Goal: Task Accomplishment & Management: Manage account settings

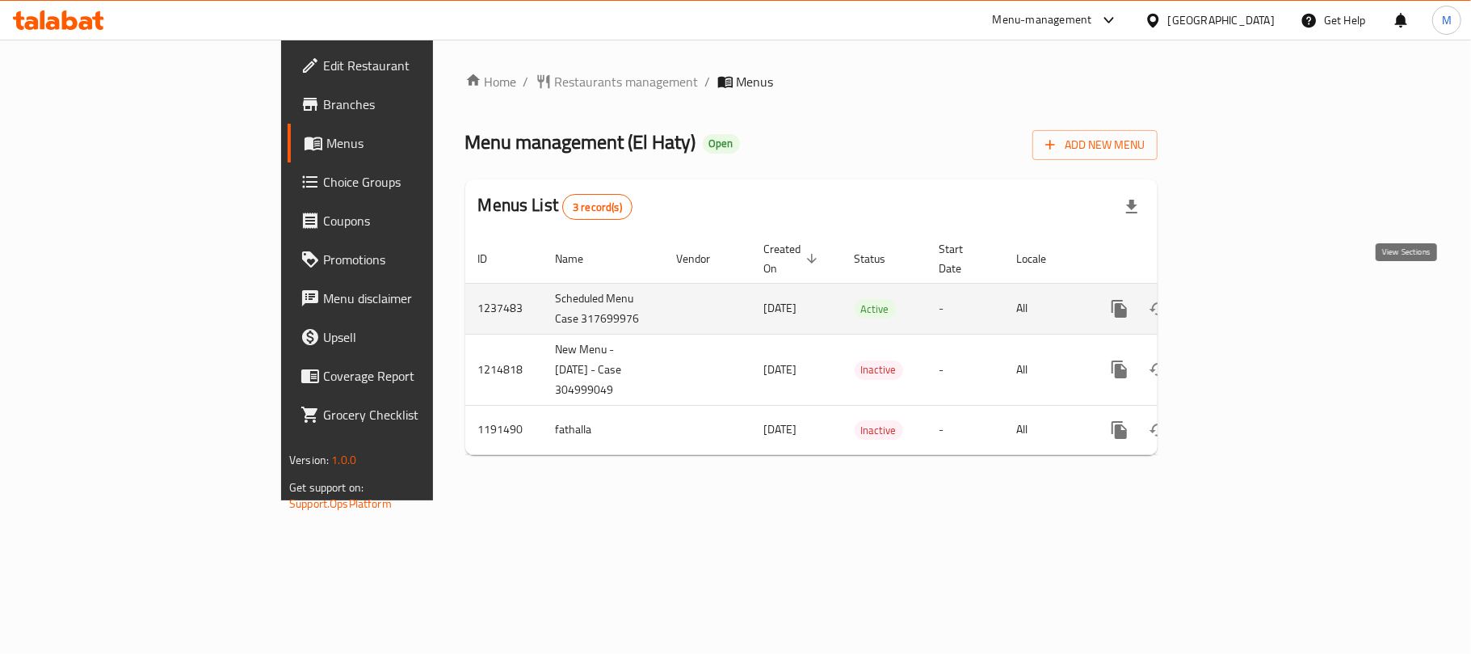
click at [1243, 301] on icon "enhanced table" at bounding box center [1236, 308] width 15 height 15
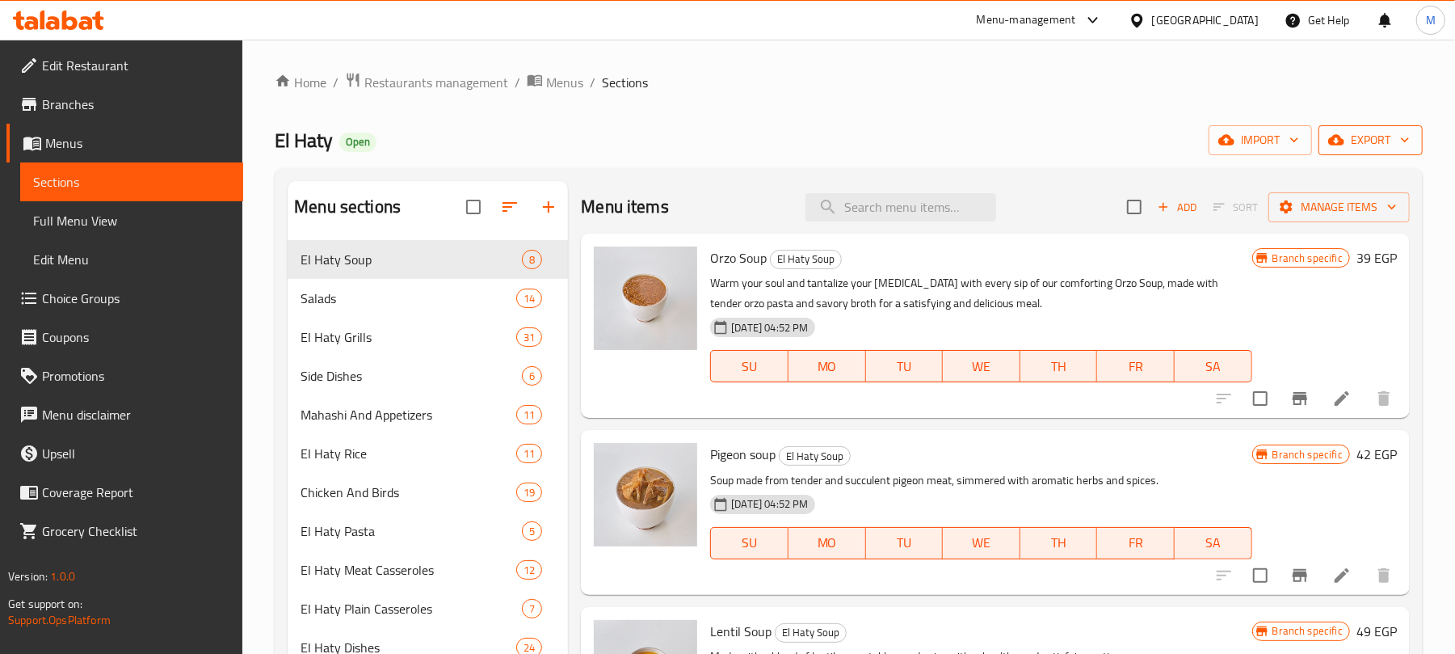
click at [1373, 141] on span "export" at bounding box center [1370, 140] width 78 height 20
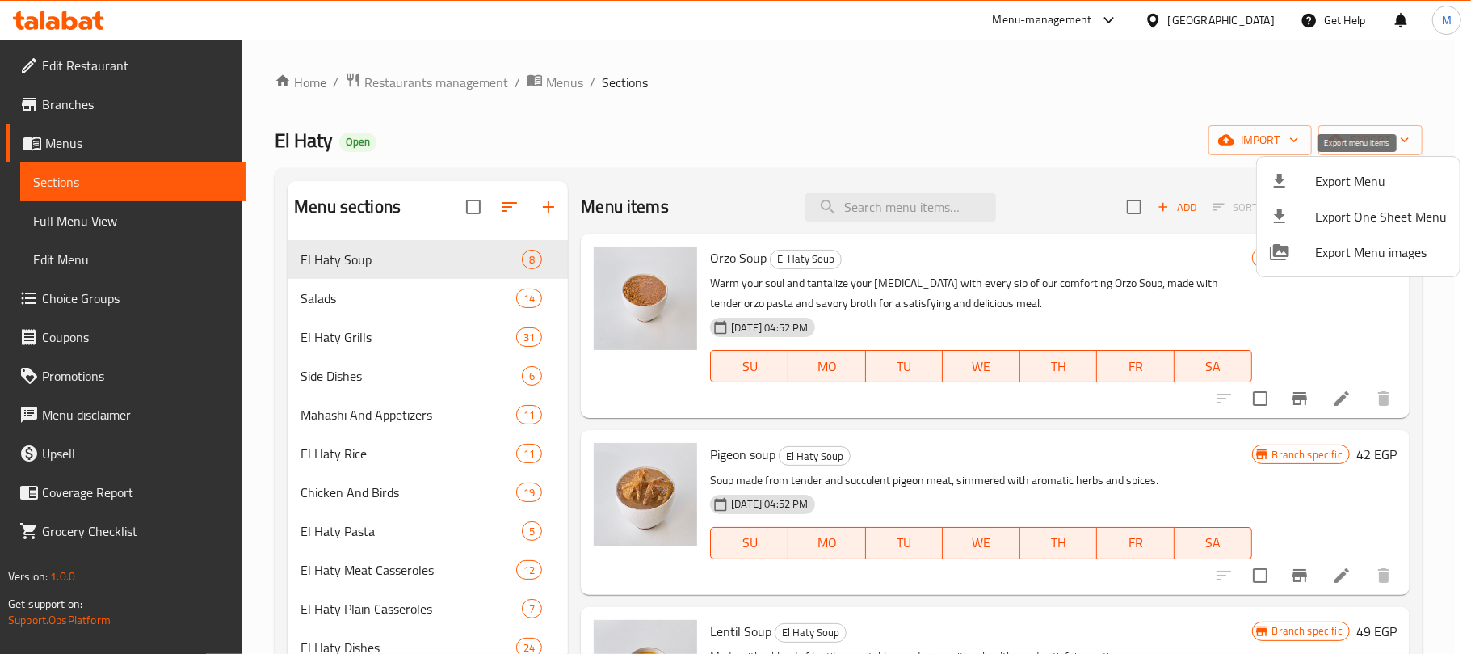
click at [1357, 186] on span "Export Menu" at bounding box center [1381, 180] width 132 height 19
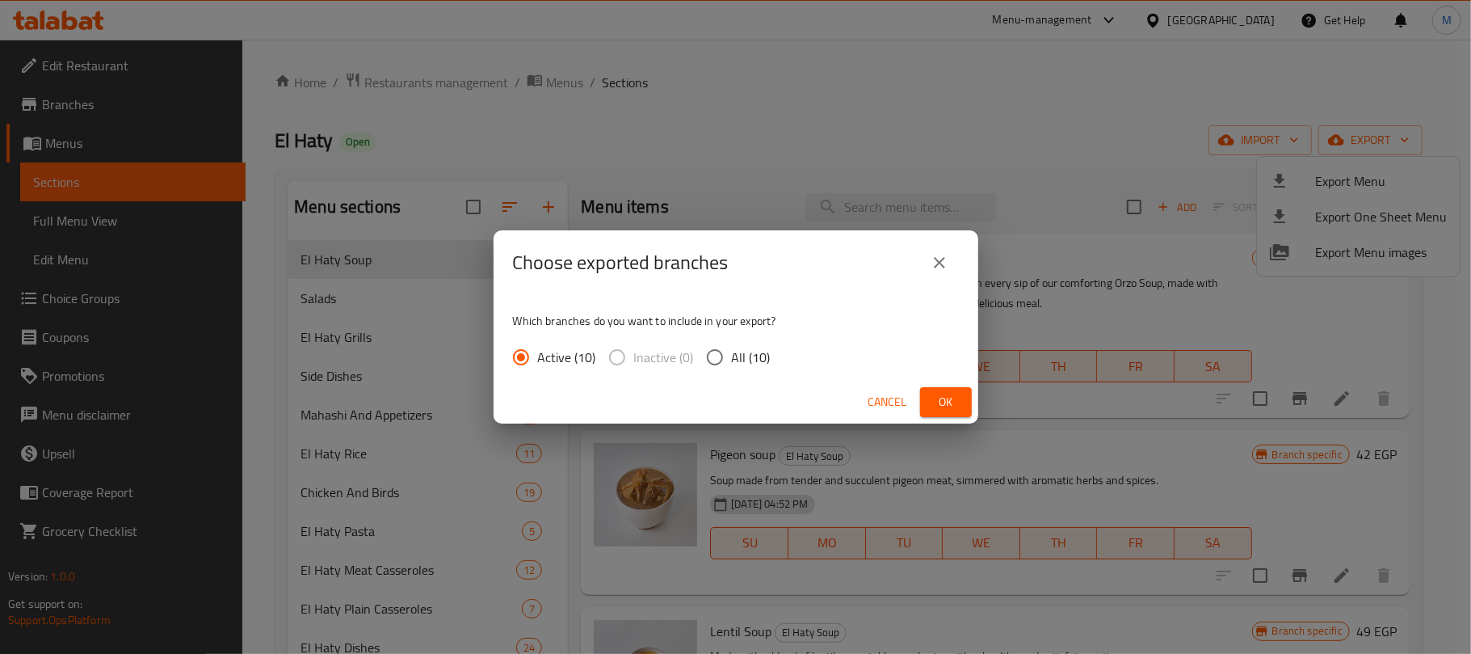
click at [715, 360] on input "All (10)" at bounding box center [715, 357] width 34 height 34
radio input "true"
click at [955, 399] on span "Ok" at bounding box center [946, 402] width 26 height 20
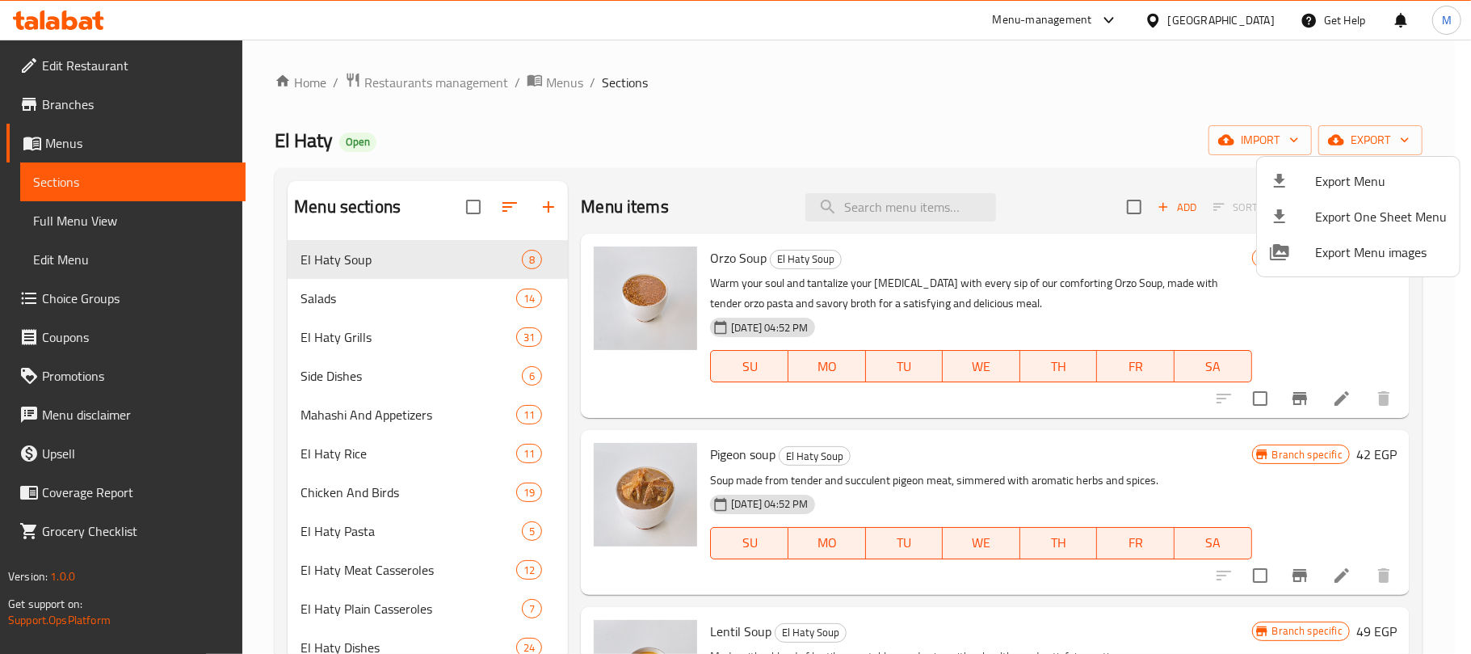
click at [867, 208] on div at bounding box center [735, 327] width 1471 height 654
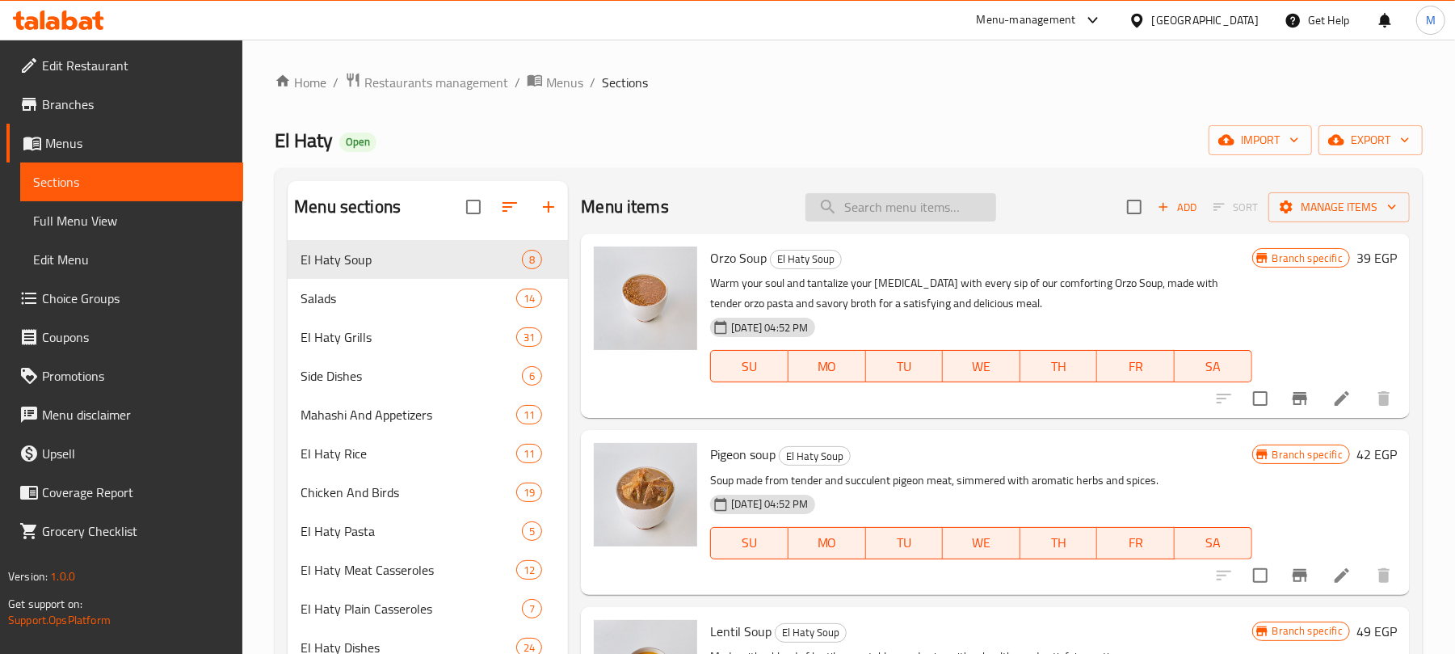
click at [889, 202] on input "search" at bounding box center [900, 207] width 191 height 28
paste input "بشاميل"
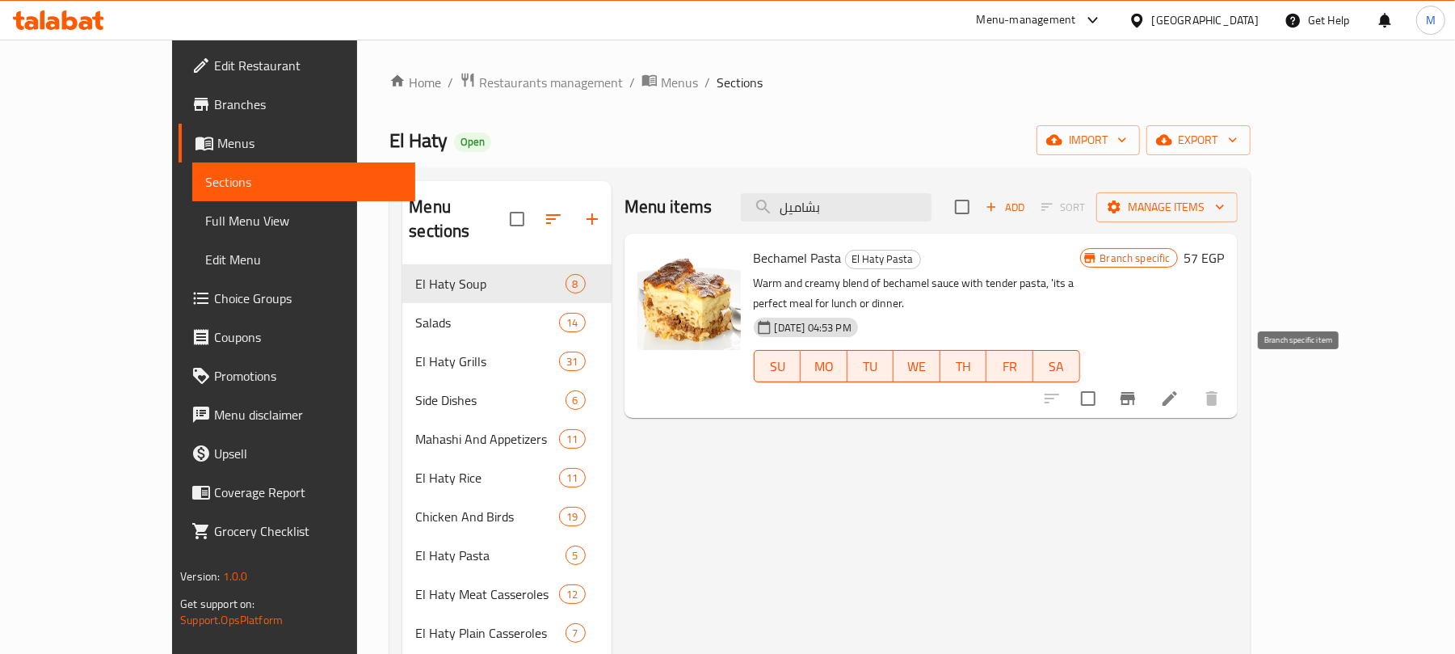
click at [1135, 392] on icon "Branch-specific-item" at bounding box center [1128, 398] width 15 height 13
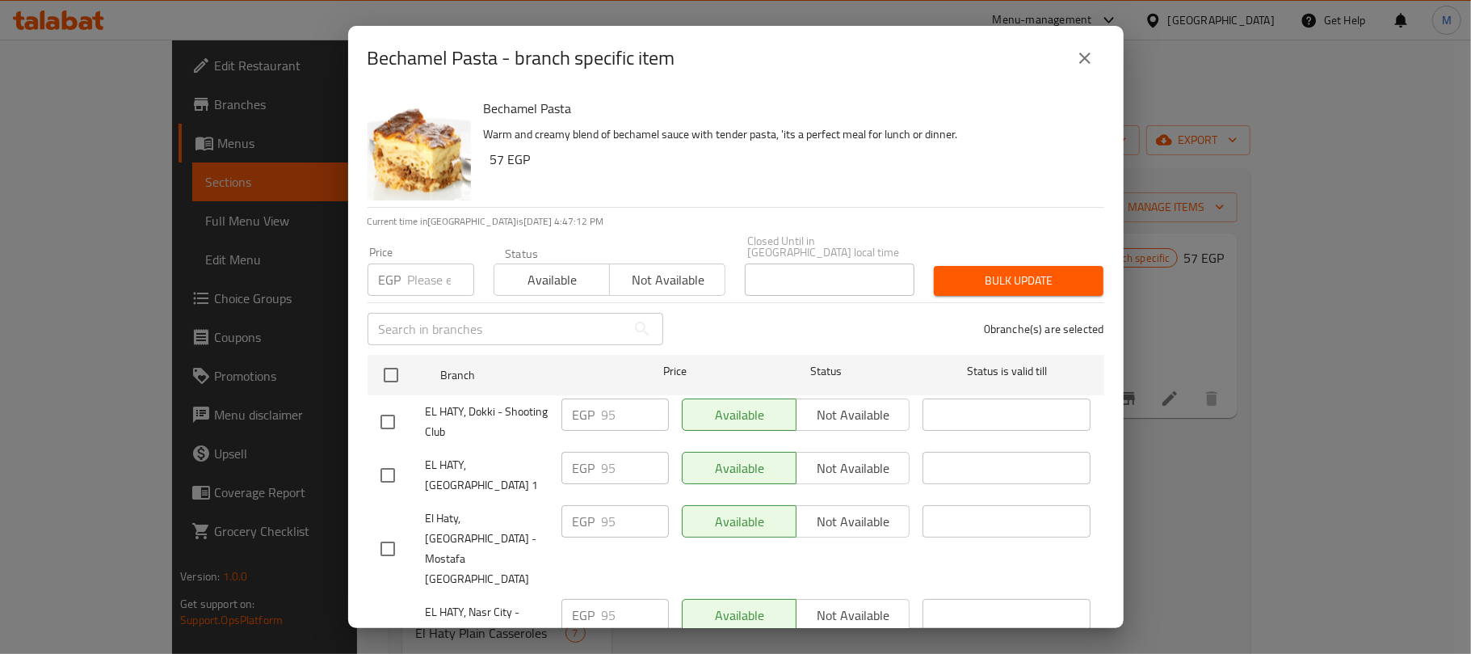
drag, startPoint x: 1099, startPoint y: 61, endPoint x: 1025, endPoint y: 265, distance: 216.5
click at [1097, 65] on button "close" at bounding box center [1085, 58] width 39 height 39
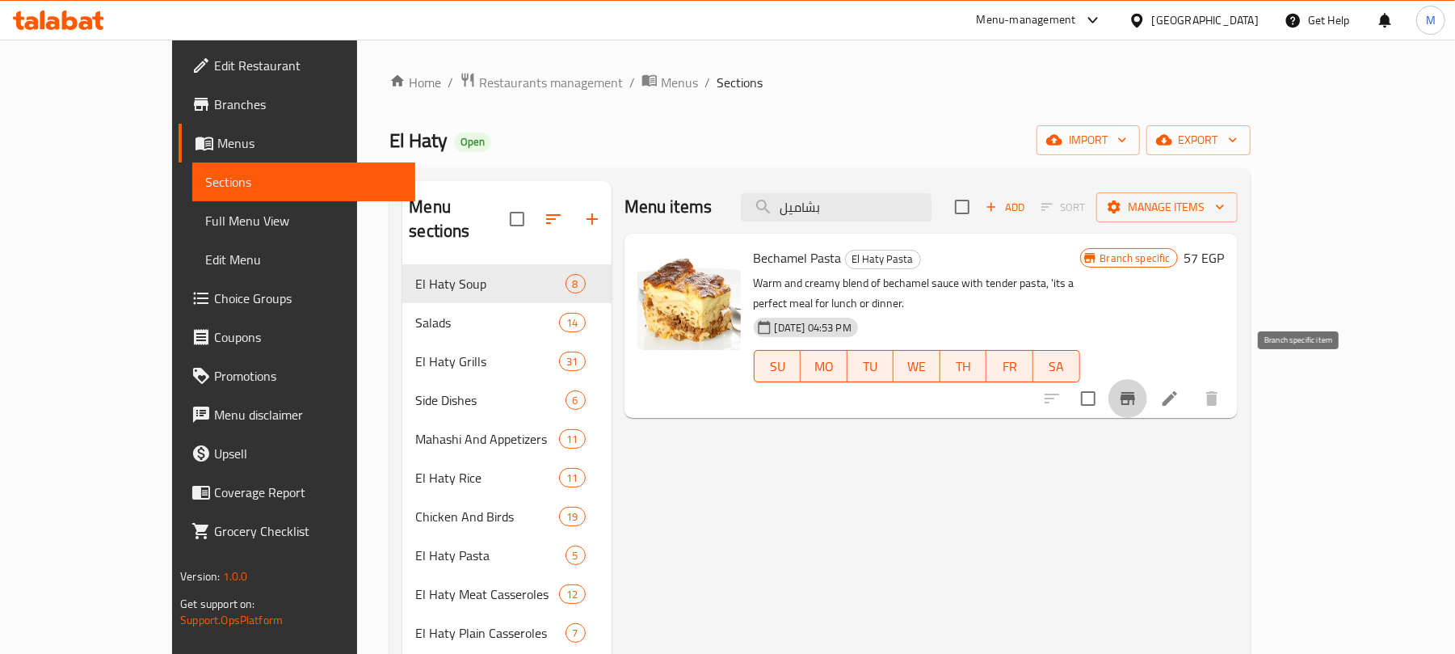
click at [1138, 389] on icon "Branch-specific-item" at bounding box center [1127, 398] width 19 height 19
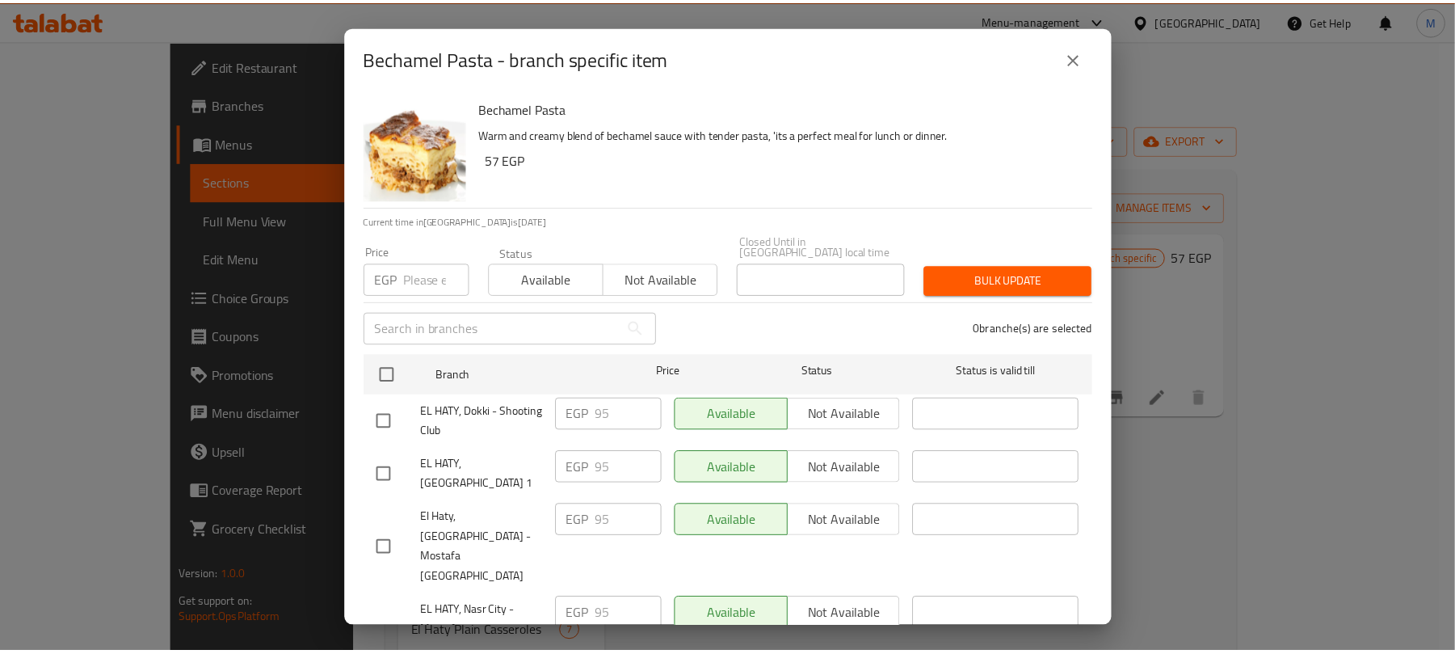
scroll to position [318, 0]
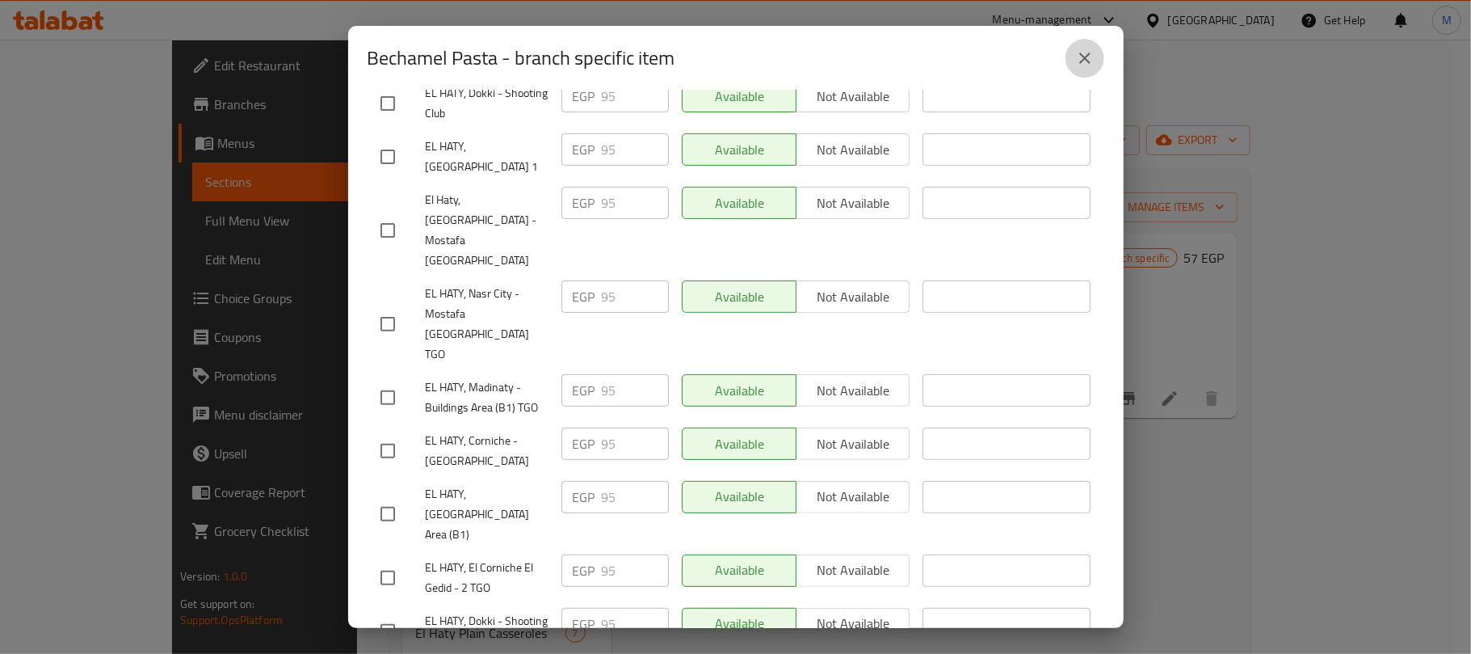
click at [1091, 69] on button "close" at bounding box center [1085, 58] width 39 height 39
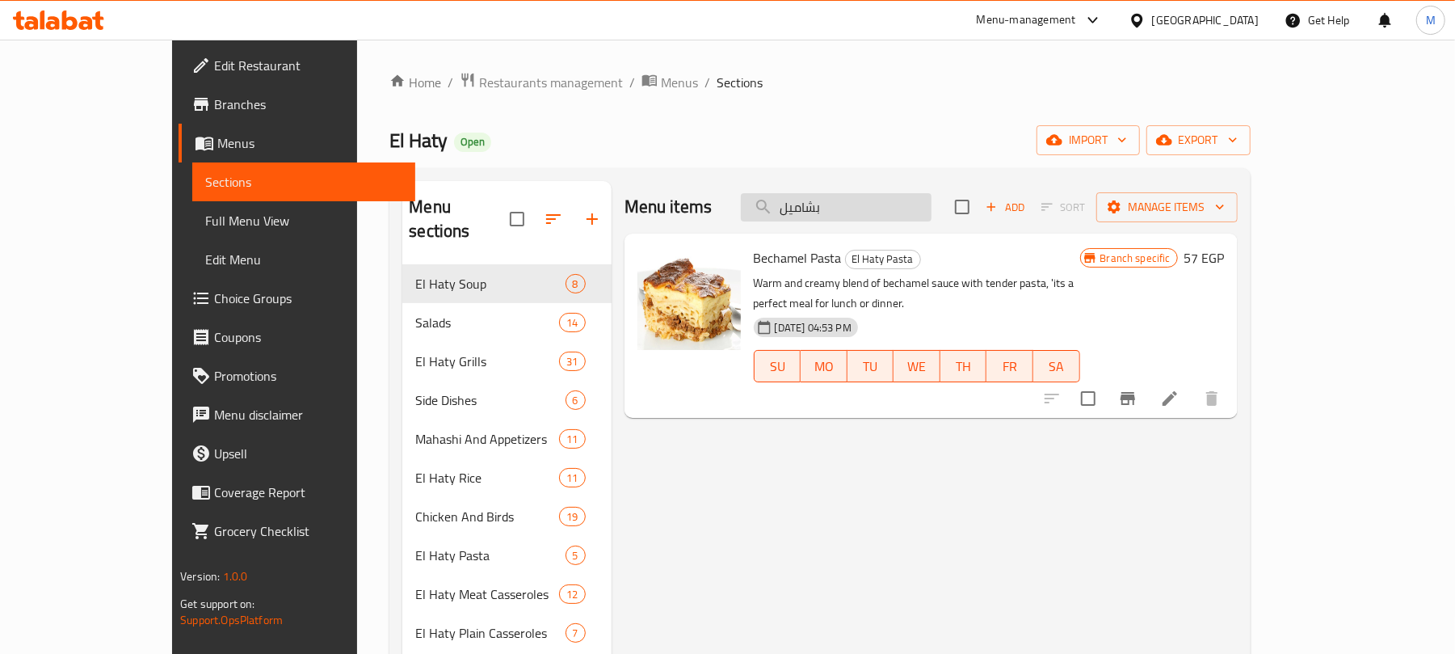
click at [892, 211] on input "بشاميل" at bounding box center [836, 207] width 191 height 28
paste input "رز بالخلطة"
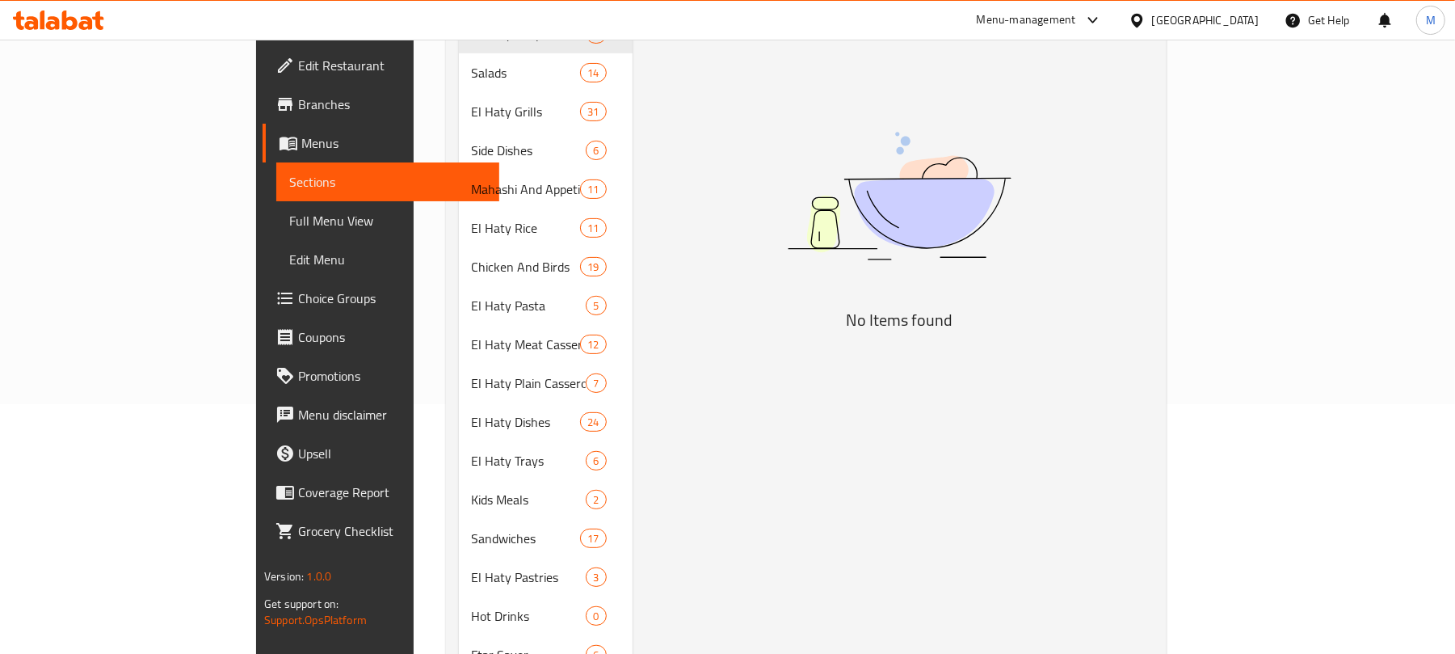
scroll to position [107, 0]
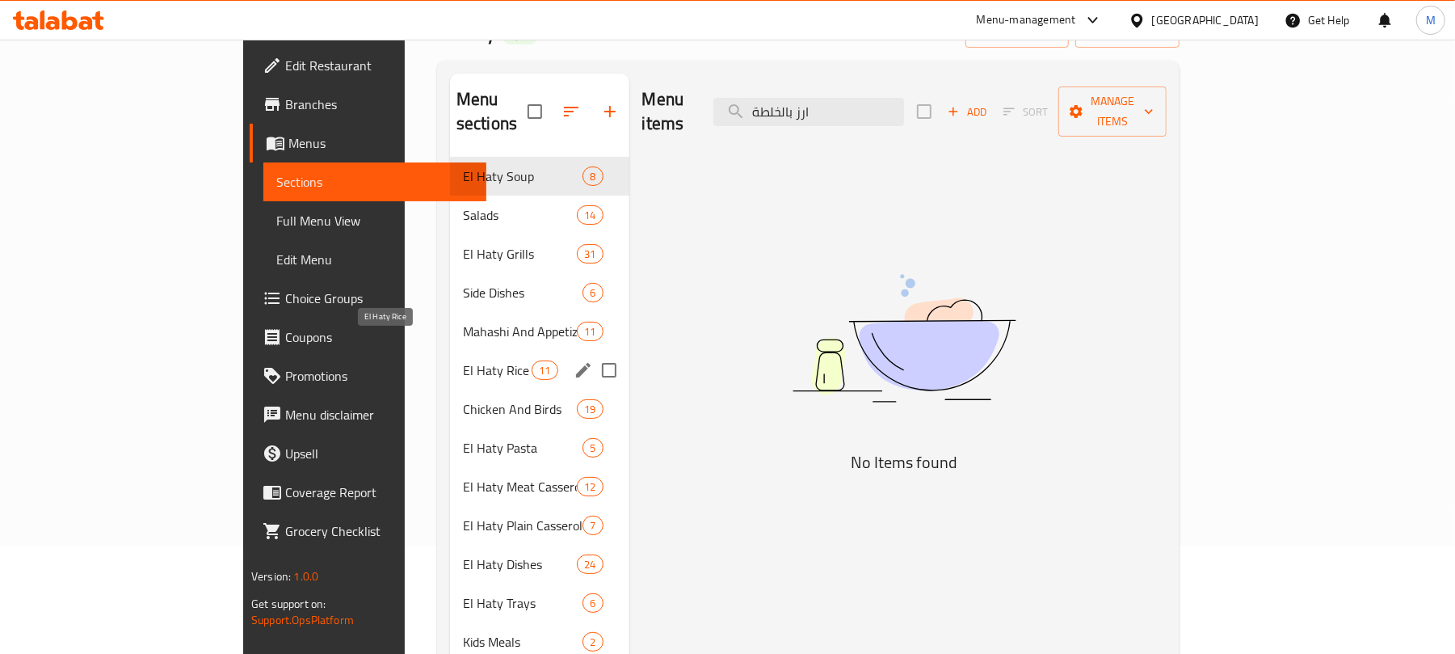
type input "ارز بالخلطة"
click at [463, 360] on span "El Haty Rice" at bounding box center [497, 369] width 69 height 19
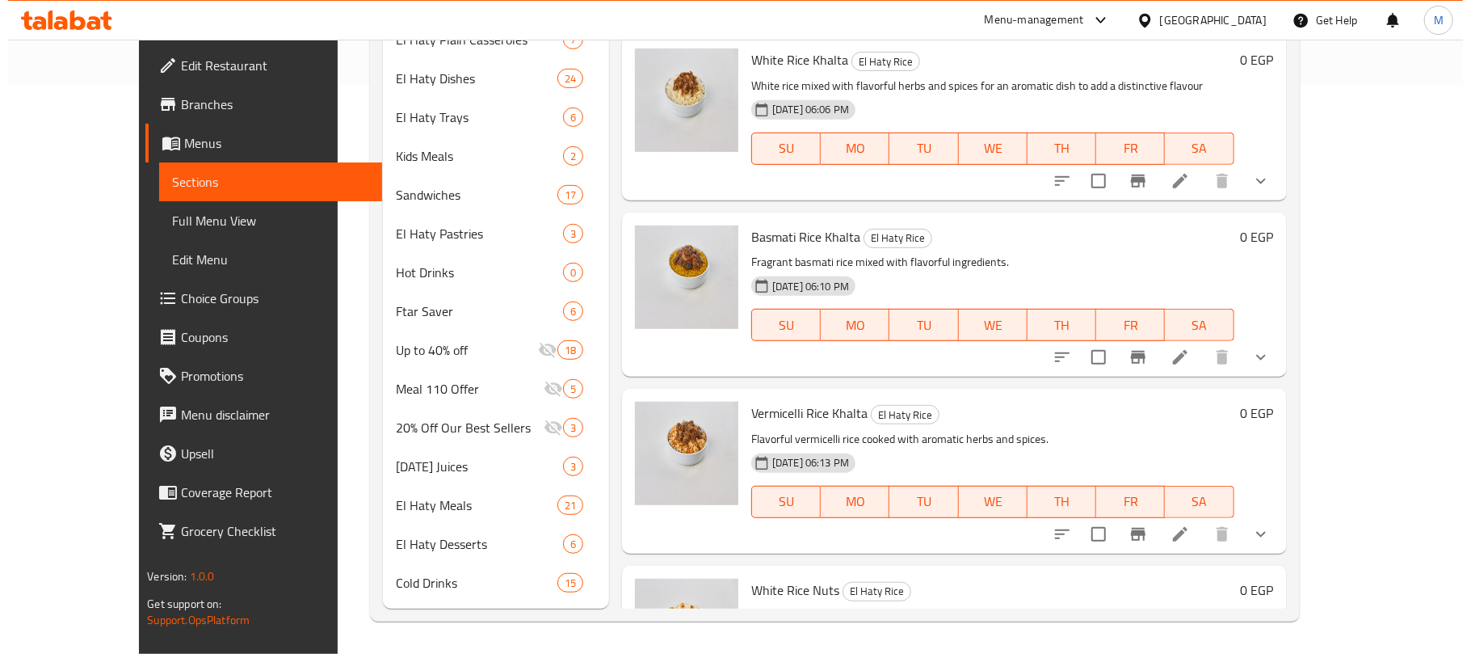
scroll to position [36, 0]
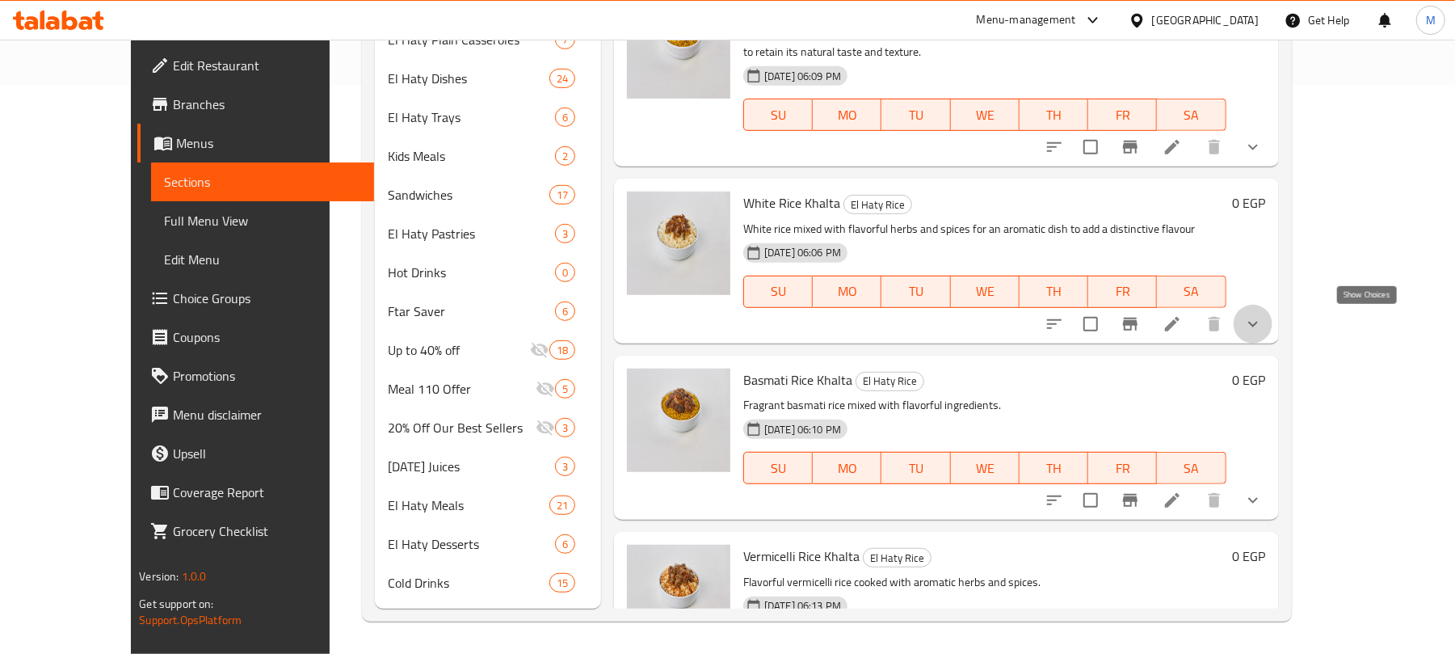
click at [1263, 327] on icon "show more" at bounding box center [1252, 323] width 19 height 19
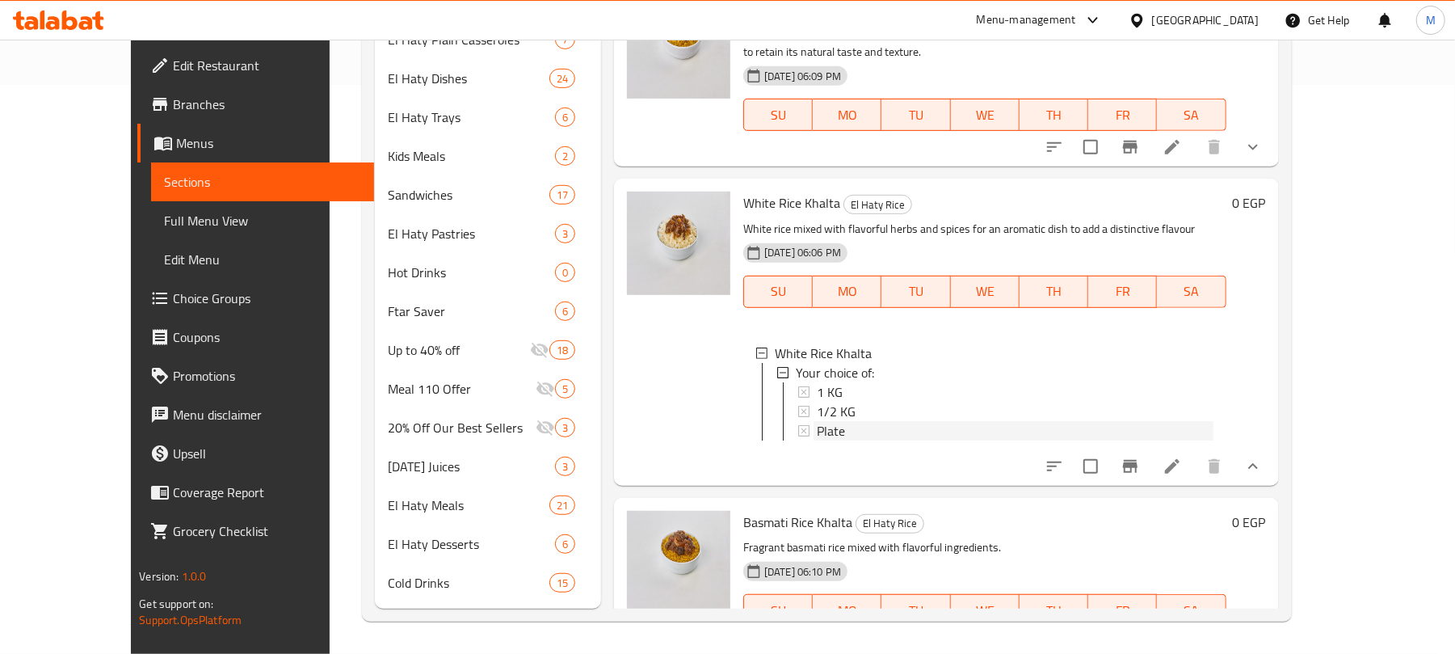
click at [817, 431] on span "Plate" at bounding box center [831, 430] width 28 height 19
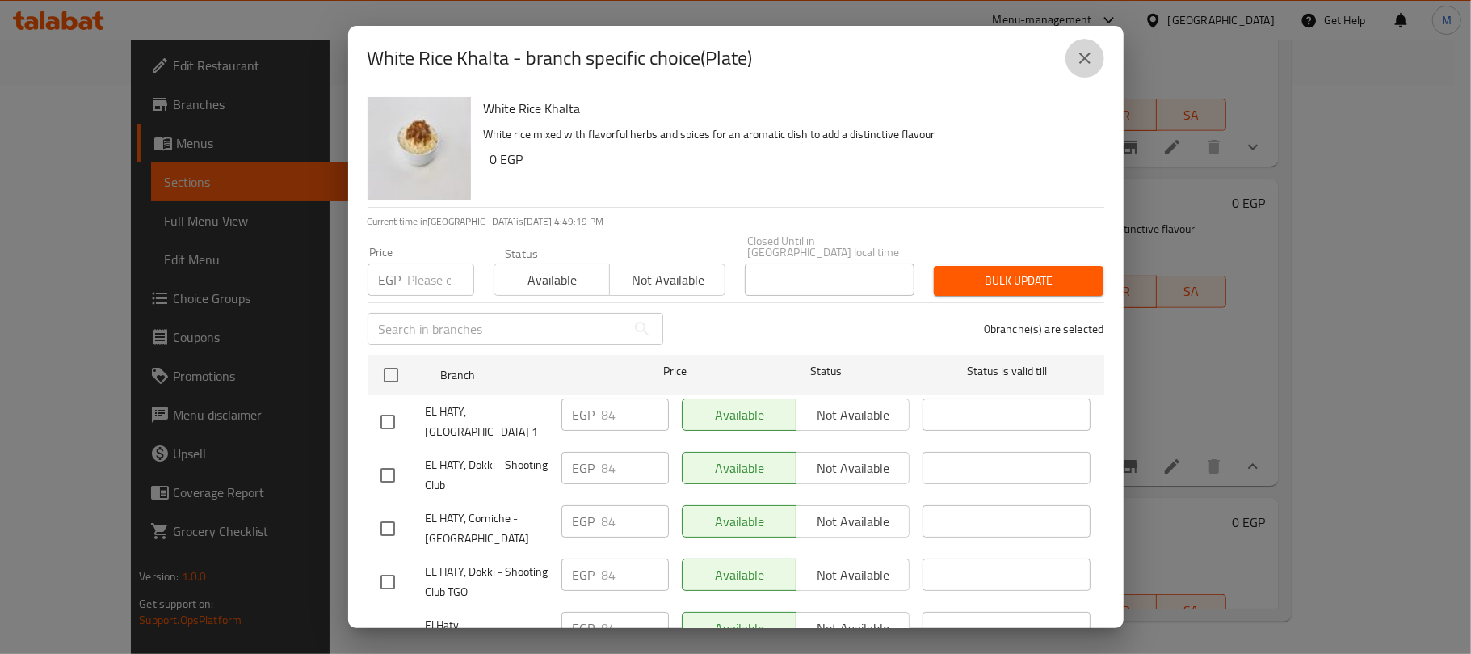
click at [1090, 66] on icon "close" at bounding box center [1084, 57] width 19 height 19
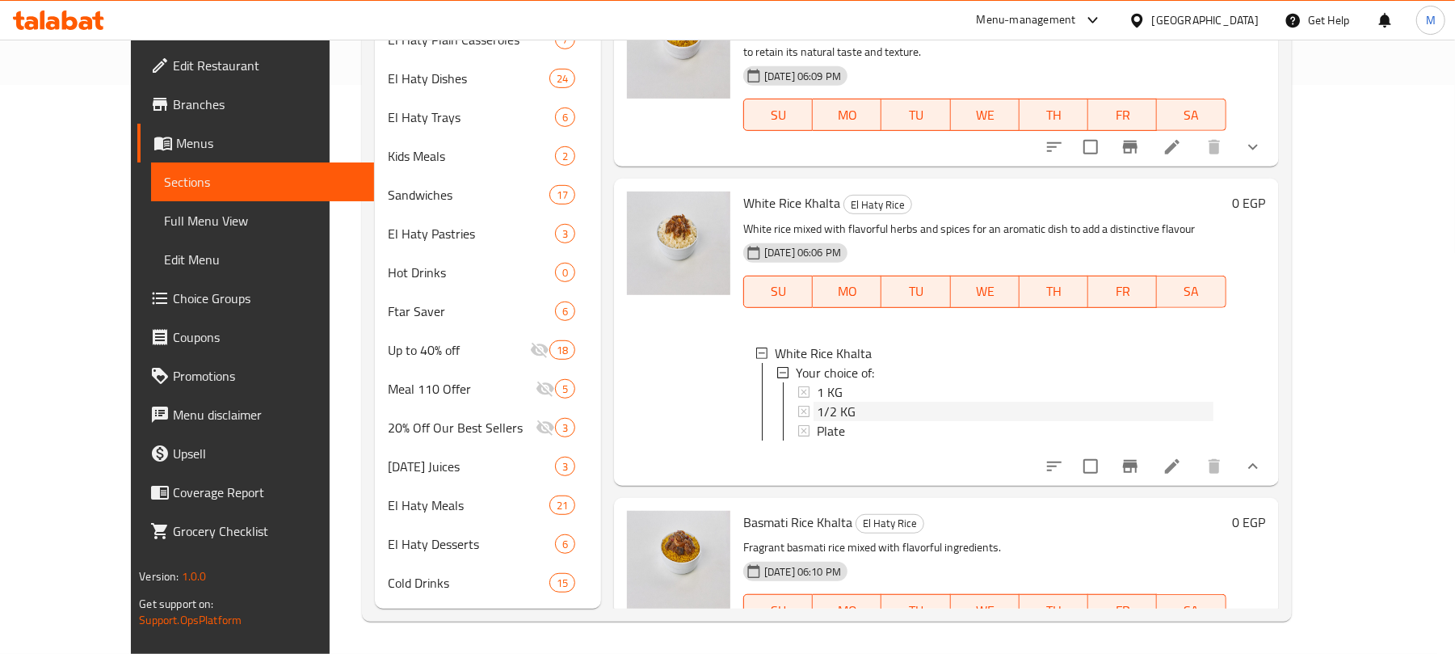
click at [825, 411] on div "1/2 KG" at bounding box center [1015, 411] width 397 height 19
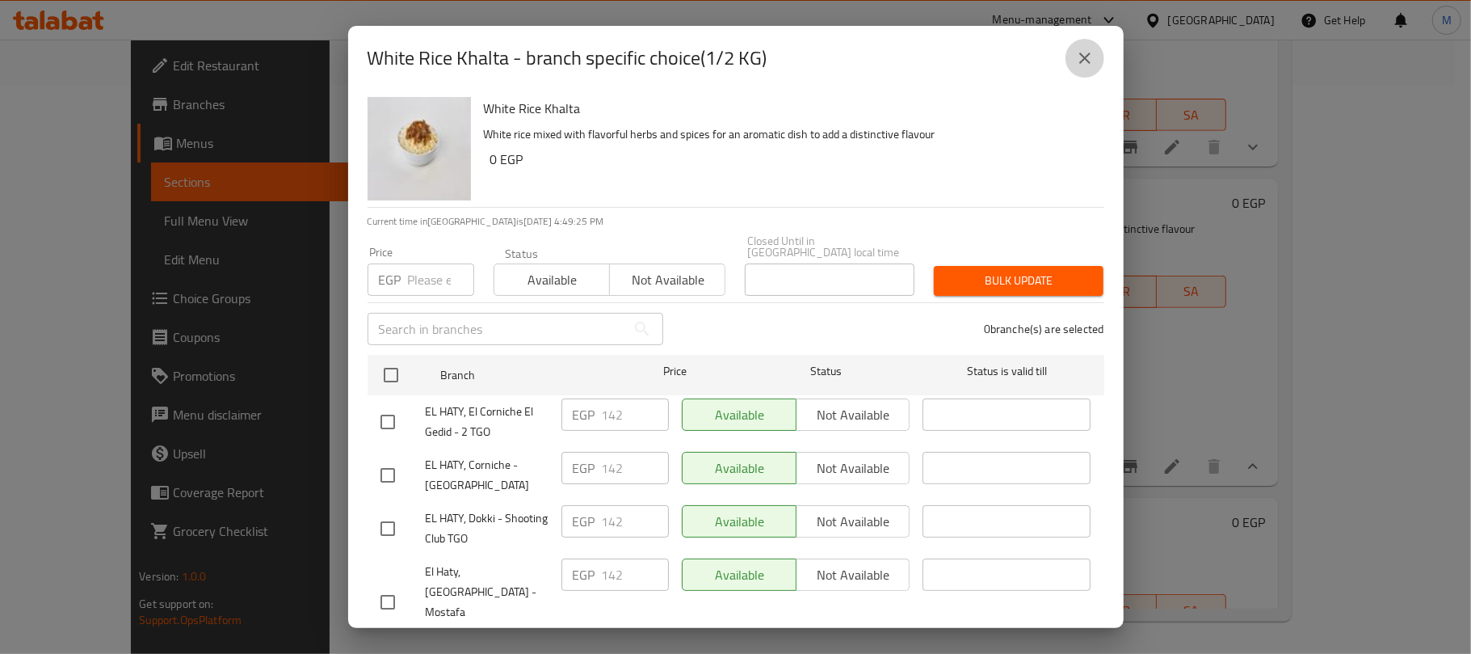
click at [1074, 58] on button "close" at bounding box center [1085, 58] width 39 height 39
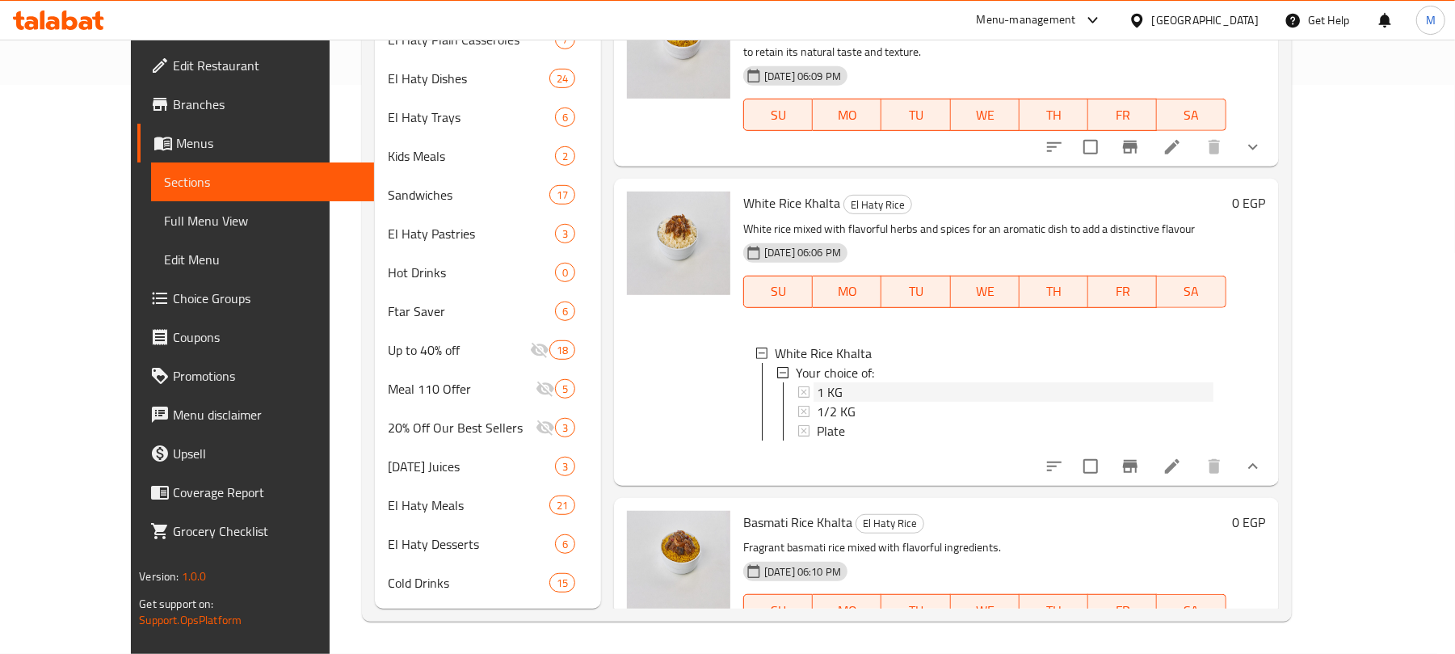
click at [817, 392] on span "1 KG" at bounding box center [830, 391] width 26 height 19
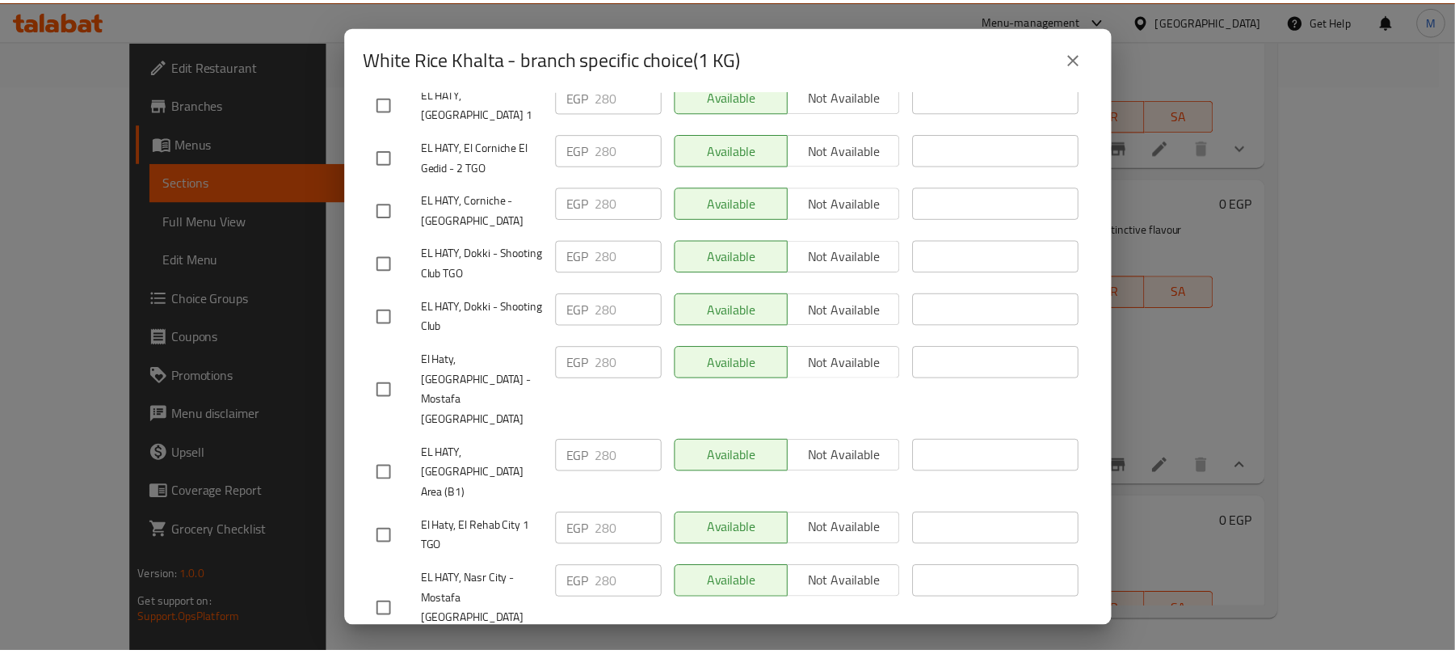
scroll to position [0, 0]
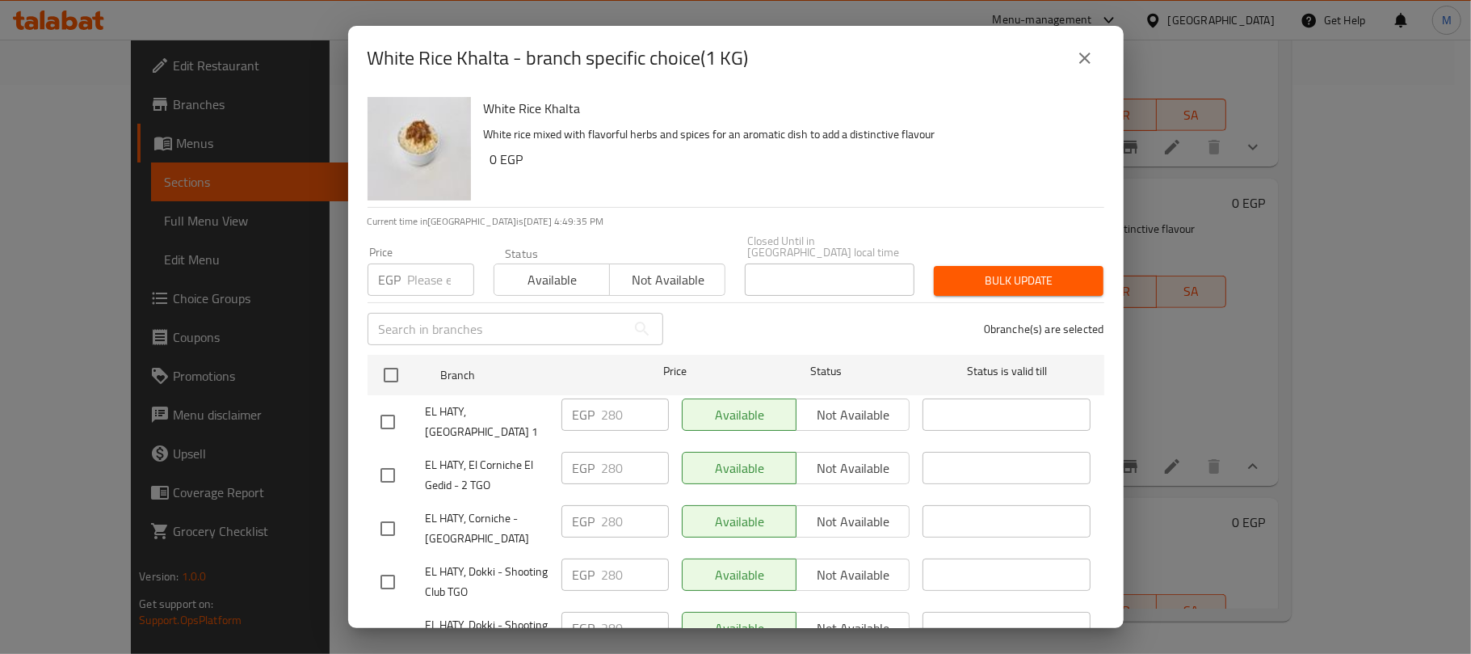
click at [431, 270] on input "number" at bounding box center [441, 279] width 66 height 32
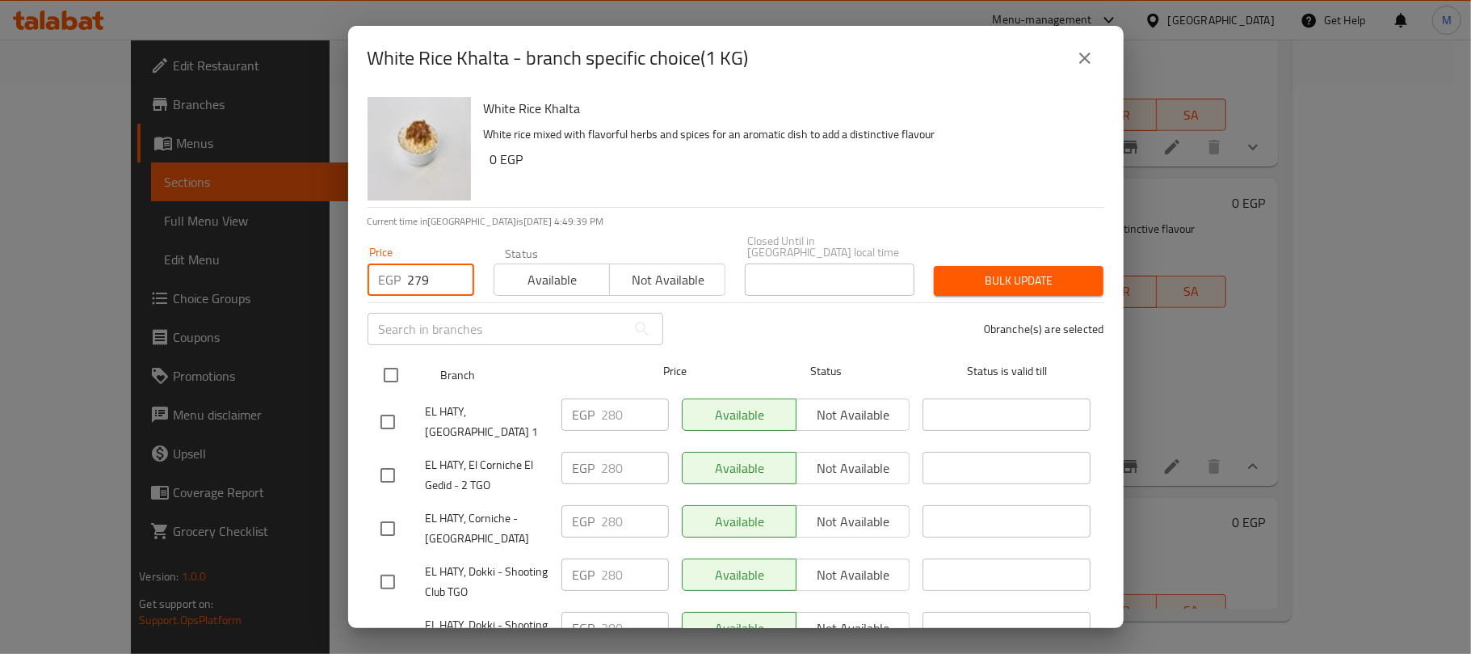
type input "279"
click at [407, 358] on input "checkbox" at bounding box center [391, 375] width 34 height 34
checkbox input "true"
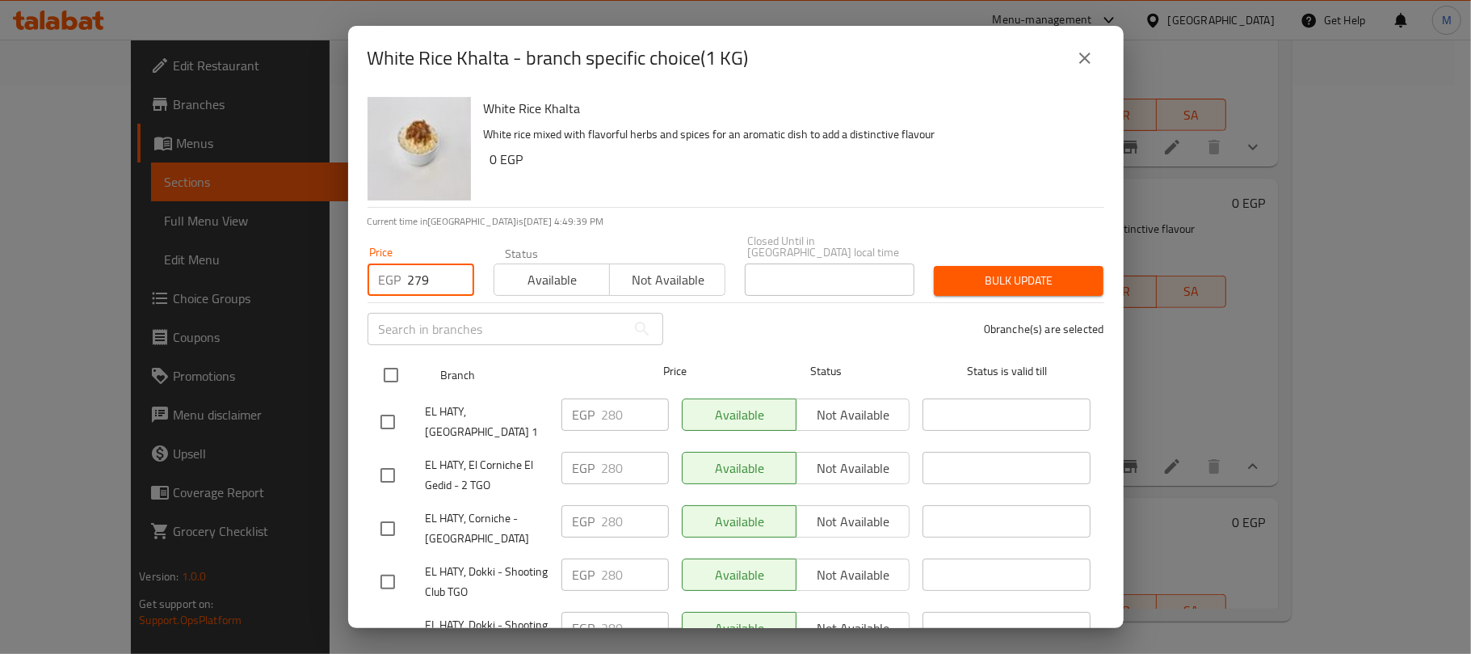
checkbox input "true"
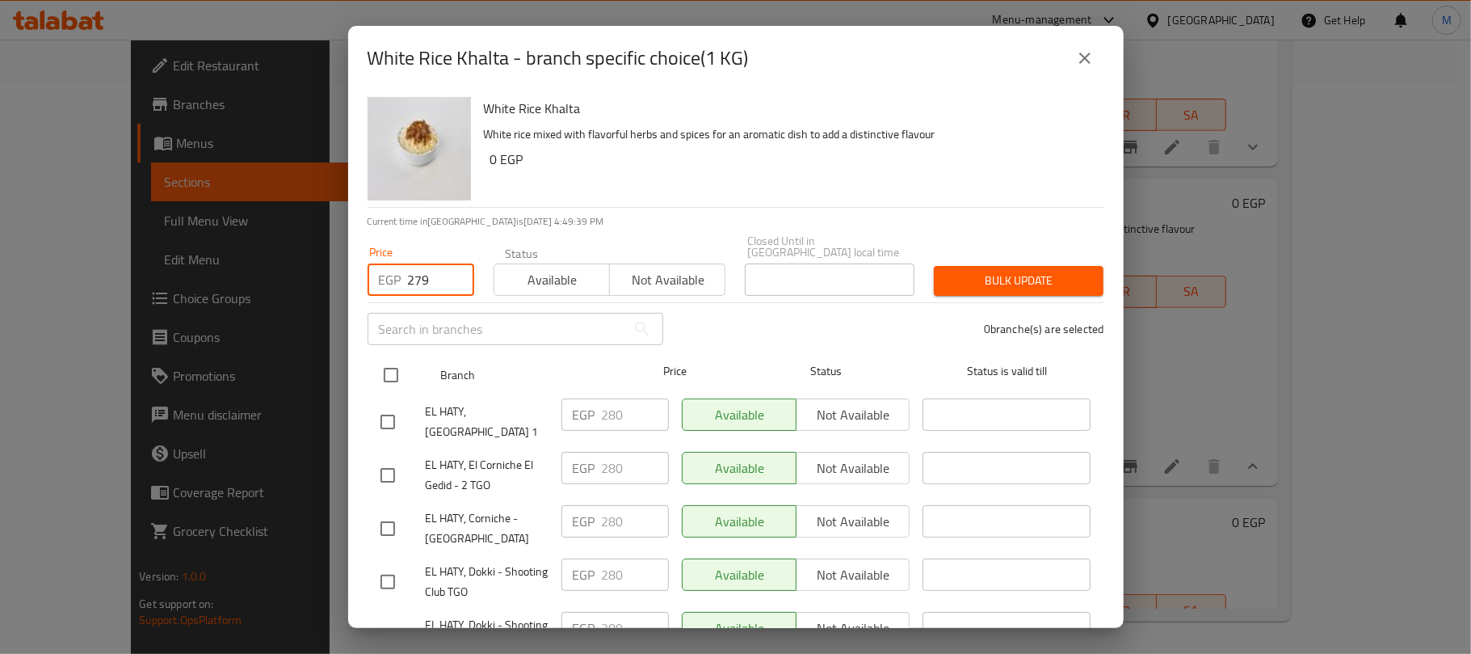
checkbox input "true"
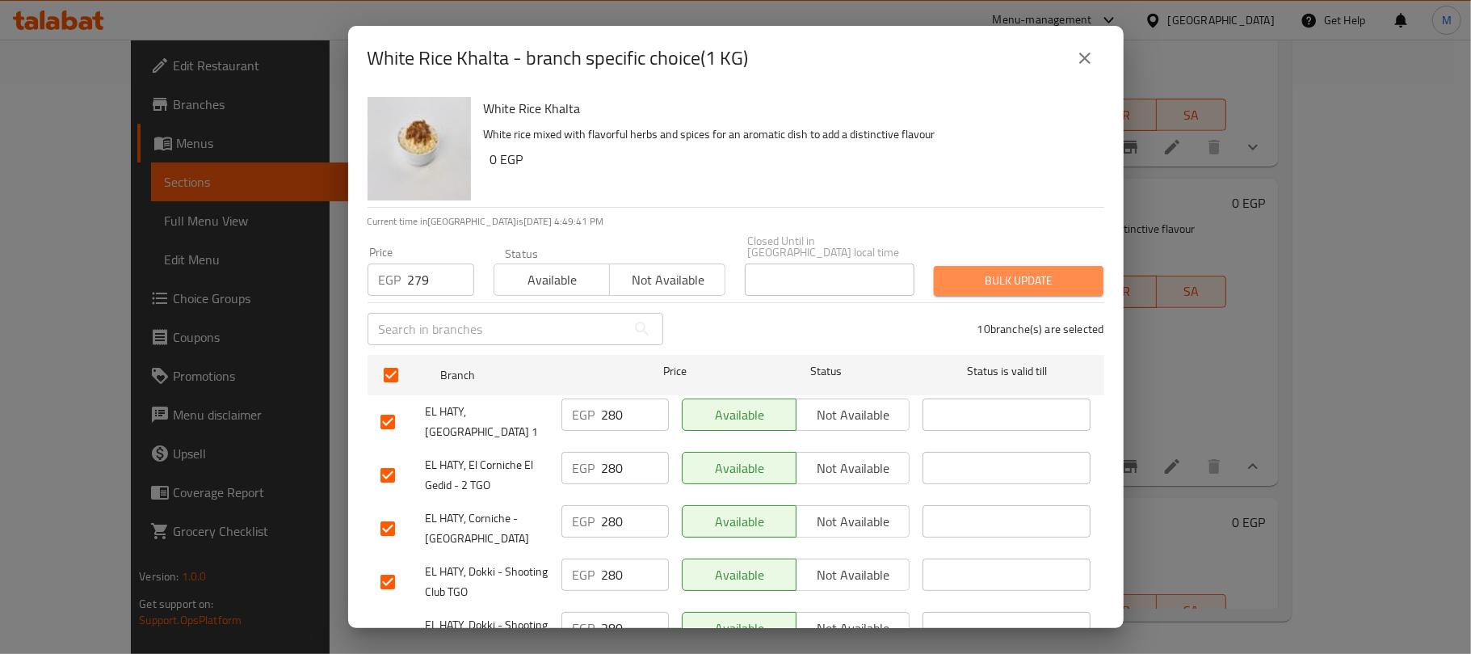
click at [1007, 271] on span "Bulk update" at bounding box center [1019, 281] width 144 height 20
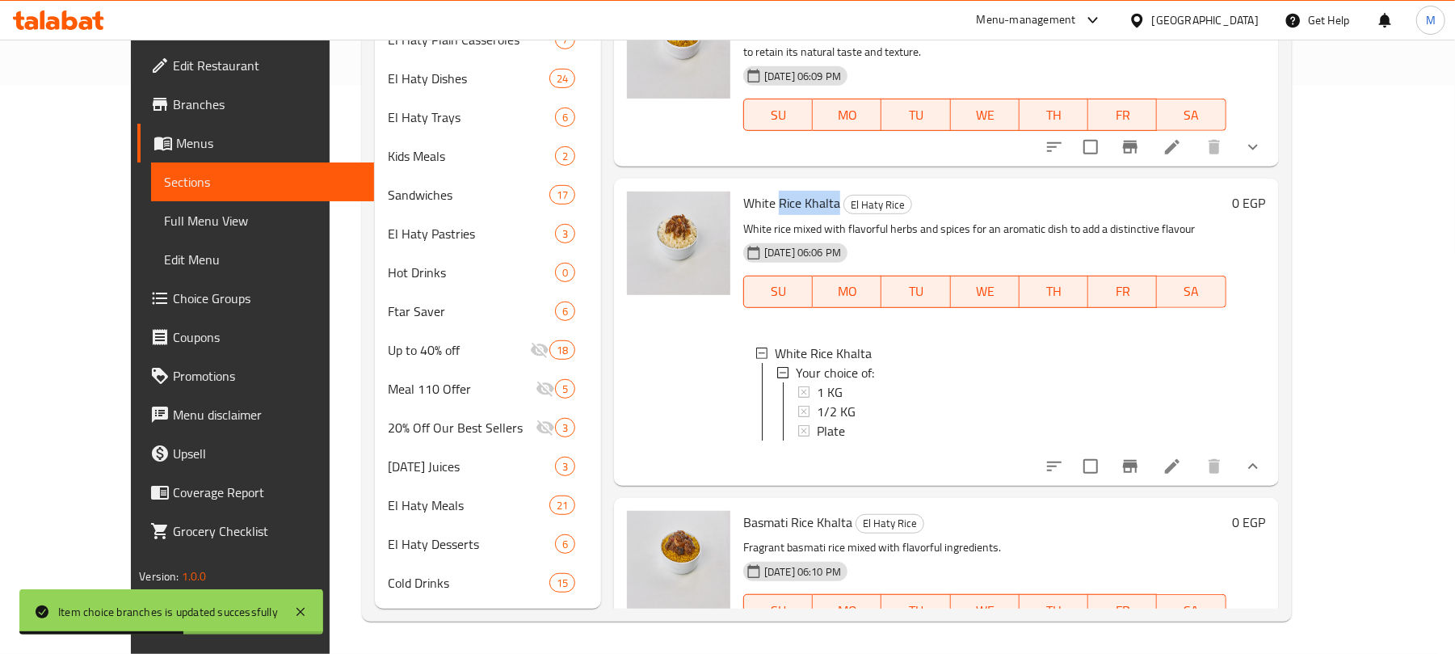
drag, startPoint x: 744, startPoint y: 207, endPoint x: 793, endPoint y: 236, distance: 56.5
click at [805, 205] on span "White Rice Khalta" at bounding box center [791, 203] width 97 height 24
copy span "Rice Khalta"
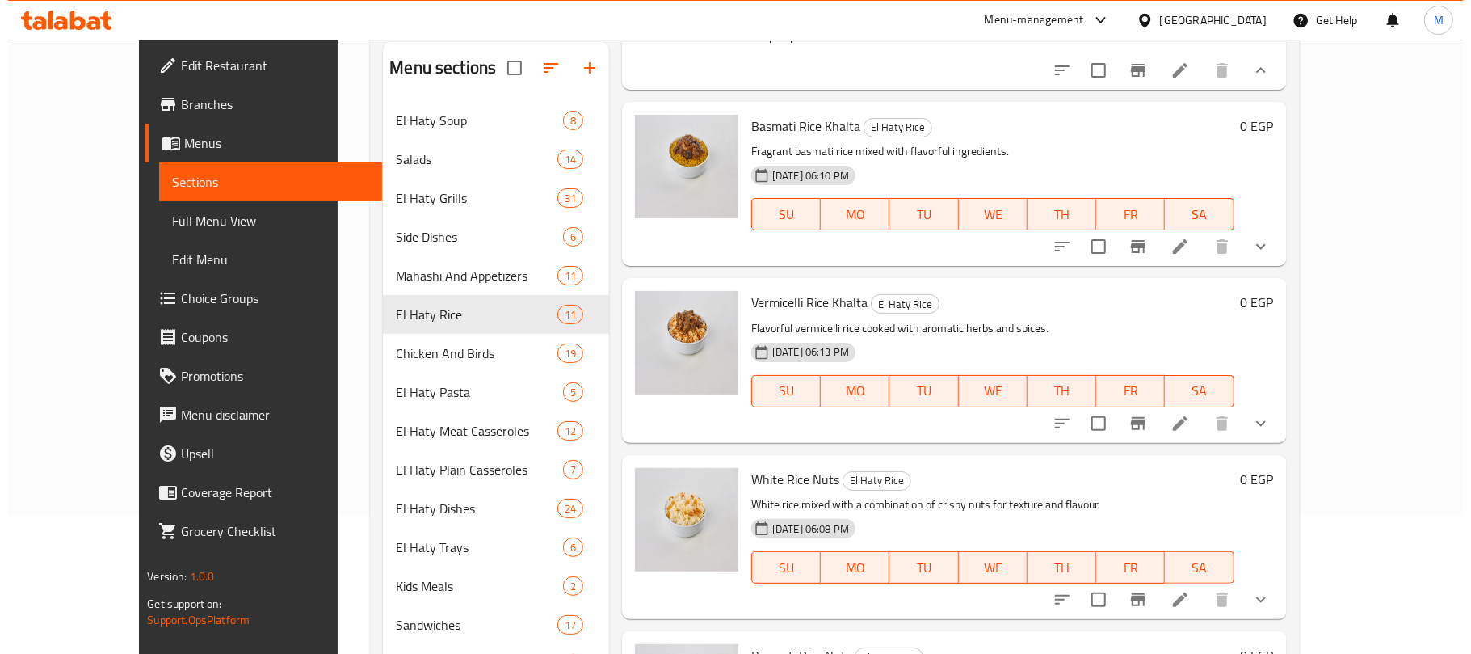
scroll to position [969, 0]
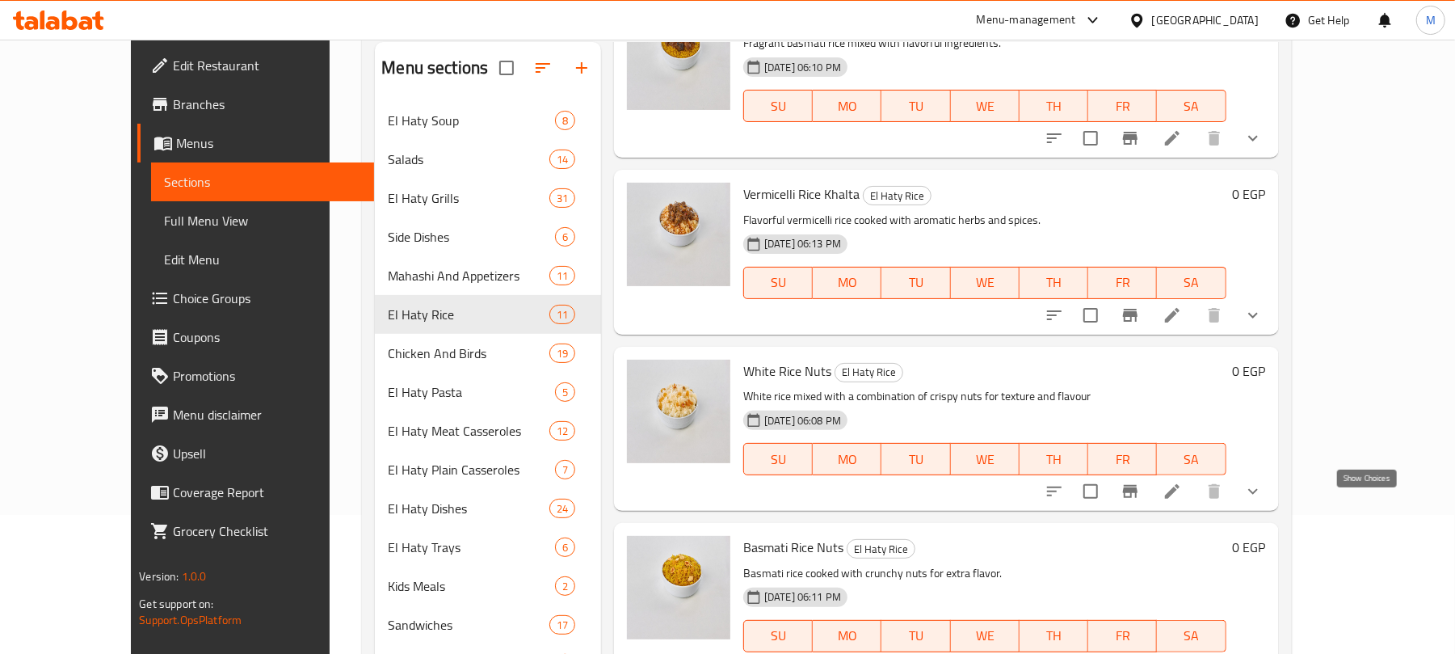
click at [1263, 501] on icon "show more" at bounding box center [1252, 491] width 19 height 19
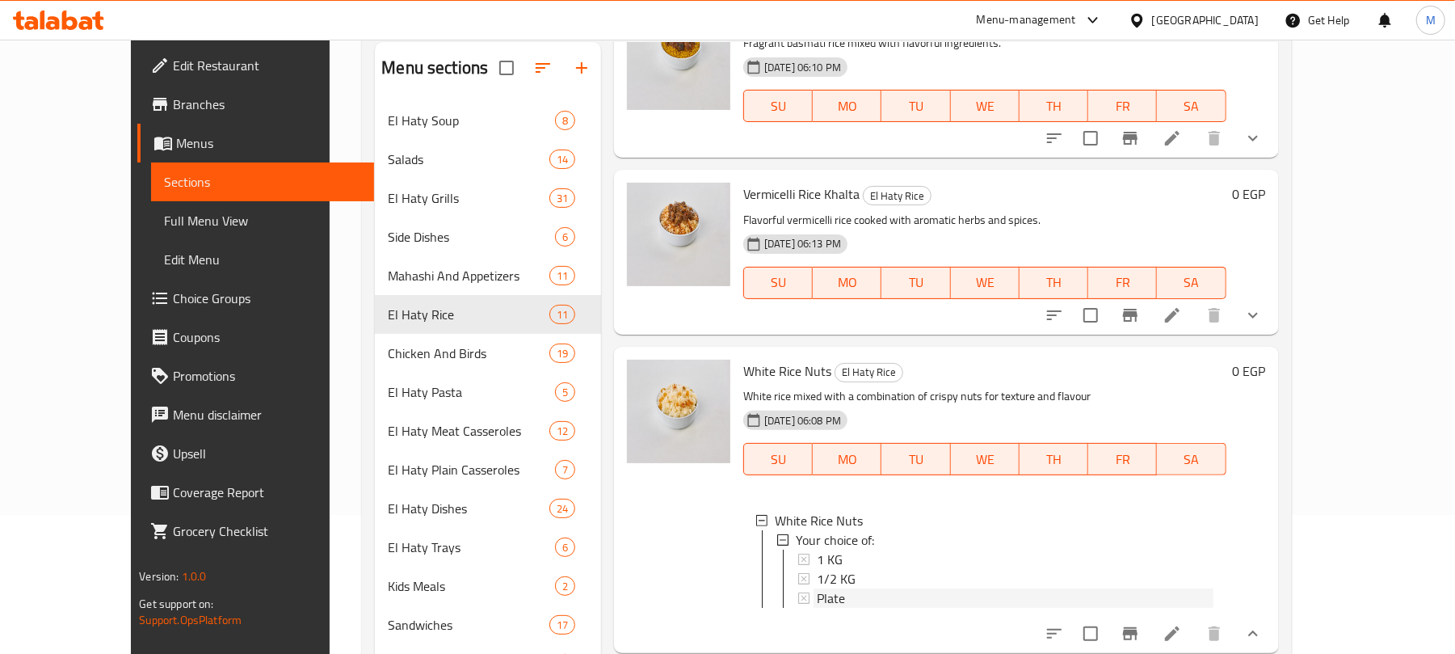
click at [826, 608] on div "Plate" at bounding box center [1015, 597] width 397 height 19
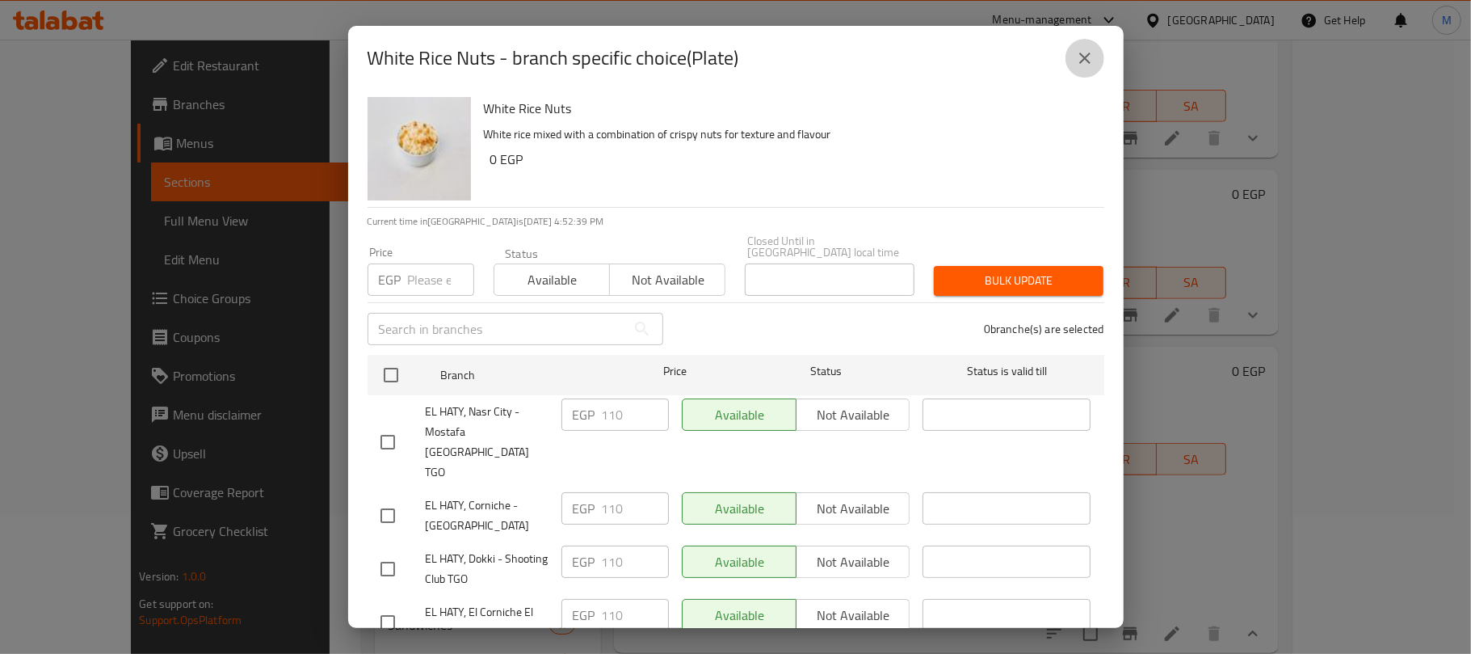
click at [1076, 63] on icon "close" at bounding box center [1084, 57] width 19 height 19
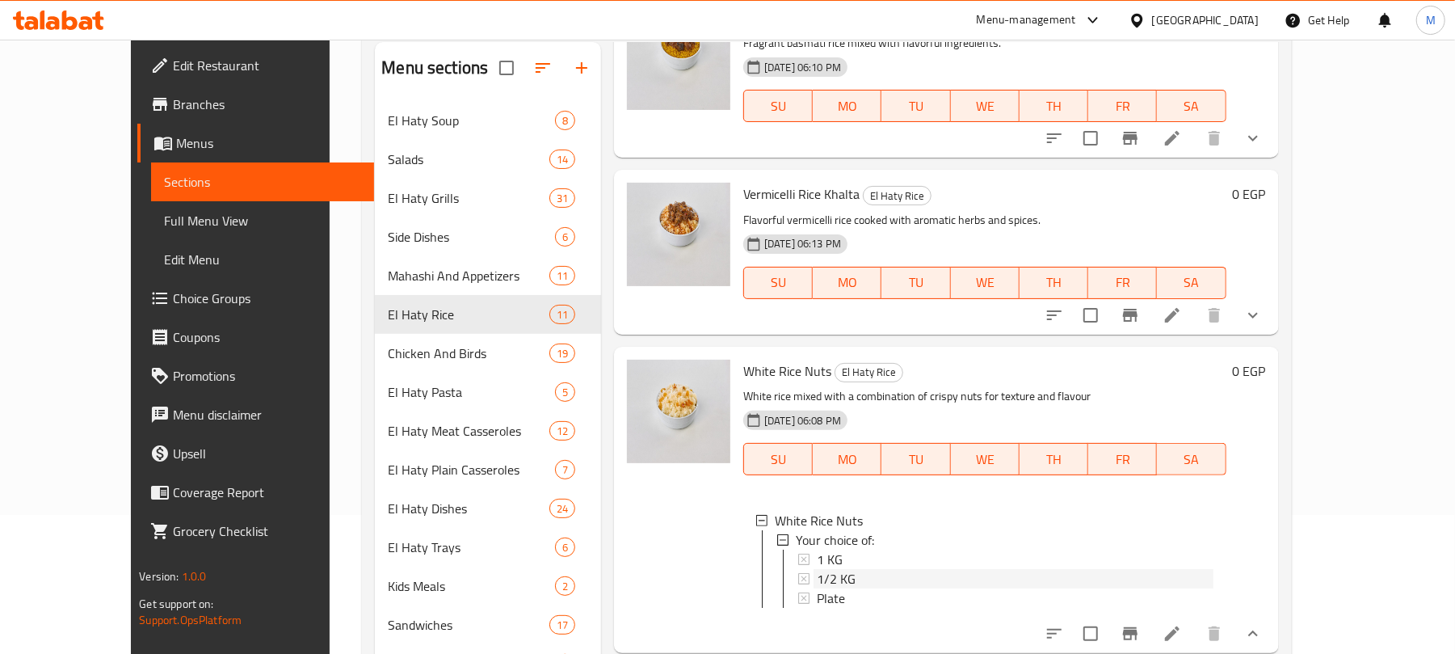
click at [817, 588] on span "1/2 KG" at bounding box center [836, 578] width 39 height 19
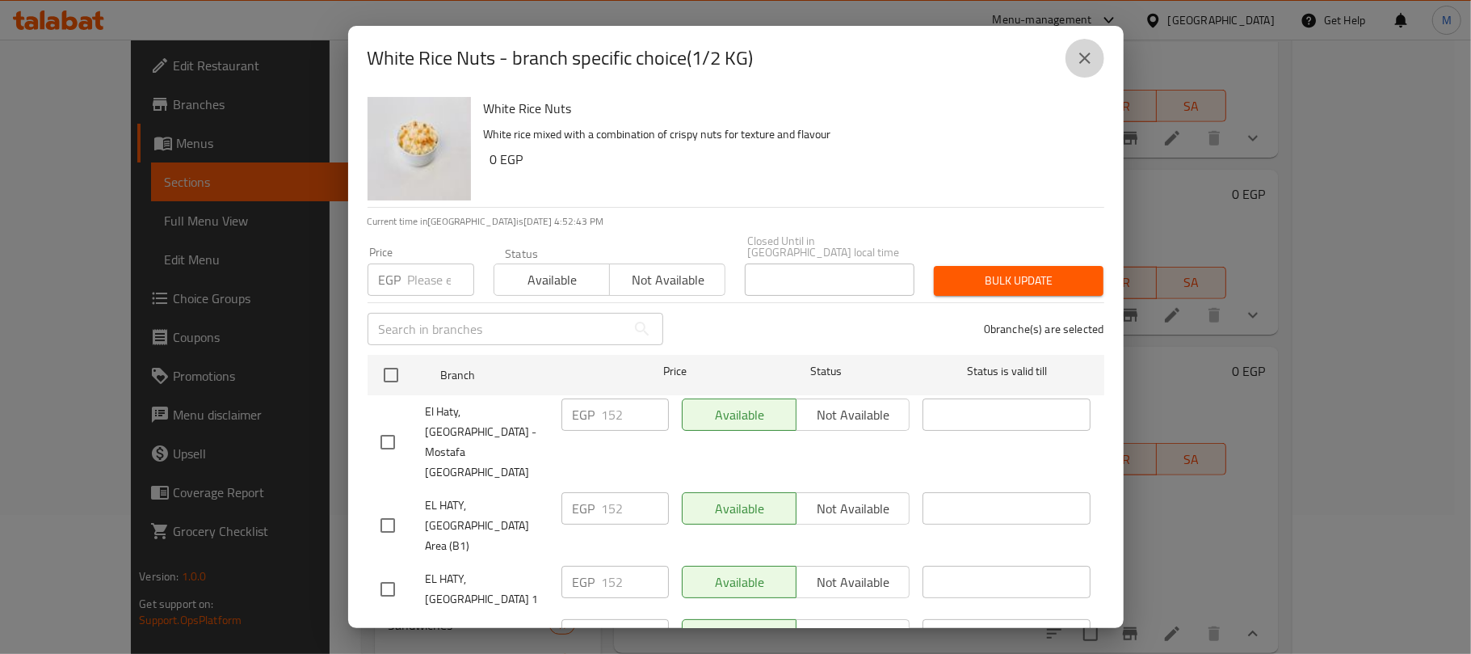
click at [1084, 56] on icon "close" at bounding box center [1084, 57] width 19 height 19
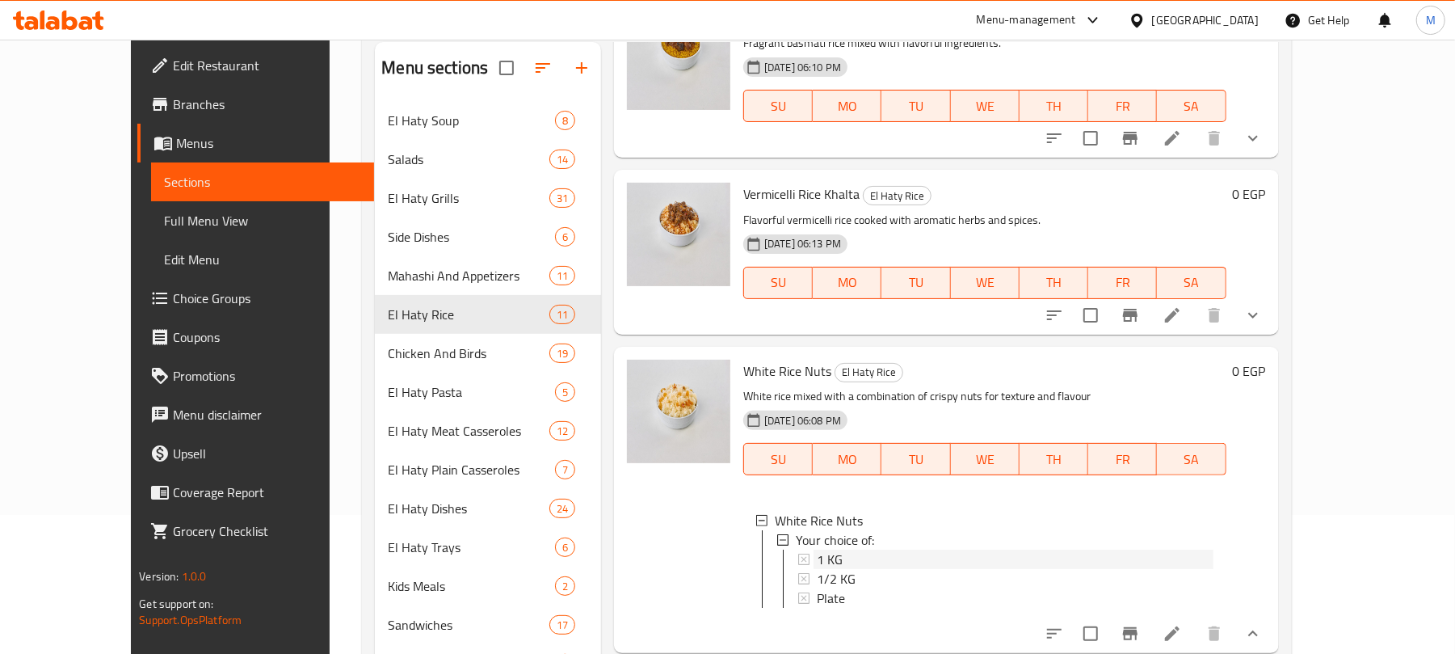
click at [817, 569] on span "1 KG" at bounding box center [830, 558] width 26 height 19
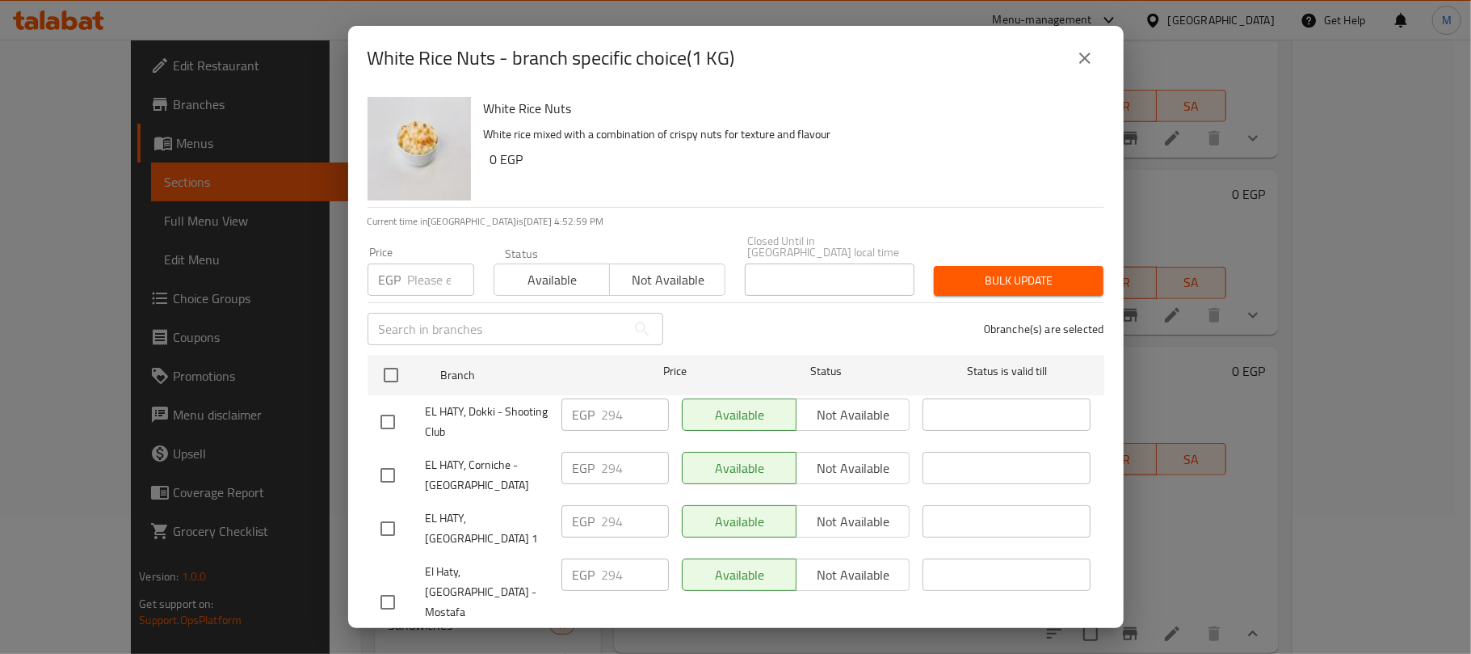
click at [427, 263] on input "number" at bounding box center [441, 279] width 66 height 32
paste input "295"
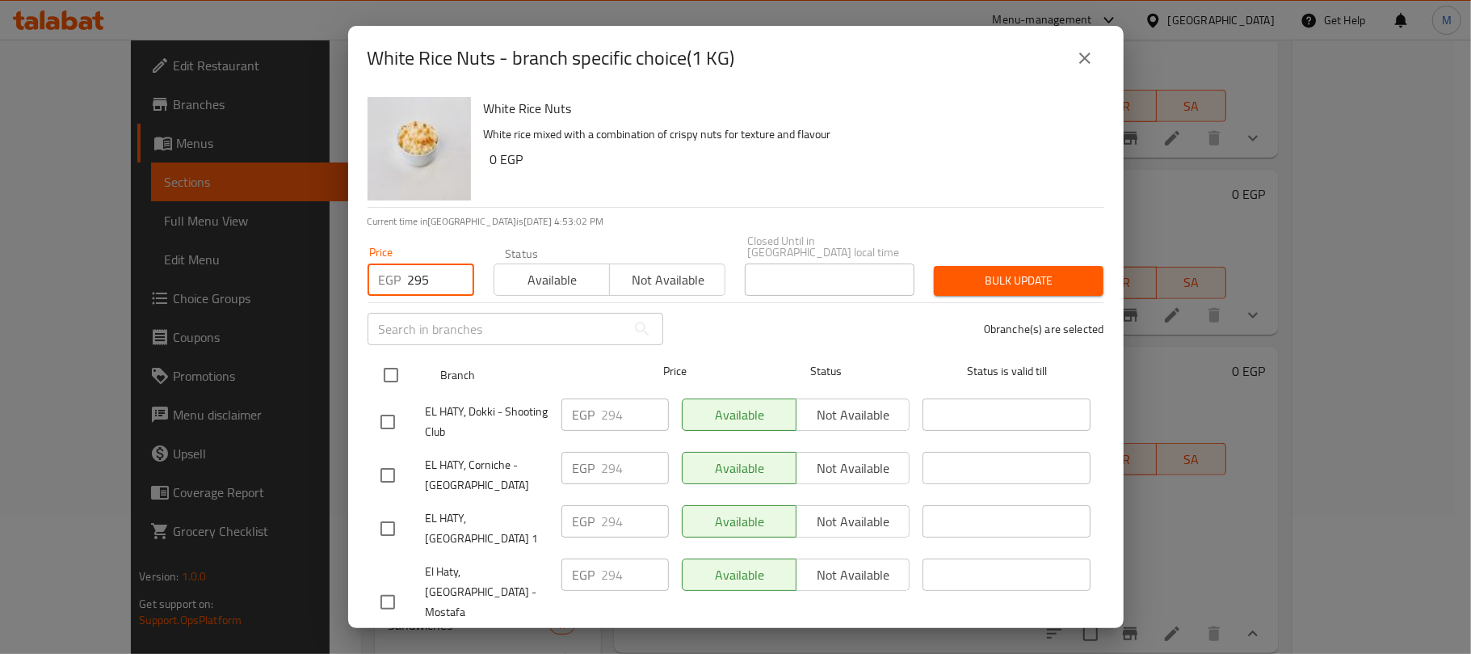
type input "295"
click at [389, 369] on input "checkbox" at bounding box center [391, 375] width 34 height 34
checkbox input "true"
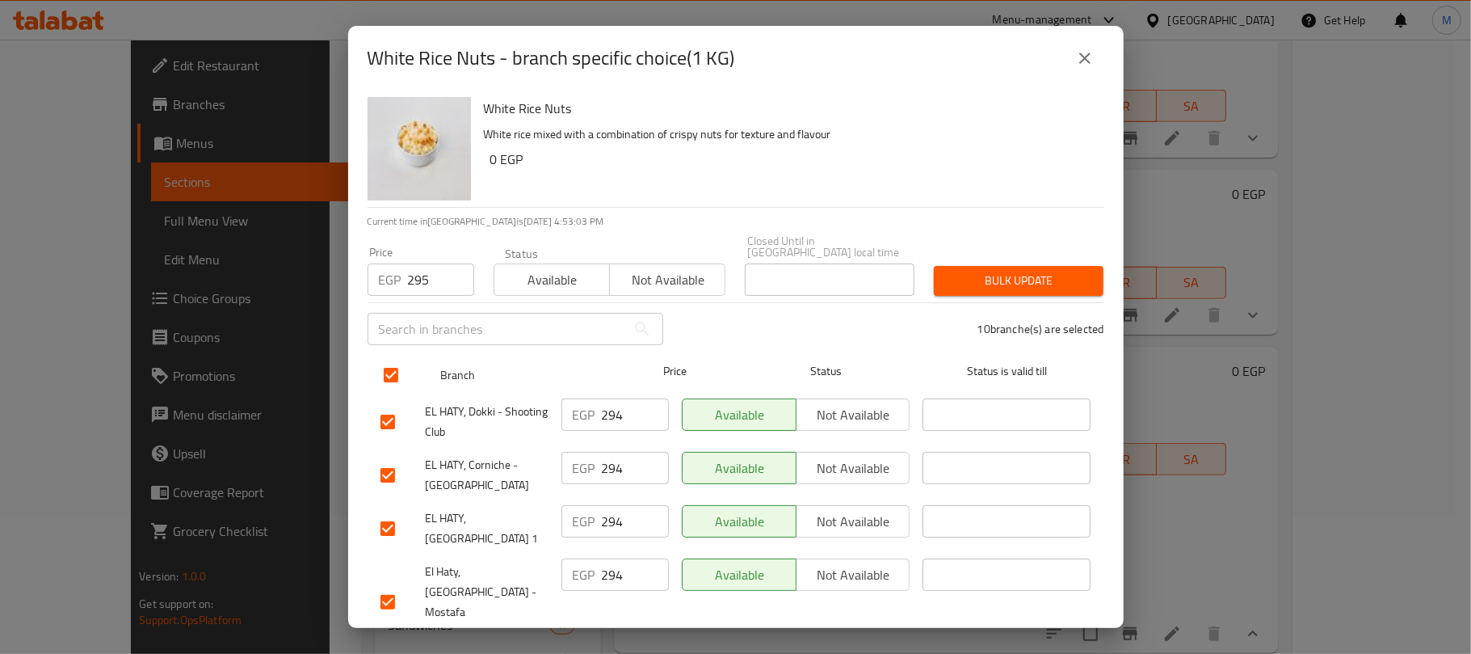
checkbox input "true"
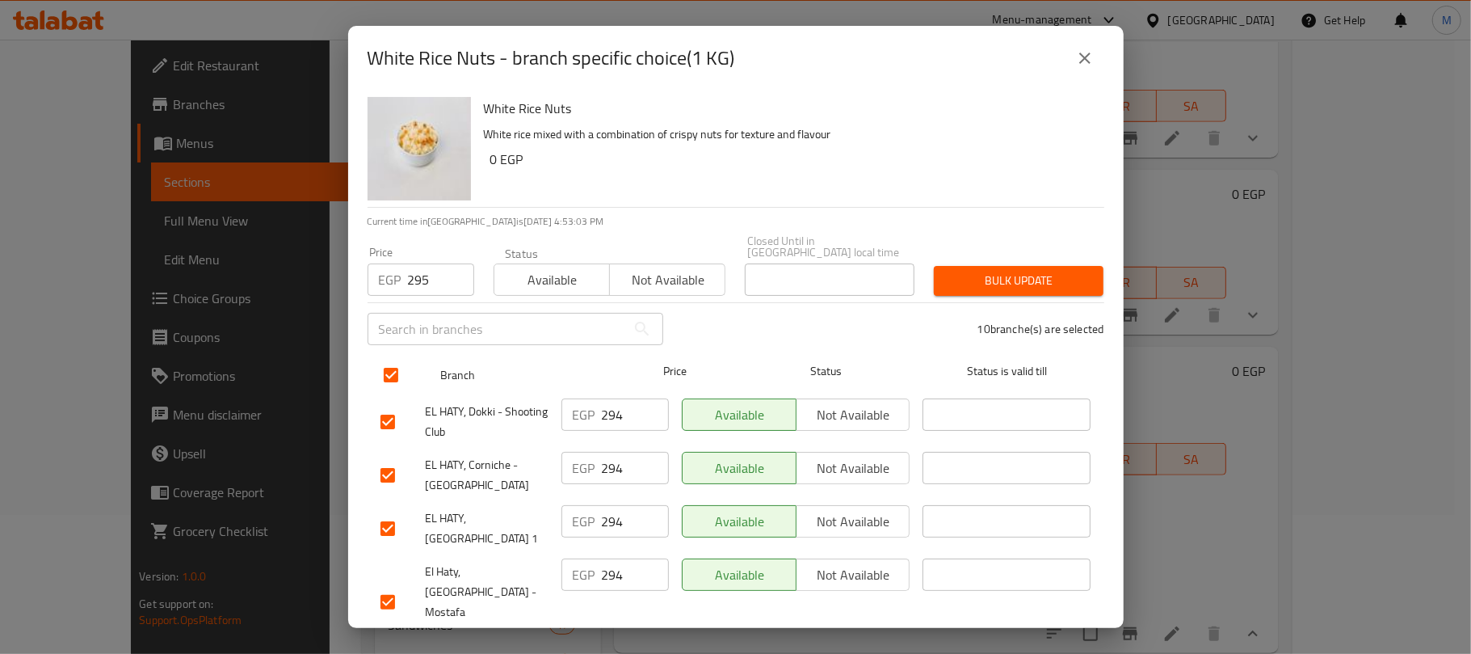
checkbox input "true"
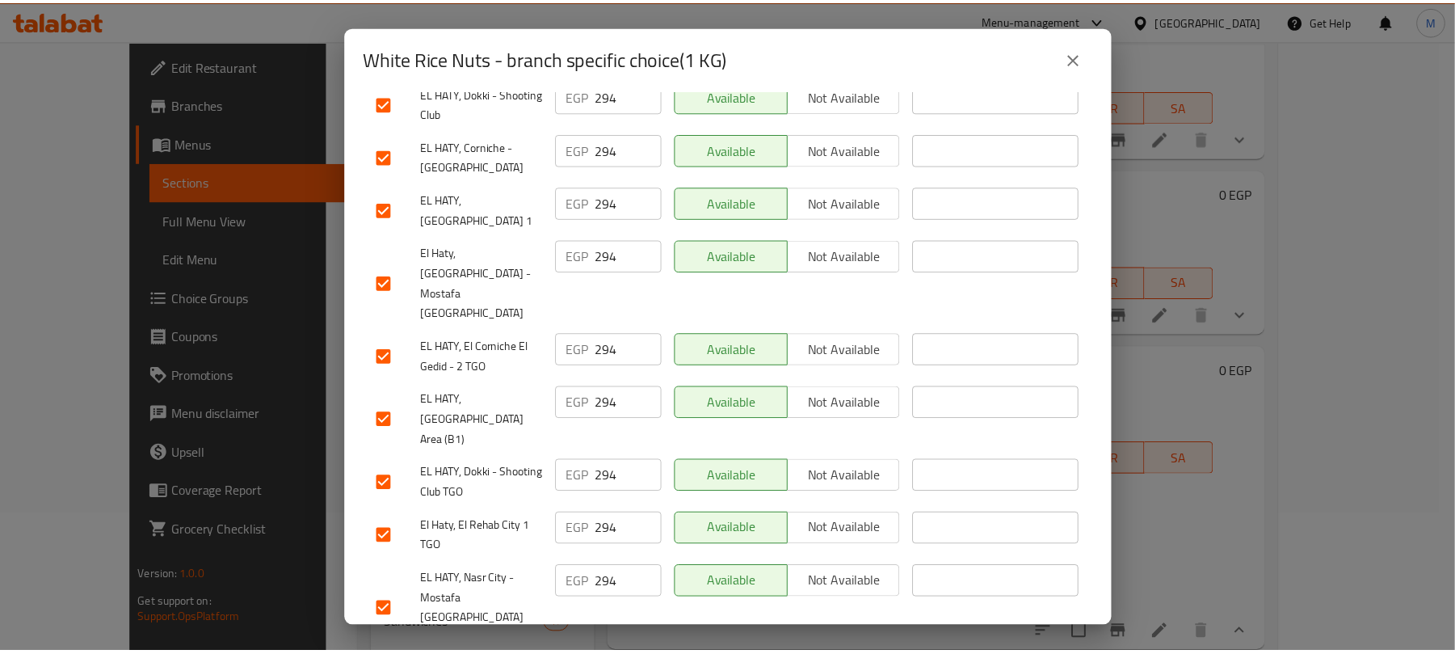
scroll to position [0, 0]
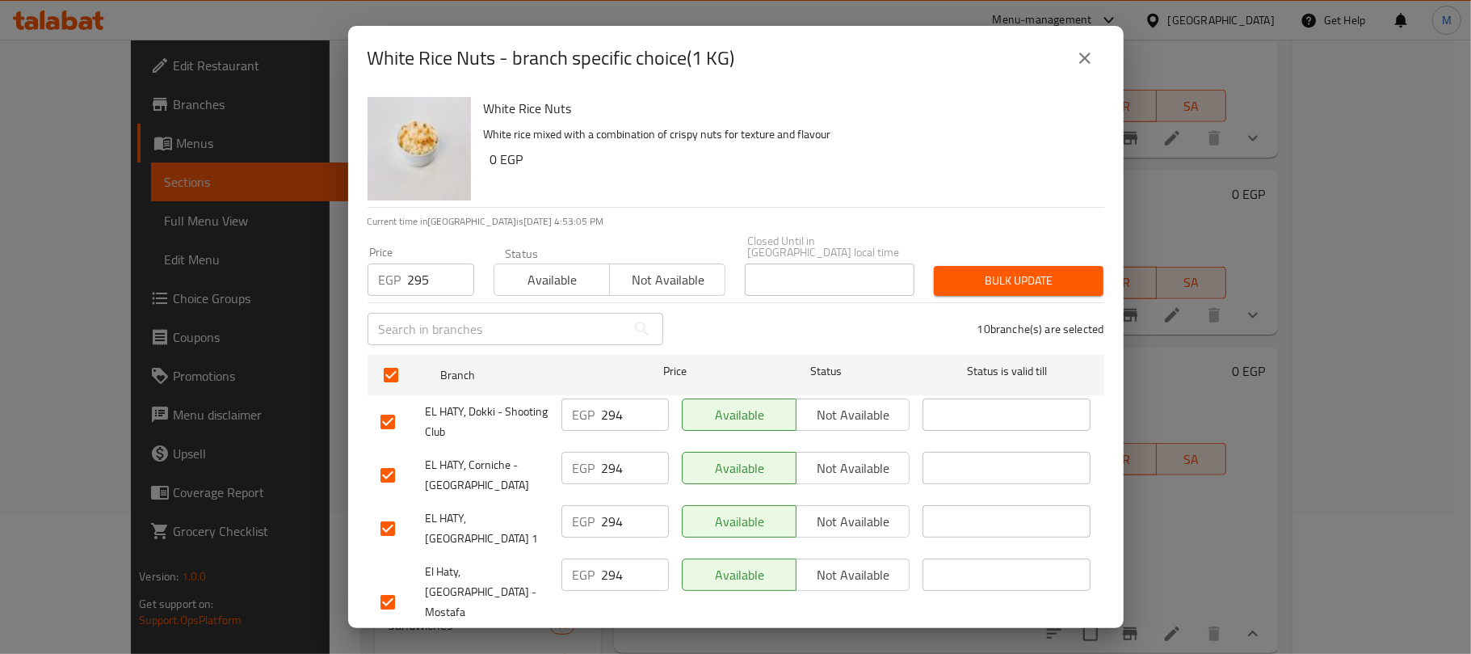
click at [1039, 285] on div "Bulk update" at bounding box center [1018, 280] width 189 height 49
click at [1036, 271] on span "Bulk update" at bounding box center [1019, 281] width 144 height 20
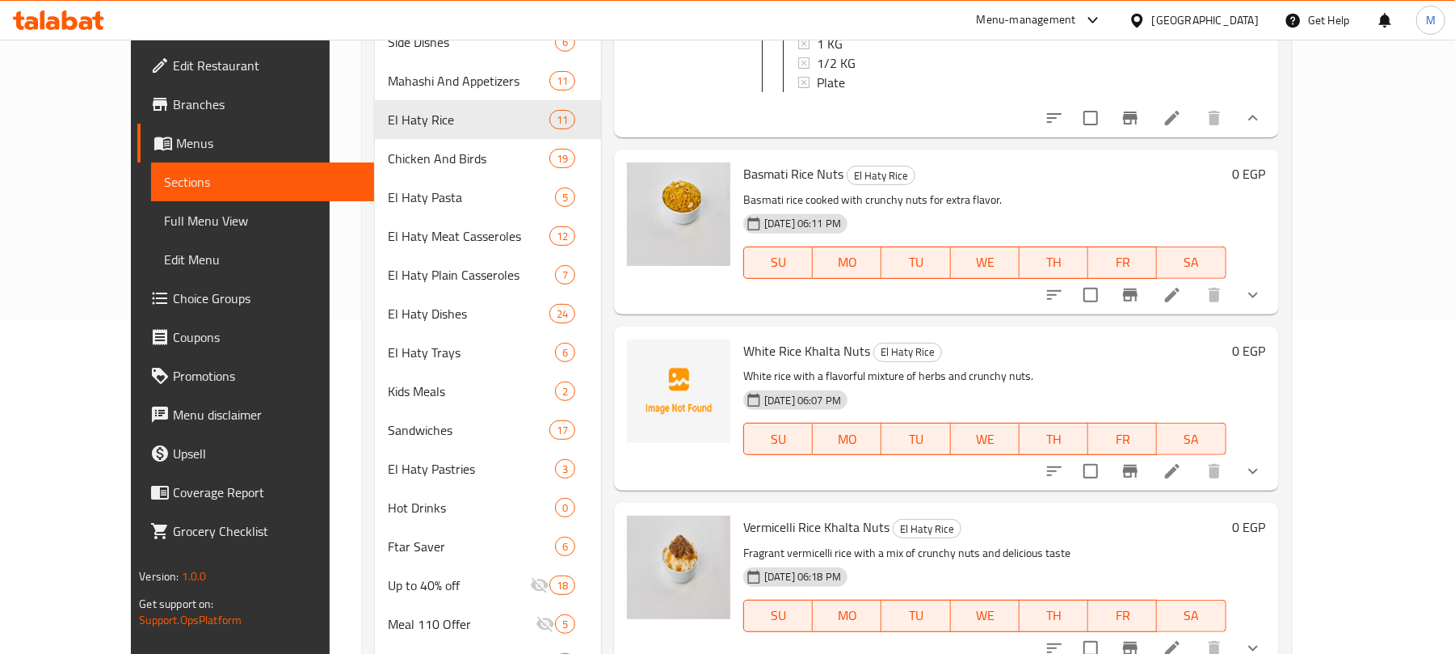
scroll to position [354, 0]
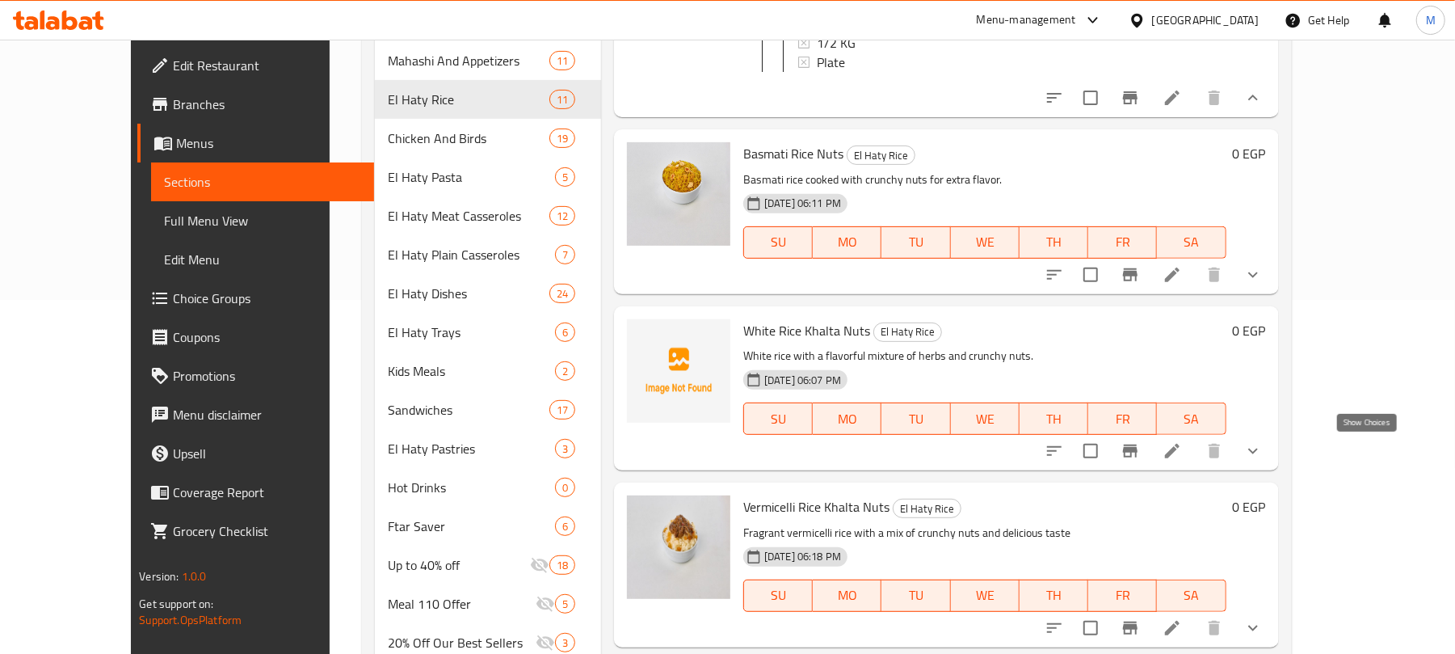
click at [1263, 448] on icon "show more" at bounding box center [1252, 450] width 19 height 19
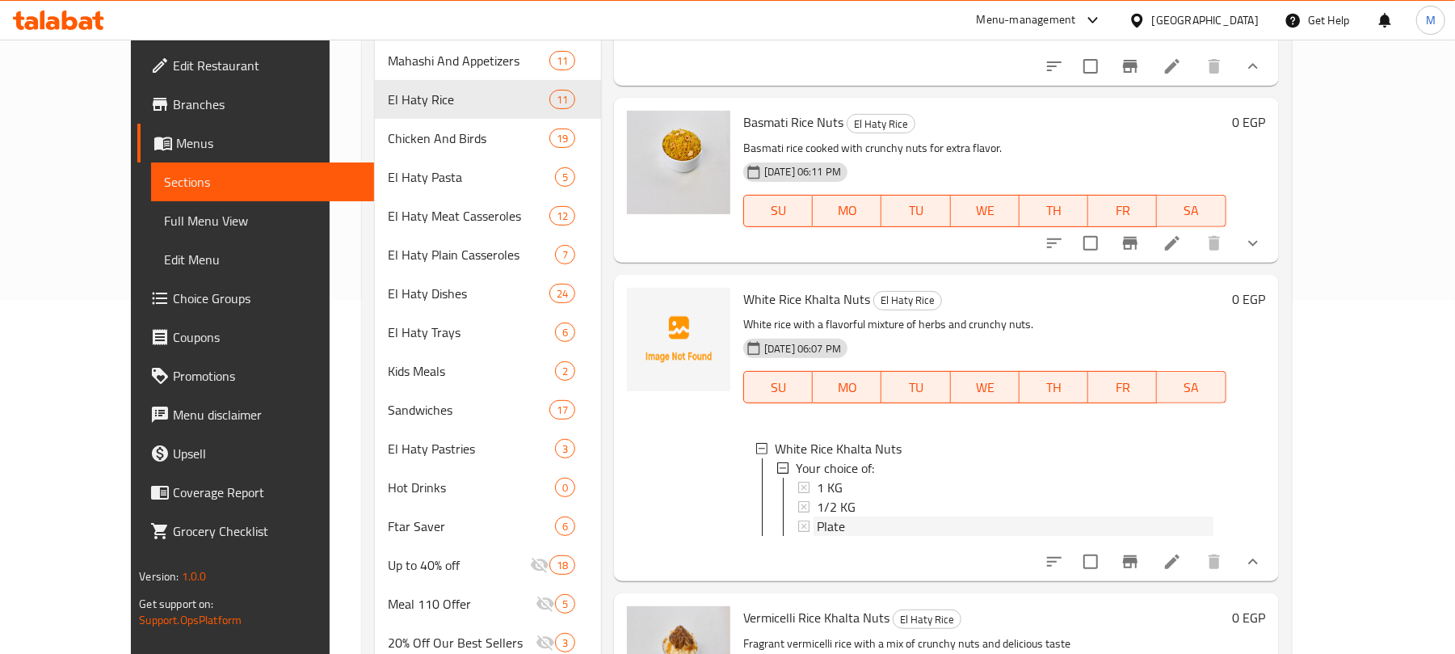
click at [817, 536] on span "Plate" at bounding box center [831, 525] width 28 height 19
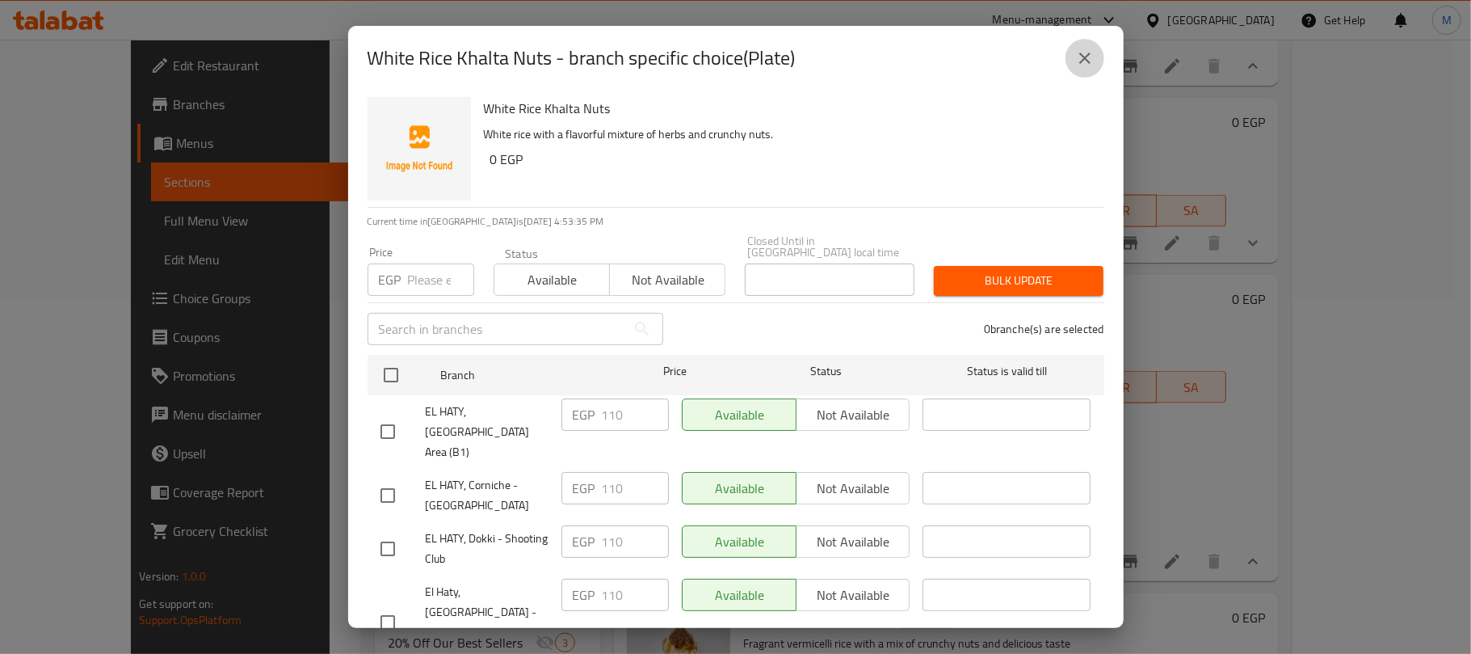
click at [1100, 53] on button "close" at bounding box center [1085, 58] width 39 height 39
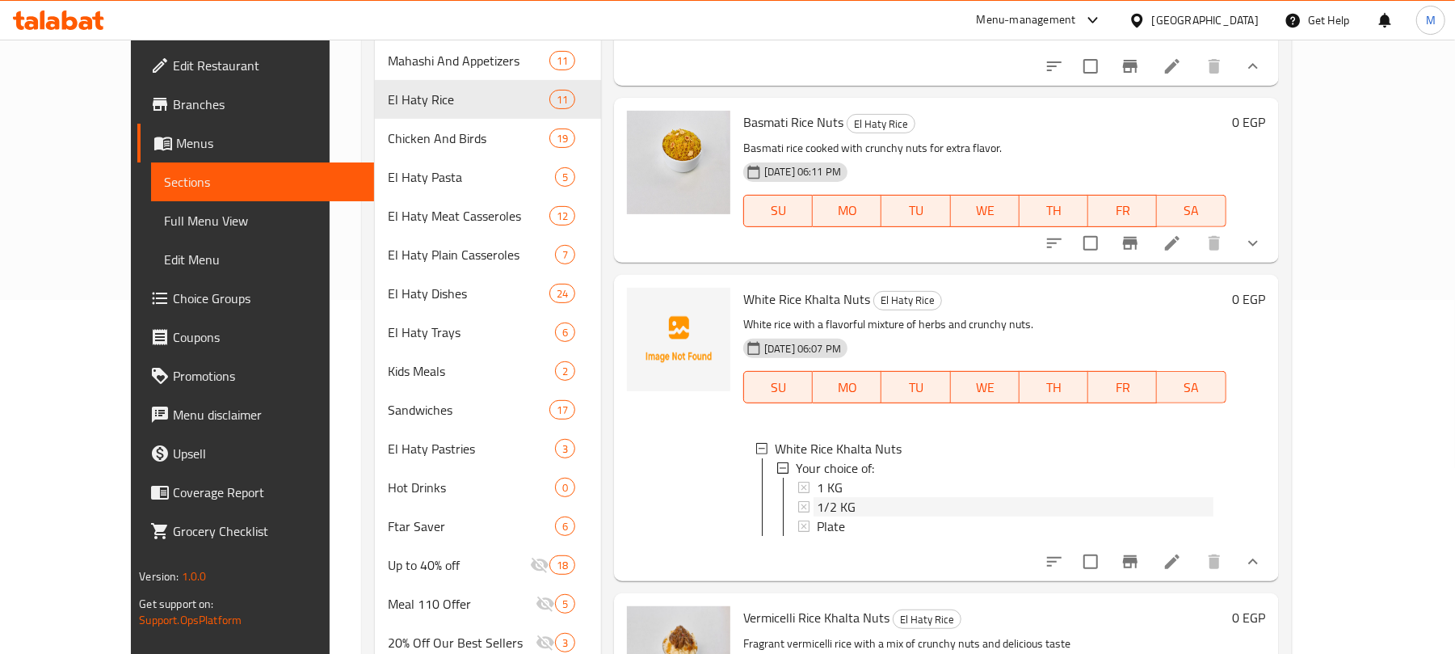
click at [831, 516] on div "1/2 KG" at bounding box center [1015, 506] width 397 height 19
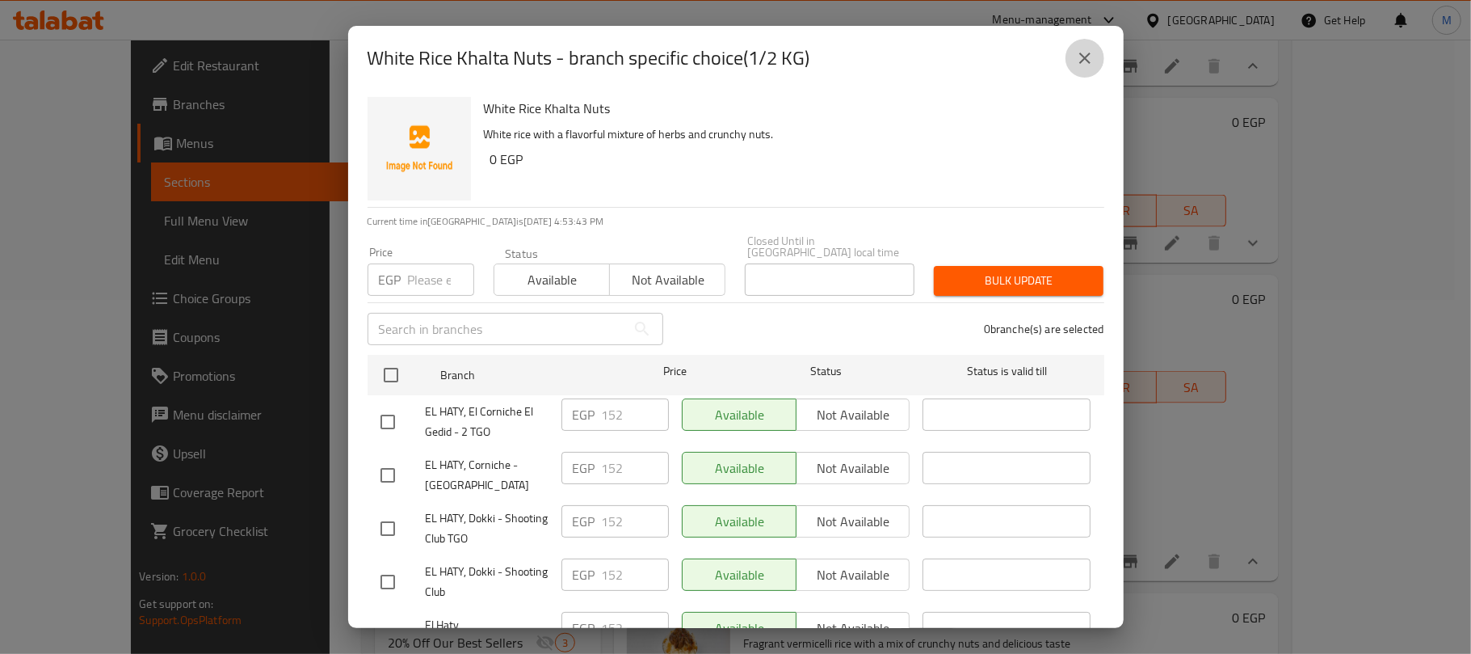
click at [1080, 53] on icon "close" at bounding box center [1084, 58] width 11 height 11
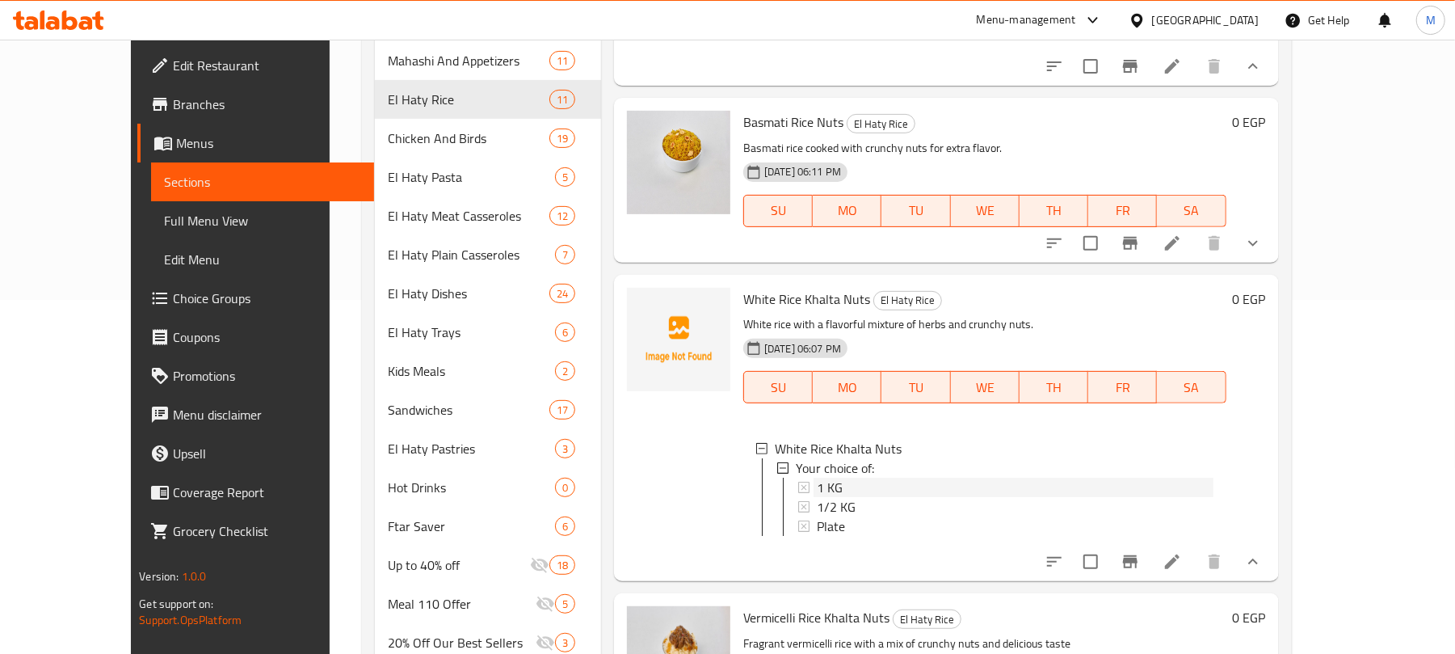
click at [817, 497] on span "1 KG" at bounding box center [830, 486] width 26 height 19
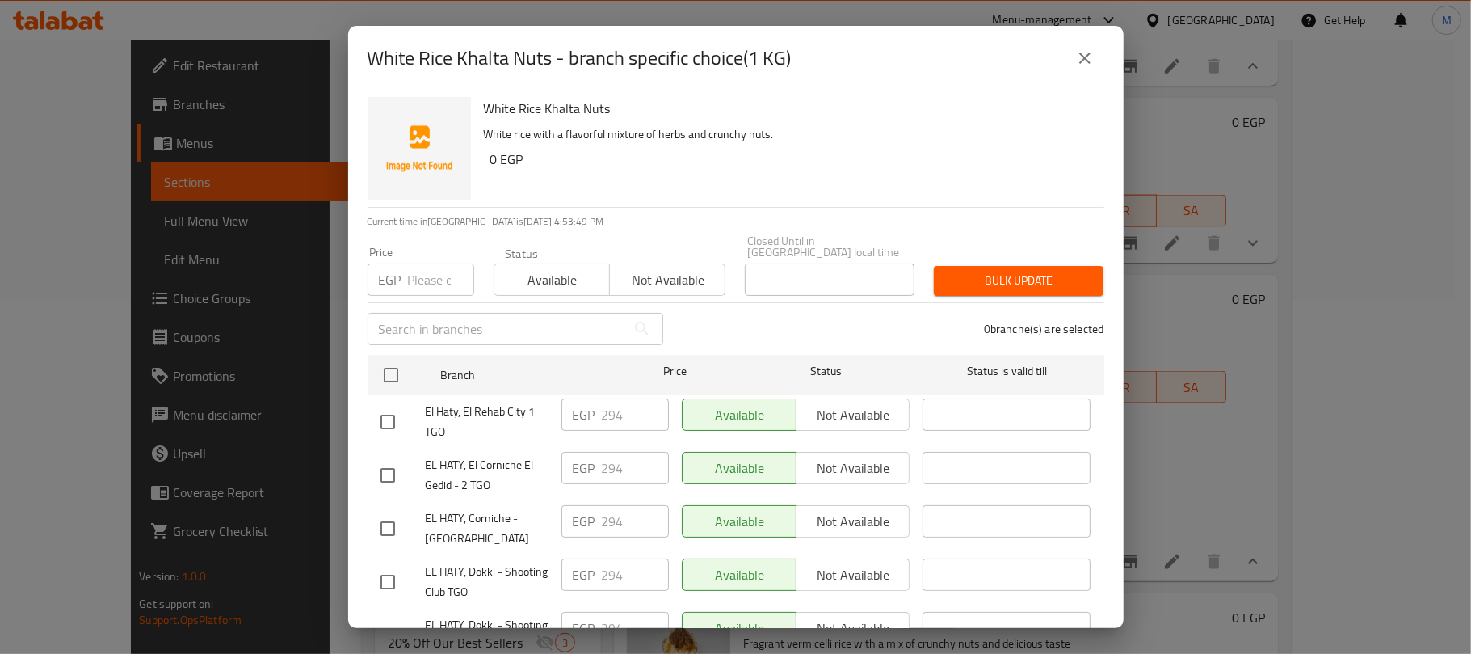
click at [421, 263] on input "number" at bounding box center [441, 279] width 66 height 32
paste input "295"
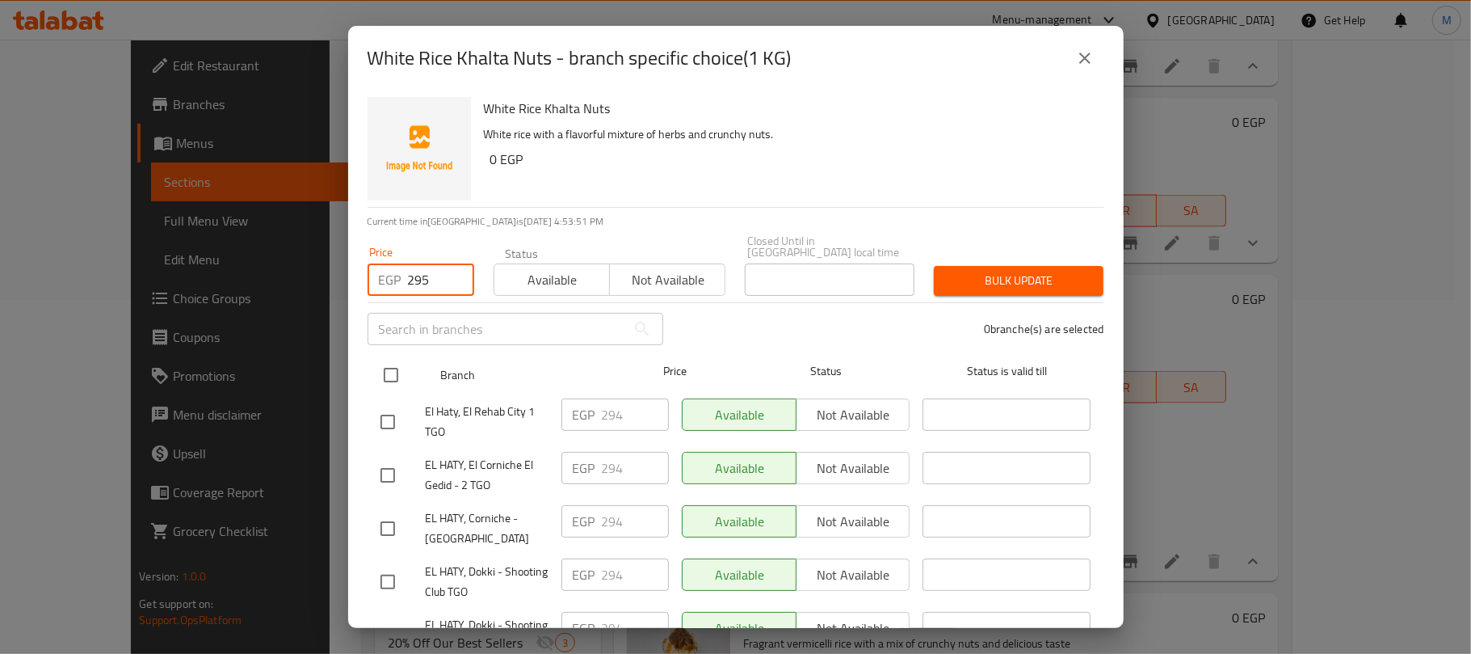
type input "295"
click at [398, 351] on div at bounding box center [404, 374] width 61 height 47
click at [401, 373] on input "checkbox" at bounding box center [391, 375] width 34 height 34
checkbox input "true"
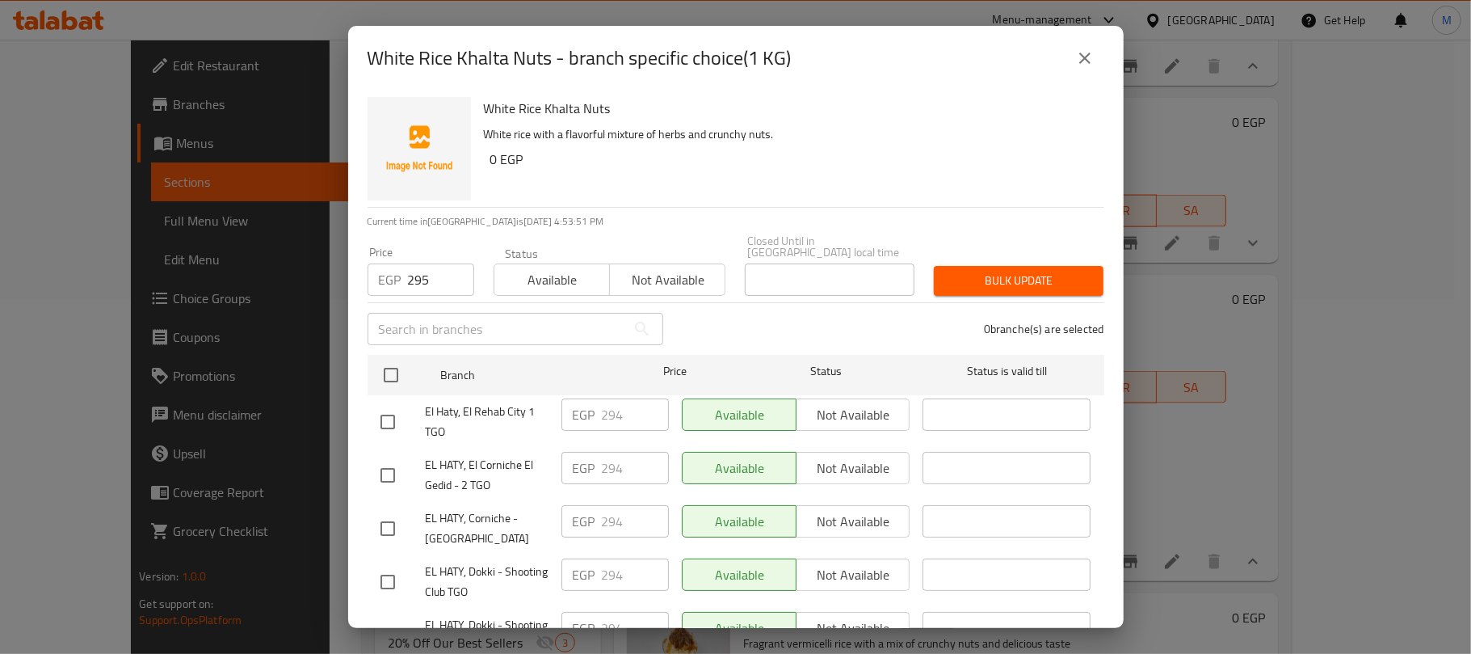
checkbox input "true"
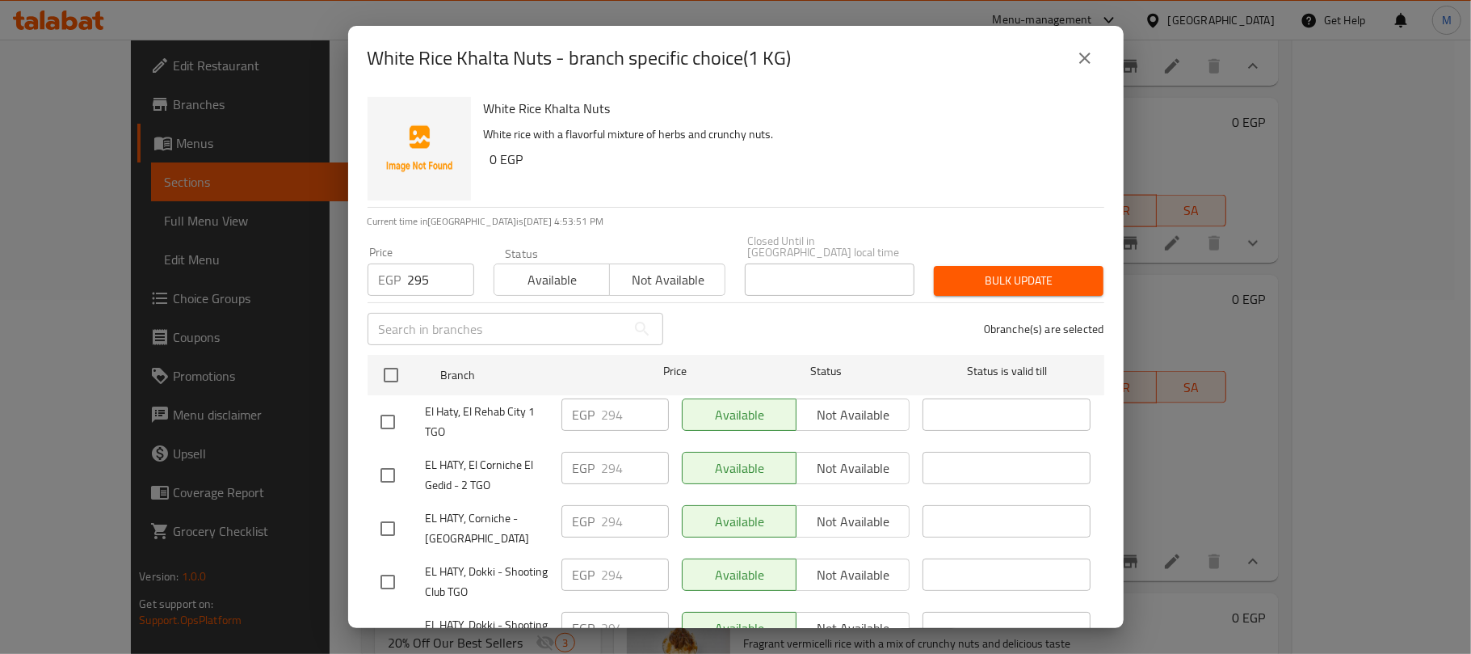
checkbox input "true"
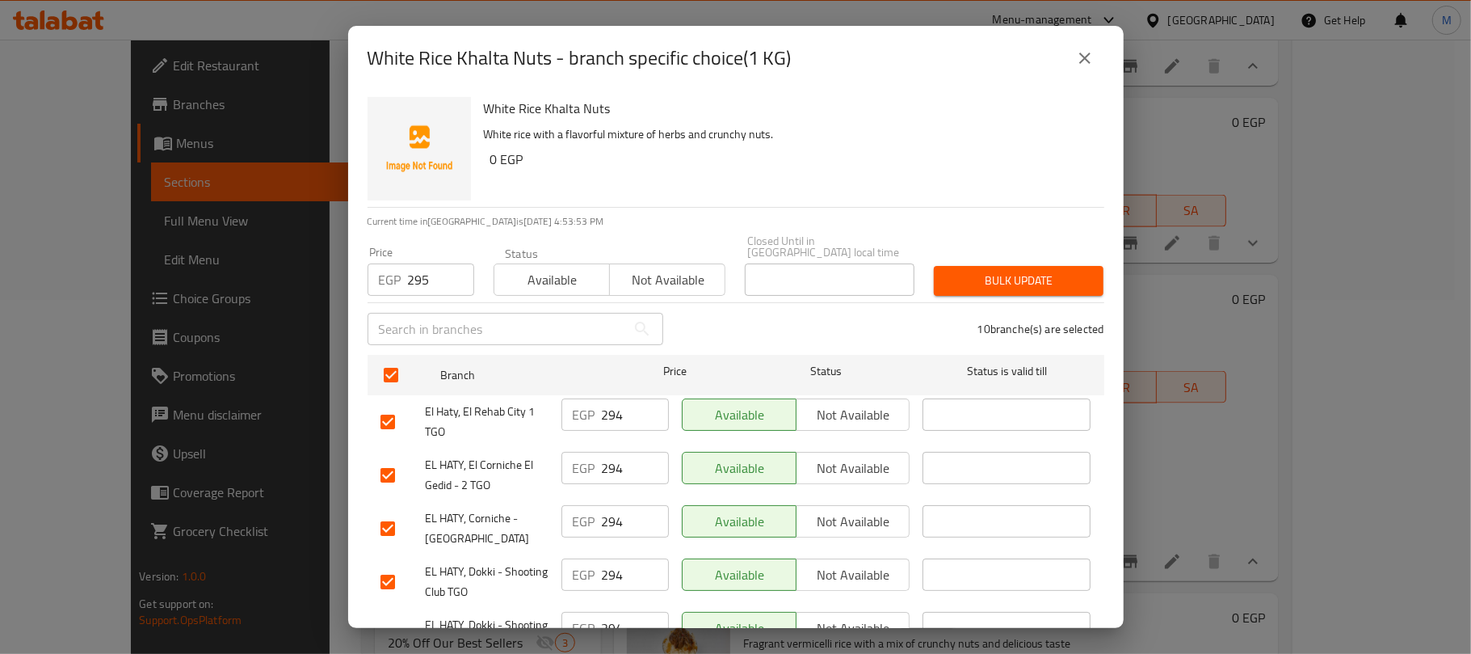
click at [948, 275] on span "Bulk update" at bounding box center [1019, 281] width 144 height 20
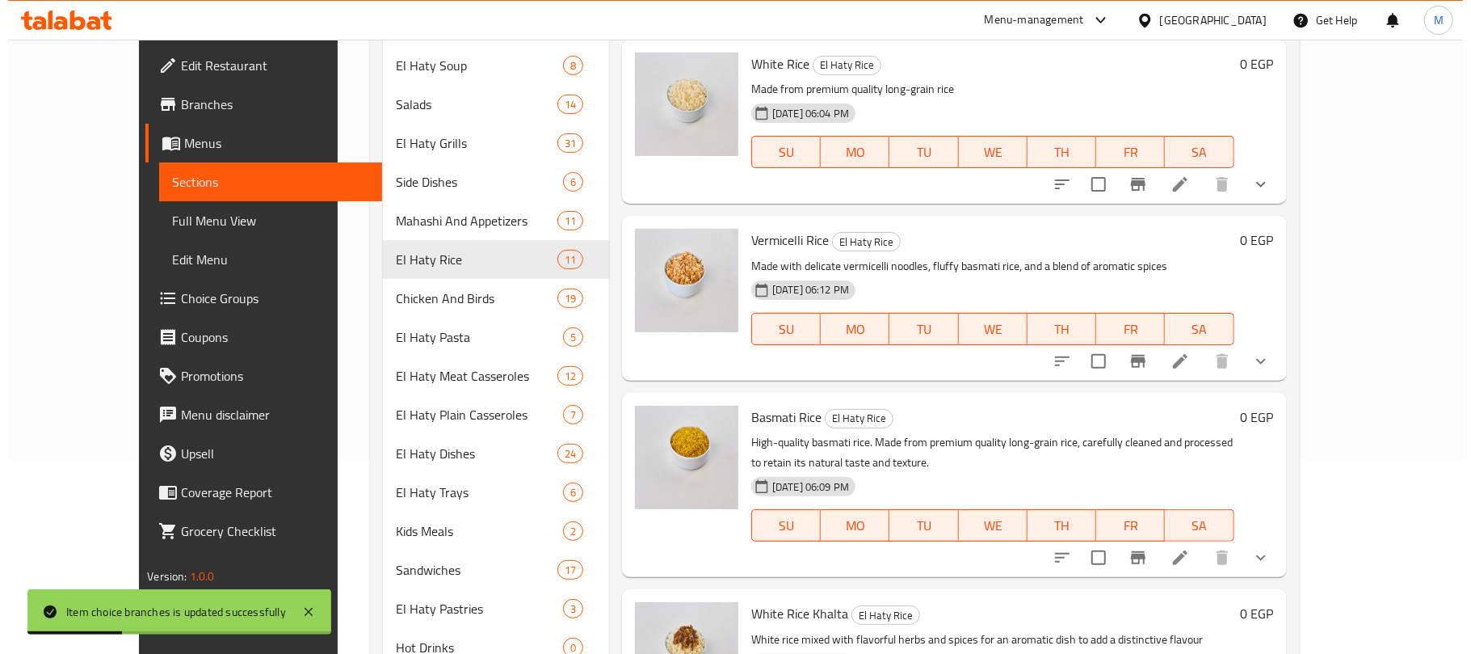
scroll to position [0, 0]
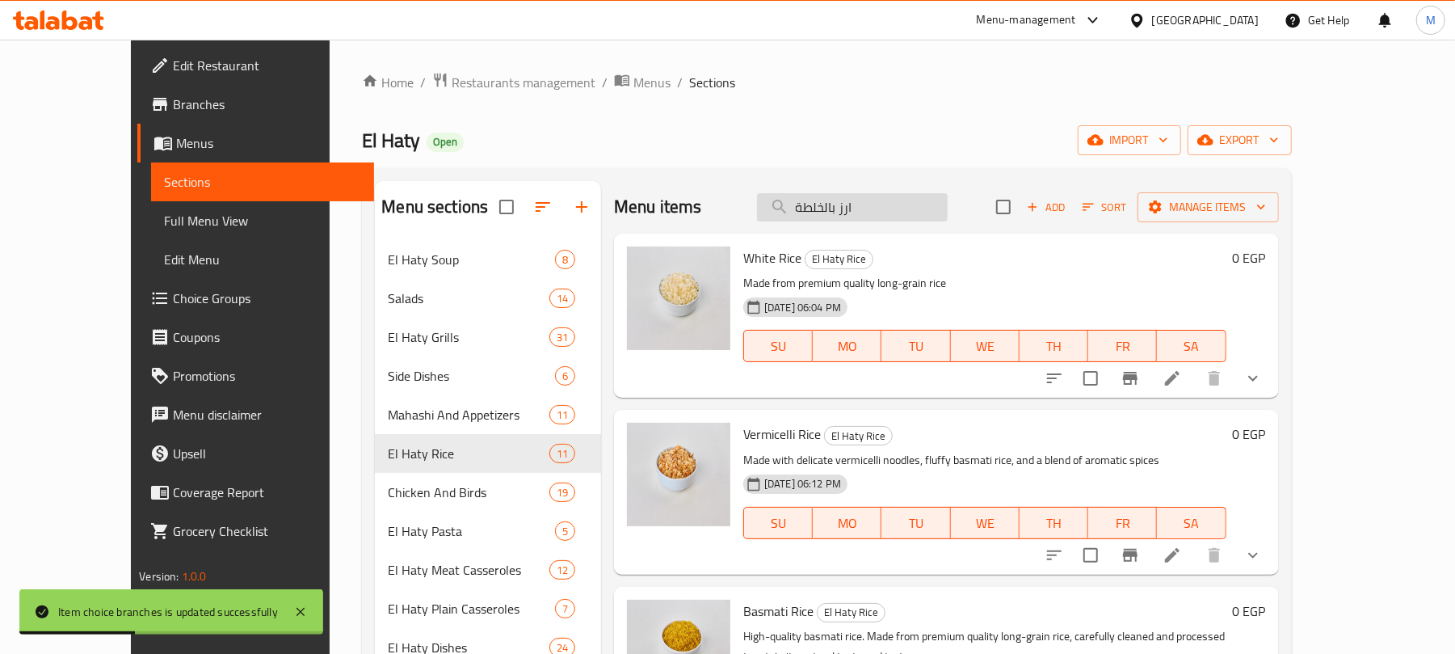
click at [896, 212] on input "ارز بالخلطة" at bounding box center [852, 207] width 191 height 28
paste input "بع فرخة ورك"
type input "ربع فرخة ورك"
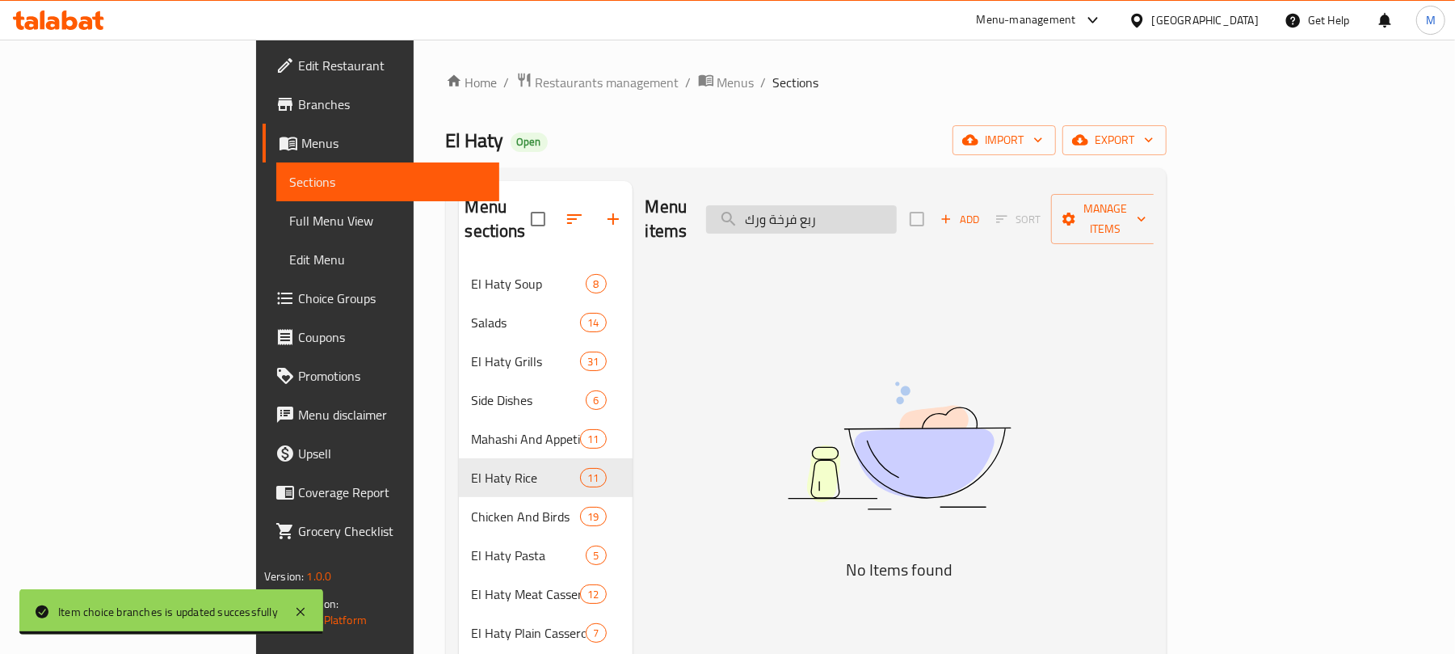
click at [884, 212] on input "ربع فرخة ورك" at bounding box center [801, 219] width 191 height 28
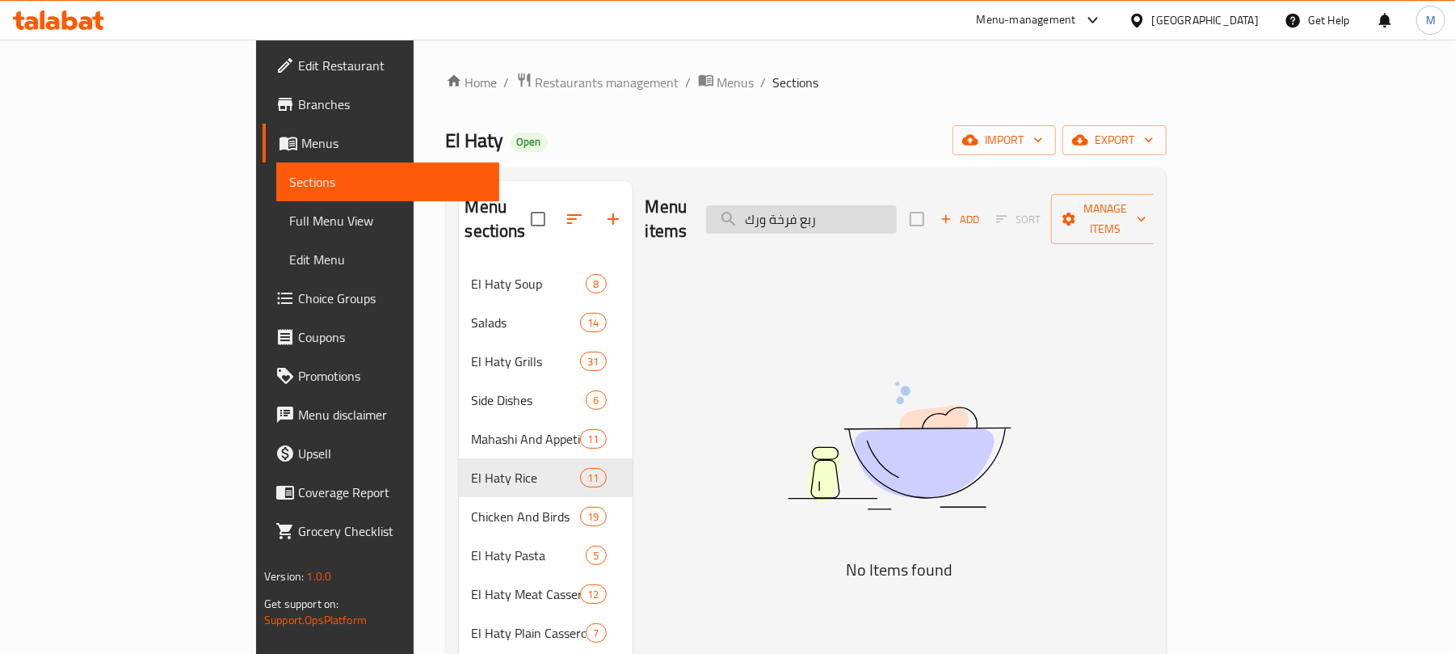
click at [884, 212] on input "ربع فرخة ورك" at bounding box center [801, 219] width 191 height 28
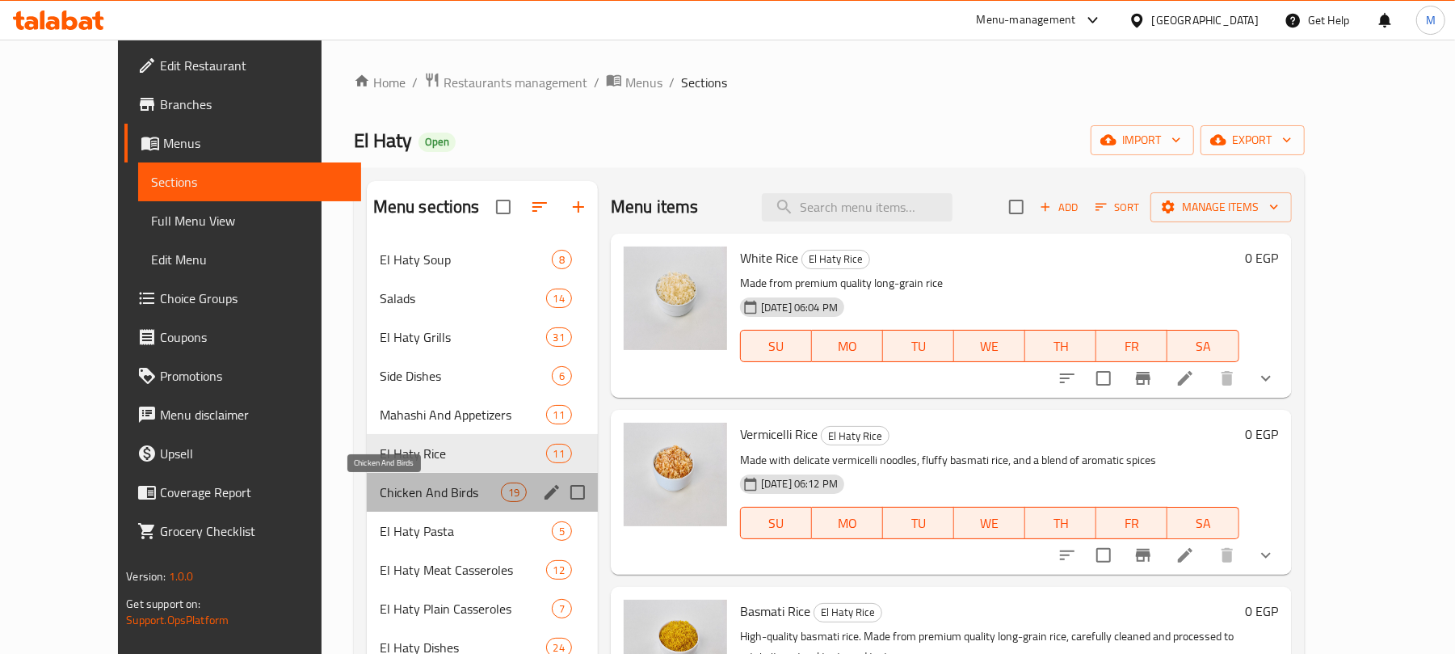
click at [409, 492] on span "Chicken And Birds" at bounding box center [440, 491] width 121 height 19
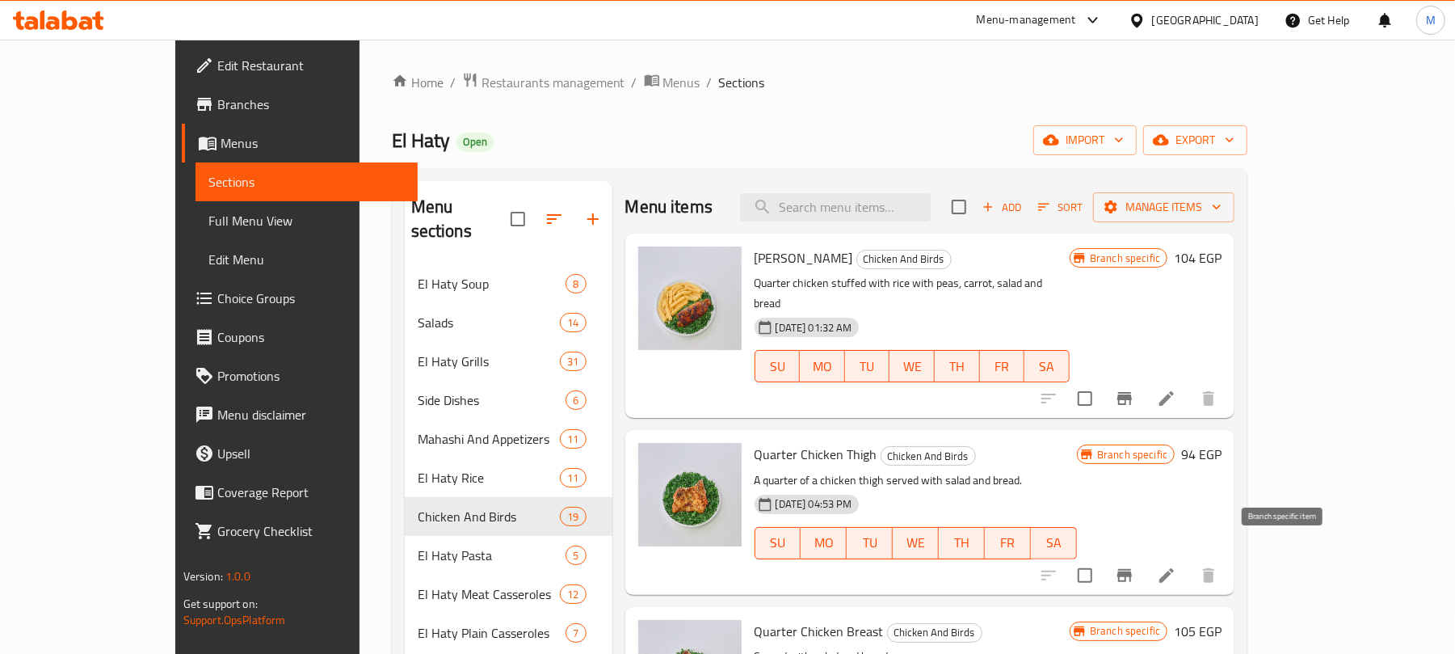
click at [1132, 569] on icon "Branch-specific-item" at bounding box center [1124, 575] width 15 height 13
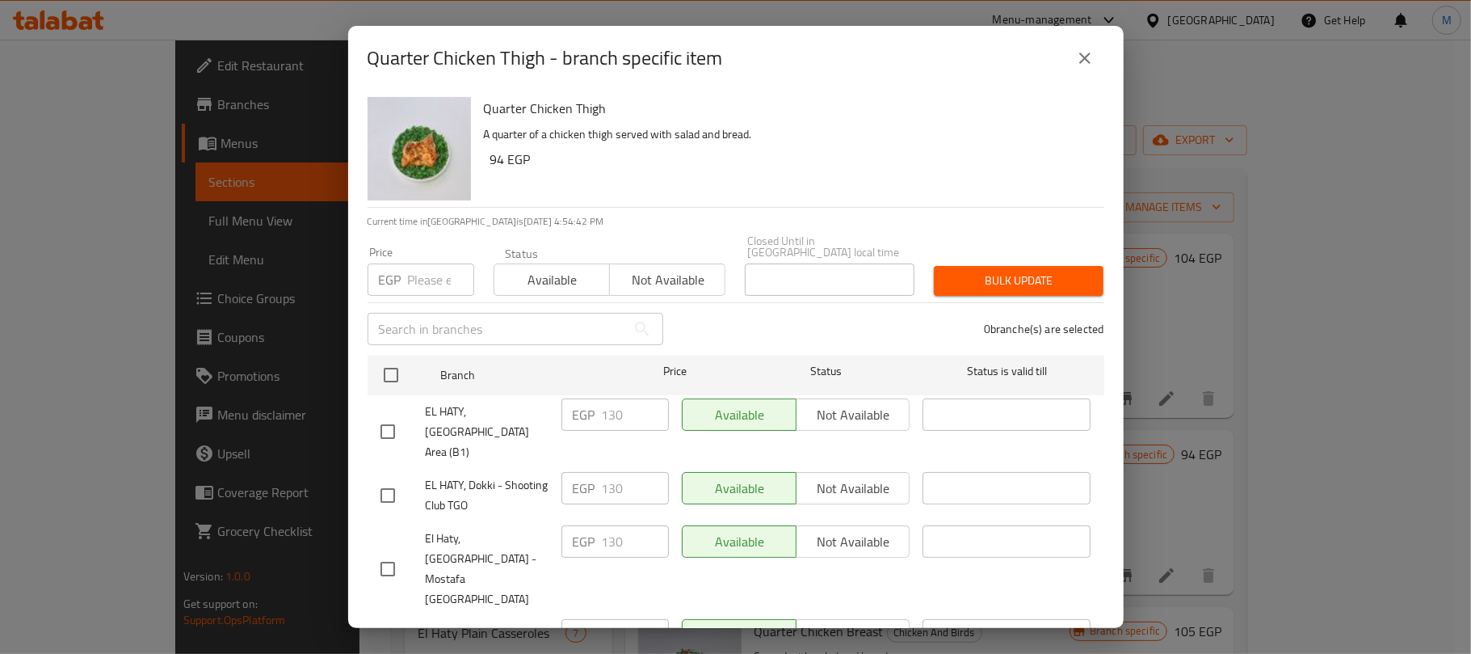
click at [435, 263] on input "number" at bounding box center [441, 279] width 66 height 32
paste input "110"
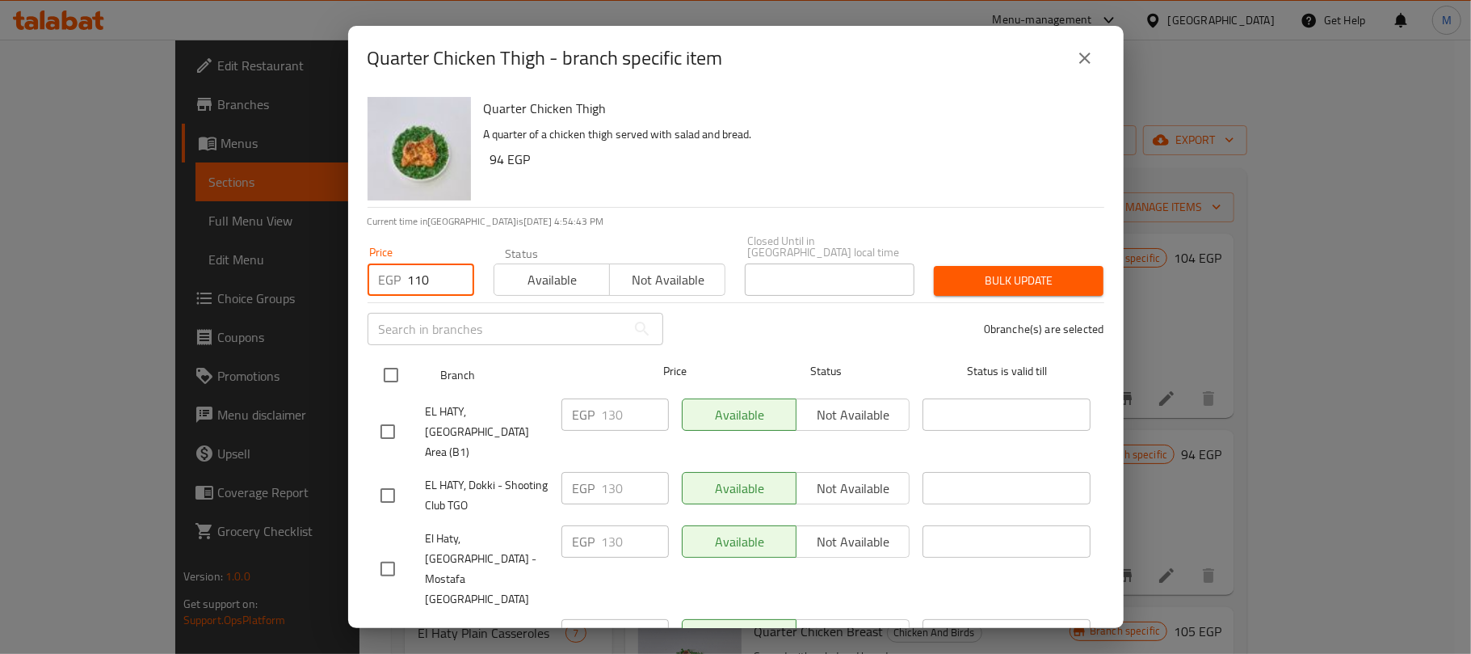
type input "110"
click at [394, 360] on input "checkbox" at bounding box center [391, 375] width 34 height 34
checkbox input "true"
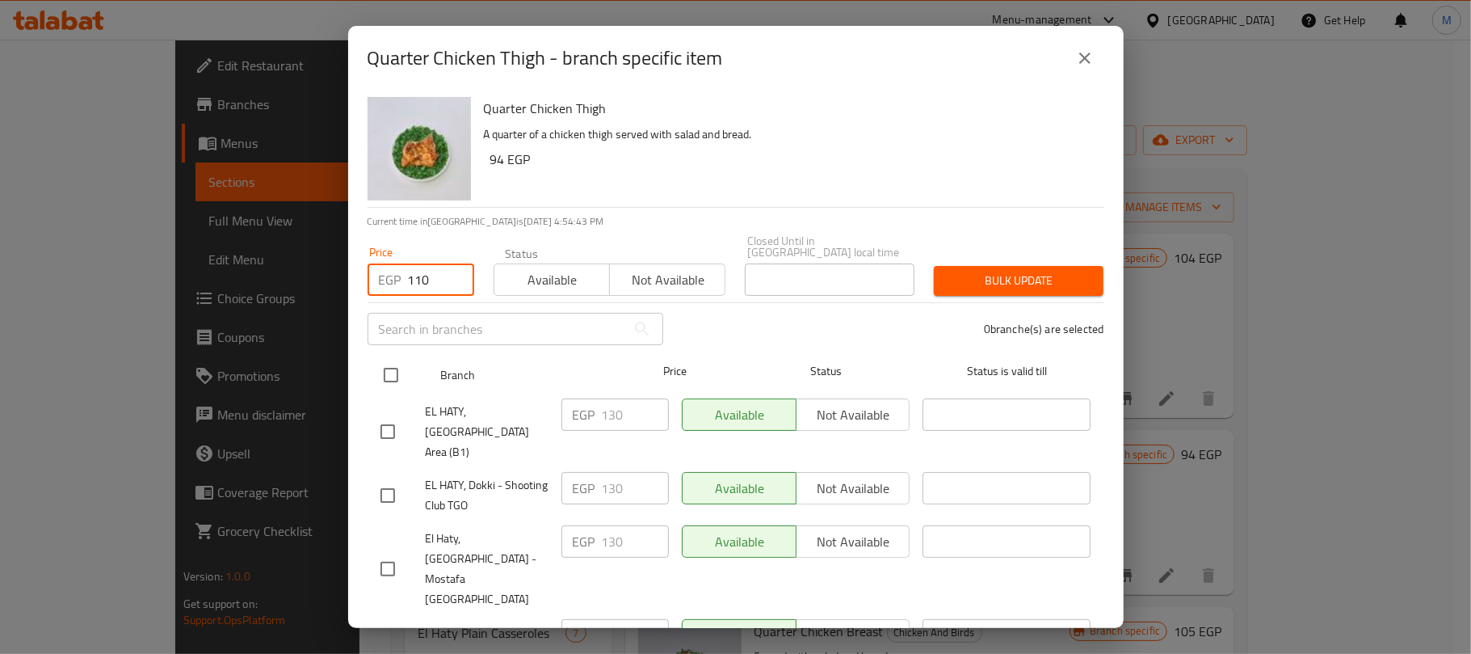
checkbox input "true"
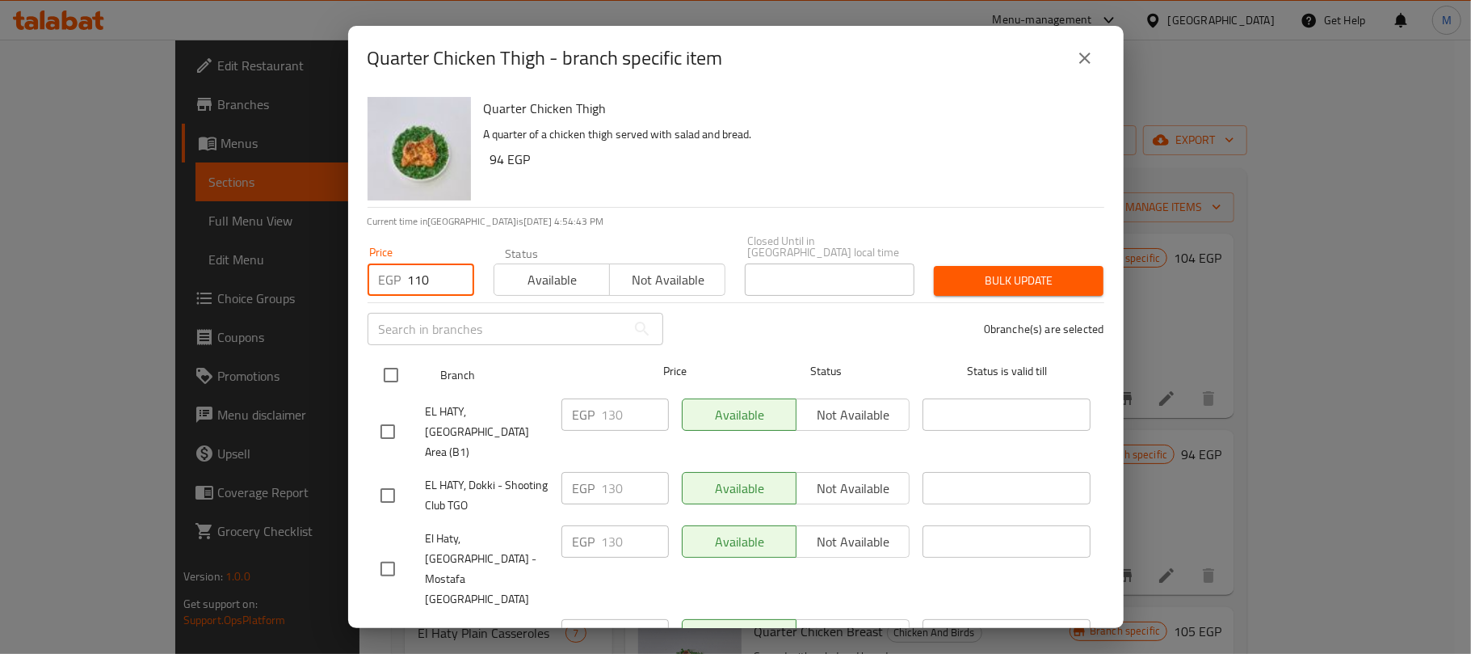
checkbox input "true"
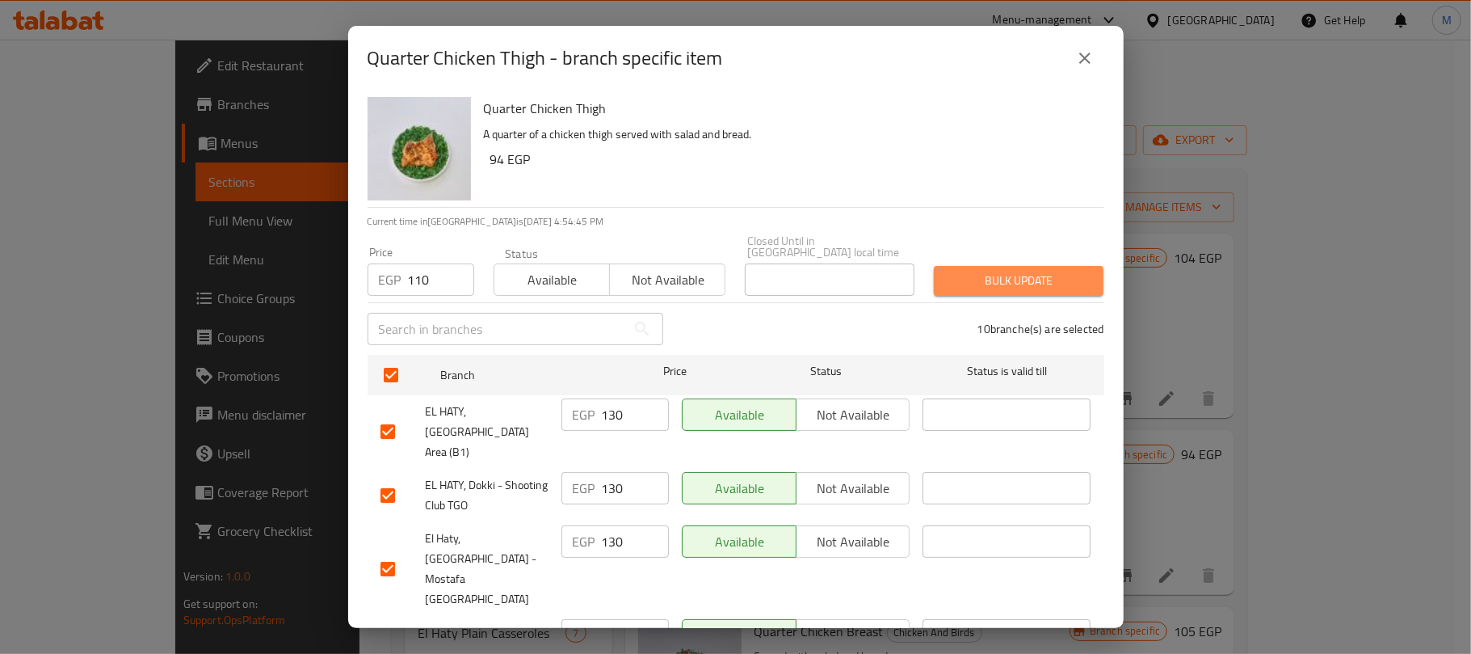
click at [1007, 279] on span "Bulk update" at bounding box center [1019, 281] width 144 height 20
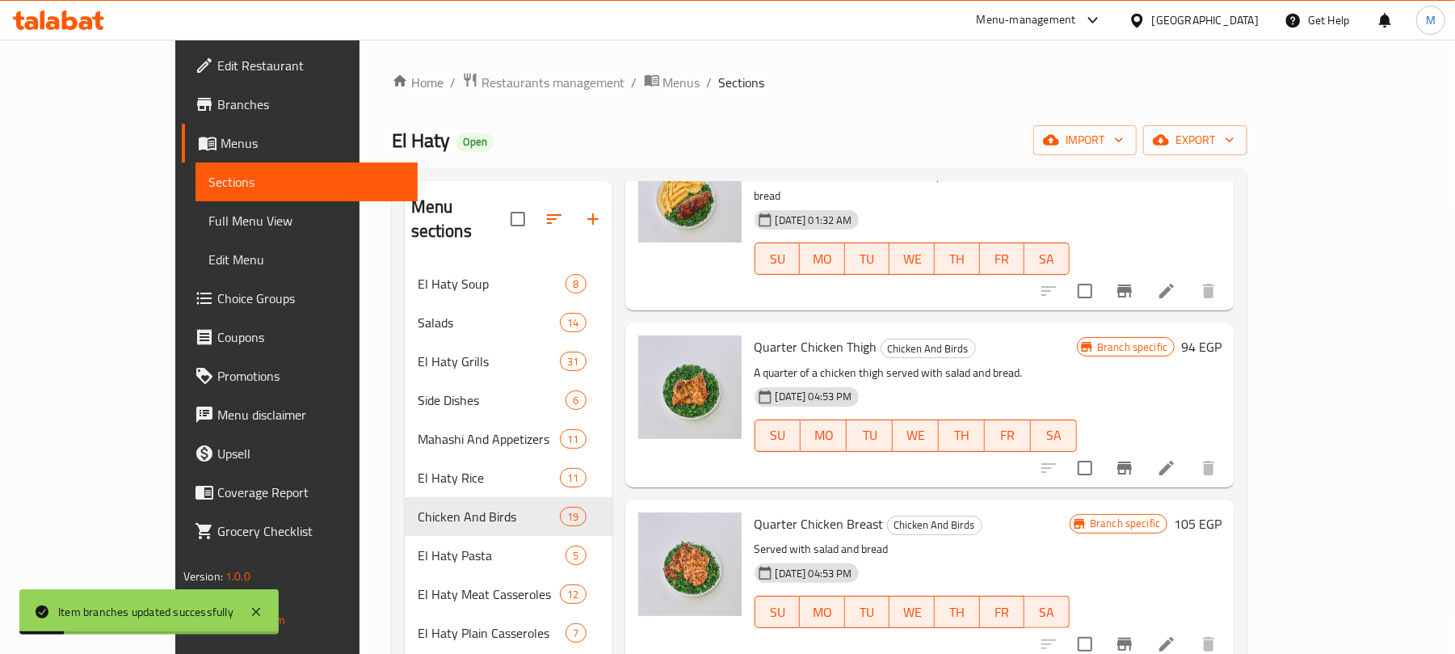
scroll to position [215, 0]
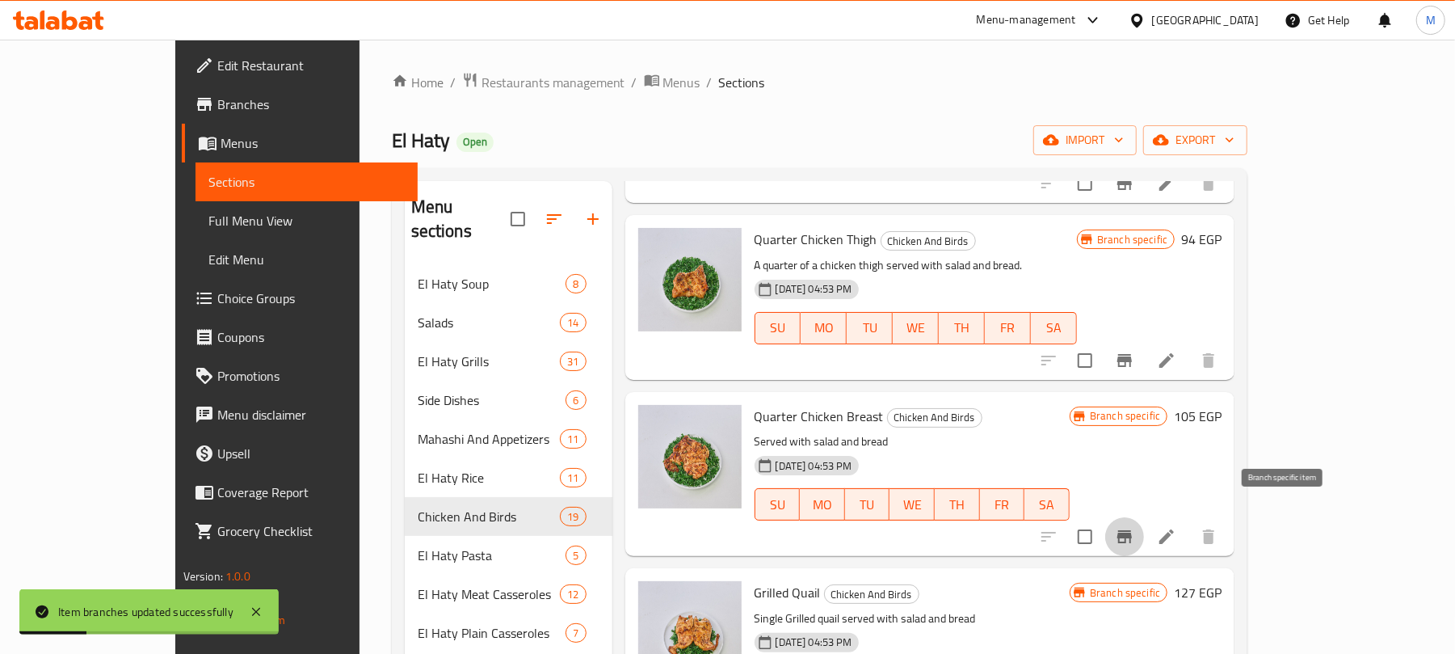
click at [1132, 530] on icon "Branch-specific-item" at bounding box center [1124, 536] width 15 height 13
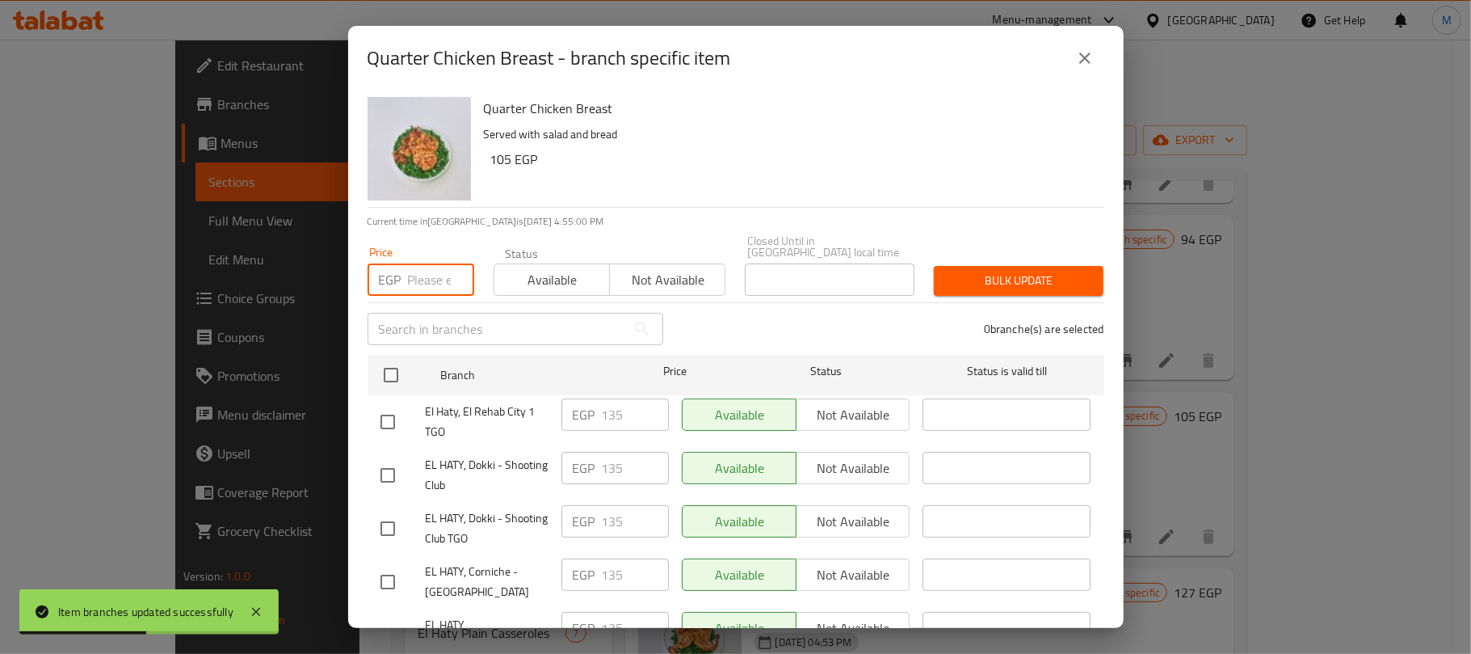
click at [417, 263] on input "number" at bounding box center [441, 279] width 66 height 32
paste input "125"
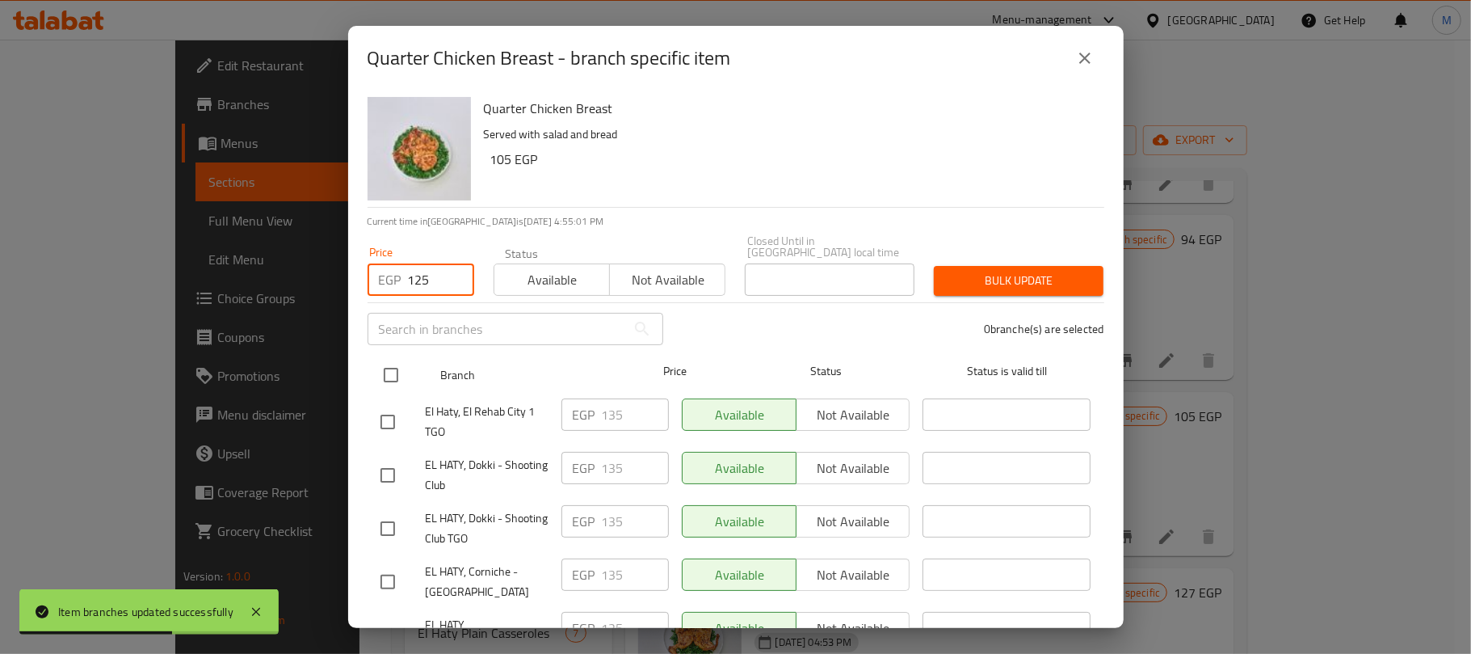
type input "125"
click at [393, 368] on input "checkbox" at bounding box center [391, 375] width 34 height 34
checkbox input "true"
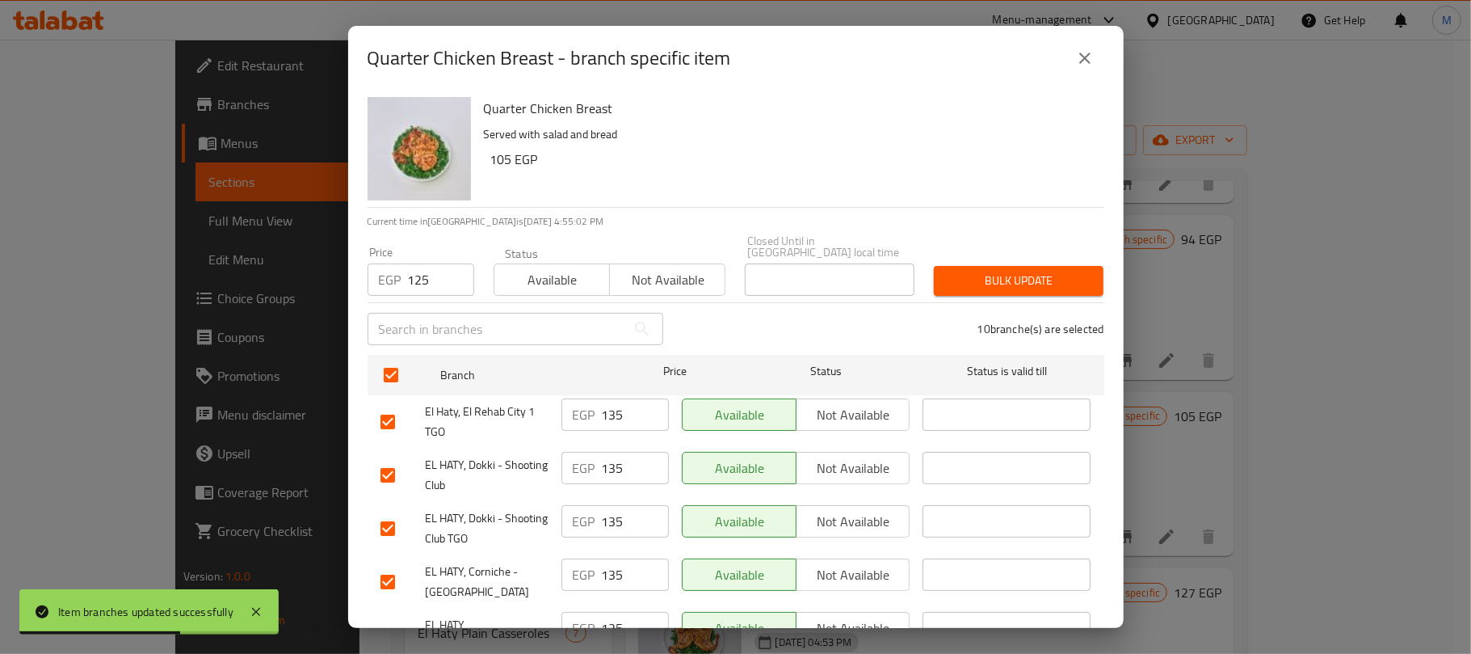
checkbox input "true"
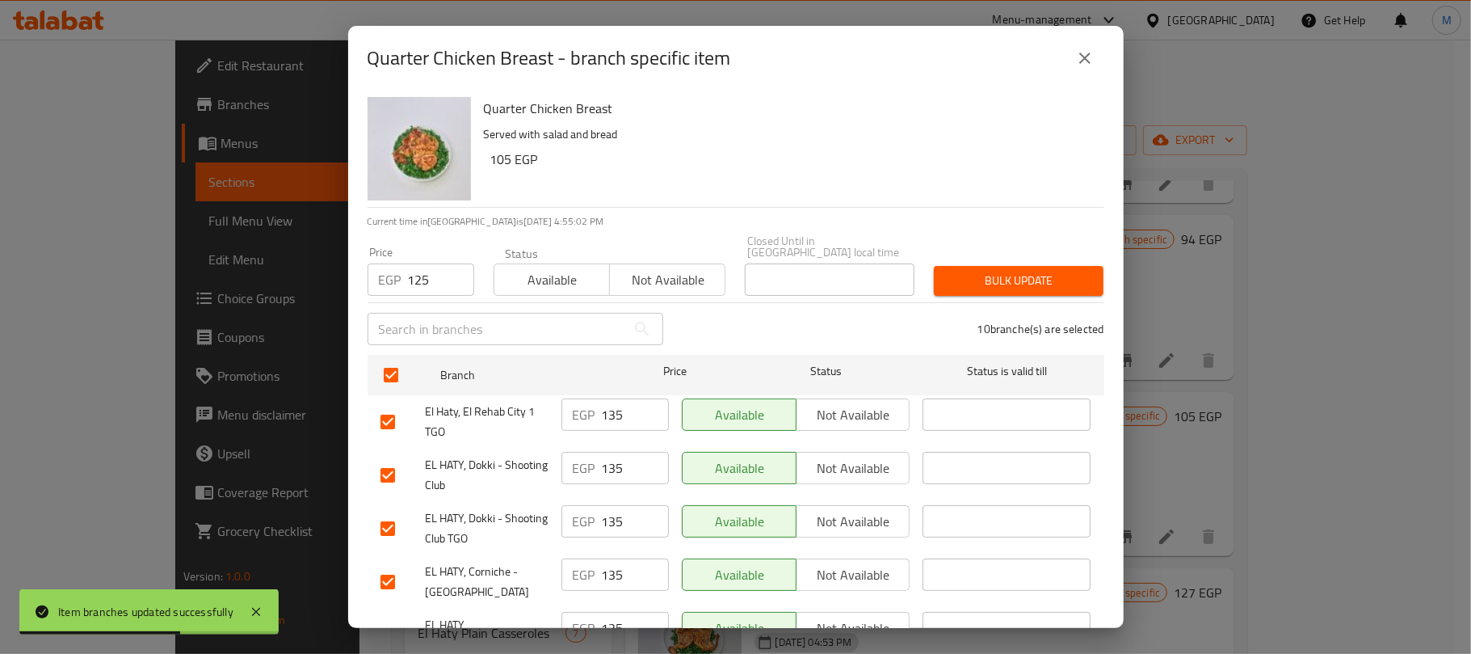
checkbox input "true"
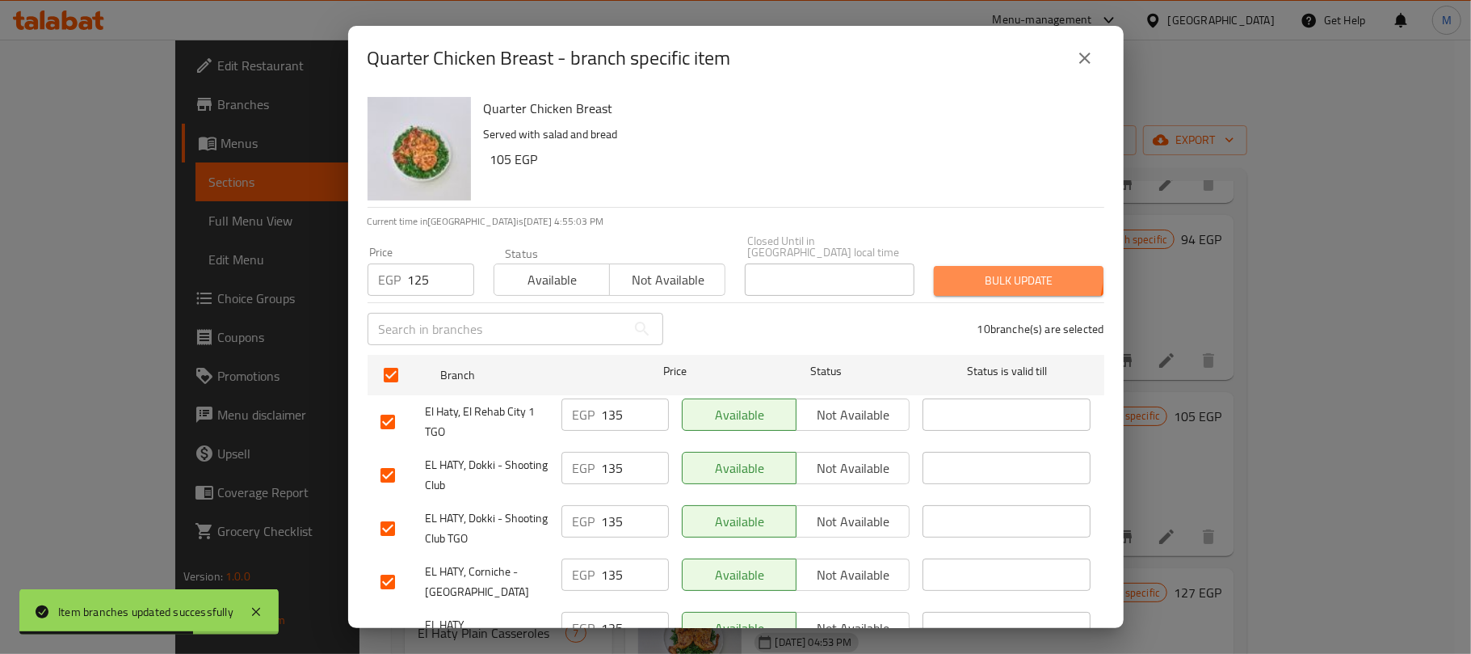
click at [997, 271] on span "Bulk update" at bounding box center [1019, 281] width 144 height 20
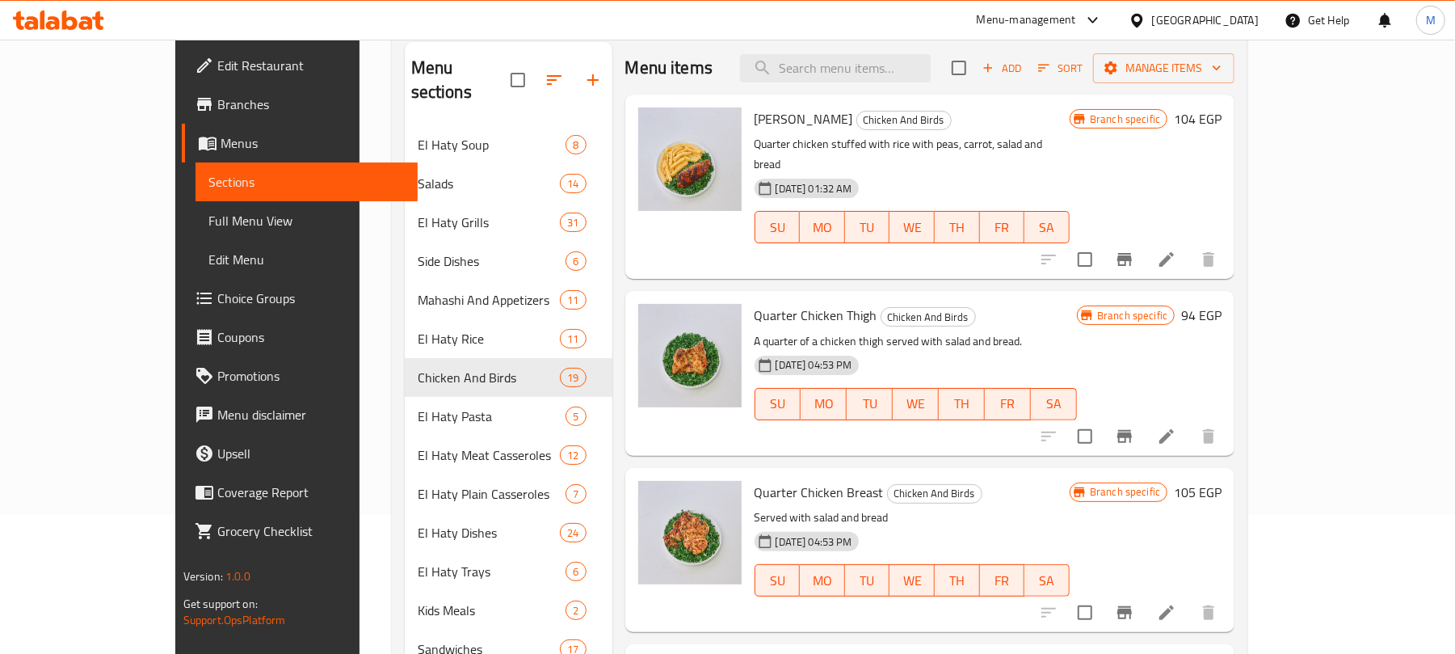
scroll to position [0, 0]
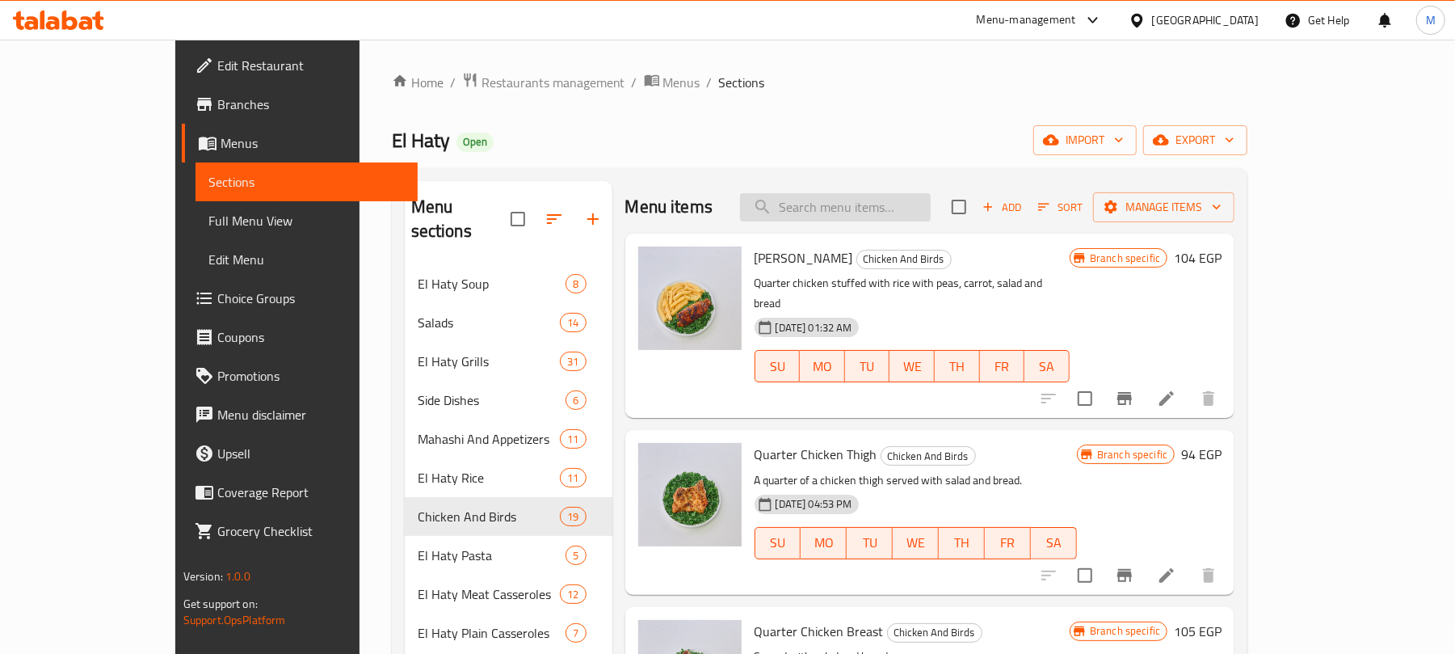
click at [912, 199] on input "search" at bounding box center [835, 207] width 191 height 28
paste input "طبق كفتة فراخ"
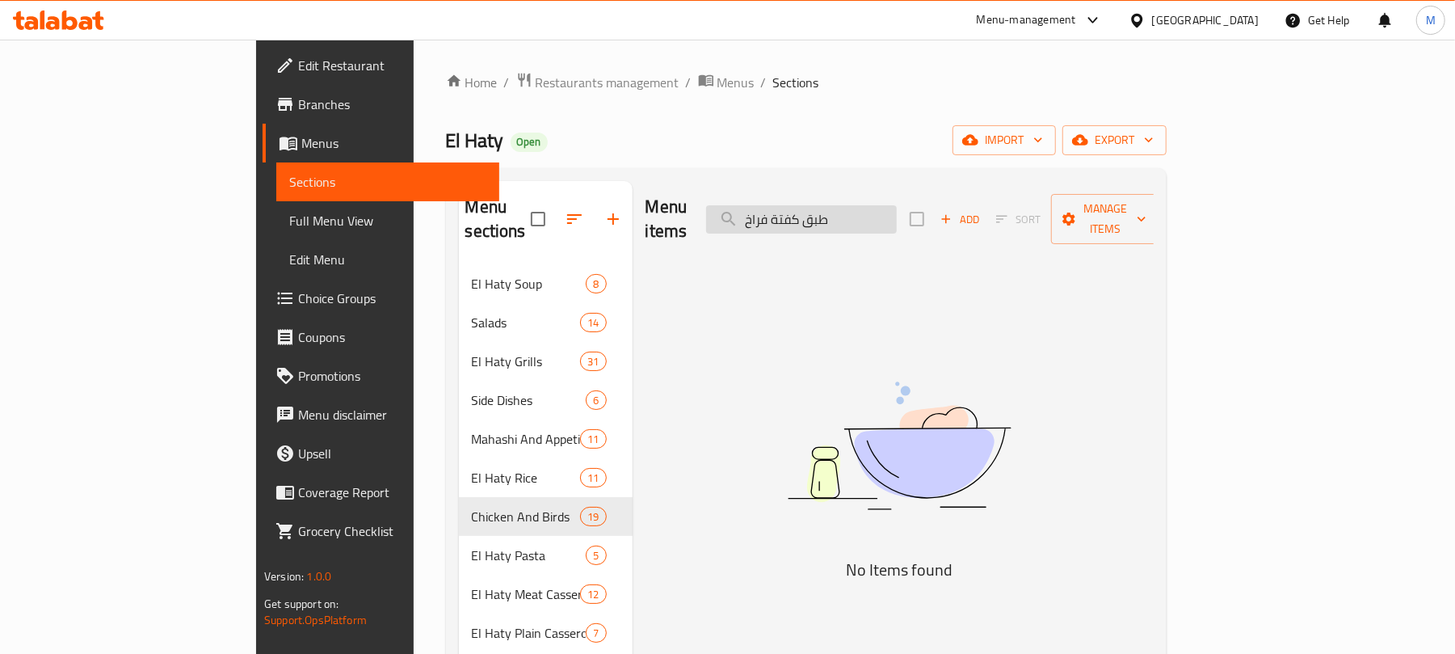
click at [897, 215] on input "طبق كفتة فراخ" at bounding box center [801, 219] width 191 height 28
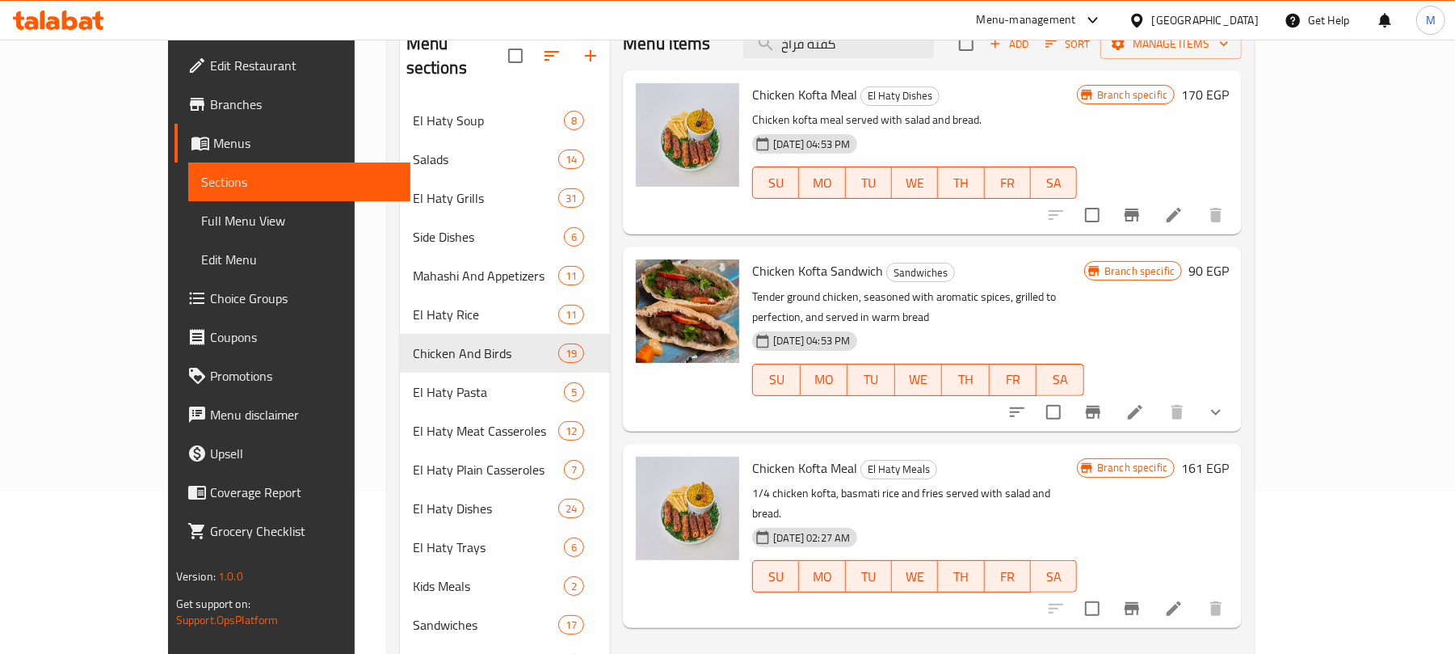
scroll to position [107, 0]
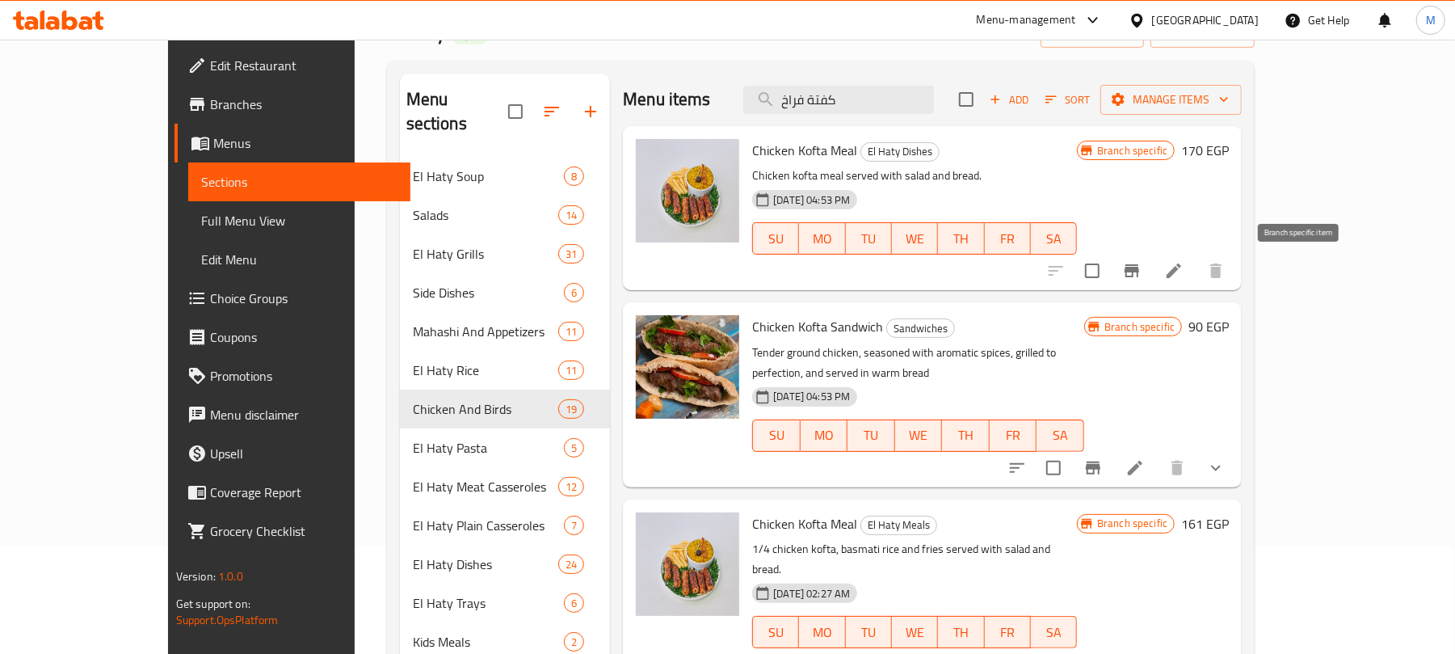
click at [1139, 275] on icon "Branch-specific-item" at bounding box center [1132, 270] width 15 height 13
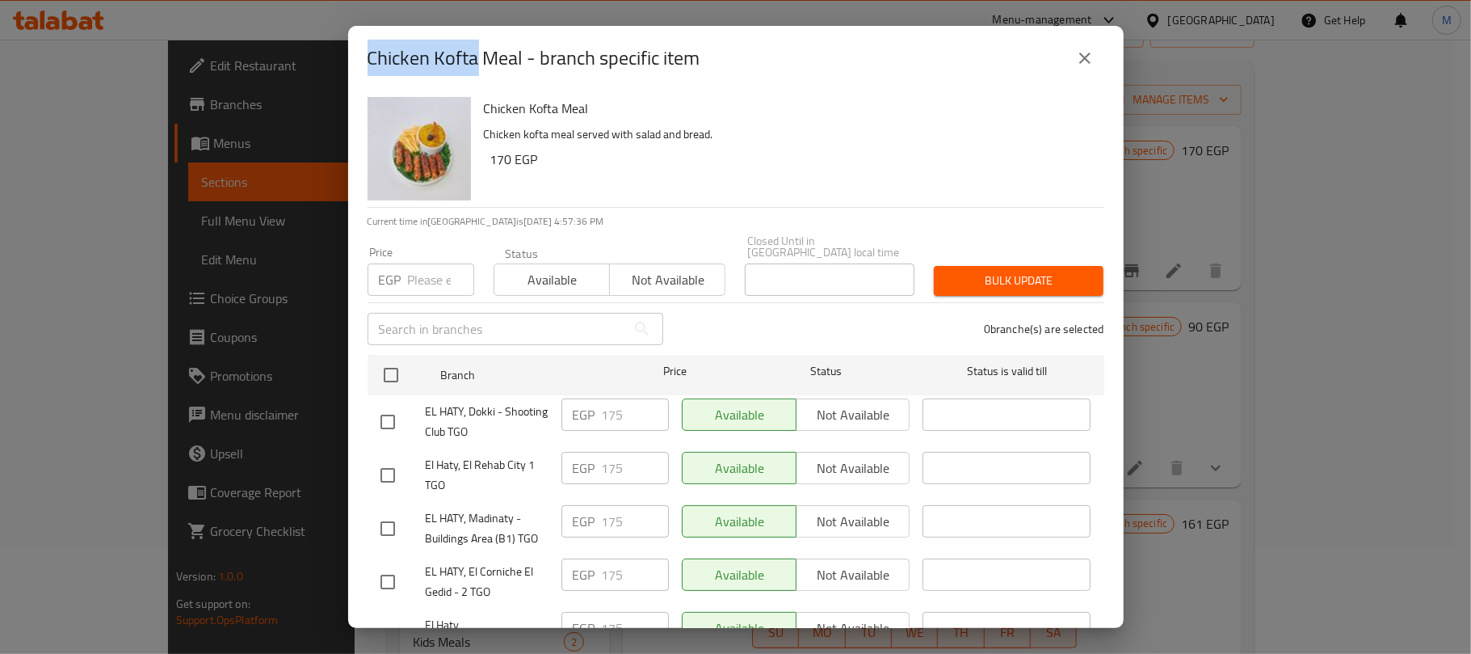
drag, startPoint x: 372, startPoint y: 55, endPoint x: 477, endPoint y: 65, distance: 105.6
click at [477, 65] on h2 "Chicken Kofta Meal - branch specific item" at bounding box center [534, 58] width 333 height 26
copy h2 "Chicken Kofta"
click at [1076, 68] on button "close" at bounding box center [1085, 58] width 39 height 39
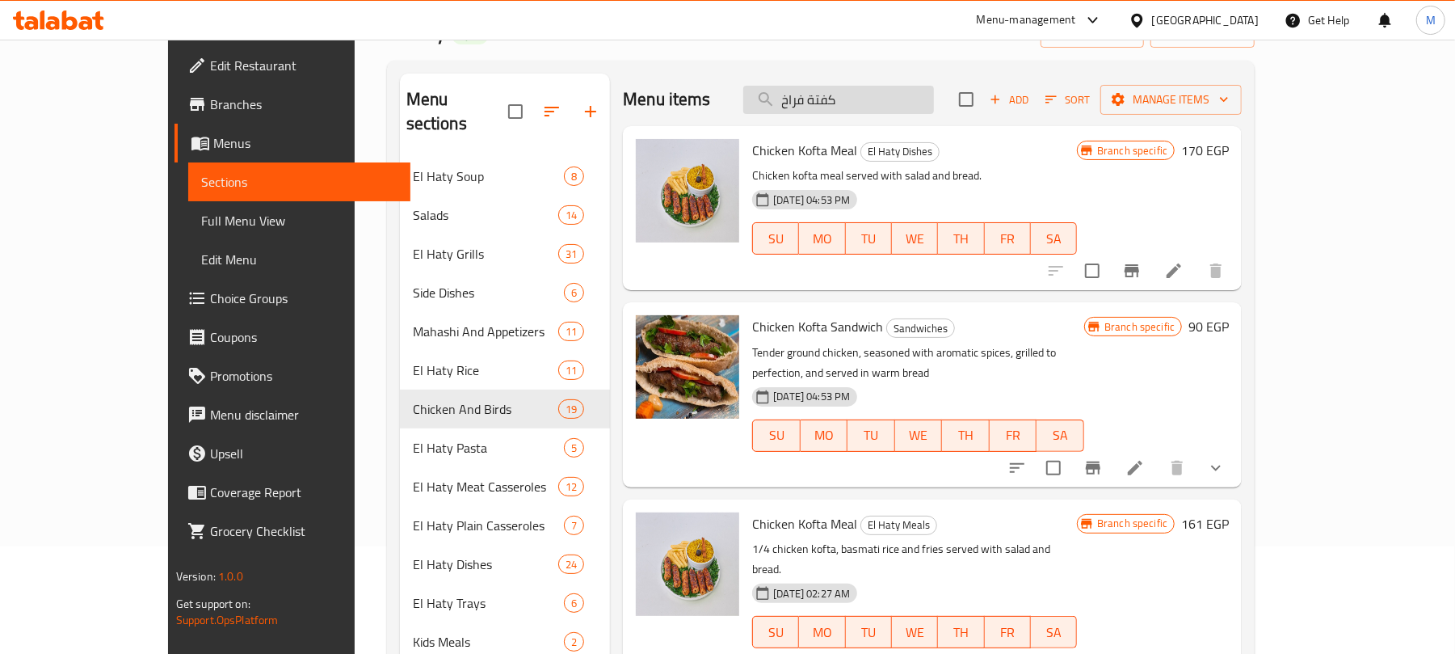
click at [892, 102] on input "كفتة فراخ" at bounding box center [838, 100] width 191 height 28
paste input "Chicken Kofta"
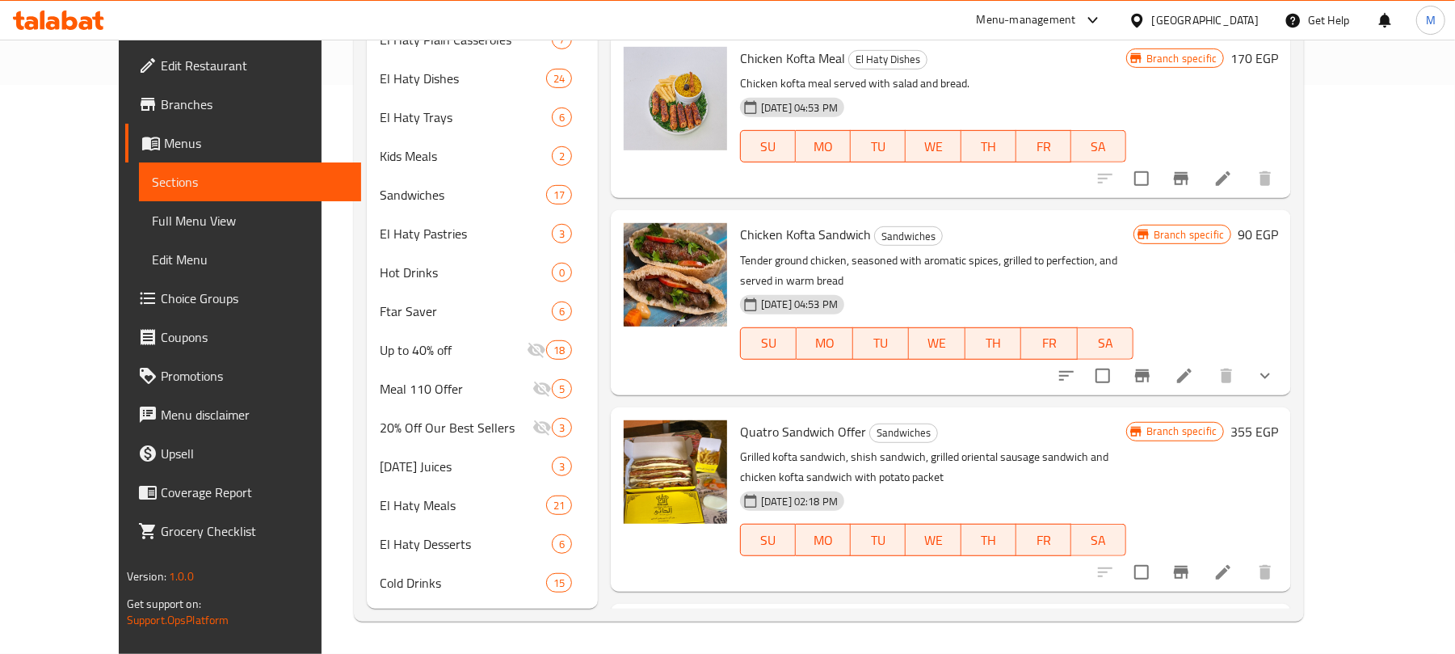
scroll to position [31, 0]
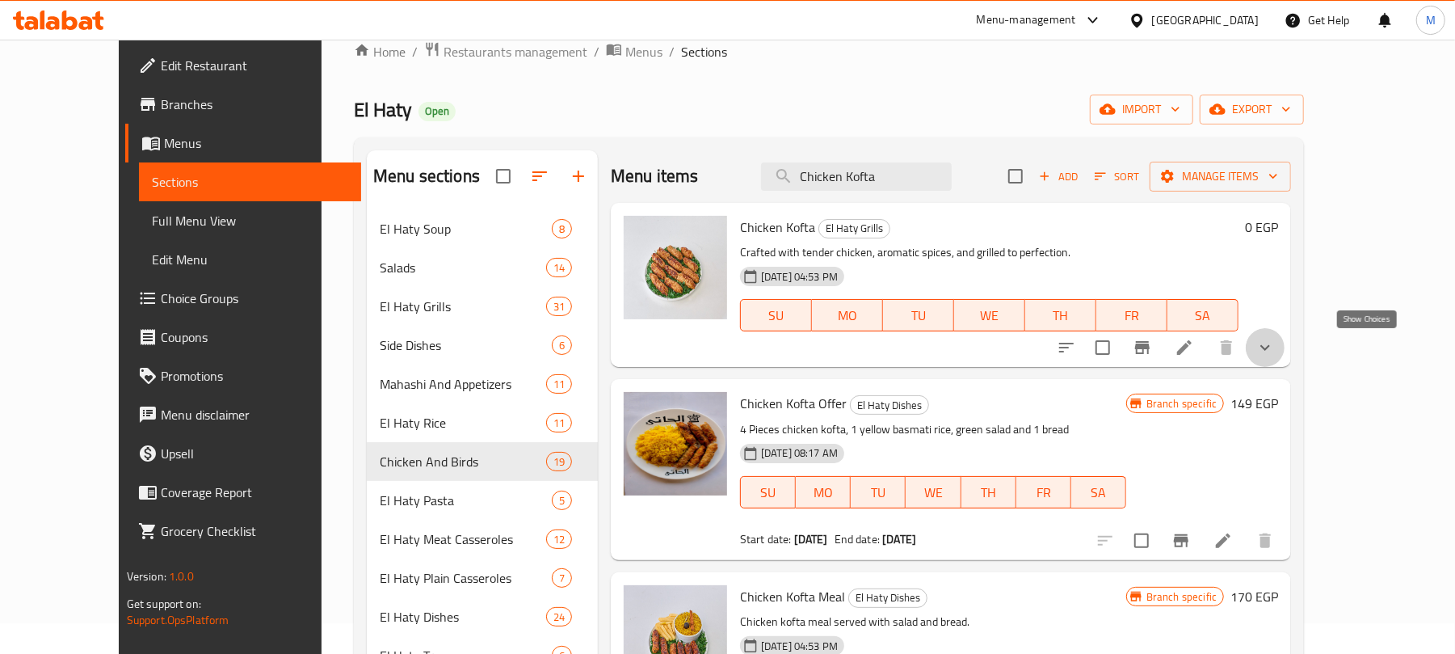
click at [1275, 351] on icon "show more" at bounding box center [1264, 347] width 19 height 19
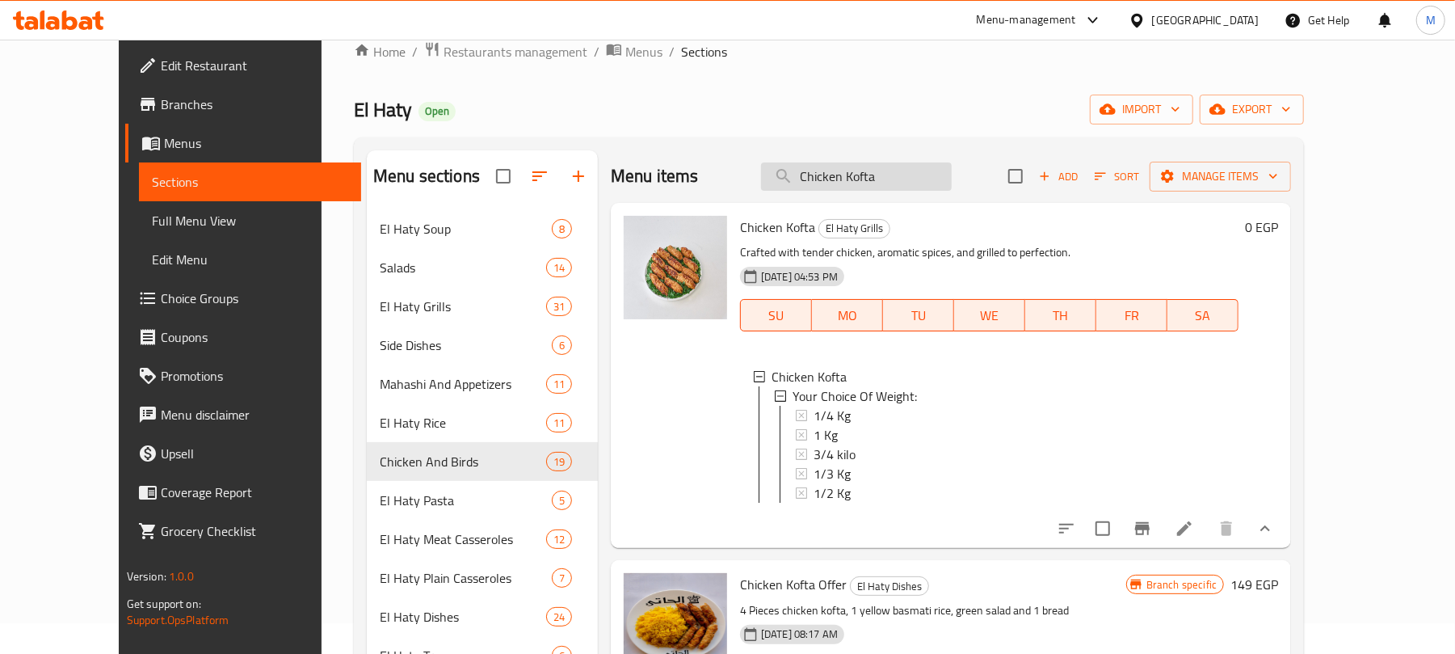
click at [890, 165] on input "Chicken Kofta" at bounding box center [856, 176] width 191 height 28
paste input "طبق كبسة باللحمة"
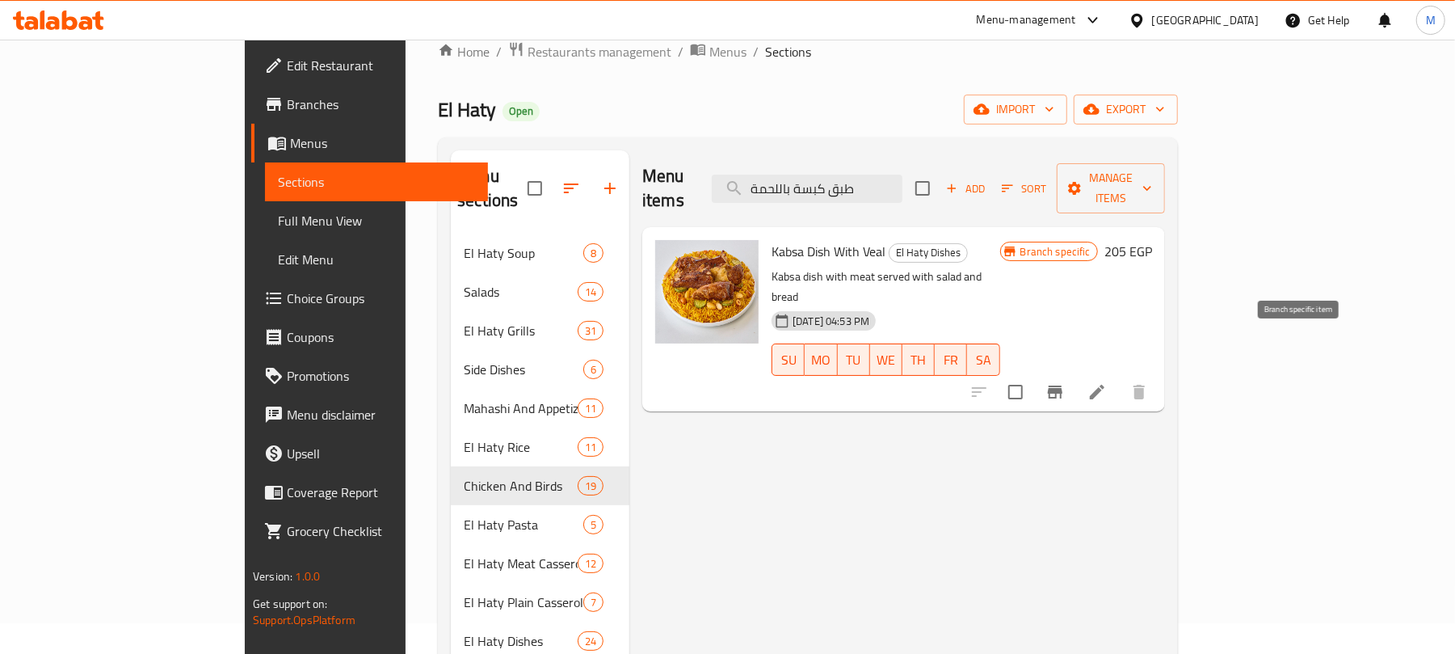
type input "طبق كبسة باللحمة"
click at [1062, 385] on icon "Branch-specific-item" at bounding box center [1055, 391] width 15 height 13
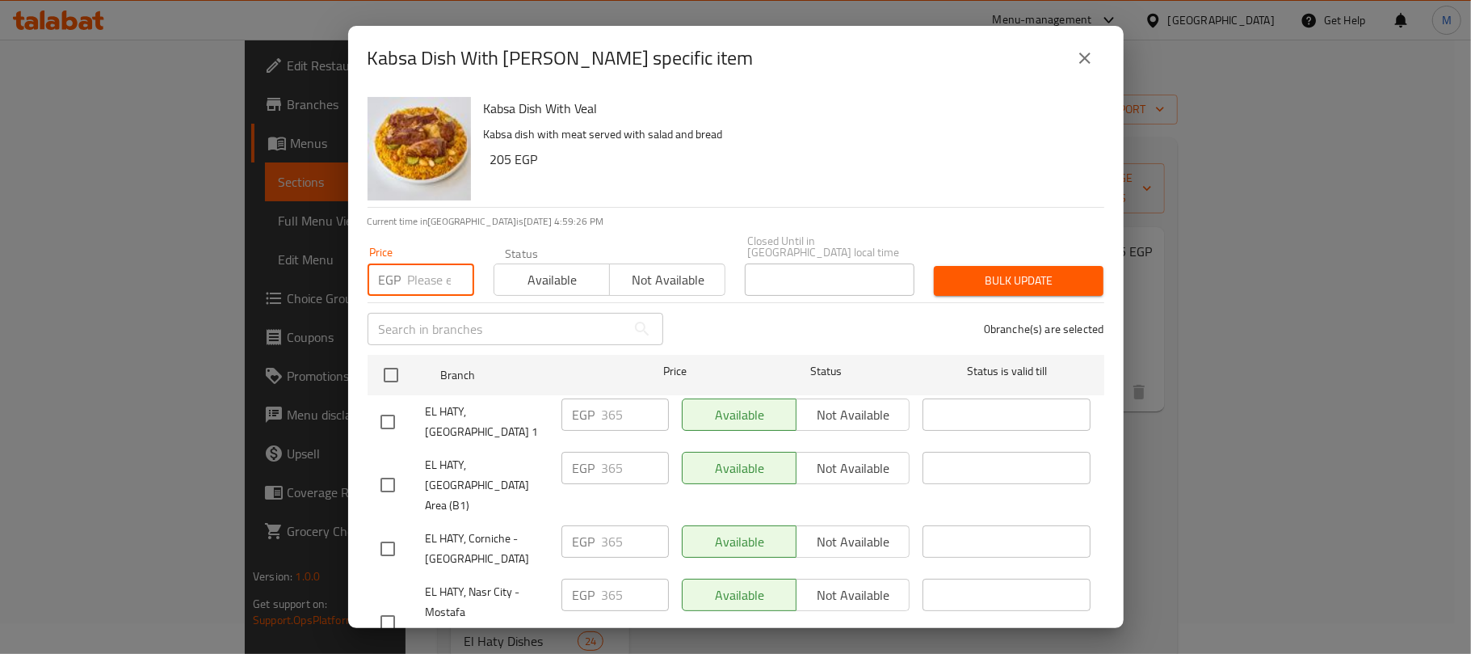
click at [437, 263] on input "number" at bounding box center [441, 279] width 66 height 32
paste input "384"
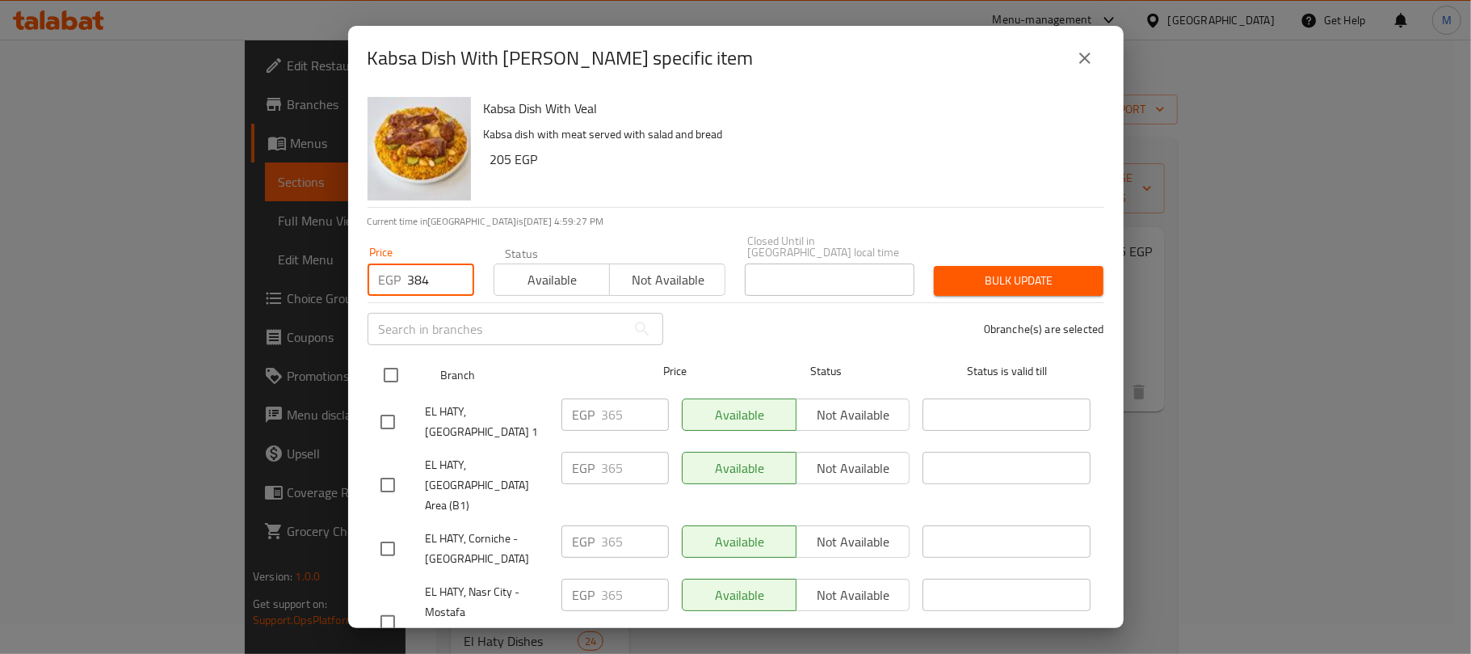
type input "384"
click at [392, 364] on input "checkbox" at bounding box center [391, 375] width 34 height 34
checkbox input "true"
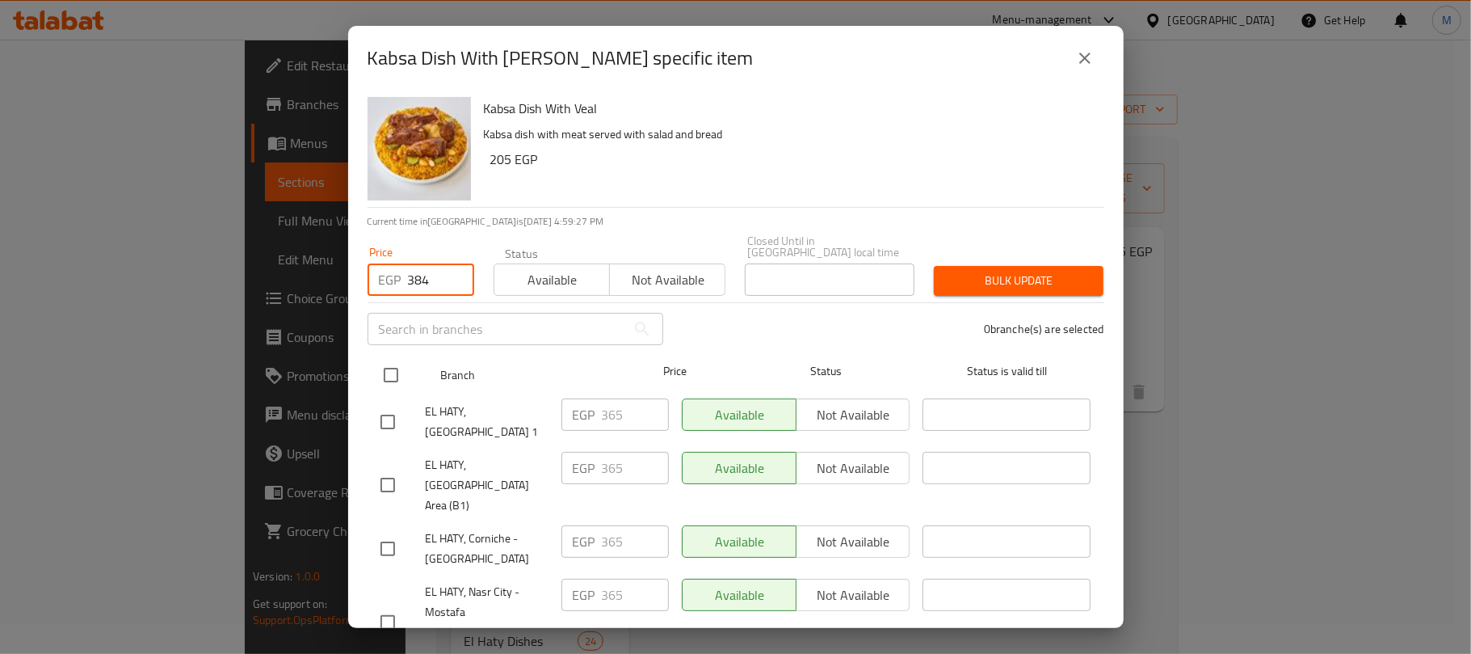
checkbox input "true"
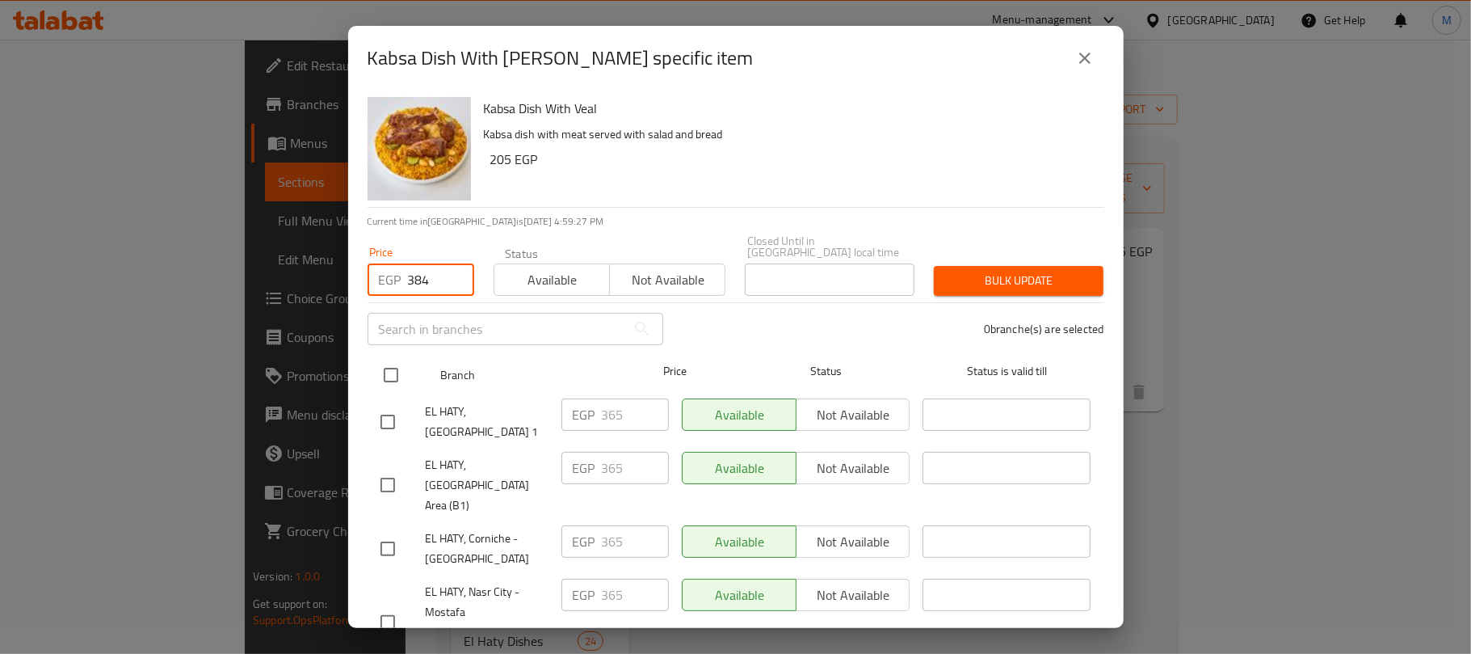
checkbox input "true"
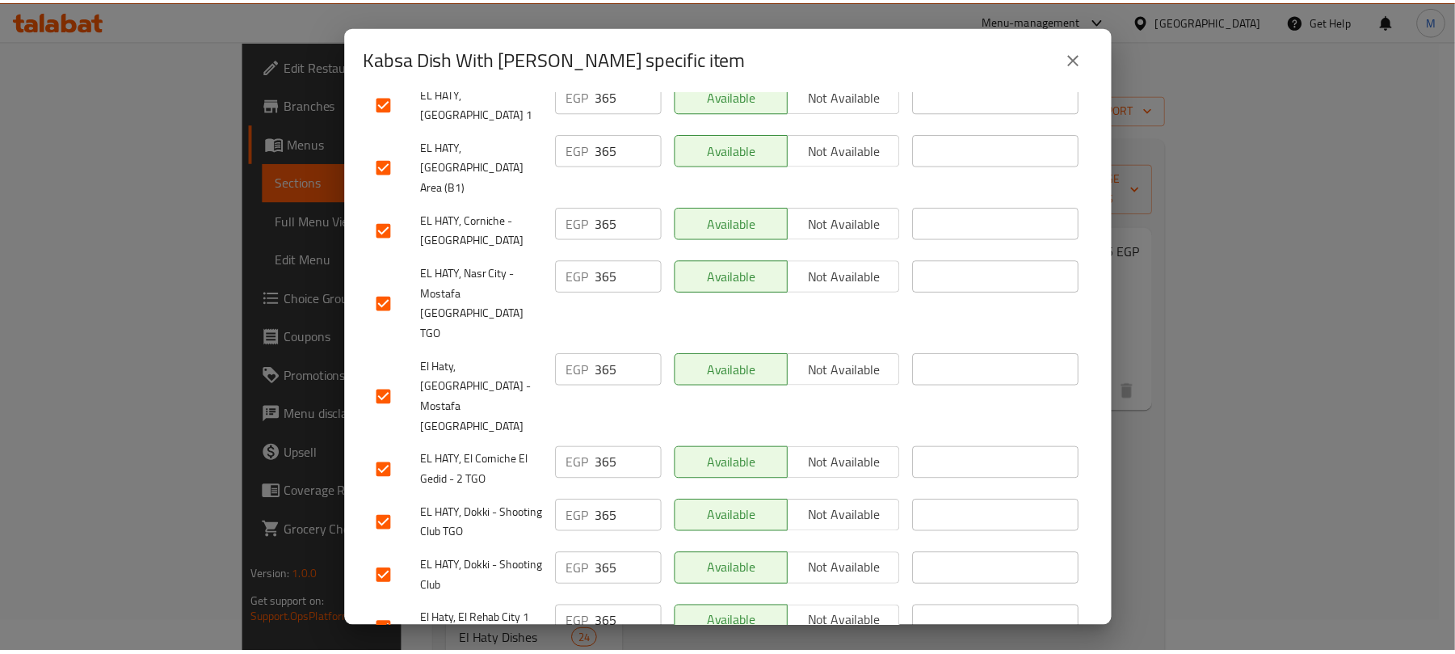
scroll to position [0, 0]
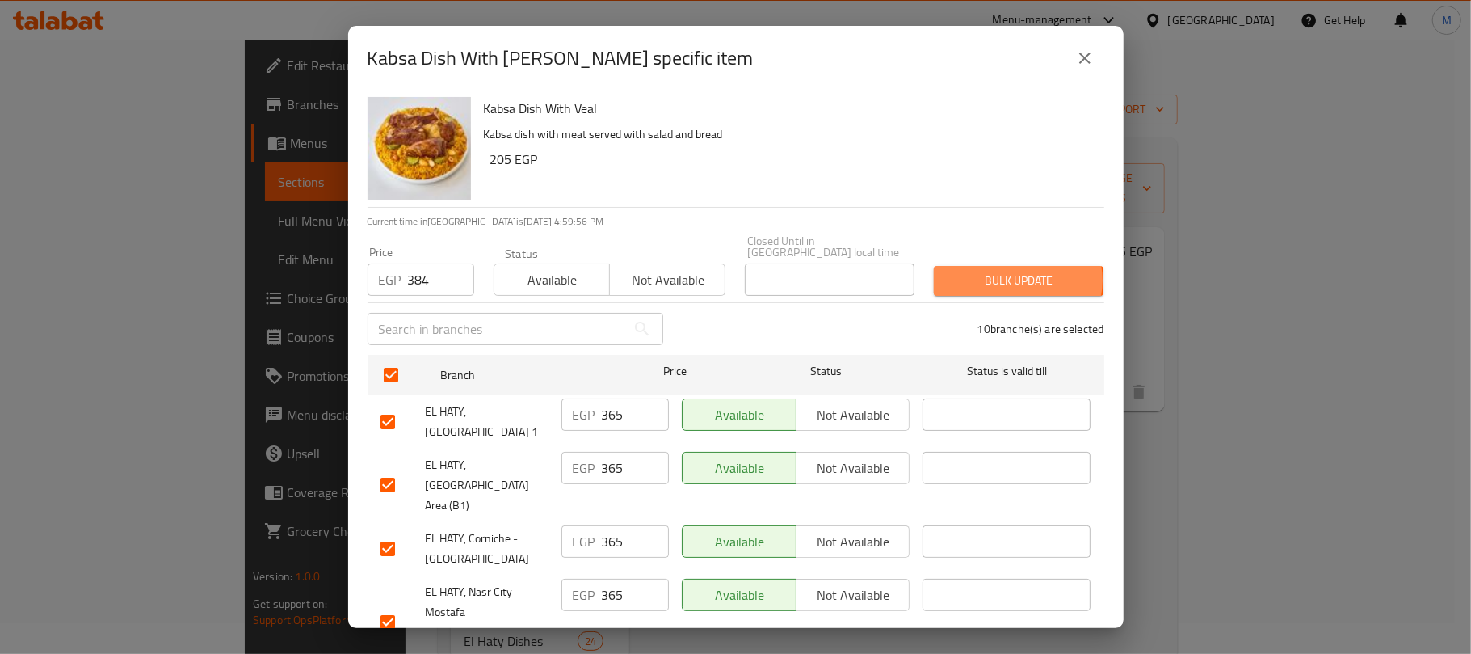
click at [1006, 271] on span "Bulk update" at bounding box center [1019, 281] width 144 height 20
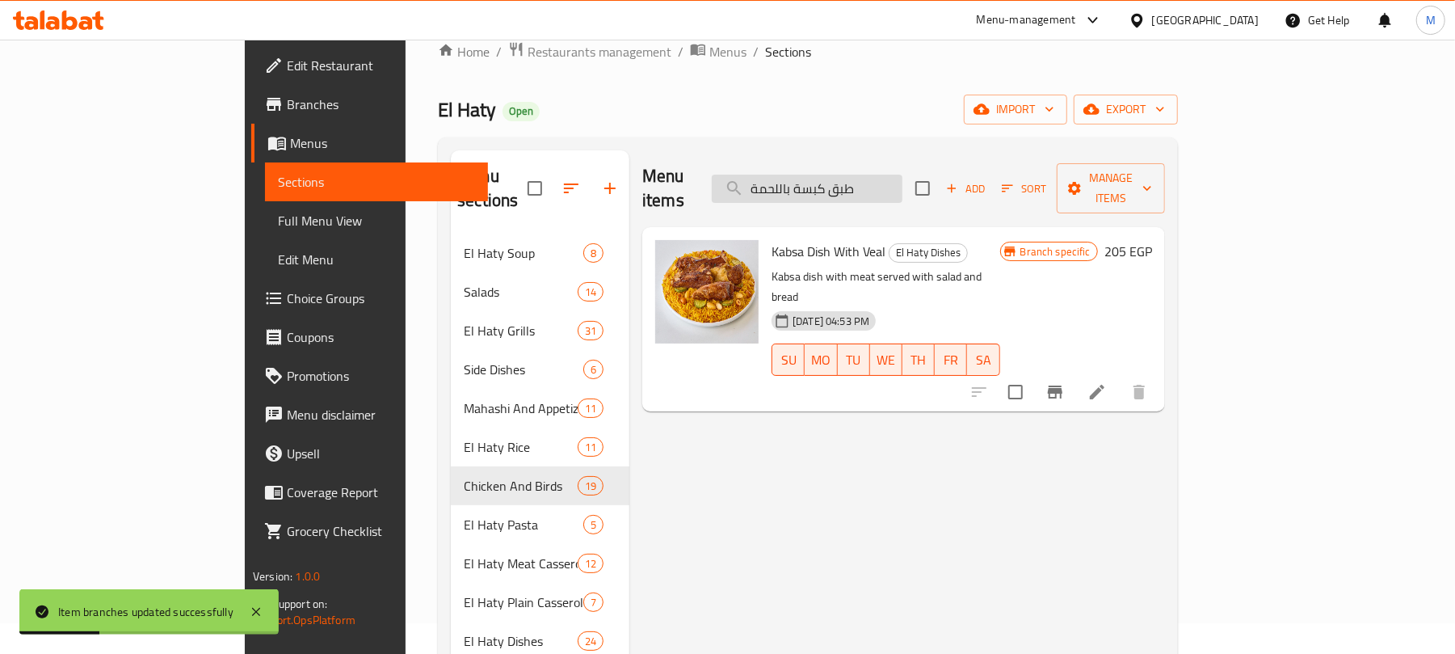
click at [892, 176] on input "طبق كبسة باللحمة" at bounding box center [807, 189] width 191 height 28
paste input "راخ باني"
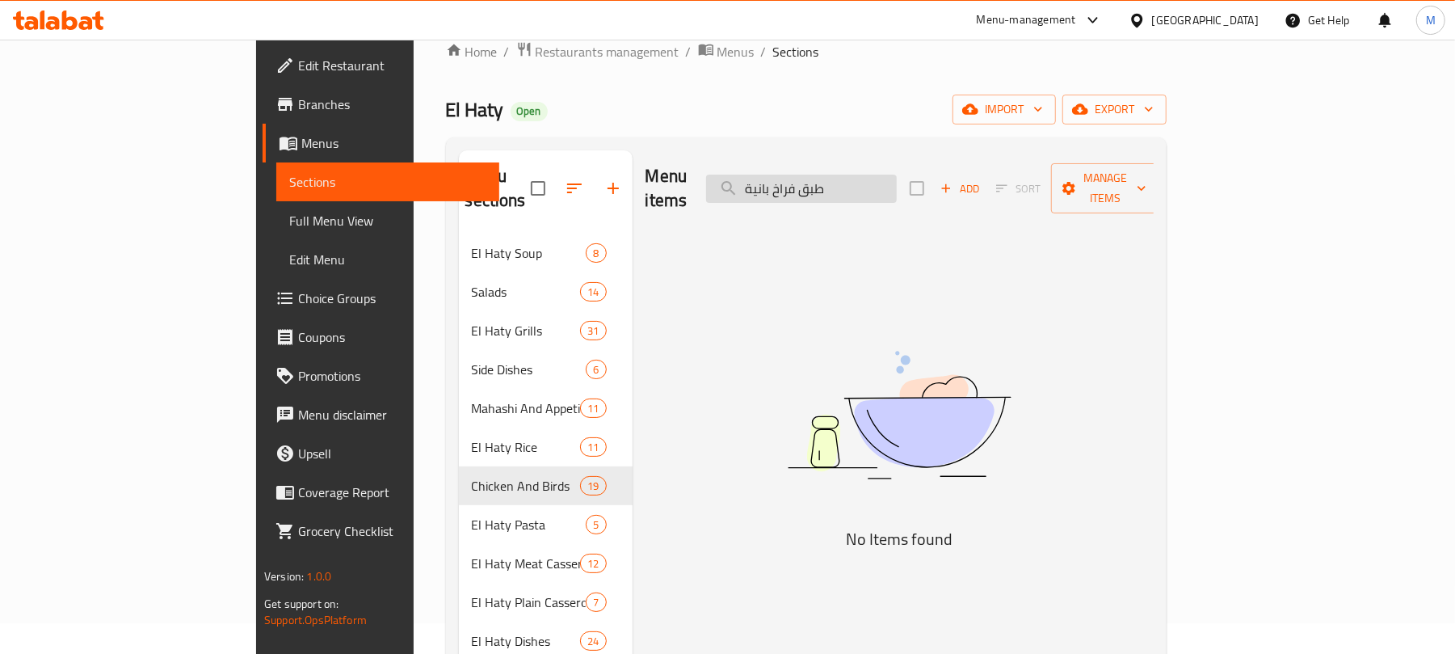
click at [897, 186] on input "طبق فراخ بانية" at bounding box center [801, 189] width 191 height 28
click at [892, 175] on input "فراخ بانية" at bounding box center [801, 189] width 191 height 28
type input "بانية"
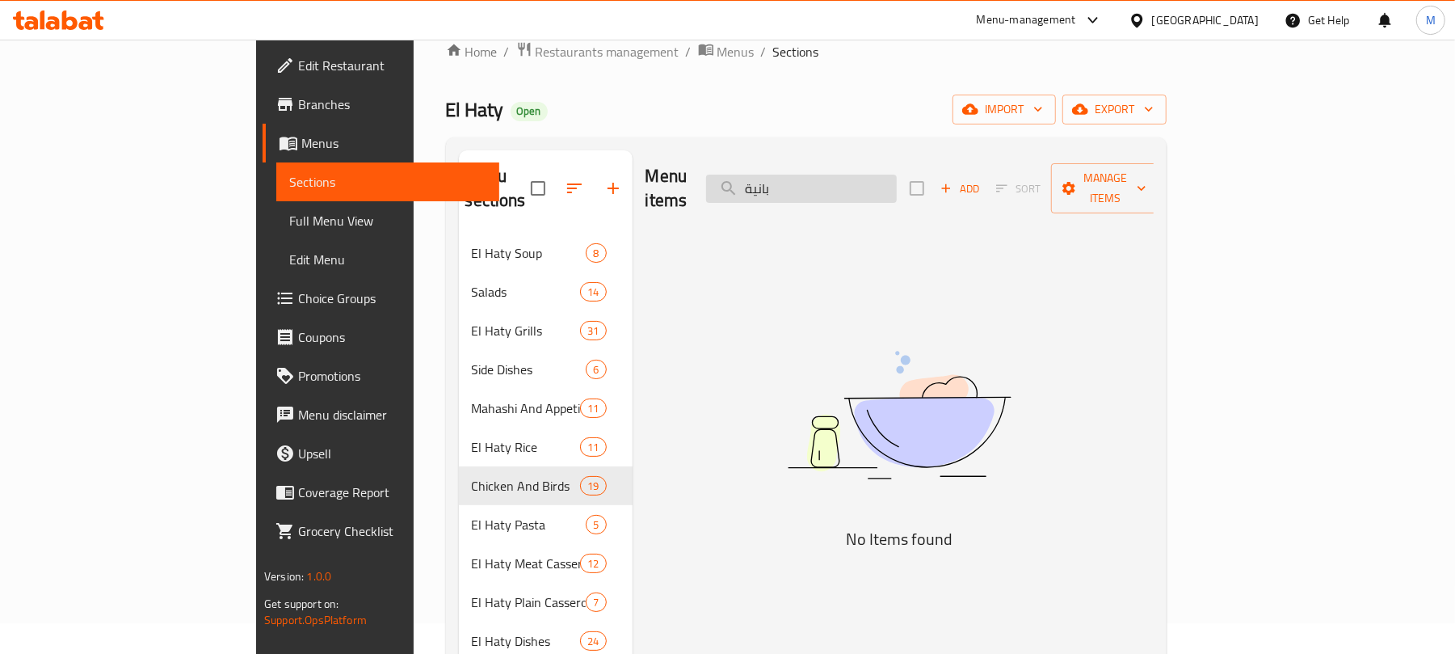
click at [844, 175] on input "بانية" at bounding box center [801, 189] width 191 height 28
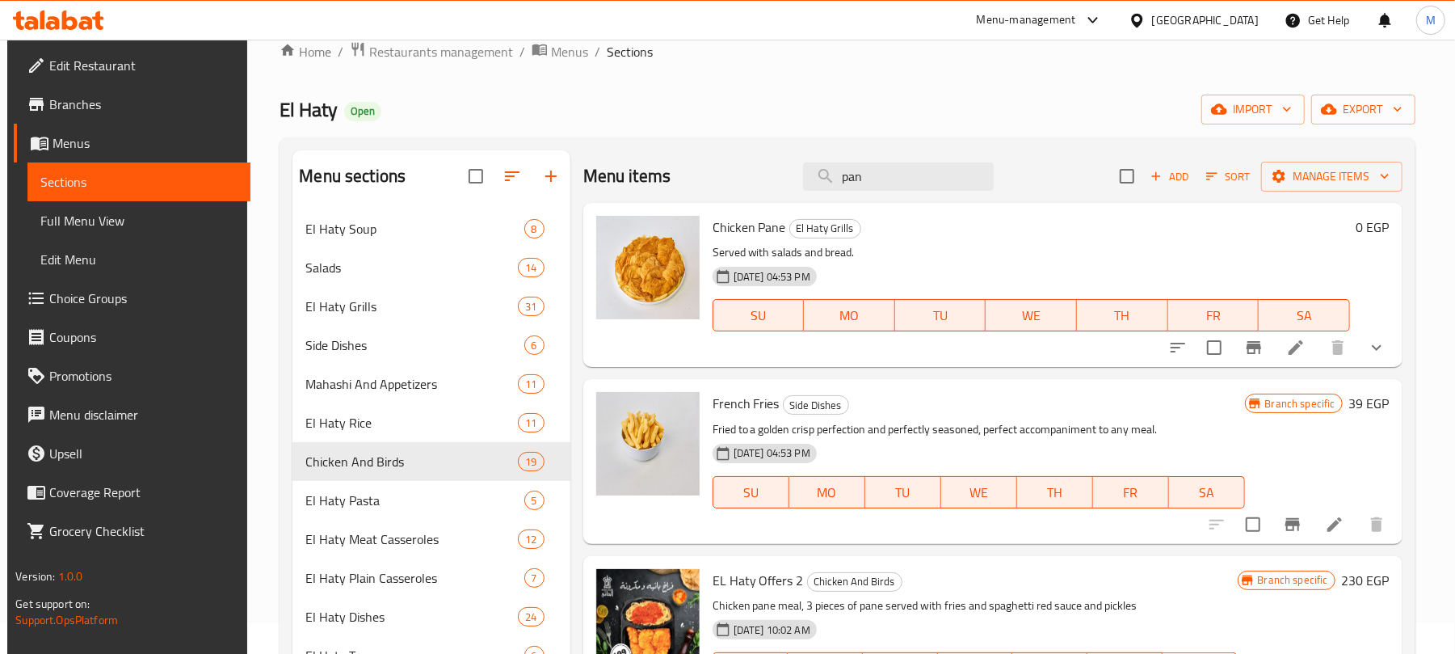
type input "pan"
click at [1380, 341] on button "show more" at bounding box center [1376, 347] width 39 height 39
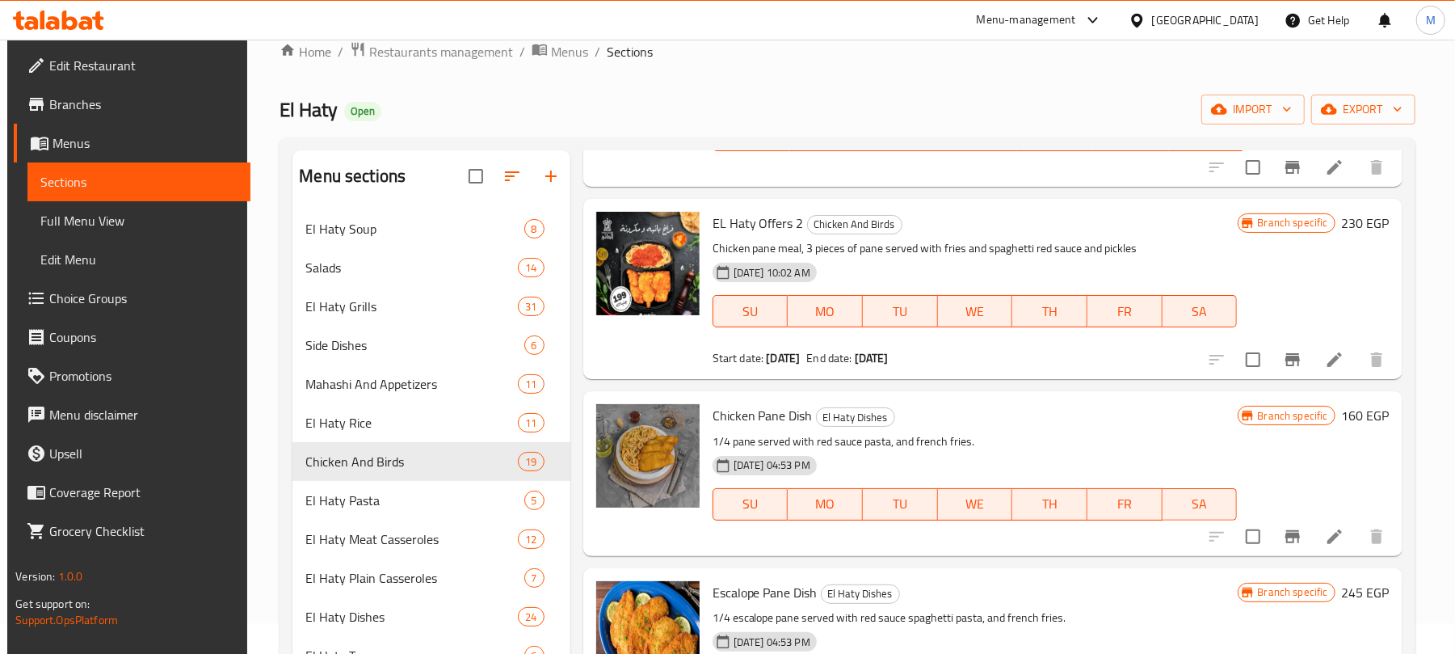
scroll to position [646, 0]
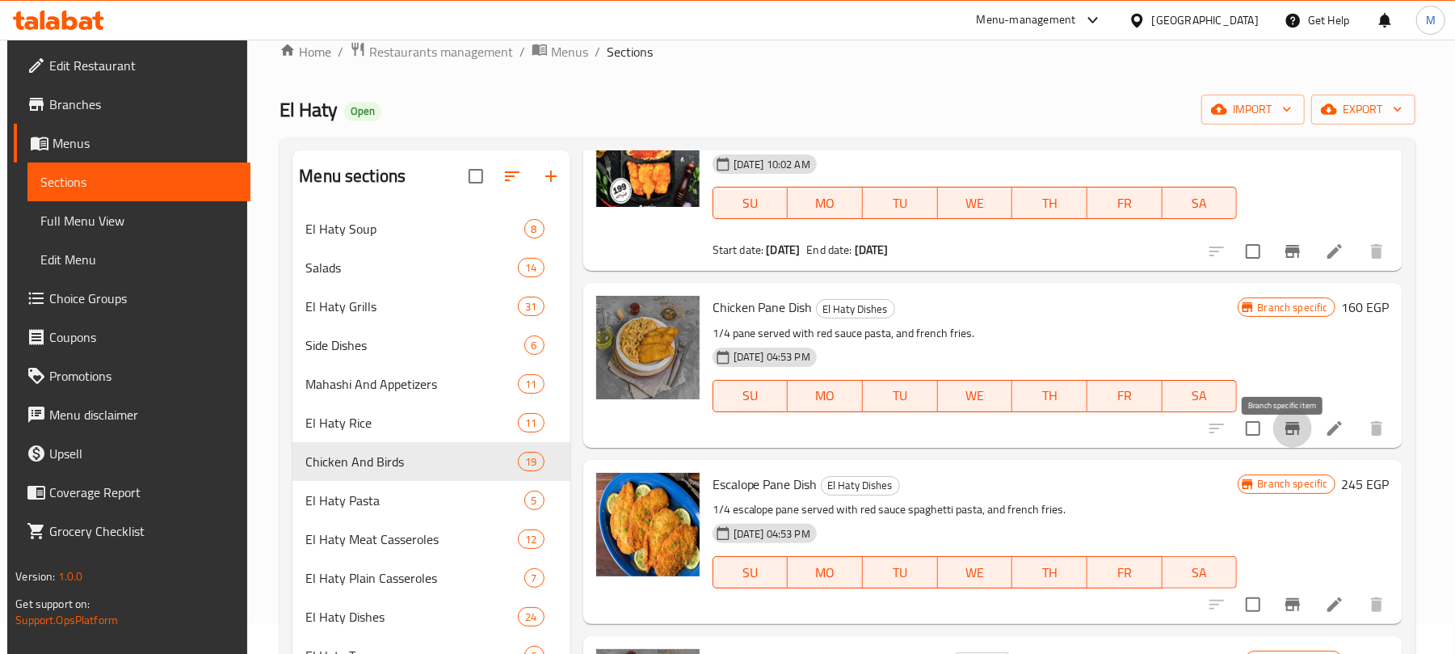
click at [1286, 435] on icon "Branch-specific-item" at bounding box center [1292, 428] width 15 height 13
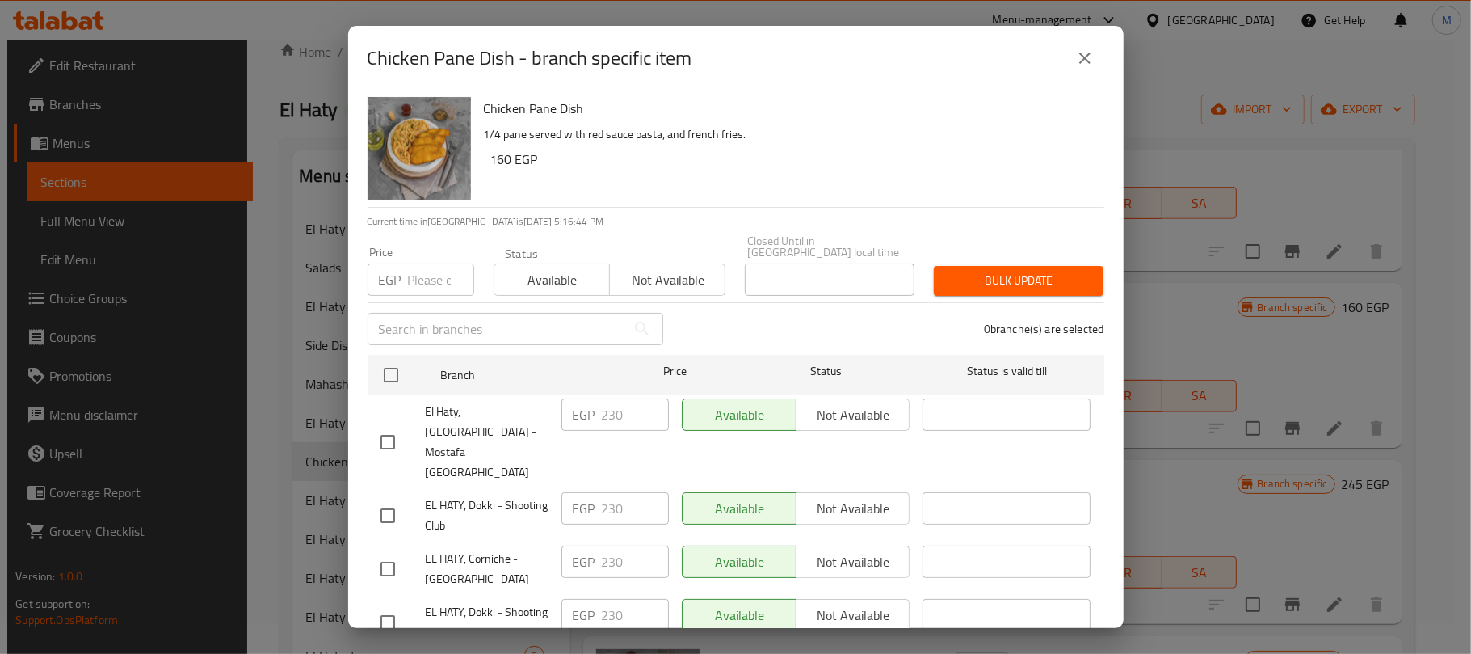
click at [418, 275] on input "number" at bounding box center [441, 279] width 66 height 32
paste input "241"
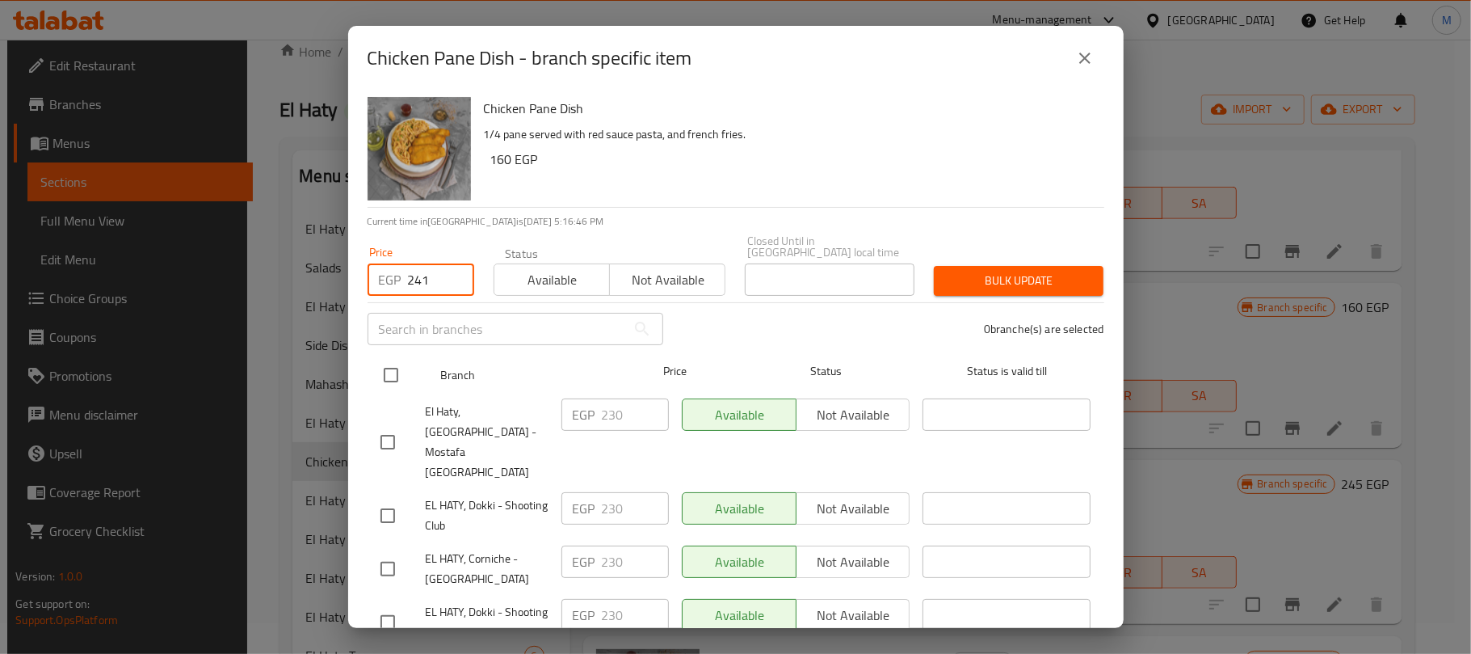
type input "241"
click at [398, 365] on input "checkbox" at bounding box center [391, 375] width 34 height 34
checkbox input "true"
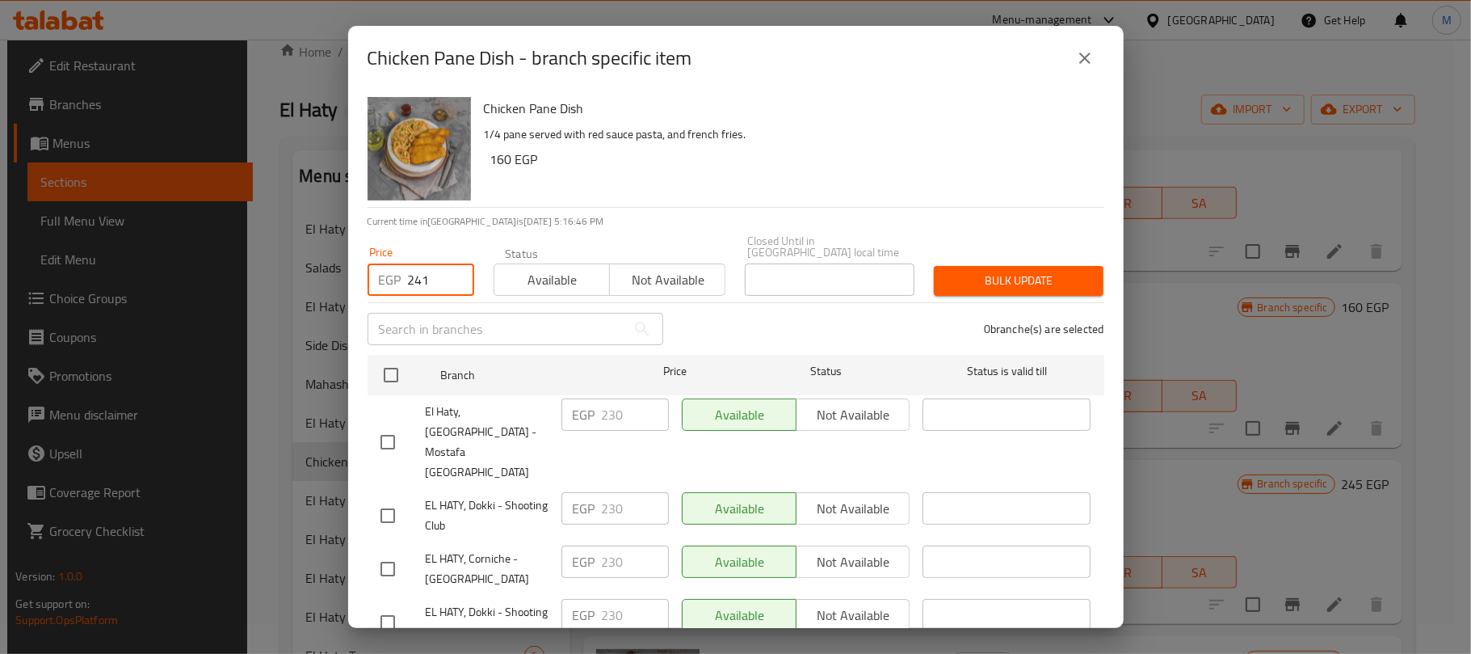
checkbox input "true"
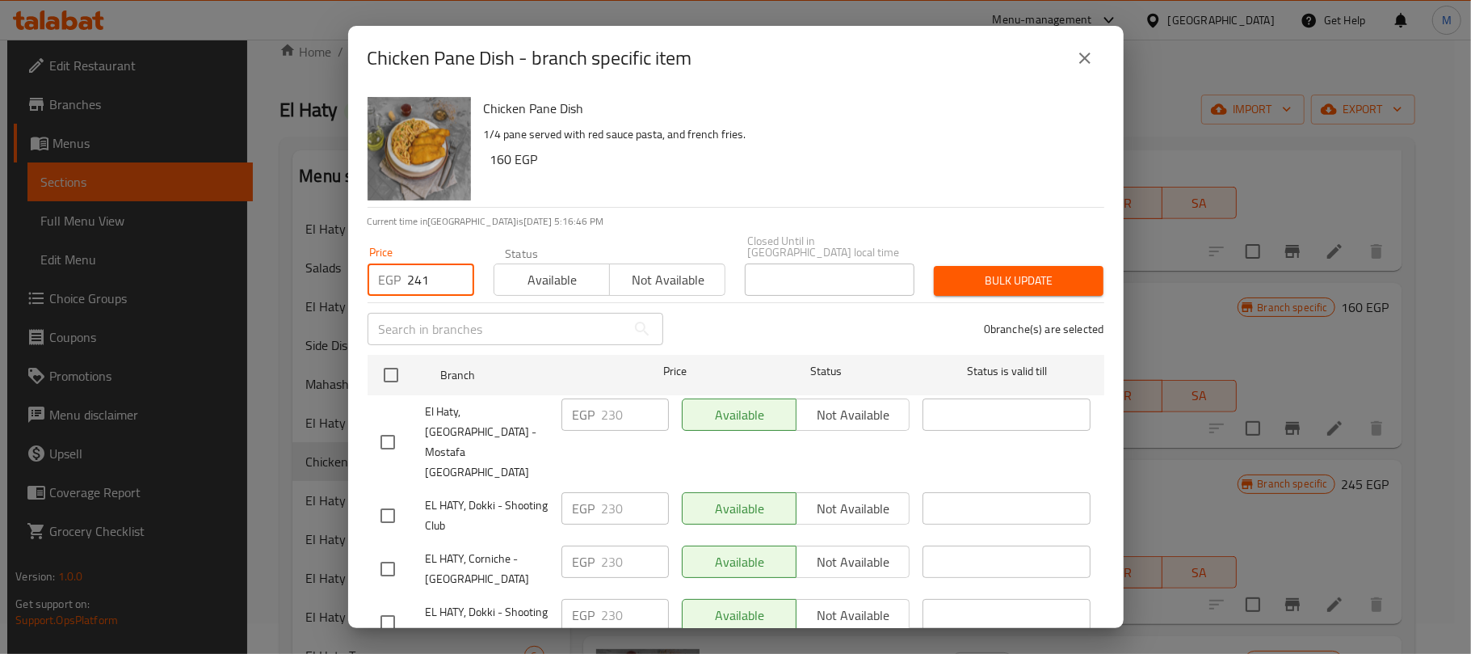
checkbox input "true"
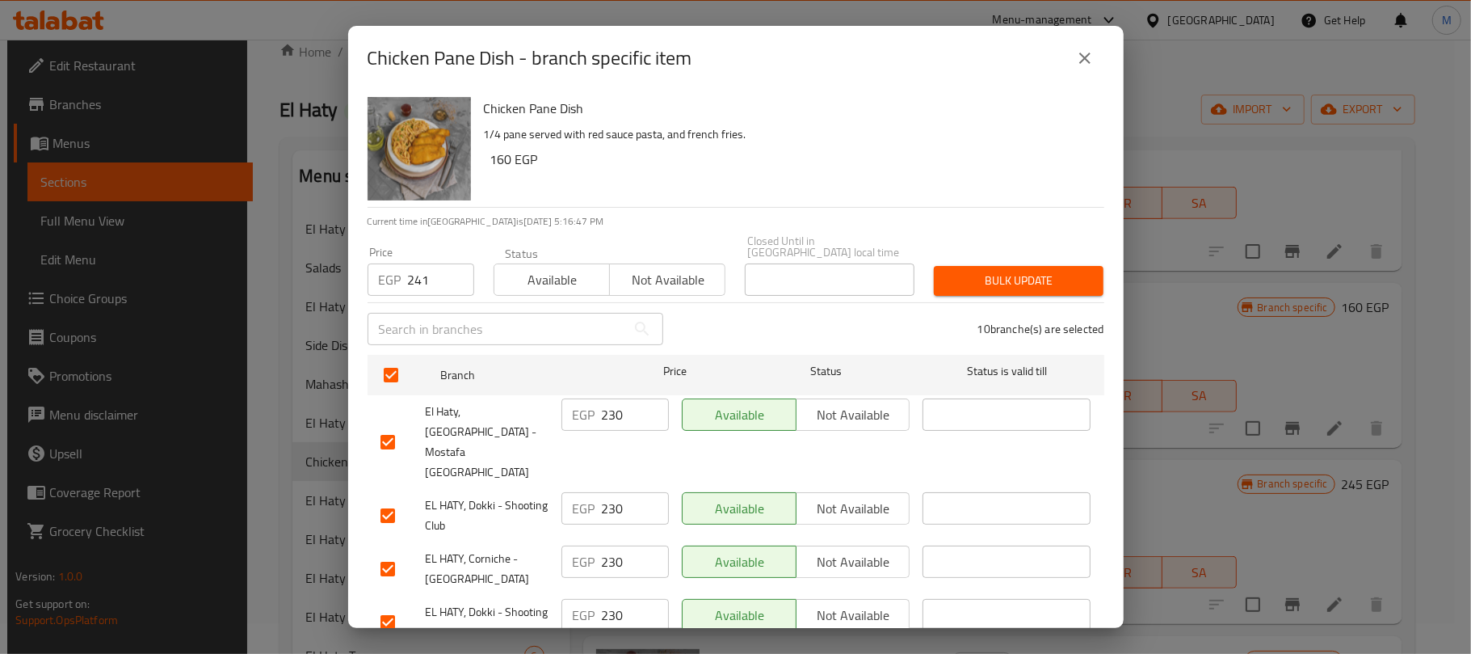
click at [1048, 271] on span "Bulk update" at bounding box center [1019, 281] width 144 height 20
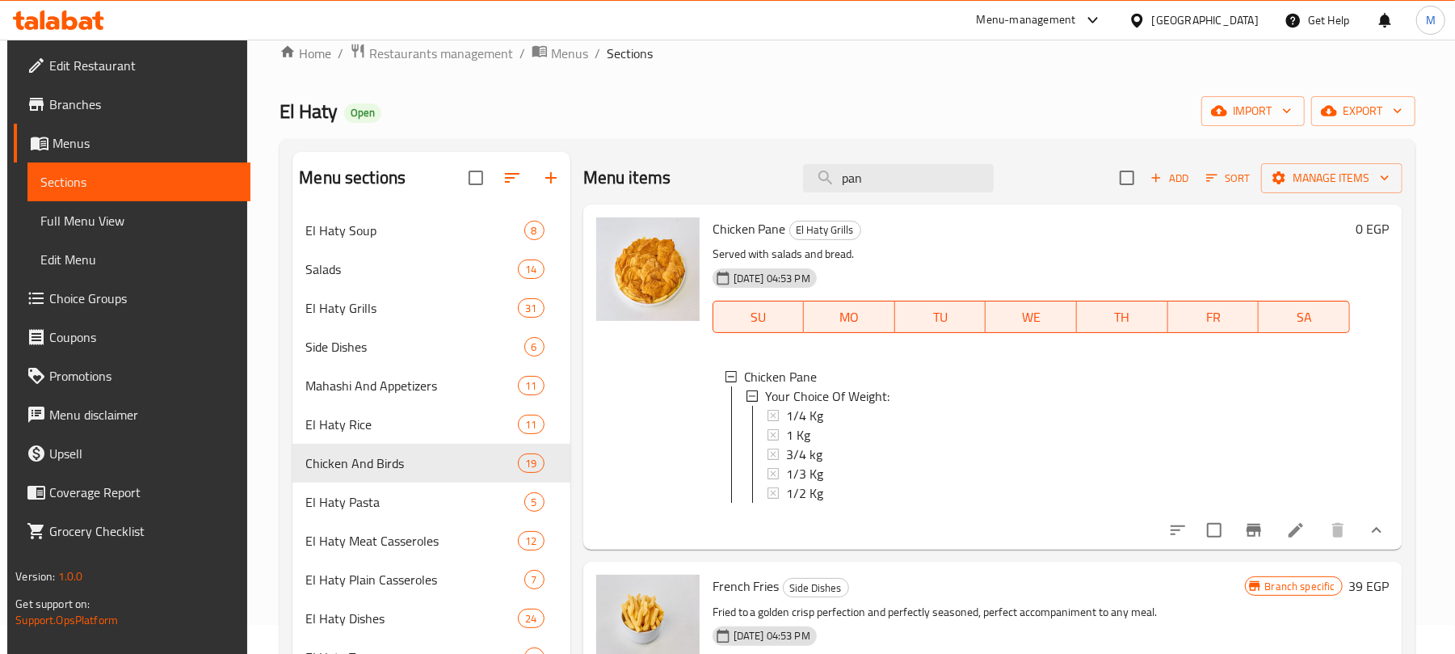
scroll to position [0, 0]
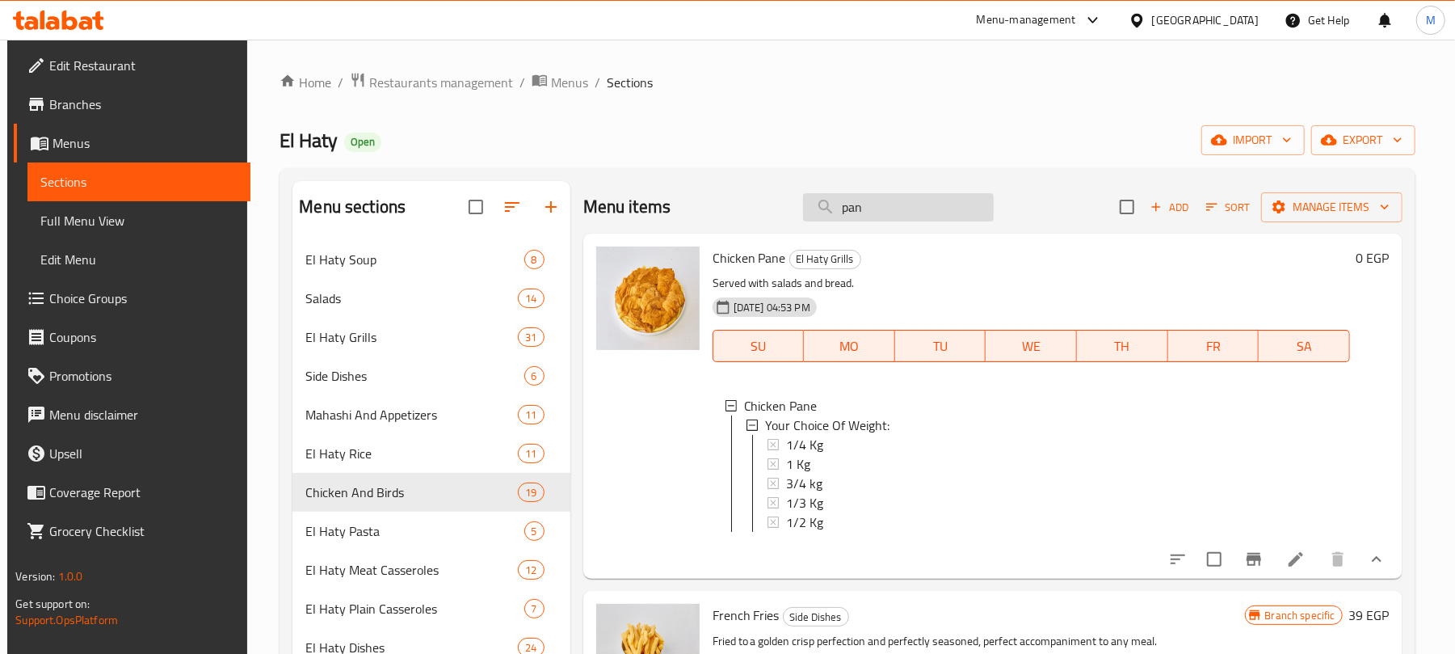
click at [896, 213] on input "pan" at bounding box center [898, 207] width 191 height 28
paste input "طبق حمام وكفتة"
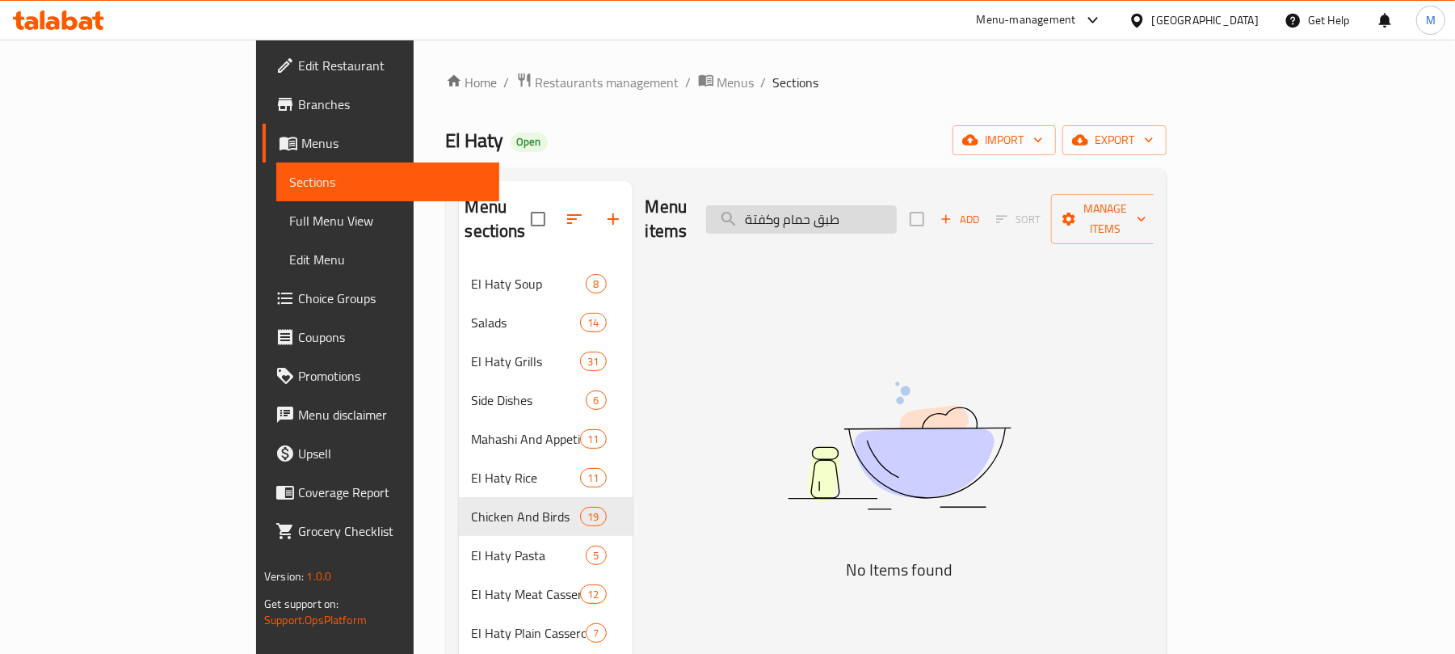
drag, startPoint x: 842, startPoint y: 208, endPoint x: 995, endPoint y: 221, distance: 154.0
click at [897, 221] on input "طبق حمام وكفتة" at bounding box center [801, 219] width 191 height 28
click at [847, 212] on input "Pegine" at bounding box center [801, 219] width 191 height 28
click at [897, 205] on input "Pegine" at bounding box center [801, 219] width 191 height 28
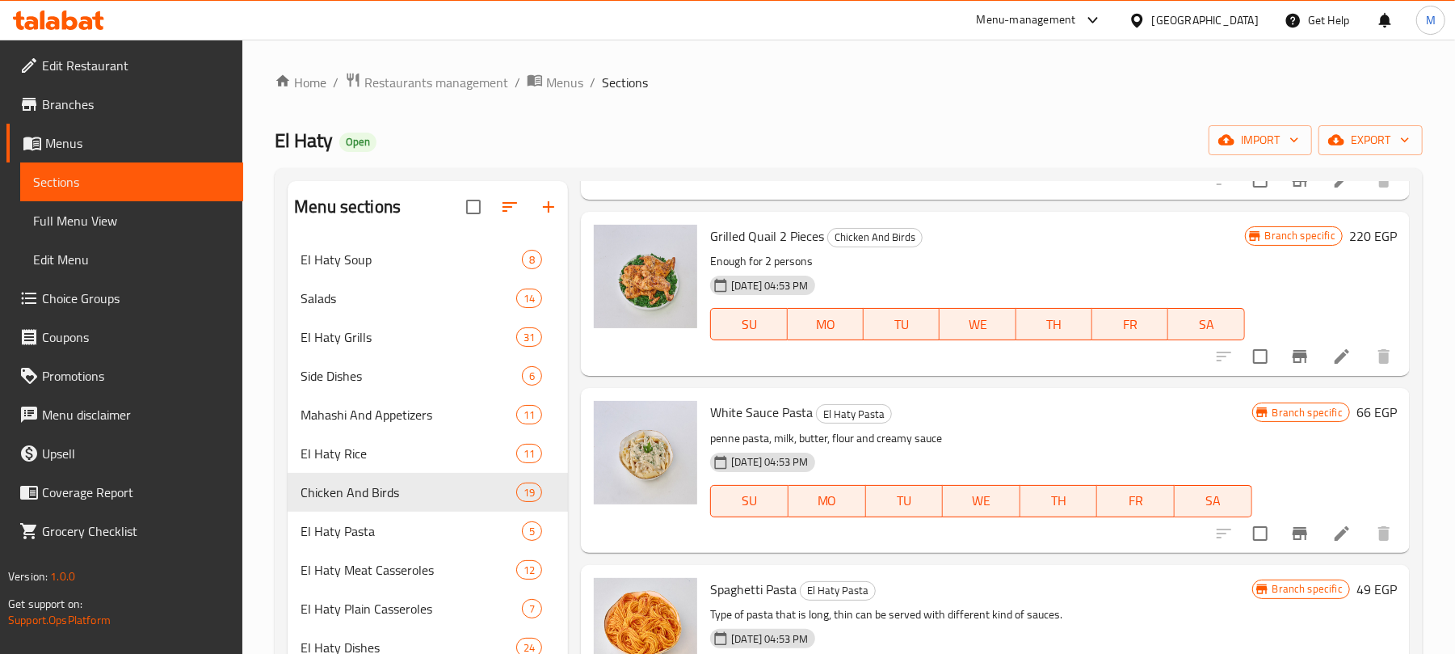
scroll to position [2908, 0]
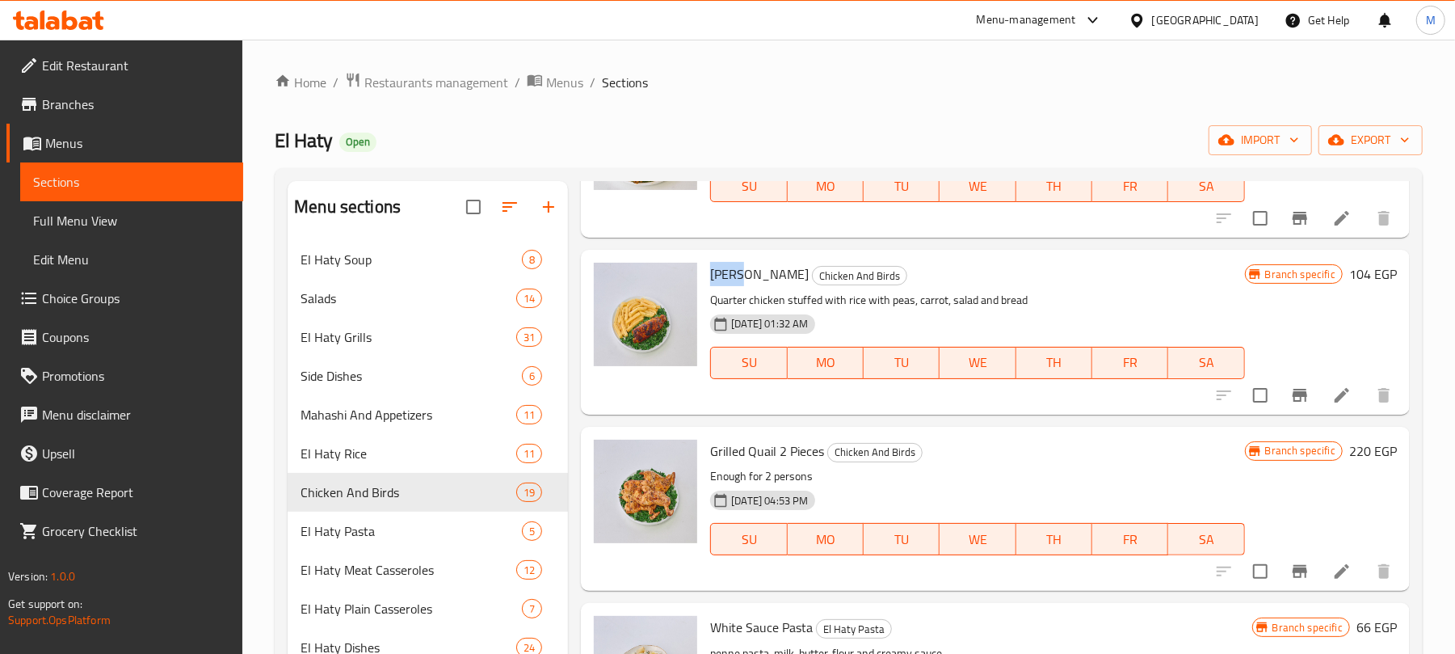
drag, startPoint x: 709, startPoint y: 279, endPoint x: 754, endPoint y: 273, distance: 44.8
click at [754, 273] on span "[PERSON_NAME]" at bounding box center [759, 274] width 99 height 24
copy span "Hamam"
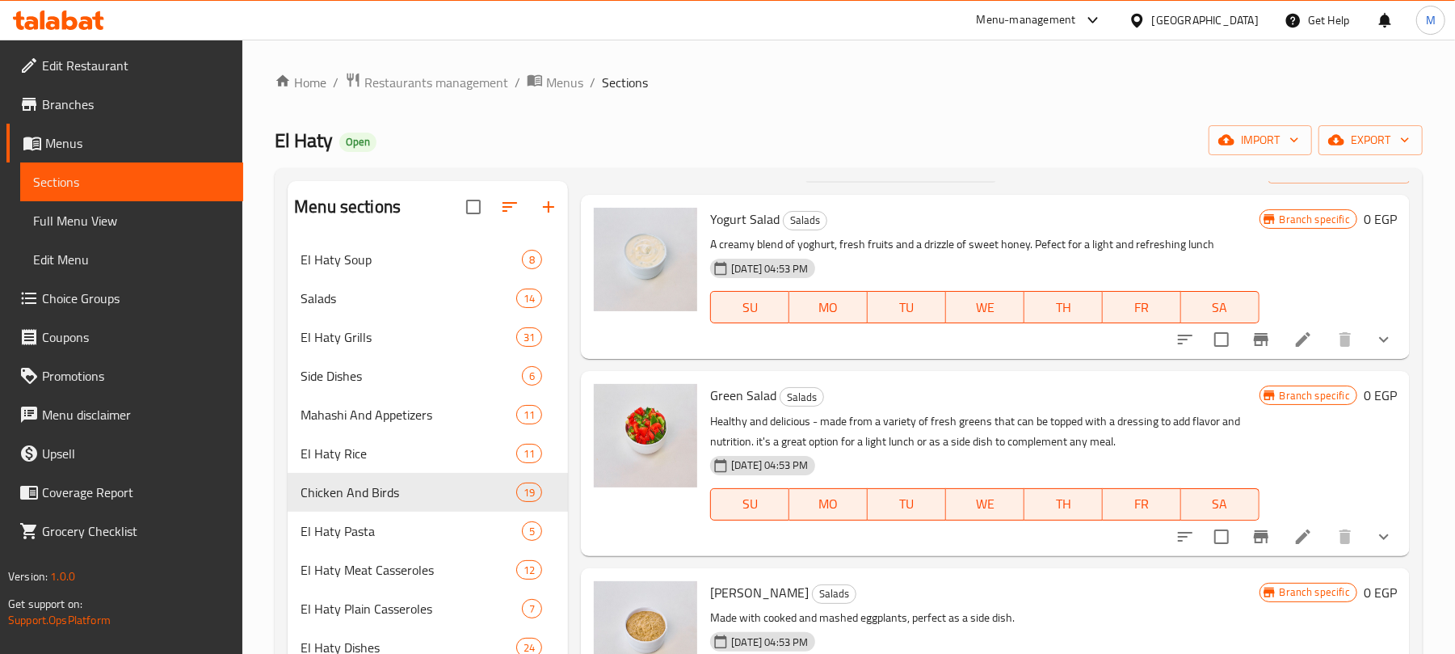
scroll to position [0, 0]
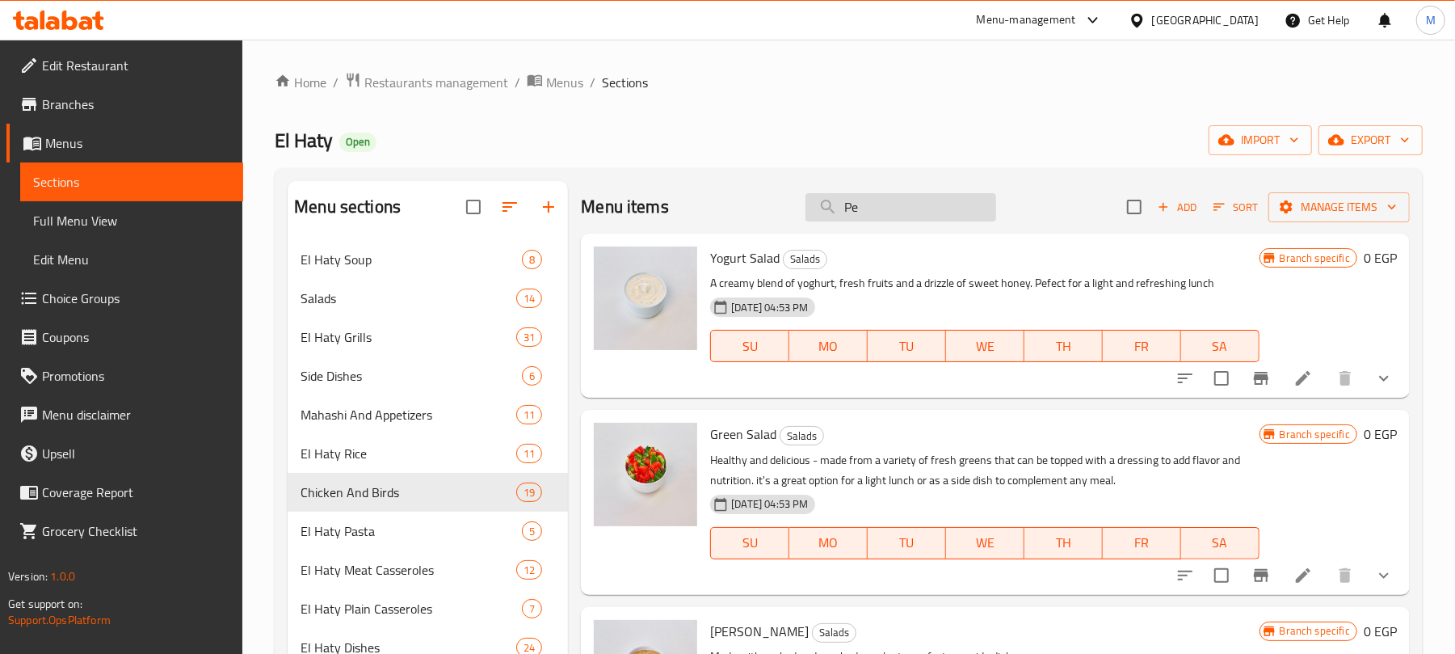
click at [874, 204] on input "Pe" at bounding box center [900, 207] width 191 height 28
paste input "Hamam"
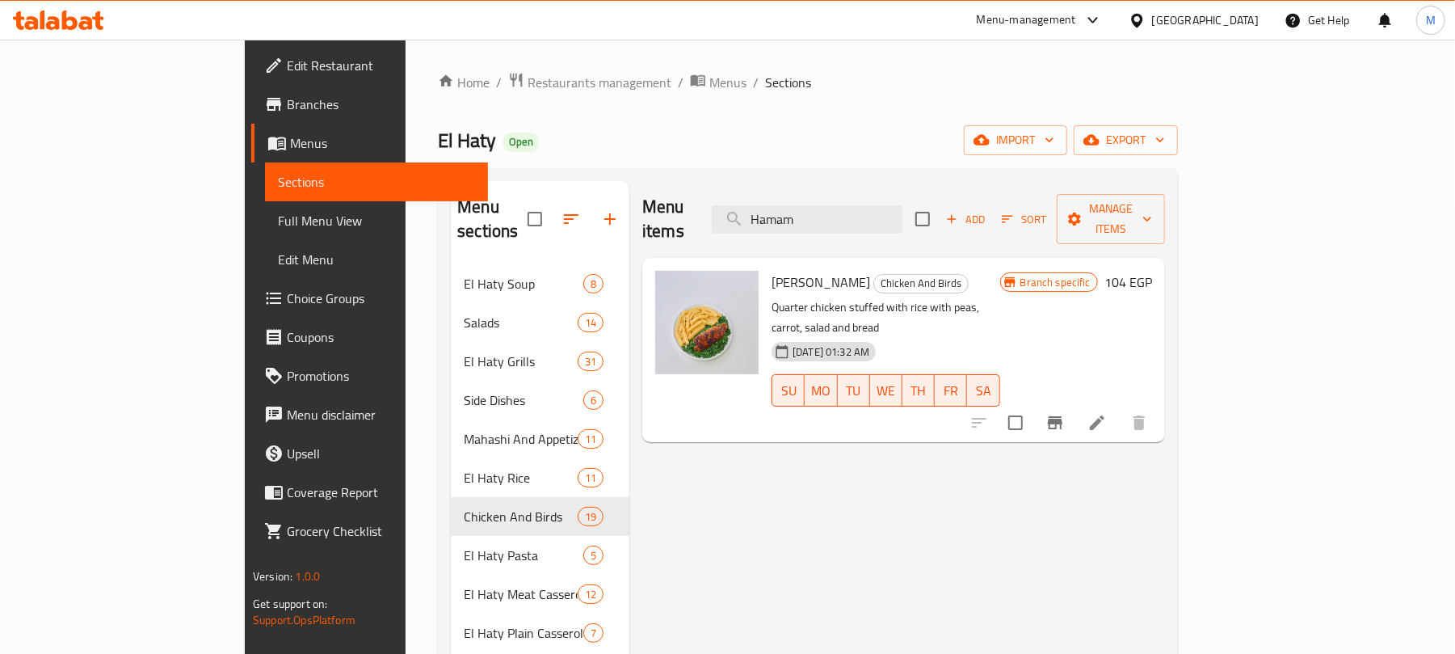
type input "Hamam"
click at [902, 208] on input "Hamam" at bounding box center [807, 219] width 191 height 28
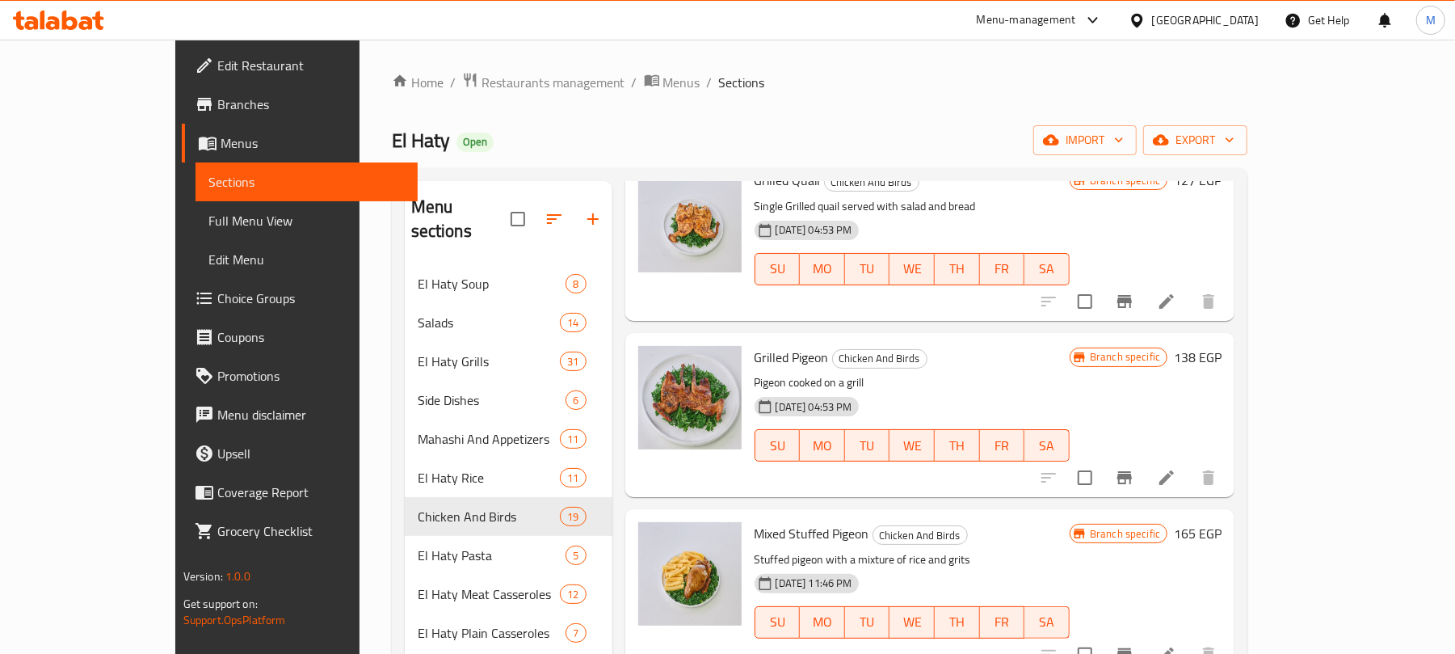
scroll to position [646, 0]
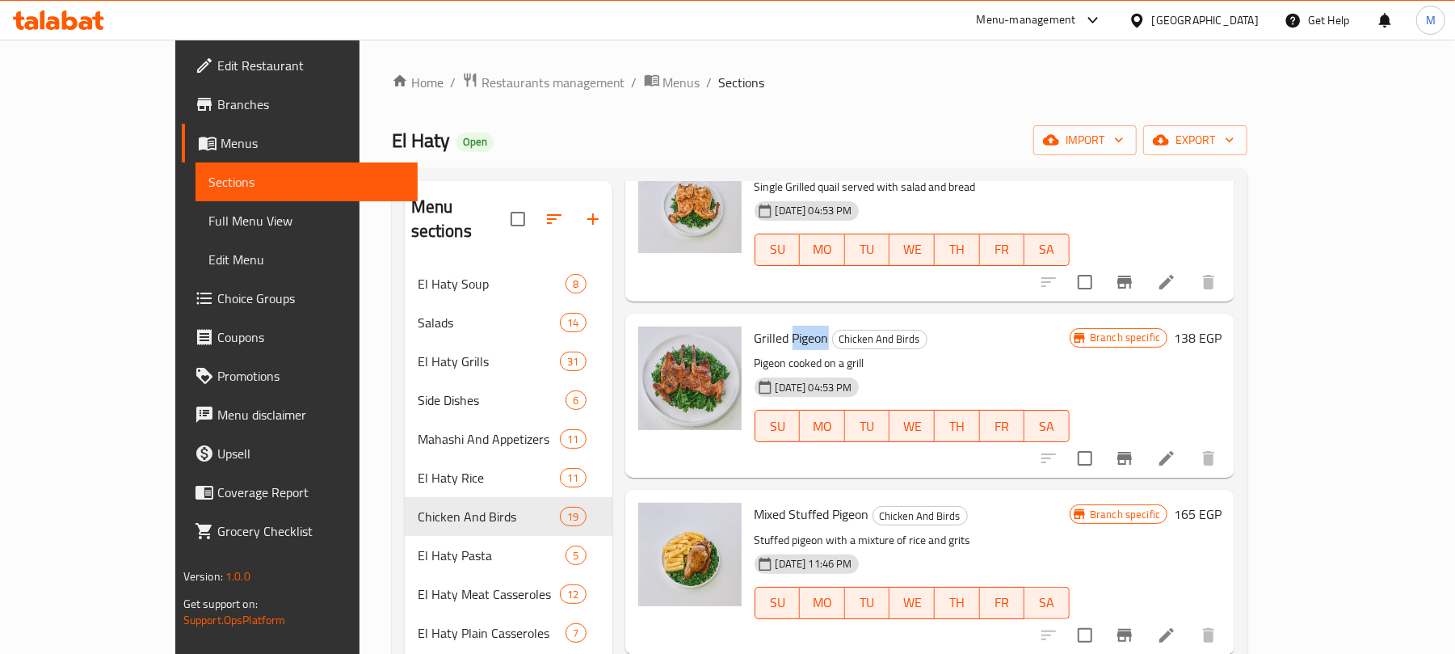
copy span "Pigeon"
drag, startPoint x: 751, startPoint y: 315, endPoint x: 784, endPoint y: 323, distance: 34.1
click at [784, 326] on span "Grilled Pigeon" at bounding box center [792, 338] width 74 height 24
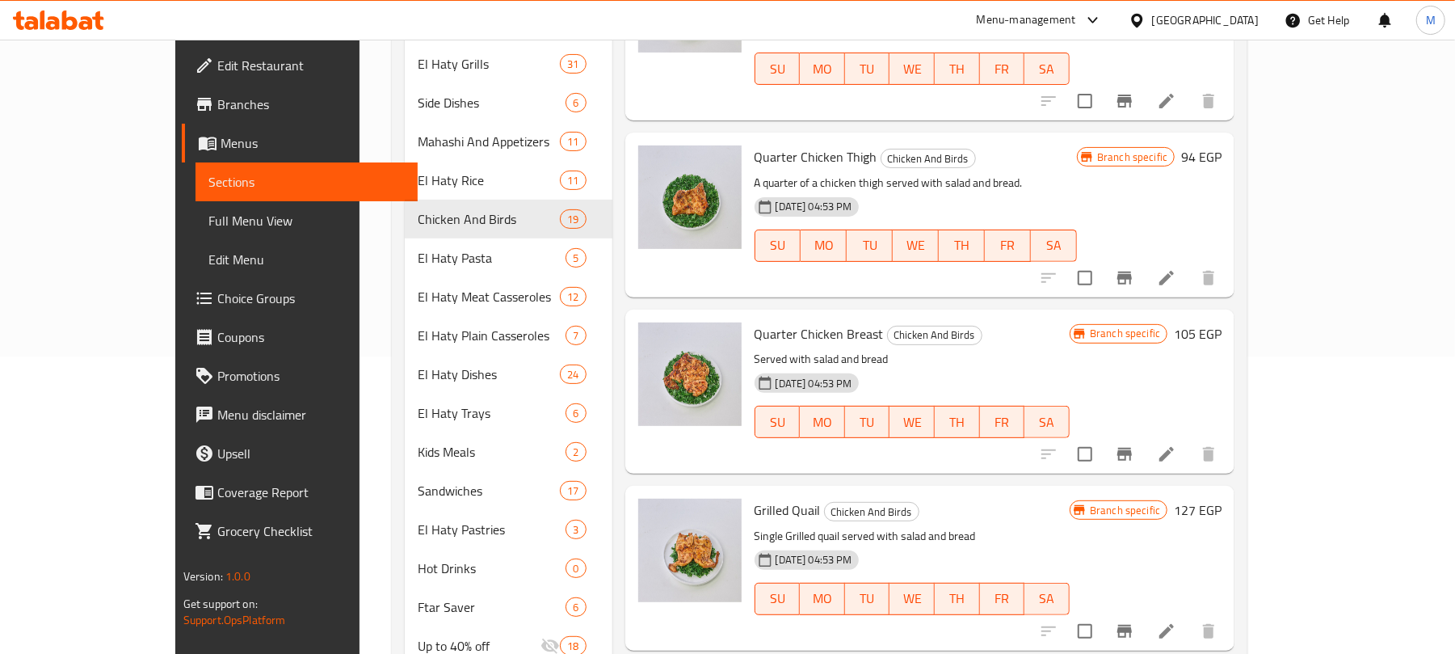
scroll to position [0, 0]
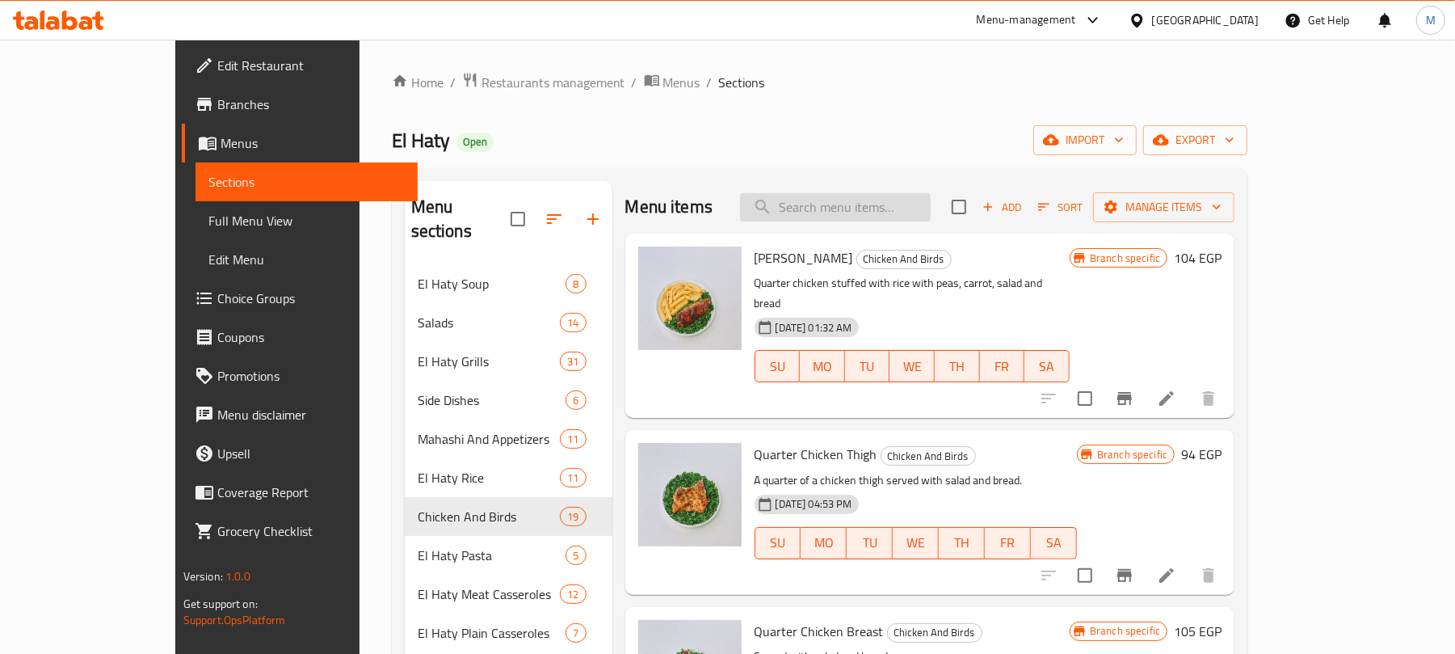
click at [874, 198] on input "search" at bounding box center [835, 207] width 191 height 28
paste input "Pigeon"
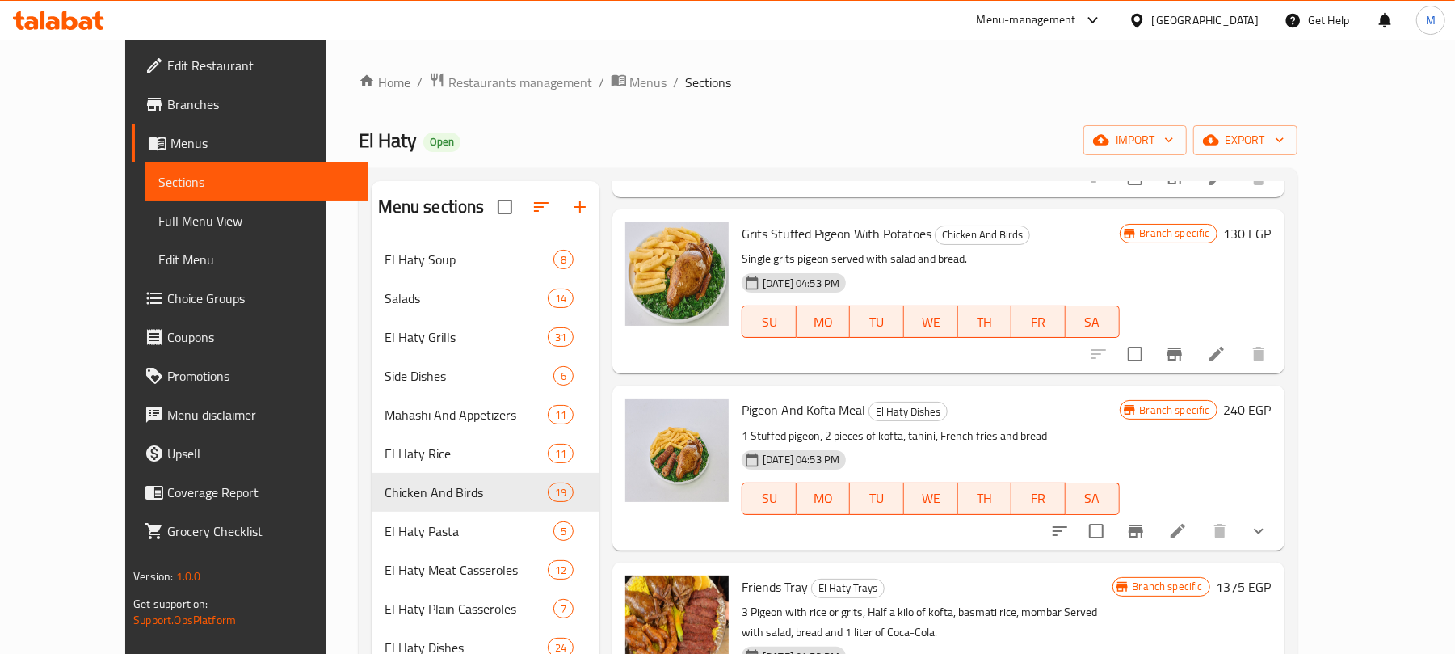
scroll to position [754, 0]
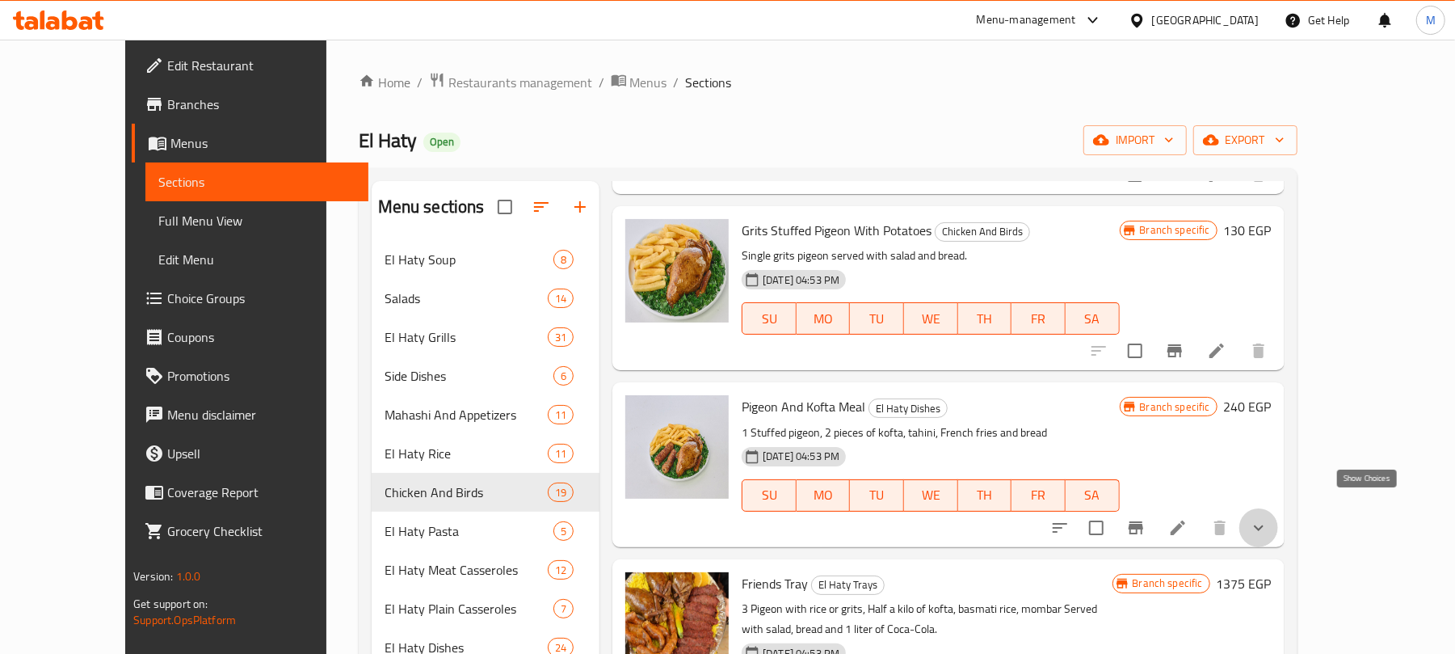
click at [1268, 518] on icon "show more" at bounding box center [1258, 527] width 19 height 19
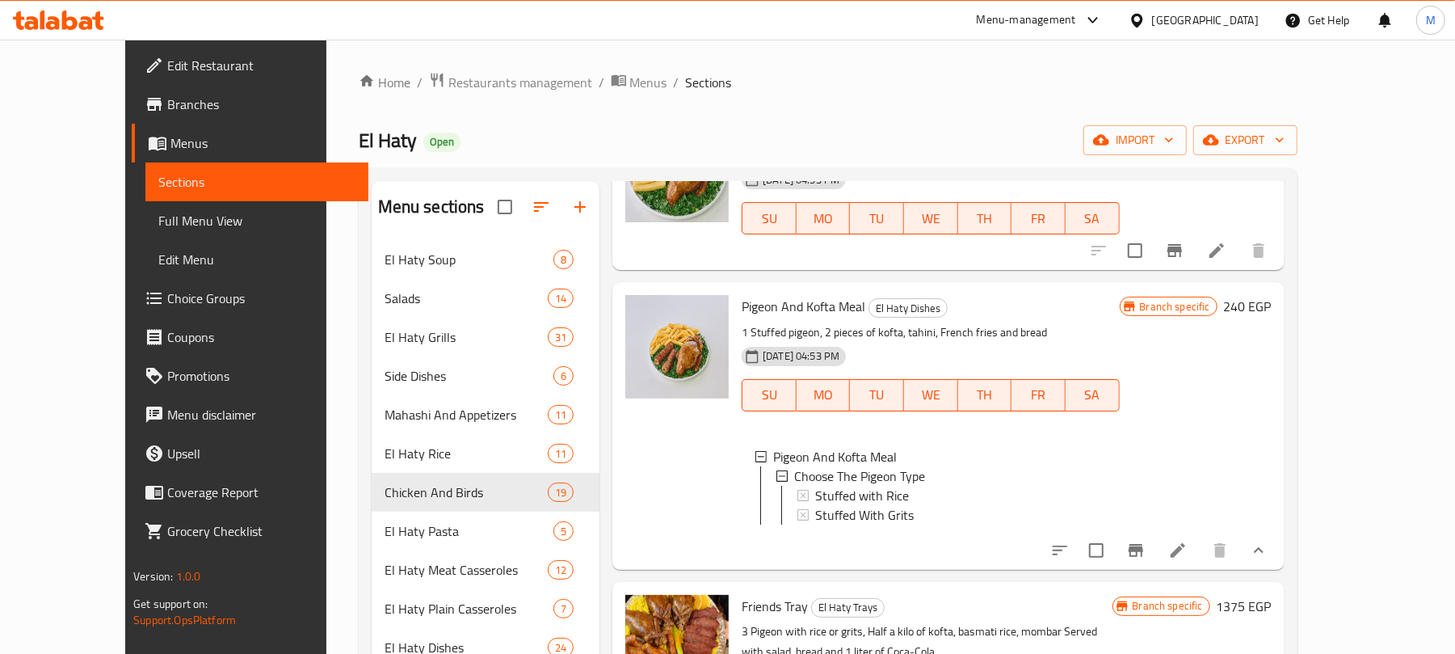
scroll to position [861, 0]
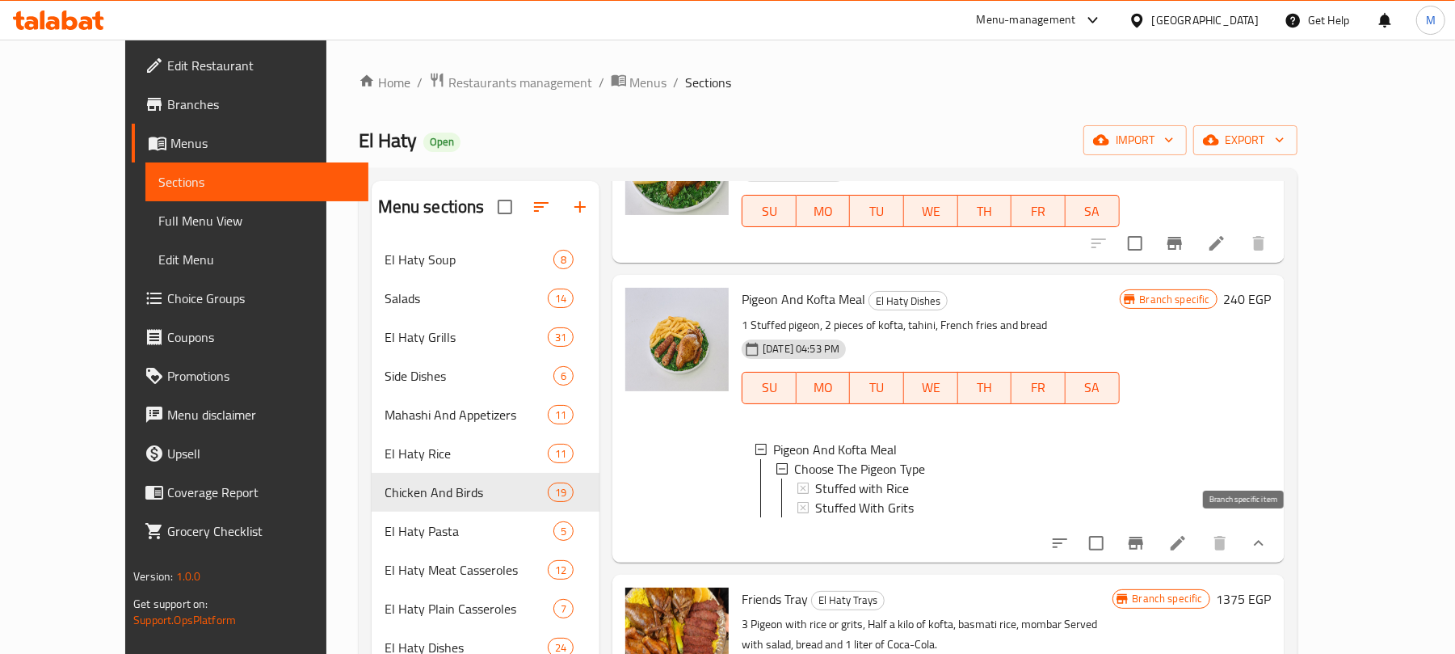
click at [1143, 536] on icon "Branch-specific-item" at bounding box center [1136, 542] width 15 height 13
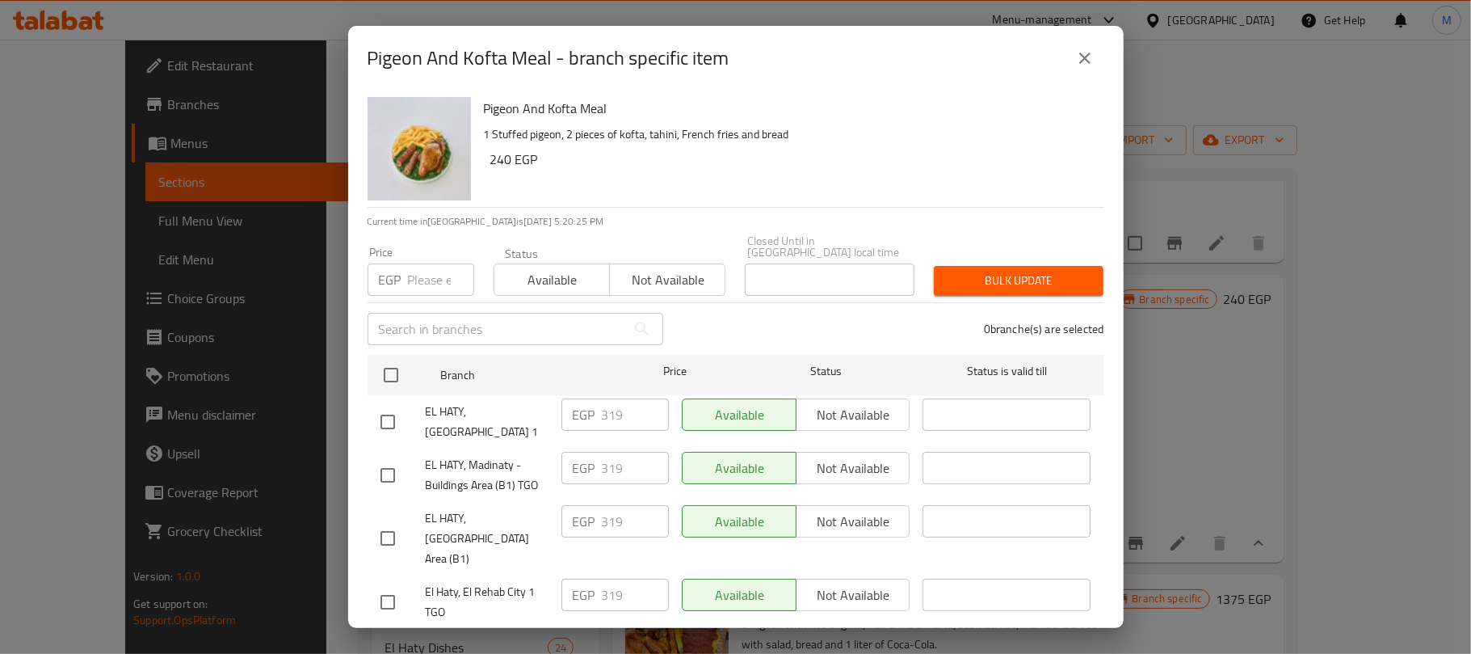
click at [1081, 59] on icon "close" at bounding box center [1084, 57] width 19 height 19
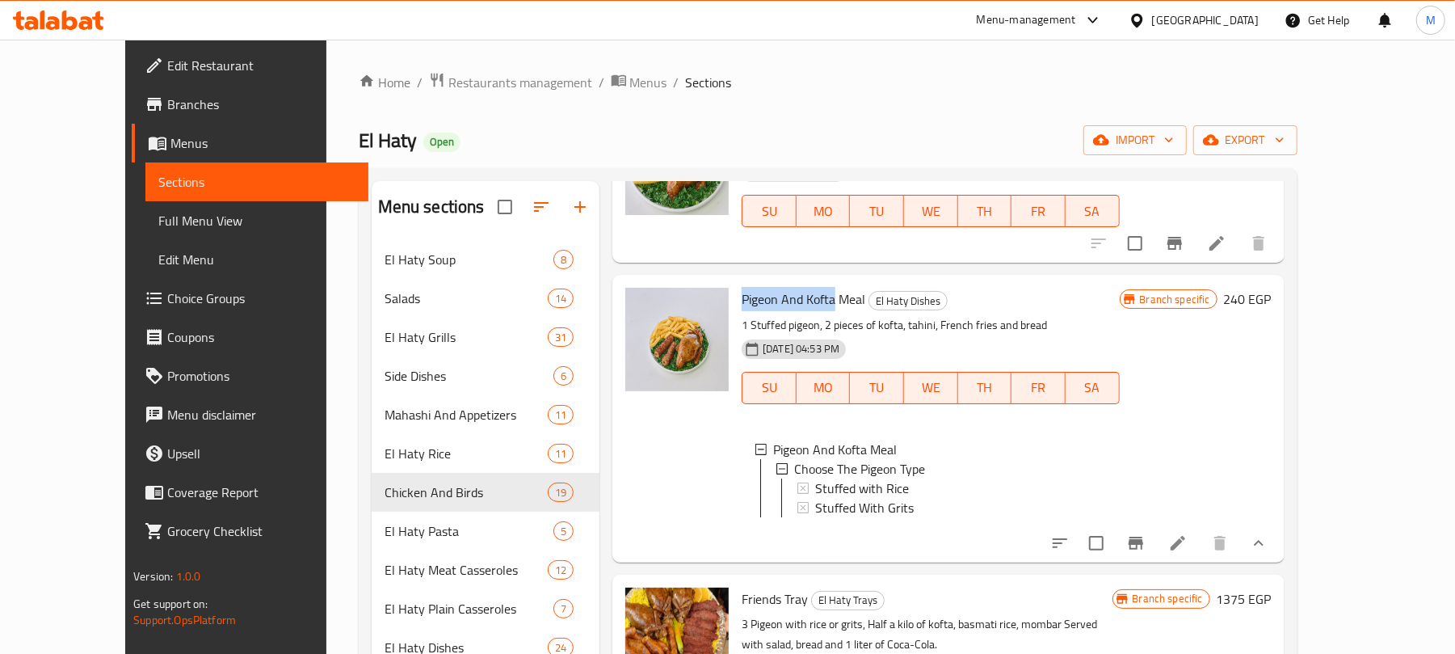
drag, startPoint x: 709, startPoint y: 284, endPoint x: 803, endPoint y: 282, distance: 94.6
click at [803, 282] on div "Pigeon And Kofta Meal El Haty Dishes 1 Stuffed pigeon, 2 pieces of kofta, tahin…" at bounding box center [930, 418] width 390 height 274
copy span "Pigeon And Kofta"
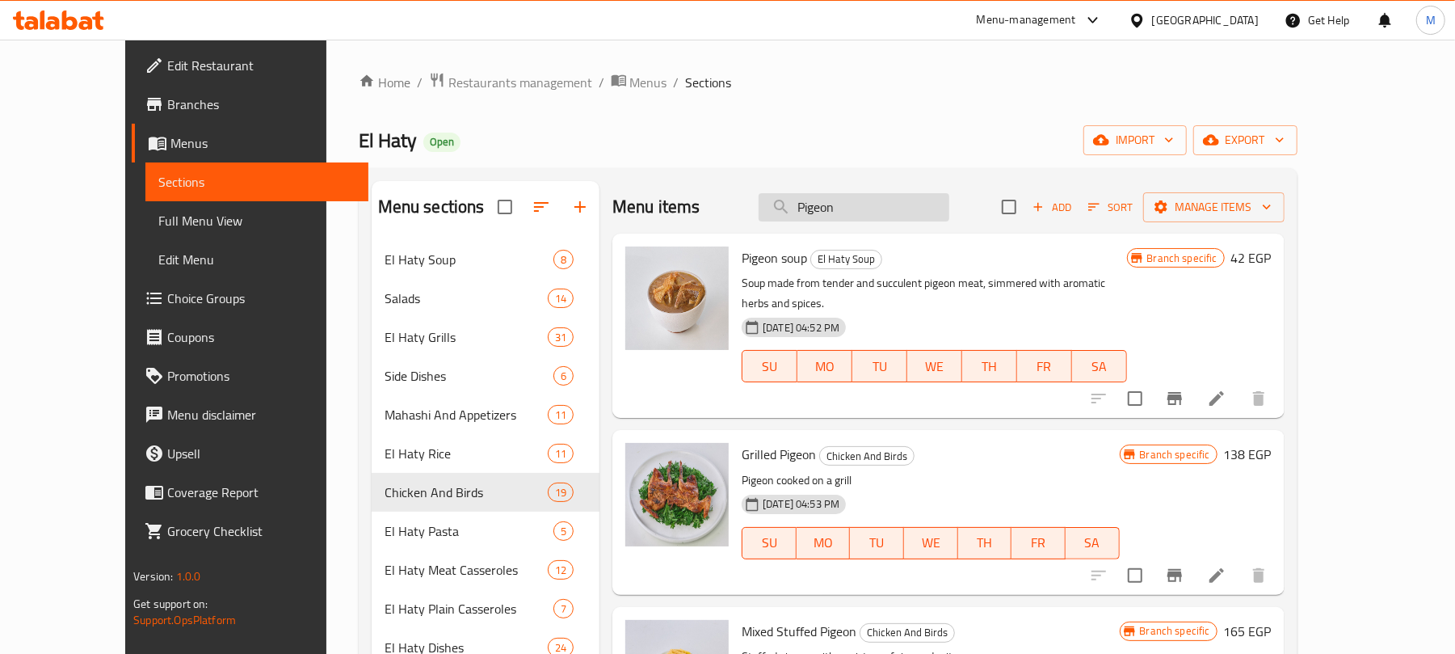
click at [924, 202] on input "Pigeon" at bounding box center [854, 207] width 191 height 28
paste input "And Kofta"
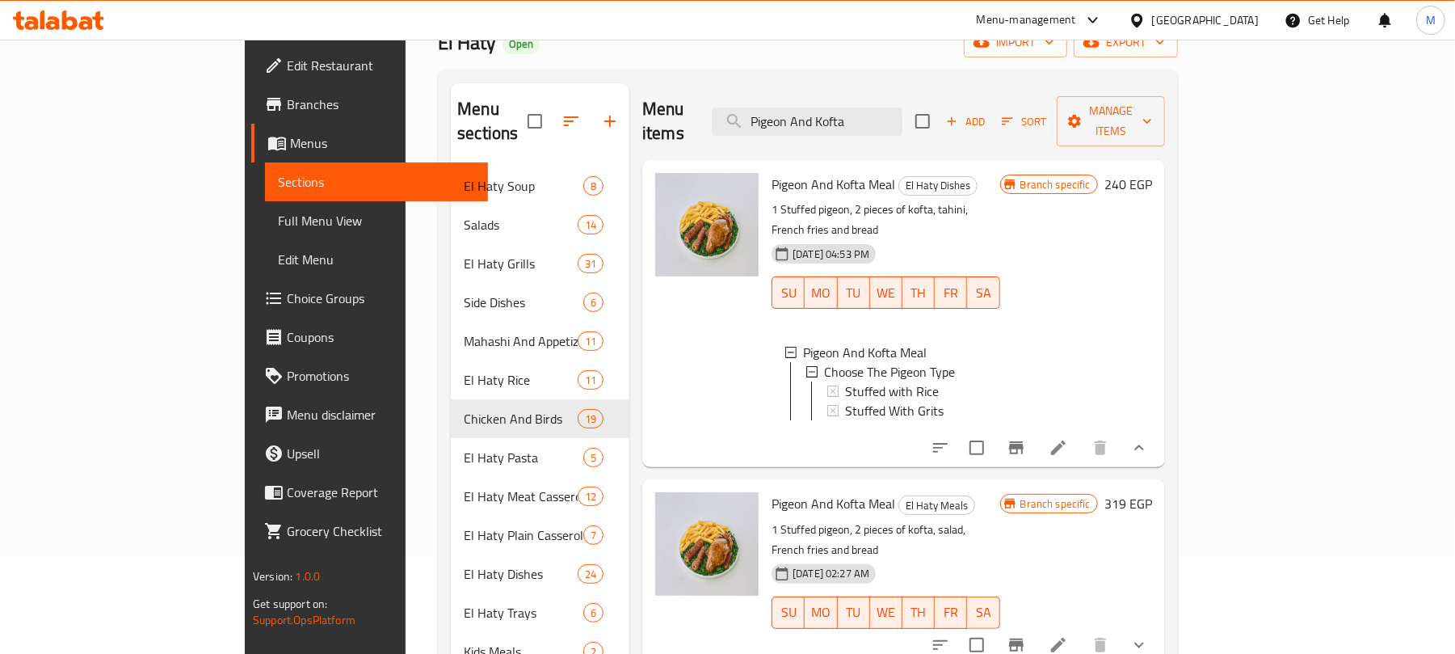
scroll to position [107, 0]
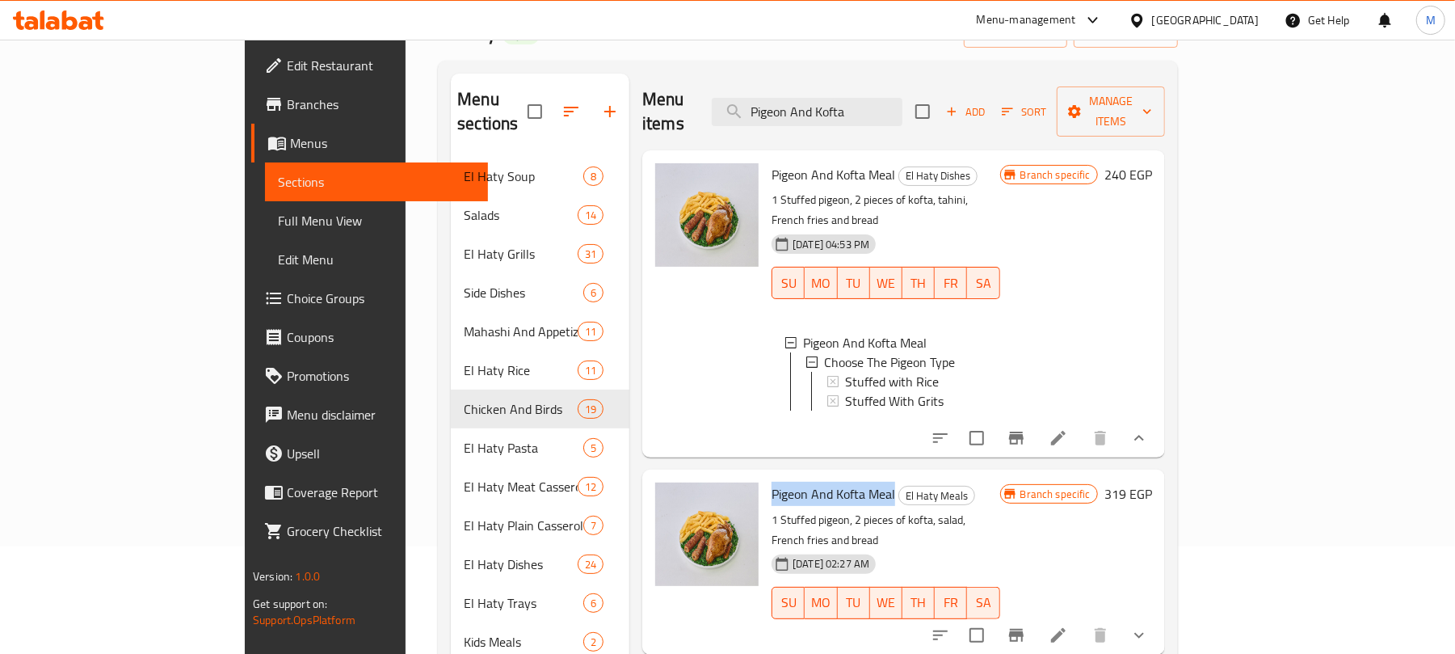
drag, startPoint x: 709, startPoint y: 460, endPoint x: 834, endPoint y: 465, distance: 124.5
click at [834, 482] on h6 "Pigeon And Kofta Meal El Haty Meals" at bounding box center [886, 493] width 229 height 23
copy span "Pigeon And Kofta Meal"
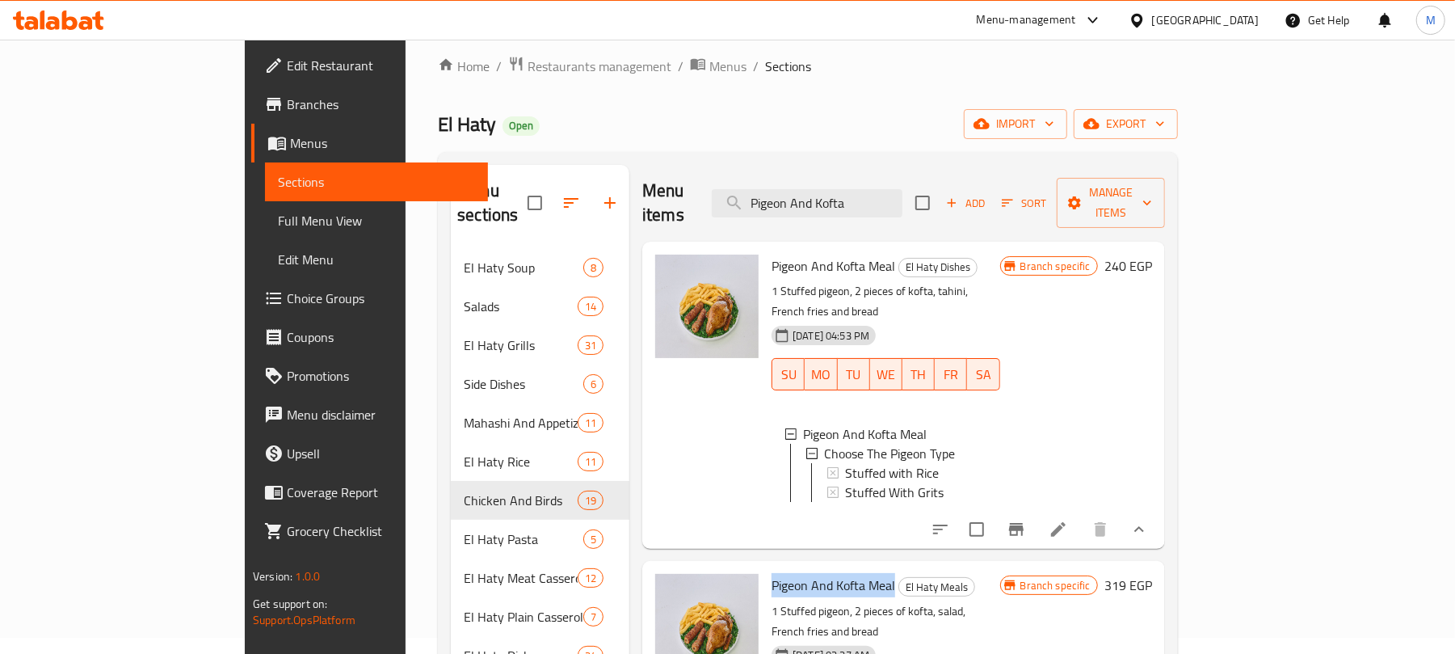
scroll to position [0, 0]
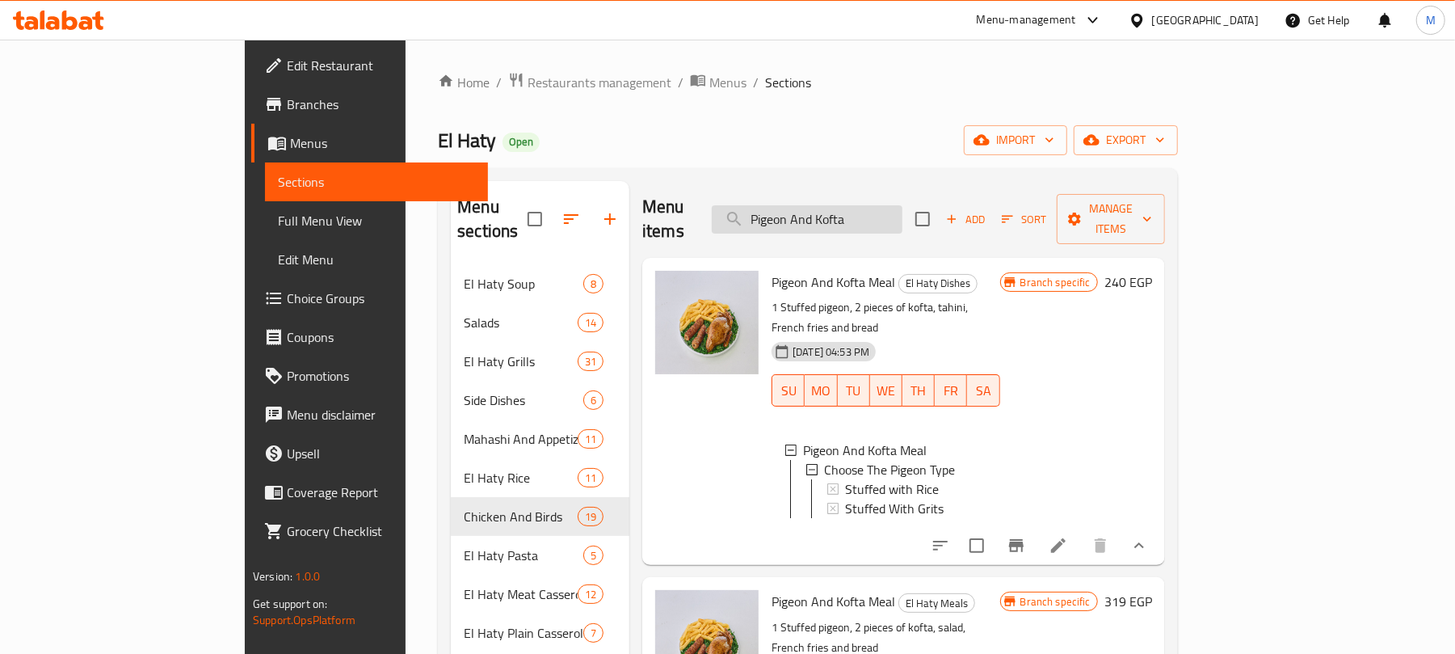
click at [883, 205] on input "Pigeon And Kofta" at bounding box center [807, 219] width 191 height 28
paste input "طبق ميكس الحاتي (ورك)"
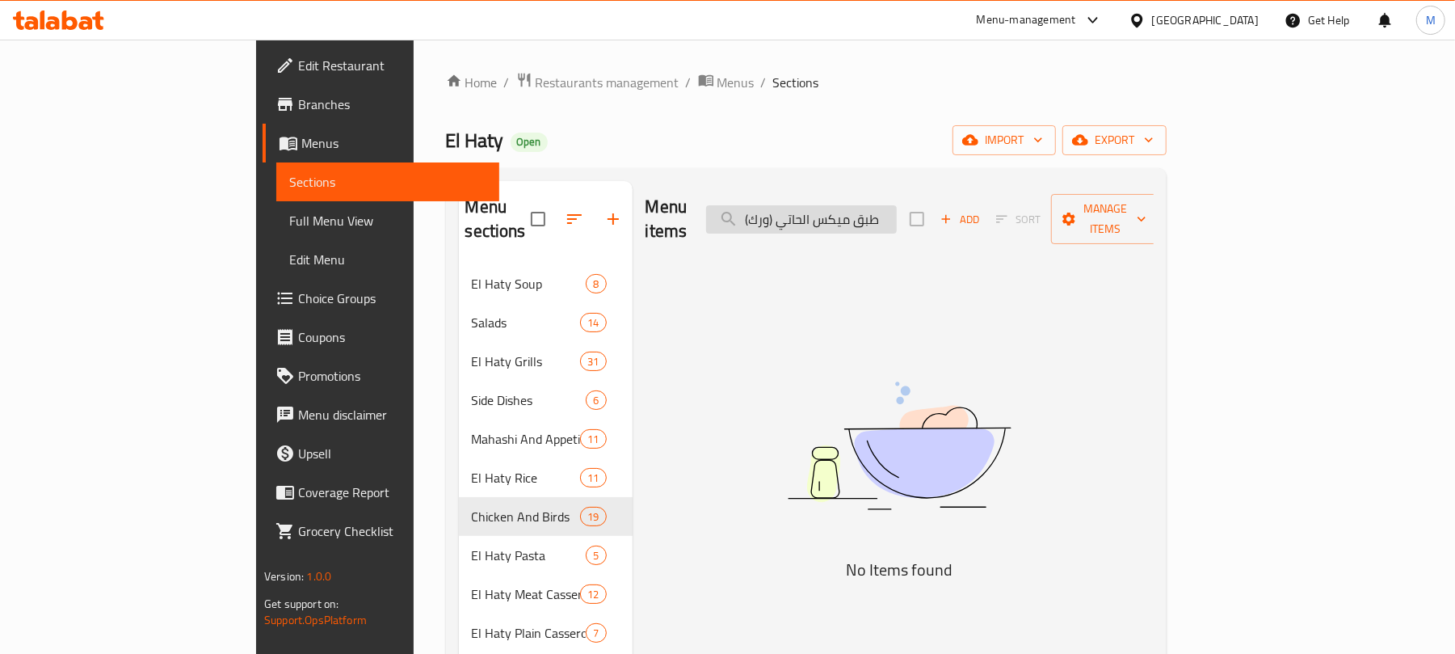
drag, startPoint x: 874, startPoint y: 205, endPoint x: 806, endPoint y: 211, distance: 68.1
click at [806, 211] on input "طبق ميكس الحاتي (ورك)" at bounding box center [801, 219] width 191 height 28
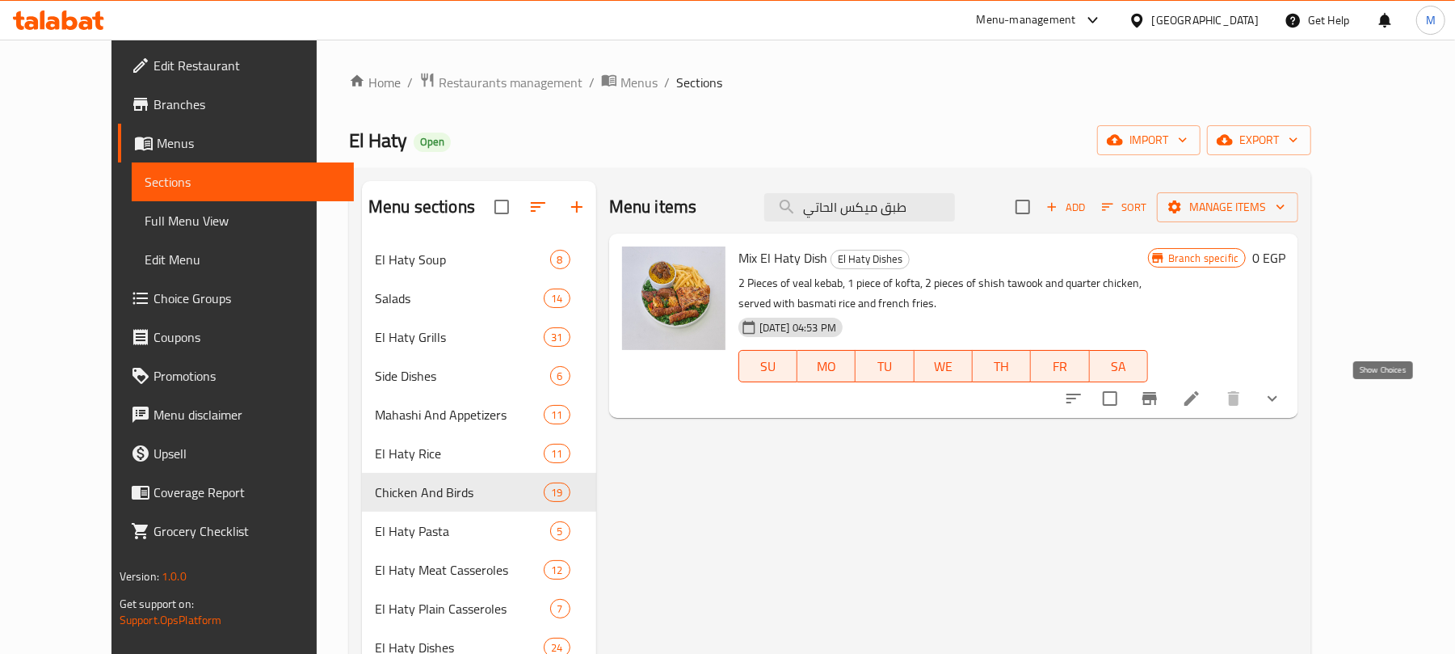
type input "طبق ميكس الحاتي"
click at [1282, 391] on icon "show more" at bounding box center [1272, 398] width 19 height 19
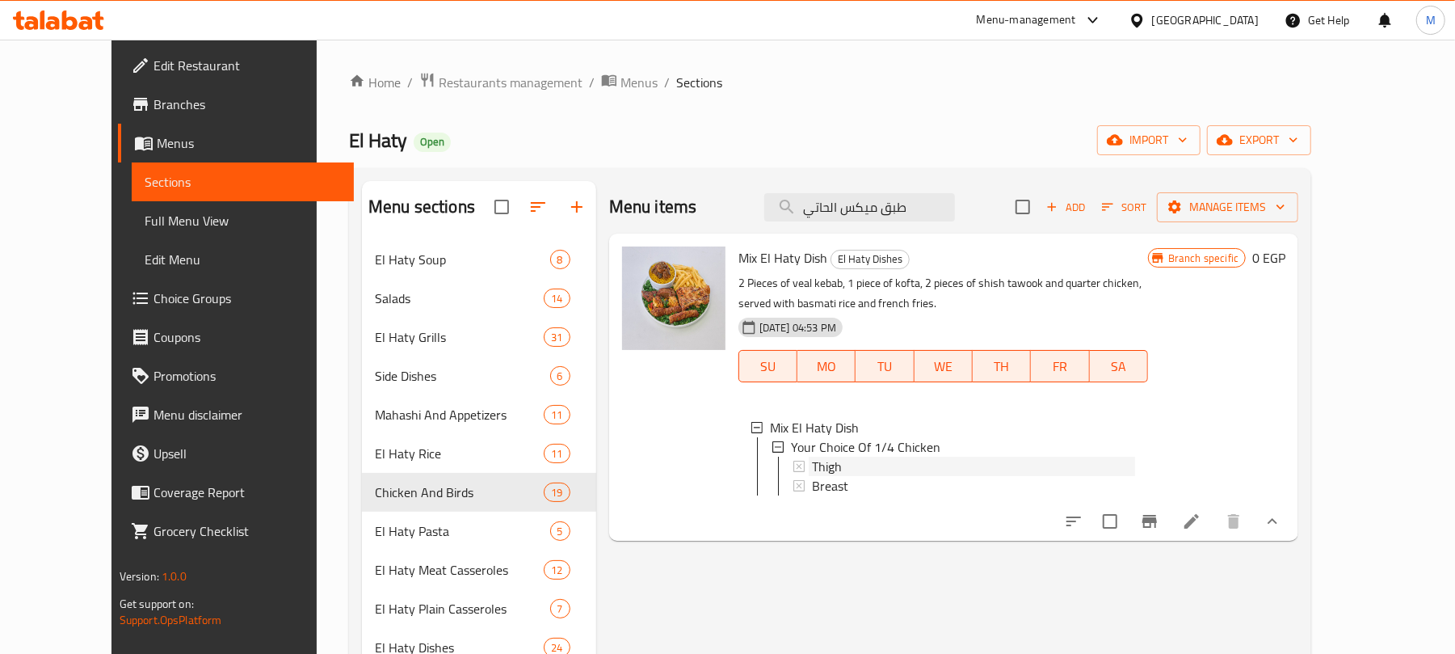
click at [812, 464] on span "Thigh" at bounding box center [827, 465] width 30 height 19
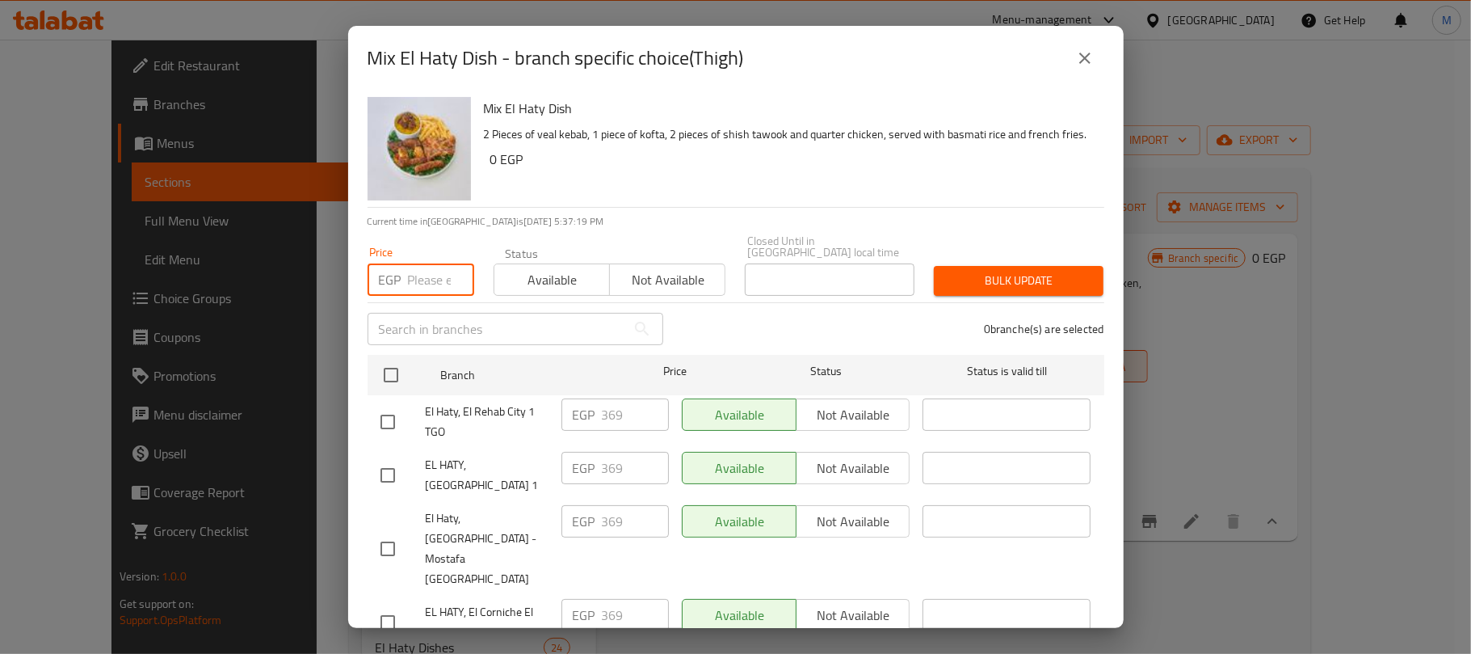
click at [422, 275] on input "number" at bounding box center [441, 279] width 66 height 32
paste input "426"
type input "426"
click at [401, 358] on input "checkbox" at bounding box center [391, 375] width 34 height 34
checkbox input "true"
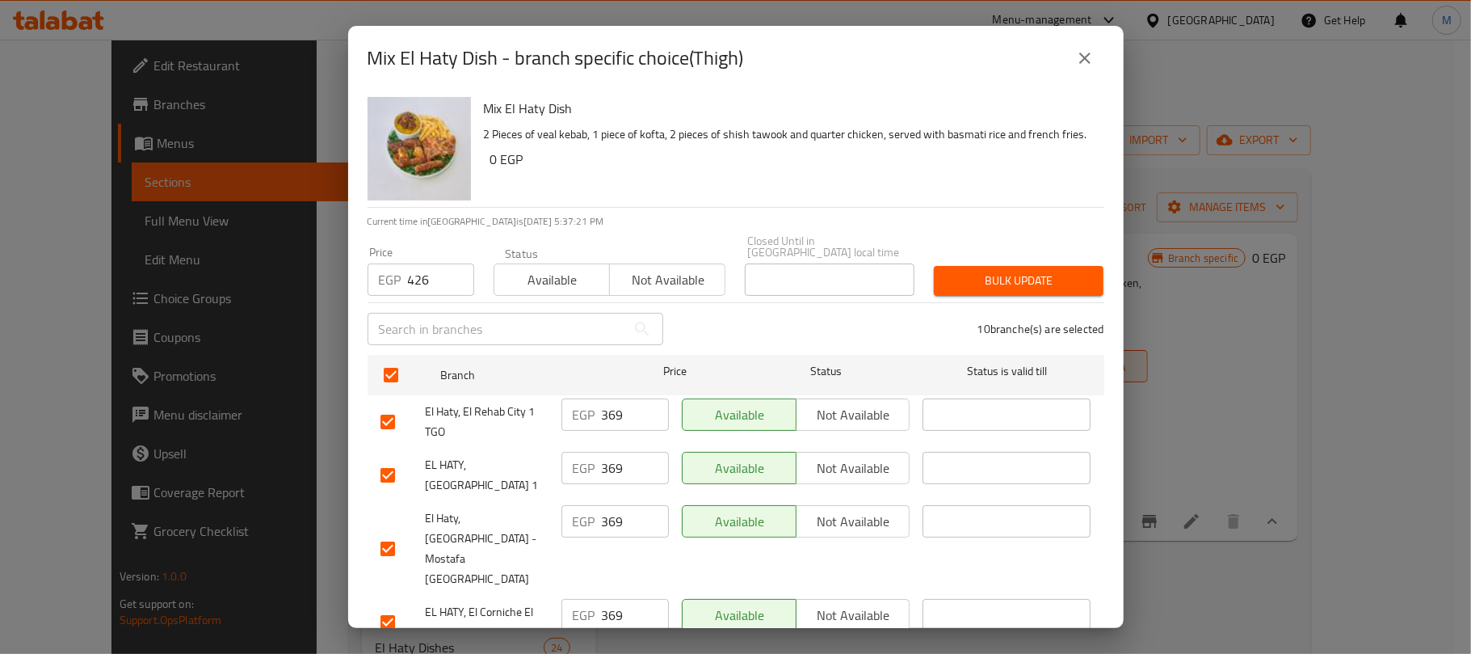
checkbox input "true"
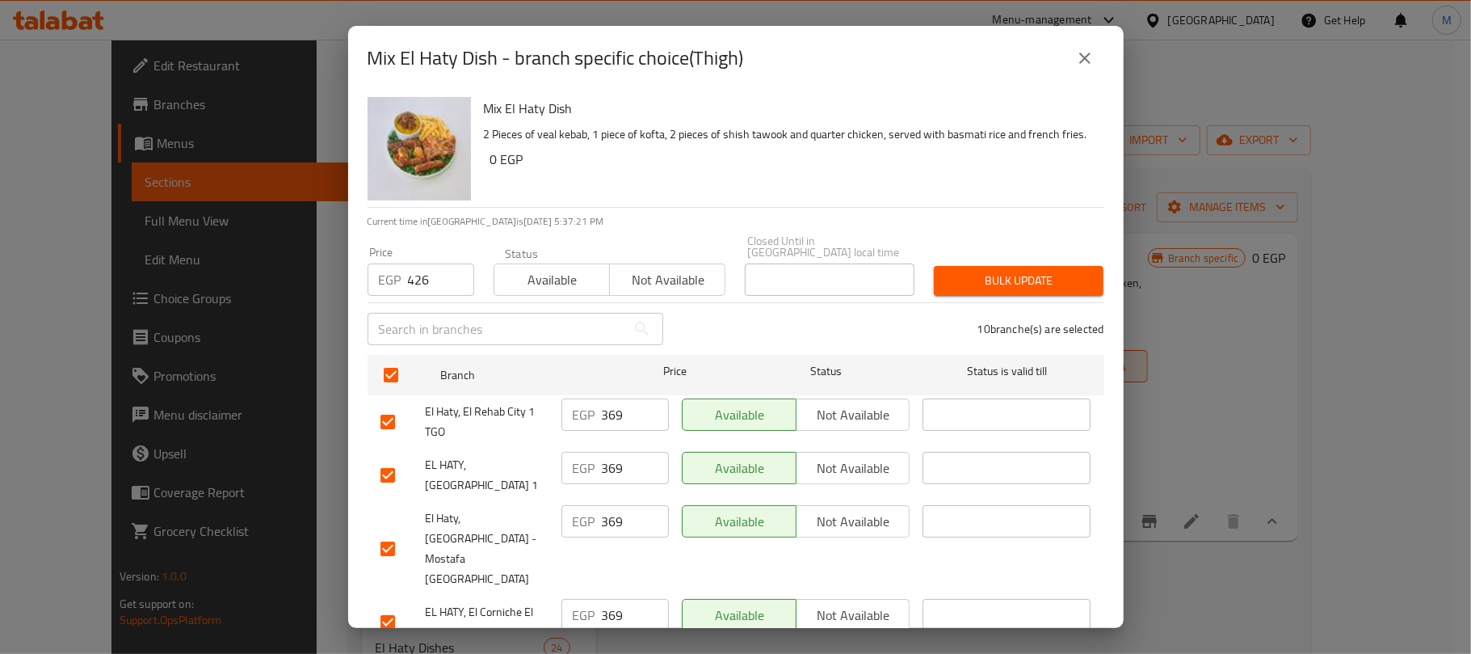
checkbox input "true"
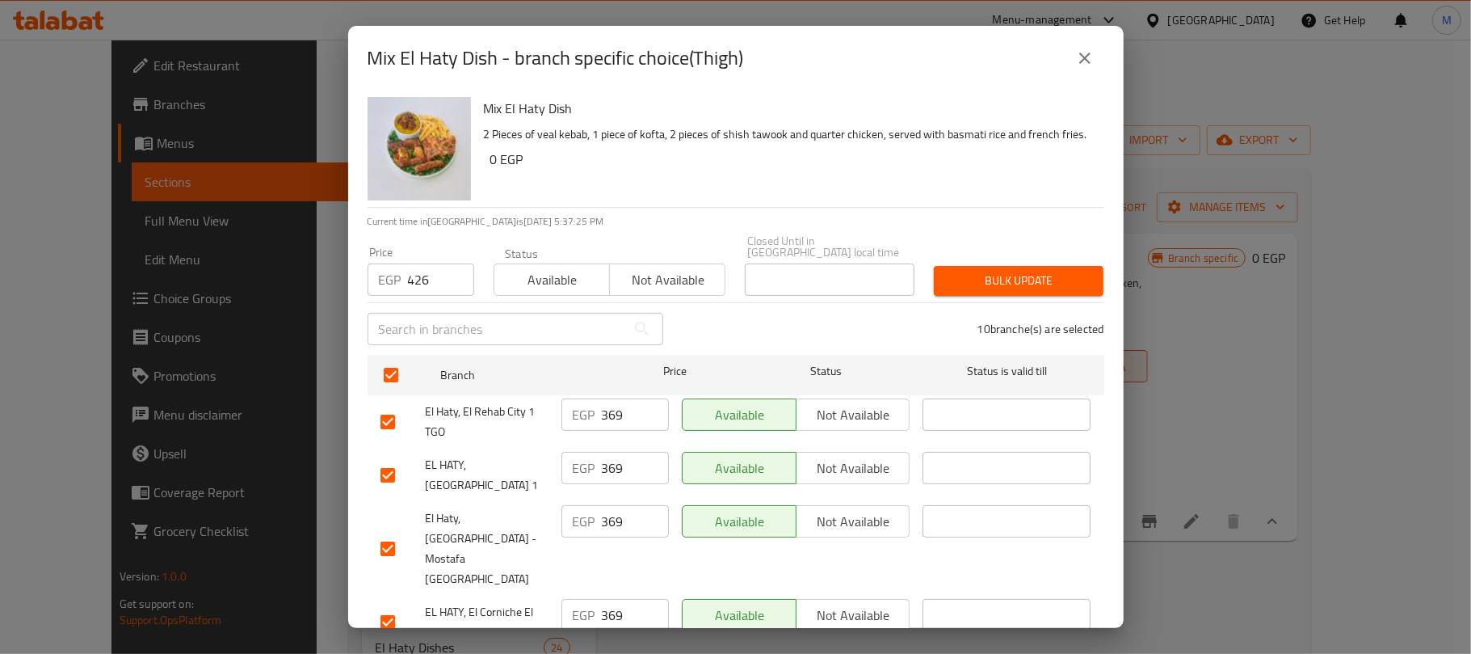
click at [1055, 271] on span "Bulk update" at bounding box center [1019, 281] width 144 height 20
click at [1084, 68] on button "close" at bounding box center [1085, 58] width 39 height 39
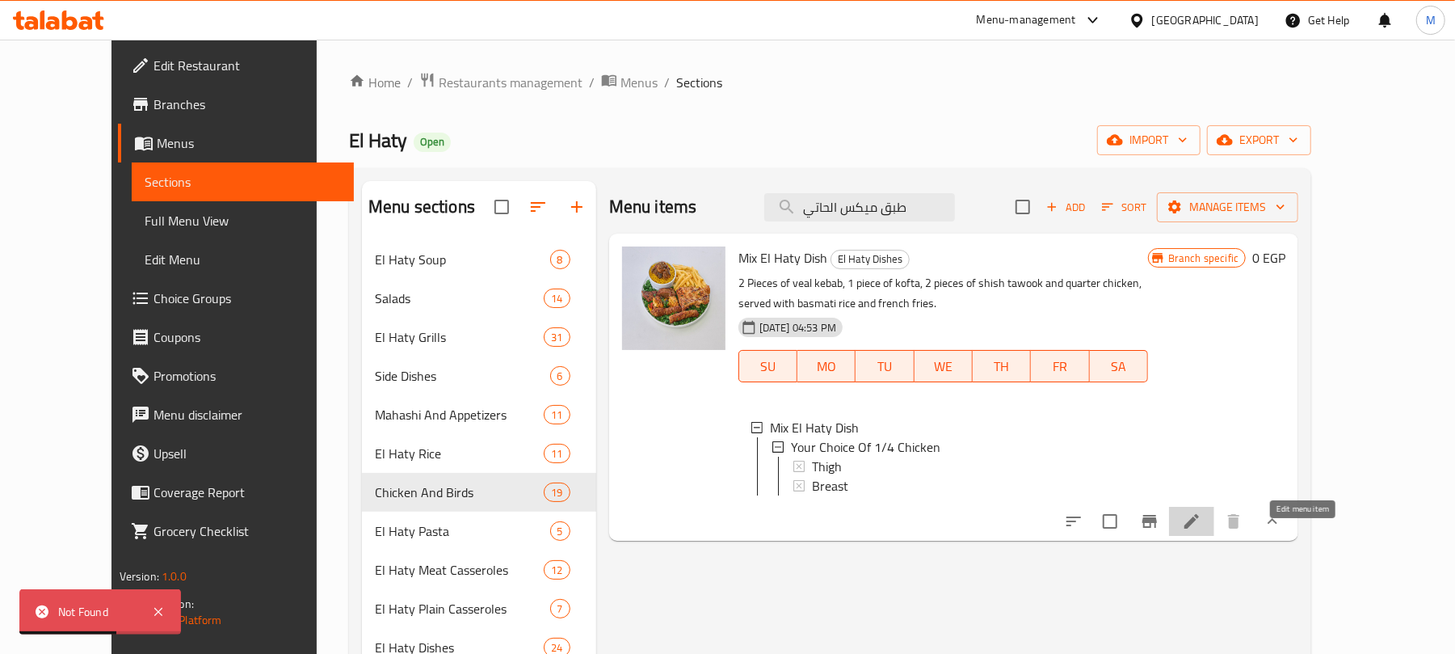
click at [1201, 531] on icon at bounding box center [1191, 520] width 19 height 19
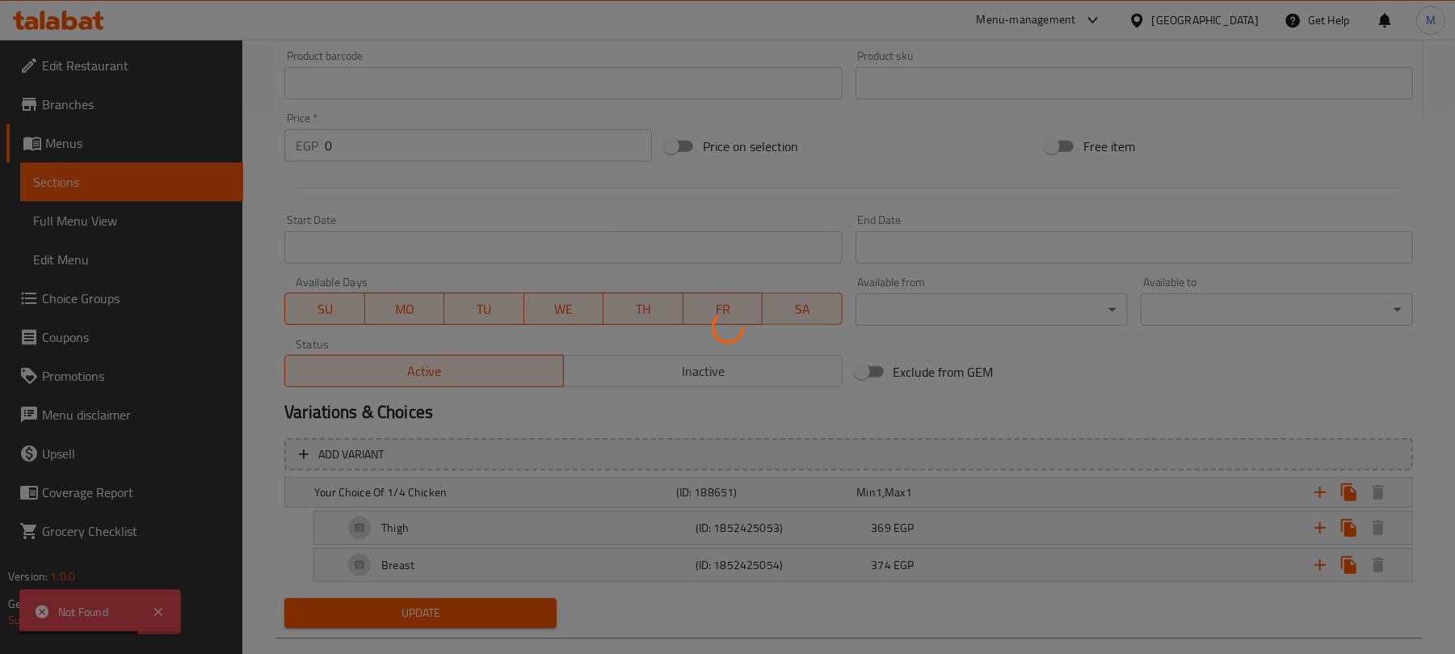
scroll to position [569, 0]
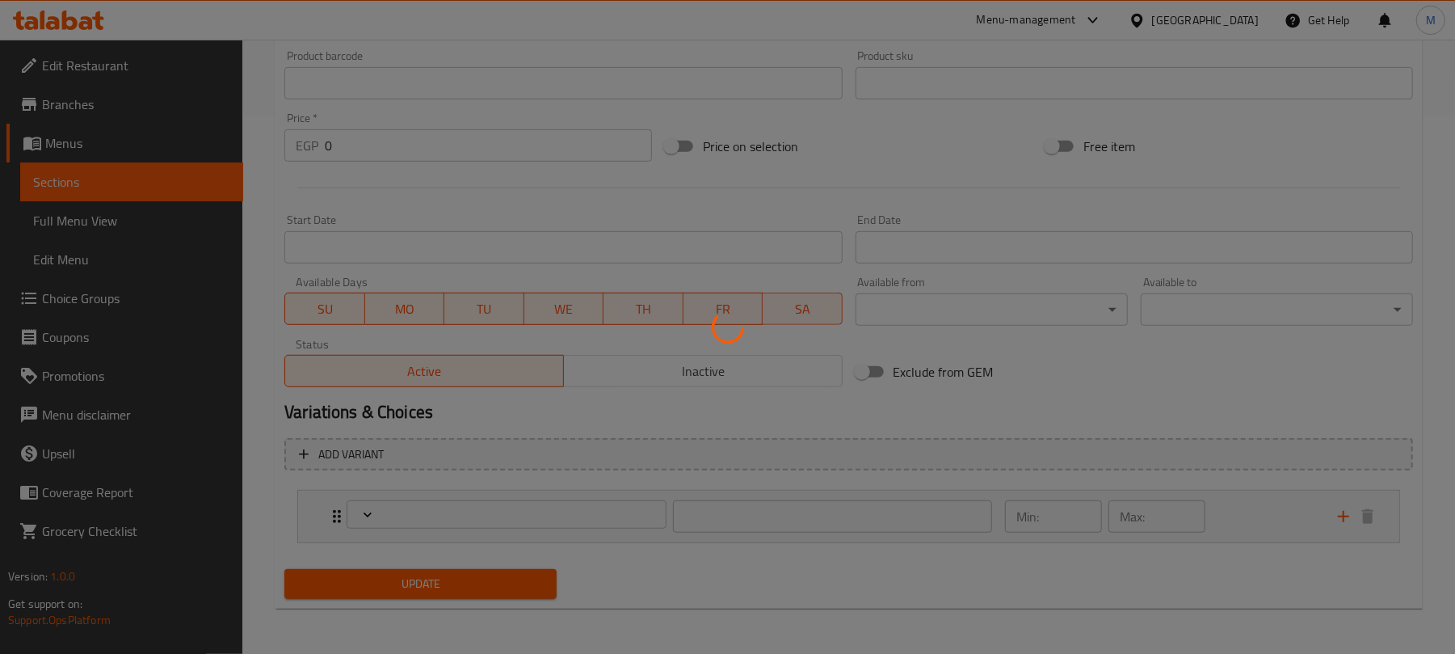
type input "اختيارك من 1/4 فرخة:"
type input "1"
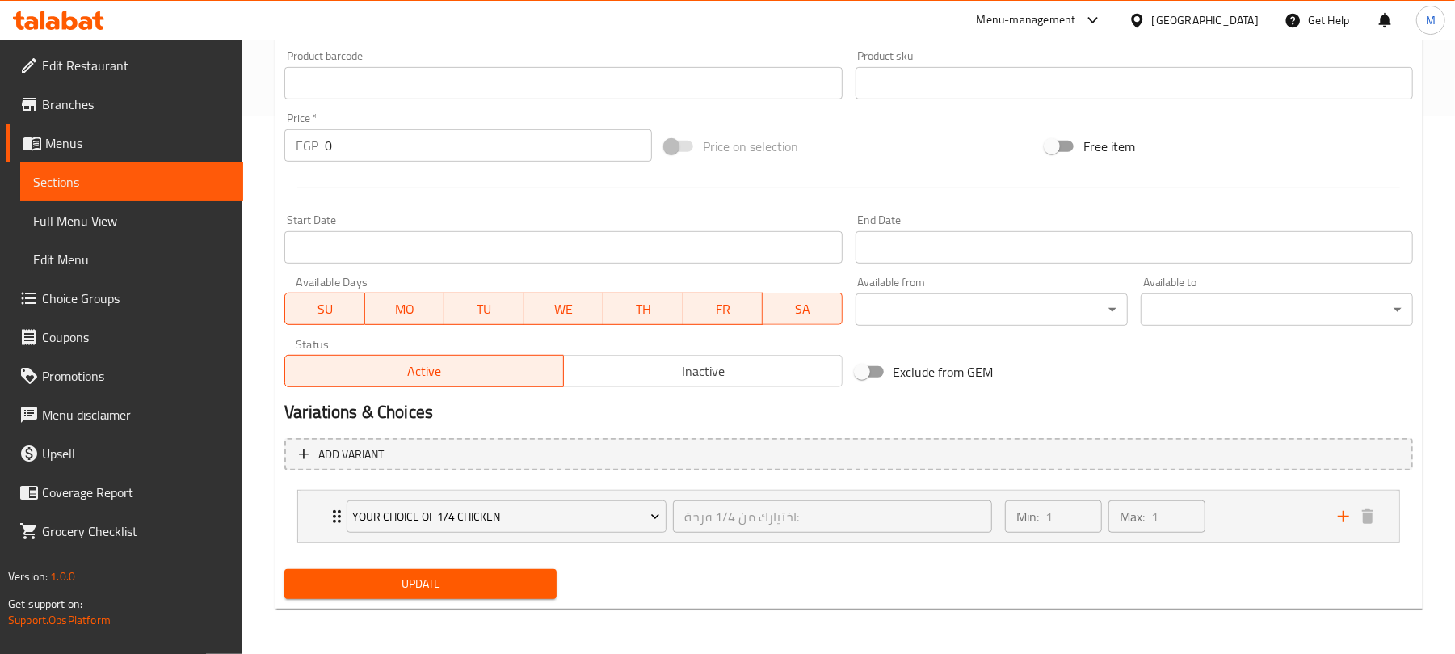
scroll to position [538, 0]
click at [324, 514] on div "Your Choice Of 1/4 Chicken اختيارك من 1/4 فرخة: ​ Min: 1 ​ Max: 1 ​" at bounding box center [848, 516] width 1101 height 52
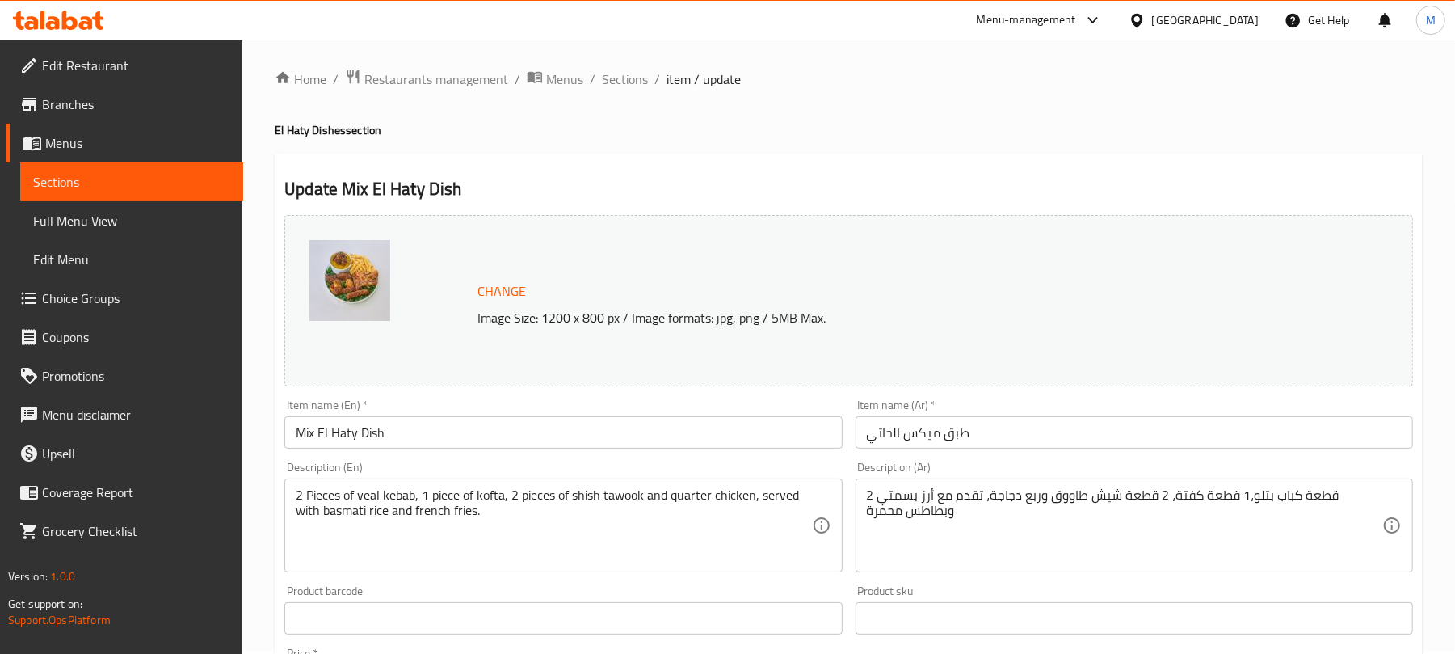
scroll to position [0, 0]
click at [635, 87] on span "Sections" at bounding box center [625, 82] width 46 height 19
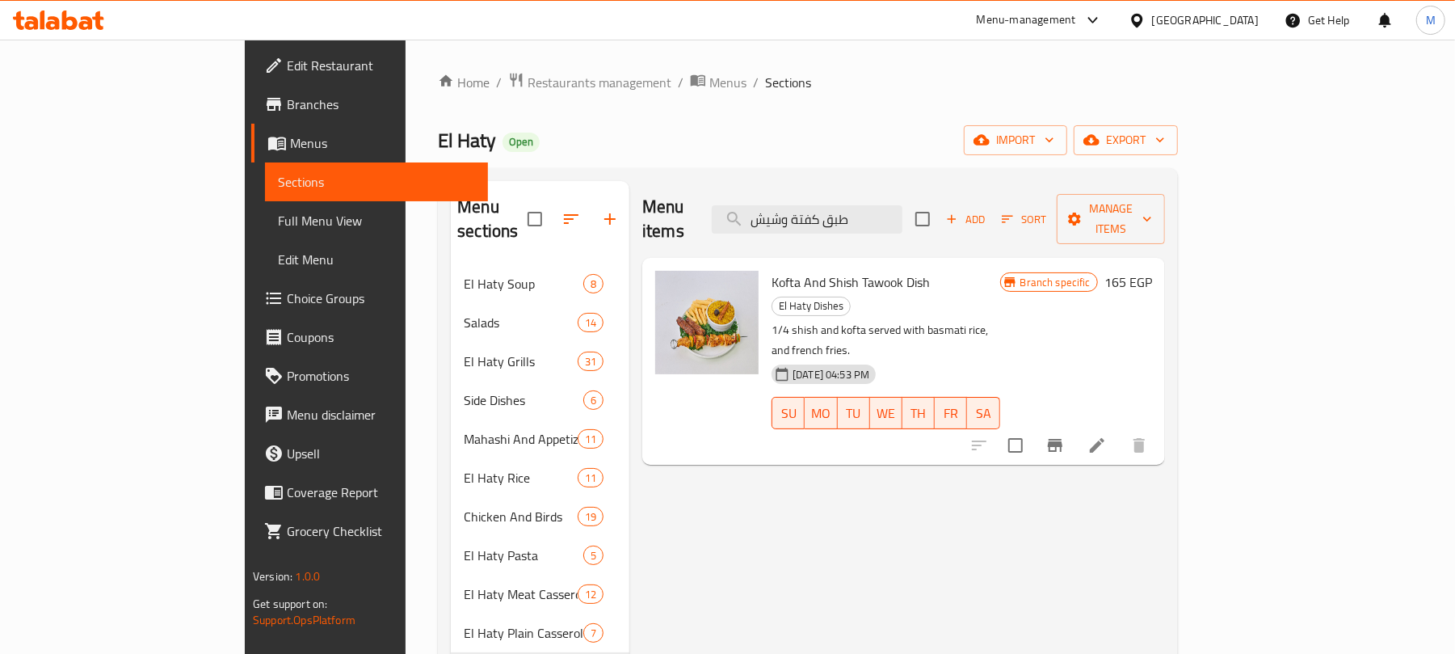
type input "طبق كفتة وشيش"
click at [1062, 439] on icon "Branch-specific-item" at bounding box center [1055, 445] width 15 height 13
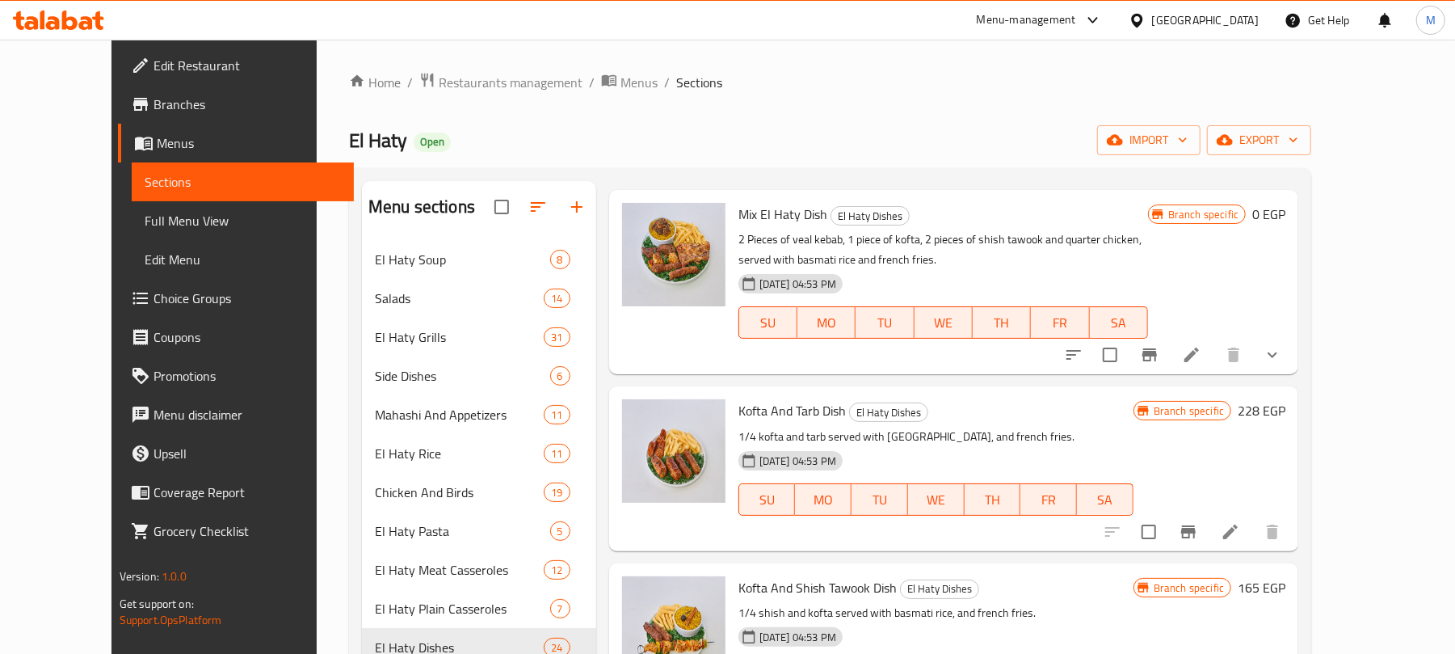
scroll to position [3016, 0]
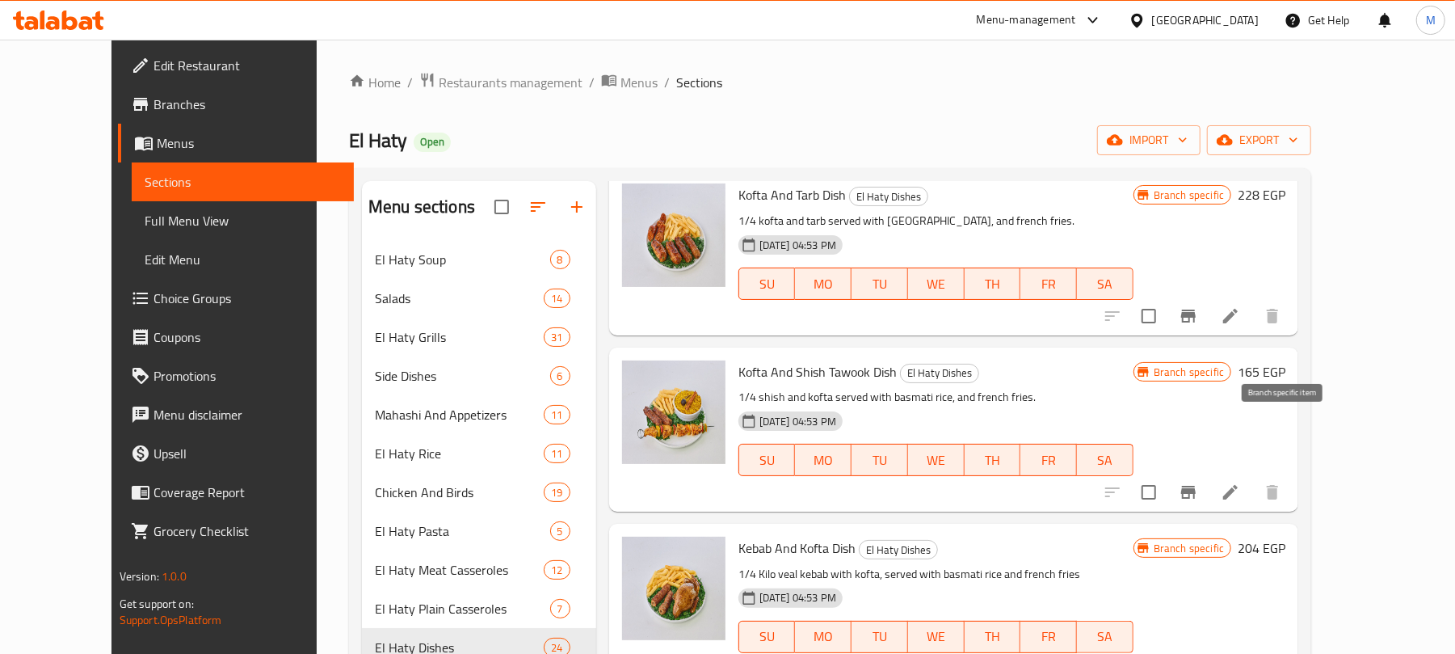
click at [1208, 473] on button "Branch-specific-item" at bounding box center [1188, 492] width 39 height 39
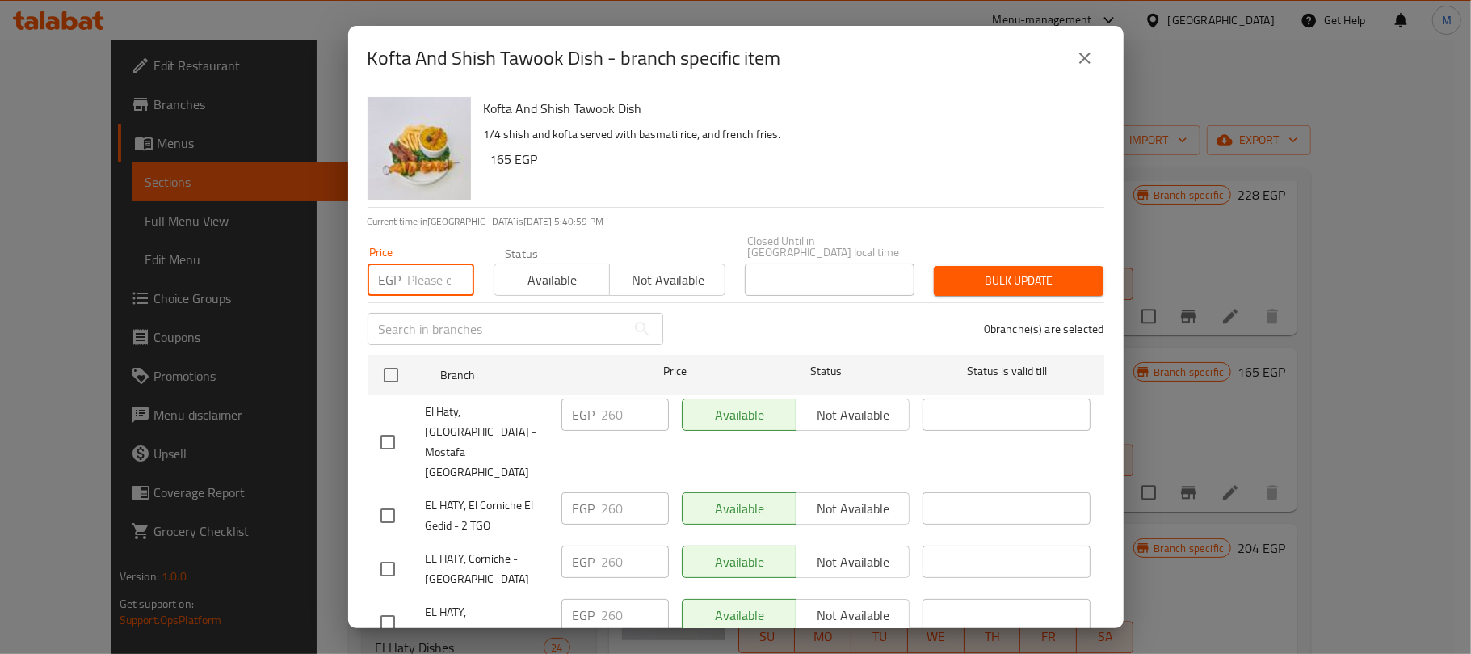
click at [427, 266] on input "number" at bounding box center [441, 279] width 66 height 32
paste input "273"
type input "273"
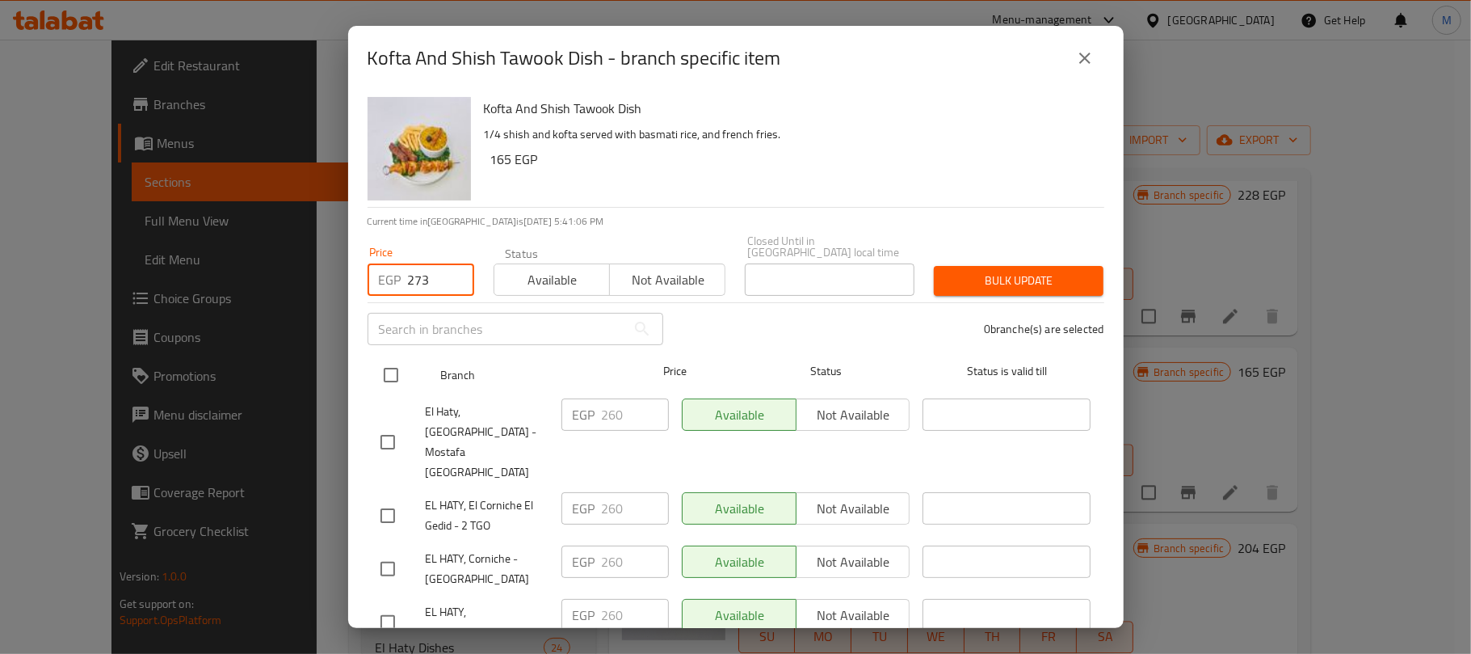
click at [389, 358] on input "checkbox" at bounding box center [391, 375] width 34 height 34
checkbox input "true"
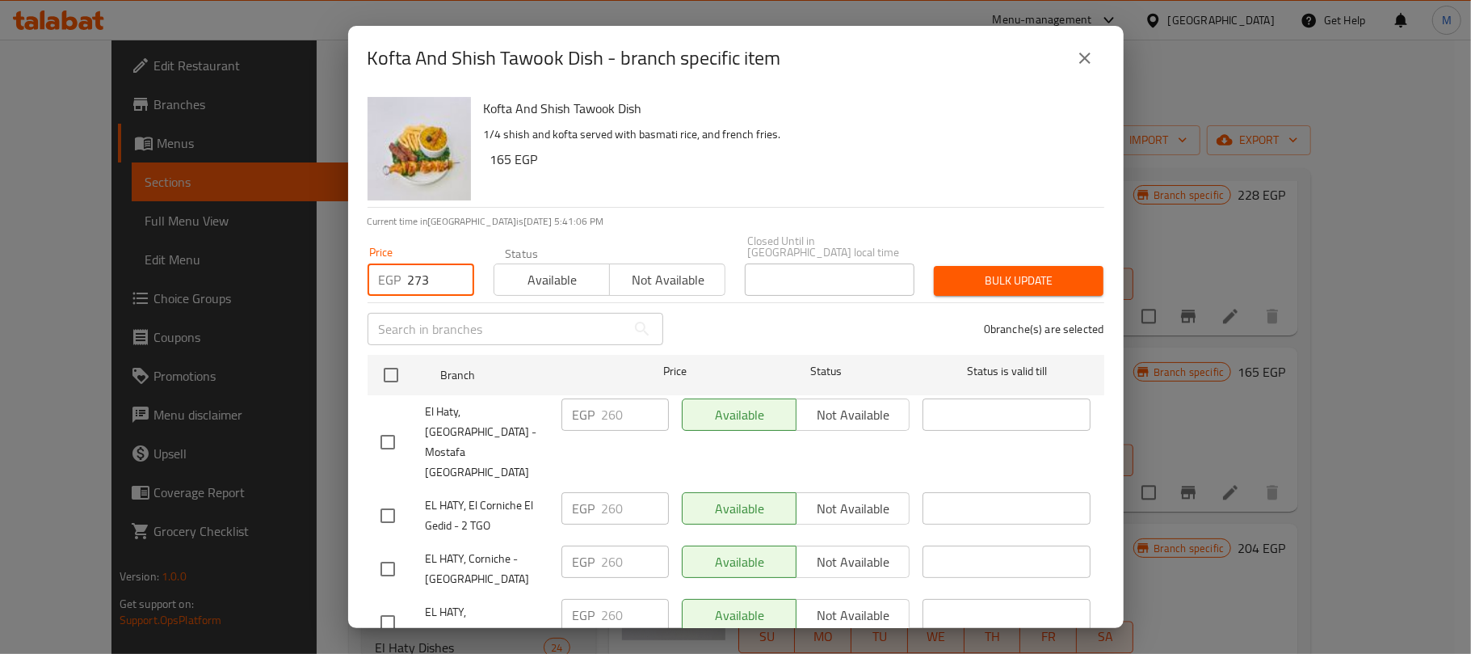
checkbox input "true"
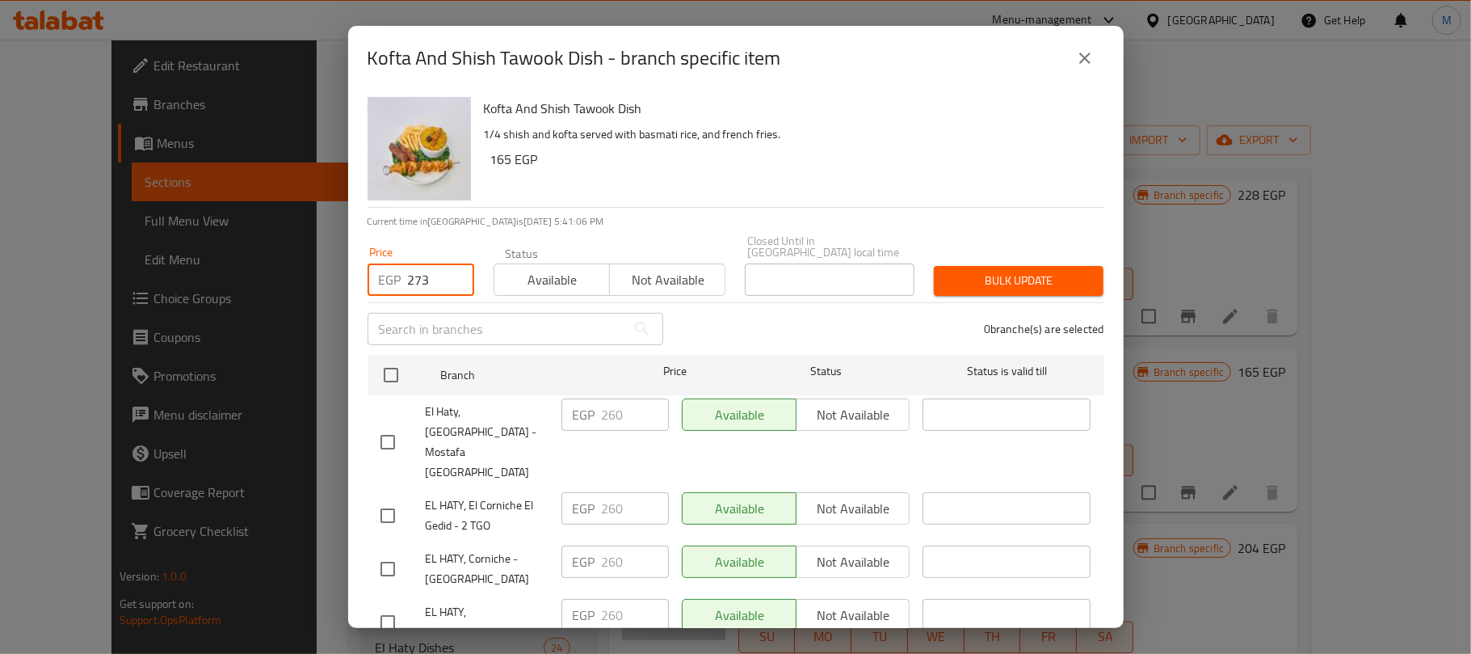
checkbox input "true"
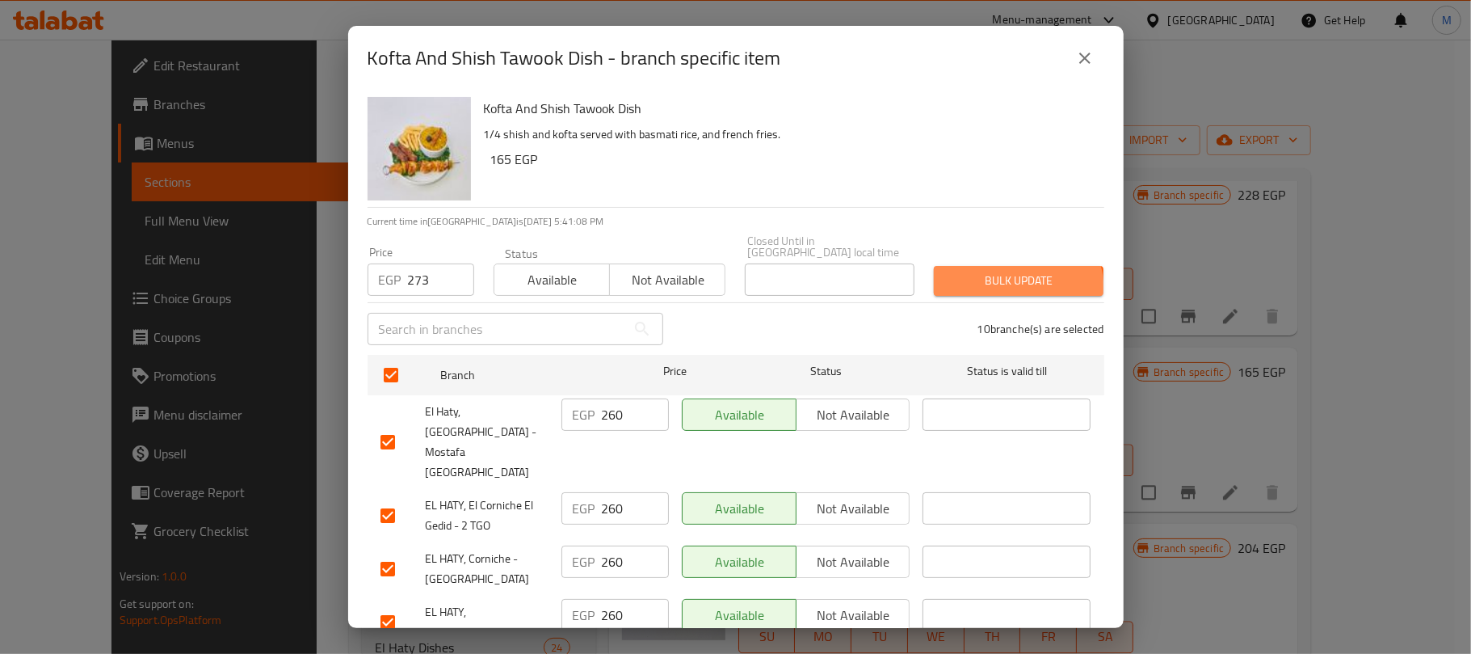
click at [977, 281] on button "Bulk update" at bounding box center [1019, 281] width 170 height 30
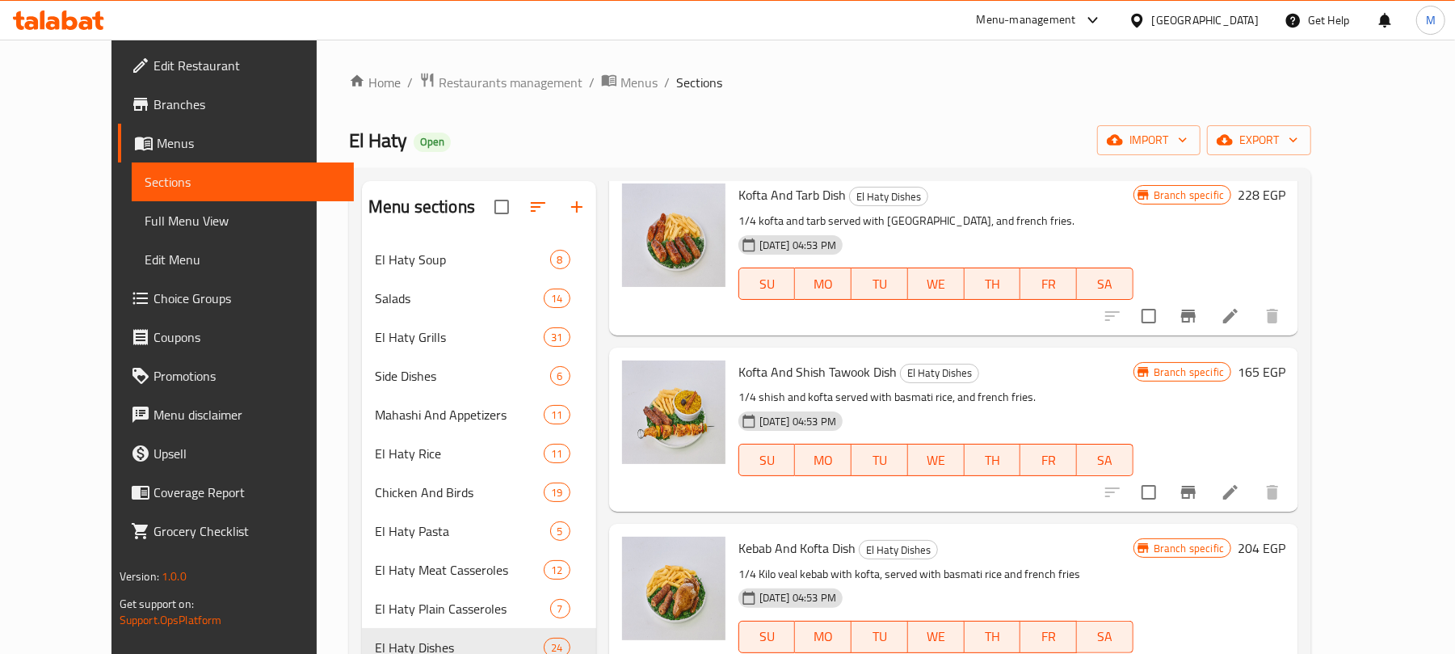
scroll to position [0, 0]
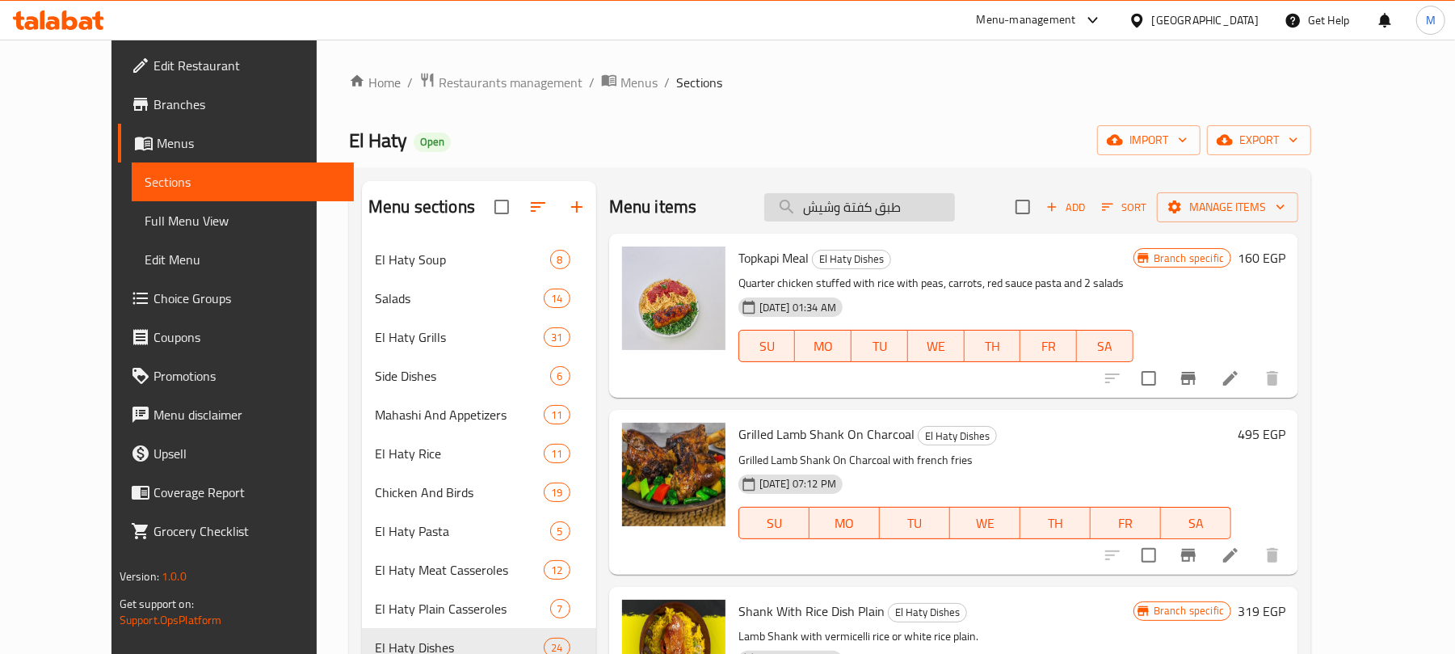
click at [954, 208] on input "طبق كفتة وشيش" at bounding box center [859, 207] width 191 height 28
paste input "سكالوب بانية"
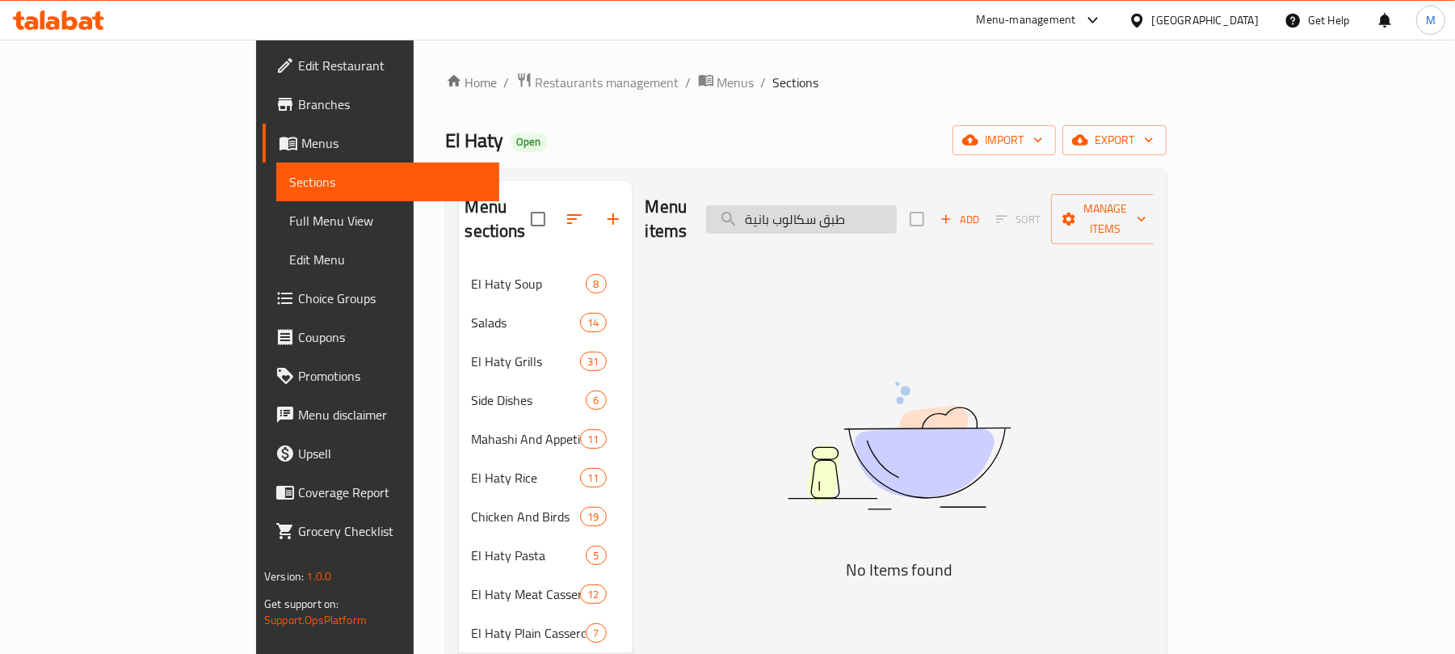
click at [897, 214] on input "طبق سكالوب بانية" at bounding box center [801, 219] width 191 height 28
click at [856, 210] on input "سكالوب بانية" at bounding box center [801, 219] width 191 height 28
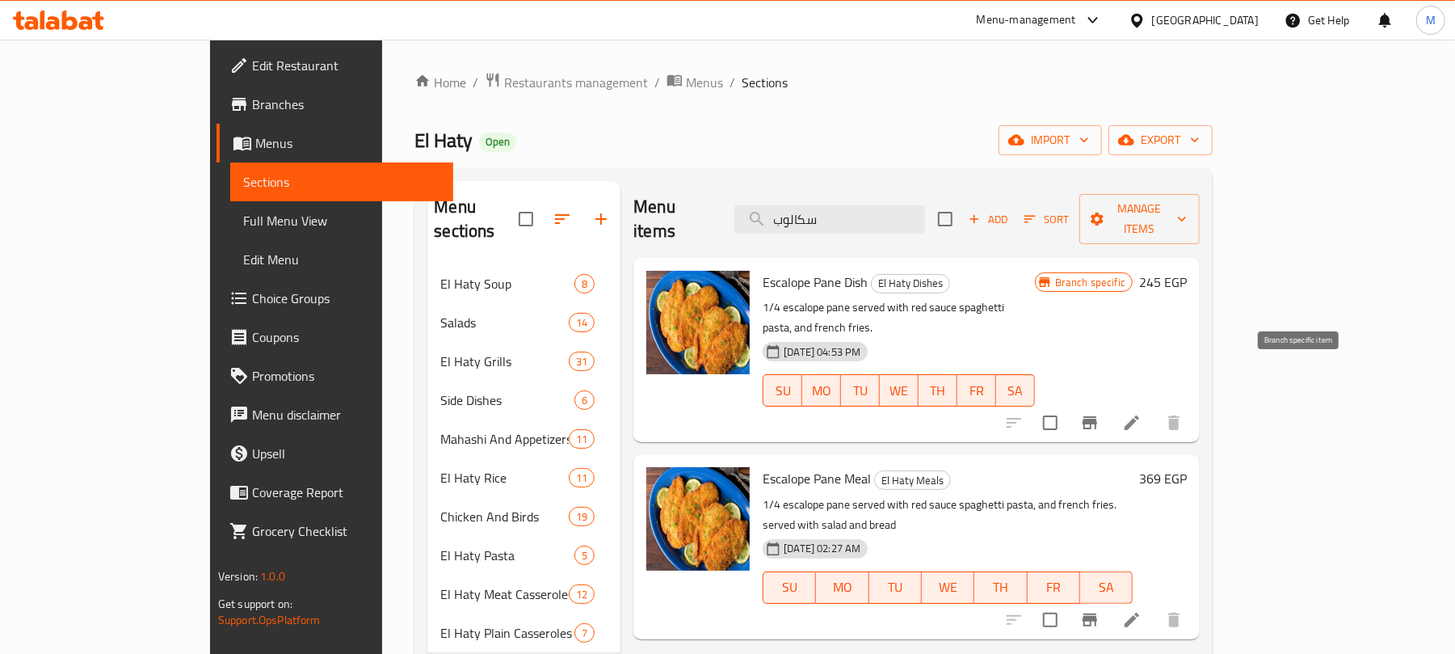
type input "سكالوب"
click at [1100, 413] on icon "Branch-specific-item" at bounding box center [1089, 422] width 19 height 19
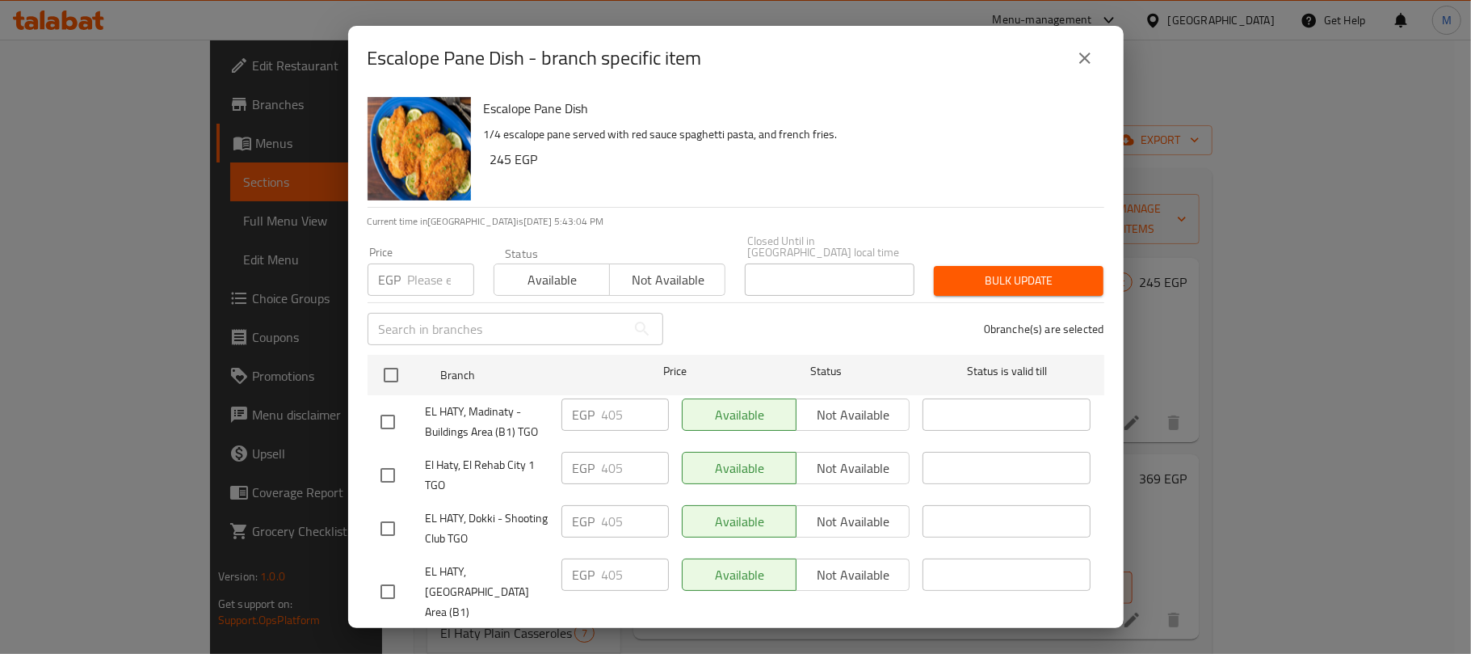
click at [421, 263] on input "number" at bounding box center [441, 279] width 66 height 32
paste input "426"
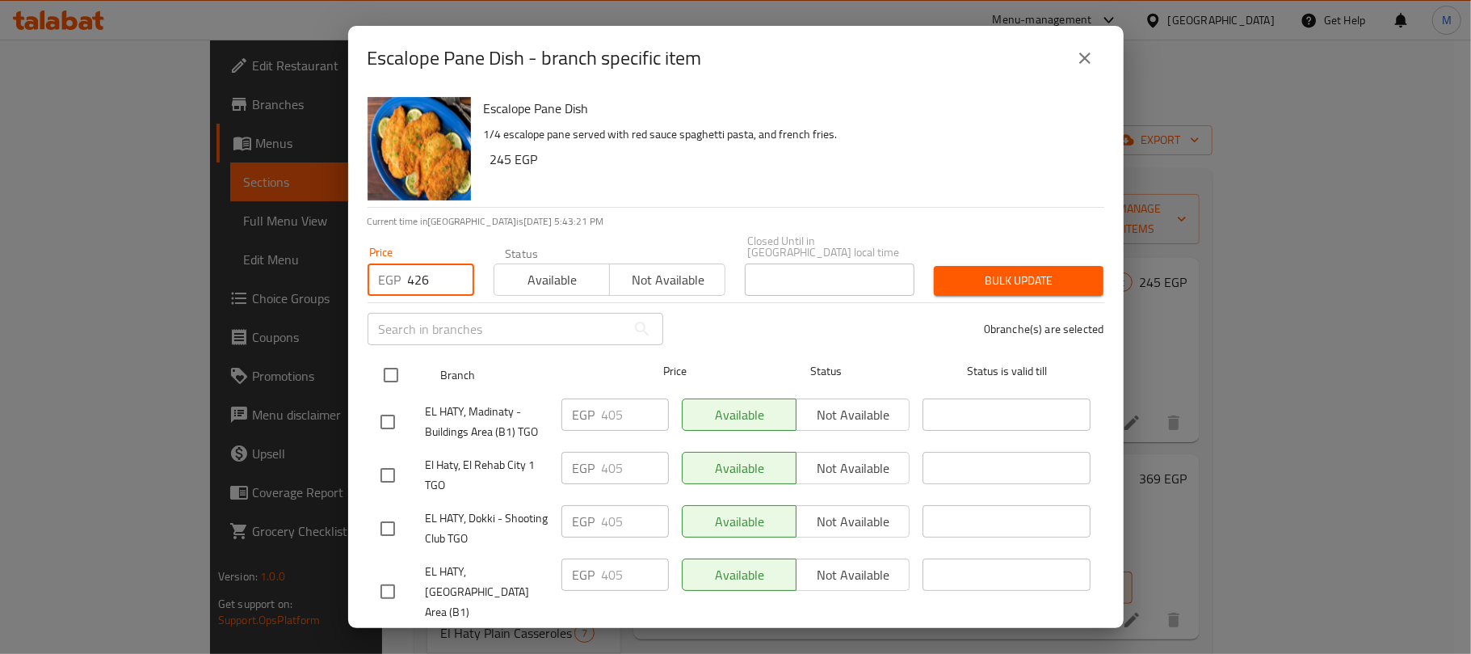
type input "426"
click at [391, 358] on input "checkbox" at bounding box center [391, 375] width 34 height 34
checkbox input "true"
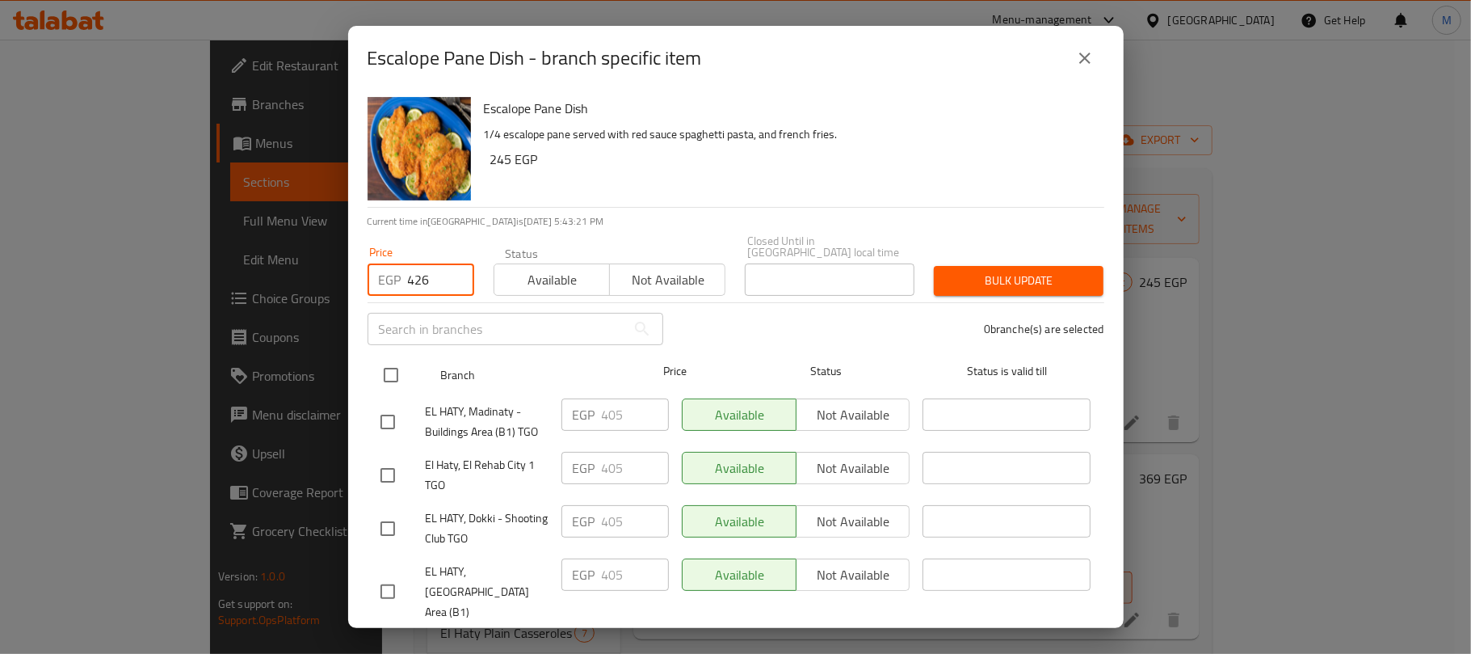
checkbox input "true"
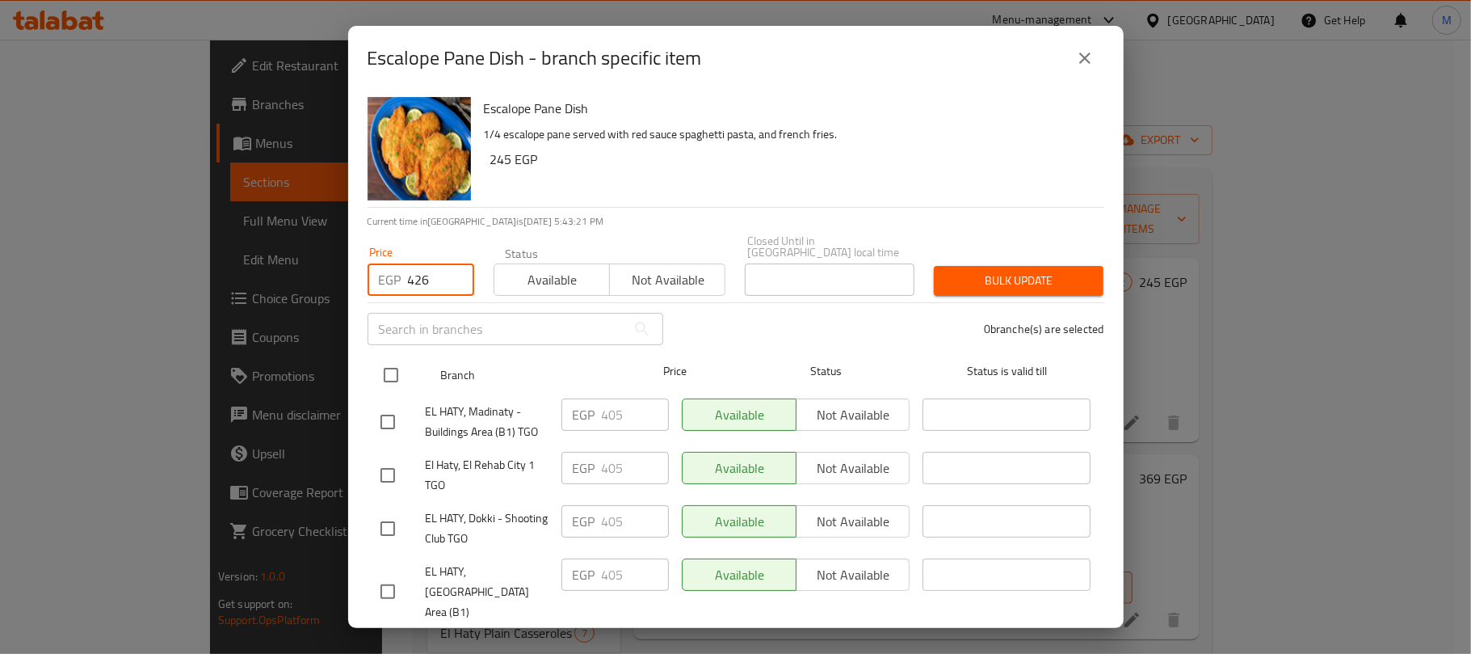
checkbox input "true"
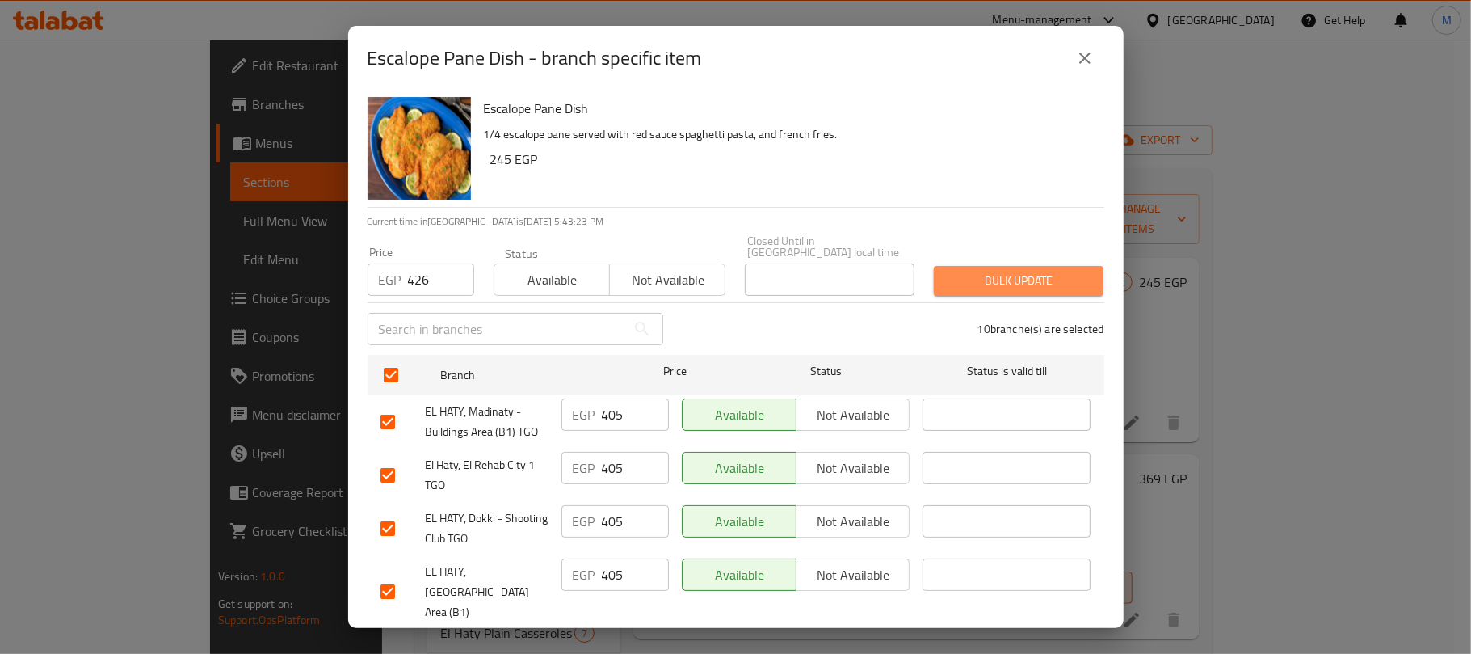
click at [1070, 275] on span "Bulk update" at bounding box center [1019, 281] width 144 height 20
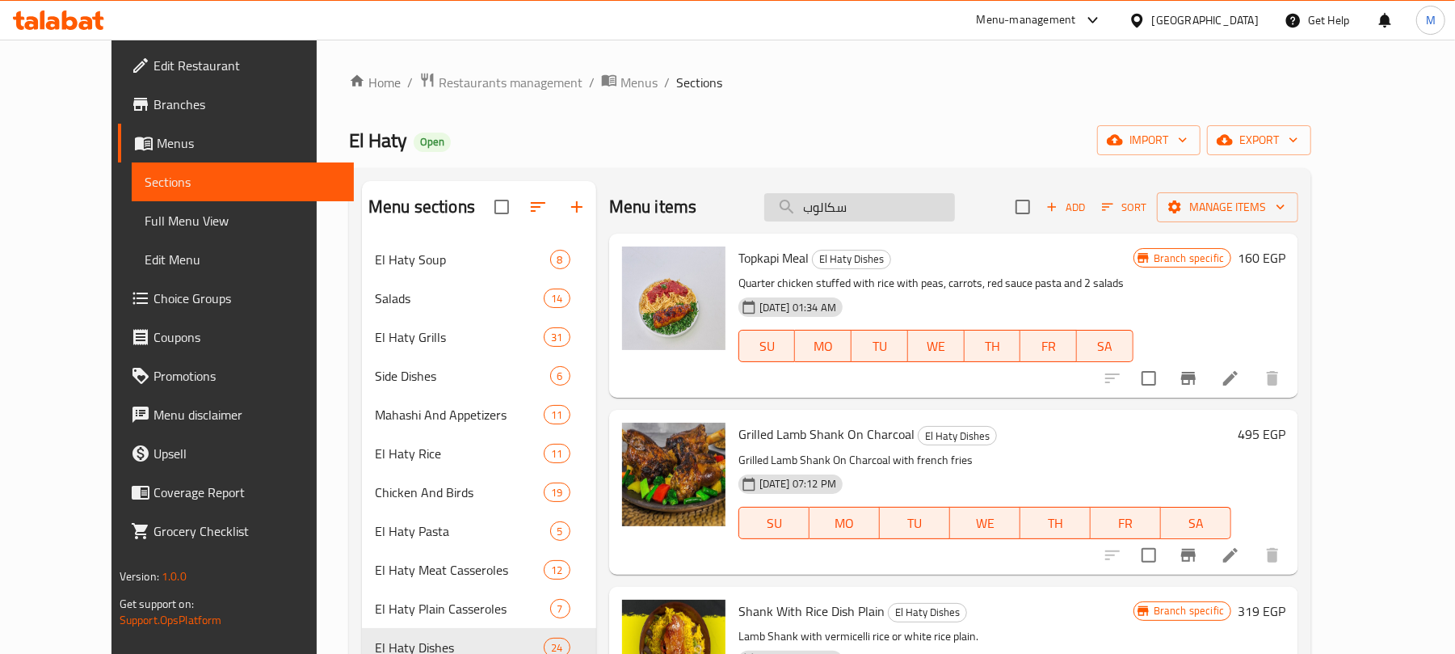
click at [881, 221] on input "سكالوب" at bounding box center [859, 207] width 191 height 28
paste input "بق نص فرخة"
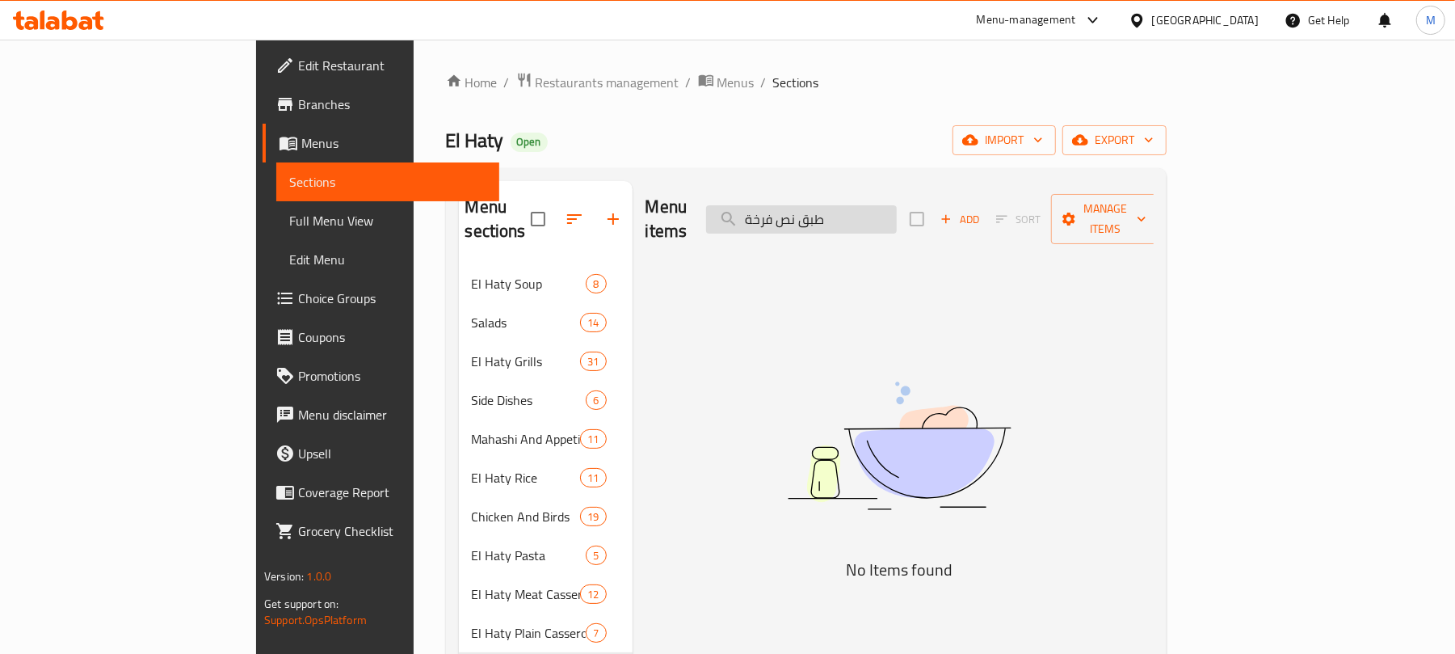
click at [897, 213] on input "طبق نص فرخة" at bounding box center [801, 219] width 191 height 28
type input "نص فرخة"
click at [877, 217] on input "نص فرخة" at bounding box center [801, 219] width 191 height 28
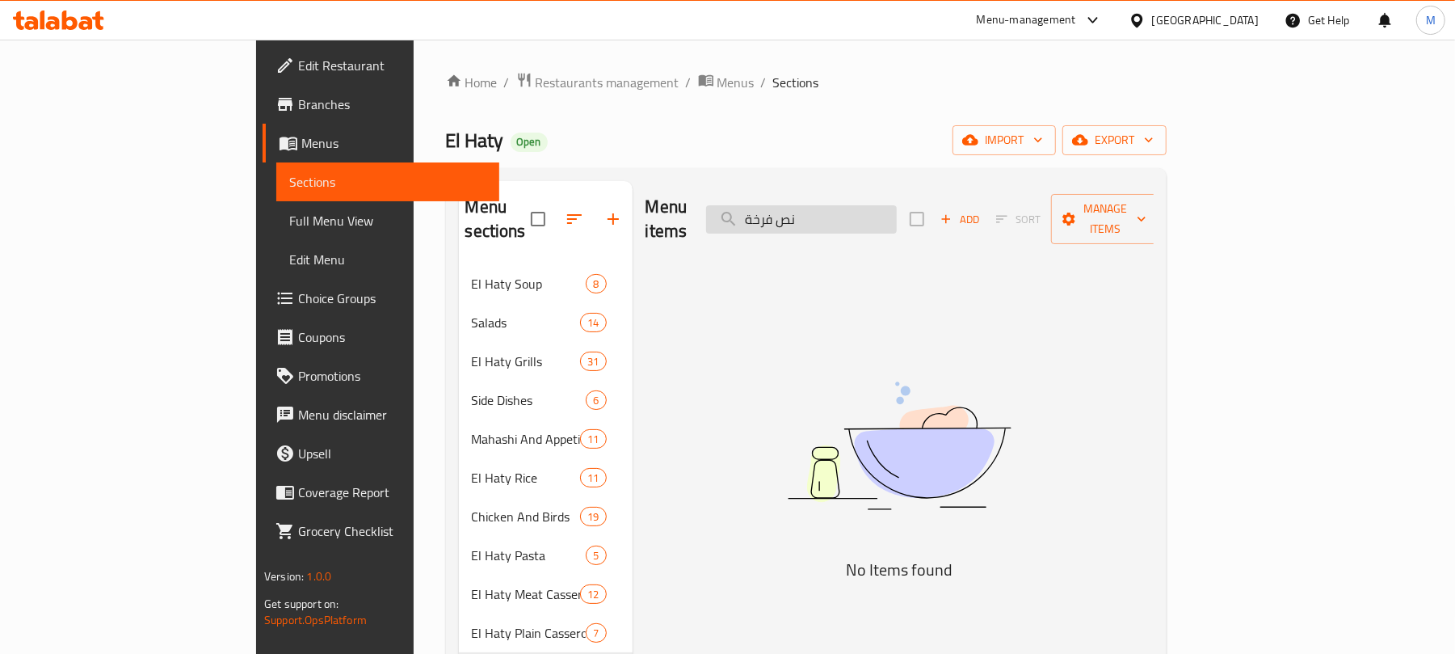
click at [877, 217] on input "نص فرخة" at bounding box center [801, 219] width 191 height 28
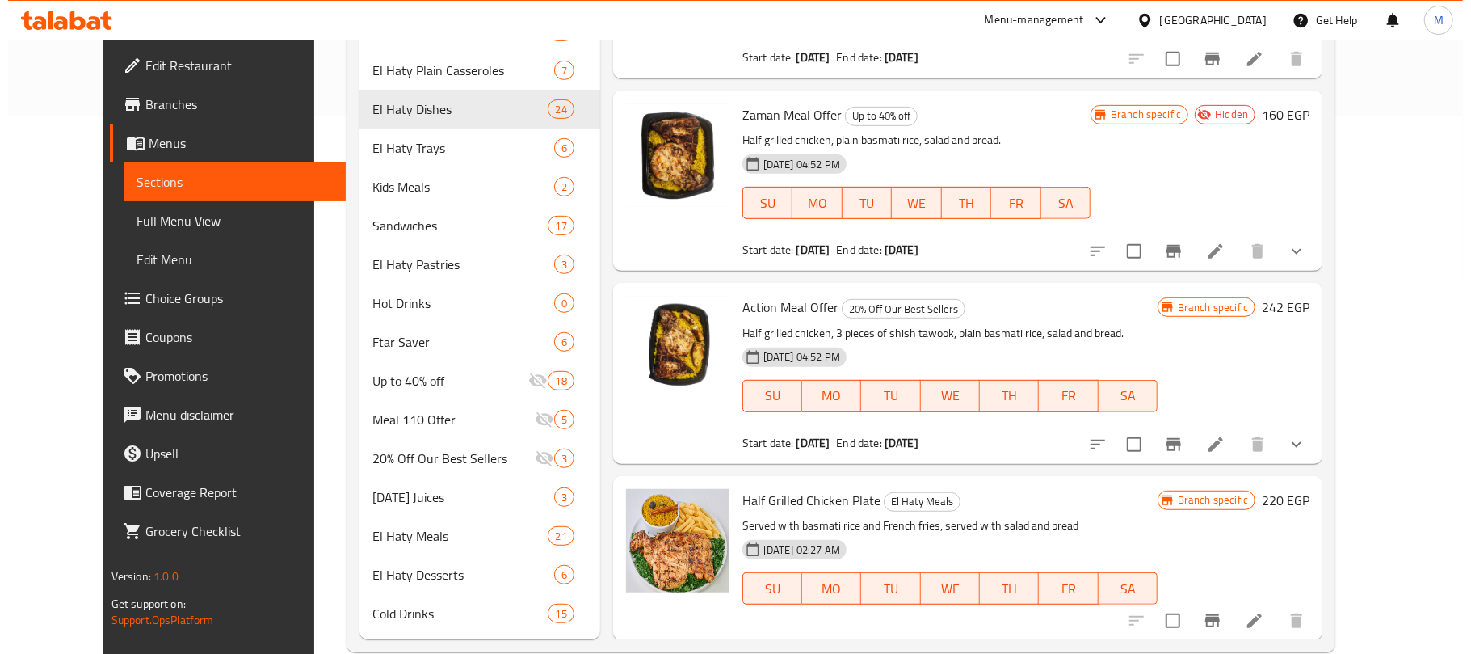
scroll to position [570, 0]
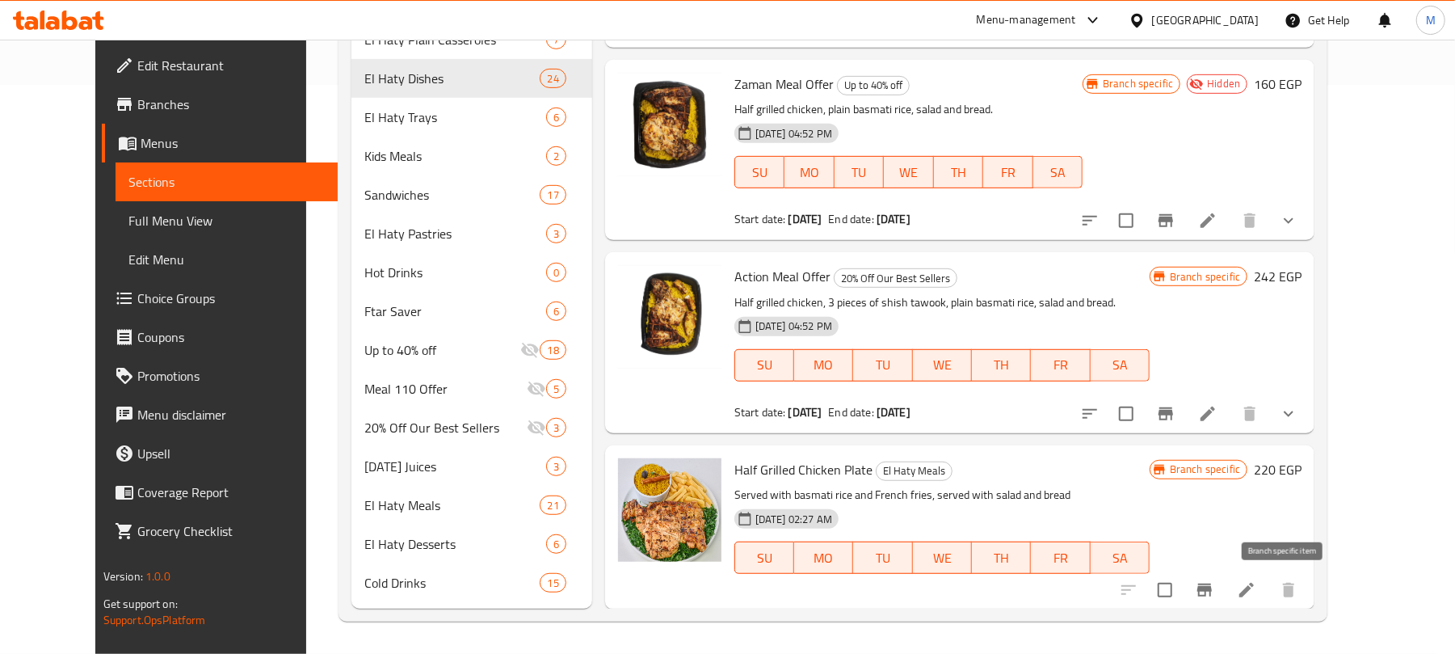
type input "half"
click at [1214, 588] on icon "Branch-specific-item" at bounding box center [1204, 589] width 19 height 19
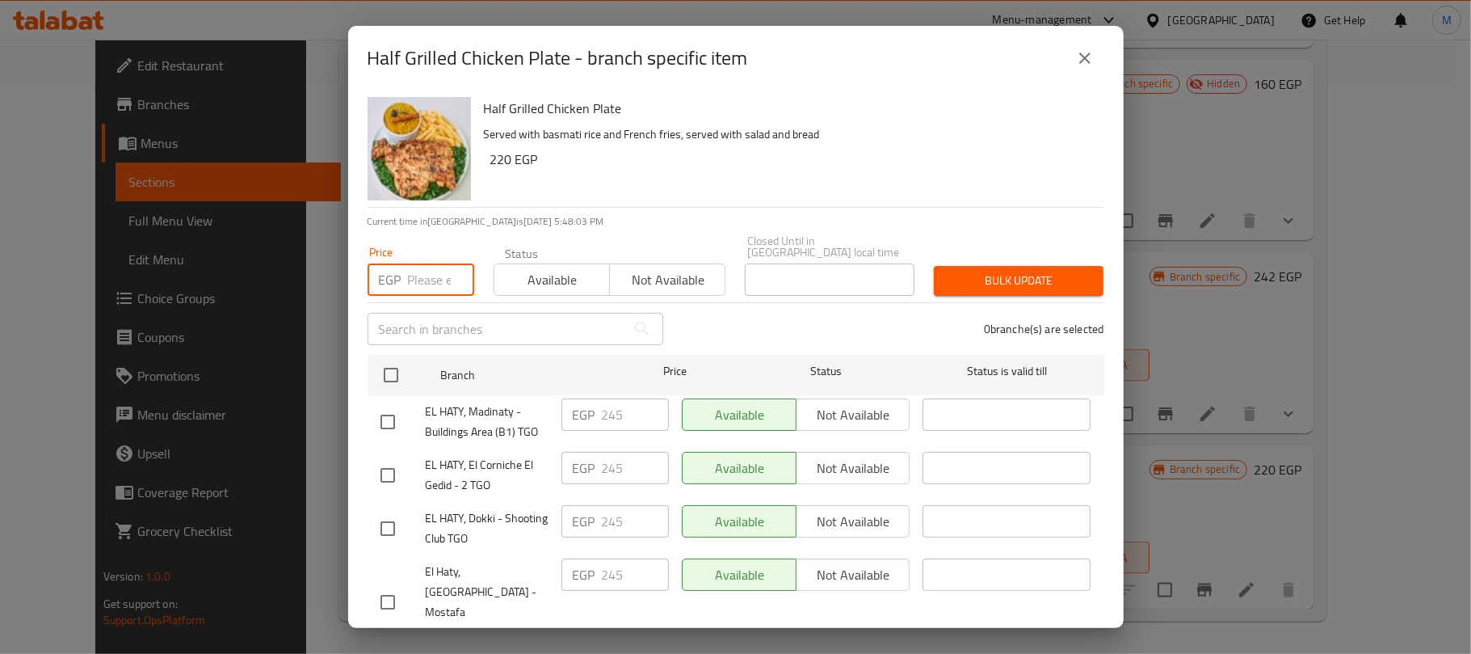
click at [431, 270] on input "number" at bounding box center [441, 279] width 66 height 32
paste input "257"
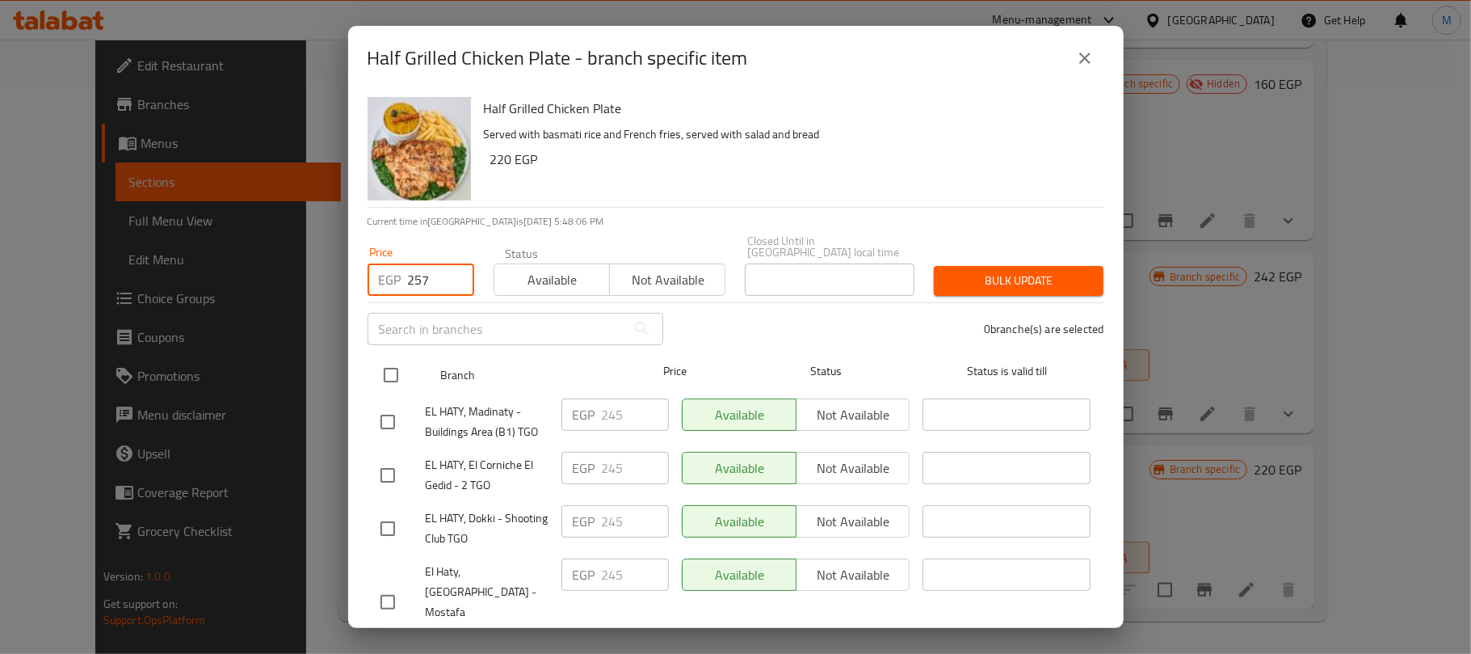
type input "257"
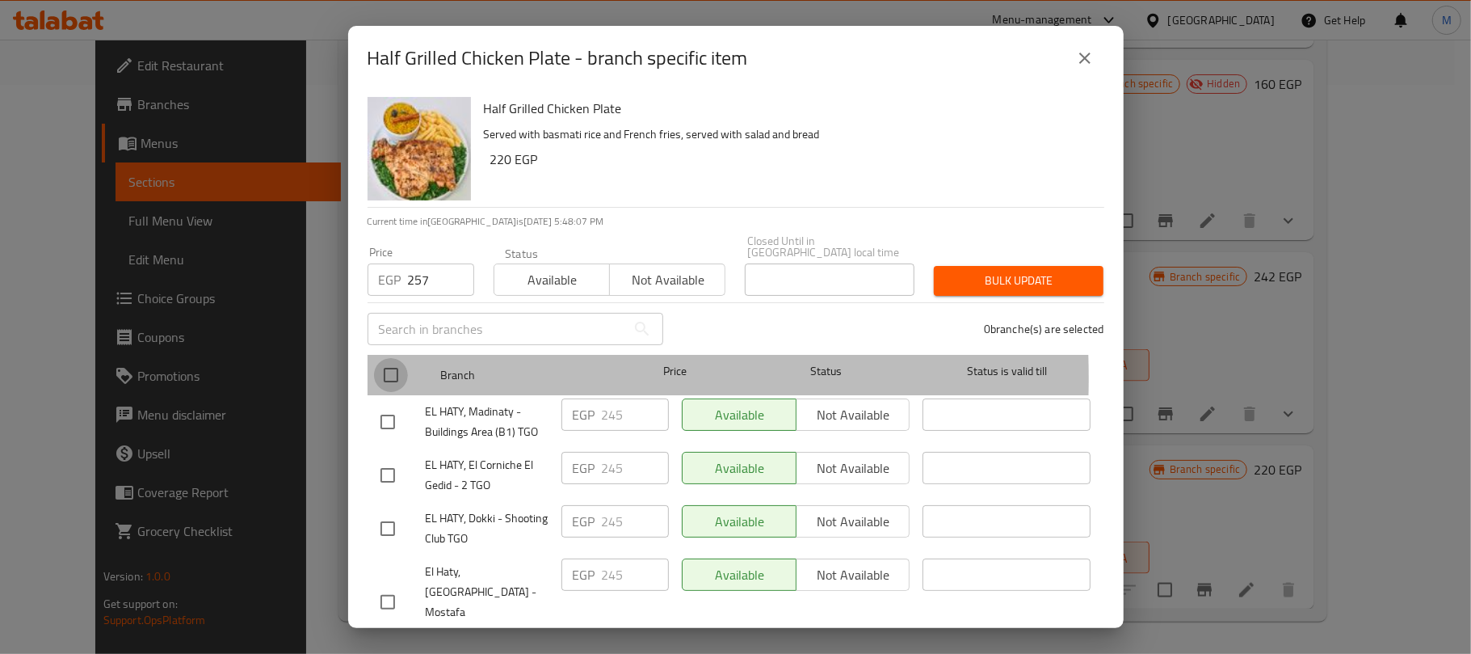
click at [386, 366] on input "checkbox" at bounding box center [391, 375] width 34 height 34
checkbox input "true"
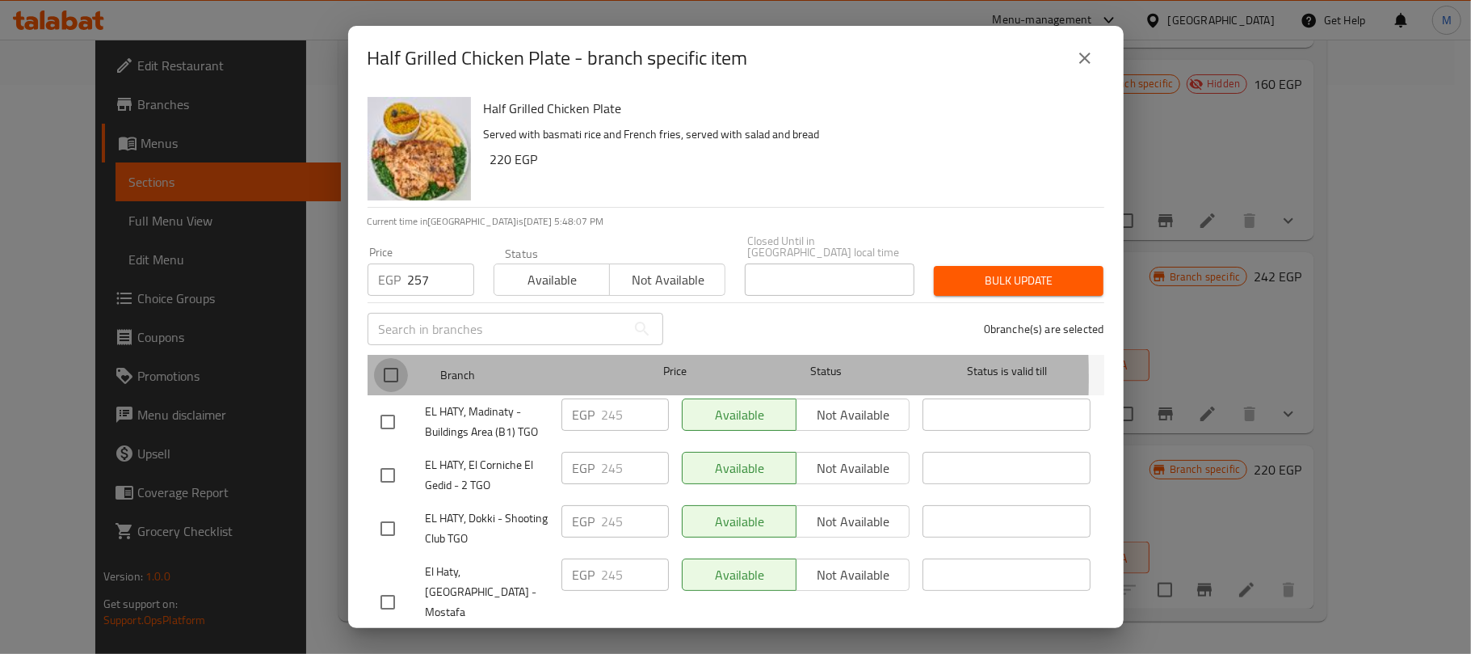
checkbox input "true"
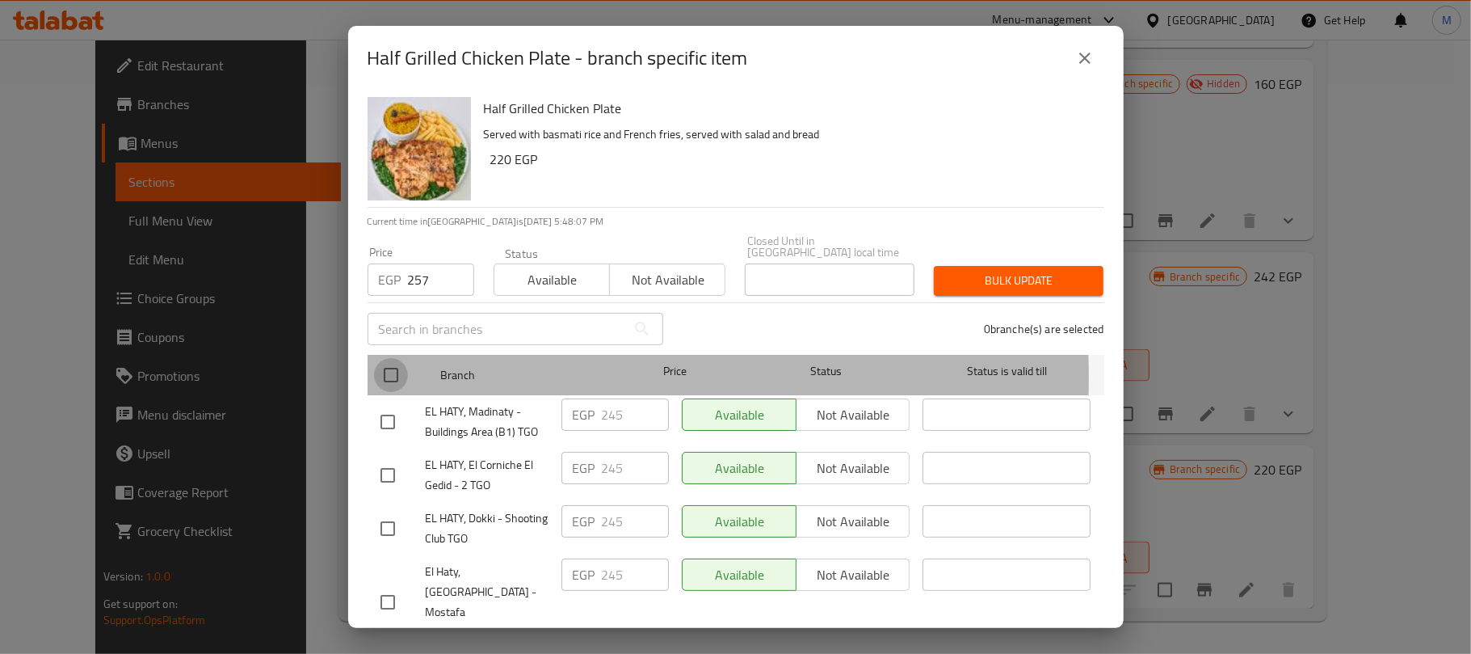
checkbox input "true"
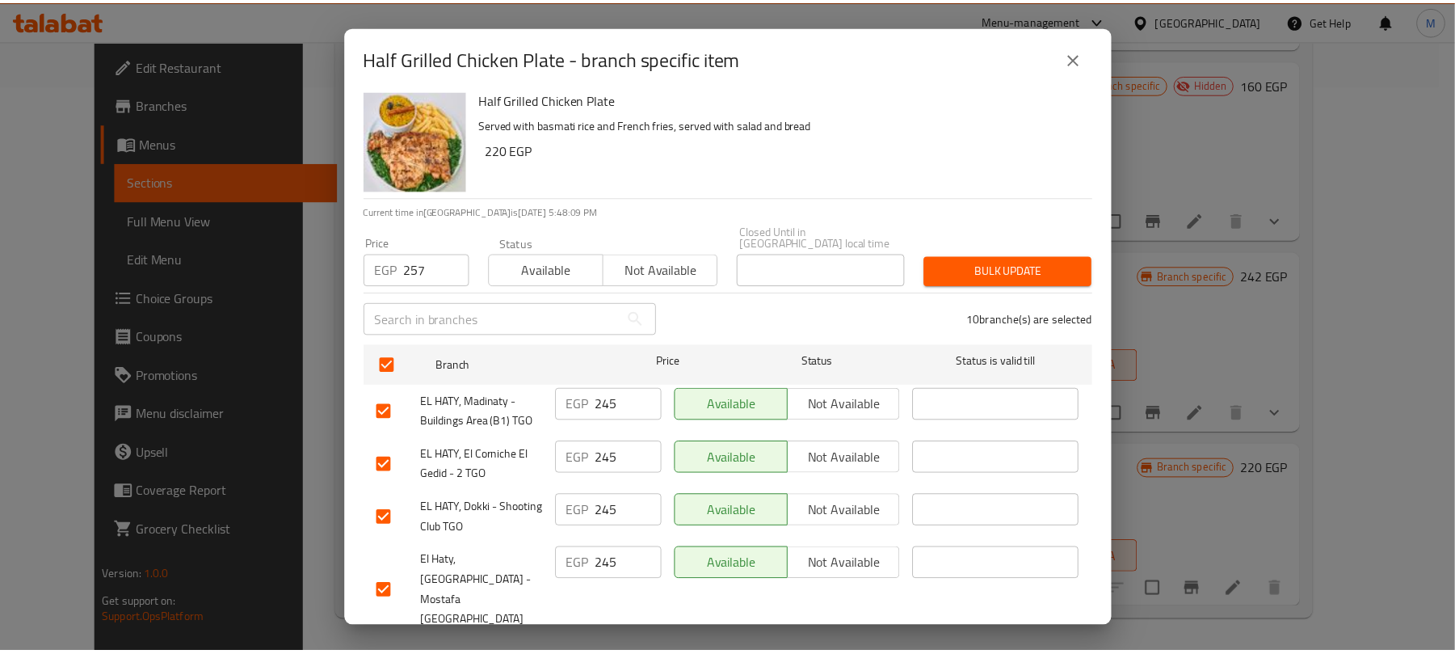
scroll to position [0, 0]
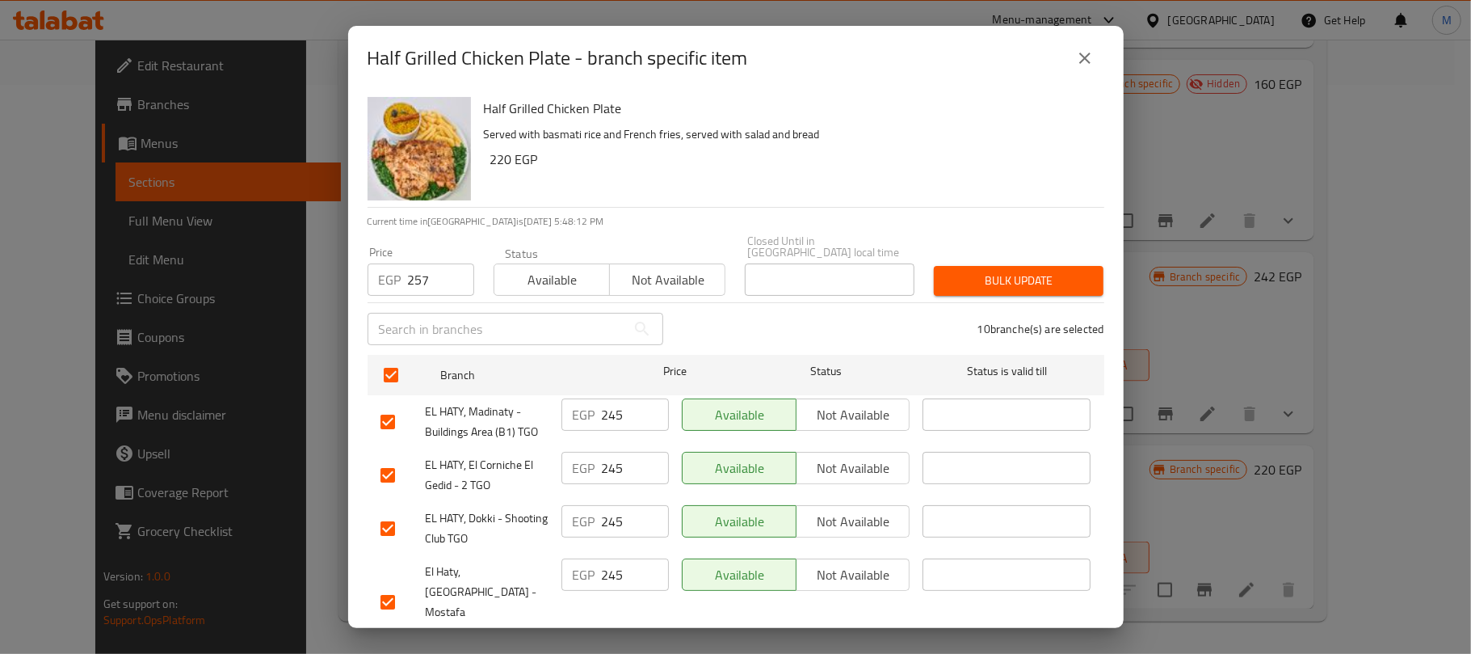
click at [980, 276] on span "Bulk update" at bounding box center [1019, 281] width 144 height 20
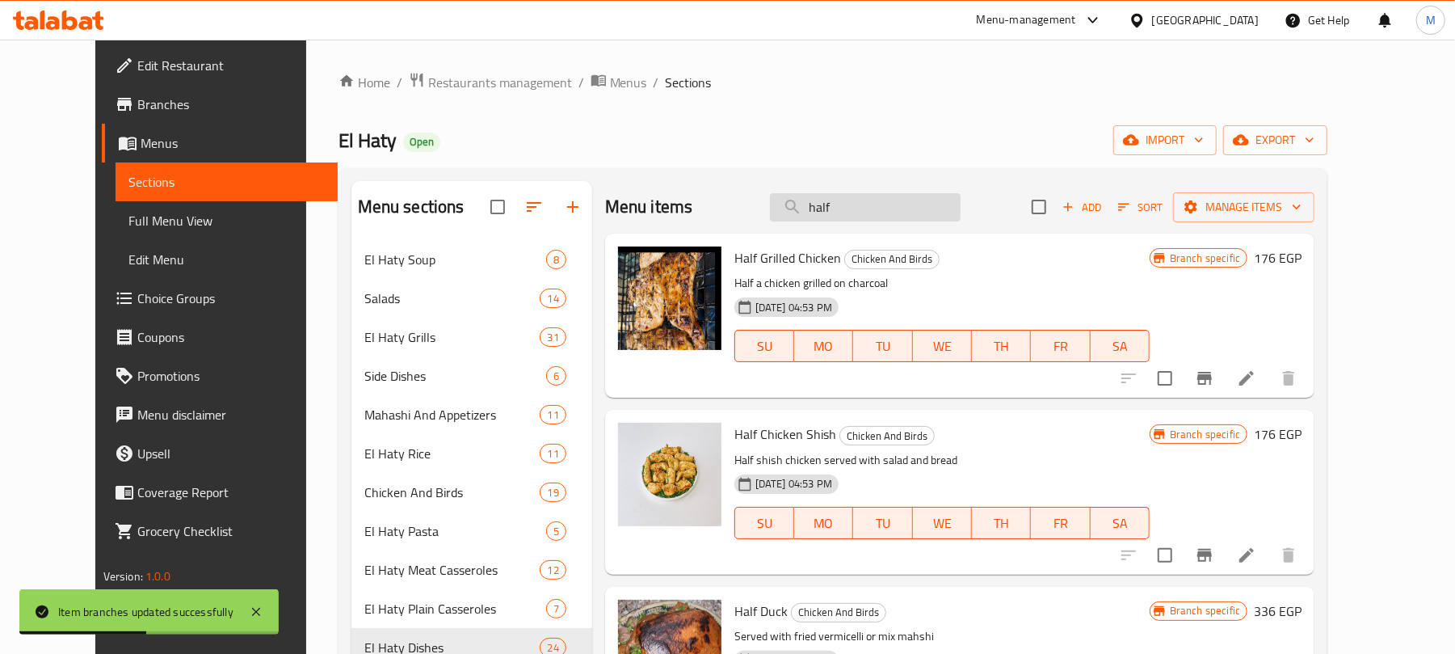
click at [952, 215] on input "half" at bounding box center [865, 207] width 191 height 28
paste input "طبق ستيك لحم بالصوص"
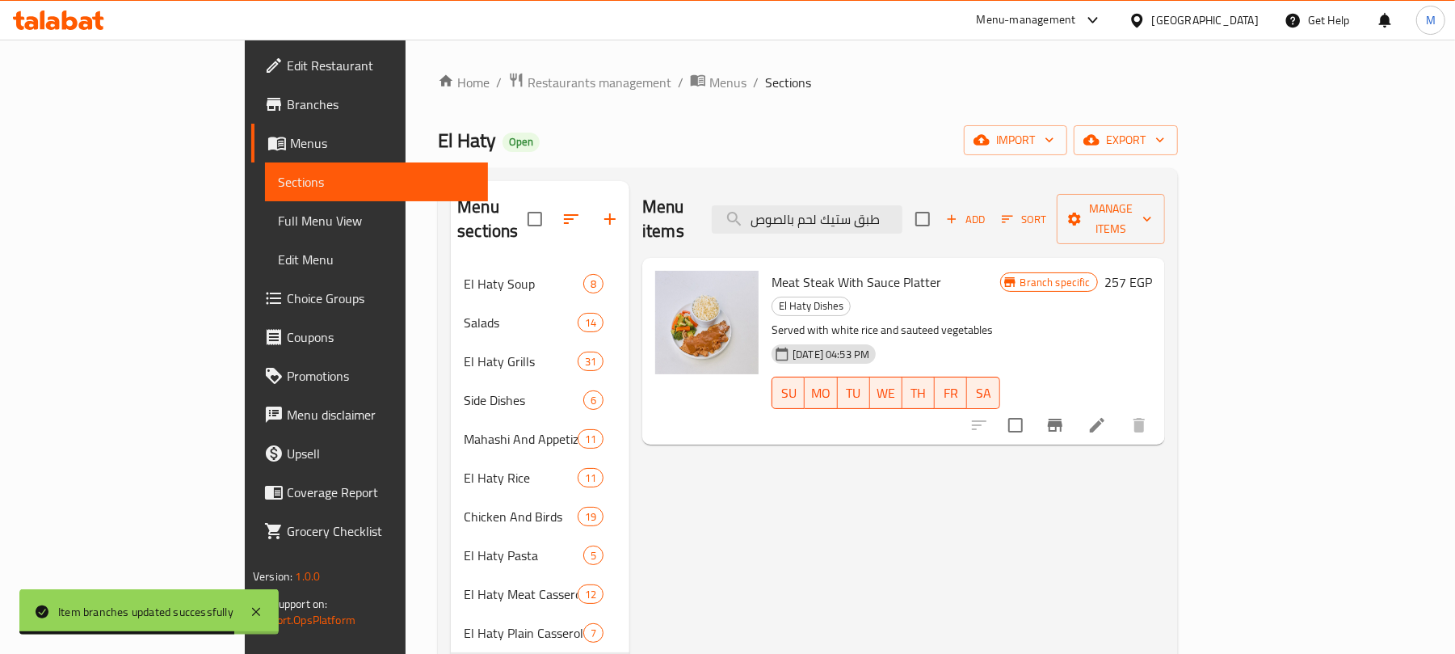
type input "طبق ستيك لحم بالصوص"
click at [1062, 418] on icon "Branch-specific-item" at bounding box center [1055, 424] width 15 height 13
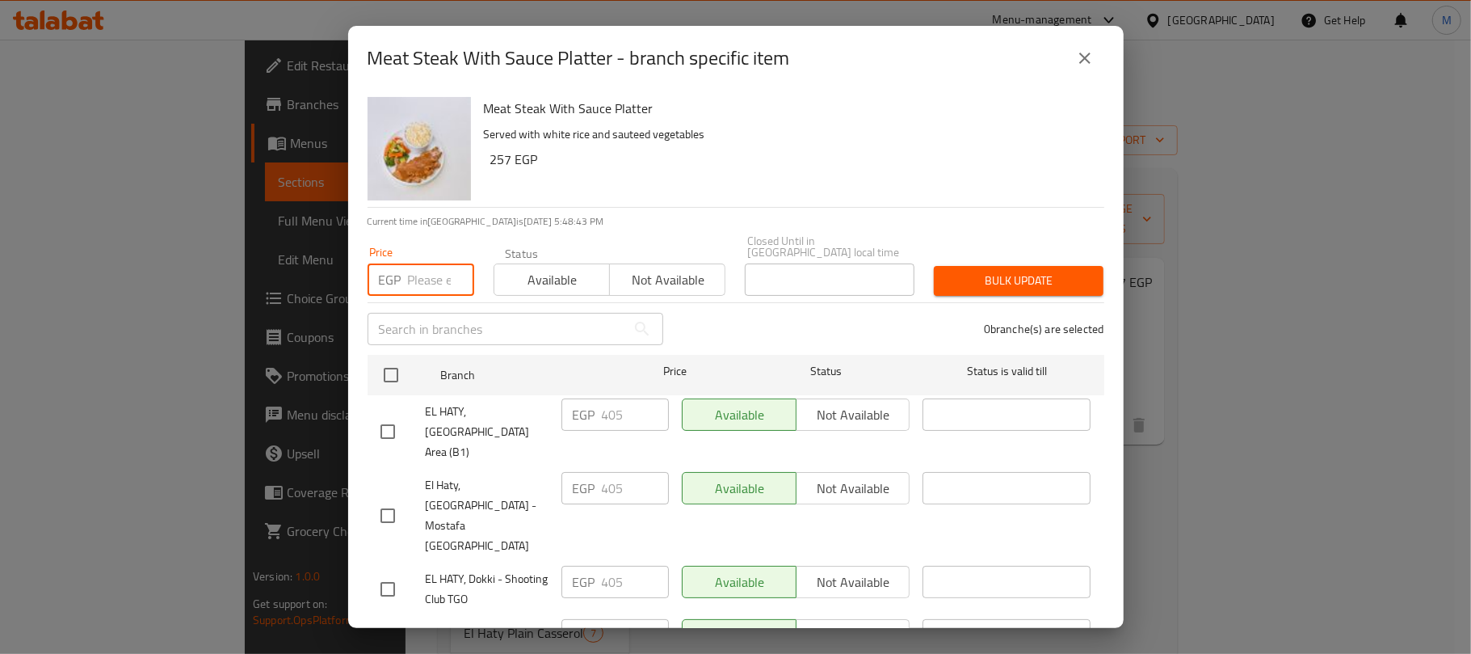
click at [430, 267] on input "number" at bounding box center [441, 279] width 66 height 32
paste input "426"
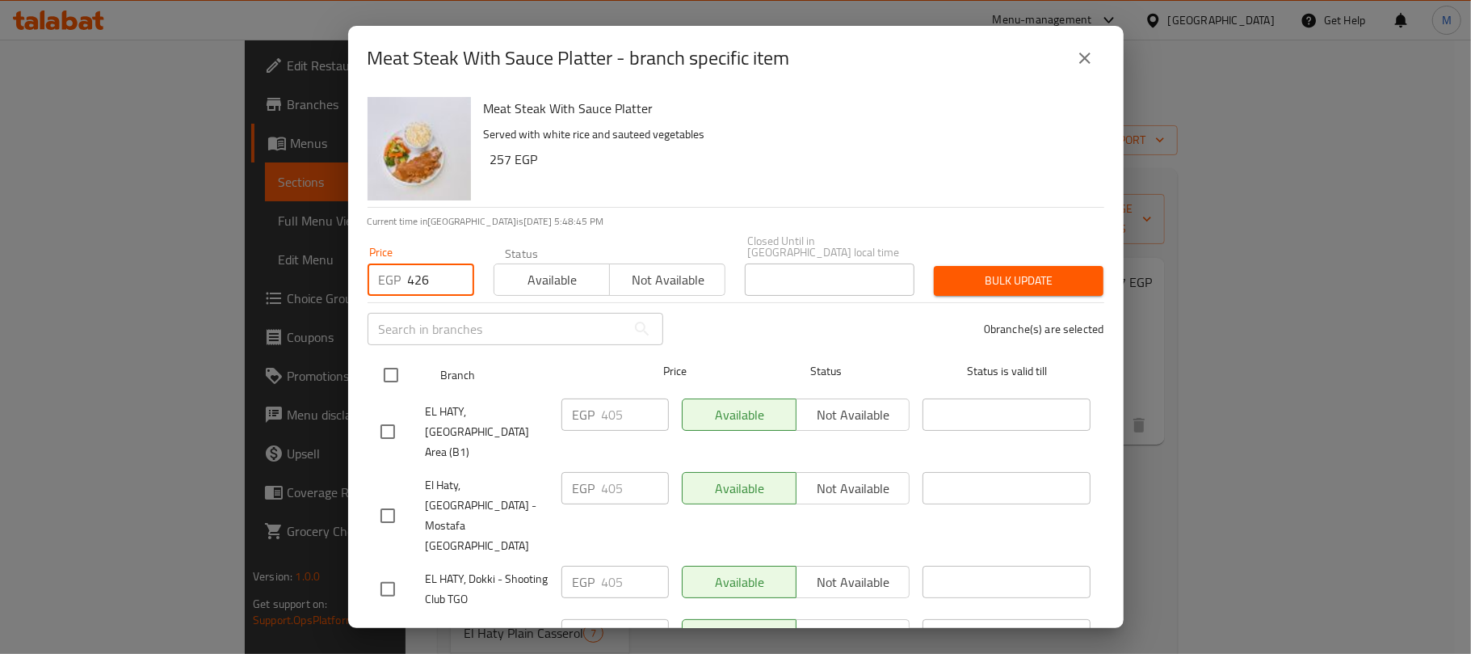
type input "426"
click at [385, 358] on input "checkbox" at bounding box center [391, 375] width 34 height 34
checkbox input "true"
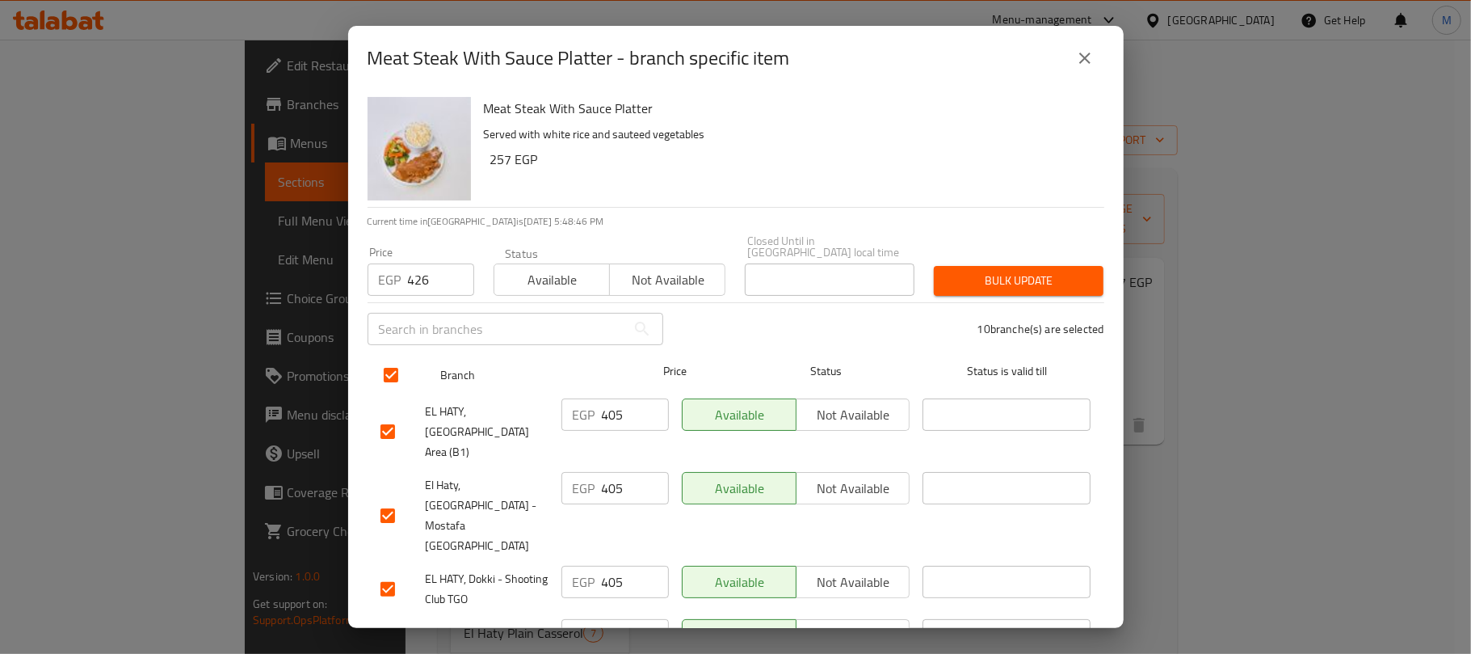
checkbox input "true"
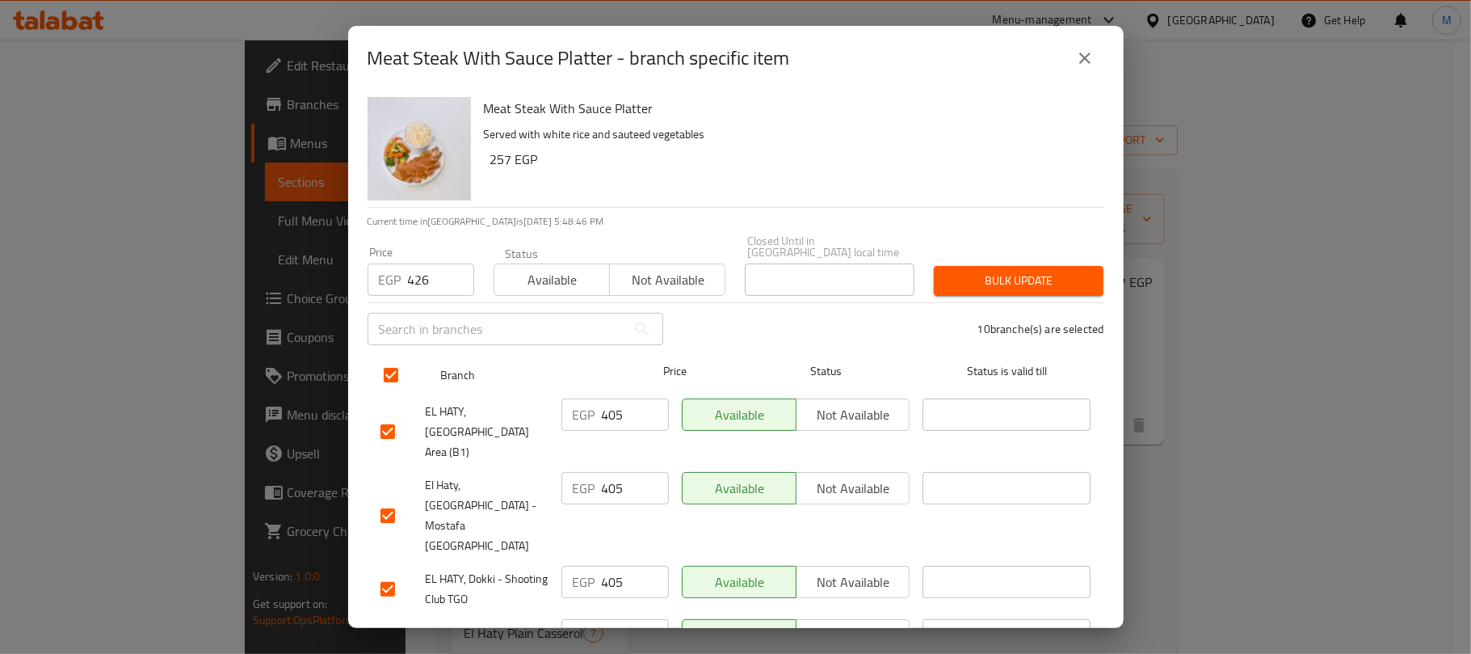
checkbox input "true"
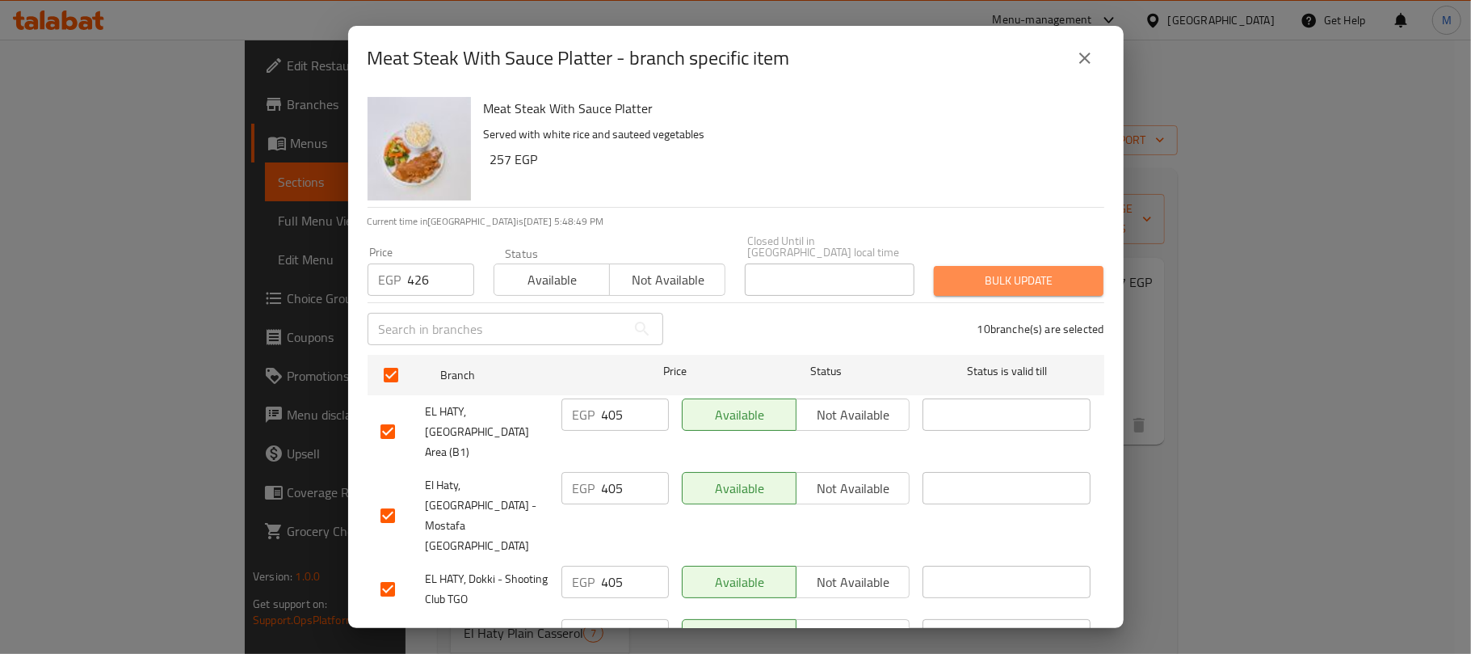
click at [1025, 275] on span "Bulk update" at bounding box center [1019, 281] width 144 height 20
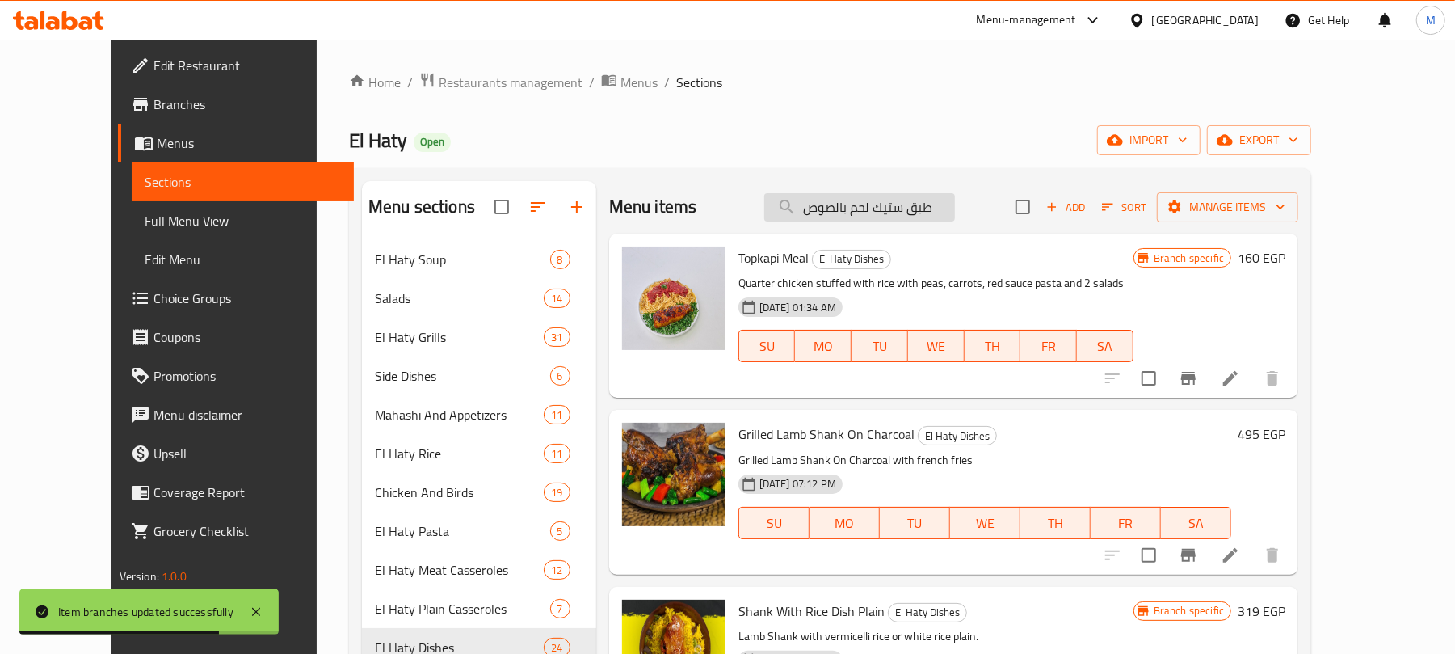
click at [945, 204] on input "طبق ستيك لحم بالصوص" at bounding box center [859, 207] width 191 height 28
paste input "ضار سوتيه"
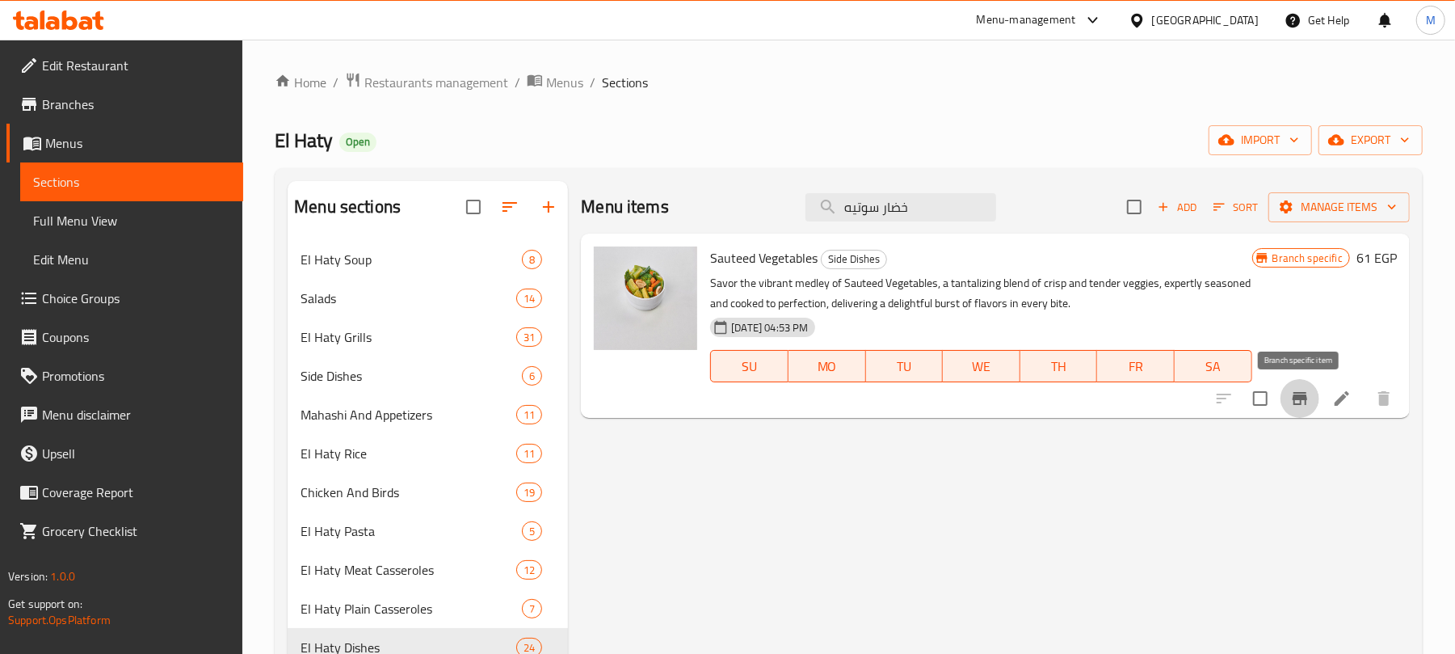
click at [1301, 389] on icon "Branch-specific-item" at bounding box center [1299, 398] width 19 height 19
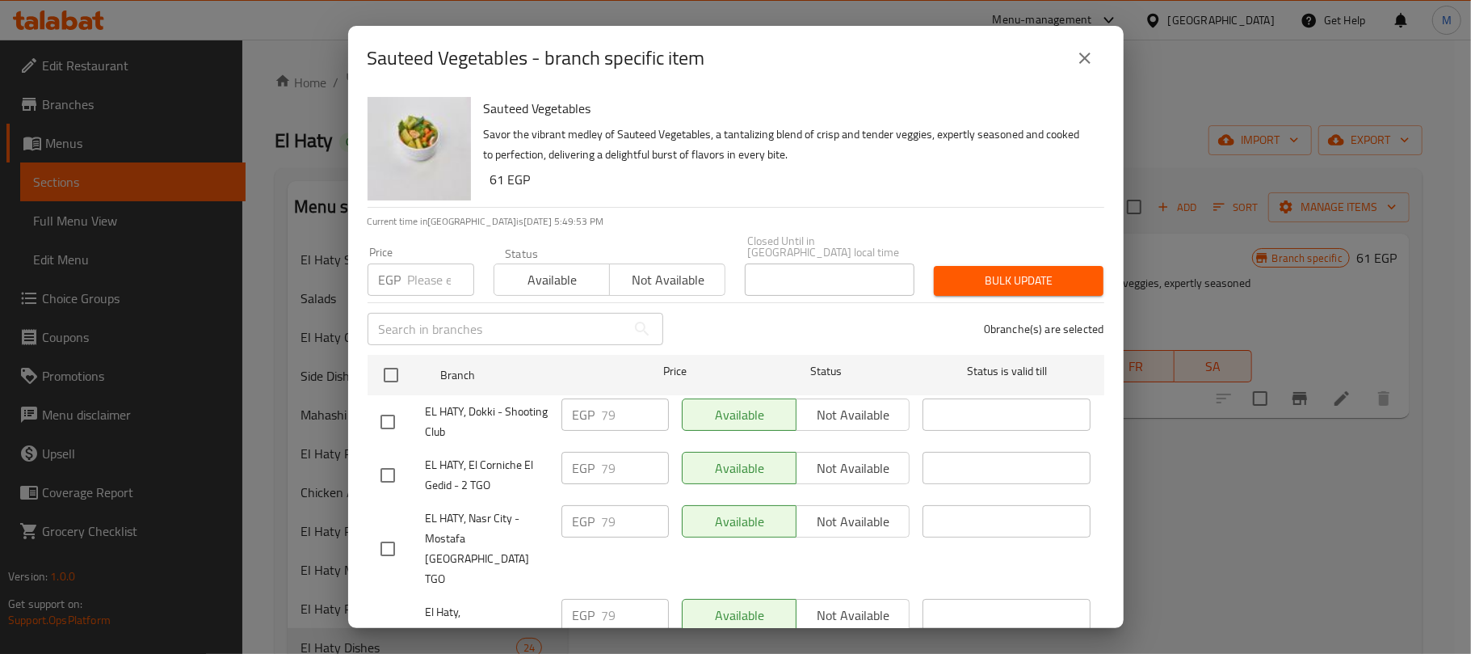
click at [1076, 60] on icon "close" at bounding box center [1084, 57] width 19 height 19
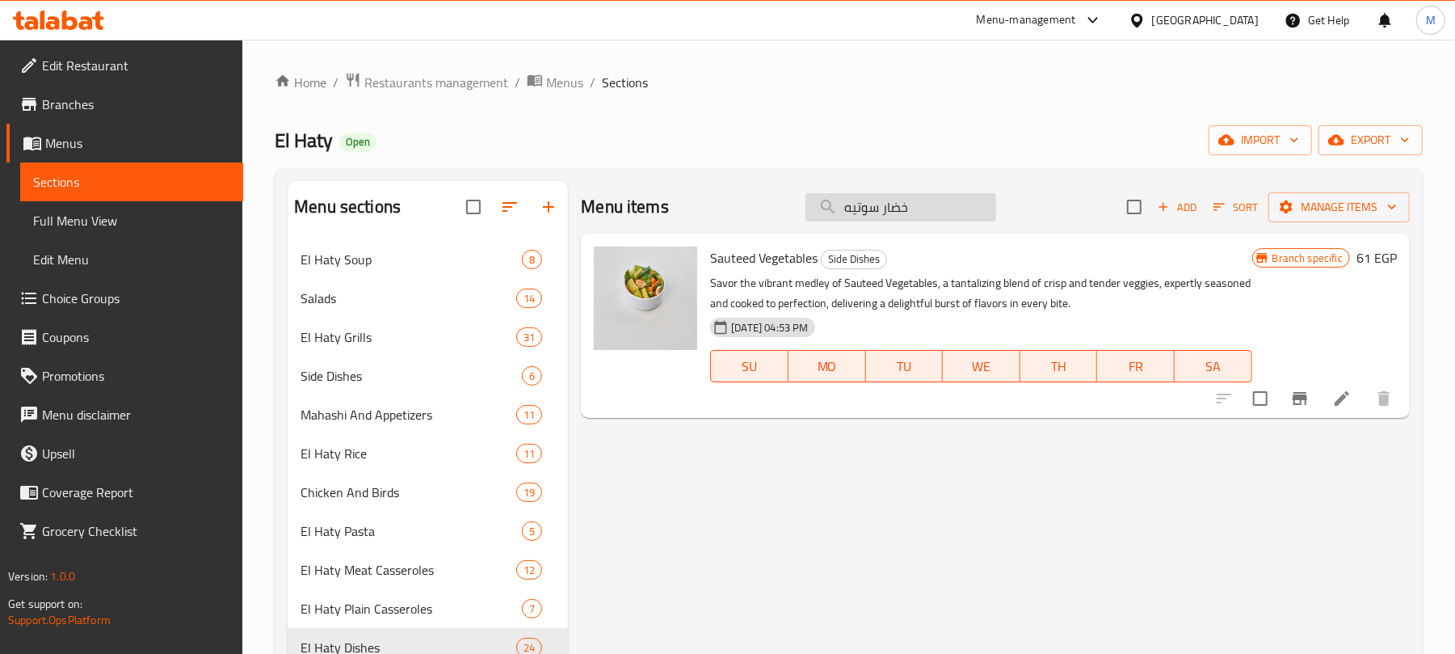
click at [898, 217] on input "خضار سوتيه" at bounding box center [900, 207] width 191 height 28
paste input "فته ساد"
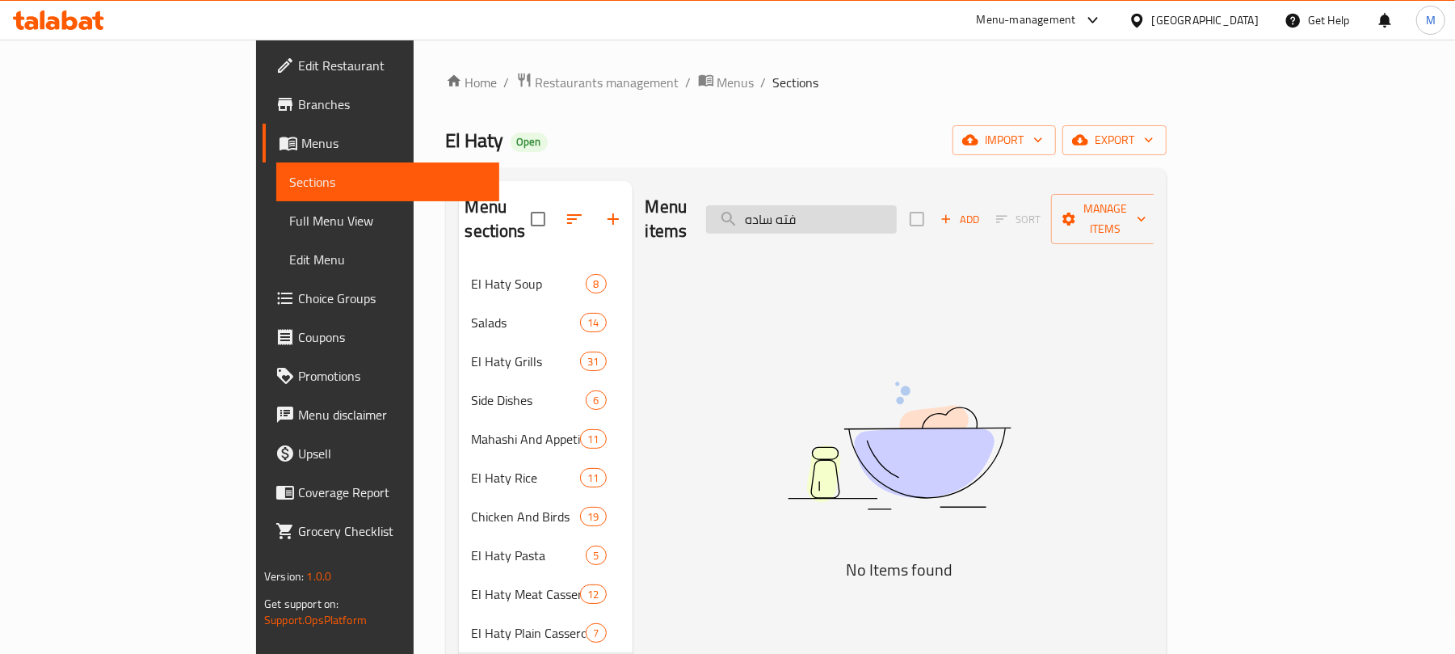
click at [853, 205] on input "فته ساده" at bounding box center [801, 219] width 191 height 28
click at [883, 211] on input "فته" at bounding box center [801, 219] width 191 height 28
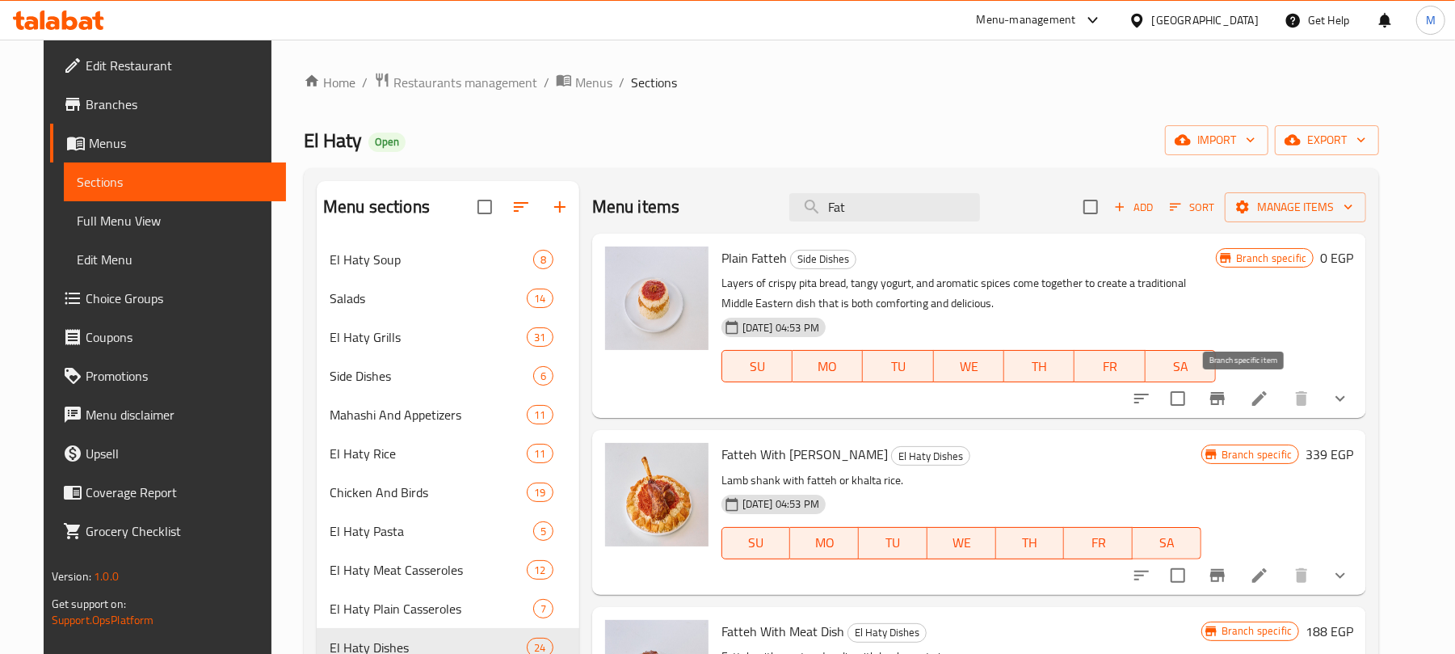
click at [1227, 404] on icon "Branch-specific-item" at bounding box center [1217, 398] width 19 height 19
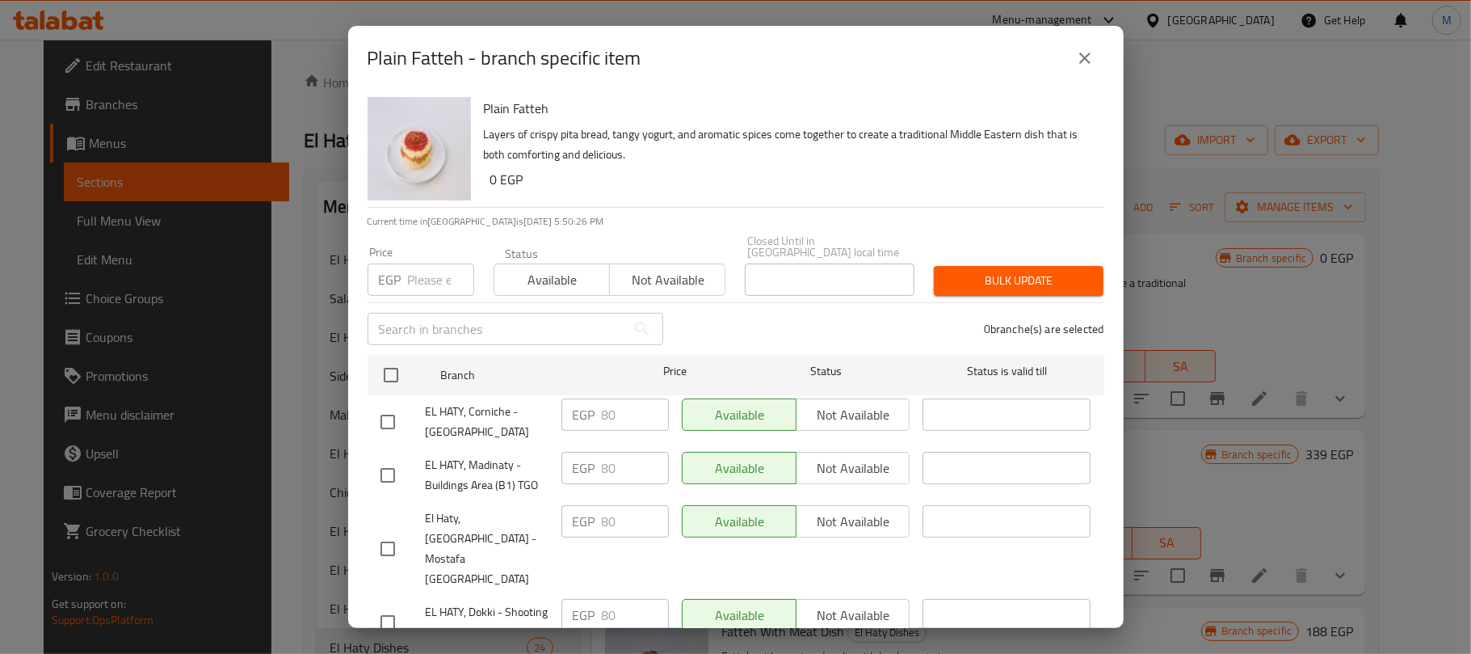
click at [1087, 59] on icon "close" at bounding box center [1084, 57] width 19 height 19
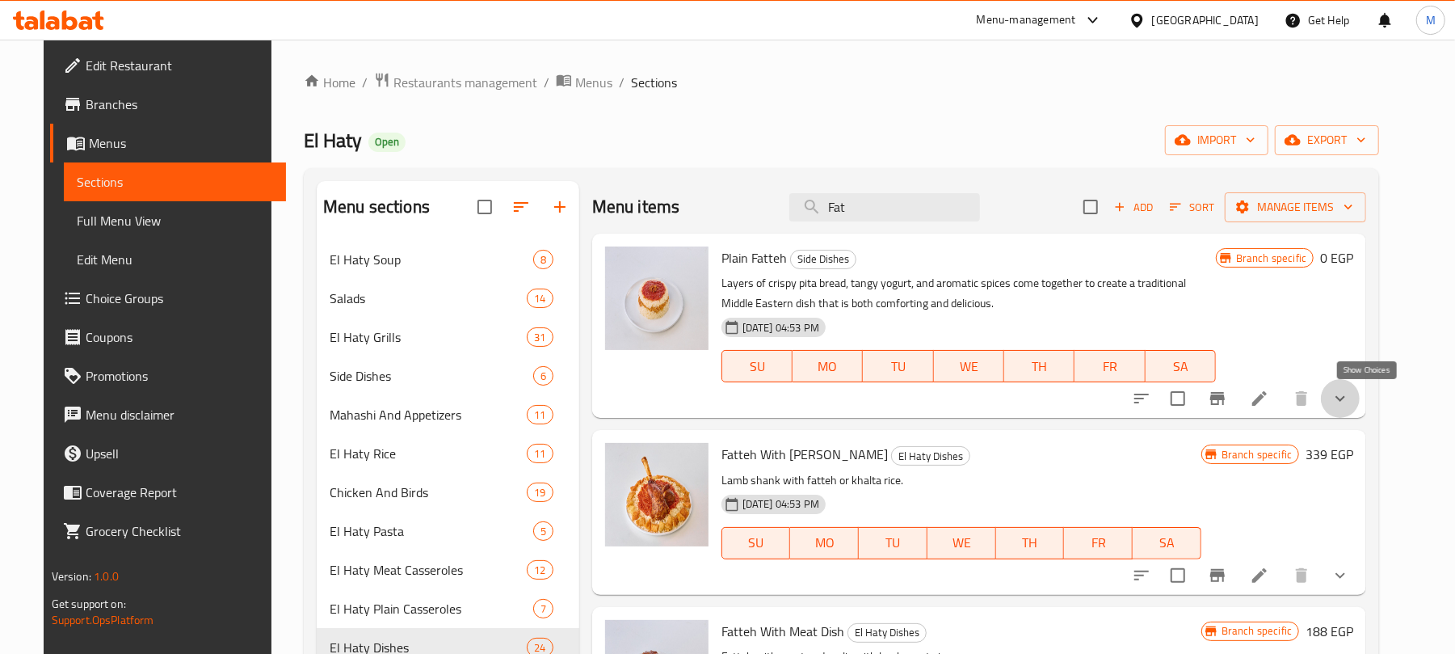
click at [1350, 393] on icon "show more" at bounding box center [1340, 398] width 19 height 19
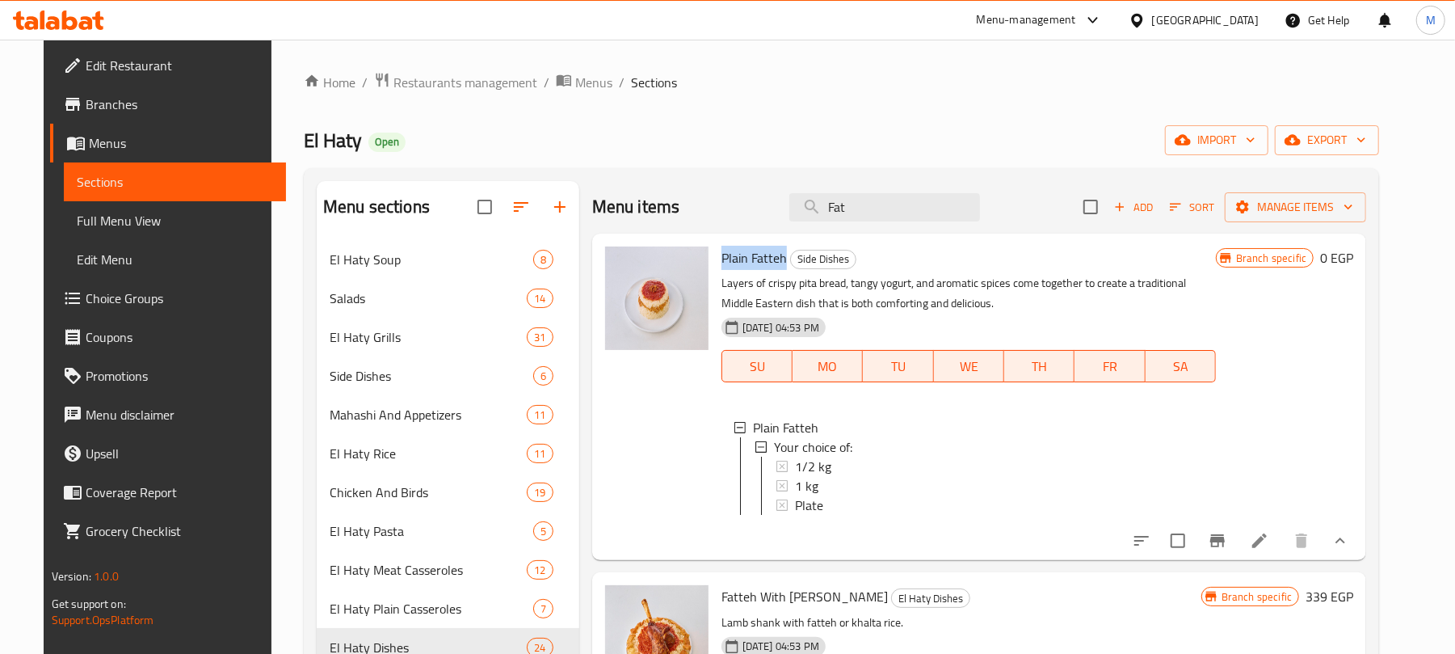
copy span "Plain Fatteh"
drag, startPoint x: 709, startPoint y: 259, endPoint x: 772, endPoint y: 254, distance: 63.2
click at [772, 253] on span "Plain Fatteh" at bounding box center [753, 258] width 65 height 24
click at [818, 508] on div "Plate" at bounding box center [999, 504] width 408 height 19
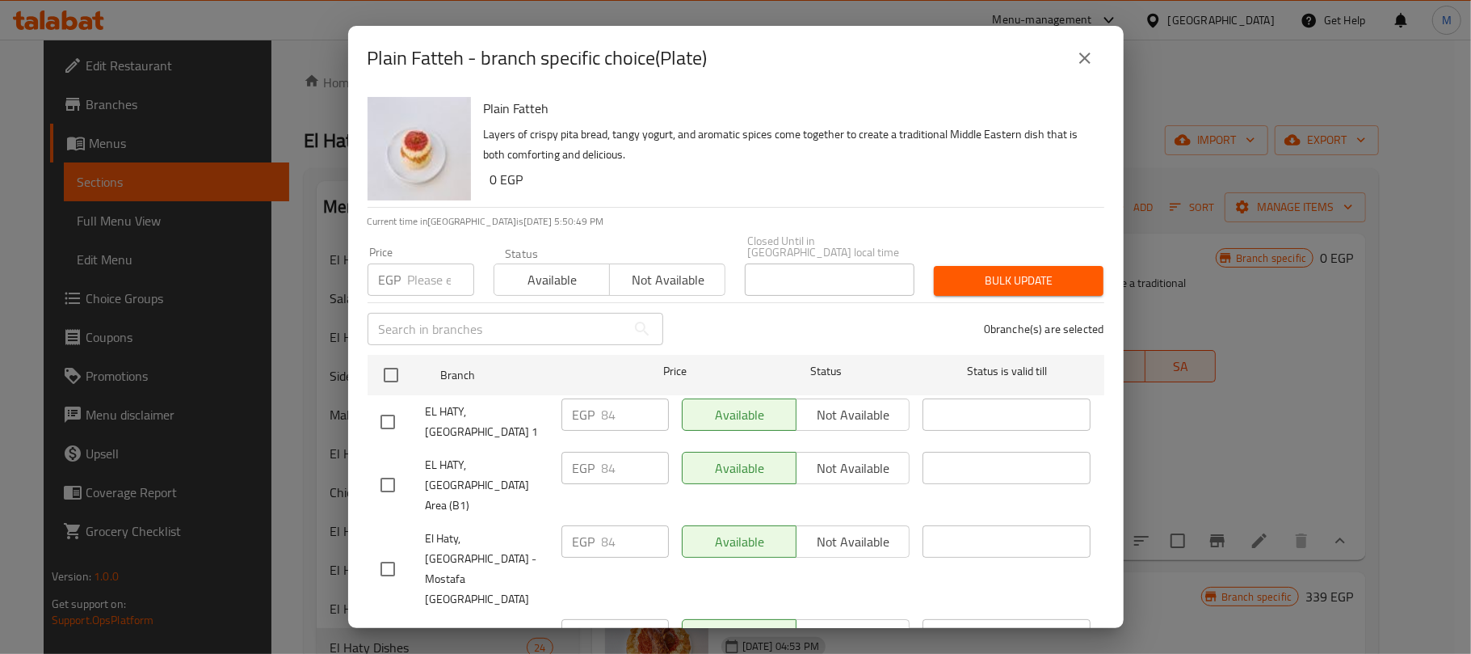
click at [1089, 56] on icon "close" at bounding box center [1084, 57] width 19 height 19
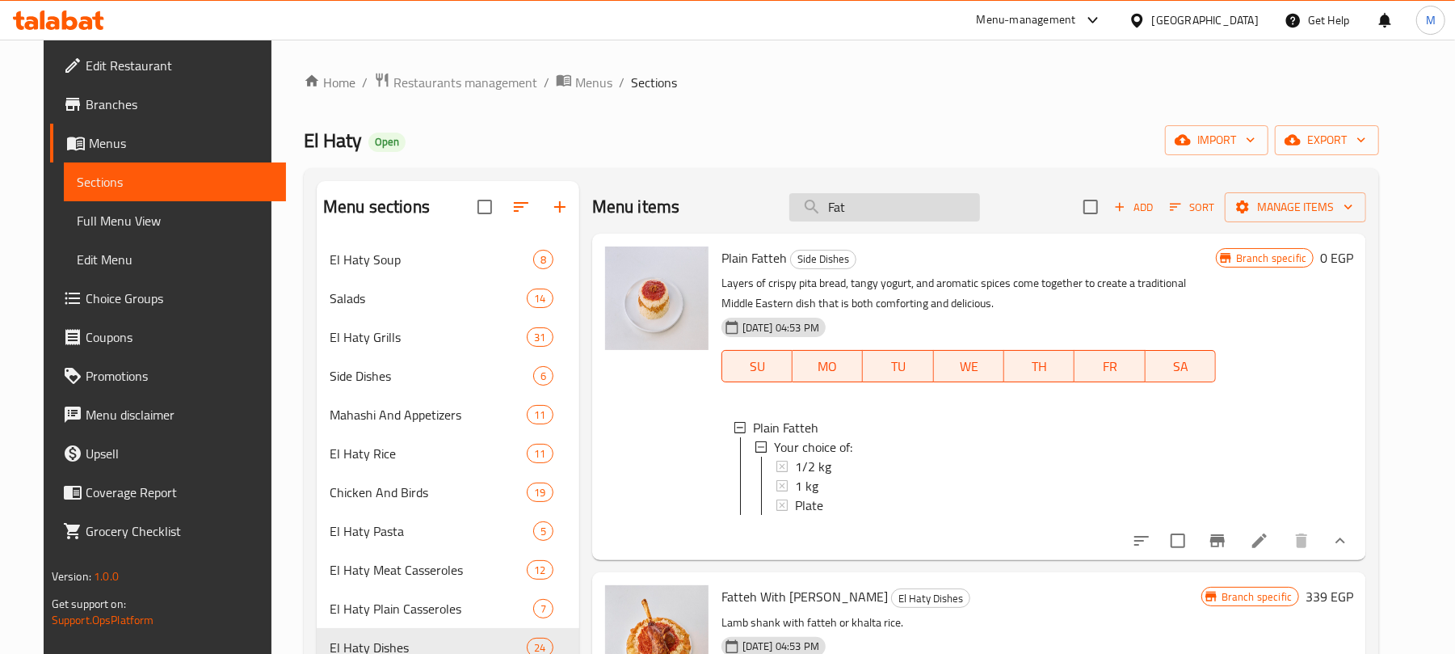
click at [919, 208] on input "Fat" at bounding box center [884, 207] width 191 height 28
paste input "بانية مع سباجيتي وبطاطس (اطفال)"
type input "بانية مع سباجيتي وبطاطس (اطفال)"
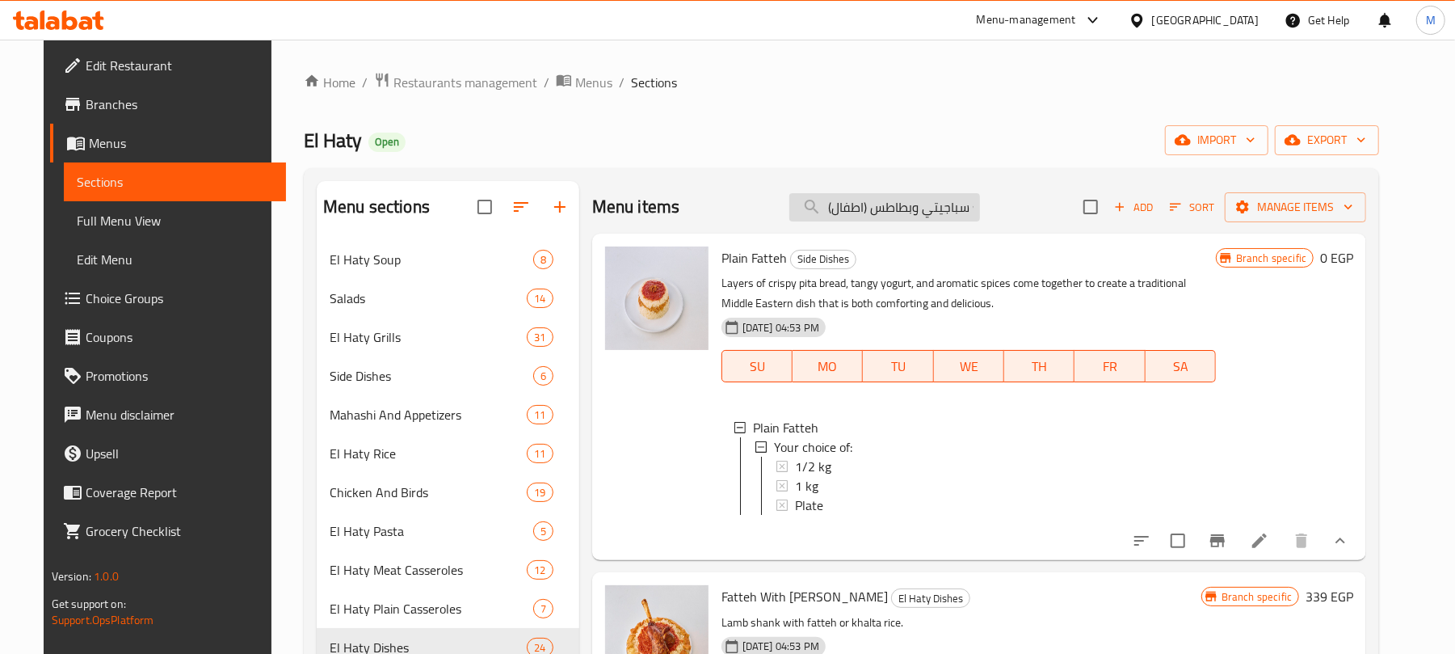
scroll to position [0, 42]
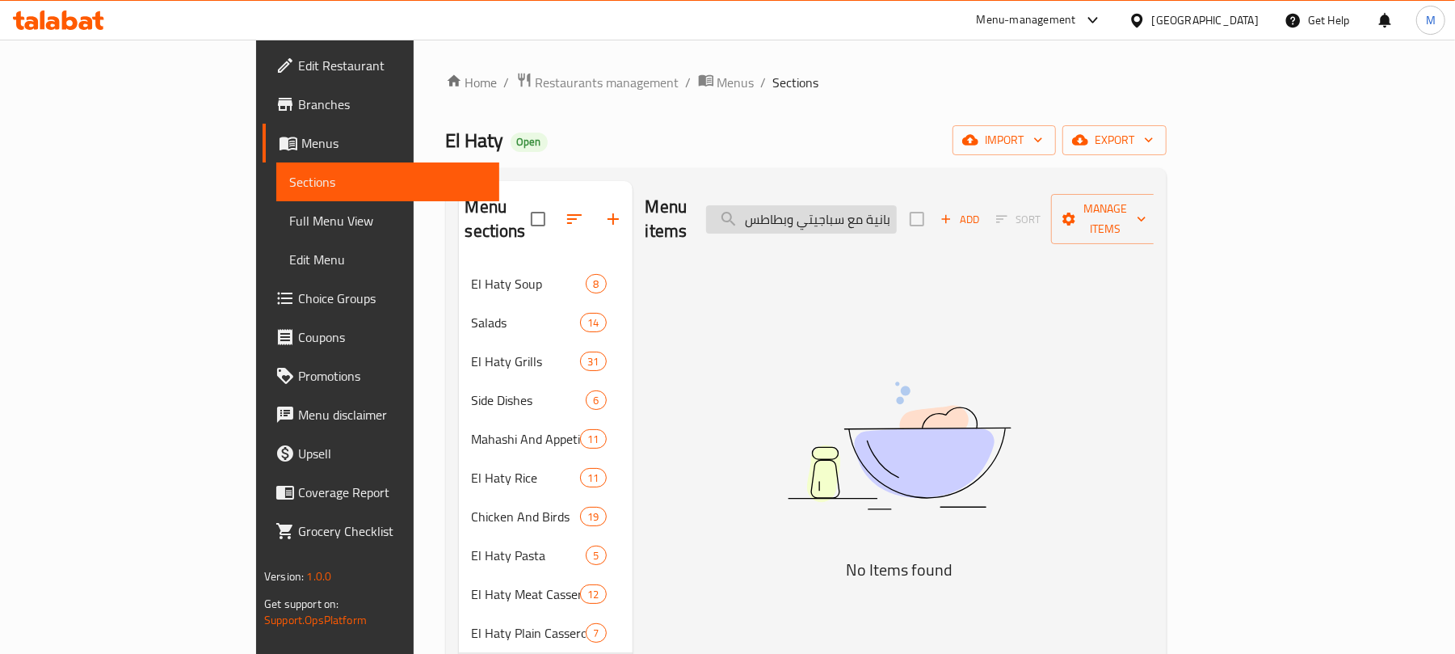
click at [897, 215] on input "بانية مع سباجيتي وبطاطس (اطفال)" at bounding box center [801, 219] width 191 height 28
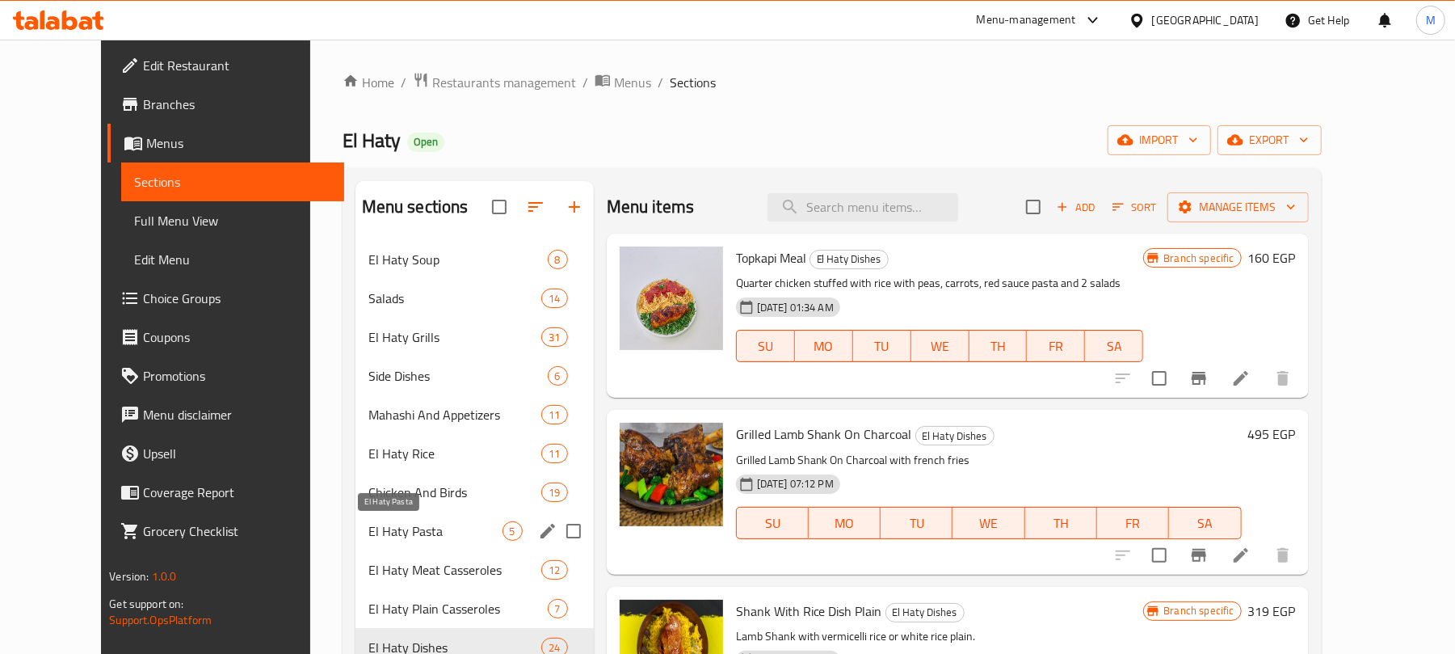
scroll to position [215, 0]
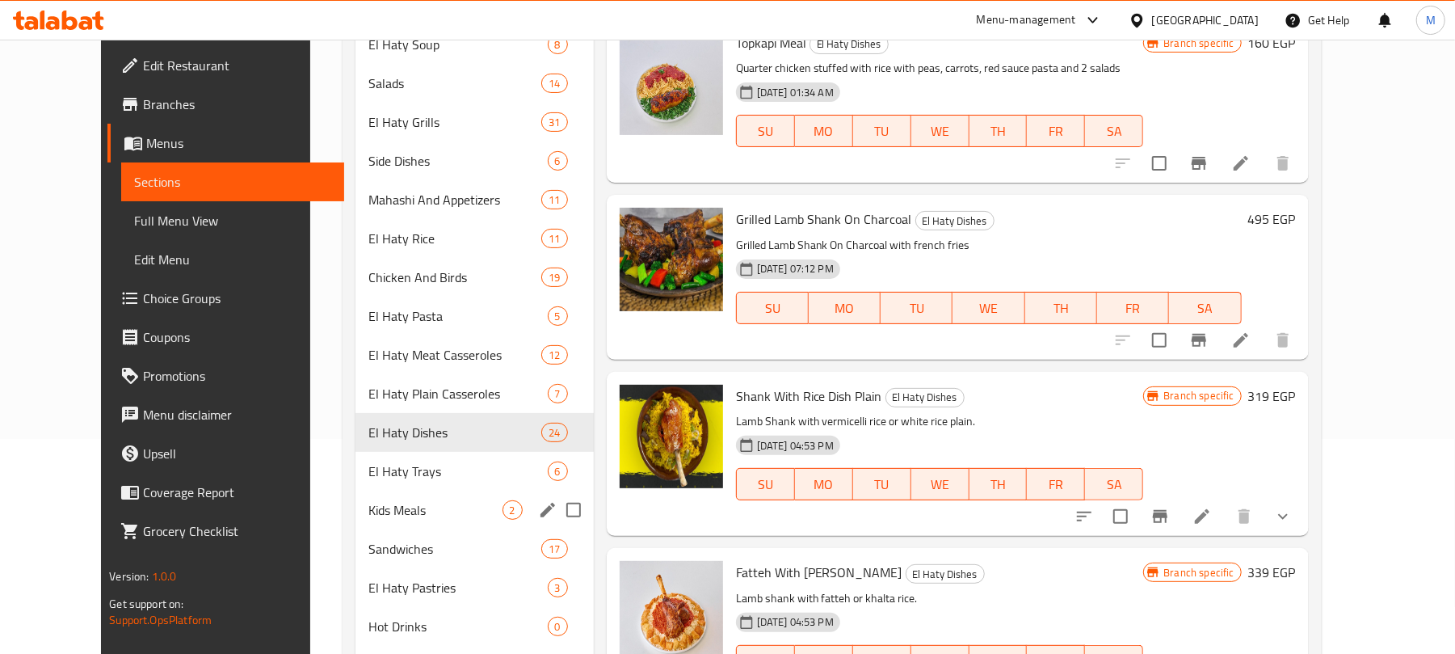
click at [379, 504] on span "Kids Meals" at bounding box center [435, 509] width 134 height 19
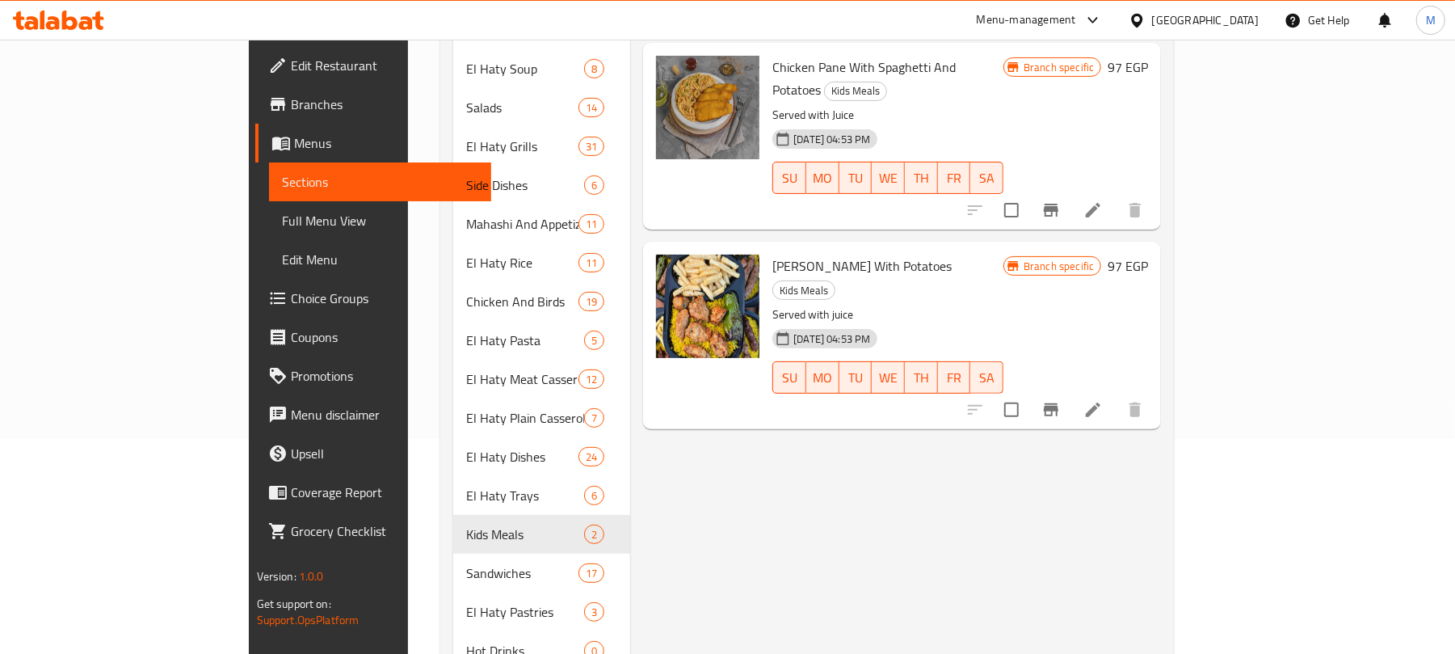
scroll to position [107, 0]
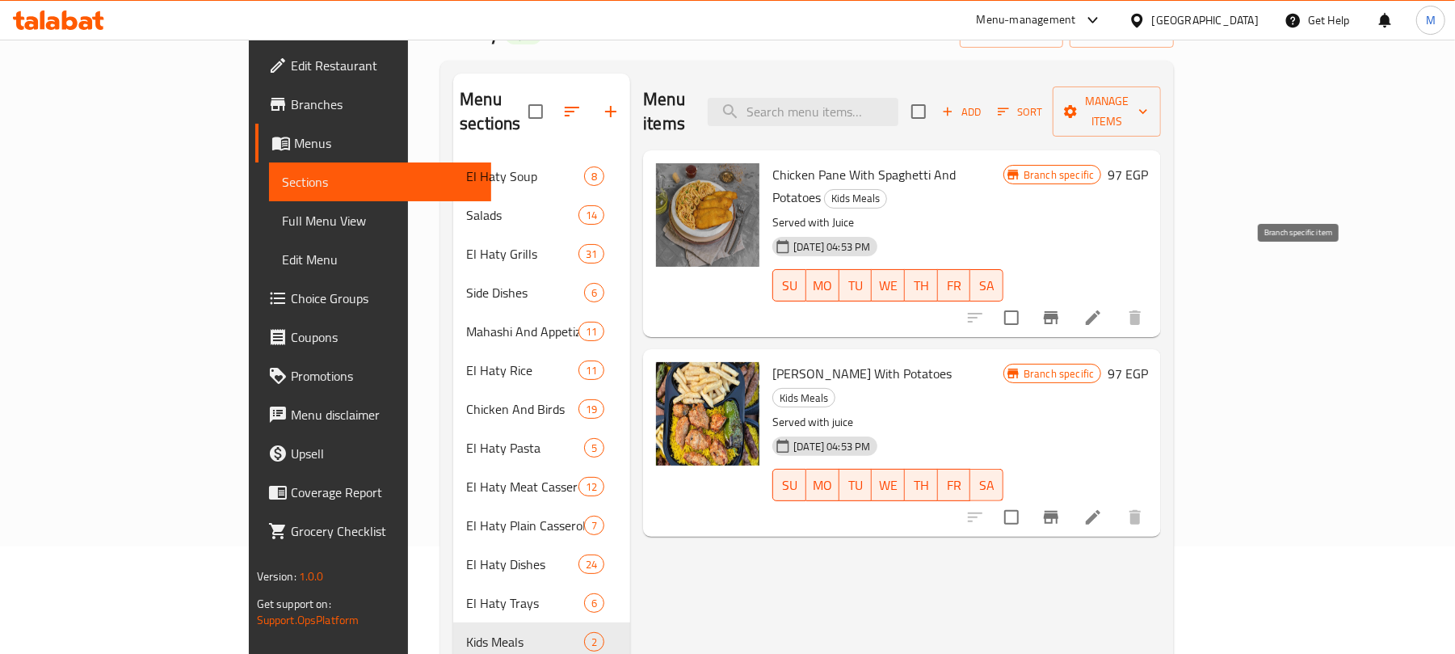
click at [1061, 308] on icon "Branch-specific-item" at bounding box center [1050, 317] width 19 height 19
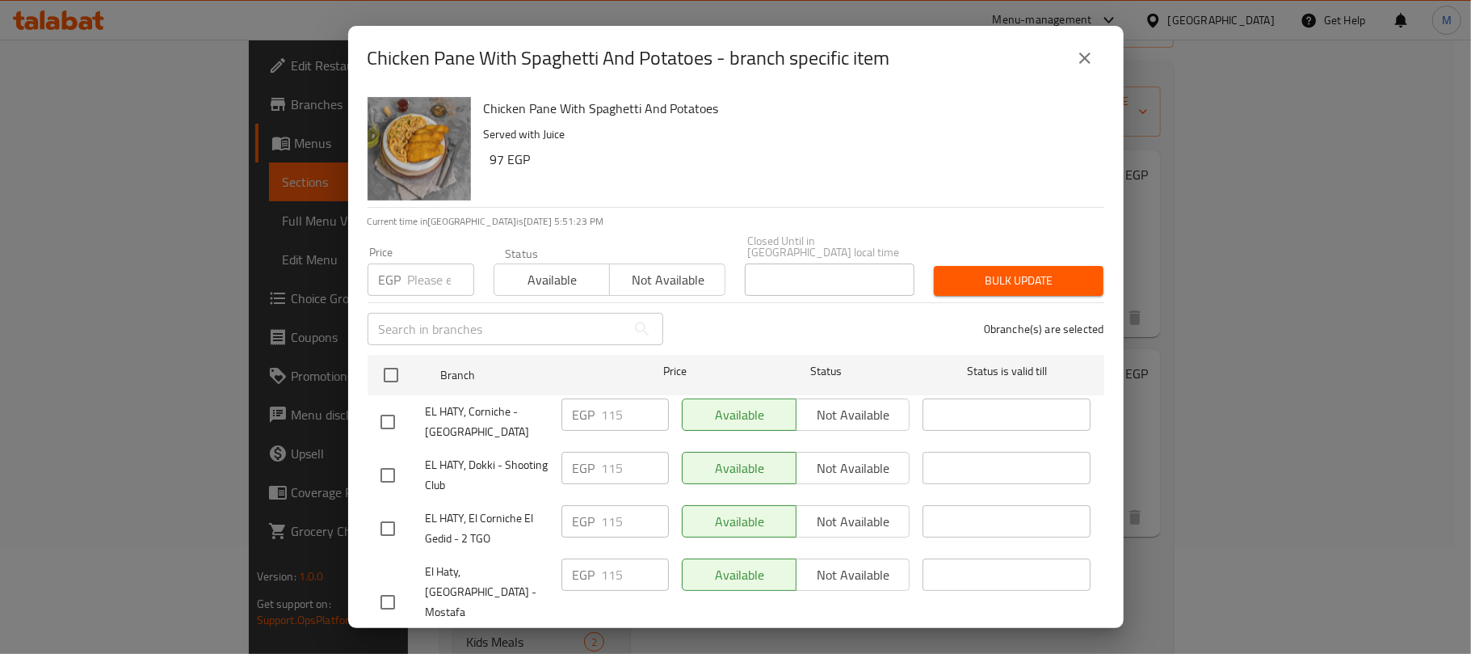
click at [418, 263] on input "number" at bounding box center [441, 279] width 66 height 32
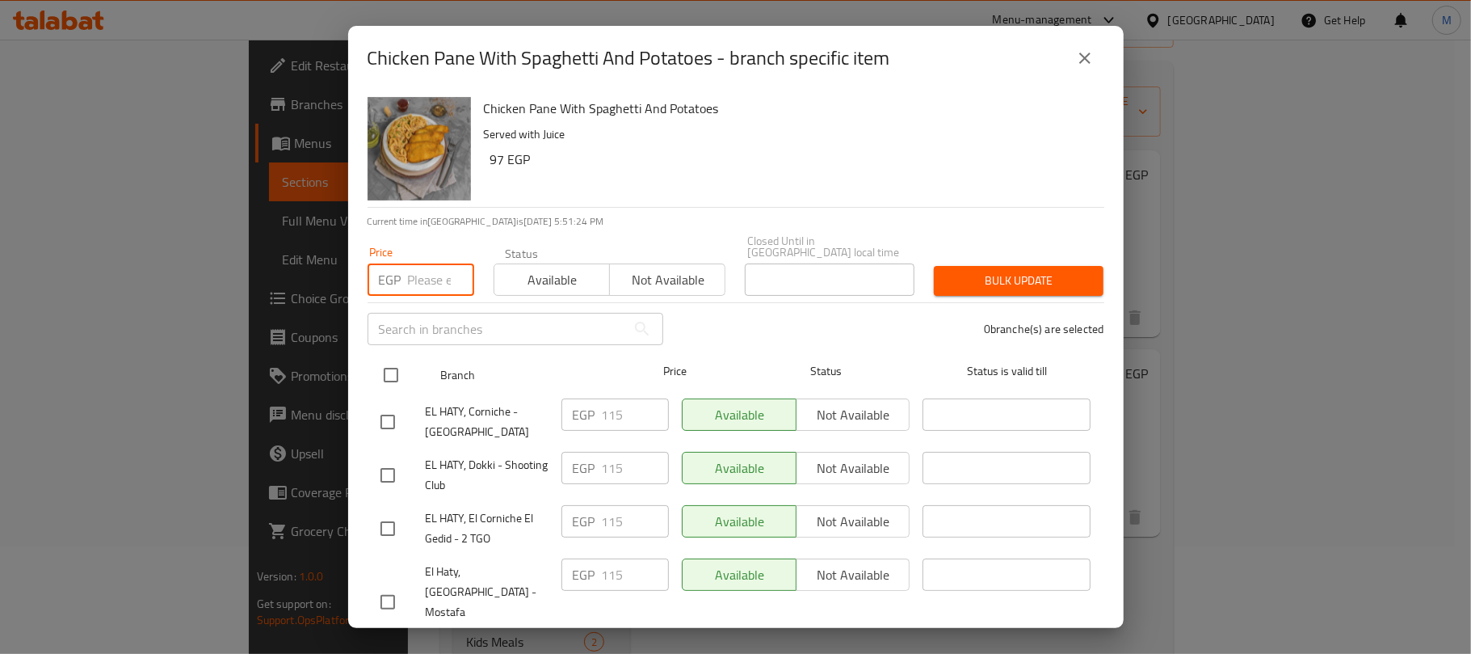
paste input "121"
type input "121"
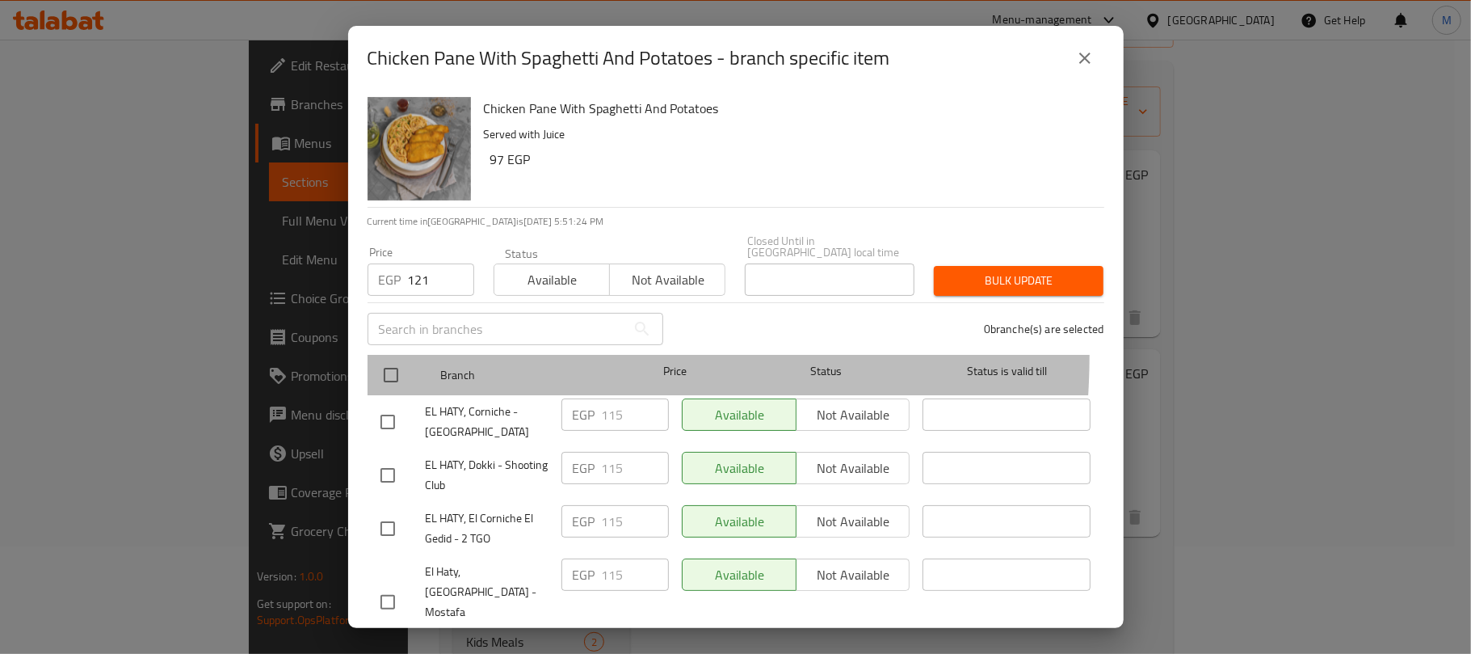
click at [402, 351] on div at bounding box center [404, 374] width 61 height 47
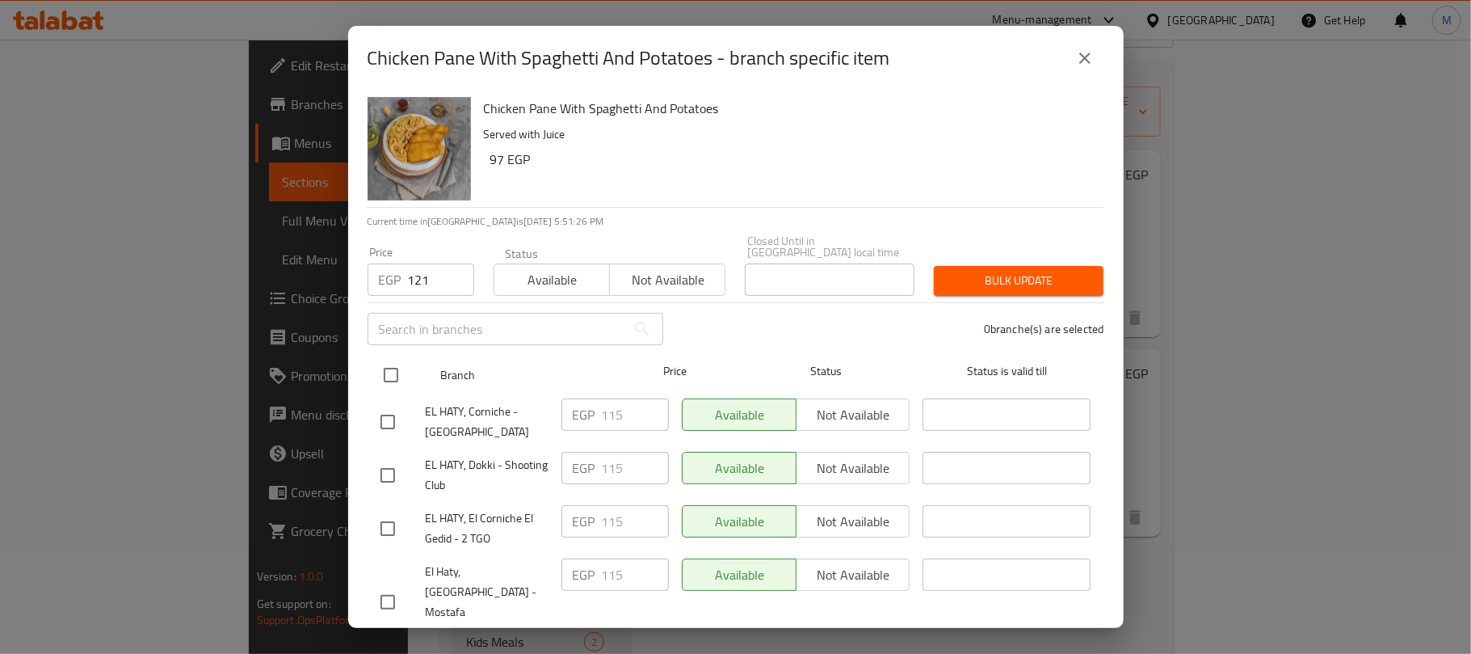
click at [401, 368] on input "checkbox" at bounding box center [391, 375] width 34 height 34
checkbox input "true"
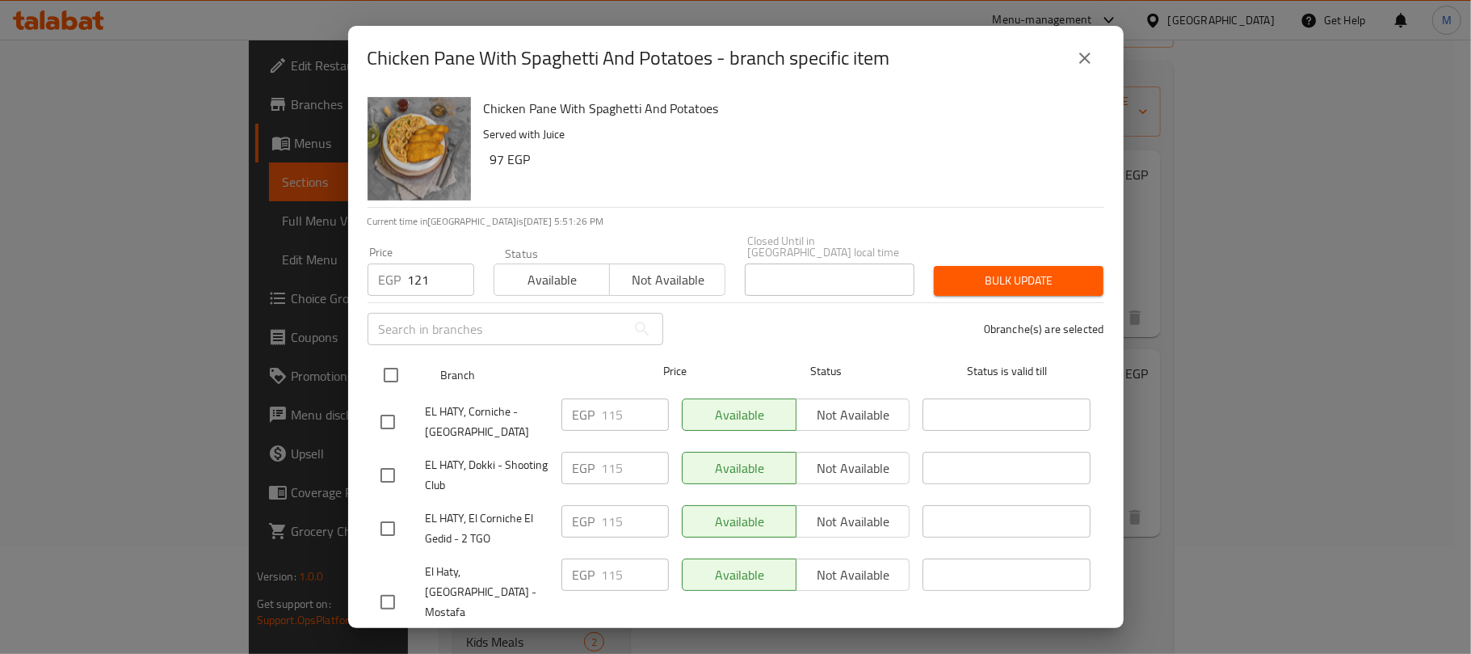
checkbox input "true"
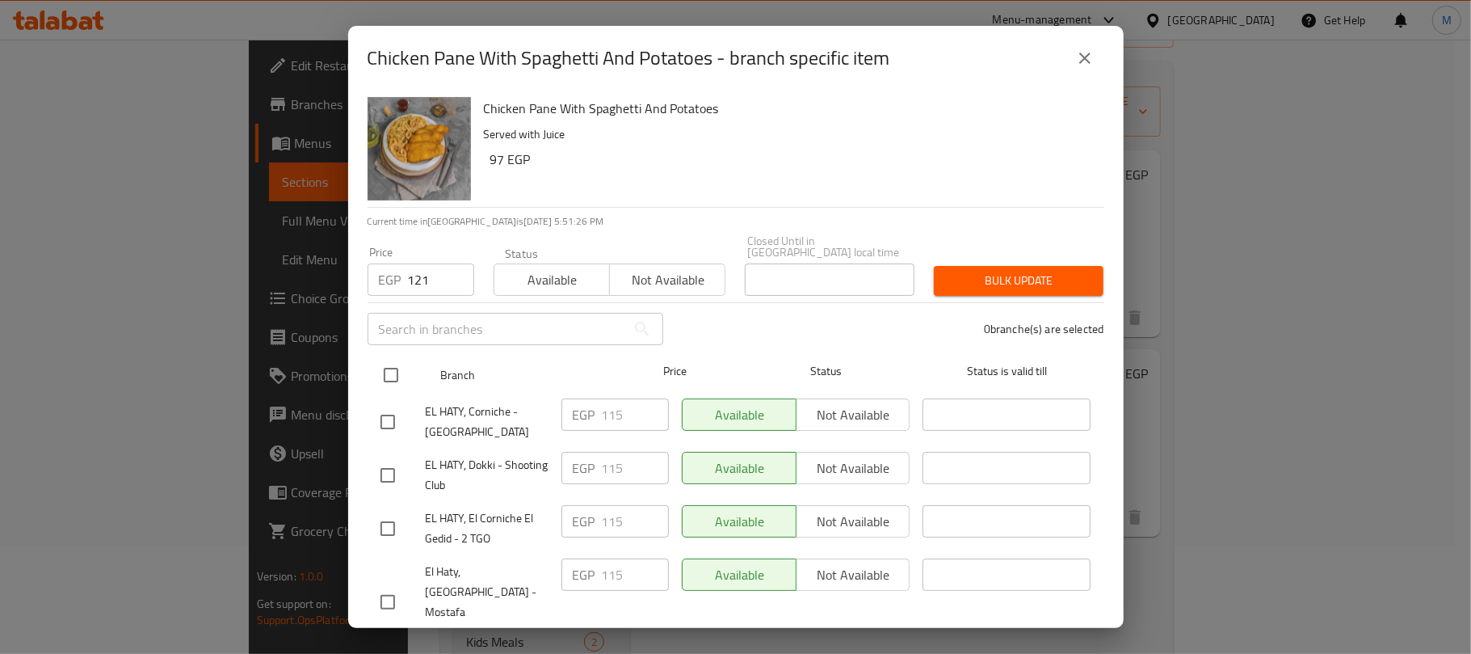
checkbox input "true"
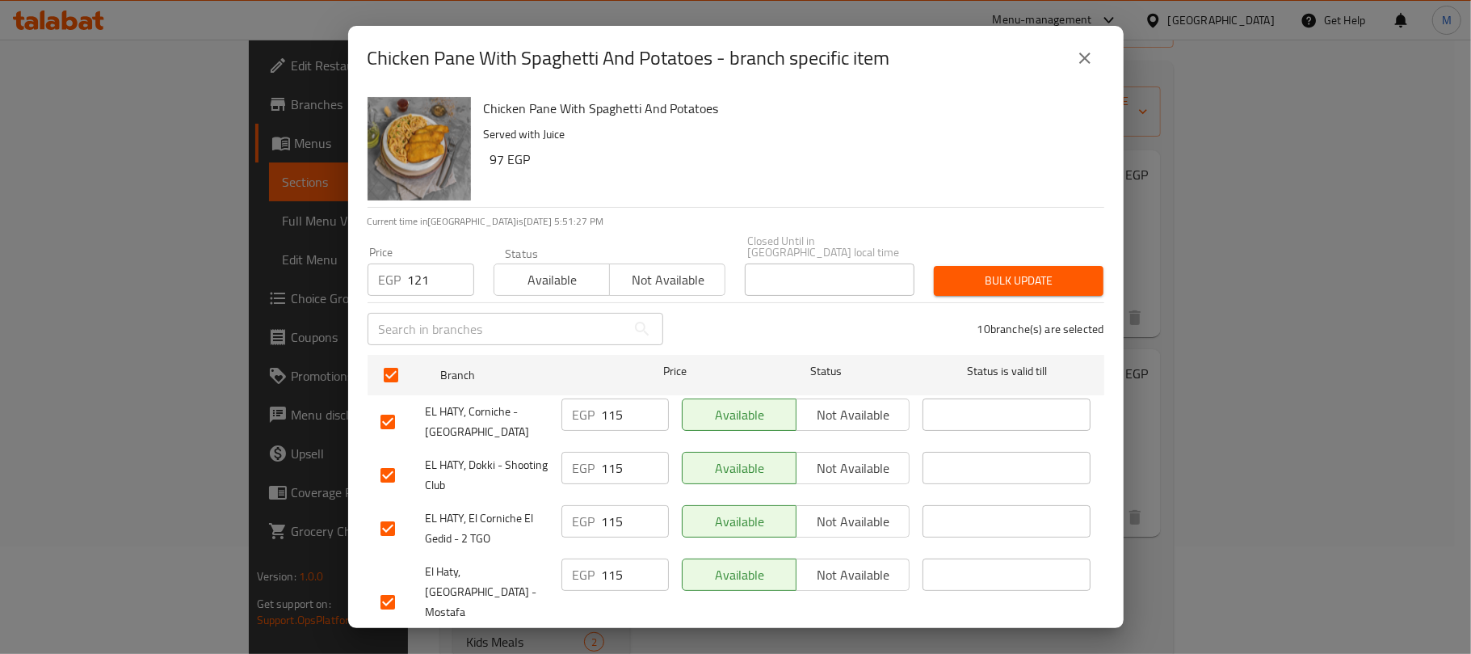
click at [995, 279] on span "Bulk update" at bounding box center [1019, 281] width 144 height 20
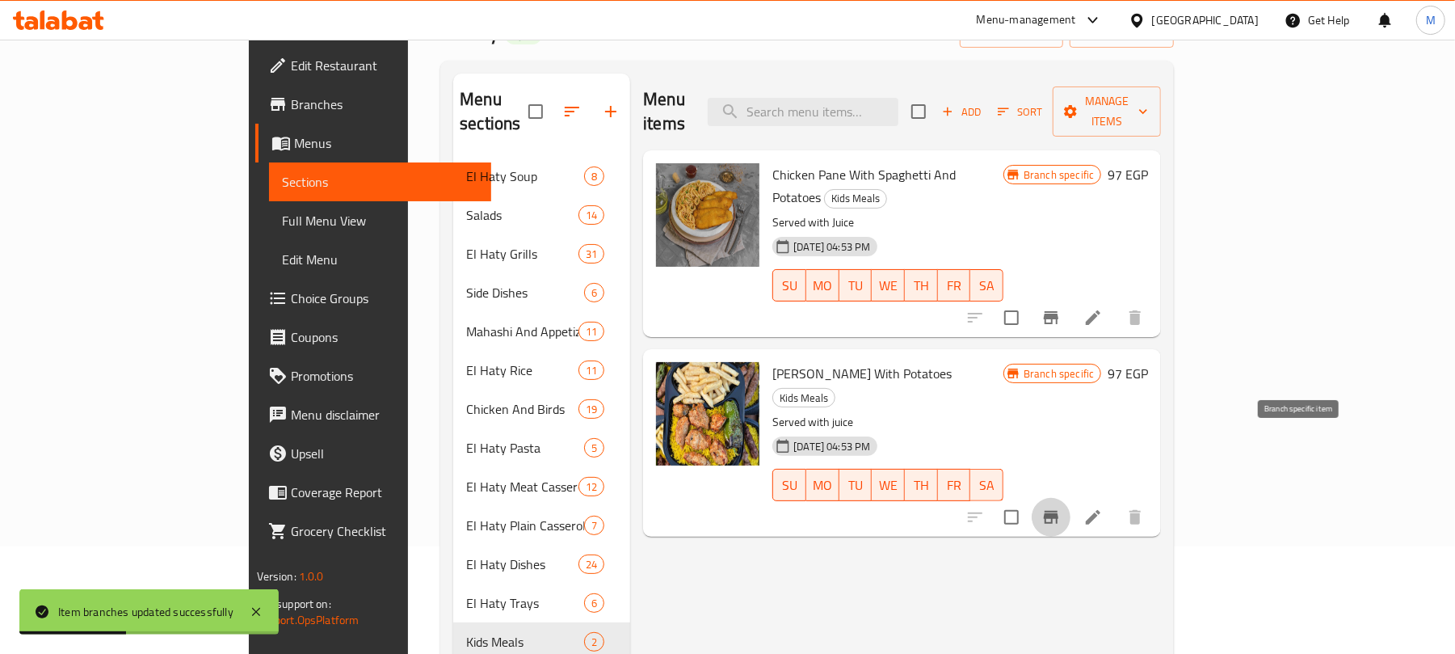
click at [1061, 507] on icon "Branch-specific-item" at bounding box center [1050, 516] width 19 height 19
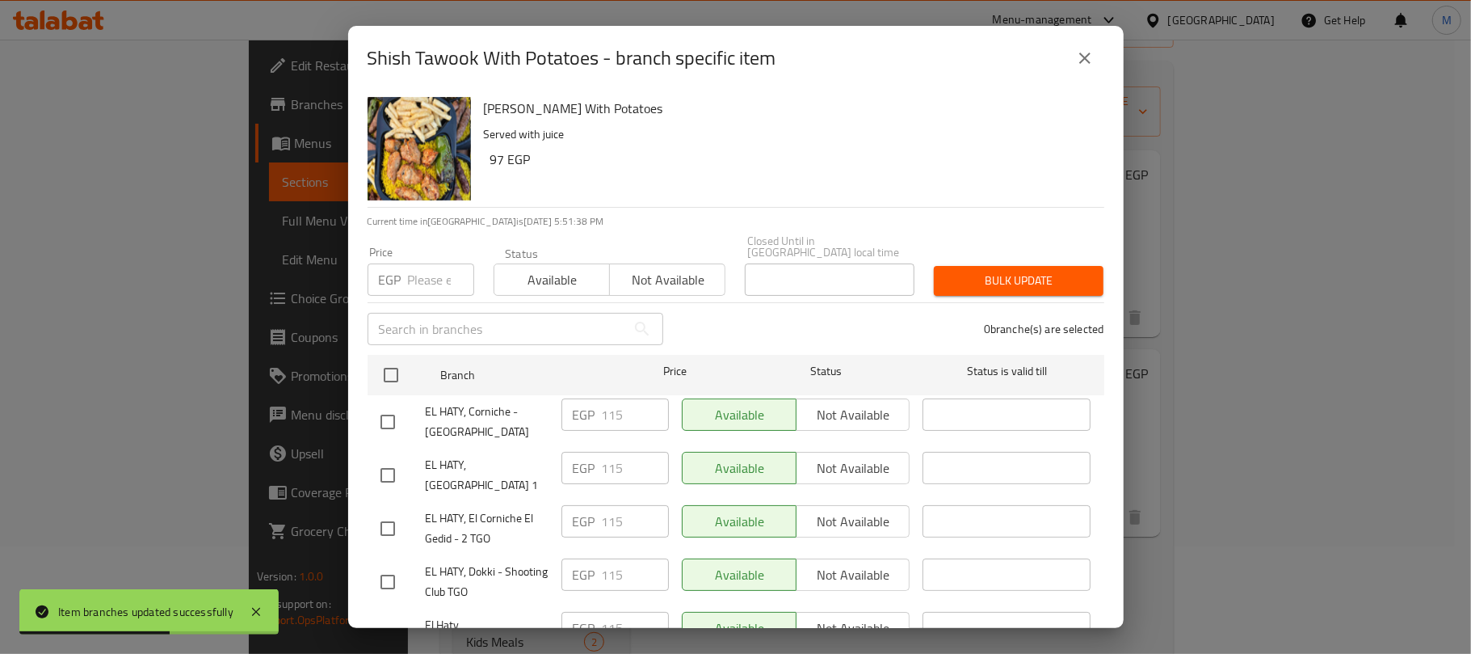
click at [402, 269] on div "EGP Price" at bounding box center [421, 279] width 107 height 32
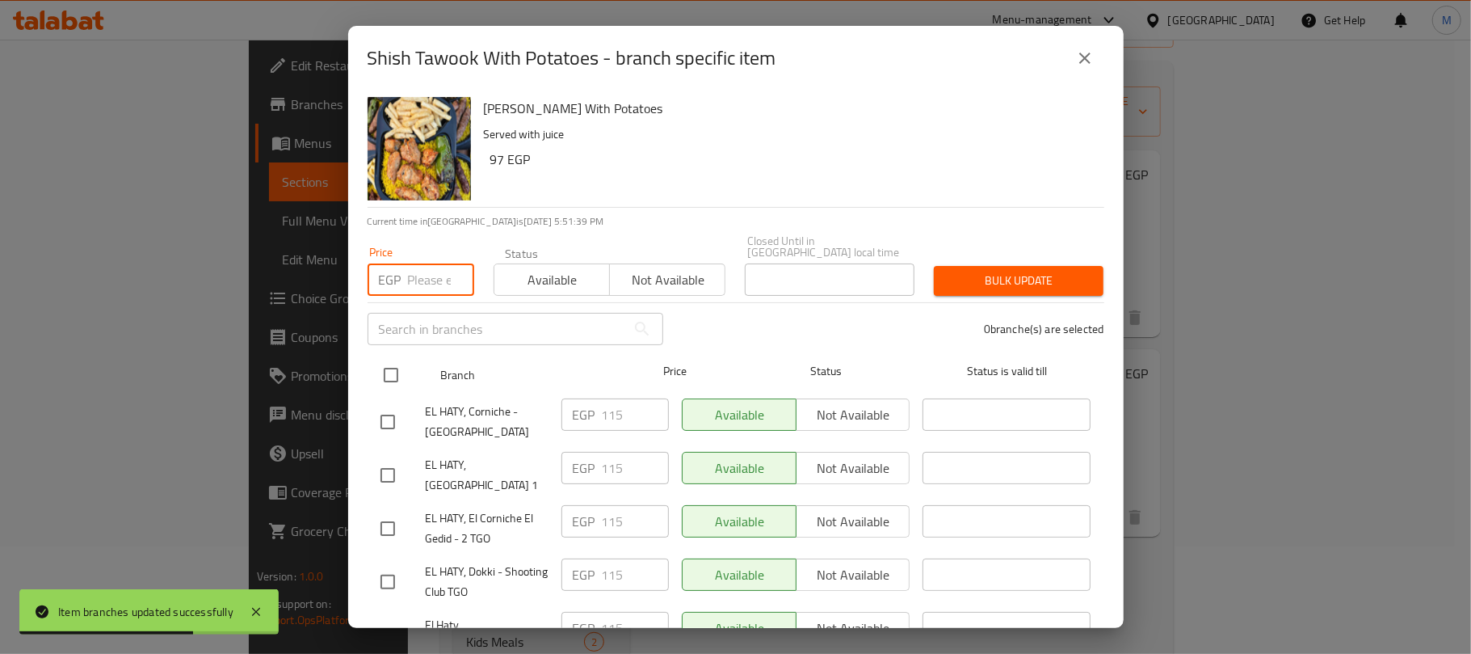
paste input "121"
type input "121"
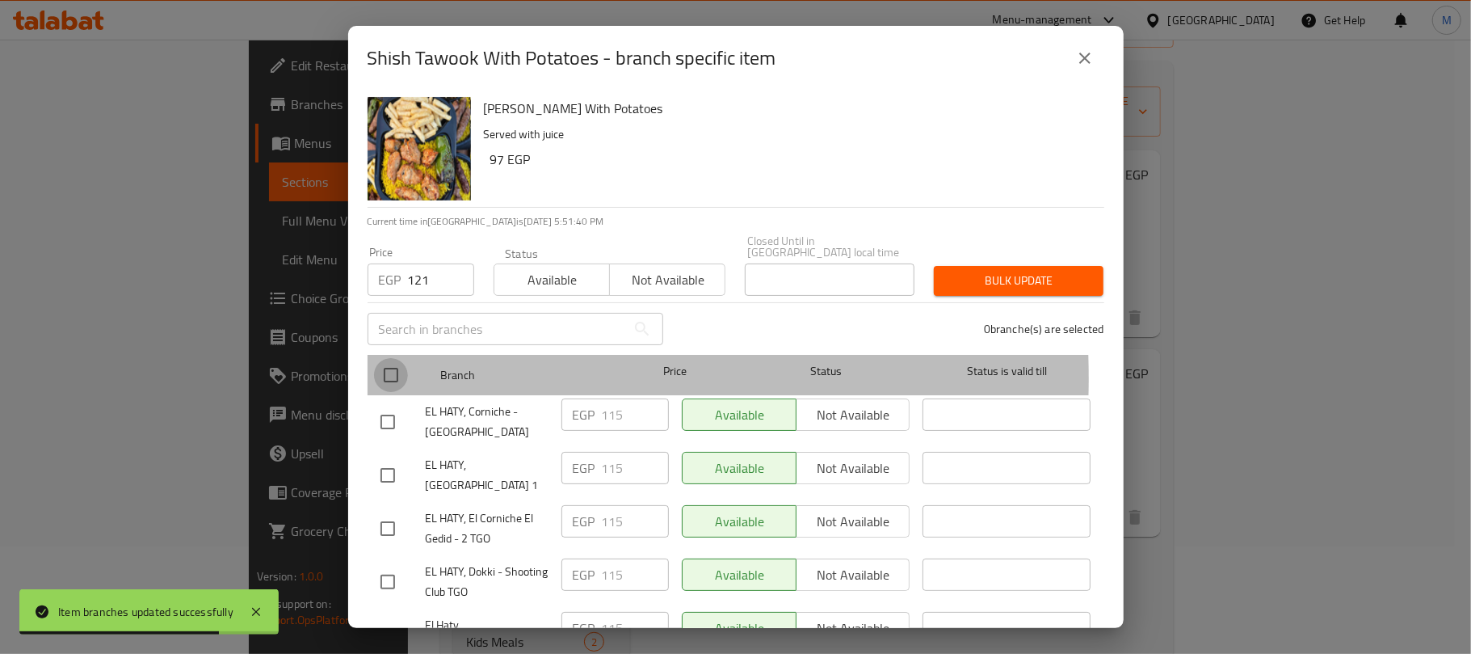
click at [401, 366] on input "checkbox" at bounding box center [391, 375] width 34 height 34
checkbox input "true"
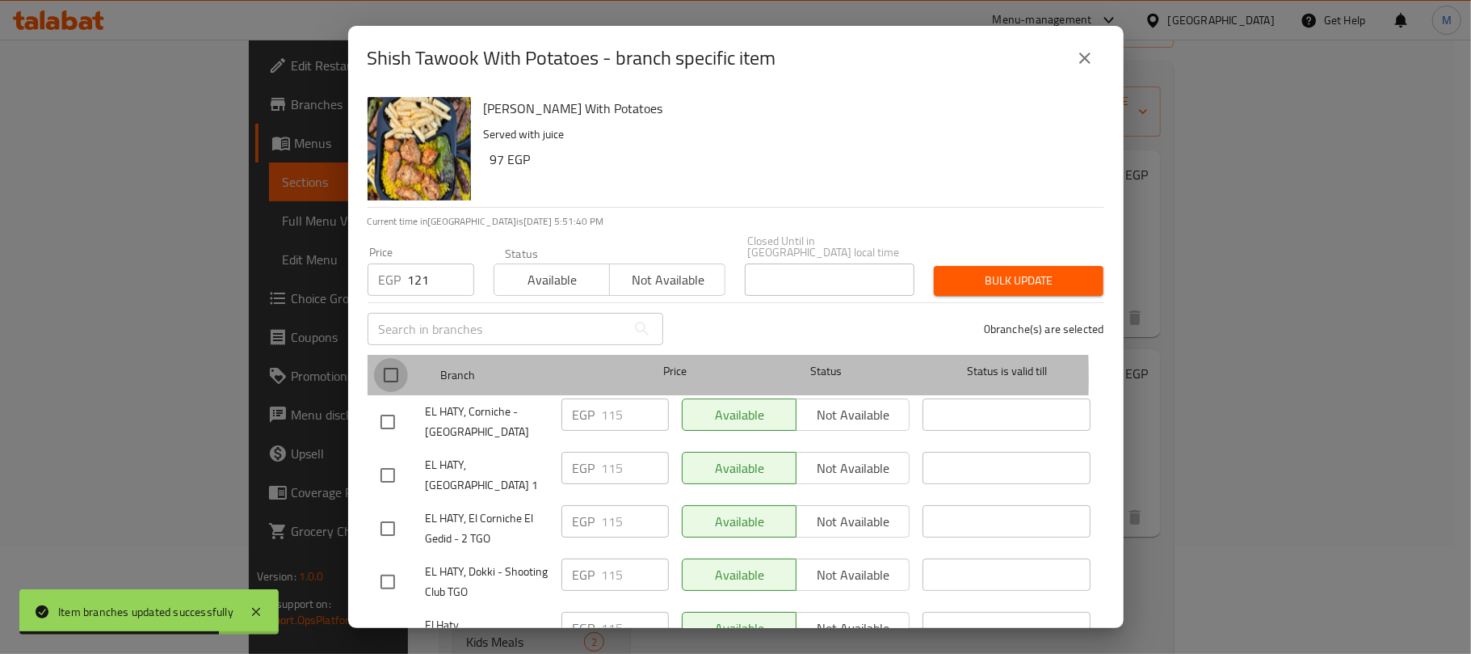
checkbox input "true"
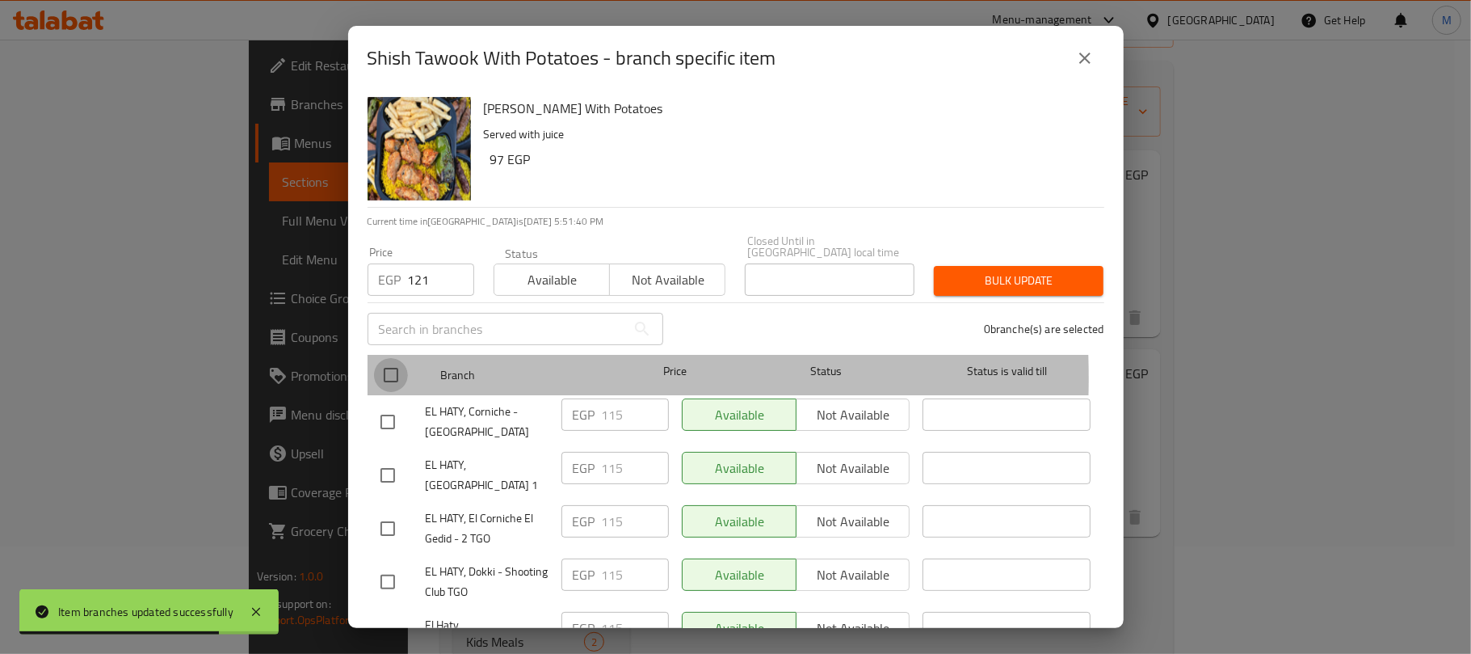
checkbox input "true"
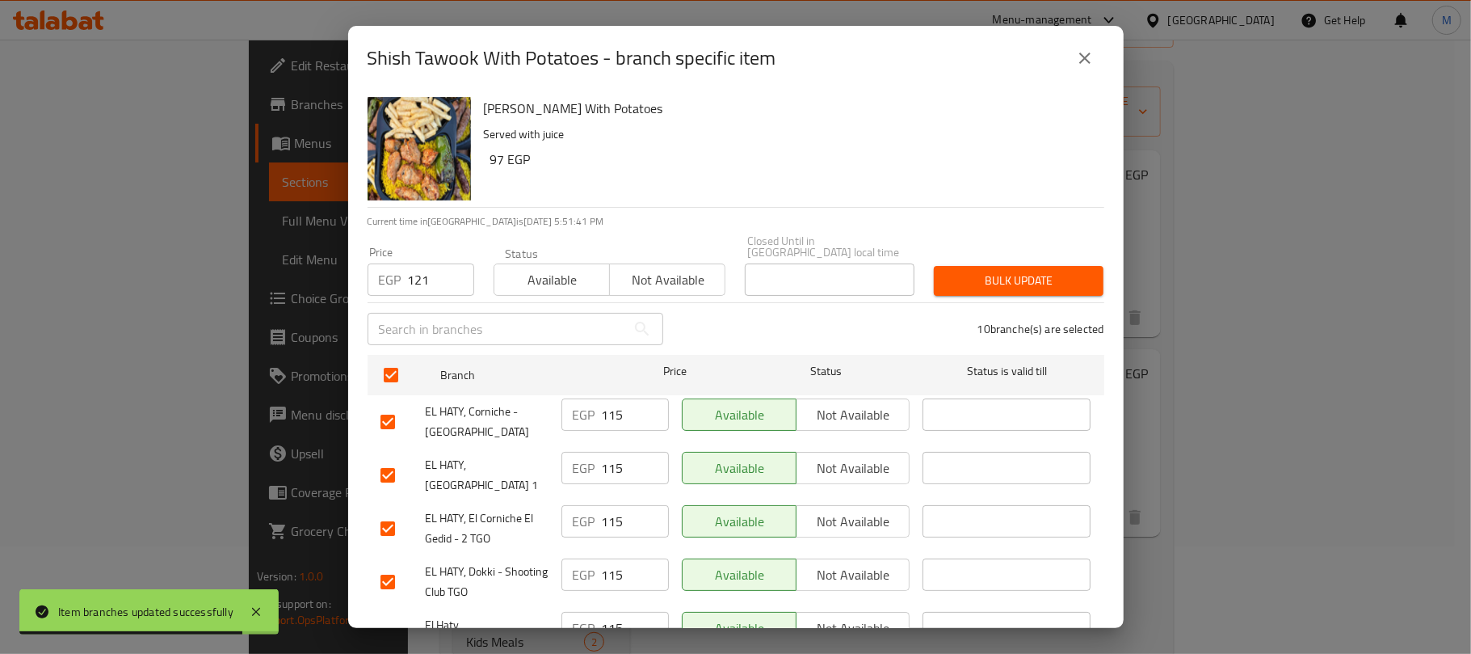
click at [981, 271] on span "Bulk update" at bounding box center [1019, 281] width 144 height 20
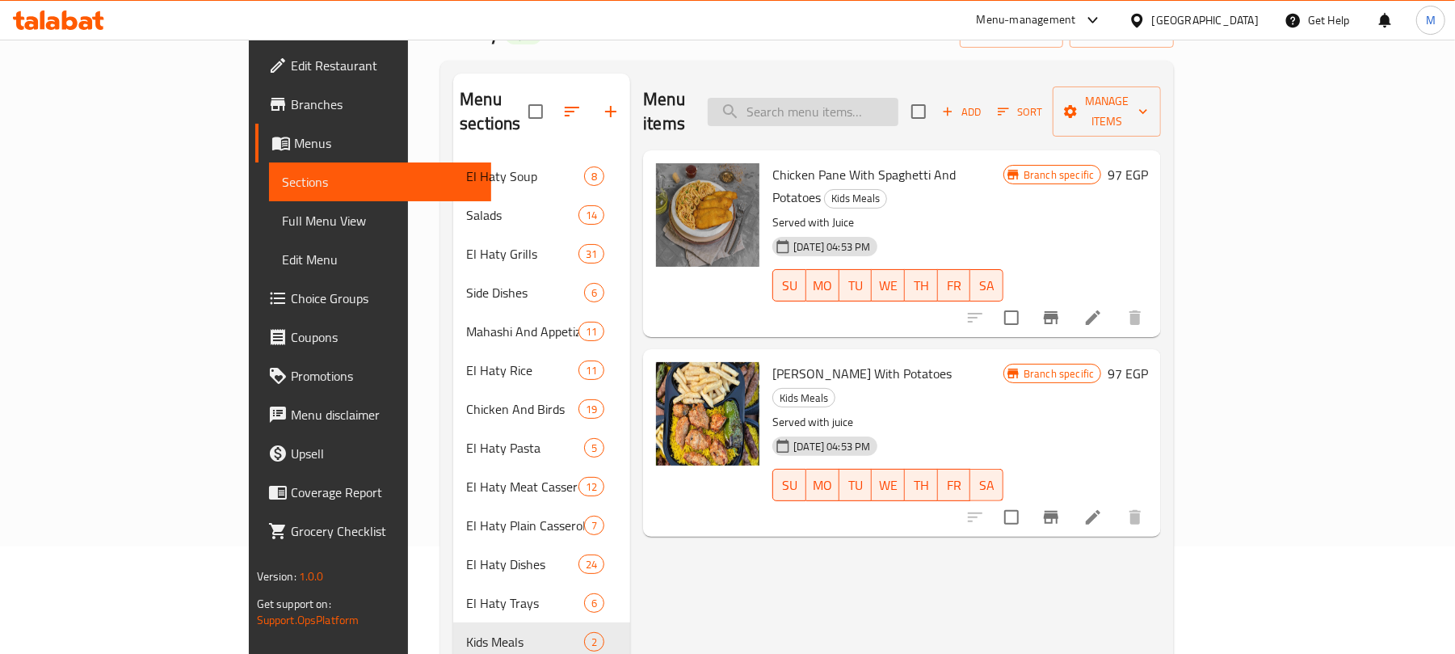
click at [851, 110] on input "search" at bounding box center [803, 112] width 191 height 28
paste input "شوربة حمام"
type input "شوربة حمام"
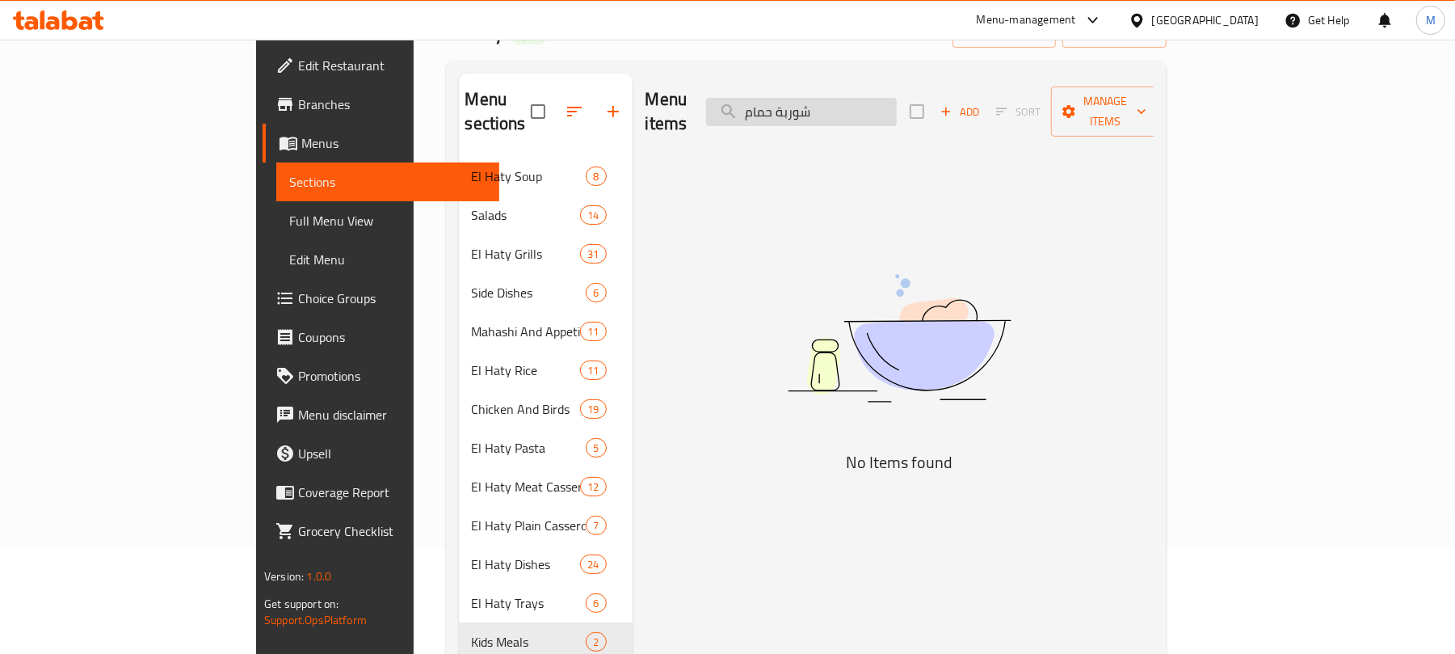
click at [892, 107] on input "شوربة حمام" at bounding box center [801, 112] width 191 height 28
click at [864, 107] on input "شوربة حمام" at bounding box center [801, 112] width 191 height 28
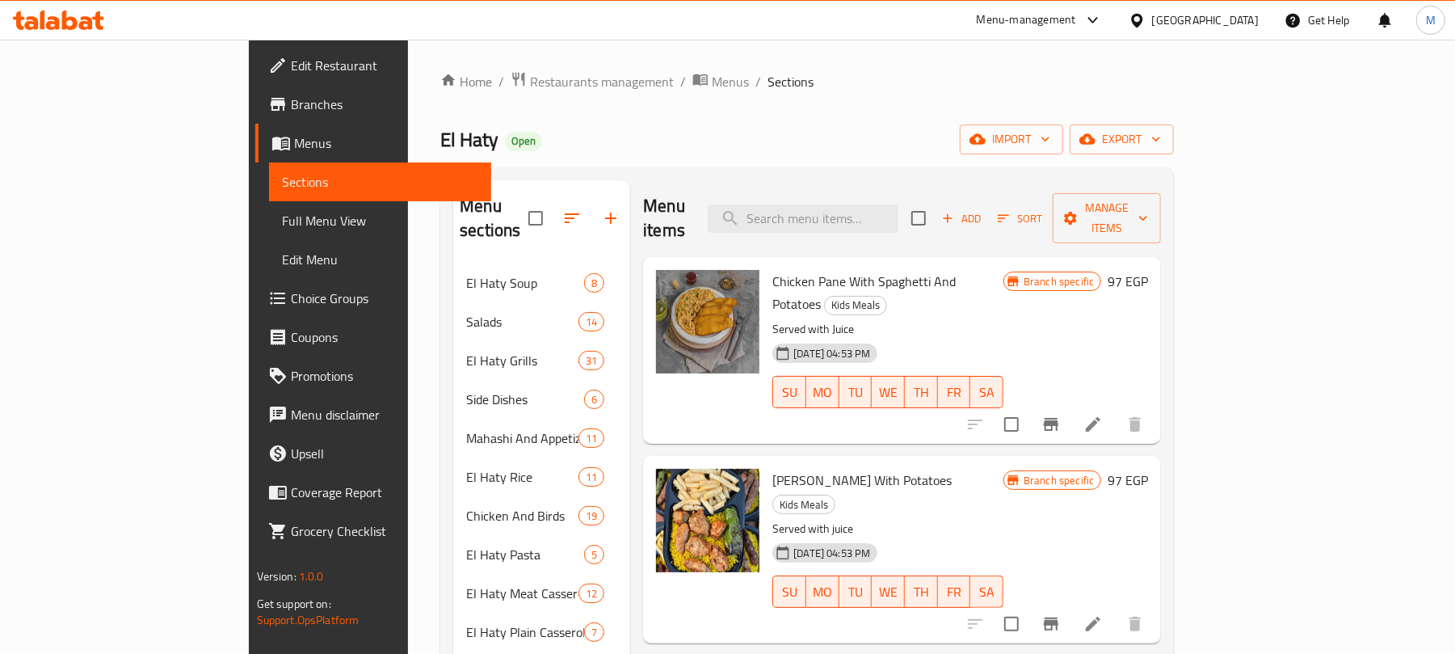
scroll to position [0, 0]
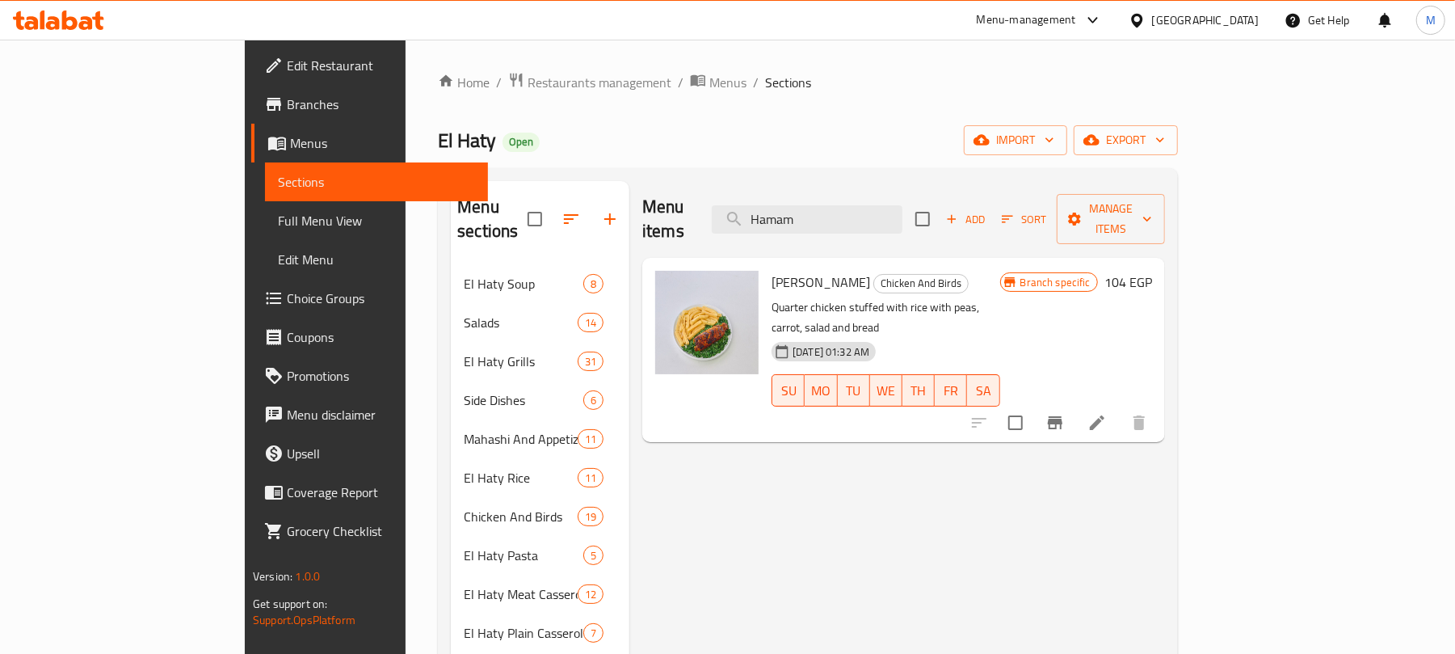
type input "Hamam"
click at [772, 270] on span "[PERSON_NAME]" at bounding box center [821, 282] width 99 height 24
click at [902, 217] on input "Hamam" at bounding box center [807, 219] width 191 height 28
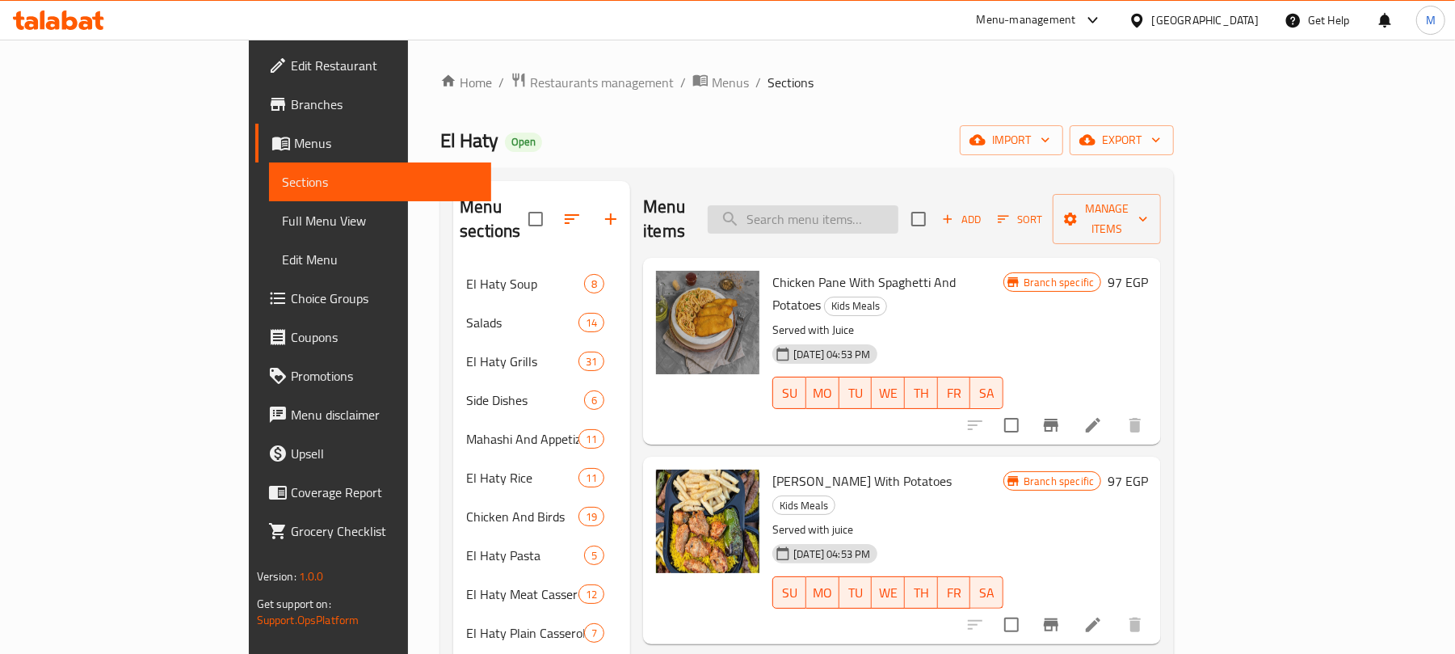
paste input "شوربة حمام"
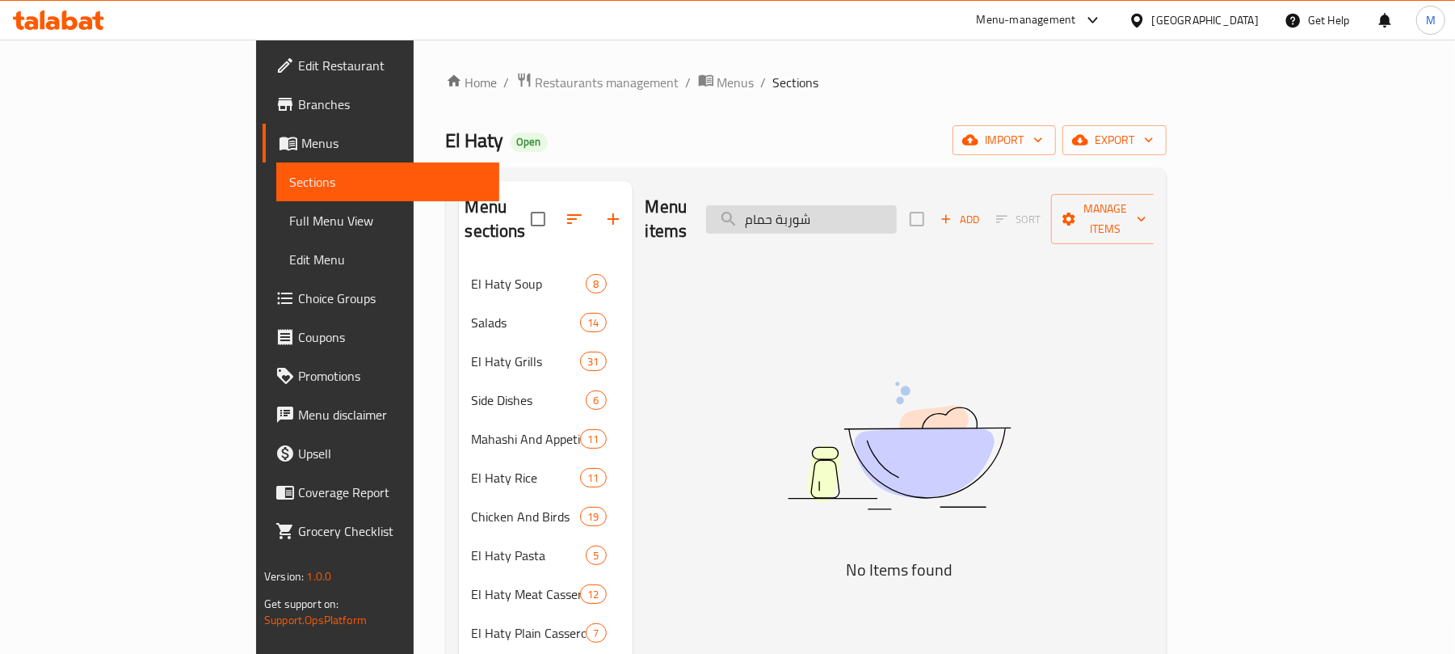
click at [860, 211] on input "شوربة حمام" at bounding box center [801, 219] width 191 height 28
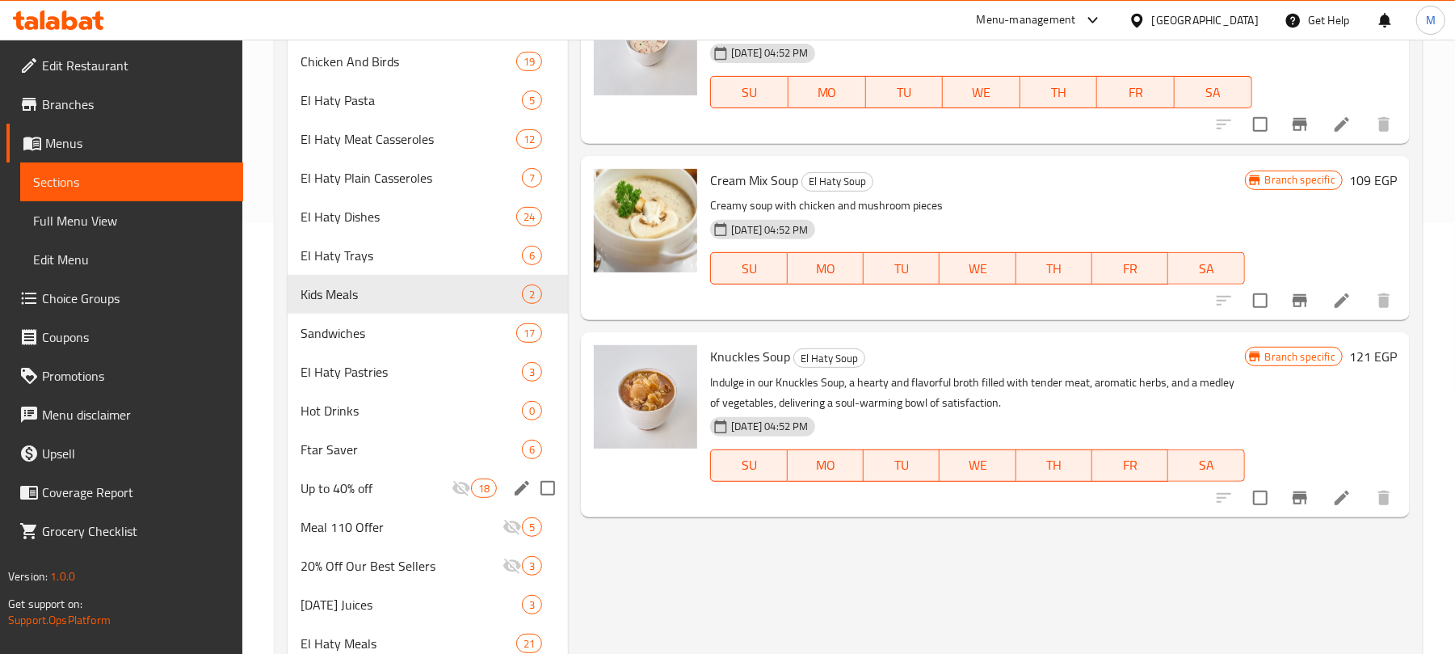
scroll to position [107, 0]
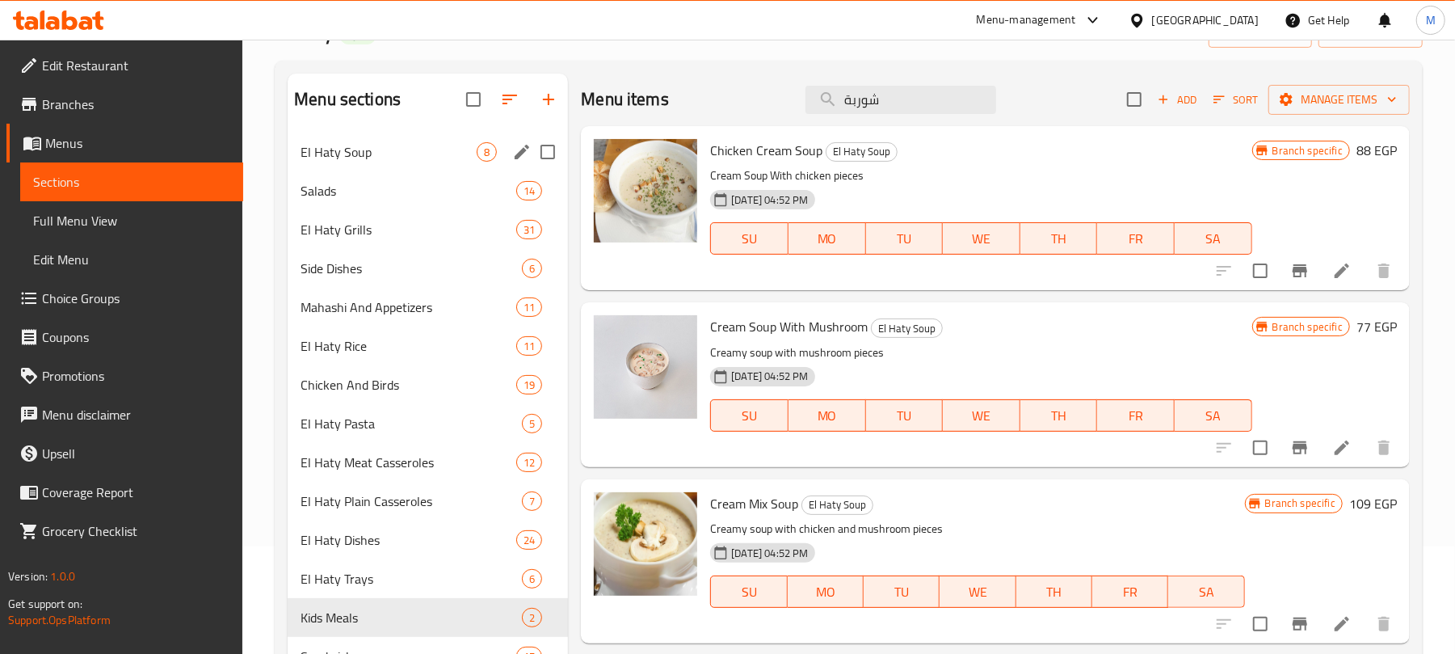
type input "شوربة"
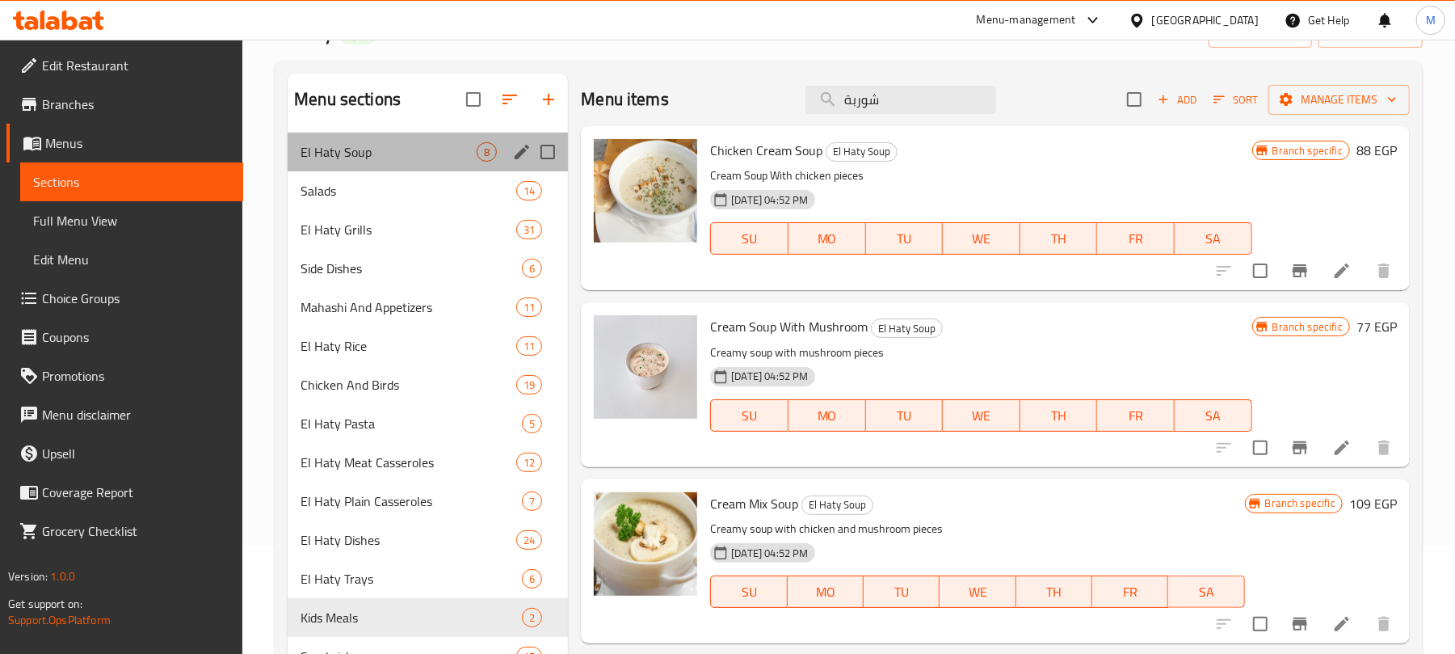
click at [501, 149] on div "El Haty Soup 8" at bounding box center [428, 151] width 280 height 39
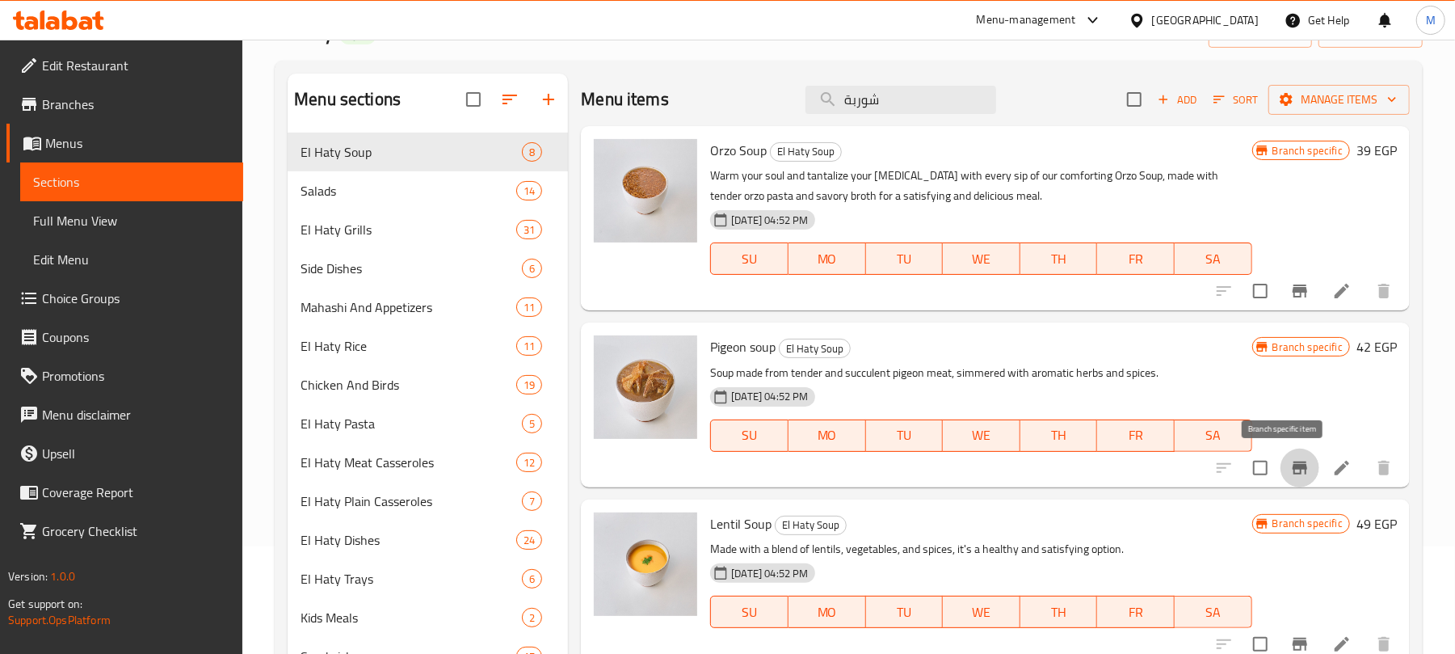
click at [1293, 473] on icon "Branch-specific-item" at bounding box center [1300, 467] width 15 height 13
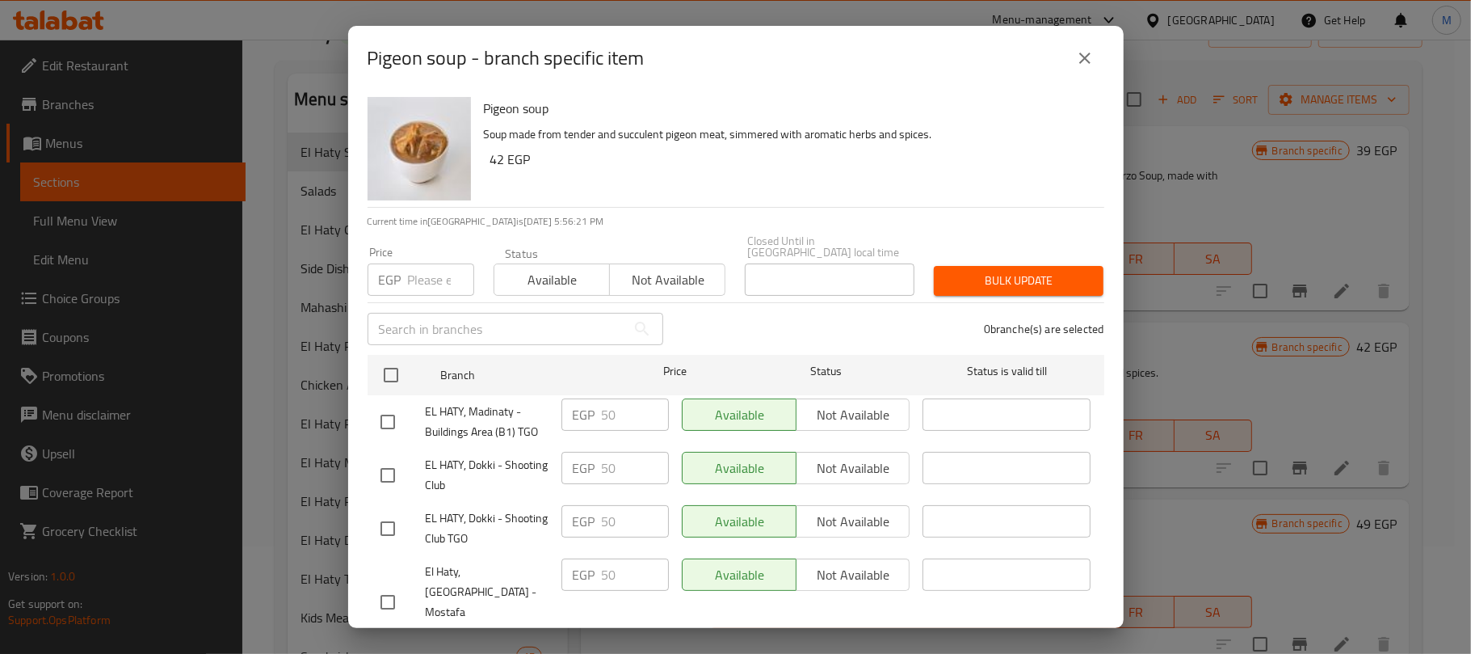
click at [435, 273] on input "number" at bounding box center [441, 279] width 66 height 32
paste input "52"
type input "52"
click at [397, 363] on input "checkbox" at bounding box center [391, 375] width 34 height 34
checkbox input "true"
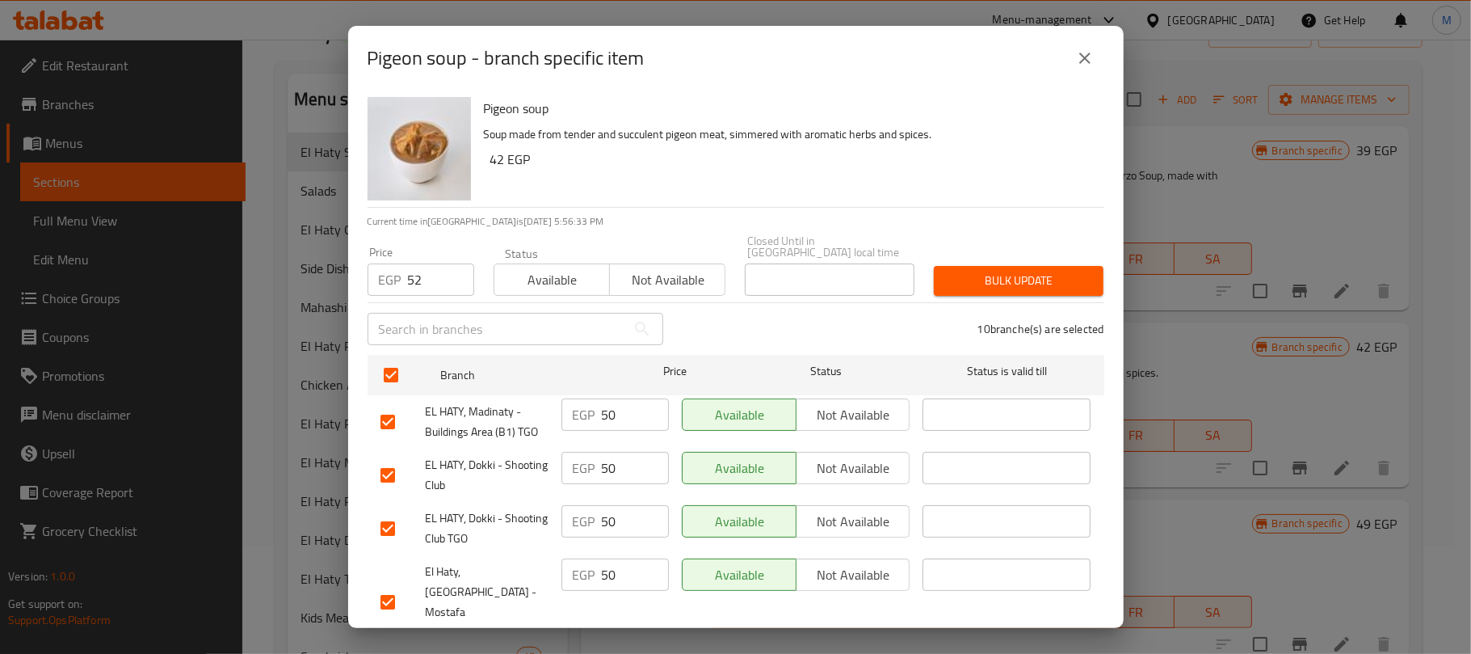
checkbox input "true"
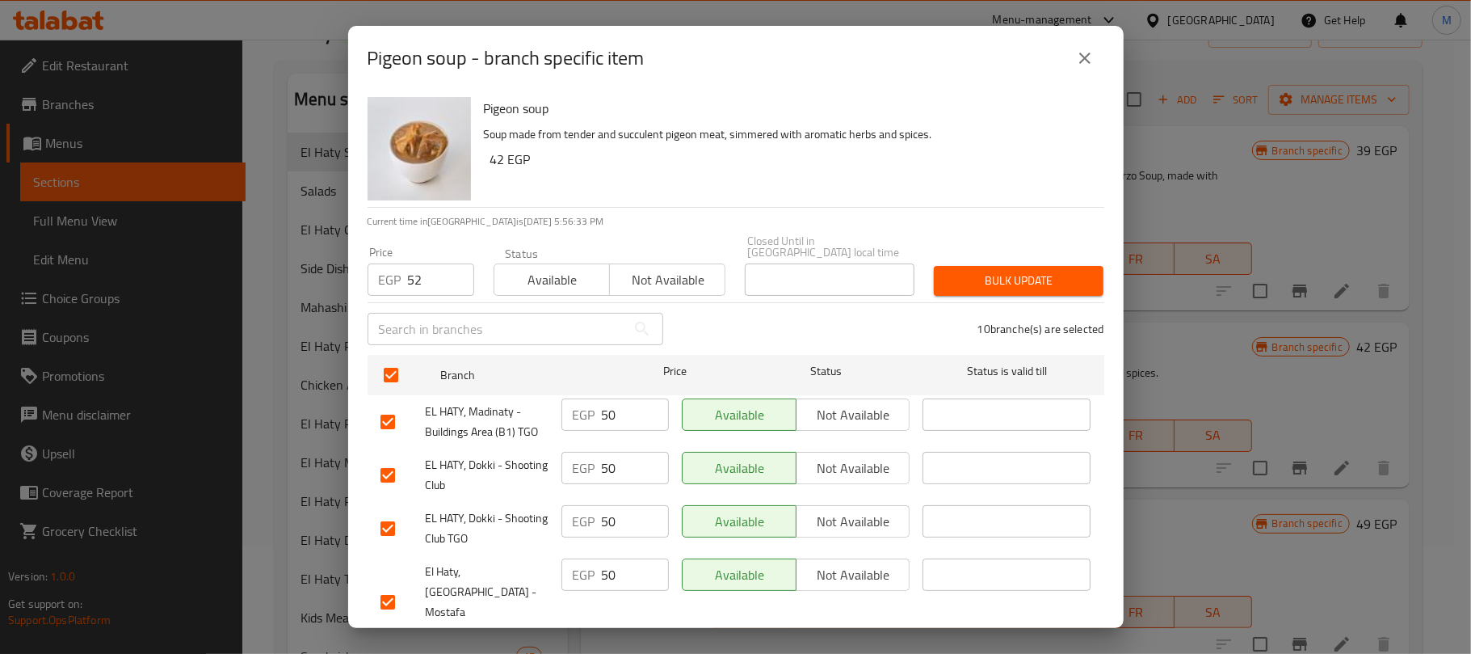
checkbox input "true"
click at [999, 271] on span "Bulk update" at bounding box center [1019, 281] width 144 height 20
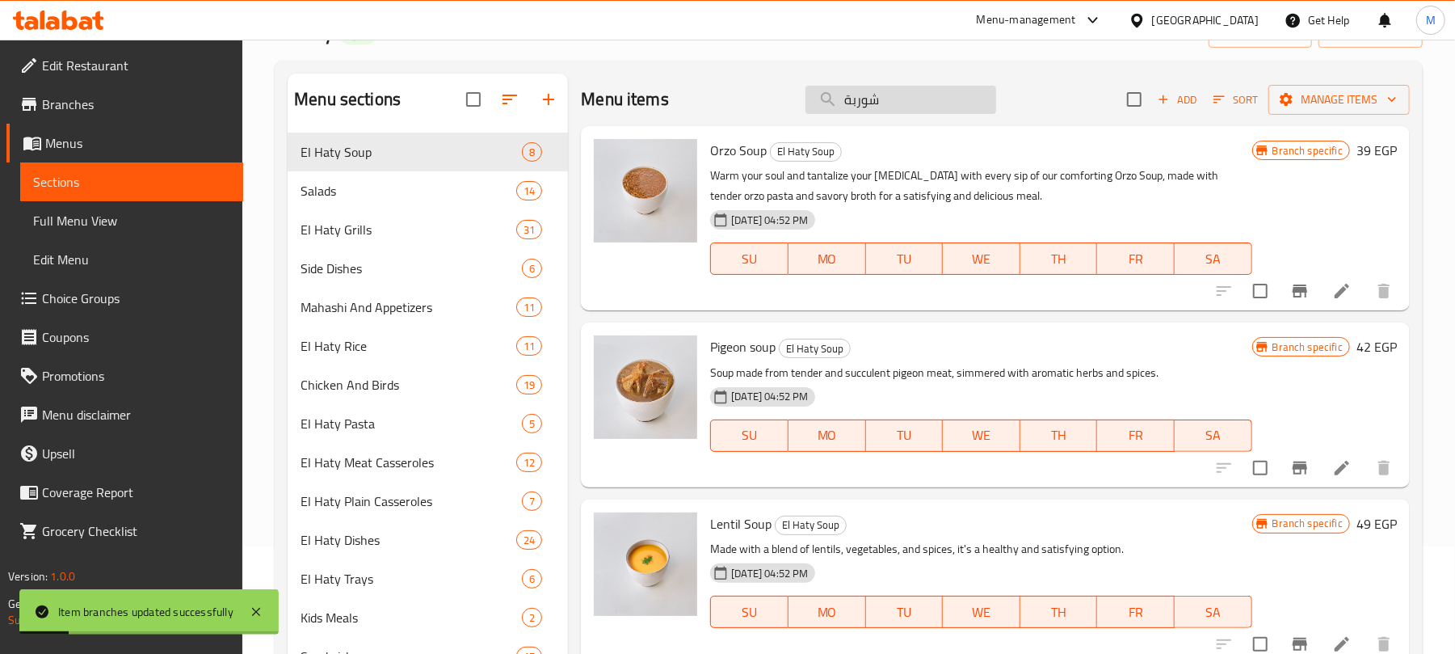
click at [899, 91] on input "شوربة" at bounding box center [900, 100] width 191 height 28
paste input "تيك بالصوص"
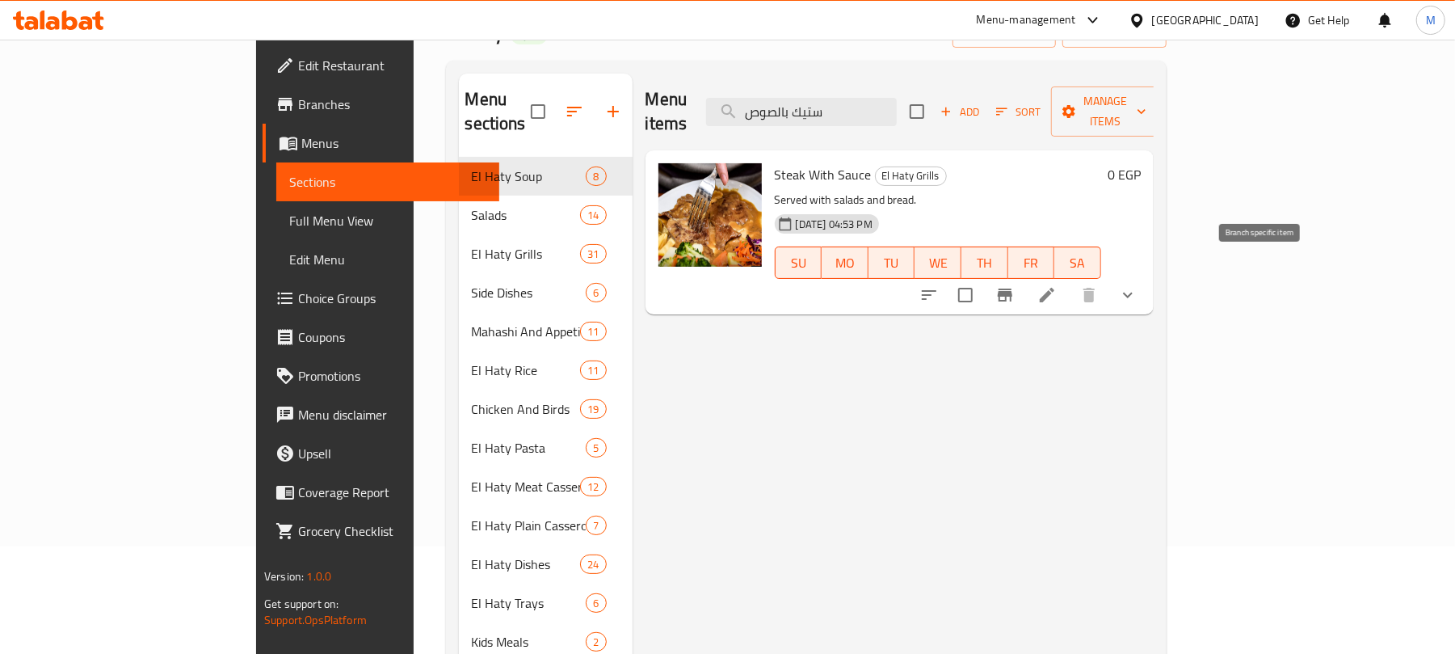
click at [1012, 288] on icon "Branch-specific-item" at bounding box center [1005, 294] width 15 height 13
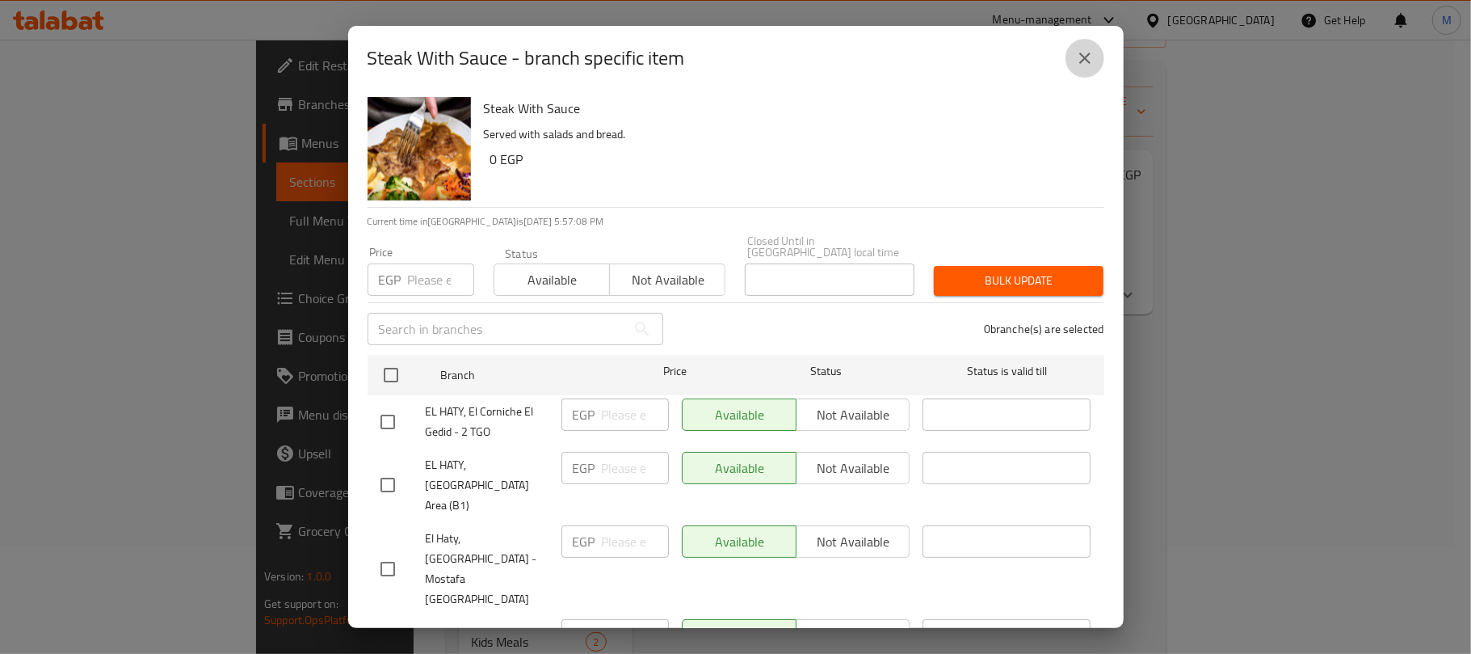
drag, startPoint x: 1086, startPoint y: 65, endPoint x: 1103, endPoint y: 79, distance: 22.3
click at [1086, 65] on icon "close" at bounding box center [1084, 57] width 19 height 19
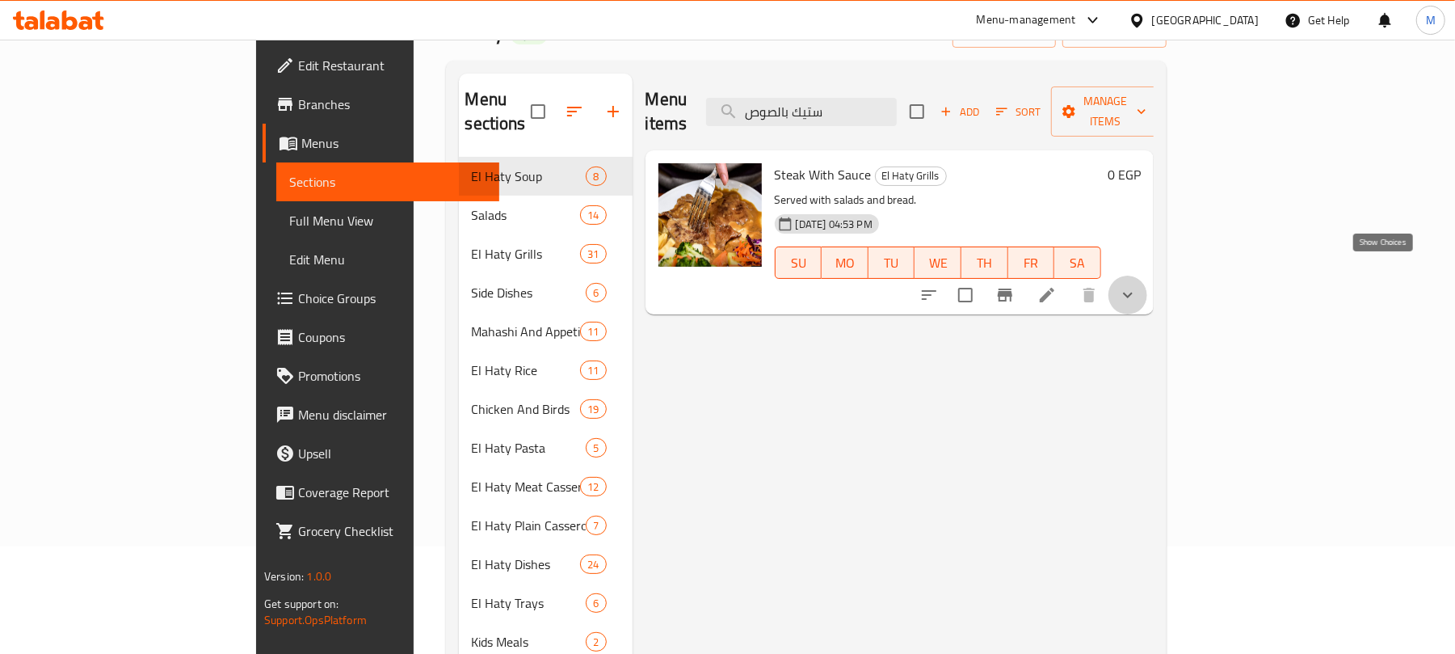
click at [1138, 285] on icon "show more" at bounding box center [1127, 294] width 19 height 19
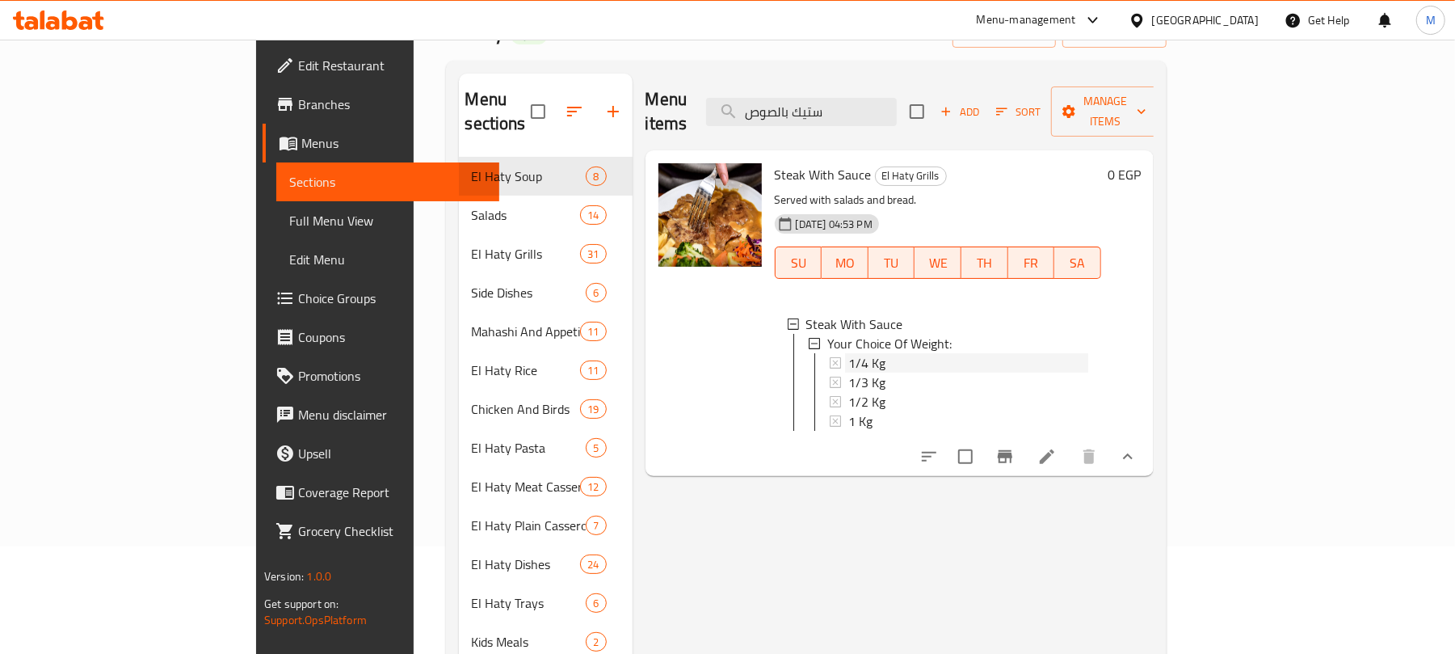
click at [893, 353] on div "1/4 Kg" at bounding box center [968, 362] width 240 height 19
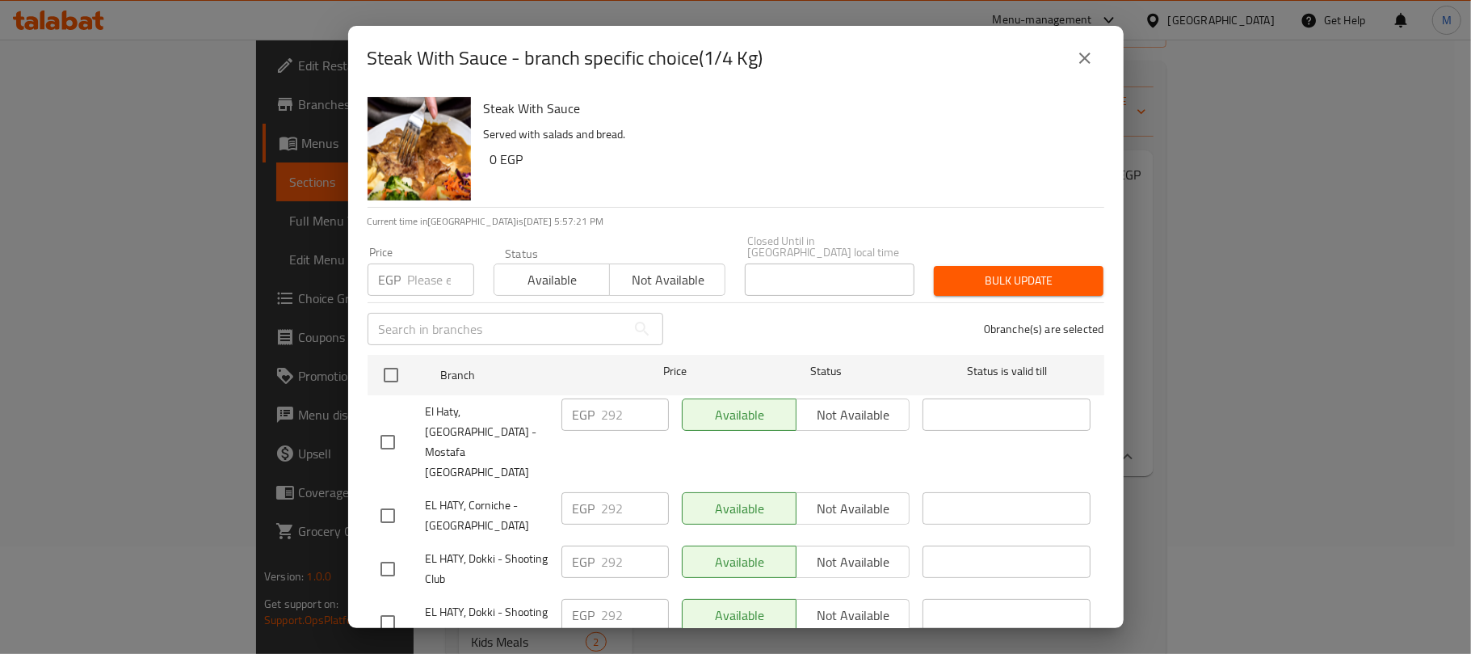
click at [440, 265] on input "number" at bounding box center [441, 279] width 66 height 32
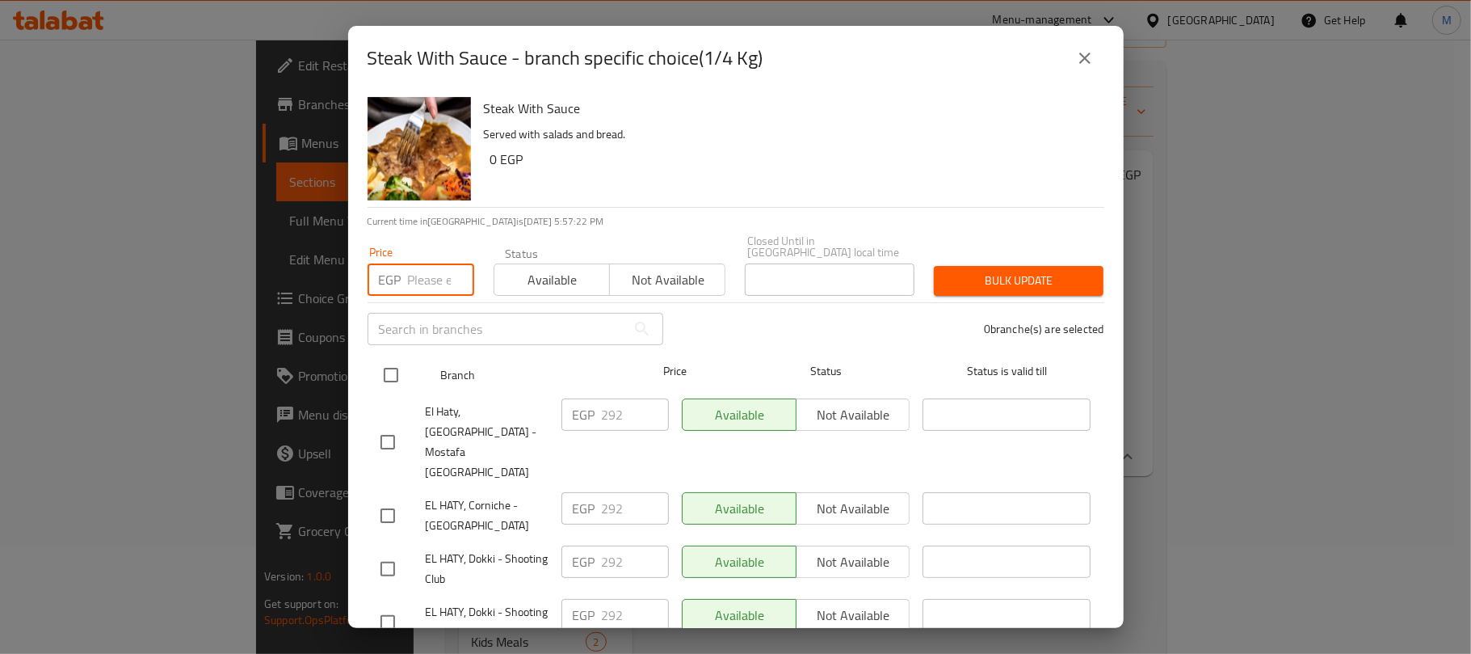
paste input "306"
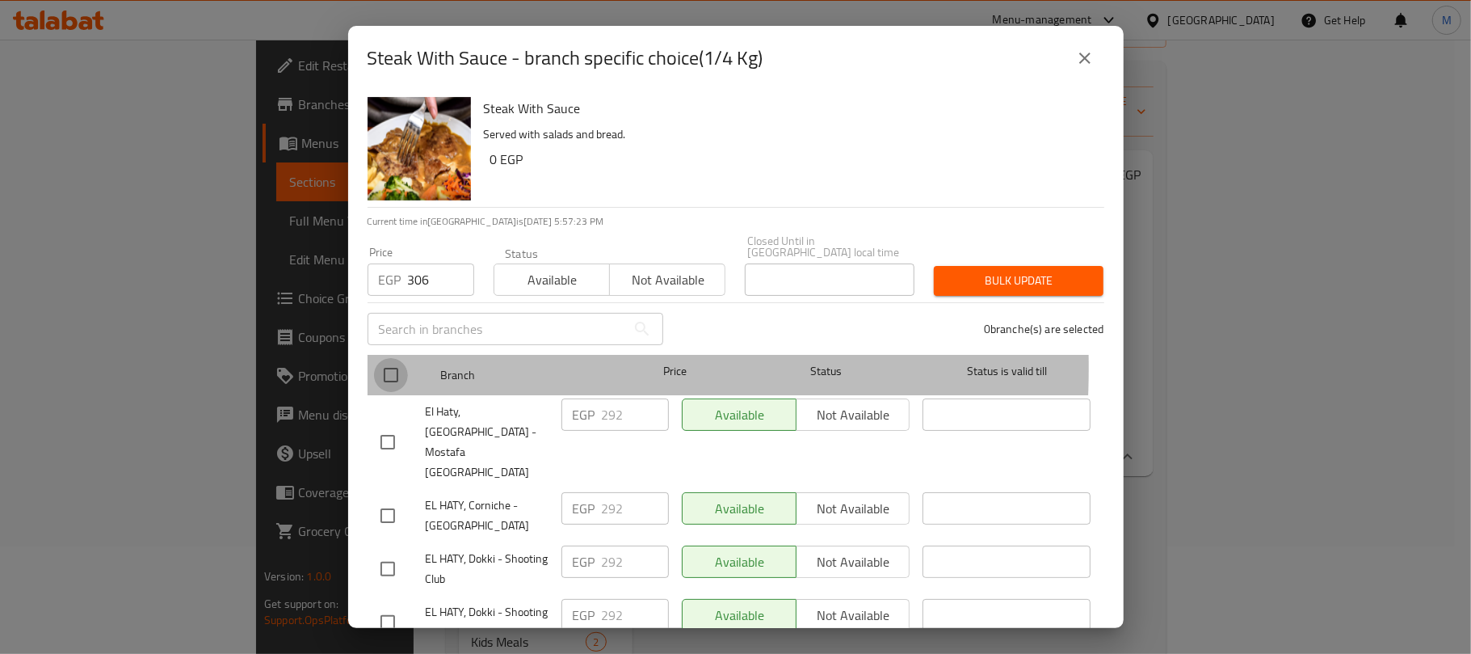
click at [385, 358] on input "checkbox" at bounding box center [391, 375] width 34 height 34
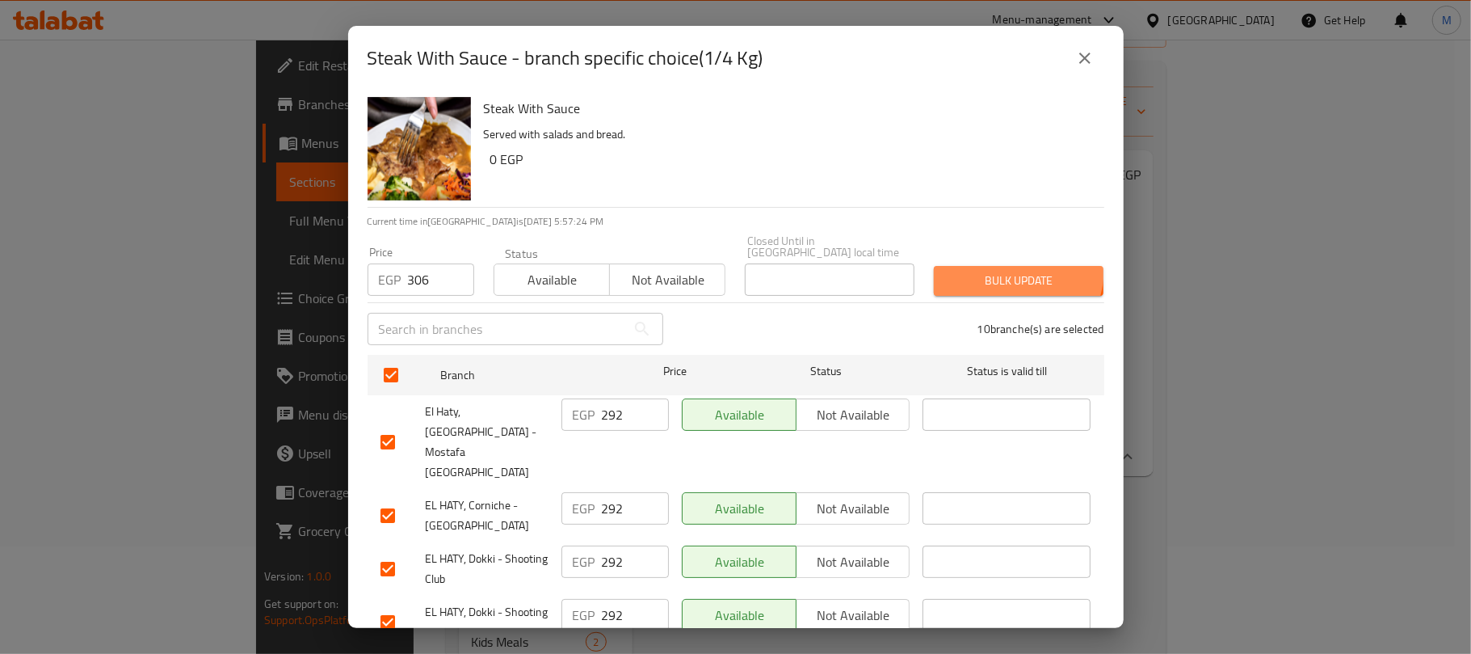
click at [978, 266] on button "Bulk update" at bounding box center [1019, 281] width 170 height 30
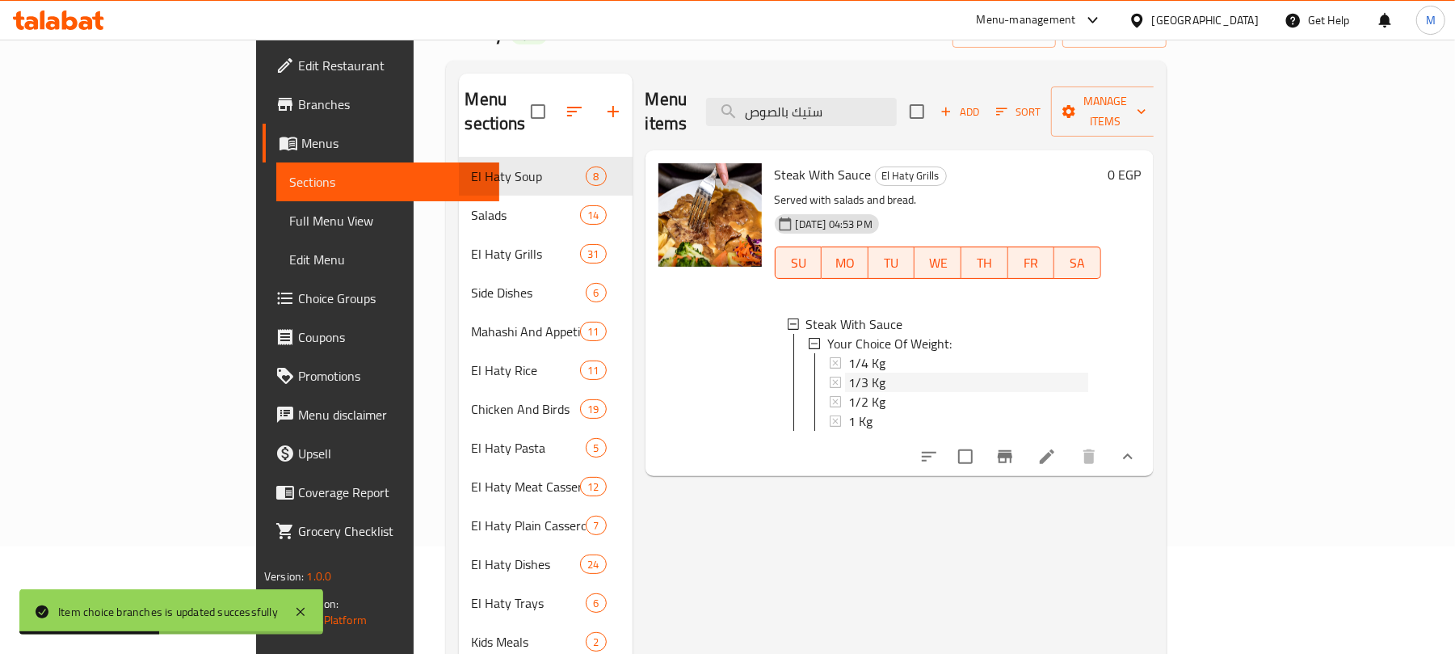
click at [906, 372] on div "1/3 Kg" at bounding box center [968, 381] width 240 height 19
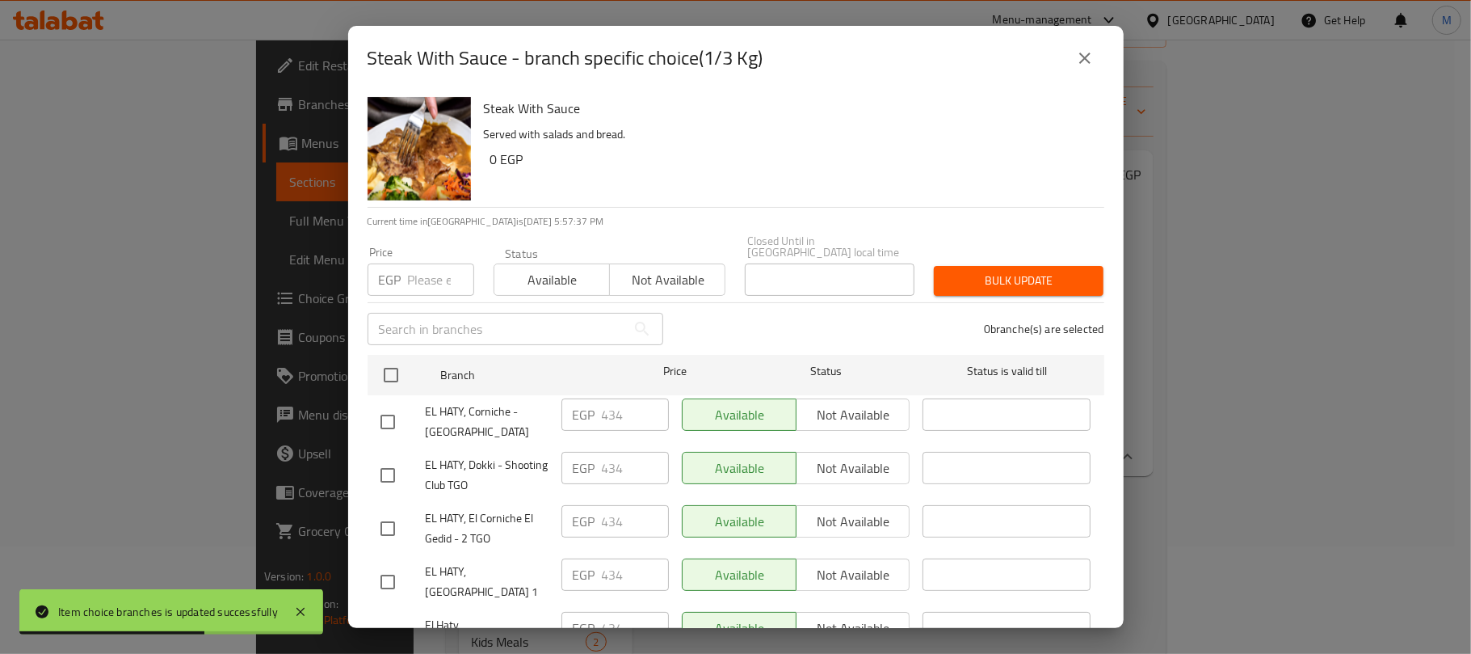
click at [418, 273] on input "number" at bounding box center [441, 279] width 66 height 32
paste input "456"
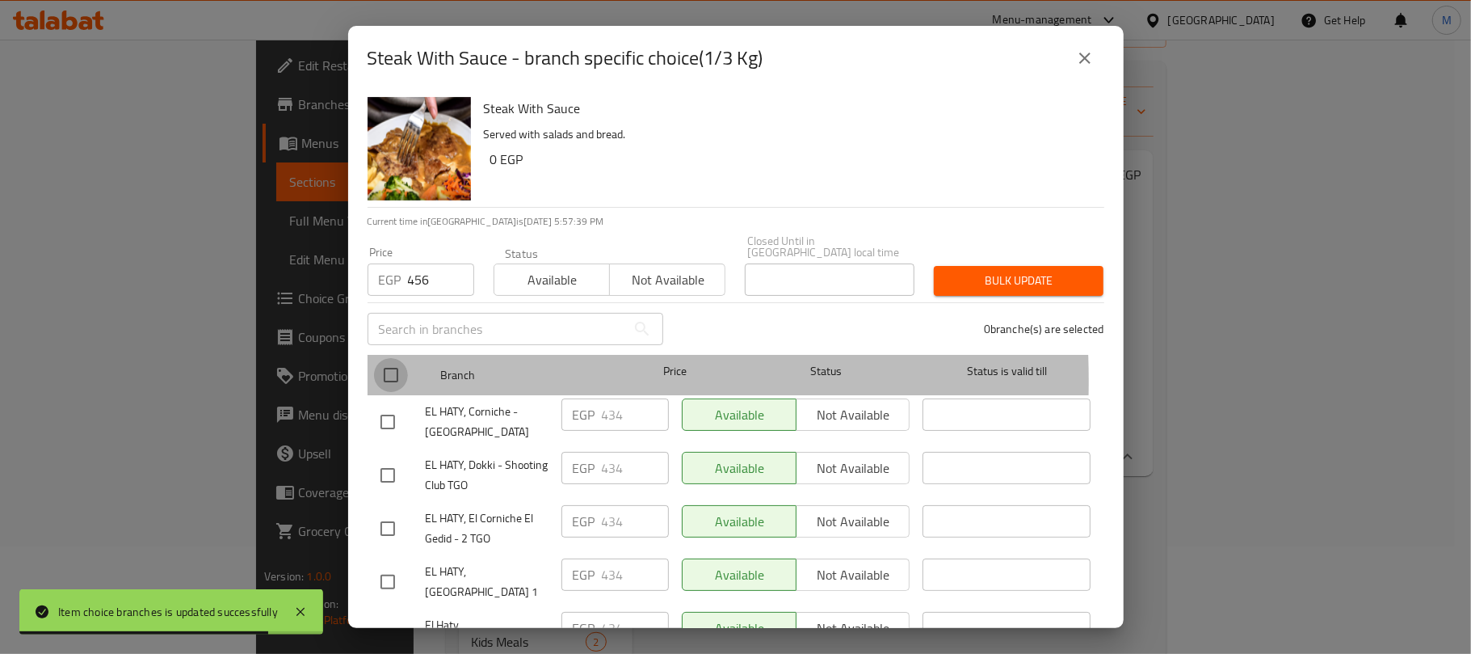
click at [395, 369] on input "checkbox" at bounding box center [391, 375] width 34 height 34
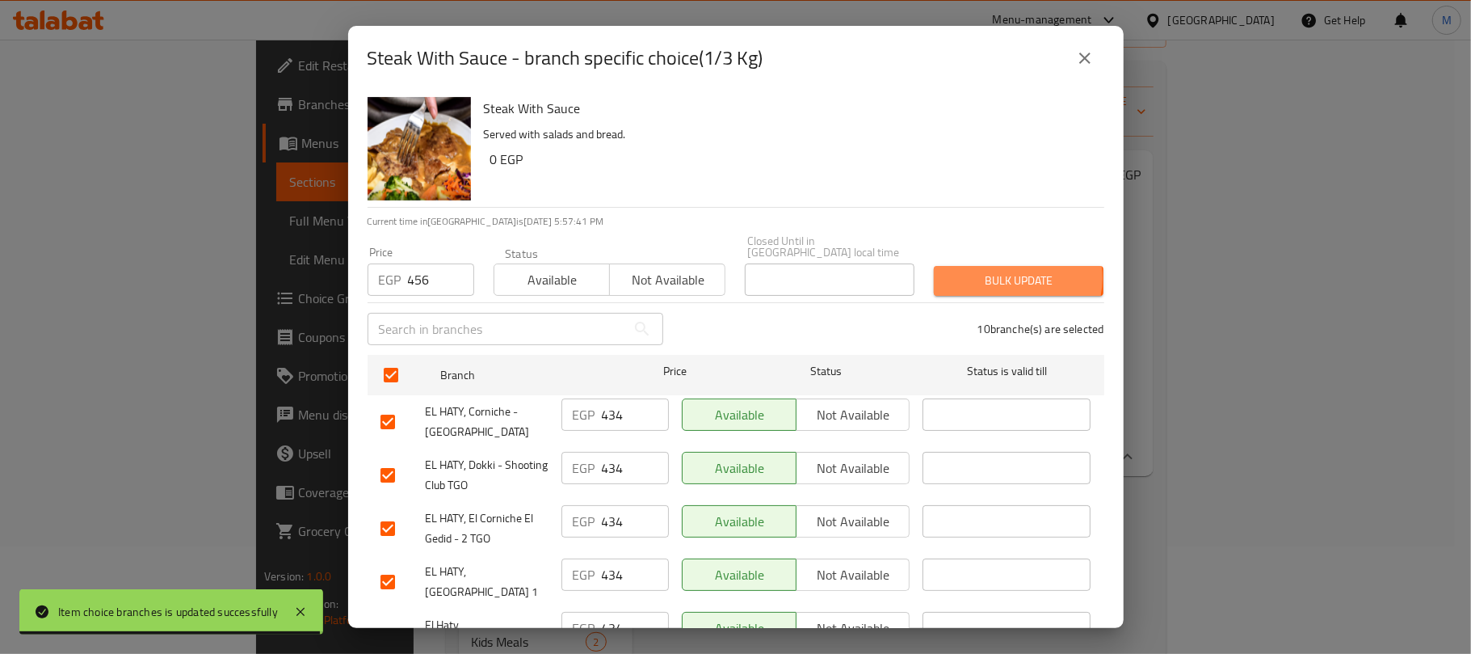
click at [994, 271] on span "Bulk update" at bounding box center [1019, 281] width 144 height 20
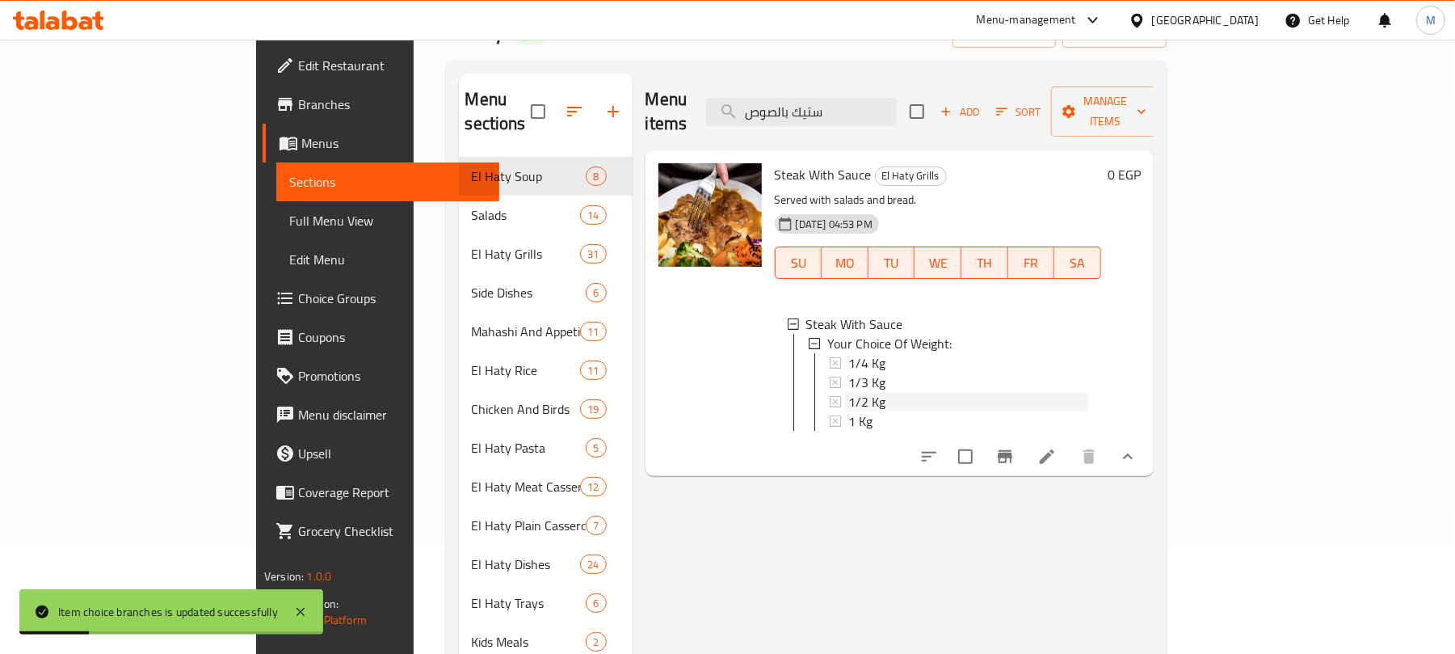
click at [892, 392] on div "1/2 Kg" at bounding box center [968, 401] width 240 height 19
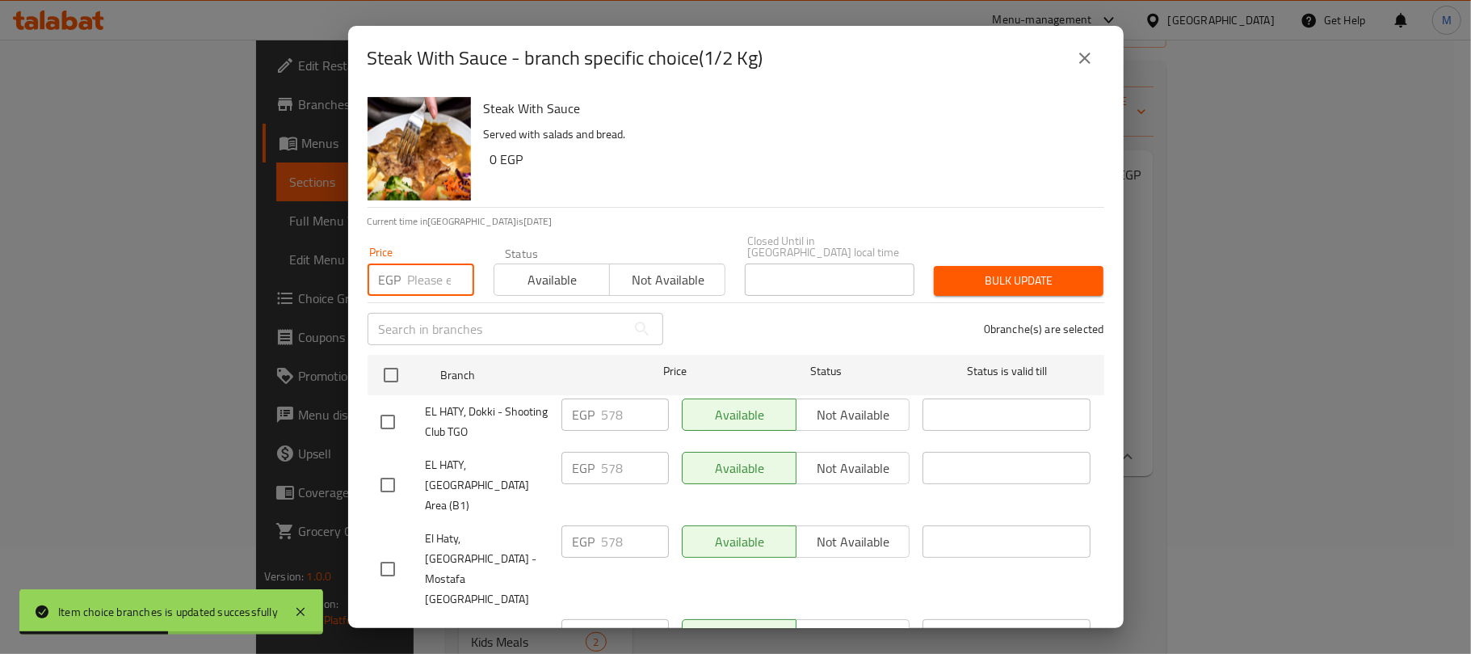
click at [422, 263] on input "number" at bounding box center [441, 279] width 66 height 32
paste input "606"
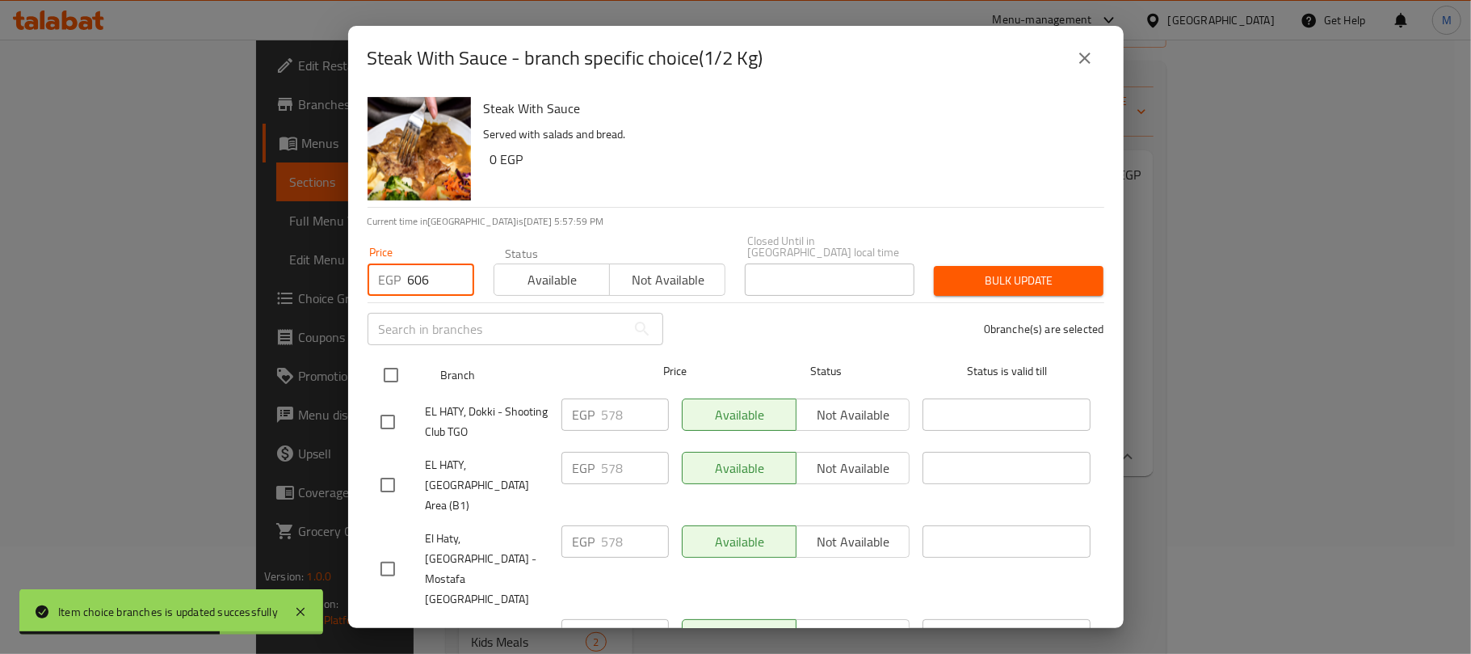
click at [399, 364] on input "checkbox" at bounding box center [391, 375] width 34 height 34
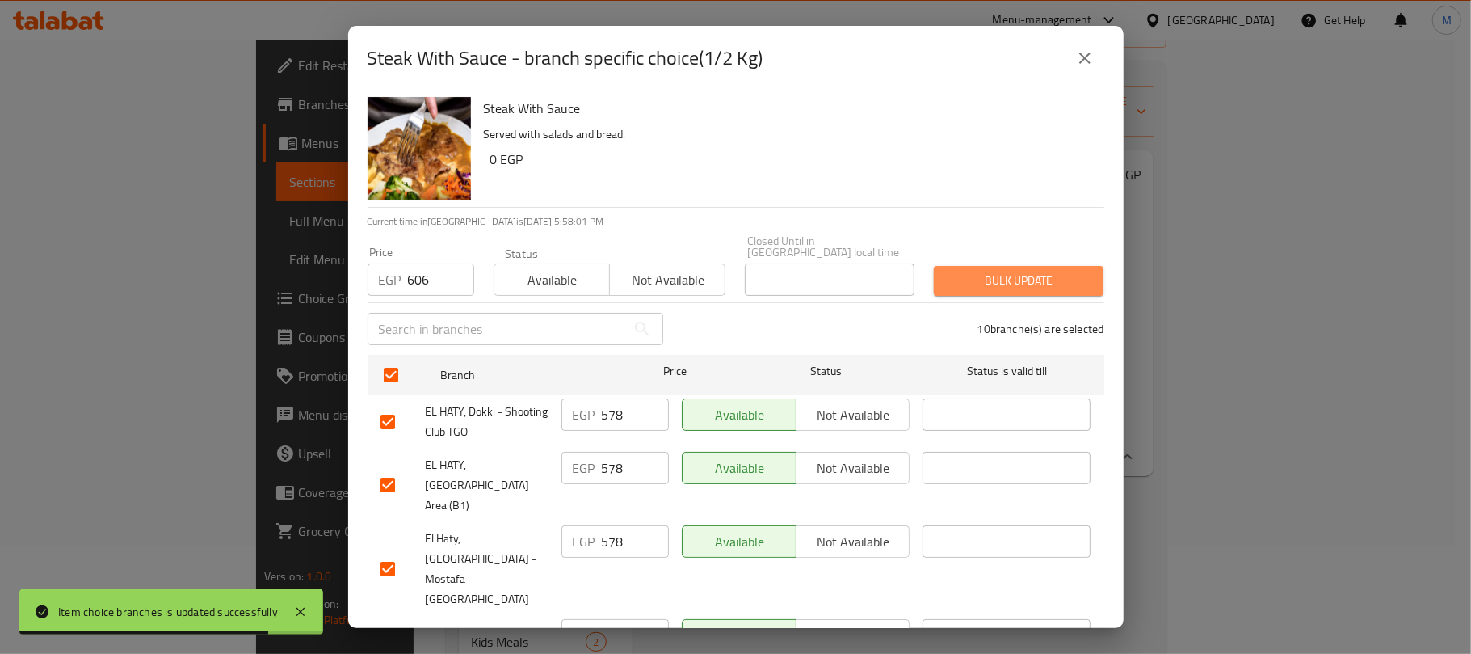
click at [1048, 278] on span "Bulk update" at bounding box center [1019, 281] width 144 height 20
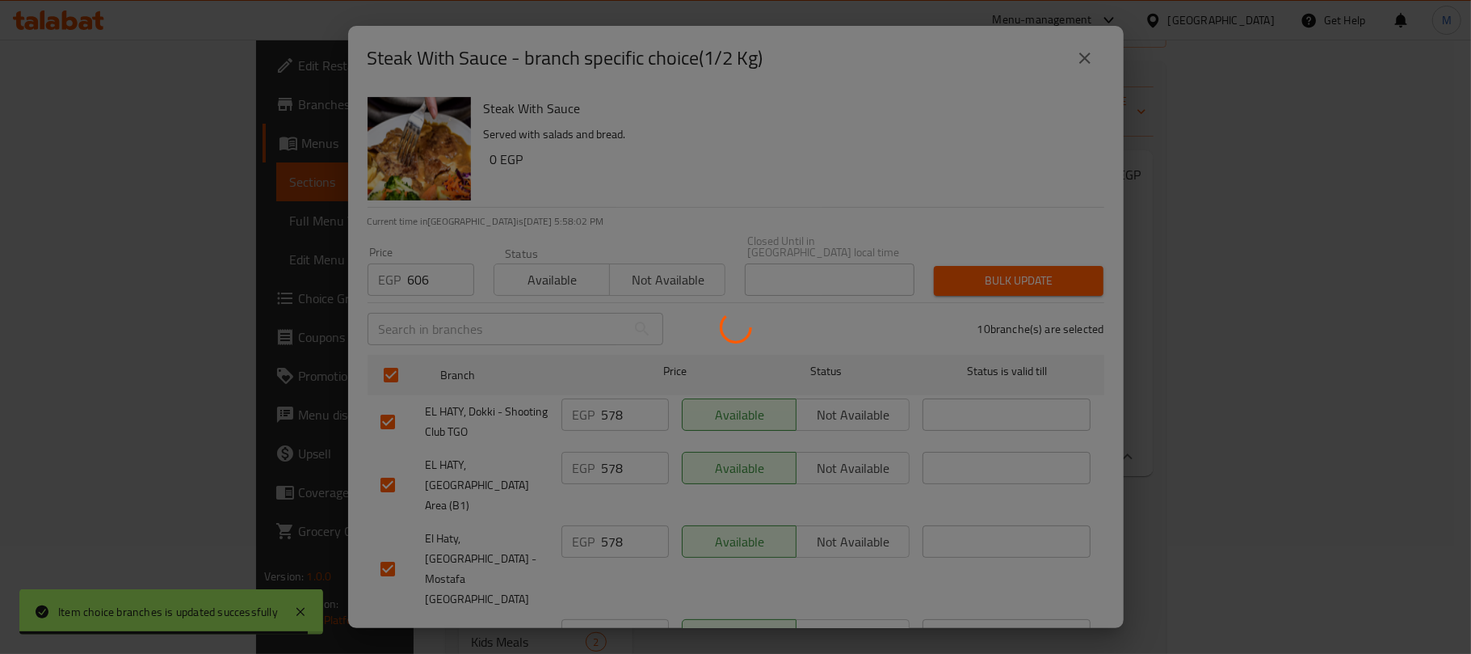
click at [1018, 267] on div at bounding box center [735, 327] width 1471 height 654
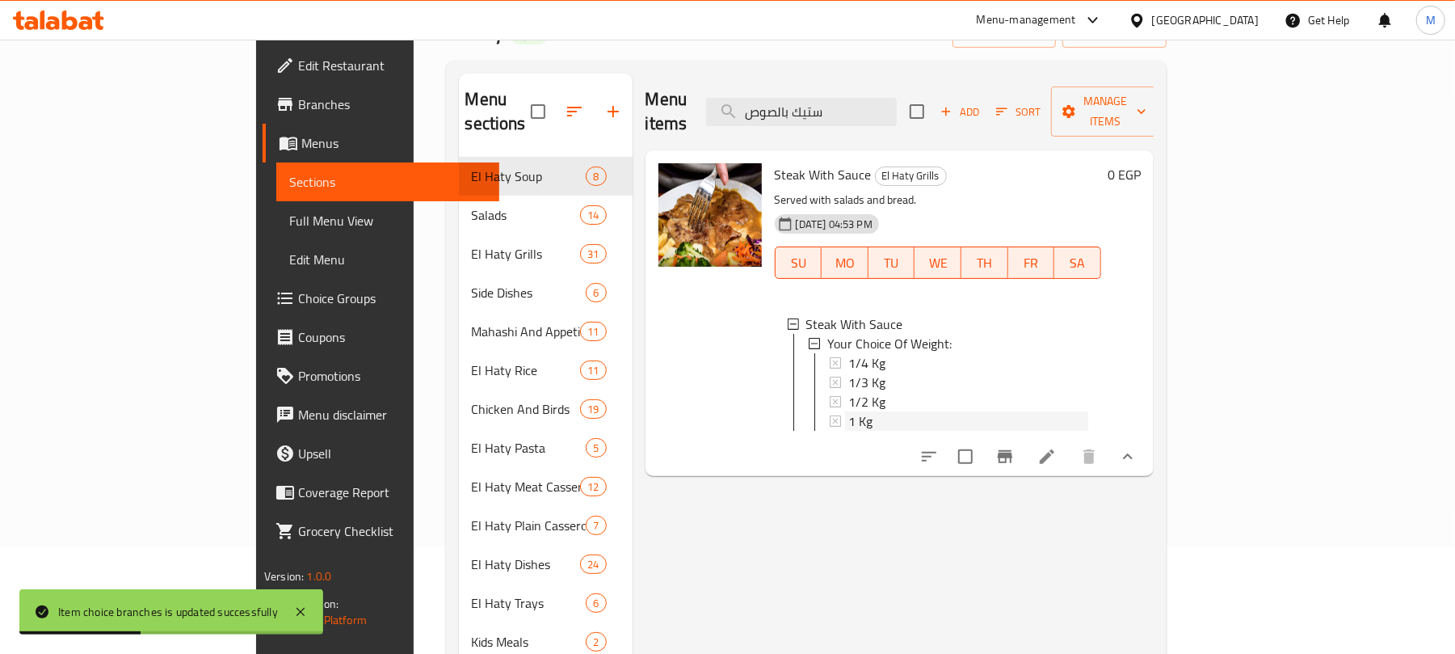
click at [848, 411] on span "1 Kg" at bounding box center [860, 420] width 24 height 19
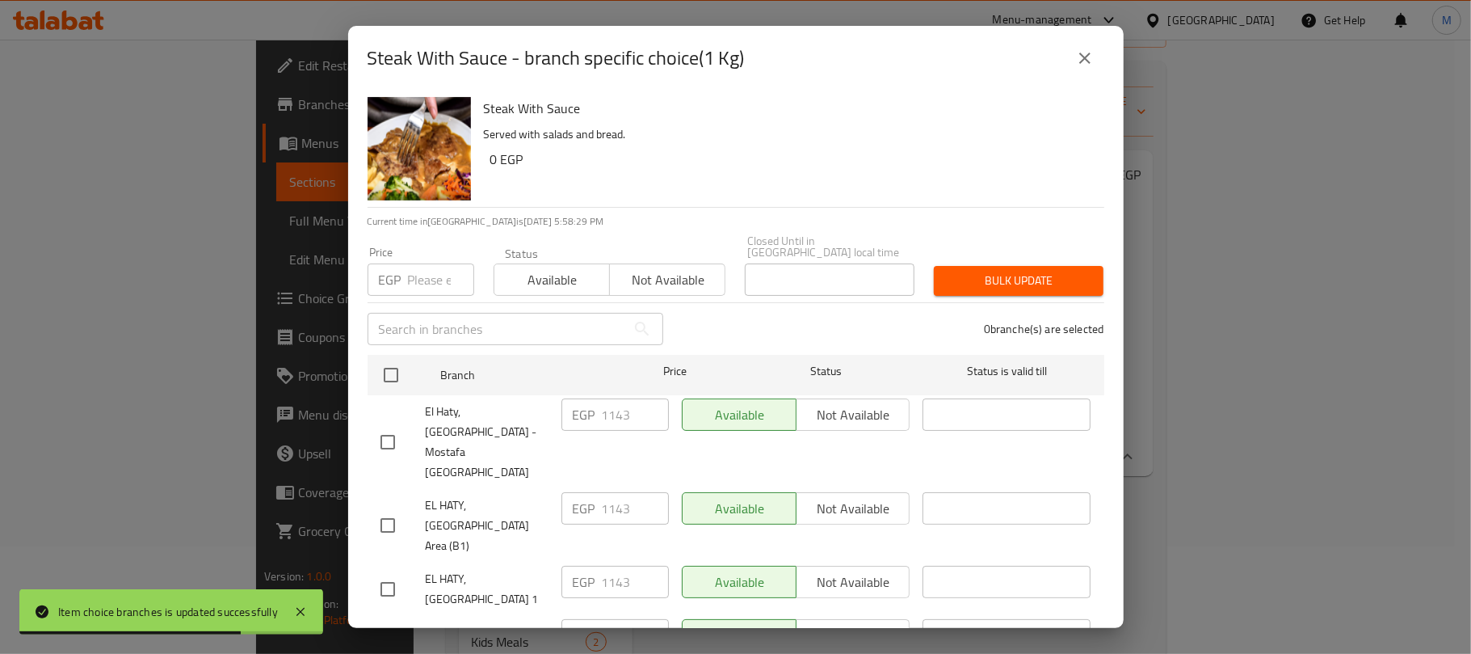
click at [436, 263] on input "number" at bounding box center [441, 279] width 66 height 32
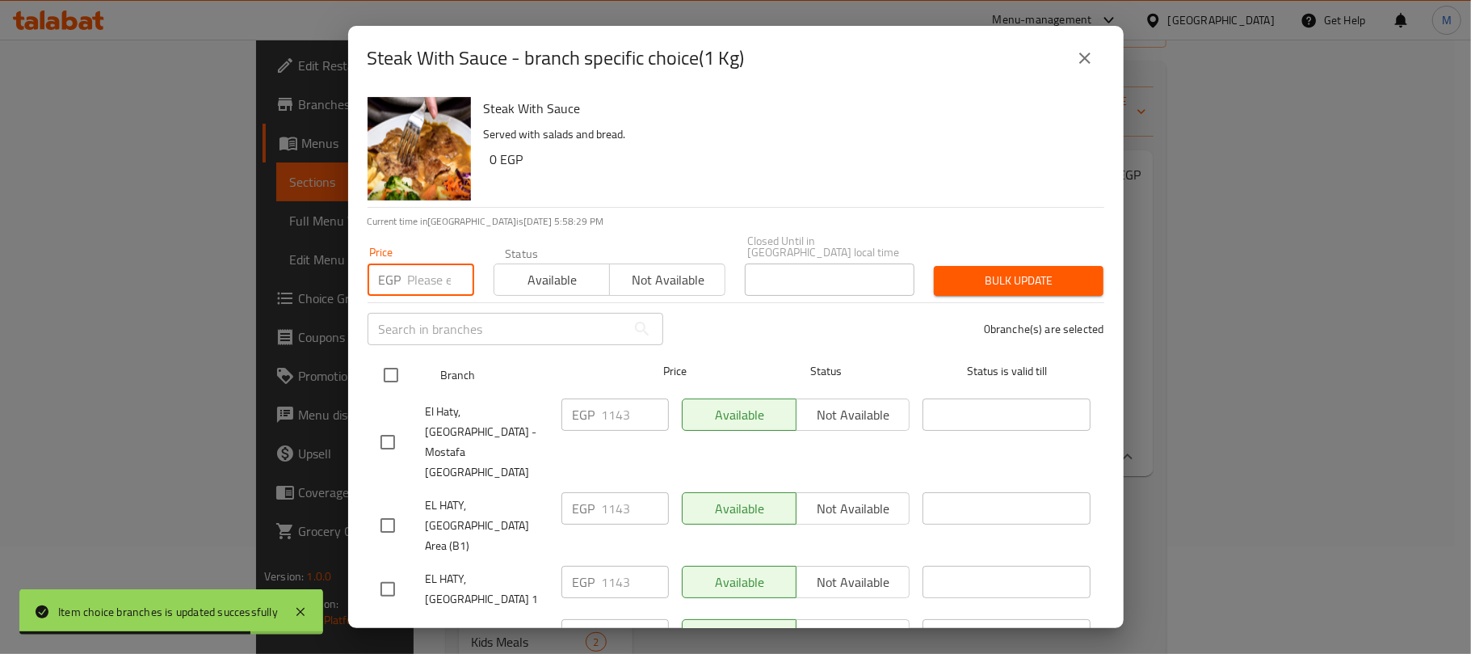
paste input "1200"
click at [392, 368] on input "checkbox" at bounding box center [391, 375] width 34 height 34
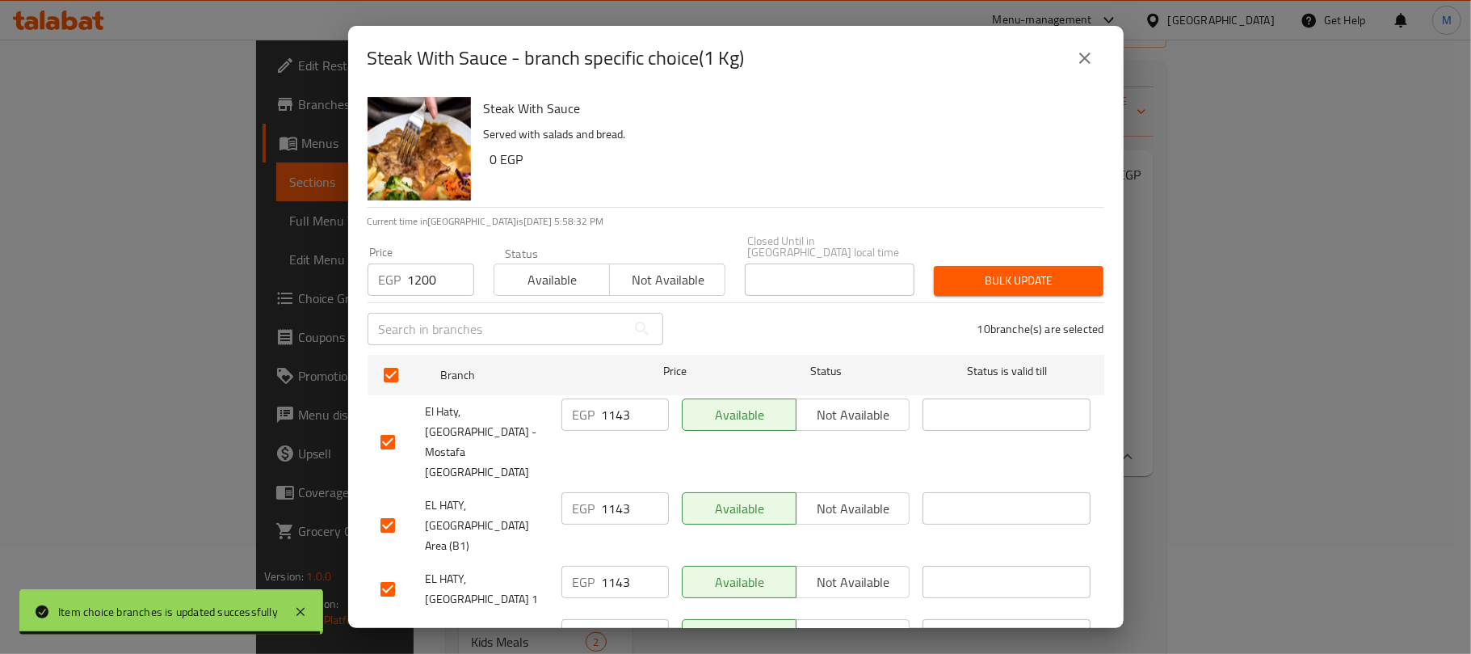
click at [977, 271] on span "Bulk update" at bounding box center [1019, 281] width 144 height 20
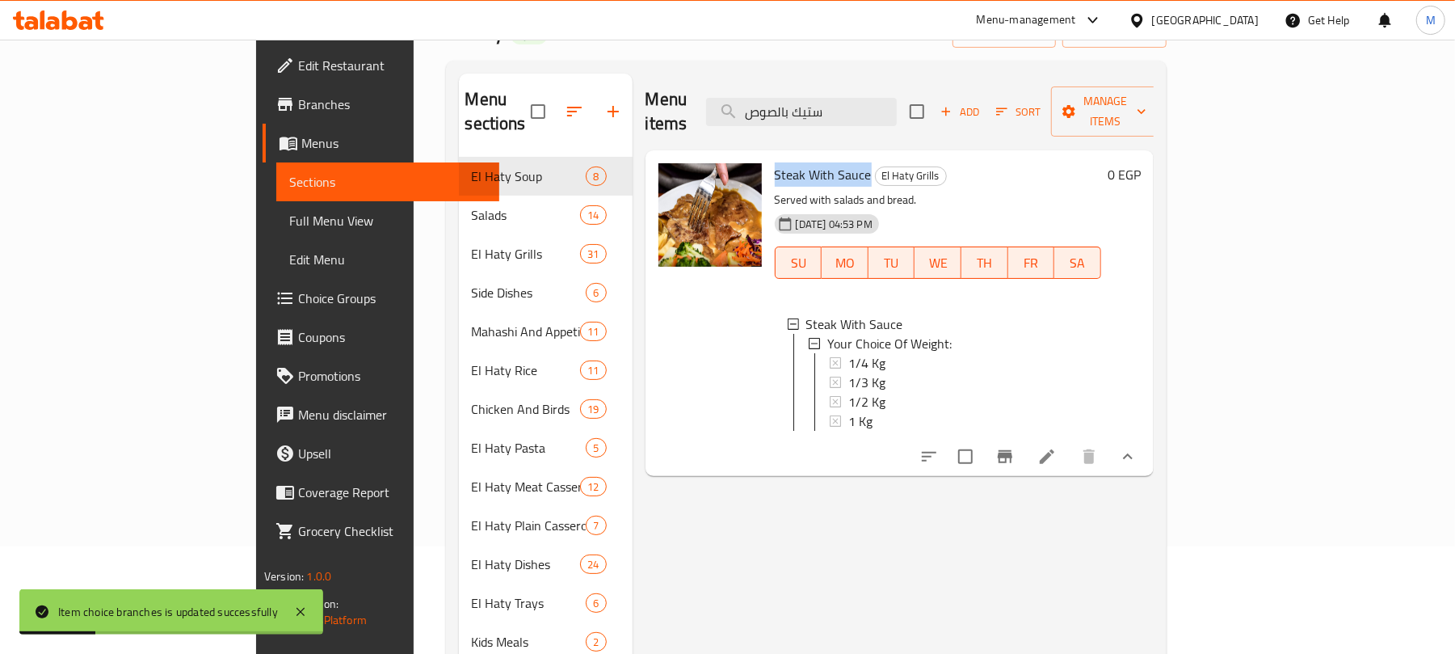
drag, startPoint x: 709, startPoint y: 149, endPoint x: 805, endPoint y: 142, distance: 97.2
click at [805, 157] on div "Steak With Sauce El Haty Grills Served with salads and bread. 07-06-2024 04:53 …" at bounding box center [937, 313] width 339 height 313
copy span "Steak With Sauce"
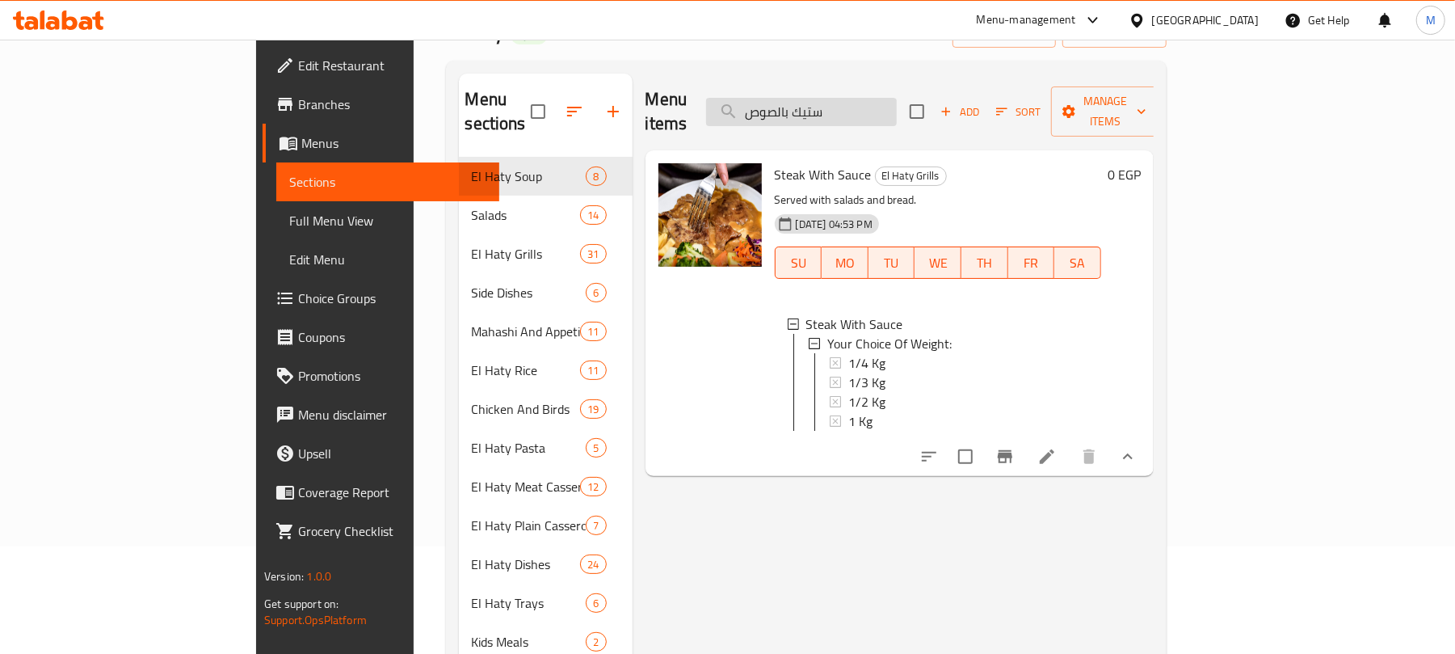
click at [897, 98] on input "ستيك بالصوص" at bounding box center [801, 112] width 191 height 28
paste input "بع فرخة ورك"
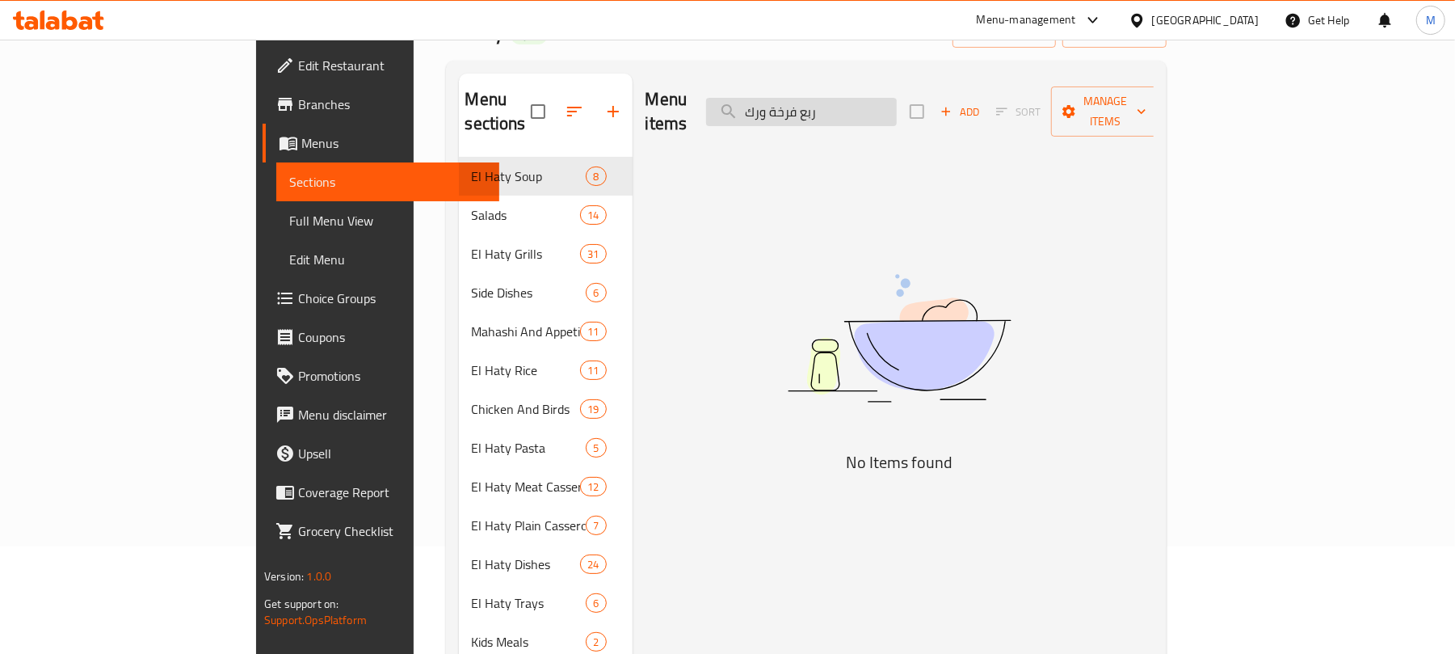
click at [864, 103] on input "ربع فرخة ورك" at bounding box center [801, 112] width 191 height 28
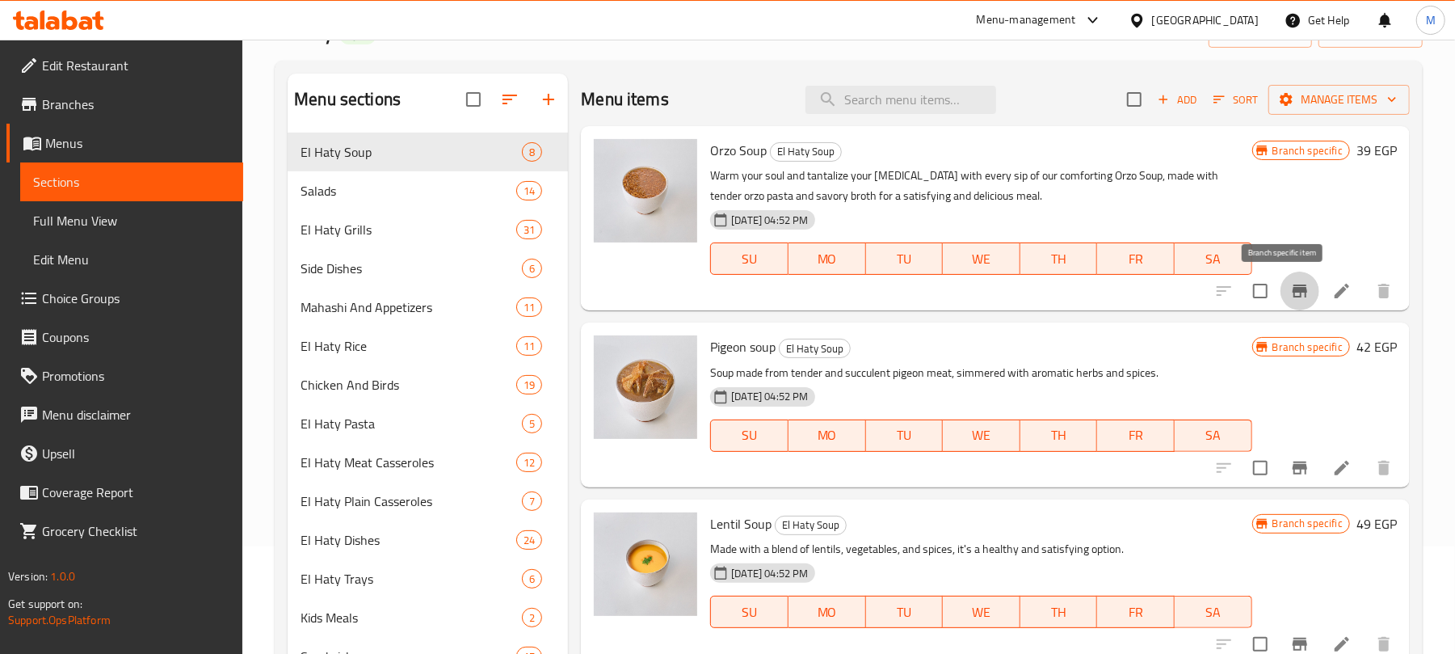
click at [1290, 301] on icon "Branch-specific-item" at bounding box center [1299, 290] width 19 height 19
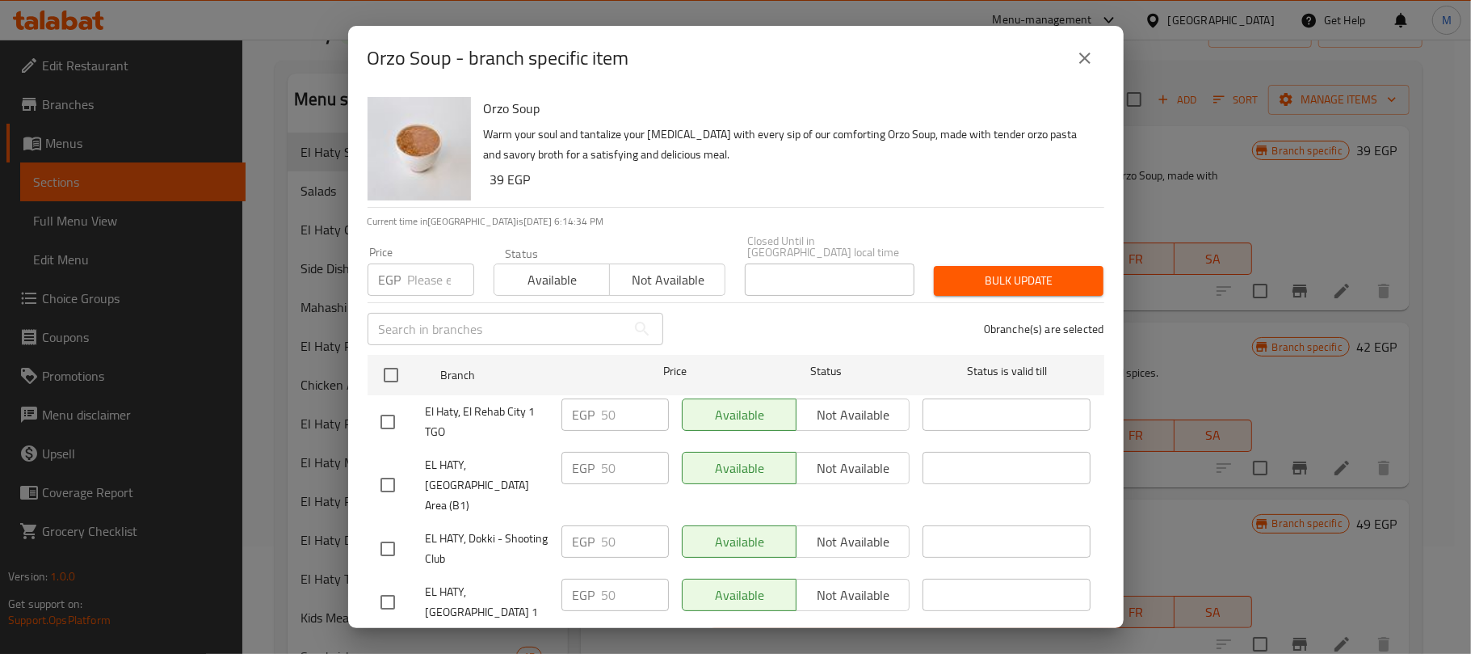
click at [1075, 63] on icon "close" at bounding box center [1084, 57] width 19 height 19
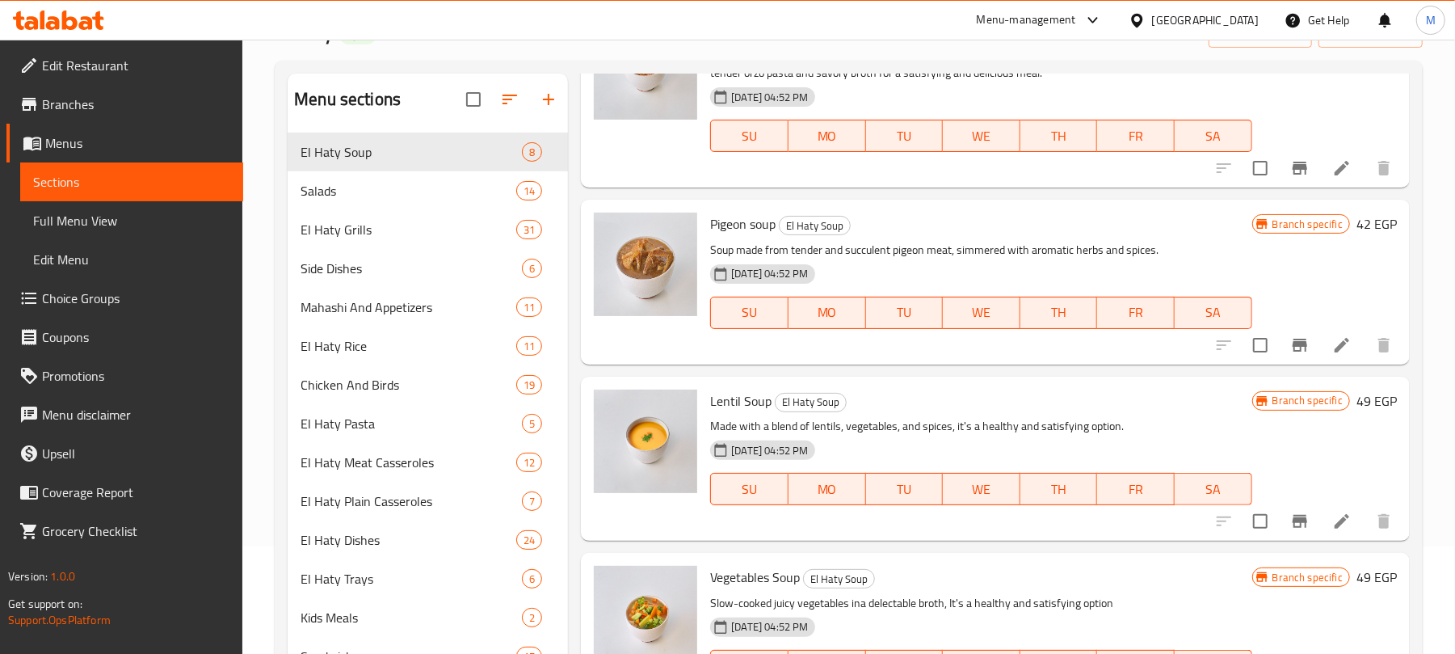
scroll to position [215, 0]
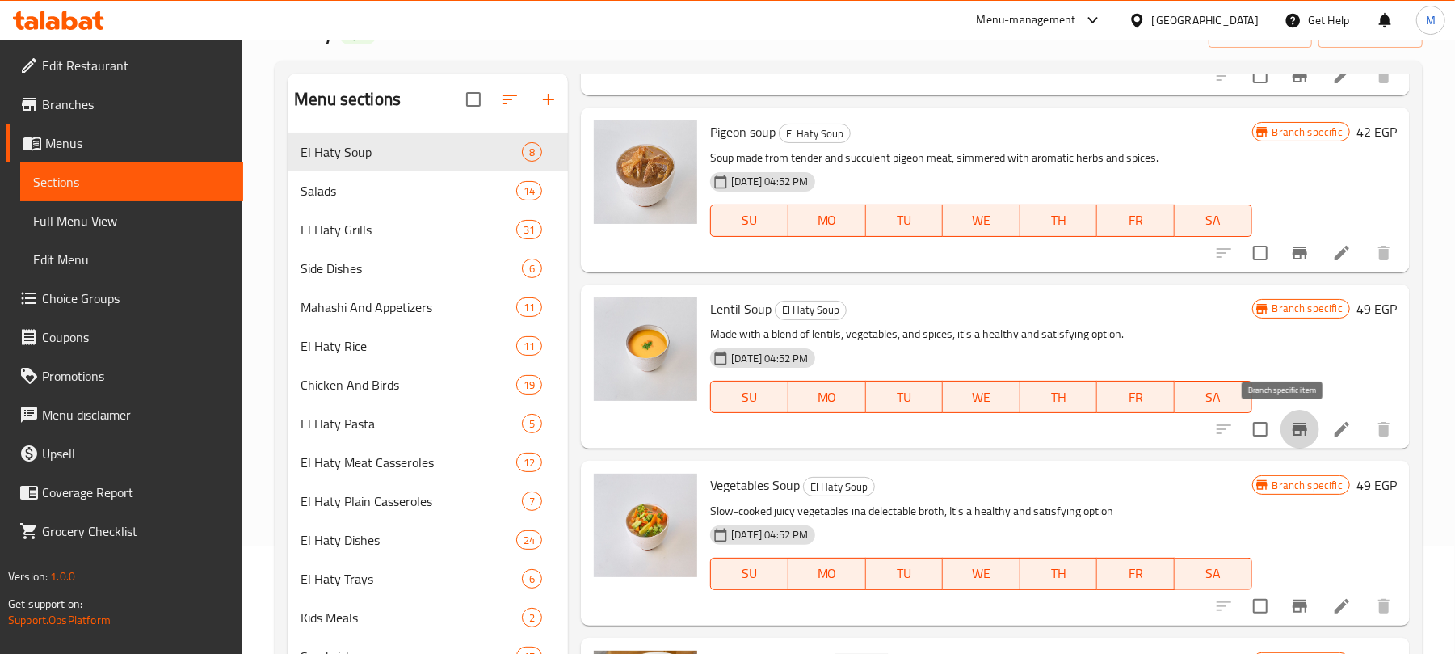
click at [1293, 428] on icon "Branch-specific-item" at bounding box center [1300, 429] width 15 height 13
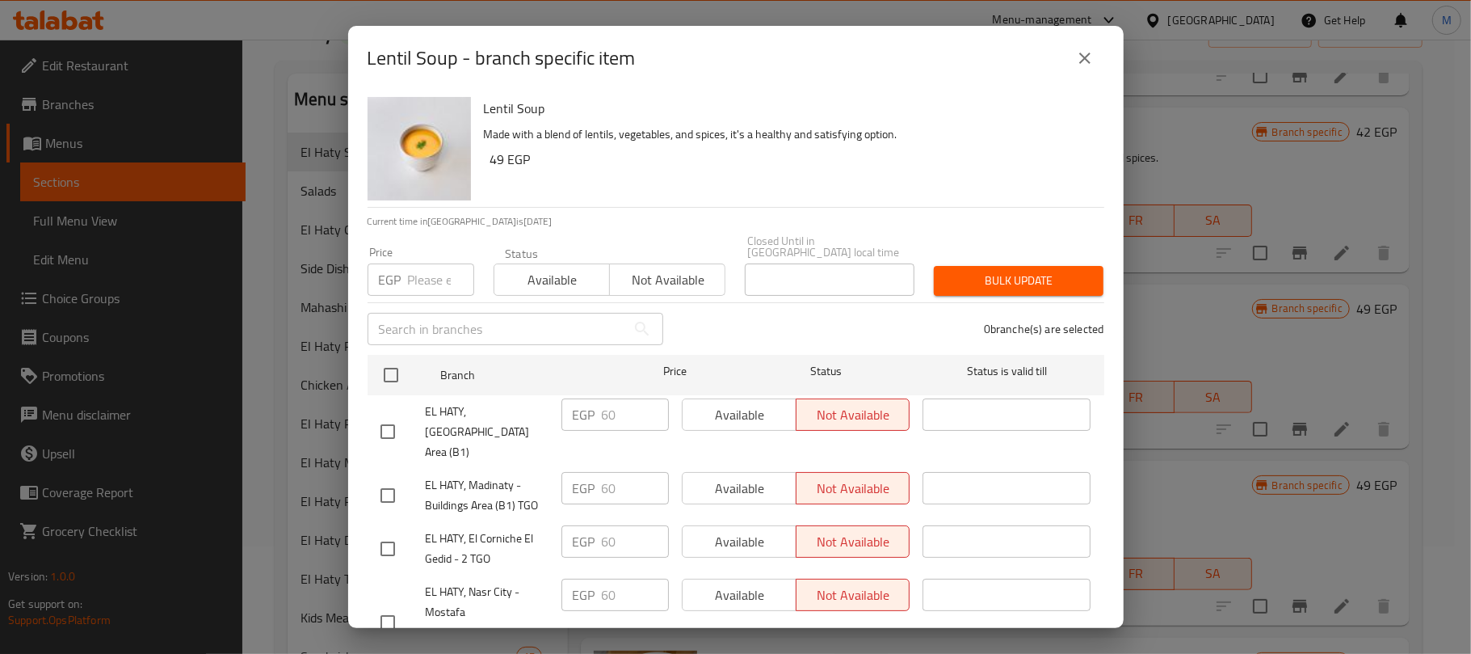
click at [404, 263] on div "EGP Price" at bounding box center [421, 279] width 107 height 32
paste input "63"
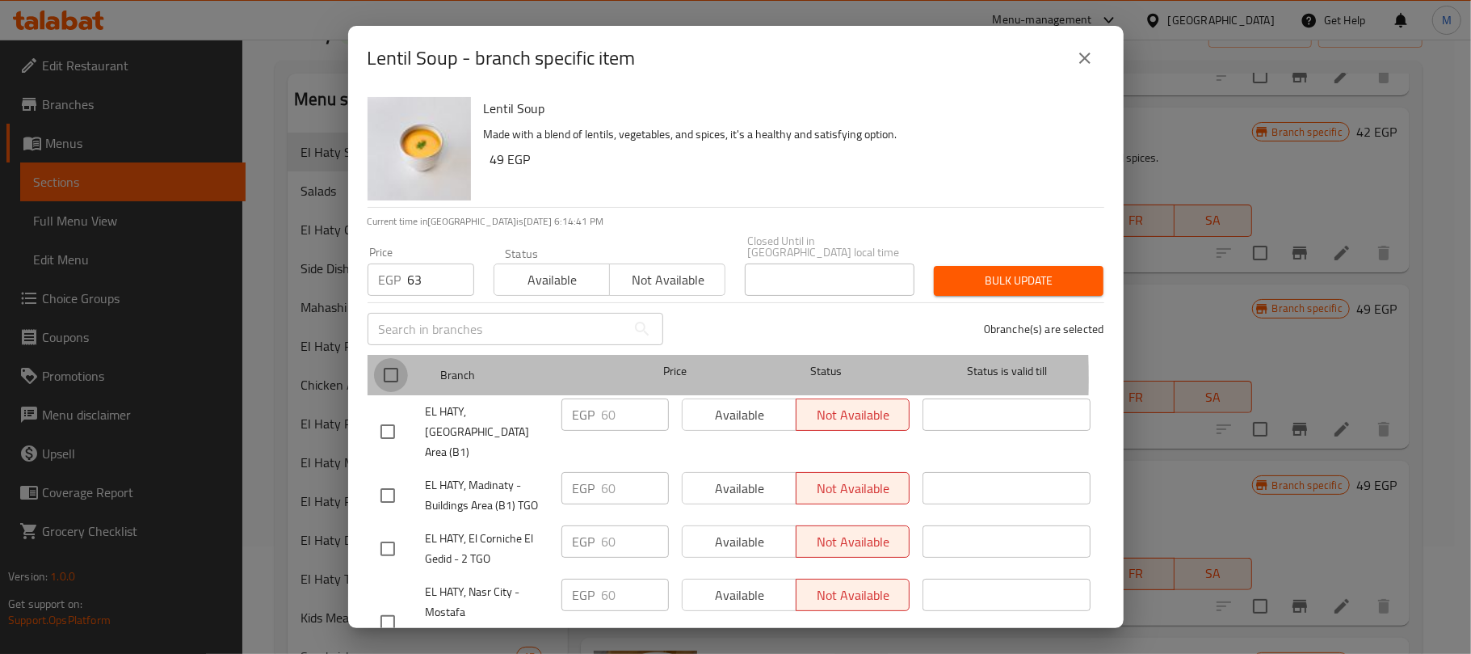
click at [389, 367] on input "checkbox" at bounding box center [391, 375] width 34 height 34
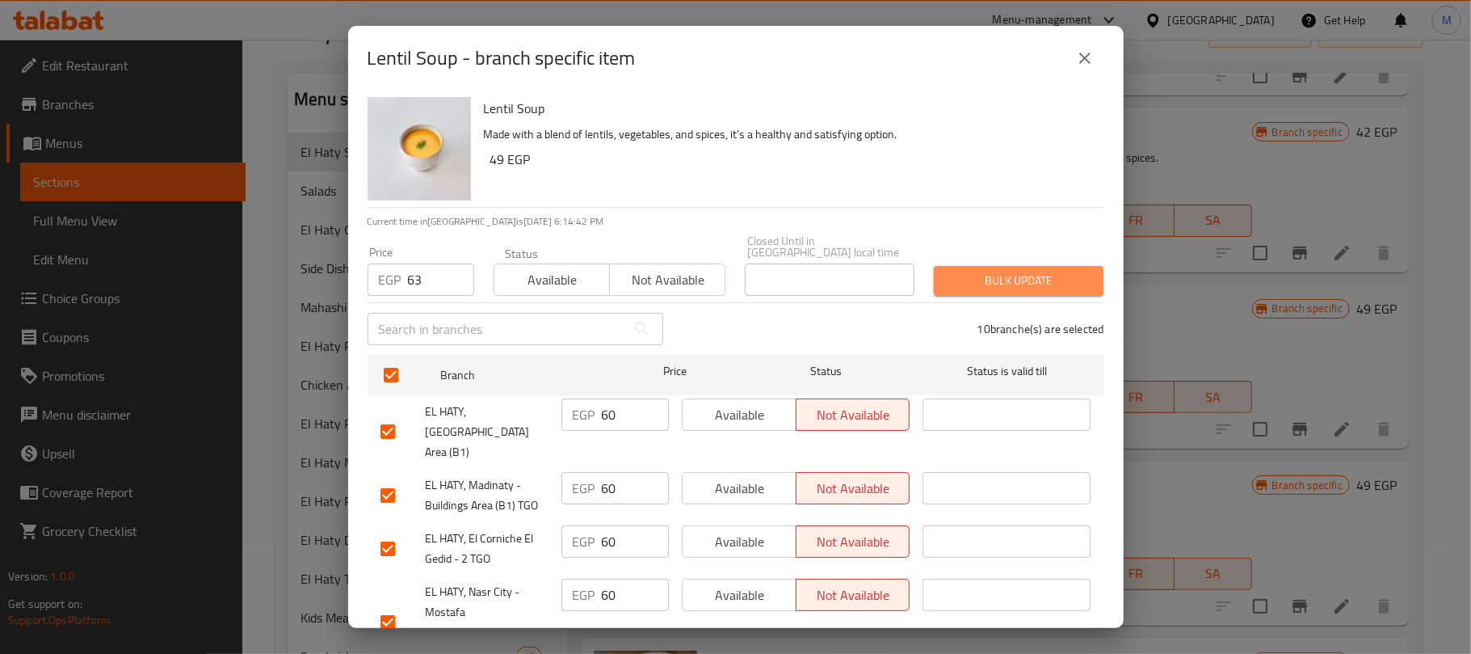
click at [1070, 275] on span "Bulk update" at bounding box center [1019, 281] width 144 height 20
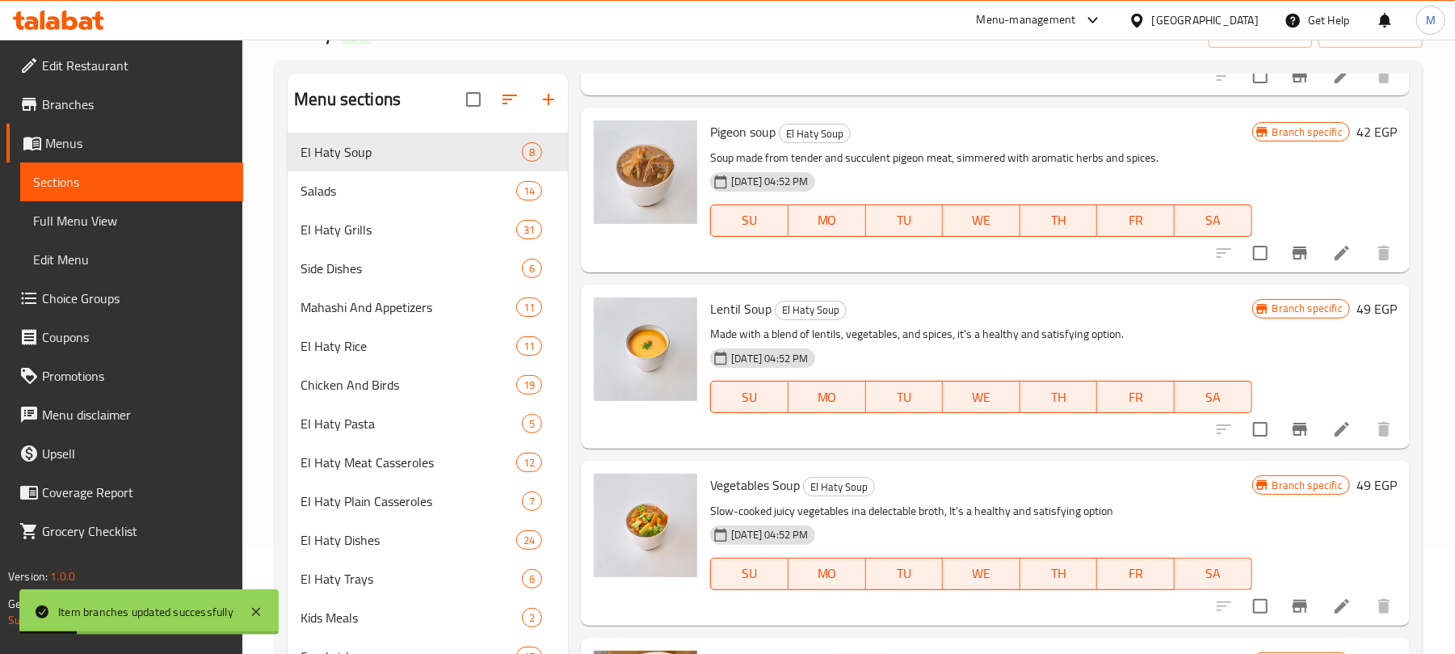
click at [1293, 606] on icon "Branch-specific-item" at bounding box center [1300, 605] width 15 height 13
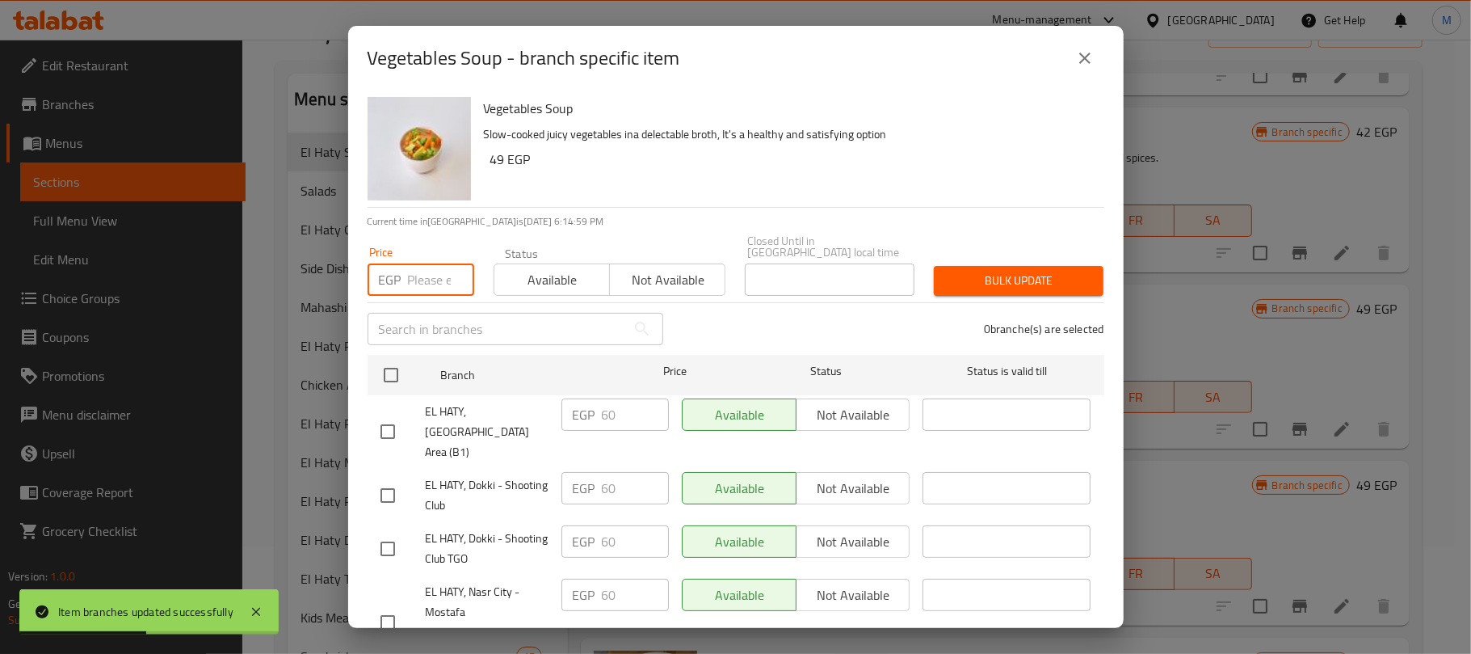
click at [436, 279] on input "number" at bounding box center [441, 279] width 66 height 32
paste input "63"
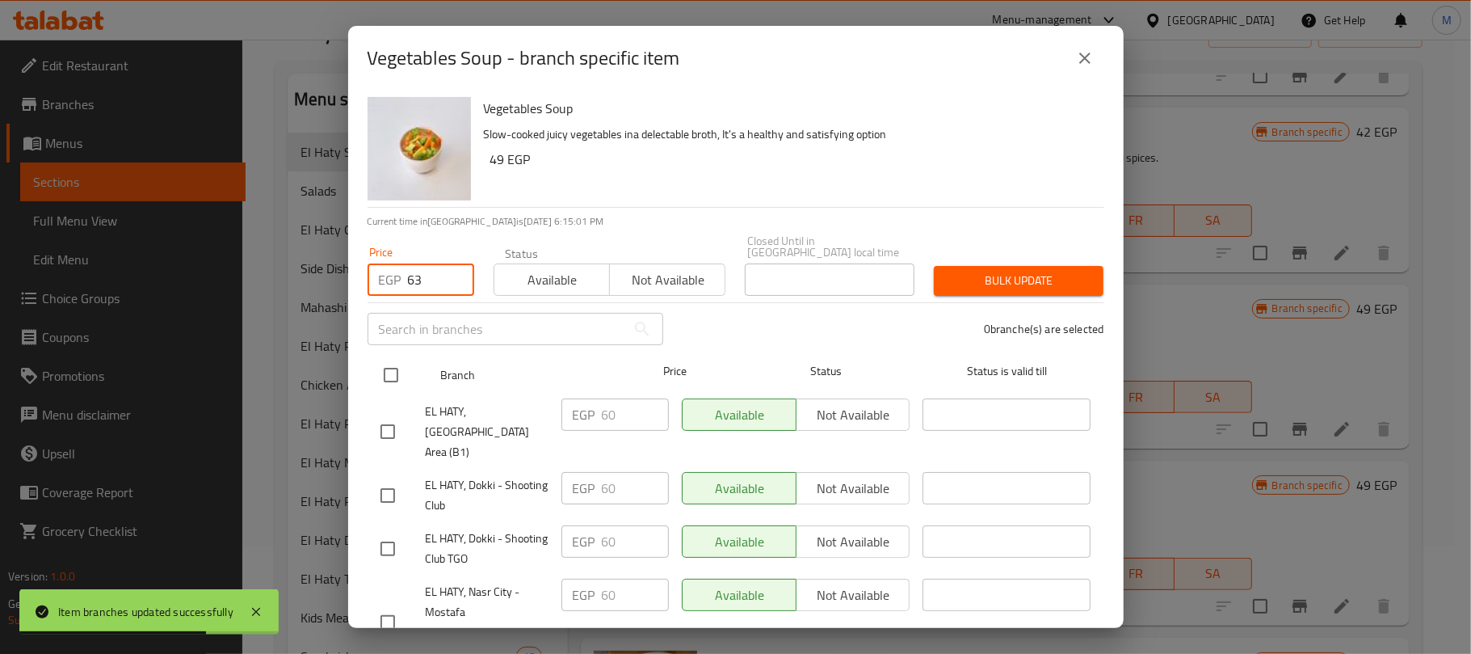
click at [386, 369] on input "checkbox" at bounding box center [391, 375] width 34 height 34
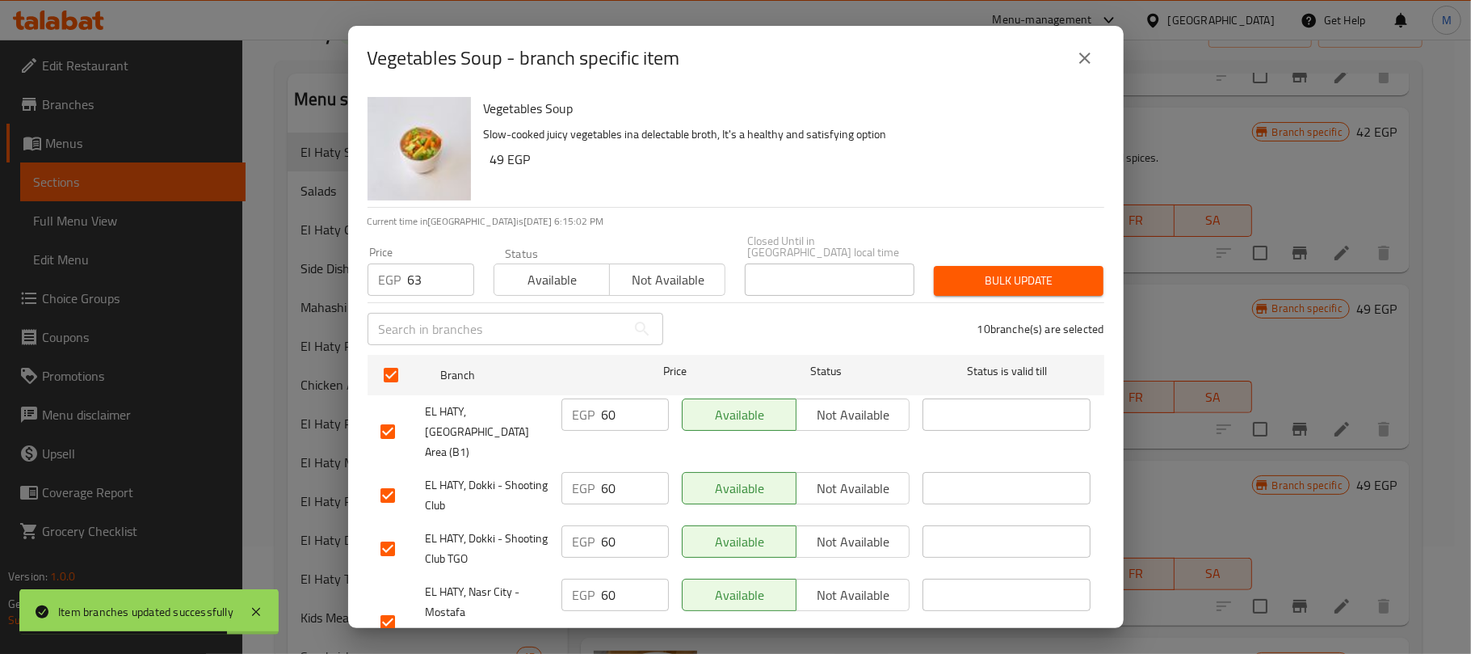
click at [992, 300] on div "10 branche(s) are selected" at bounding box center [893, 329] width 441 height 58
click at [990, 271] on span "Bulk update" at bounding box center [1019, 281] width 144 height 20
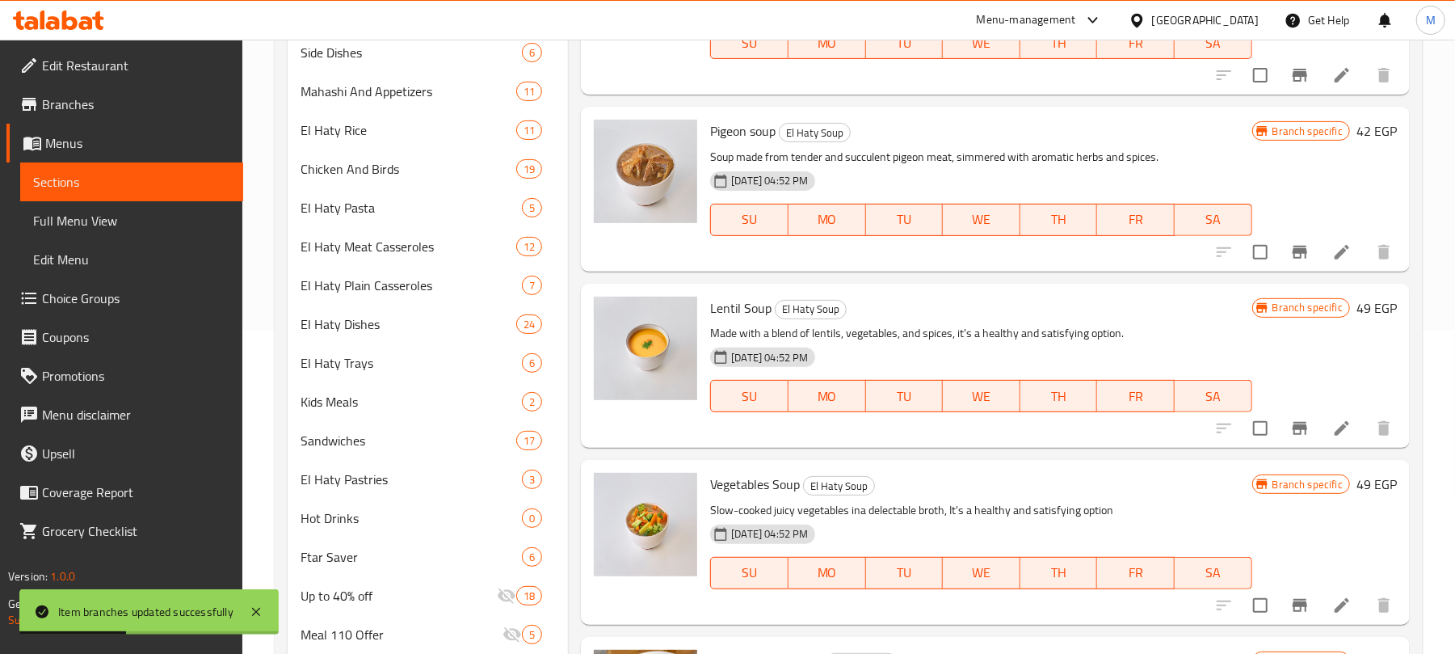
scroll to position [323, 0]
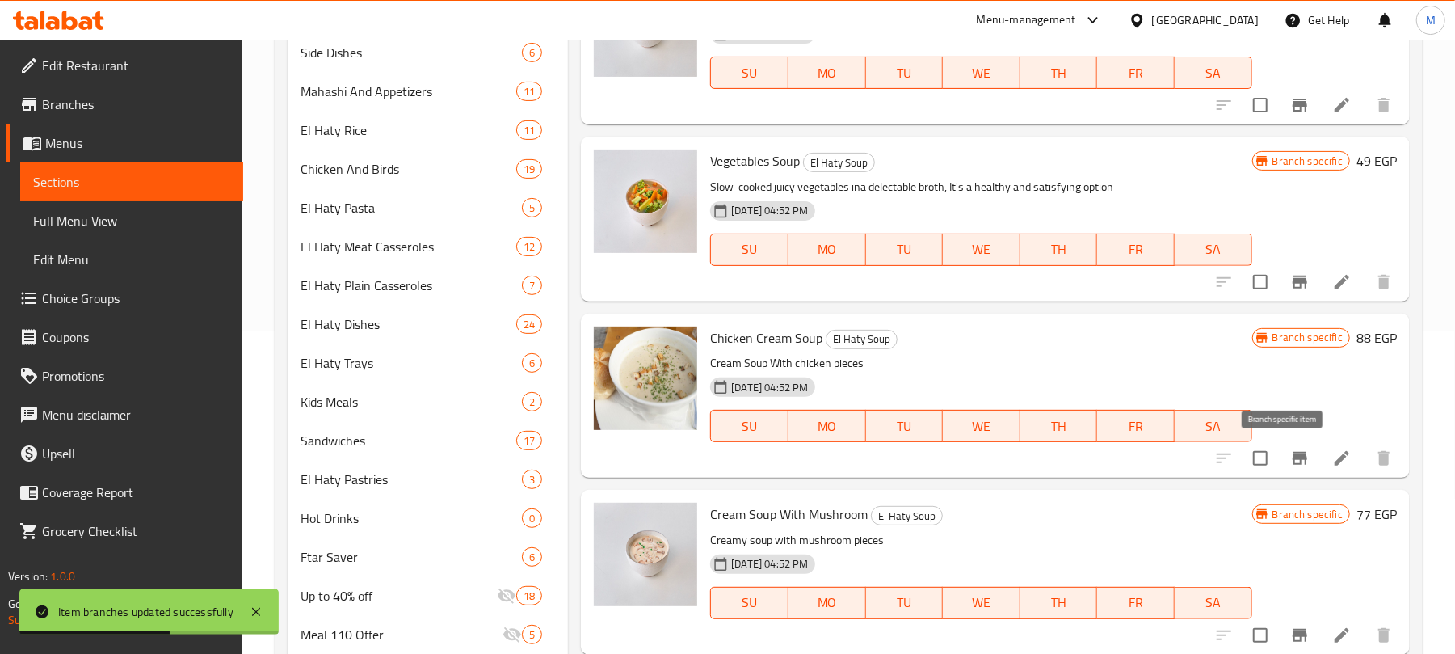
click at [1293, 453] on icon "Branch-specific-item" at bounding box center [1300, 458] width 15 height 13
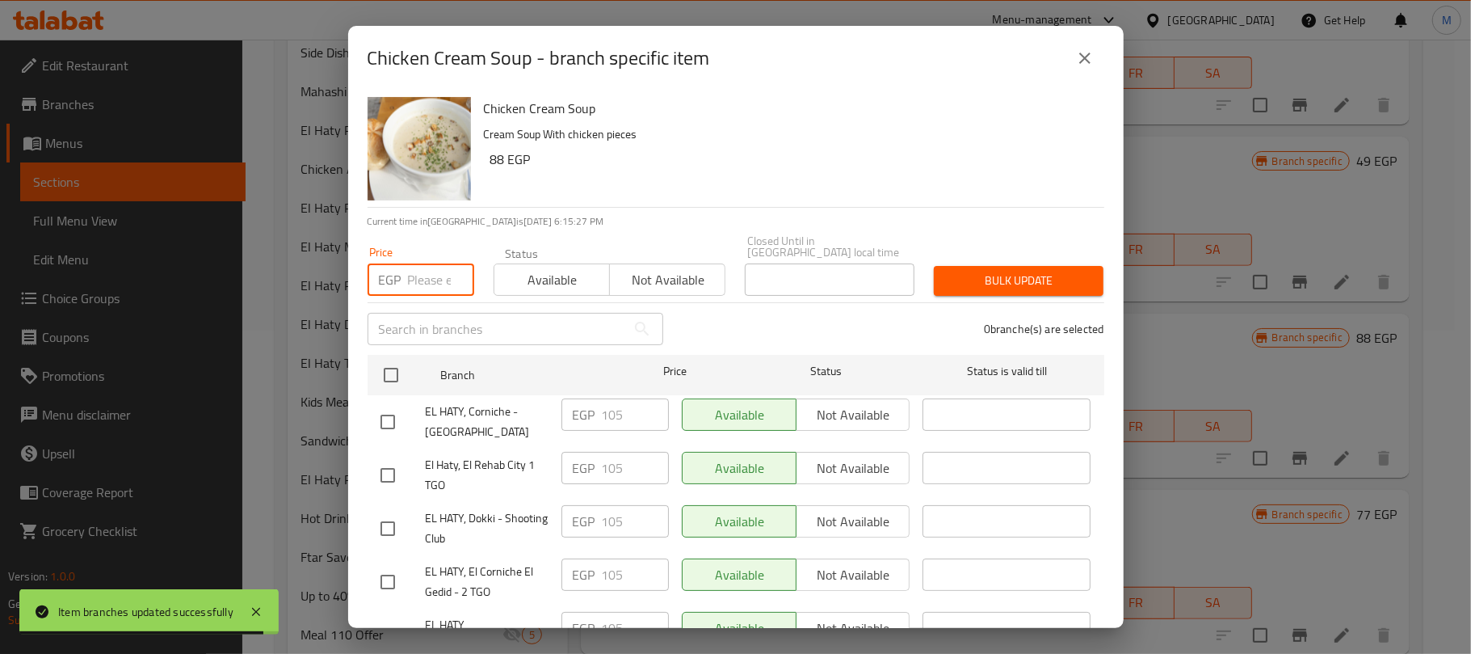
click at [415, 279] on input "number" at bounding box center [441, 279] width 66 height 32
paste input "110"
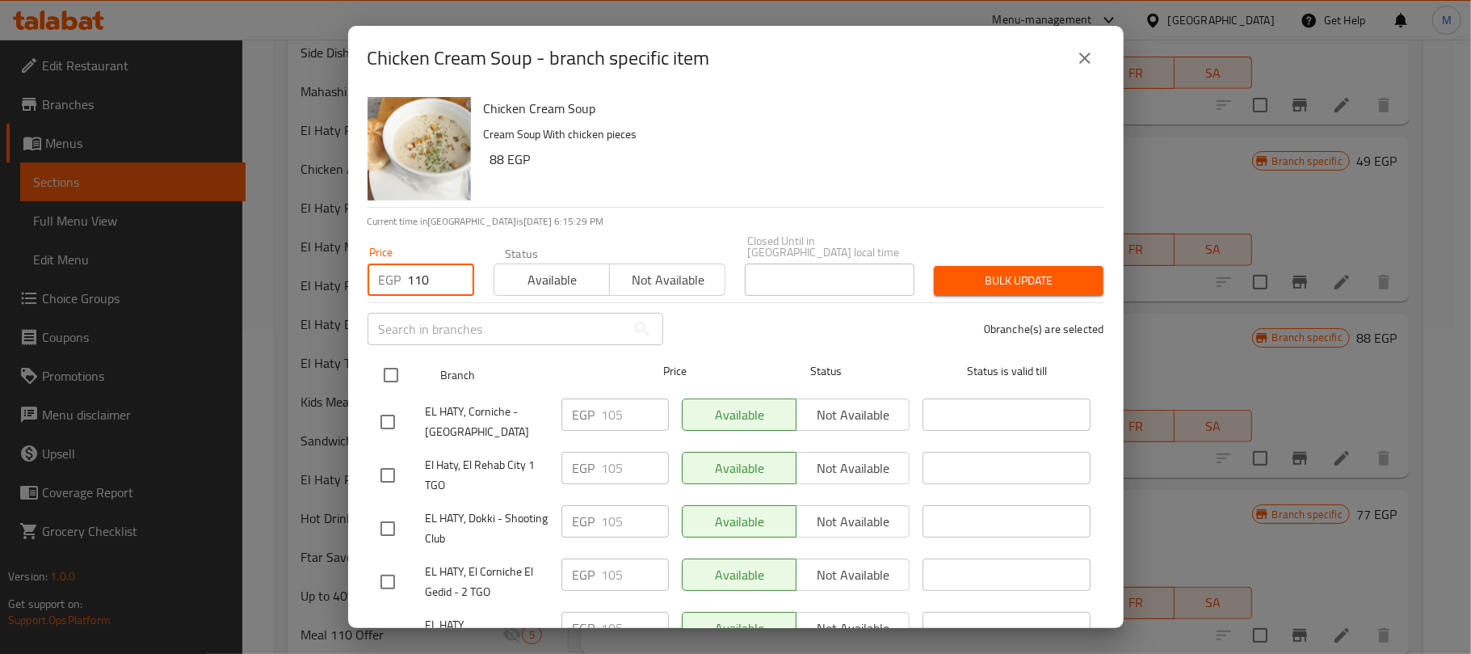
click at [388, 375] on input "checkbox" at bounding box center [391, 375] width 34 height 34
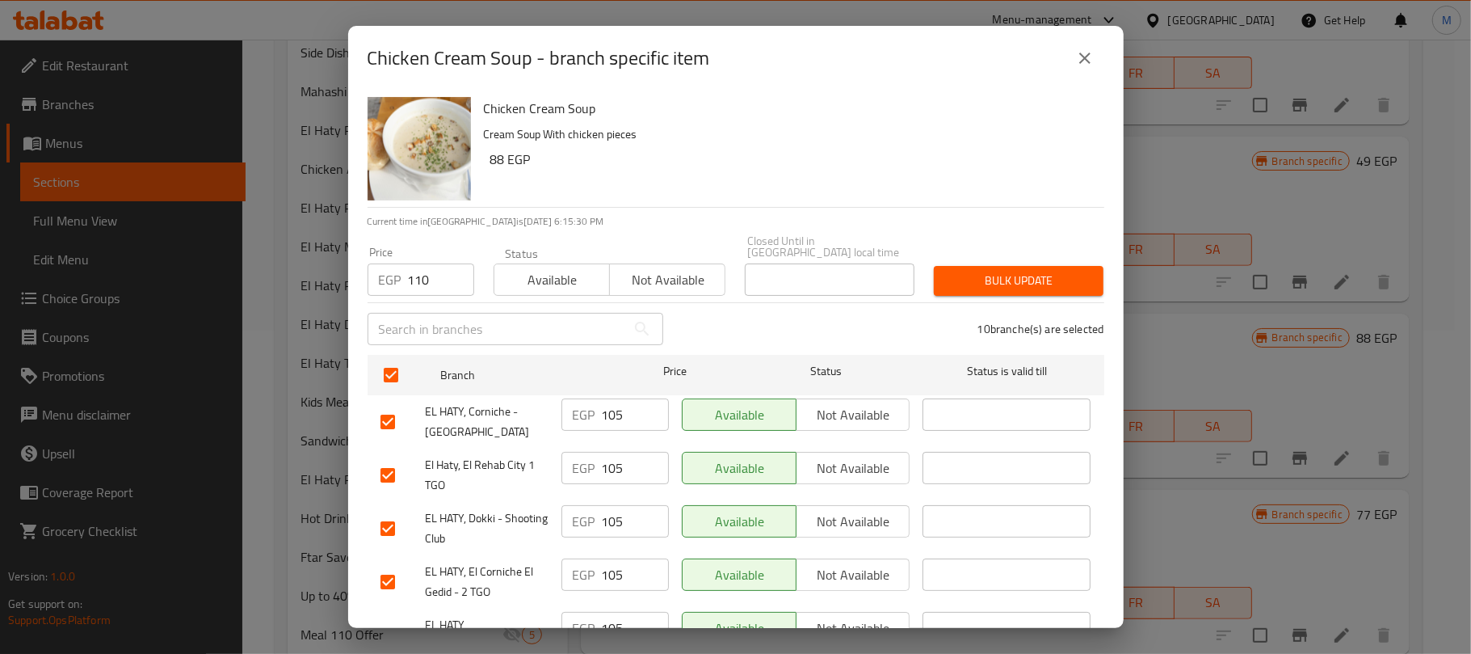
click at [1050, 271] on span "Bulk update" at bounding box center [1019, 281] width 144 height 20
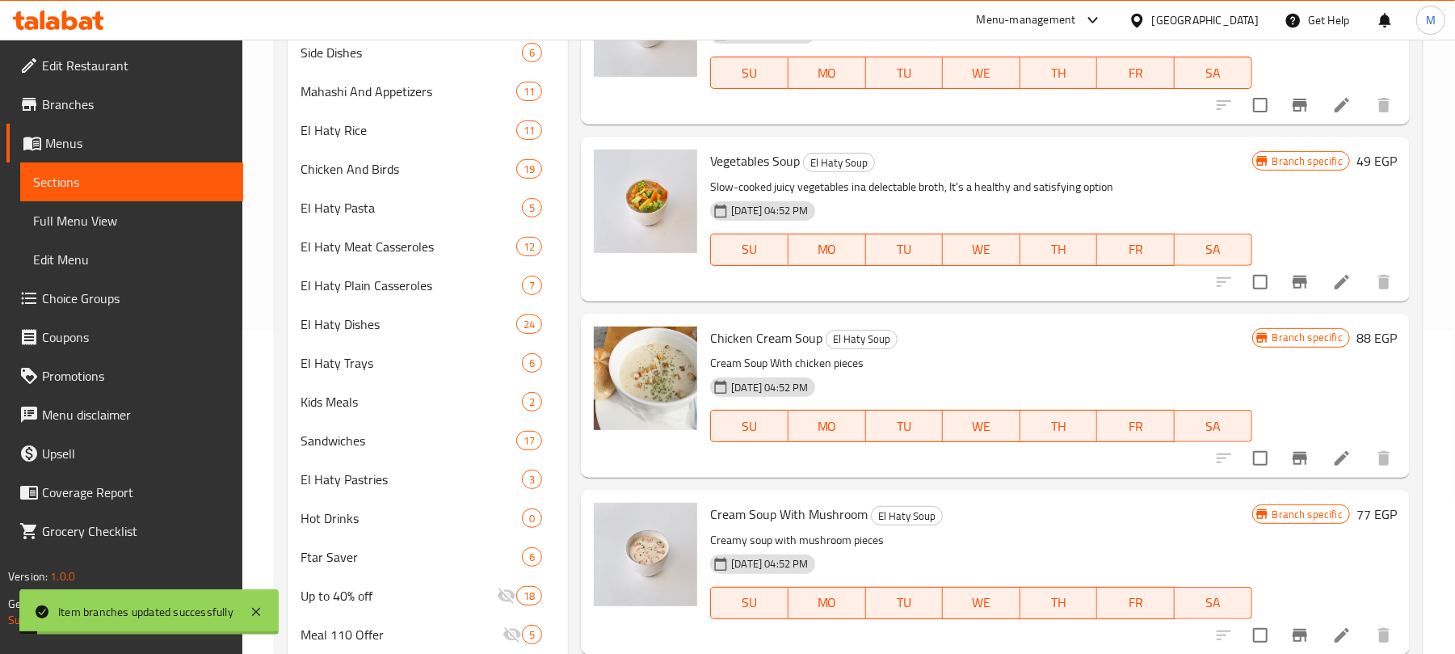
scroll to position [431, 0]
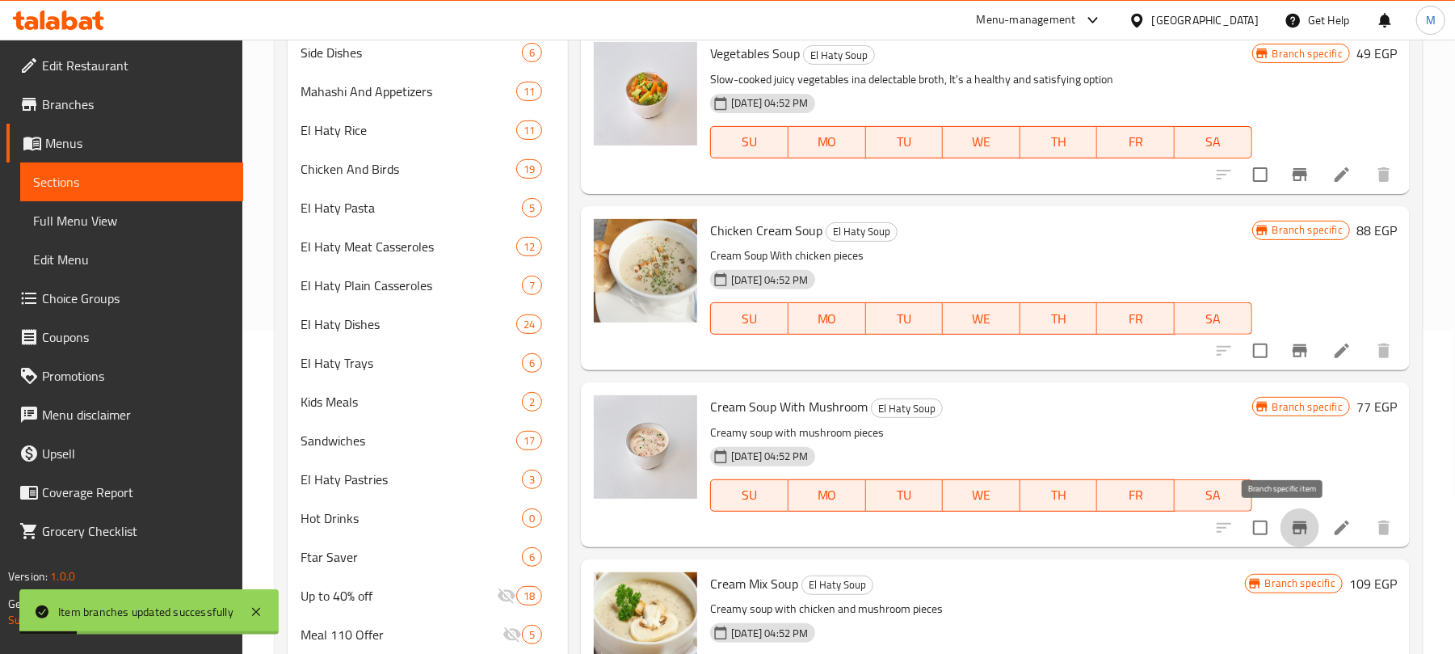
click at [1293, 524] on icon "Branch-specific-item" at bounding box center [1300, 527] width 15 height 13
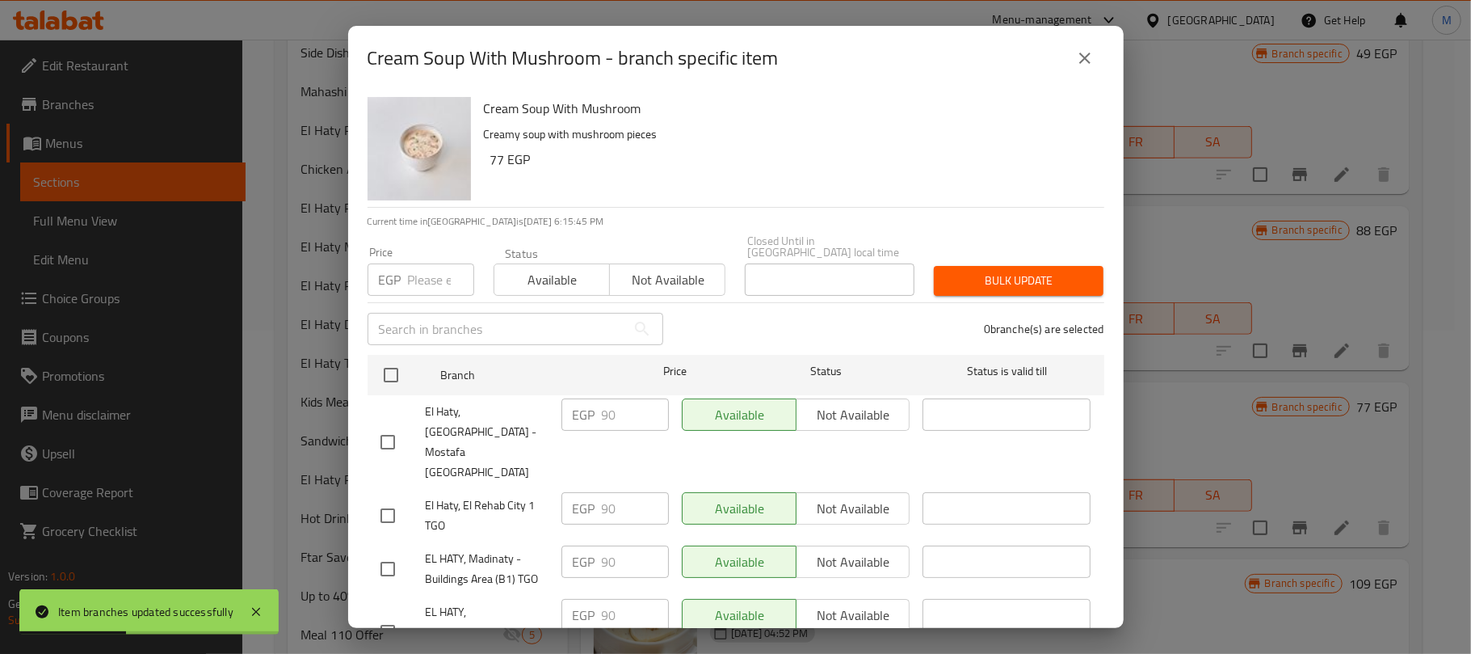
click at [417, 269] on input "number" at bounding box center [441, 279] width 66 height 32
paste input "95"
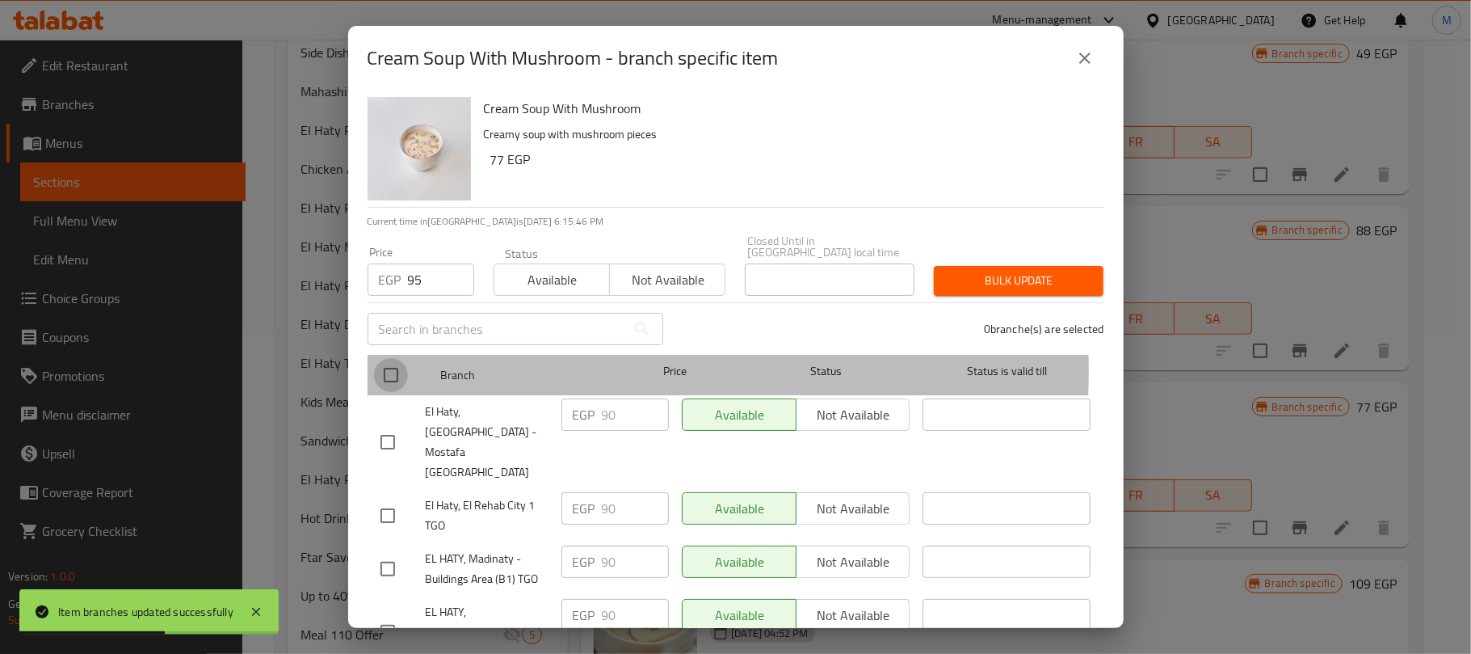
click at [393, 359] on input "checkbox" at bounding box center [391, 375] width 34 height 34
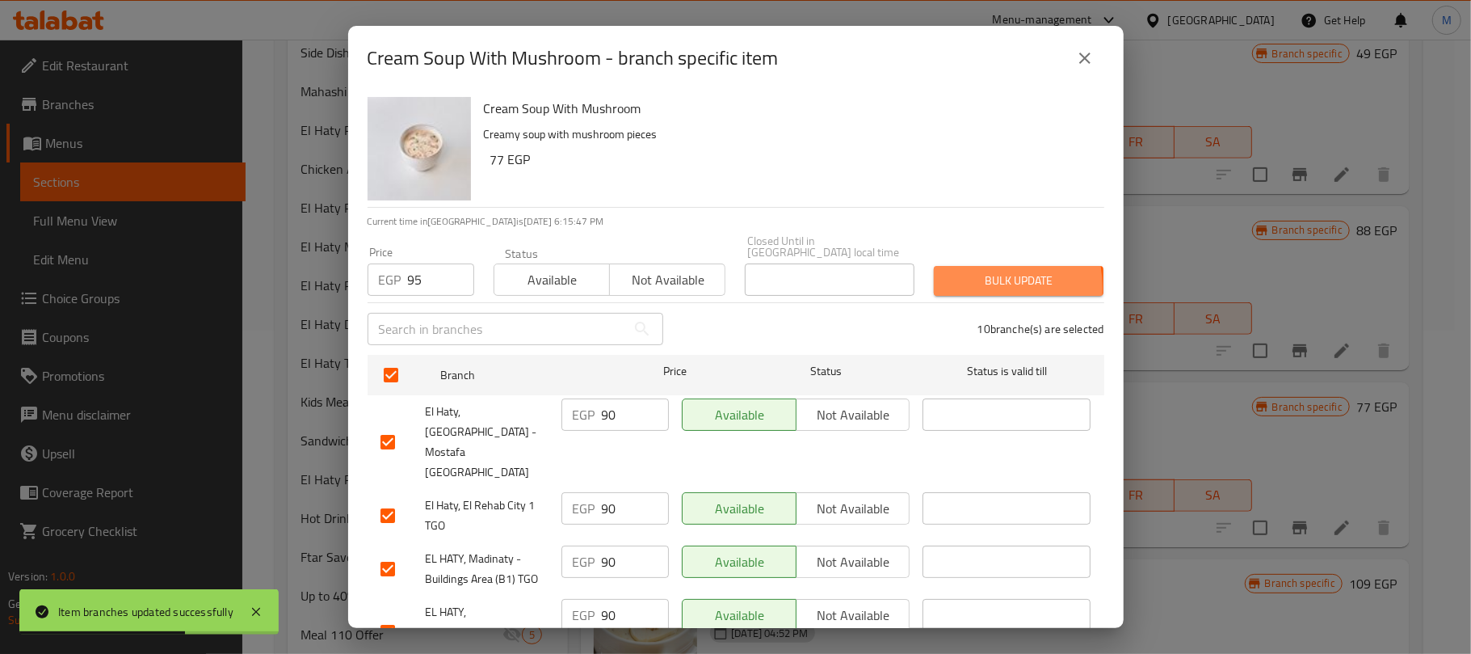
click at [952, 276] on span "Bulk update" at bounding box center [1019, 281] width 144 height 20
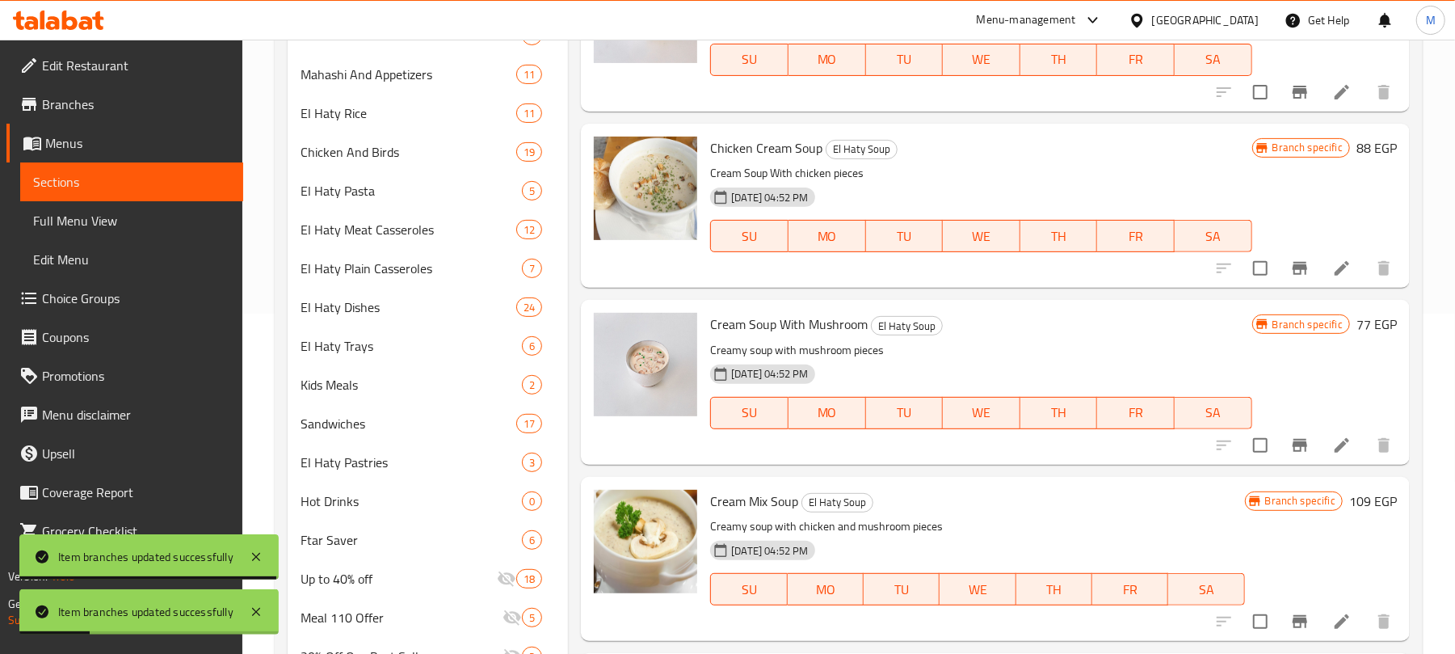
scroll to position [570, 0]
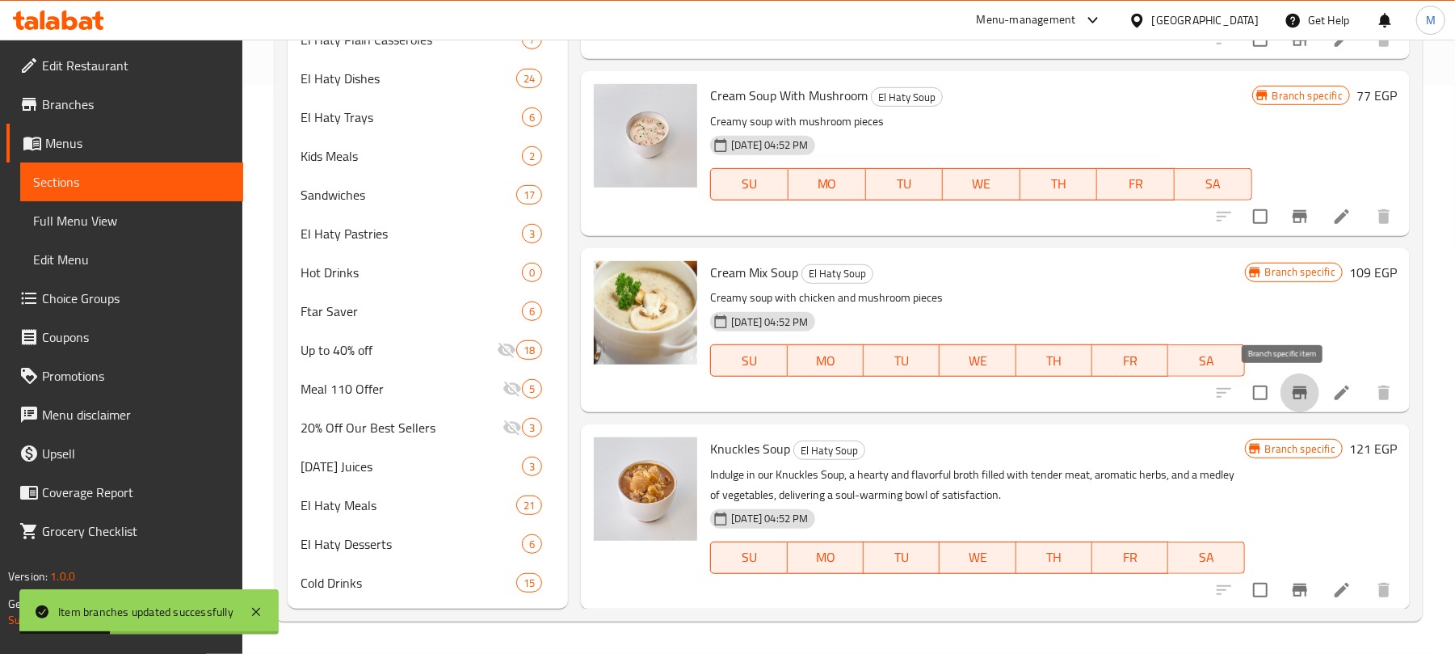
click at [1293, 389] on icon "Branch-specific-item" at bounding box center [1300, 392] width 15 height 13
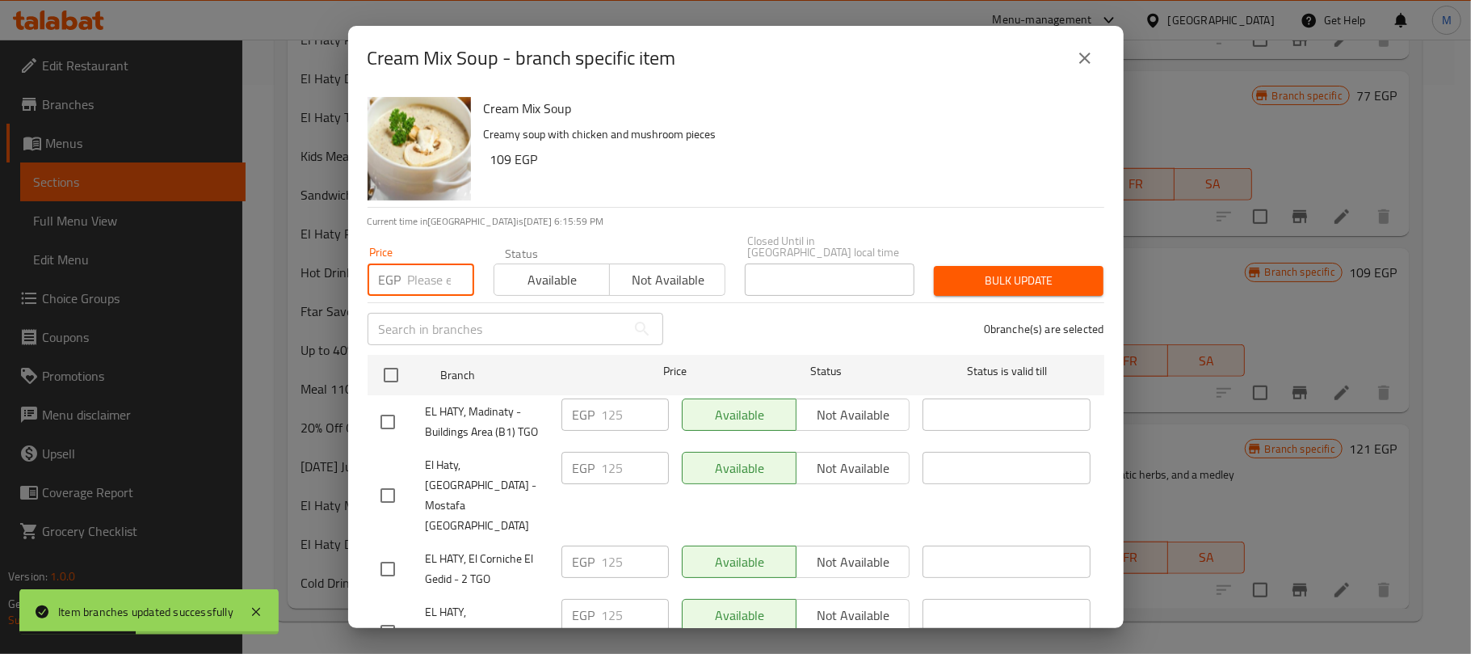
click at [424, 263] on input "number" at bounding box center [441, 279] width 66 height 32
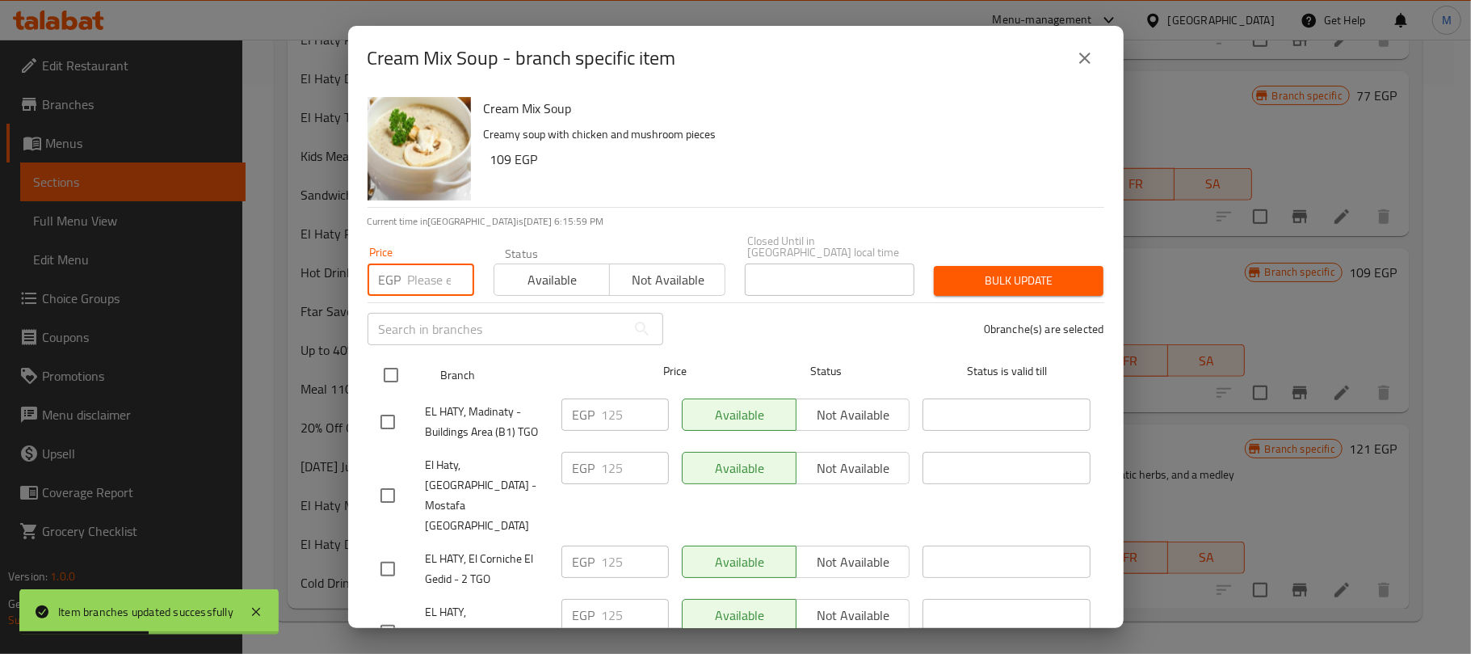
paste input "132"
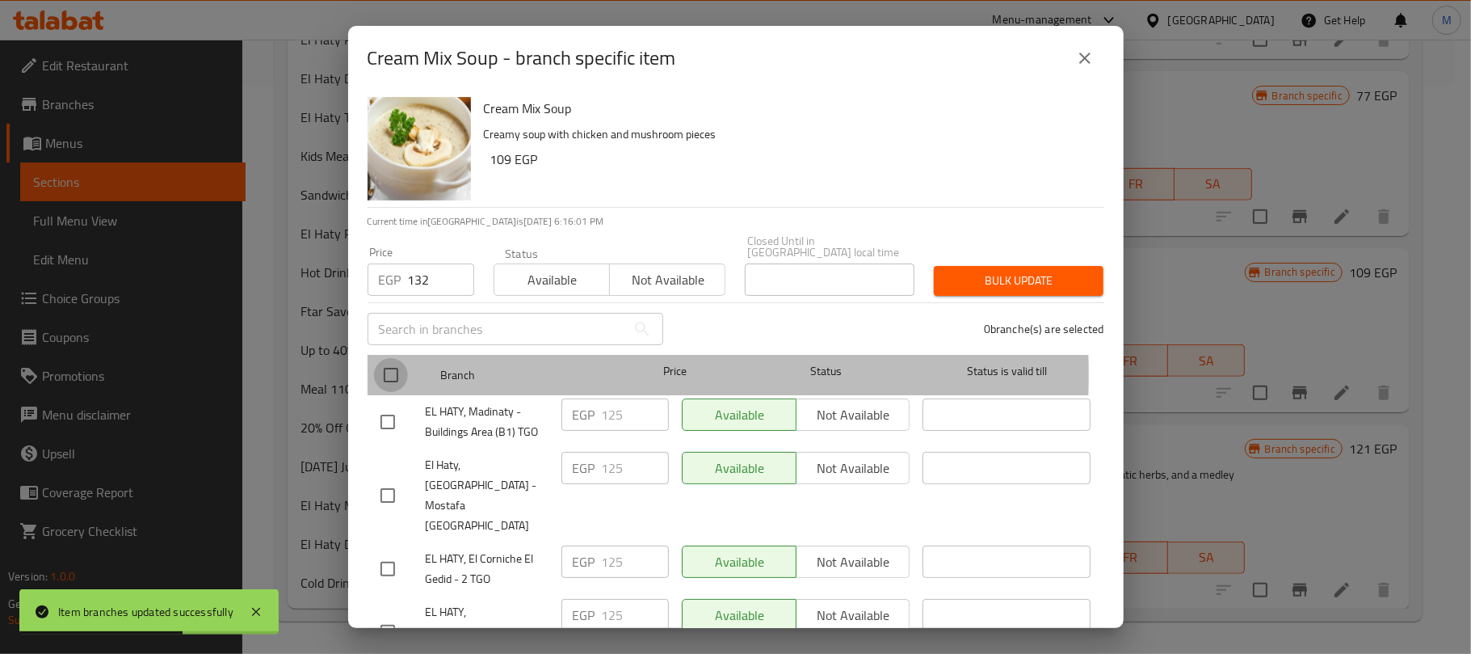
click at [398, 363] on input "checkbox" at bounding box center [391, 375] width 34 height 34
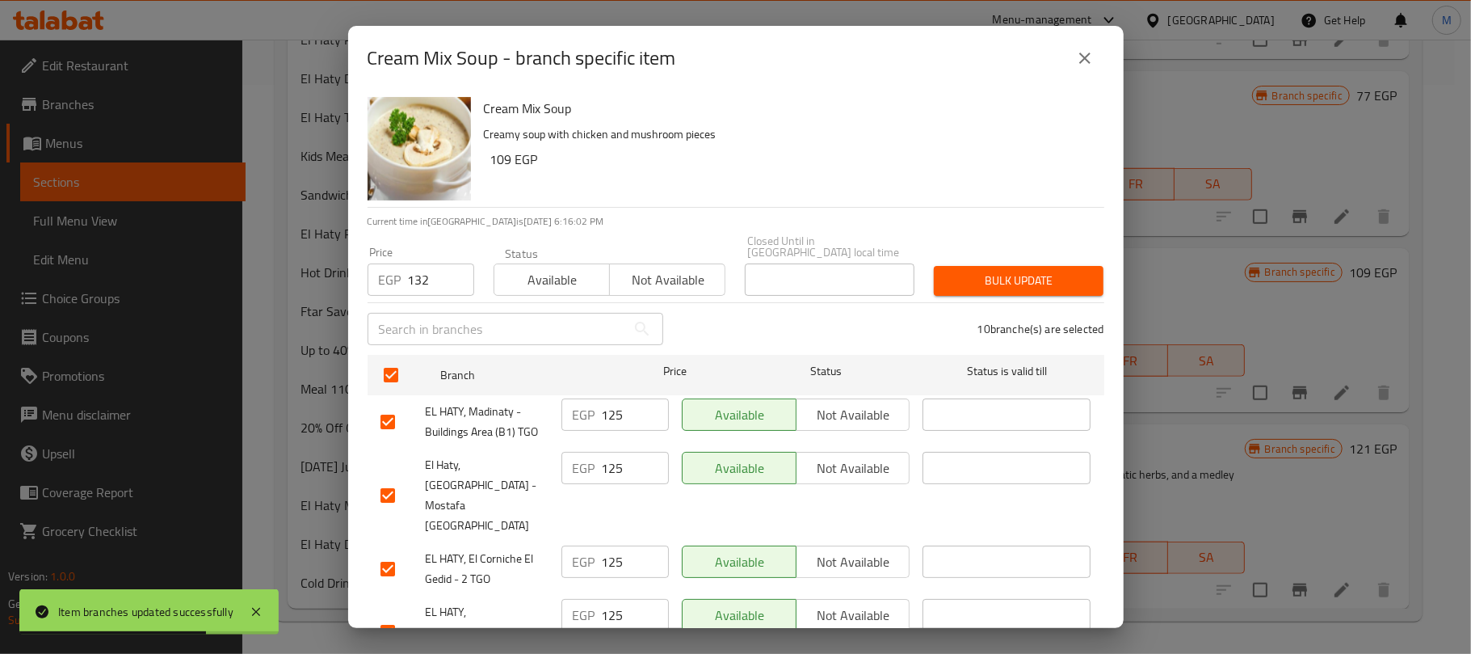
click at [936, 281] on button "Bulk update" at bounding box center [1019, 281] width 170 height 30
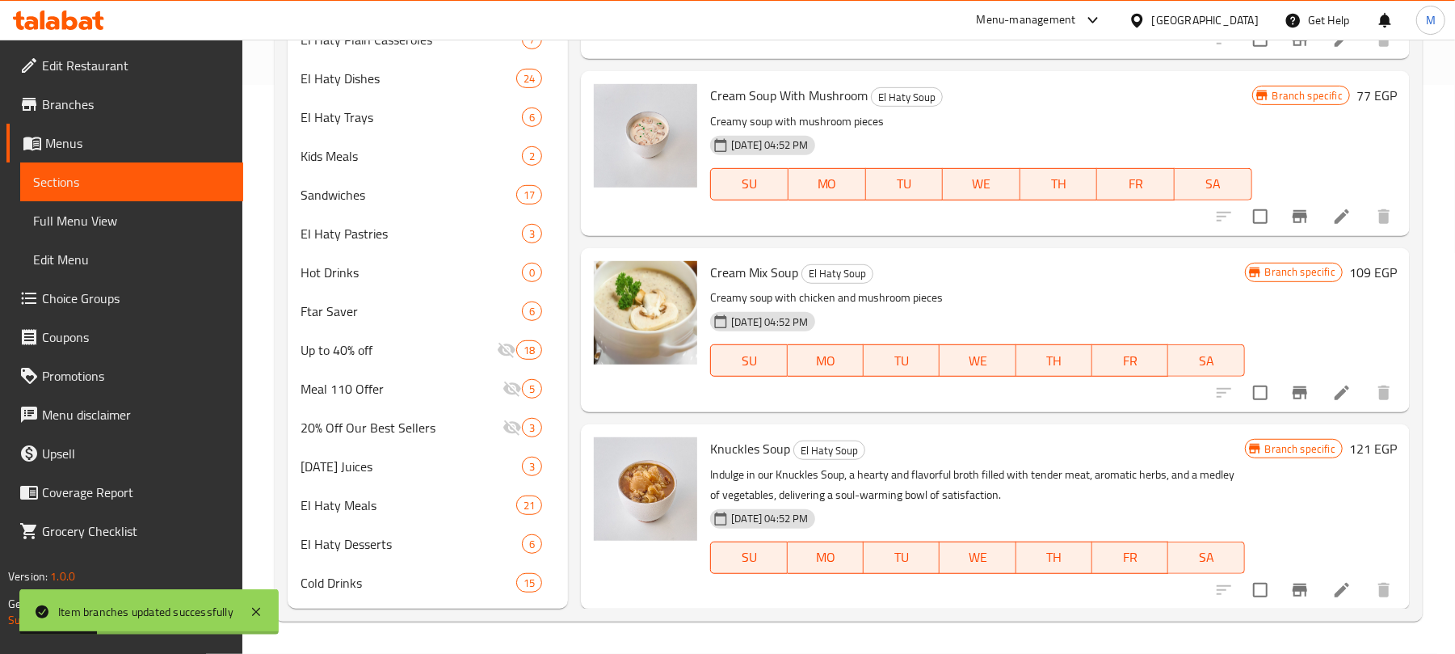
click at [1293, 590] on icon "Branch-specific-item" at bounding box center [1300, 589] width 15 height 13
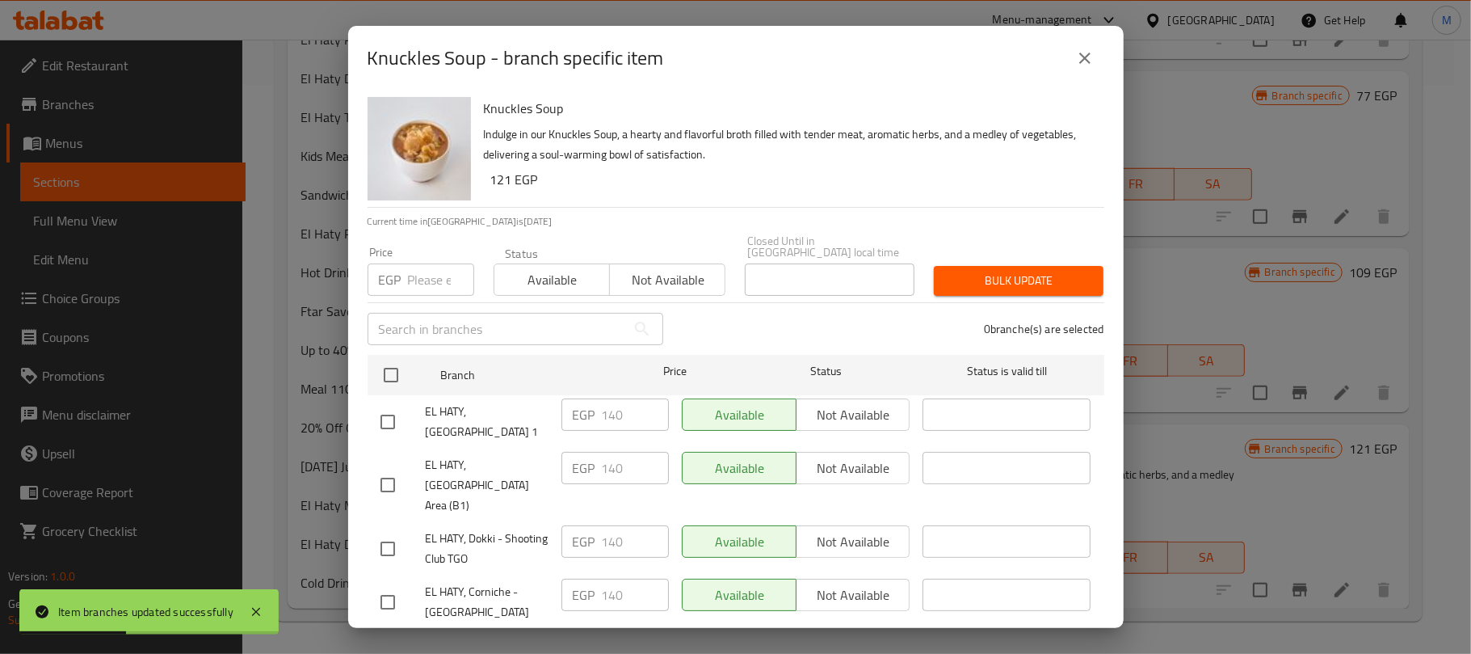
click at [421, 281] on input "number" at bounding box center [441, 279] width 66 height 32
paste input "147"
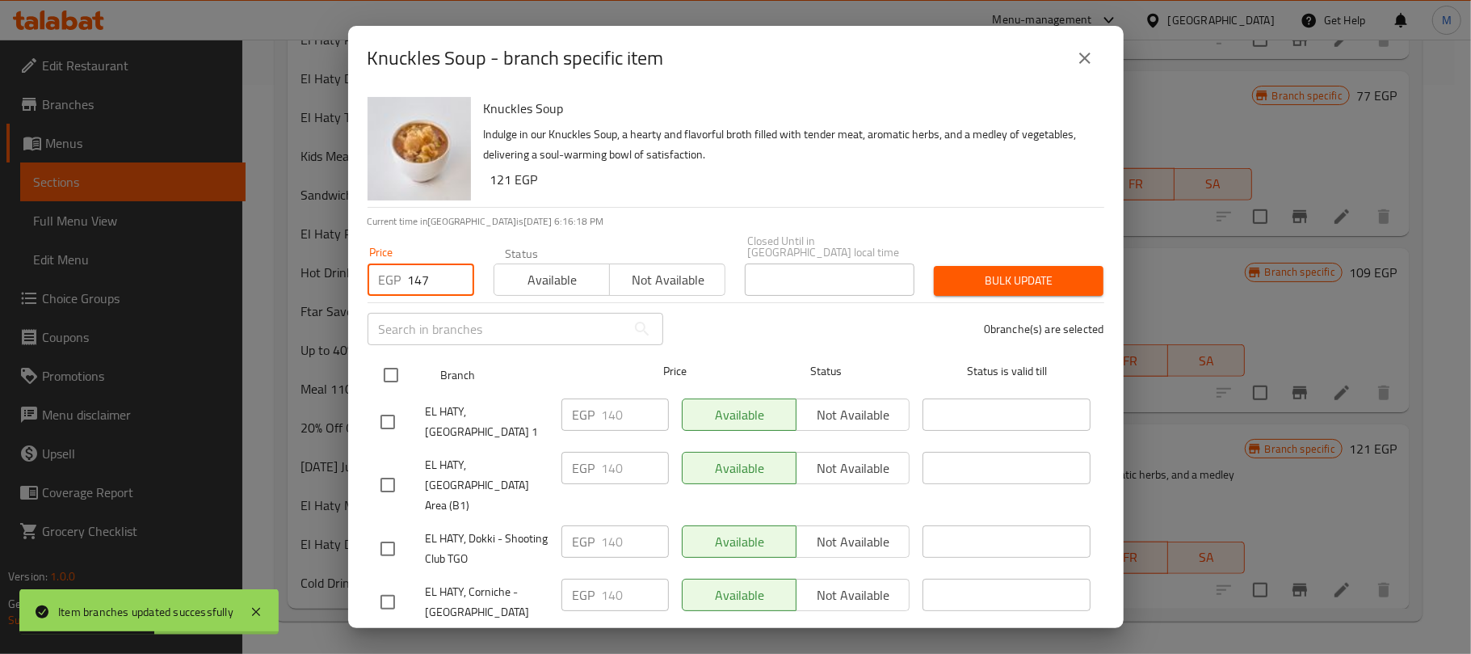
click at [389, 358] on input "checkbox" at bounding box center [391, 375] width 34 height 34
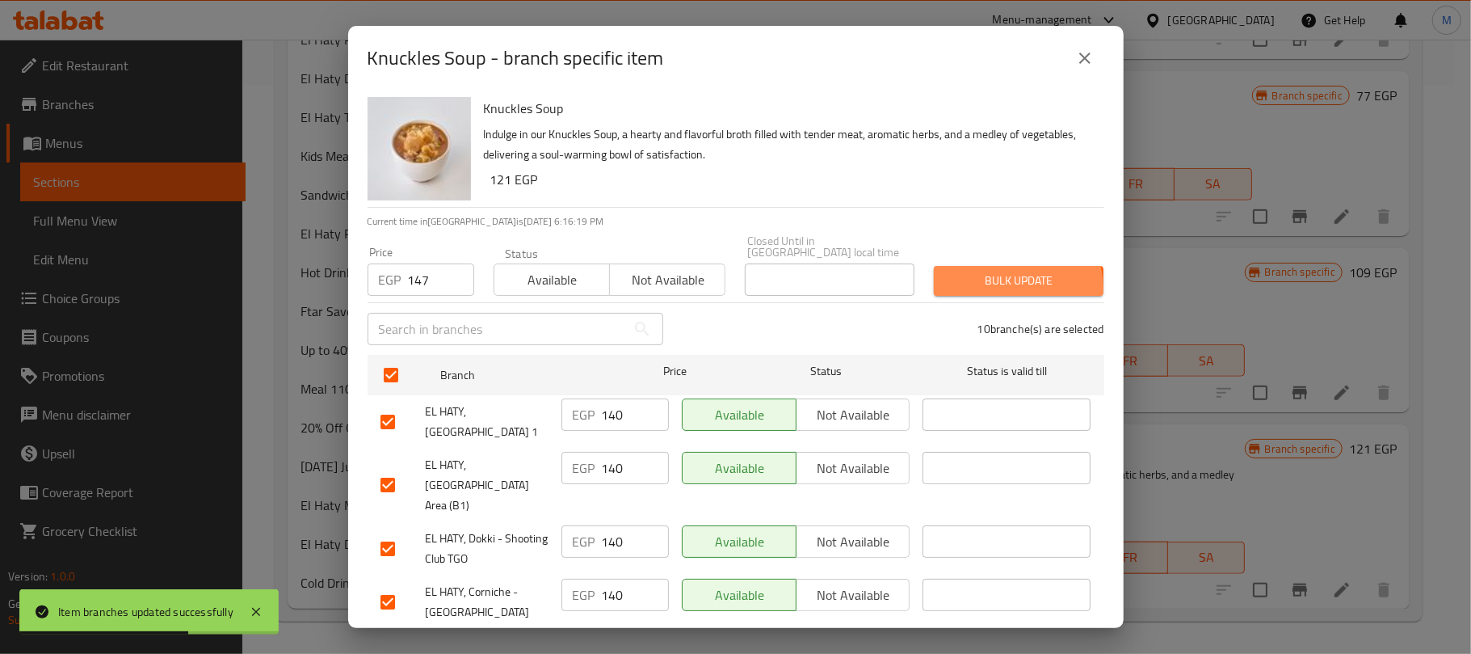
click at [940, 281] on button "Bulk update" at bounding box center [1019, 281] width 170 height 30
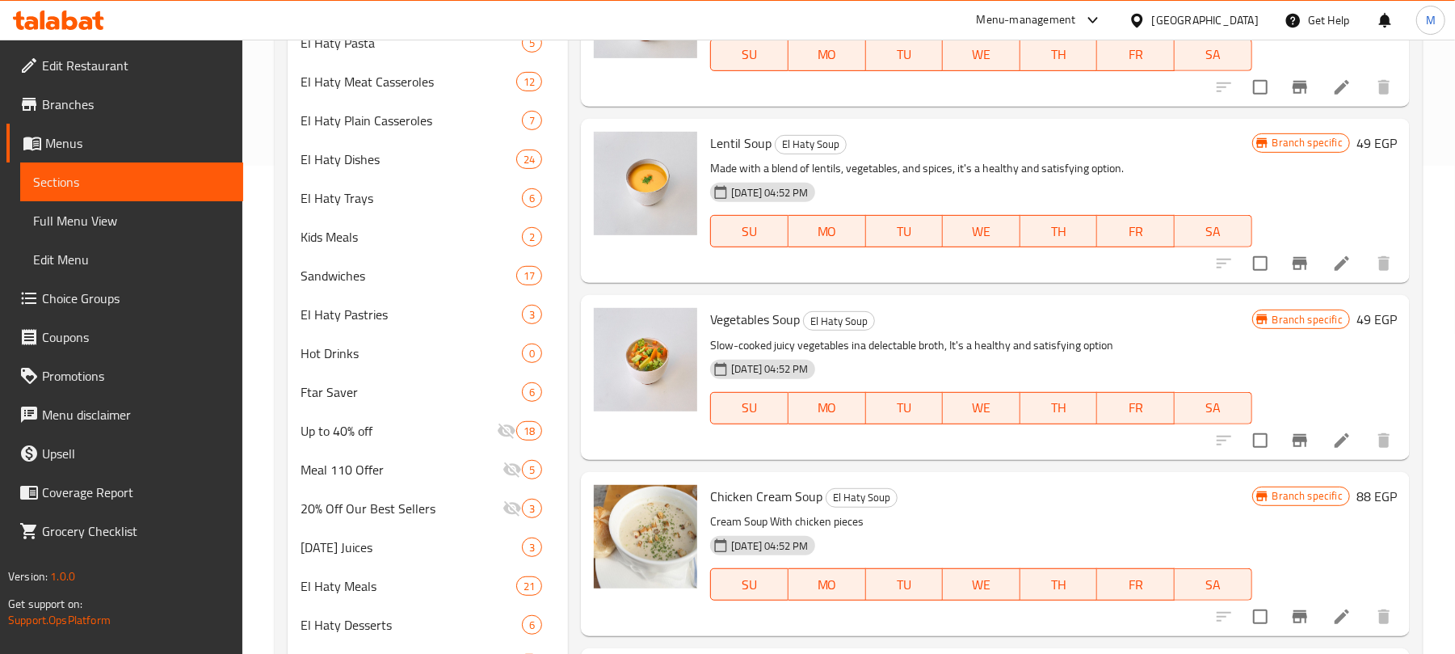
scroll to position [31, 0]
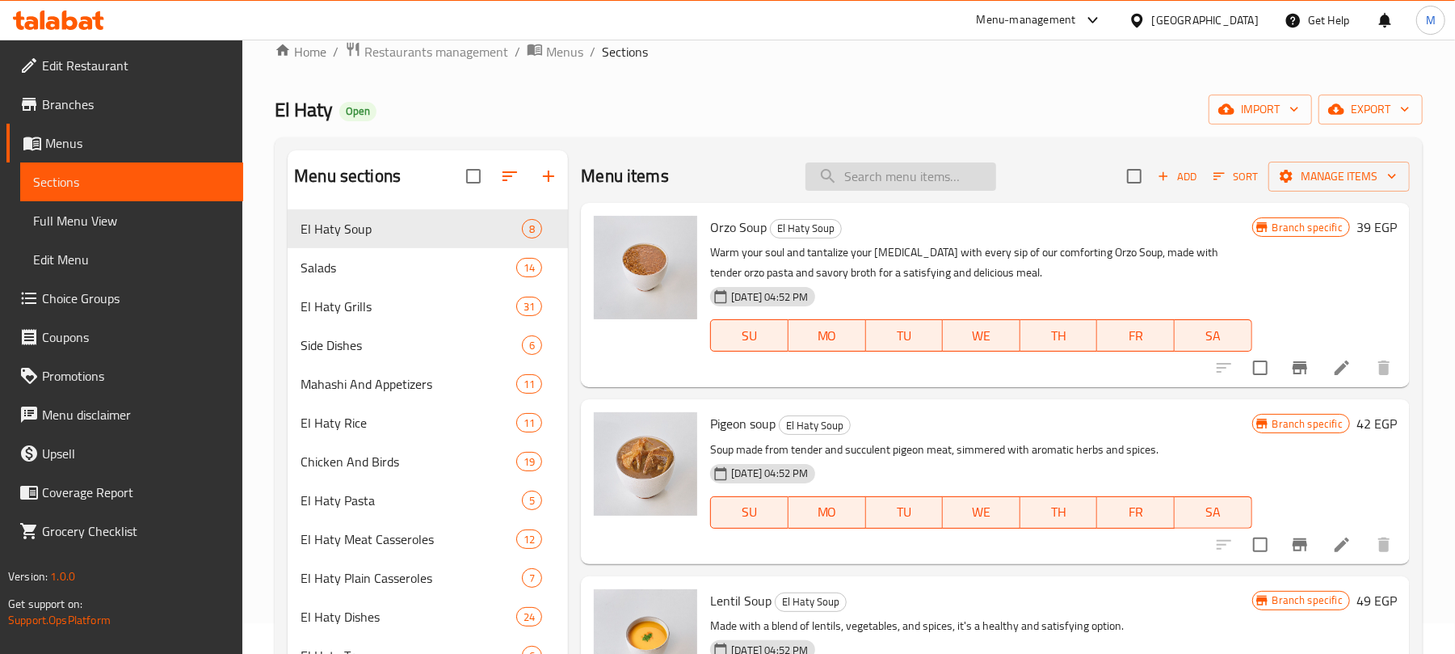
click at [969, 175] on input "search" at bounding box center [900, 176] width 191 height 28
paste input "طبق بسمتي خلطة بالمكسرات"
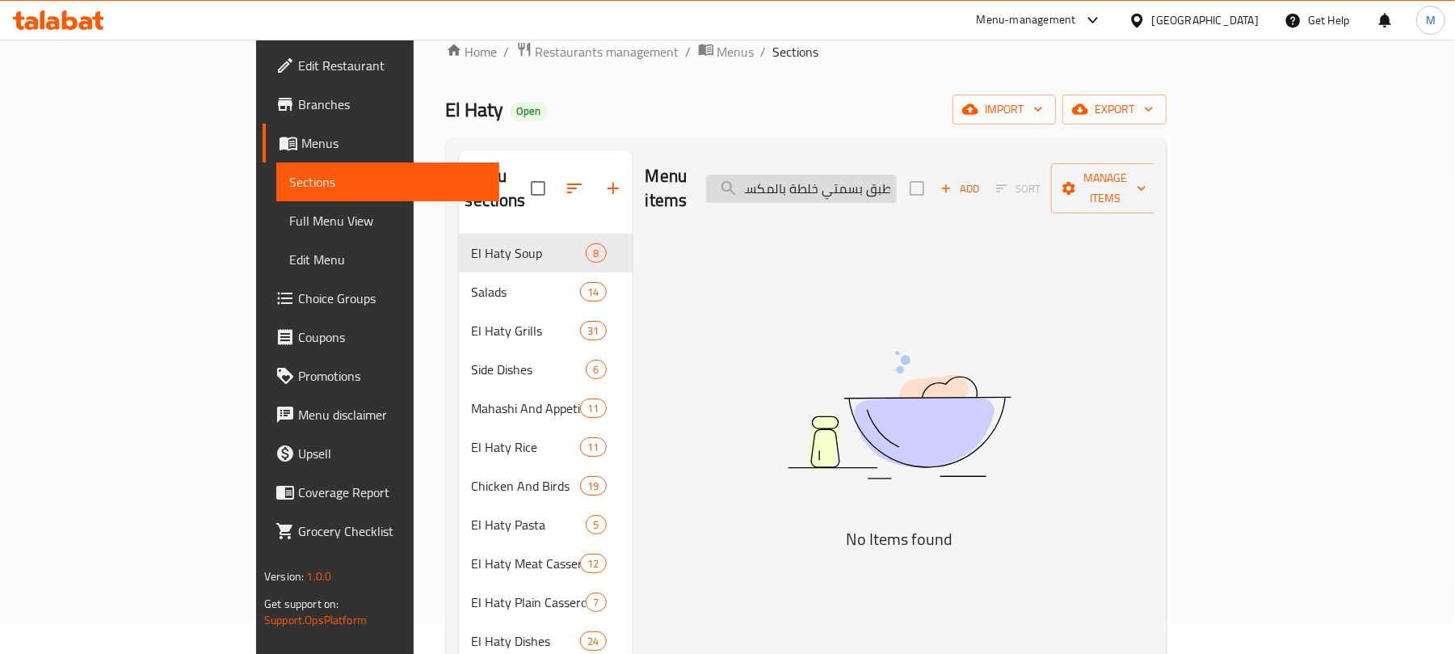
click at [897, 175] on input "طبق بسمتي خلطة بالمكسرات" at bounding box center [801, 189] width 191 height 28
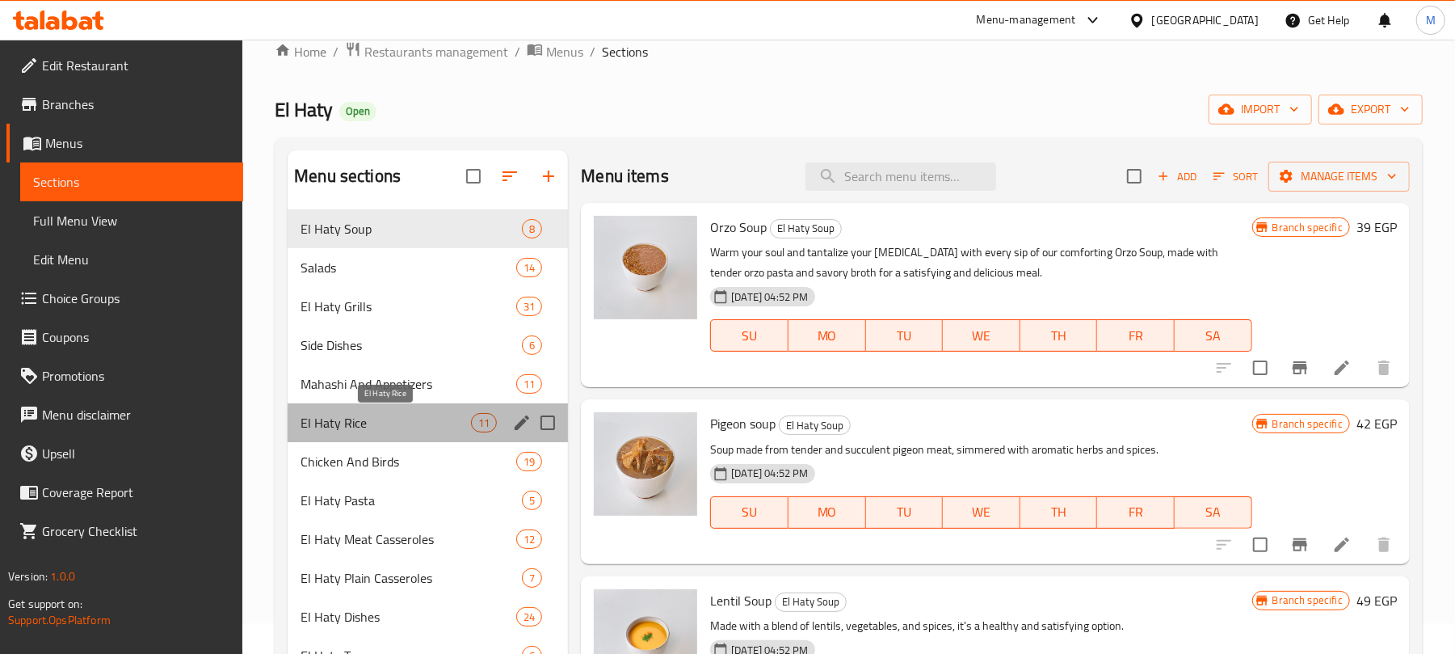
click at [376, 414] on span "El Haty Rice" at bounding box center [386, 422] width 170 height 19
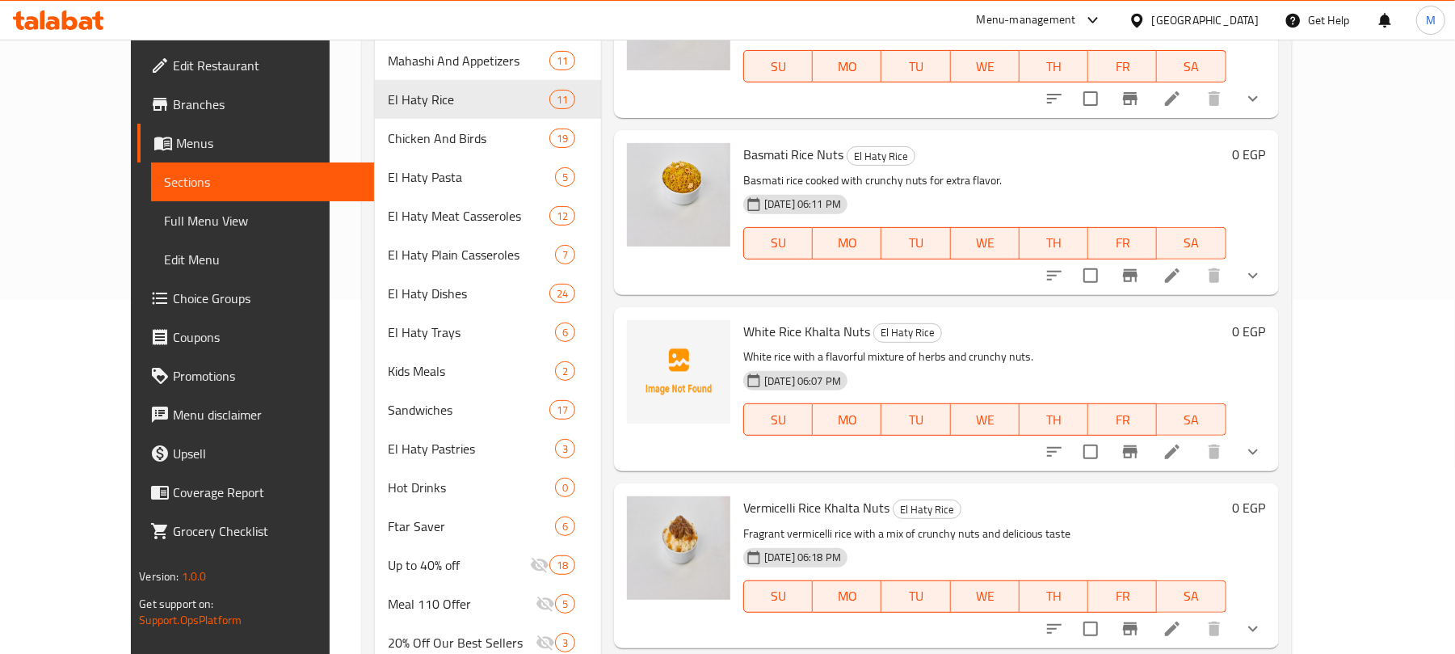
scroll to position [570, 0]
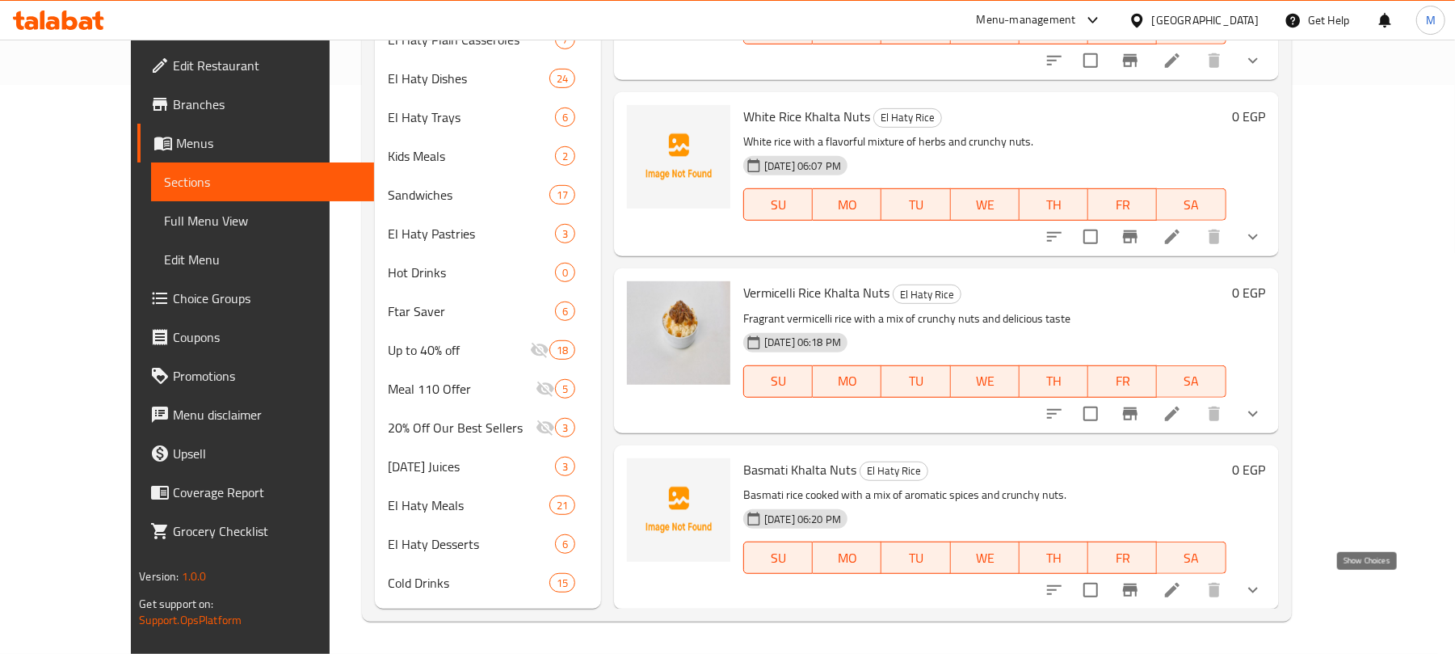
click at [1263, 590] on icon "show more" at bounding box center [1252, 589] width 19 height 19
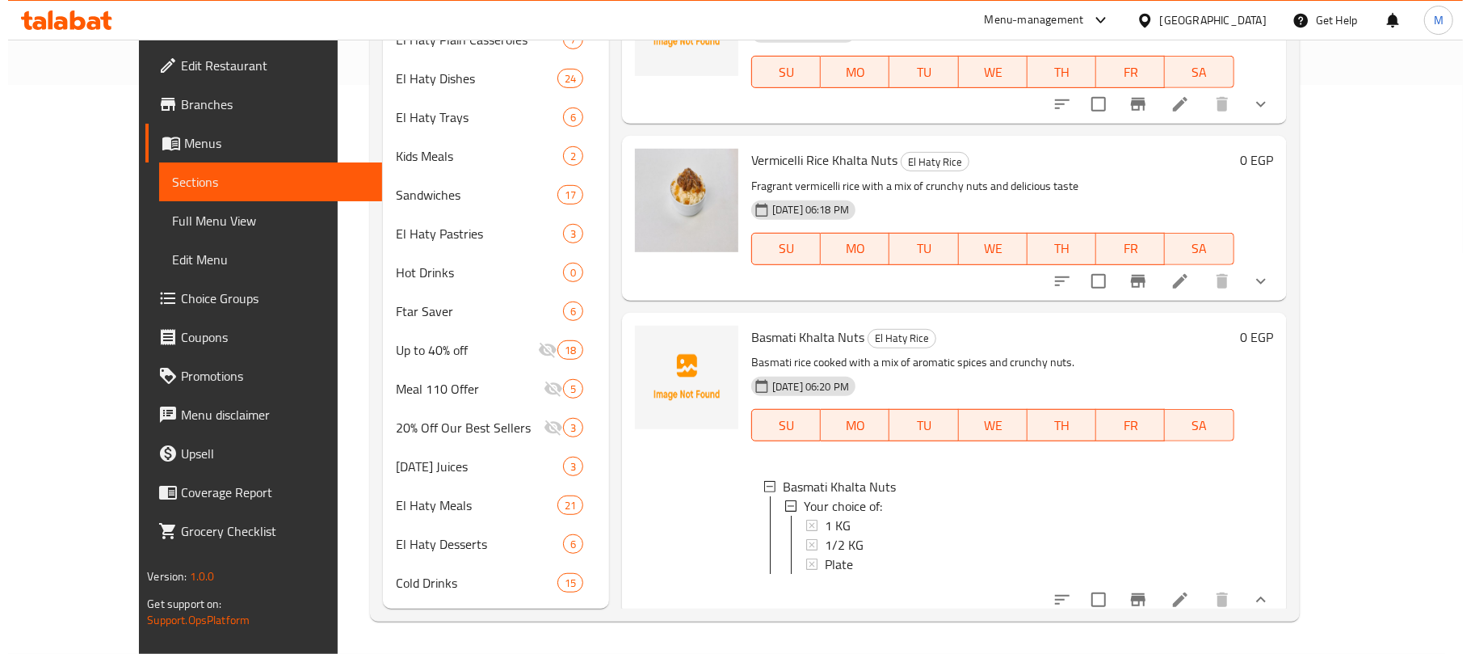
scroll to position [1163, 0]
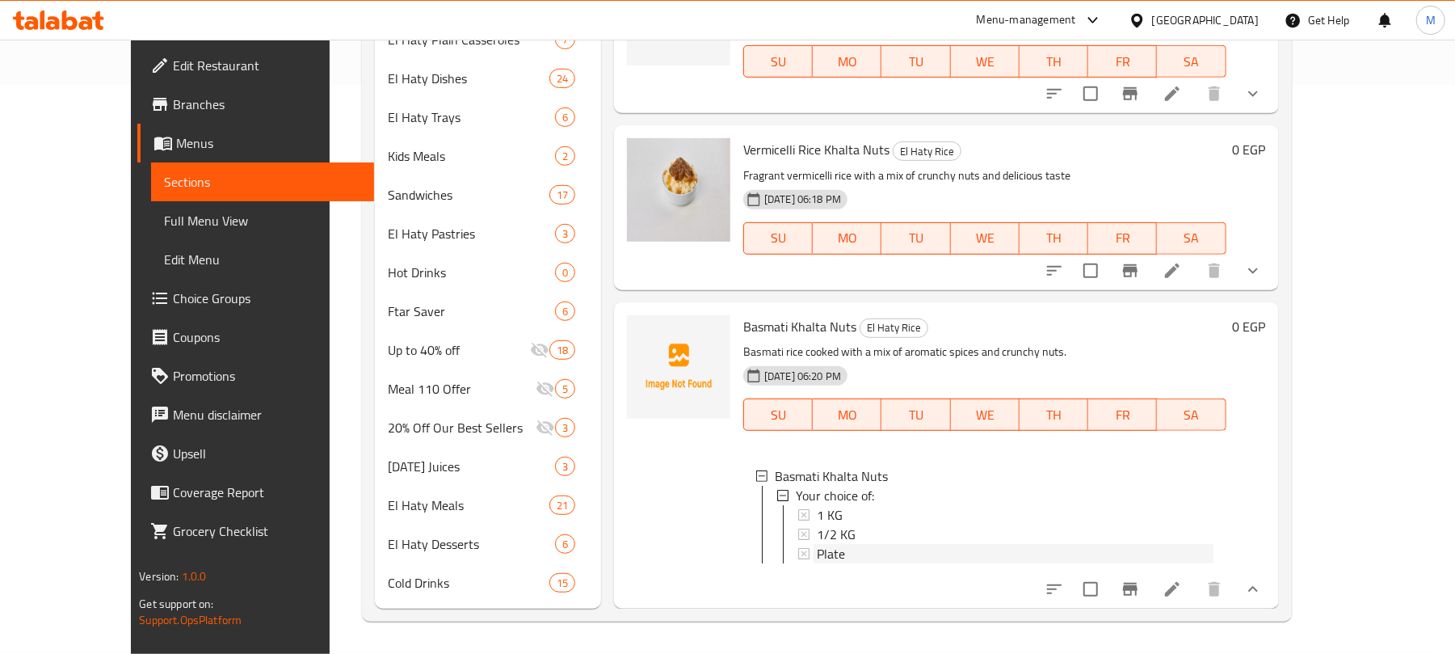
click at [817, 544] on span "Plate" at bounding box center [831, 553] width 28 height 19
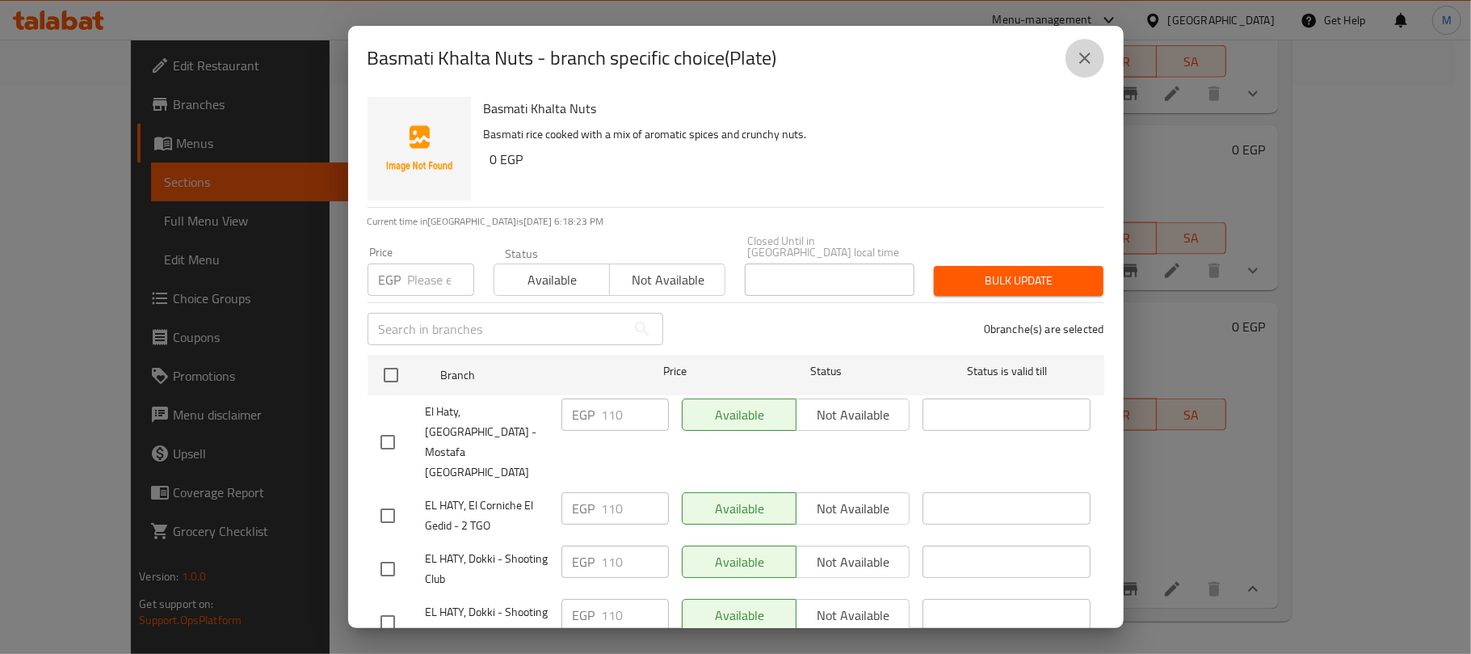
click at [1079, 72] on button "close" at bounding box center [1085, 58] width 39 height 39
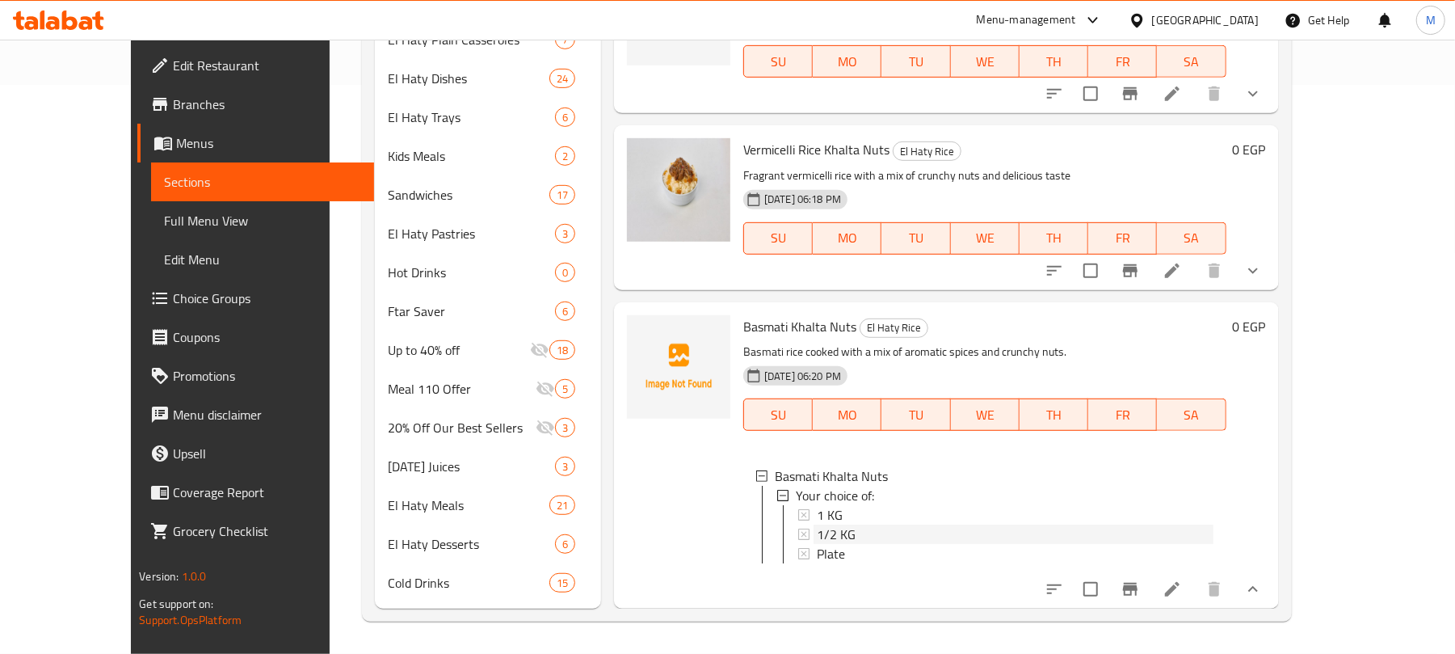
click at [817, 524] on span "1/2 KG" at bounding box center [836, 533] width 39 height 19
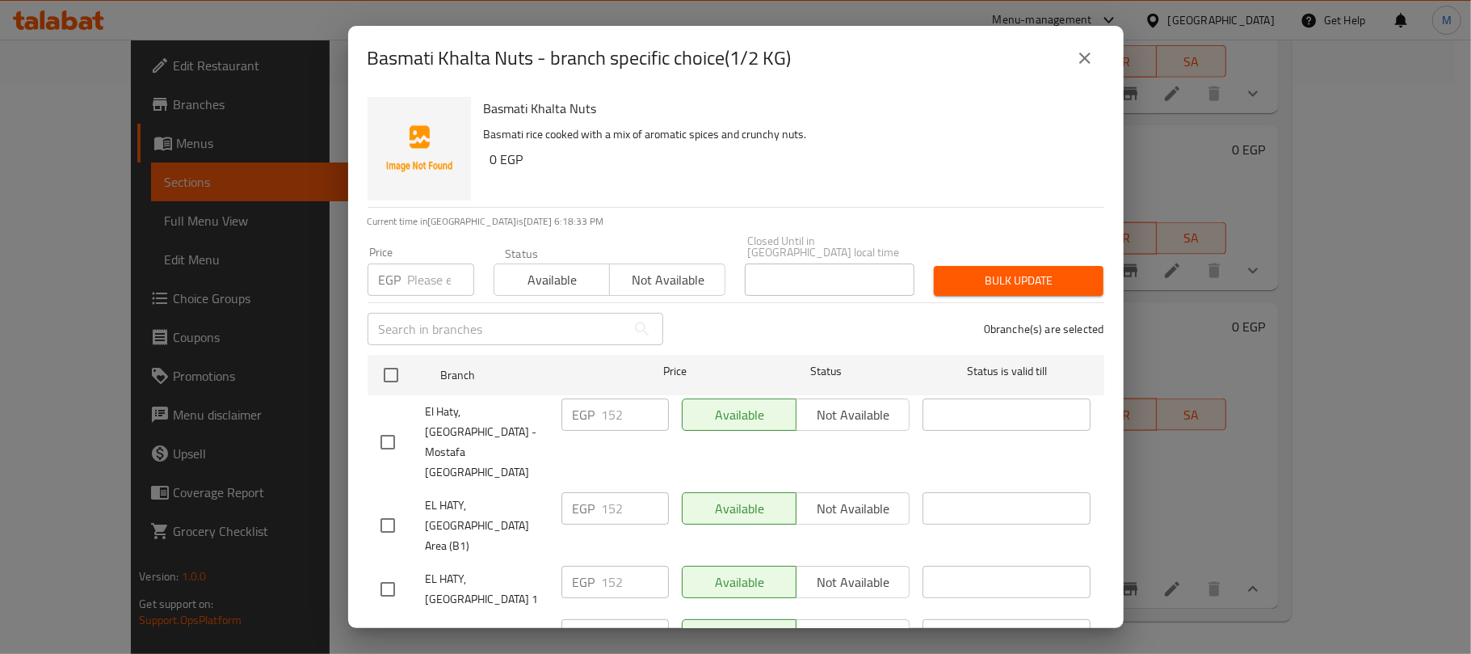
click at [1090, 65] on icon "close" at bounding box center [1084, 57] width 19 height 19
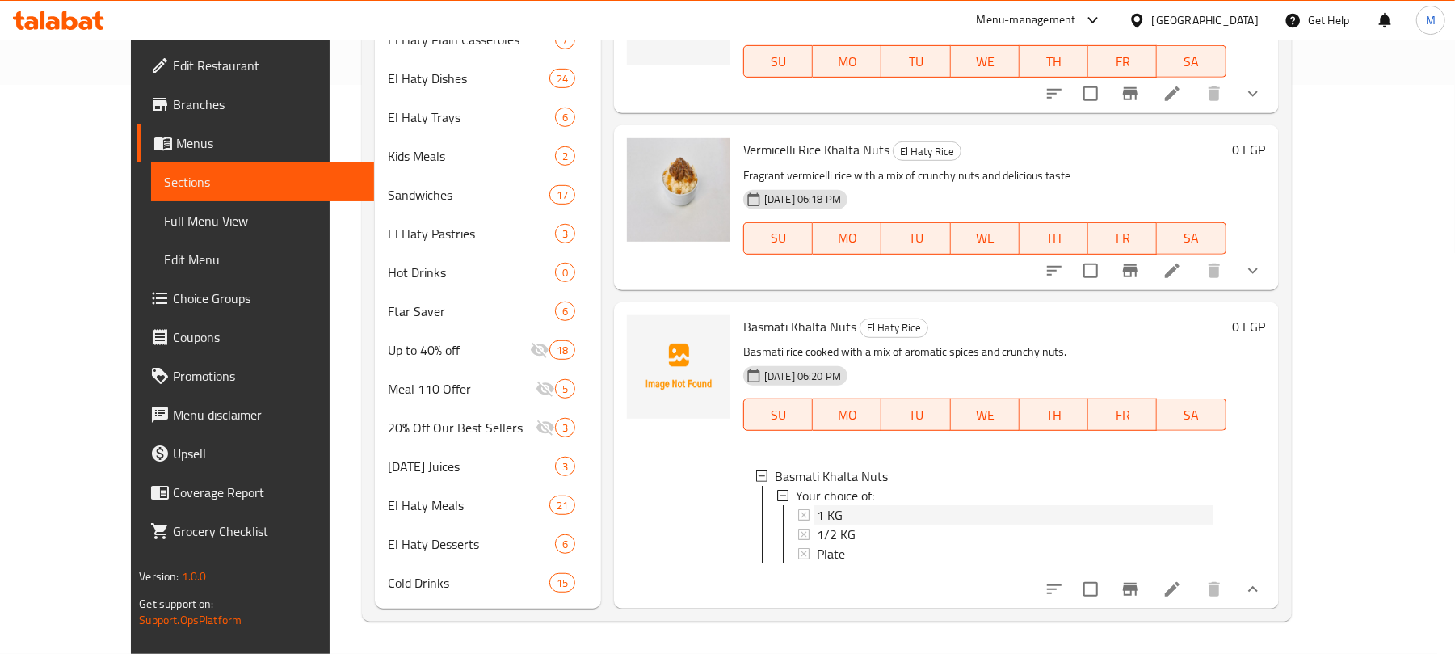
click at [817, 505] on span "1 KG" at bounding box center [830, 514] width 26 height 19
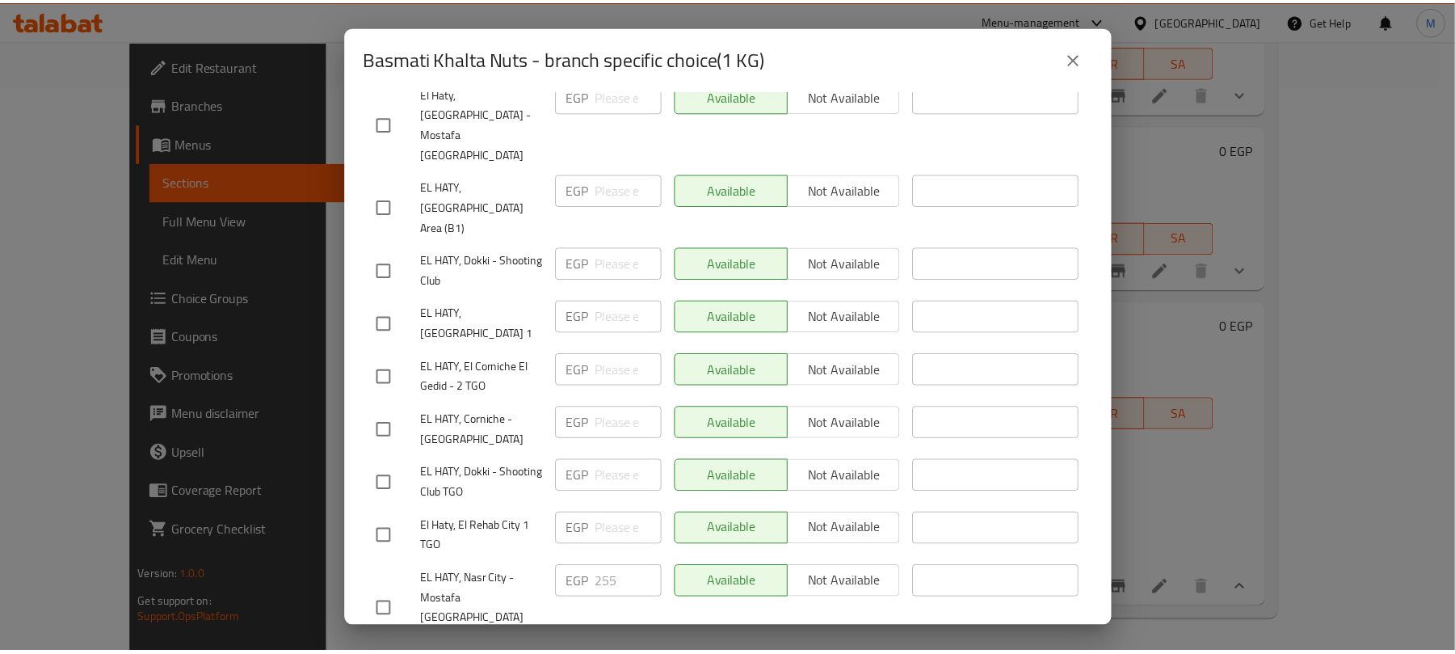
scroll to position [0, 0]
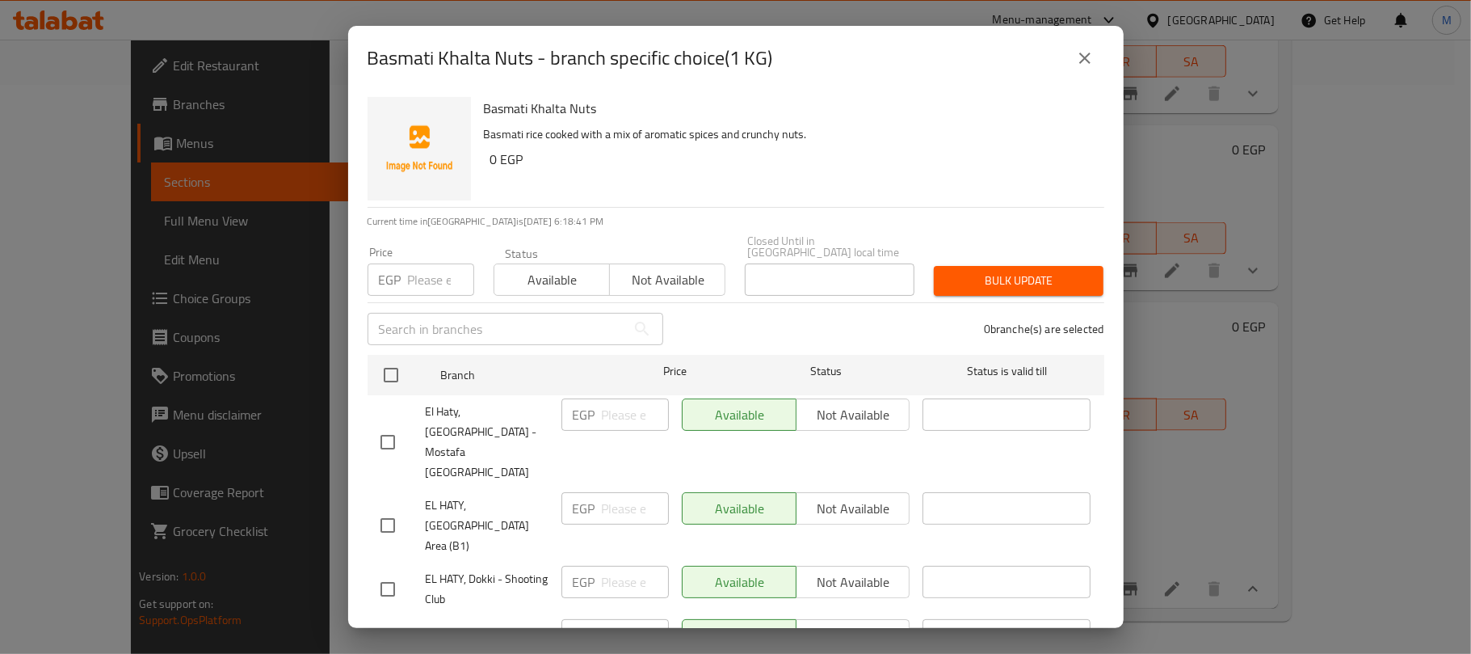
click at [414, 263] on input "number" at bounding box center [441, 279] width 66 height 32
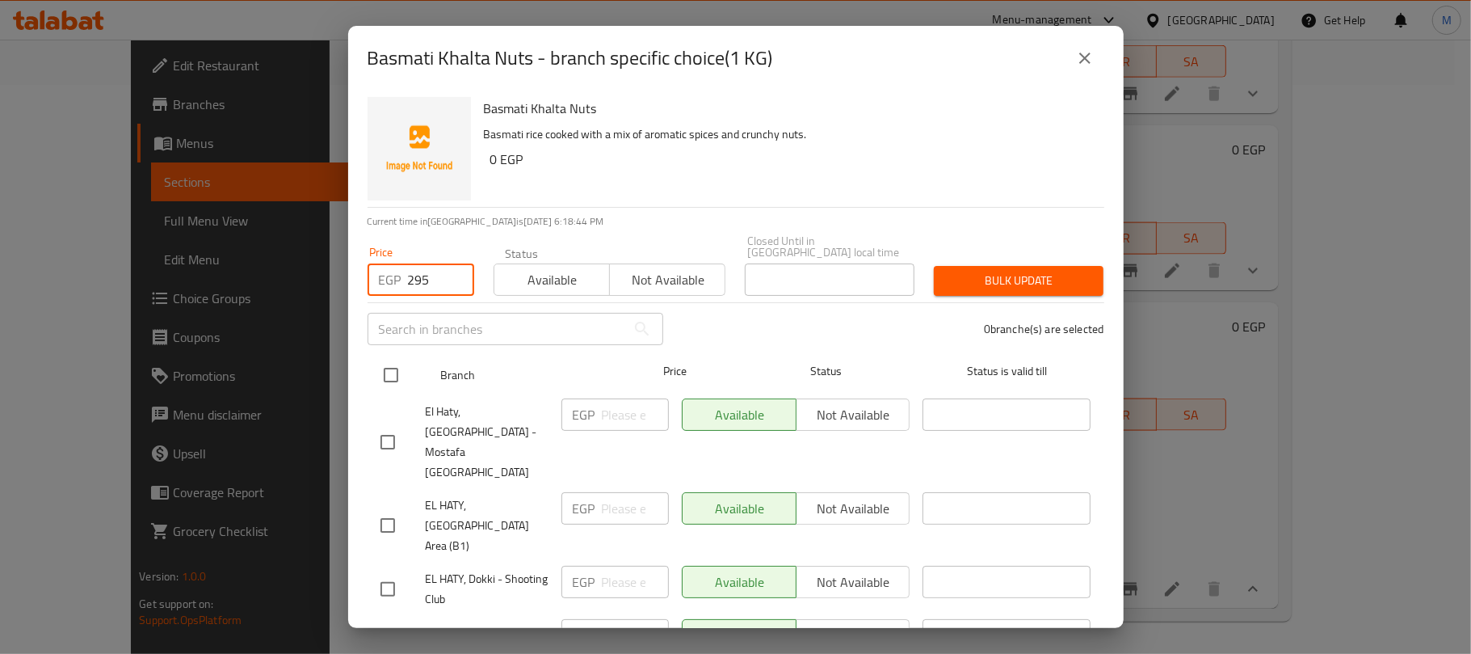
click at [401, 358] on input "checkbox" at bounding box center [391, 375] width 34 height 34
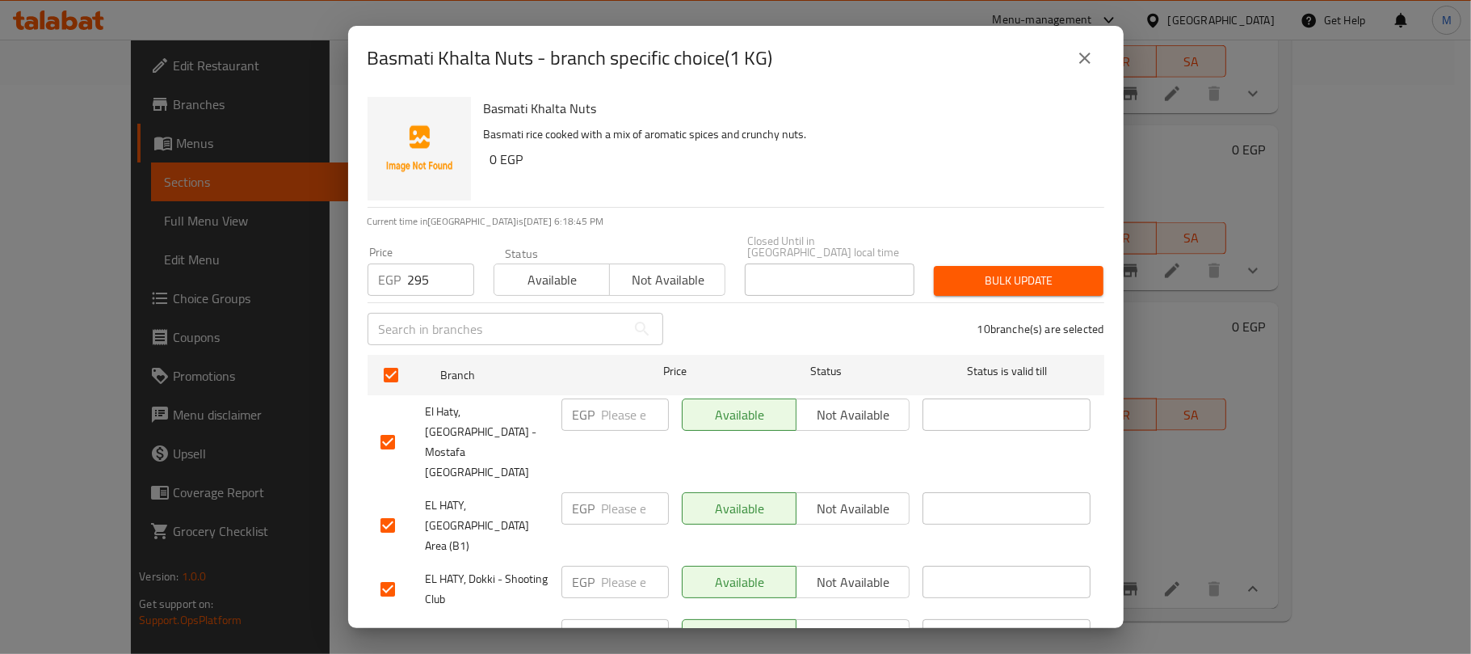
click at [965, 300] on div "10 branche(s) are selected" at bounding box center [893, 329] width 441 height 58
click at [964, 275] on span "Bulk update" at bounding box center [1019, 281] width 144 height 20
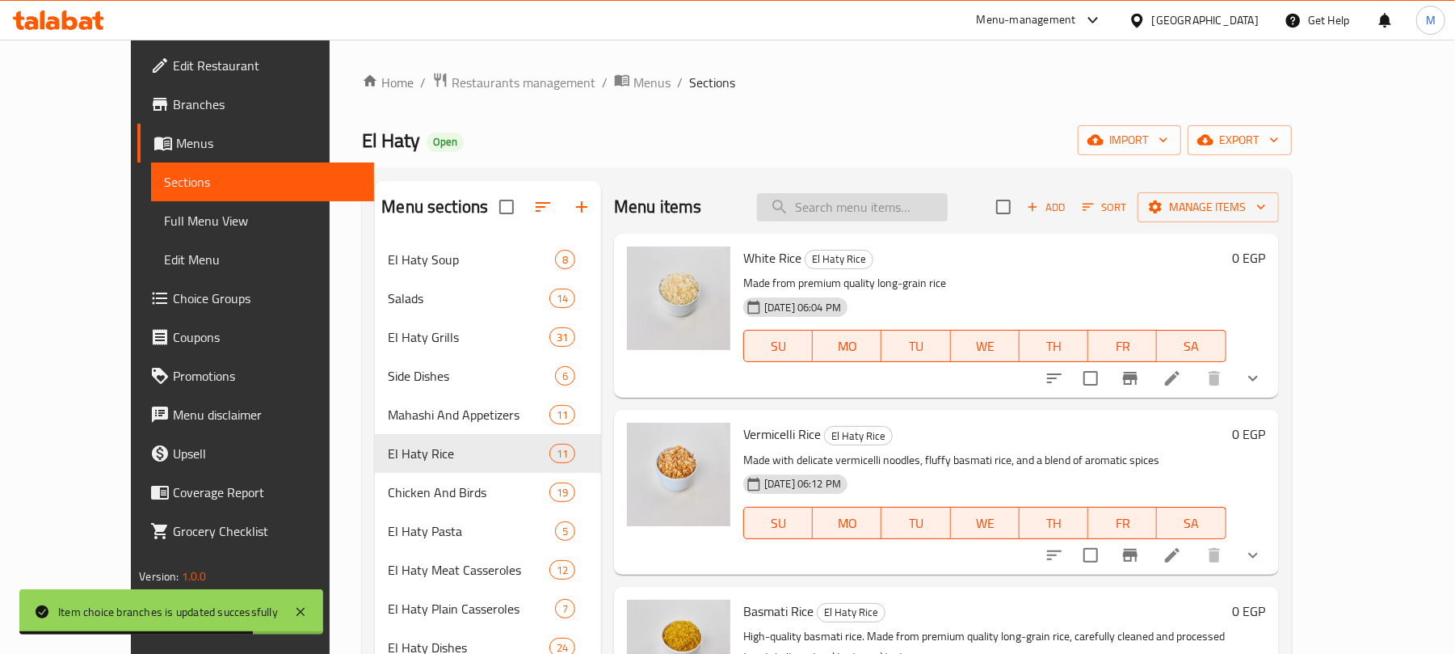
click at [894, 220] on input "search" at bounding box center [852, 207] width 191 height 28
paste input "وجبة توب كابي"
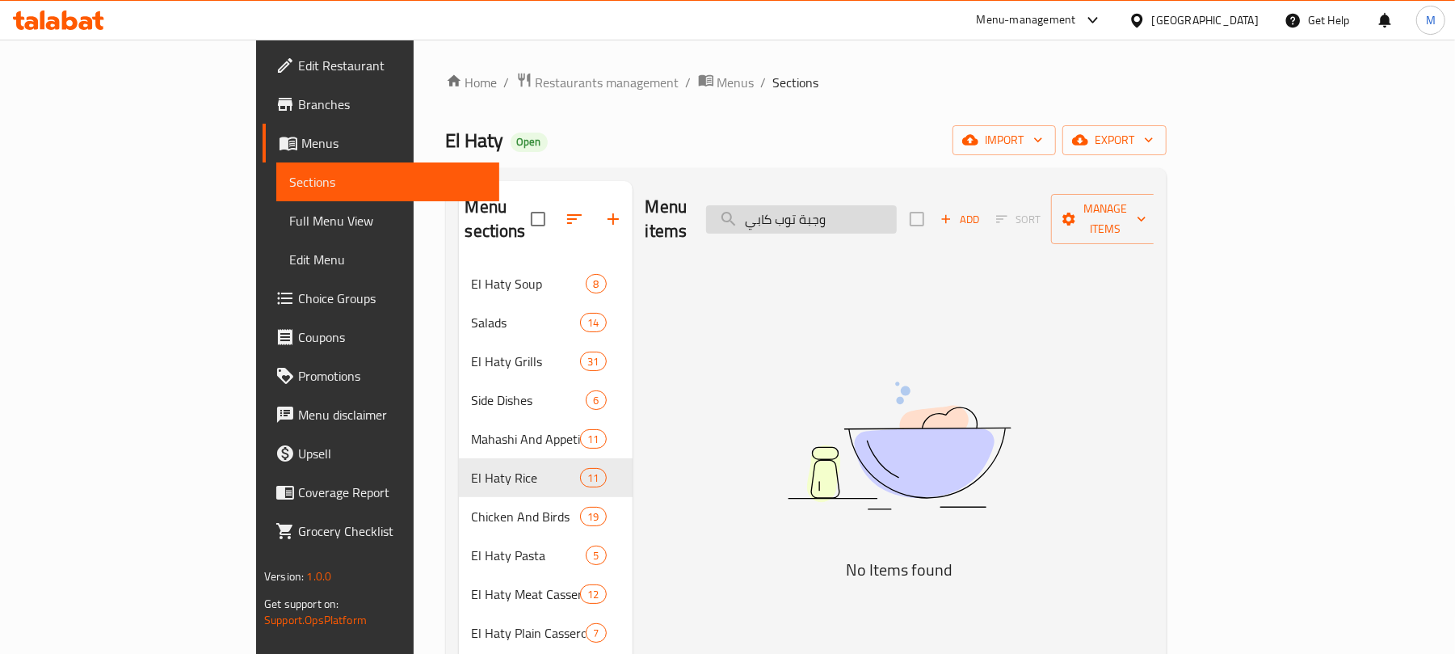
click at [893, 212] on input "وجبة توب كابي" at bounding box center [801, 219] width 191 height 28
click at [879, 217] on input "top k" at bounding box center [801, 219] width 191 height 28
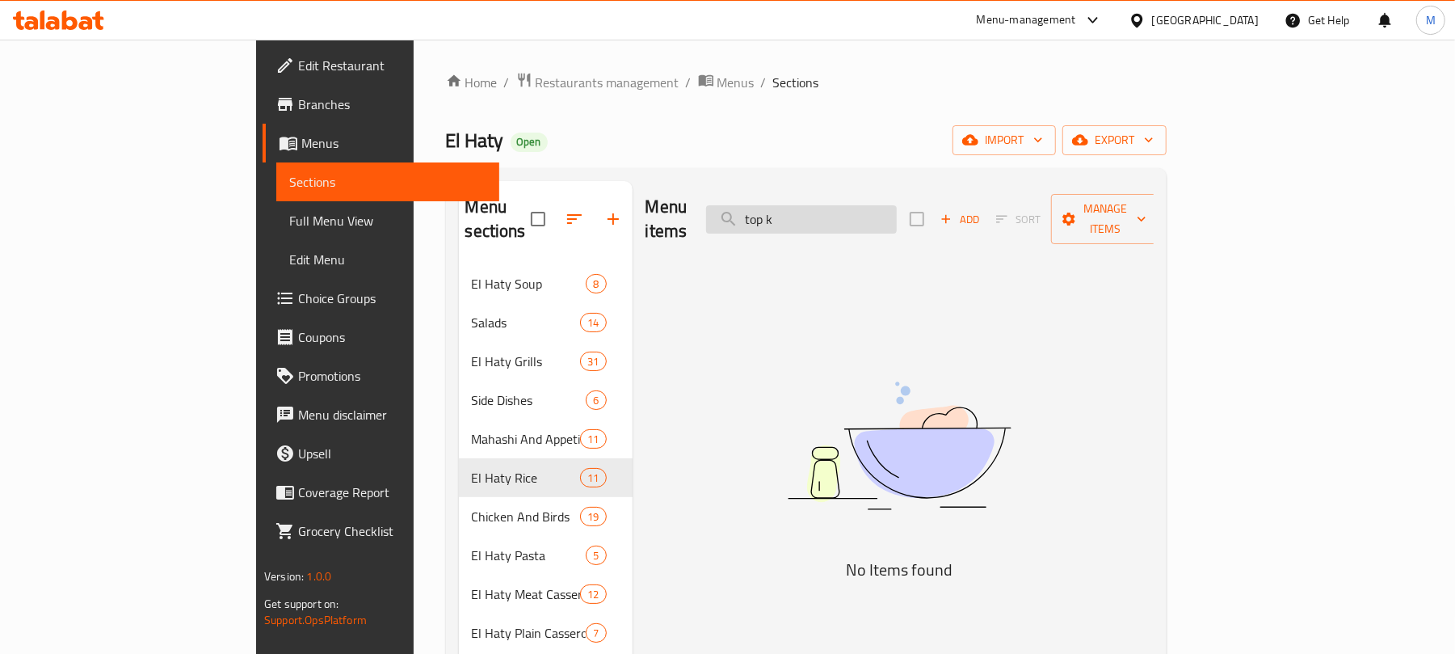
click at [879, 217] on input "top k" at bounding box center [801, 219] width 191 height 28
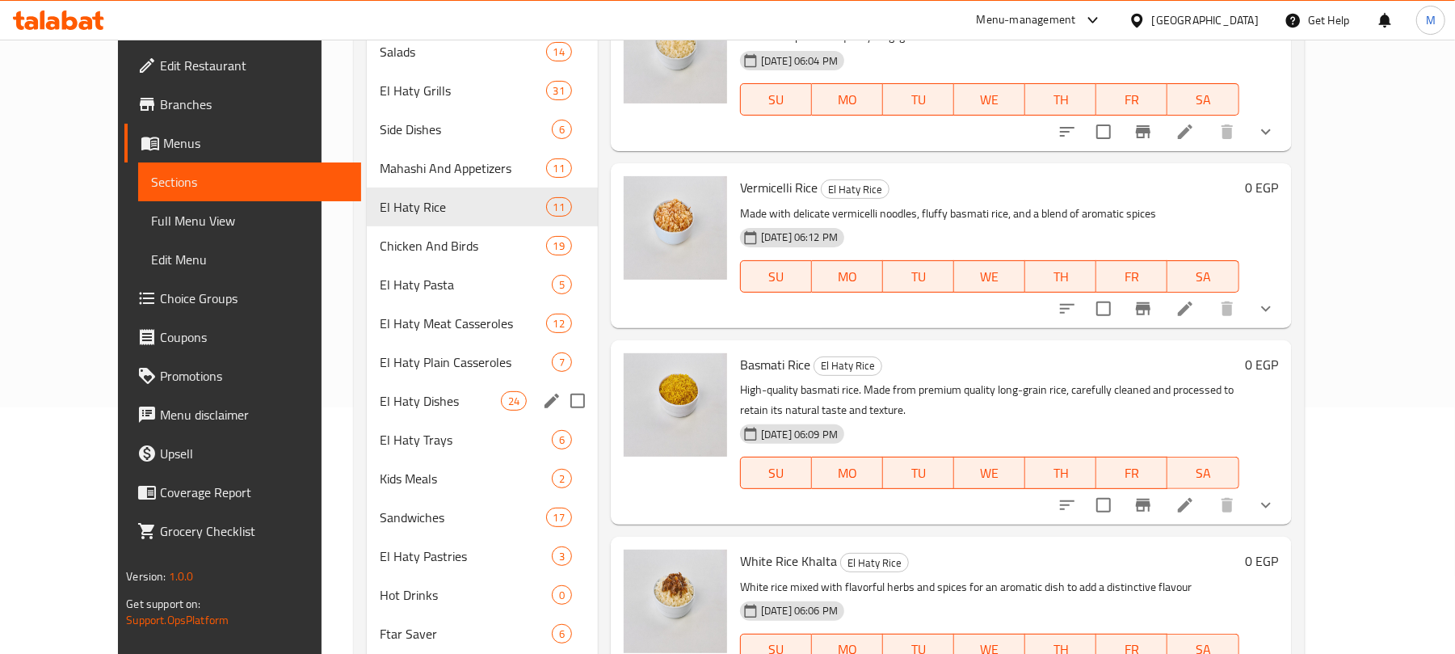
scroll to position [139, 0]
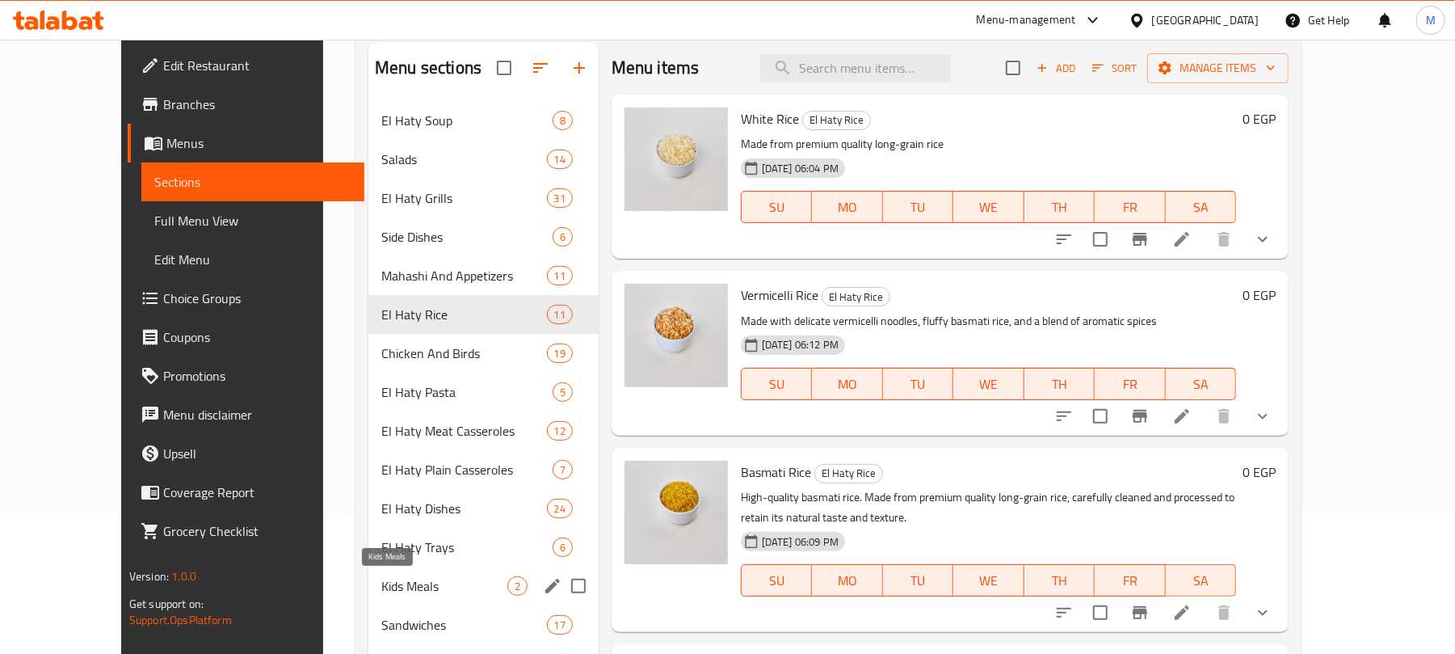
click at [394, 593] on span "Kids Meals" at bounding box center [444, 585] width 126 height 19
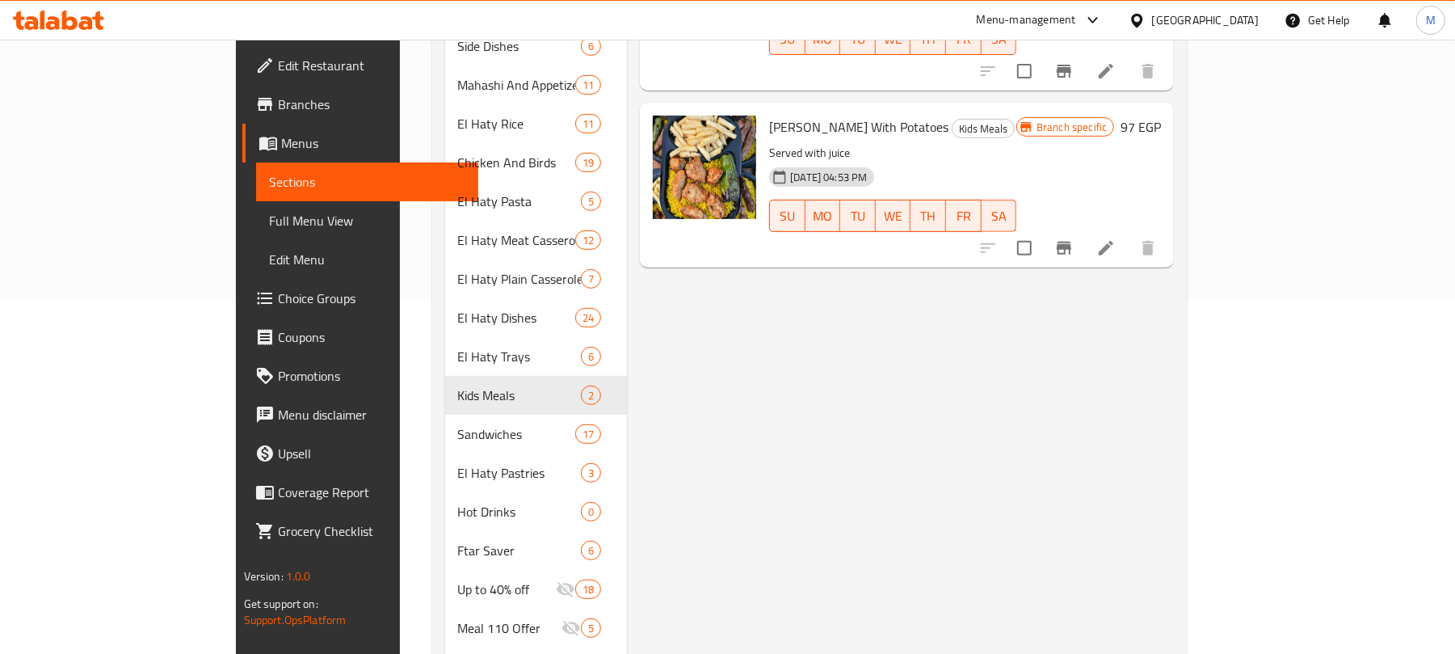
scroll to position [570, 0]
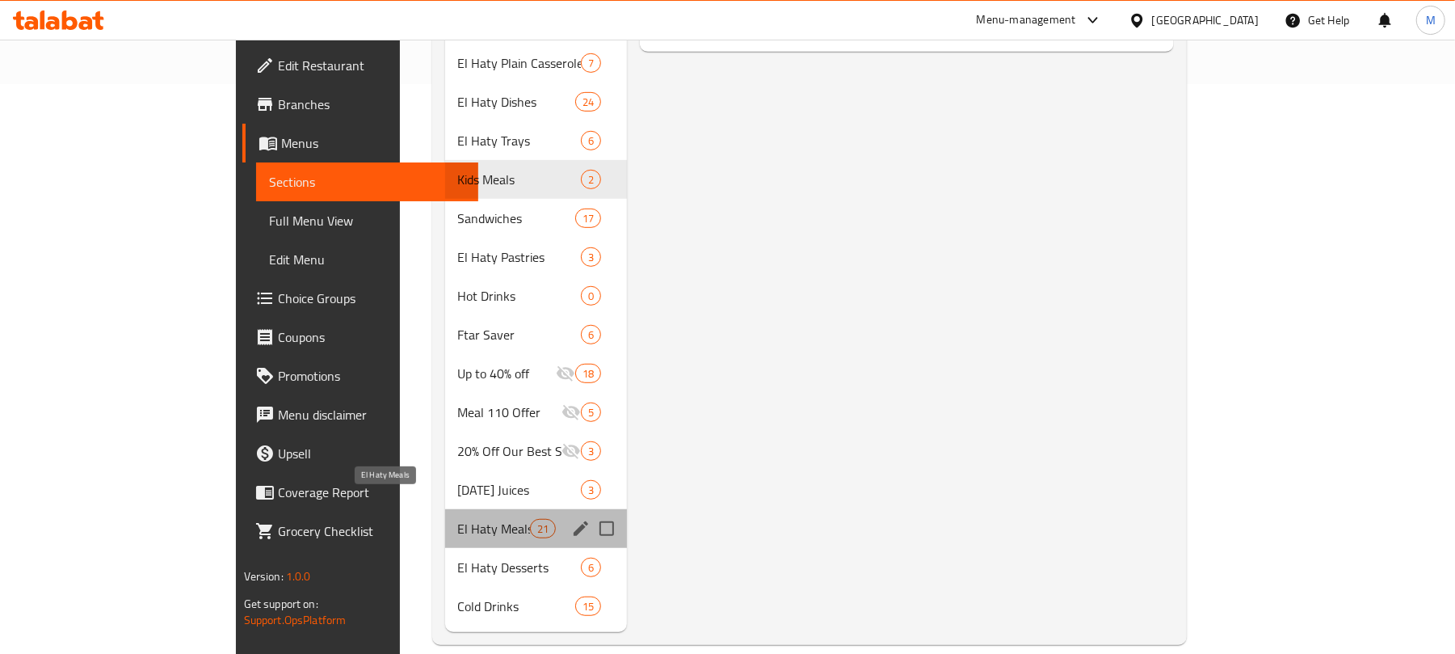
click at [458, 519] on span "El Haty Meals" at bounding box center [494, 528] width 72 height 19
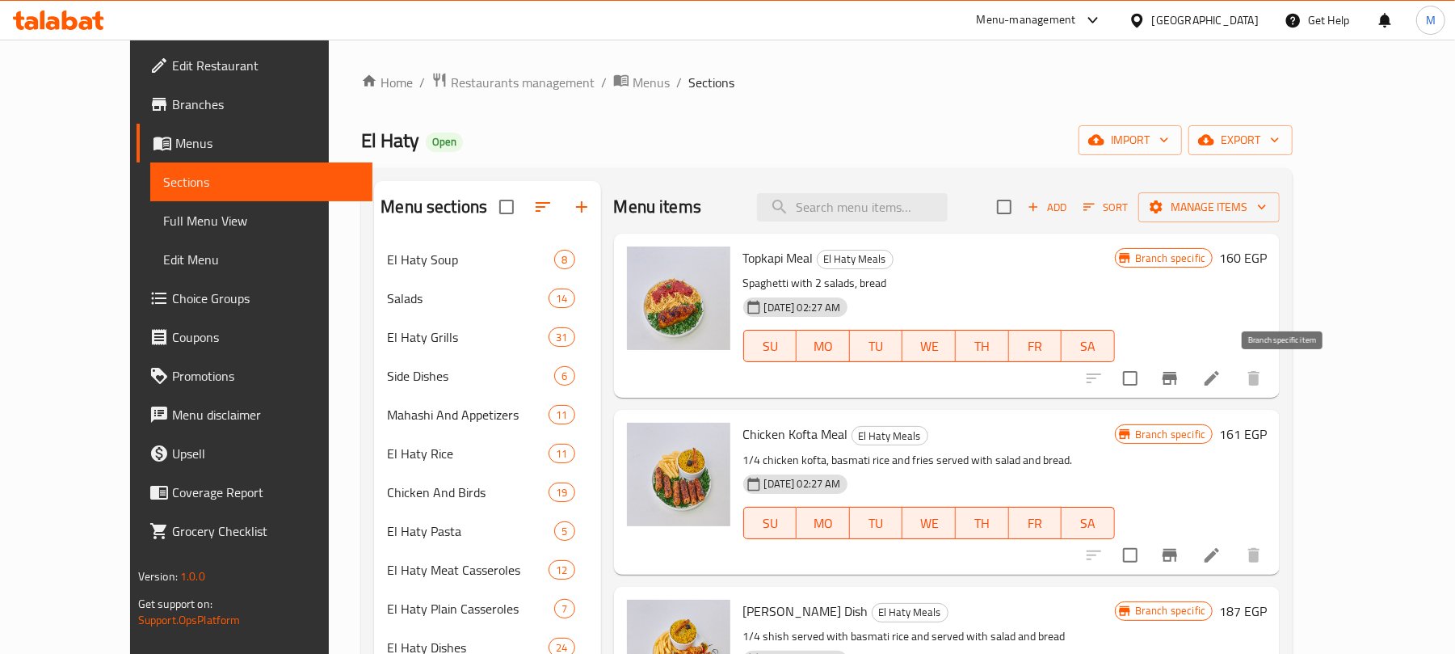
click at [1180, 373] on icon "Branch-specific-item" at bounding box center [1169, 377] width 19 height 19
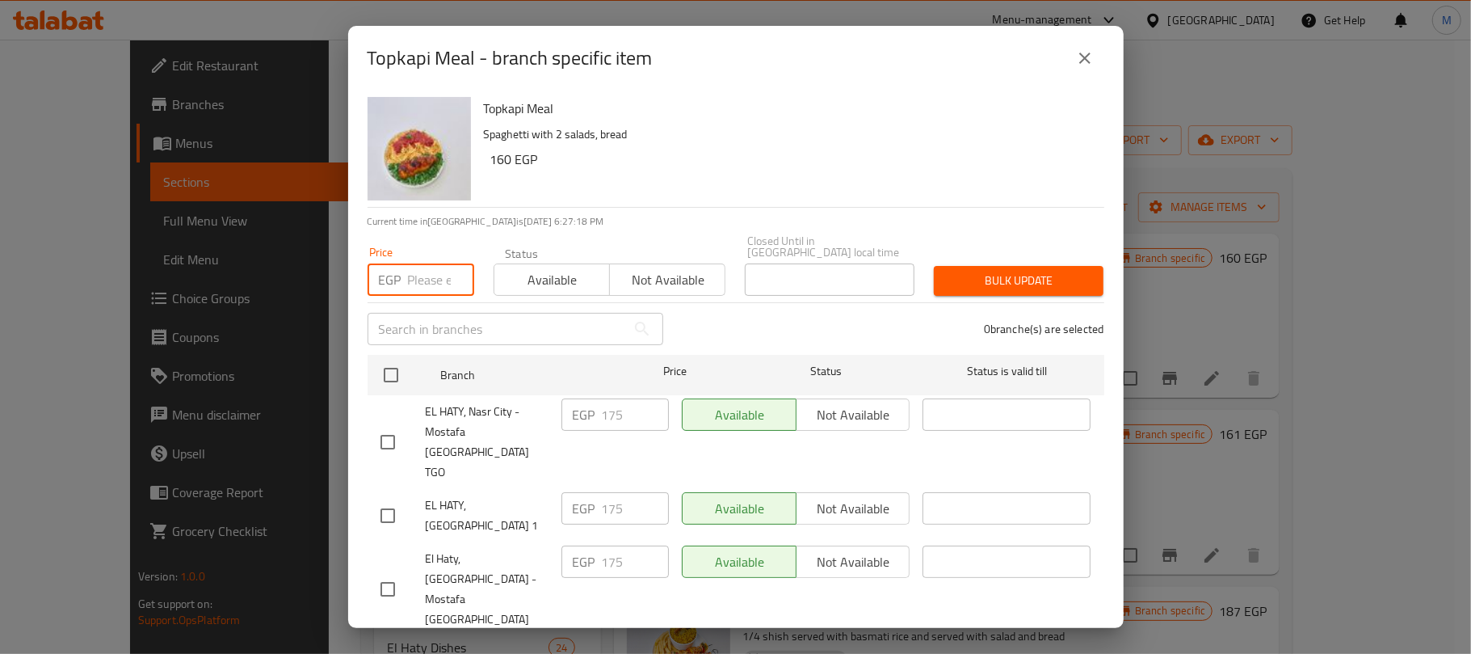
click at [428, 276] on input "number" at bounding box center [441, 279] width 66 height 32
paste input "184"
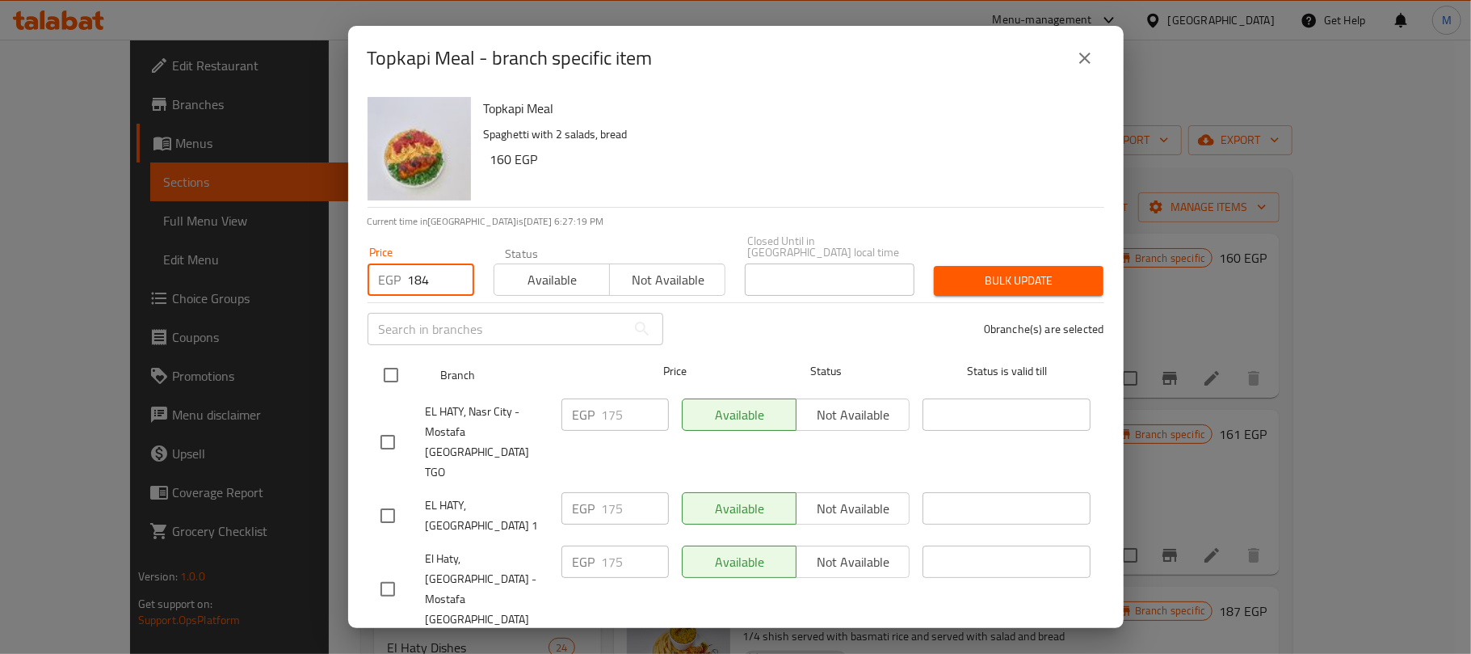
click at [383, 367] on input "checkbox" at bounding box center [391, 375] width 34 height 34
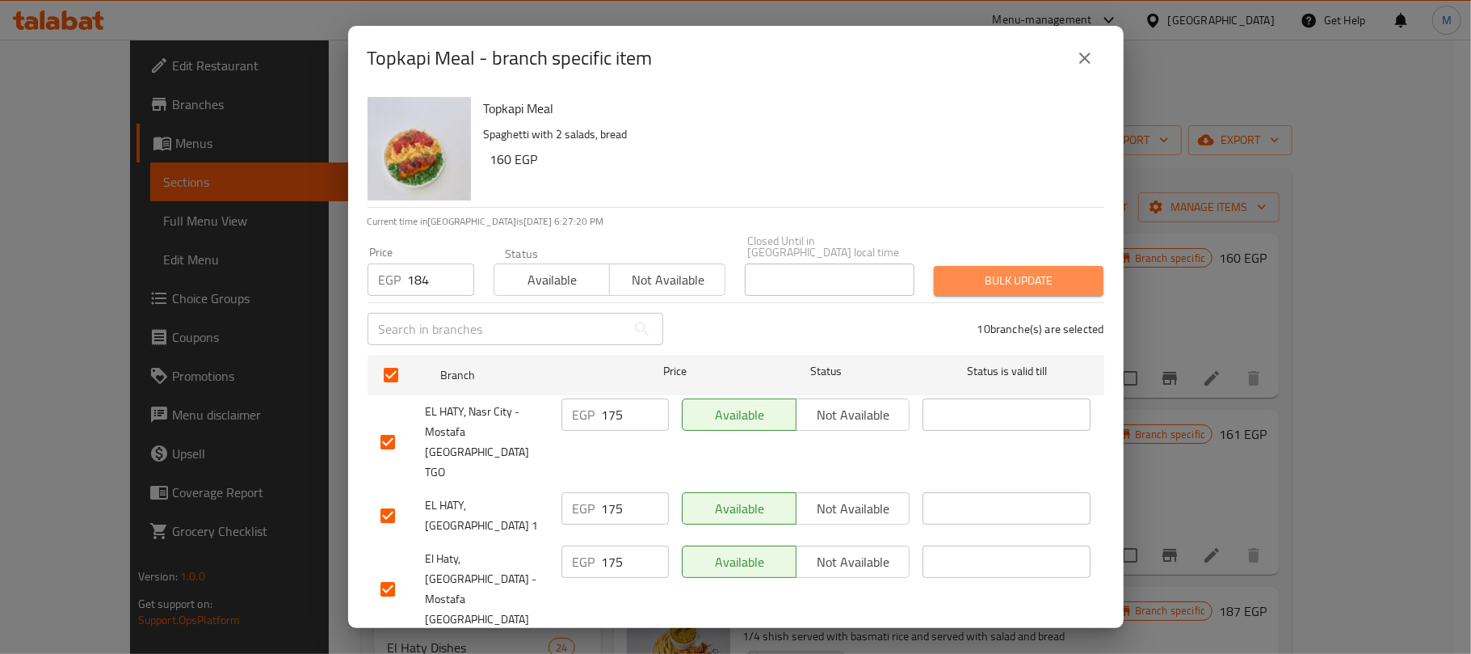
click at [1058, 271] on span "Bulk update" at bounding box center [1019, 281] width 144 height 20
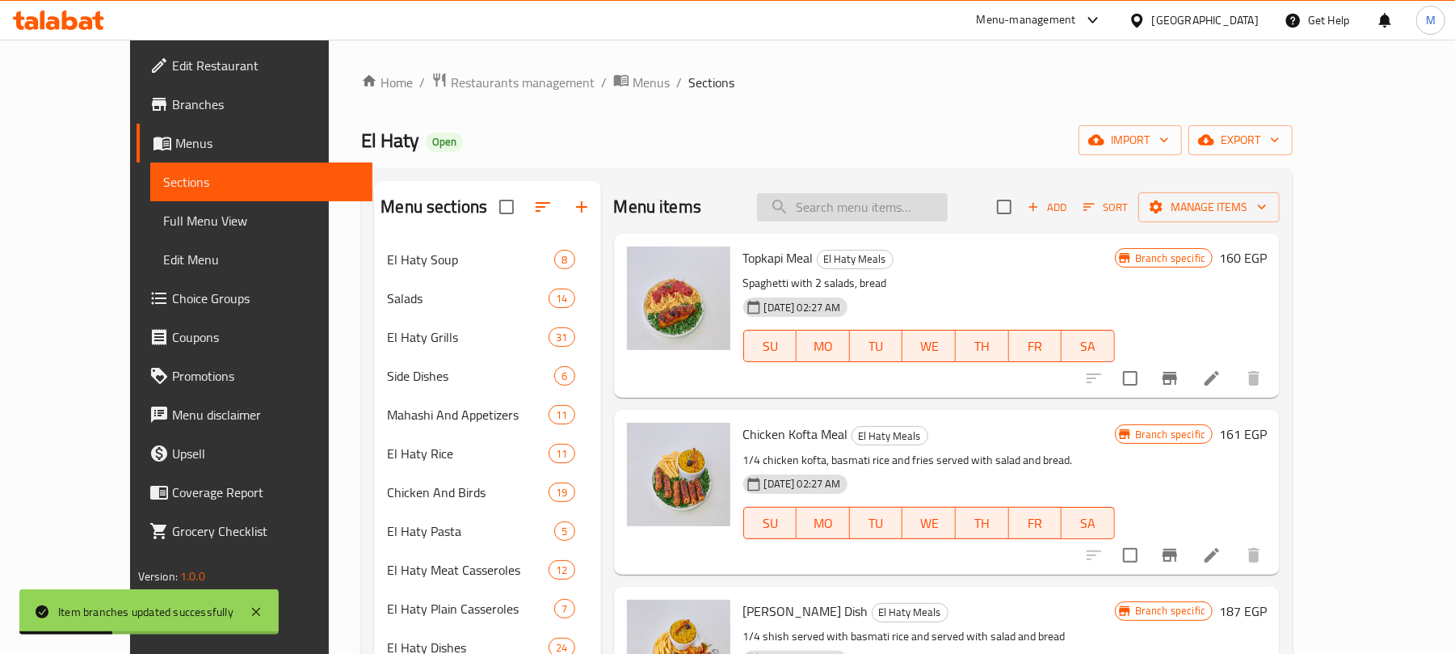
click at [847, 220] on input "search" at bounding box center [852, 207] width 191 height 28
paste input "موزة ضاني مشوي علي الفحم"
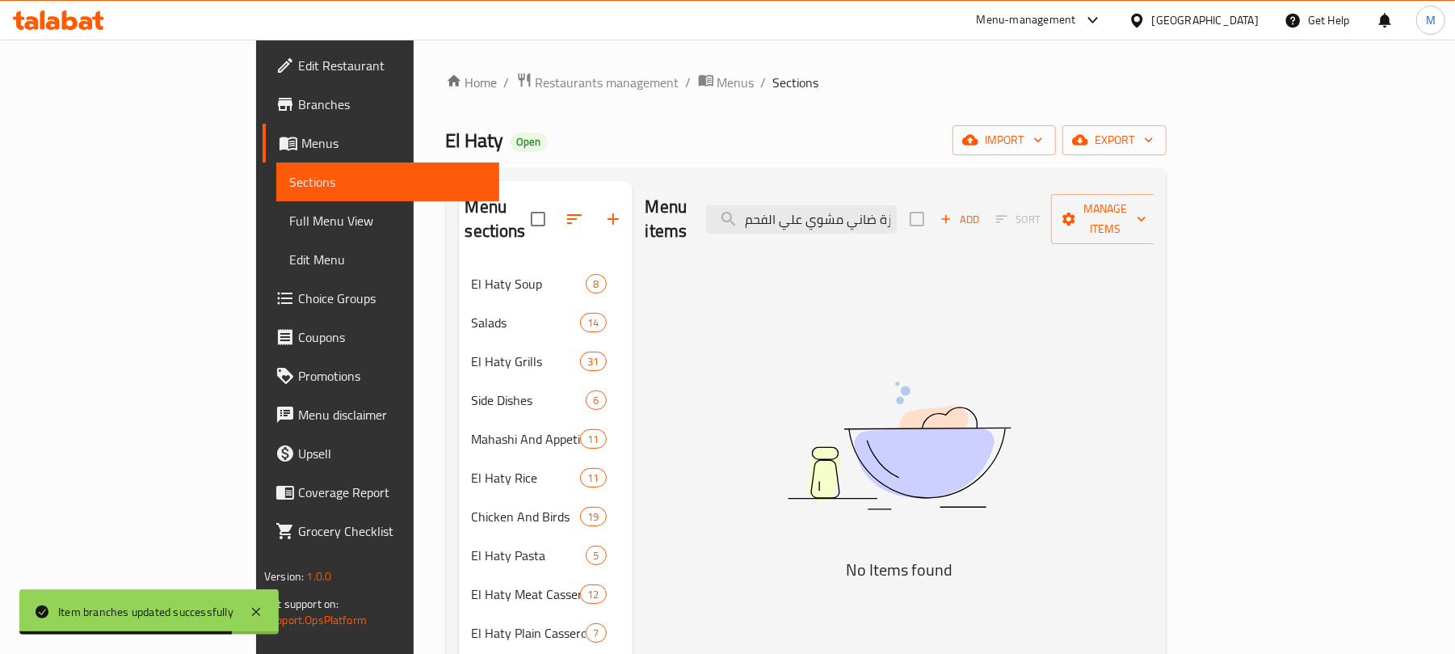
drag, startPoint x: 921, startPoint y: 211, endPoint x: 795, endPoint y: 221, distance: 126.5
click at [795, 221] on div "Menu items موزة ضاني مشوي علي الفحم Add Sort Manage items" at bounding box center [900, 219] width 508 height 77
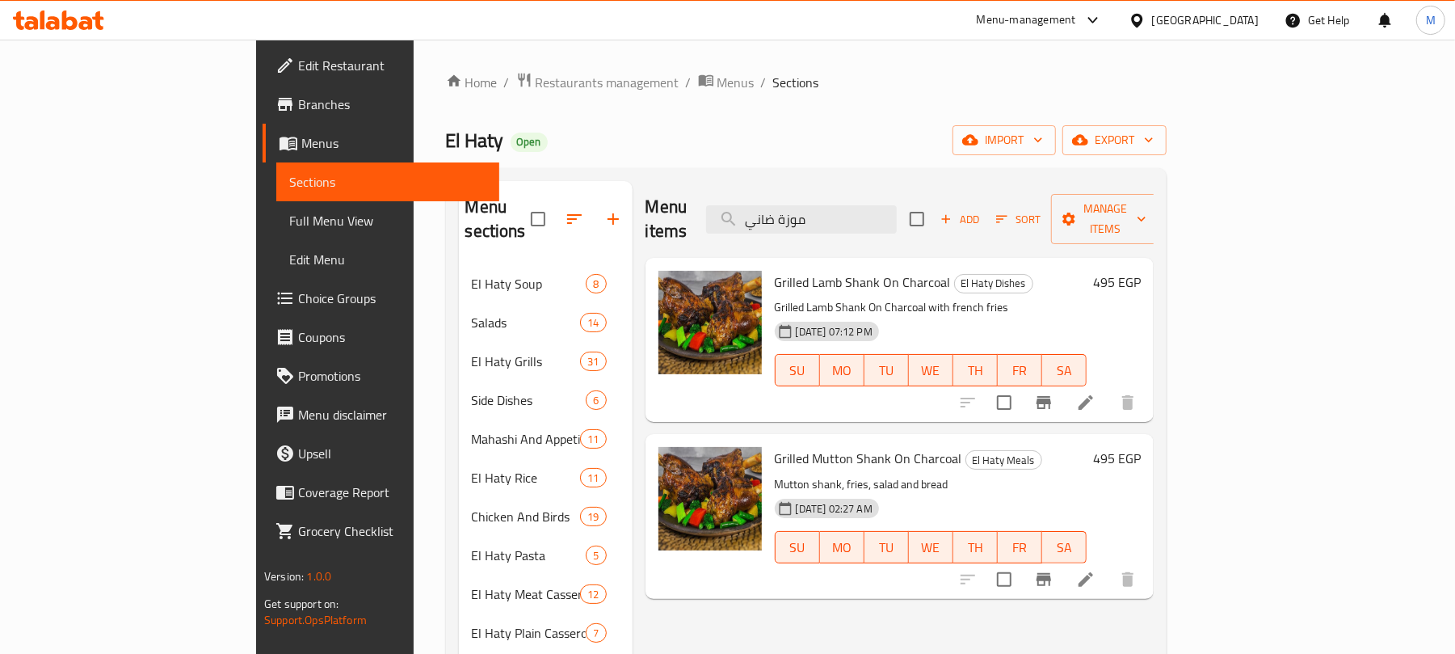
click at [1051, 396] on icon "Branch-specific-item" at bounding box center [1044, 402] width 15 height 13
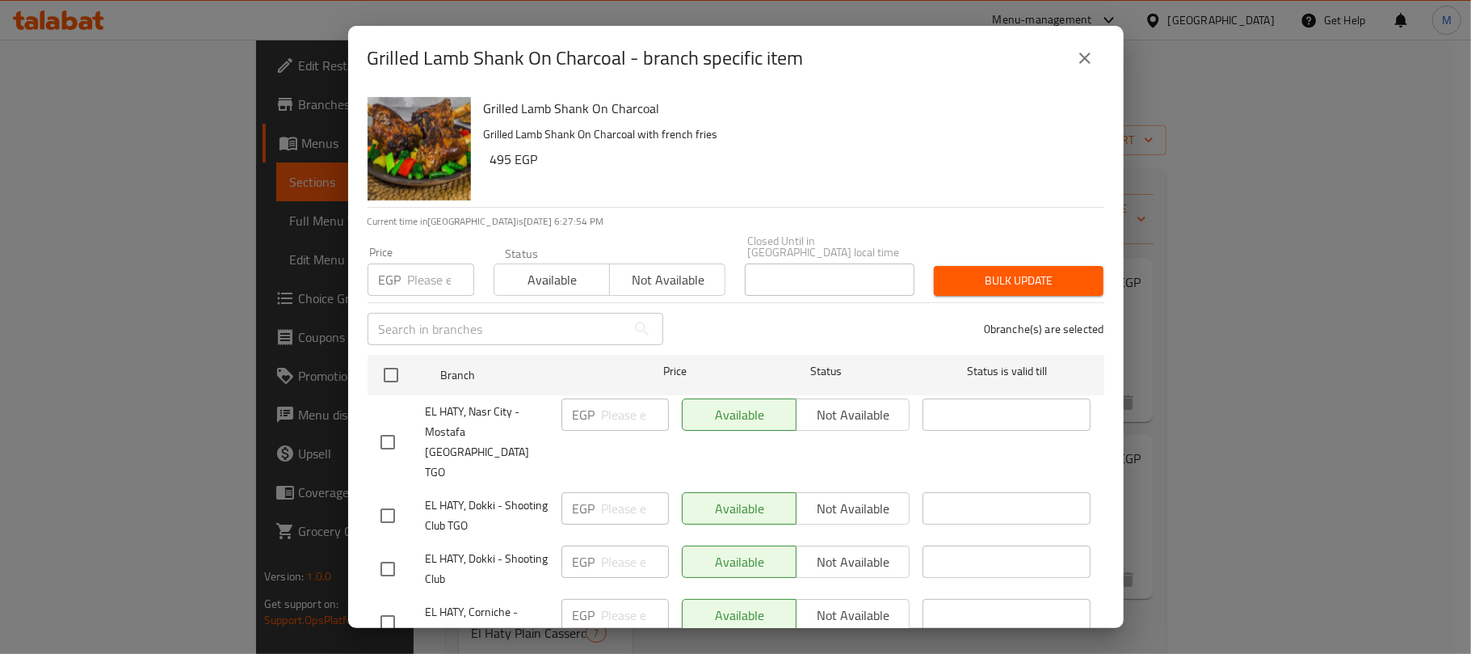
click at [425, 275] on input "number" at bounding box center [441, 279] width 66 height 32
paste input "572"
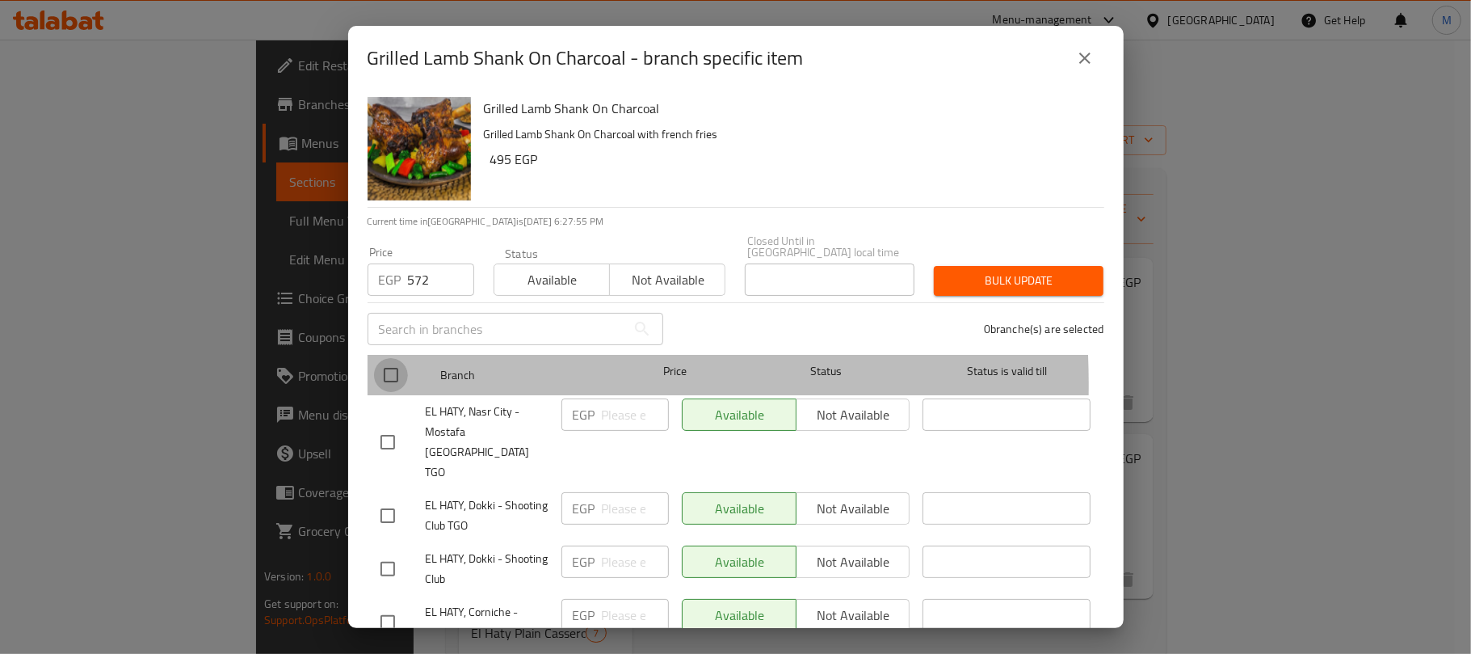
click at [401, 373] on input "checkbox" at bounding box center [391, 375] width 34 height 34
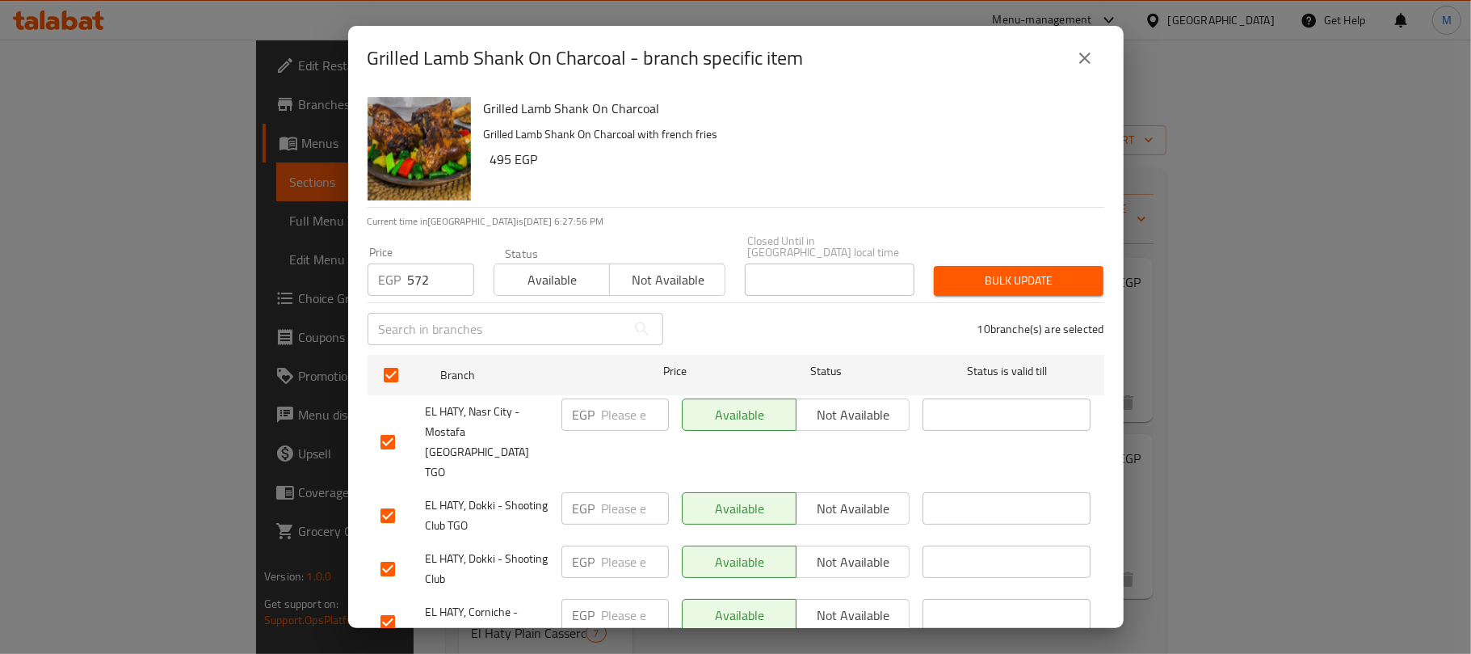
click at [947, 273] on span "Bulk update" at bounding box center [1019, 281] width 144 height 20
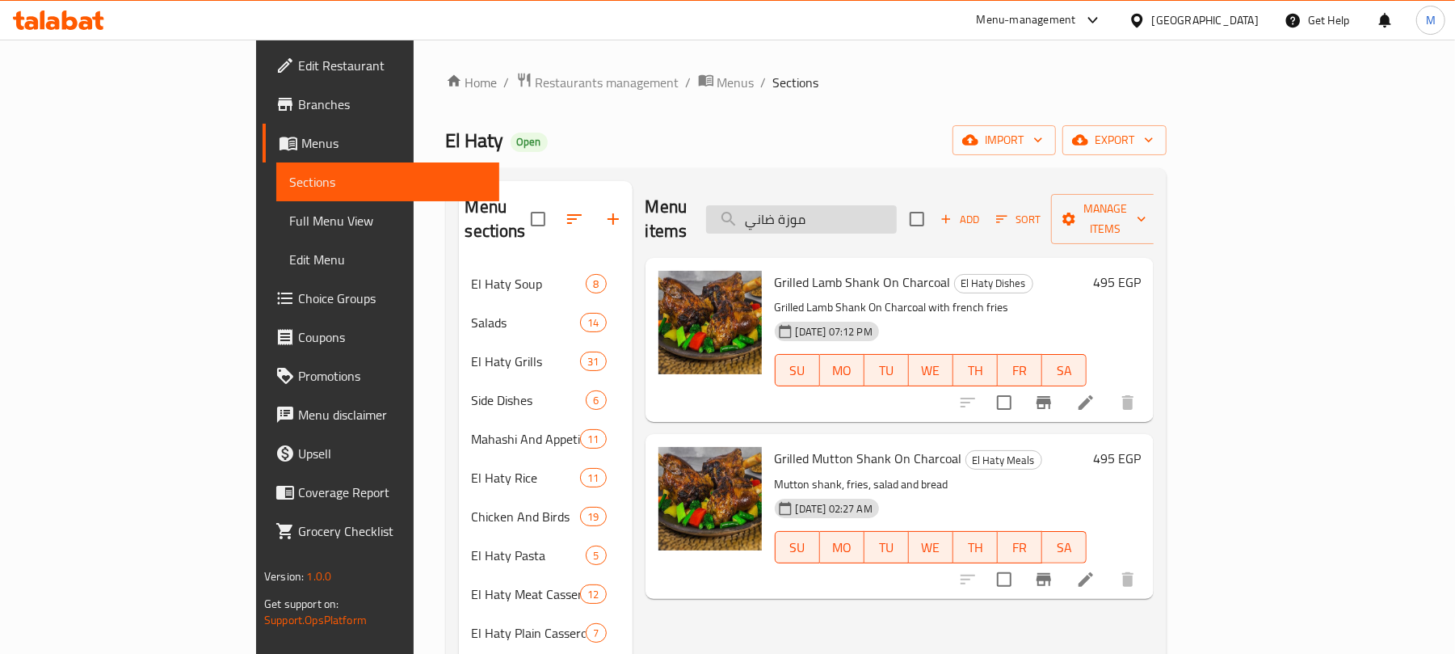
click at [897, 205] on input "موزة ضاني" at bounding box center [801, 219] width 191 height 28
paste input "طبق موزة مع ارز ساده"
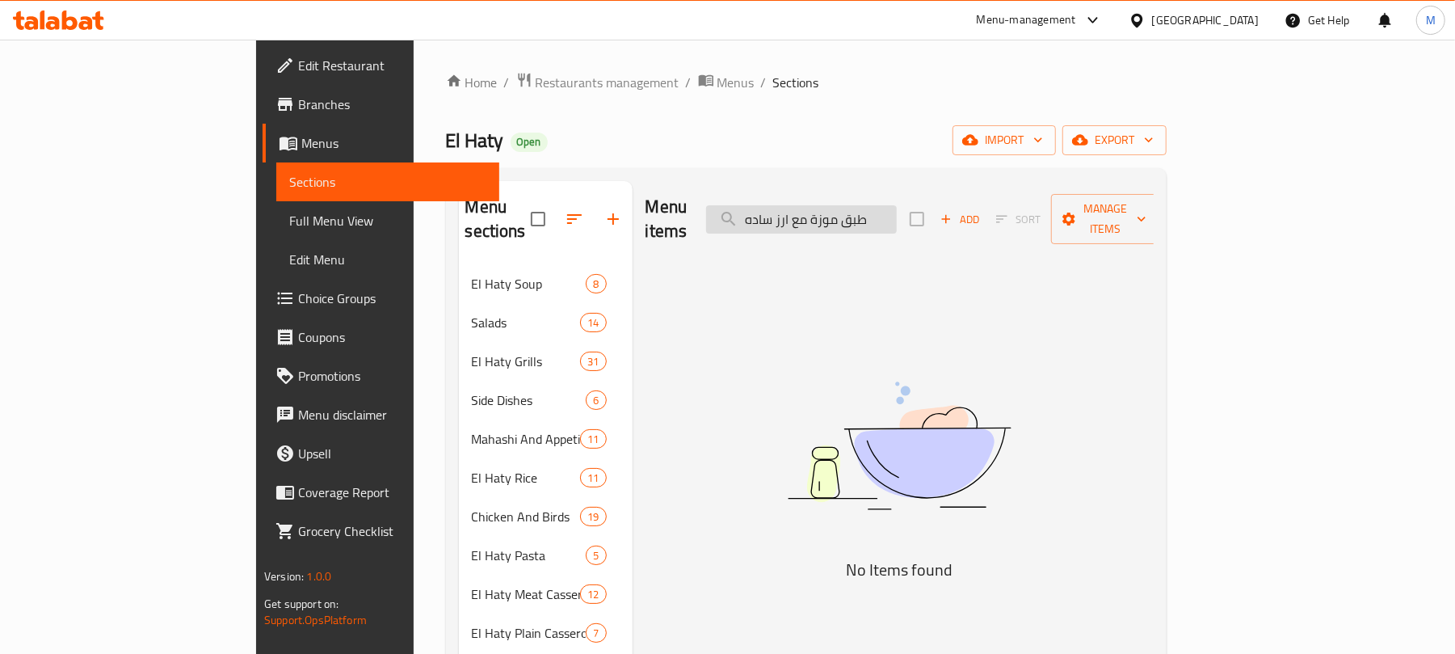
drag, startPoint x: 906, startPoint y: 212, endPoint x: 822, endPoint y: 212, distance: 84.0
click at [822, 212] on input "طبق موزة مع ارز ساده" at bounding box center [801, 219] width 191 height 28
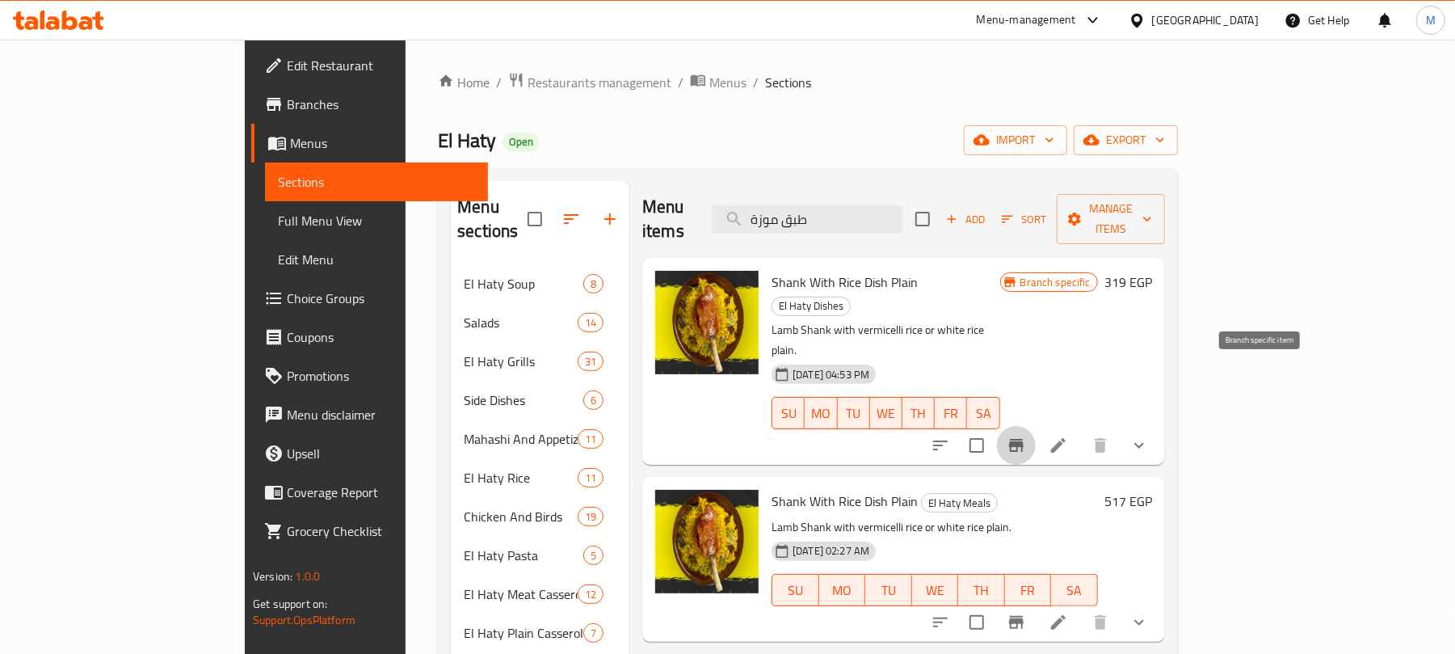
click at [1024, 439] on icon "Branch-specific-item" at bounding box center [1016, 445] width 15 height 13
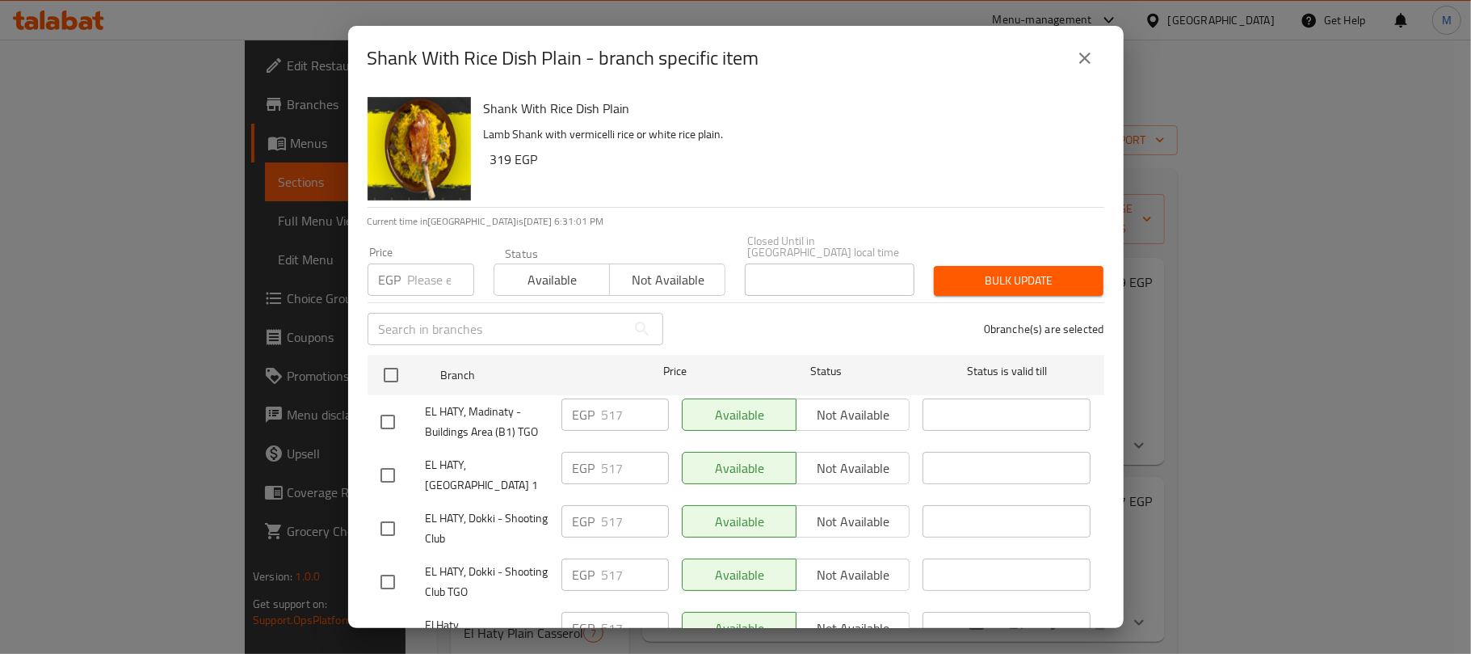
click at [392, 270] on p "EGP" at bounding box center [390, 279] width 23 height 19
click at [414, 267] on input "number" at bounding box center [441, 279] width 66 height 32
paste input "599"
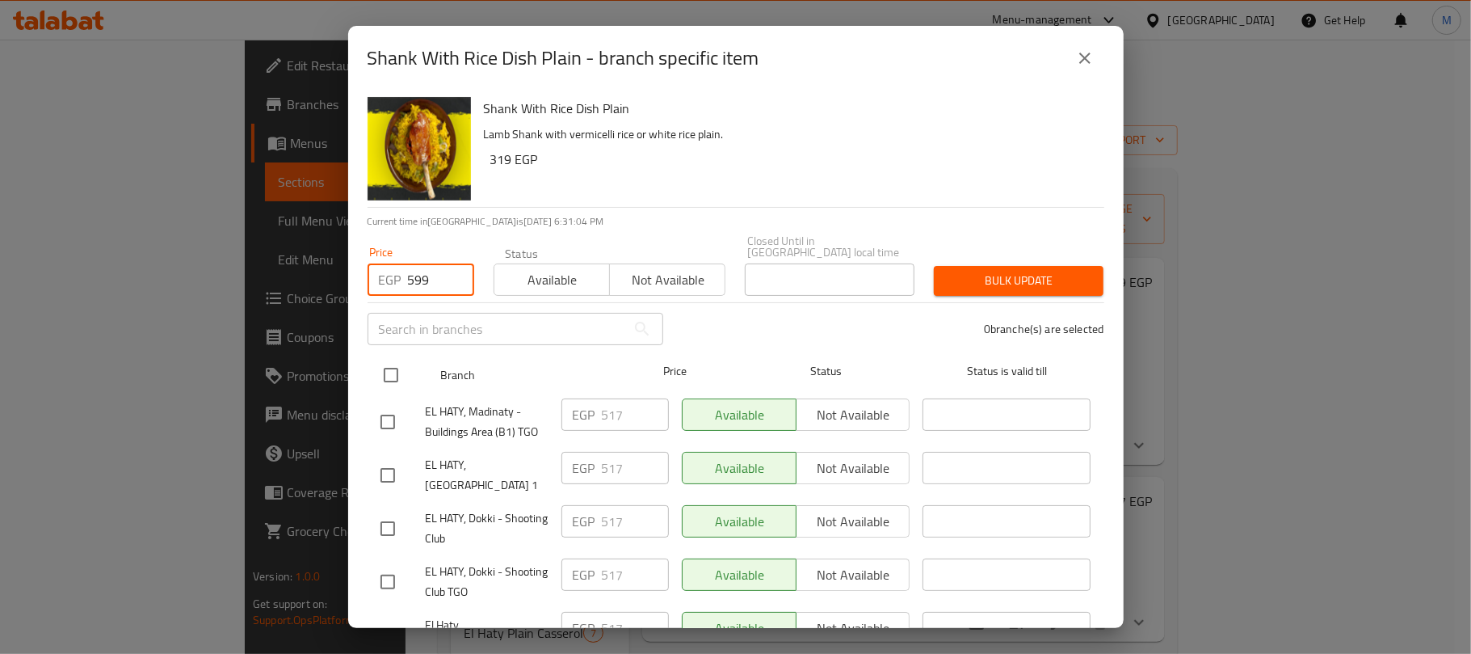
click at [388, 373] on input "checkbox" at bounding box center [391, 375] width 34 height 34
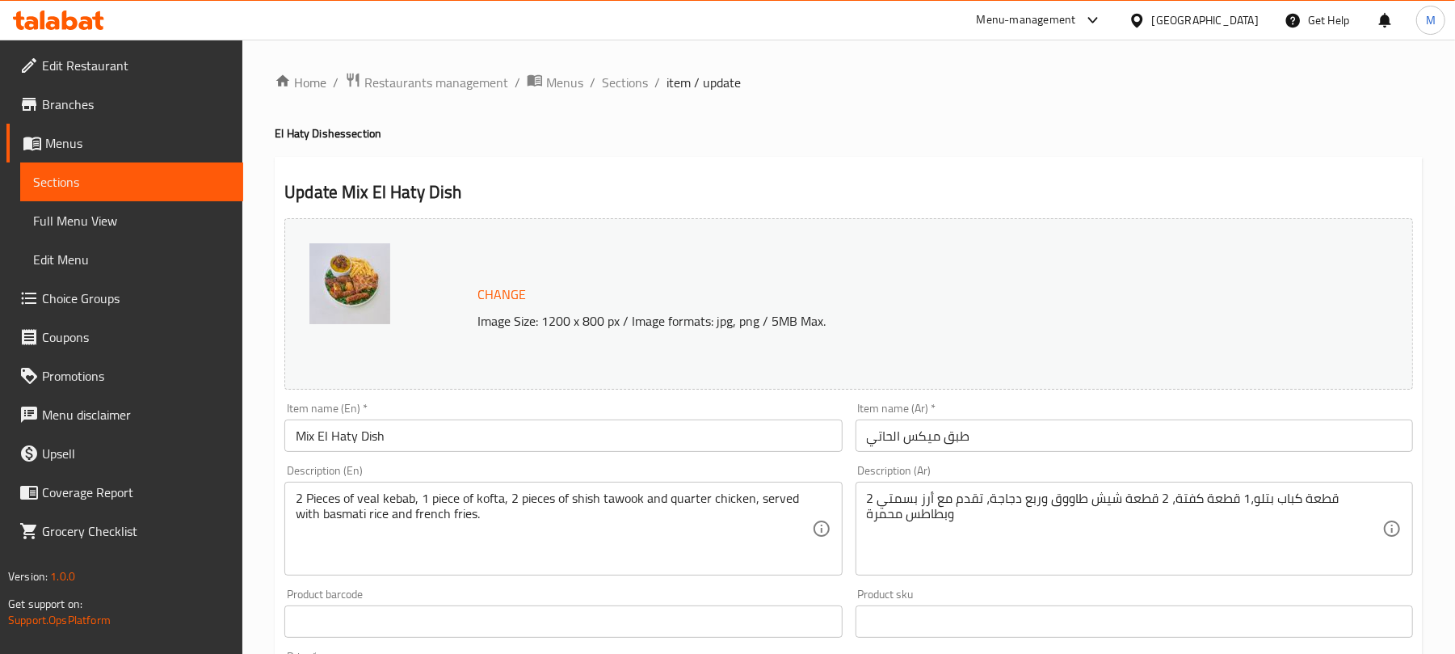
click at [120, 301] on span "Choice Groups" at bounding box center [136, 297] width 188 height 19
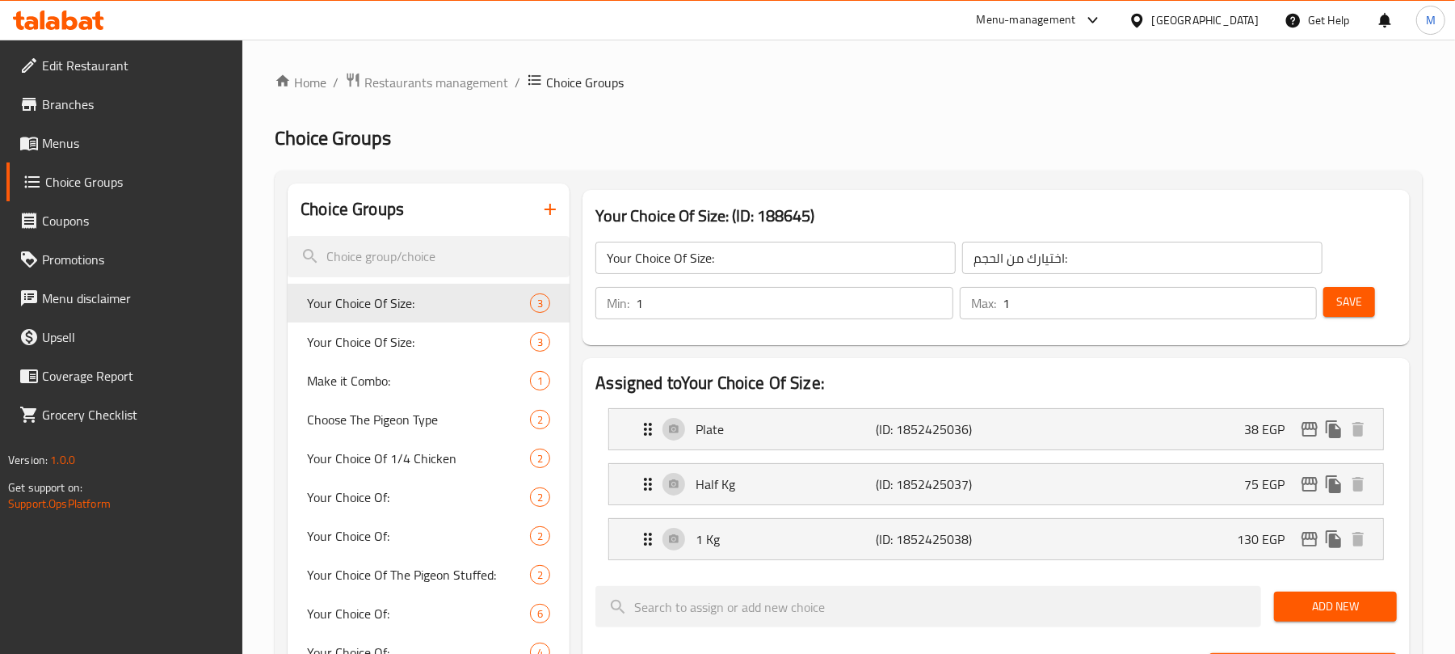
click at [395, 456] on span "Your Choice Of 1/4 Chicken" at bounding box center [394, 457] width 175 height 19
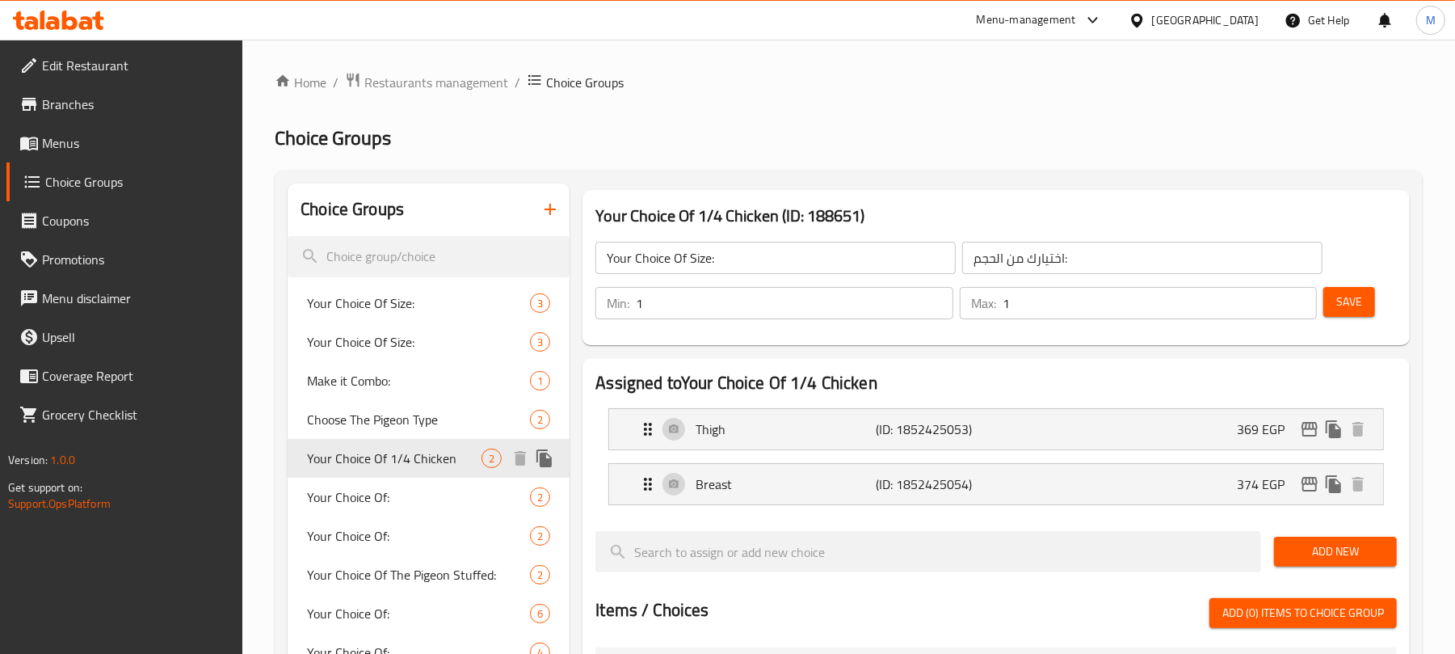
type input "Your Choice Of 1/4 Chicken"
type input "اختيارك من 1/4 فرخة:"
click at [1307, 434] on icon "edit" at bounding box center [1309, 428] width 19 height 19
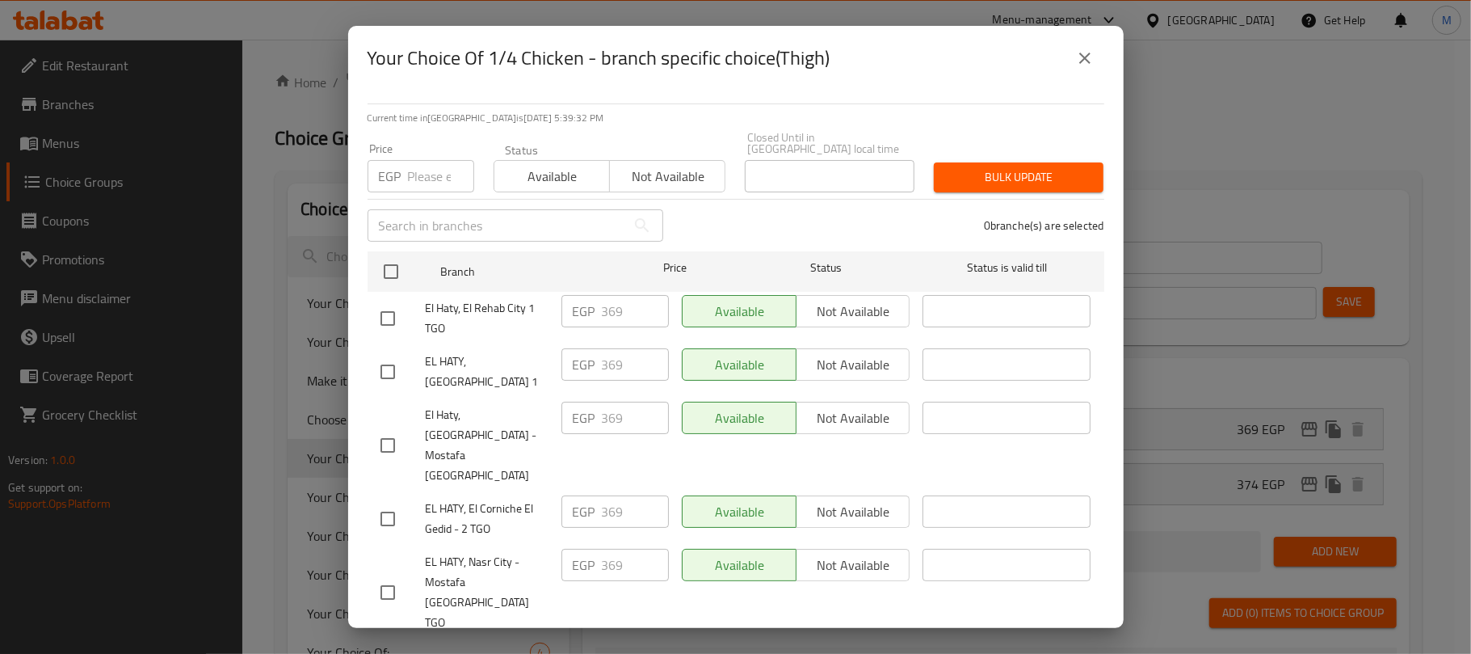
click at [436, 175] on input "number" at bounding box center [441, 176] width 66 height 32
paste input "426"
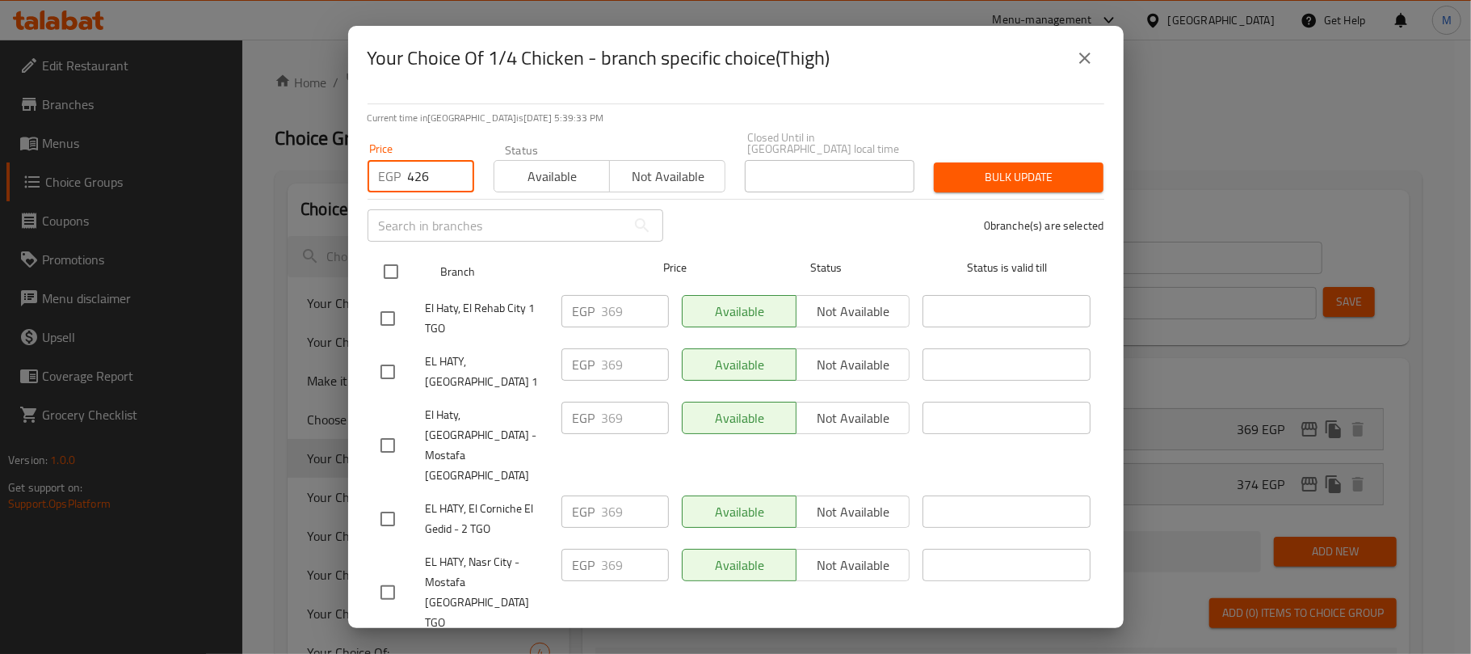
type input "426"
click at [393, 260] on input "checkbox" at bounding box center [391, 271] width 34 height 34
checkbox input "true"
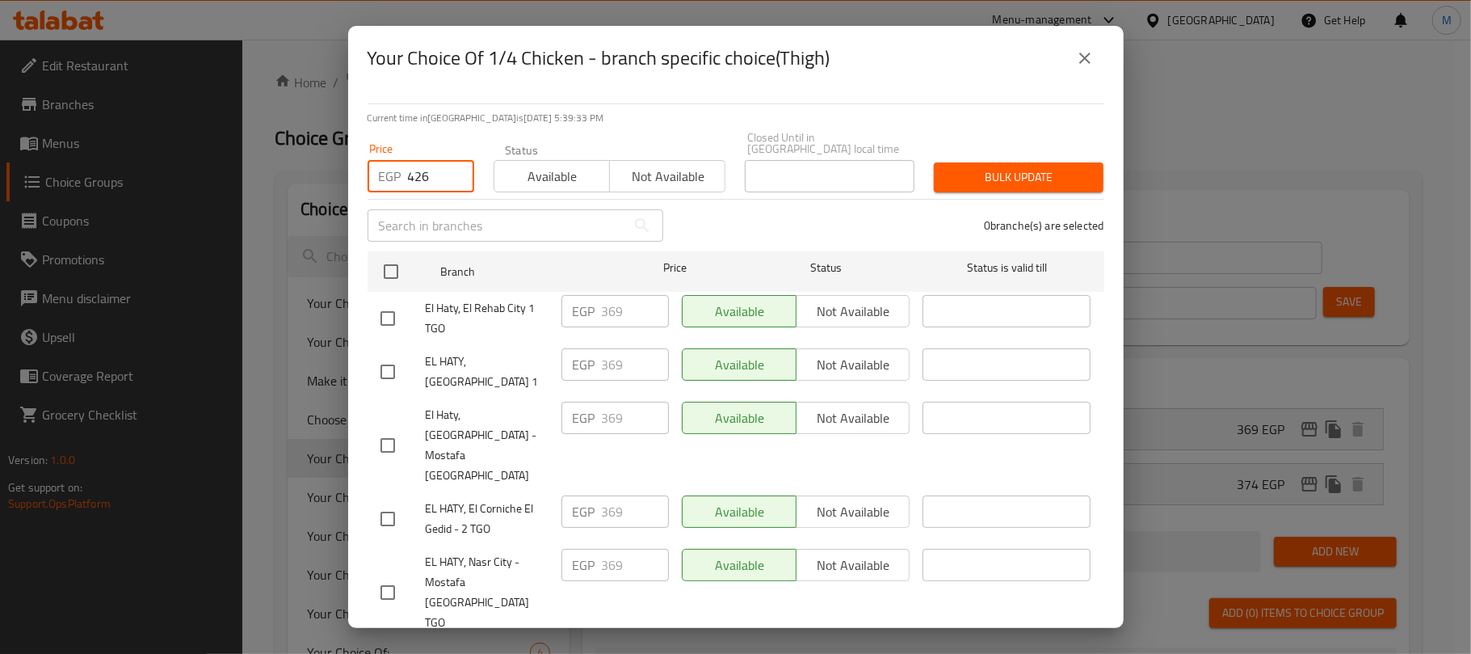
checkbox input "true"
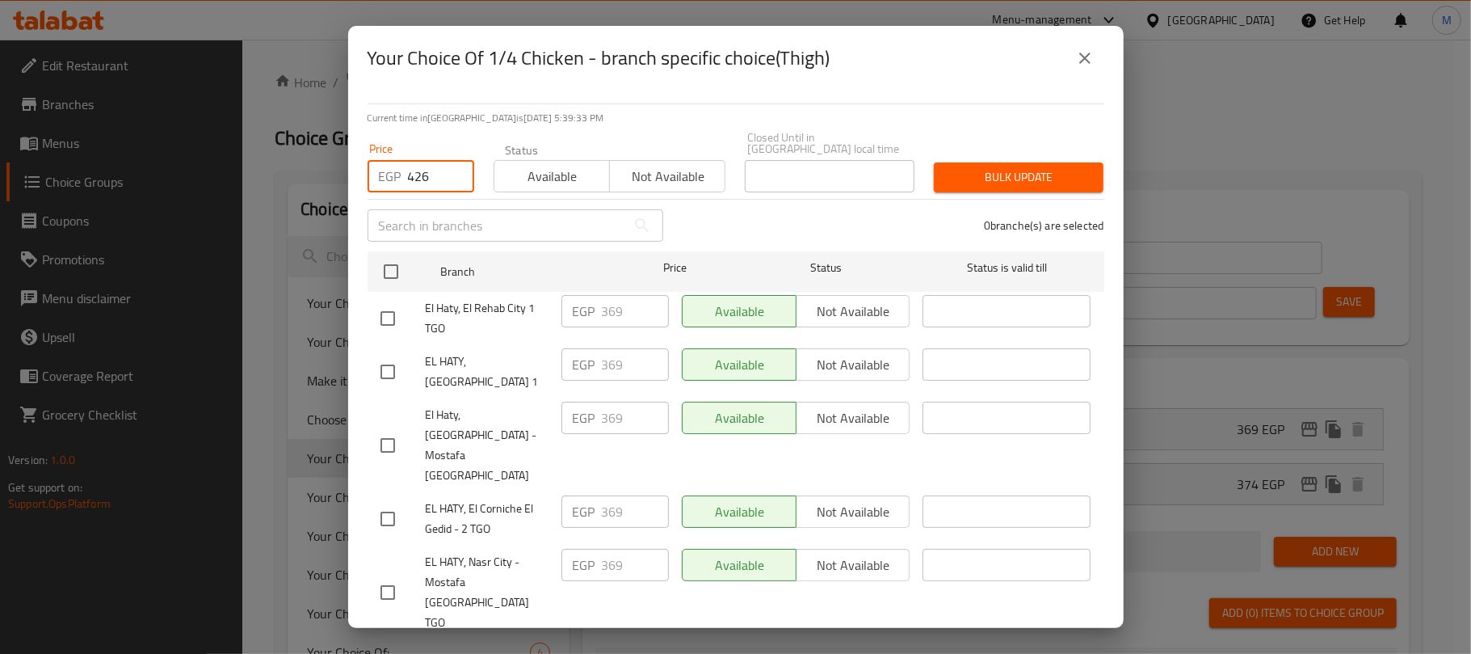
checkbox input "true"
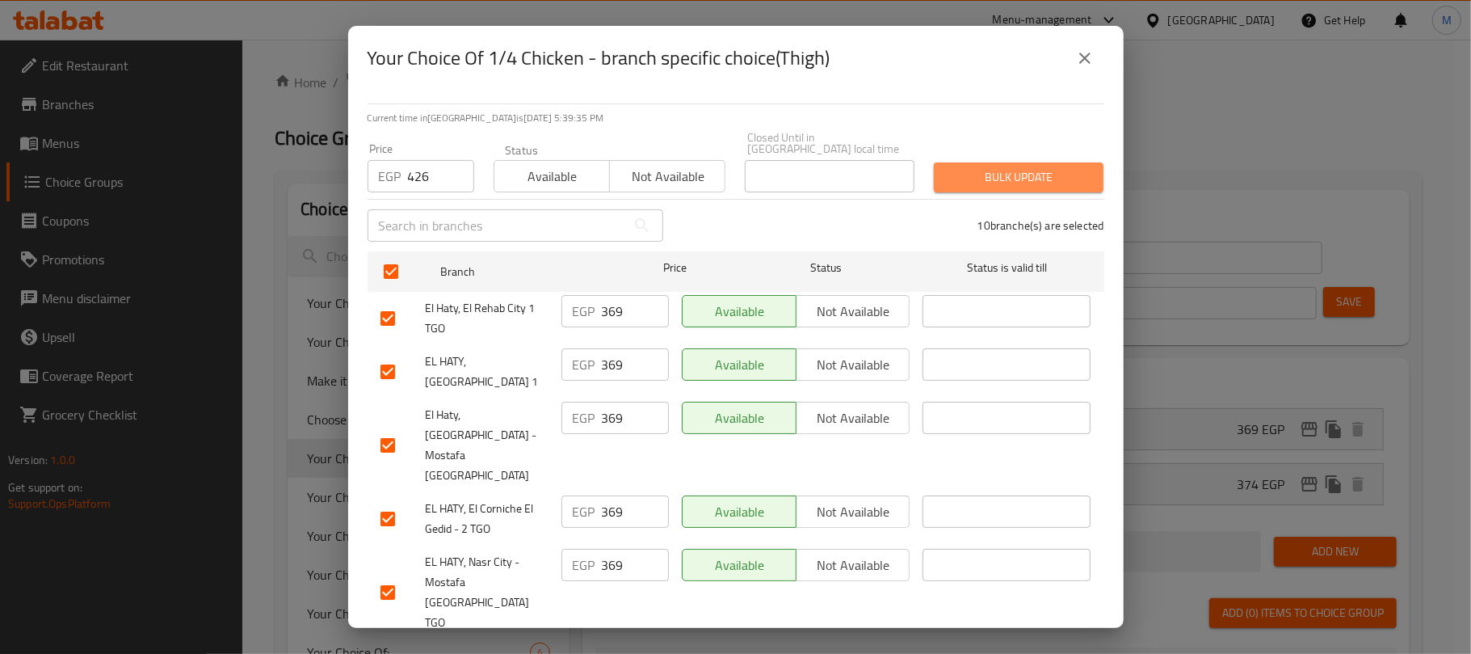
click at [1032, 168] on span "Bulk update" at bounding box center [1019, 177] width 144 height 20
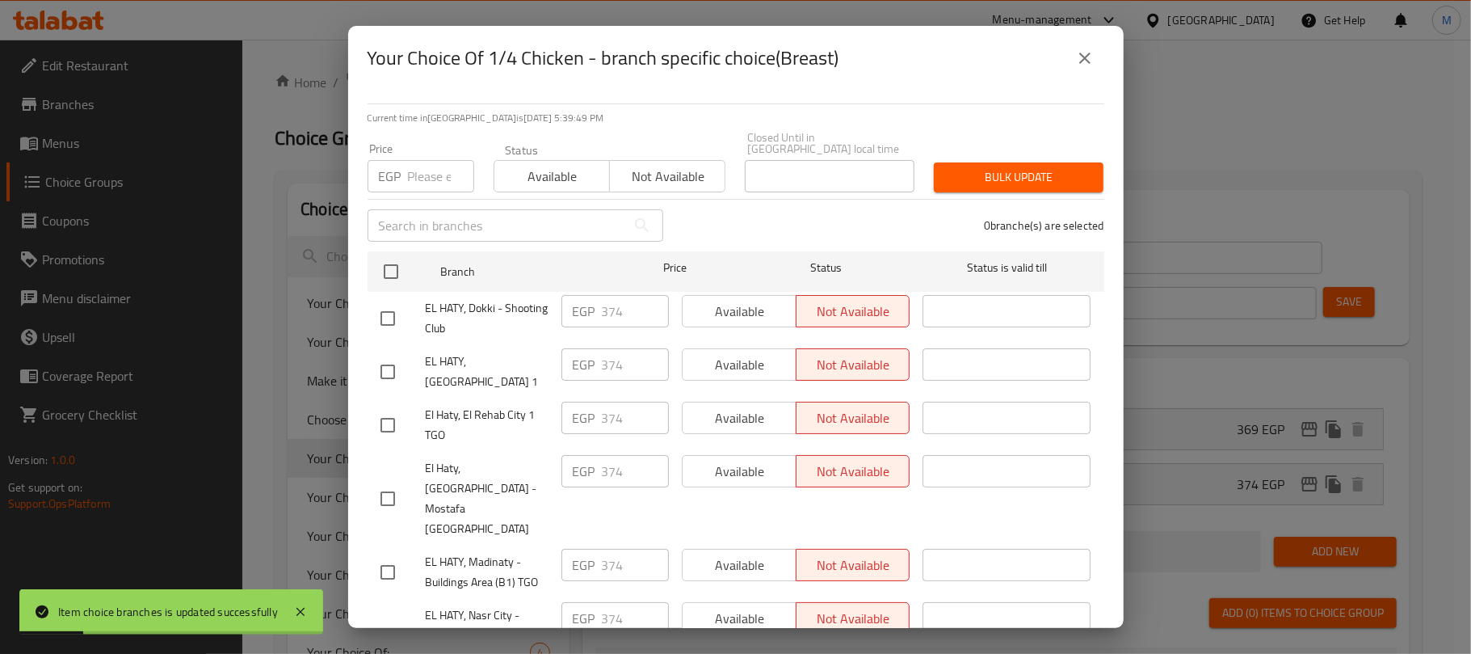
click at [417, 171] on input "number" at bounding box center [441, 176] width 66 height 32
paste input "436"
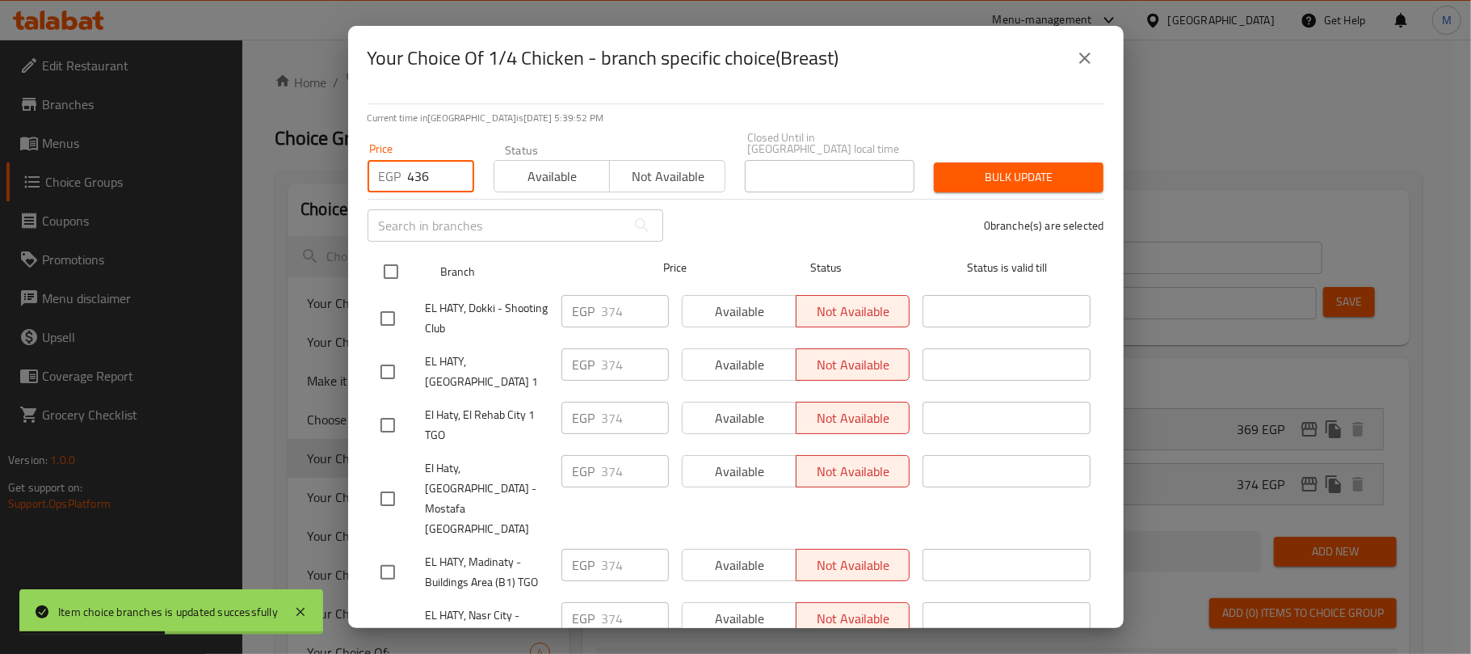
type input "436"
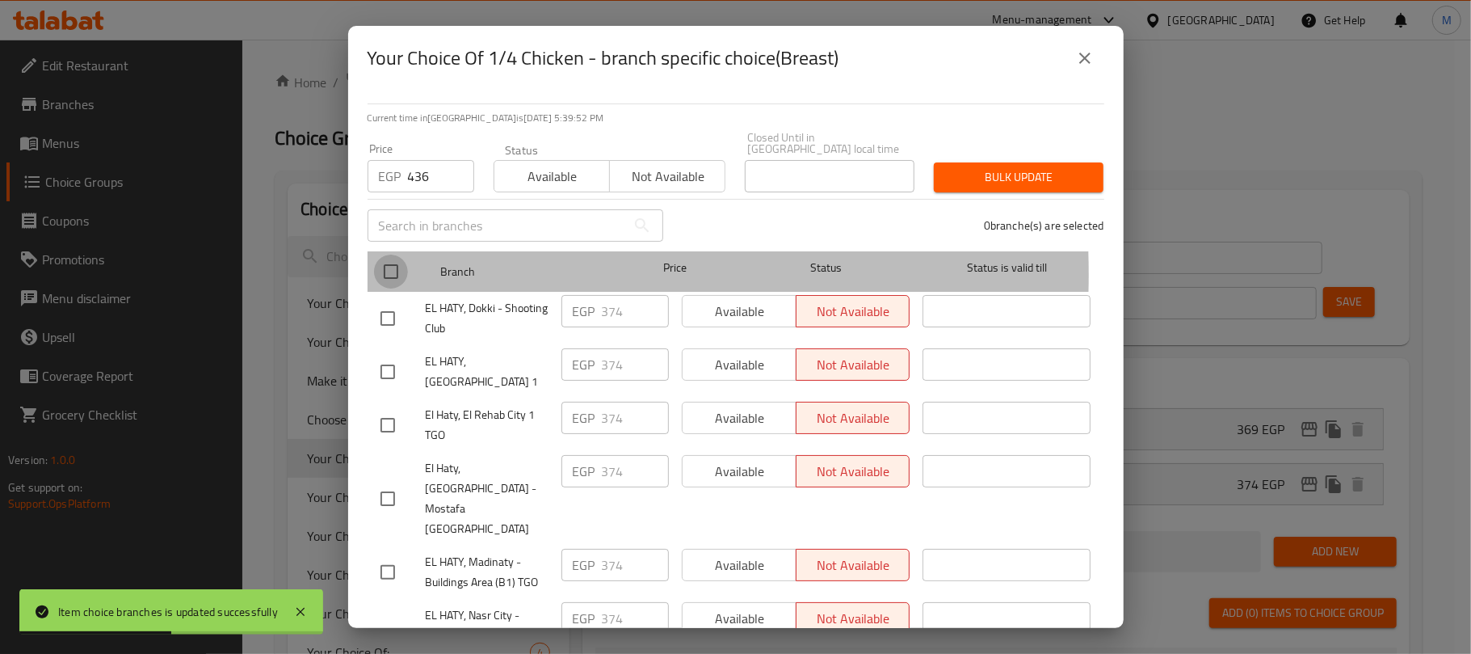
click at [395, 263] on input "checkbox" at bounding box center [391, 271] width 34 height 34
checkbox input "true"
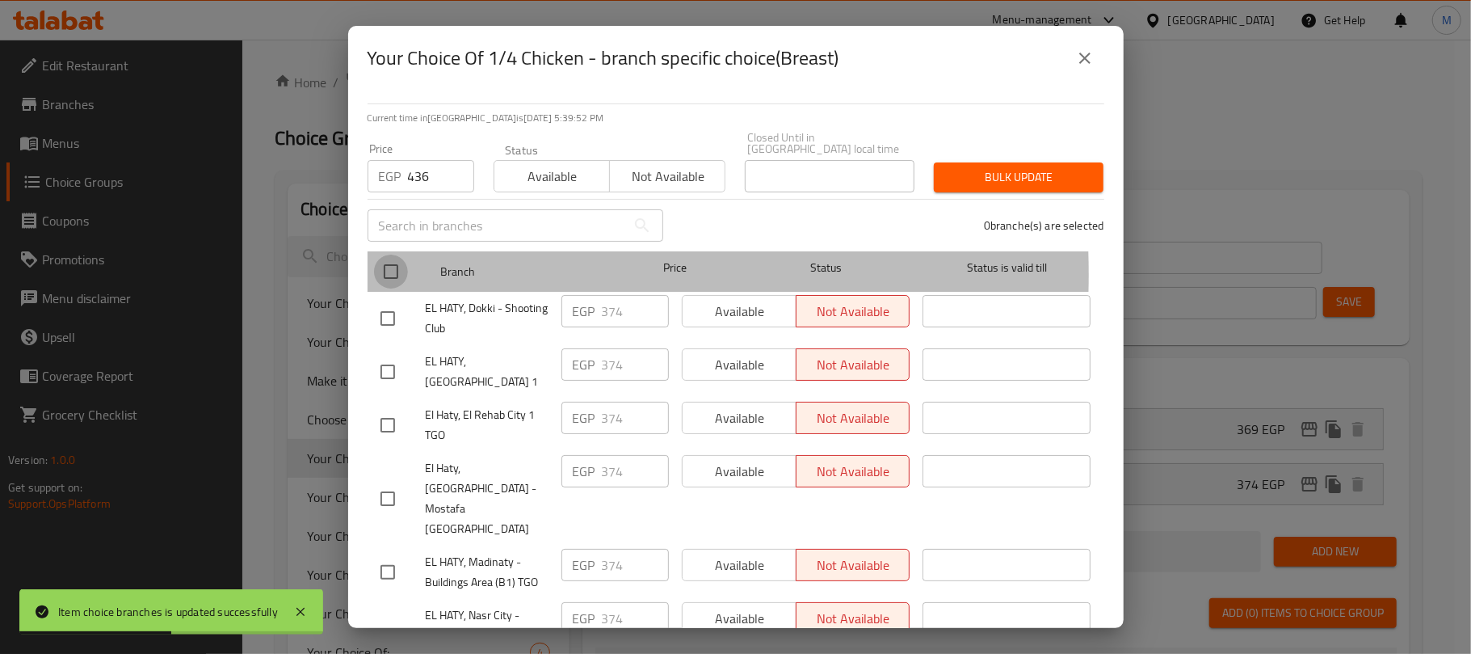
checkbox input "true"
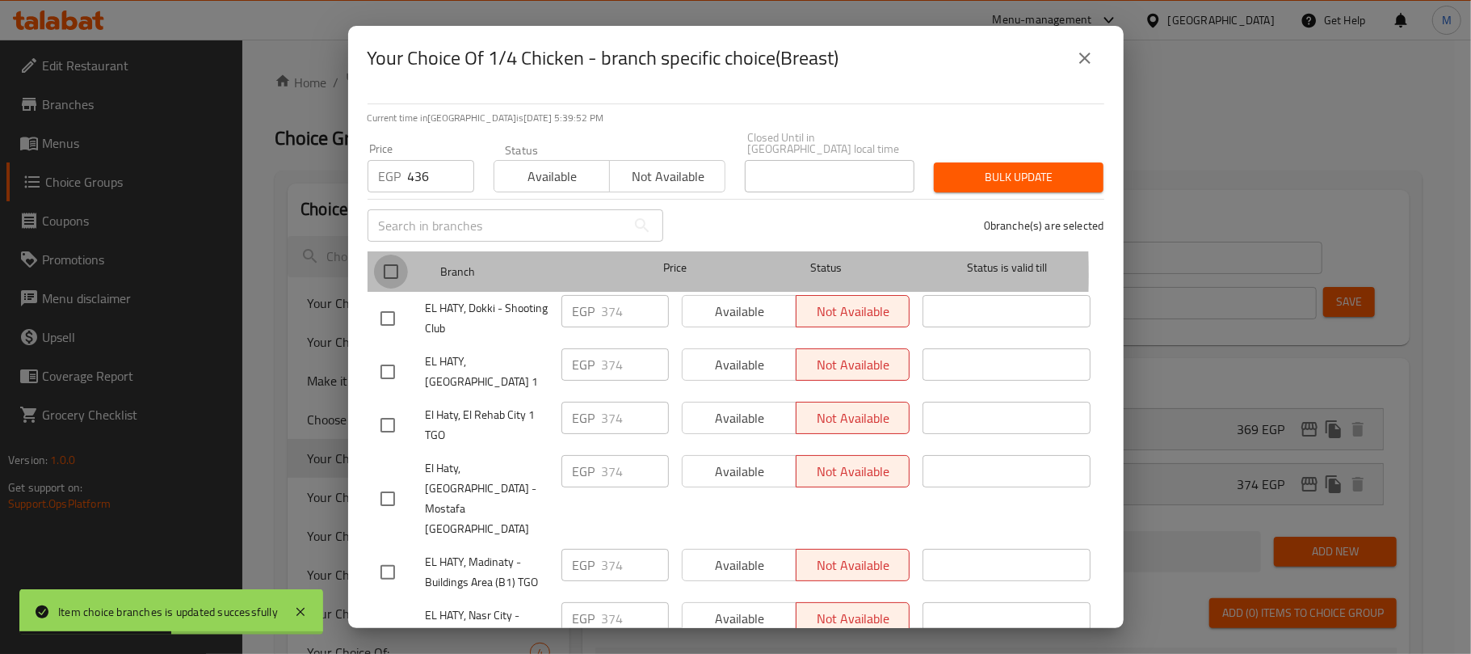
checkbox input "true"
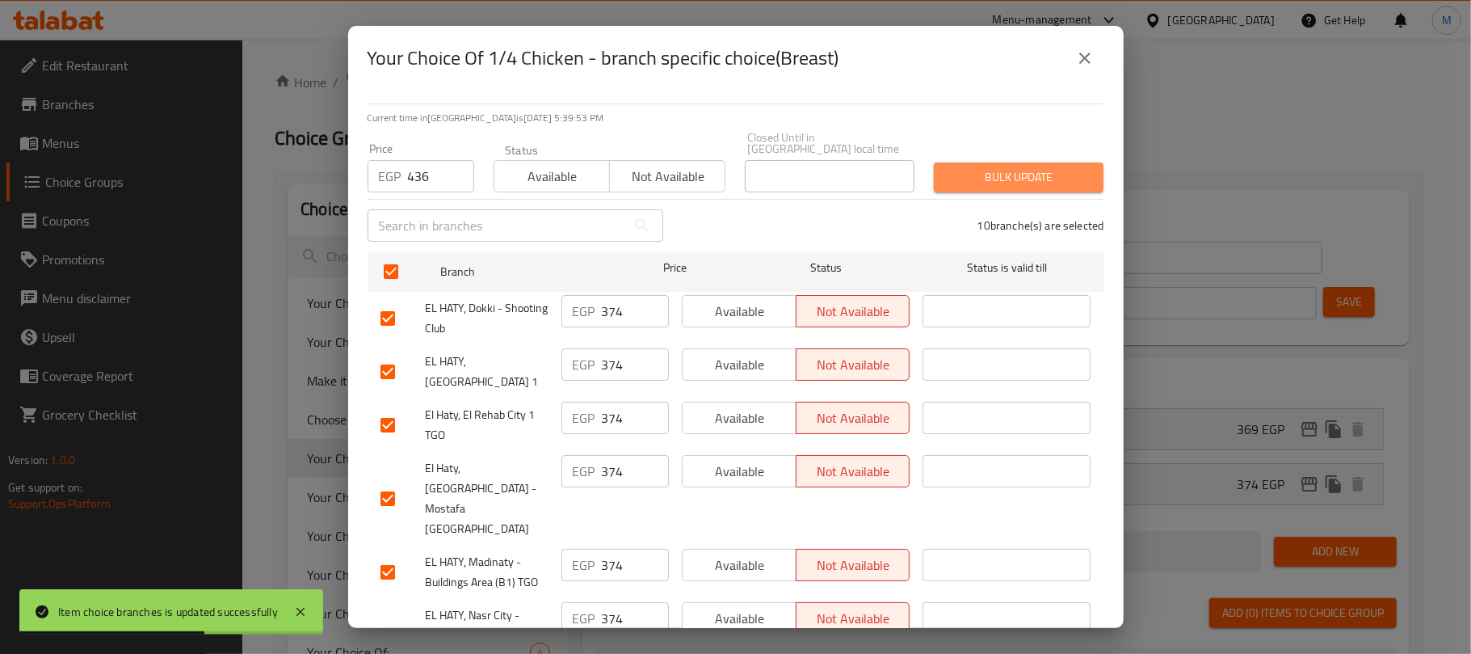
click at [1054, 176] on button "Bulk update" at bounding box center [1019, 177] width 170 height 30
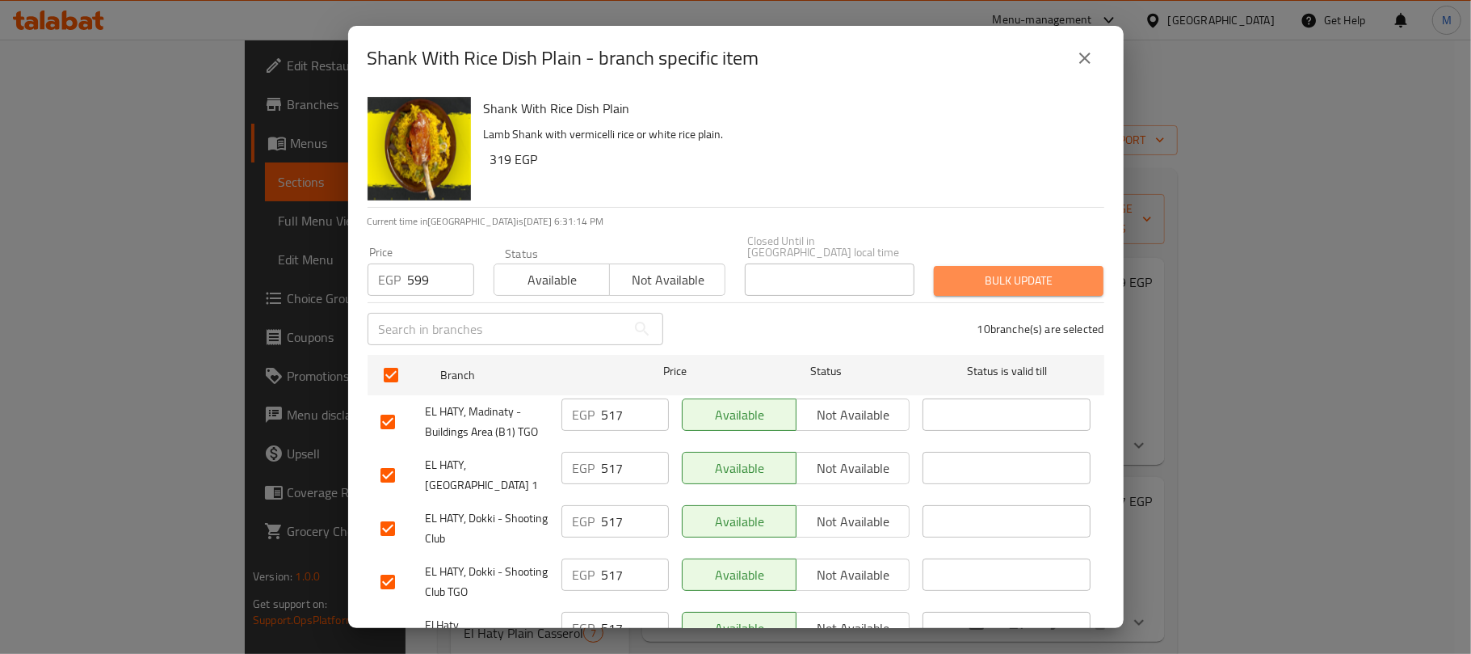
click at [1058, 271] on span "Bulk update" at bounding box center [1019, 281] width 144 height 20
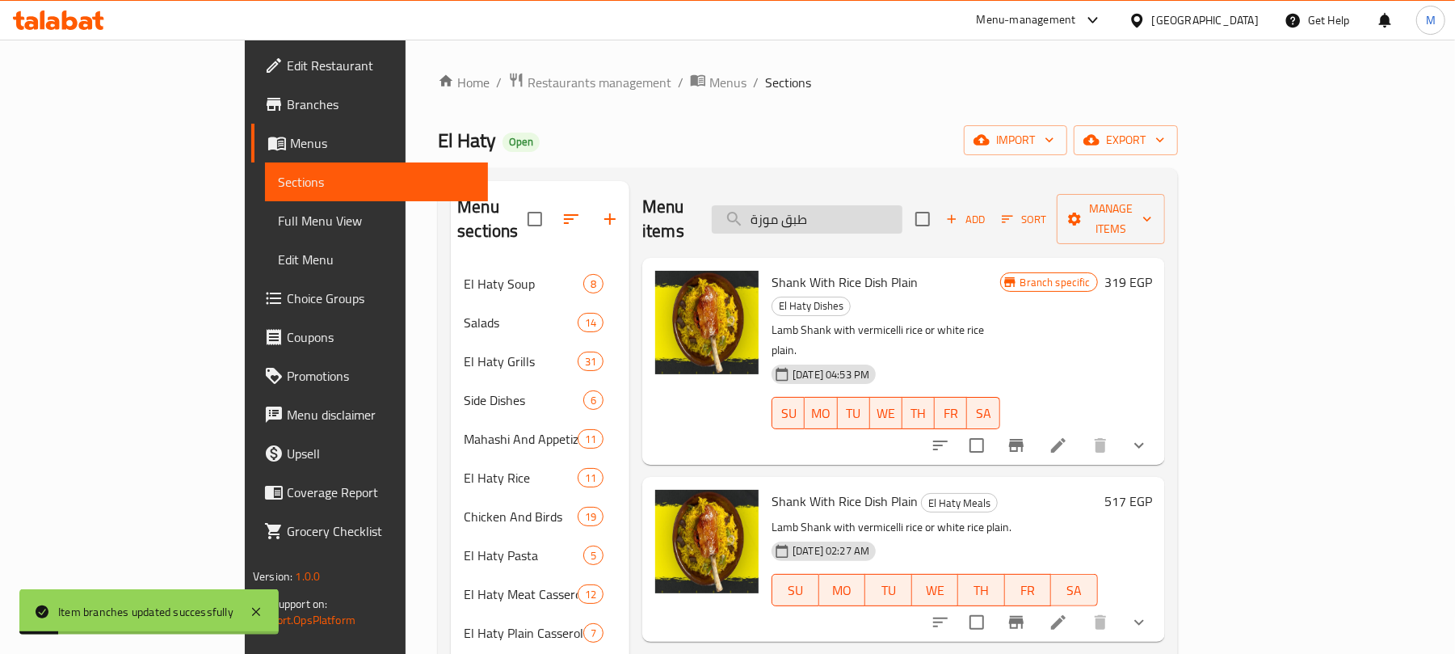
click at [902, 205] on input "طبق موزة" at bounding box center [807, 219] width 191 height 28
paste input "تة موزه"
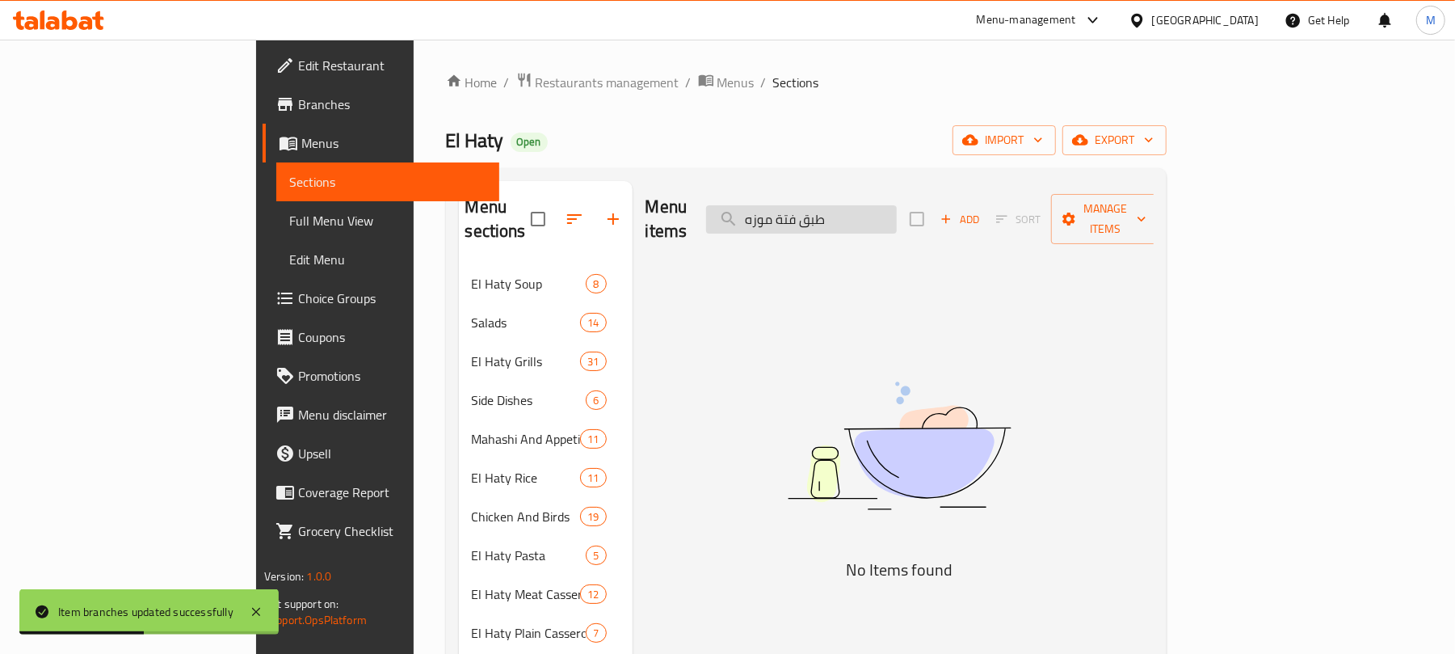
click at [858, 214] on input "طبق فتة موزه" at bounding box center [801, 219] width 191 height 28
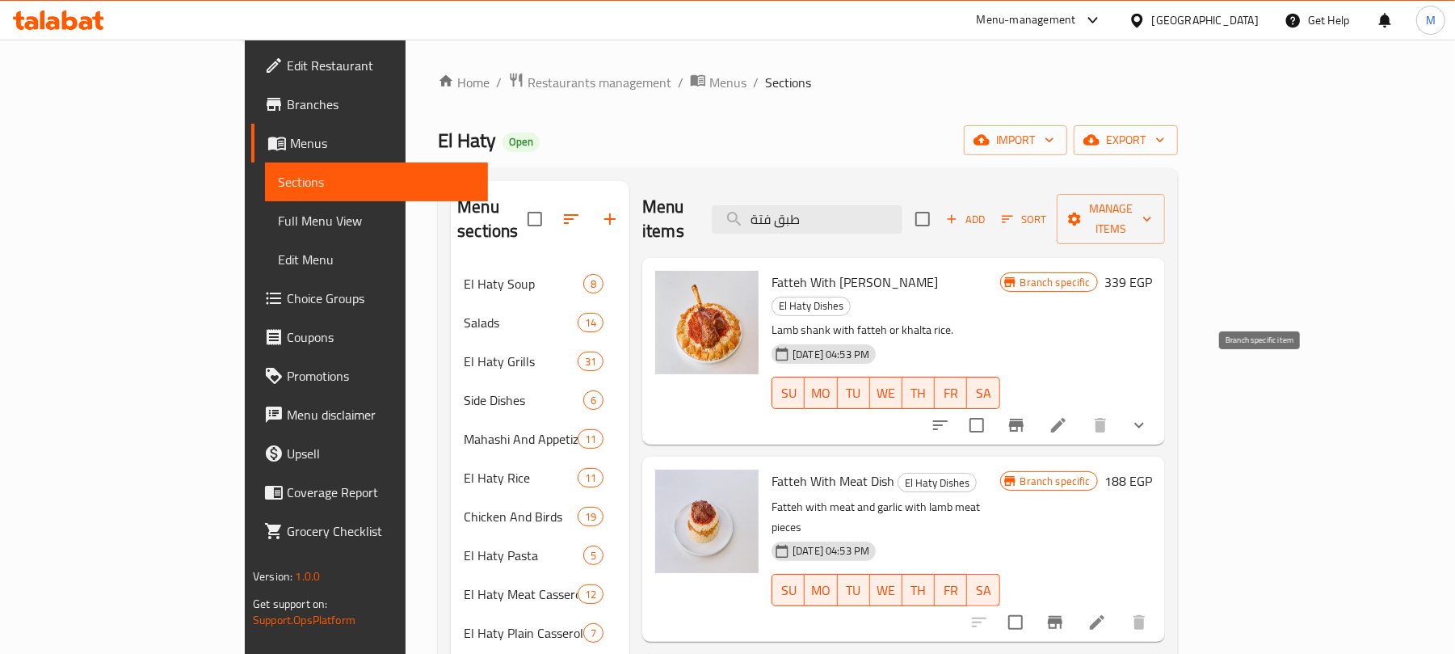
type input "طبق فتة"
click at [1024, 418] on icon "Branch-specific-item" at bounding box center [1016, 424] width 15 height 13
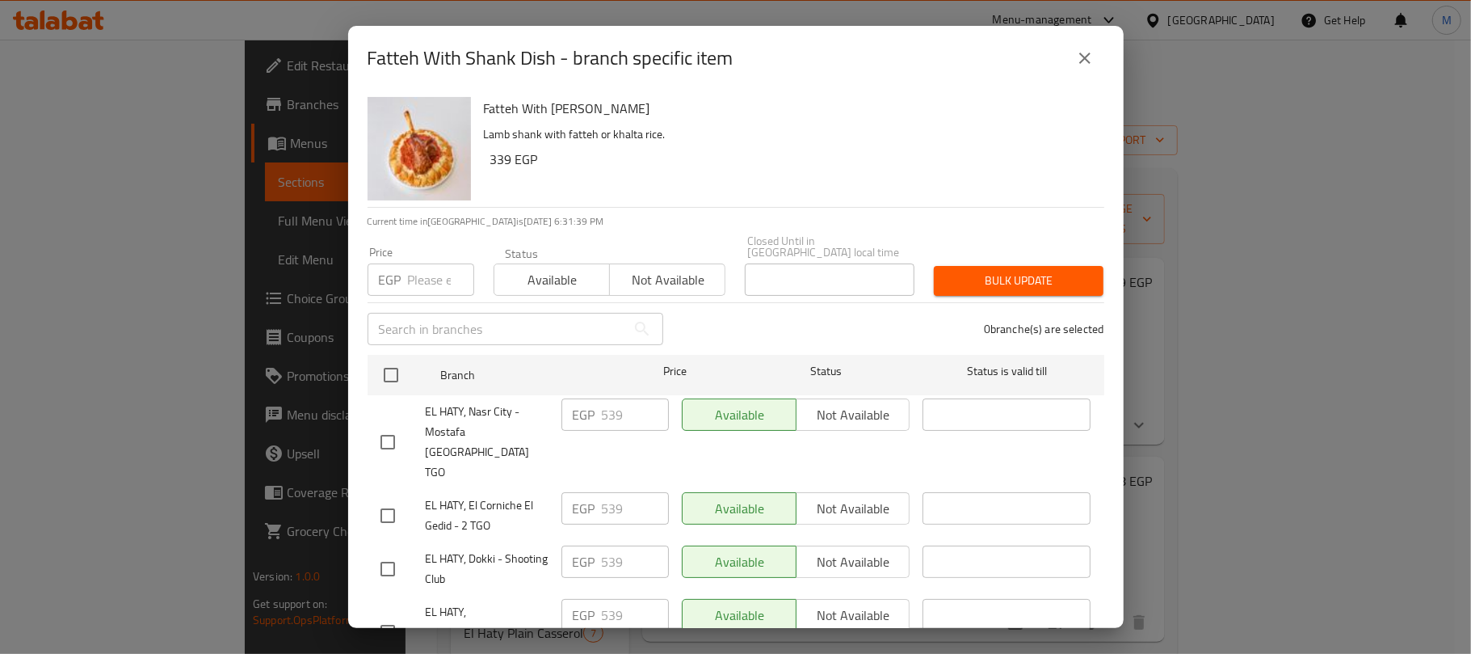
click at [417, 270] on input "number" at bounding box center [441, 279] width 66 height 32
paste input "625"
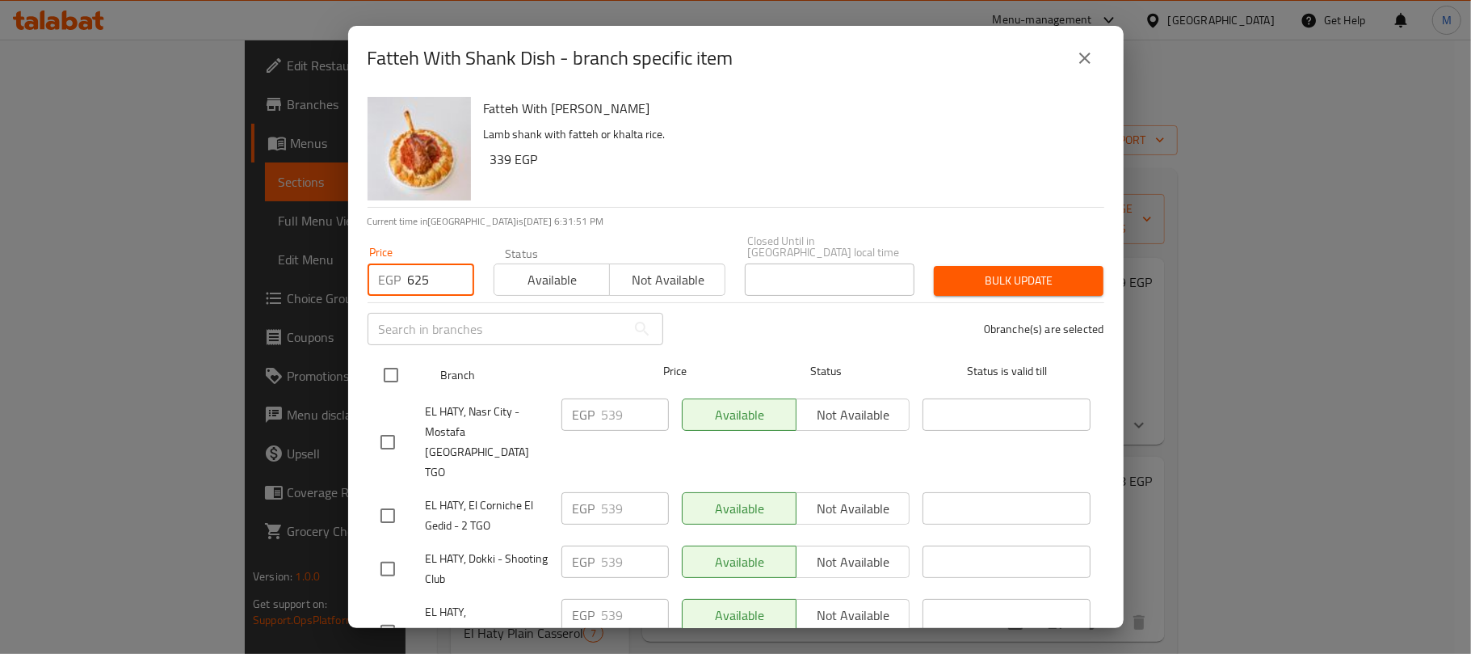
type input "625"
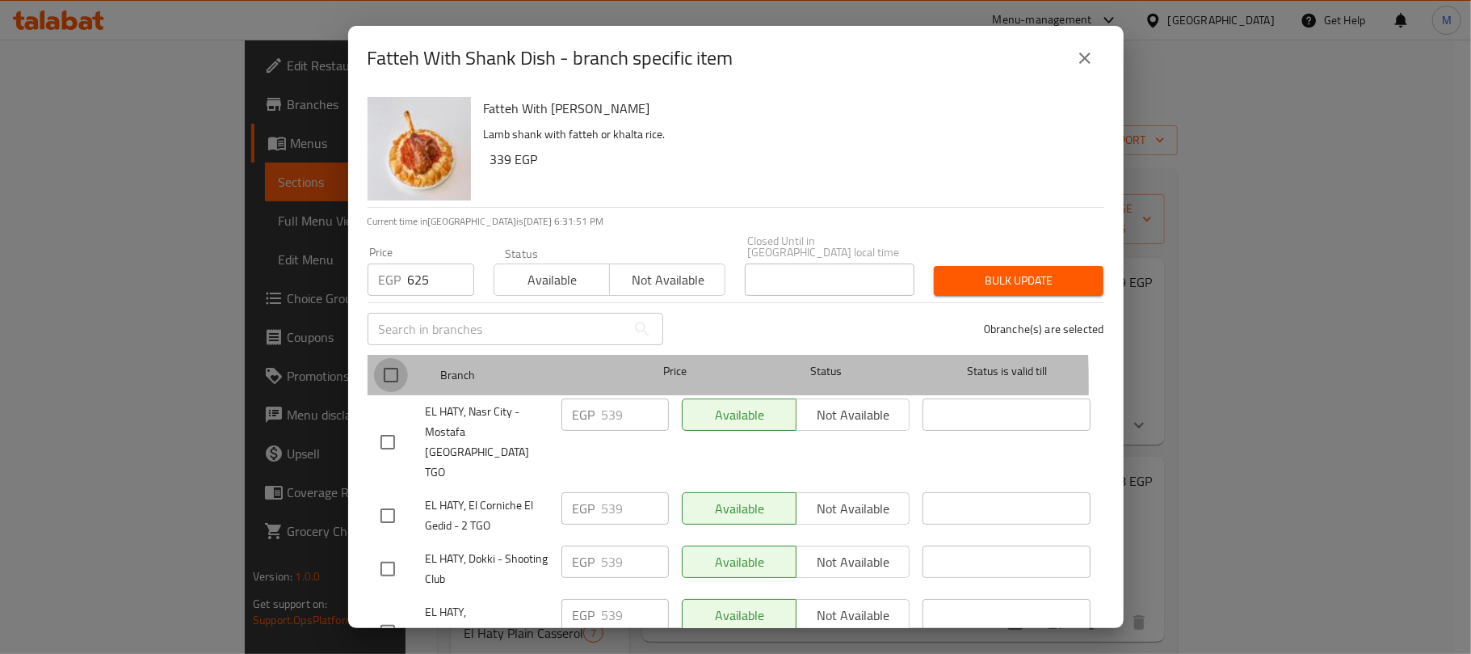
click at [396, 372] on input "checkbox" at bounding box center [391, 375] width 34 height 34
checkbox input "true"
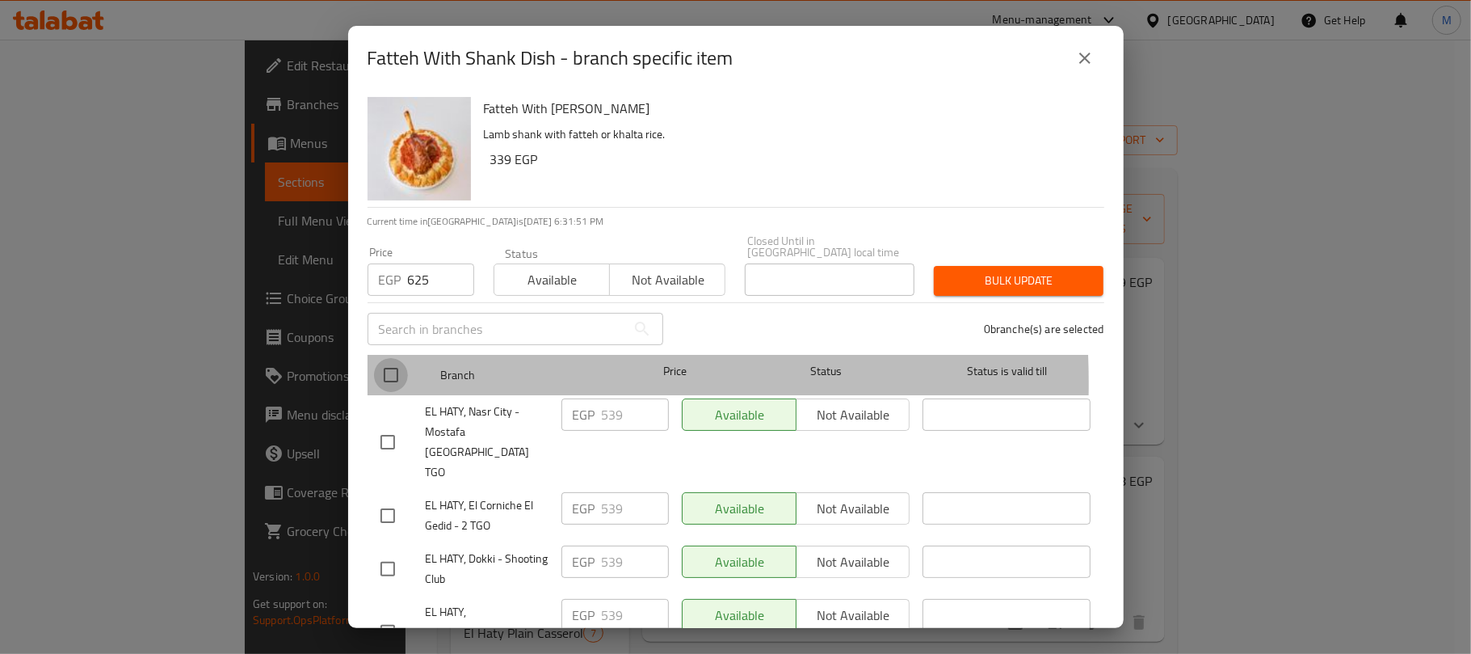
checkbox input "true"
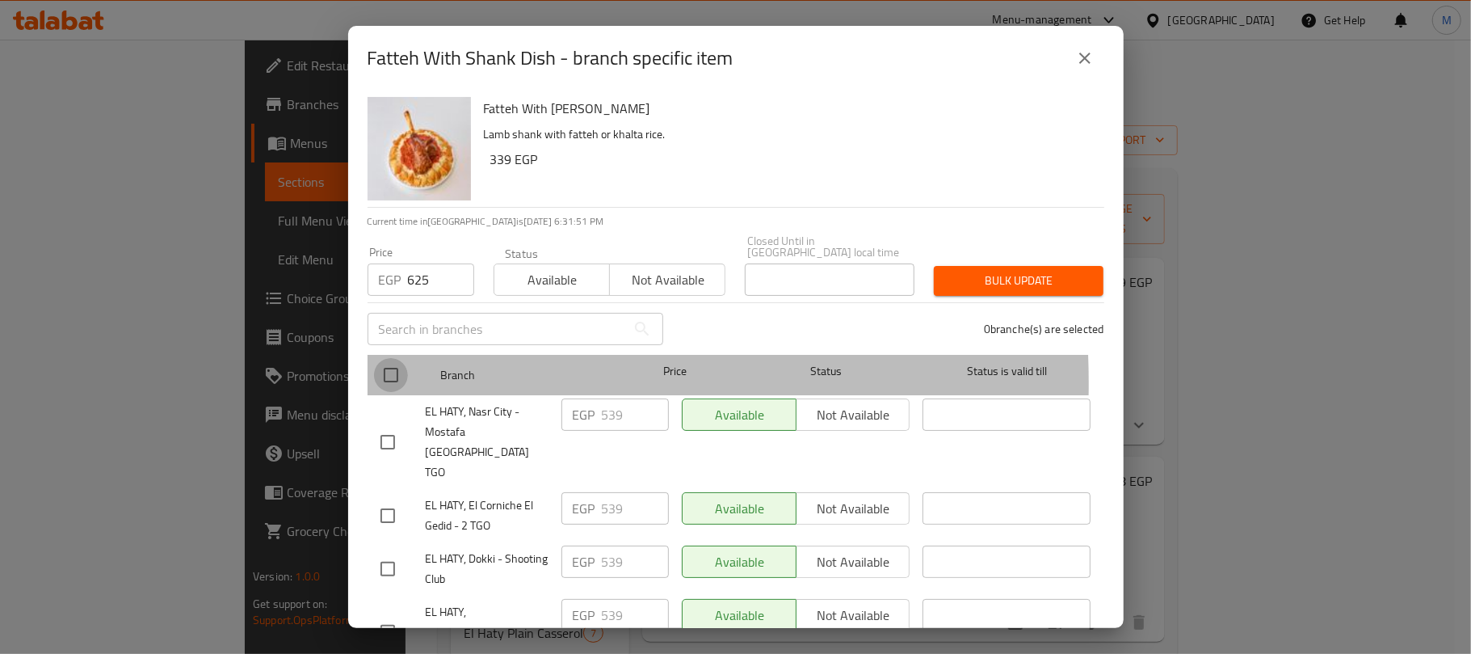
checkbox input "true"
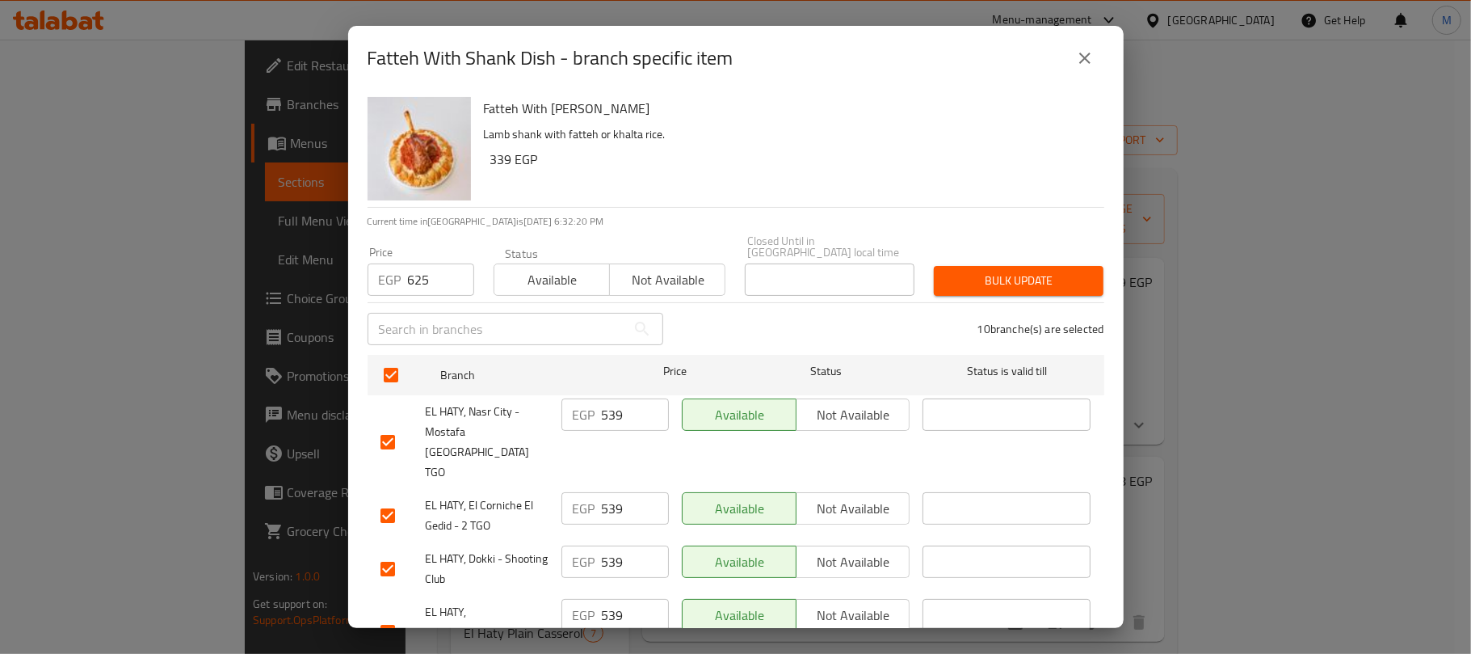
click at [1070, 271] on span "Bulk update" at bounding box center [1019, 281] width 144 height 20
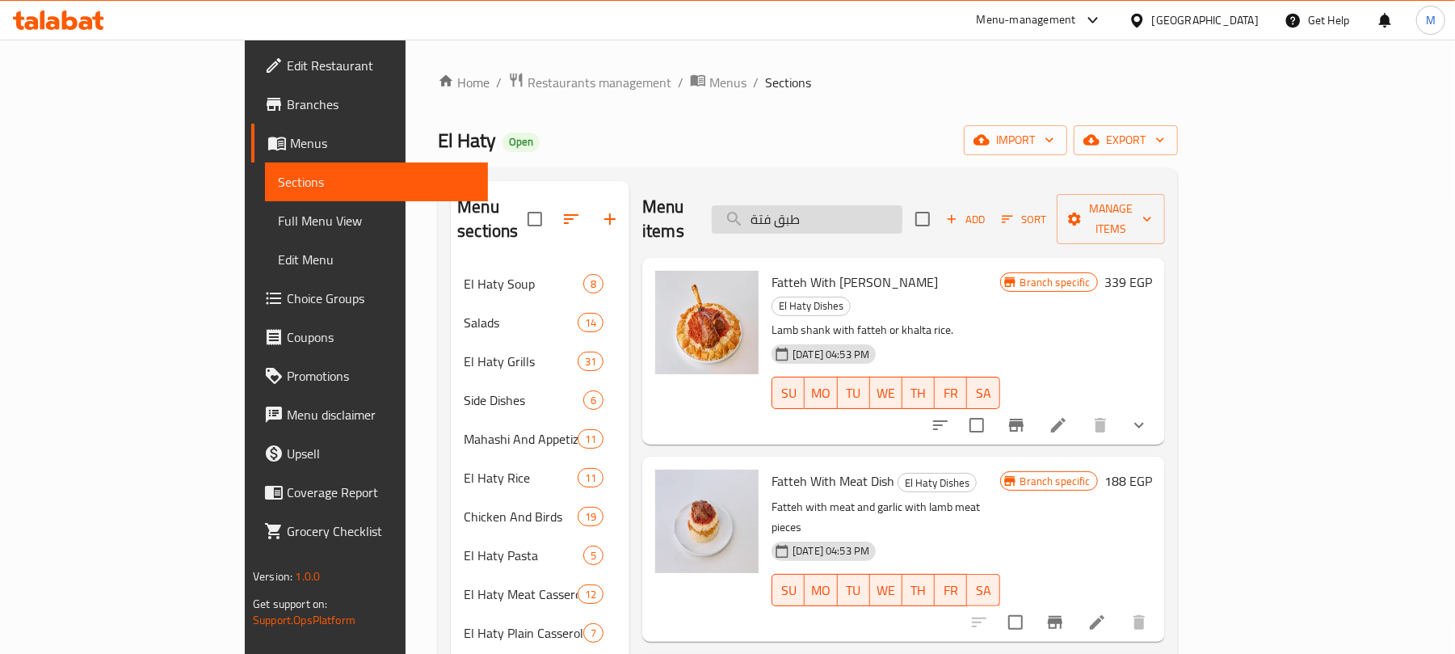
click at [883, 210] on input "طبق فتة" at bounding box center [807, 219] width 191 height 28
paste input "فتة ضاني"
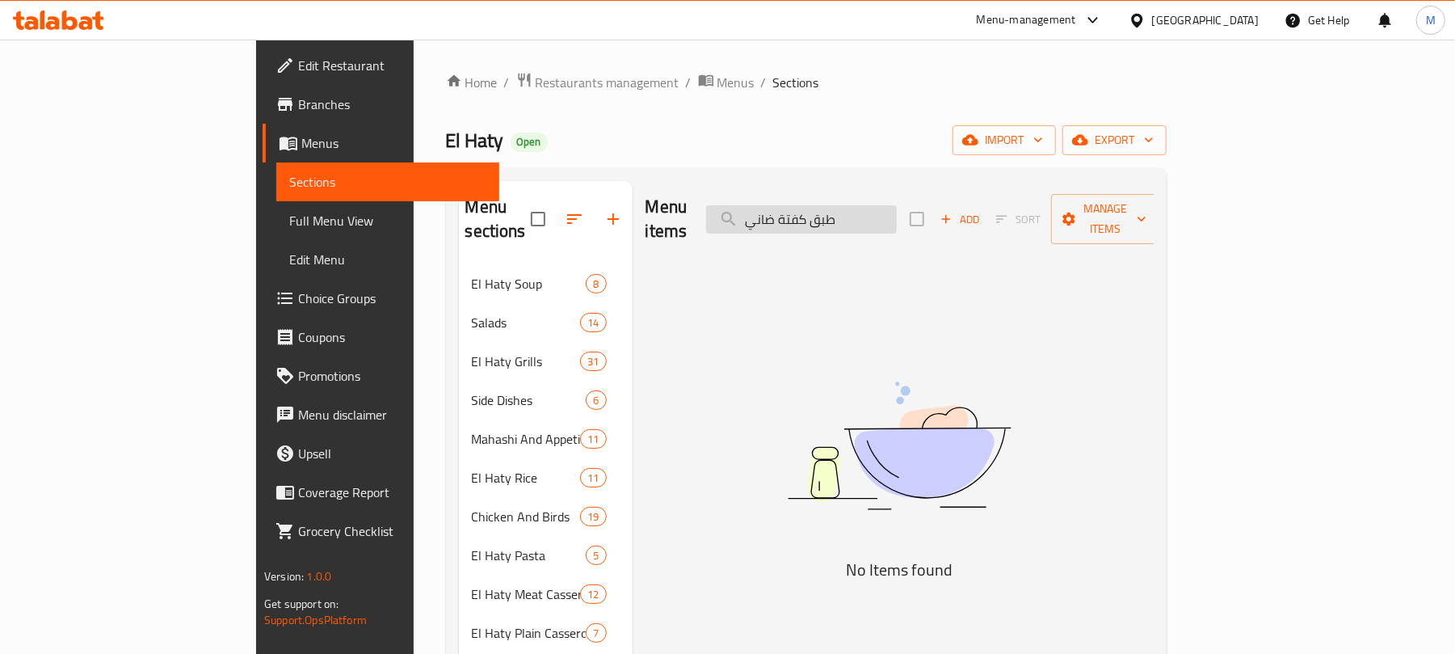
click at [858, 211] on input "طبق كفتة ضاني" at bounding box center [801, 219] width 191 height 28
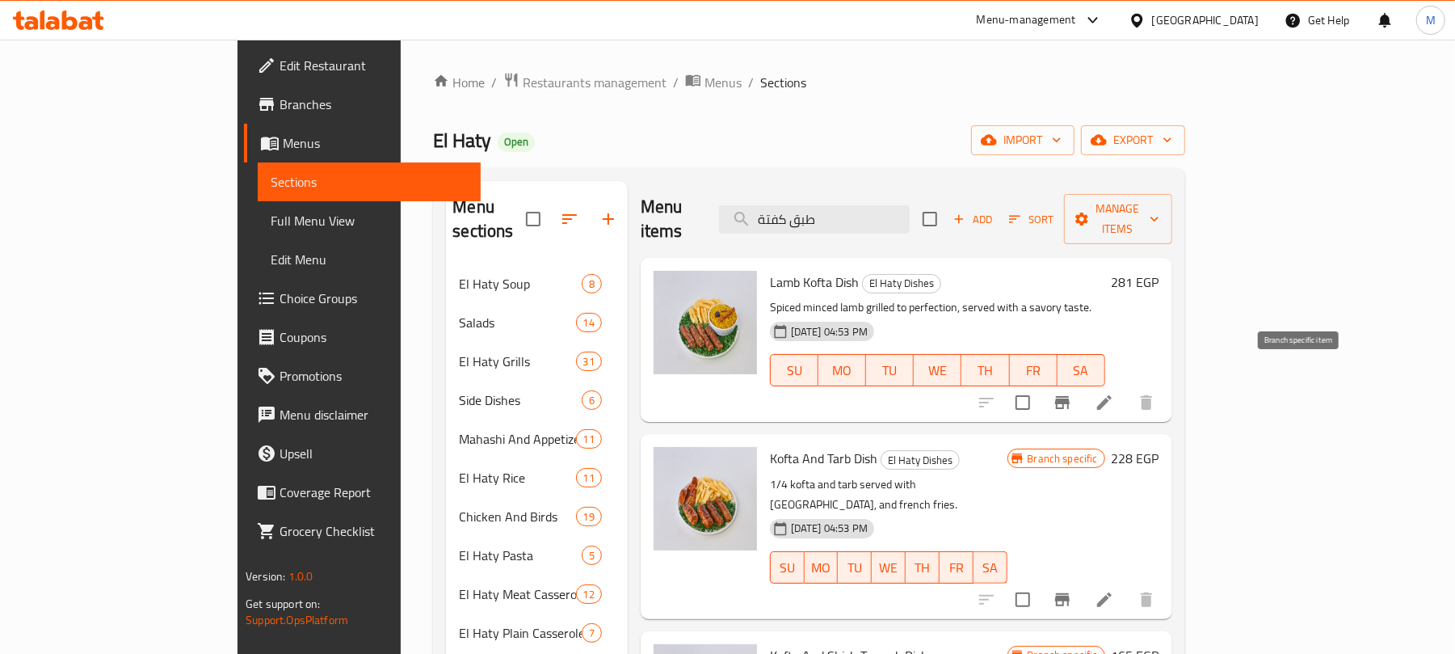
type input "طبق كفتة"
click at [1070, 396] on icon "Branch-specific-item" at bounding box center [1062, 402] width 15 height 13
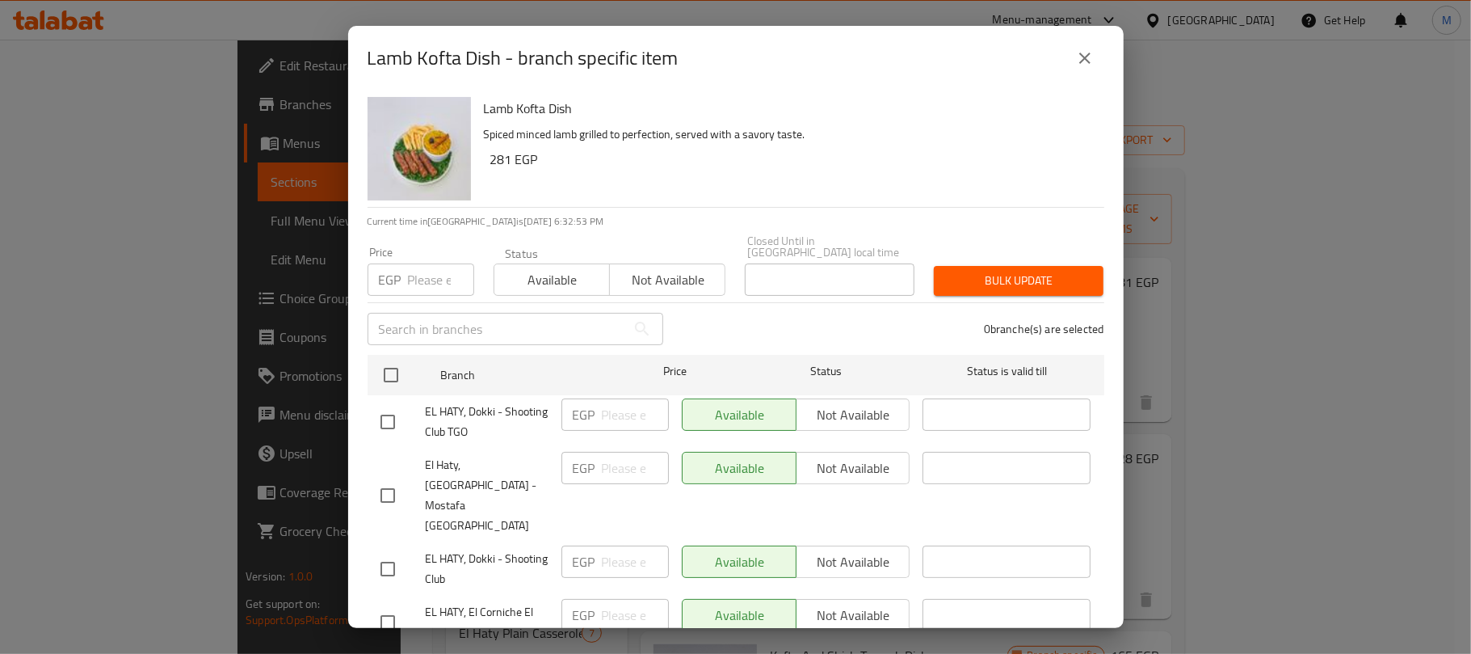
click at [434, 281] on input "number" at bounding box center [441, 279] width 66 height 32
paste input "326"
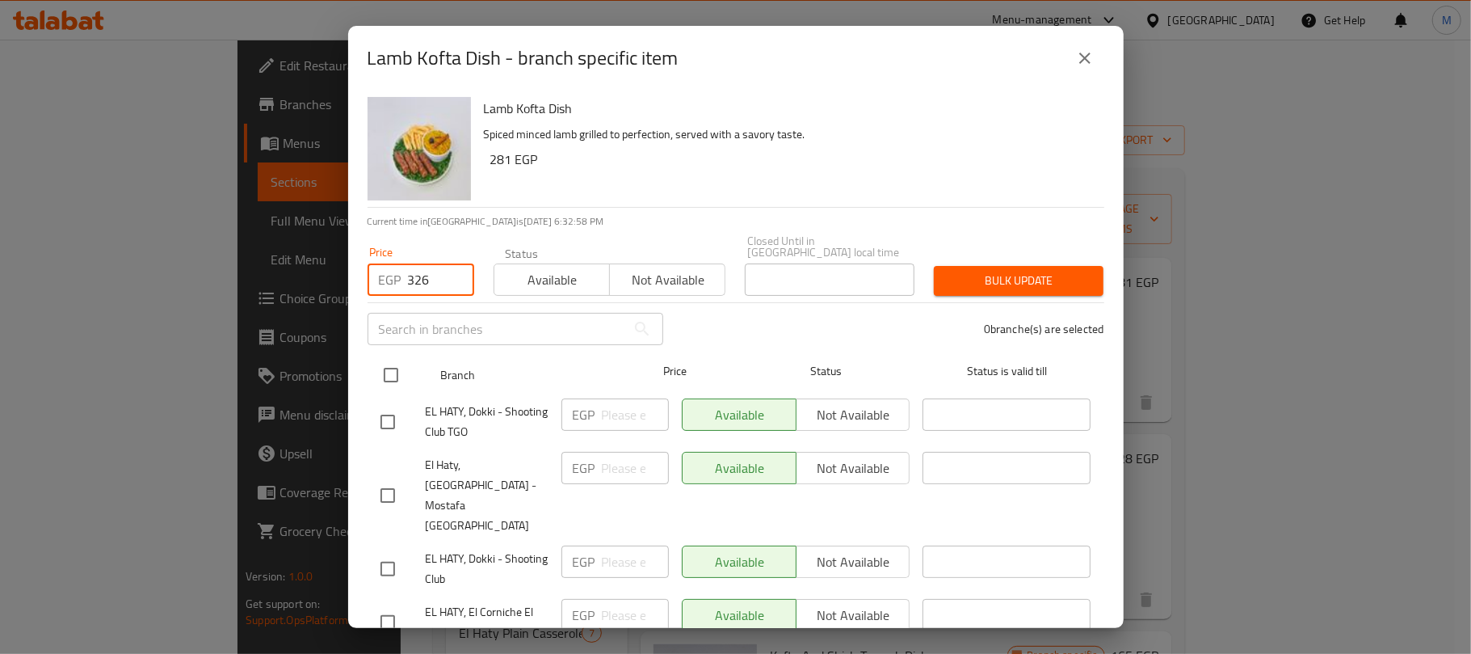
type input "326"
click at [393, 360] on input "checkbox" at bounding box center [391, 375] width 34 height 34
checkbox input "true"
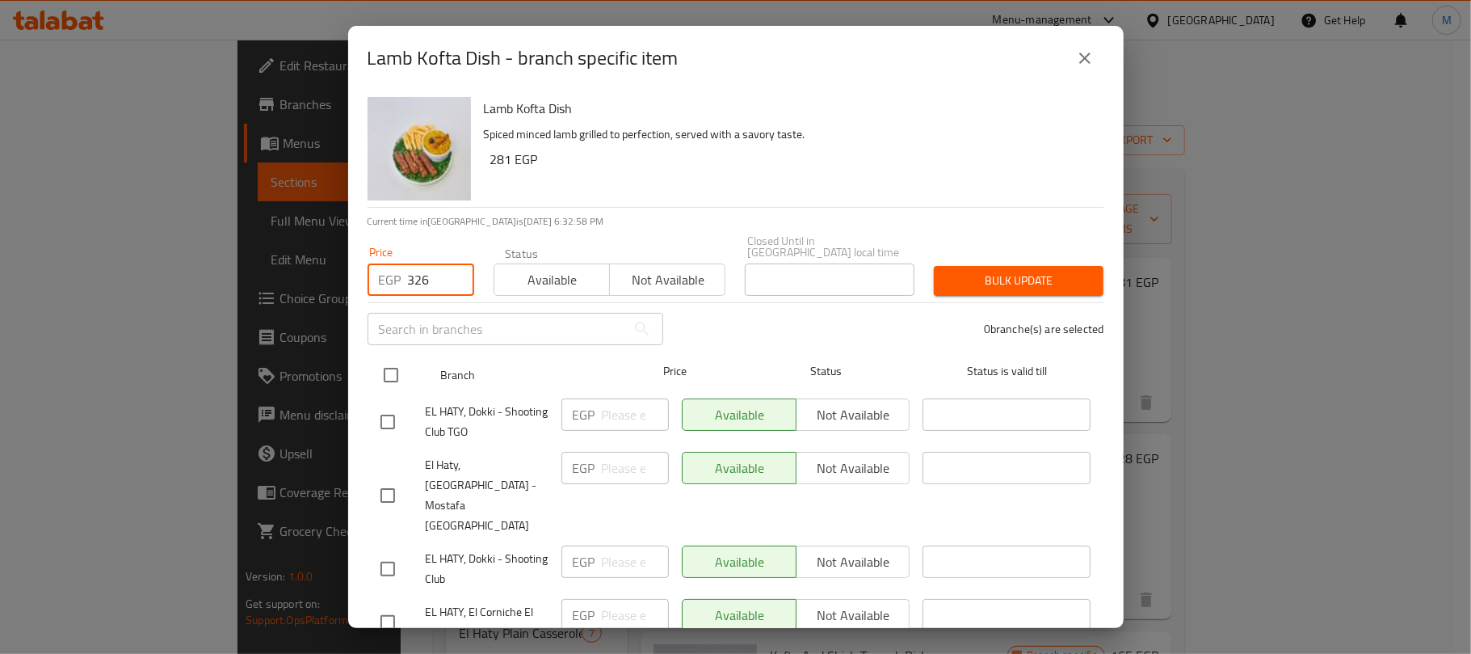
checkbox input "true"
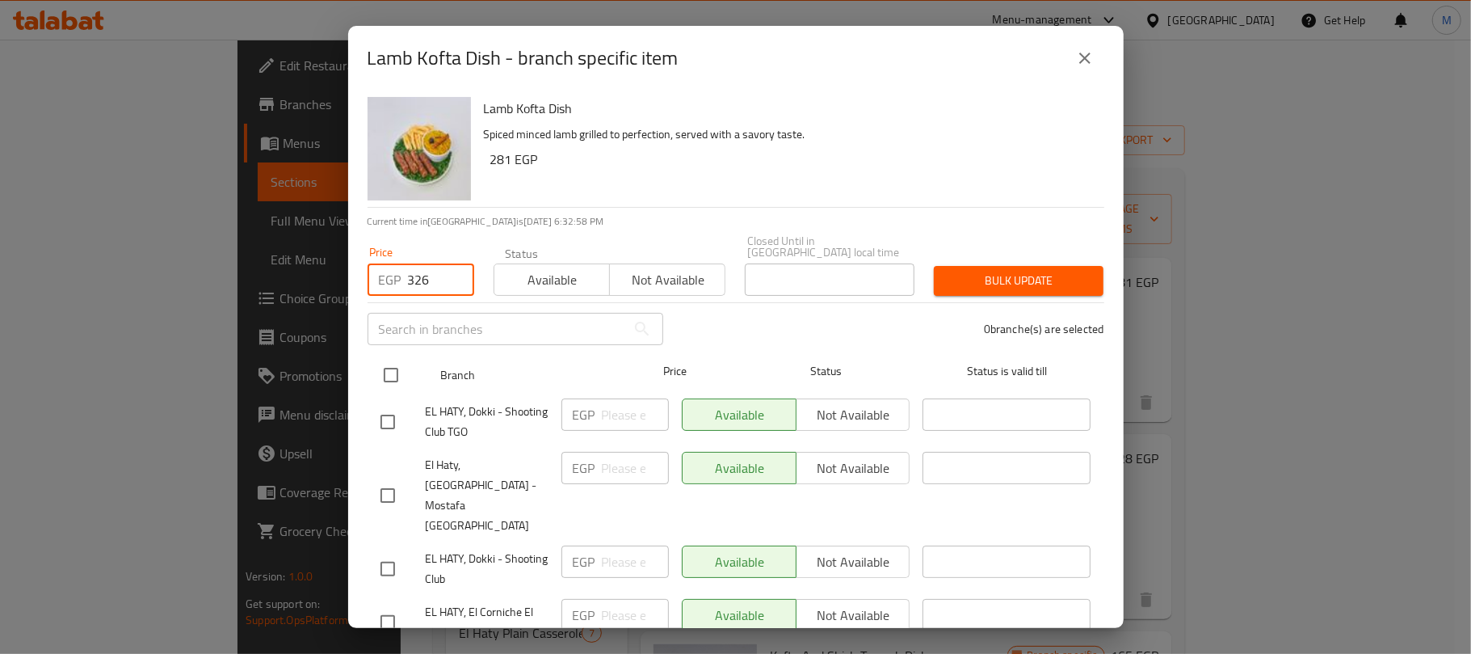
checkbox input "true"
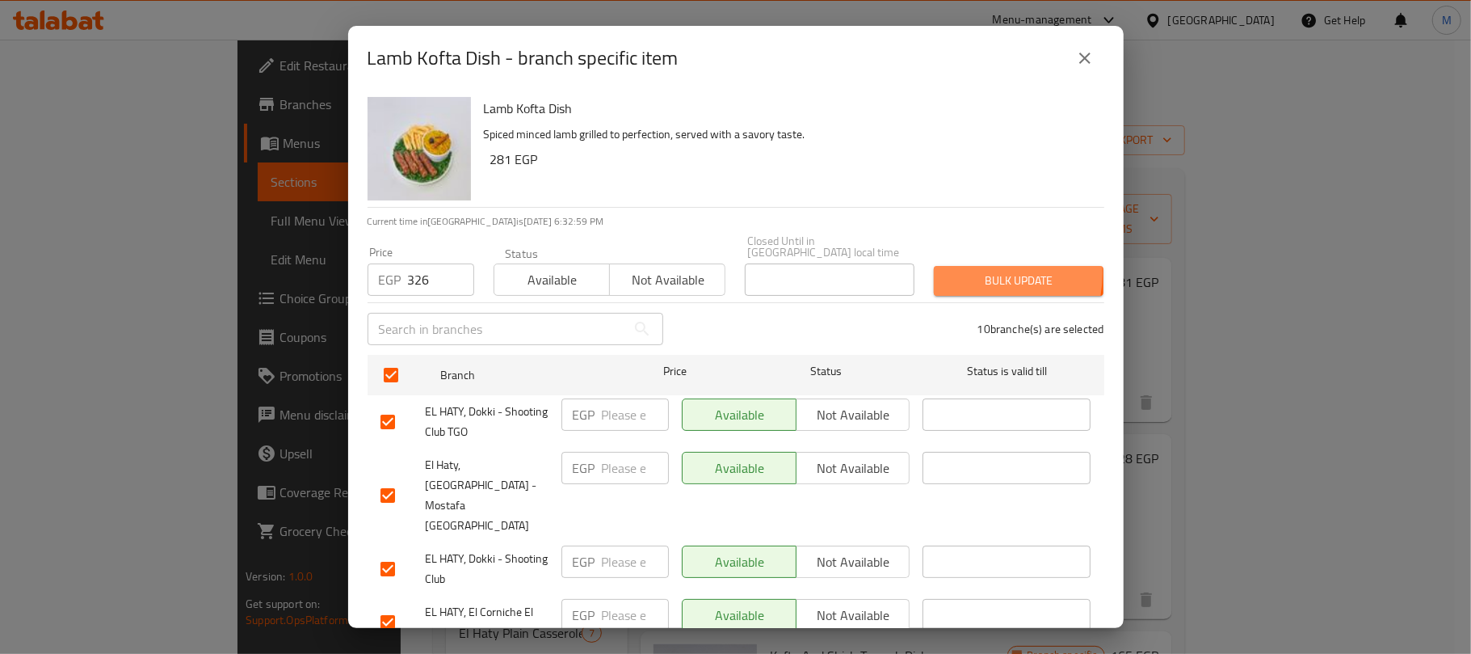
click at [958, 271] on span "Bulk update" at bounding box center [1019, 281] width 144 height 20
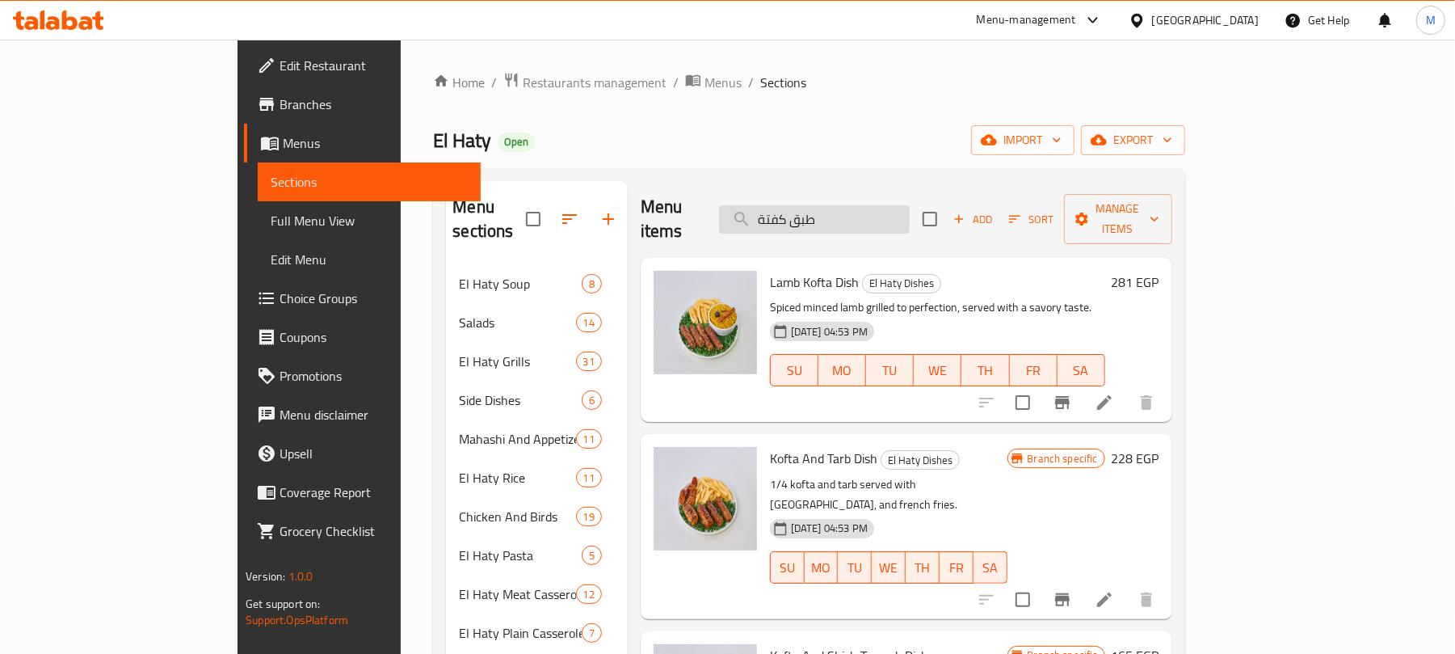
click at [874, 205] on input "طبق كفتة" at bounding box center [814, 219] width 191 height 28
paste input "وجبة كفتة فراخ"
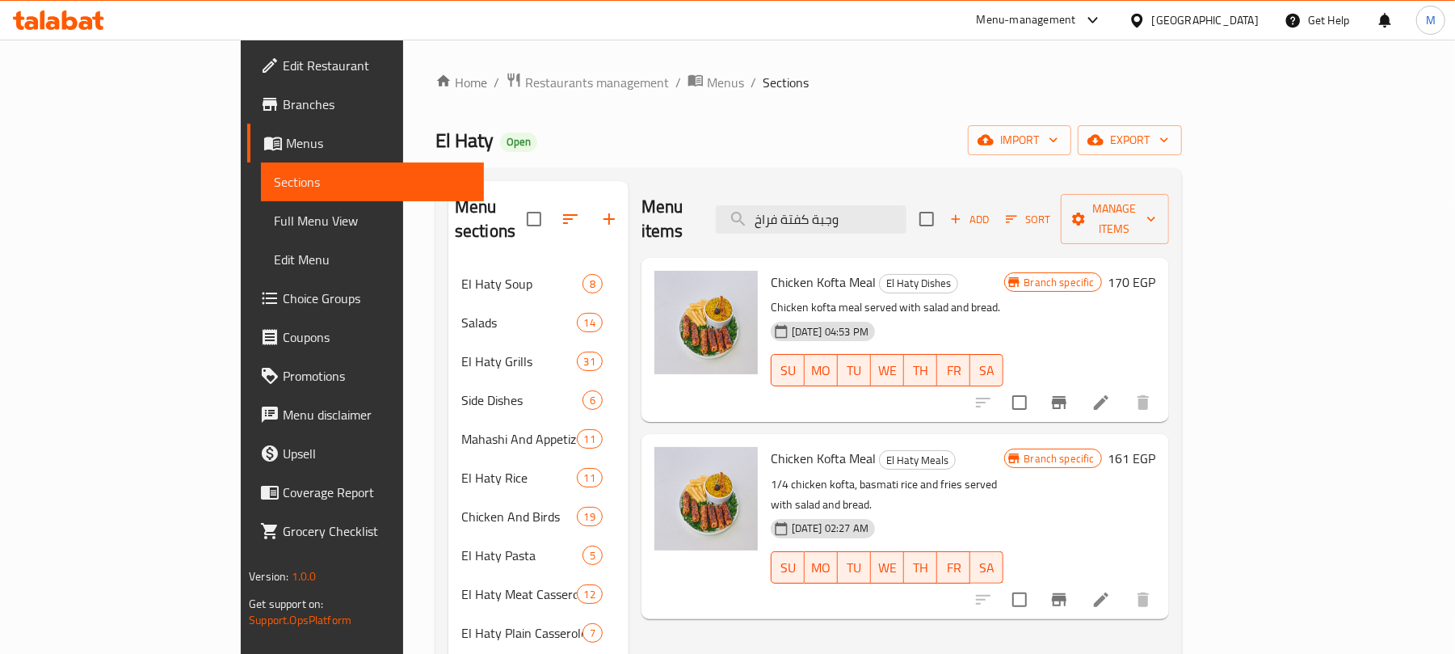
type input "وجبة كفتة فراخ"
click at [1069, 393] on icon "Branch-specific-item" at bounding box center [1058, 402] width 19 height 19
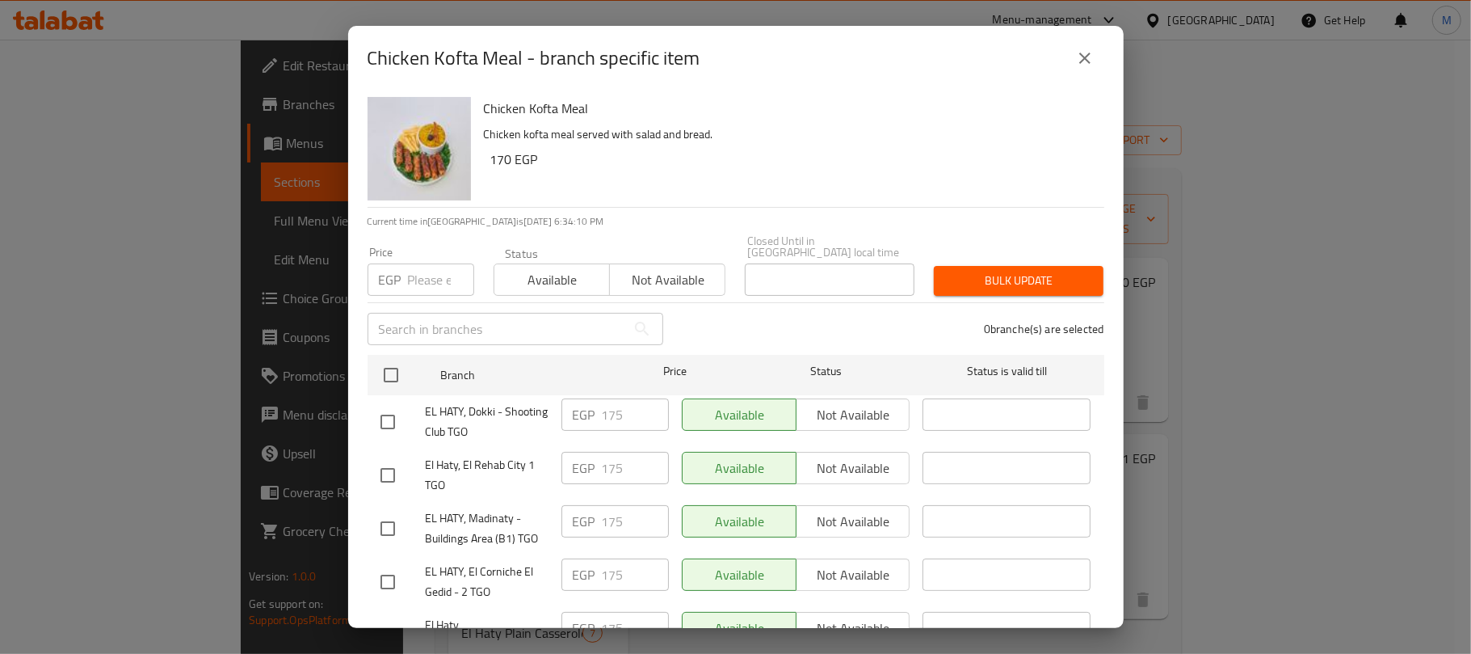
click at [409, 263] on input "number" at bounding box center [441, 279] width 66 height 32
paste input "185"
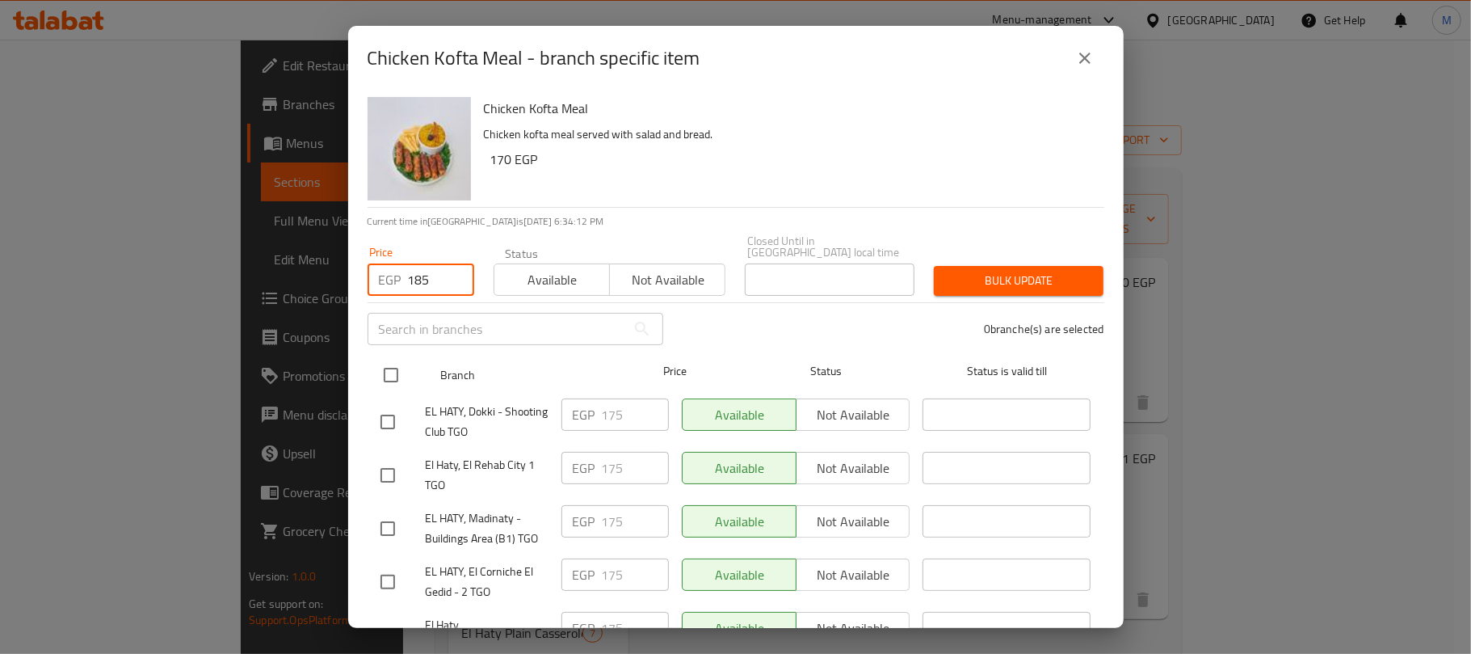
type input "185"
click at [391, 365] on input "checkbox" at bounding box center [391, 375] width 34 height 34
checkbox input "true"
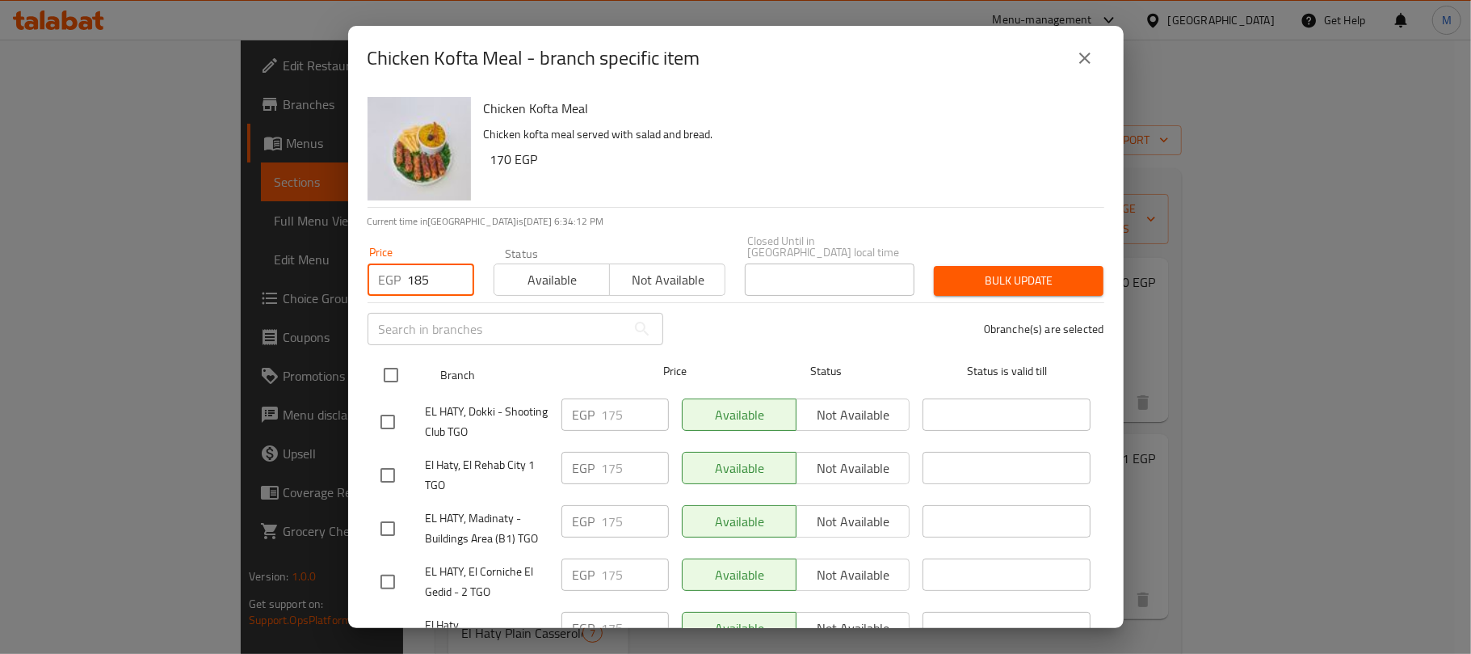
checkbox input "true"
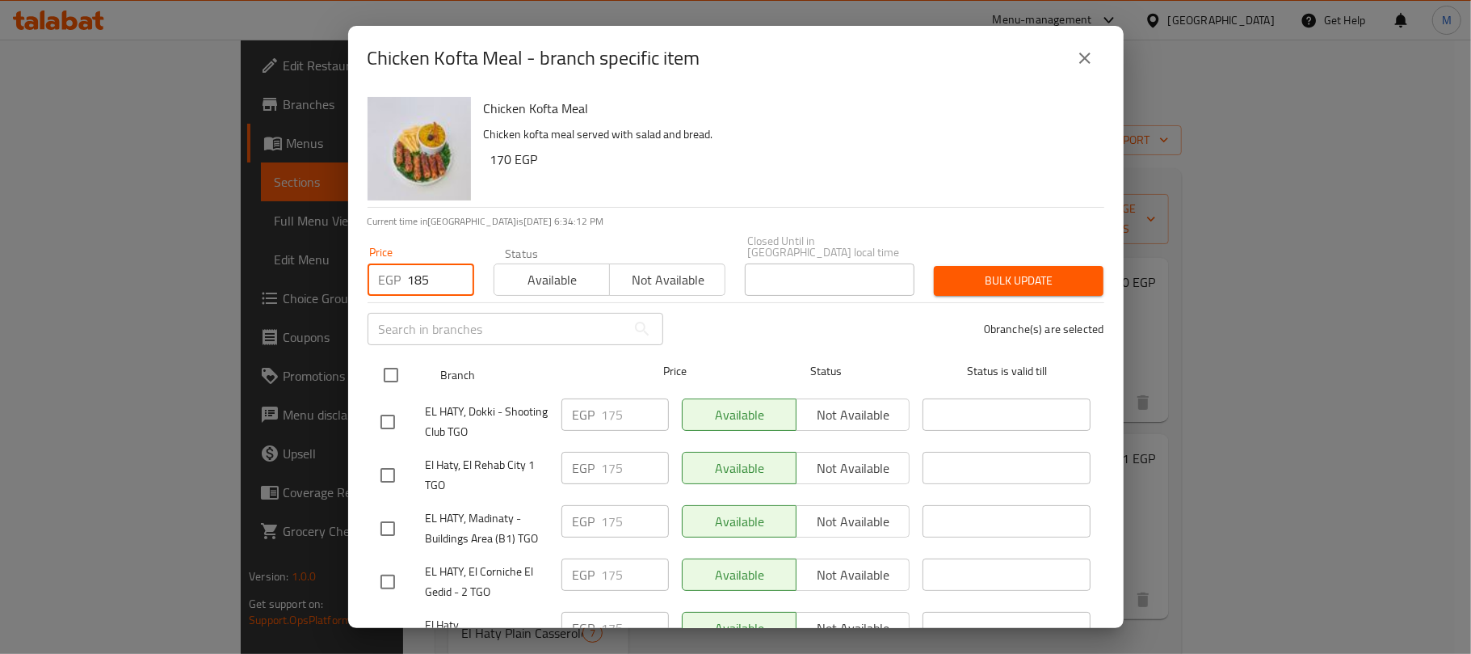
checkbox input "true"
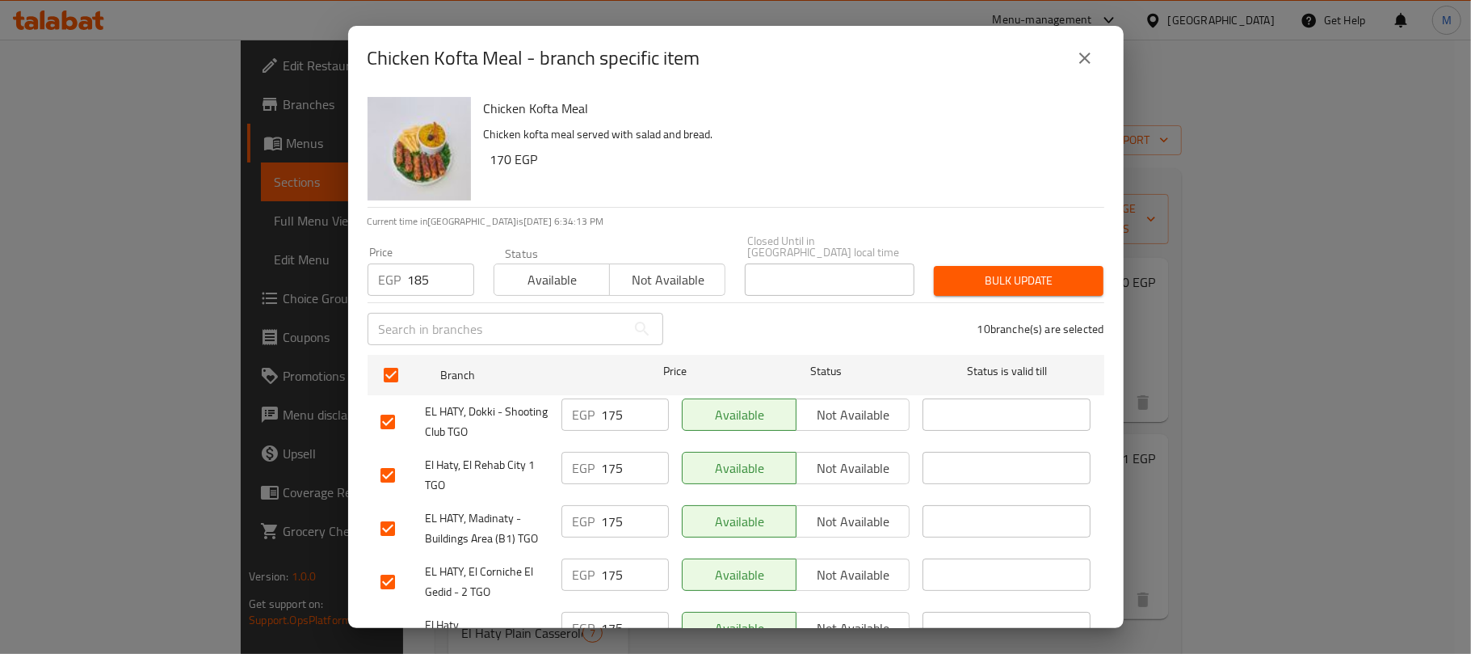
click at [1061, 275] on span "Bulk update" at bounding box center [1019, 281] width 144 height 20
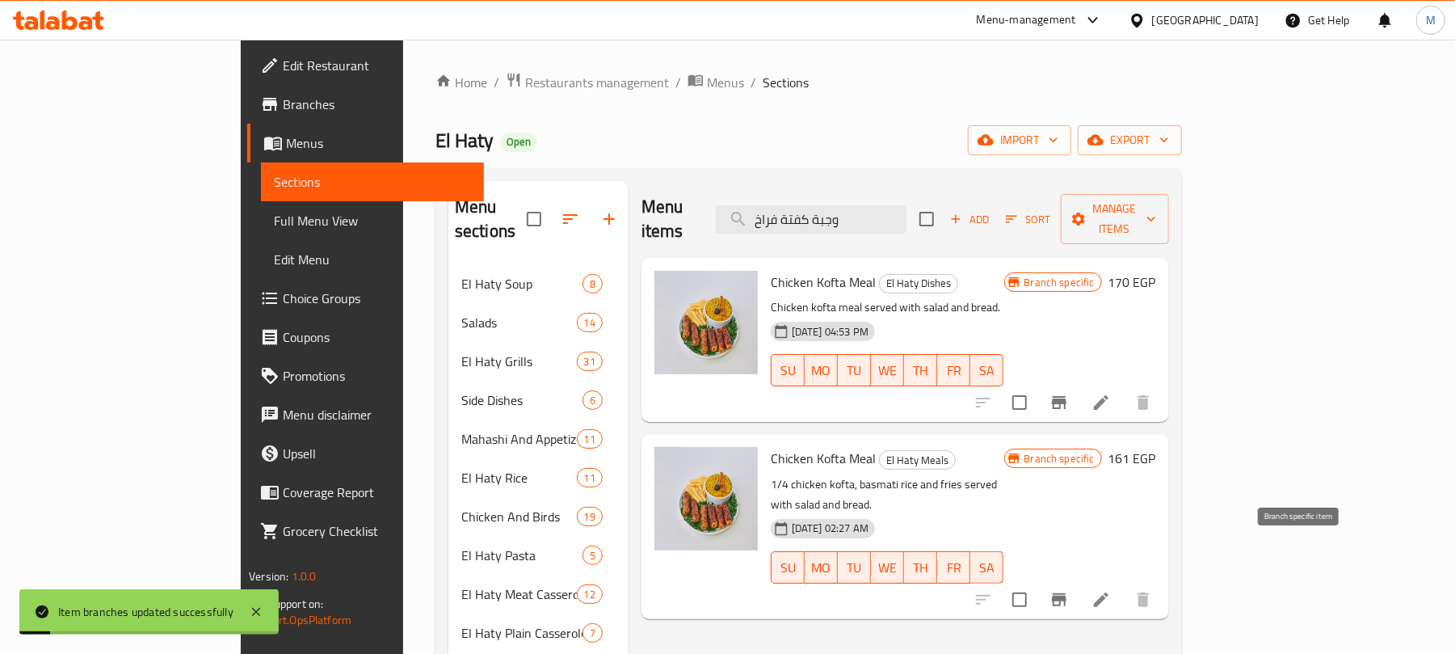
click at [1066, 593] on icon "Branch-specific-item" at bounding box center [1059, 599] width 15 height 13
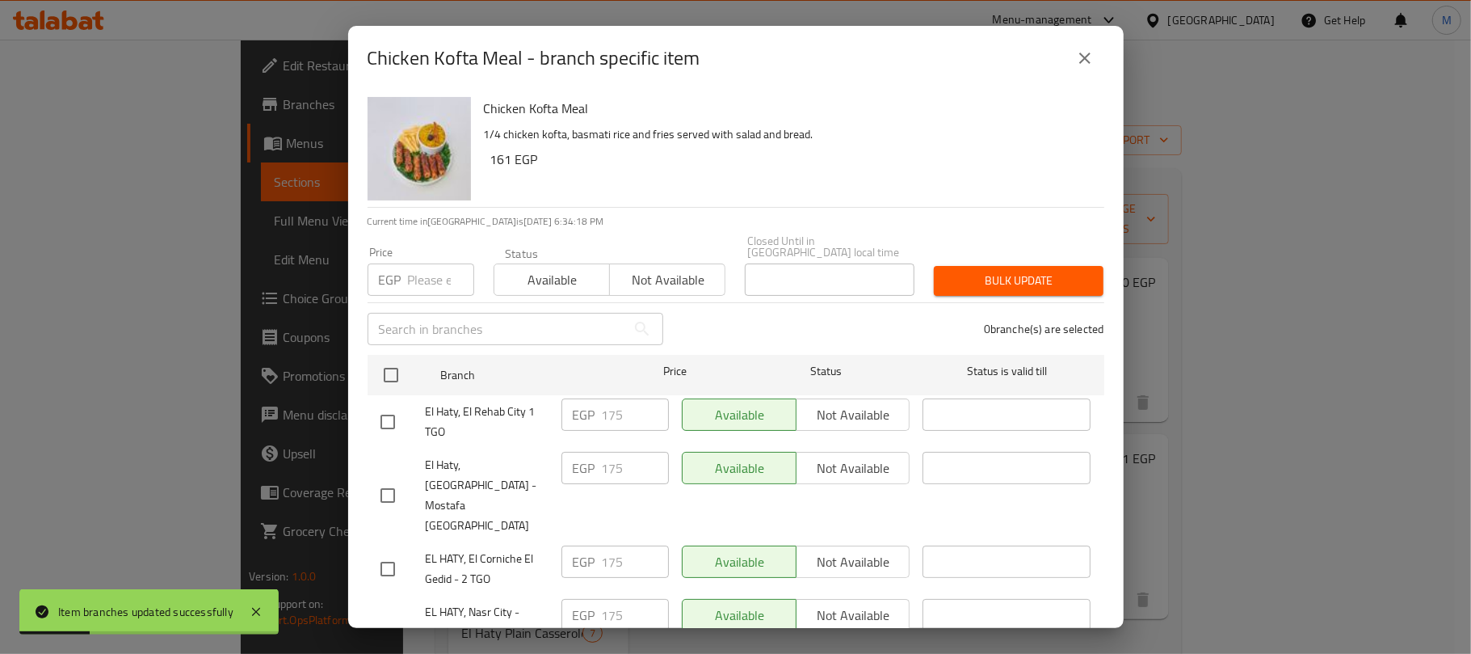
click at [415, 272] on input "number" at bounding box center [441, 279] width 66 height 32
paste input "185"
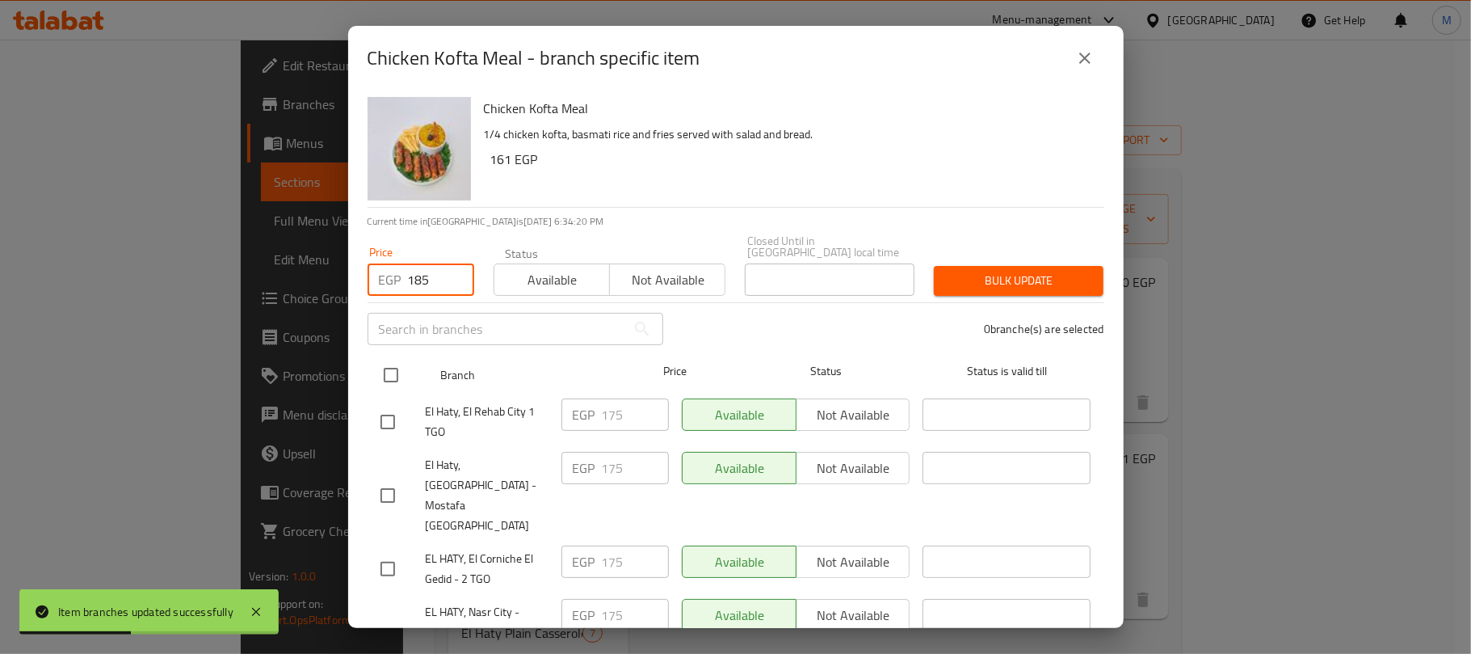
type input "185"
click at [383, 370] on input "checkbox" at bounding box center [391, 375] width 34 height 34
checkbox input "true"
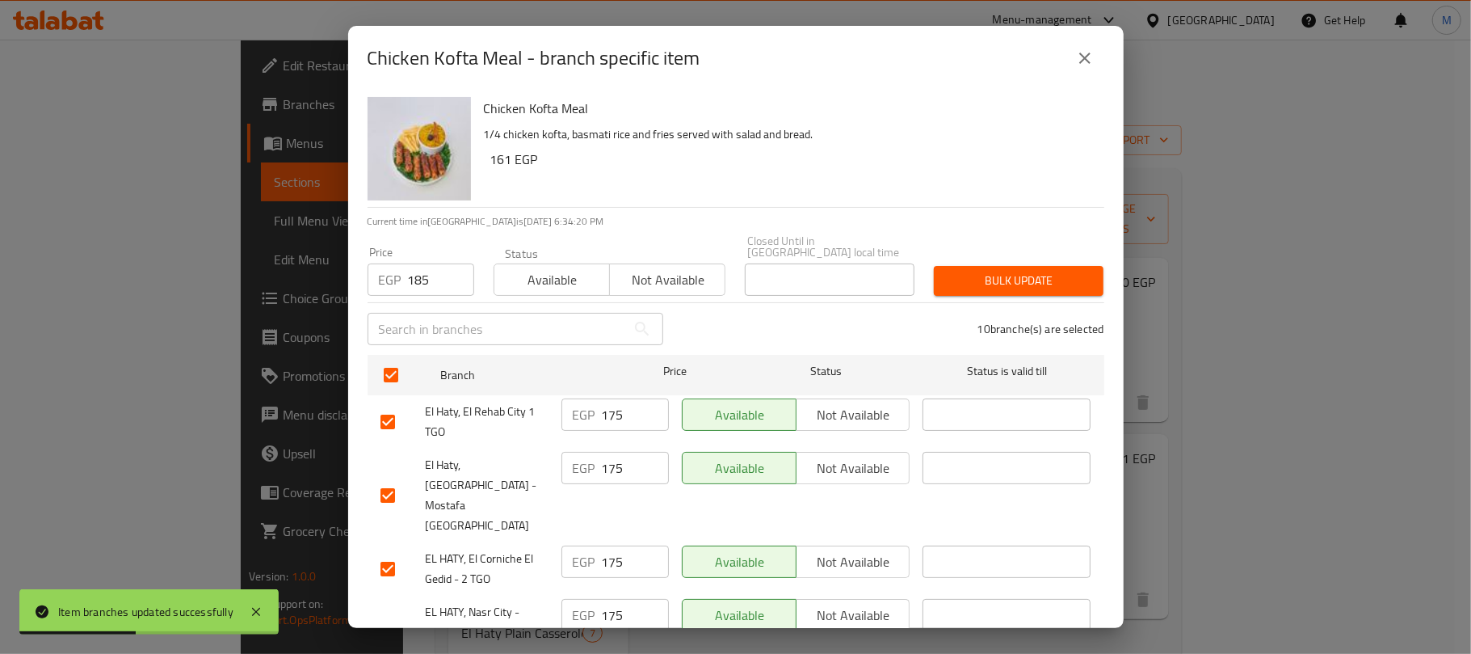
checkbox input "true"
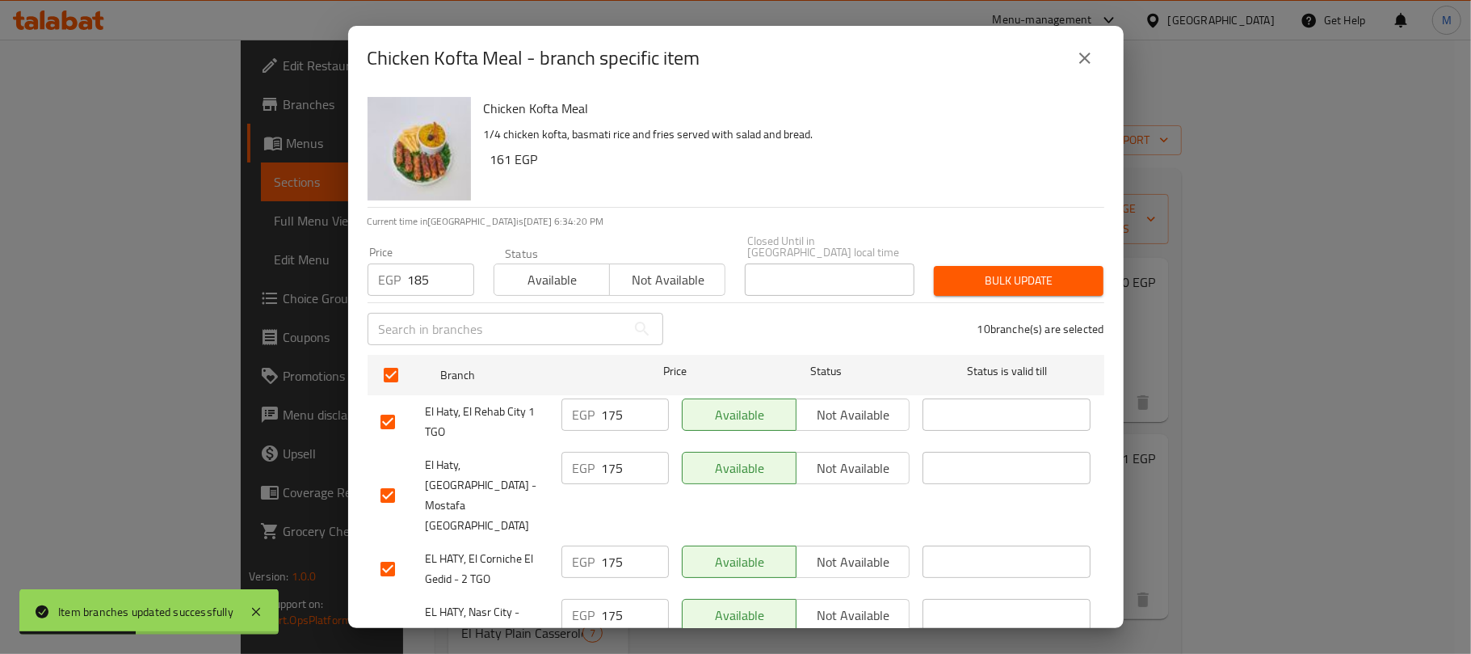
checkbox input "true"
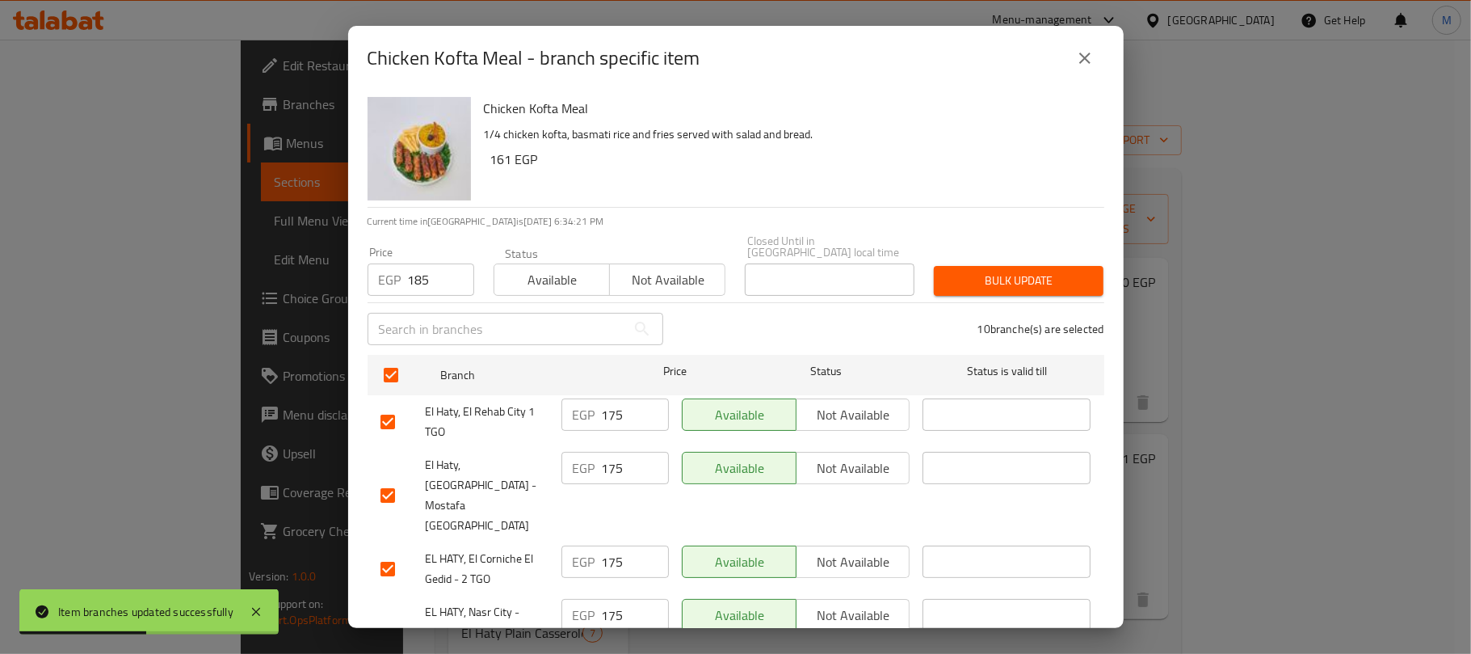
click at [1042, 284] on div "Bulk update" at bounding box center [1018, 280] width 189 height 49
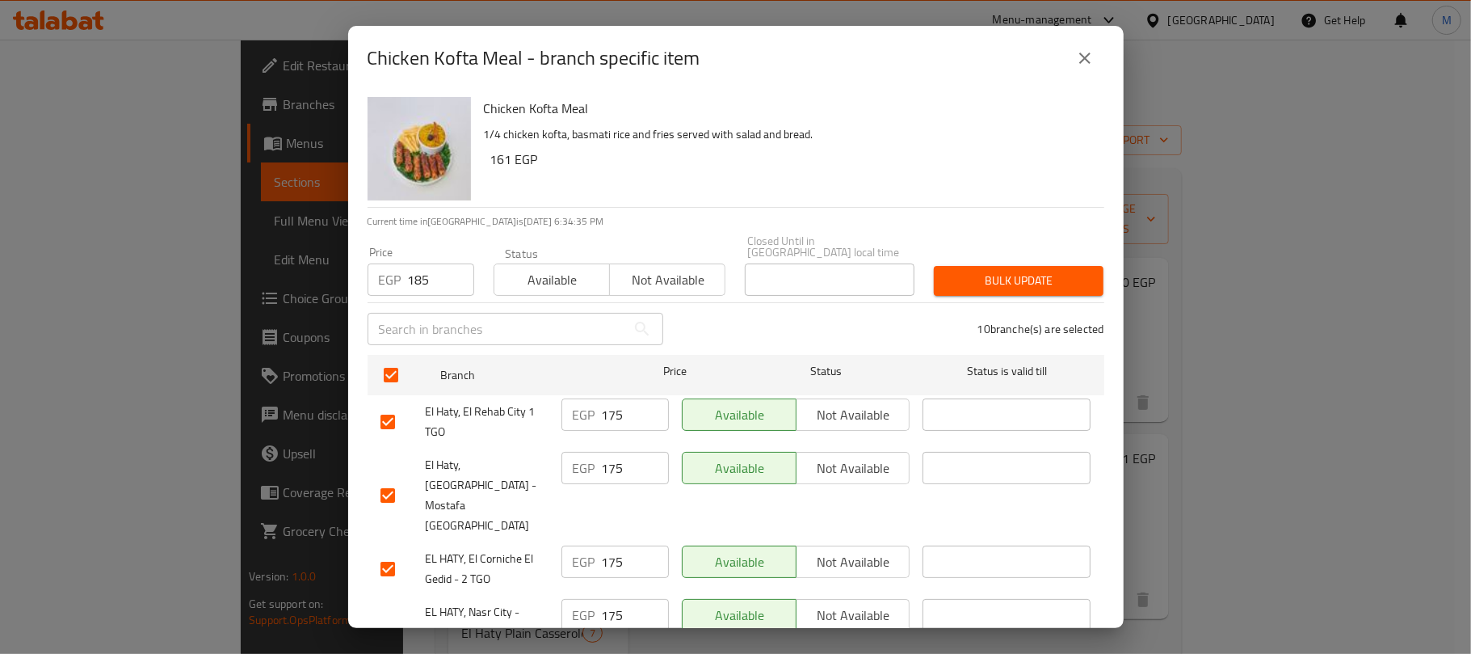
click at [1007, 273] on span "Bulk update" at bounding box center [1019, 281] width 144 height 20
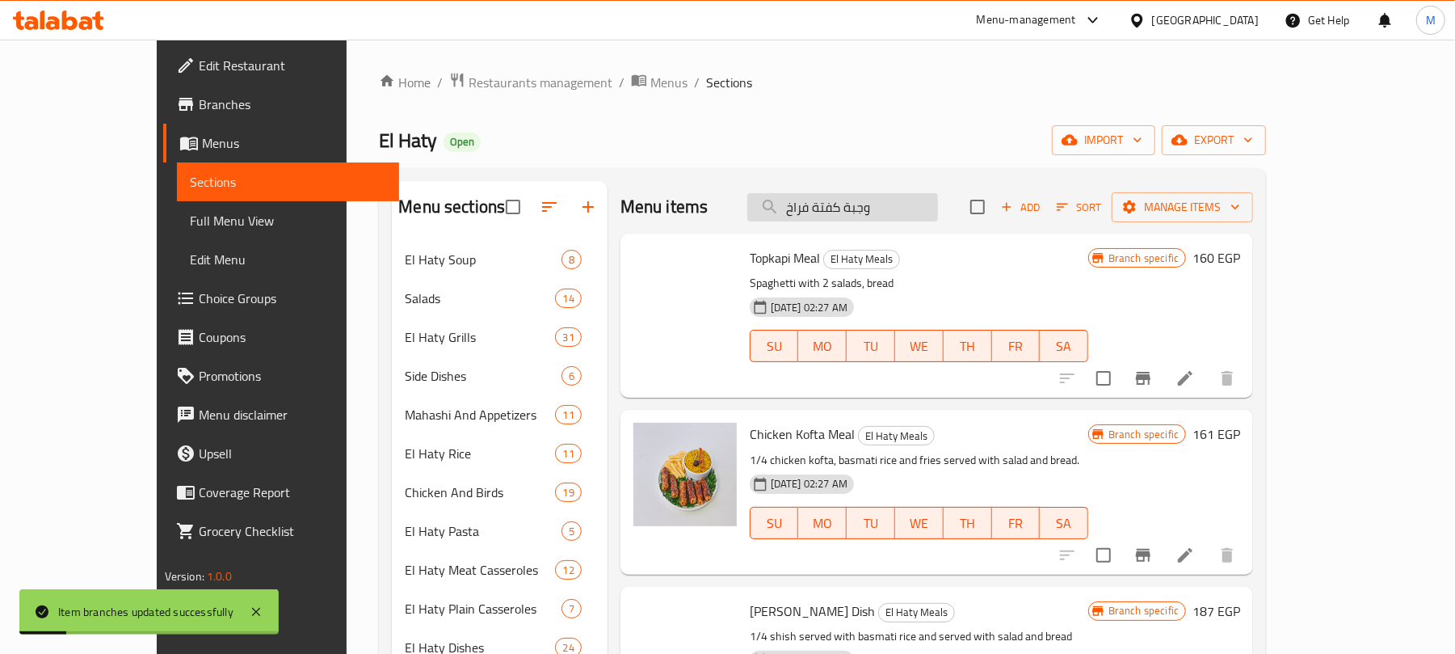
click at [867, 196] on input "وجبة كفتة فراخ" at bounding box center [842, 207] width 191 height 28
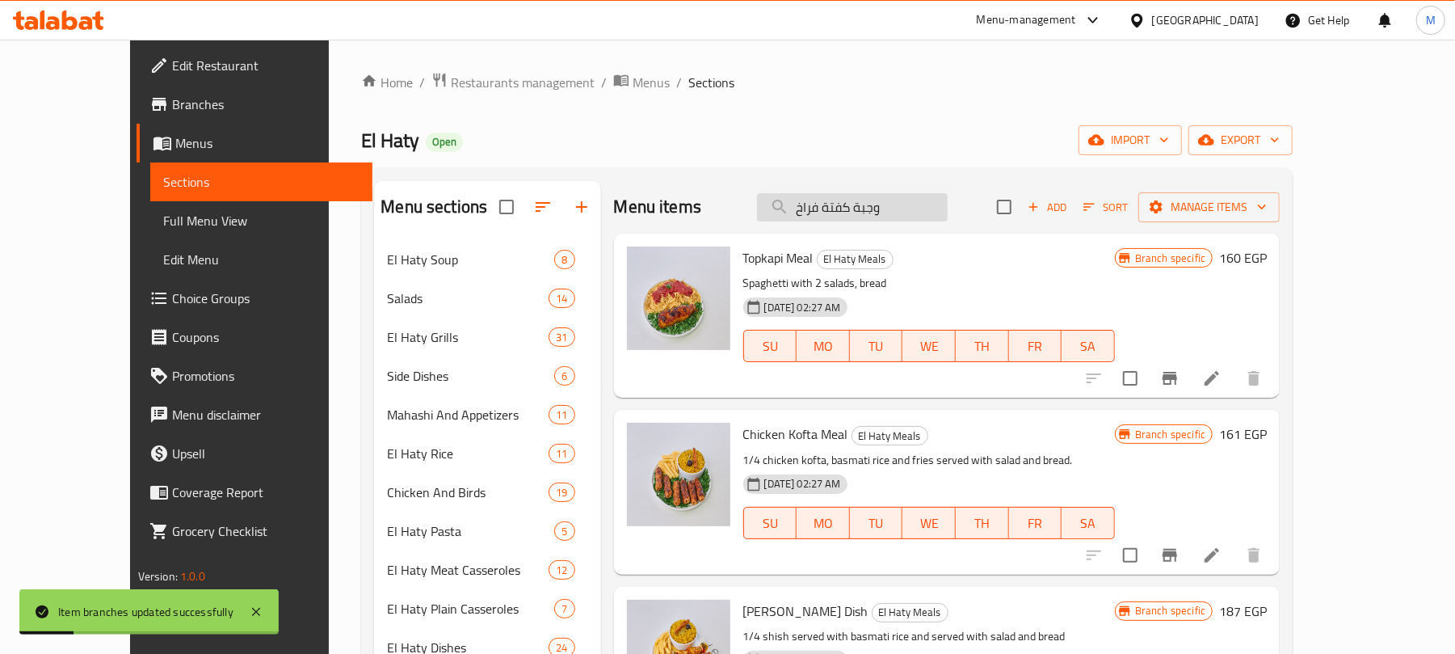
click at [871, 213] on input "وجبة كفتة فراخ" at bounding box center [852, 207] width 191 height 28
paste input "طبق كبسة باللحمة البتلو"
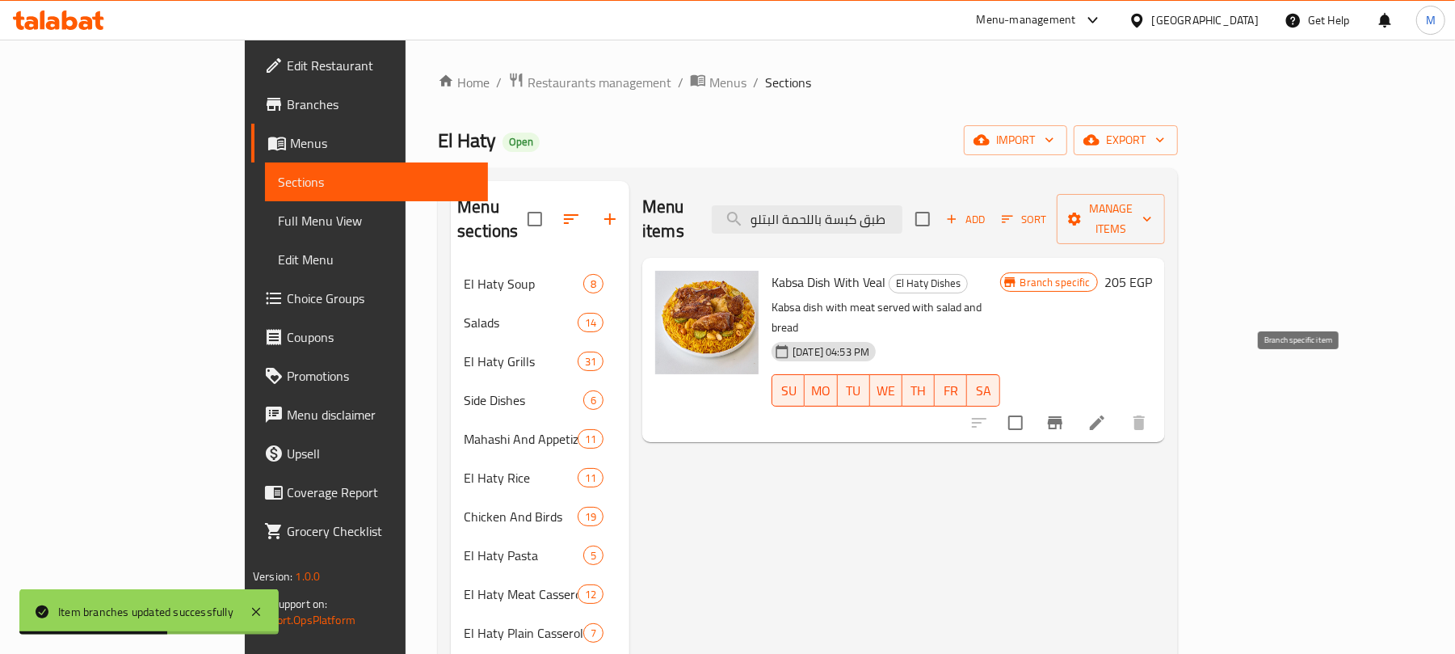
type input "طبق كبسة باللحمة البتلو"
click at [1062, 416] on icon "Branch-specific-item" at bounding box center [1055, 422] width 15 height 13
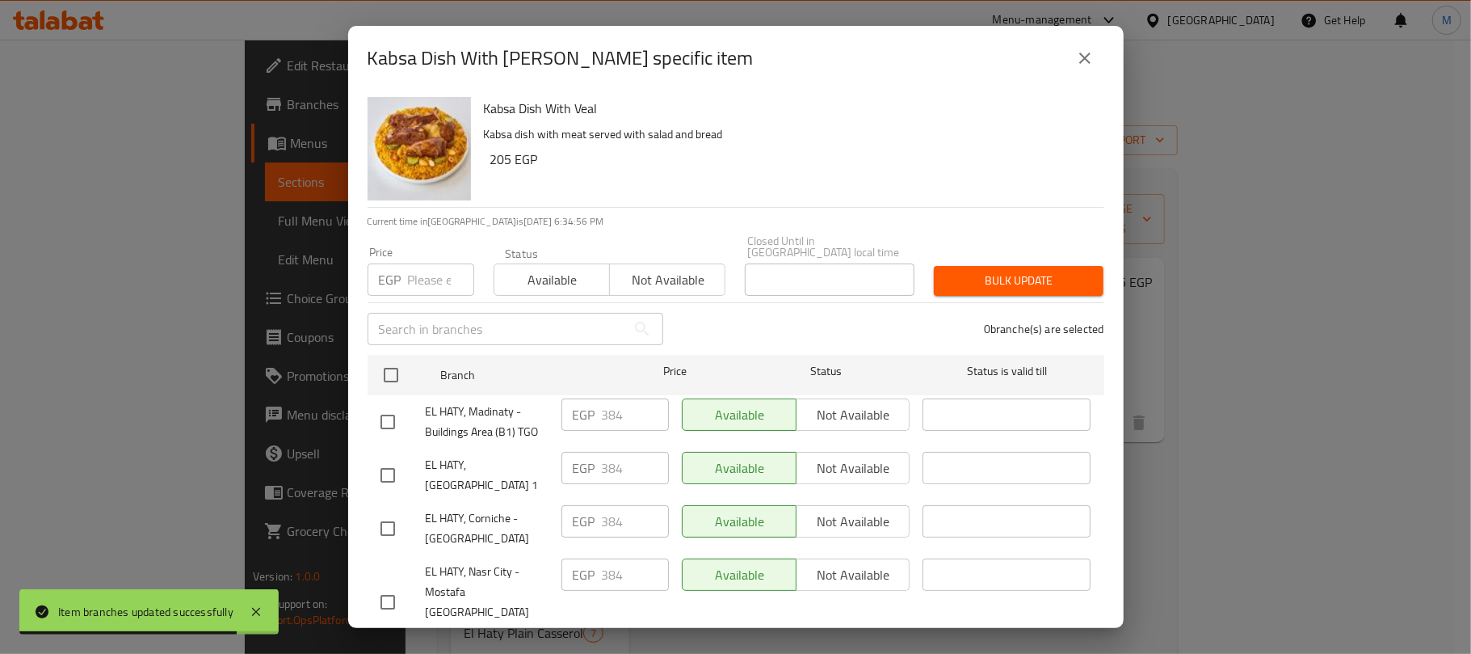
click at [431, 266] on input "number" at bounding box center [441, 279] width 66 height 32
paste input "383"
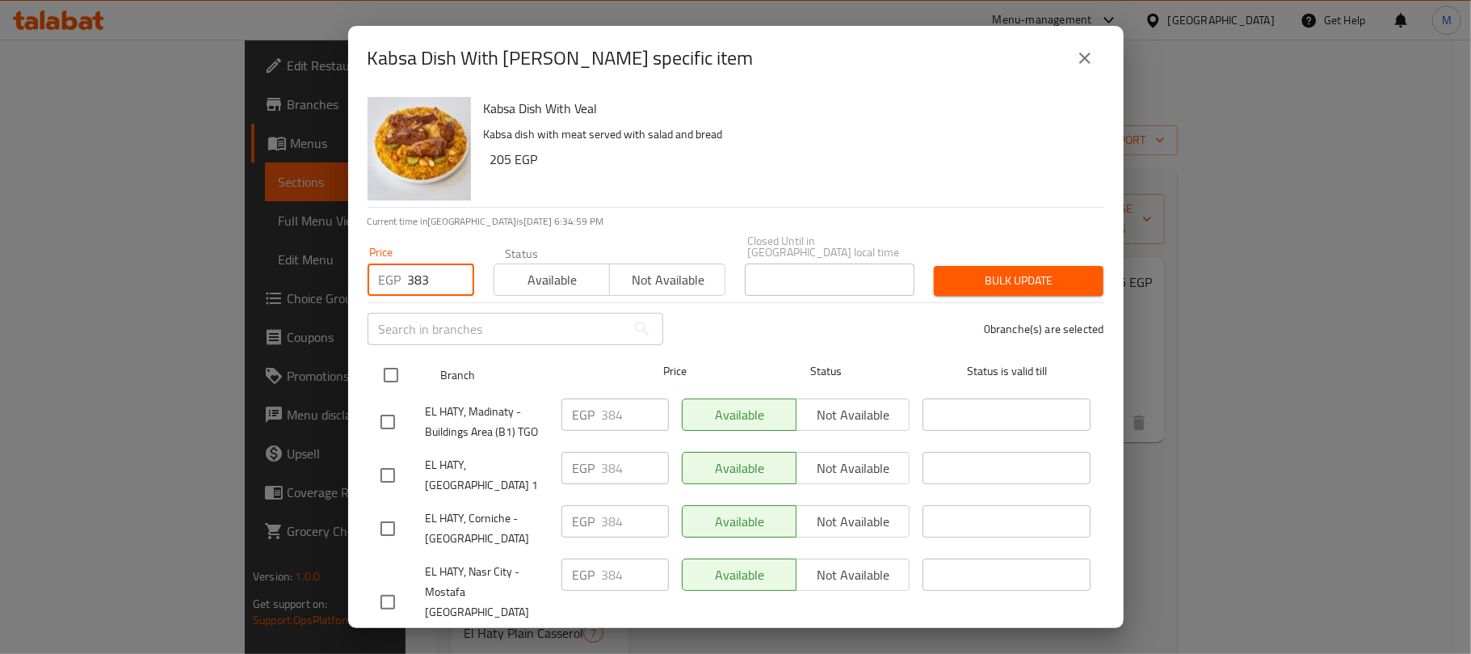
type input "383"
click at [391, 358] on input "checkbox" at bounding box center [391, 375] width 34 height 34
checkbox input "true"
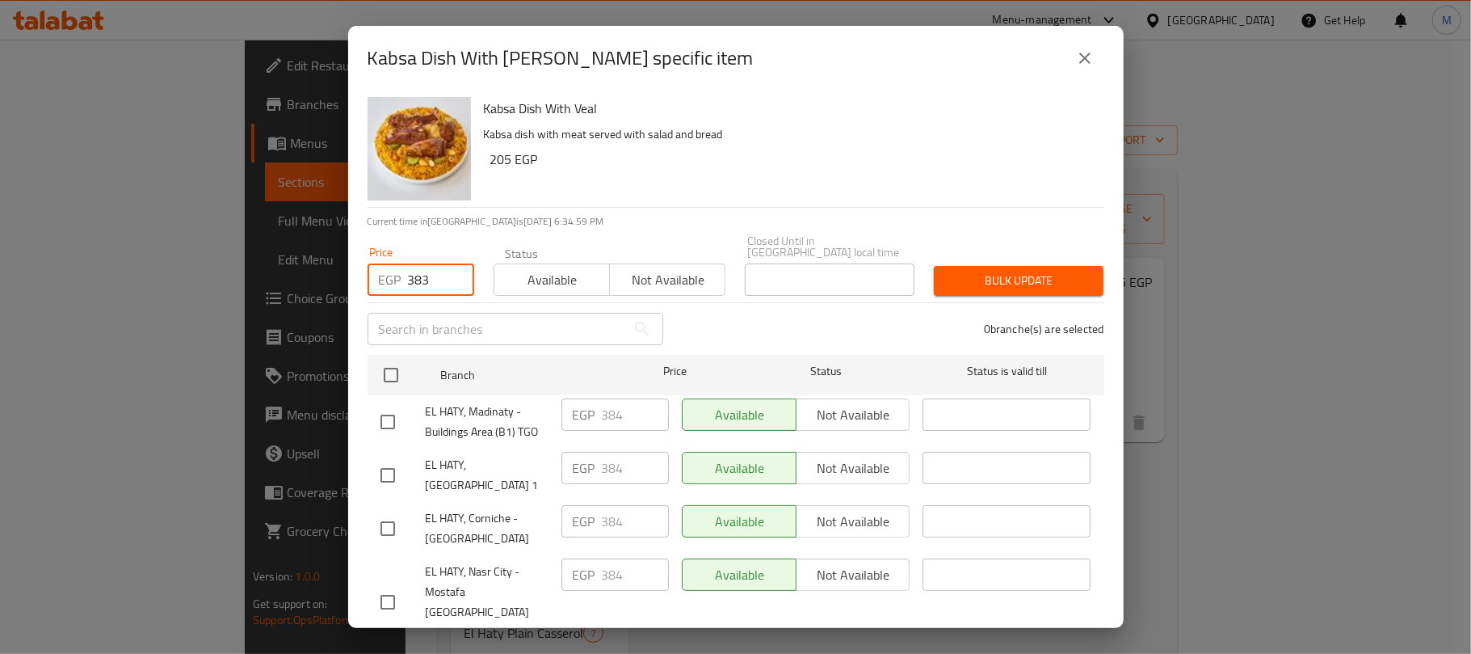
checkbox input "true"
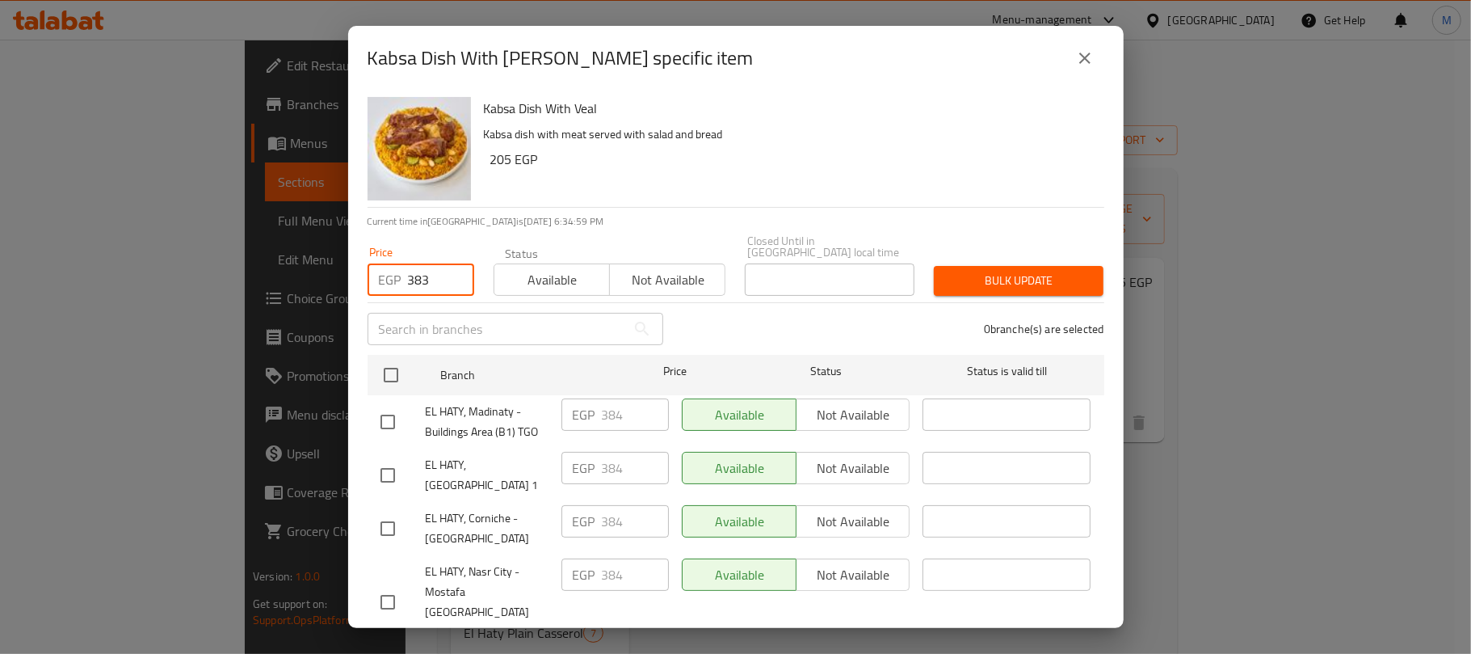
checkbox input "true"
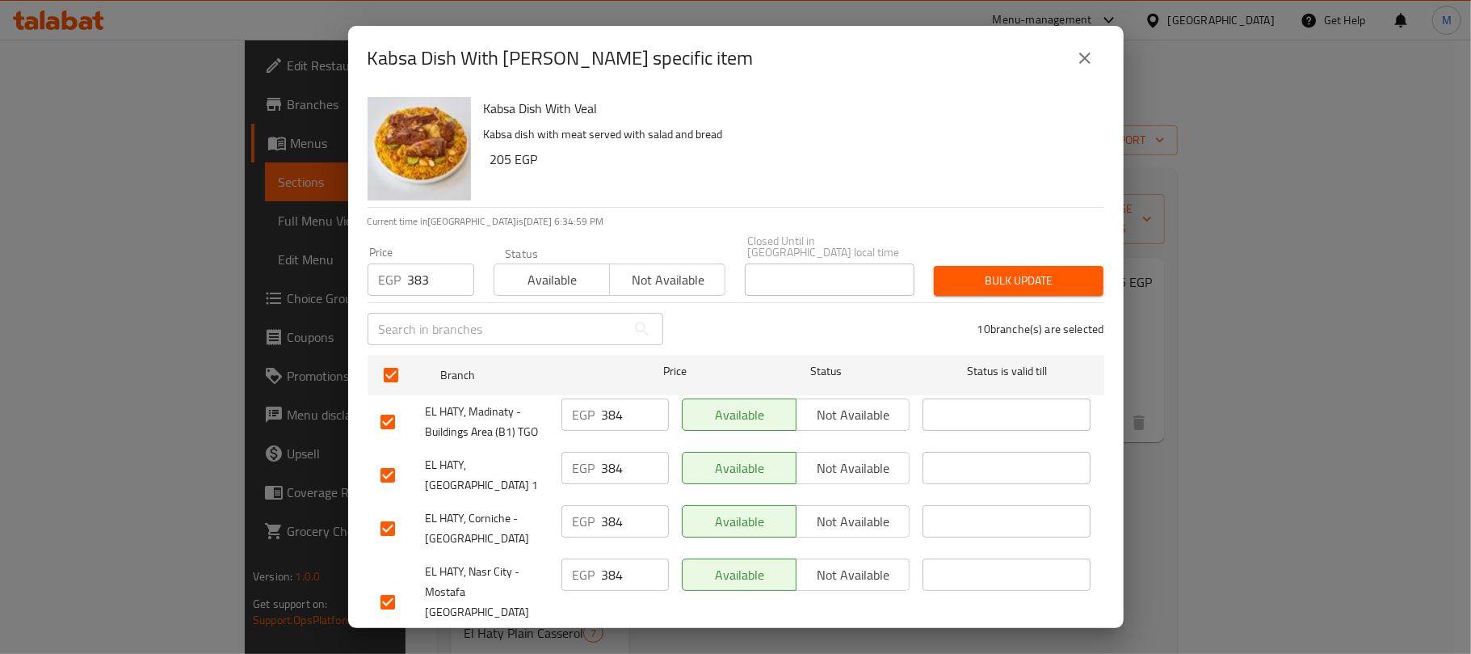
click at [1045, 280] on button "Bulk update" at bounding box center [1019, 281] width 170 height 30
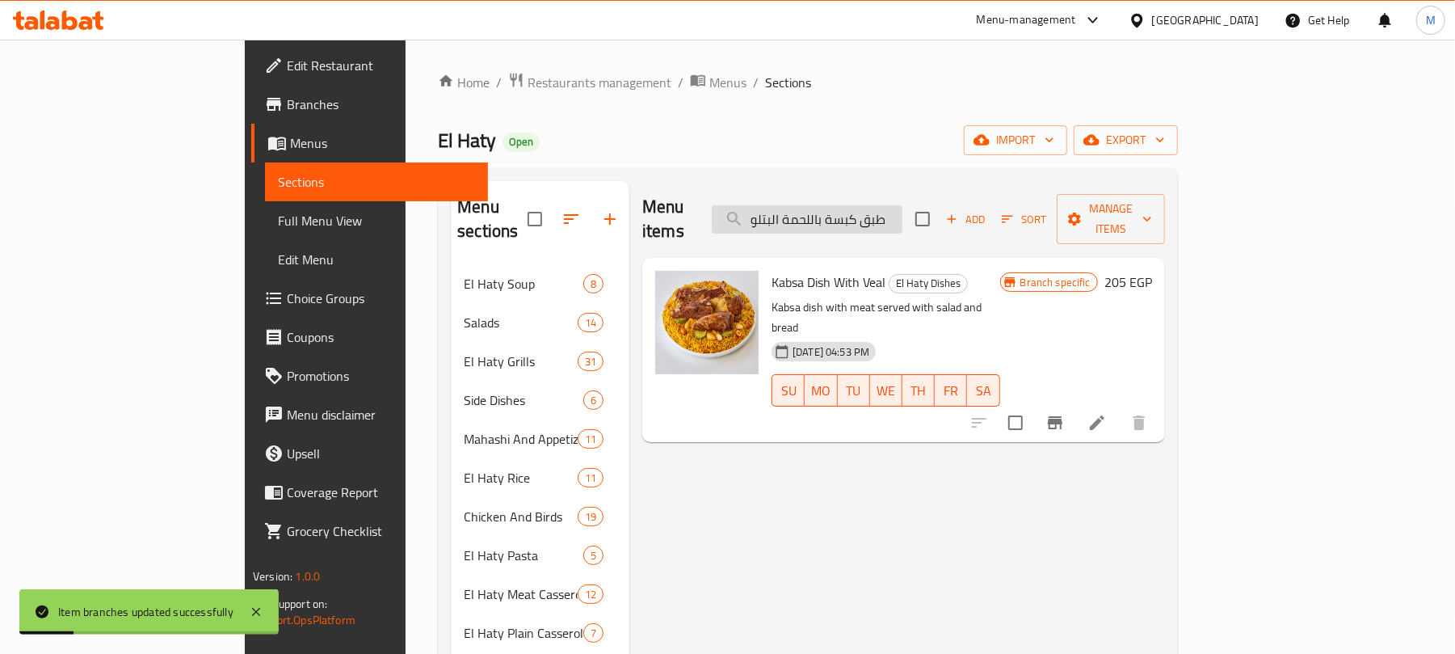
click at [876, 217] on input "طبق كبسة باللحمة البتلو" at bounding box center [807, 219] width 191 height 28
paste input "شيش طاووق"
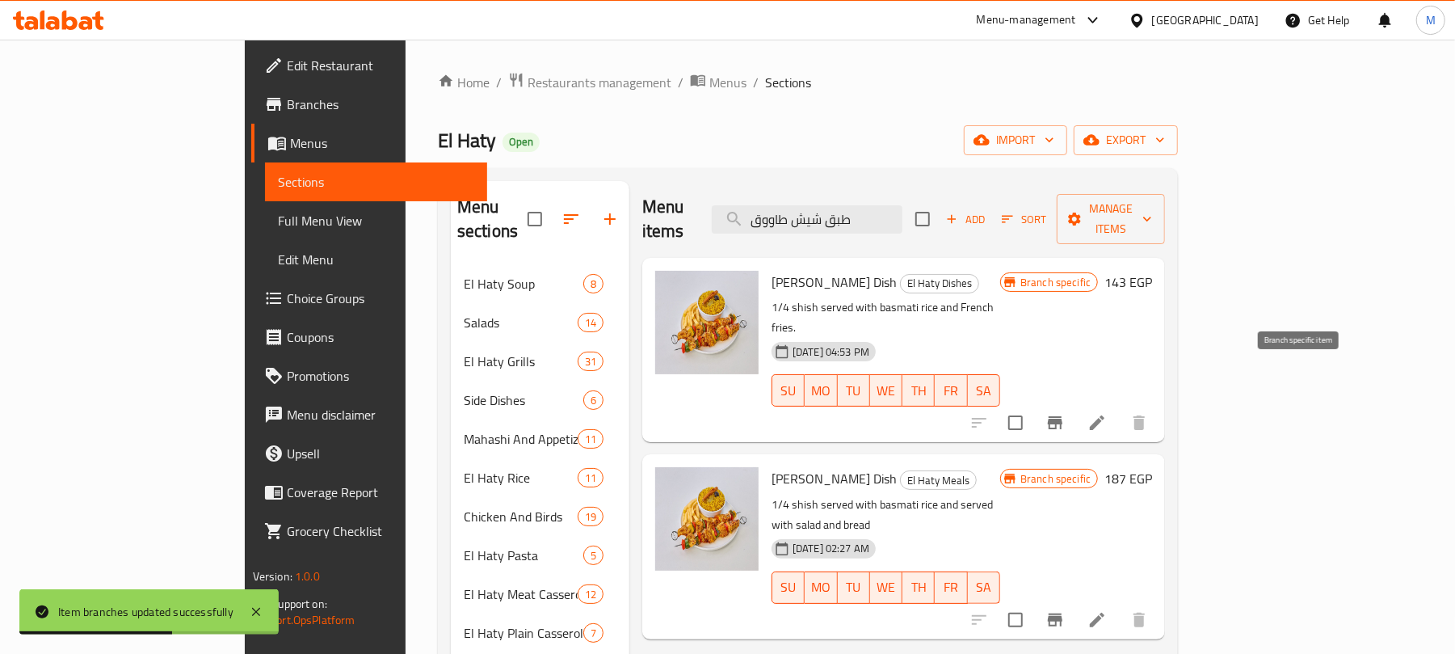
type input "طبق شيش طاووق"
click at [1065, 413] on icon "Branch-specific-item" at bounding box center [1054, 422] width 19 height 19
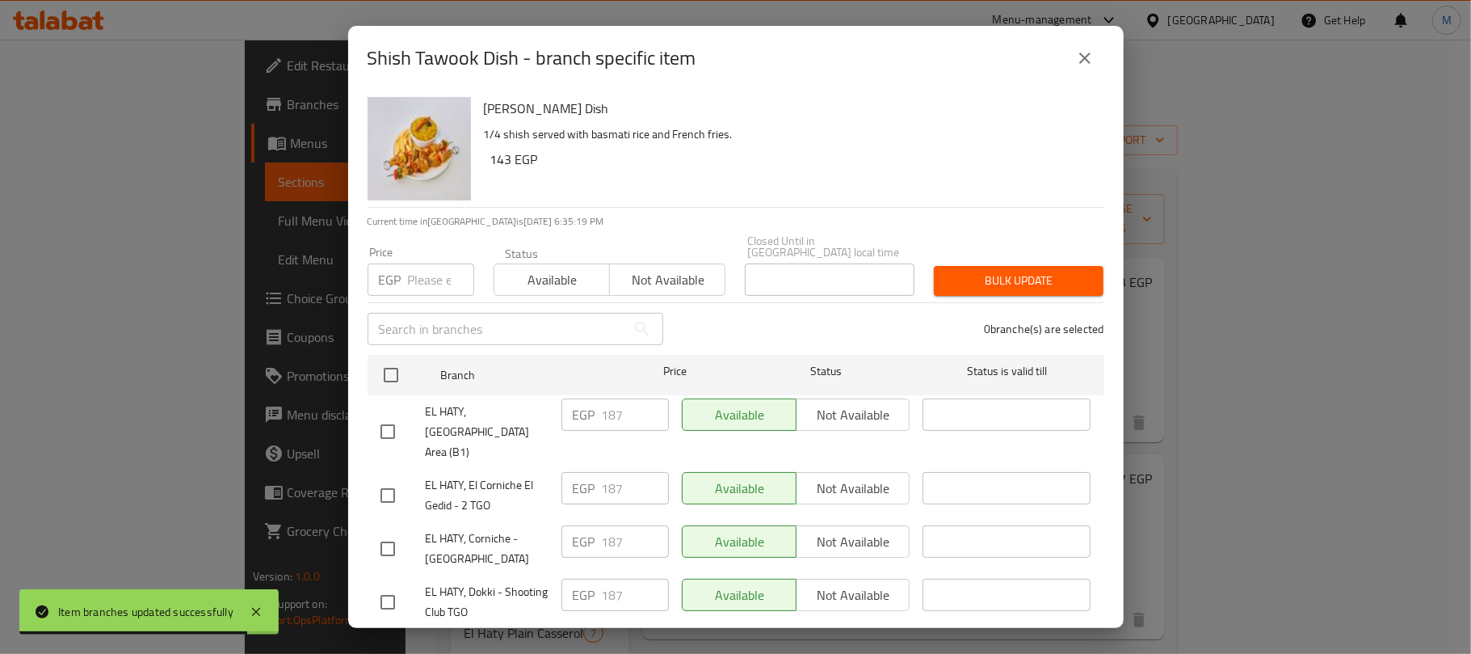
click at [798, 650] on div "Shish Tawook Dish - branch specific item Shish Tawook Dish 1/4 shish served wit…" at bounding box center [735, 327] width 1471 height 654
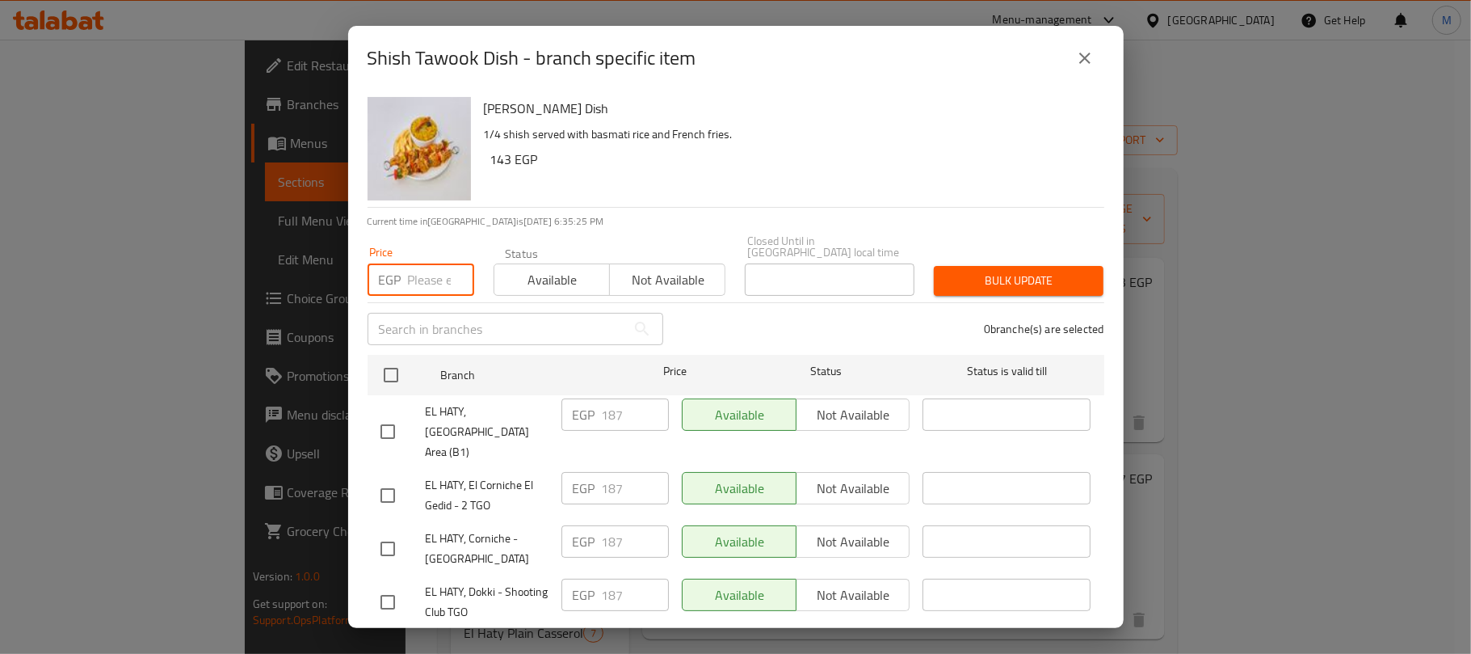
click at [425, 278] on input "number" at bounding box center [441, 279] width 66 height 32
paste input "216"
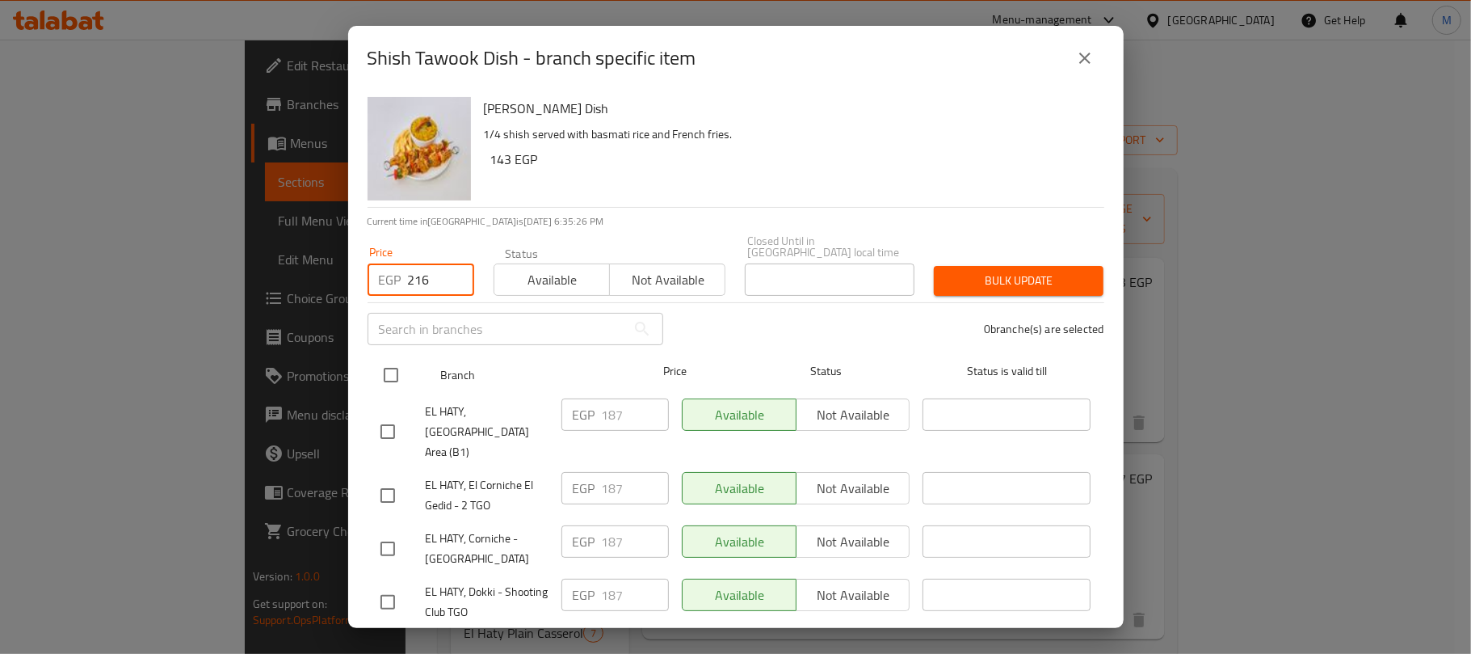
type input "216"
click at [396, 372] on input "checkbox" at bounding box center [391, 375] width 34 height 34
checkbox input "true"
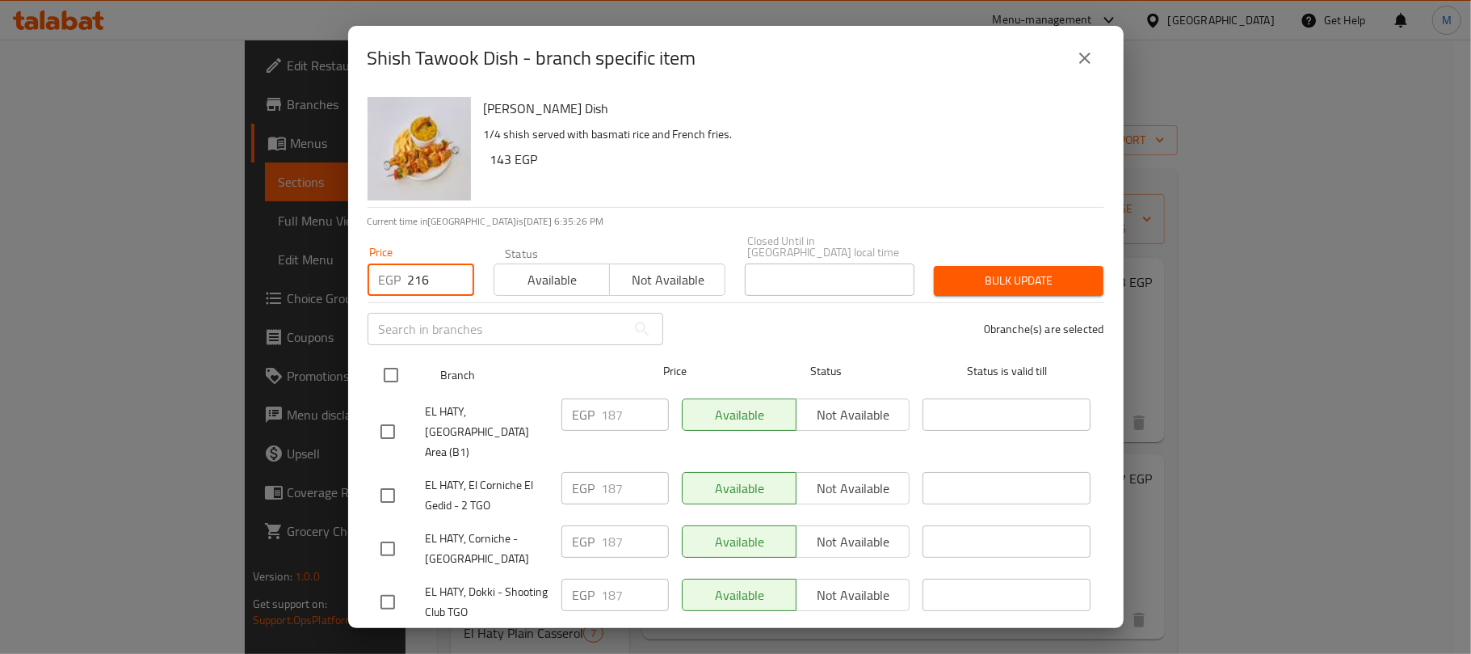
checkbox input "true"
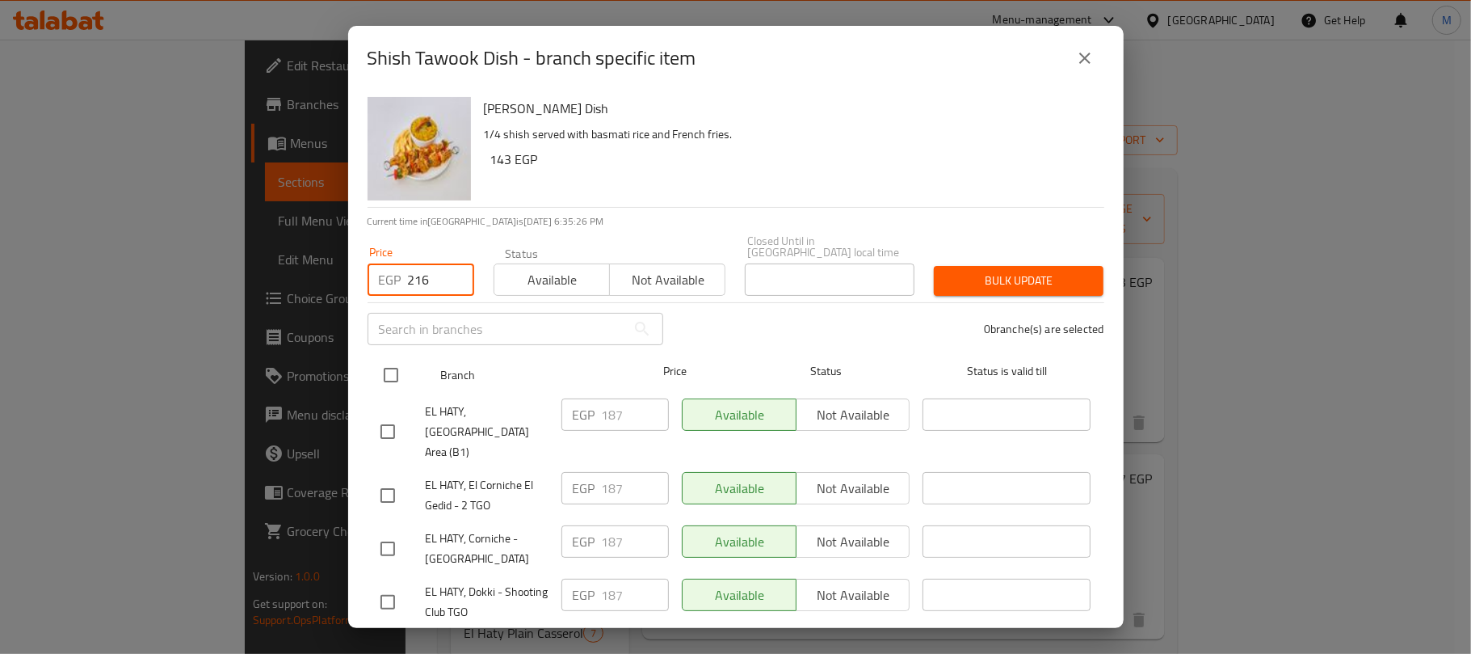
checkbox input "true"
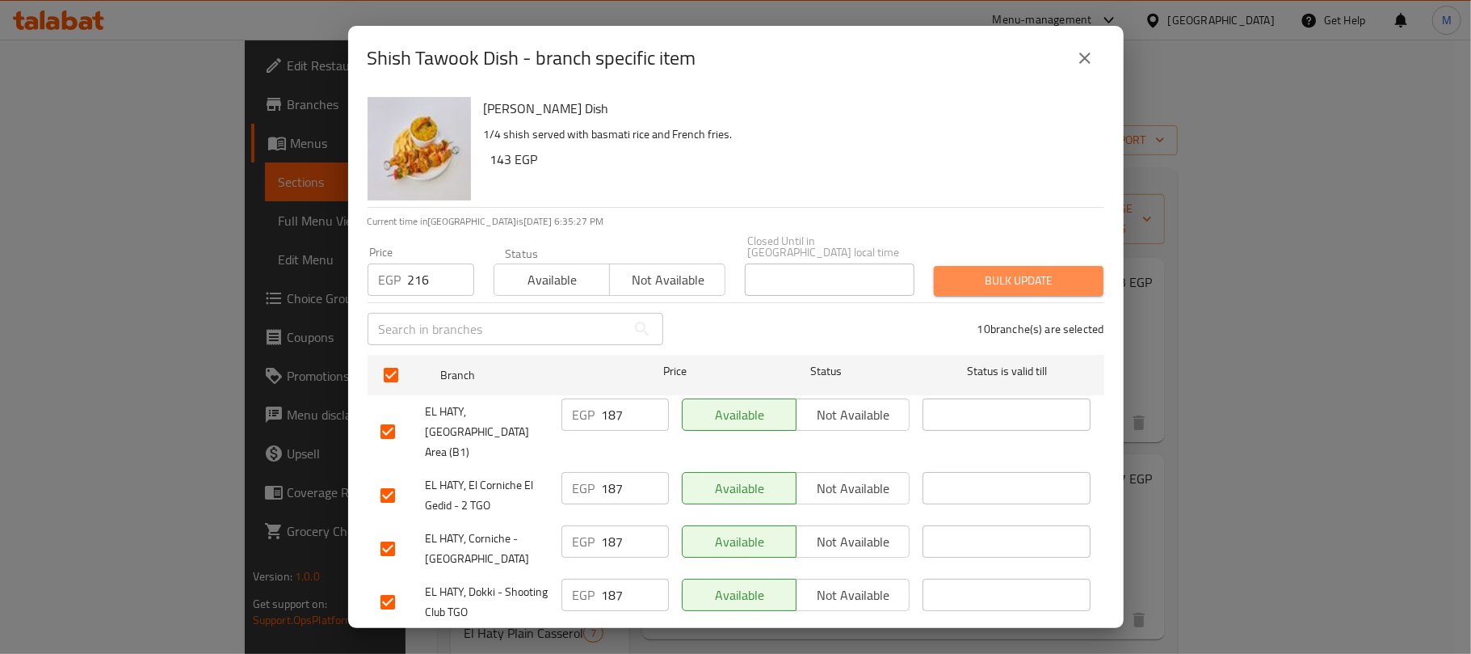
click at [1034, 273] on span "Bulk update" at bounding box center [1019, 281] width 144 height 20
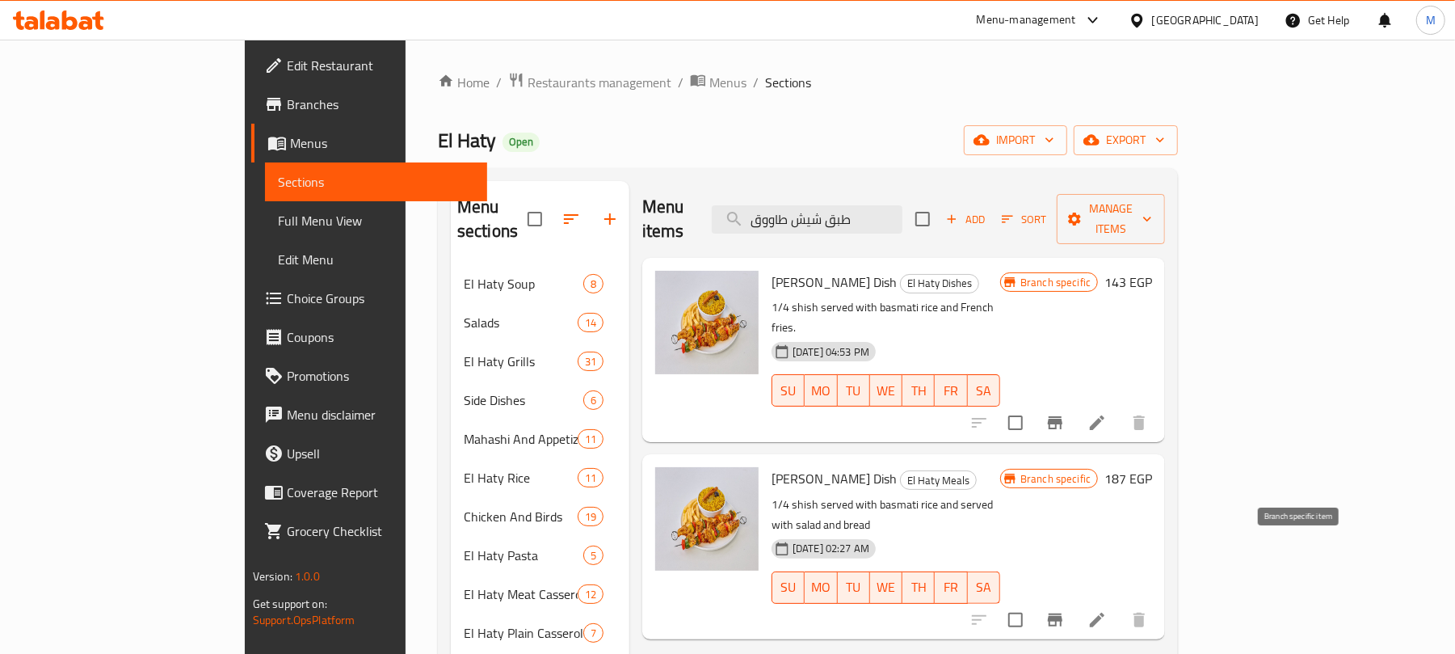
click at [1065, 610] on icon "Branch-specific-item" at bounding box center [1054, 619] width 19 height 19
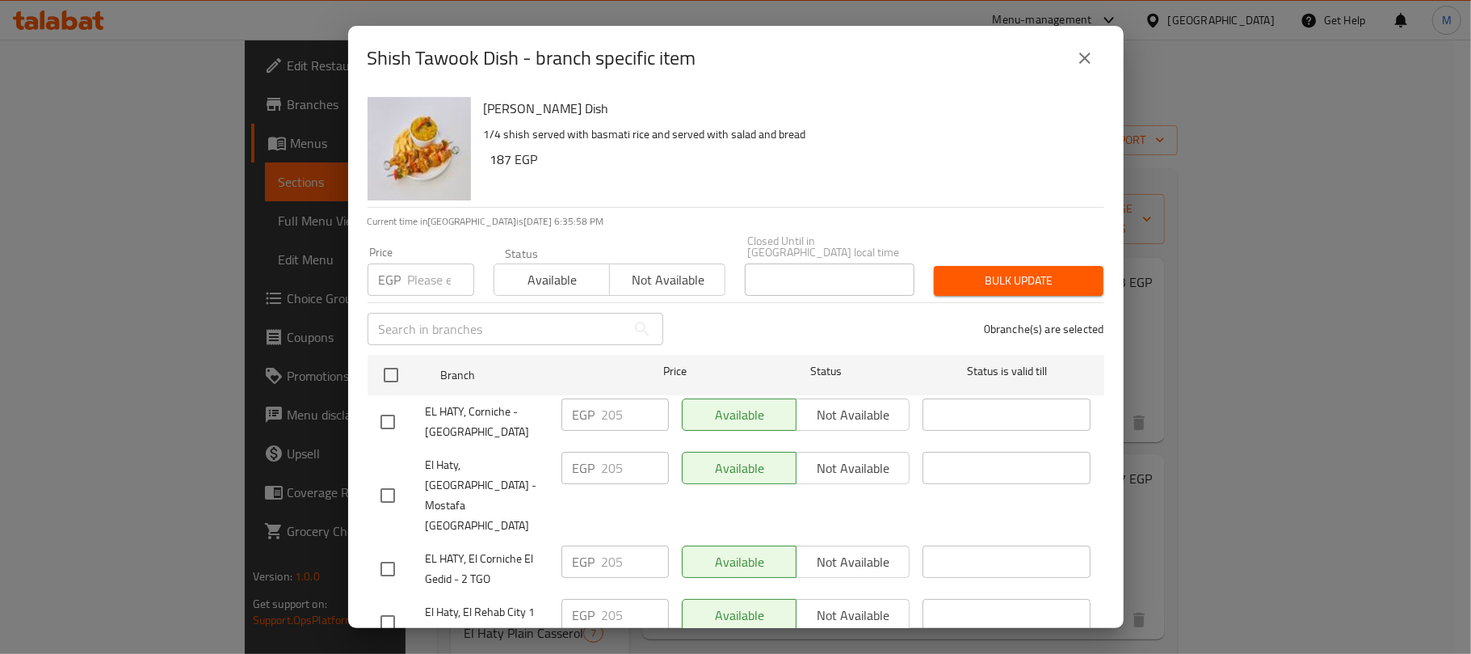
click at [425, 275] on input "number" at bounding box center [441, 279] width 66 height 32
paste input "216"
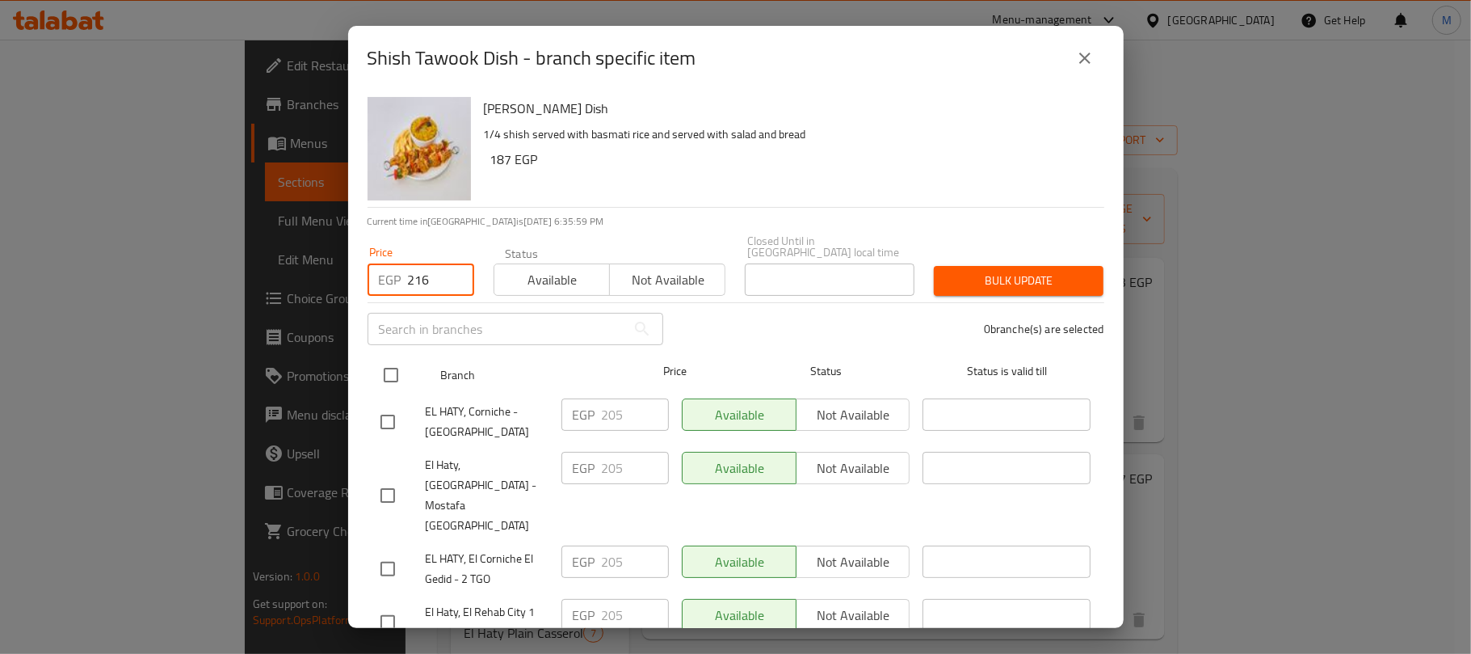
type input "216"
click at [389, 365] on input "checkbox" at bounding box center [391, 375] width 34 height 34
checkbox input "true"
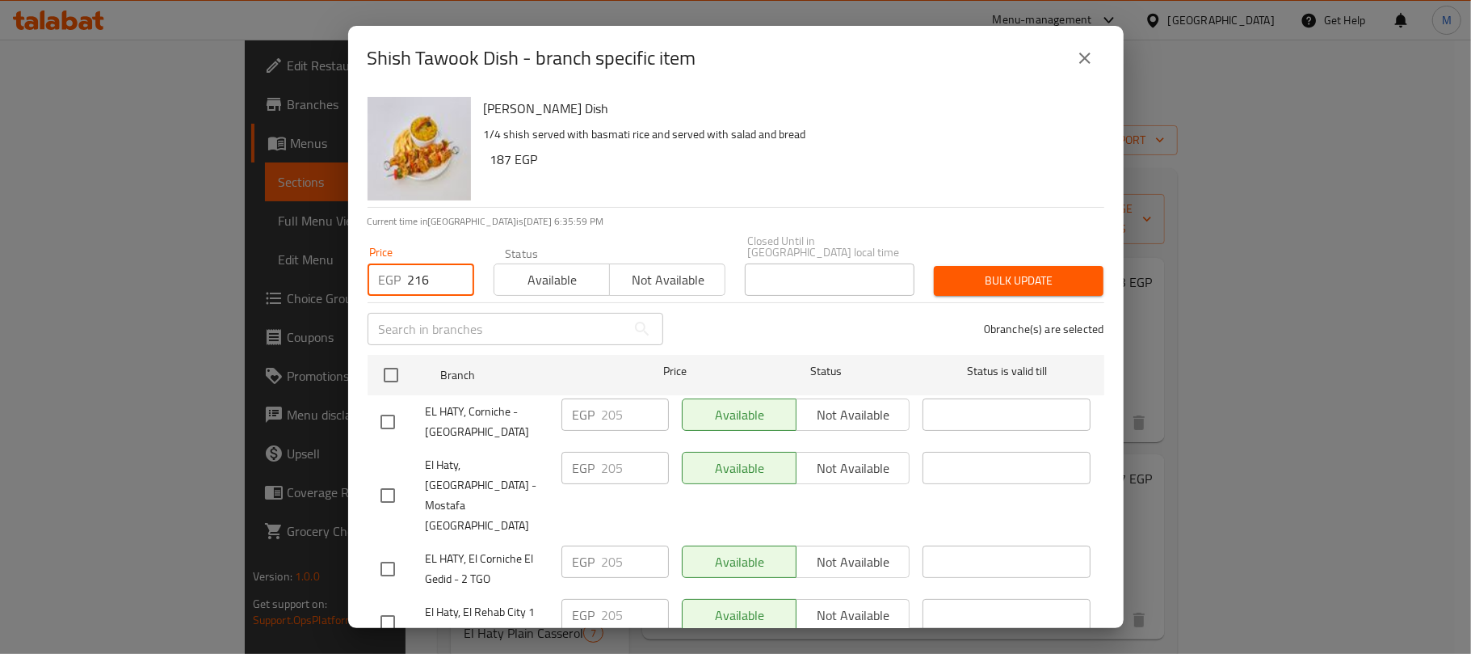
checkbox input "true"
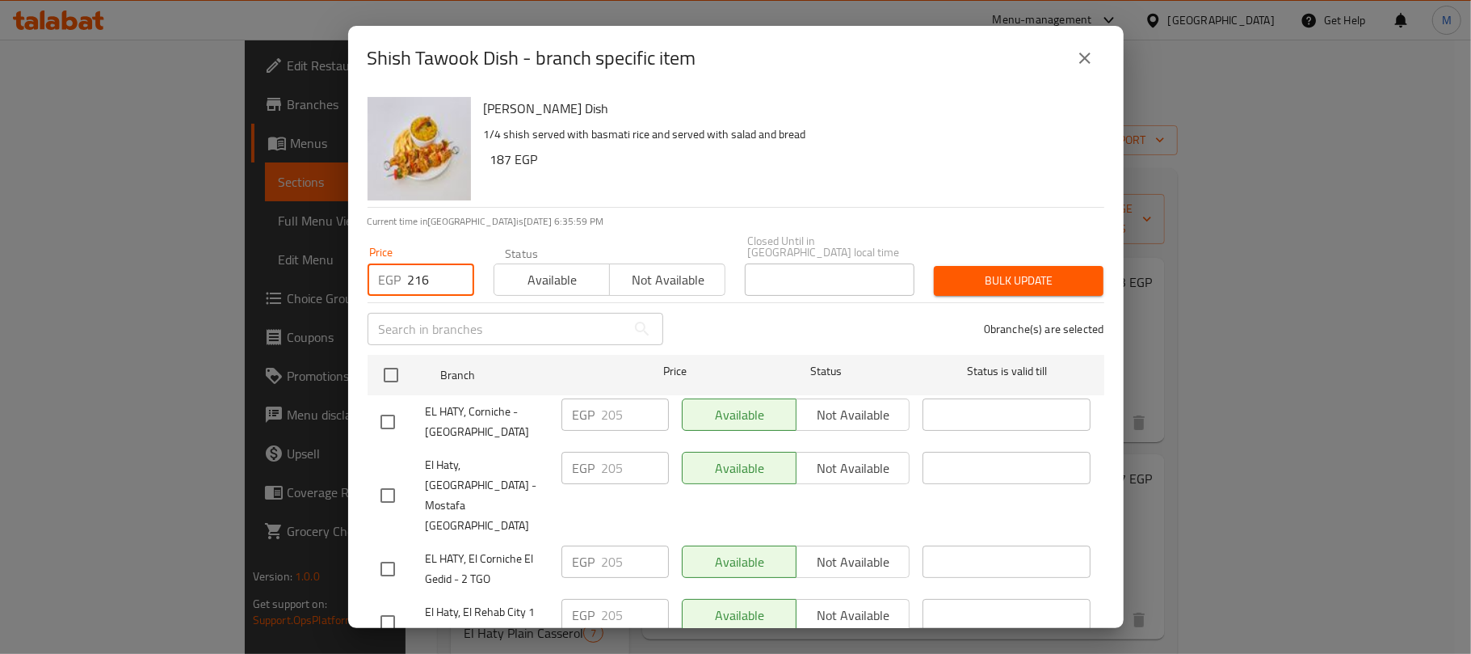
checkbox input "true"
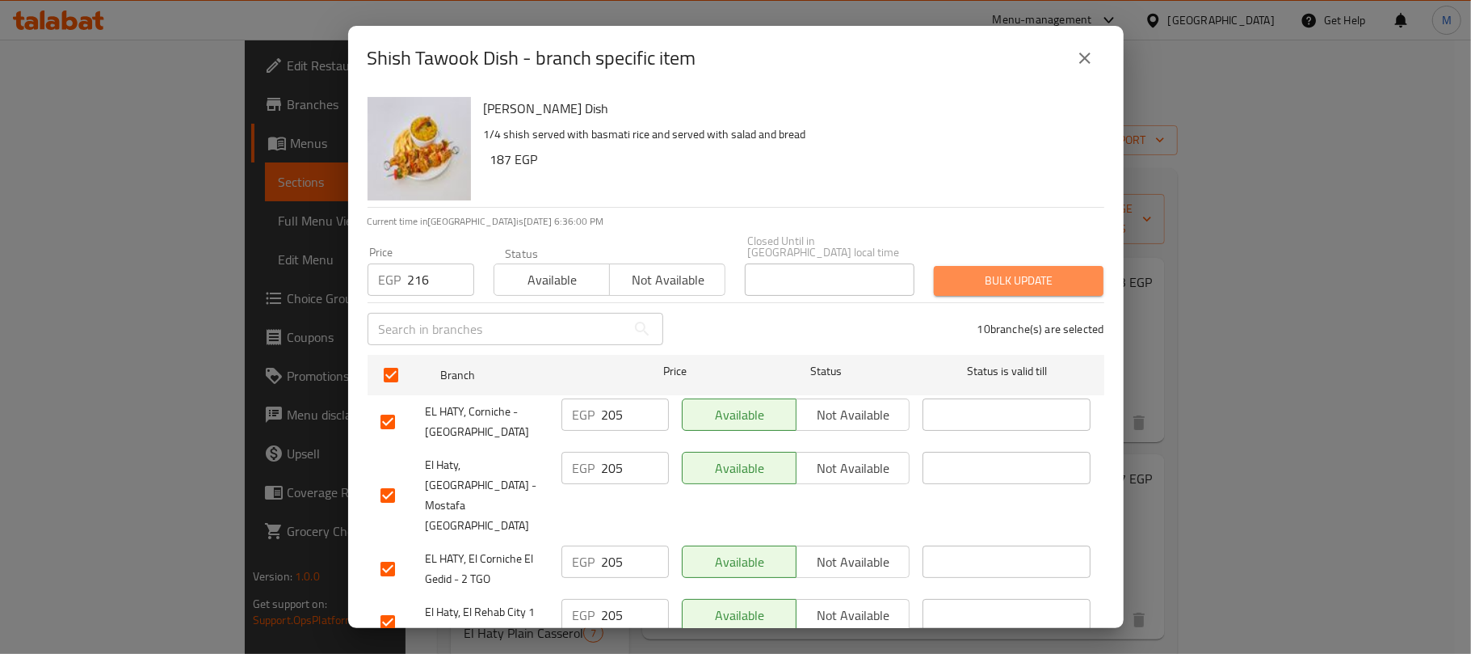
click at [1079, 266] on button "Bulk update" at bounding box center [1019, 281] width 170 height 30
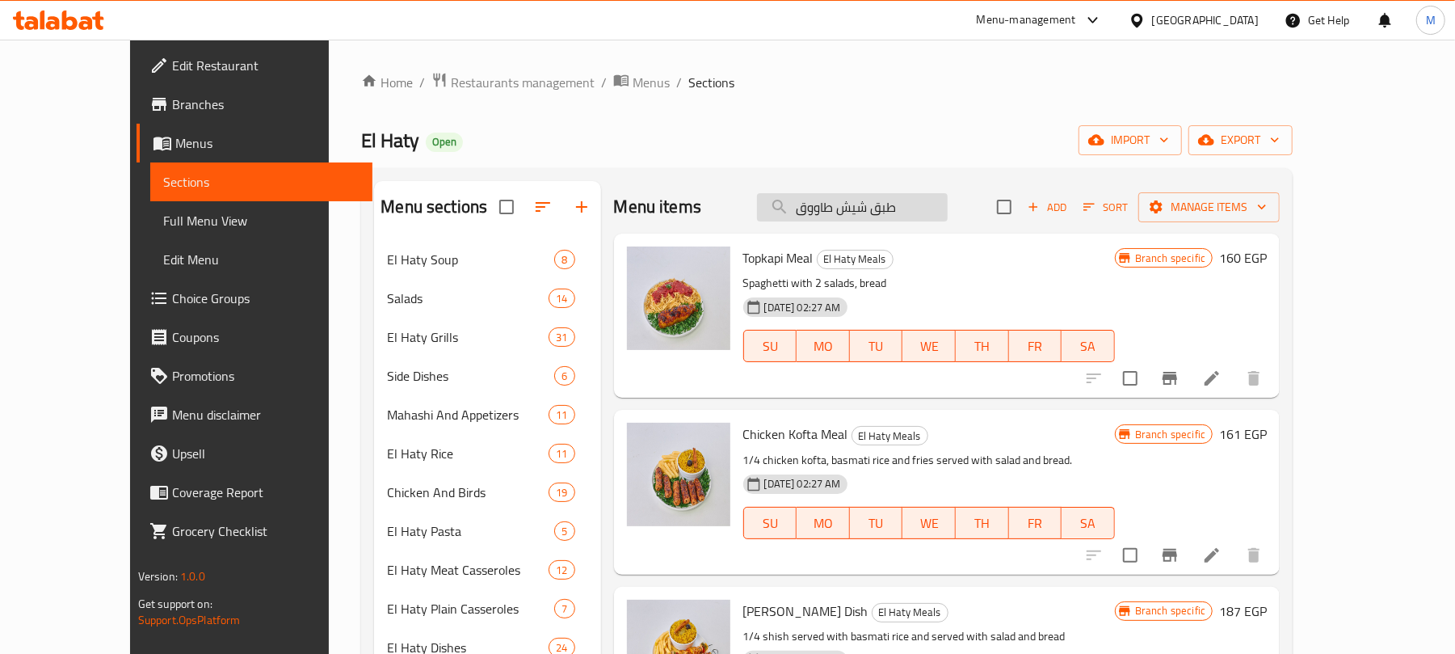
click at [927, 205] on input "طبق شيش طاووق" at bounding box center [852, 207] width 191 height 28
paste input "فراخ بانيه"
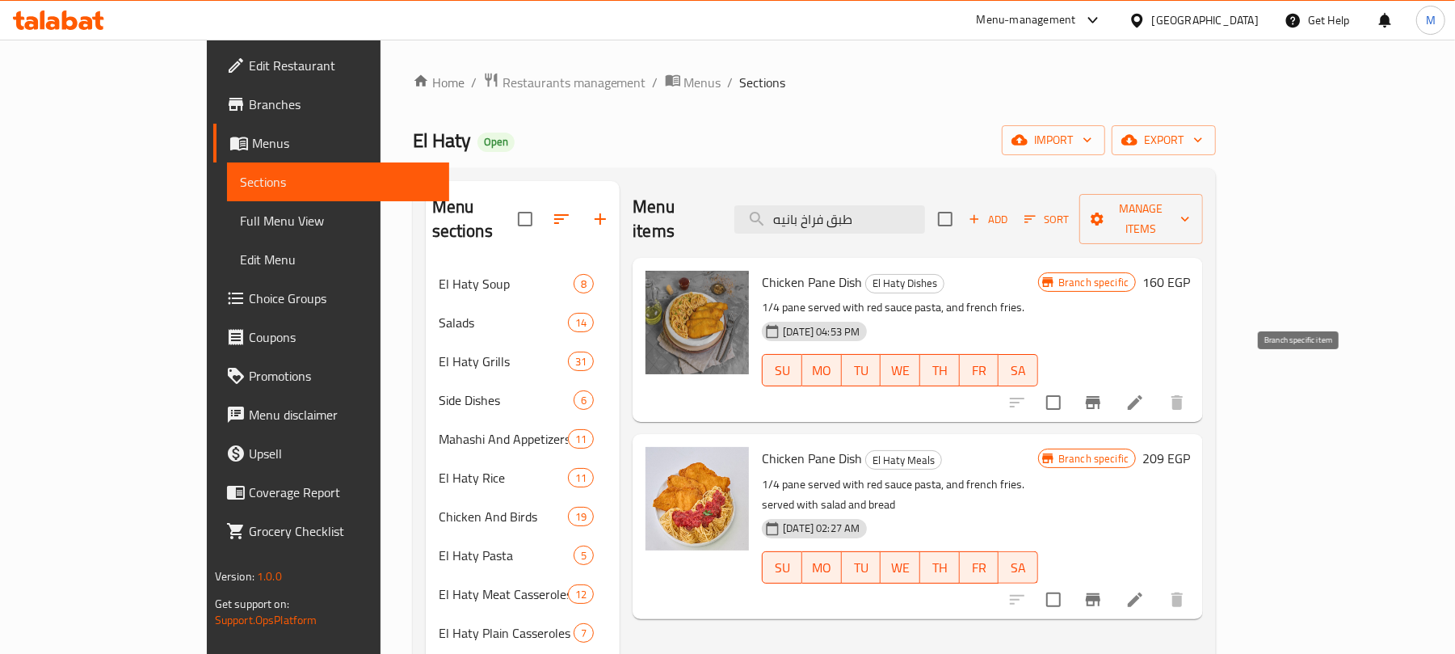
type input "طبق فراخ بانيه"
click at [1103, 393] on icon "Branch-specific-item" at bounding box center [1092, 402] width 19 height 19
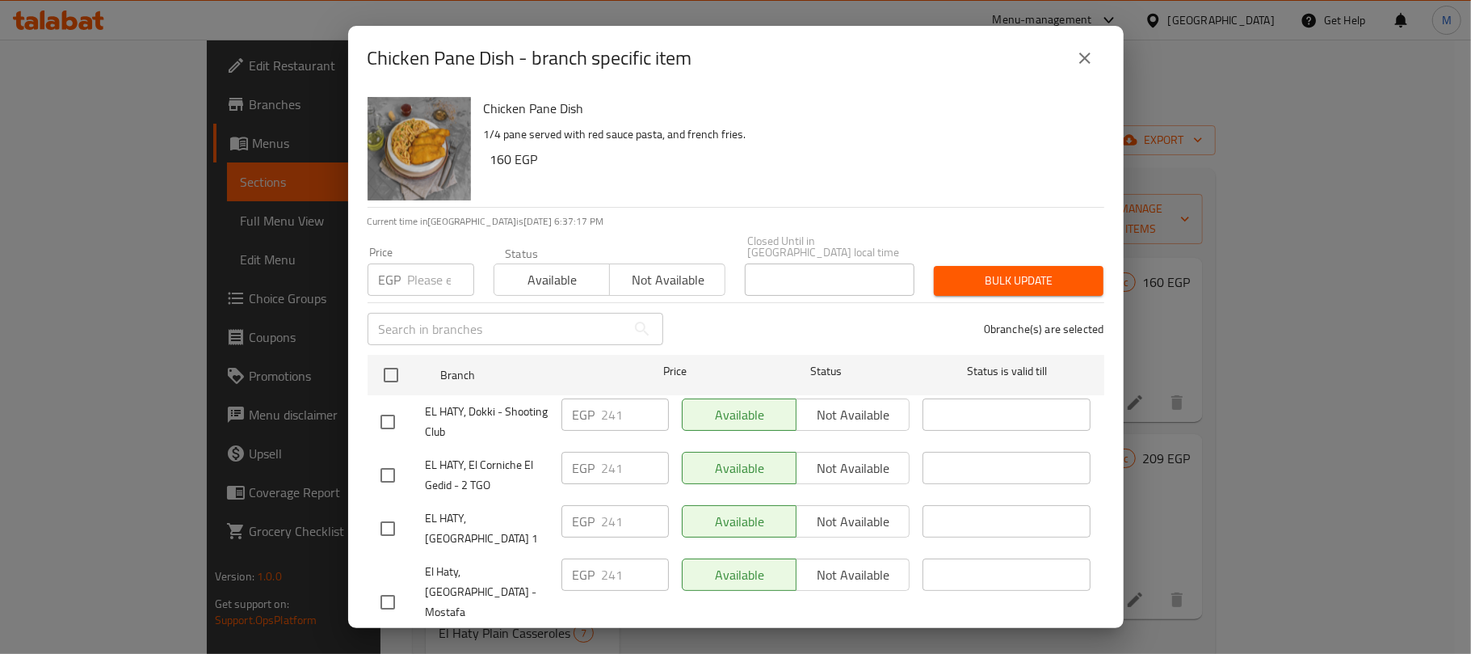
click at [427, 263] on input "number" at bounding box center [441, 279] width 66 height 32
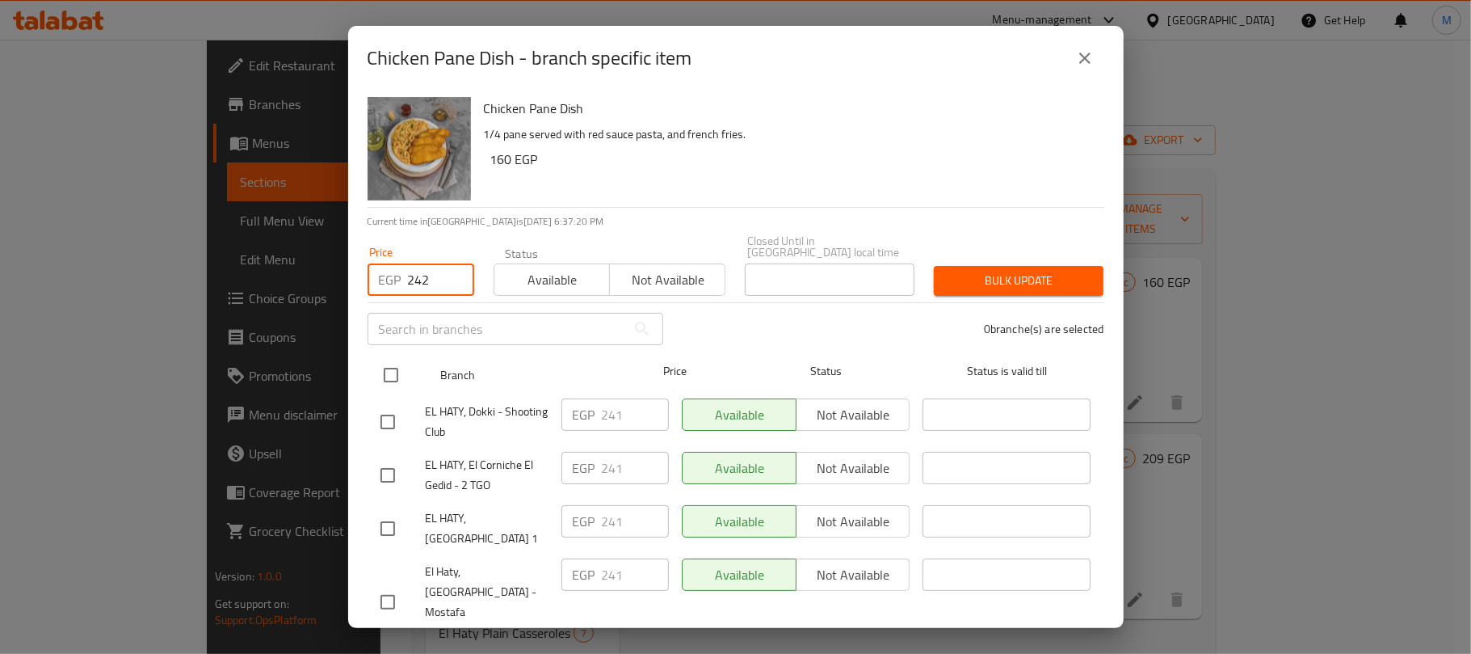
type input "242"
click at [394, 368] on input "checkbox" at bounding box center [391, 375] width 34 height 34
checkbox input "true"
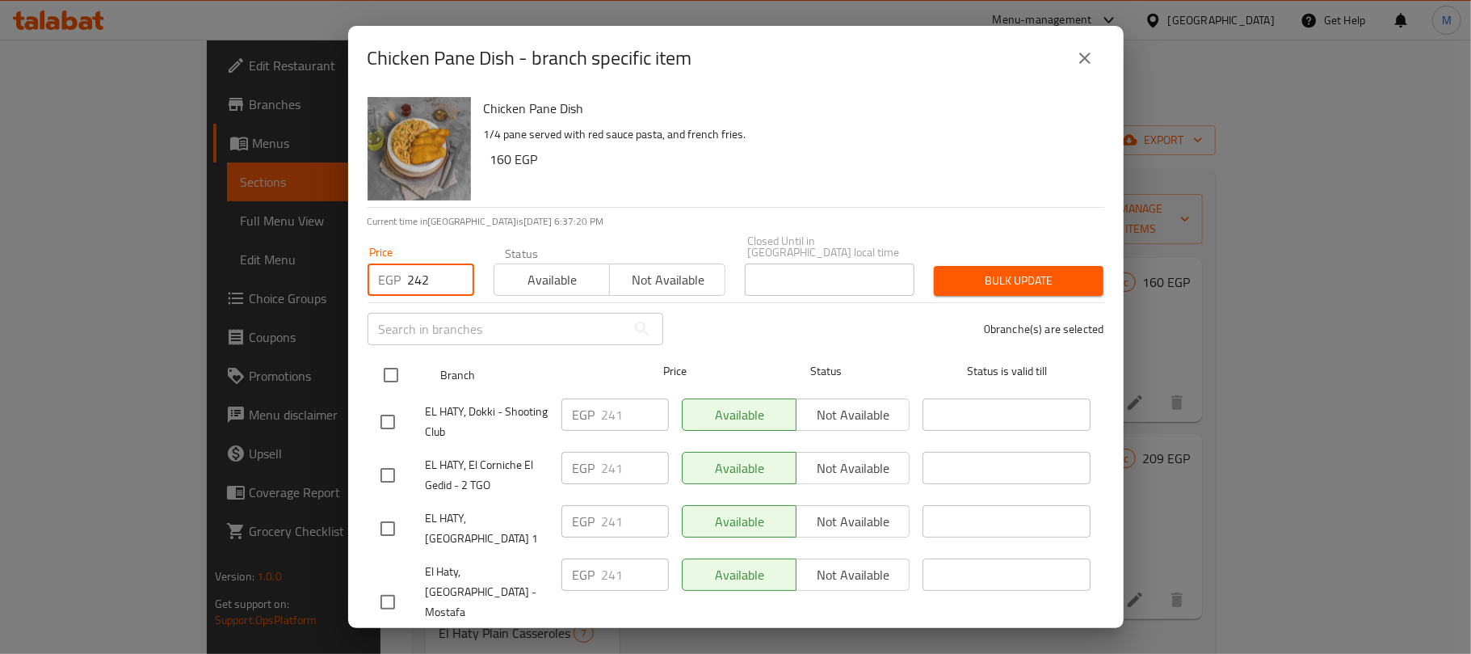
checkbox input "true"
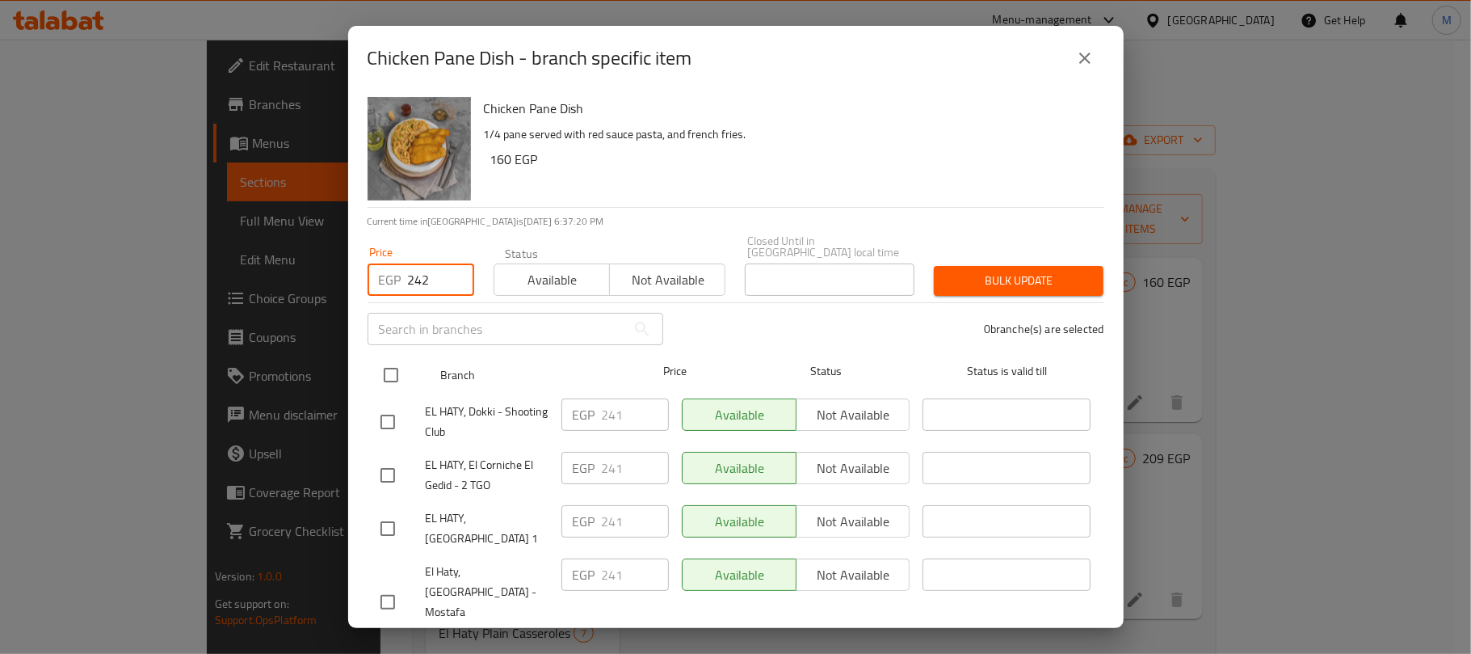
checkbox input "true"
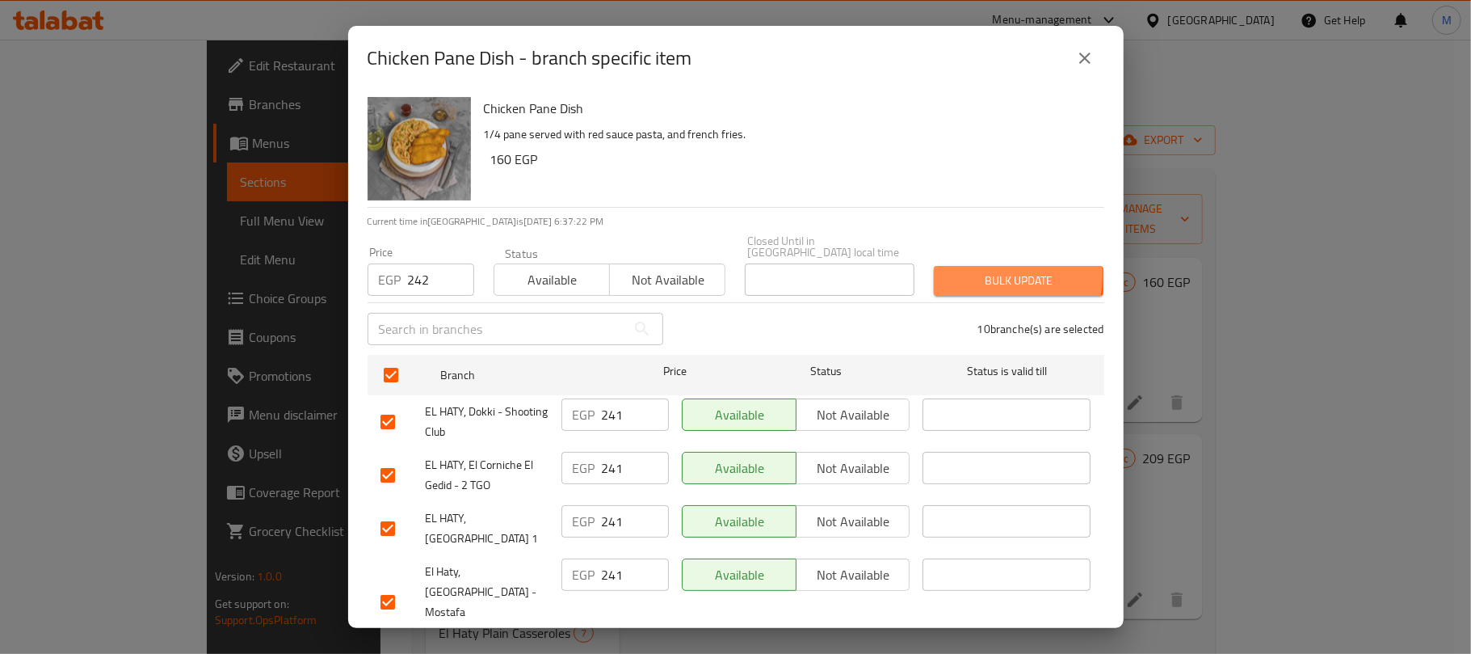
click at [953, 271] on span "Bulk update" at bounding box center [1019, 281] width 144 height 20
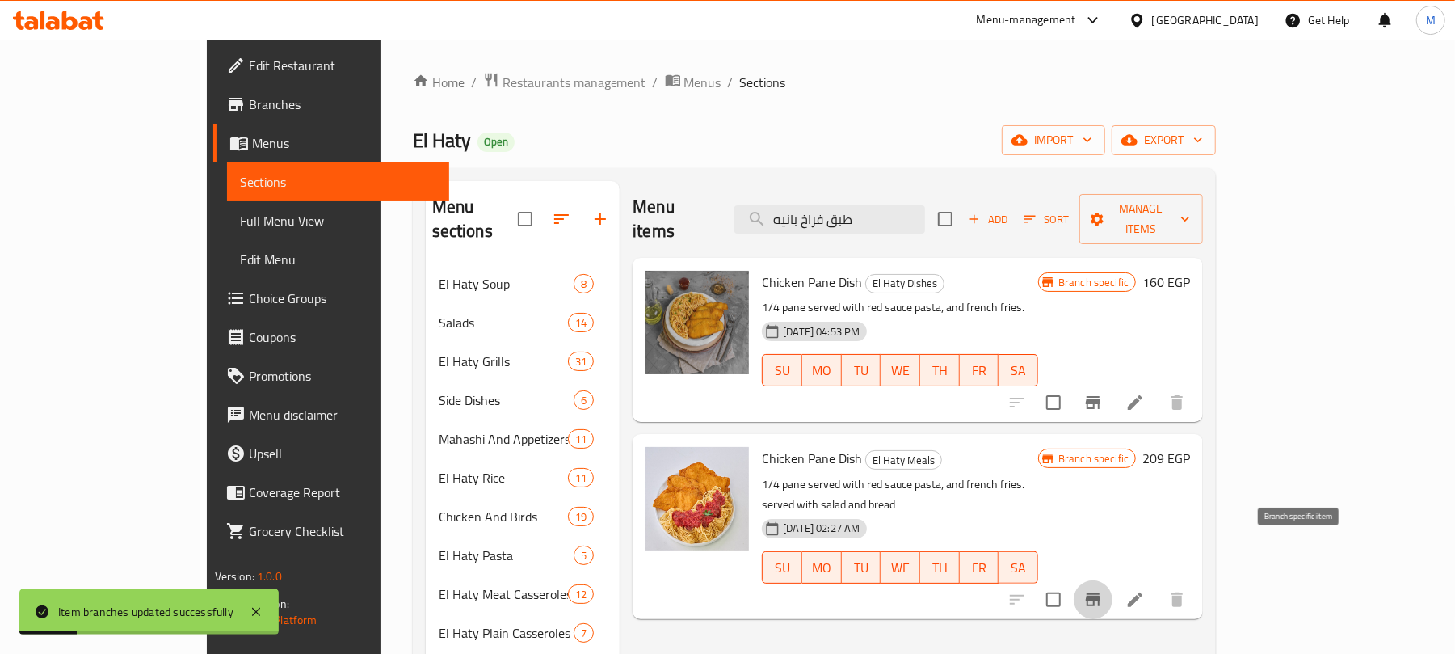
click at [1112, 580] on button "Branch-specific-item" at bounding box center [1093, 599] width 39 height 39
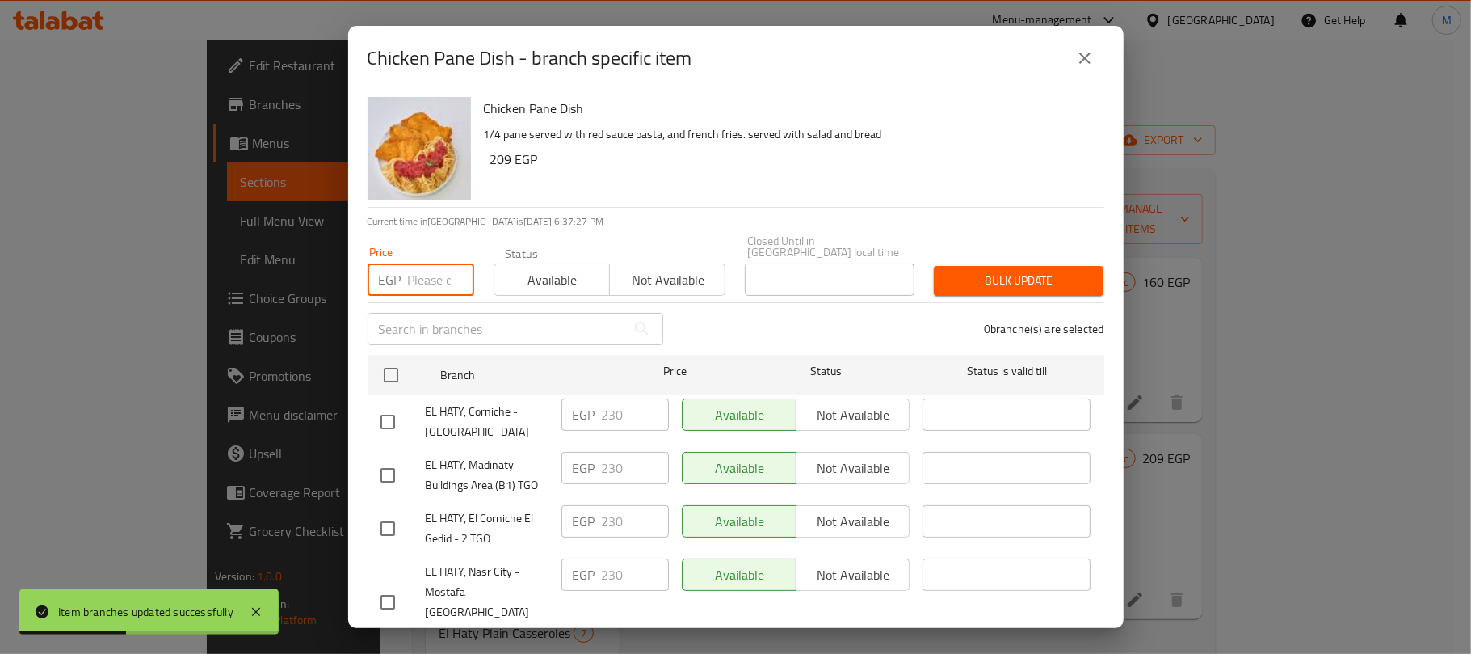
click at [436, 275] on input "number" at bounding box center [441, 279] width 66 height 32
type input "242"
click at [391, 376] on input "checkbox" at bounding box center [391, 375] width 34 height 34
checkbox input "true"
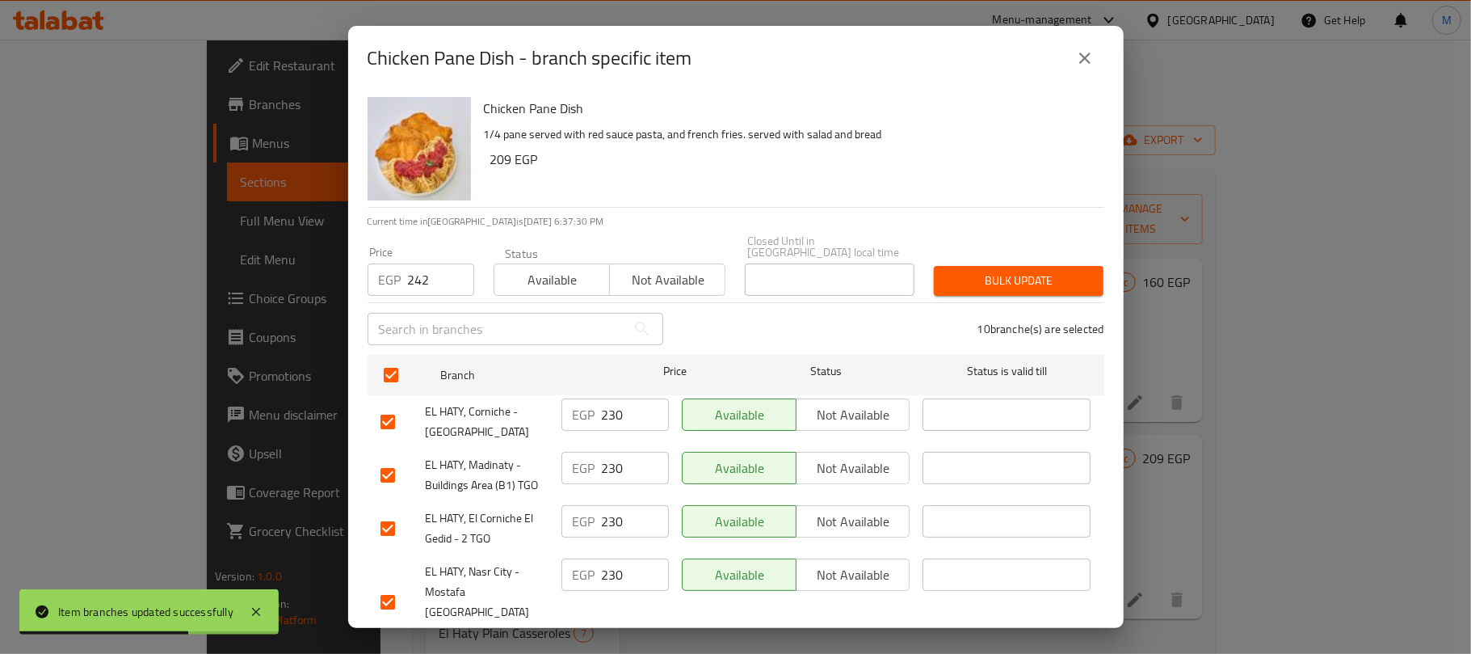
checkbox input "true"
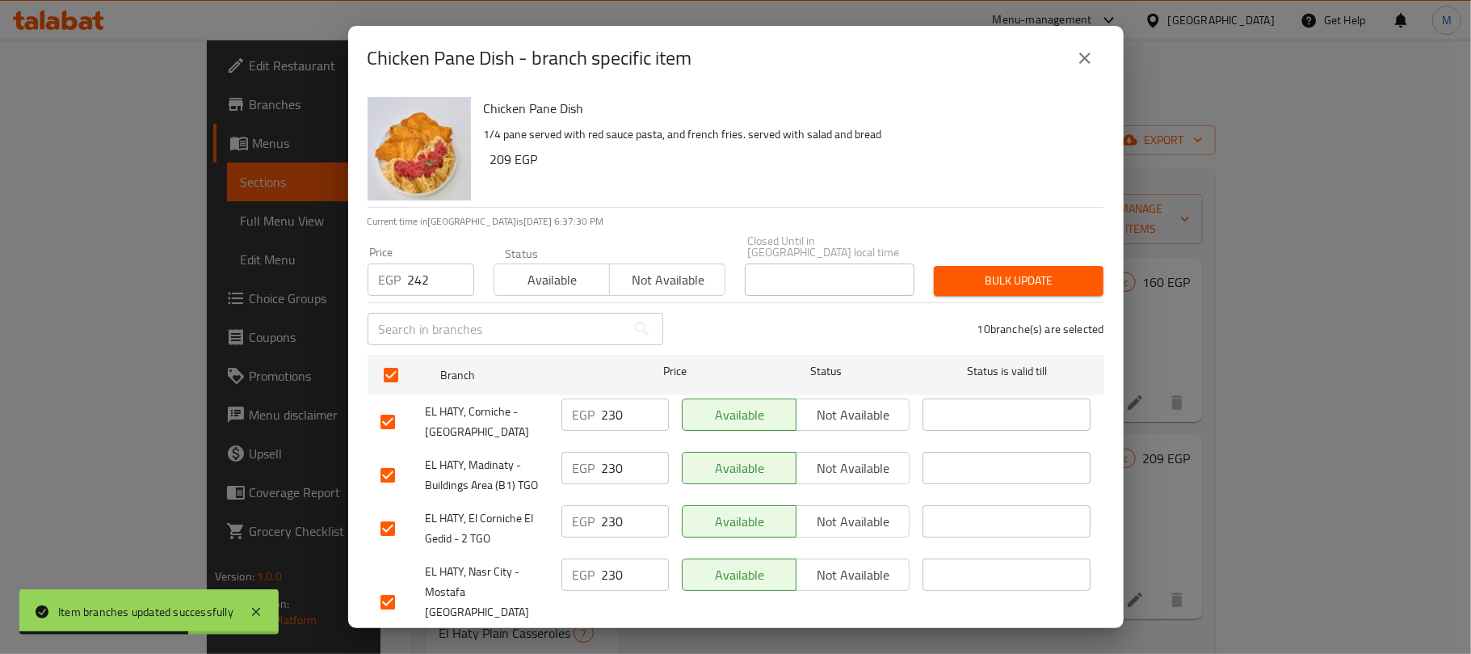
checkbox input "true"
drag, startPoint x: 1003, startPoint y: 273, endPoint x: 994, endPoint y: 275, distance: 9.8
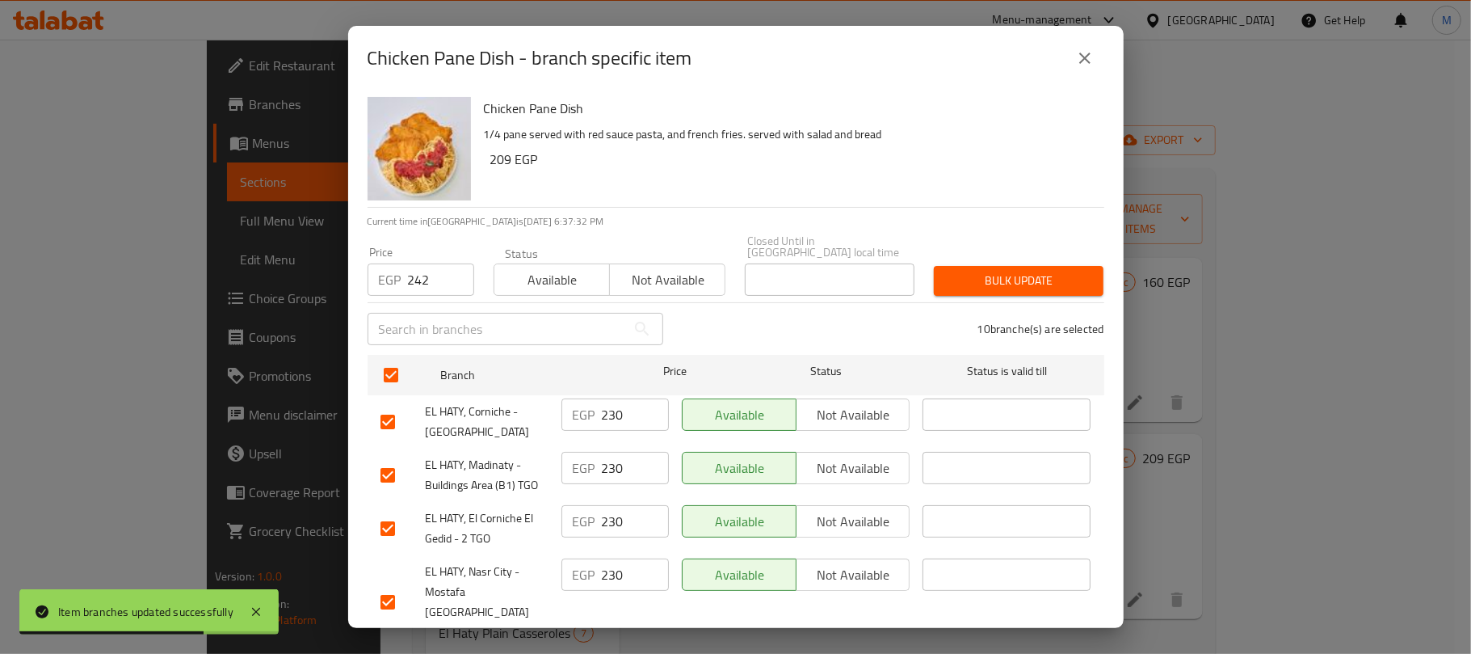
click at [1003, 271] on span "Bulk update" at bounding box center [1019, 281] width 144 height 20
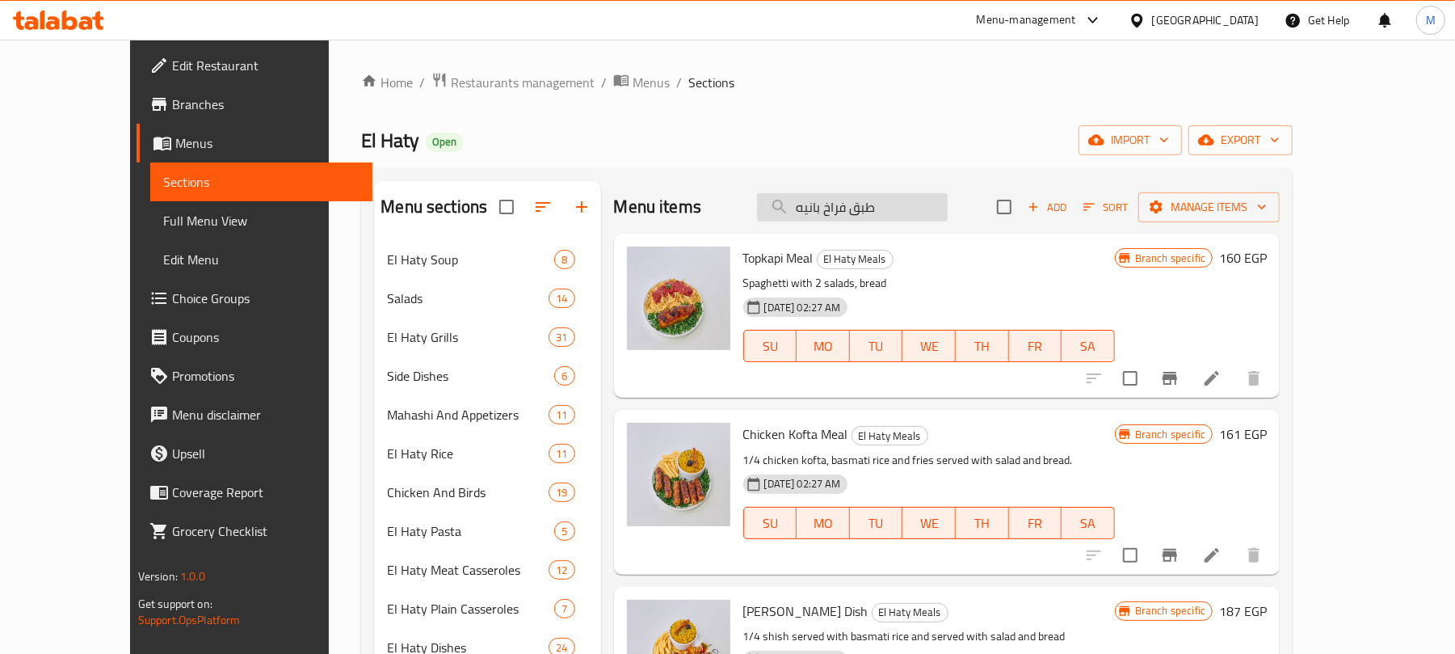
click at [924, 220] on input "طبق فراخ بانيه" at bounding box center [852, 207] width 191 height 28
paste input "صدور فراخ مشوية"
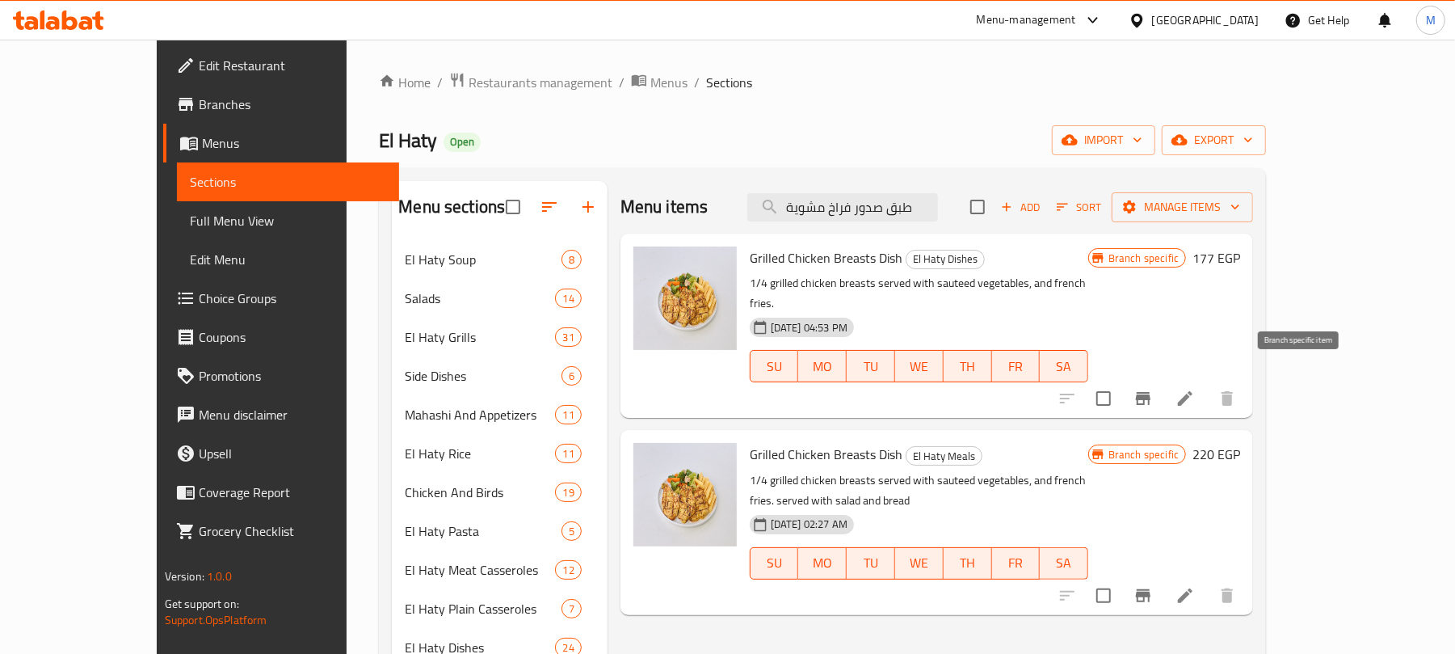
type input "طبق صدور فراخ مشوية"
click at [1150, 392] on icon "Branch-specific-item" at bounding box center [1143, 398] width 15 height 13
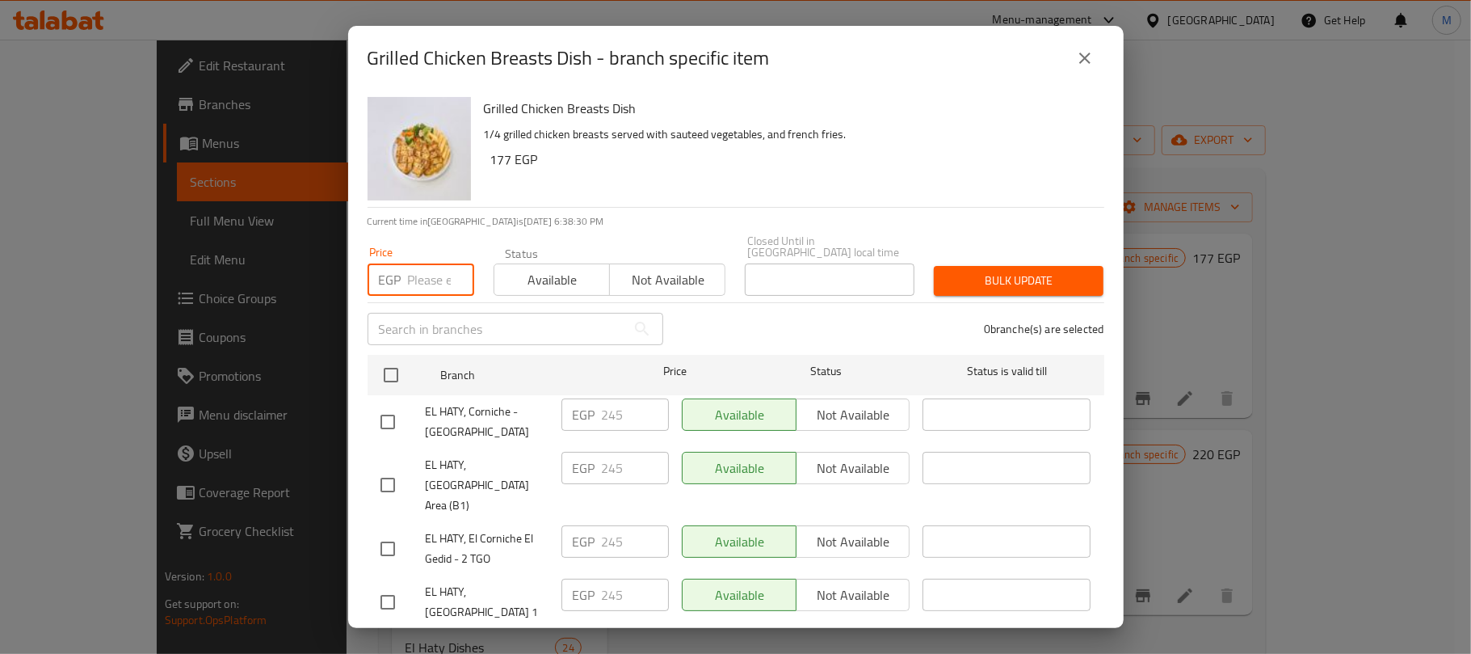
click at [420, 275] on input "number" at bounding box center [441, 279] width 66 height 32
paste input "257"
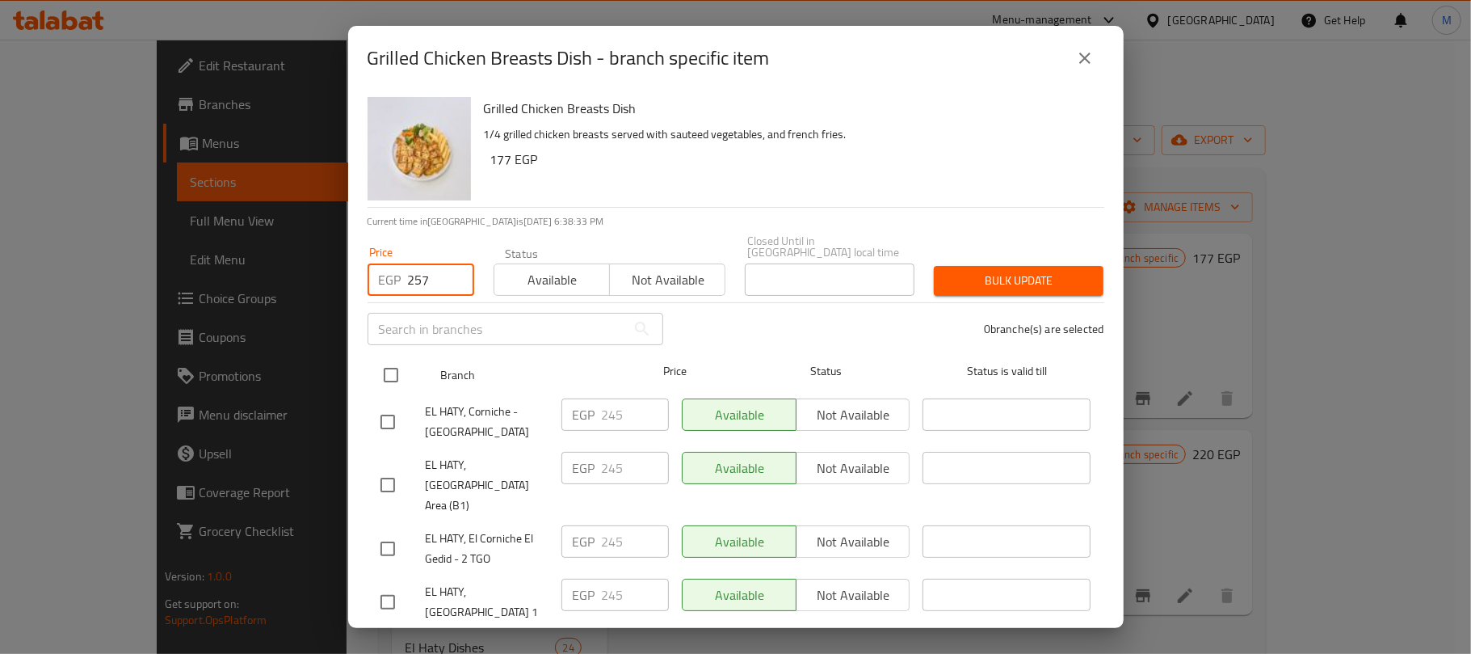
type input "257"
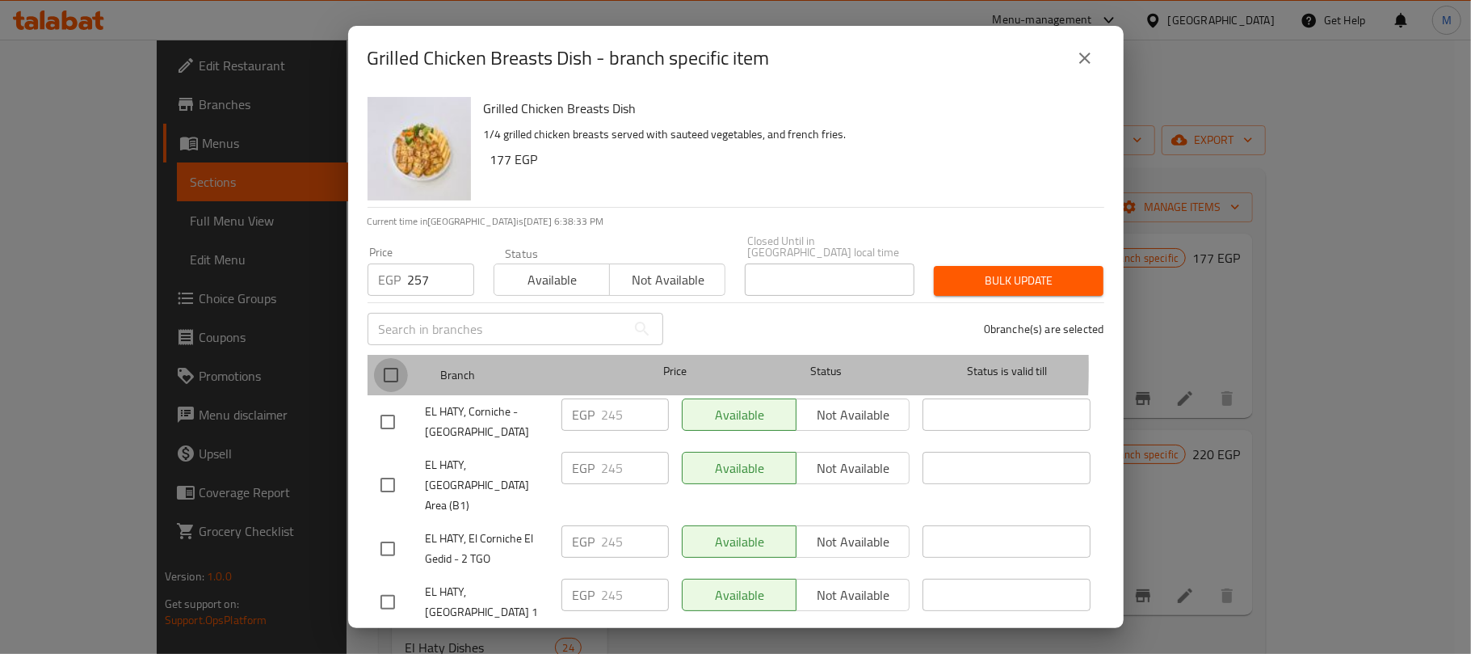
click at [399, 358] on input "checkbox" at bounding box center [391, 375] width 34 height 34
checkbox input "true"
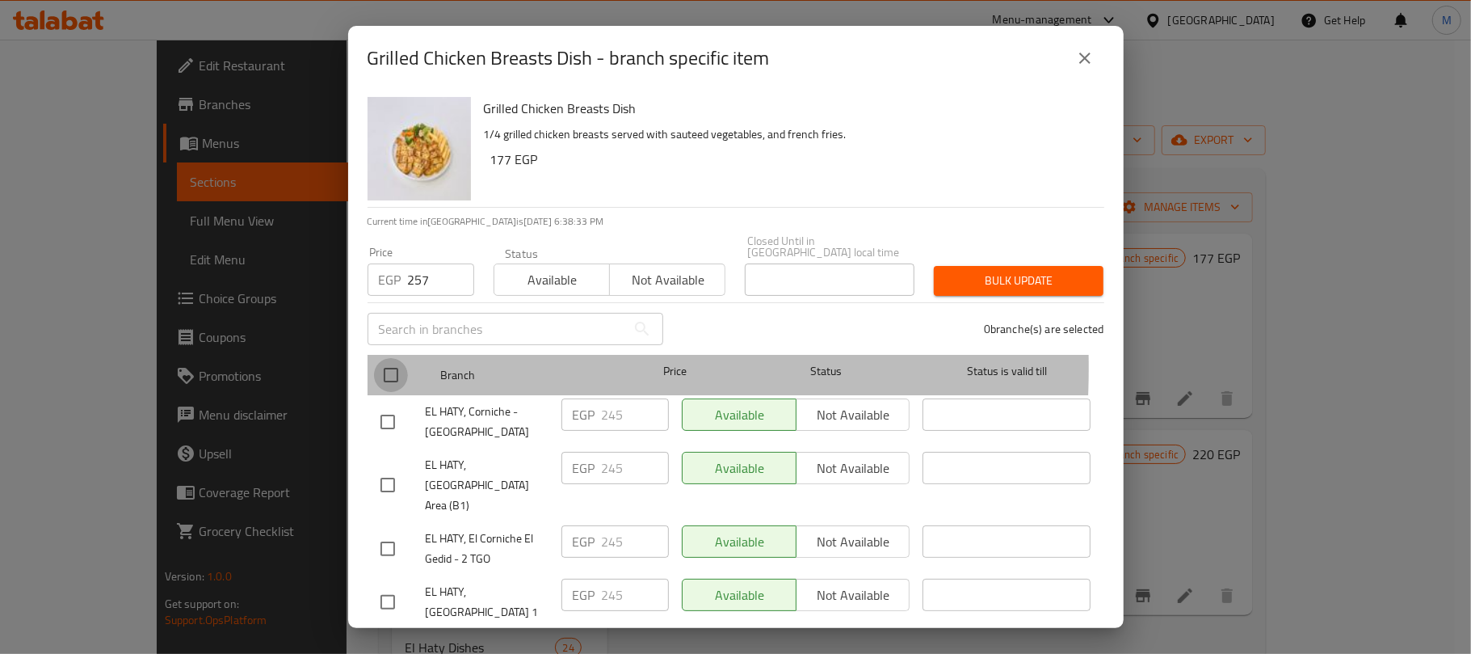
checkbox input "true"
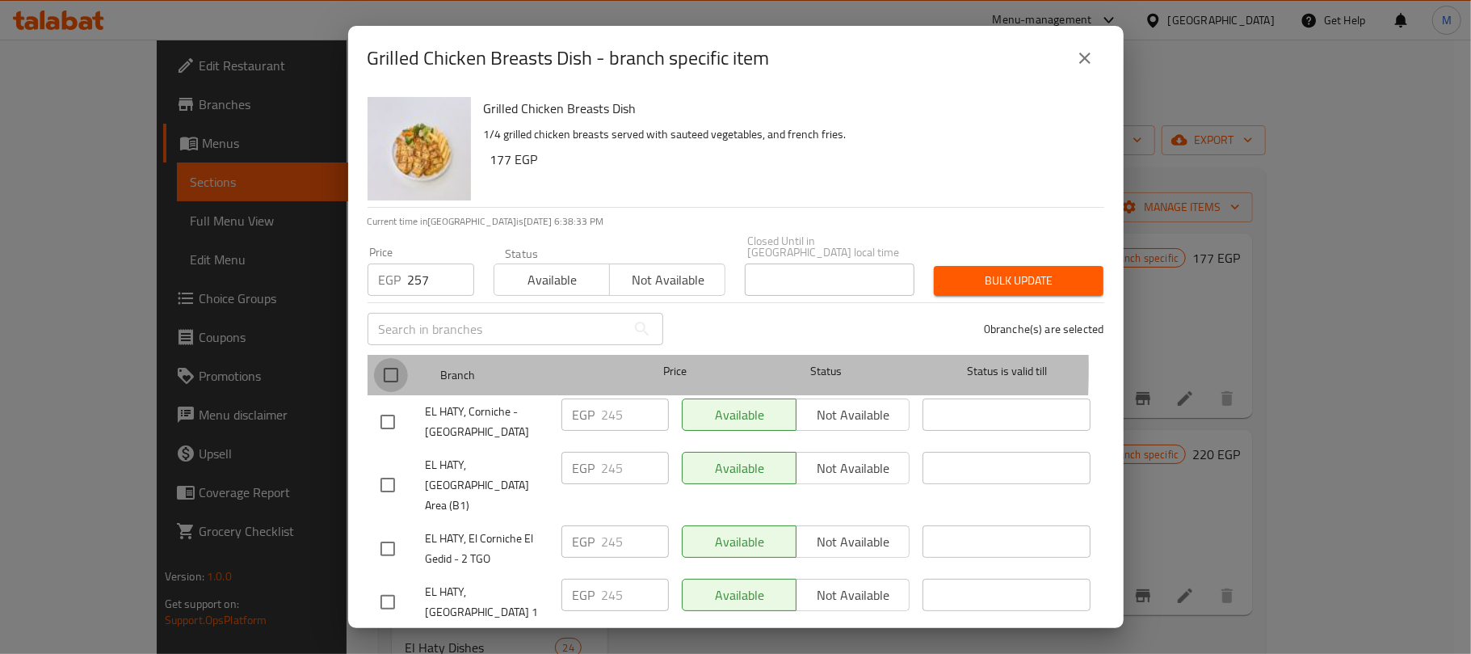
checkbox input "true"
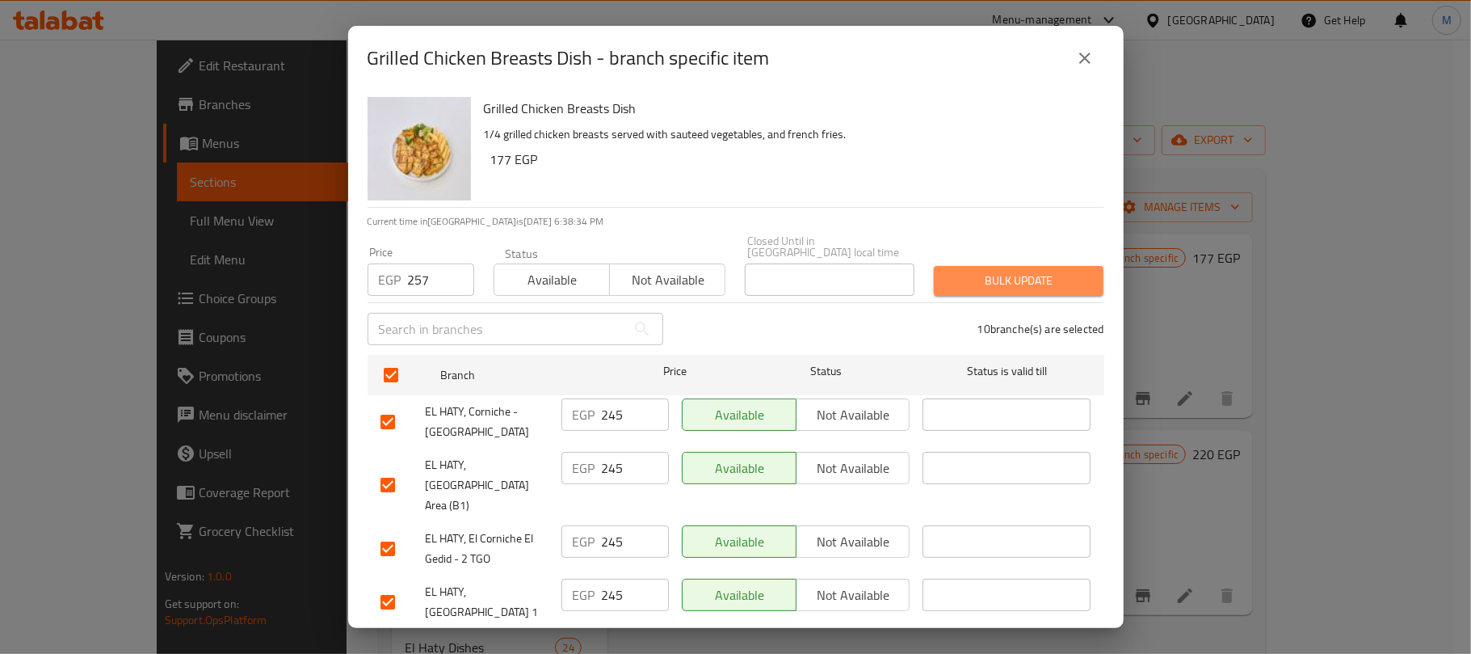
click at [1058, 266] on button "Bulk update" at bounding box center [1019, 281] width 170 height 30
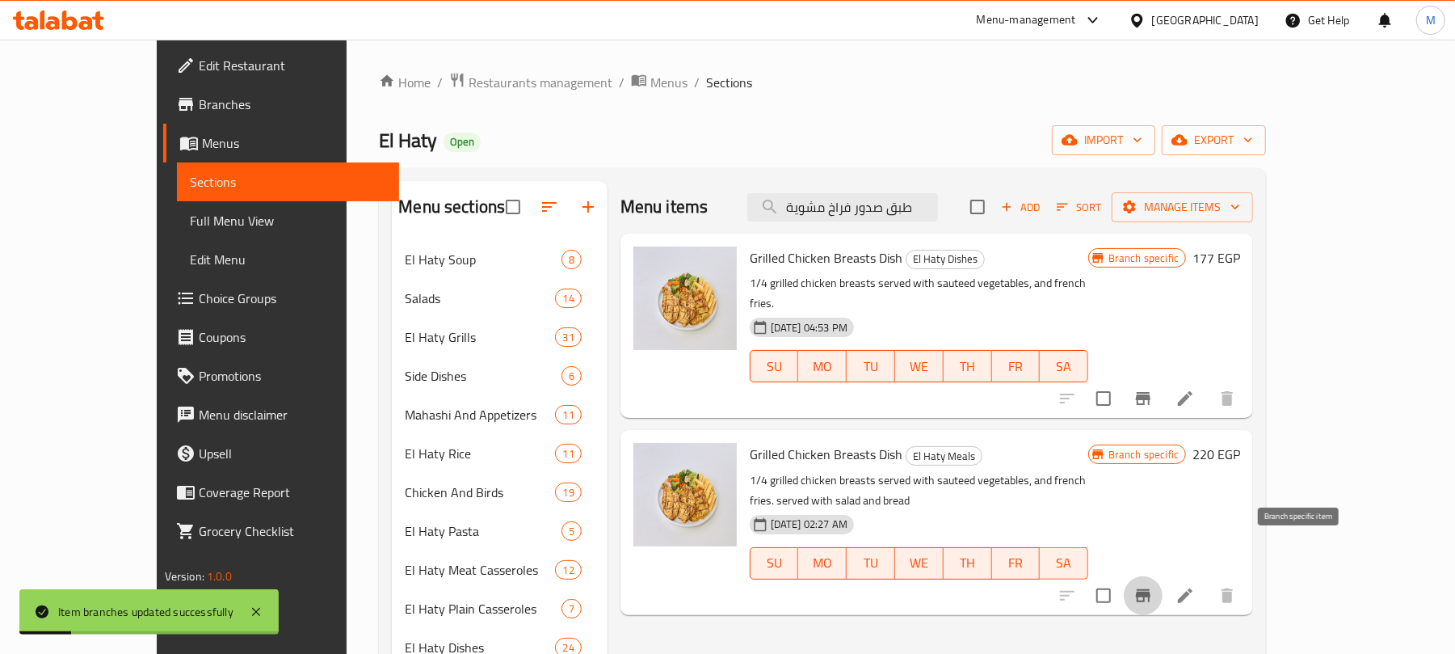
click at [1163, 576] on button "Branch-specific-item" at bounding box center [1143, 595] width 39 height 39
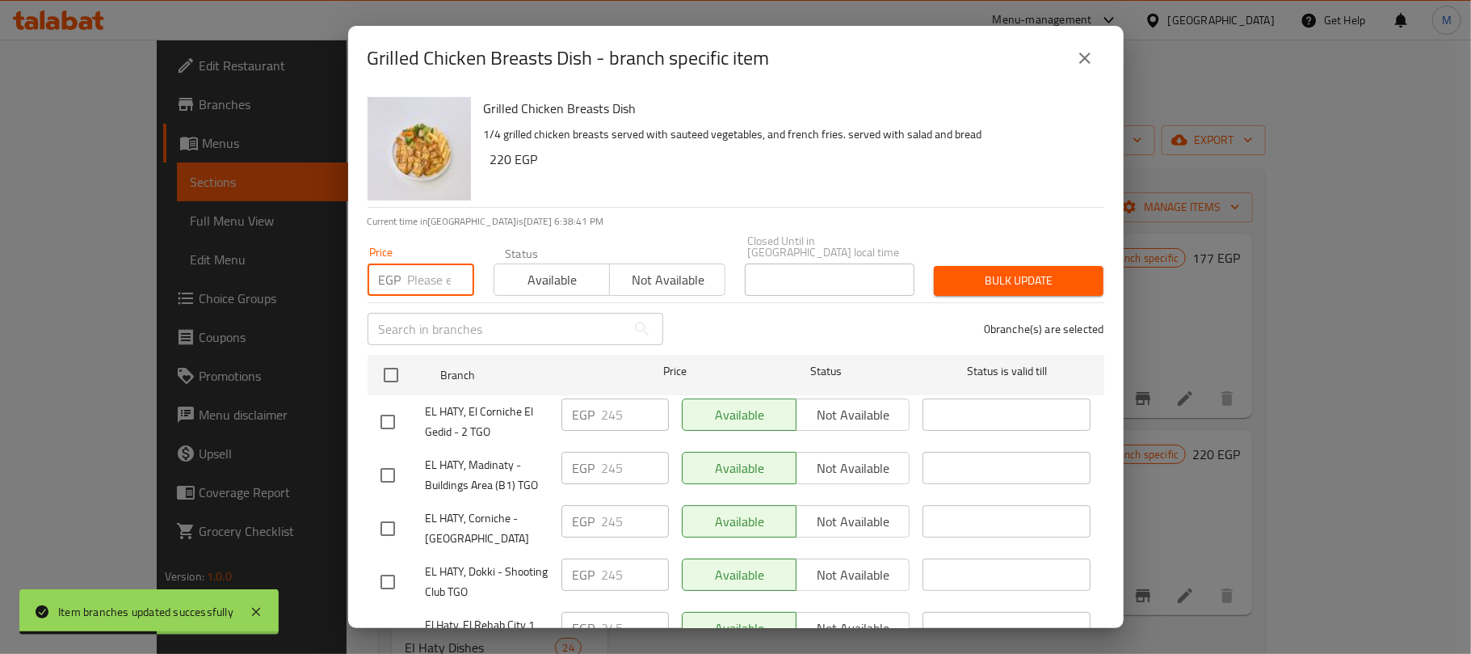
click at [422, 275] on input "number" at bounding box center [441, 279] width 66 height 32
paste input "257"
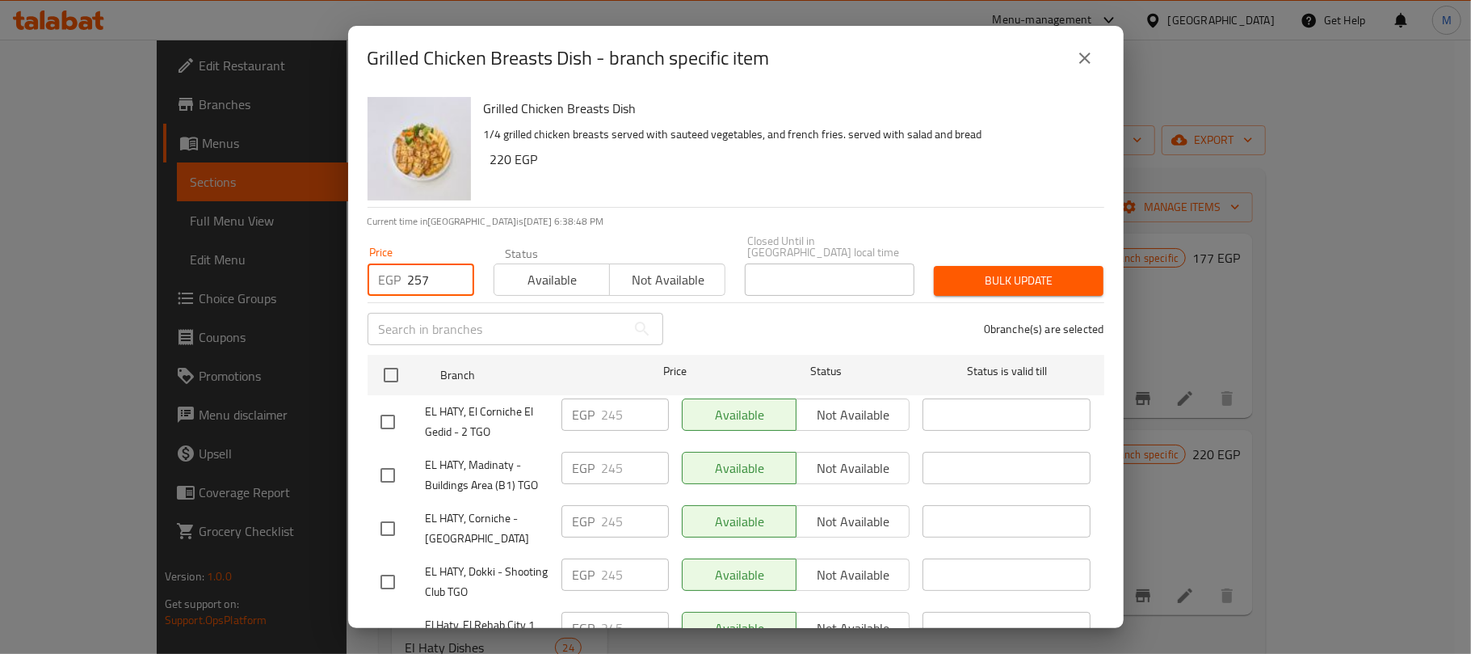
type input "257"
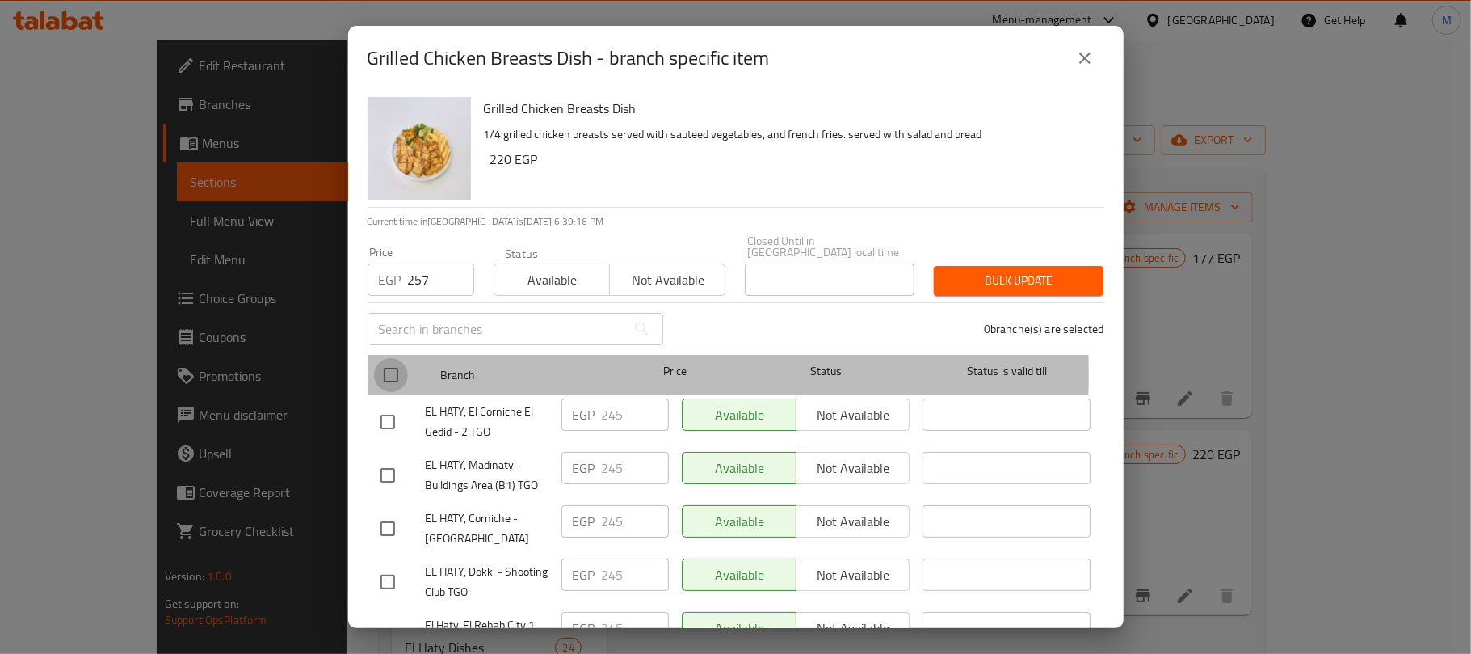
click at [401, 360] on input "checkbox" at bounding box center [391, 375] width 34 height 34
checkbox input "true"
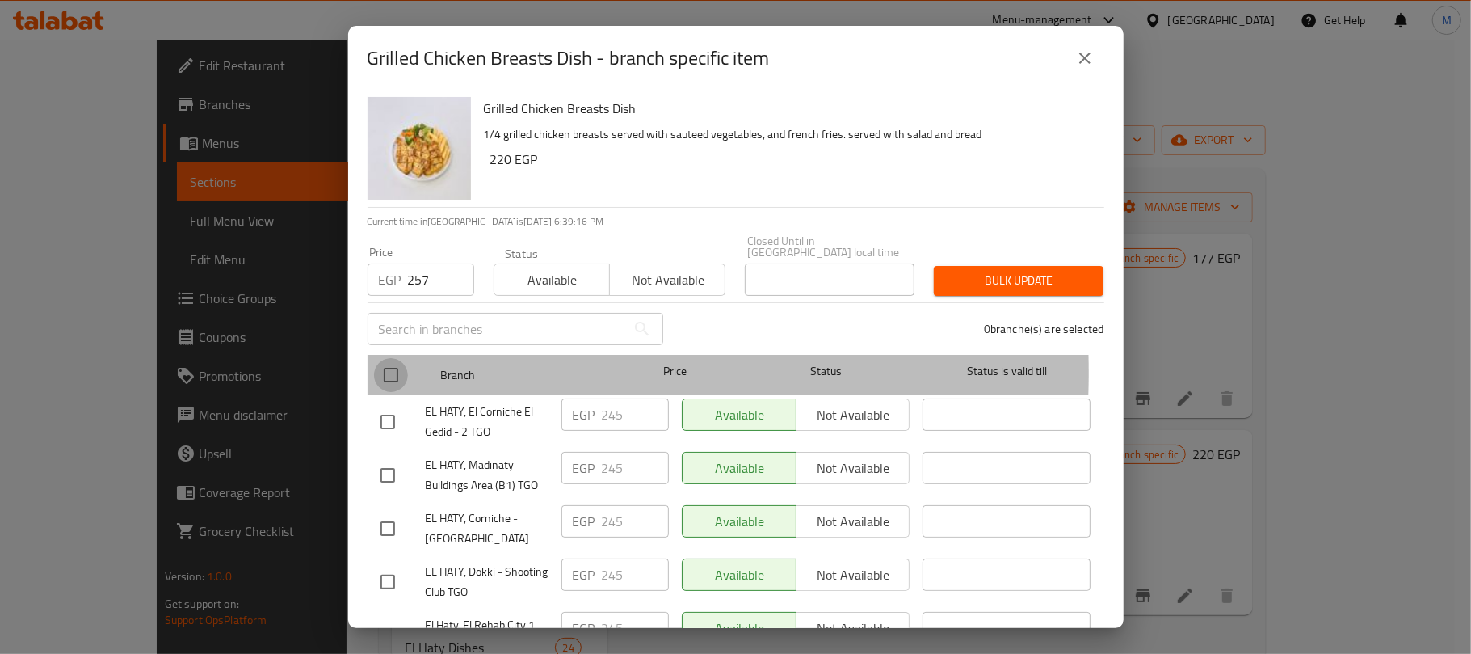
checkbox input "true"
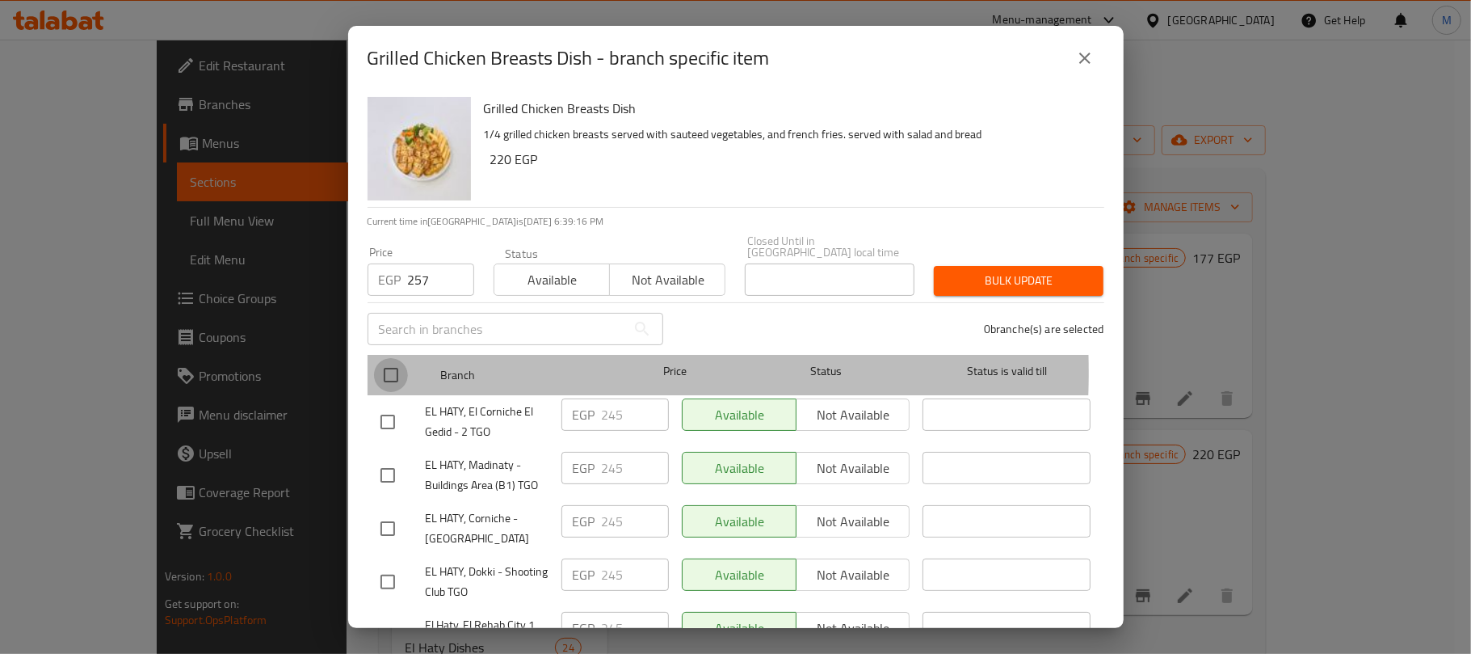
checkbox input "true"
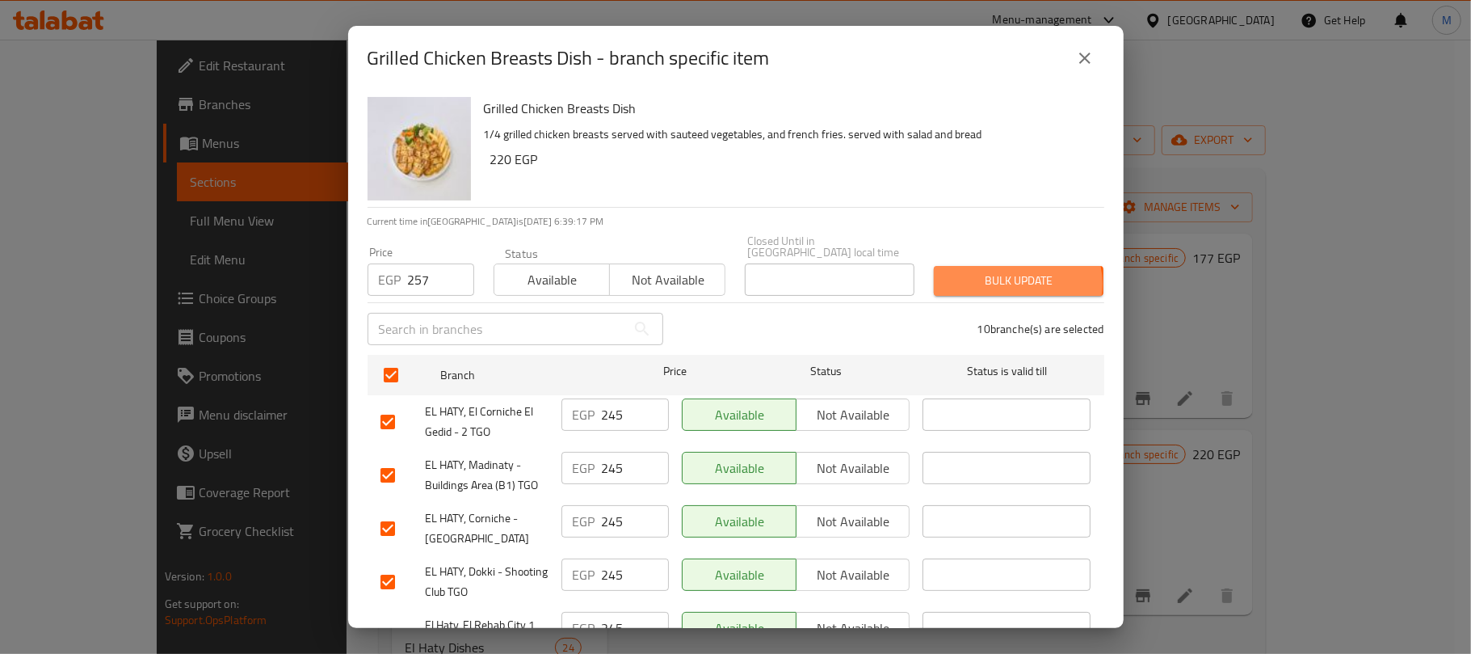
click at [1000, 272] on span "Bulk update" at bounding box center [1019, 281] width 144 height 20
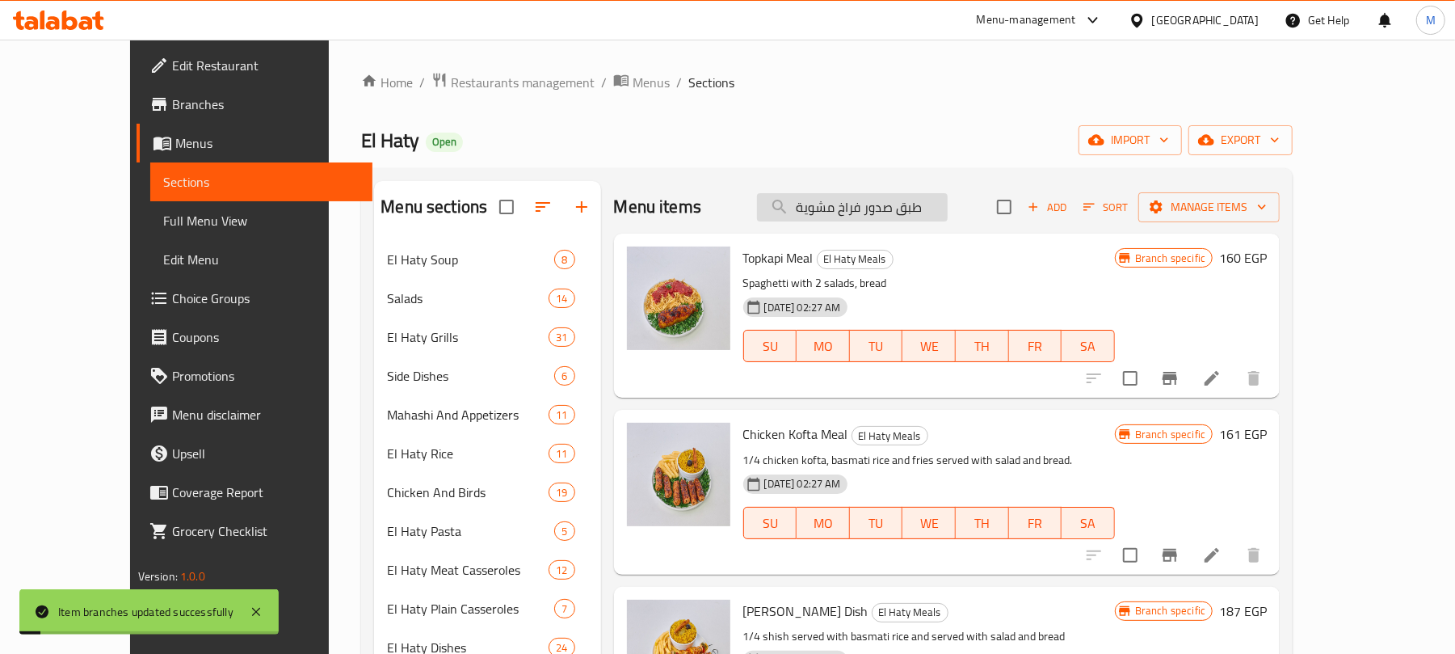
click at [900, 202] on input "طبق صدور فراخ مشوية" at bounding box center [852, 207] width 191 height 28
paste input "وجبة حمام وكفت"
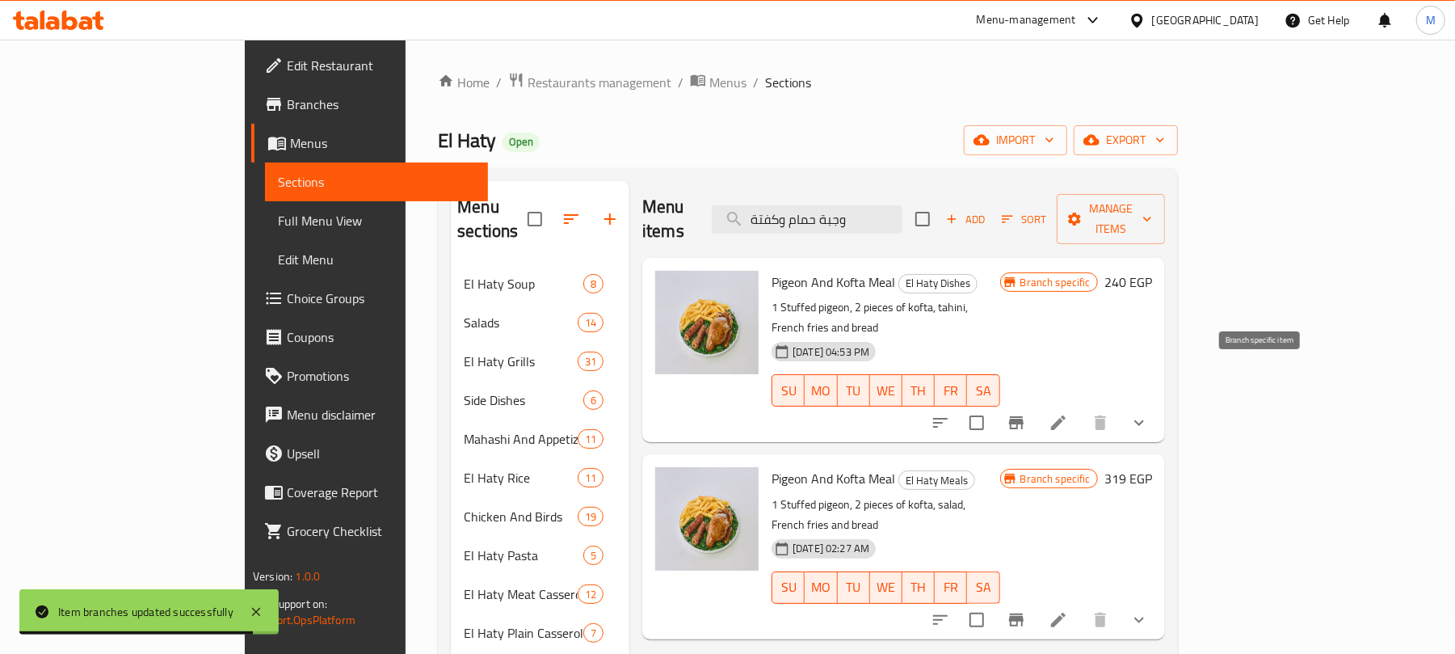
type input "وجبة حمام وكفتة"
click at [1024, 416] on icon "Branch-specific-item" at bounding box center [1016, 422] width 15 height 13
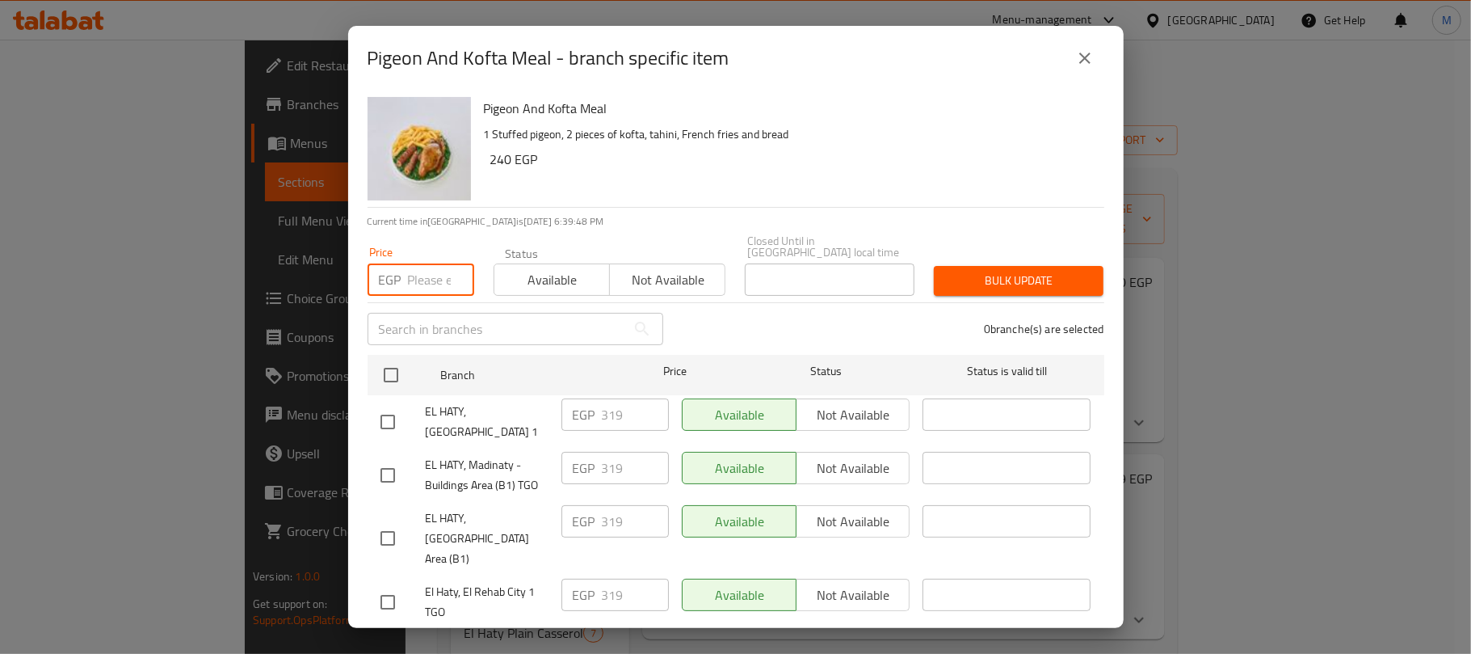
click at [422, 271] on input "number" at bounding box center [441, 279] width 66 height 32
paste input "368"
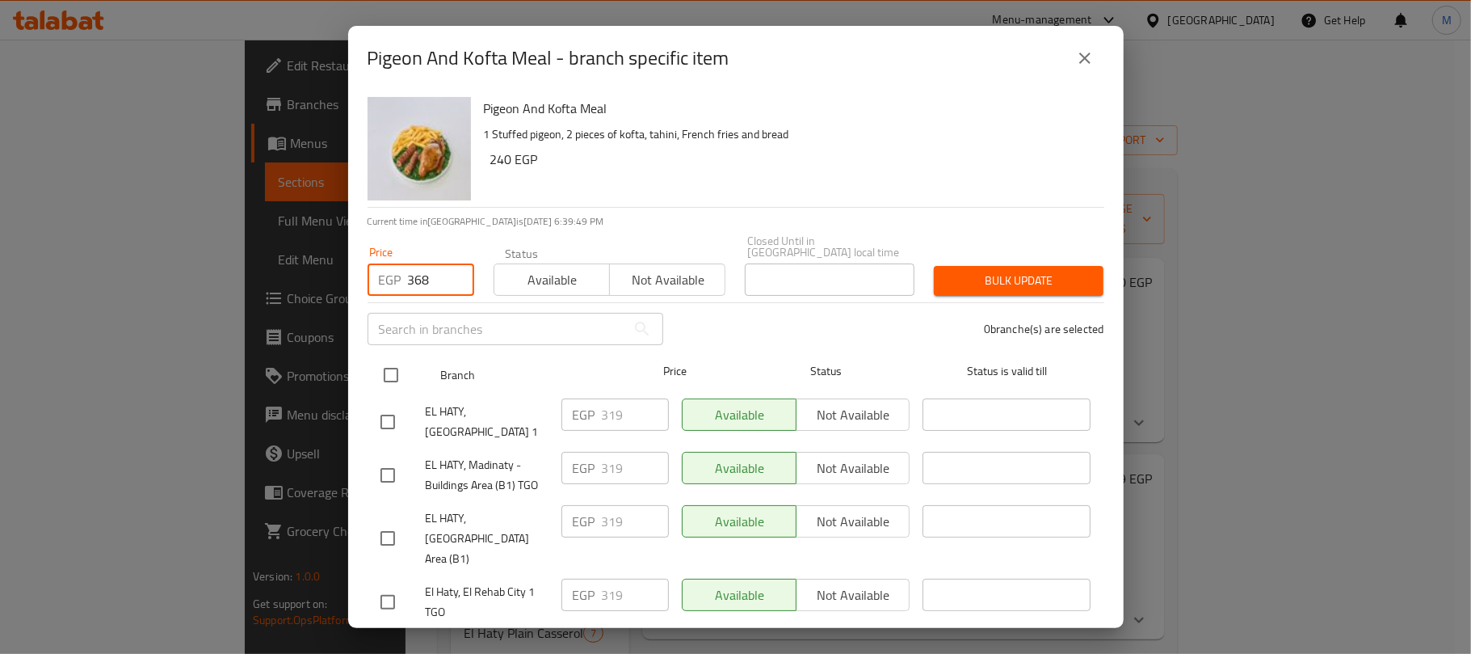
type input "368"
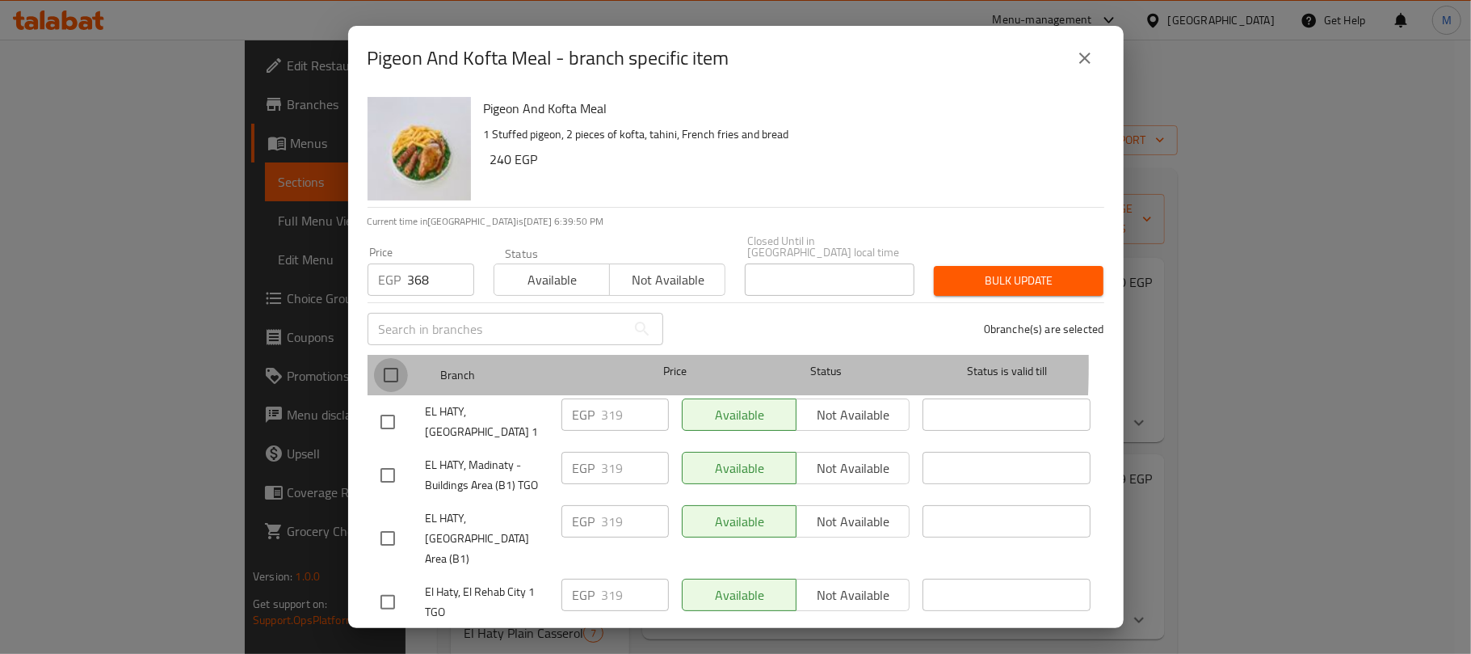
click at [395, 358] on input "checkbox" at bounding box center [391, 375] width 34 height 34
checkbox input "true"
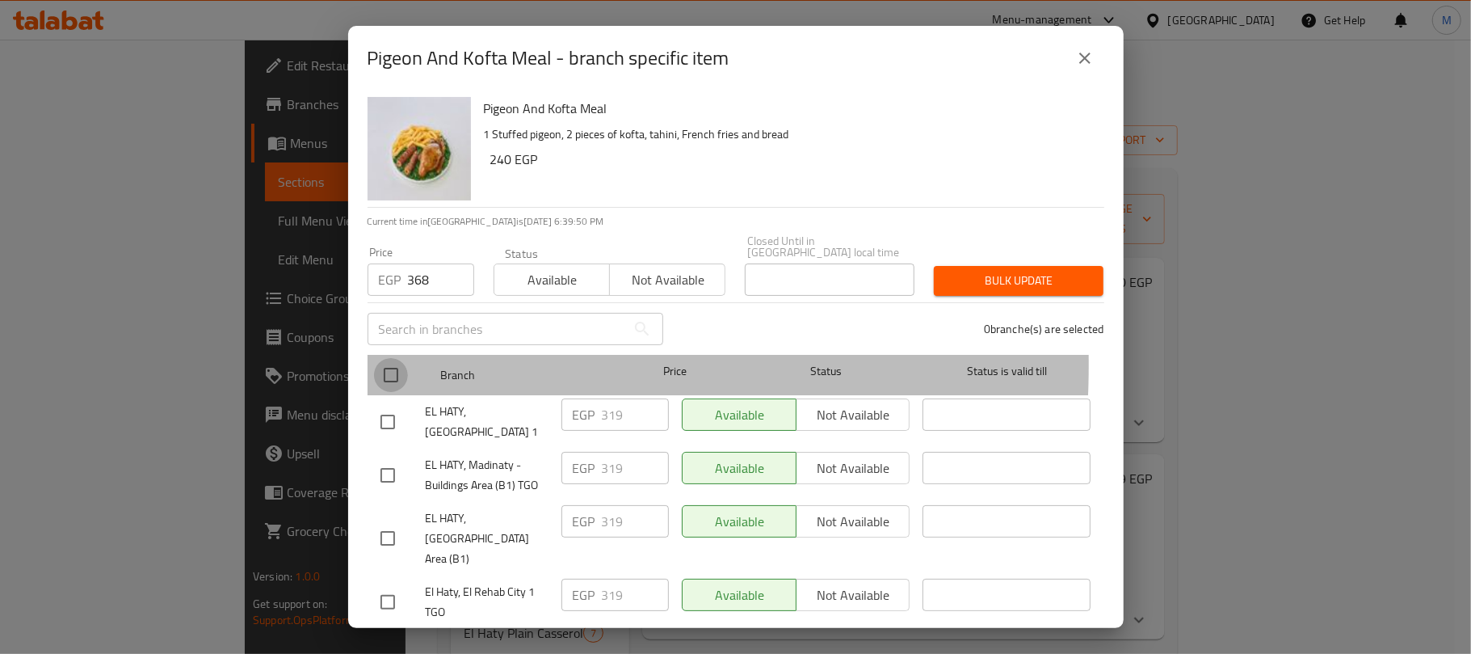
checkbox input "true"
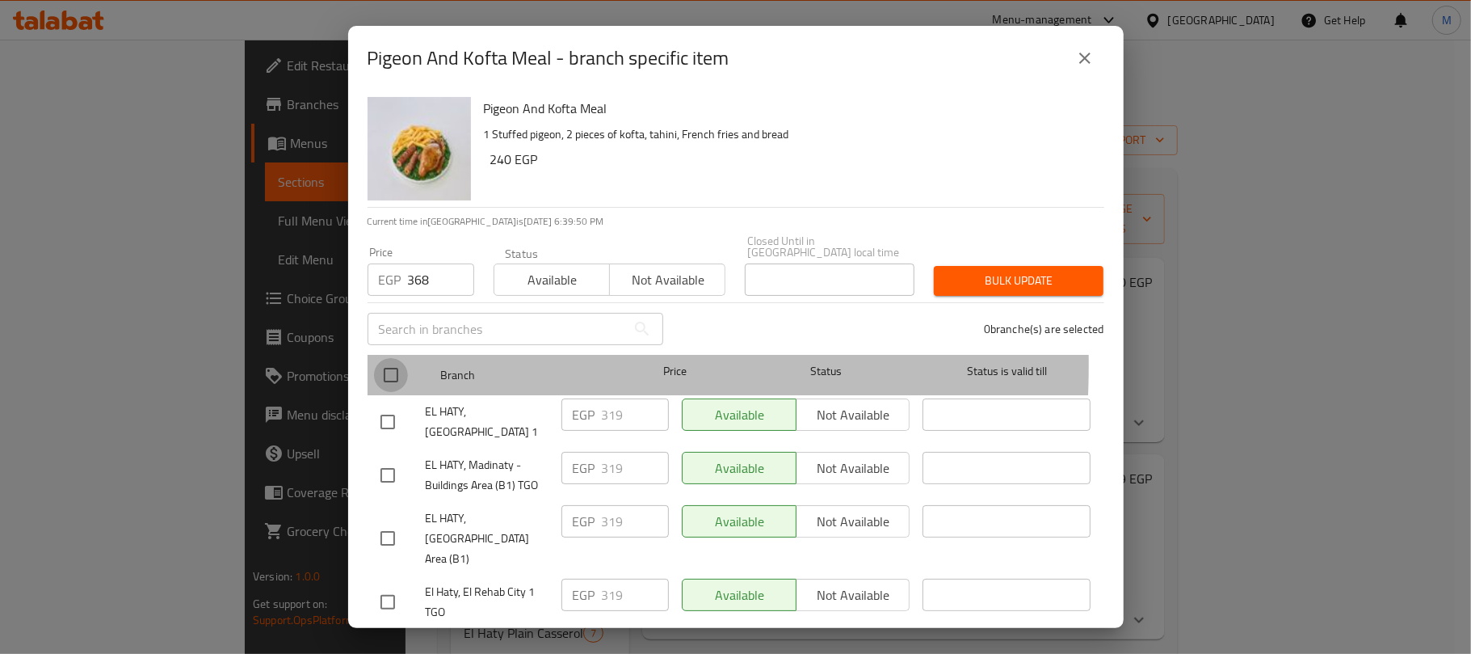
checkbox input "true"
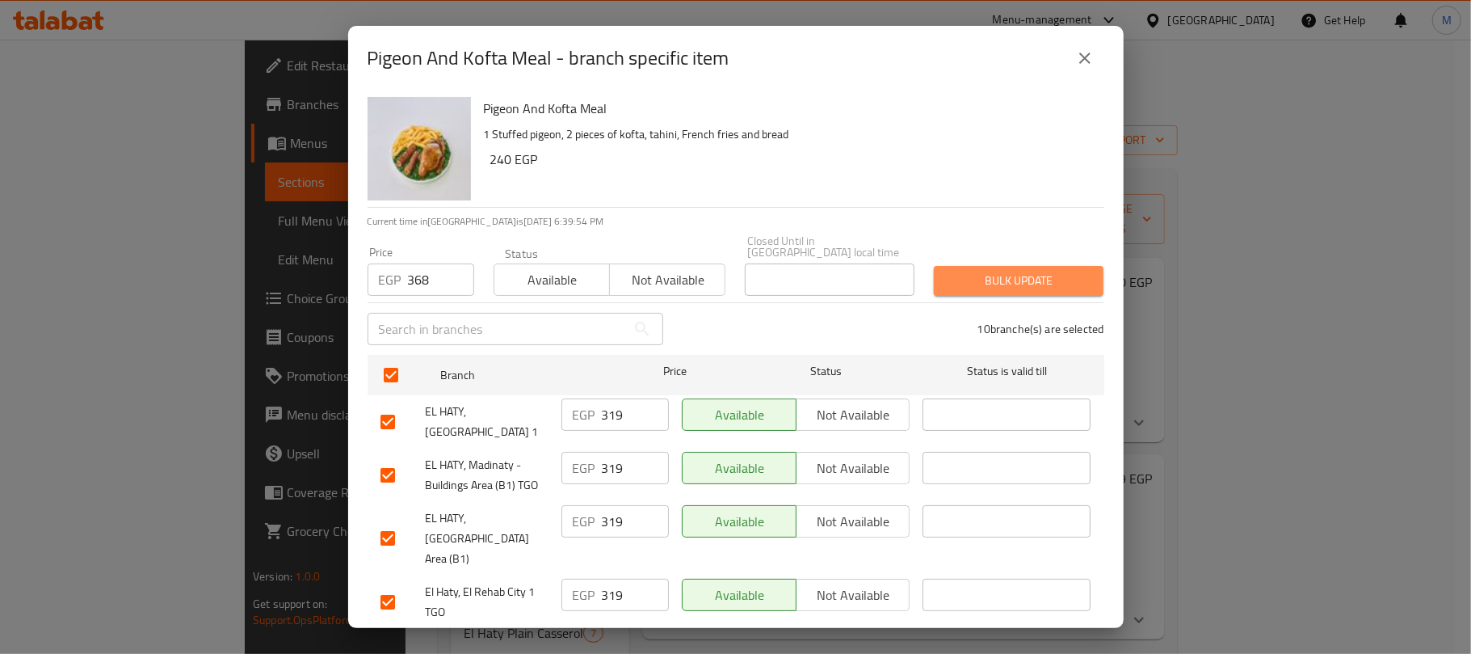
click at [1050, 271] on span "Bulk update" at bounding box center [1019, 281] width 144 height 20
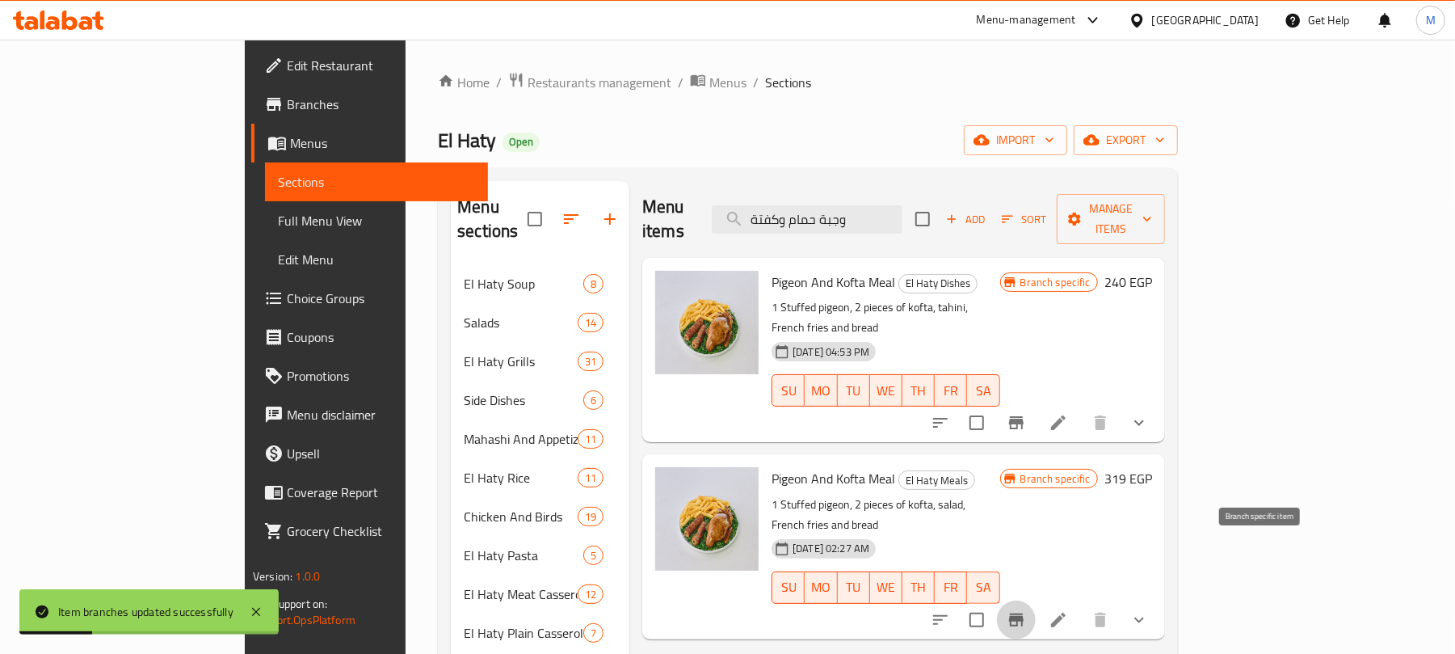
click at [1024, 613] on icon "Branch-specific-item" at bounding box center [1016, 619] width 15 height 13
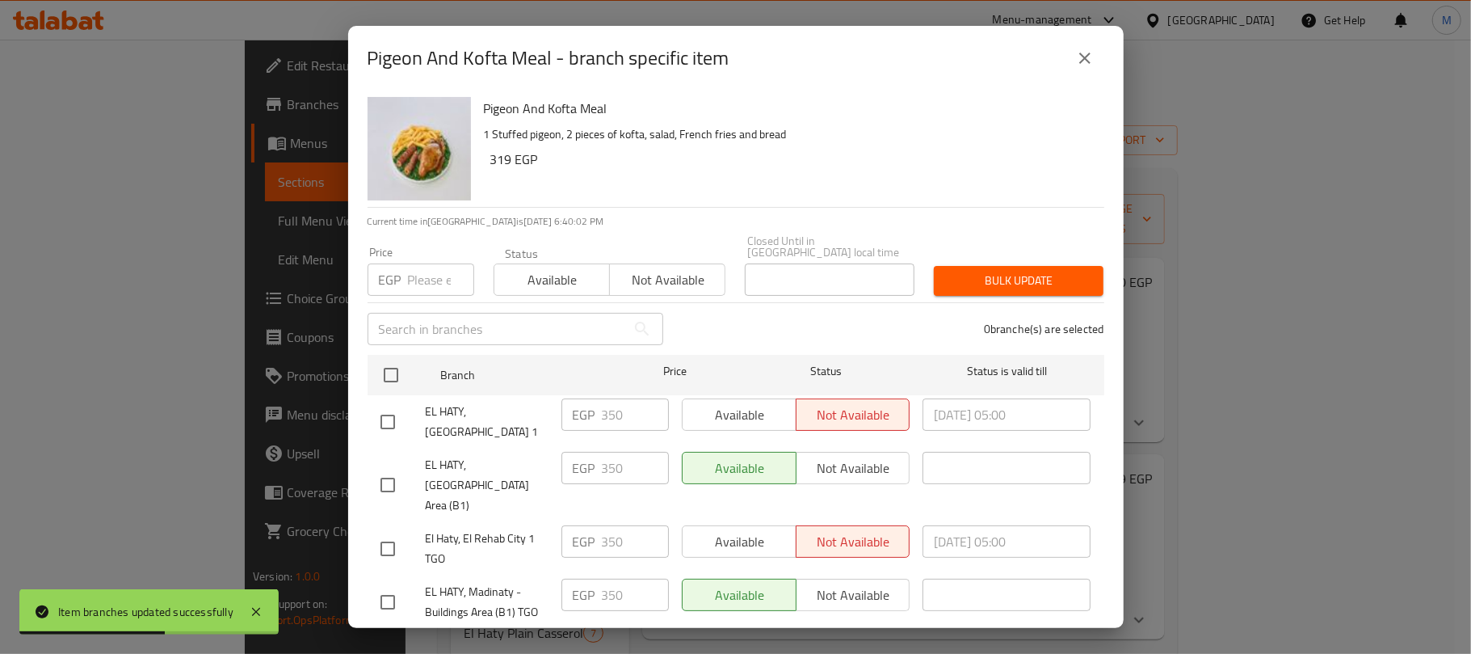
click at [427, 269] on input "number" at bounding box center [441, 279] width 66 height 32
paste input "368"
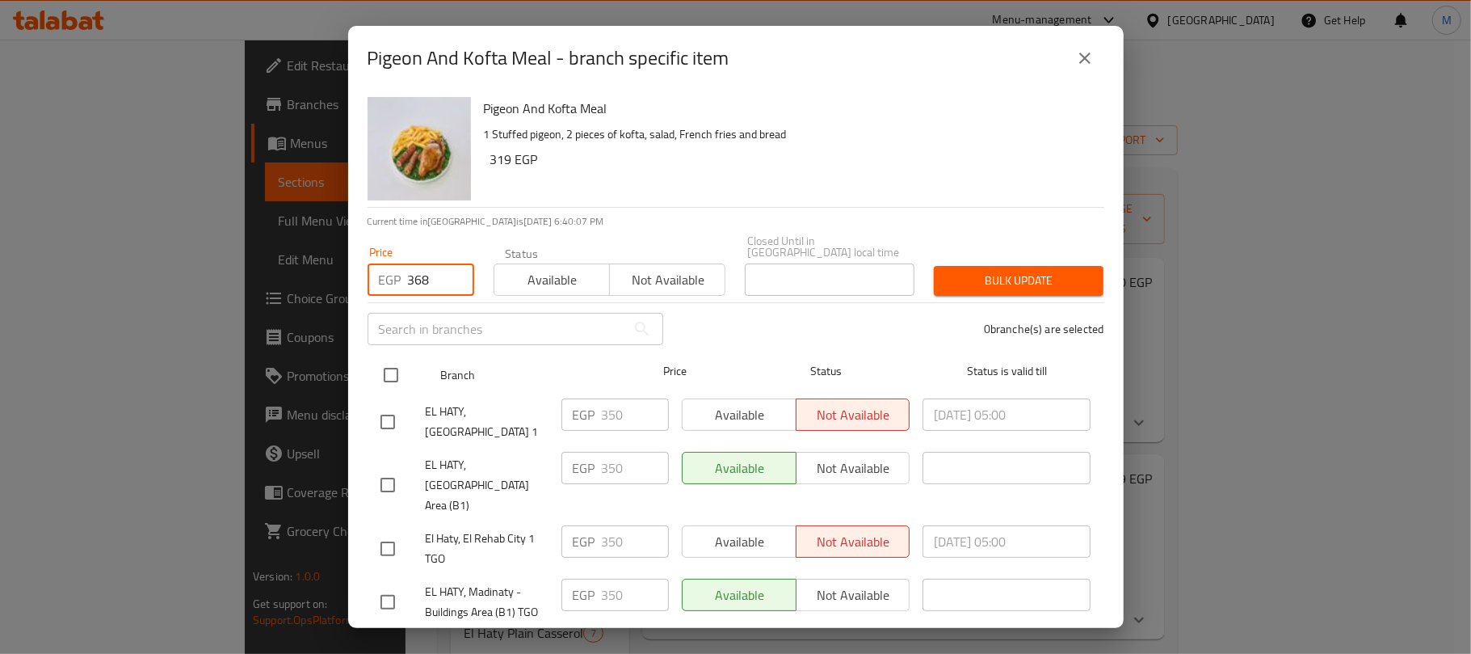
type input "368"
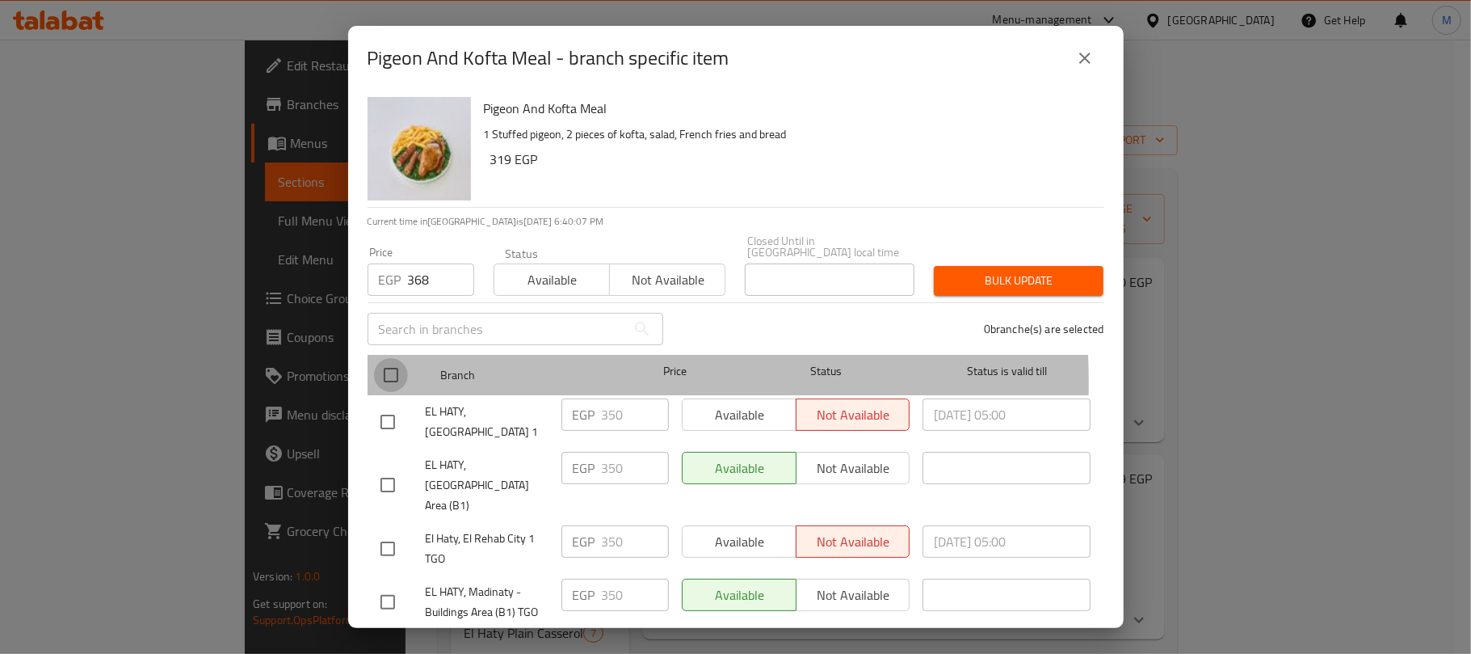
click at [389, 372] on input "checkbox" at bounding box center [391, 375] width 34 height 34
checkbox input "true"
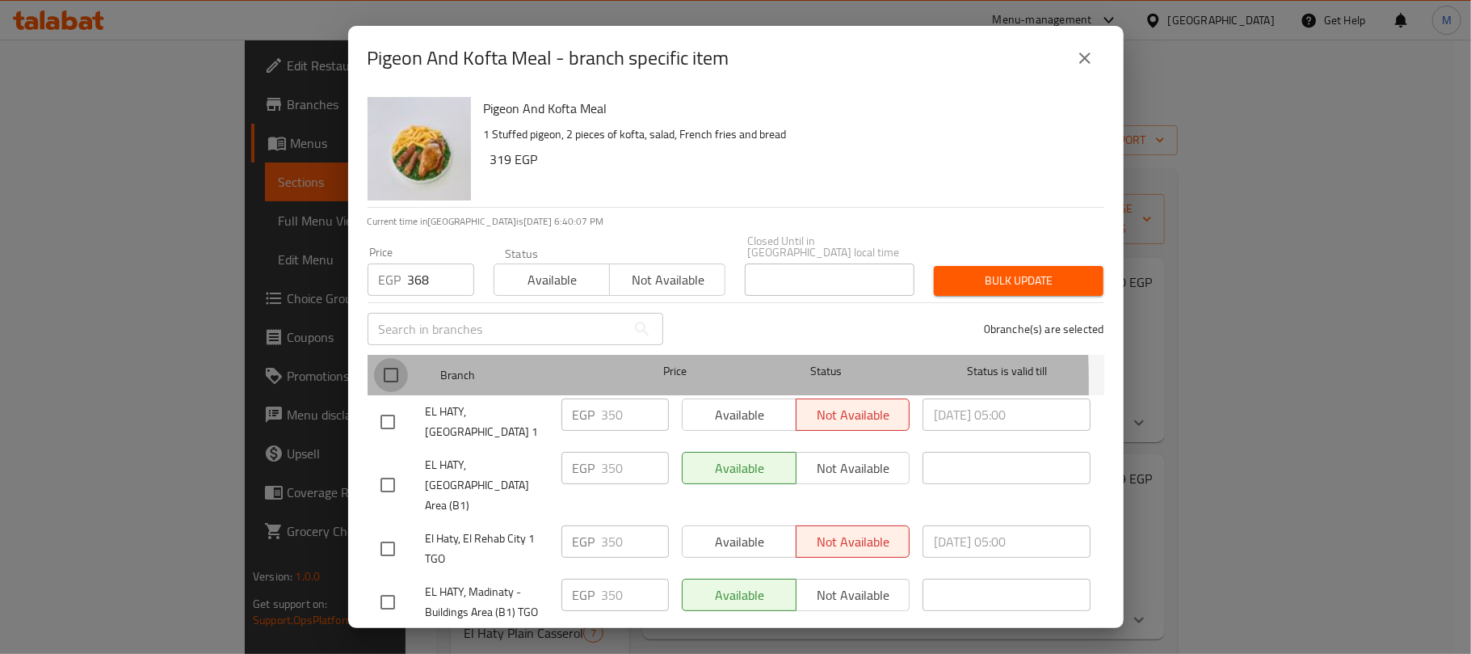
checkbox input "true"
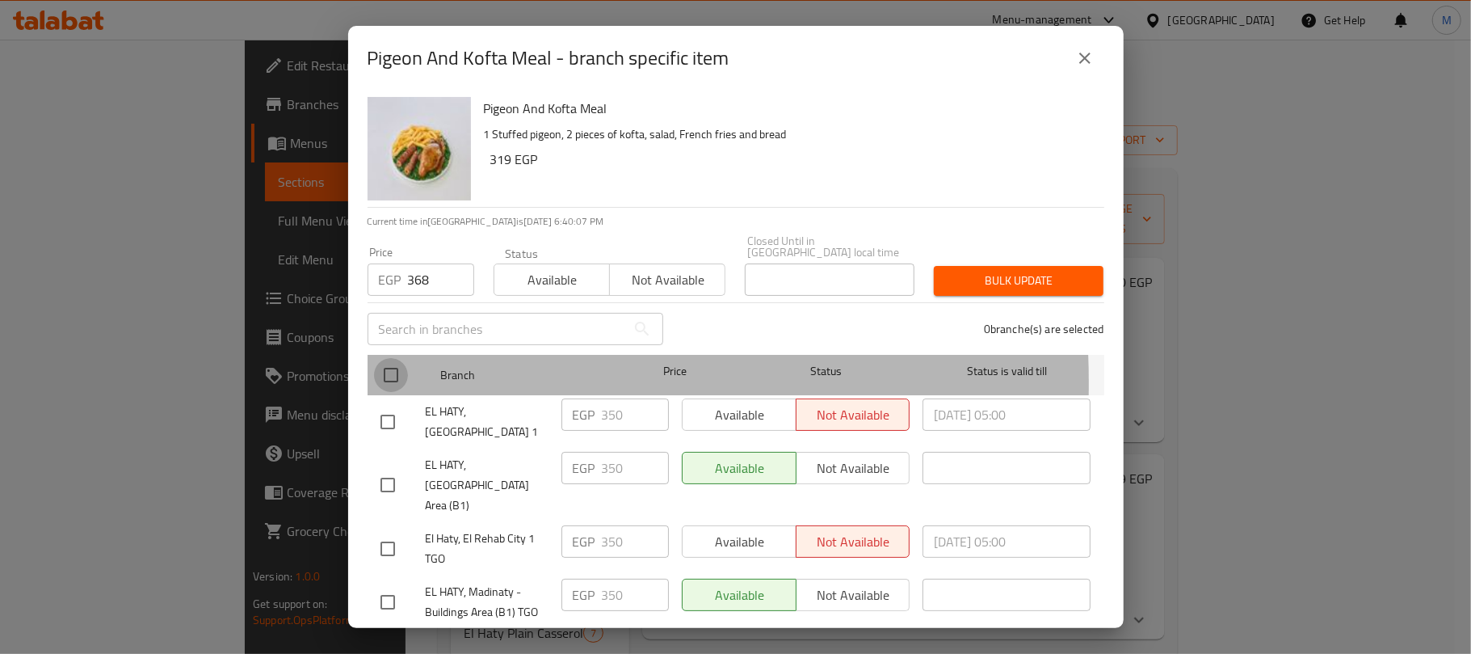
checkbox input "true"
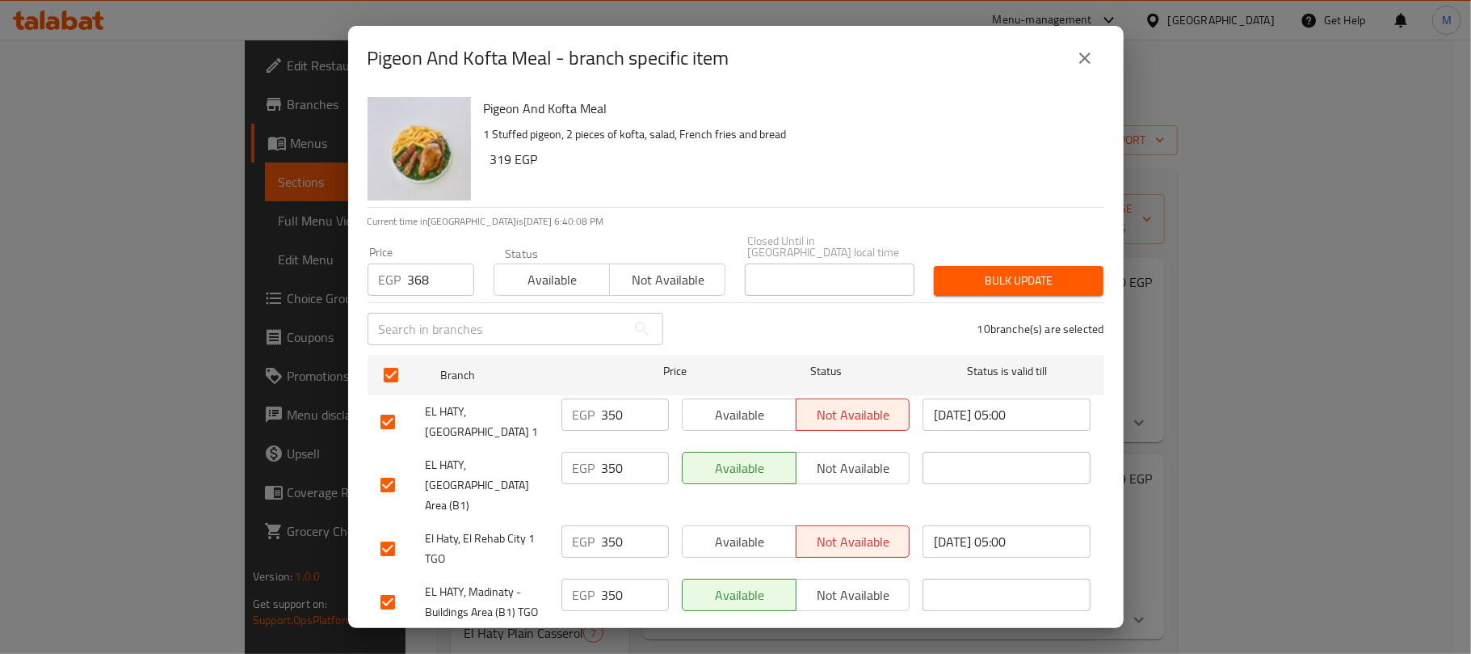
click at [1024, 271] on span "Bulk update" at bounding box center [1019, 281] width 144 height 20
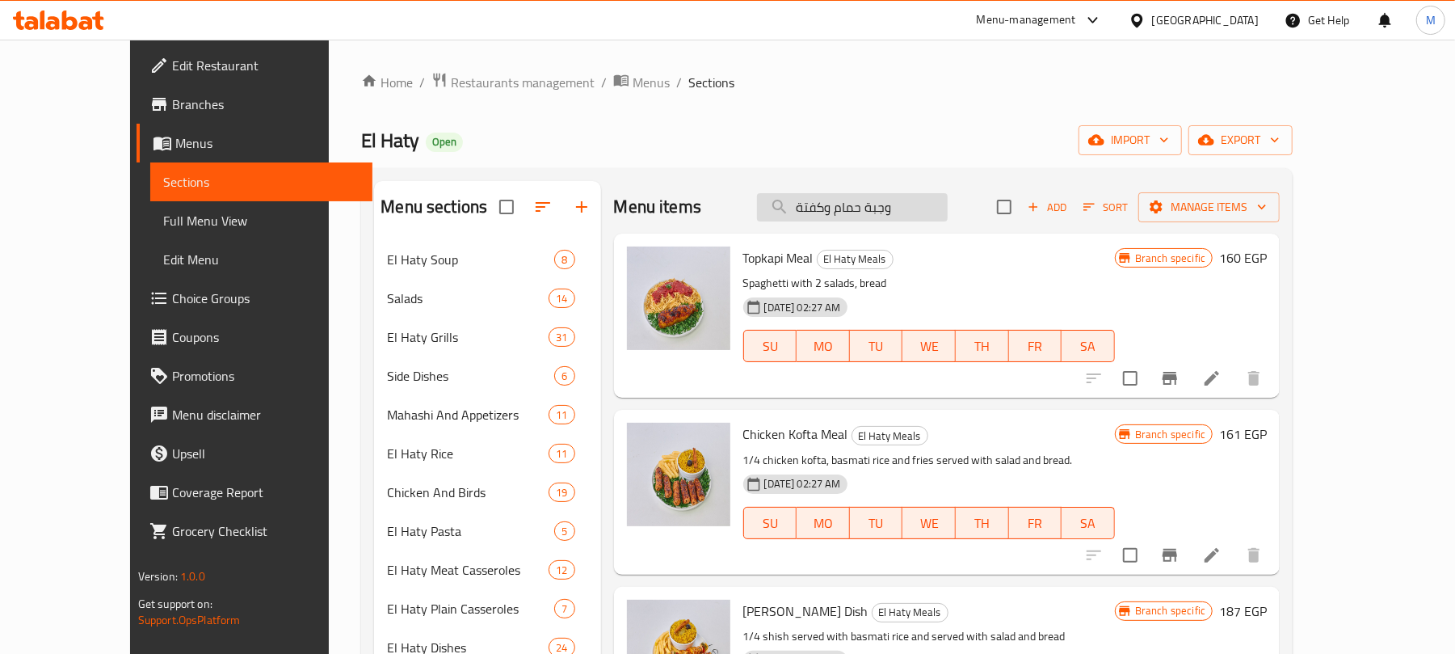
click at [896, 217] on input "وجبة حمام وكفتة" at bounding box center [852, 207] width 191 height 28
paste input "طبق ميكس جريل"
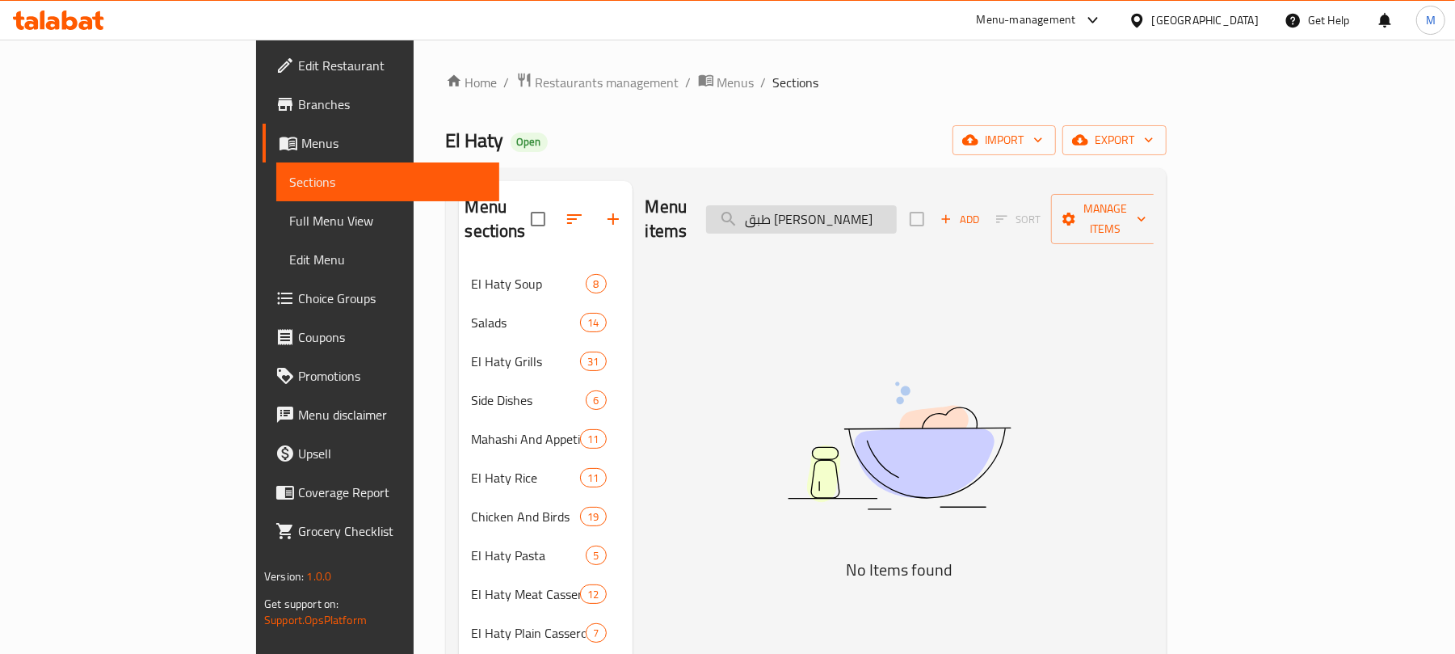
click at [897, 205] on input "طبق ميكس جريل" at bounding box center [801, 219] width 191 height 28
click at [897, 214] on input "طبق ميكس جريل" at bounding box center [801, 219] width 191 height 28
type input "ميكس جريل"
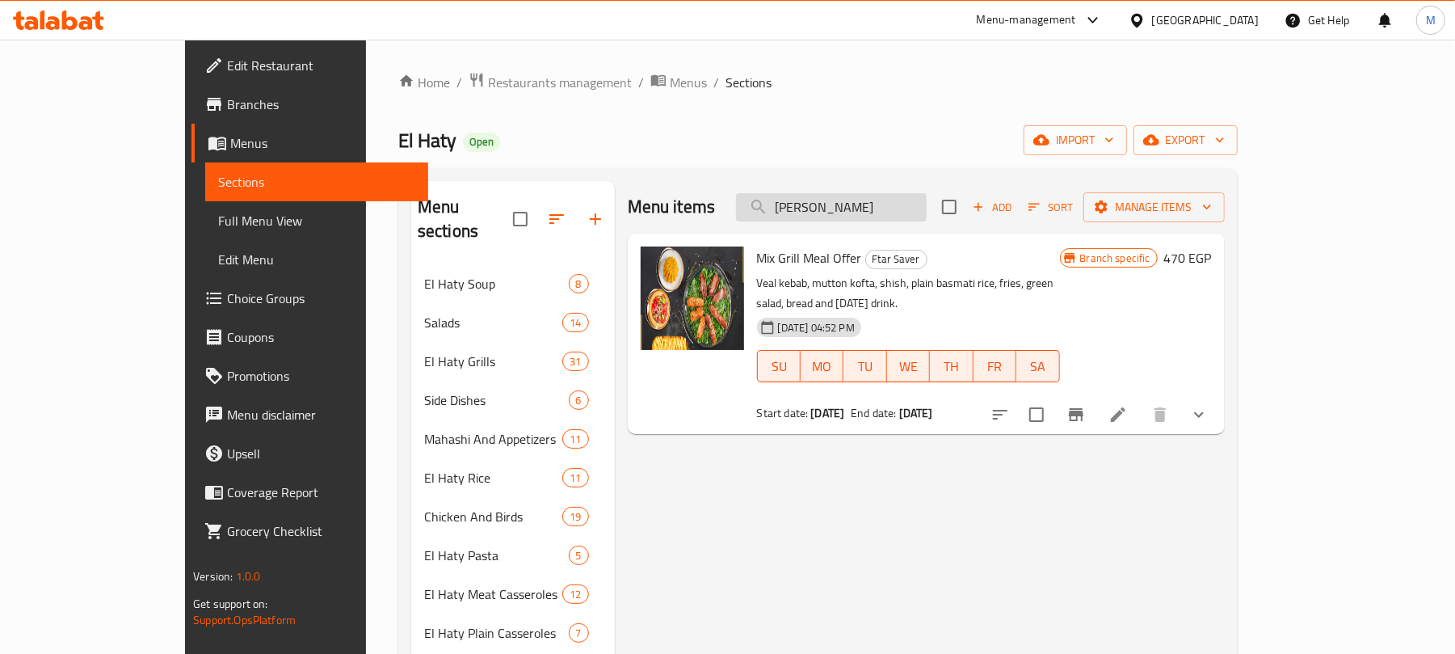
click at [887, 208] on input "ميكس جريل" at bounding box center [831, 207] width 191 height 28
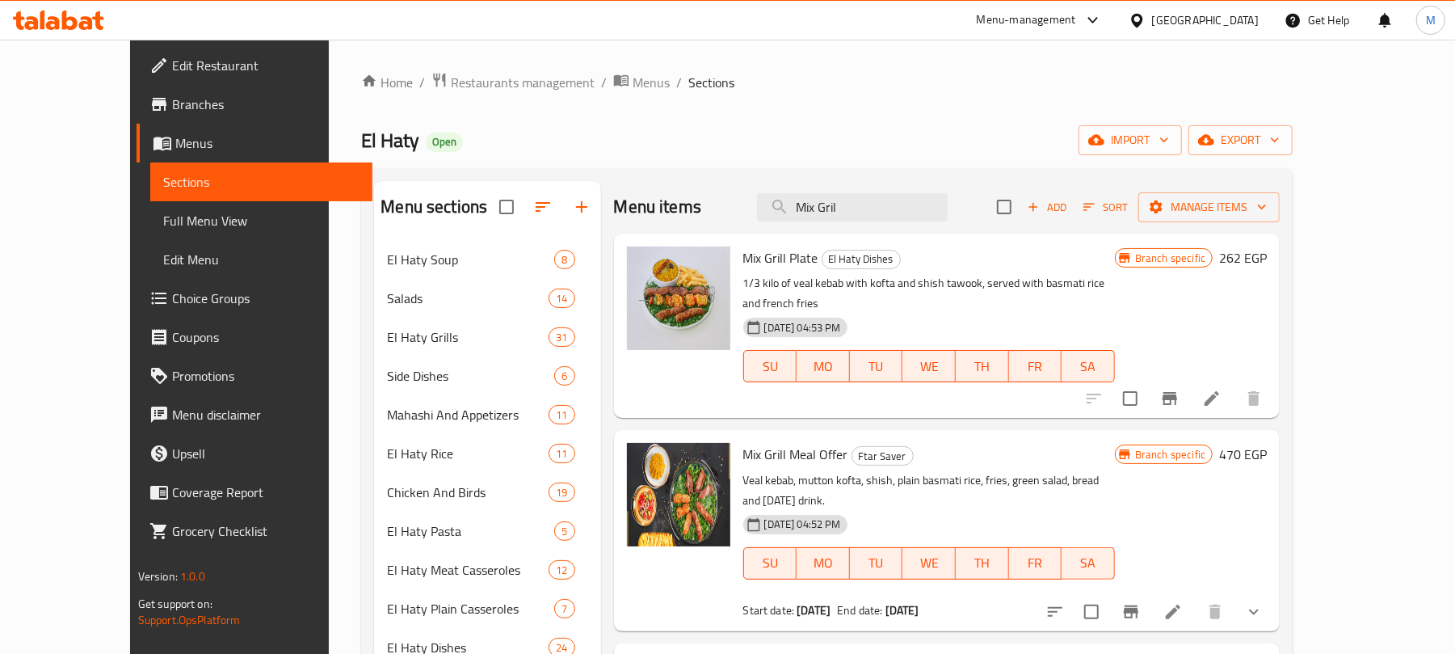
type input "Mix Gril"
click at [1189, 379] on button "Branch-specific-item" at bounding box center [1169, 398] width 39 height 39
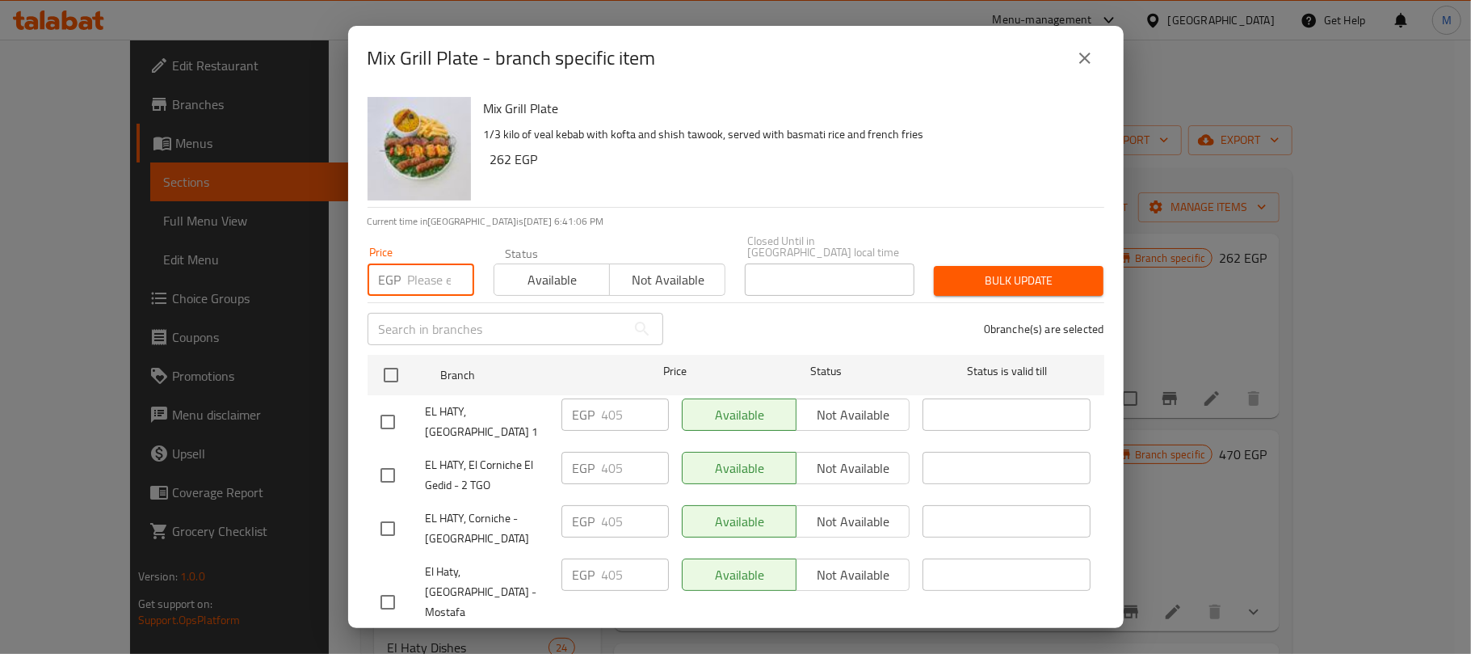
click at [414, 263] on input "number" at bounding box center [441, 279] width 66 height 32
paste input "426"
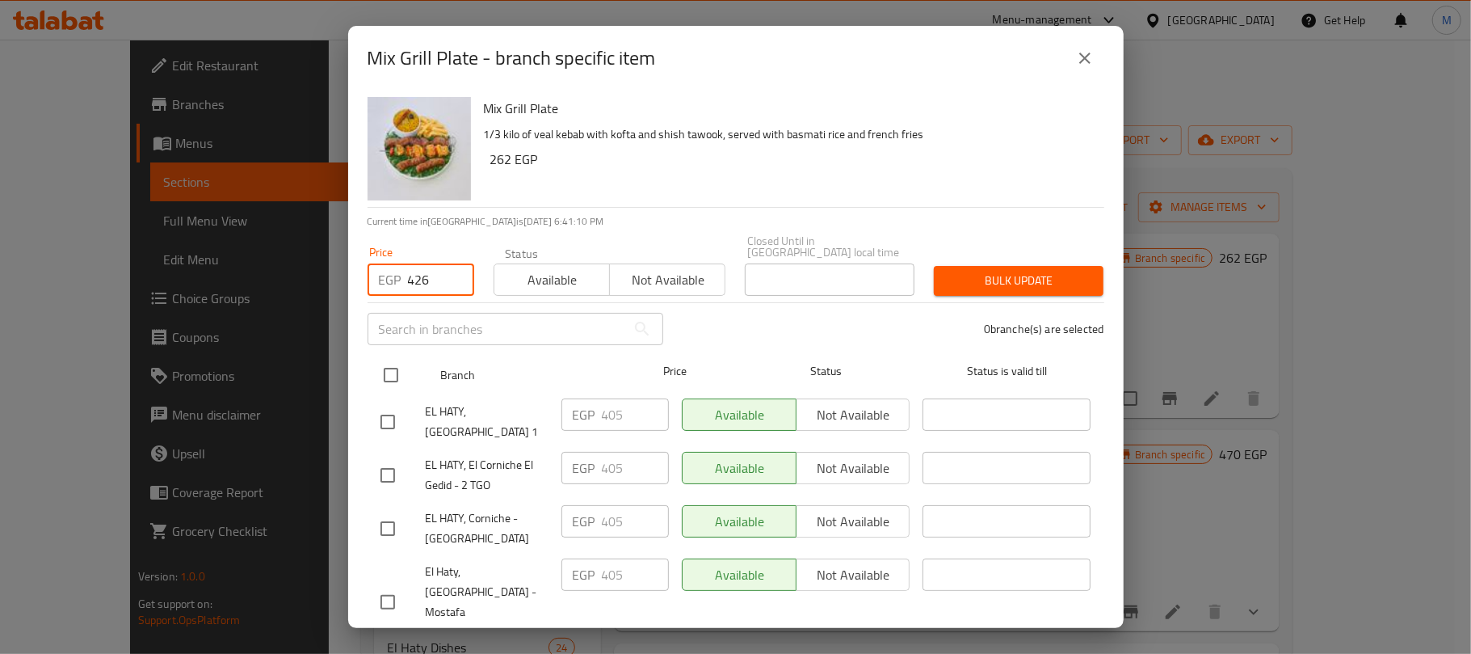
type input "426"
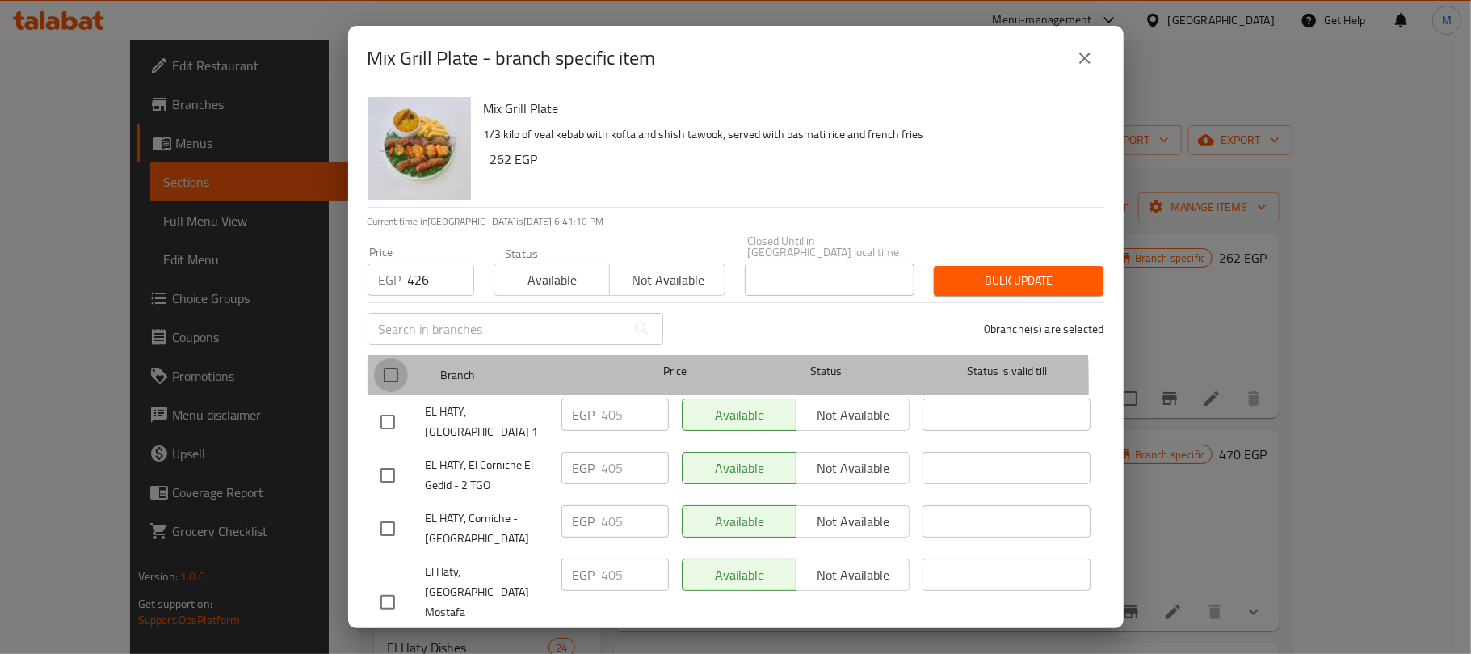
click at [391, 372] on input "checkbox" at bounding box center [391, 375] width 34 height 34
checkbox input "true"
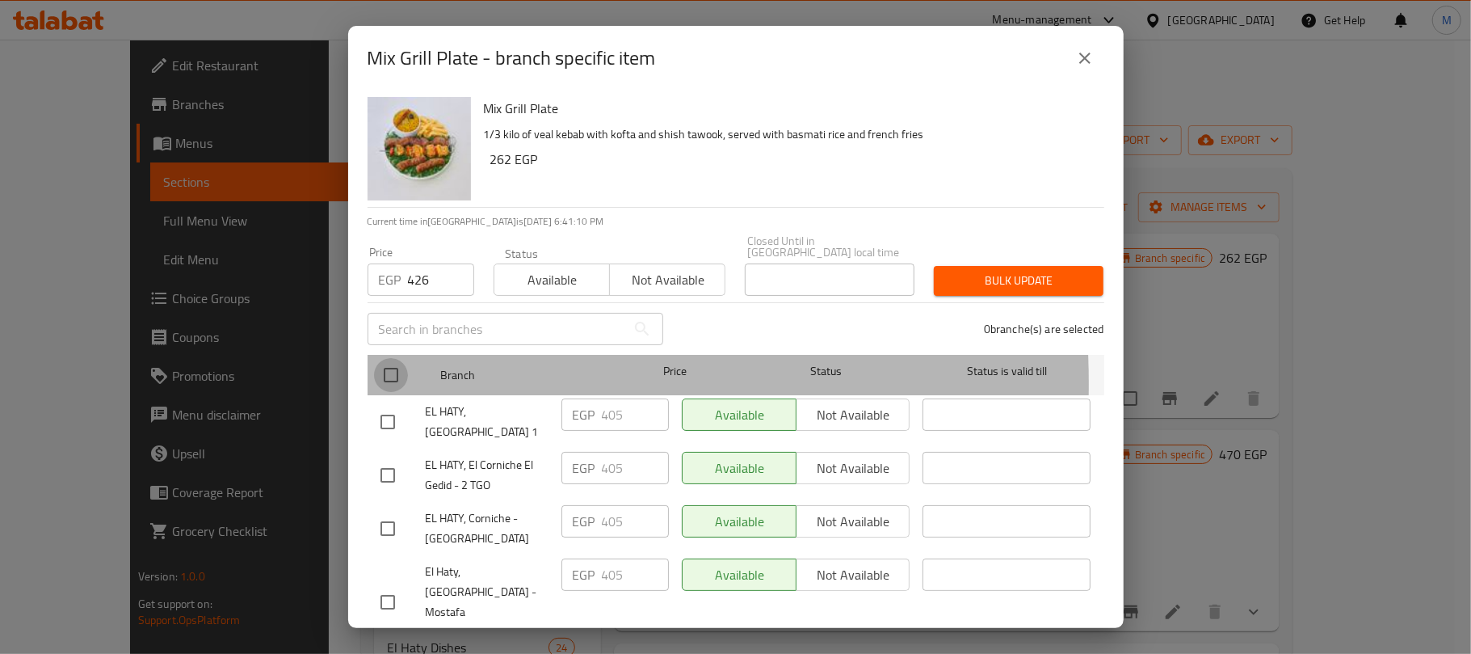
checkbox input "true"
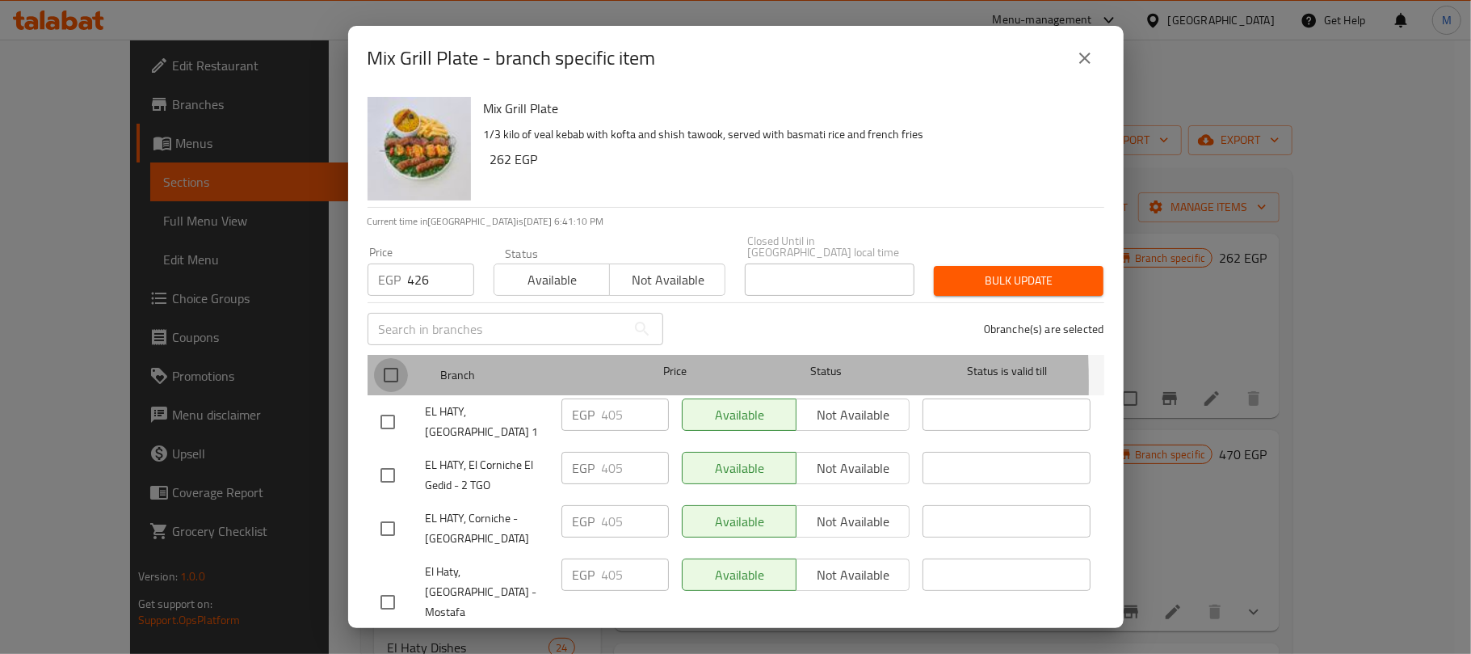
checkbox input "true"
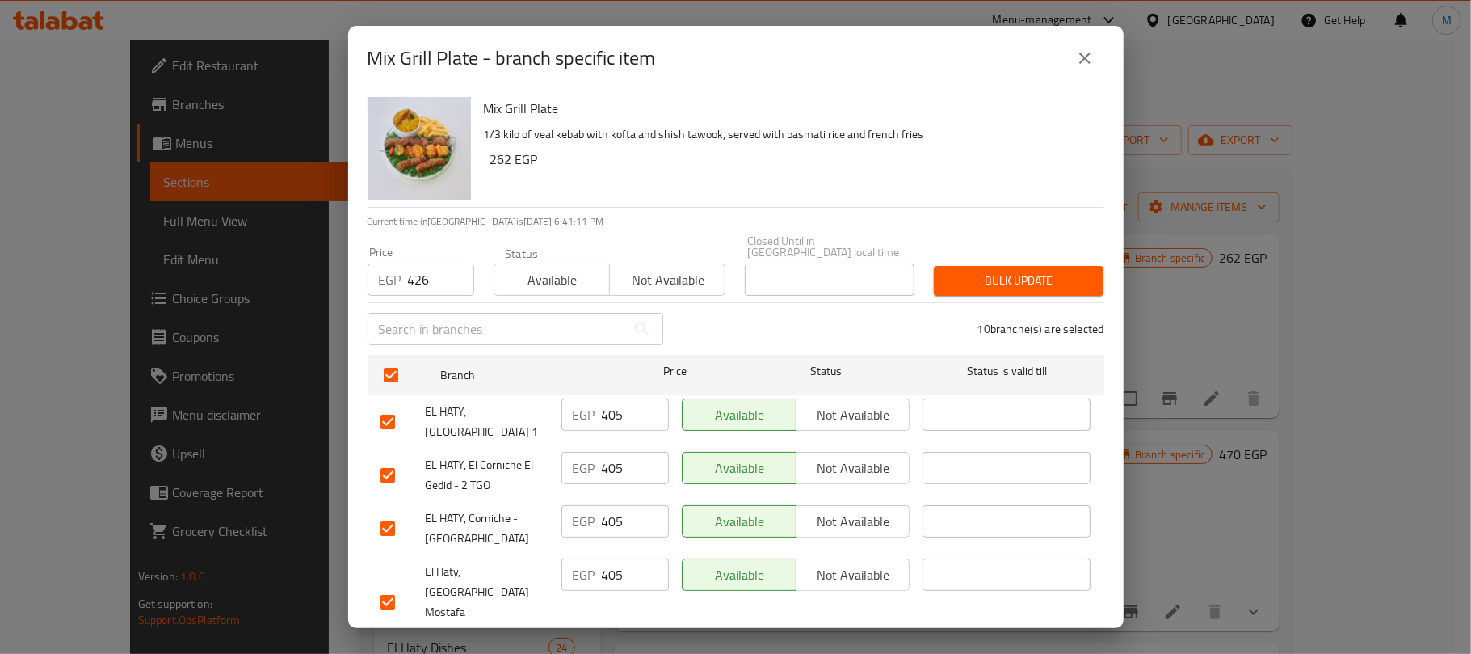
drag, startPoint x: 1013, startPoint y: 265, endPoint x: 981, endPoint y: 305, distance: 51.7
click at [1013, 271] on span "Bulk update" at bounding box center [1019, 281] width 144 height 20
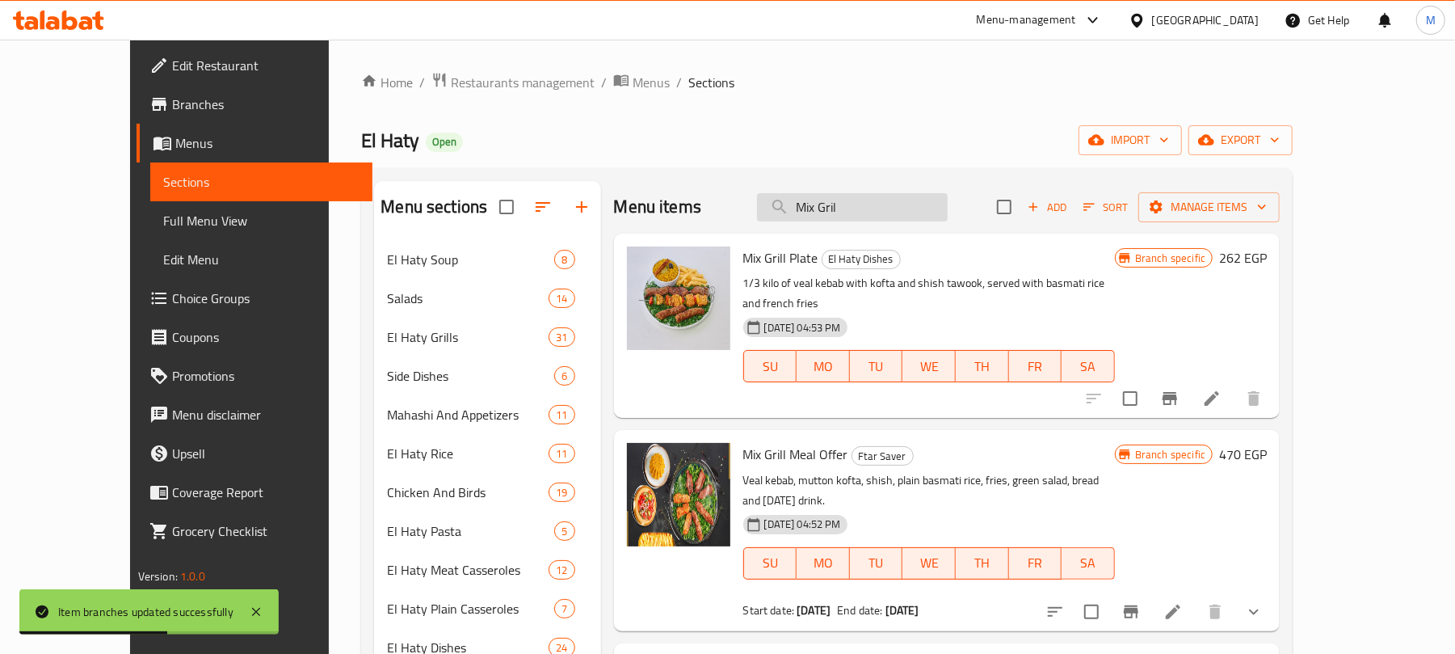
click at [932, 210] on input "Mix Gril" at bounding box center [852, 207] width 191 height 28
paste input "طبق ميكس الحاتي (ورك)"
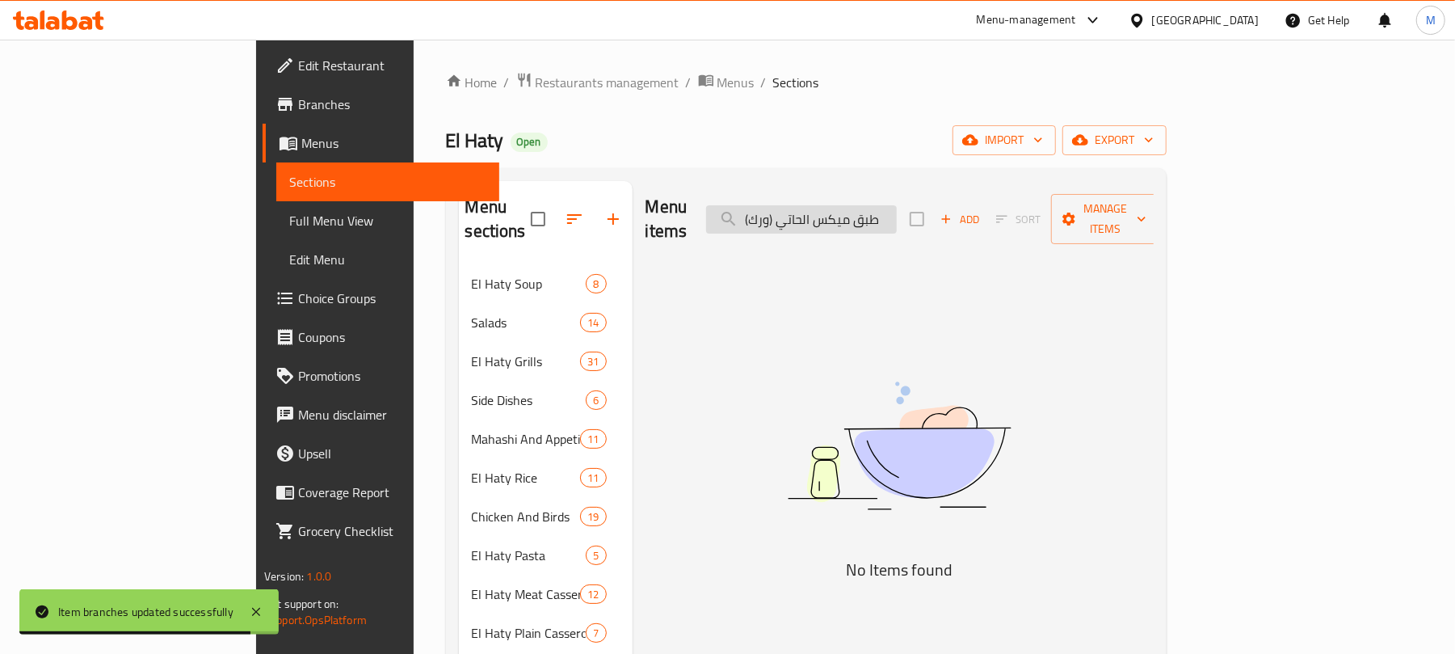
click at [835, 212] on input "طبق ميكس الحاتي (ورك)" at bounding box center [801, 219] width 191 height 28
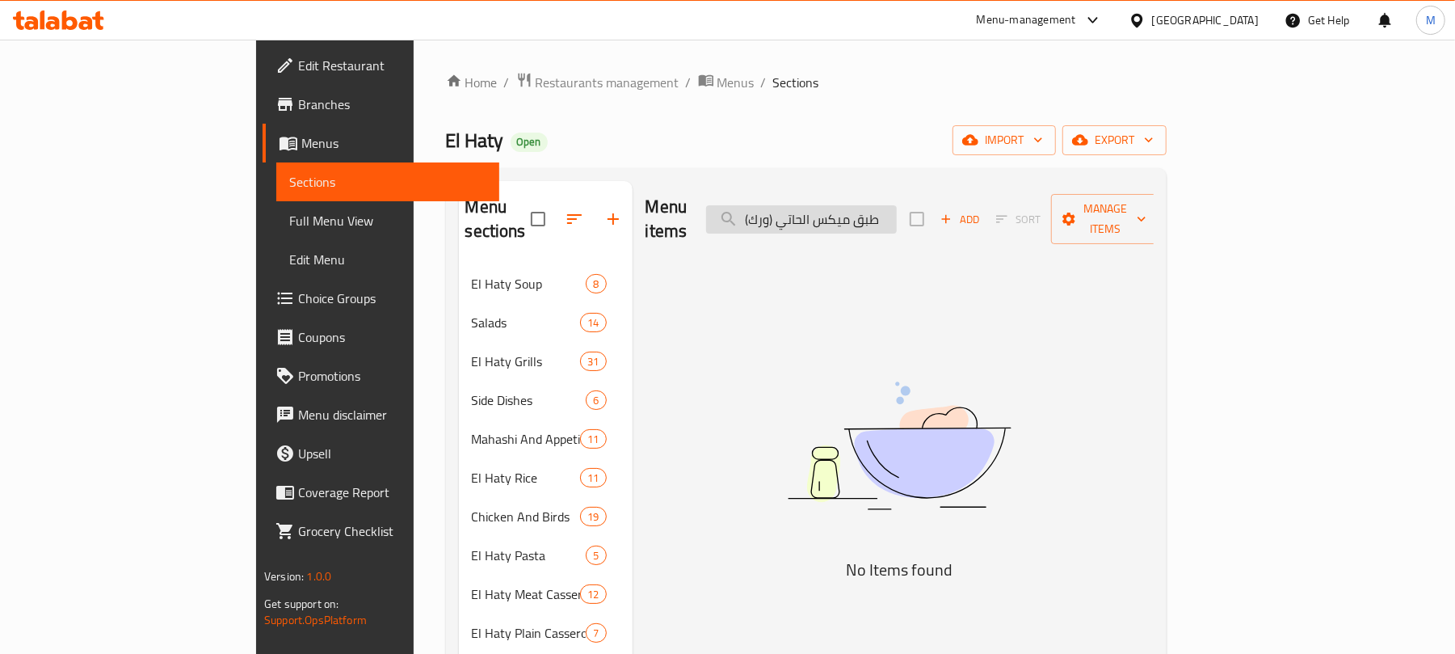
click at [858, 211] on input "طبق ميكس الحاتي (ورك)" at bounding box center [801, 219] width 191 height 28
drag, startPoint x: 947, startPoint y: 208, endPoint x: 966, endPoint y: 211, distance: 19.5
click at [897, 211] on input "طبق ميكس الحاتي ()" at bounding box center [801, 219] width 191 height 28
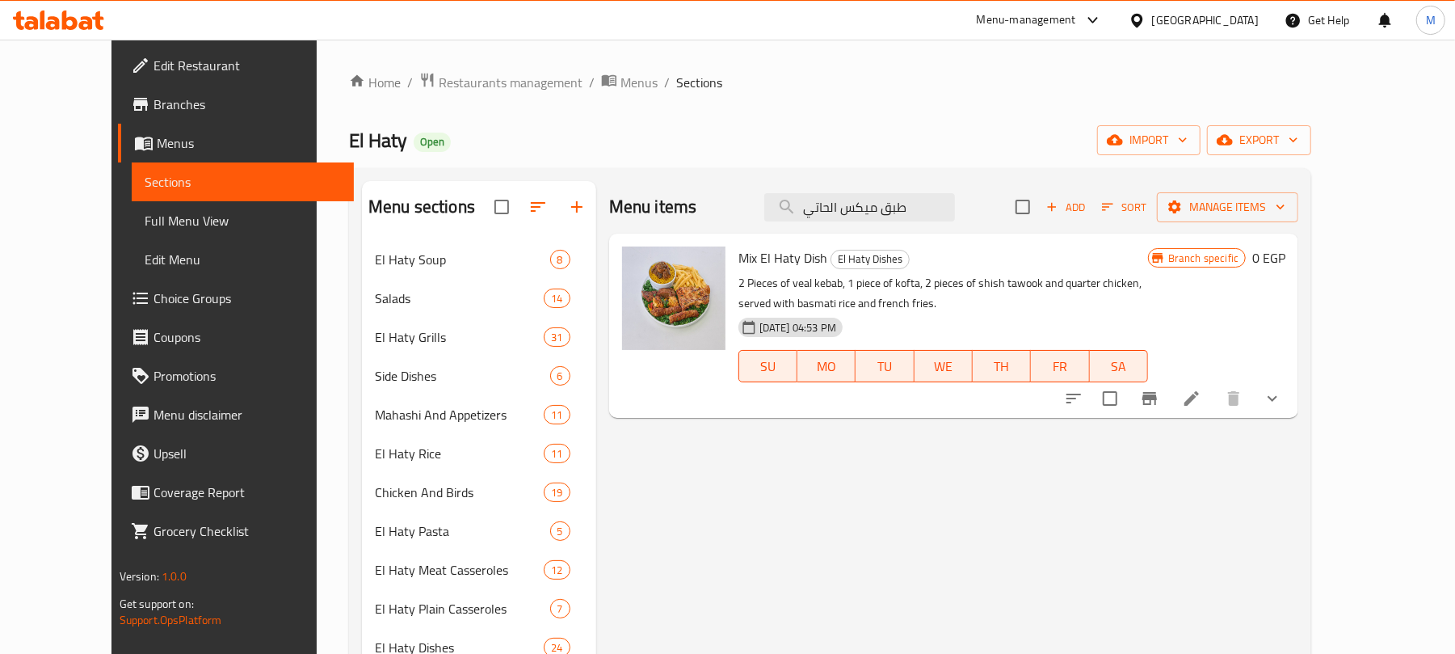
click at [1282, 393] on icon "show more" at bounding box center [1272, 398] width 19 height 19
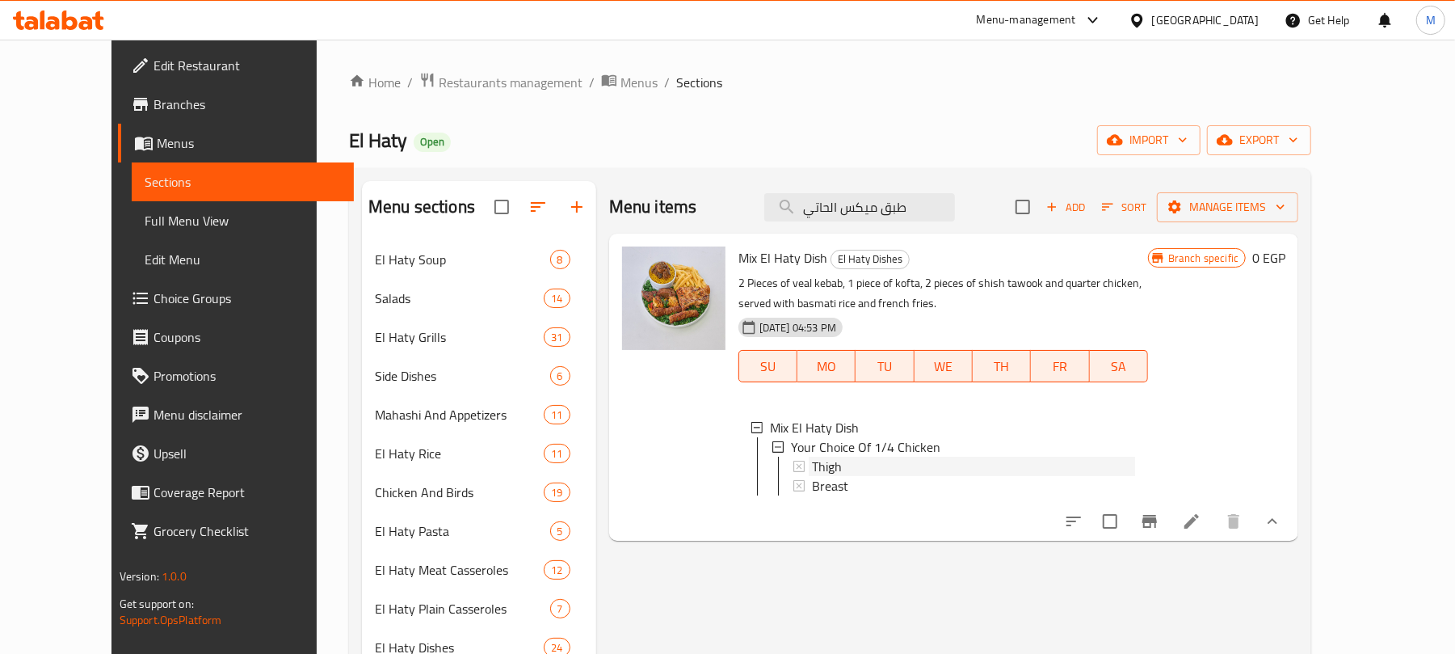
click at [822, 462] on div "Thigh" at bounding box center [973, 465] width 323 height 19
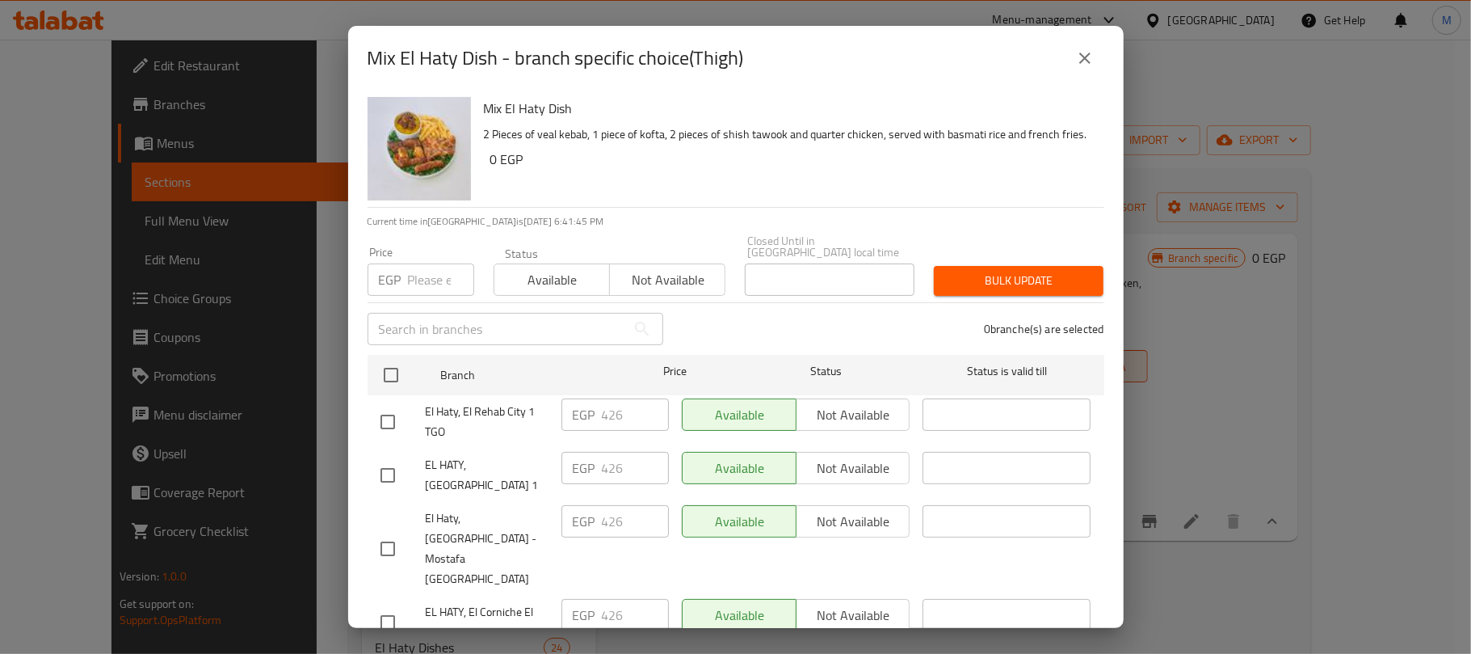
click at [1061, 65] on div "Mix El Haty Dish - branch specific choice(Thigh)" at bounding box center [736, 58] width 737 height 39
click at [1073, 58] on button "close" at bounding box center [1085, 58] width 39 height 39
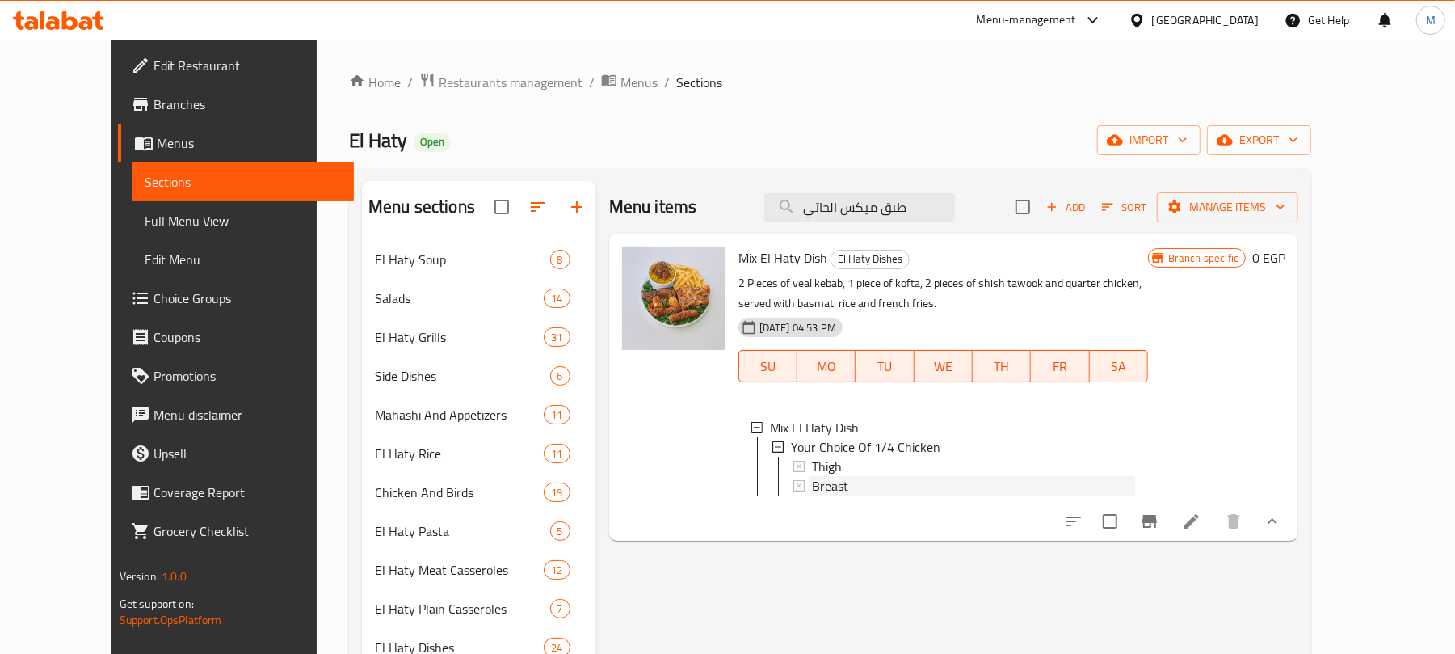
click at [812, 488] on span "Breast" at bounding box center [830, 485] width 36 height 19
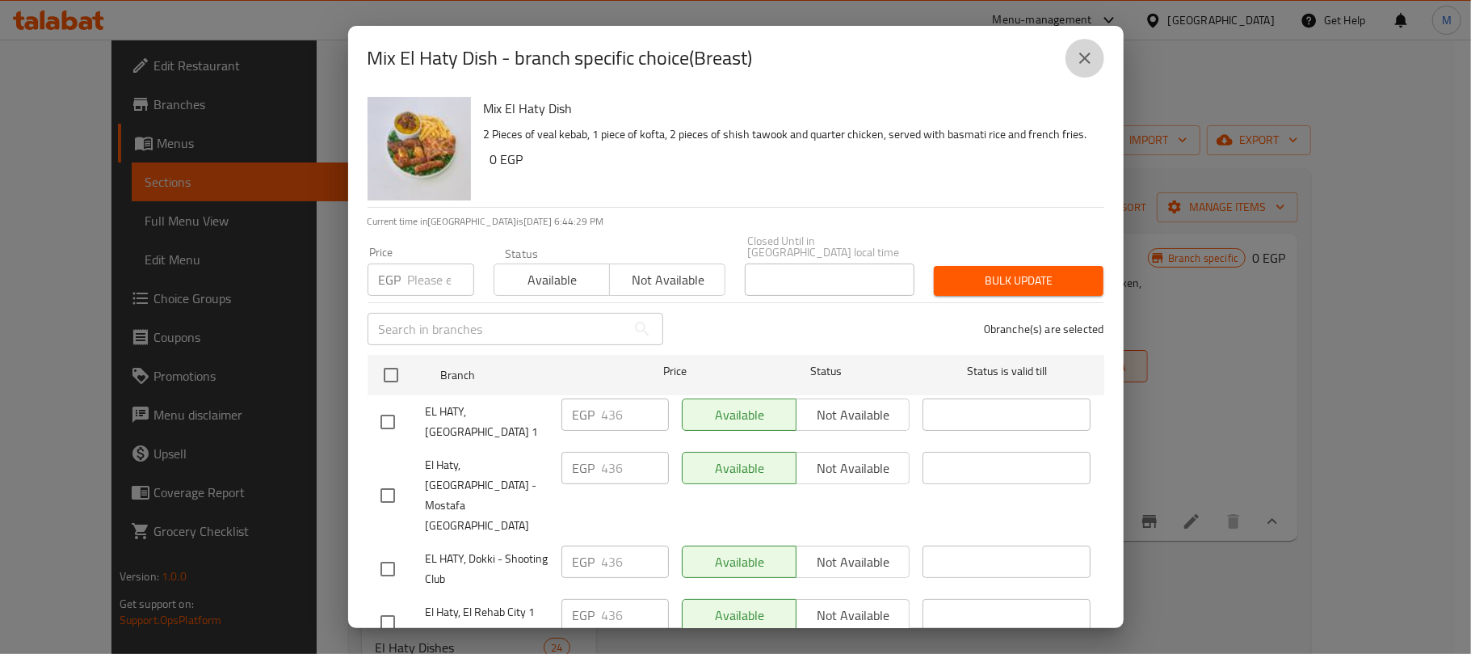
click at [1078, 68] on button "close" at bounding box center [1085, 58] width 39 height 39
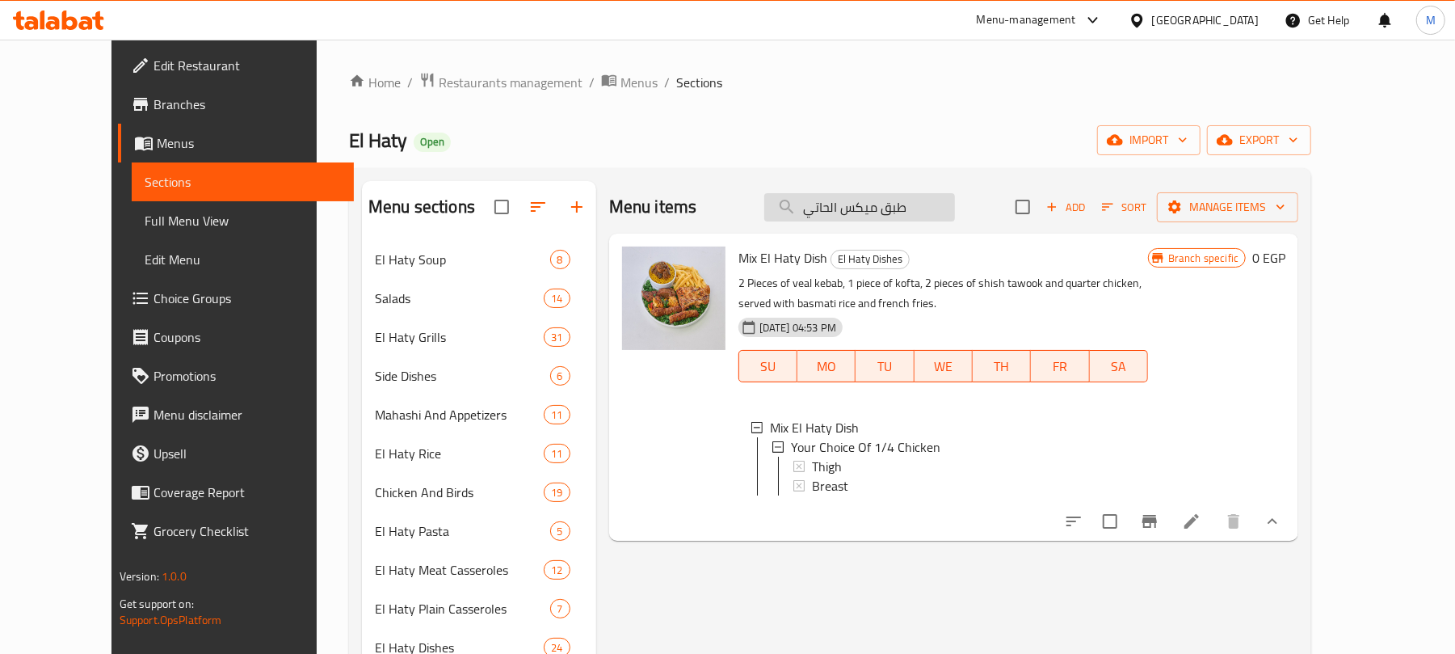
click at [921, 214] on input "طبق ميكس الحاتي" at bounding box center [859, 207] width 191 height 28
paste input "فتة وطرب"
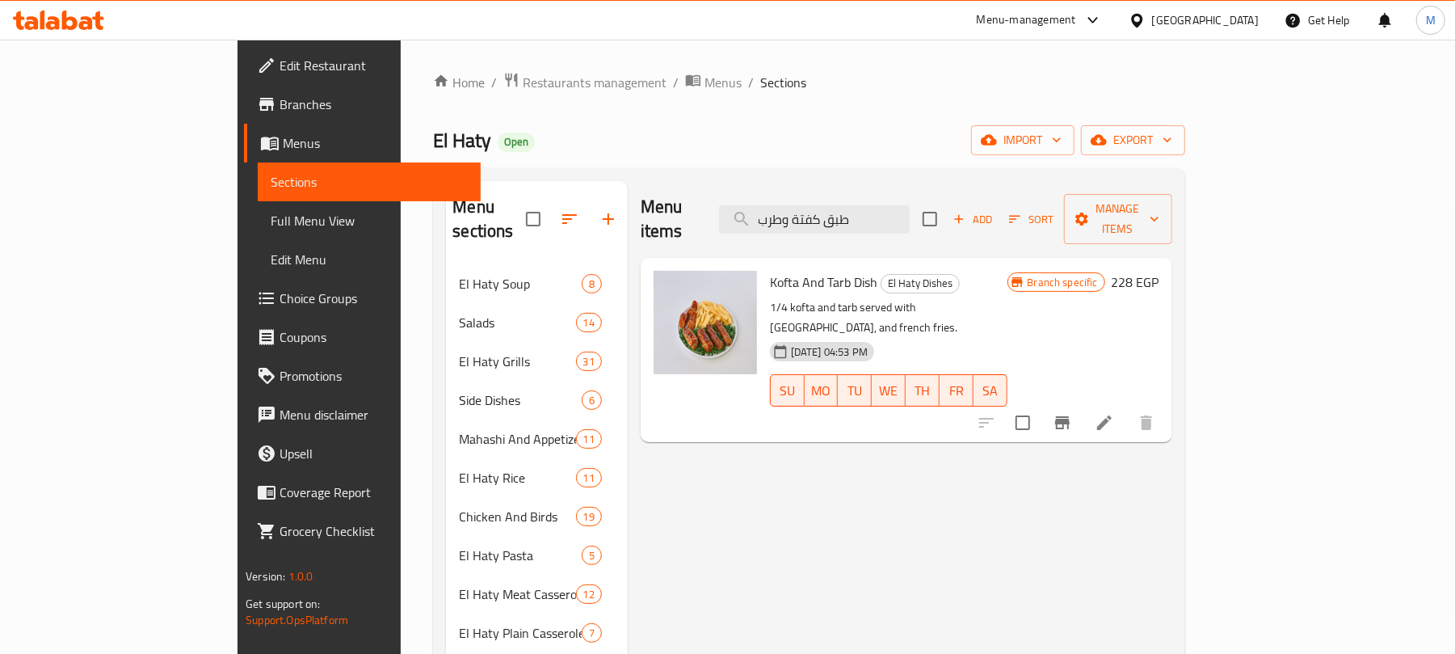
type input "طبق كفتة وطرب"
click at [1082, 403] on button "Branch-specific-item" at bounding box center [1062, 422] width 39 height 39
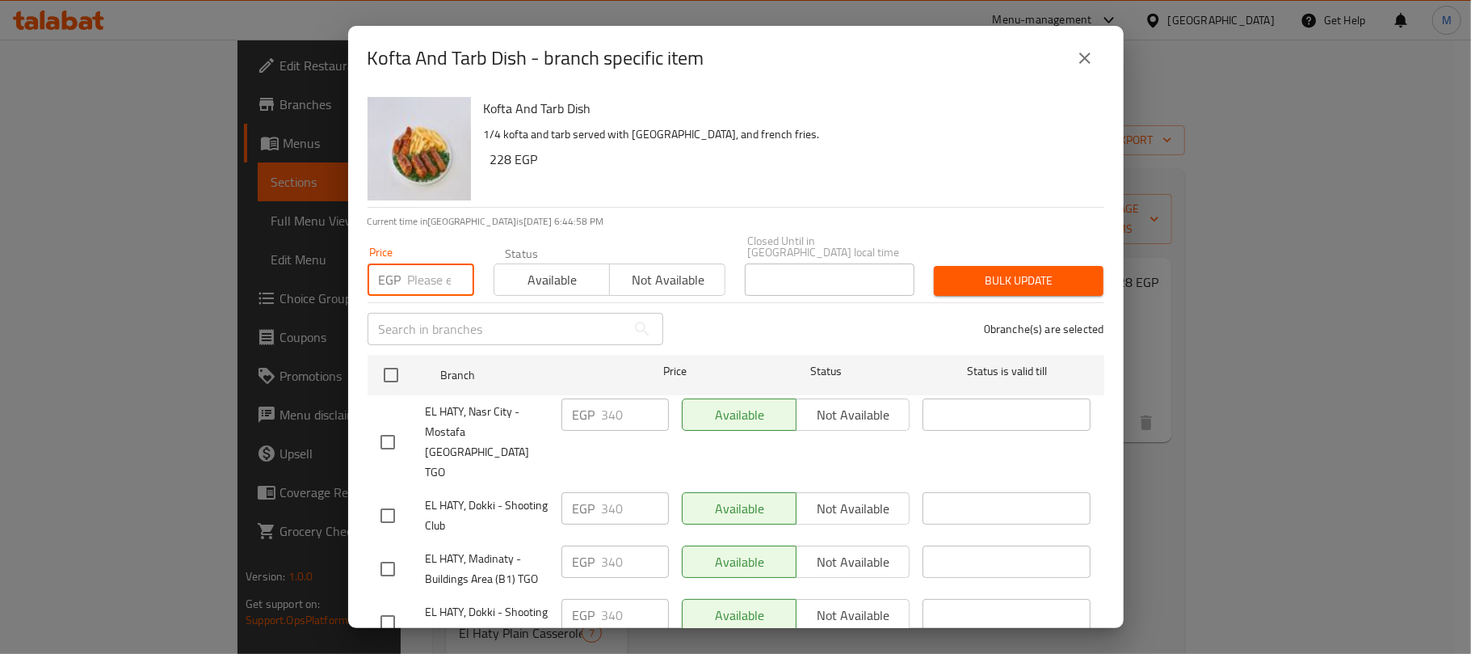
click at [444, 275] on input "number" at bounding box center [441, 279] width 66 height 32
paste input "357"
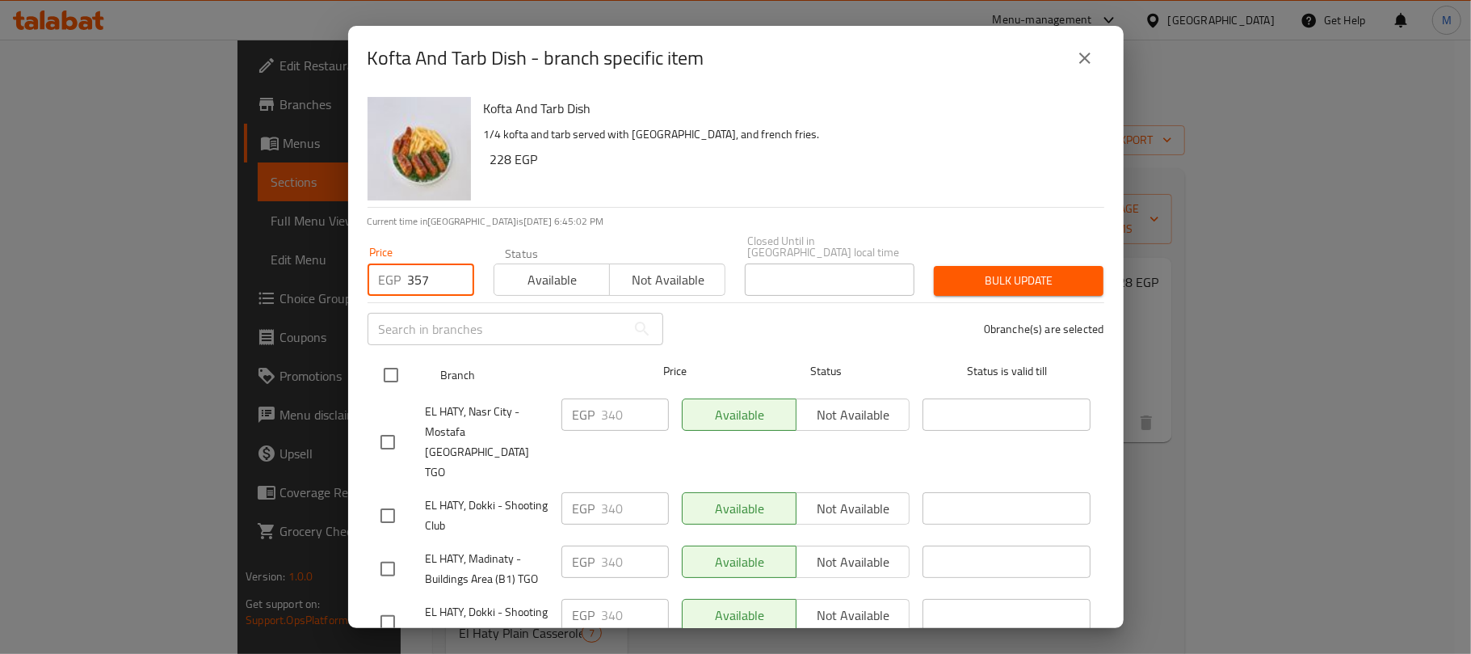
type input "357"
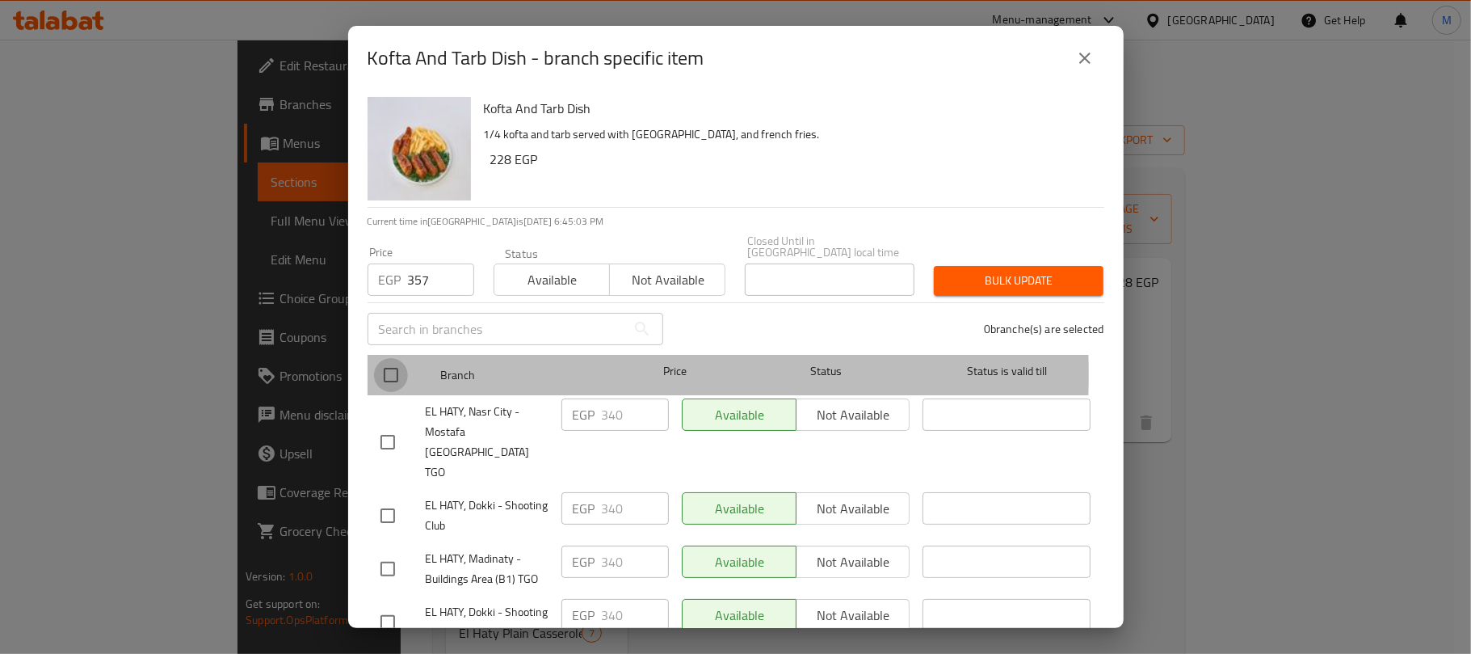
click at [389, 363] on input "checkbox" at bounding box center [391, 375] width 34 height 34
checkbox input "true"
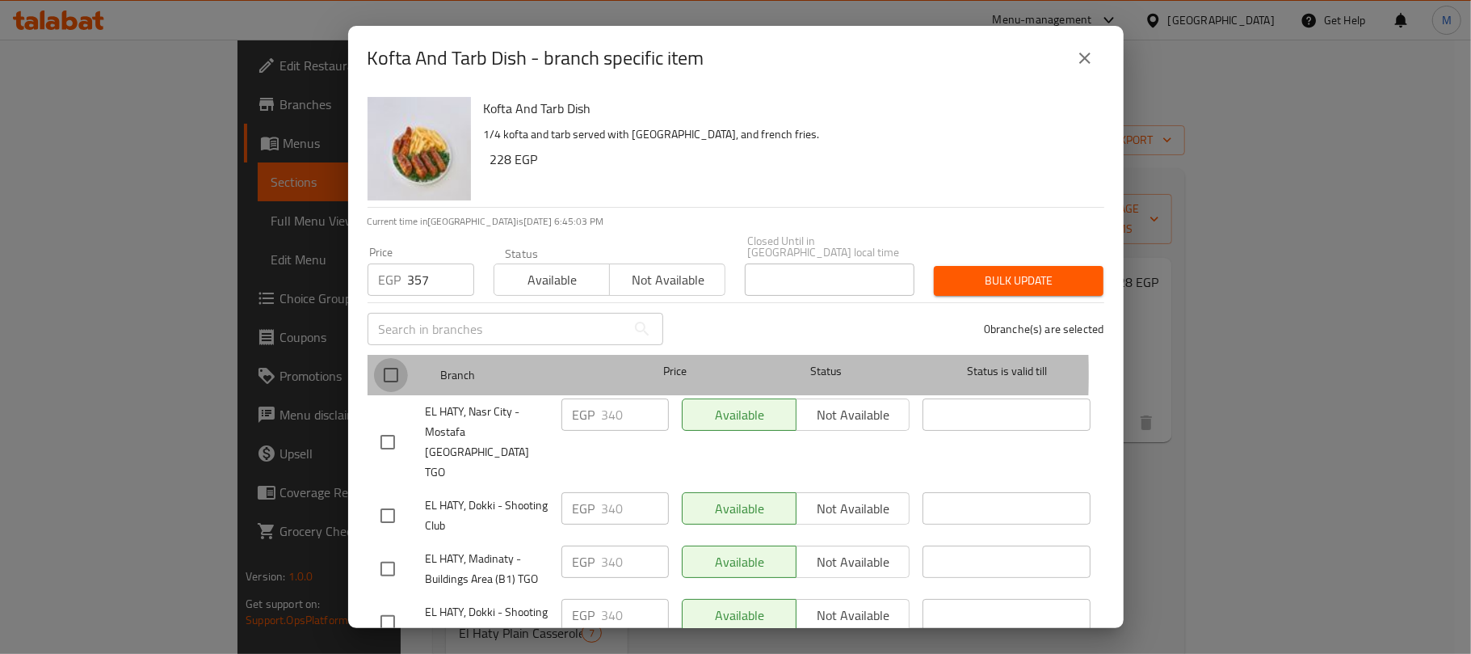
checkbox input "true"
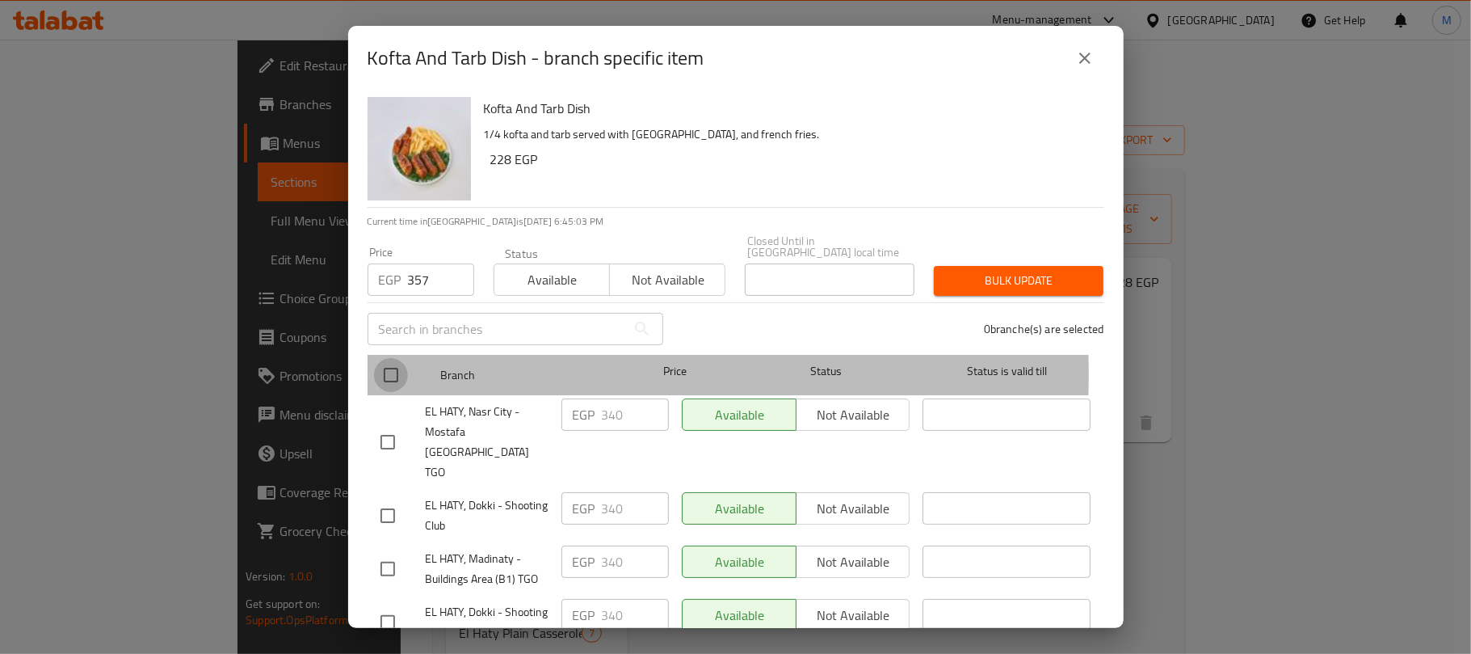
checkbox input "true"
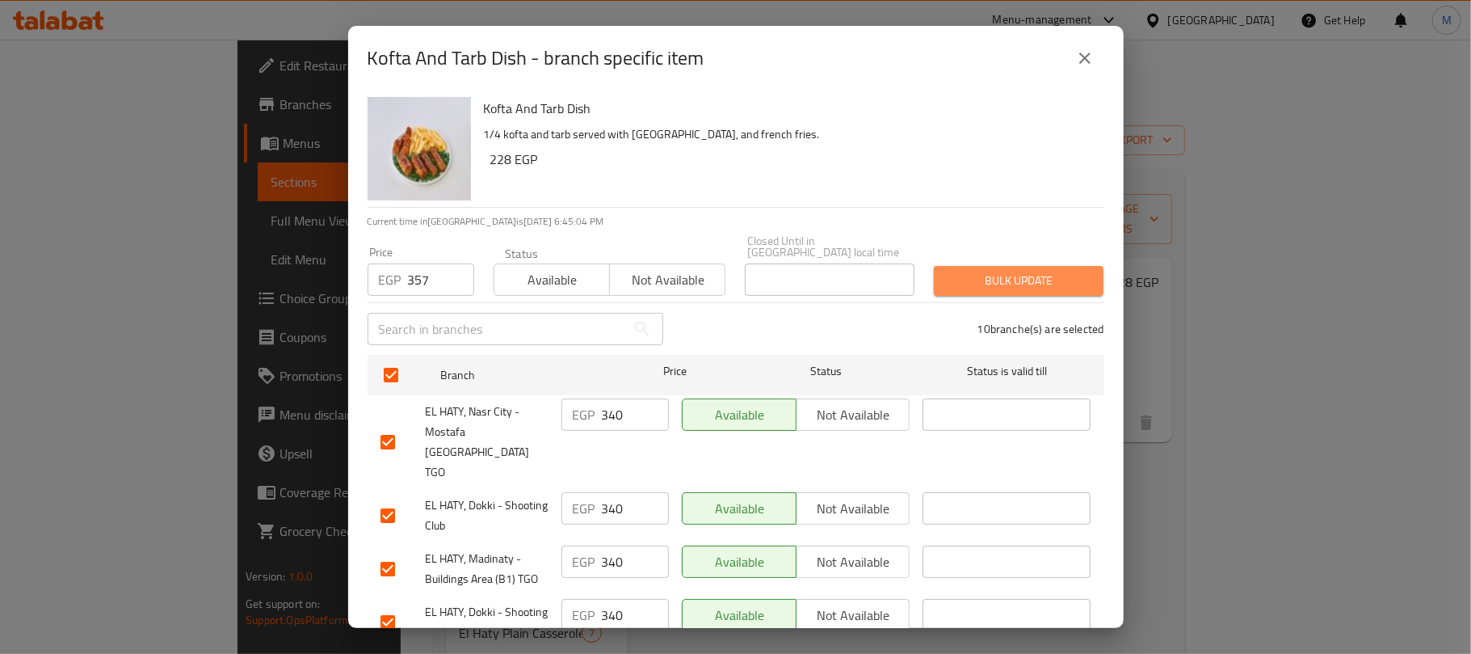
click at [1037, 271] on span "Bulk update" at bounding box center [1019, 281] width 144 height 20
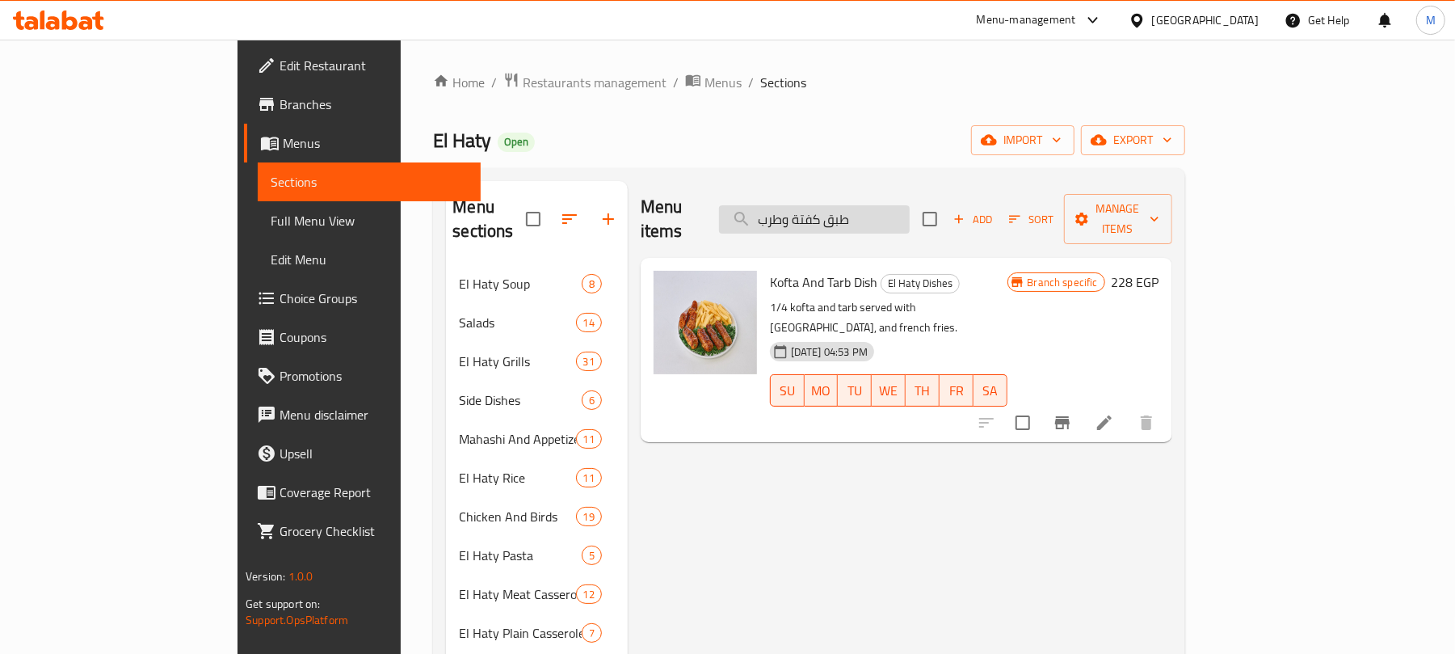
click at [910, 208] on input "طبق كفتة وطرب" at bounding box center [814, 219] width 191 height 28
type input "v"
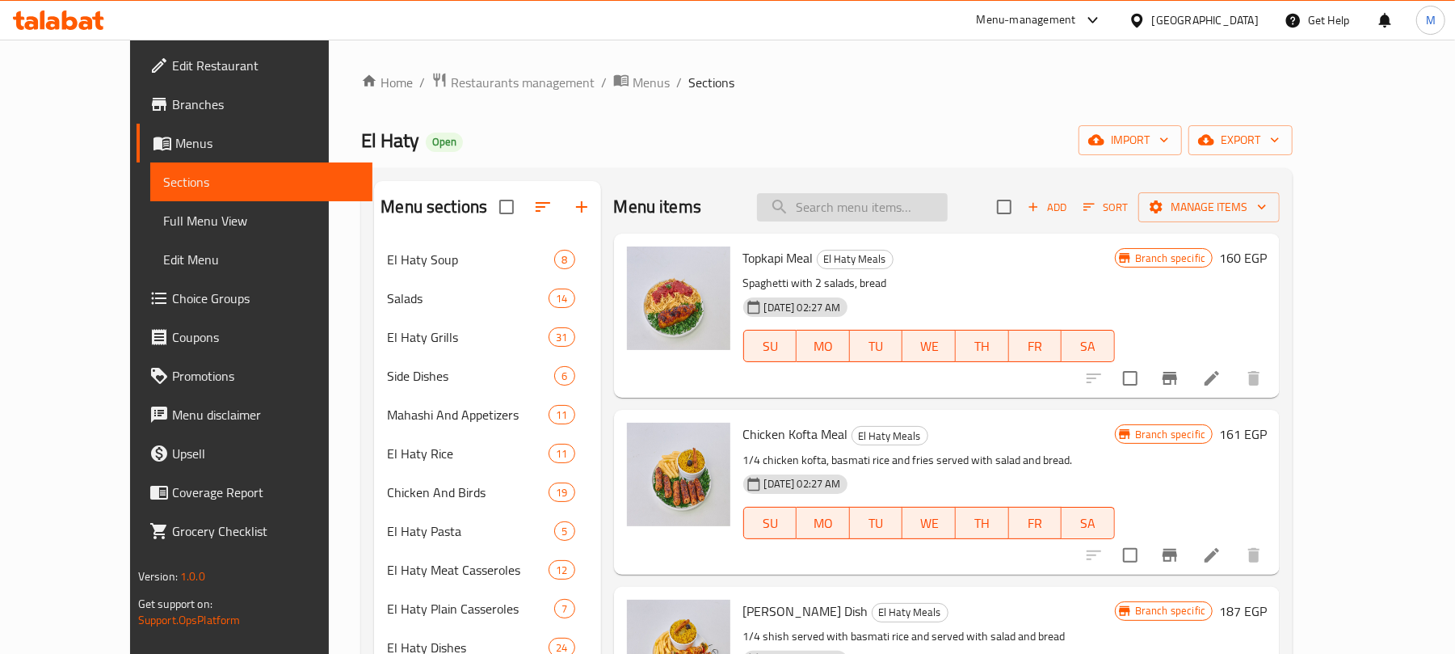
paste input "طبق كفتة وشيش طاووق"
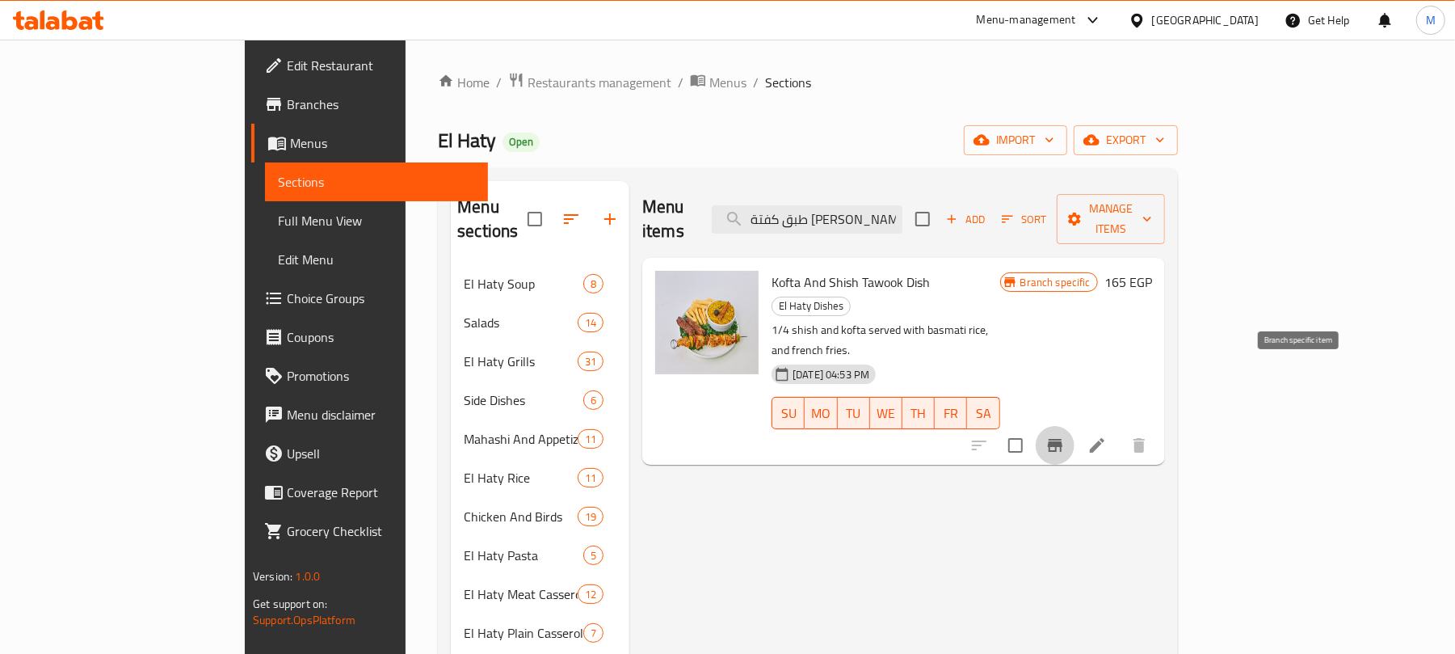
click at [1075, 426] on button "Branch-specific-item" at bounding box center [1055, 445] width 39 height 39
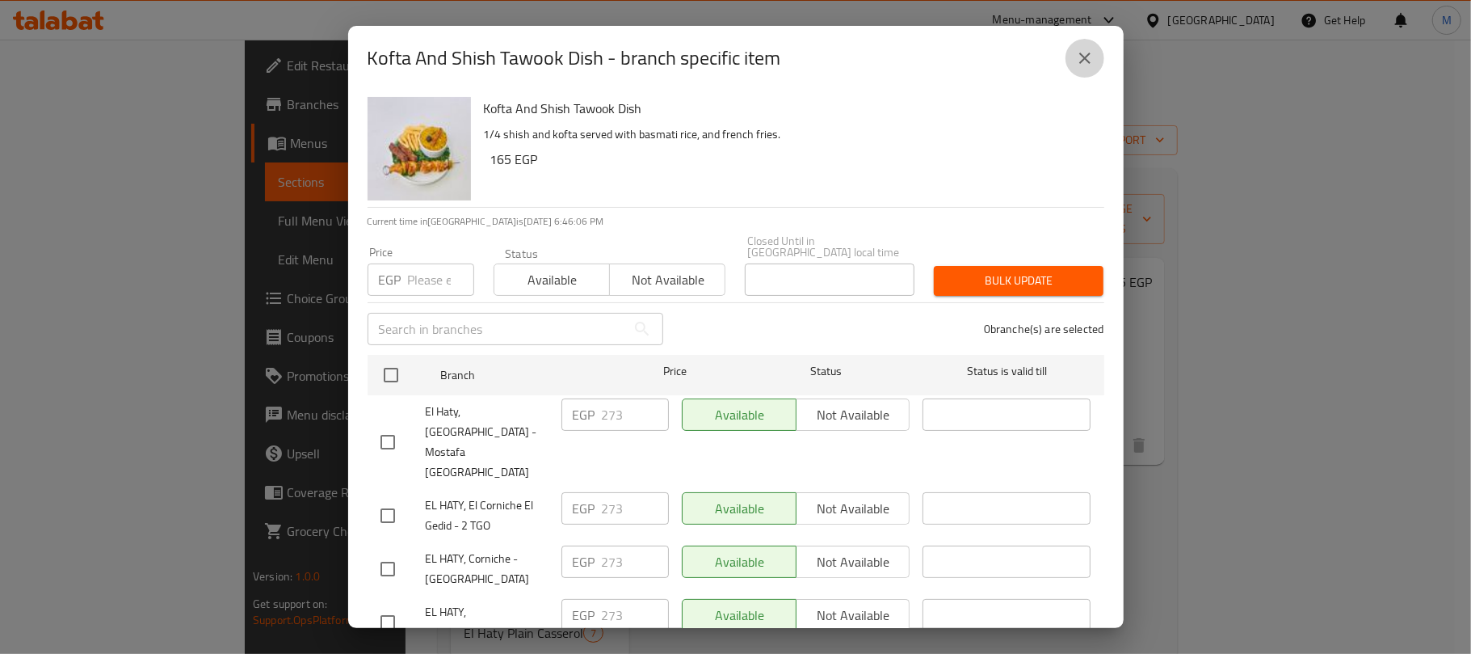
click at [1081, 56] on icon "close" at bounding box center [1084, 58] width 11 height 11
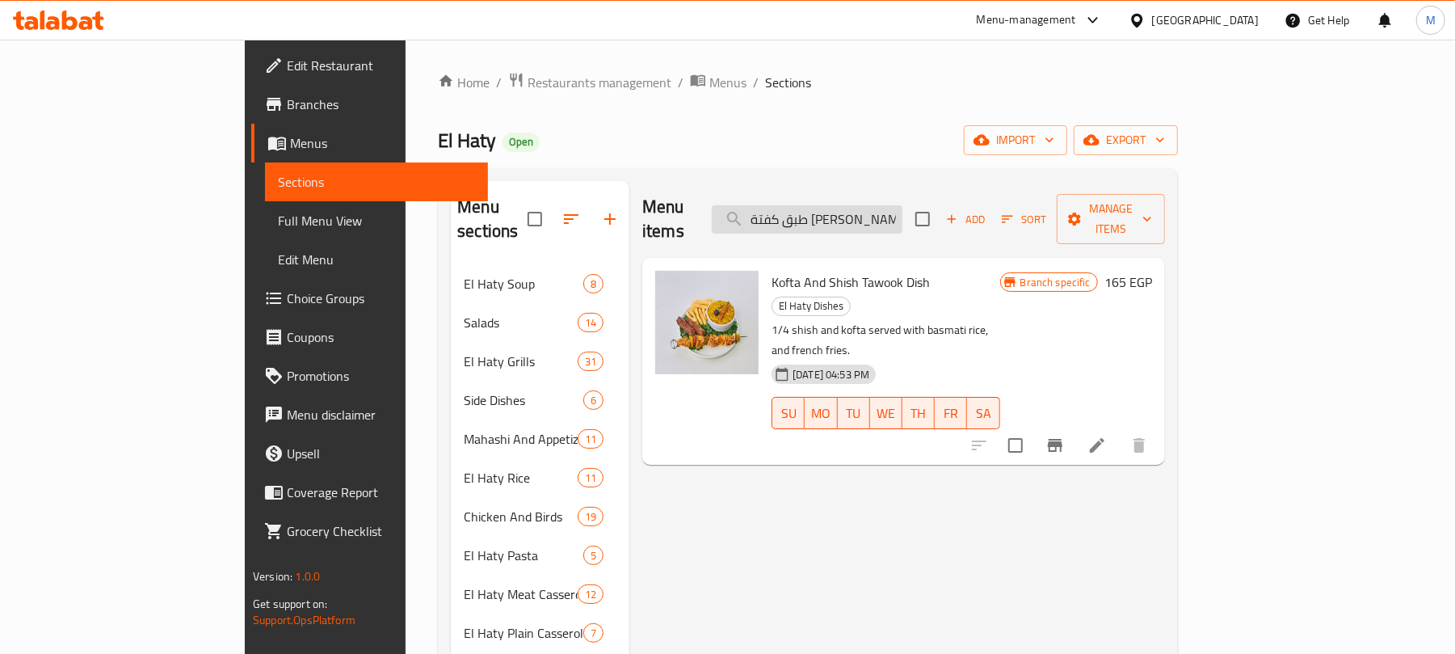
click at [902, 213] on input "طبق كفتة وشيش طاووق" at bounding box center [807, 219] width 191 height 28
paste input "باب وكفتة"
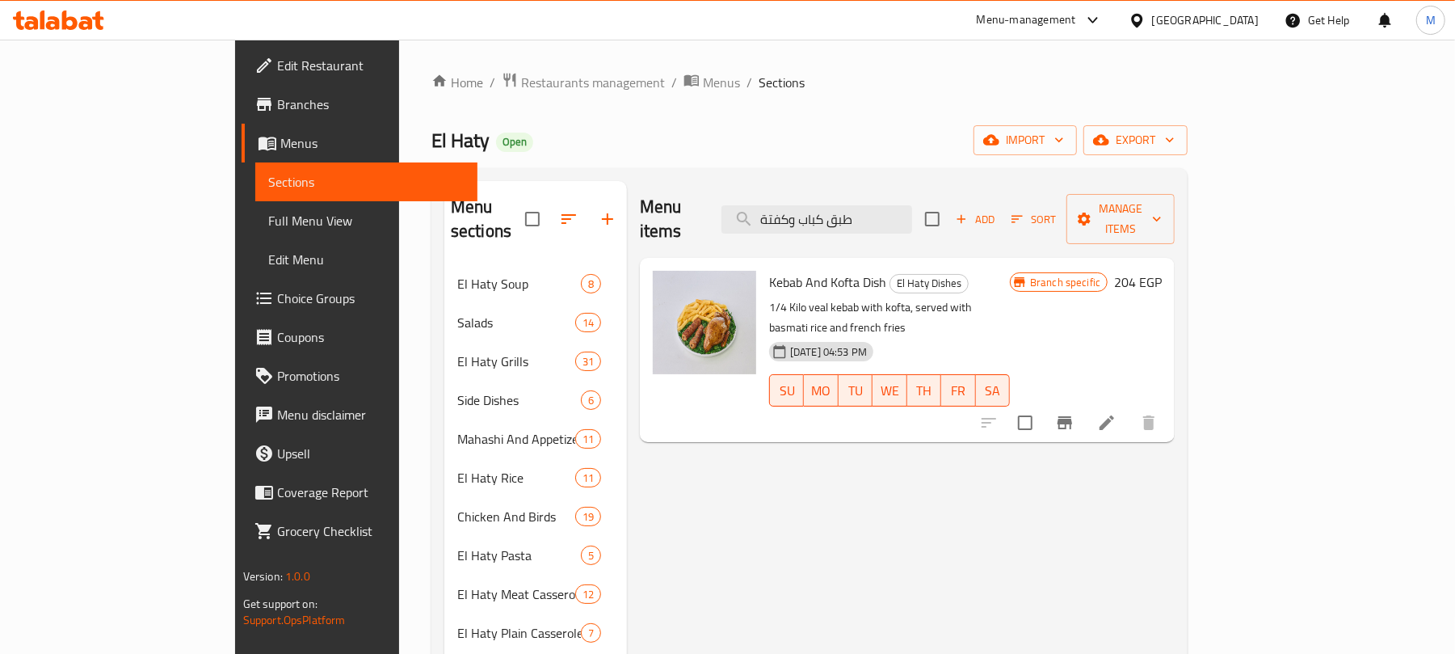
type input "طبق كباب وكفتة"
click at [1072, 416] on icon "Branch-specific-item" at bounding box center [1065, 422] width 15 height 13
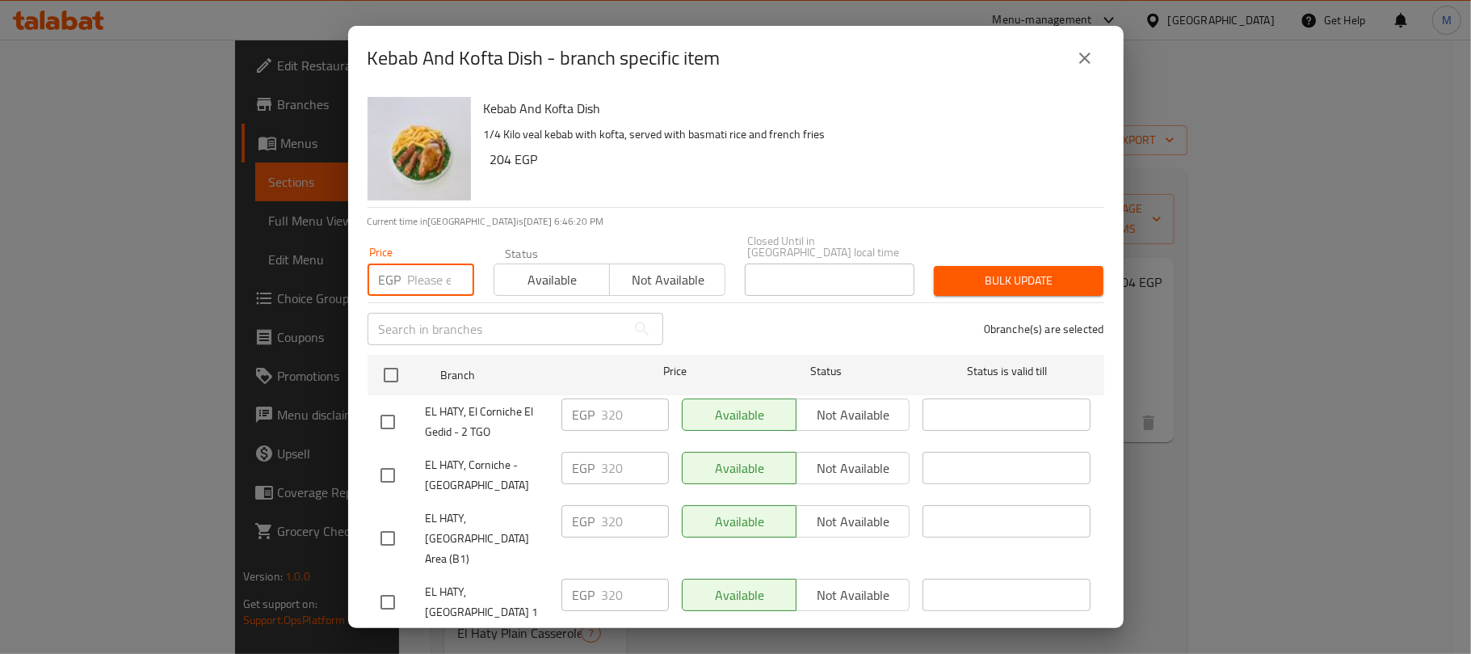
click at [433, 266] on input "number" at bounding box center [441, 279] width 66 height 32
paste input "336"
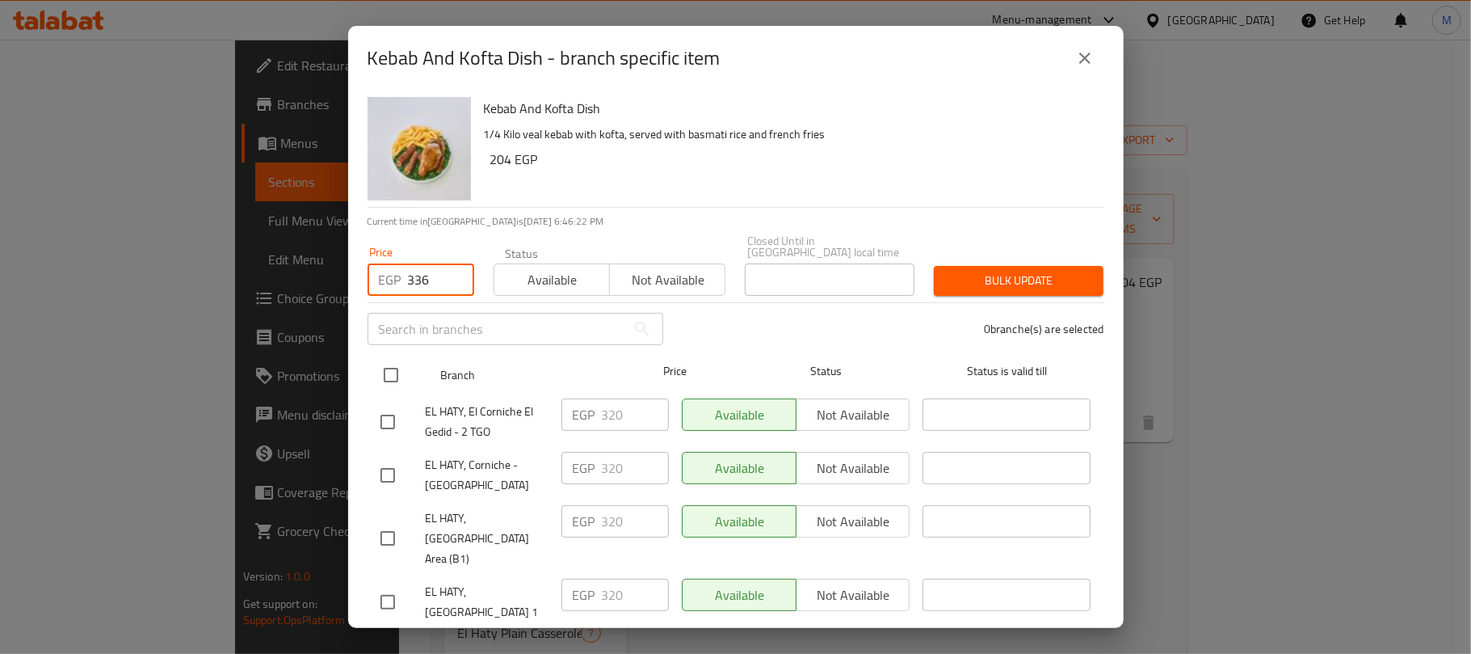
type input "336"
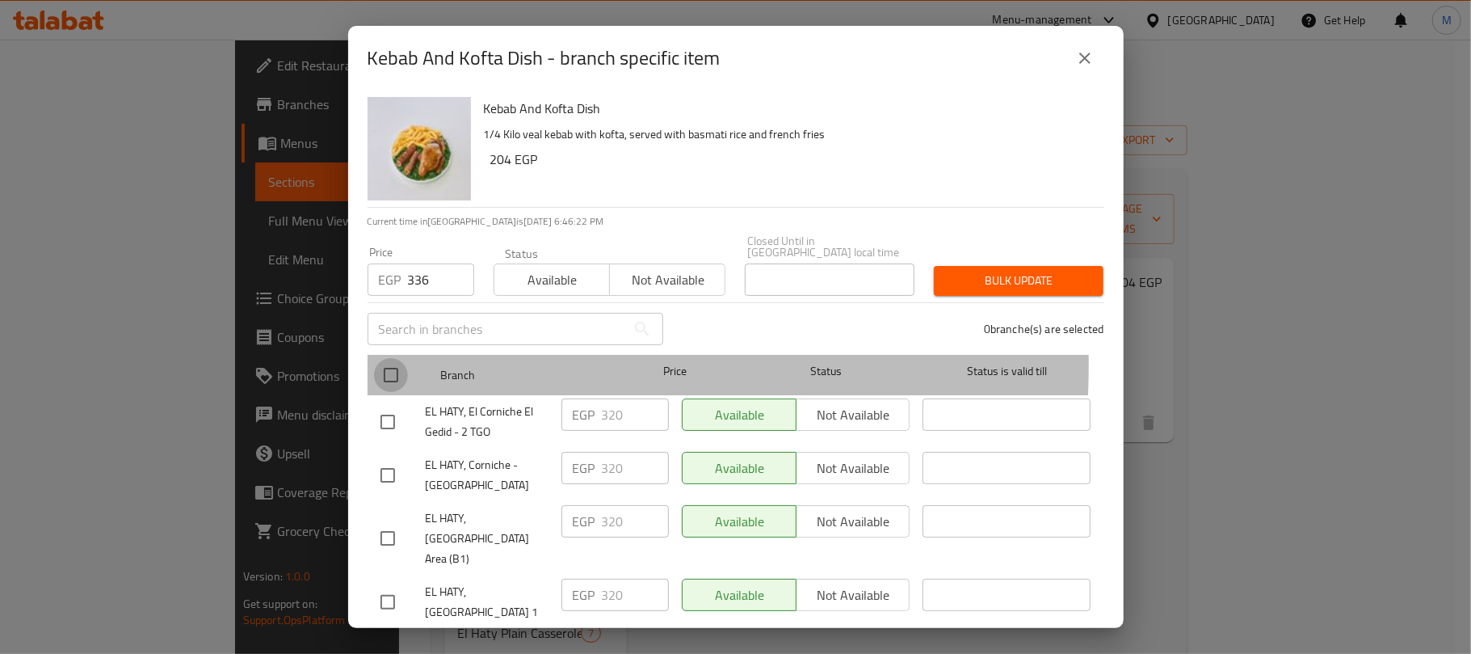
click at [396, 358] on input "checkbox" at bounding box center [391, 375] width 34 height 34
checkbox input "true"
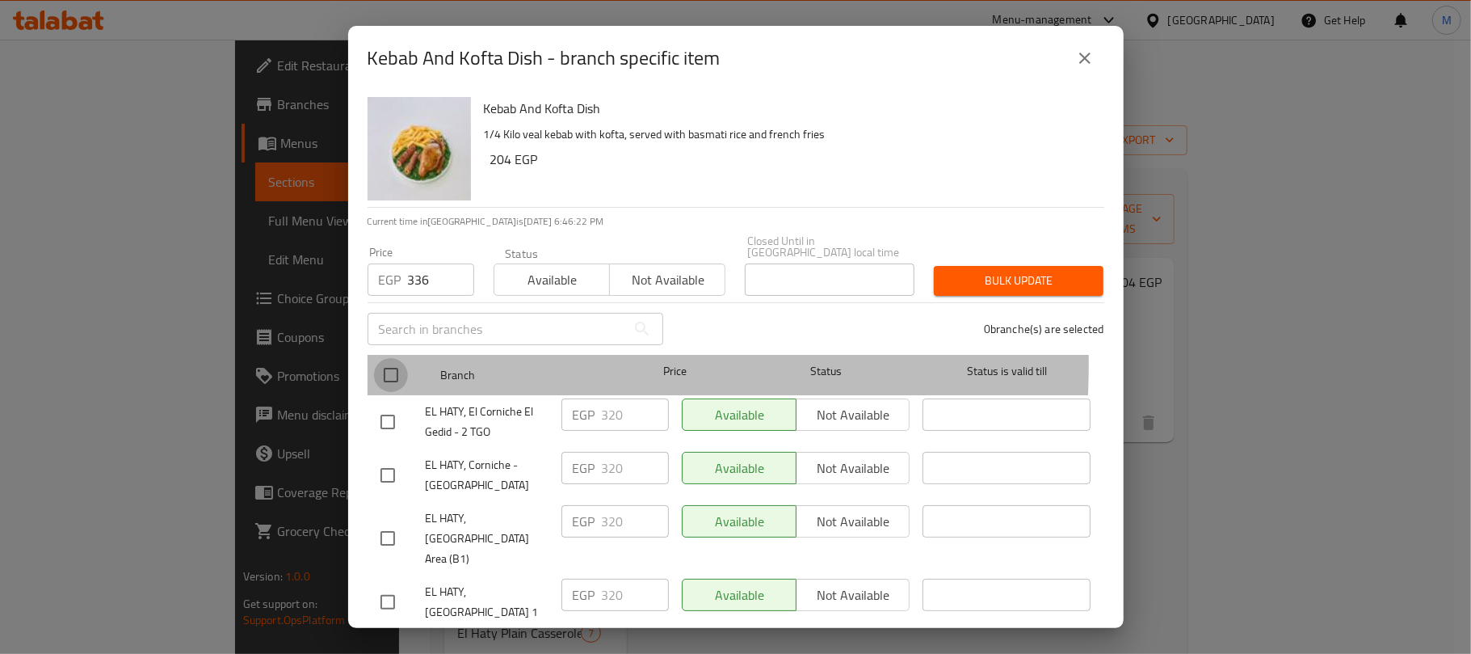
checkbox input "true"
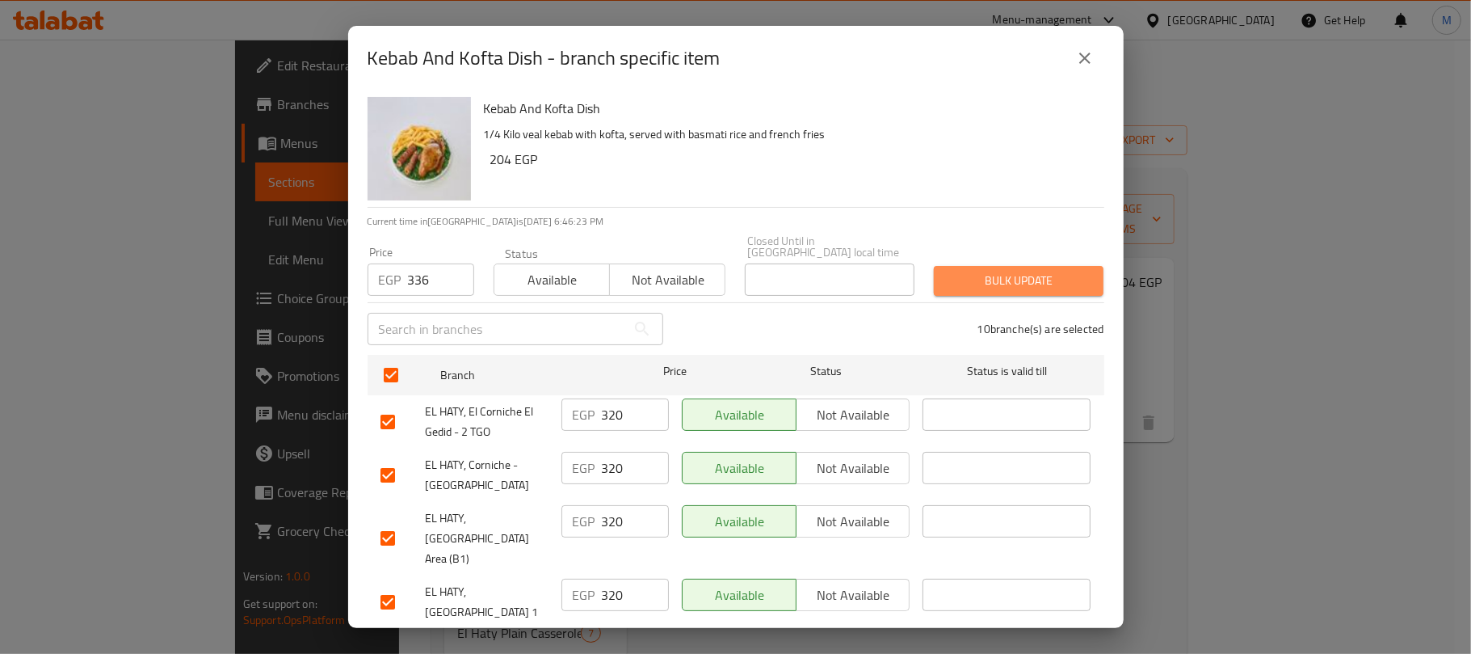
drag, startPoint x: 1062, startPoint y: 267, endPoint x: 1050, endPoint y: 280, distance: 17.2
click at [1062, 271] on span "Bulk update" at bounding box center [1019, 281] width 144 height 20
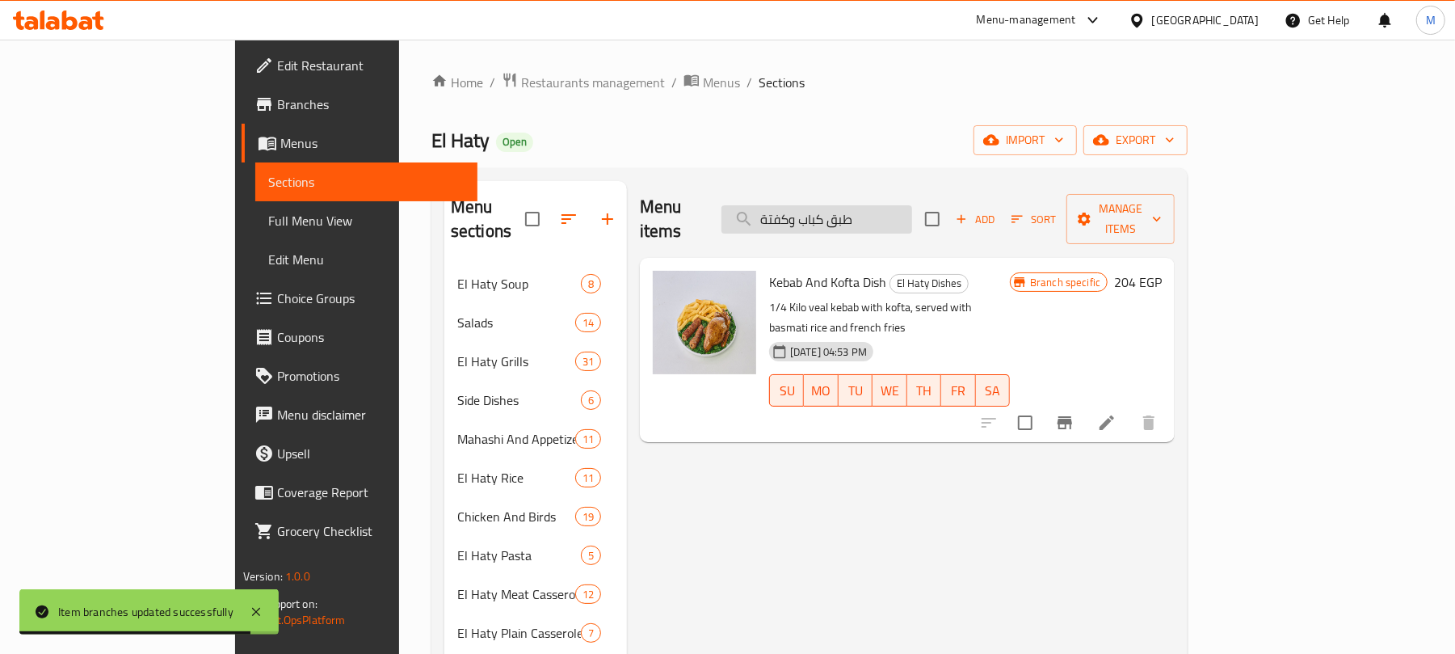
click at [897, 217] on input "طبق كباب وكفتة" at bounding box center [816, 219] width 191 height 28
click at [897, 215] on input "طبق كباب وكفتة" at bounding box center [816, 219] width 191 height 28
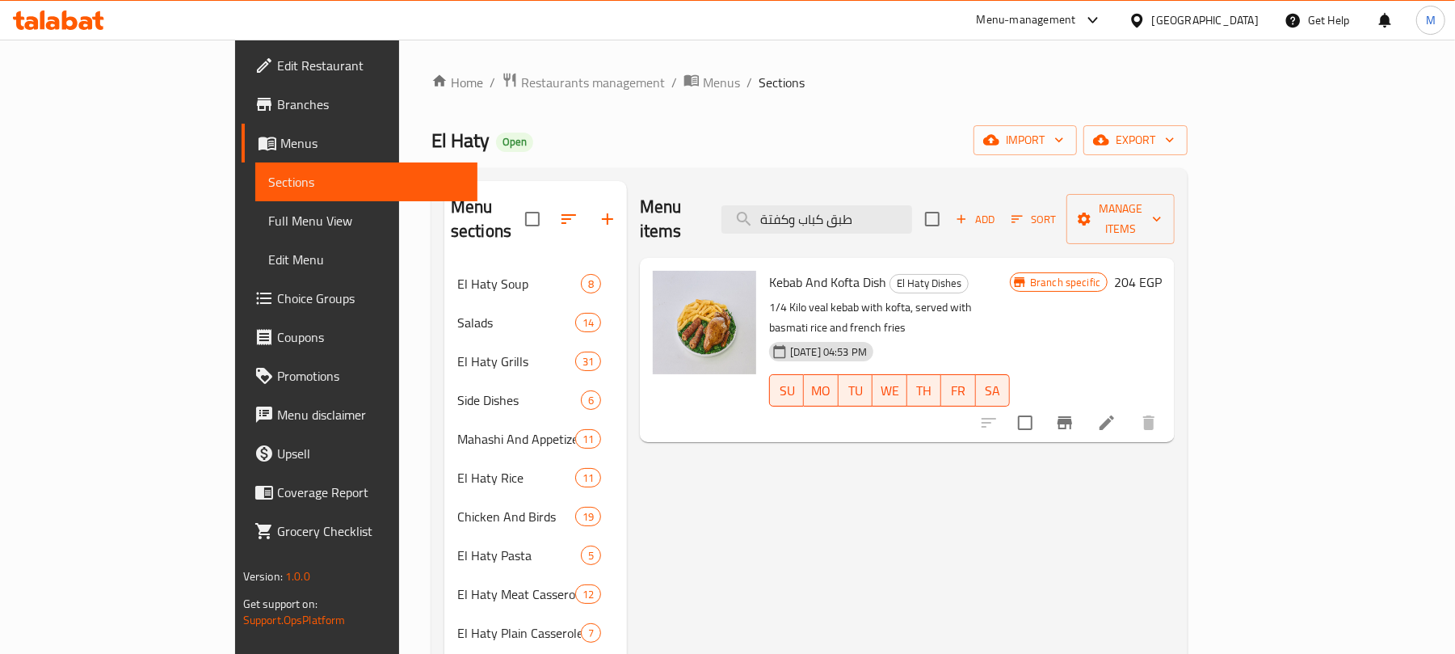
paste input "سكالوب باني"
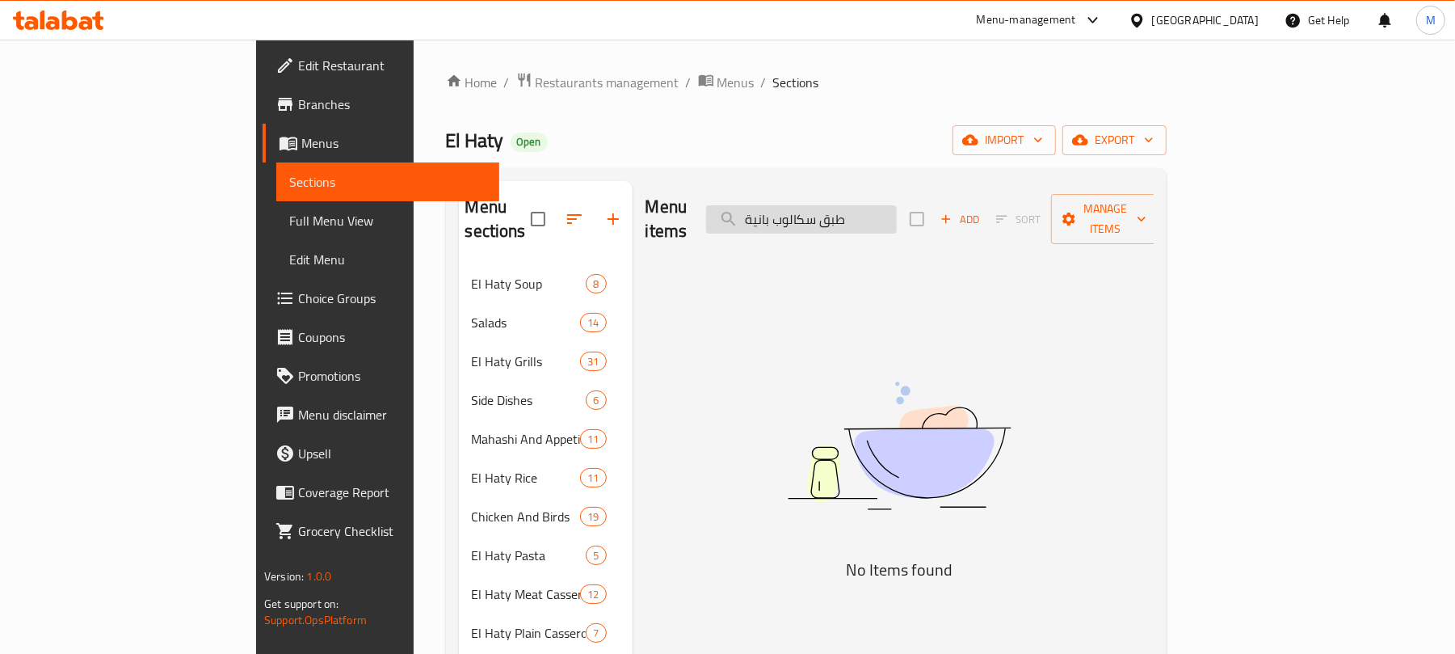
click at [895, 213] on input "طبق سكالوب بانية" at bounding box center [801, 219] width 191 height 28
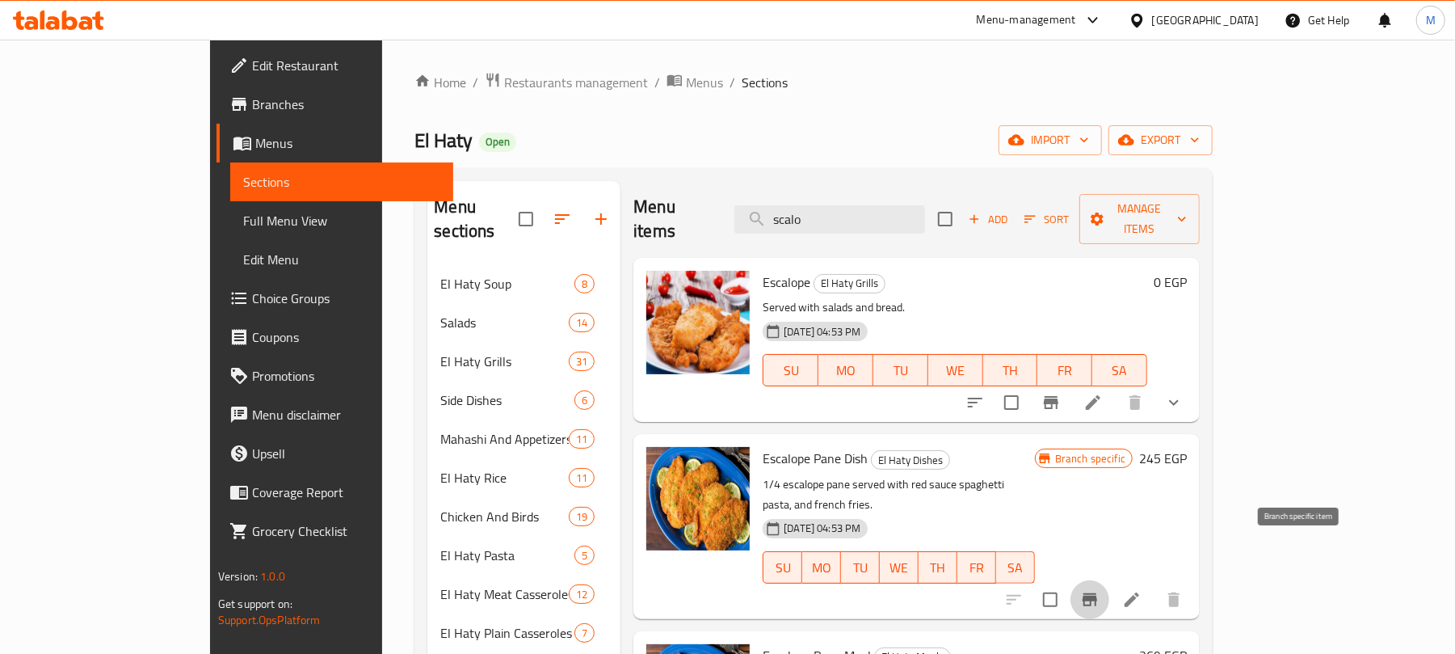
click at [1109, 580] on button "Branch-specific-item" at bounding box center [1089, 599] width 39 height 39
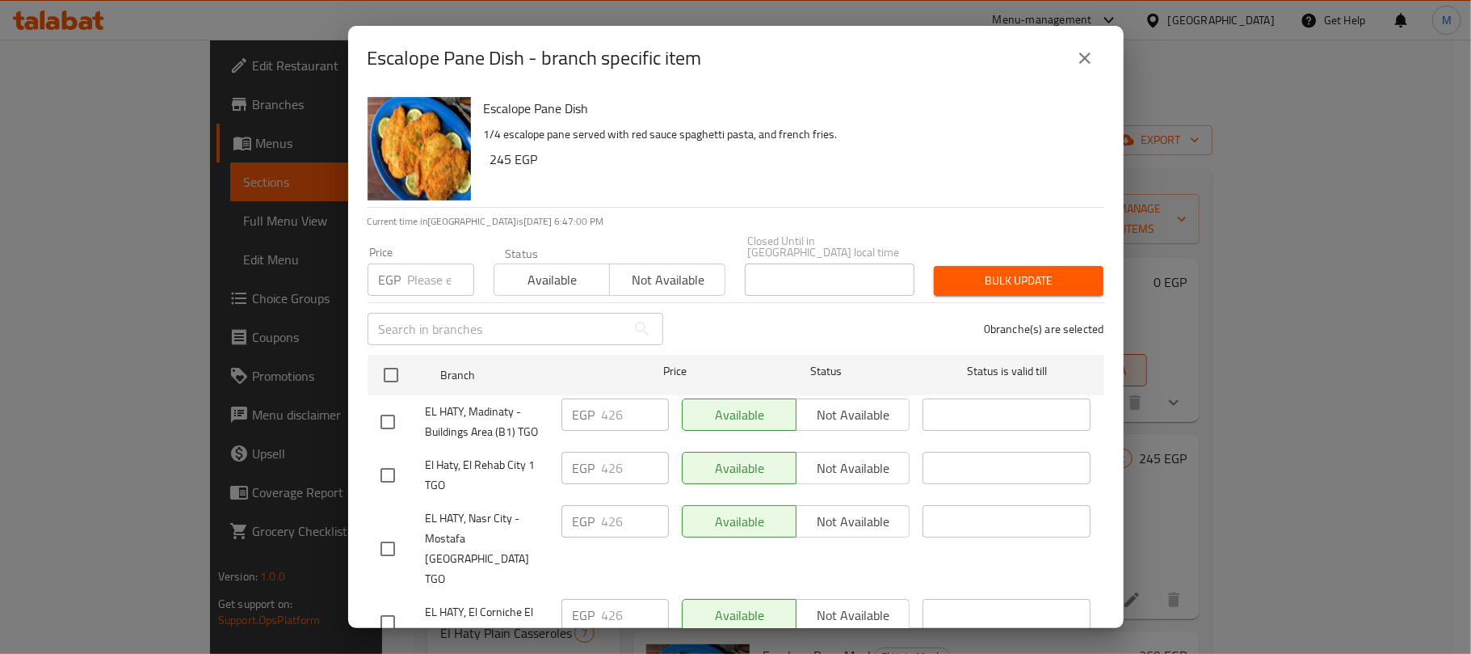
click at [1092, 65] on icon "close" at bounding box center [1084, 57] width 19 height 19
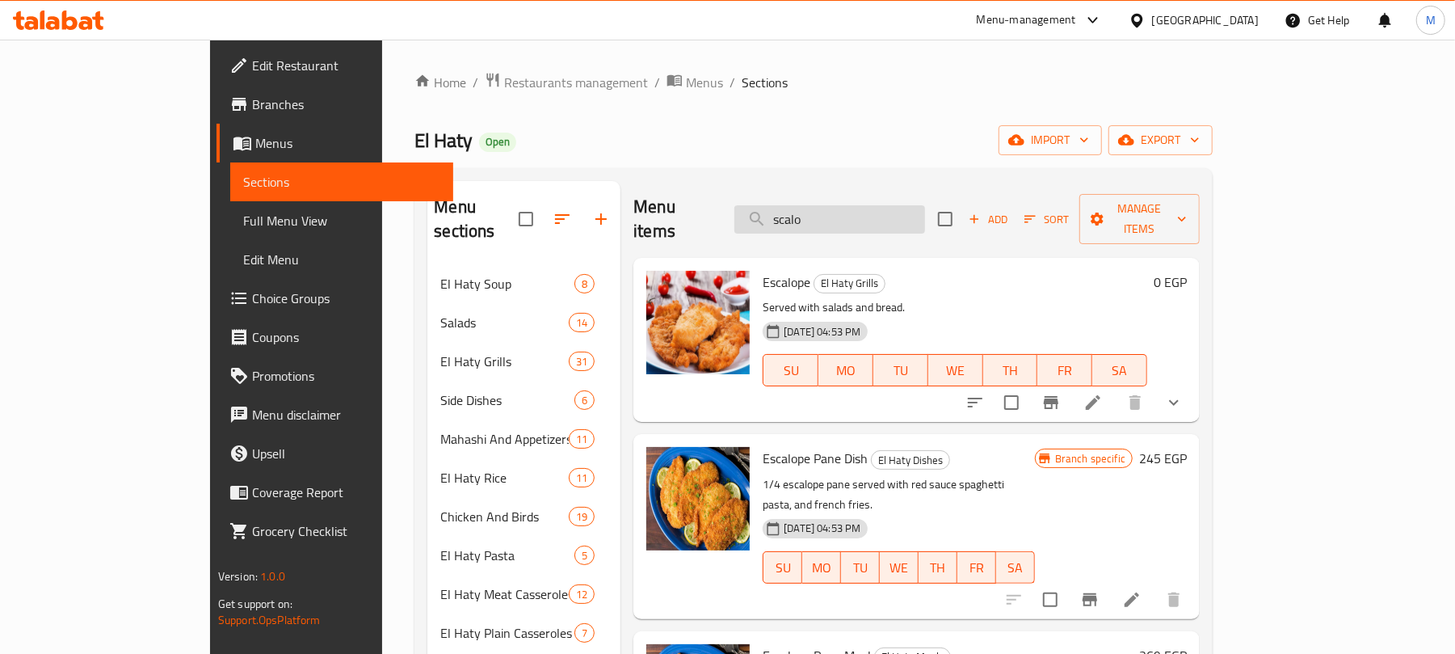
click at [887, 214] on input "scalo" at bounding box center [829, 219] width 191 height 28
paste input "طبق فتة باللحمة"
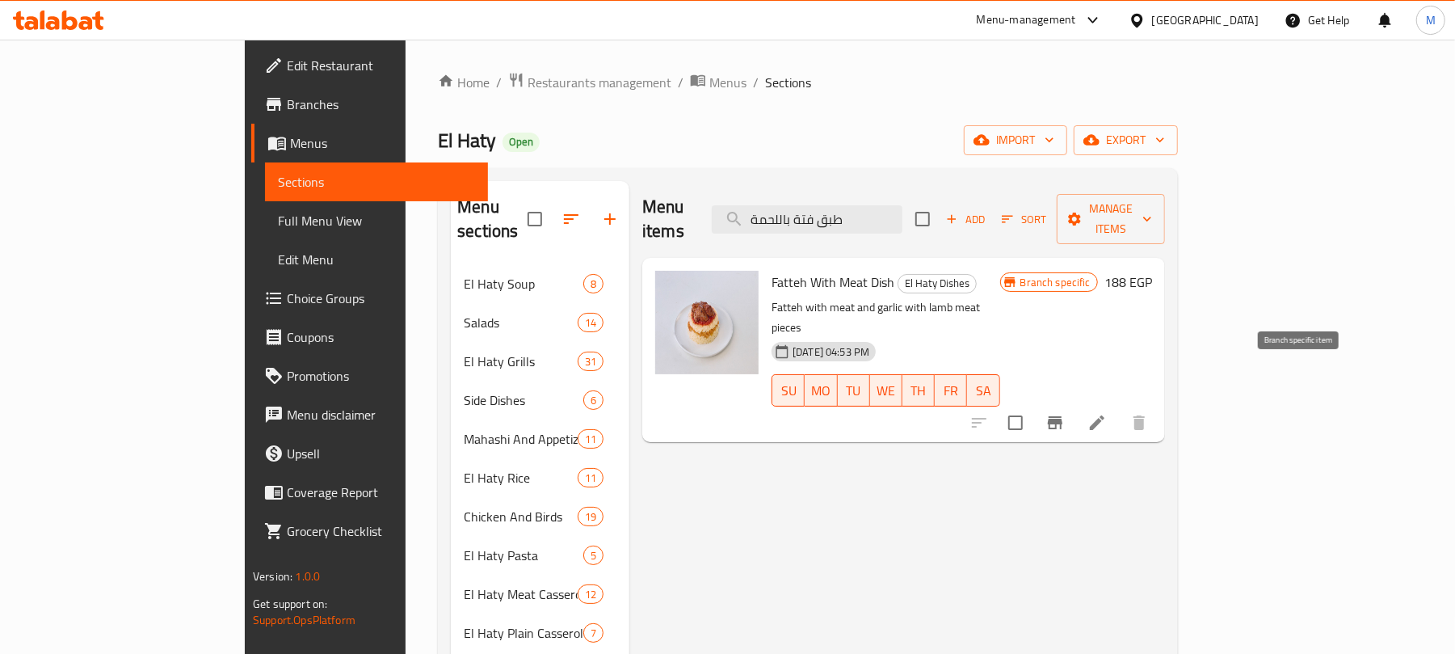
click at [1075, 403] on button "Branch-specific-item" at bounding box center [1055, 422] width 39 height 39
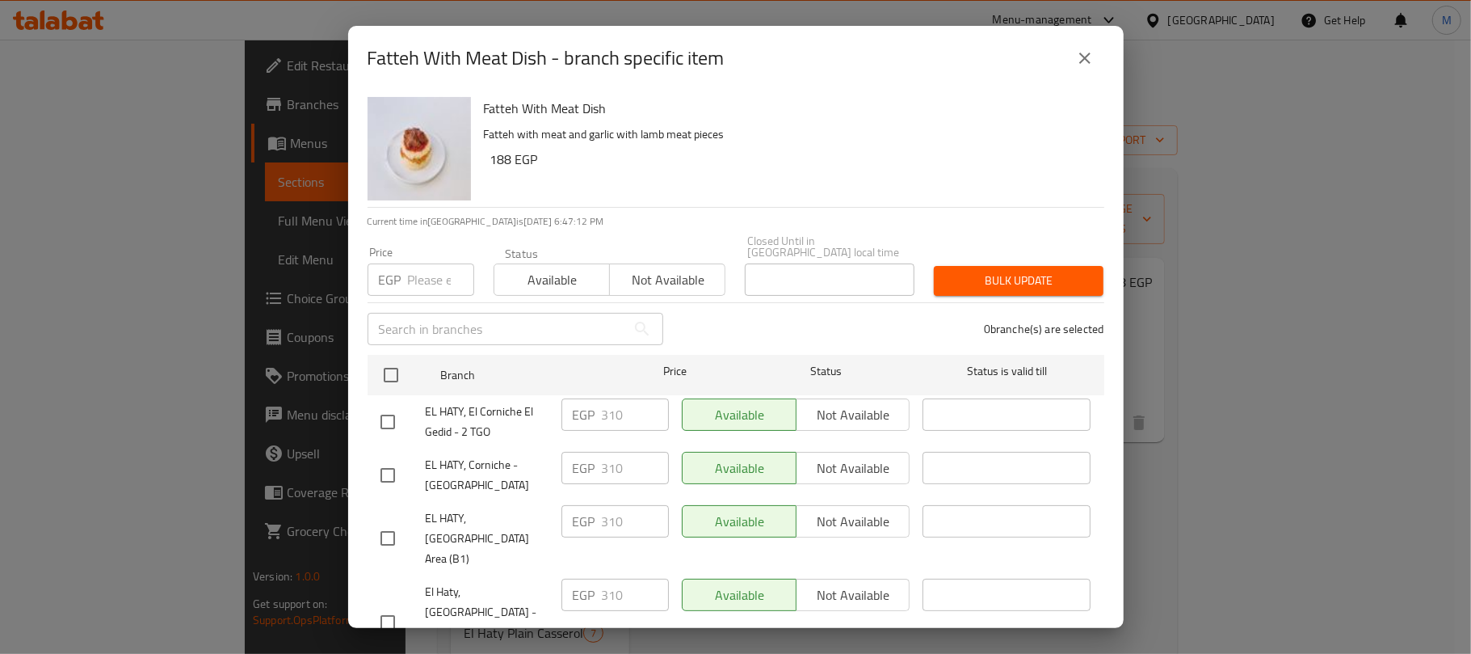
click at [437, 272] on input "number" at bounding box center [441, 279] width 66 height 32
paste input "326"
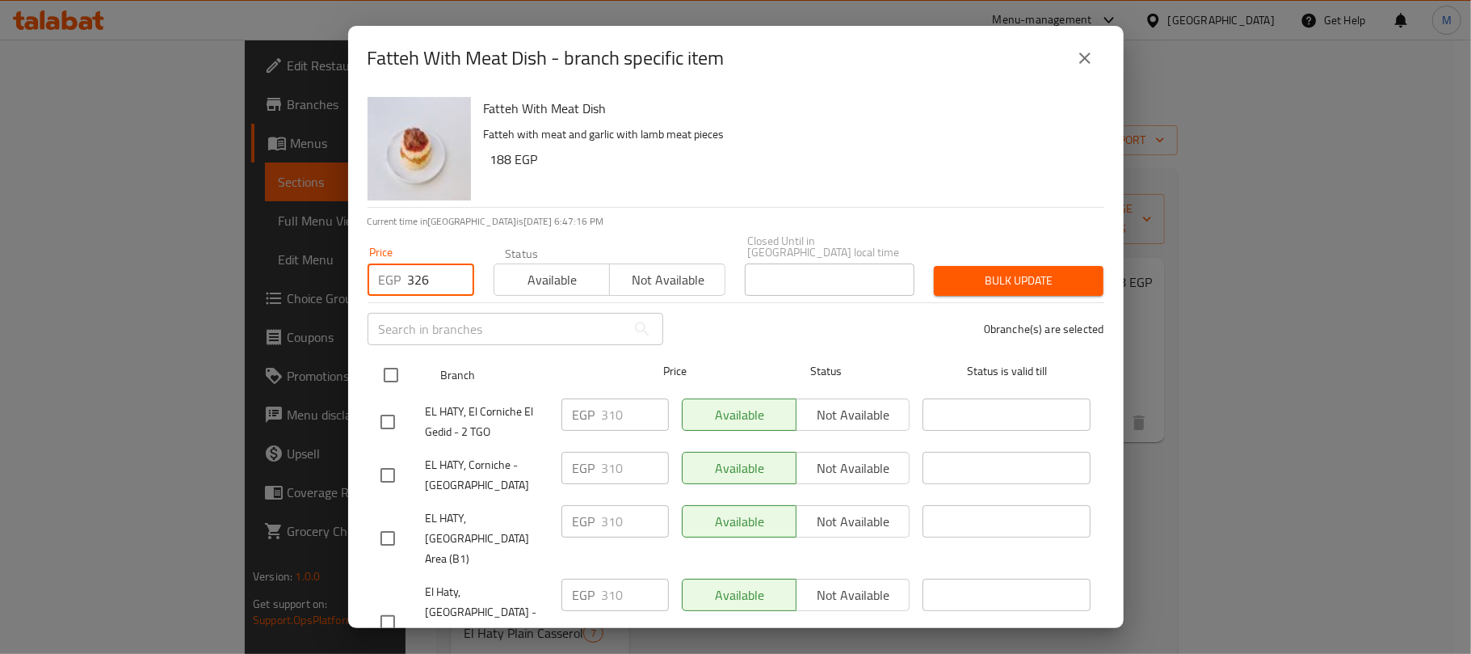
click at [381, 369] on input "checkbox" at bounding box center [391, 375] width 34 height 34
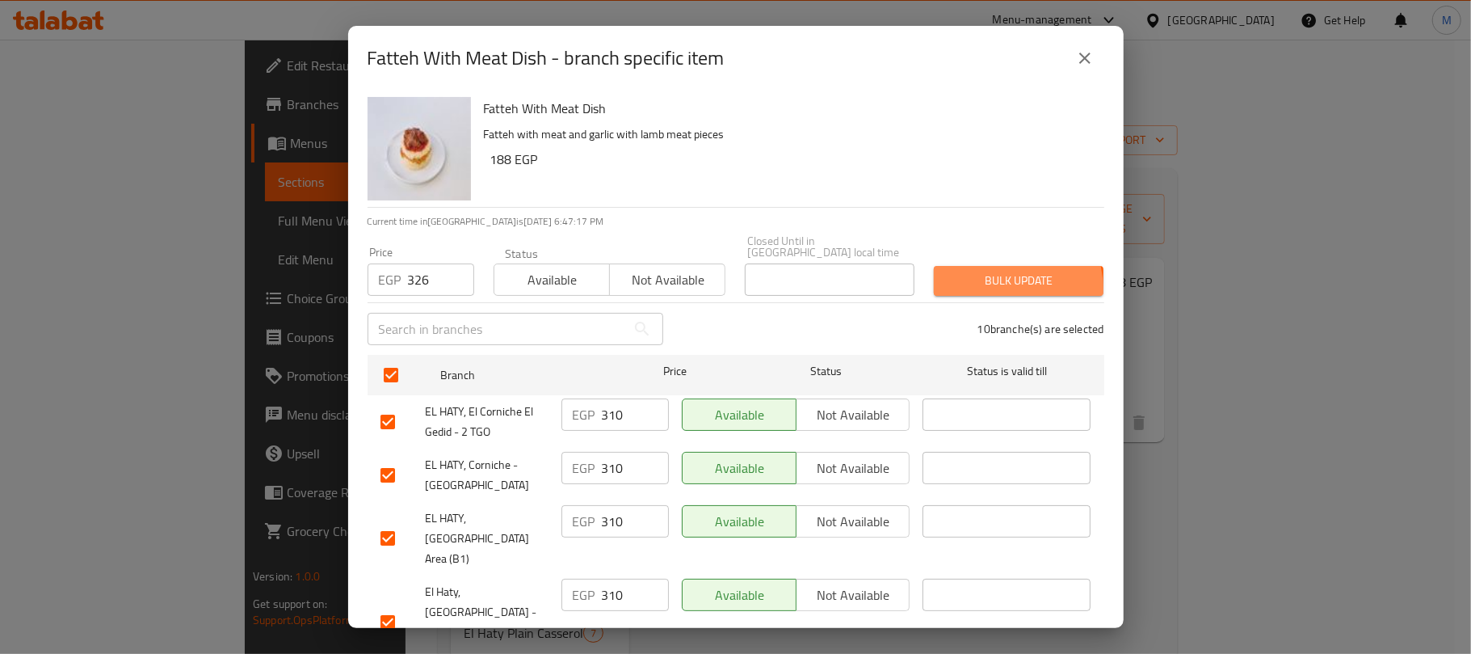
click at [981, 278] on span "Bulk update" at bounding box center [1019, 281] width 144 height 20
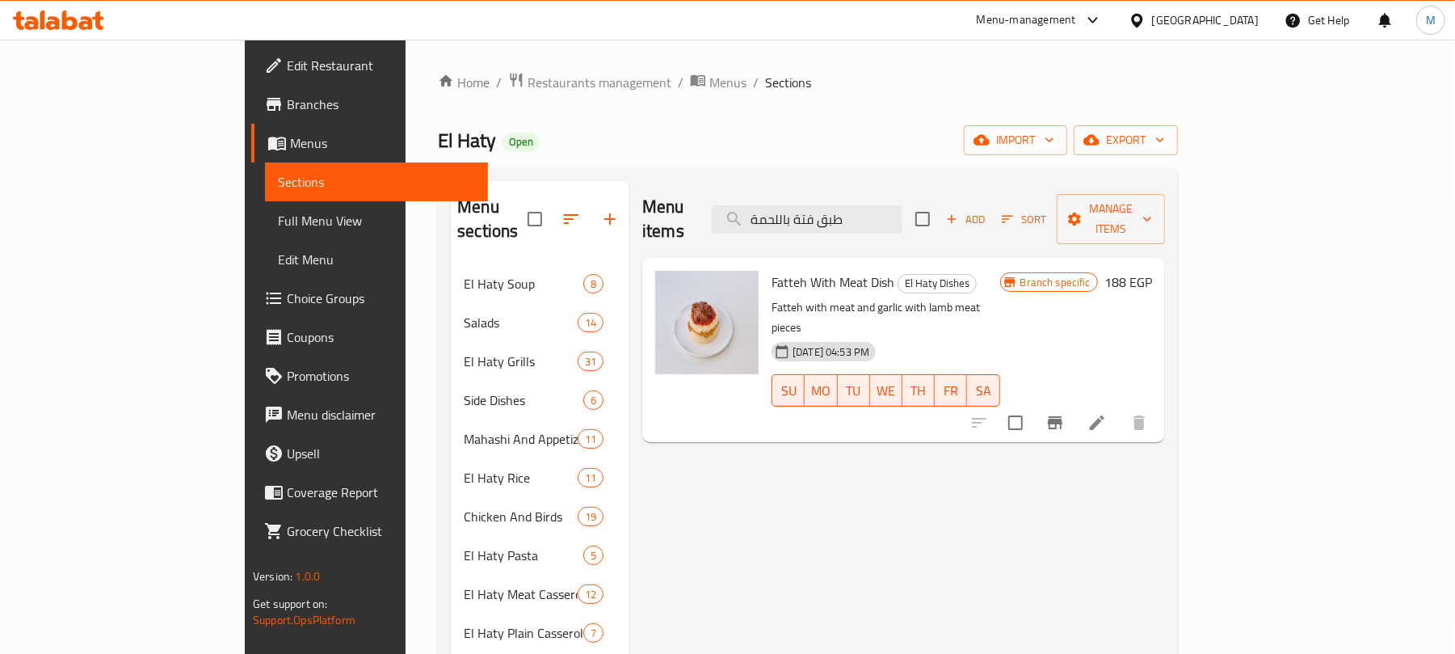
click at [899, 205] on input "طبق فتة باللحمة" at bounding box center [807, 219] width 191 height 28
paste input "وارع"
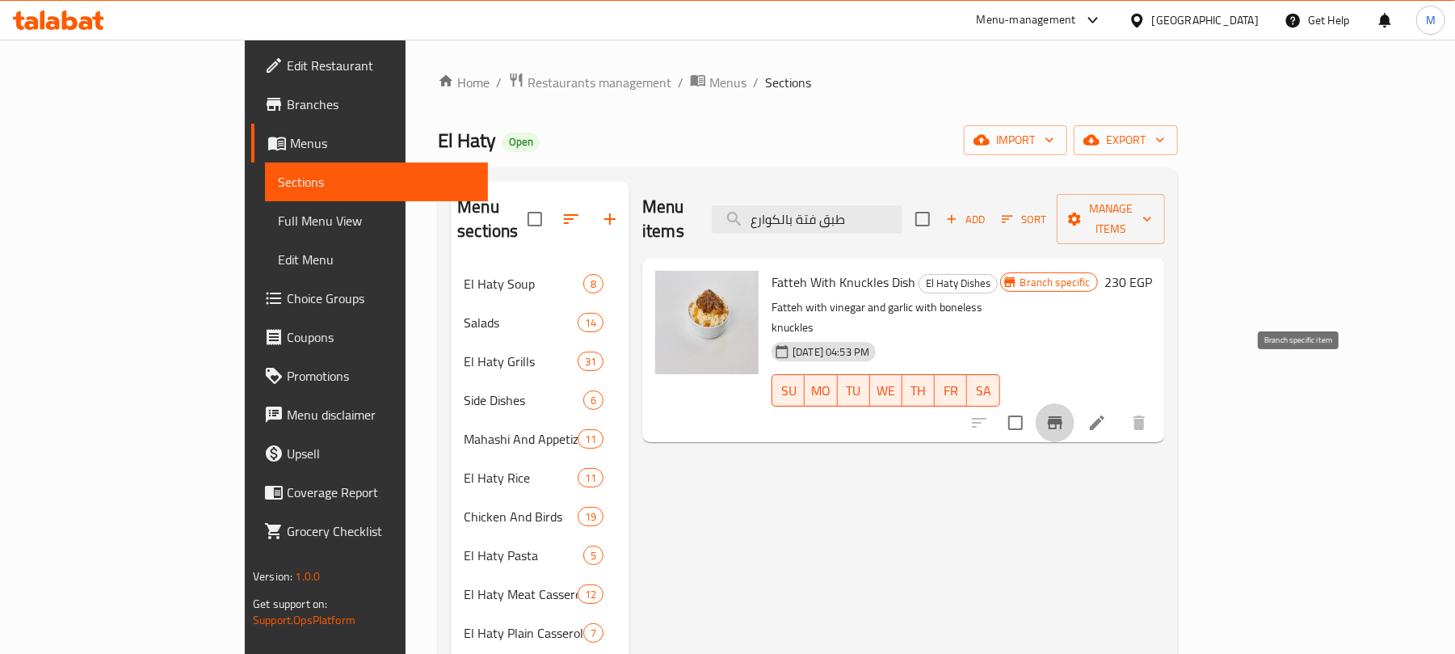
click at [1065, 413] on icon "Branch-specific-item" at bounding box center [1054, 422] width 19 height 19
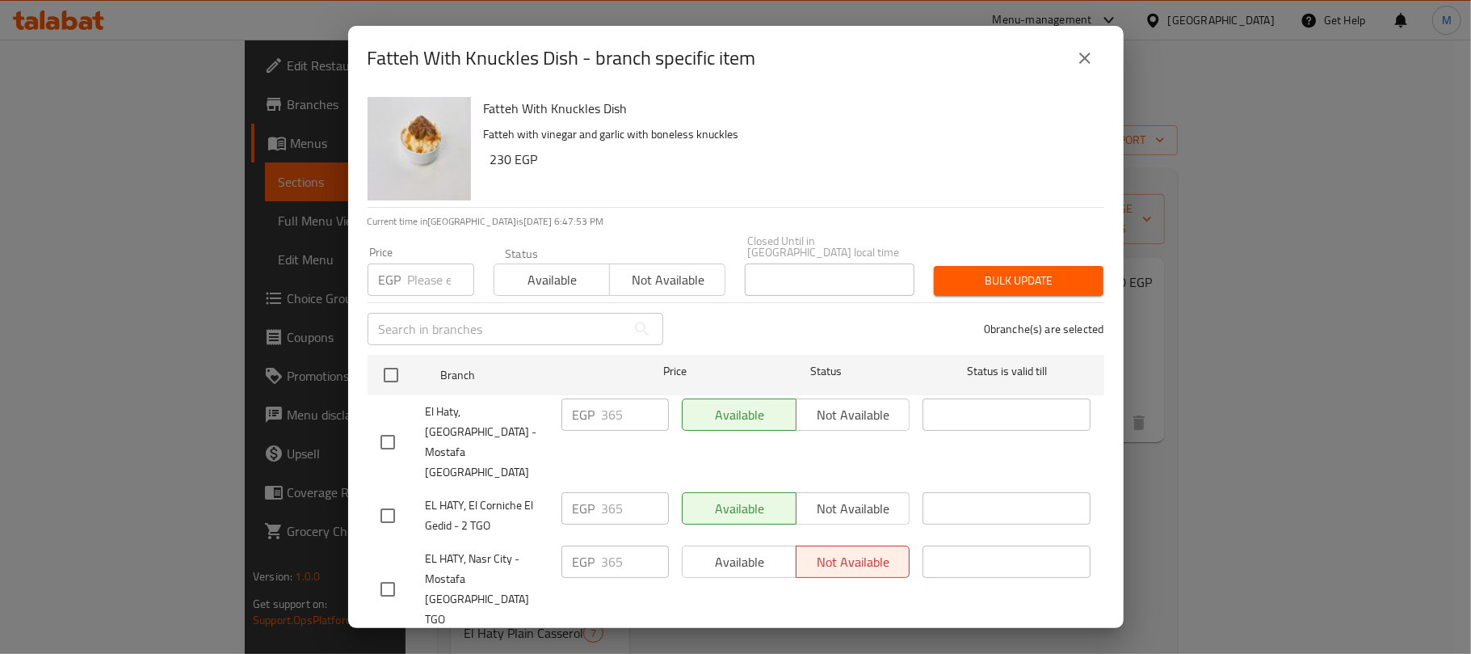
click at [425, 269] on input "number" at bounding box center [441, 279] width 66 height 32
paste input "383"
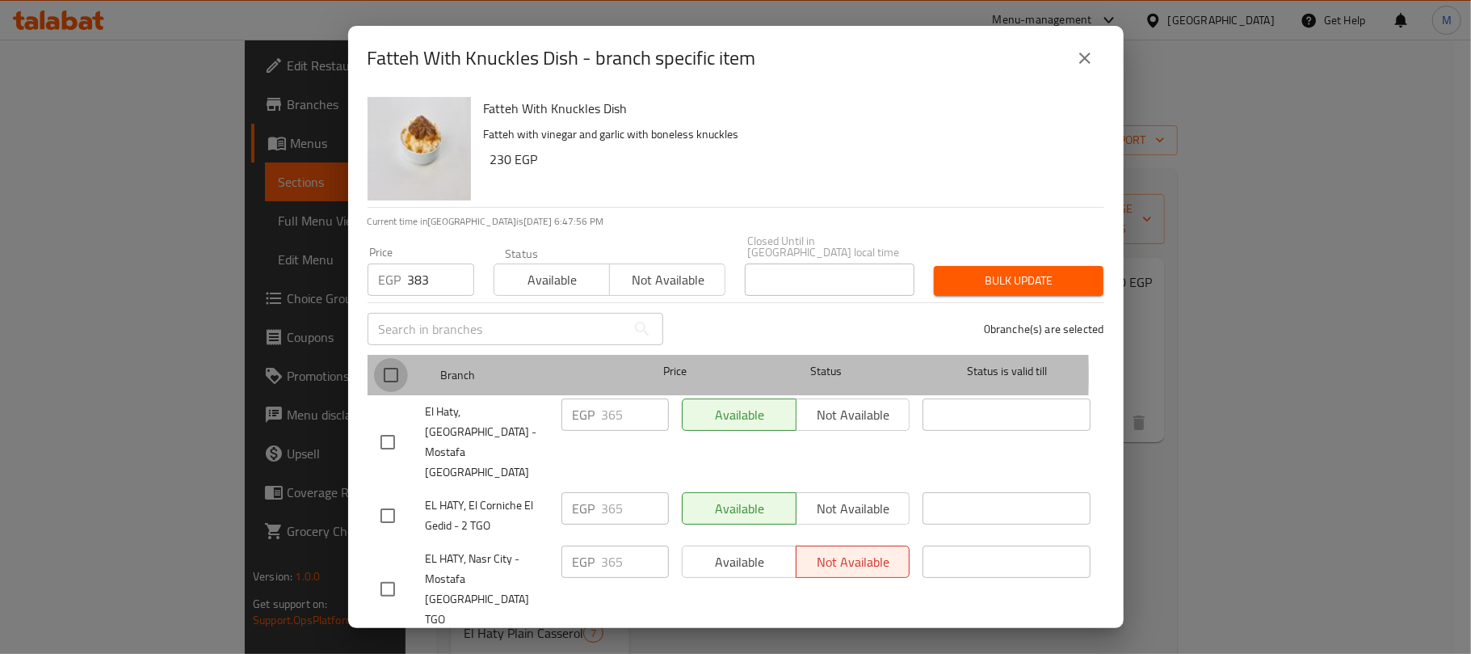
click at [393, 364] on input "checkbox" at bounding box center [391, 375] width 34 height 34
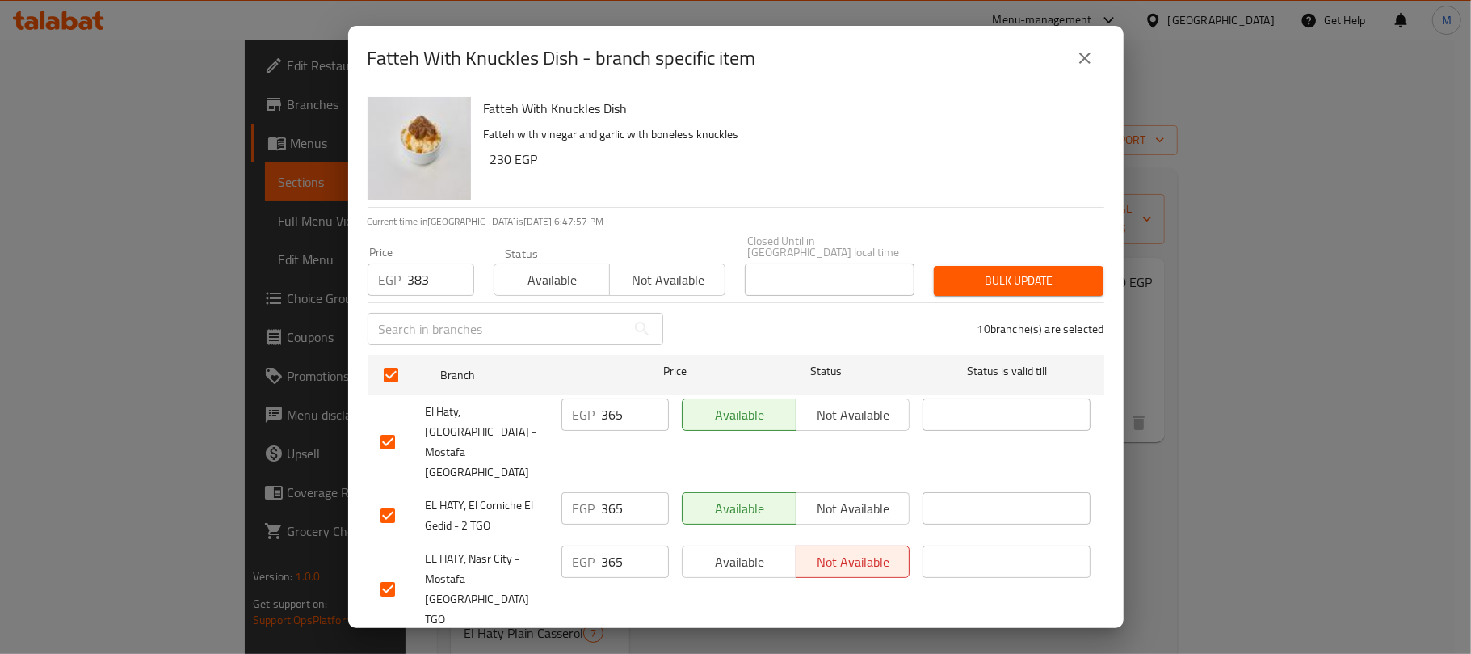
click at [1003, 256] on div "Bulk update" at bounding box center [1018, 280] width 189 height 49
click at [1005, 266] on button "Bulk update" at bounding box center [1019, 281] width 170 height 30
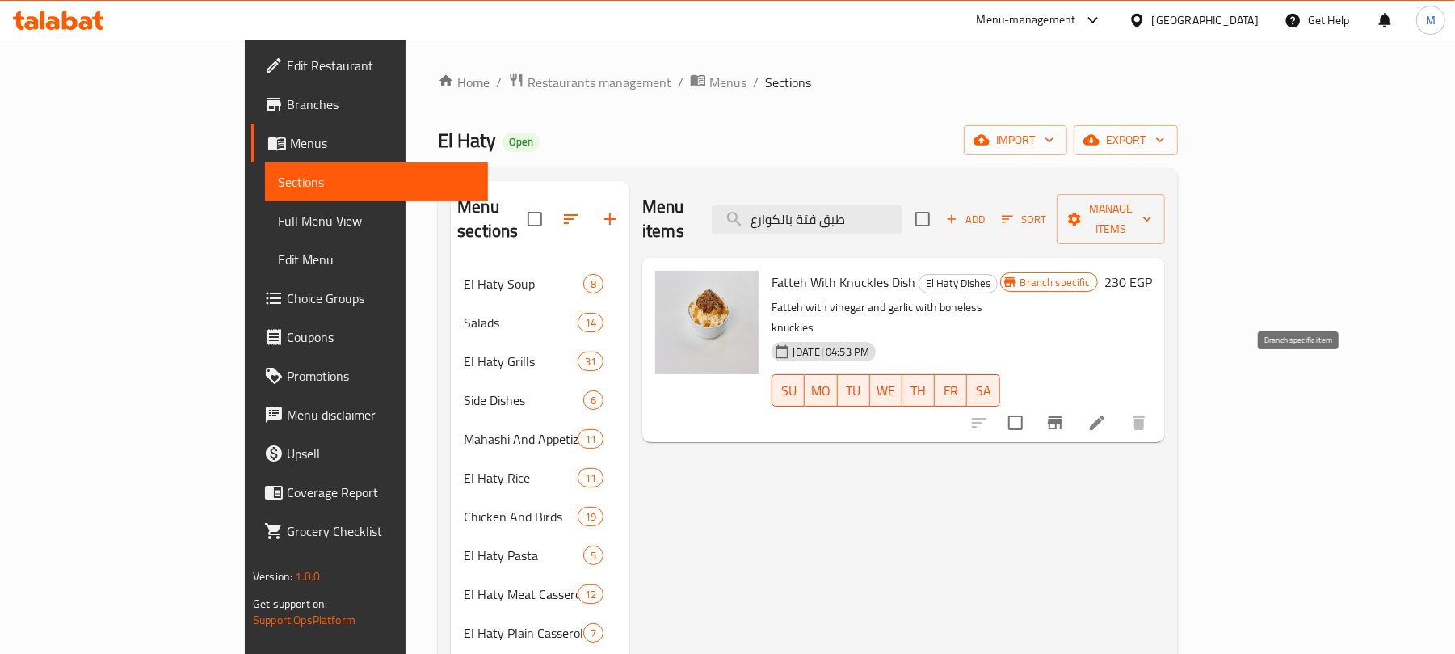
click at [1062, 416] on icon "Branch-specific-item" at bounding box center [1055, 422] width 15 height 13
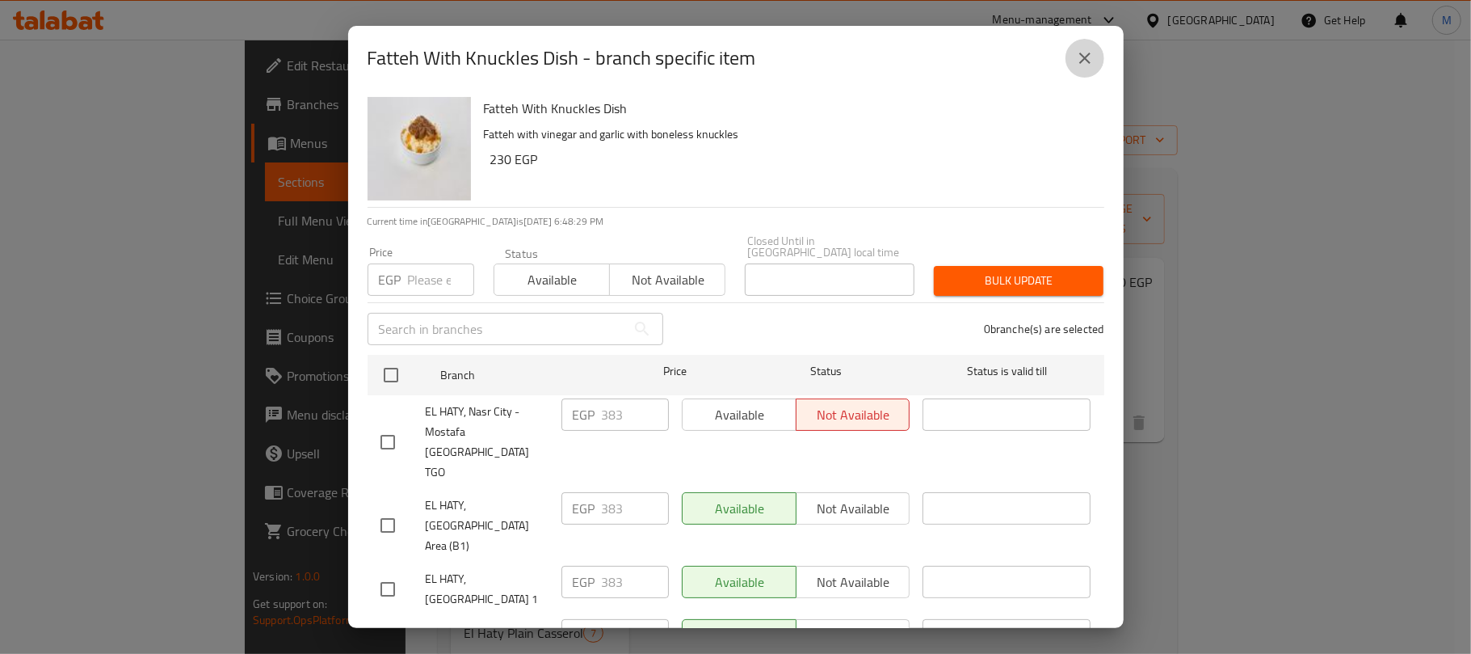
drag, startPoint x: 1081, startPoint y: 63, endPoint x: 890, endPoint y: 211, distance: 241.9
click at [1080, 62] on icon "close" at bounding box center [1084, 57] width 19 height 19
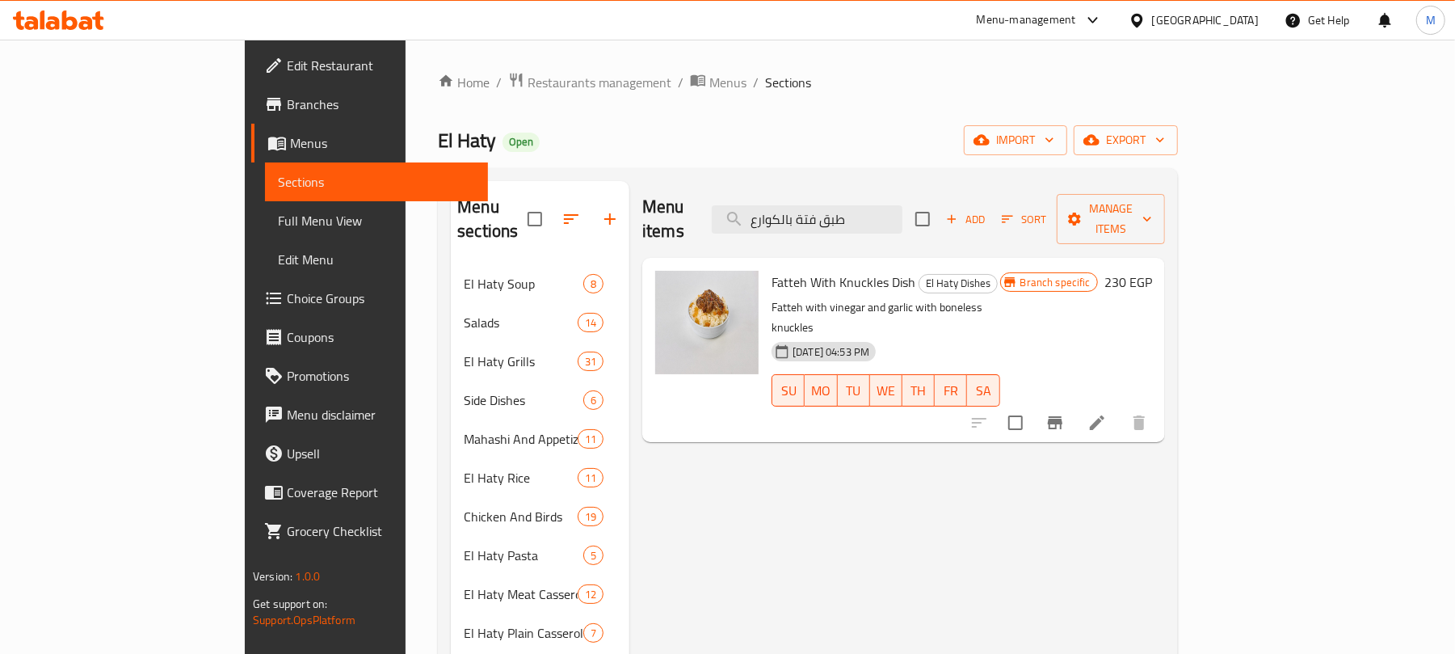
click at [890, 211] on input "طبق فتة بالكوارع" at bounding box center [807, 219] width 191 height 28
paste input "ص فرخة"
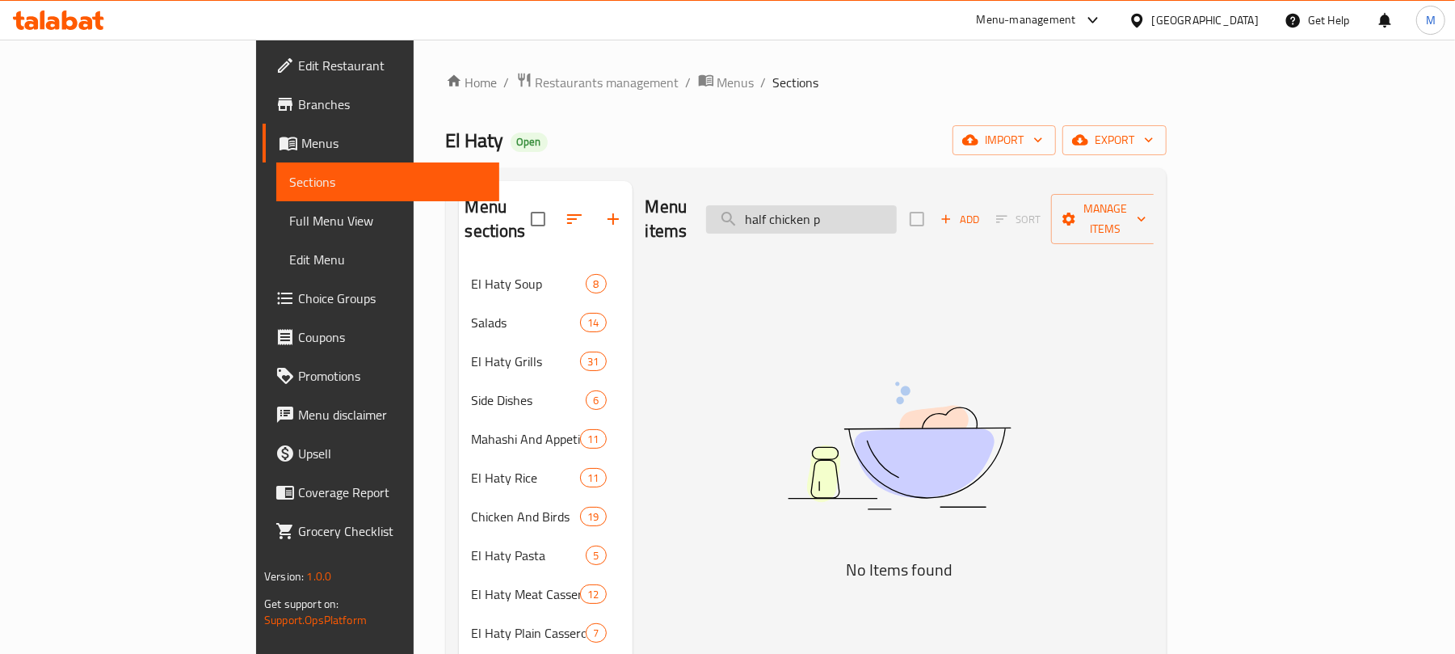
click at [897, 217] on input "half chicken p" at bounding box center [801, 219] width 191 height 28
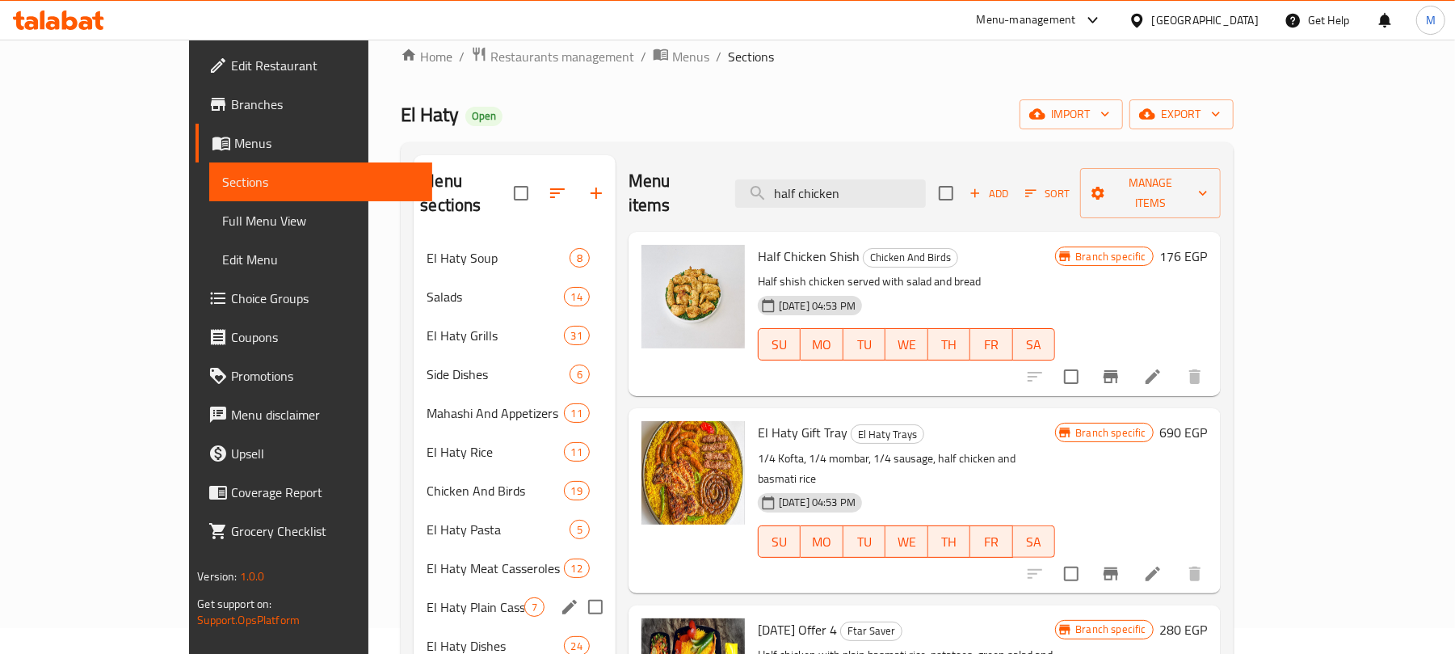
scroll to position [107, 0]
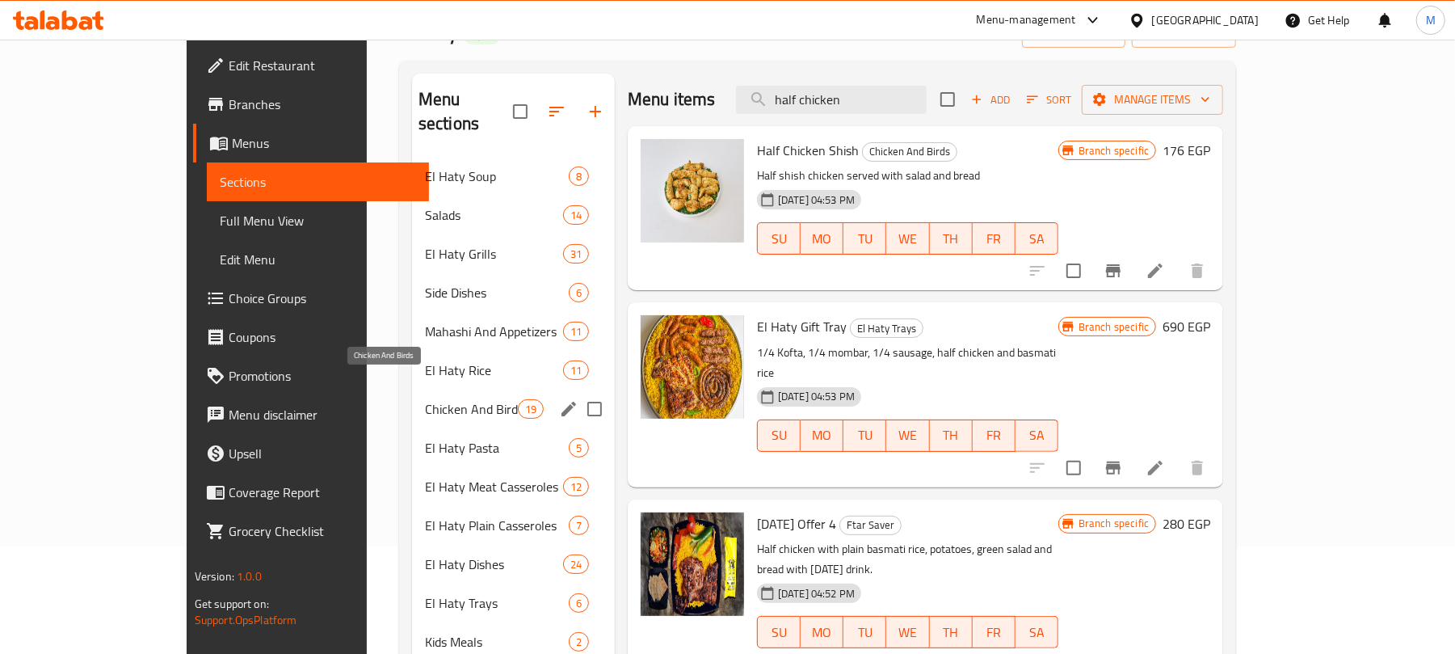
click at [425, 399] on span "Chicken And Birds" at bounding box center [471, 408] width 93 height 19
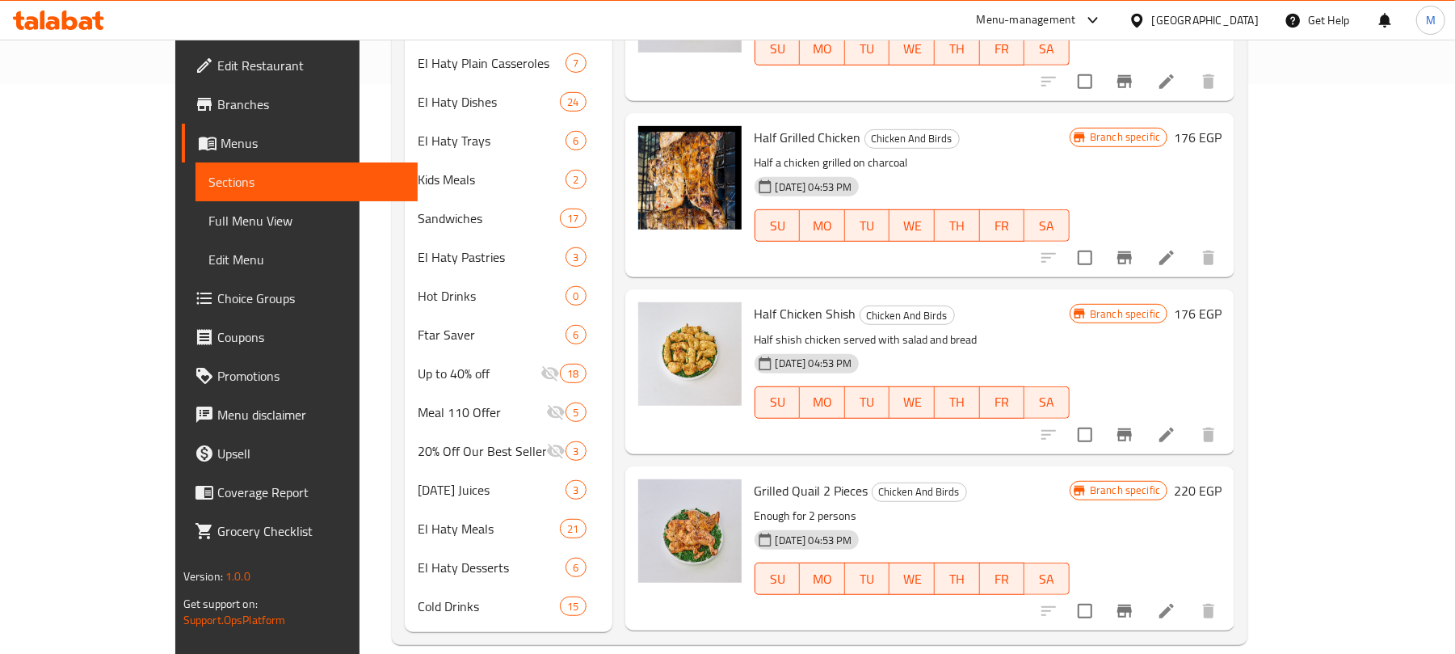
scroll to position [522, 0]
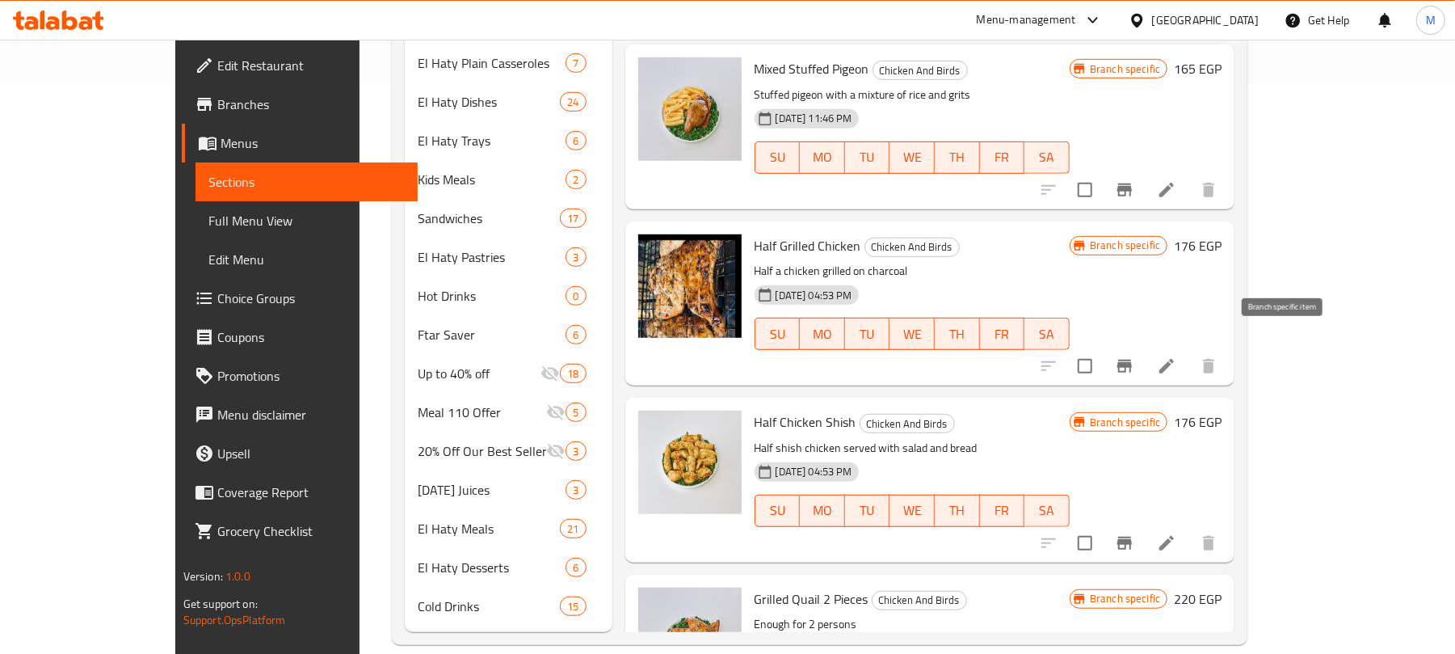
click at [1132, 360] on icon "Branch-specific-item" at bounding box center [1124, 366] width 15 height 13
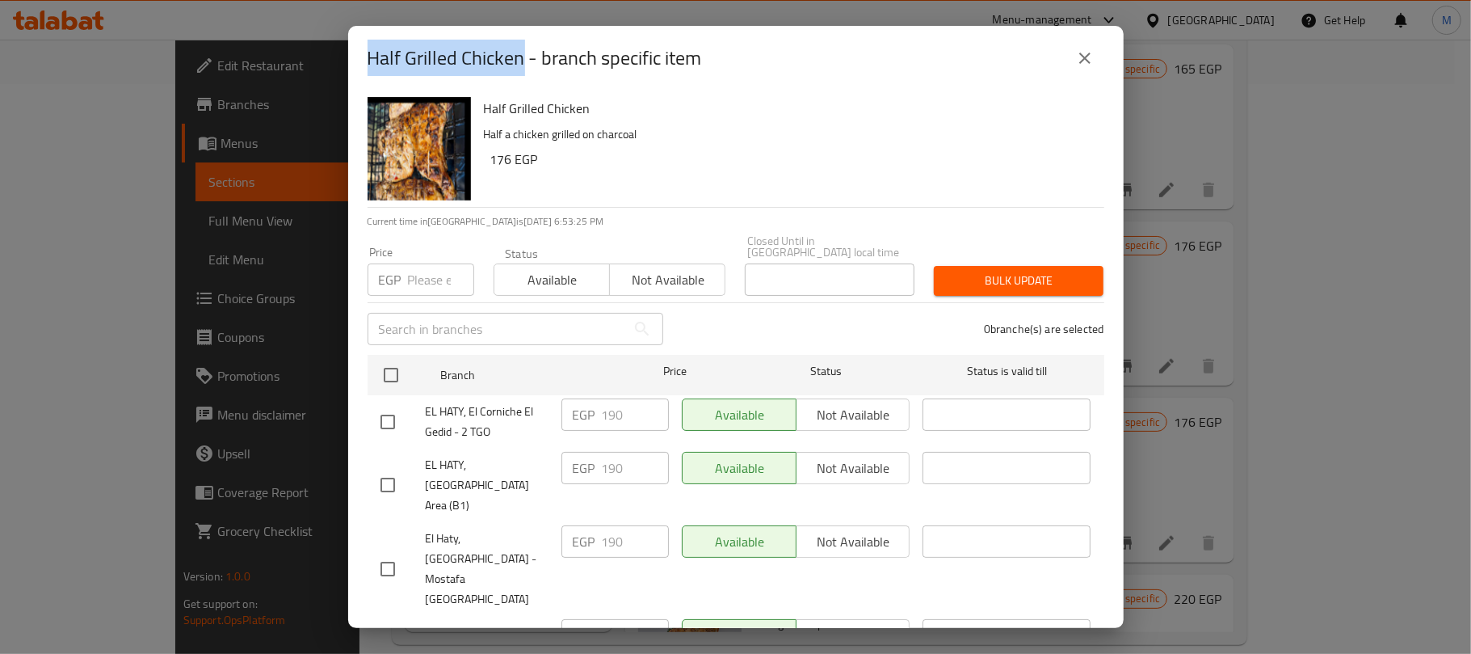
drag, startPoint x: 522, startPoint y: 59, endPoint x: 341, endPoint y: 57, distance: 181.0
click at [341, 57] on div "Half Grilled Chicken - branch specific item Half Grilled Chicken Half a chicken…" at bounding box center [735, 327] width 1471 height 654
copy h2 "Half Grilled Chicken"
drag, startPoint x: 1075, startPoint y: 58, endPoint x: 947, endPoint y: 198, distance: 189.3
click at [1075, 59] on icon "close" at bounding box center [1084, 57] width 19 height 19
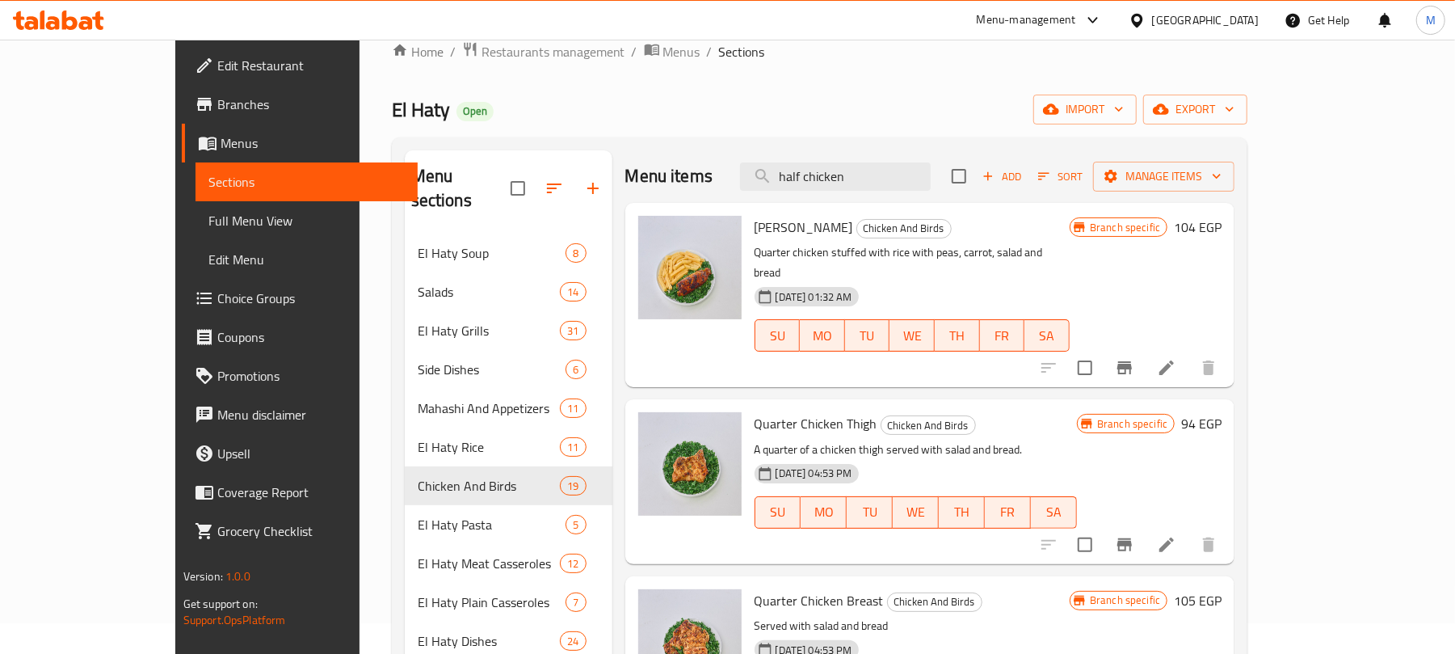
scroll to position [0, 0]
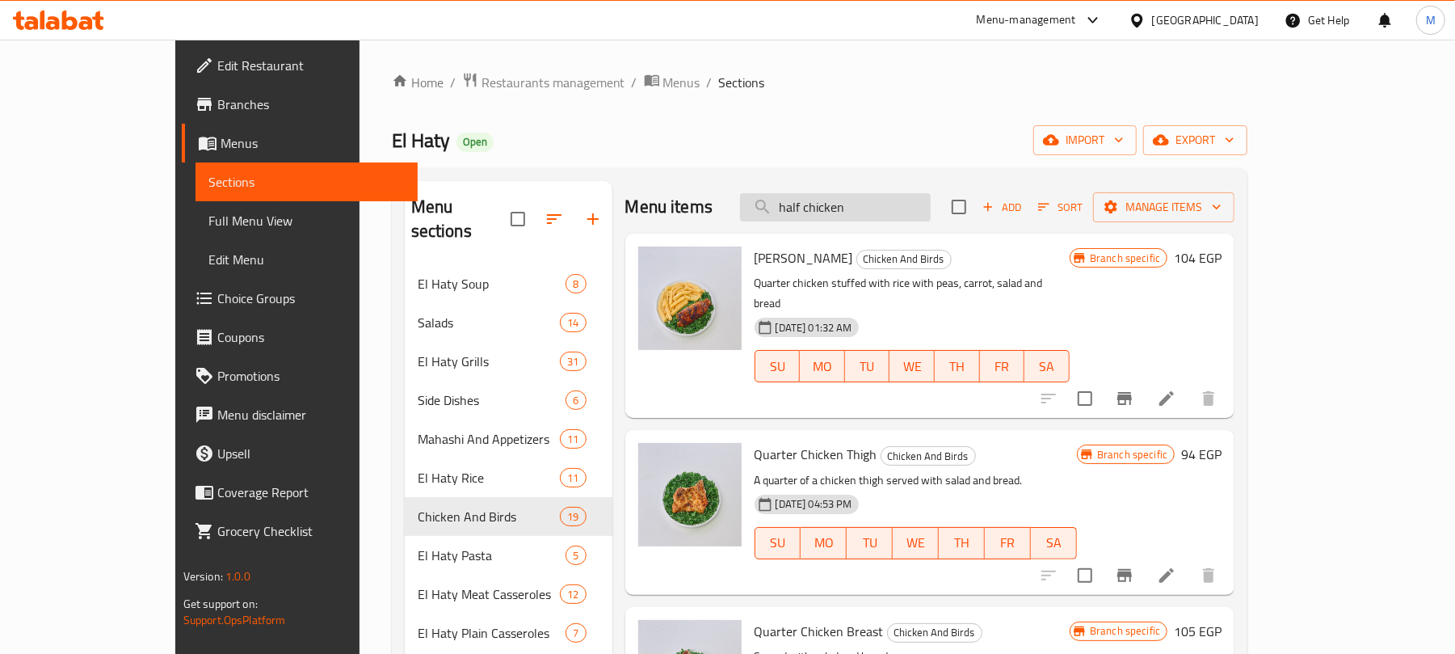
click at [900, 213] on input "half chicken" at bounding box center [835, 207] width 191 height 28
paste input "Half Grilled C"
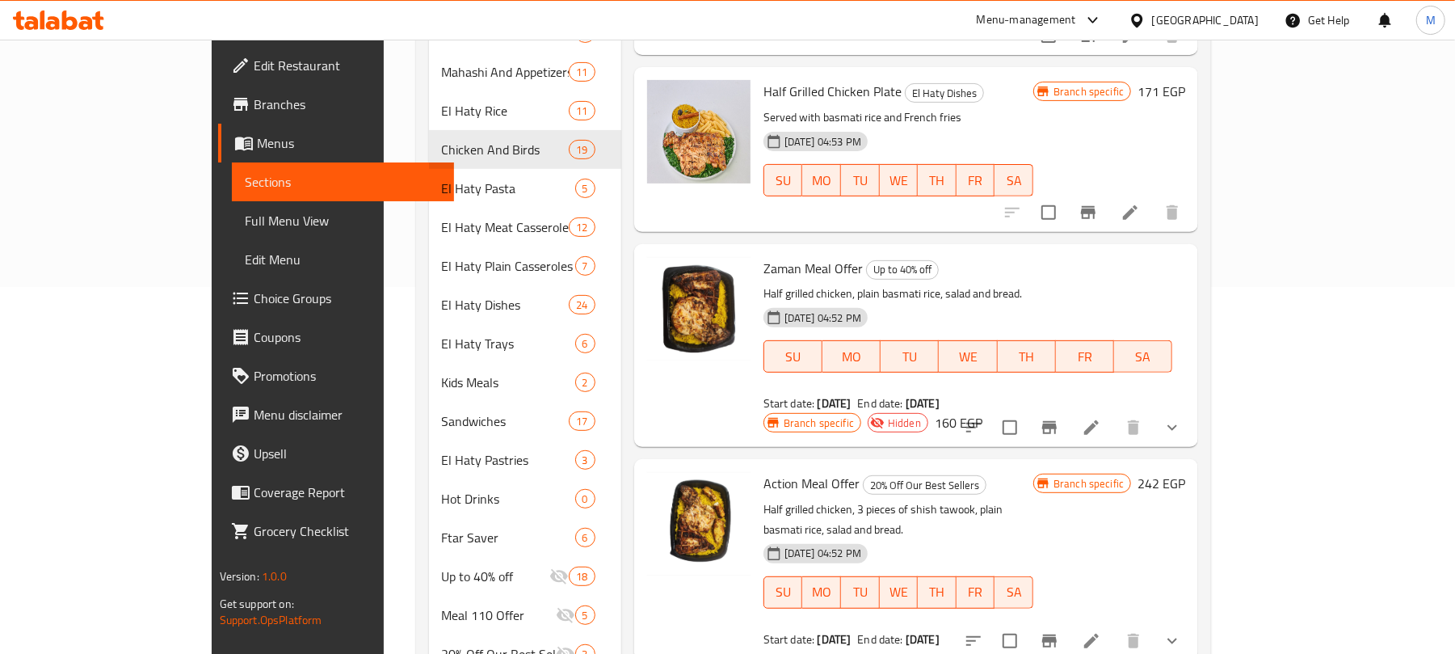
scroll to position [323, 0]
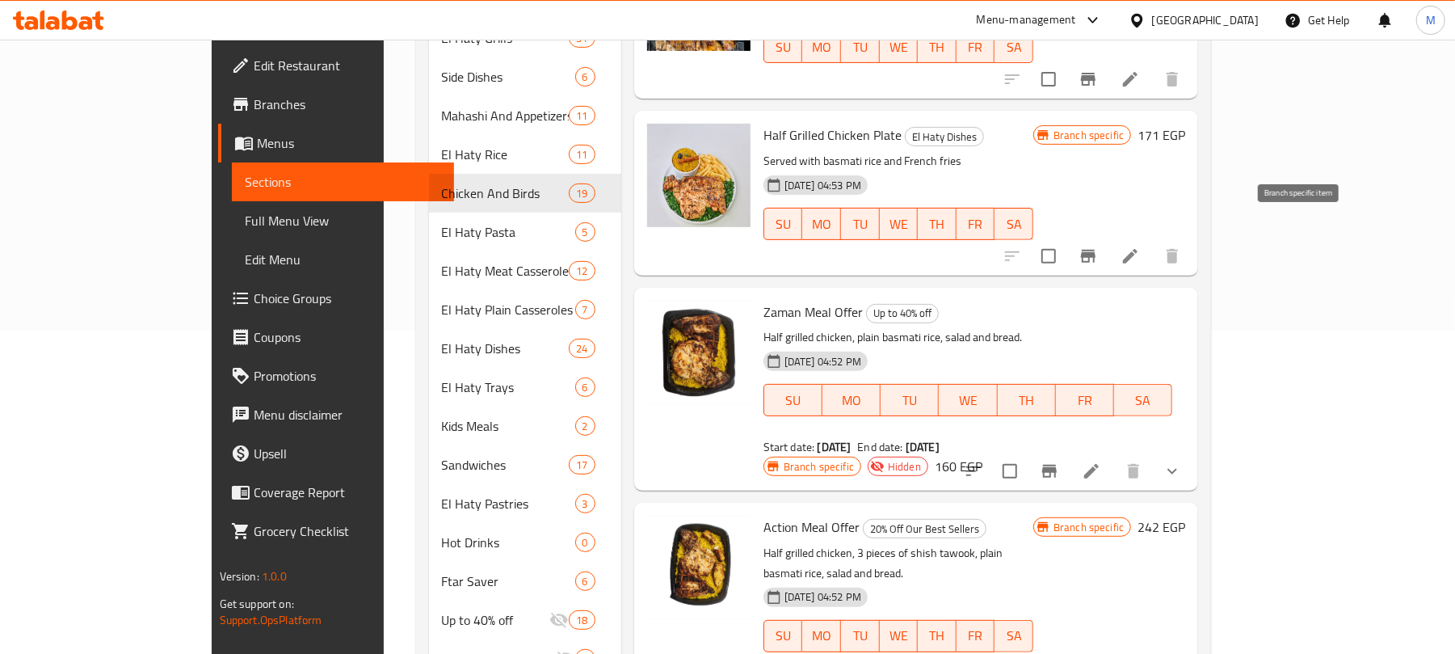
click at [1098, 246] on icon "Branch-specific-item" at bounding box center [1088, 255] width 19 height 19
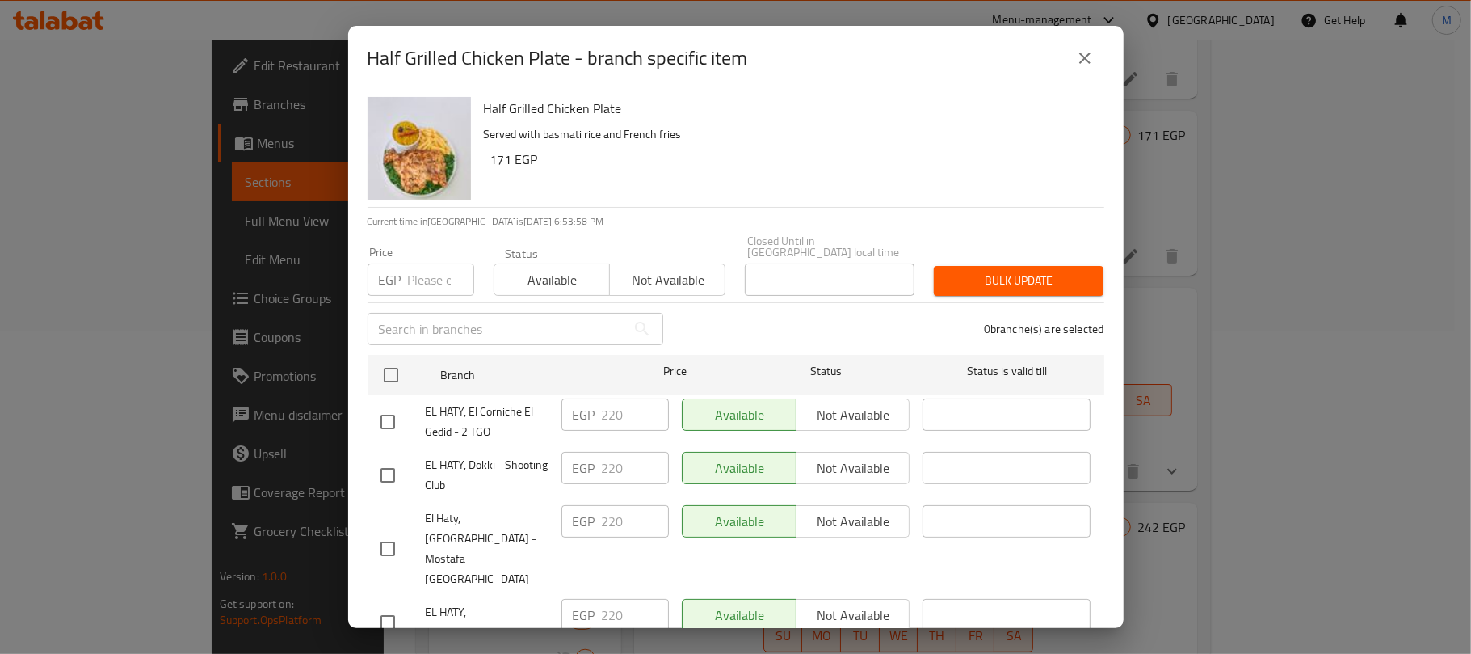
click at [415, 272] on input "number" at bounding box center [441, 279] width 66 height 32
paste input "257"
click at [1075, 59] on icon "close" at bounding box center [1084, 57] width 19 height 19
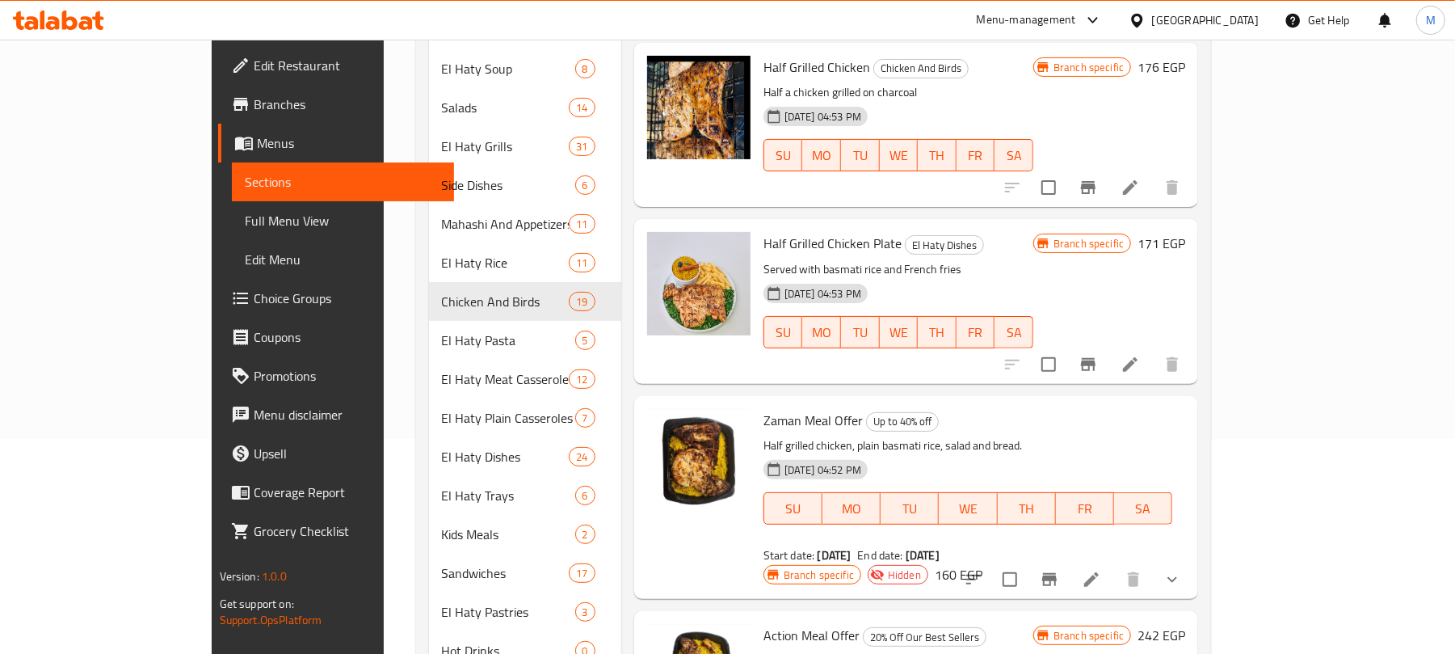
scroll to position [0, 0]
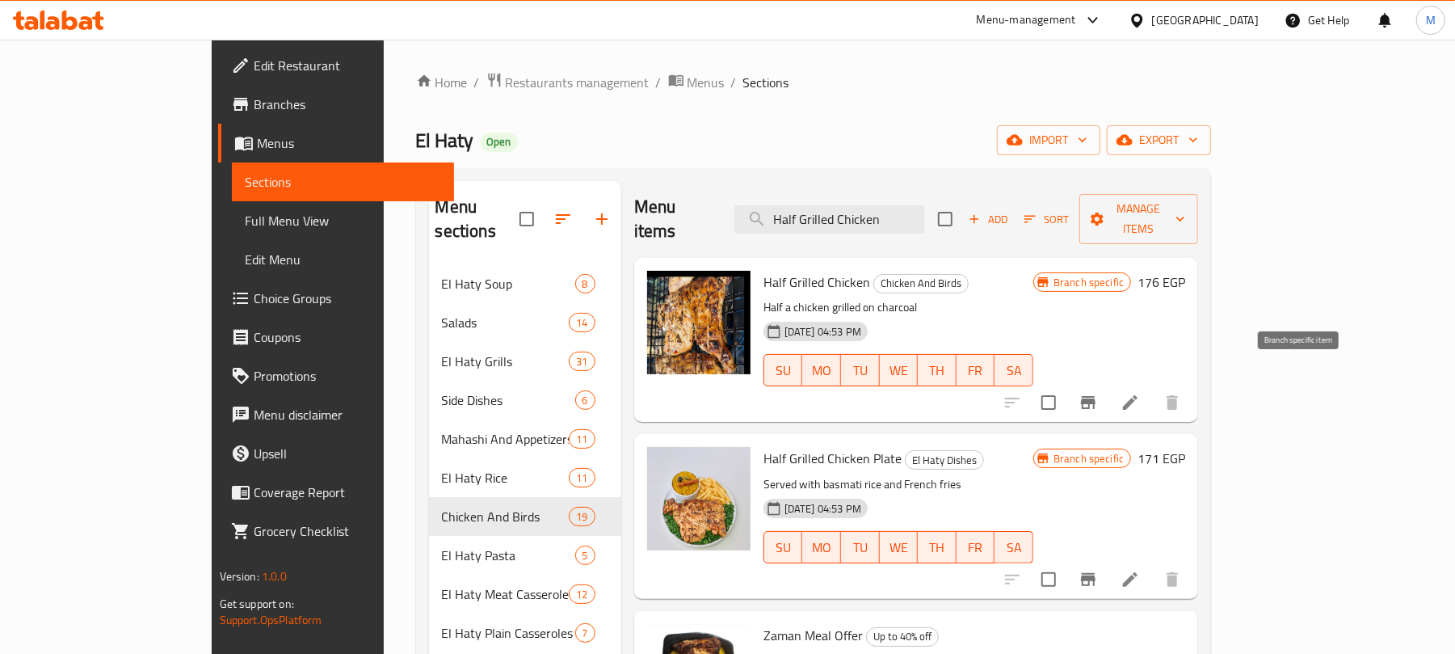
click at [1096, 396] on icon "Branch-specific-item" at bounding box center [1088, 402] width 15 height 13
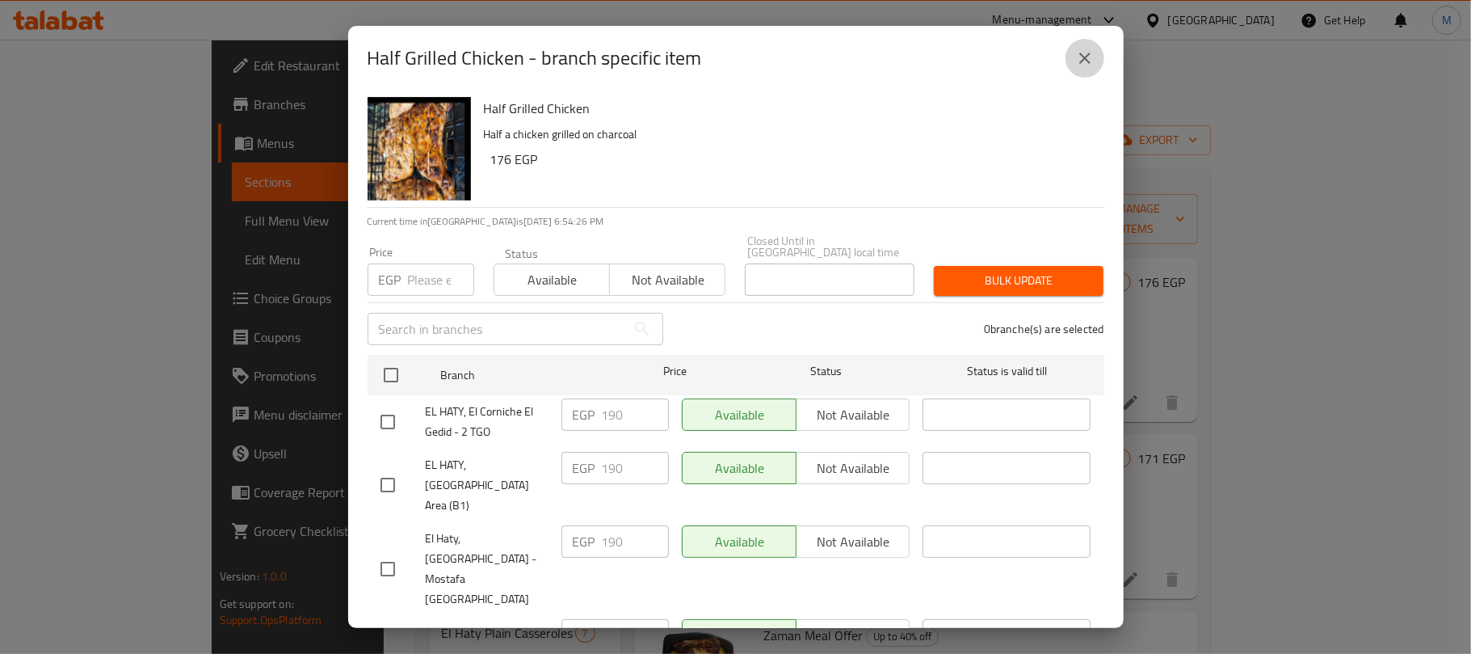
click at [1087, 65] on icon "close" at bounding box center [1084, 57] width 19 height 19
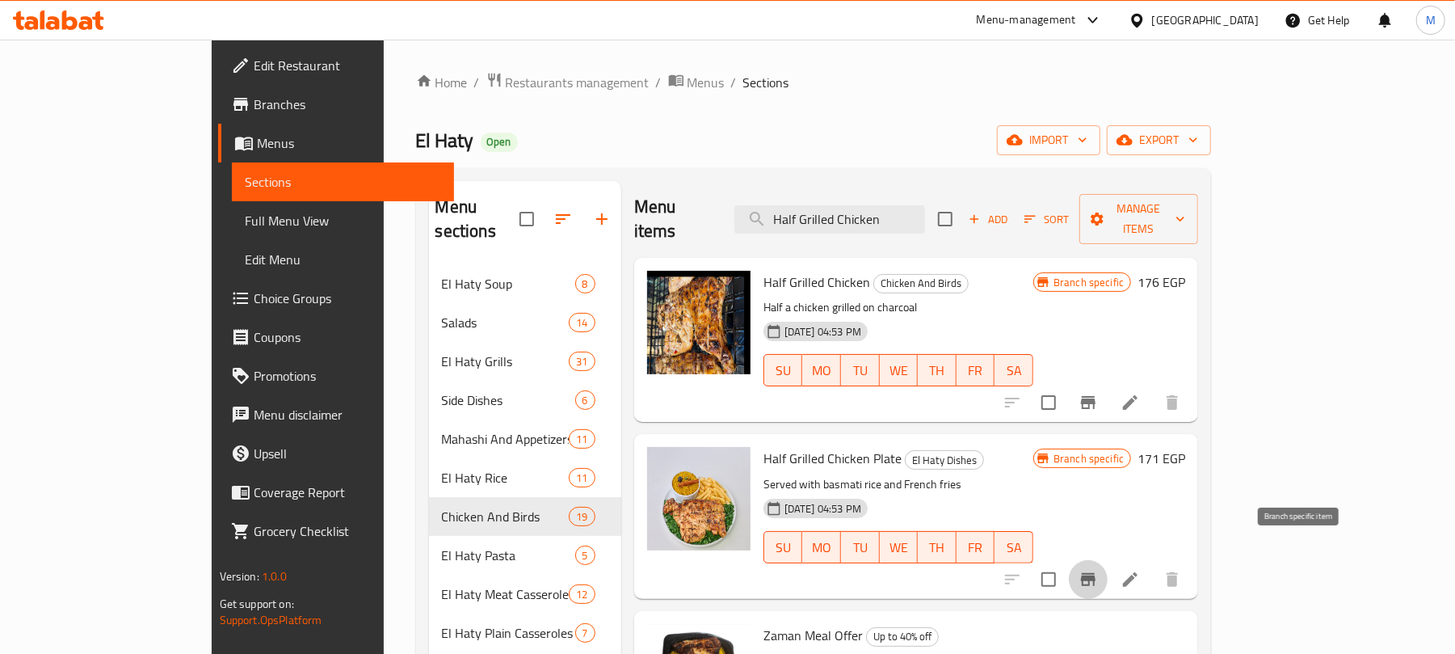
click at [1098, 570] on icon "Branch-specific-item" at bounding box center [1088, 579] width 19 height 19
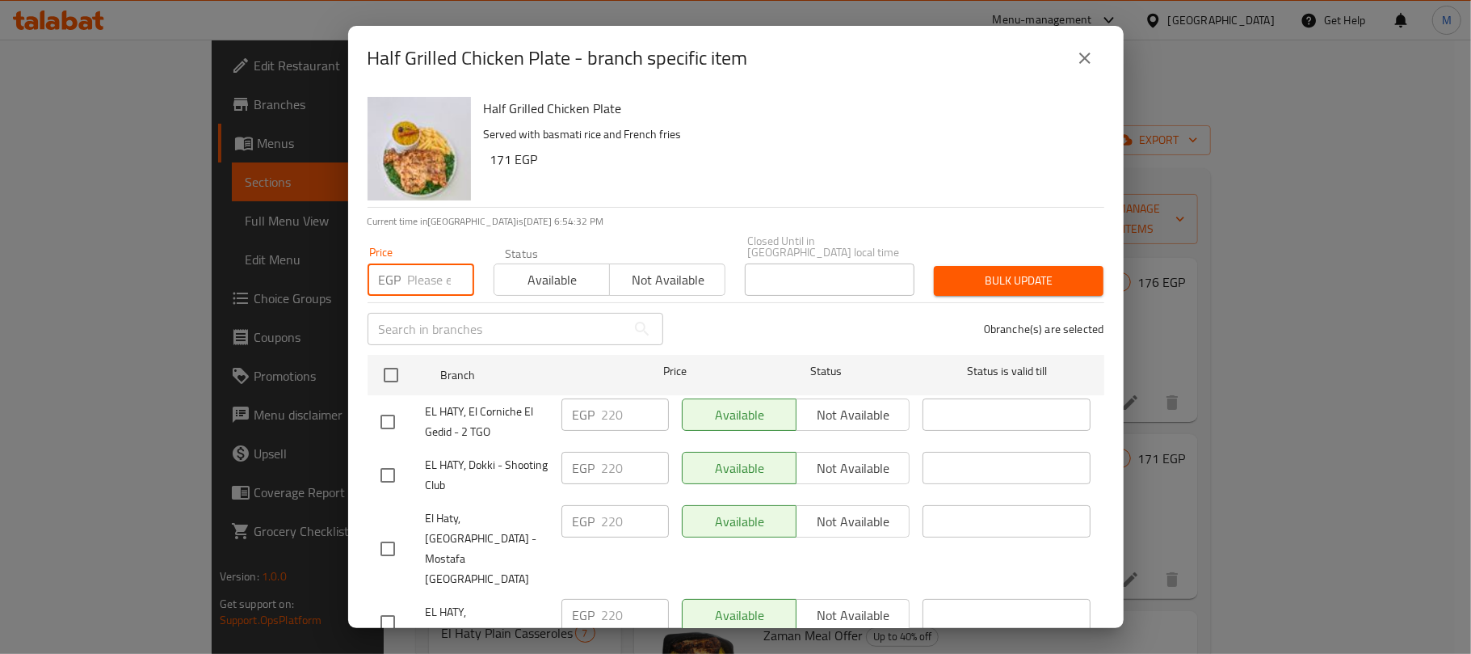
click at [423, 280] on input "number" at bounding box center [441, 279] width 66 height 32
paste input "257"
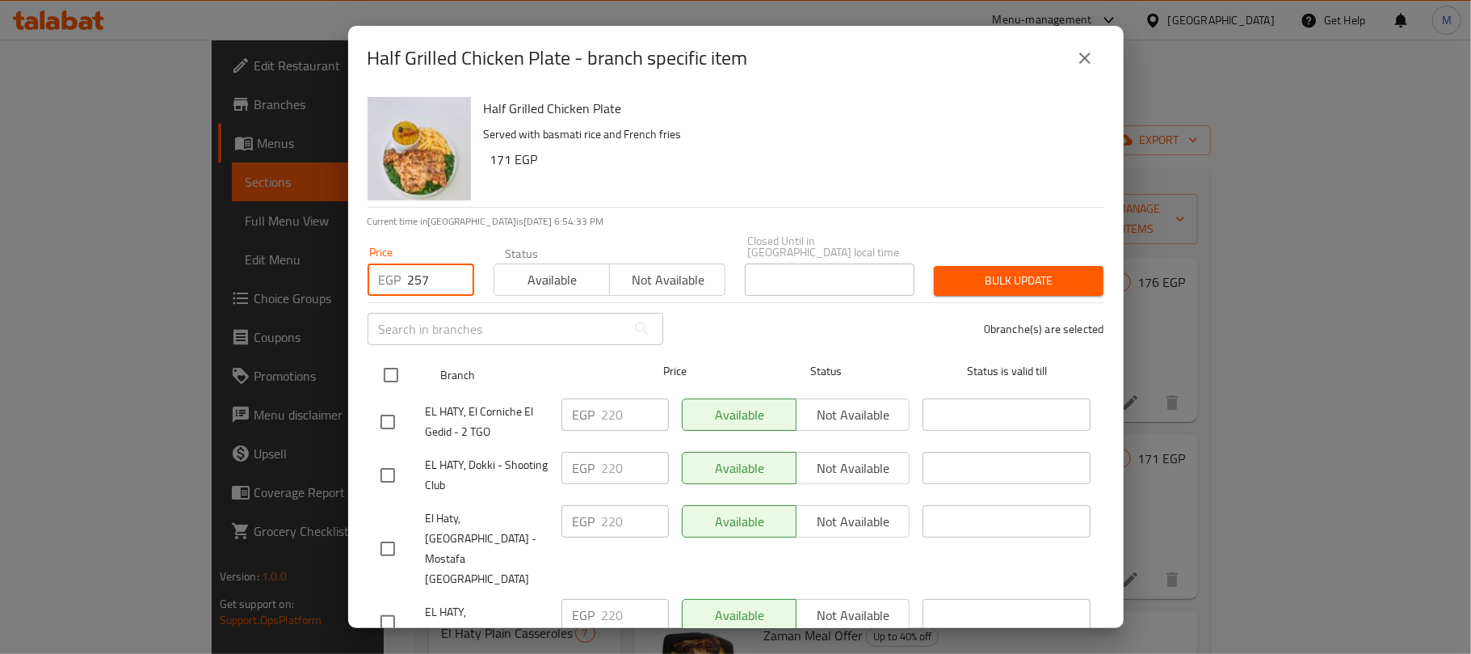
click at [393, 372] on input "checkbox" at bounding box center [391, 375] width 34 height 34
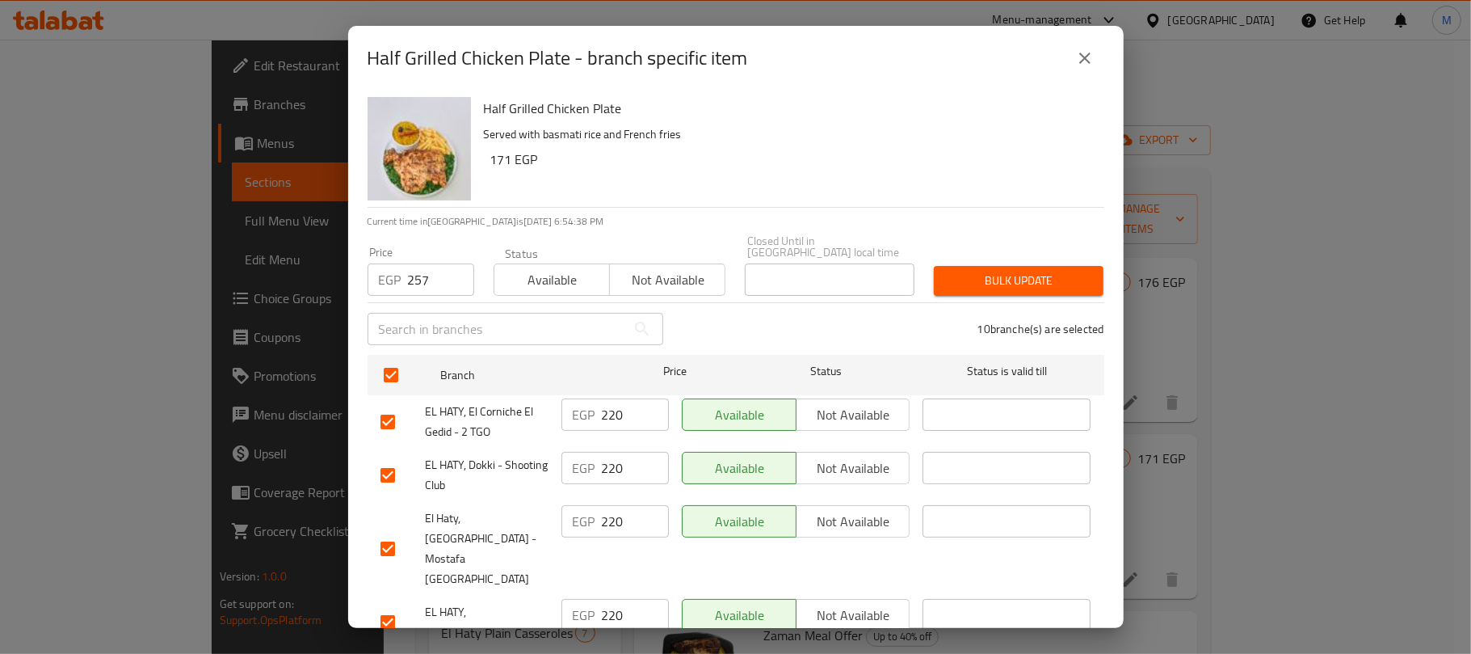
click at [1031, 271] on span "Bulk update" at bounding box center [1019, 281] width 144 height 20
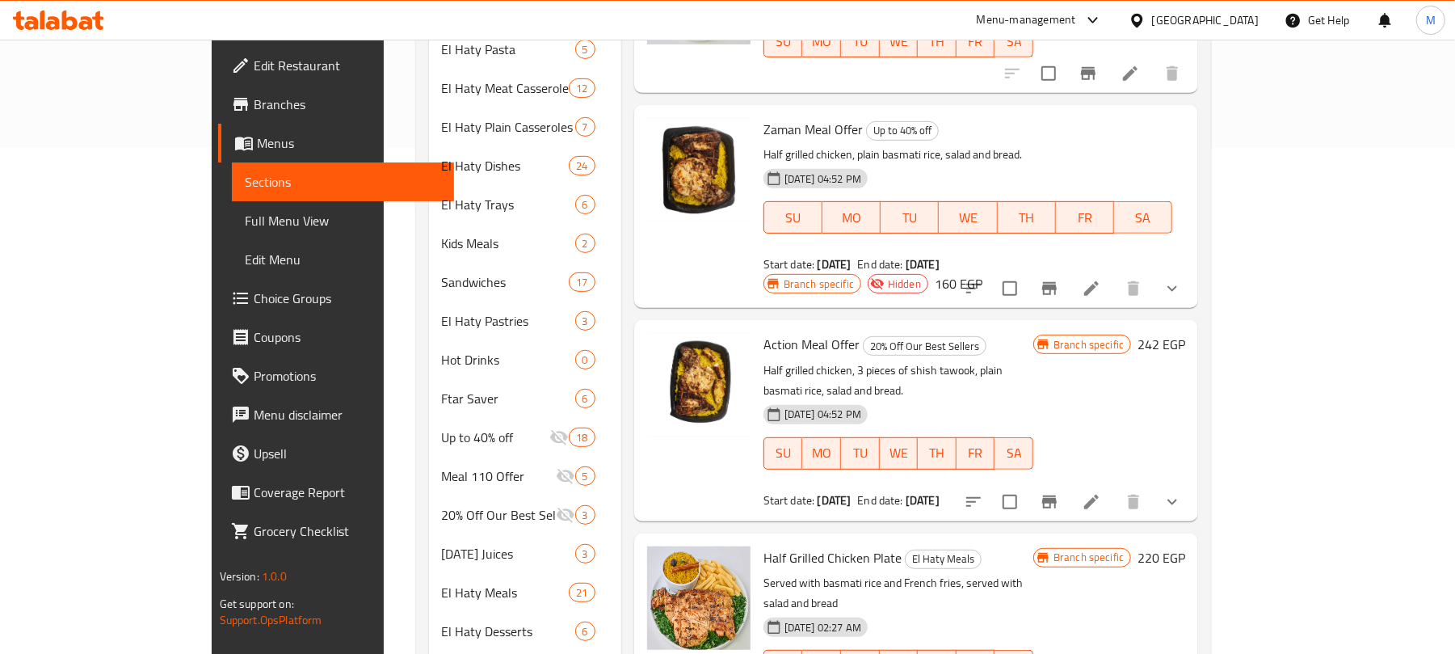
scroll to position [570, 0]
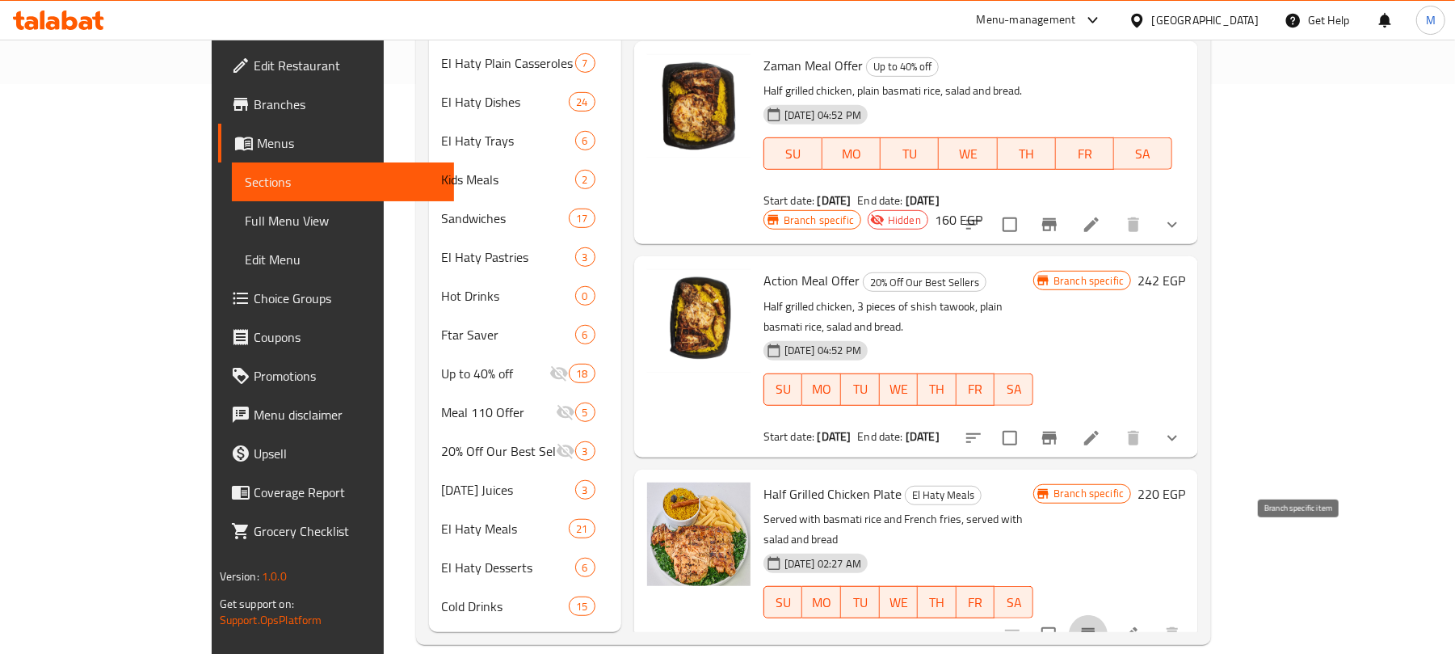
click at [1098, 625] on icon "Branch-specific-item" at bounding box center [1088, 634] width 19 height 19
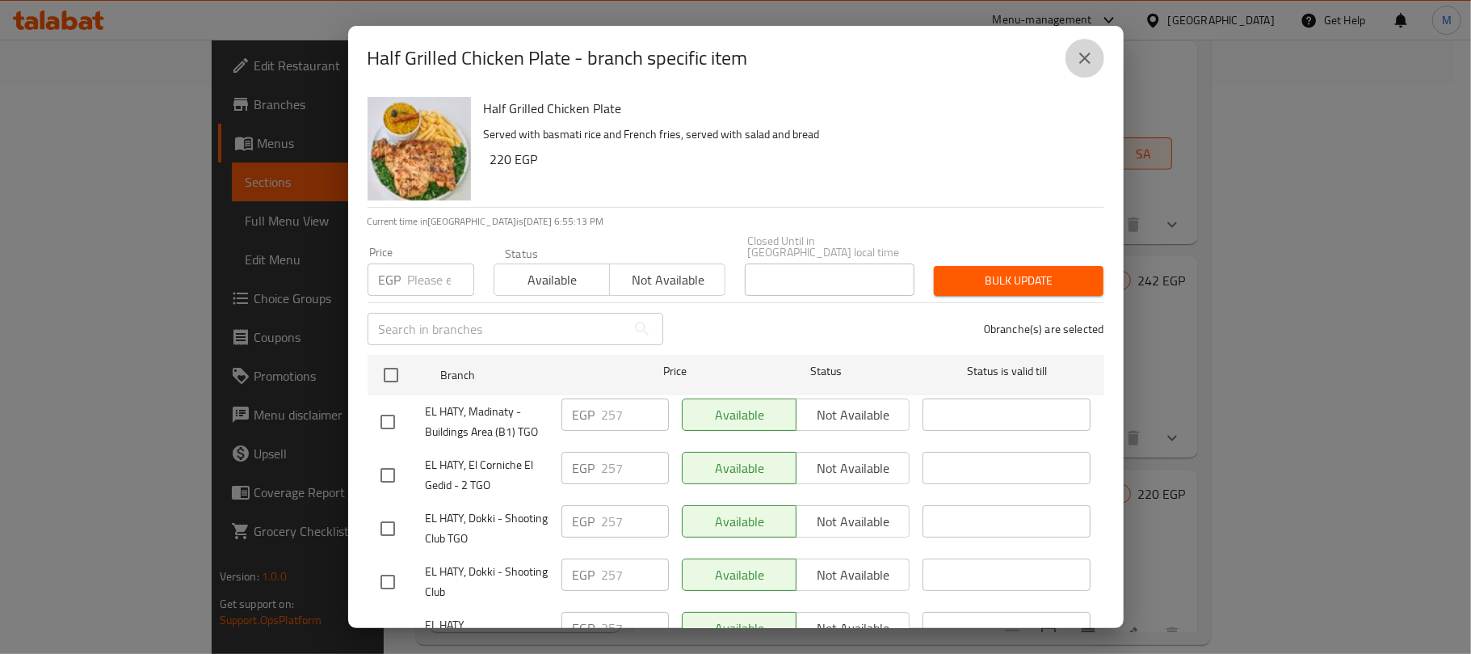
click at [1075, 58] on icon "close" at bounding box center [1084, 57] width 19 height 19
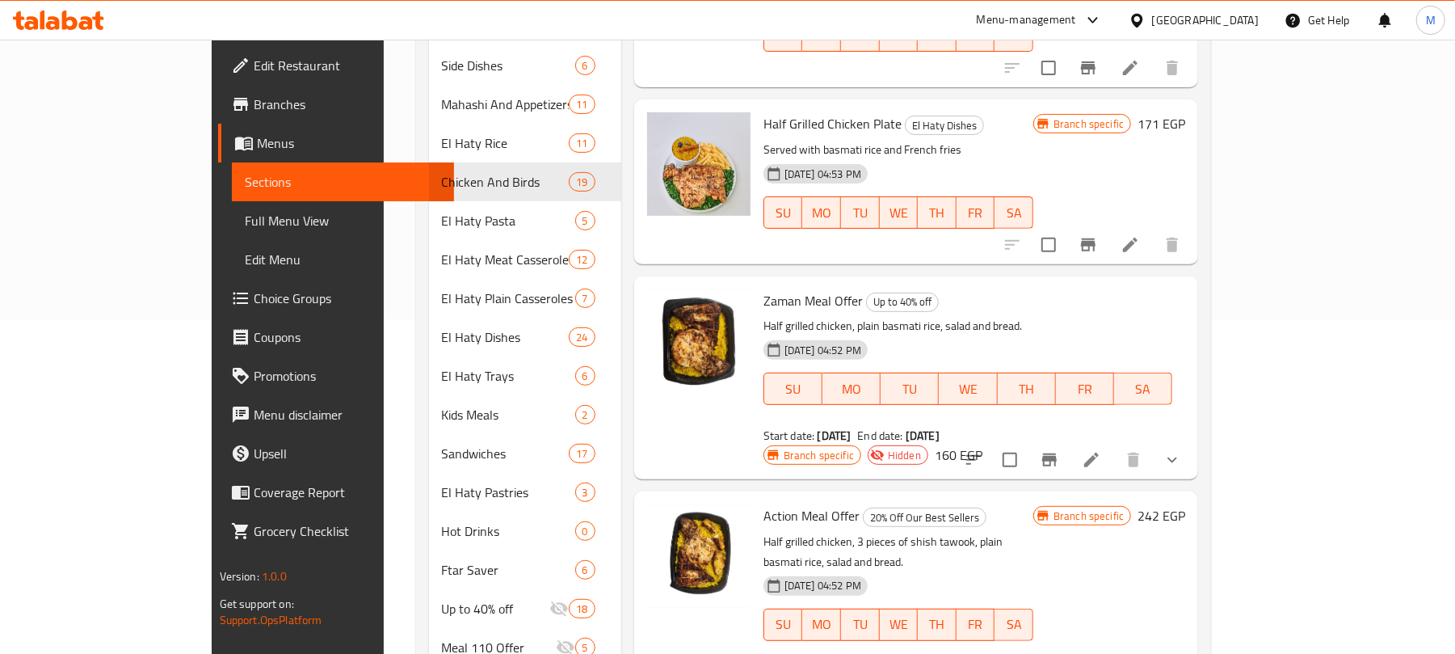
scroll to position [246, 0]
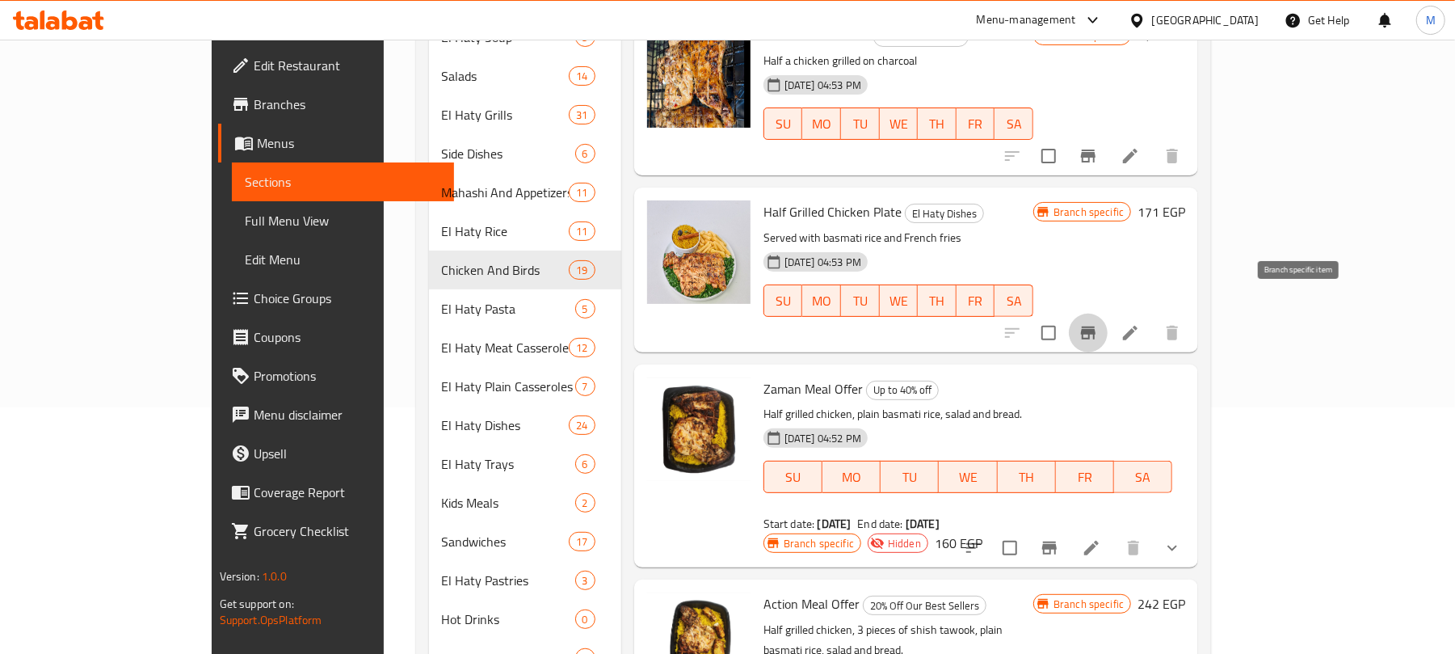
click at [1098, 323] on icon "Branch-specific-item" at bounding box center [1088, 332] width 19 height 19
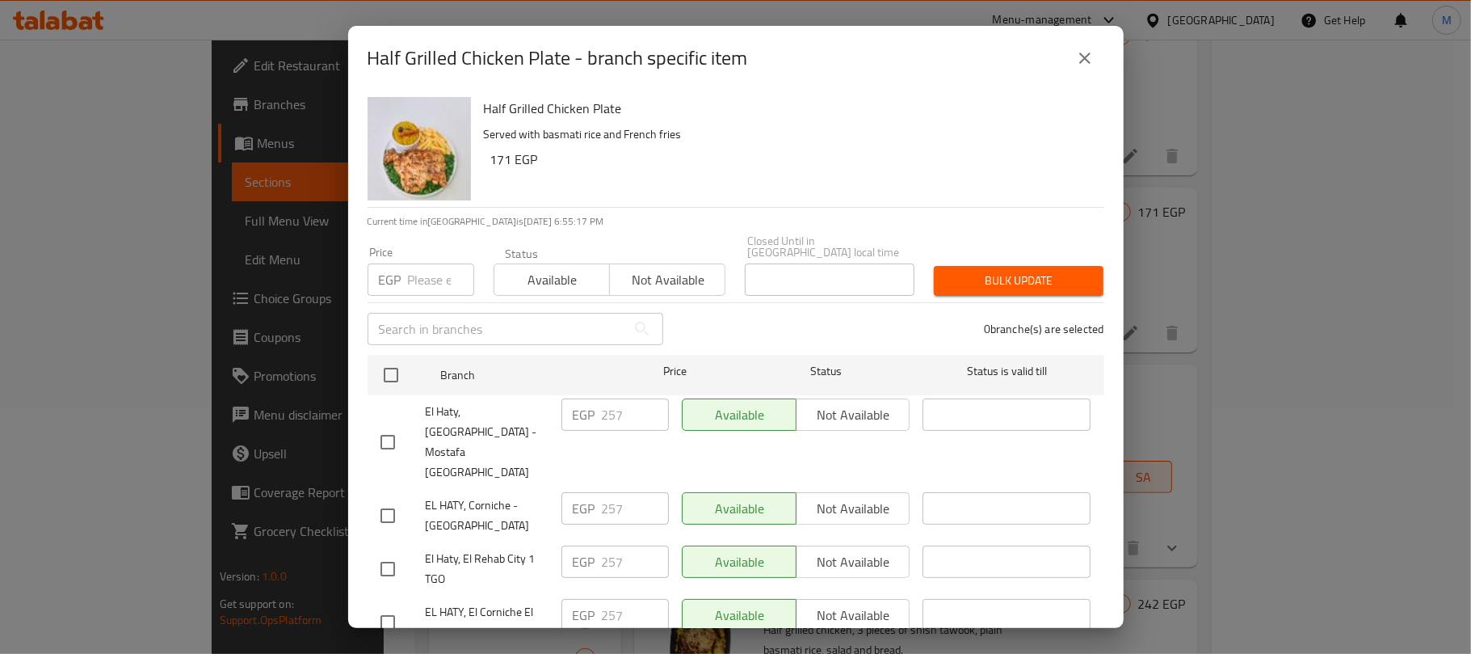
click at [1096, 65] on button "close" at bounding box center [1085, 58] width 39 height 39
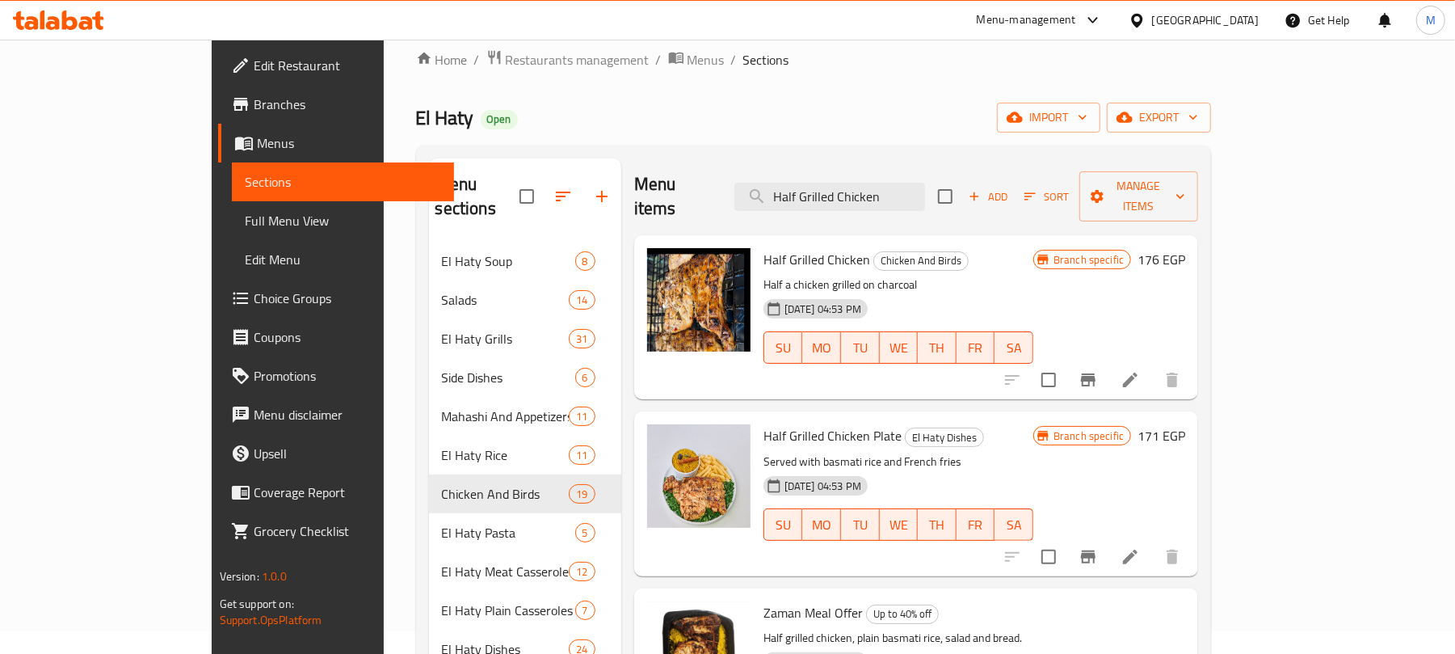
scroll to position [0, 0]
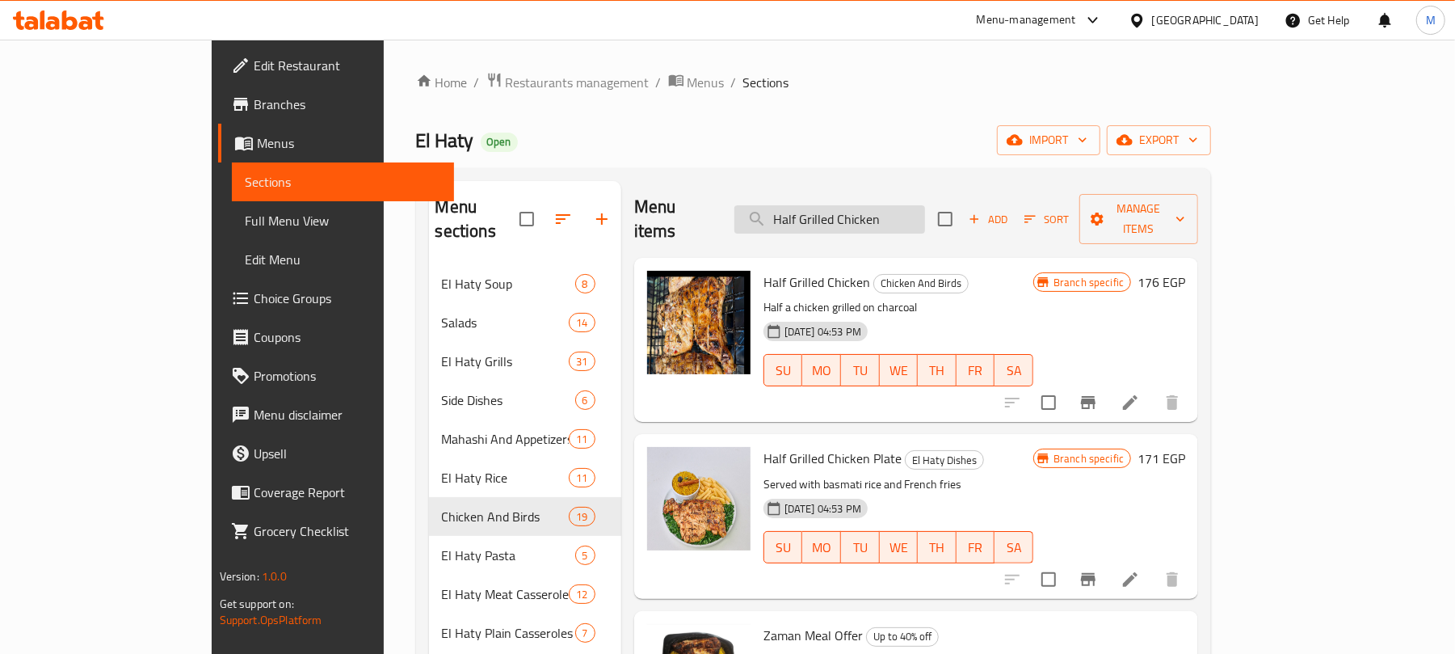
click at [916, 208] on input "Half Grilled Chicken" at bounding box center [829, 219] width 191 height 28
paste input "طبق ستيك لحم بالصوص"
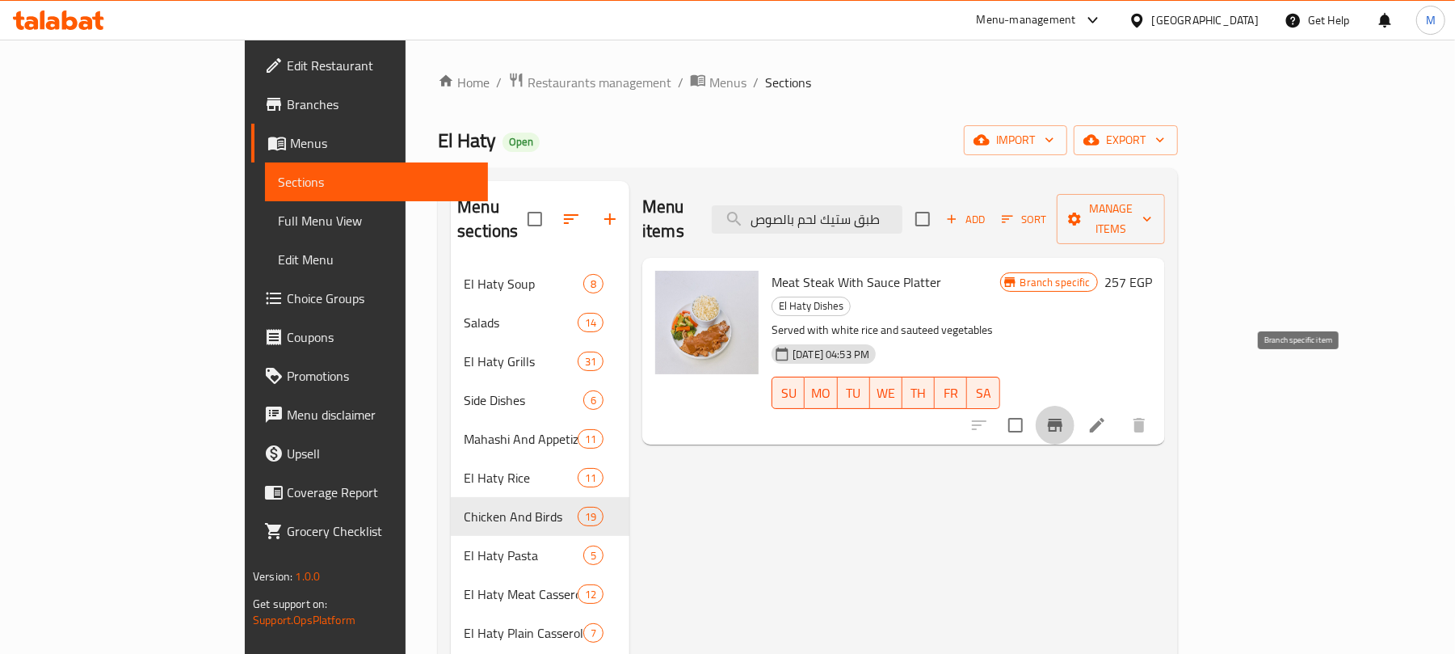
click at [1065, 415] on icon "Branch-specific-item" at bounding box center [1054, 424] width 19 height 19
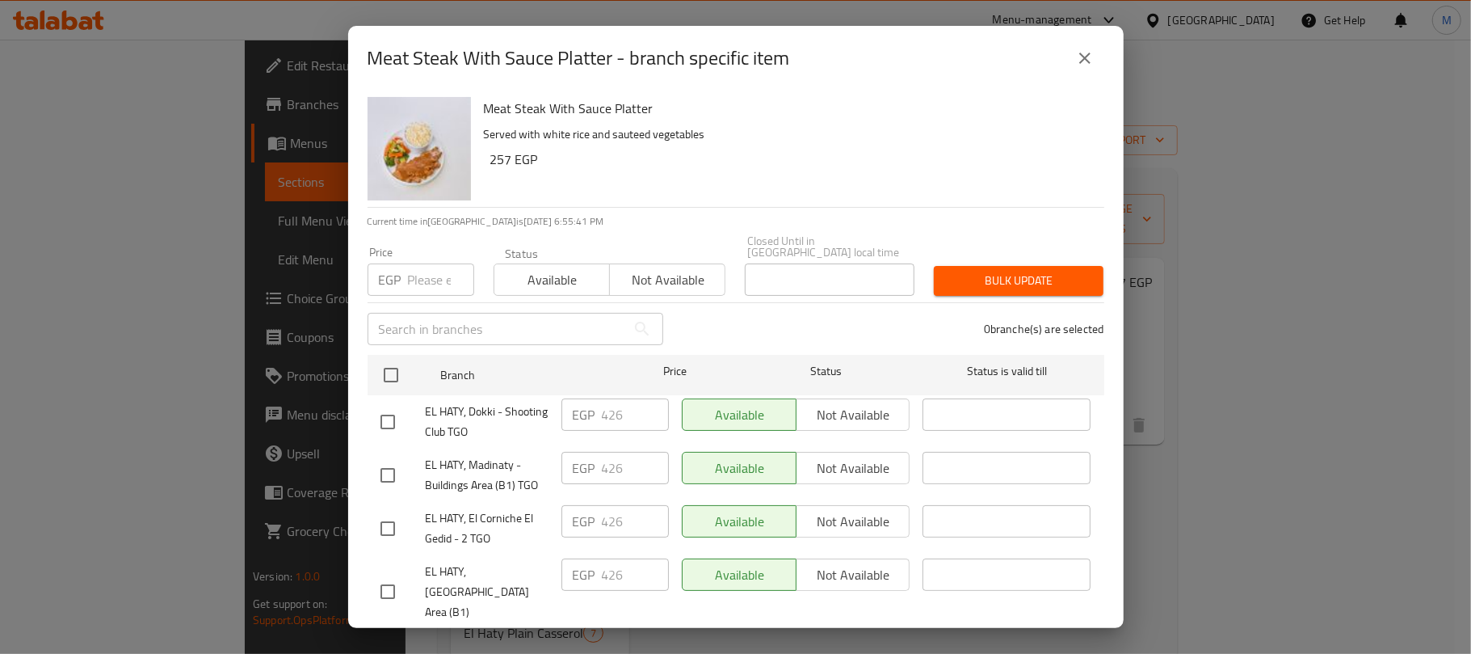
click at [1100, 43] on div "Meat Steak With Sauce Platter - branch specific item" at bounding box center [736, 58] width 737 height 39
click at [1093, 50] on icon "close" at bounding box center [1084, 57] width 19 height 19
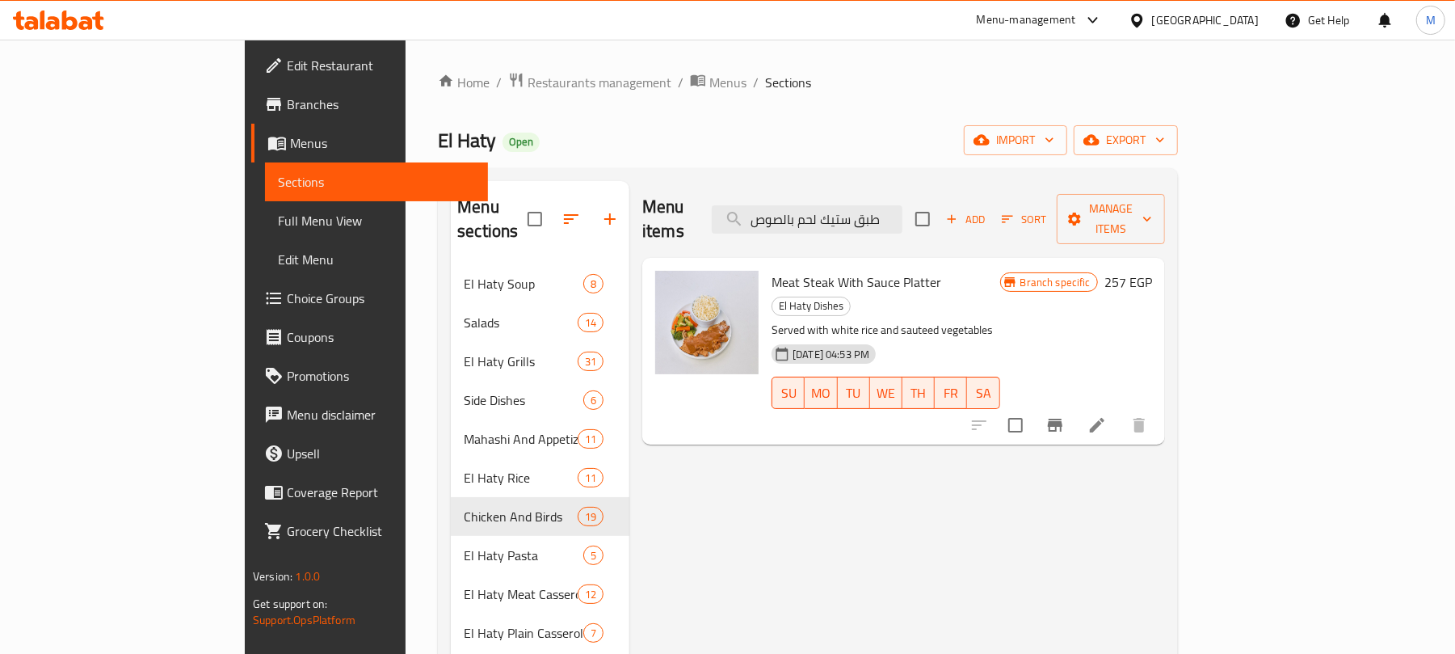
click at [893, 205] on input "طبق ستيك لحم بالصوص" at bounding box center [807, 219] width 191 height 28
paste input "ضار سادة"
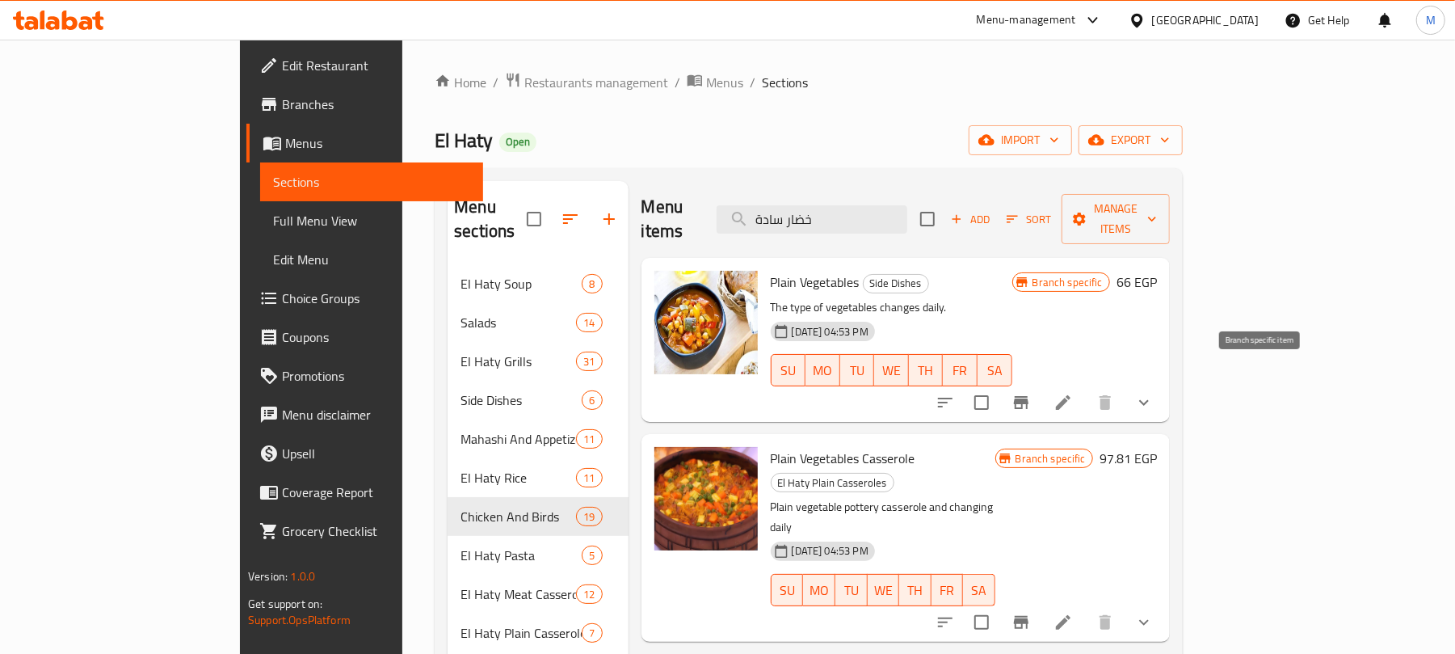
click at [1031, 393] on icon "Branch-specific-item" at bounding box center [1021, 402] width 19 height 19
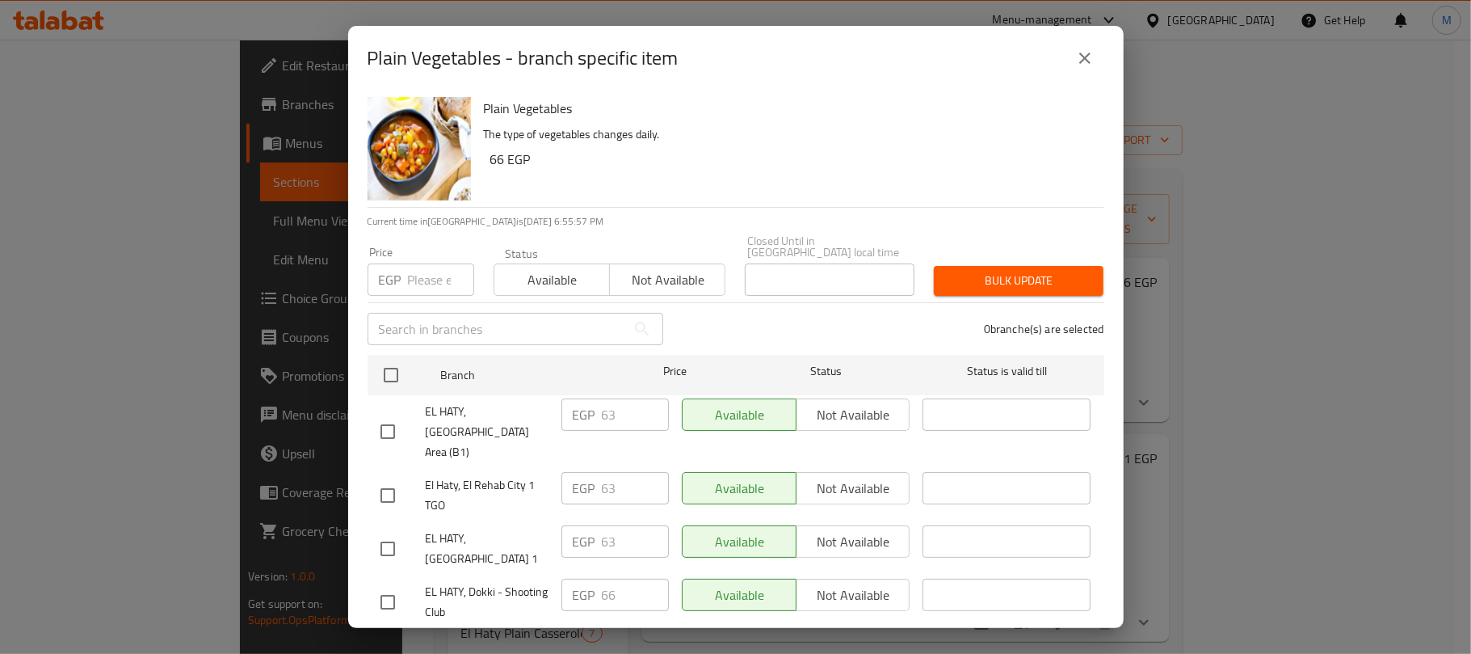
click at [415, 263] on input "number" at bounding box center [441, 279] width 66 height 32
paste input "79"
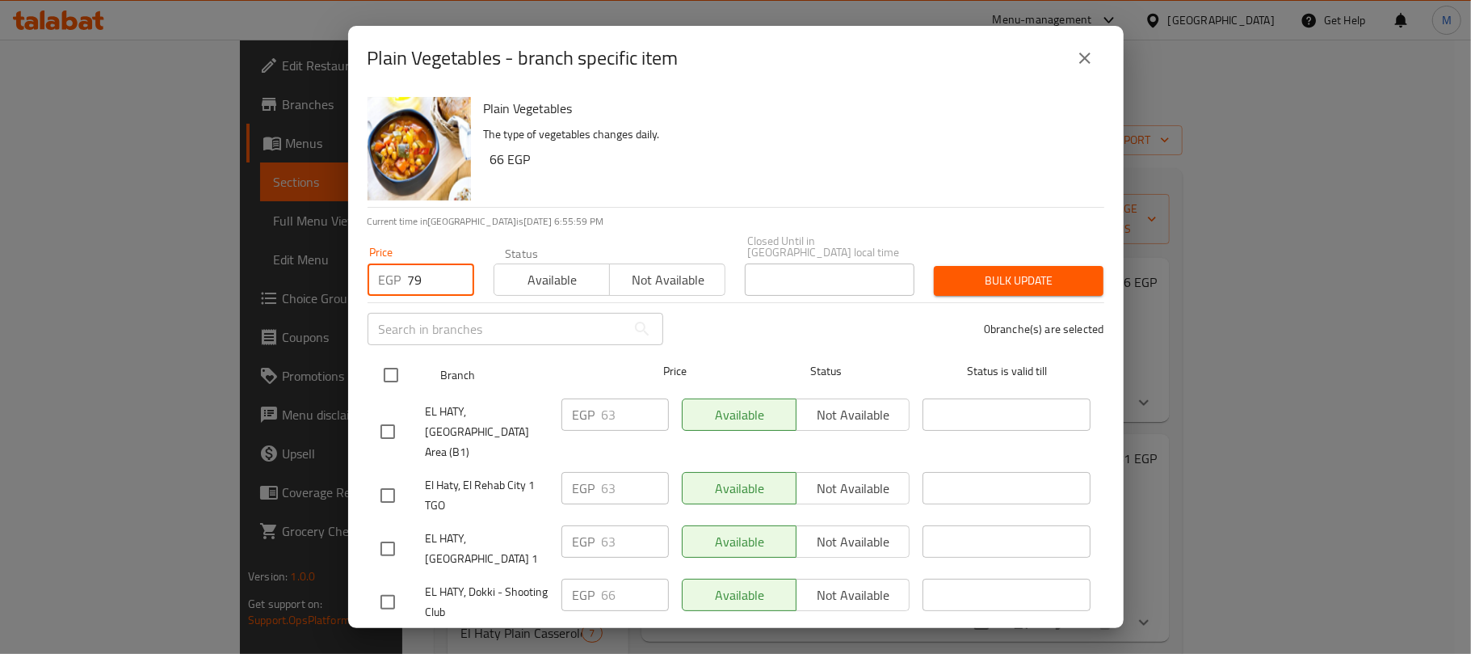
click at [396, 358] on input "checkbox" at bounding box center [391, 375] width 34 height 34
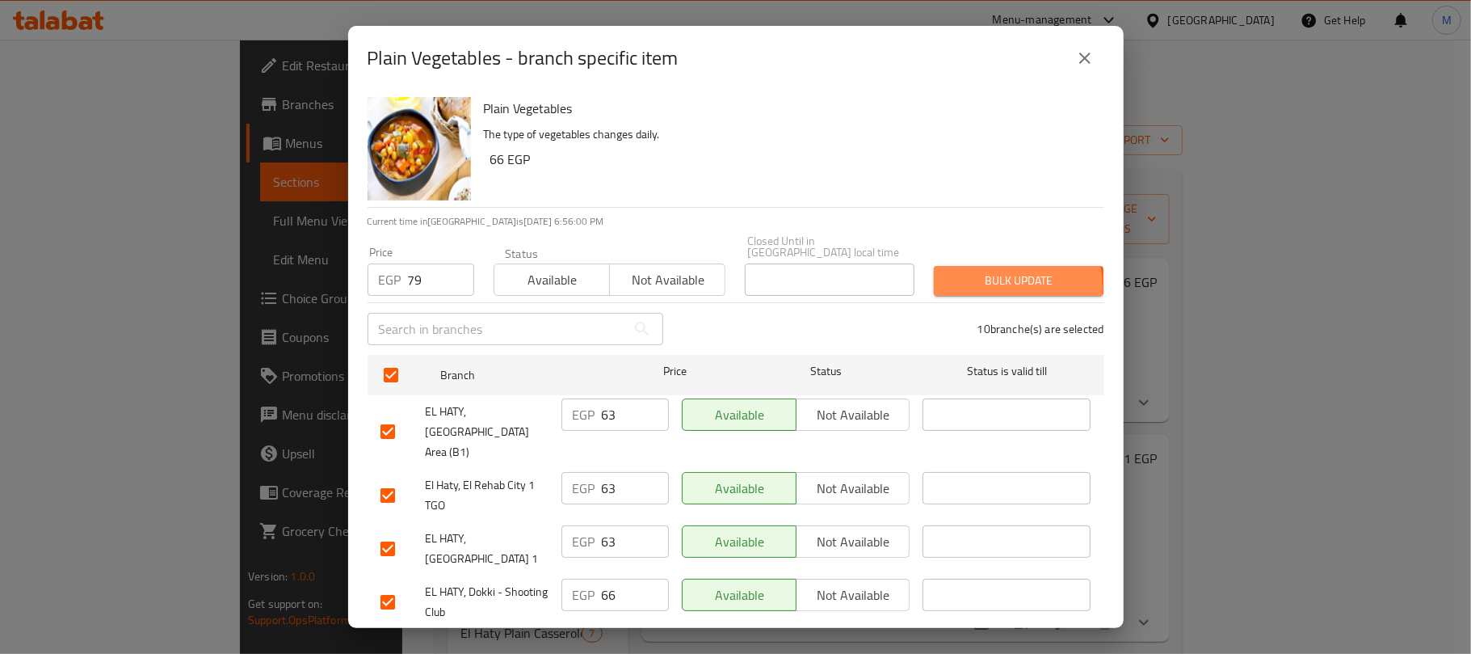
click at [957, 276] on span "Bulk update" at bounding box center [1019, 281] width 144 height 20
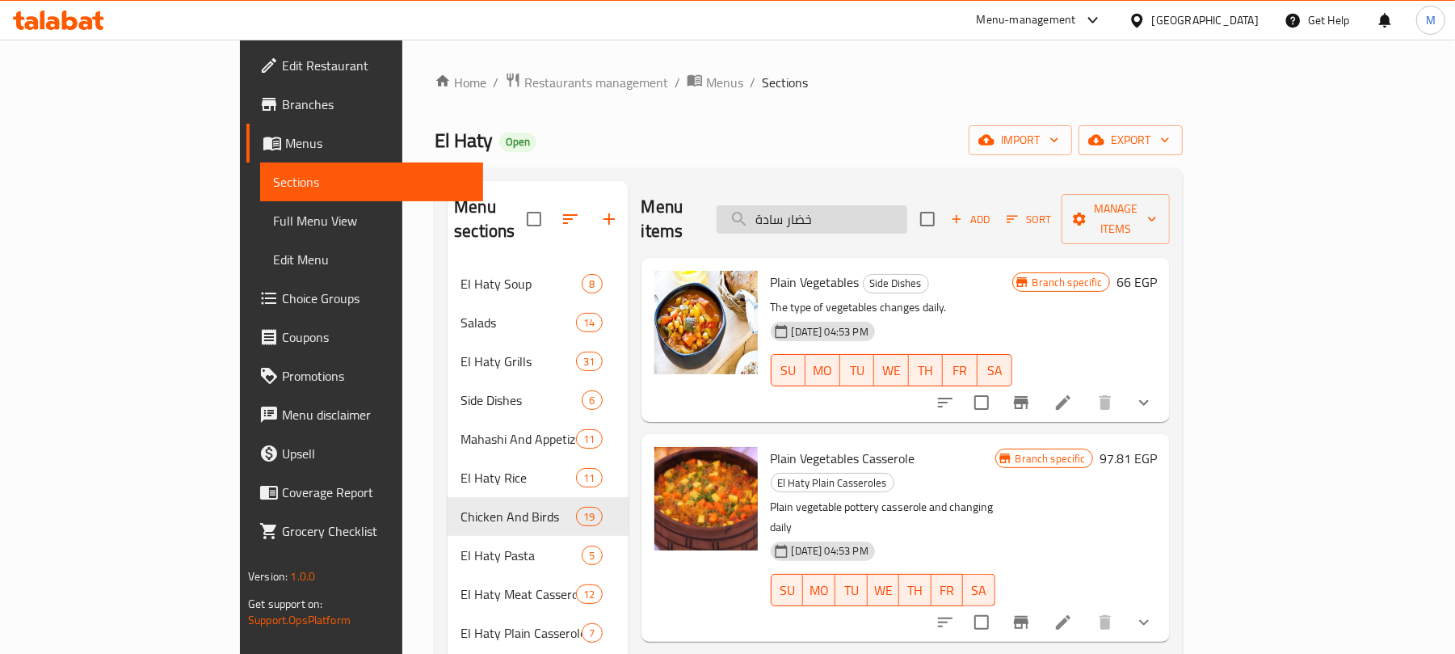
click at [902, 211] on input "خضار سادة" at bounding box center [812, 219] width 191 height 28
click at [907, 205] on input "خضار سادة" at bounding box center [812, 219] width 191 height 28
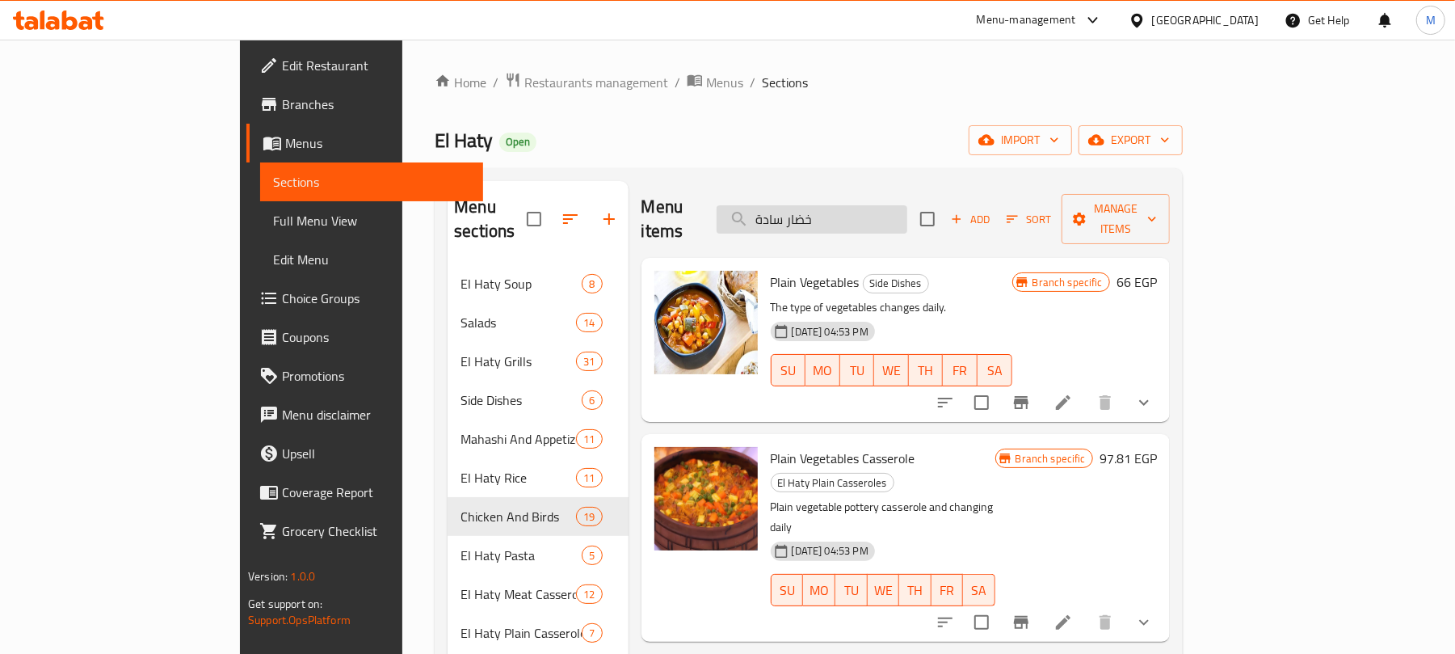
click at [907, 205] on input "خضار سادة" at bounding box center [812, 219] width 191 height 28
paste input "نية هدية الحاتي"
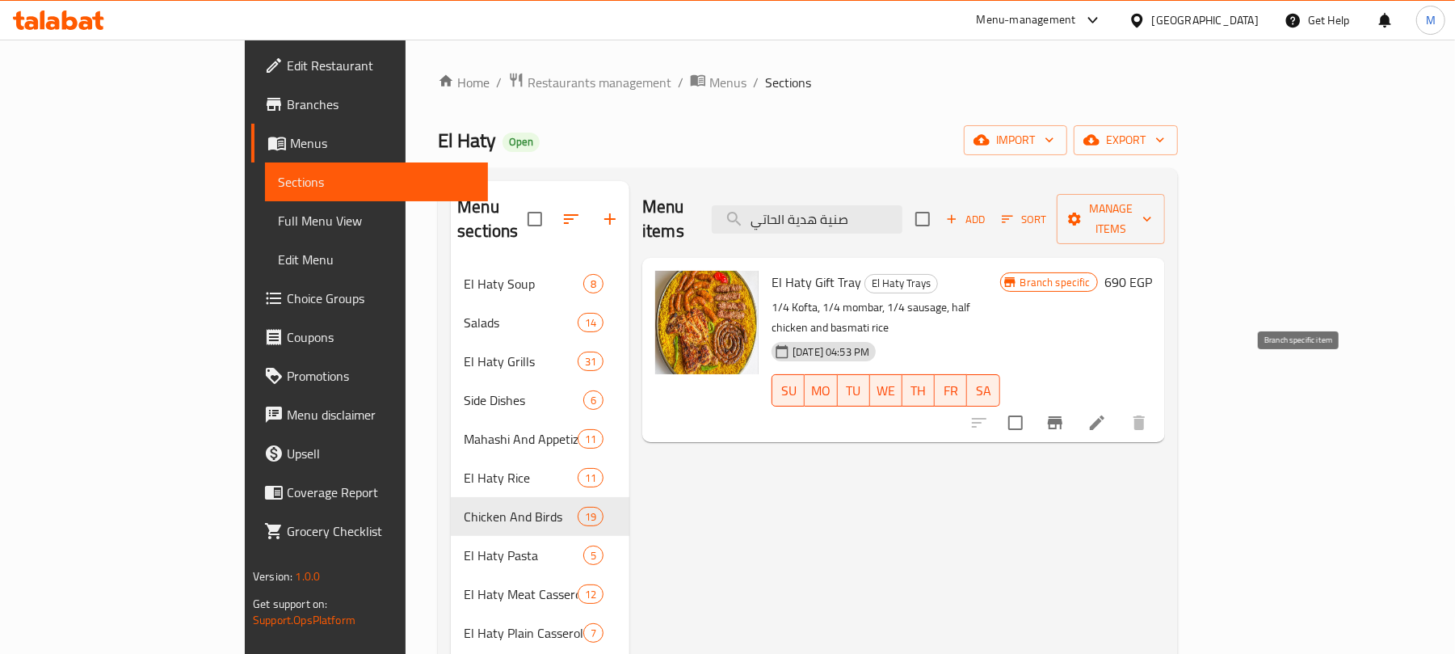
click at [1062, 416] on icon "Branch-specific-item" at bounding box center [1055, 422] width 15 height 13
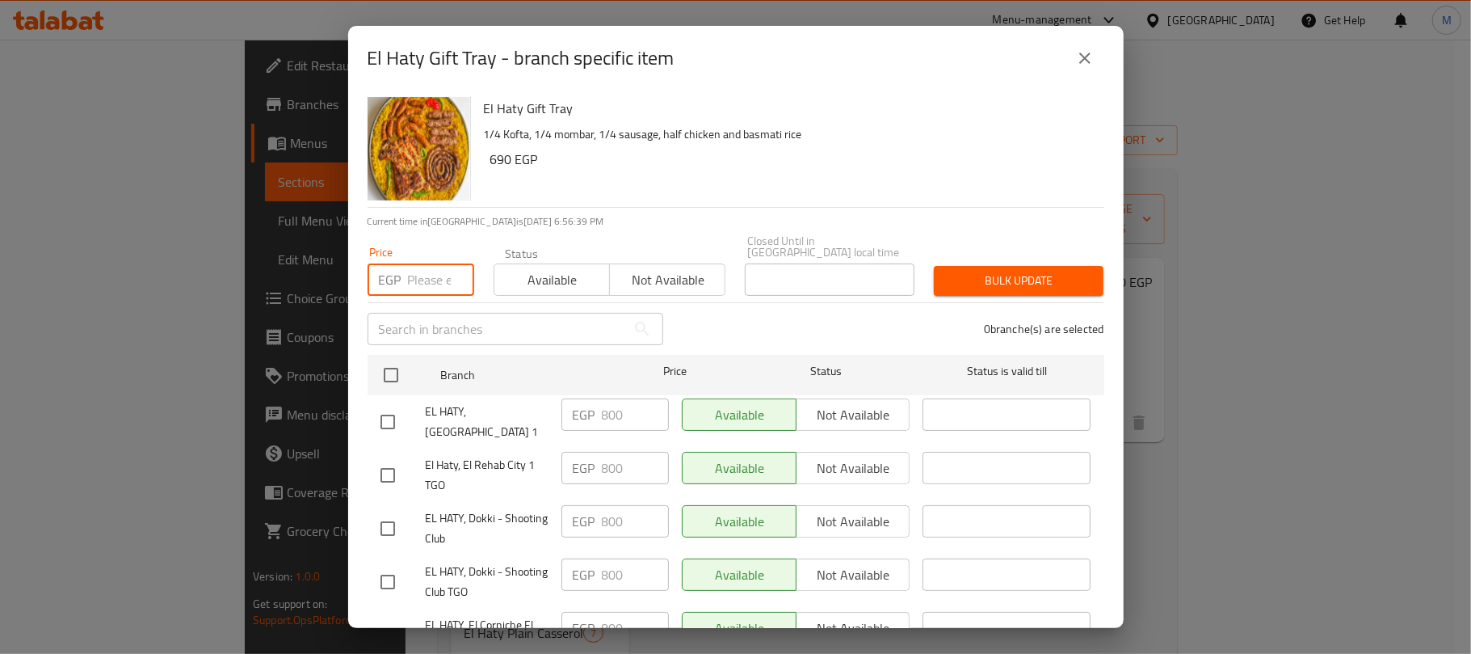
click at [431, 280] on input "number" at bounding box center [441, 279] width 66 height 32
paste input "840"
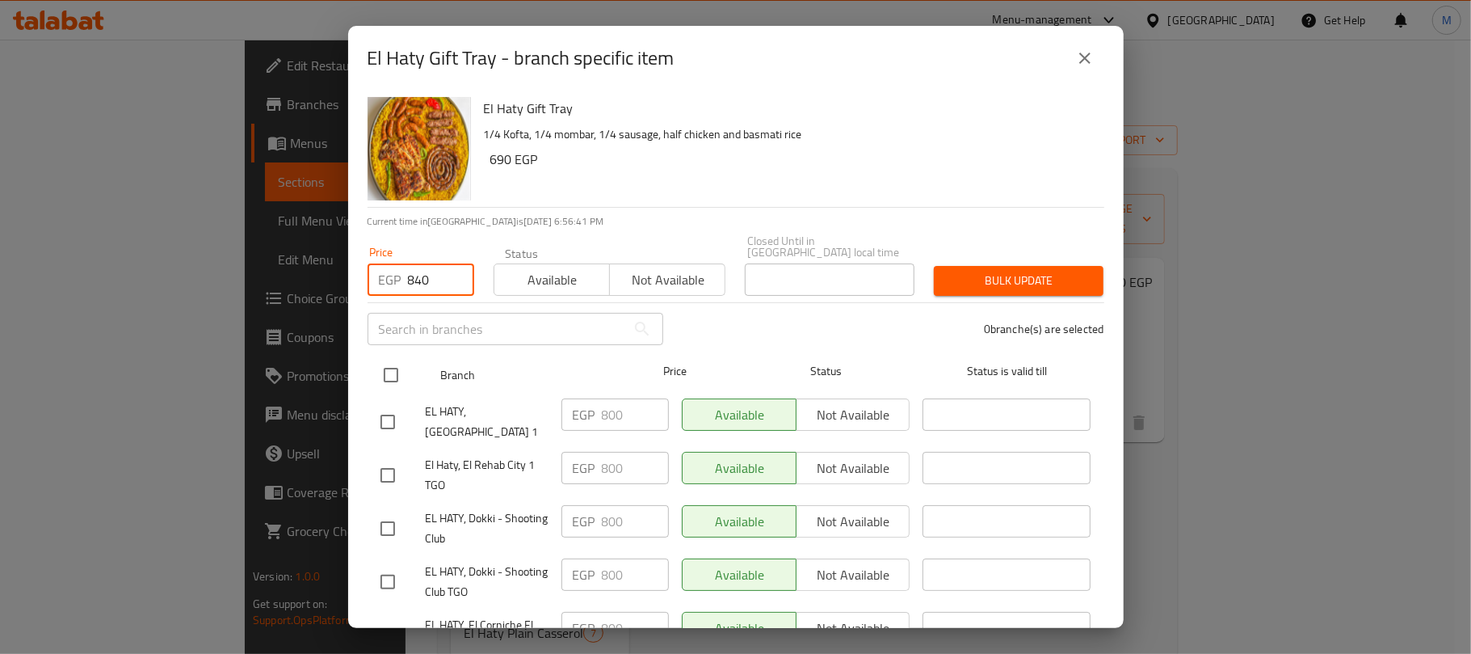
click at [389, 360] on input "checkbox" at bounding box center [391, 375] width 34 height 34
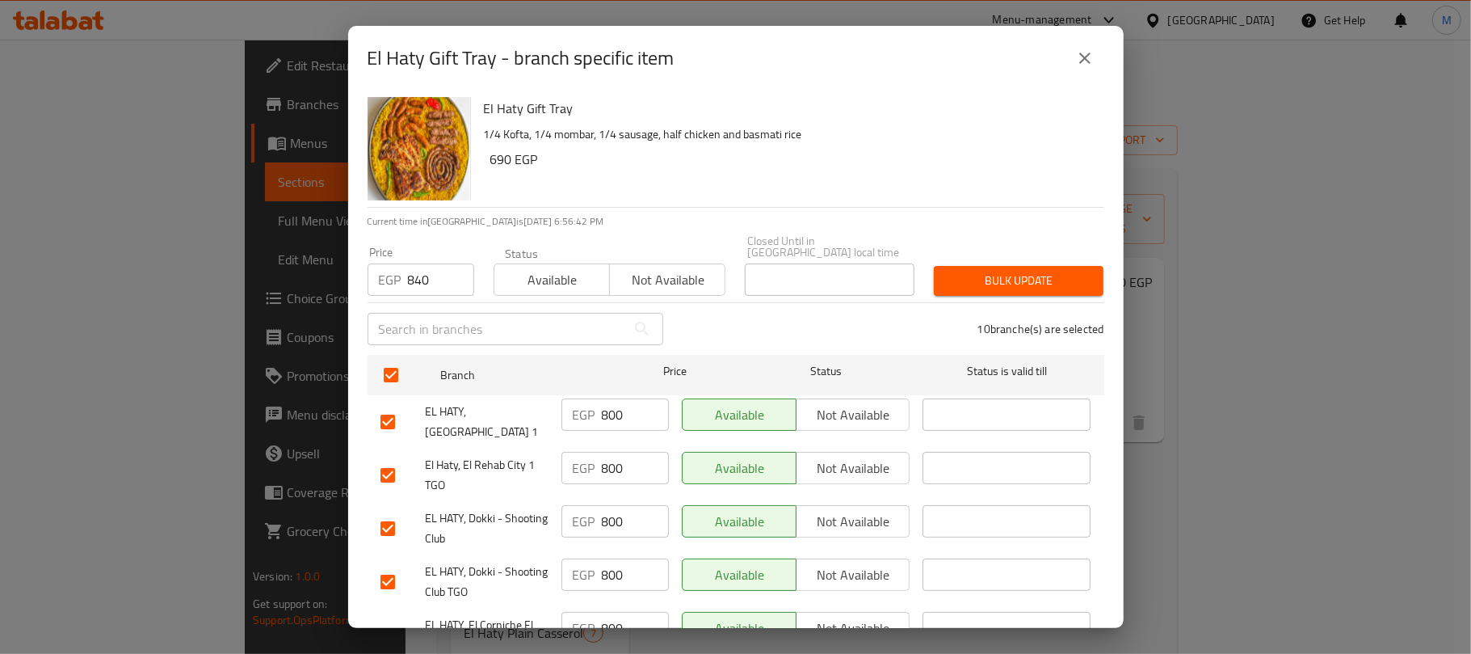
click at [996, 281] on button "Bulk update" at bounding box center [1019, 281] width 170 height 30
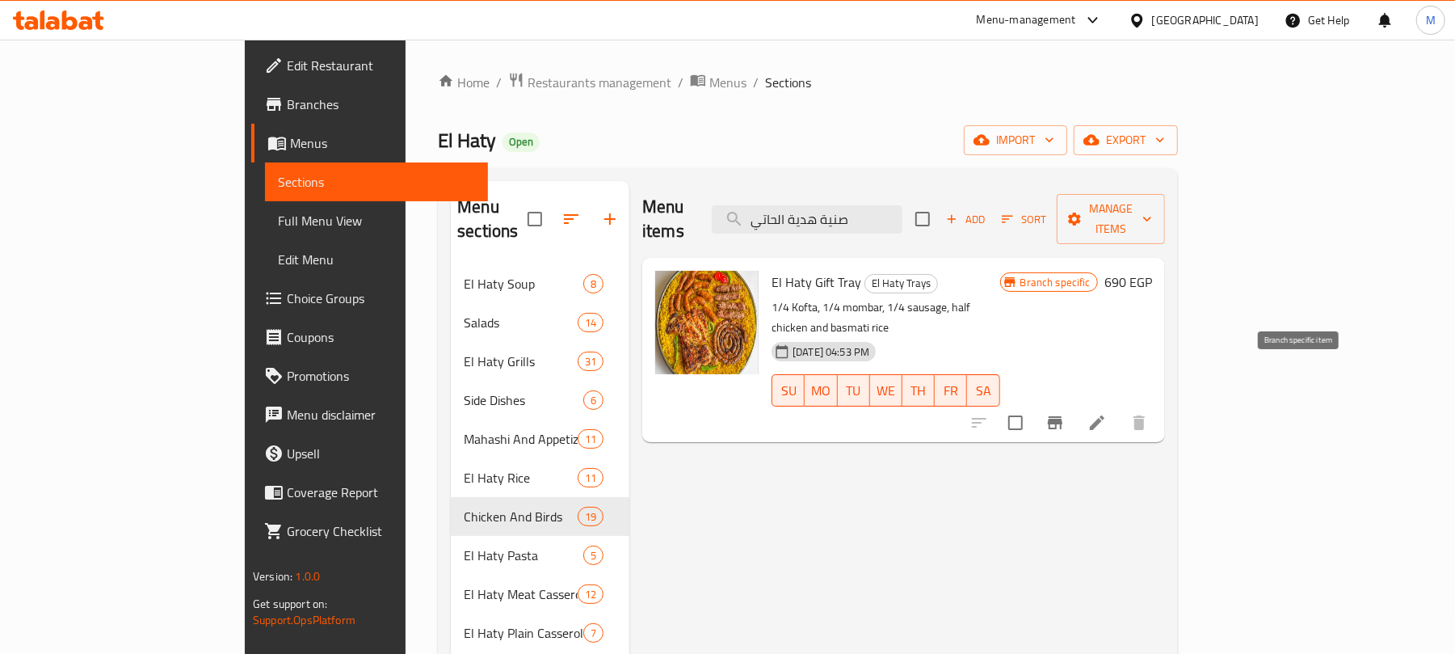
click at [1065, 413] on icon "Branch-specific-item" at bounding box center [1054, 422] width 19 height 19
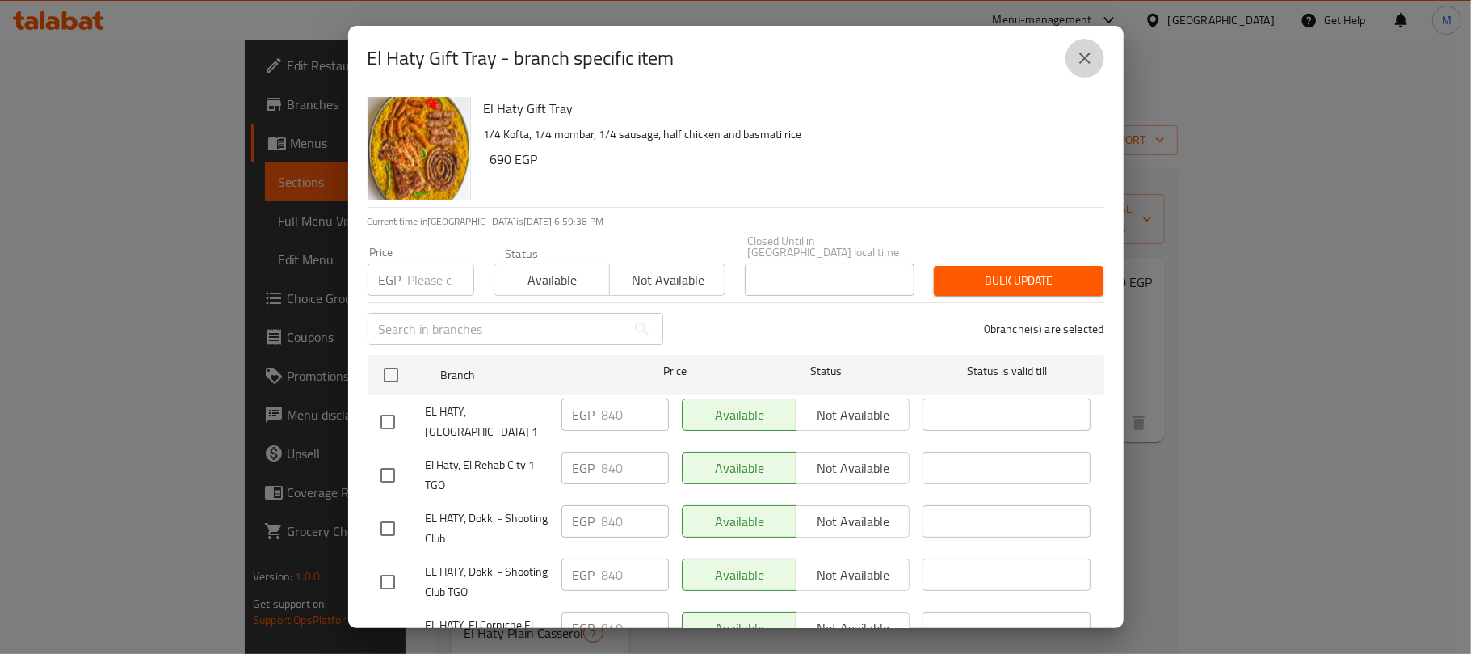
click at [1091, 63] on icon "close" at bounding box center [1084, 57] width 19 height 19
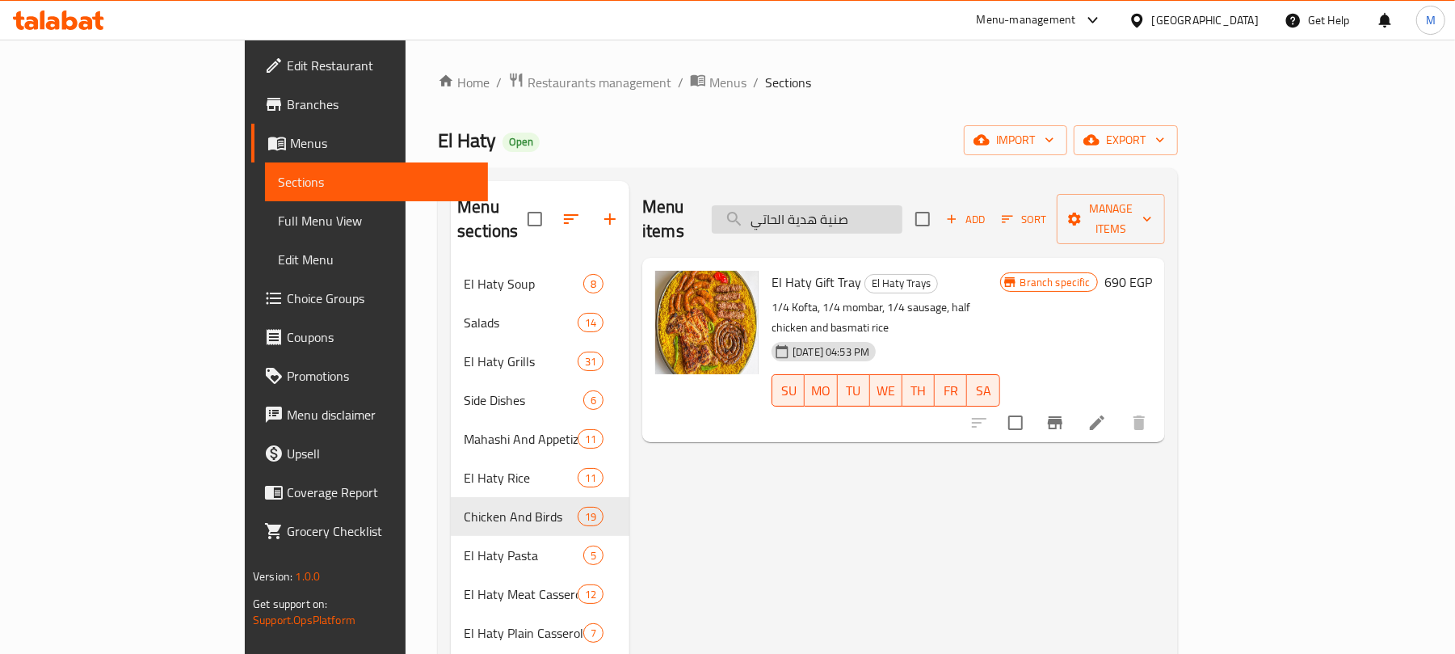
click at [902, 213] on input "صنية هدية الحاتي" at bounding box center [807, 219] width 191 height 28
paste input "الشباب"
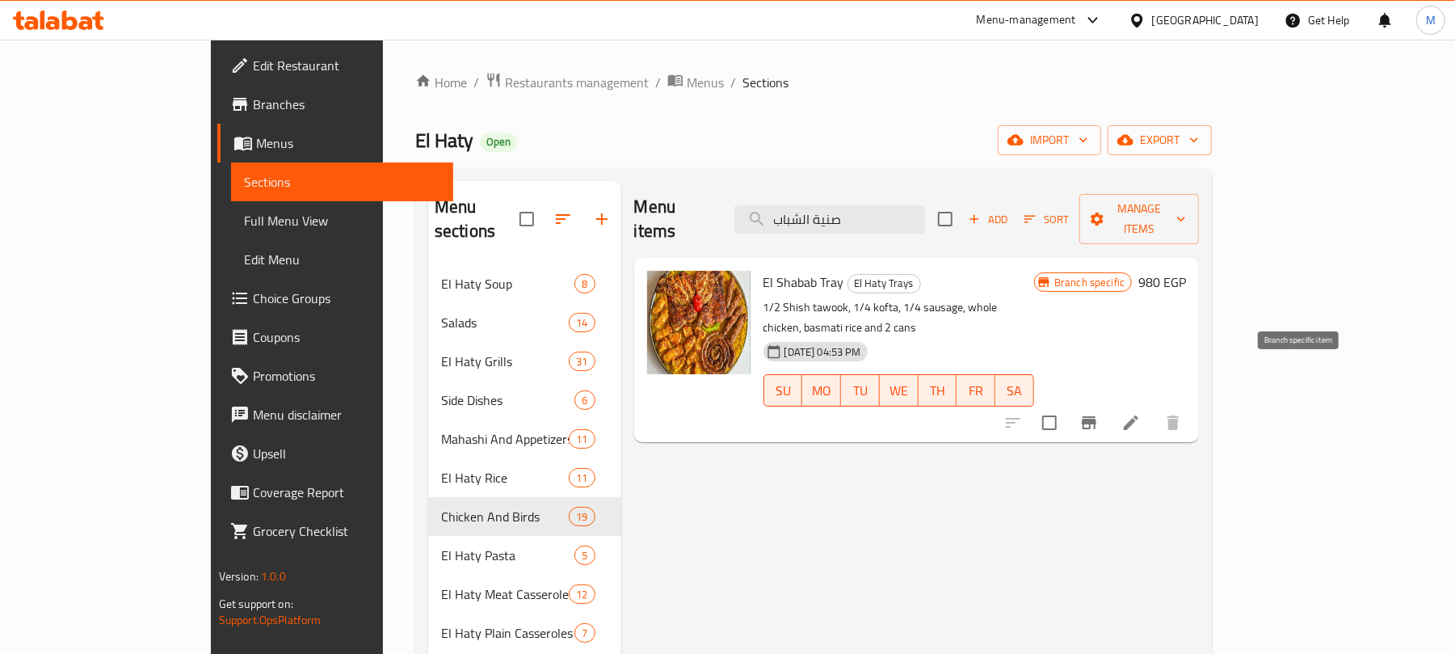
click at [1099, 413] on icon "Branch-specific-item" at bounding box center [1088, 422] width 19 height 19
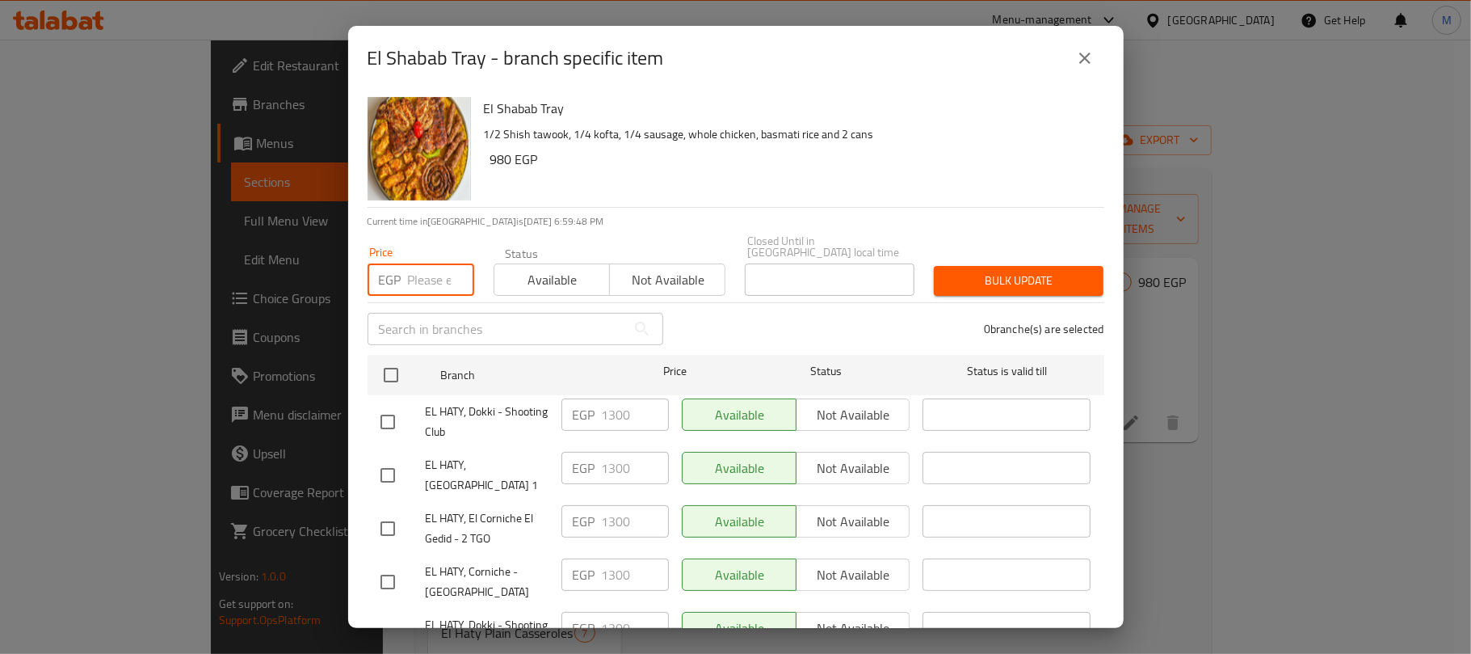
click at [444, 271] on input "number" at bounding box center [441, 279] width 66 height 32
paste input "1356"
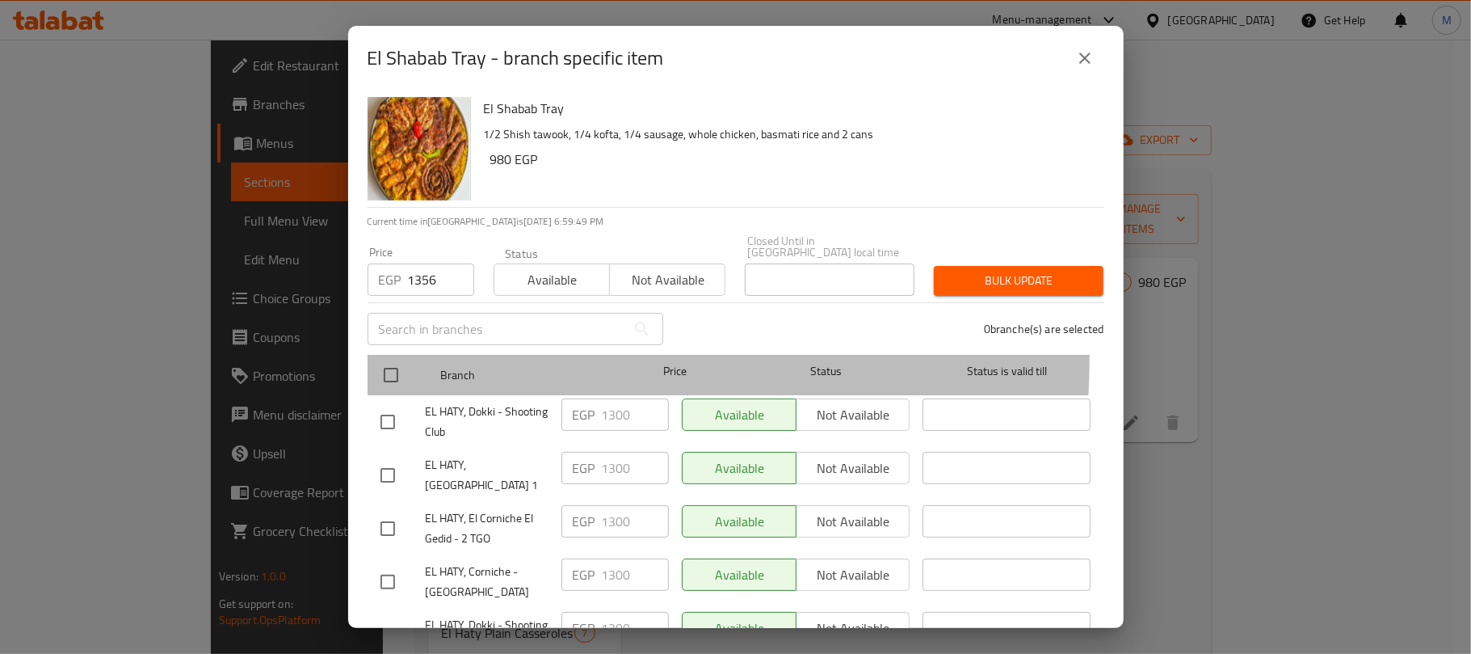
click at [393, 351] on div at bounding box center [404, 374] width 61 height 47
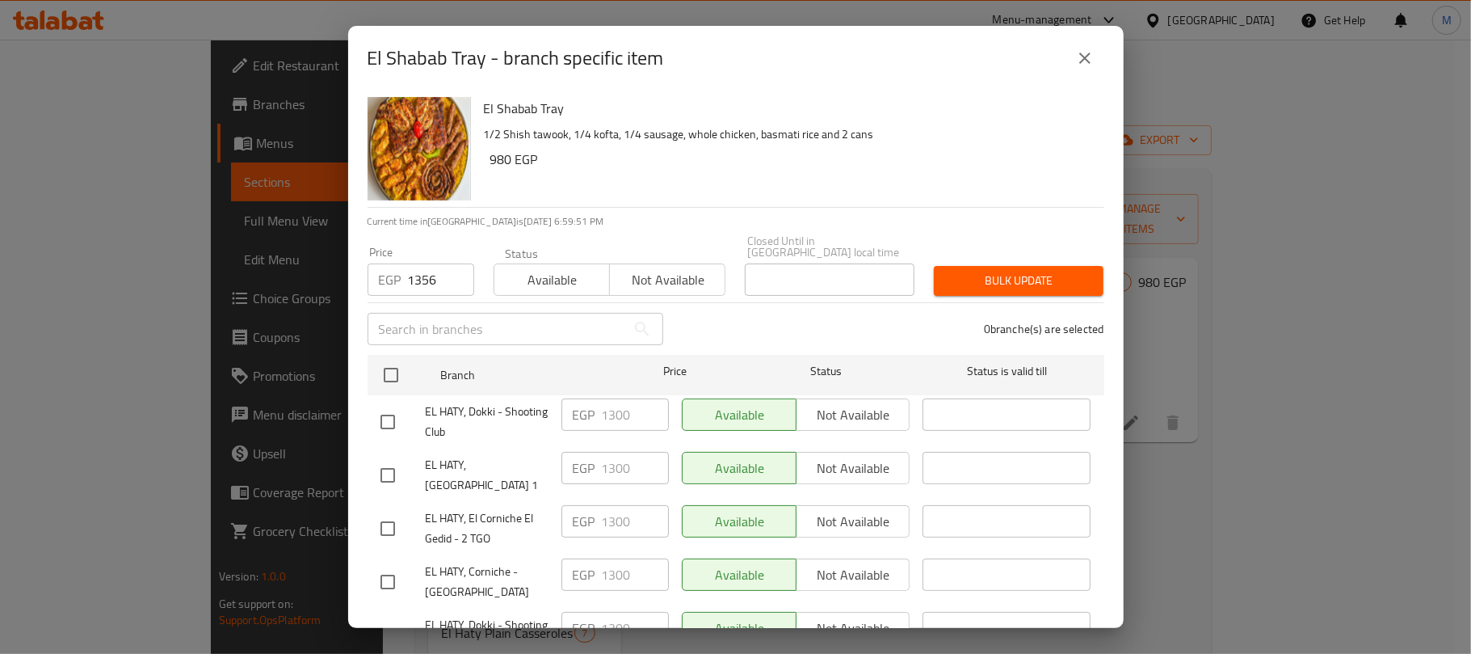
click at [392, 365] on input "checkbox" at bounding box center [391, 375] width 34 height 34
click at [1037, 271] on span "Bulk update" at bounding box center [1019, 281] width 144 height 20
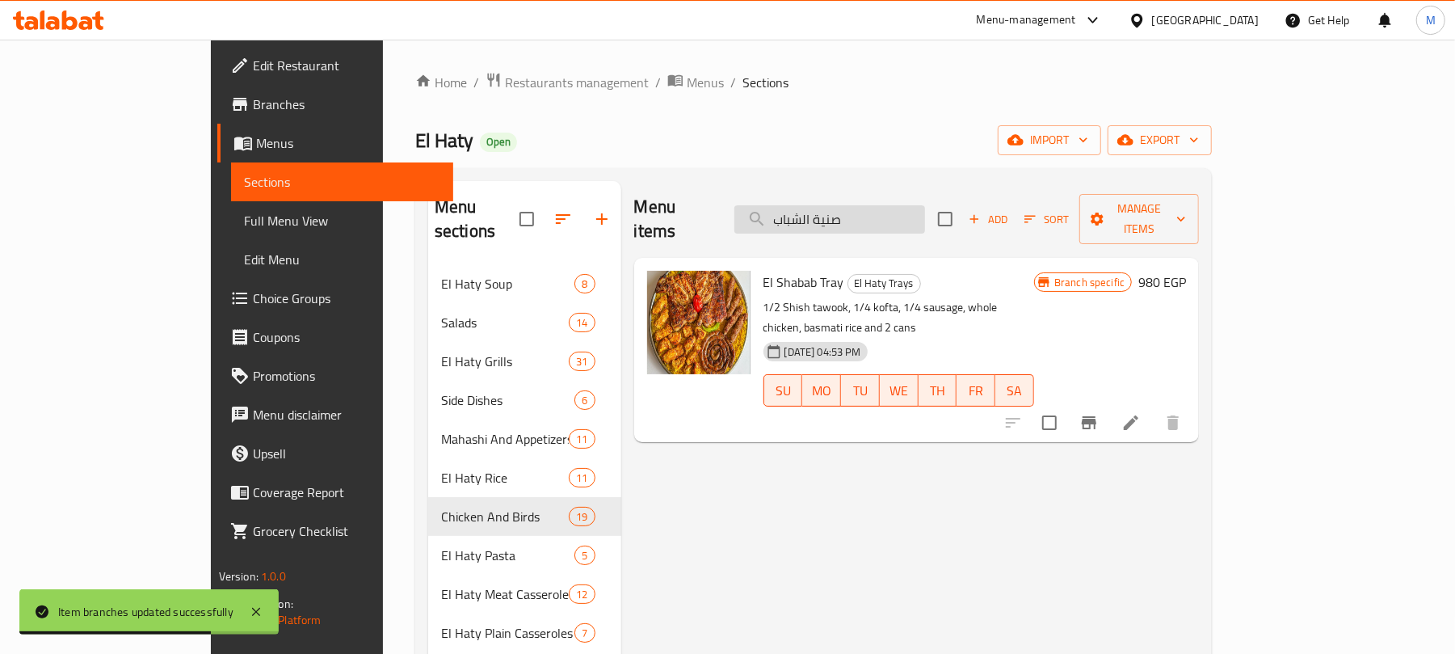
click at [899, 210] on input "صنية الشباب" at bounding box center [829, 219] width 191 height 28
paste input "ح"
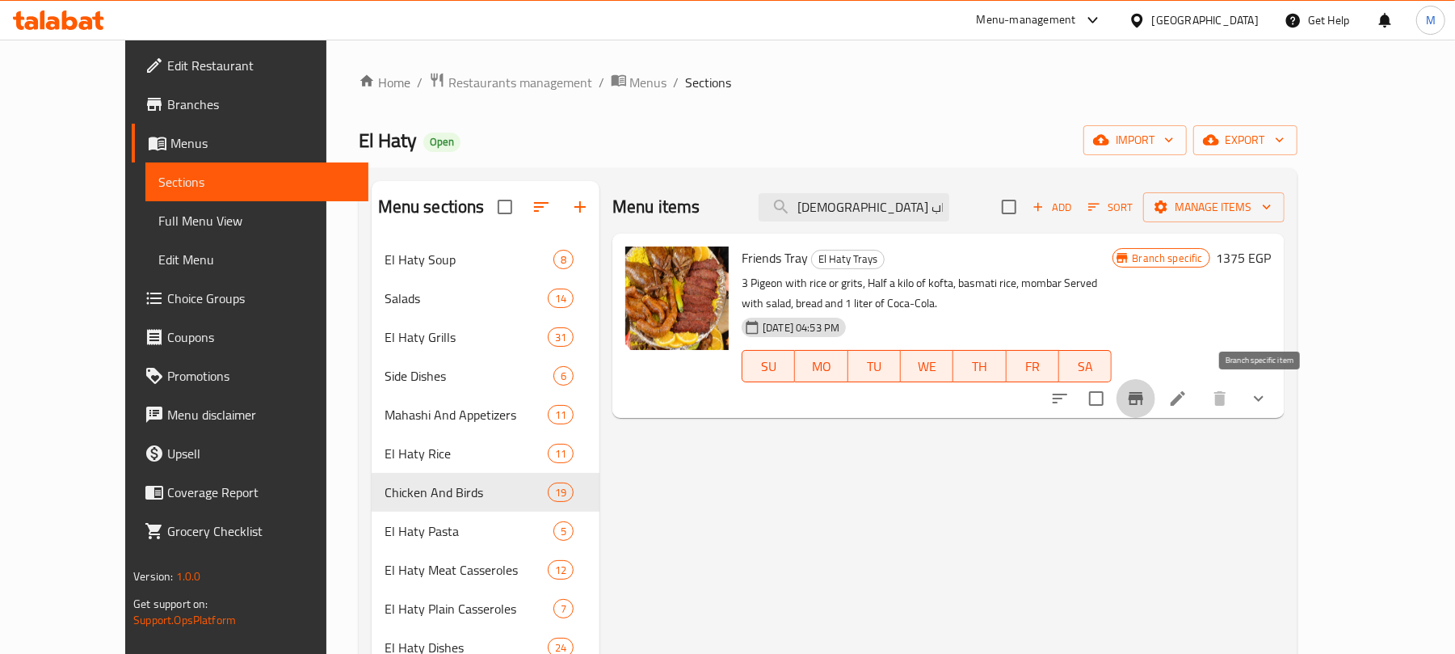
click at [1143, 405] on icon "Branch-specific-item" at bounding box center [1136, 398] width 15 height 13
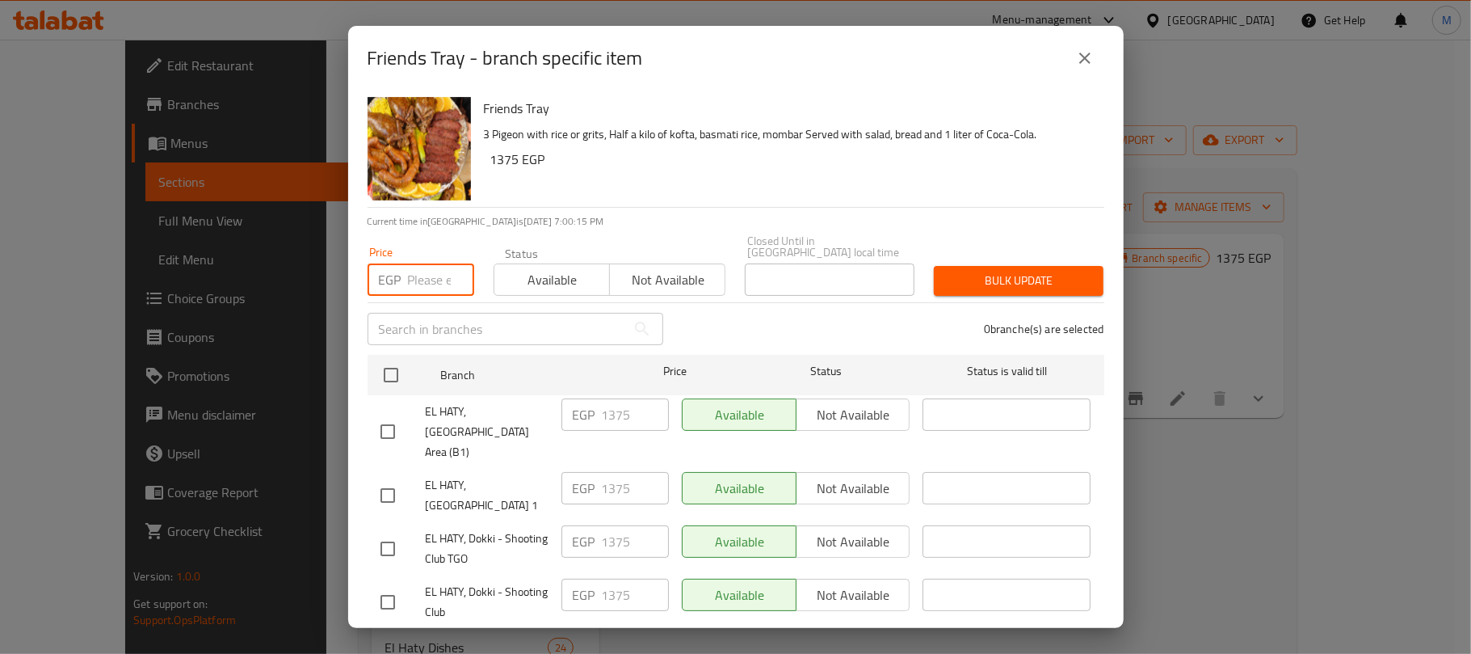
click at [423, 269] on input "number" at bounding box center [441, 279] width 66 height 32
paste input "1444"
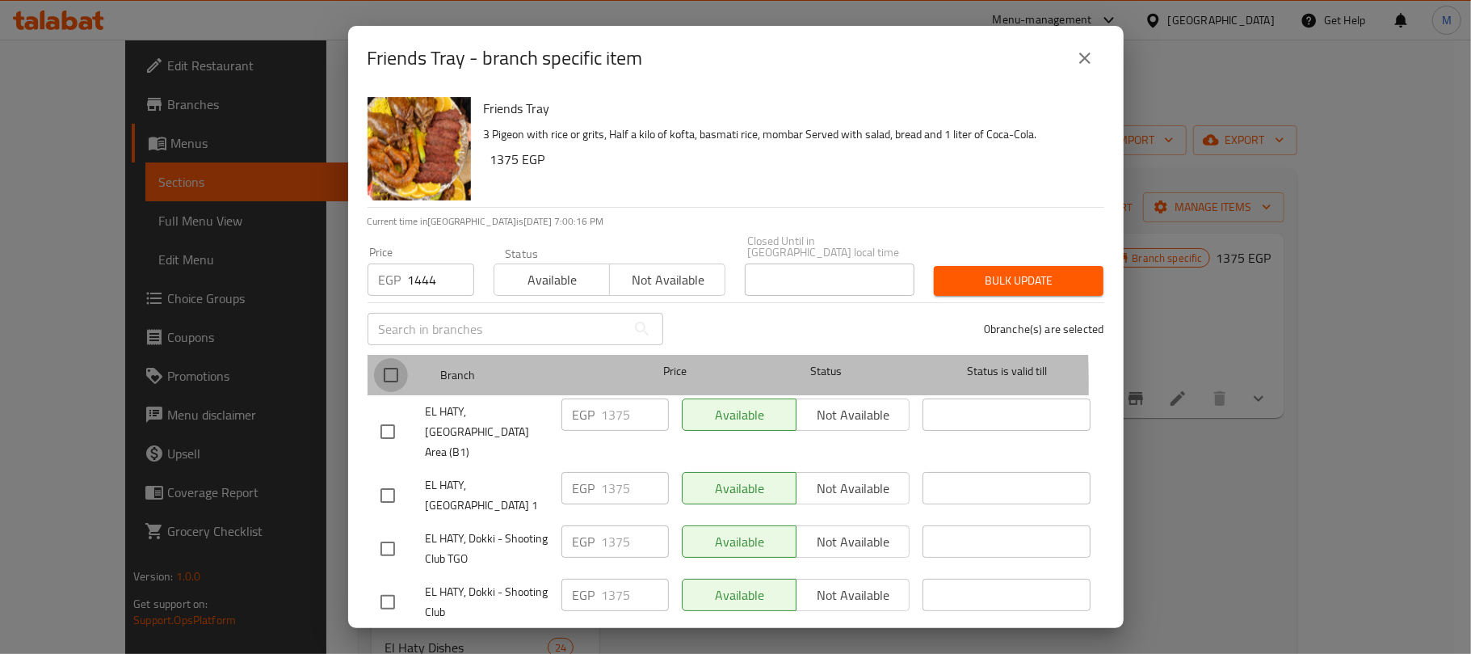
click at [393, 372] on input "checkbox" at bounding box center [391, 375] width 34 height 34
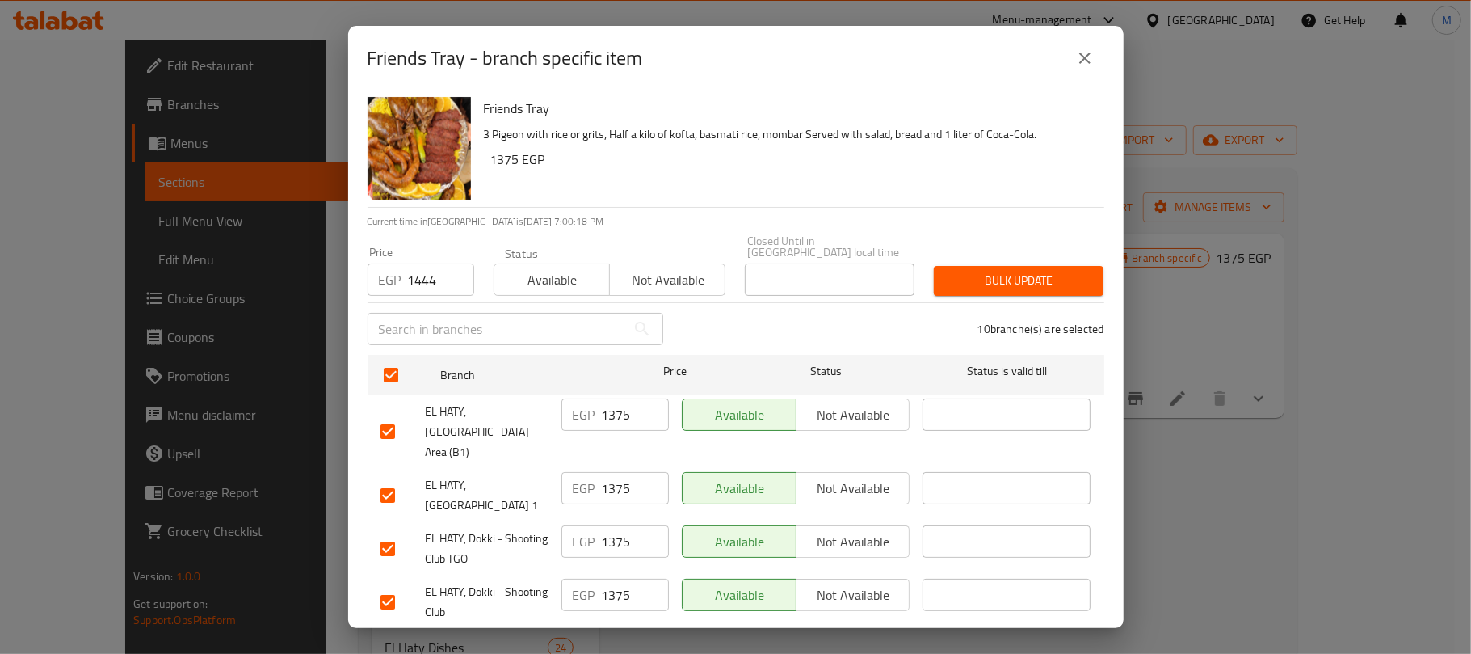
click at [1008, 278] on span "Bulk update" at bounding box center [1019, 281] width 144 height 20
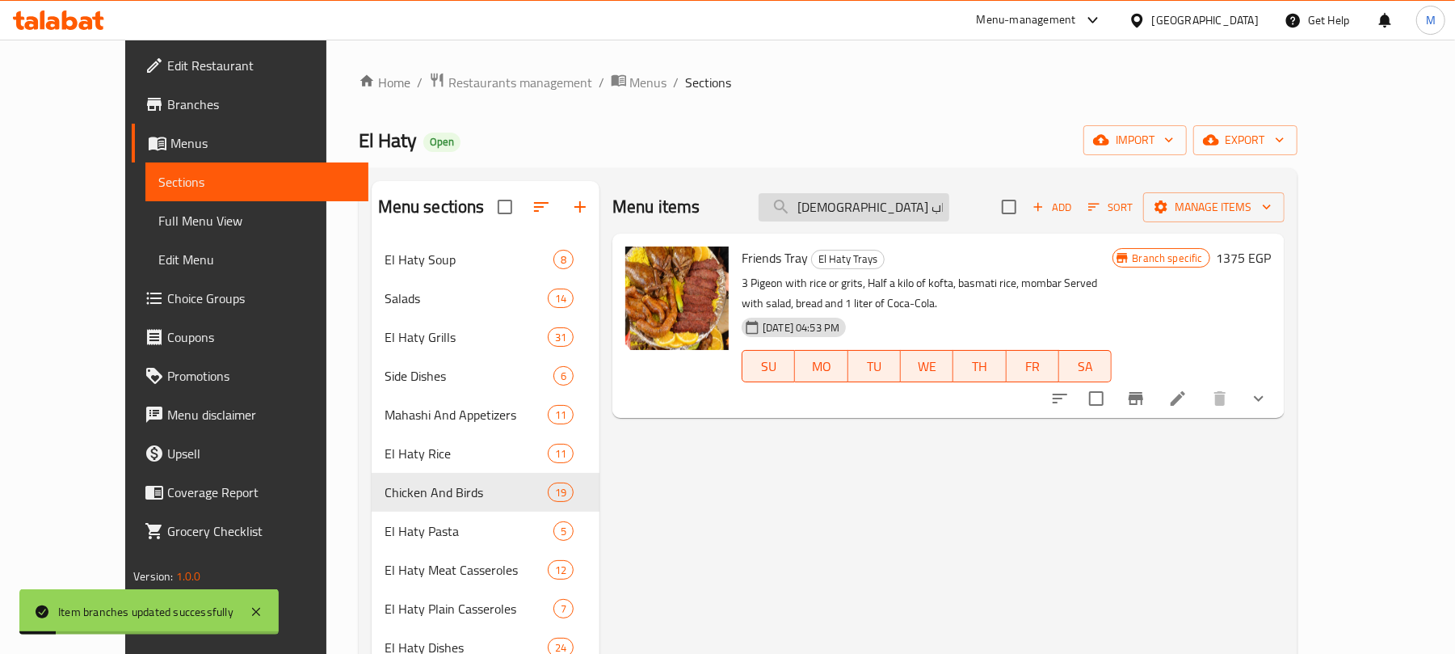
click at [892, 212] on input "صنية الصحاب" at bounding box center [854, 207] width 191 height 28
paste input "يلة وسط"
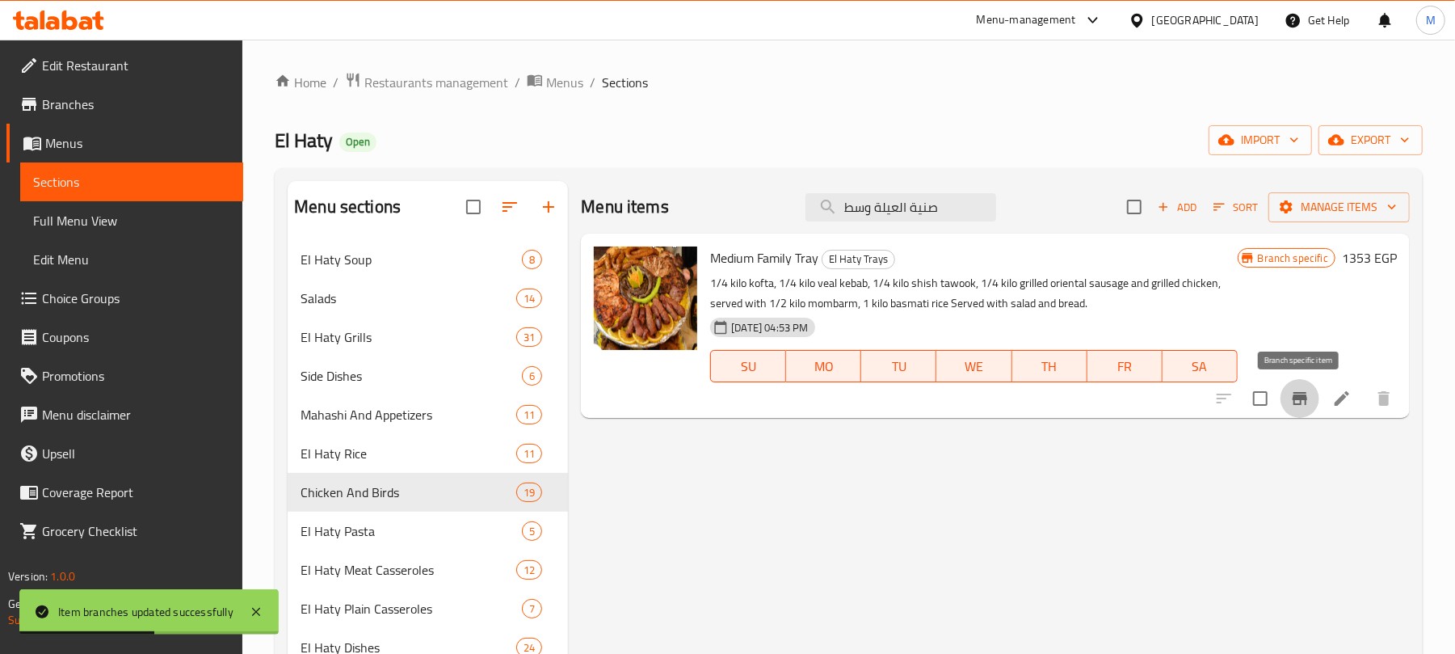
click at [1291, 399] on icon "Branch-specific-item" at bounding box center [1299, 398] width 19 height 19
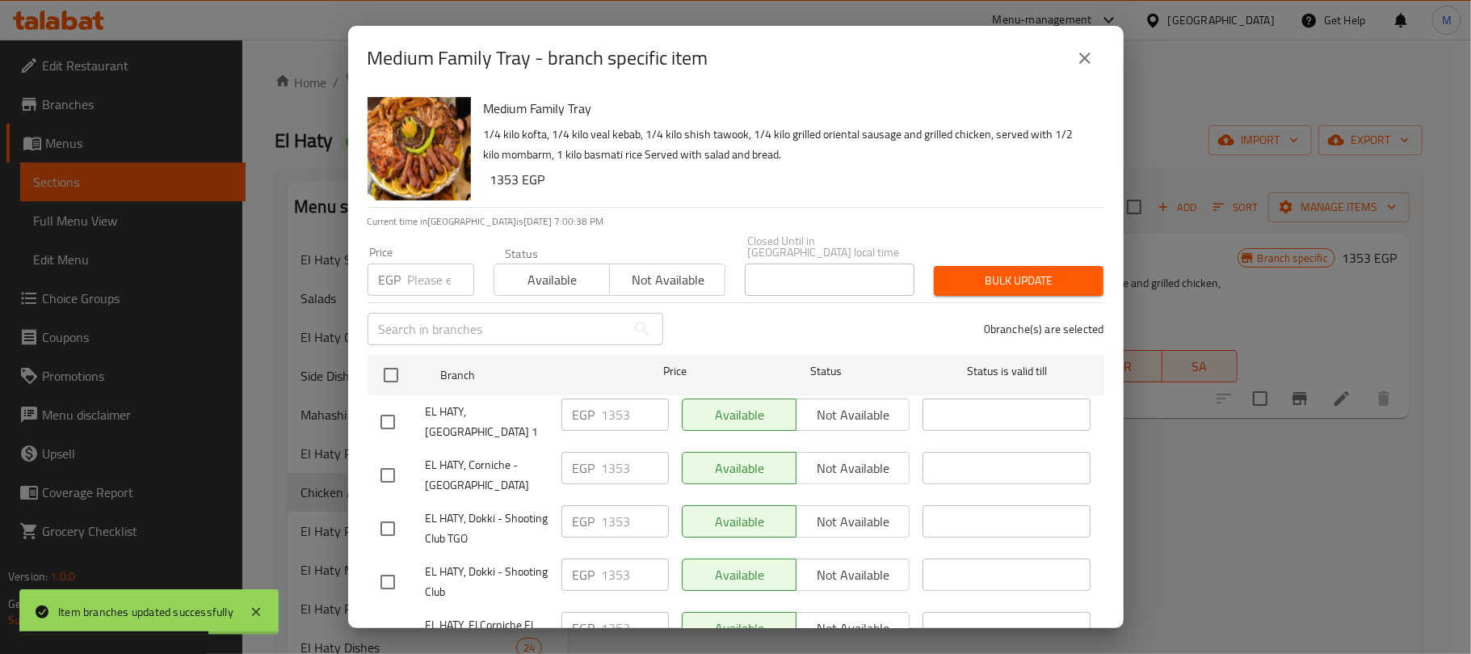
click at [420, 275] on input "number" at bounding box center [441, 279] width 66 height 32
paste input "1421"
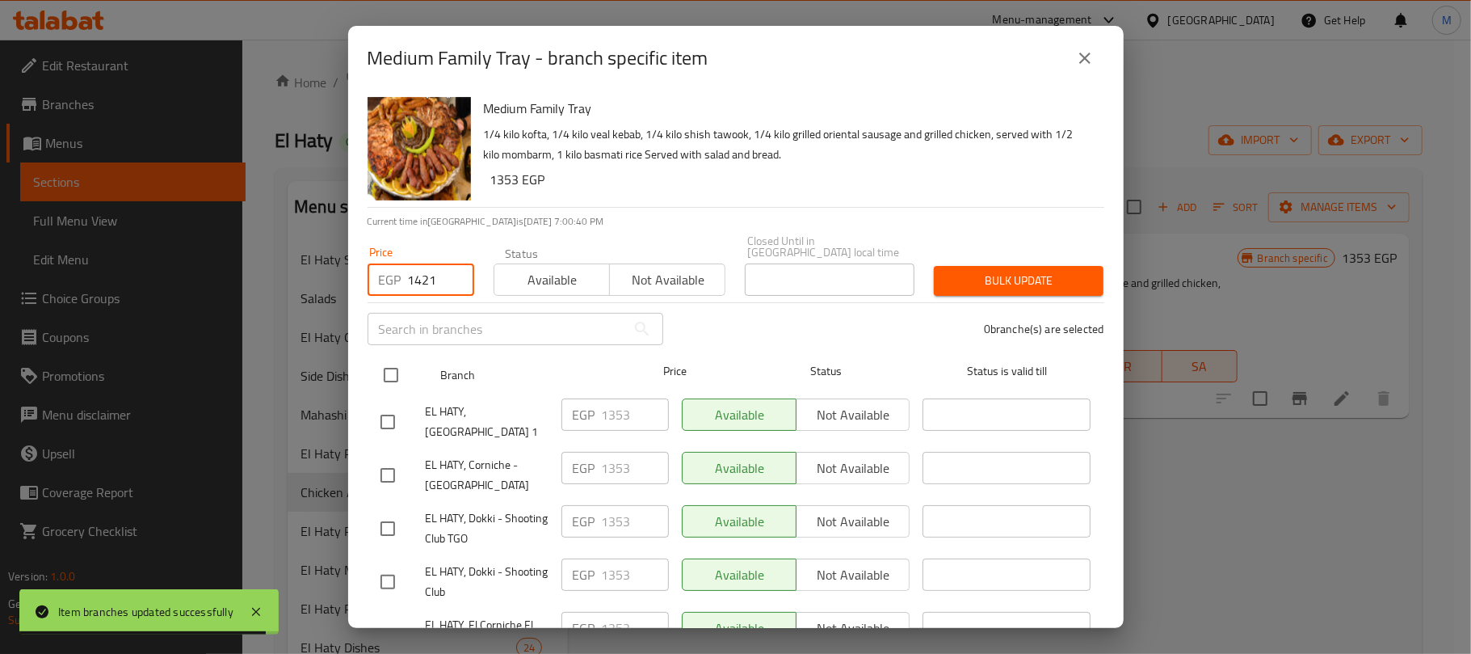
click at [397, 369] on input "checkbox" at bounding box center [391, 375] width 34 height 34
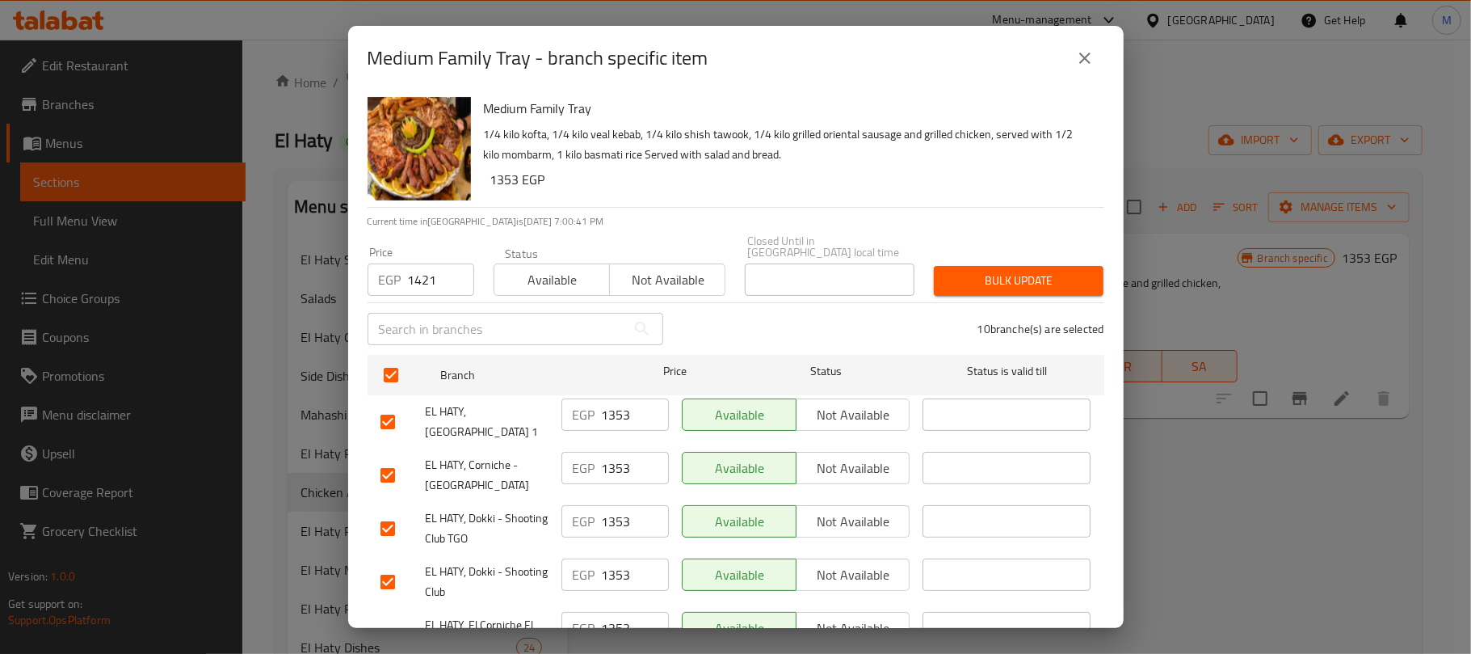
click at [1045, 276] on span "Bulk update" at bounding box center [1019, 281] width 144 height 20
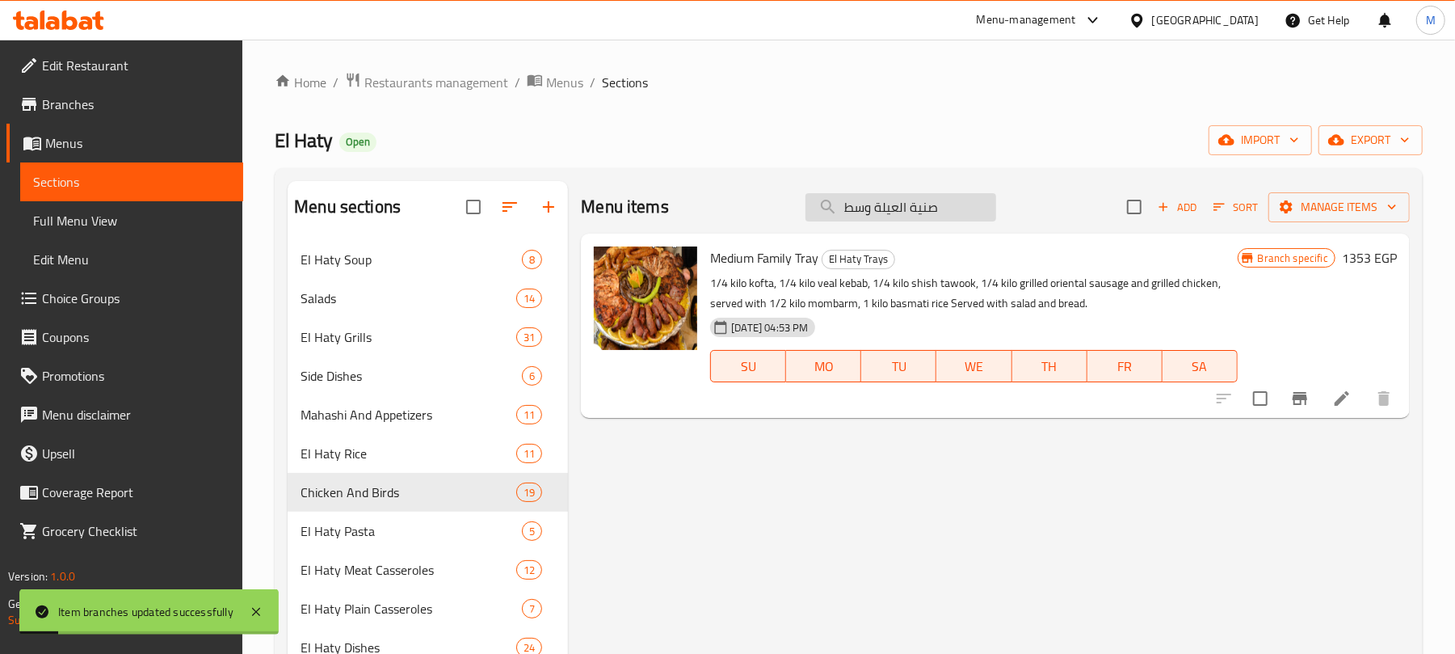
click at [895, 201] on input "صنية العيلة وسط" at bounding box center [900, 207] width 191 height 28
paste input "بير"
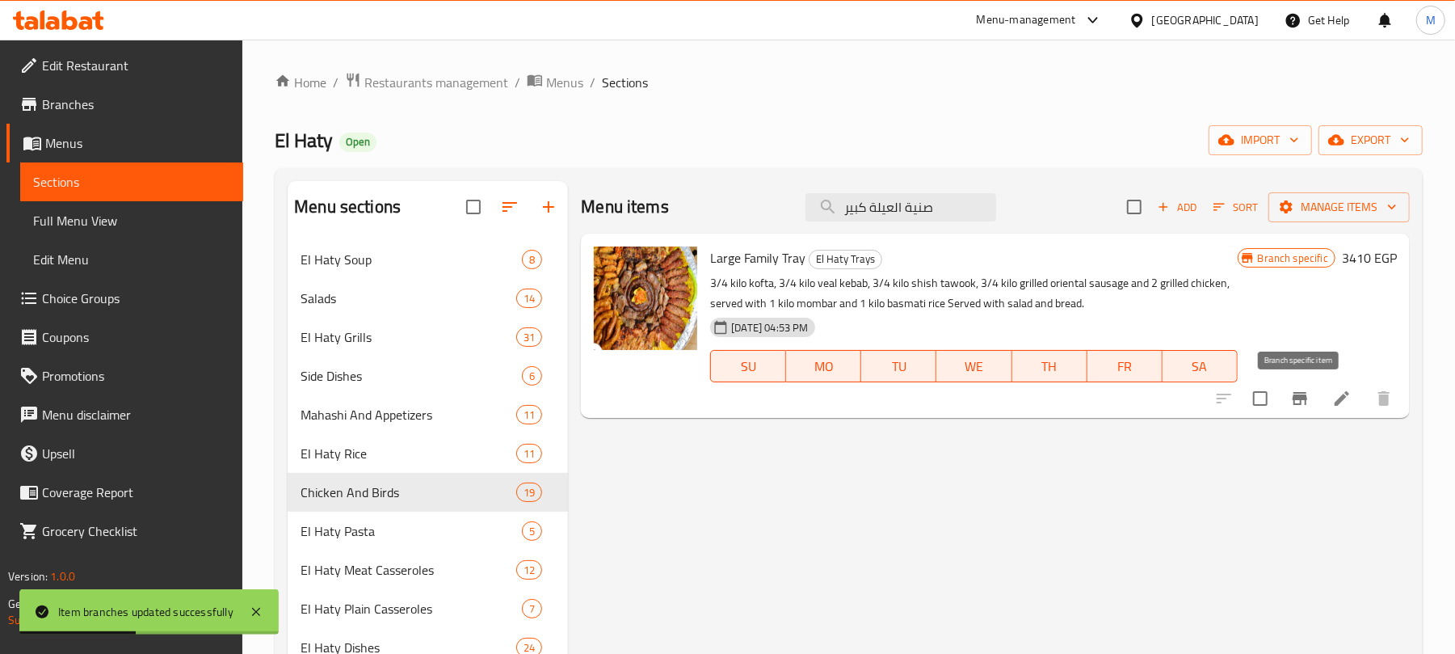
click at [1290, 402] on icon "Branch-specific-item" at bounding box center [1299, 398] width 19 height 19
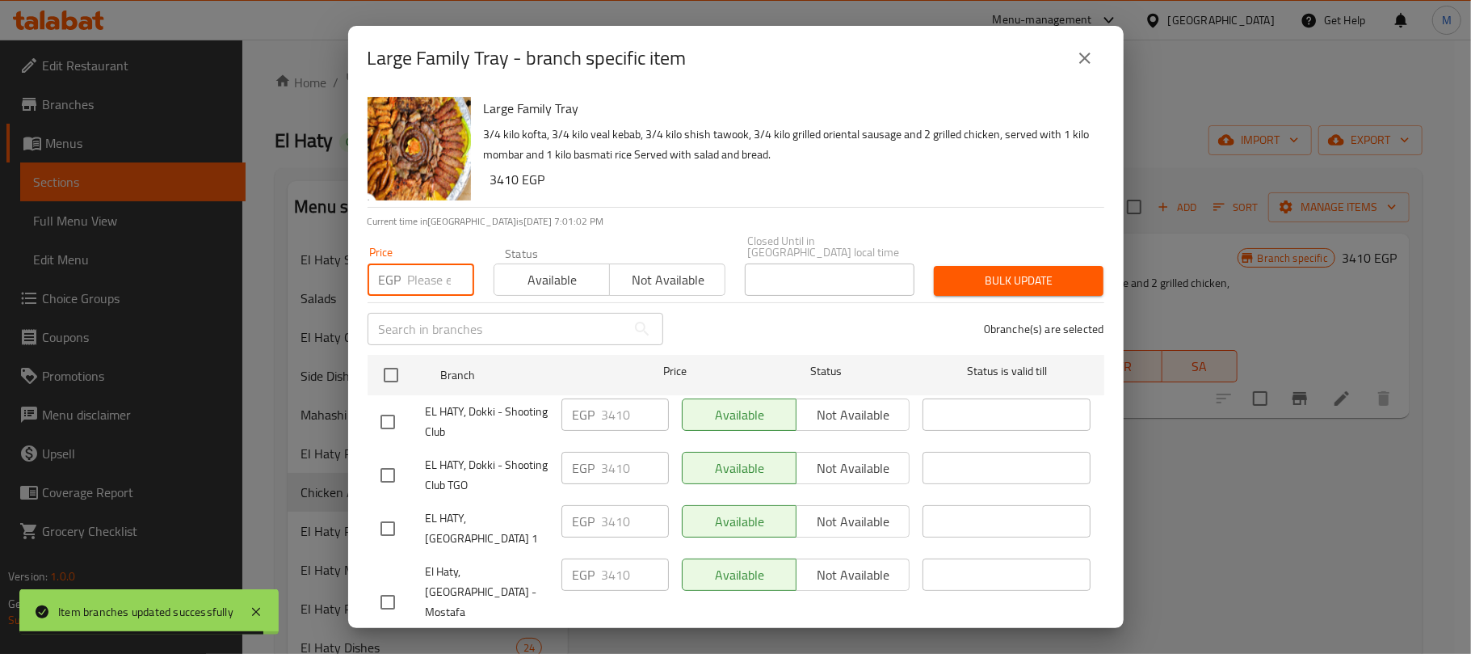
click at [434, 270] on input "number" at bounding box center [441, 279] width 66 height 32
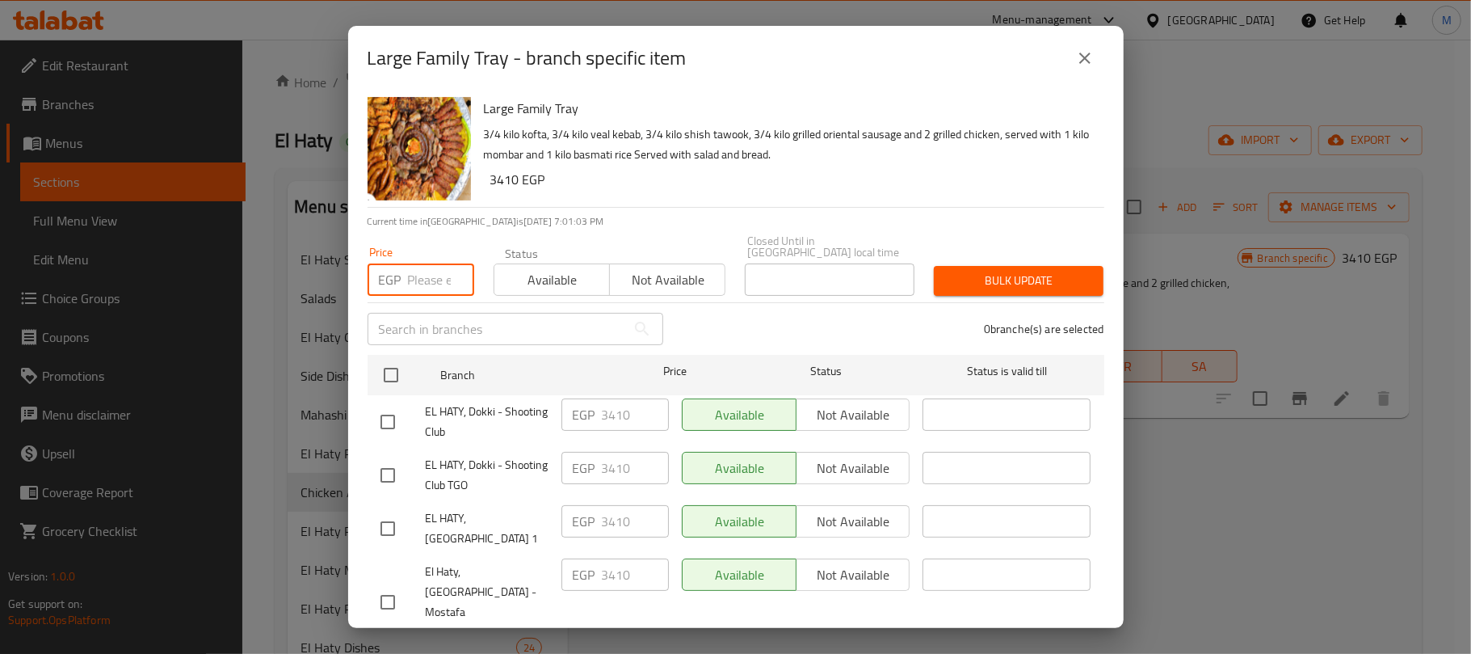
paste input "3581"
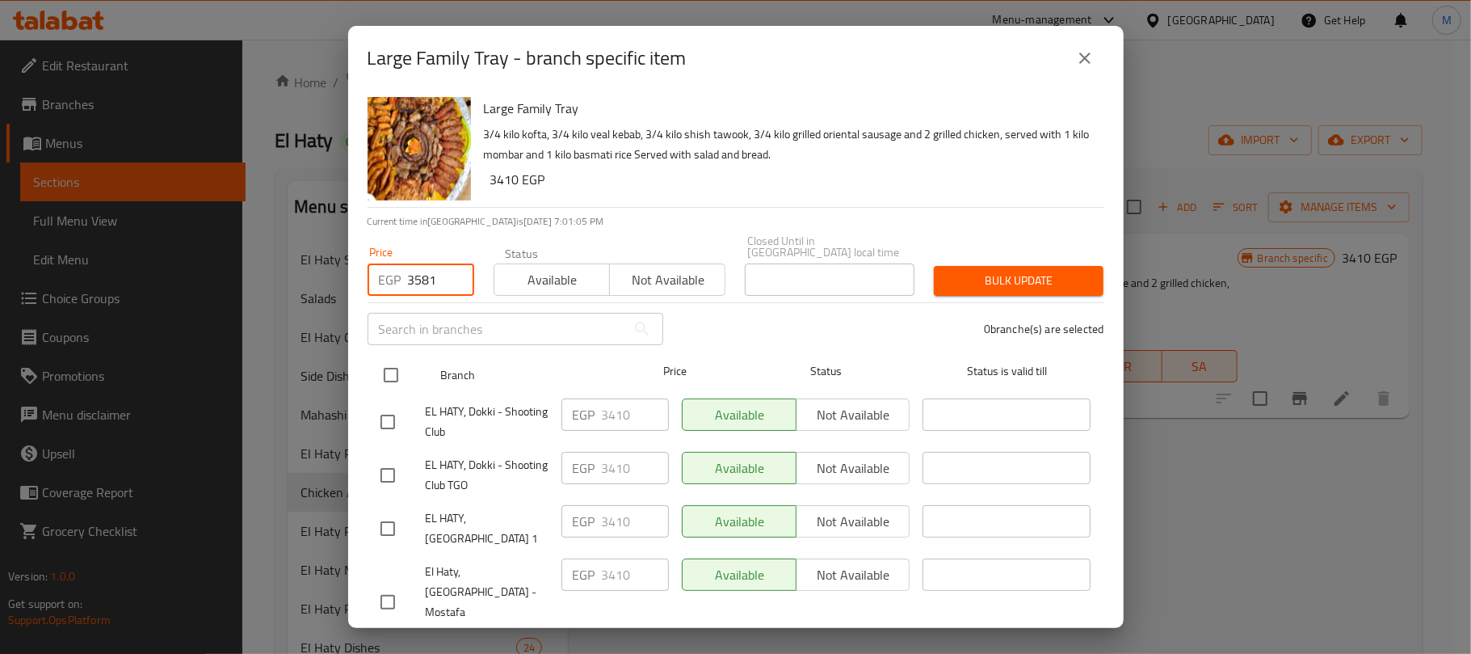
click at [397, 364] on input "checkbox" at bounding box center [391, 375] width 34 height 34
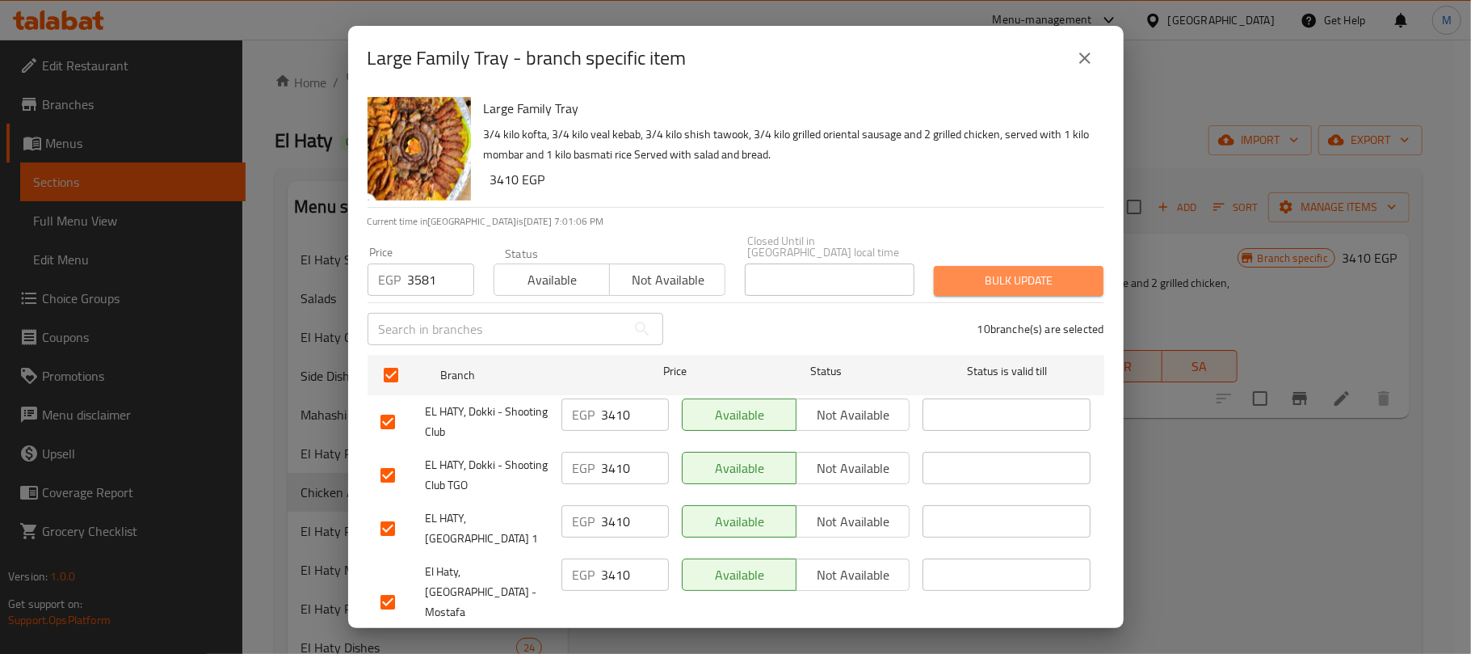
click at [1060, 271] on span "Bulk update" at bounding box center [1019, 281] width 144 height 20
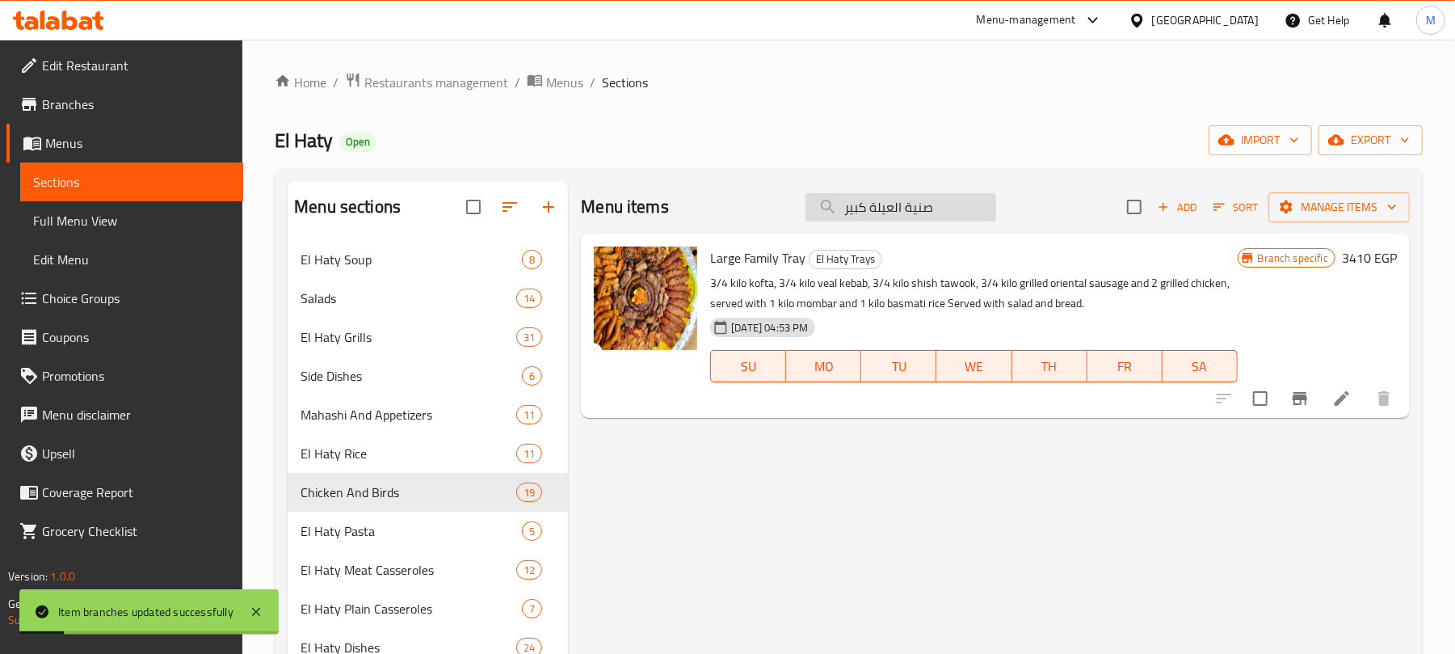
click at [899, 221] on input "صنية العيلة كبير" at bounding box center [900, 207] width 191 height 28
paste input "نية الحاتي"
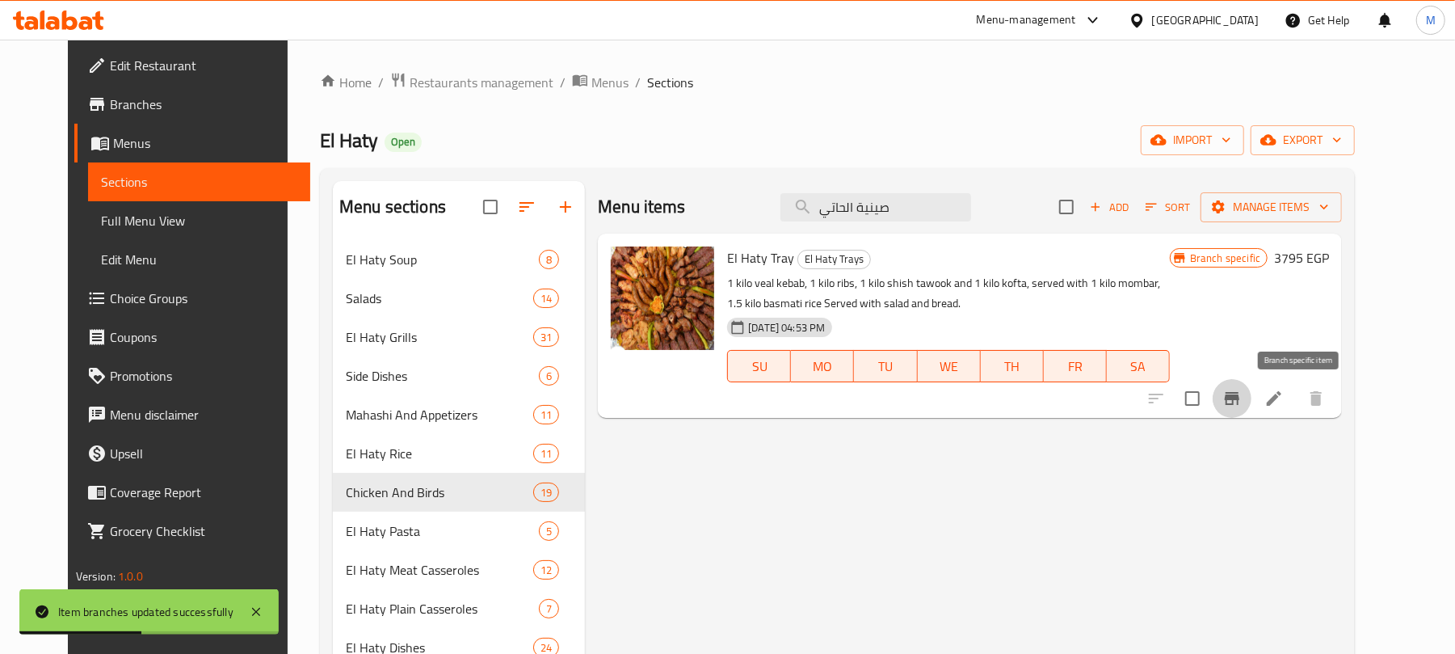
click at [1242, 407] on icon "Branch-specific-item" at bounding box center [1231, 398] width 19 height 19
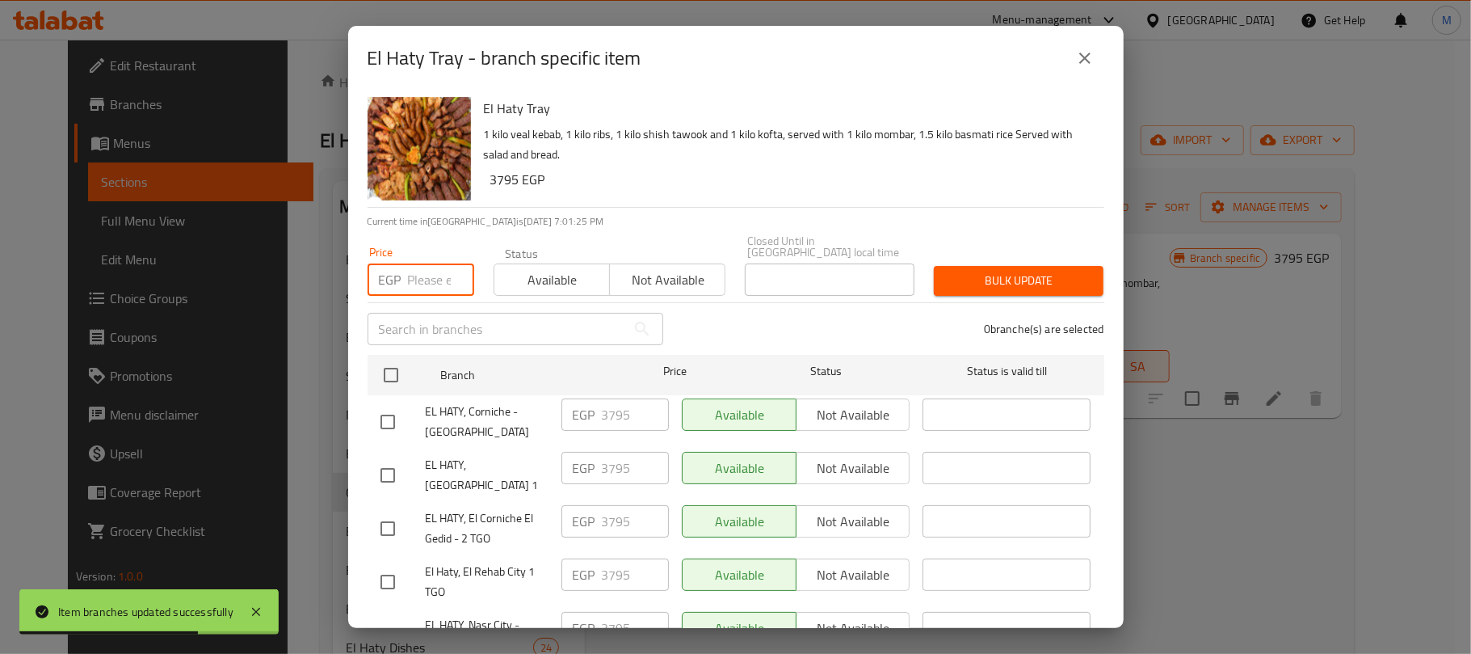
click at [436, 272] on input "number" at bounding box center [441, 279] width 66 height 32
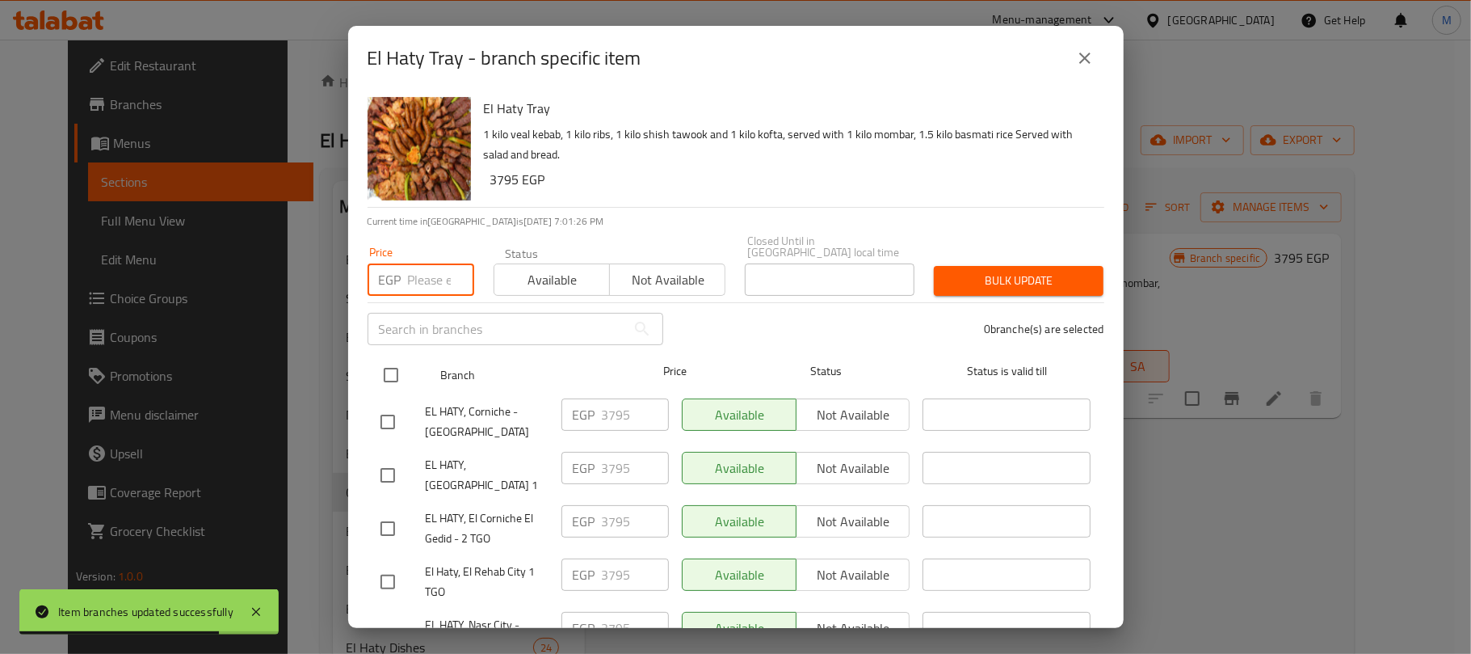
paste input "3985"
click at [385, 372] on input "checkbox" at bounding box center [391, 375] width 34 height 34
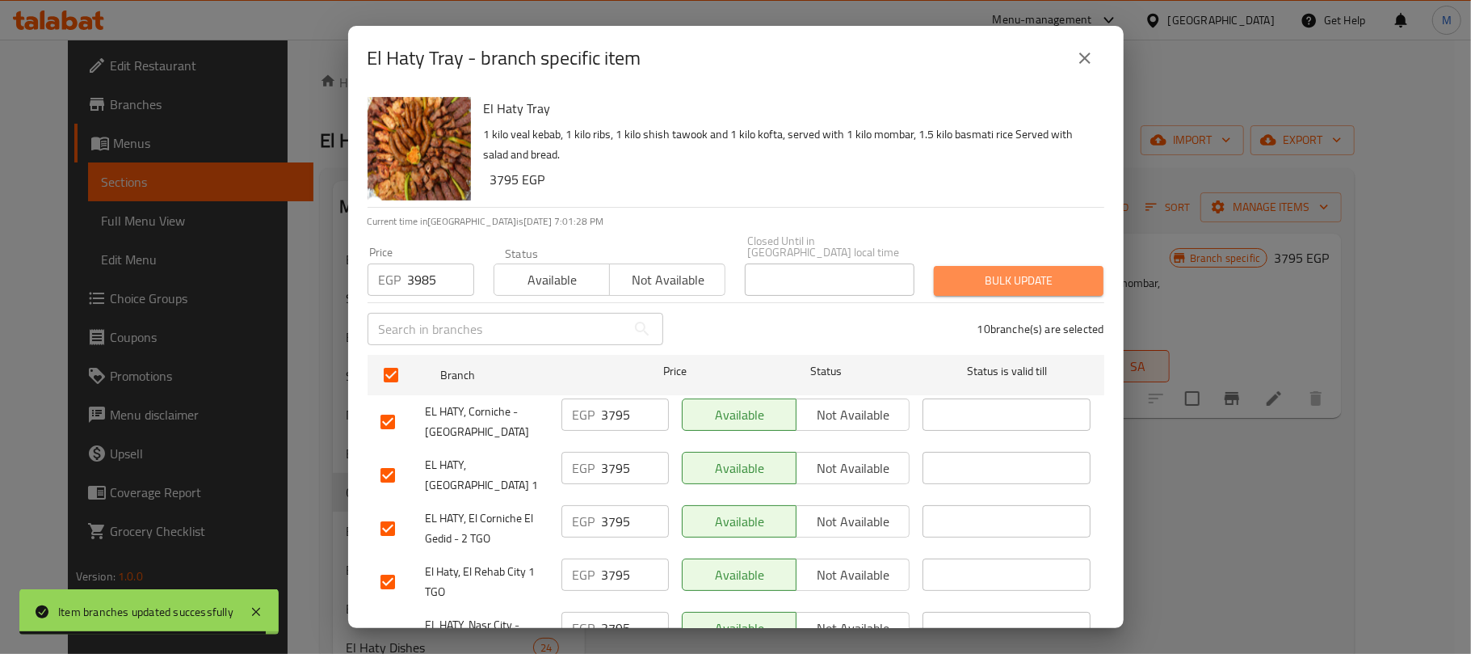
click at [1034, 275] on span "Bulk update" at bounding box center [1019, 281] width 144 height 20
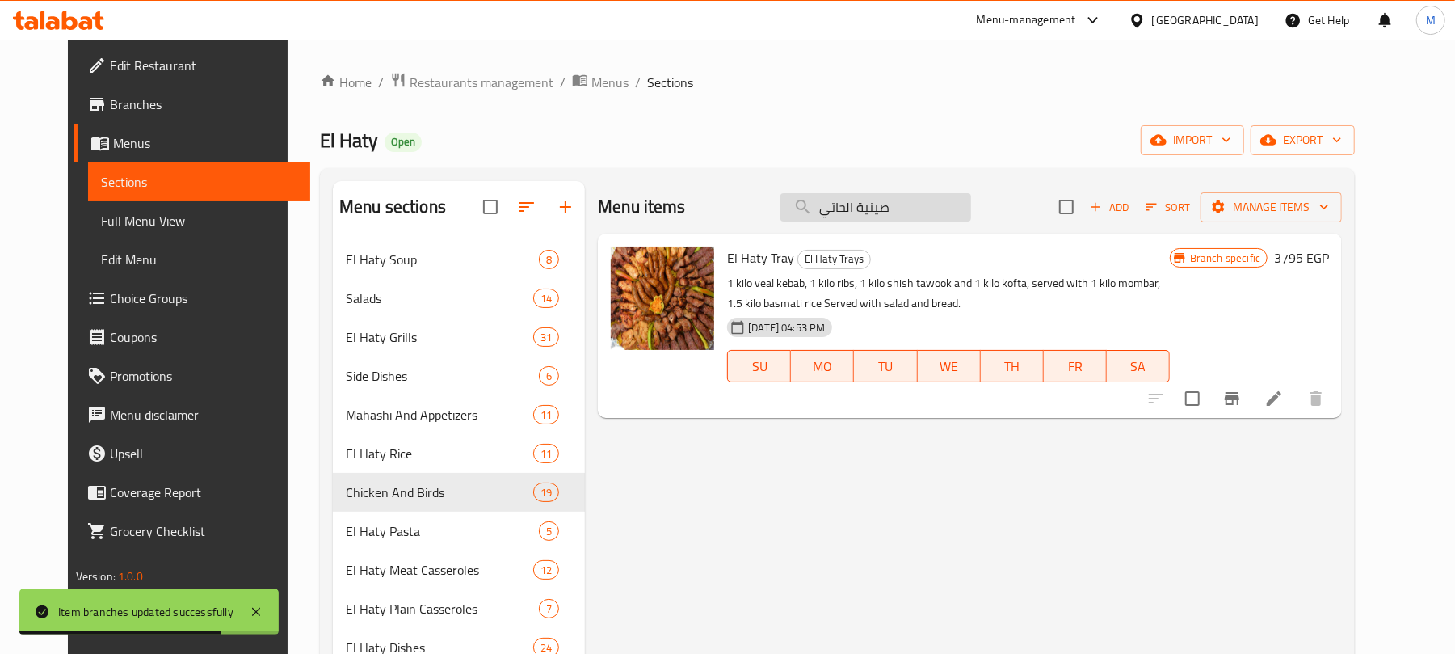
click at [935, 215] on input "صينية الحاتي" at bounding box center [875, 207] width 191 height 28
paste input "رز بلبن سادة"
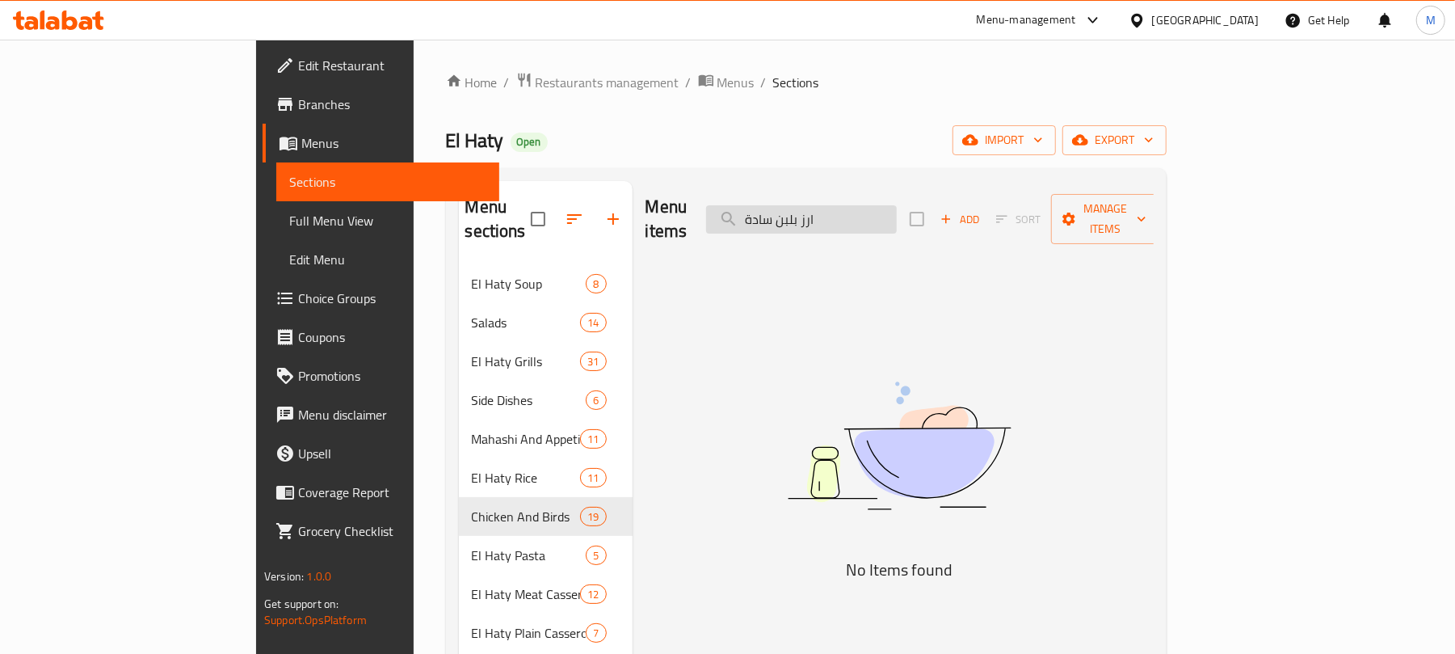
click at [852, 205] on input "ارز بلبن سادة" at bounding box center [801, 219] width 191 height 28
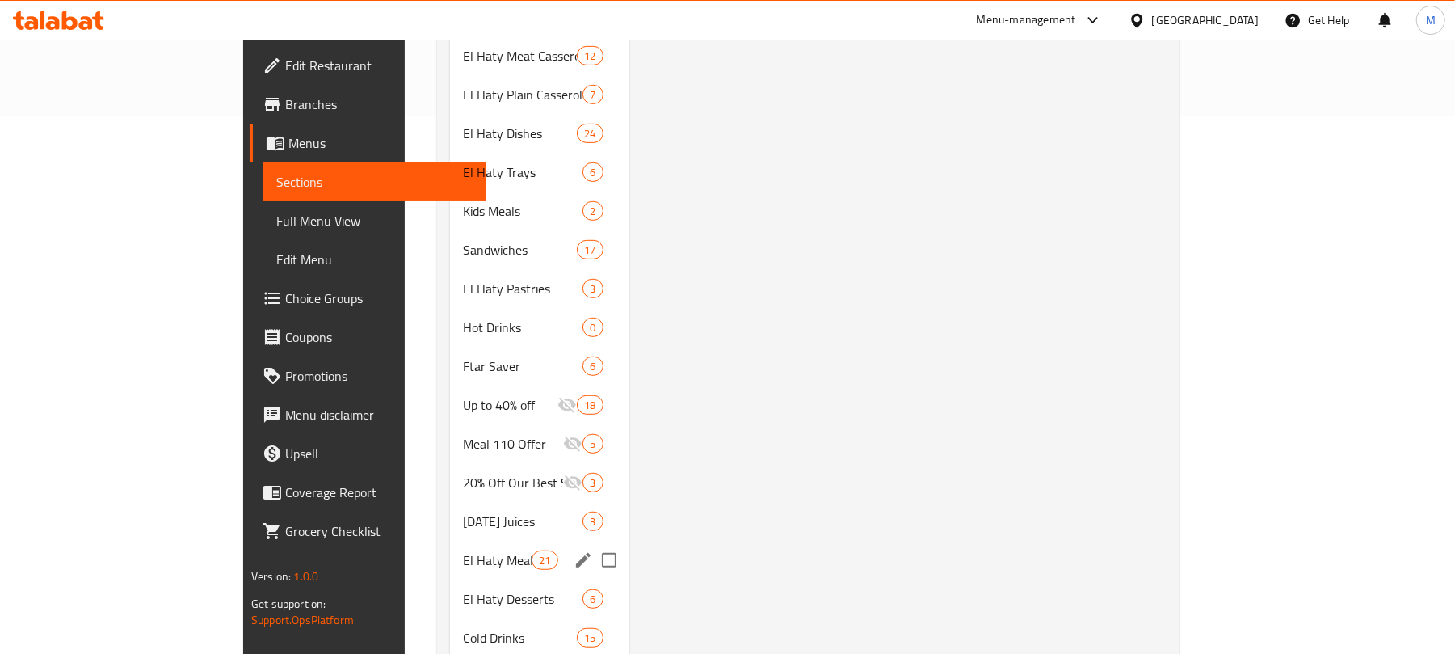
scroll to position [570, 0]
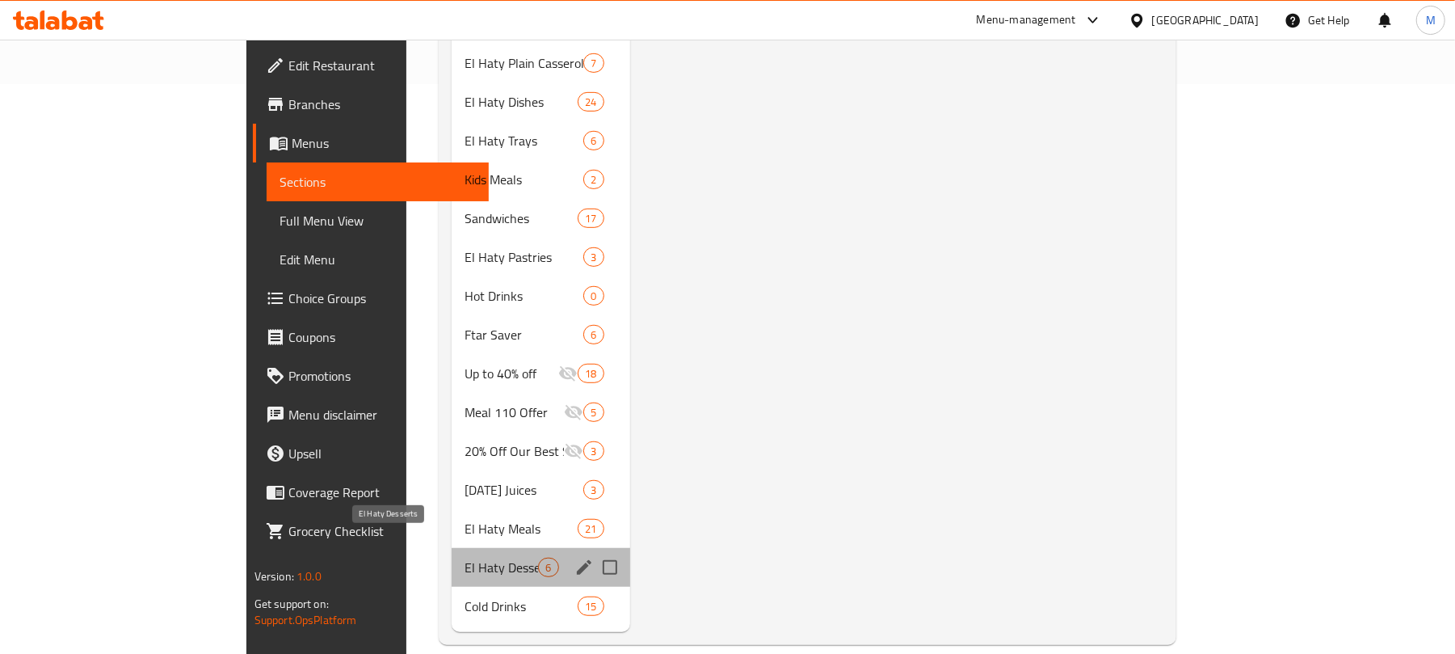
click at [465, 557] on span "El Haty Desserts" at bounding box center [502, 566] width 74 height 19
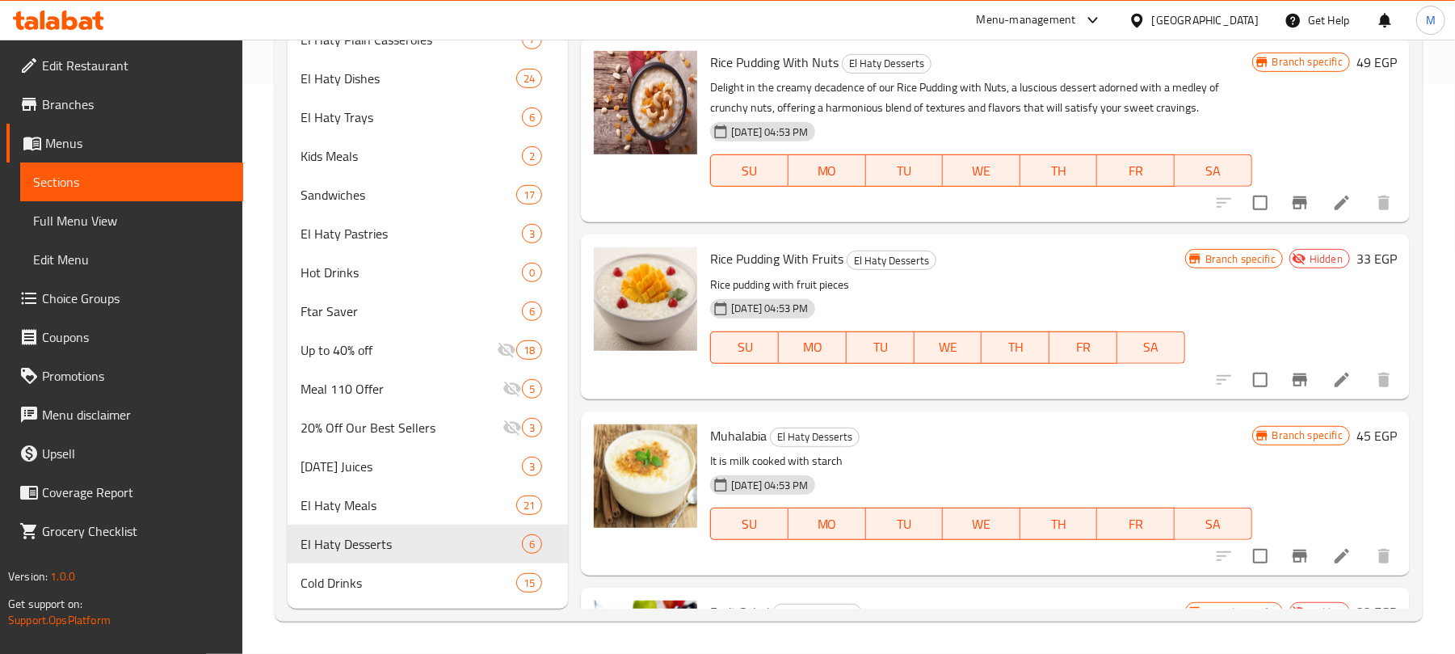
scroll to position [139, 0]
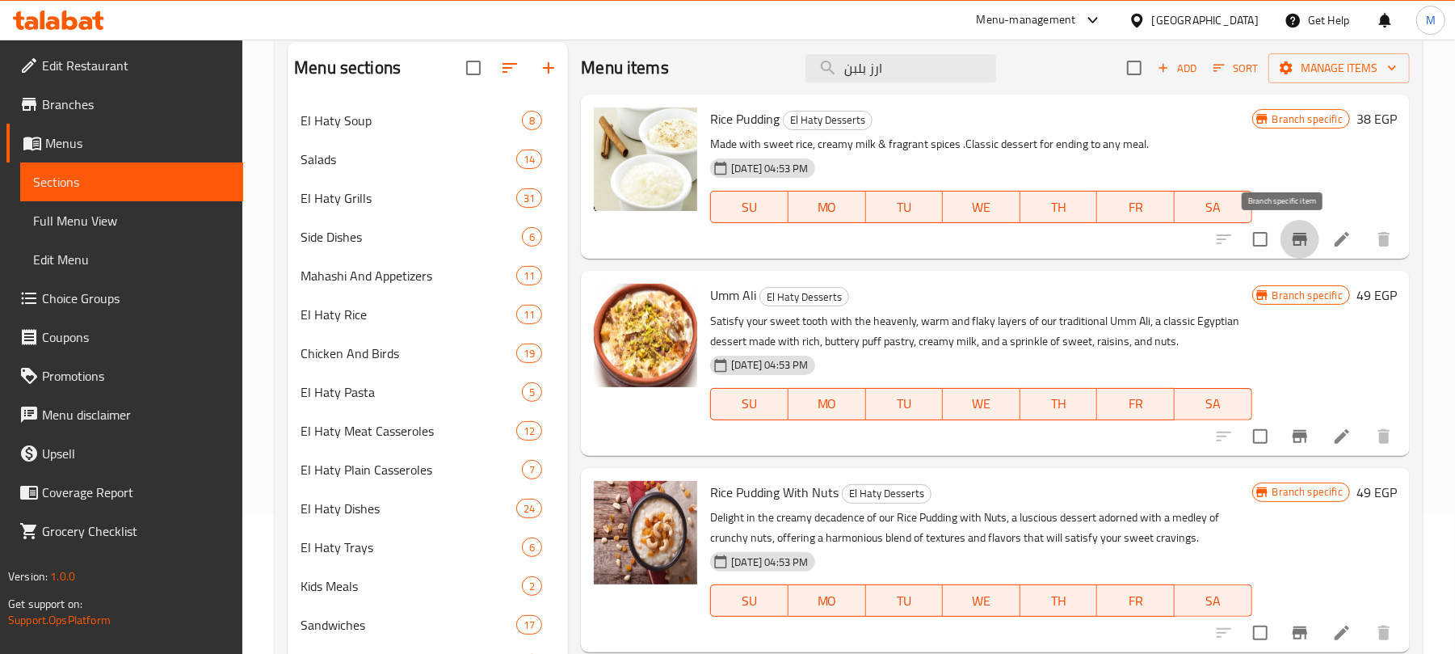
click at [1290, 240] on icon "Branch-specific-item" at bounding box center [1299, 238] width 19 height 19
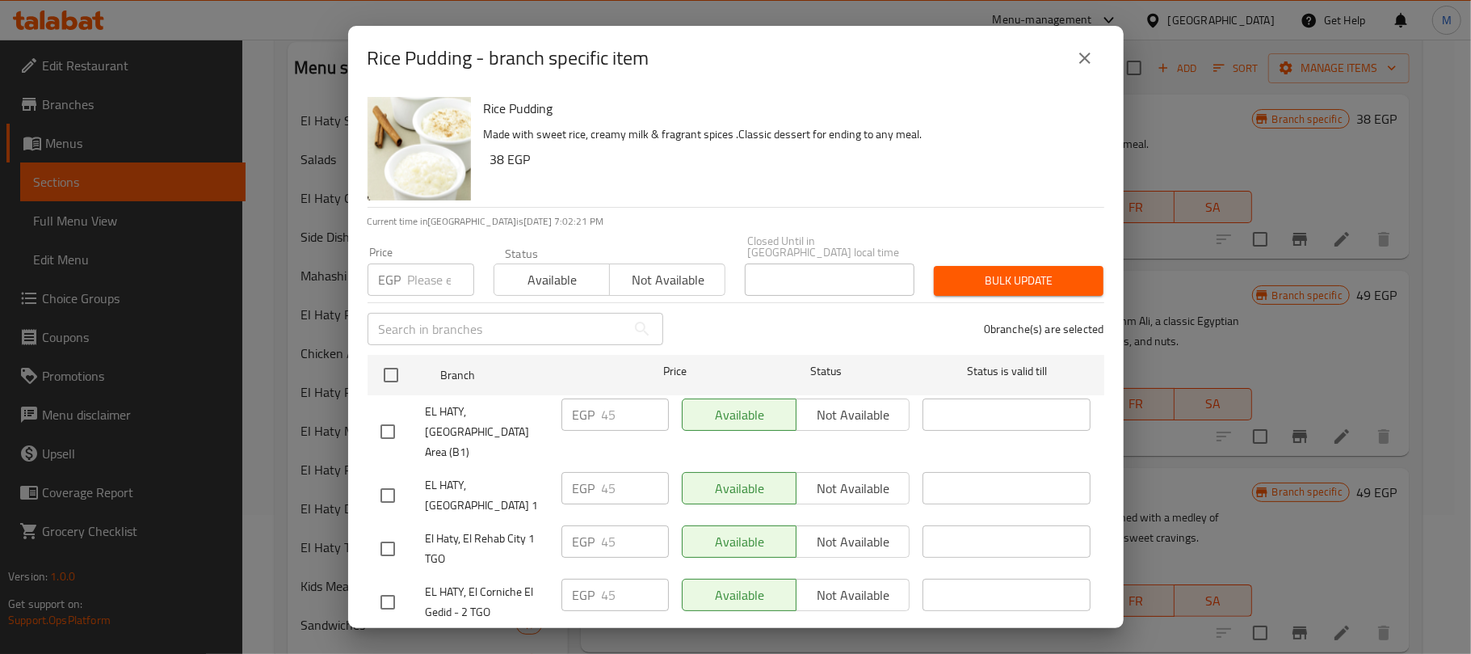
click at [414, 273] on input "number" at bounding box center [441, 279] width 66 height 32
paste input "47"
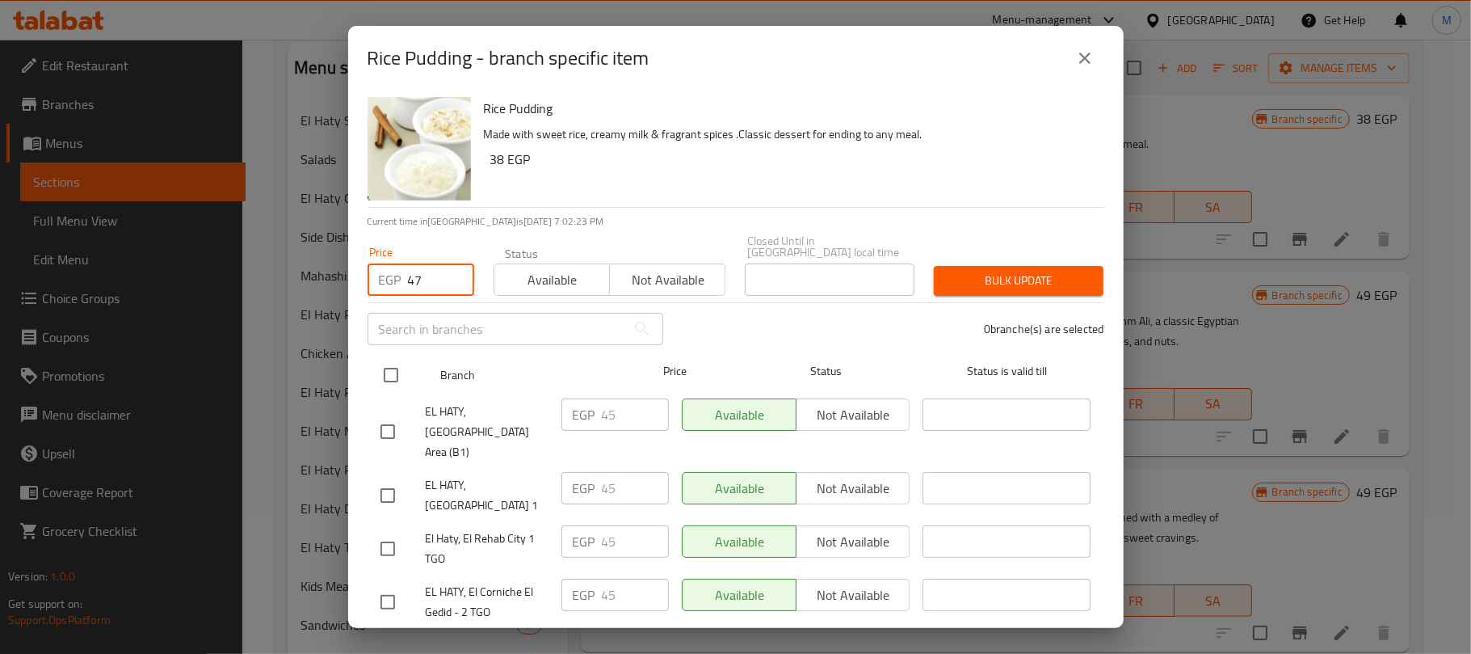
click at [398, 375] on input "checkbox" at bounding box center [391, 375] width 34 height 34
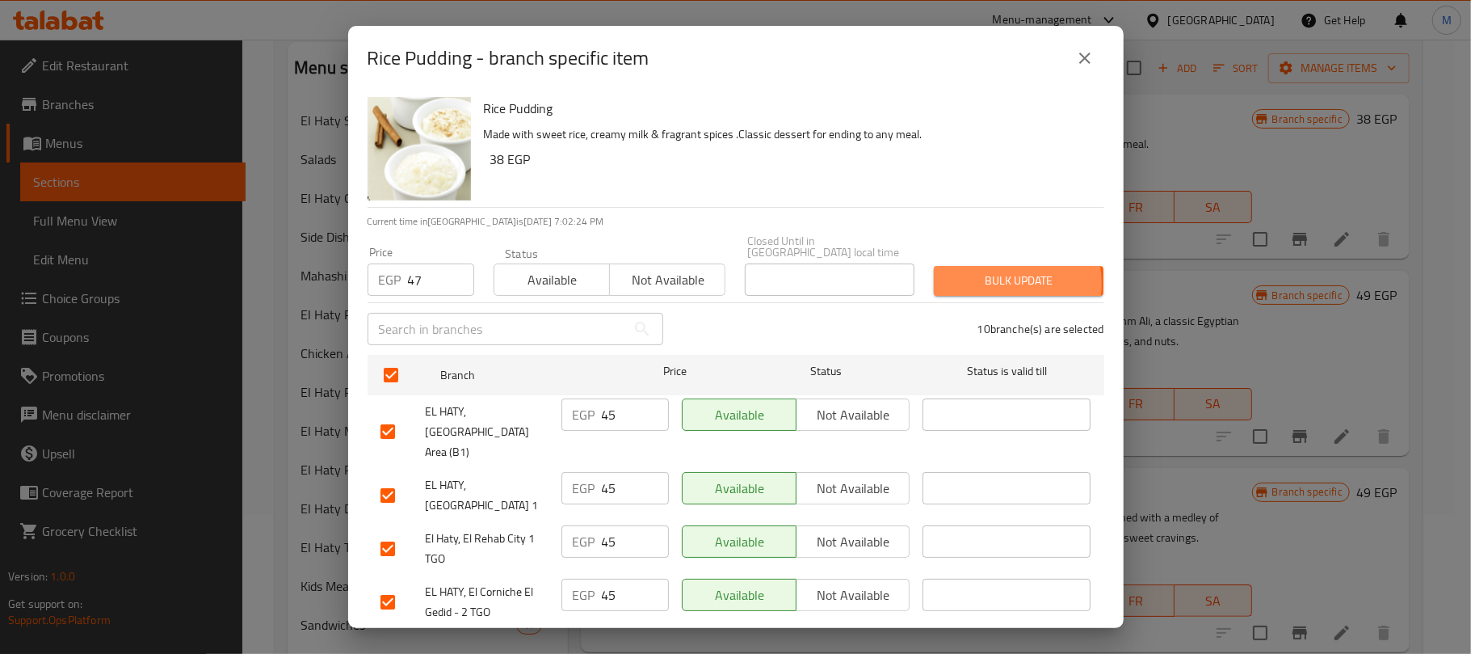
click at [979, 272] on span "Bulk update" at bounding box center [1019, 281] width 144 height 20
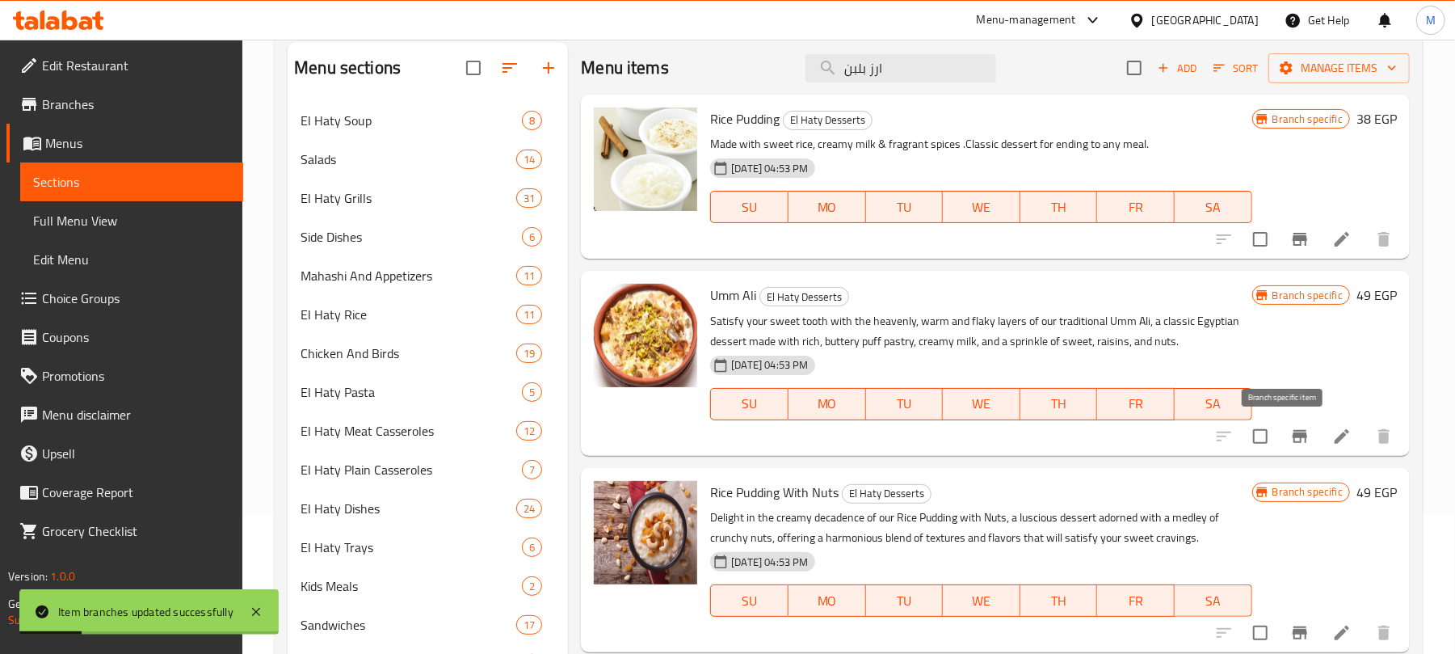
click at [1293, 440] on icon "Branch-specific-item" at bounding box center [1300, 436] width 15 height 13
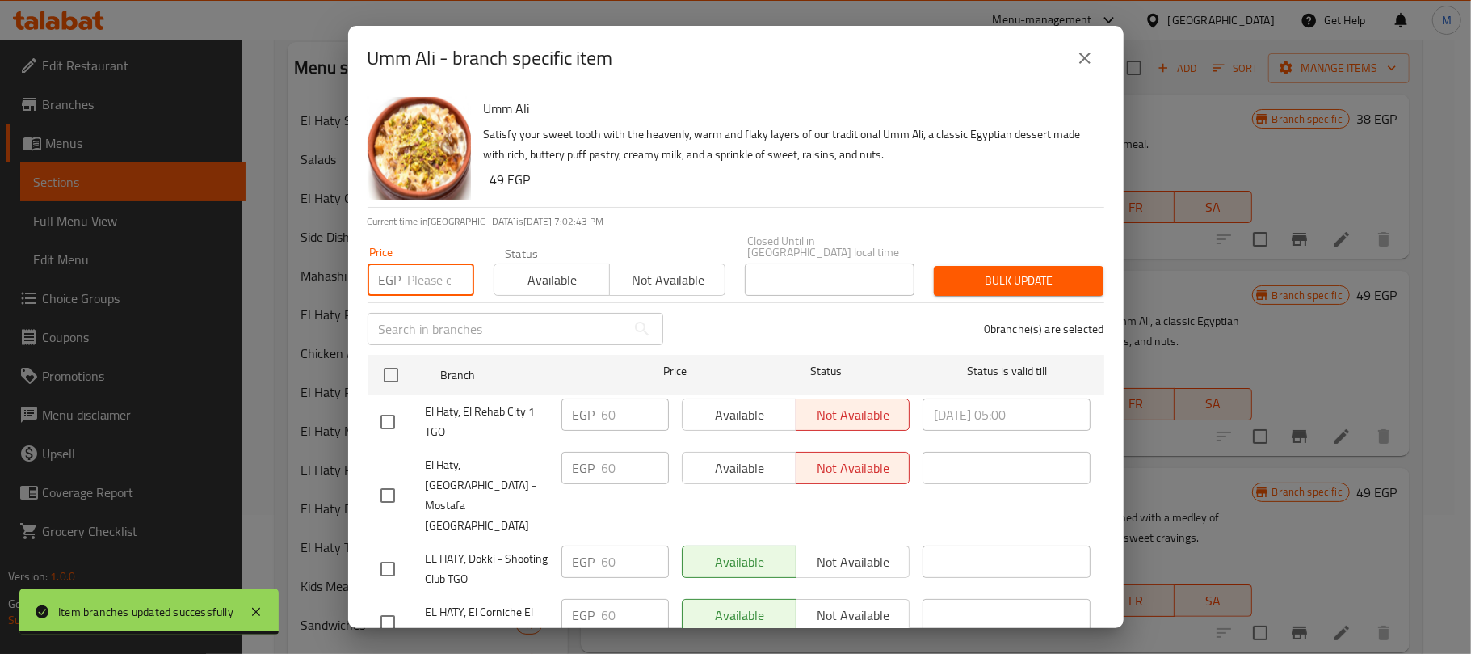
click at [428, 268] on input "number" at bounding box center [441, 279] width 66 height 32
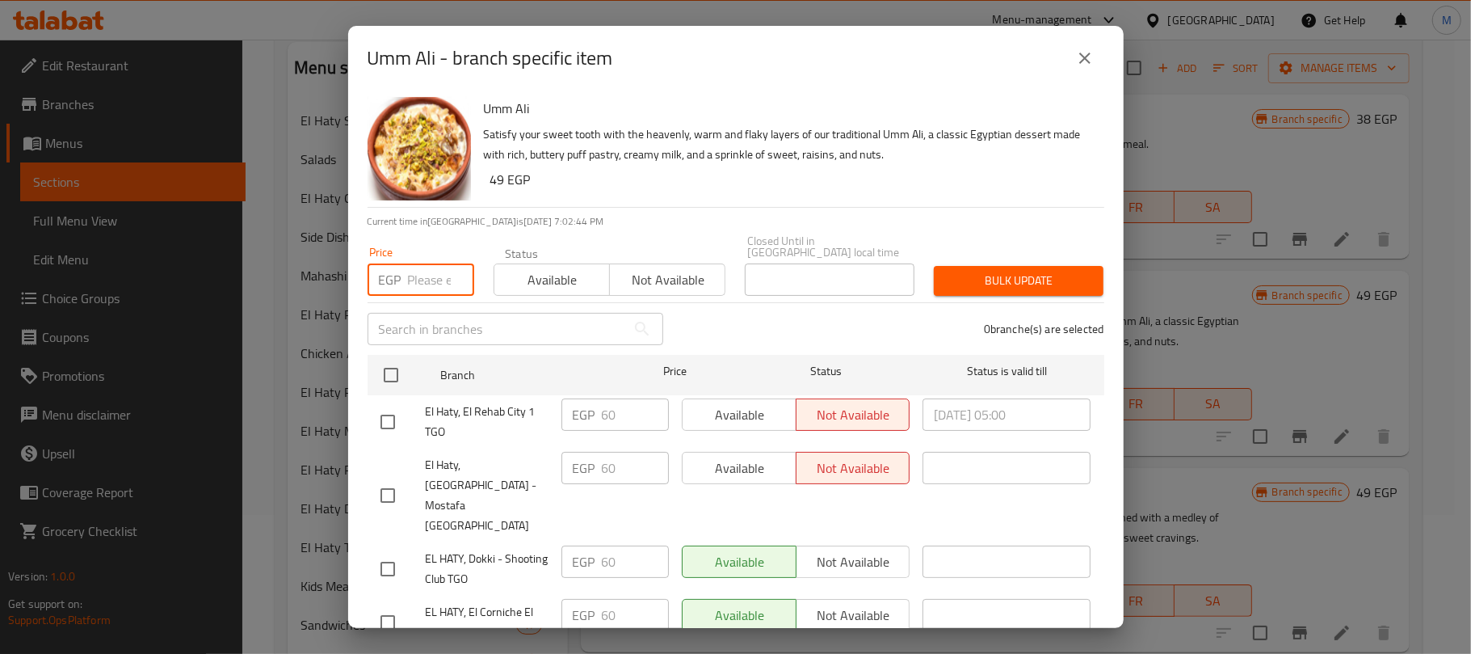
paste input "64"
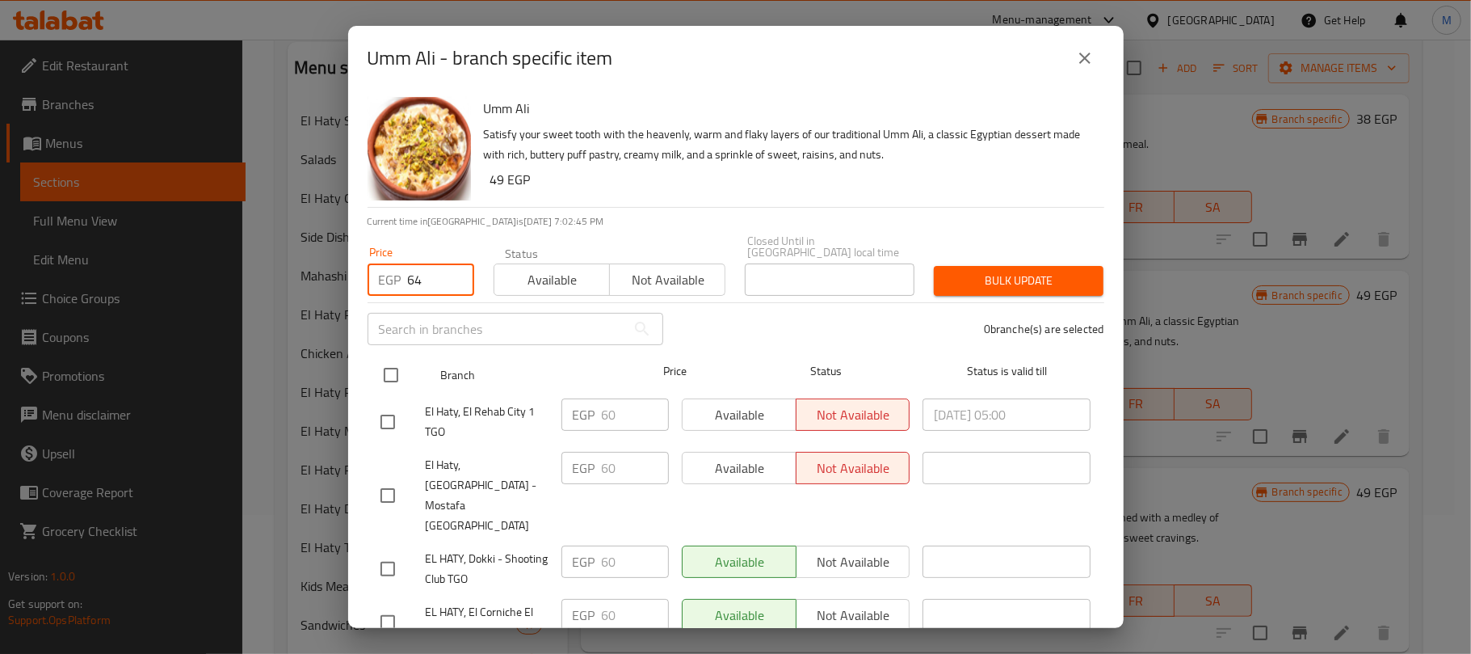
click at [393, 368] on input "checkbox" at bounding box center [391, 375] width 34 height 34
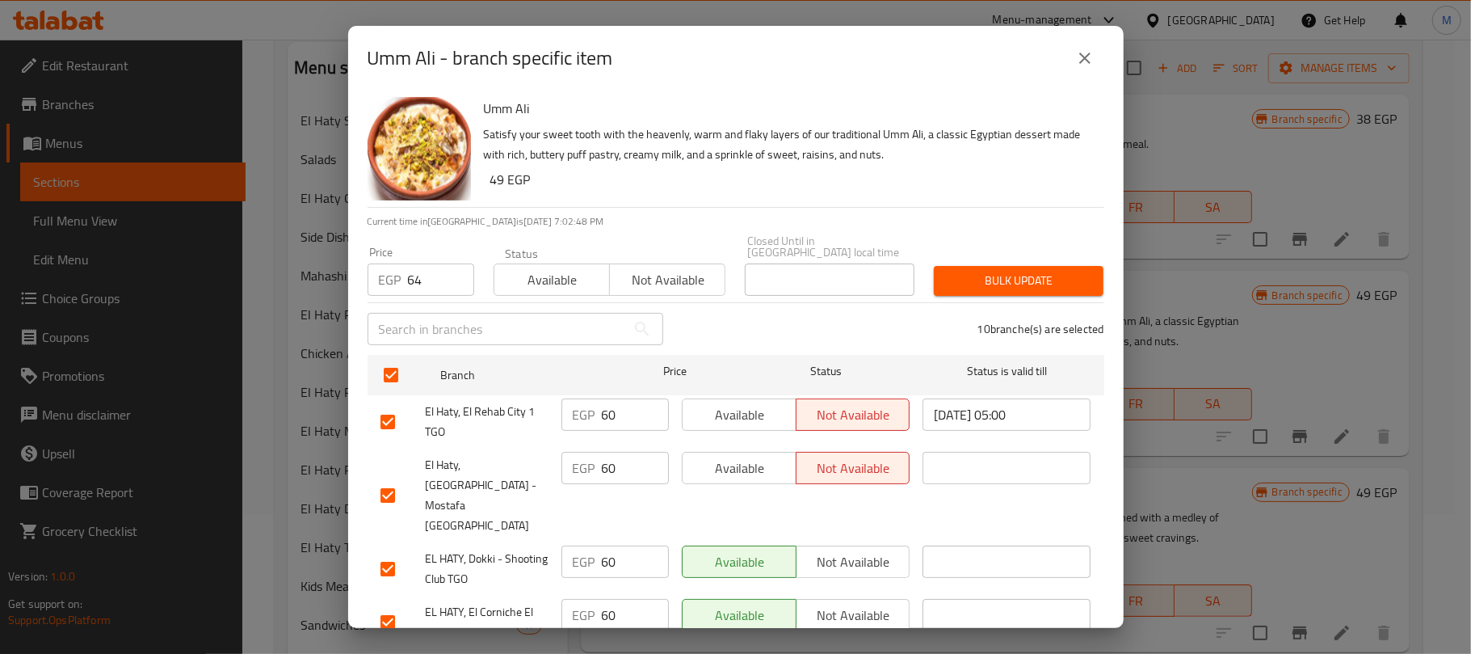
click at [977, 272] on span "Bulk update" at bounding box center [1019, 281] width 144 height 20
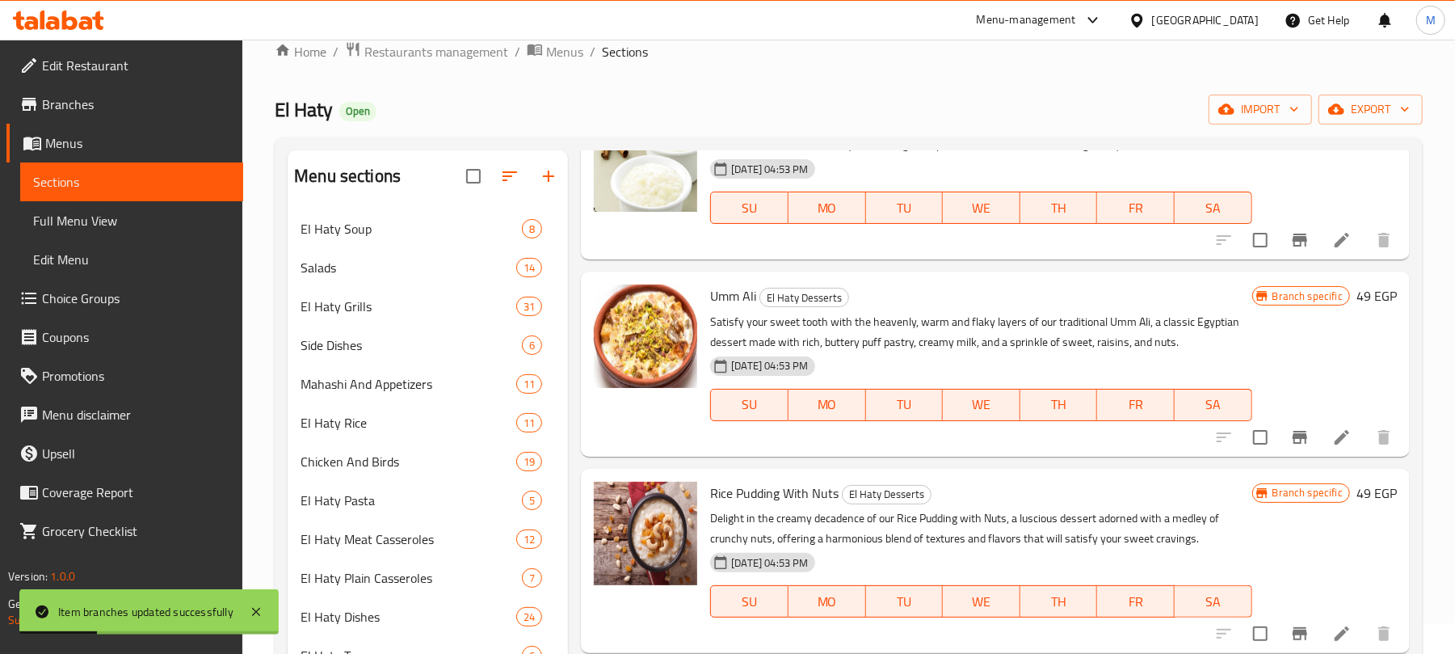
scroll to position [163, 0]
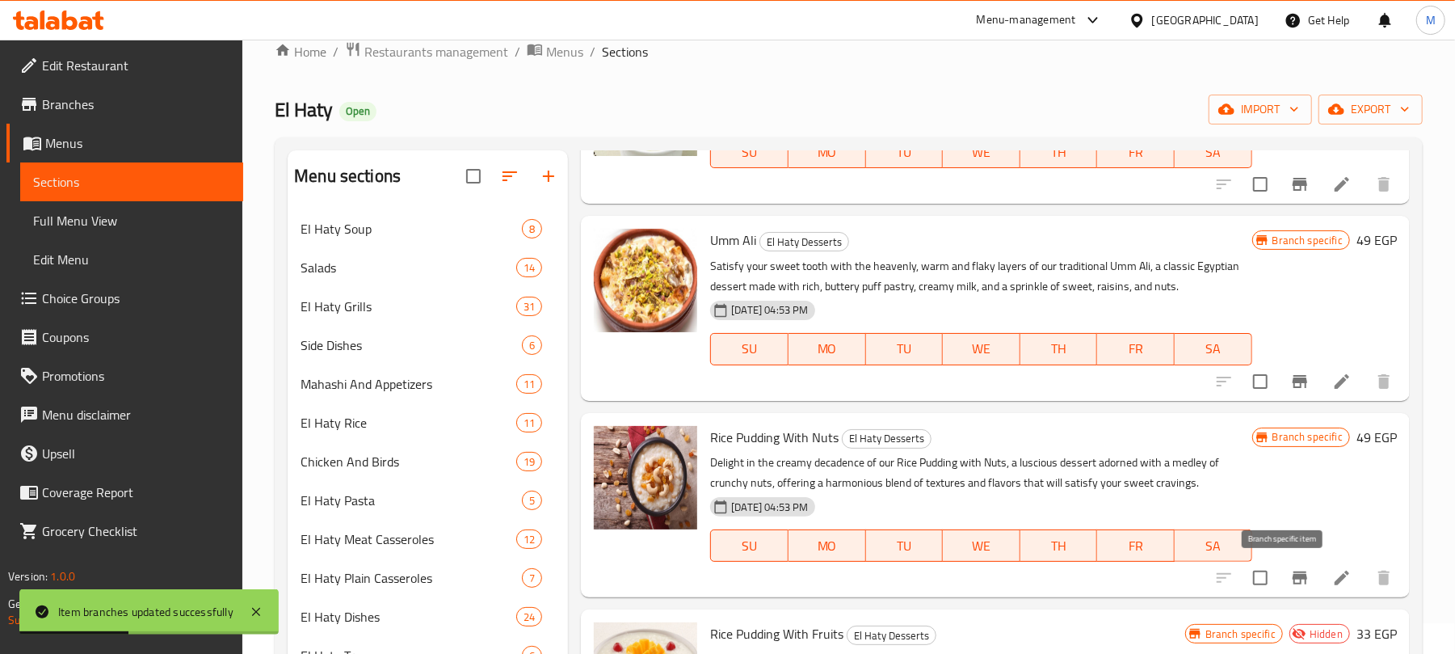
click at [1294, 574] on button "Branch-specific-item" at bounding box center [1300, 577] width 39 height 39
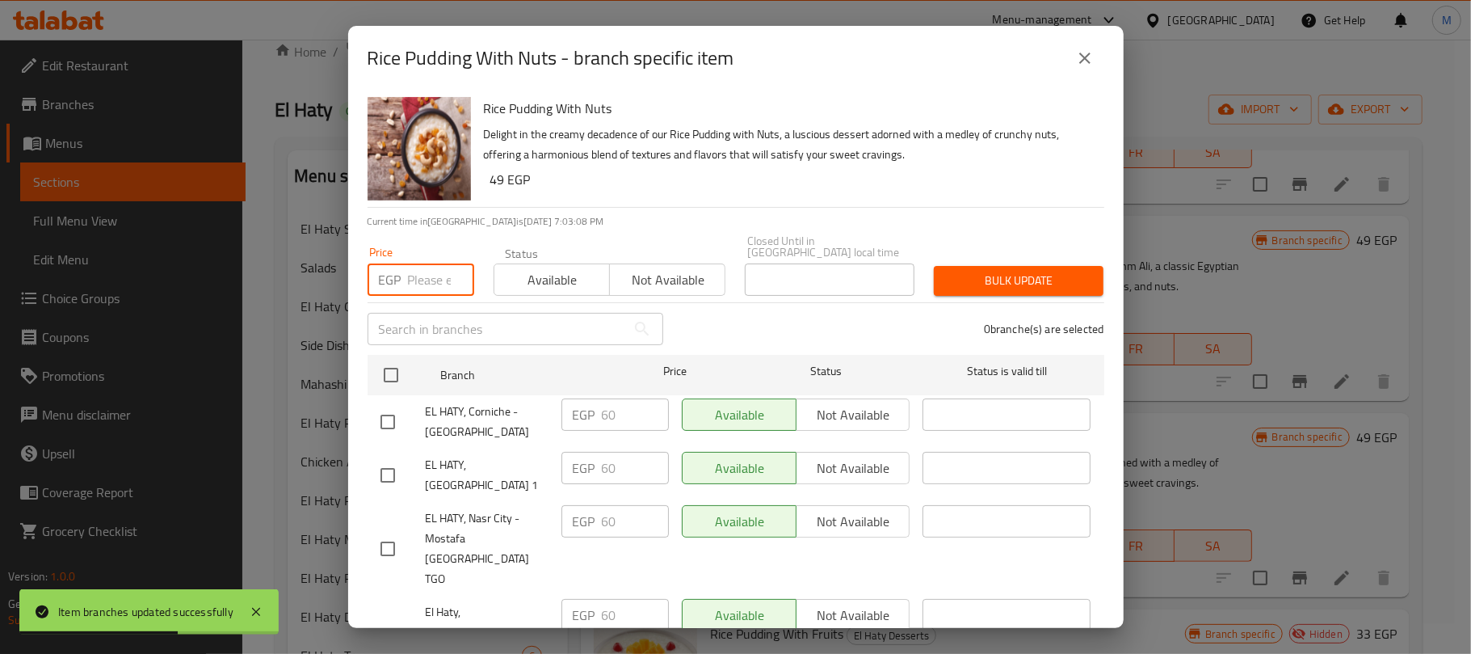
click at [436, 263] on input "number" at bounding box center [441, 279] width 66 height 32
paste input "64"
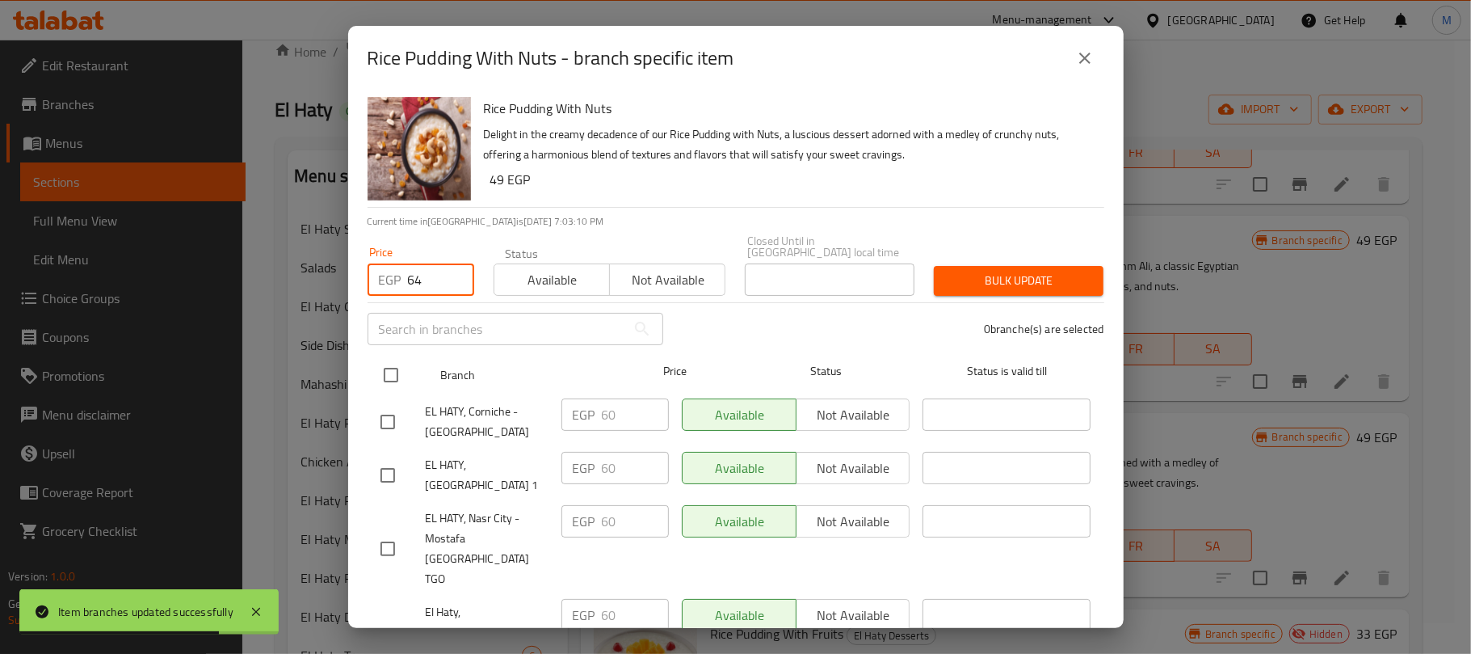
click at [404, 368] on input "checkbox" at bounding box center [391, 375] width 34 height 34
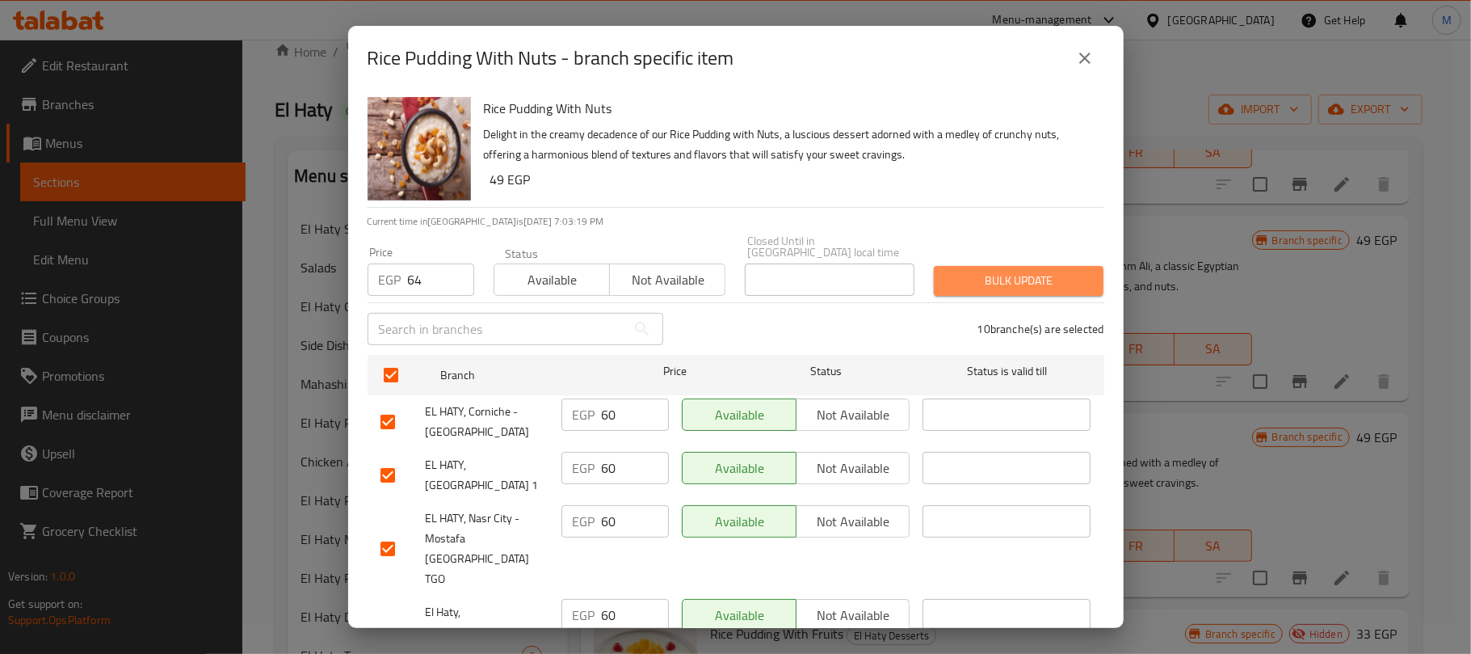
click at [1036, 266] on button "Bulk update" at bounding box center [1019, 281] width 170 height 30
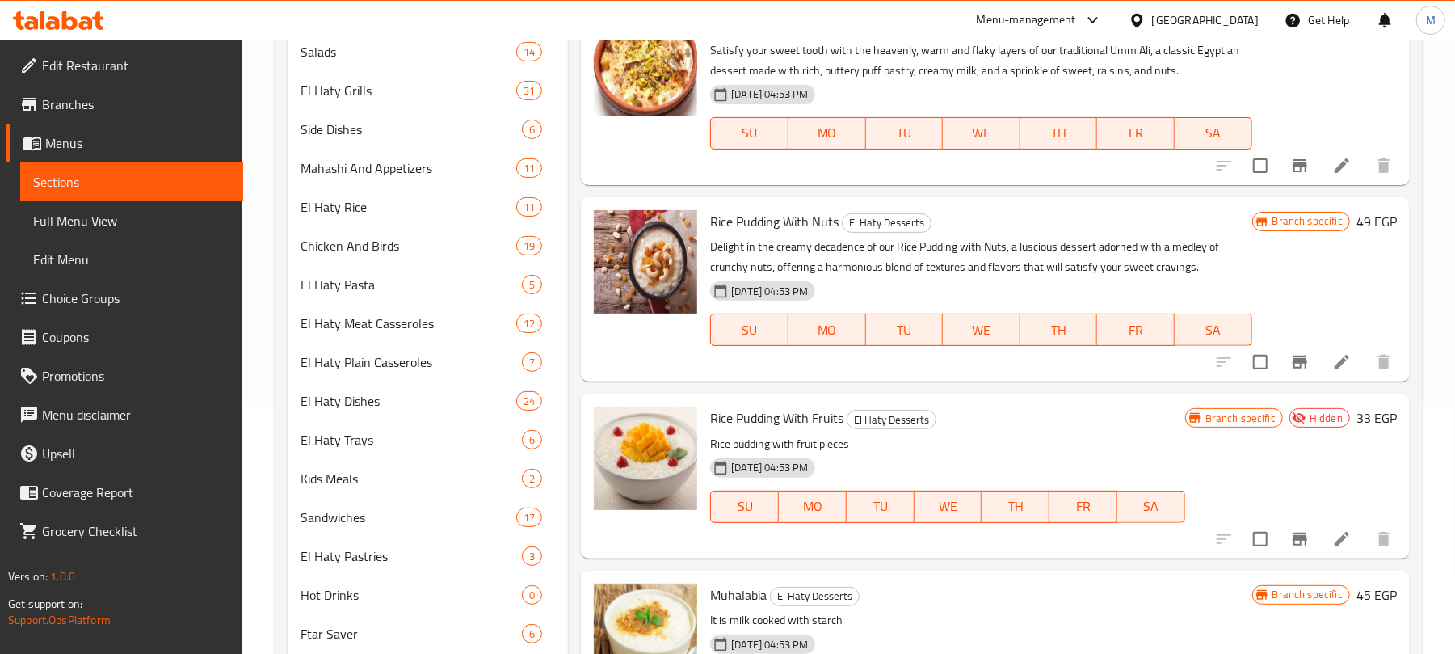
scroll to position [462, 0]
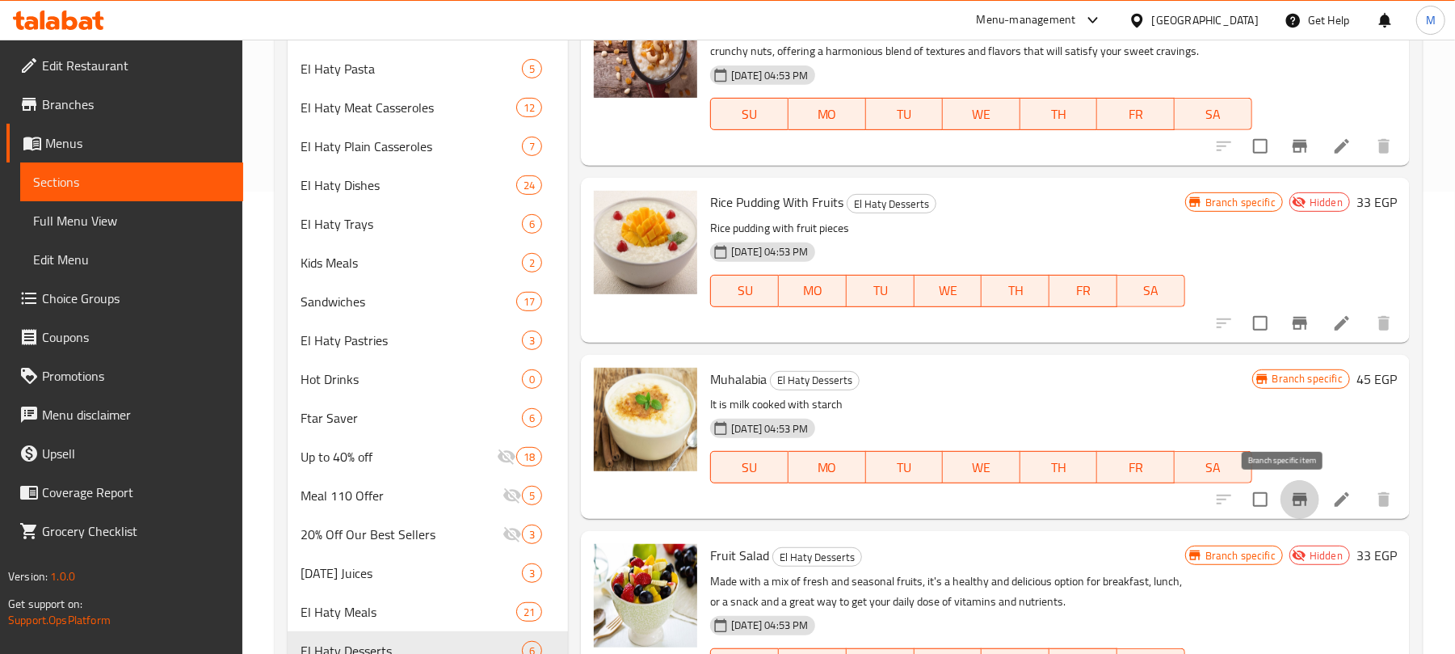
click at [1290, 504] on icon "Branch-specific-item" at bounding box center [1299, 499] width 19 height 19
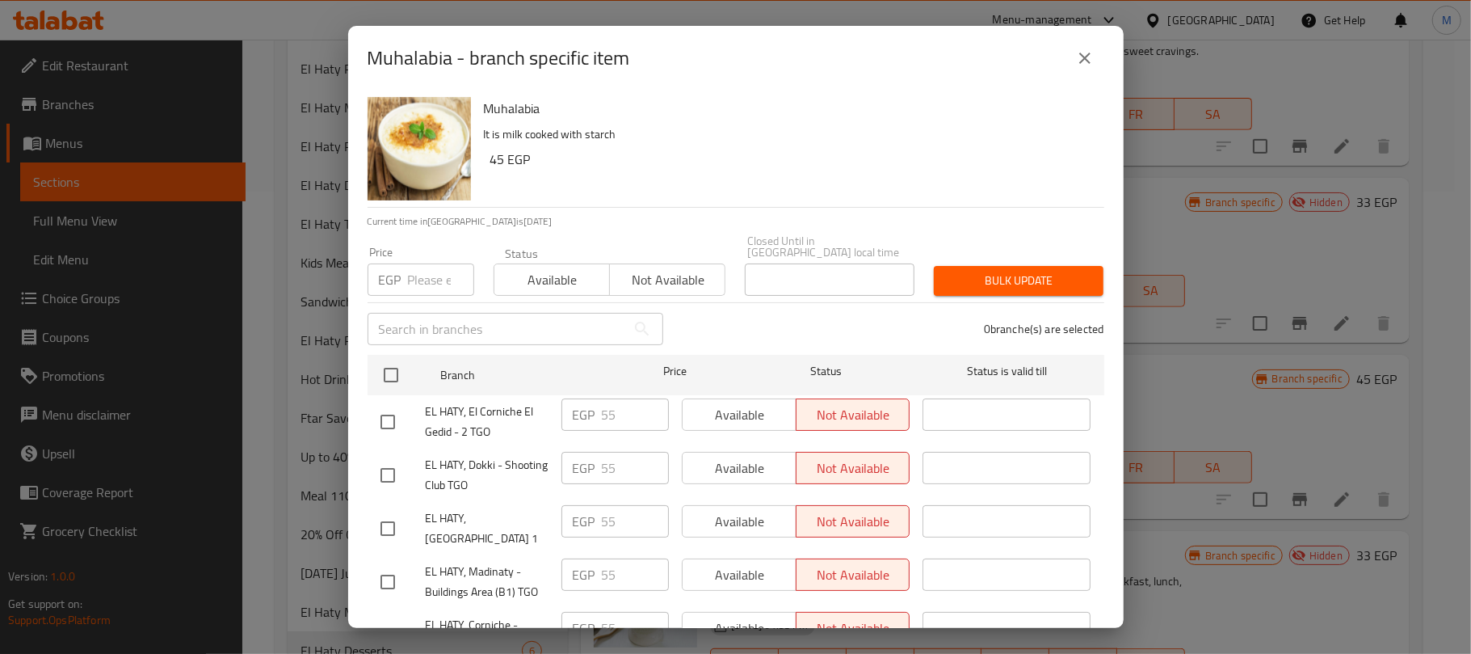
click at [431, 269] on input "number" at bounding box center [441, 279] width 66 height 32
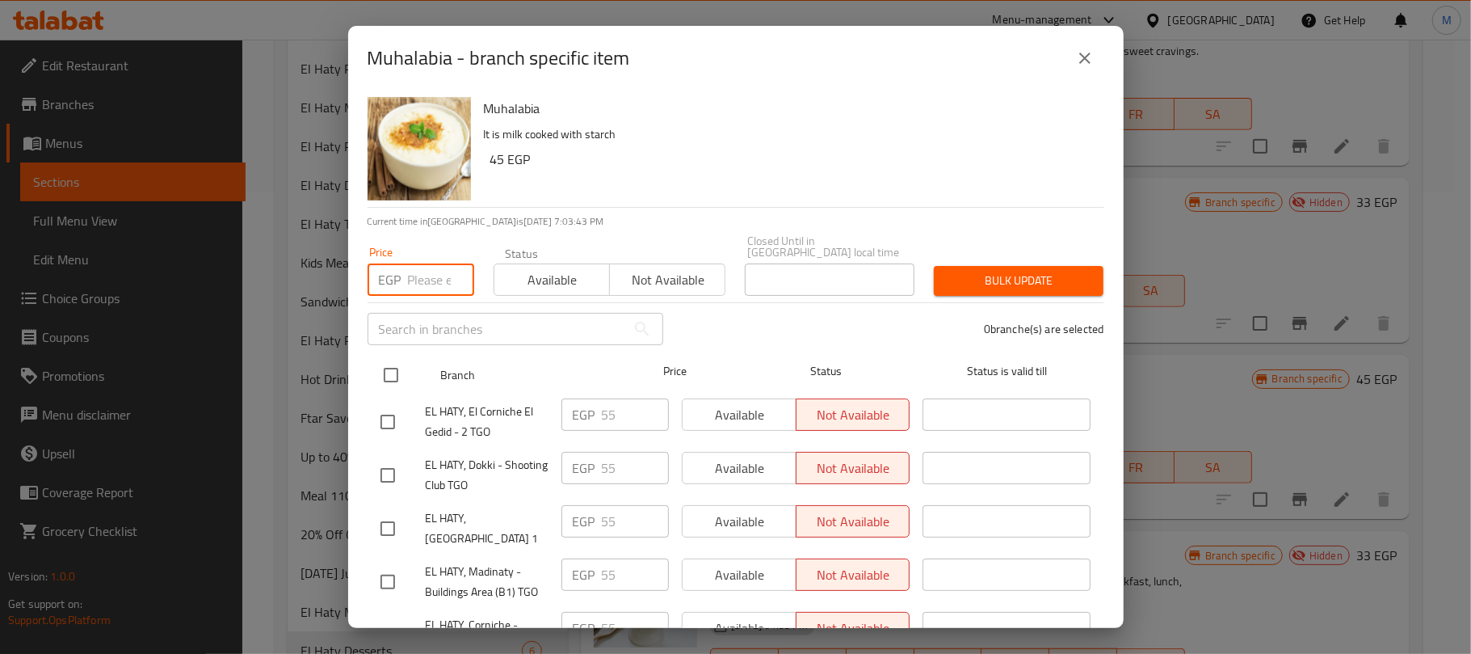
paste input "58"
click at [389, 376] on input "checkbox" at bounding box center [391, 375] width 34 height 34
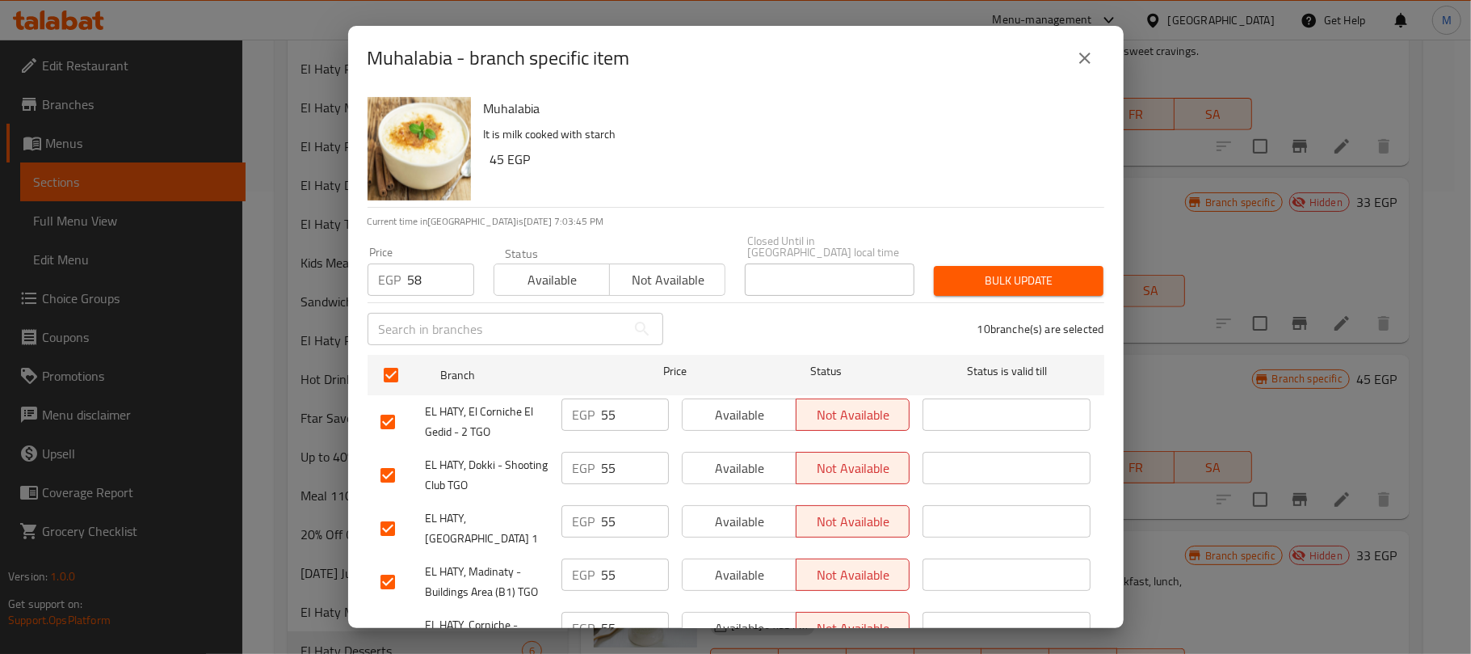
click at [1058, 279] on button "Bulk update" at bounding box center [1019, 281] width 170 height 30
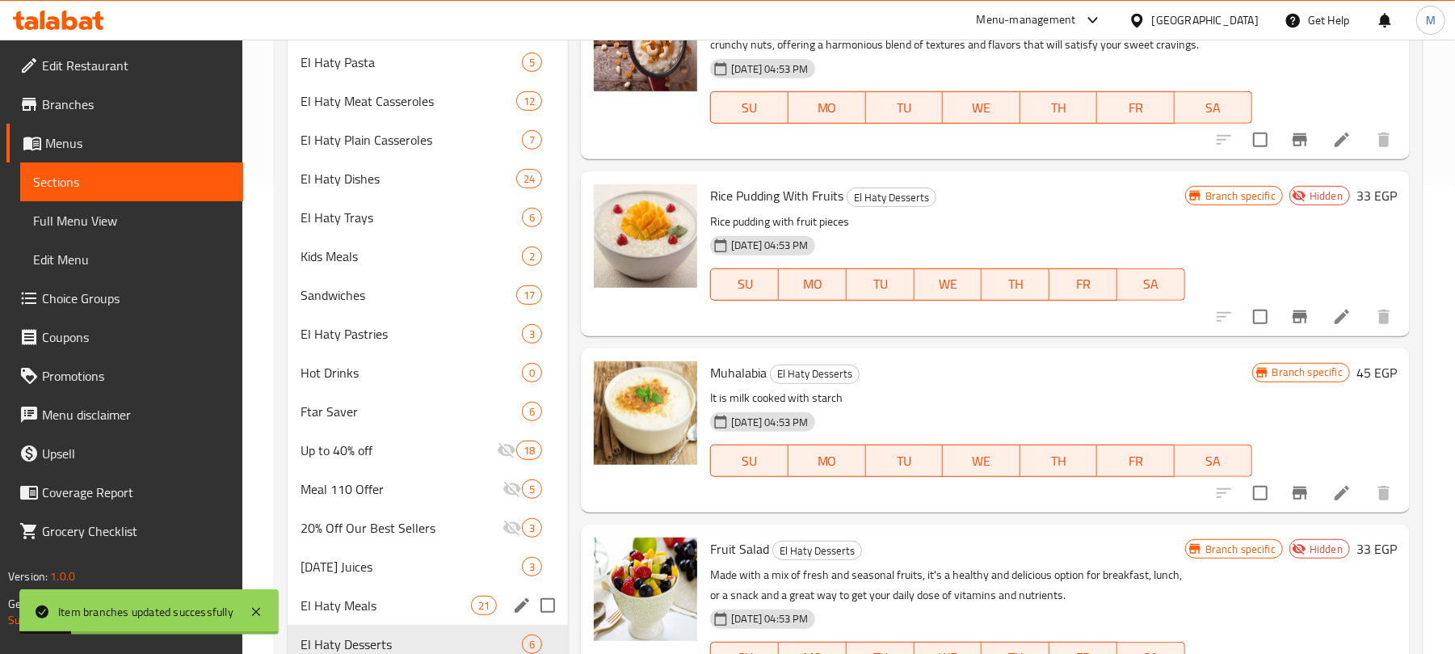
scroll to position [570, 0]
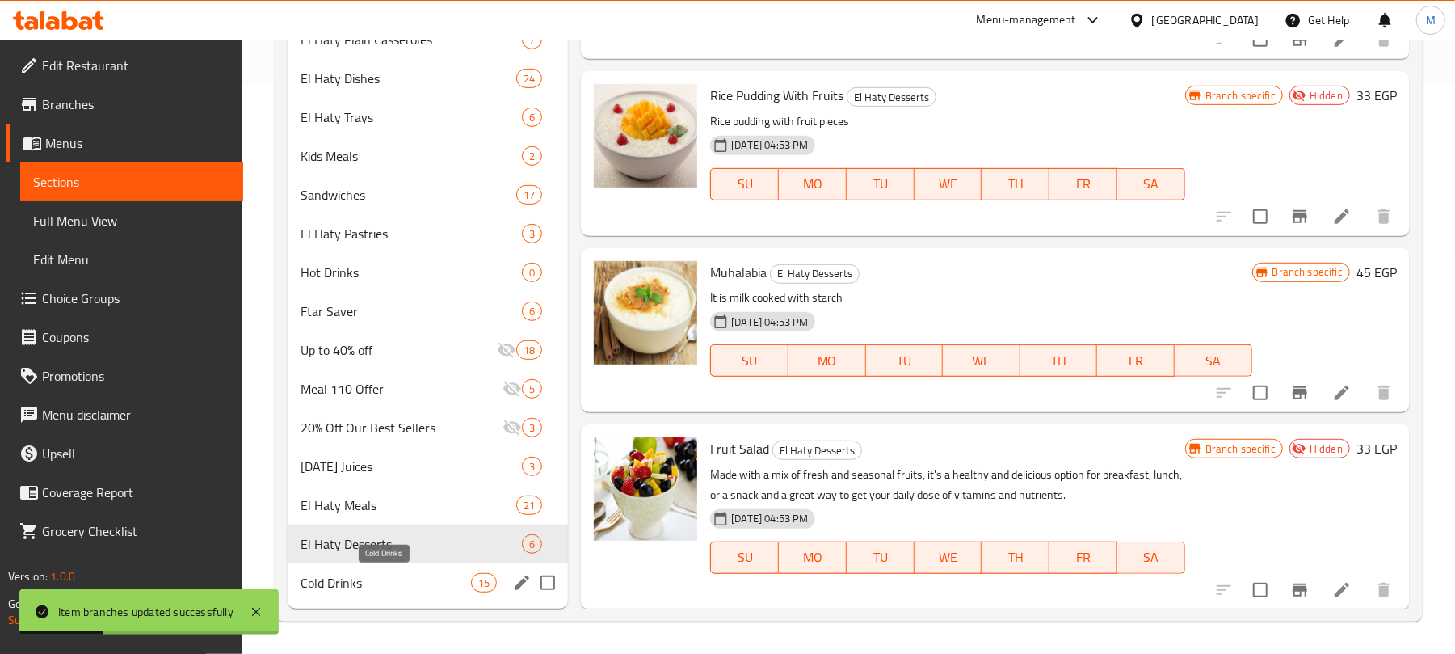
click at [398, 577] on span "Cold Drinks" at bounding box center [386, 582] width 170 height 19
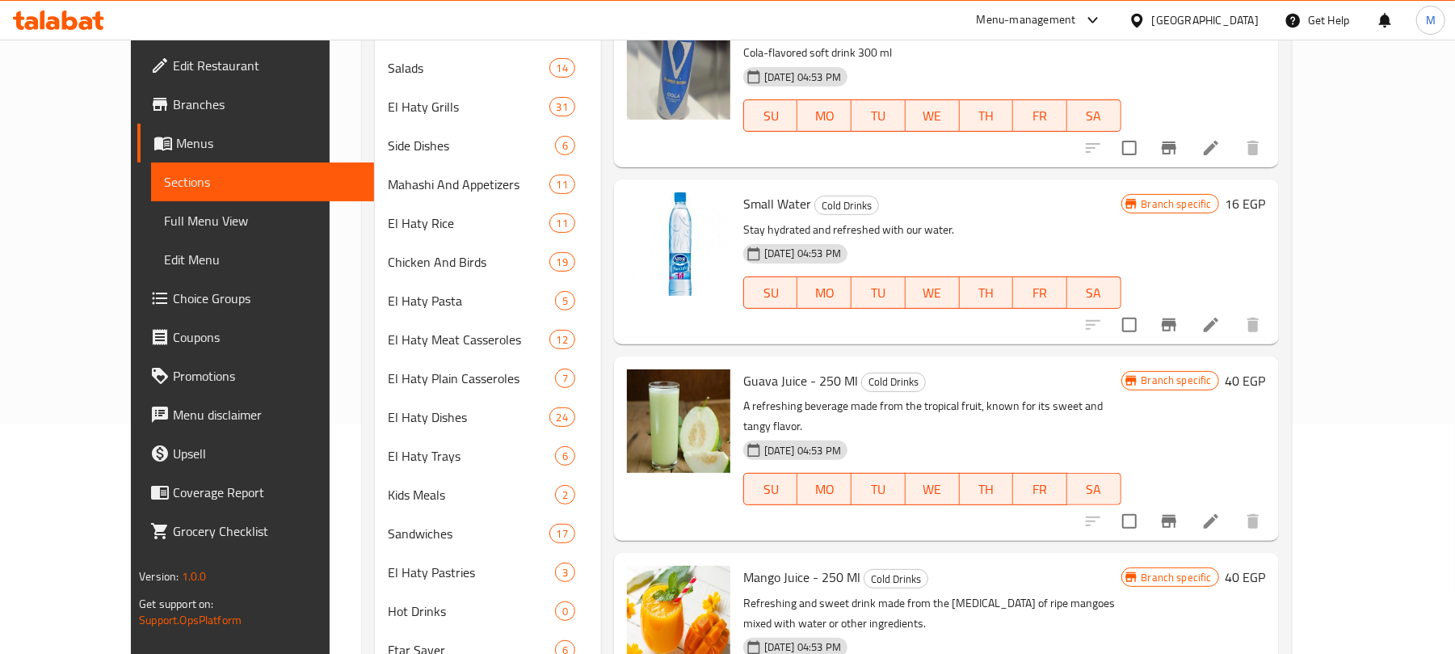
scroll to position [139, 0]
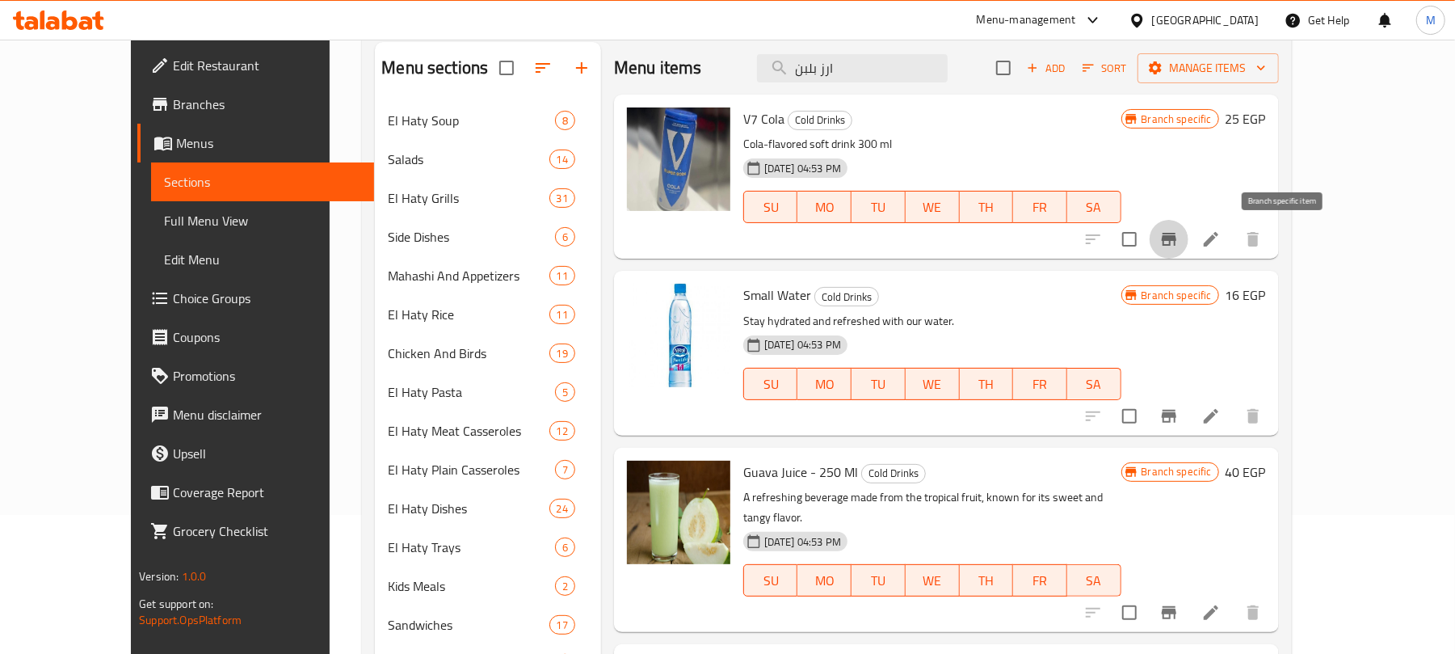
click at [1176, 240] on icon "Branch-specific-item" at bounding box center [1169, 239] width 15 height 13
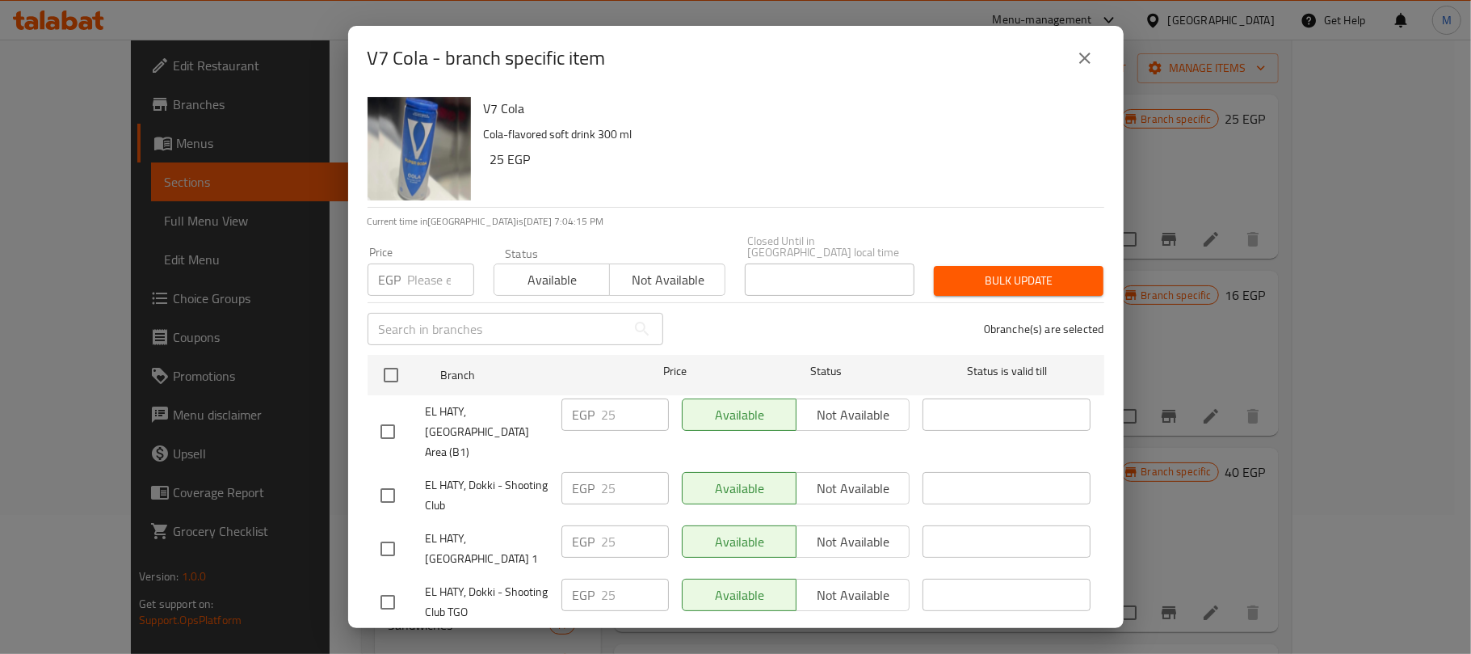
click at [412, 270] on input "number" at bounding box center [441, 279] width 66 height 32
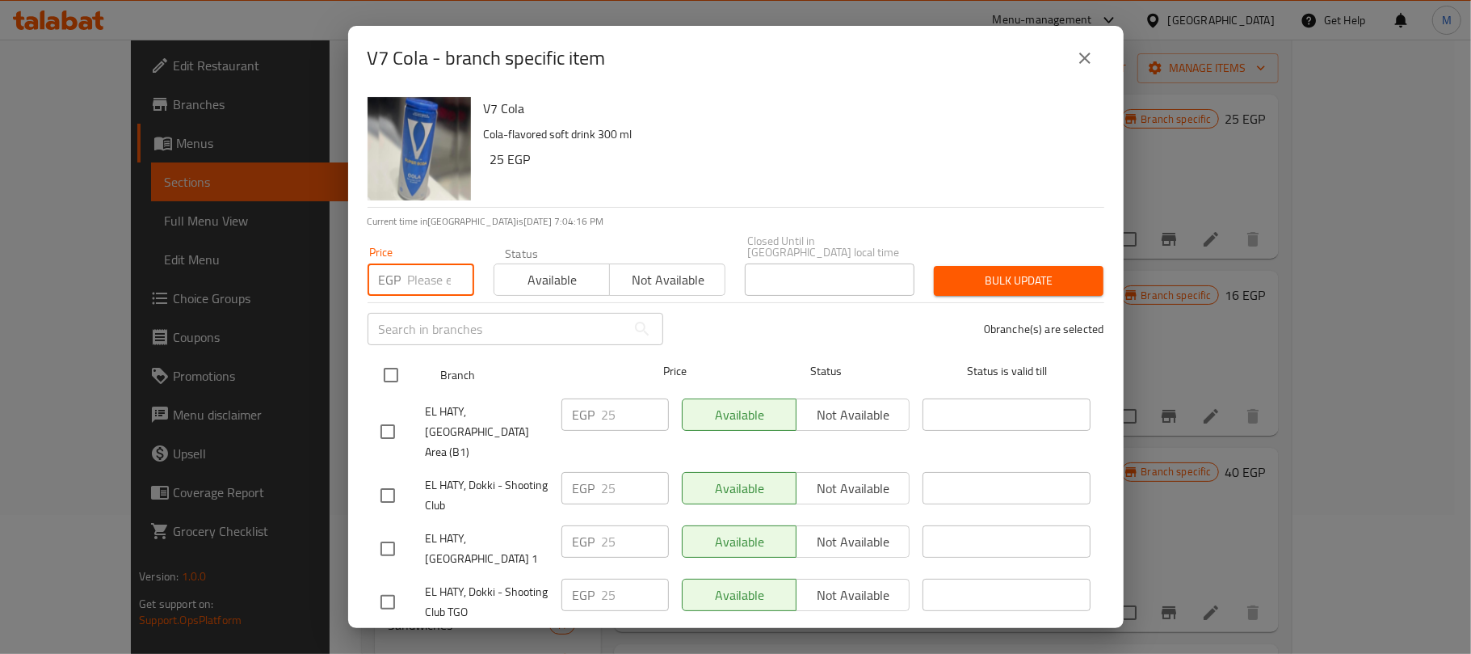
paste input "26"
click at [392, 367] on input "checkbox" at bounding box center [391, 375] width 34 height 34
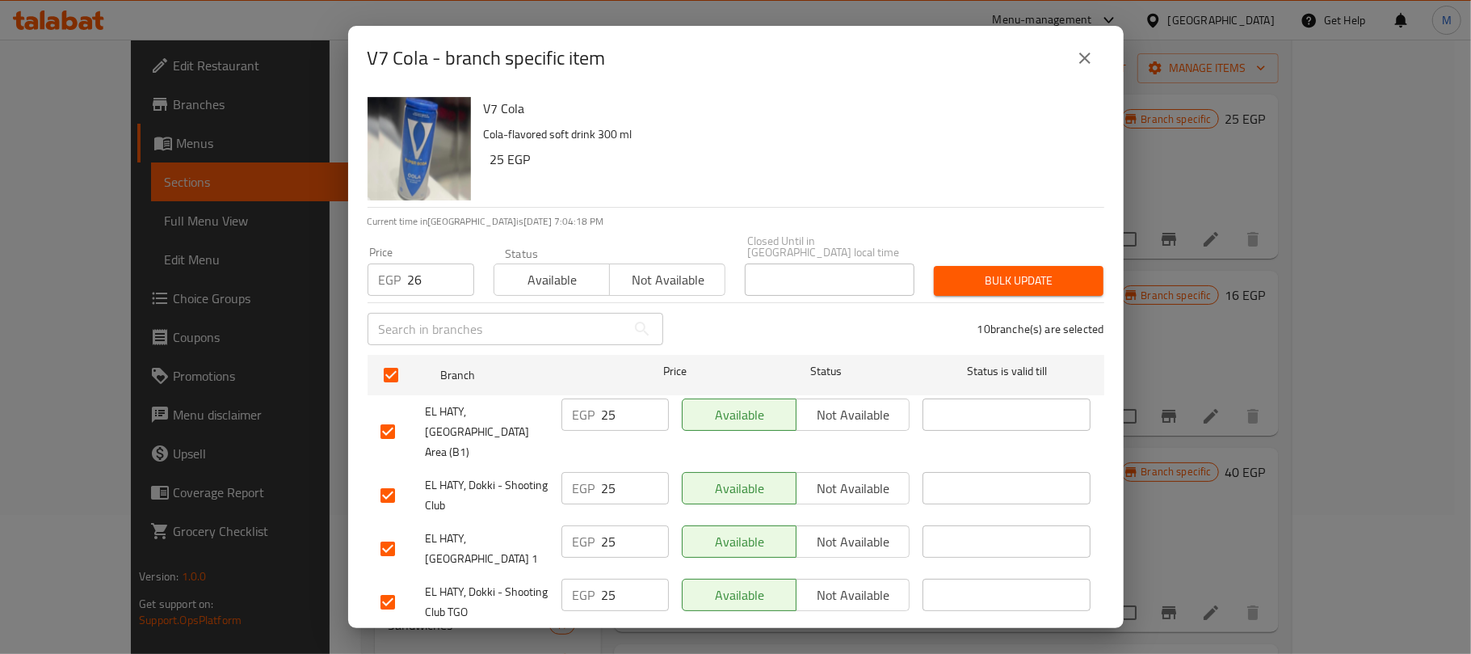
click at [980, 271] on span "Bulk update" at bounding box center [1019, 281] width 144 height 20
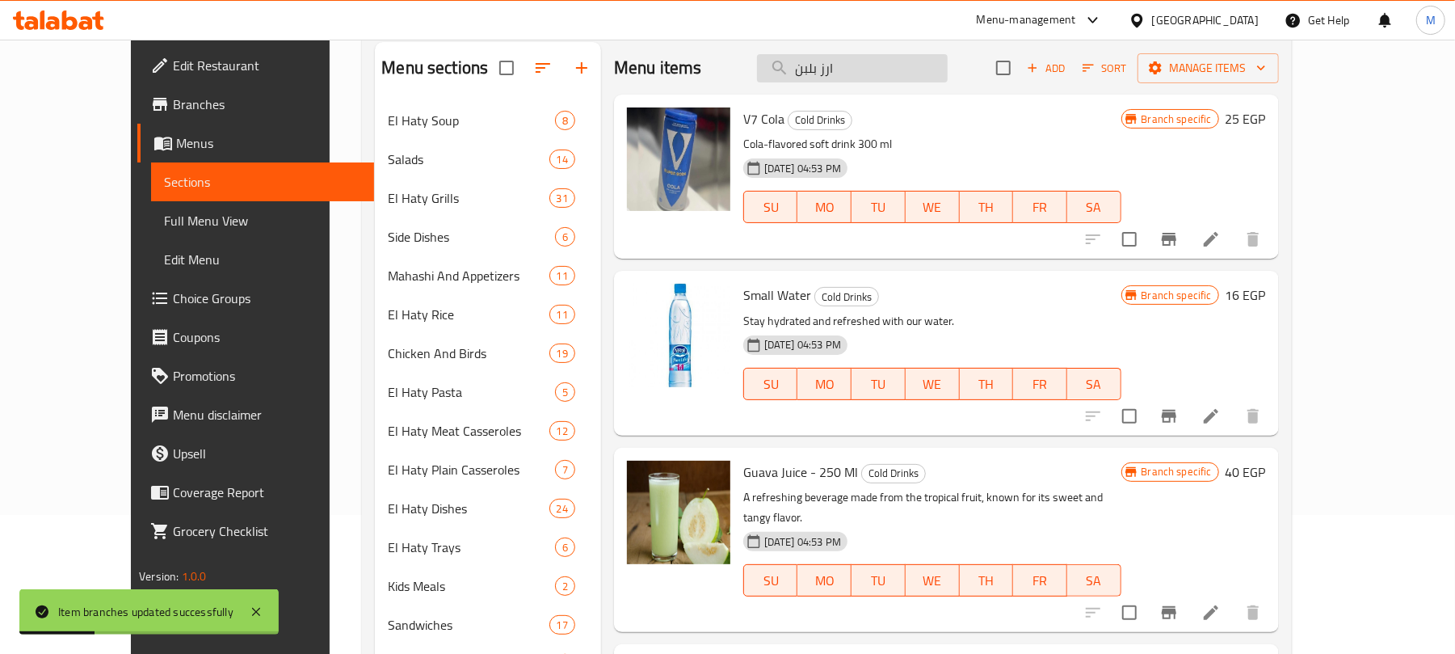
click at [890, 73] on input "ارز بلبن" at bounding box center [852, 68] width 191 height 28
paste input "بق كفتة فراخ"
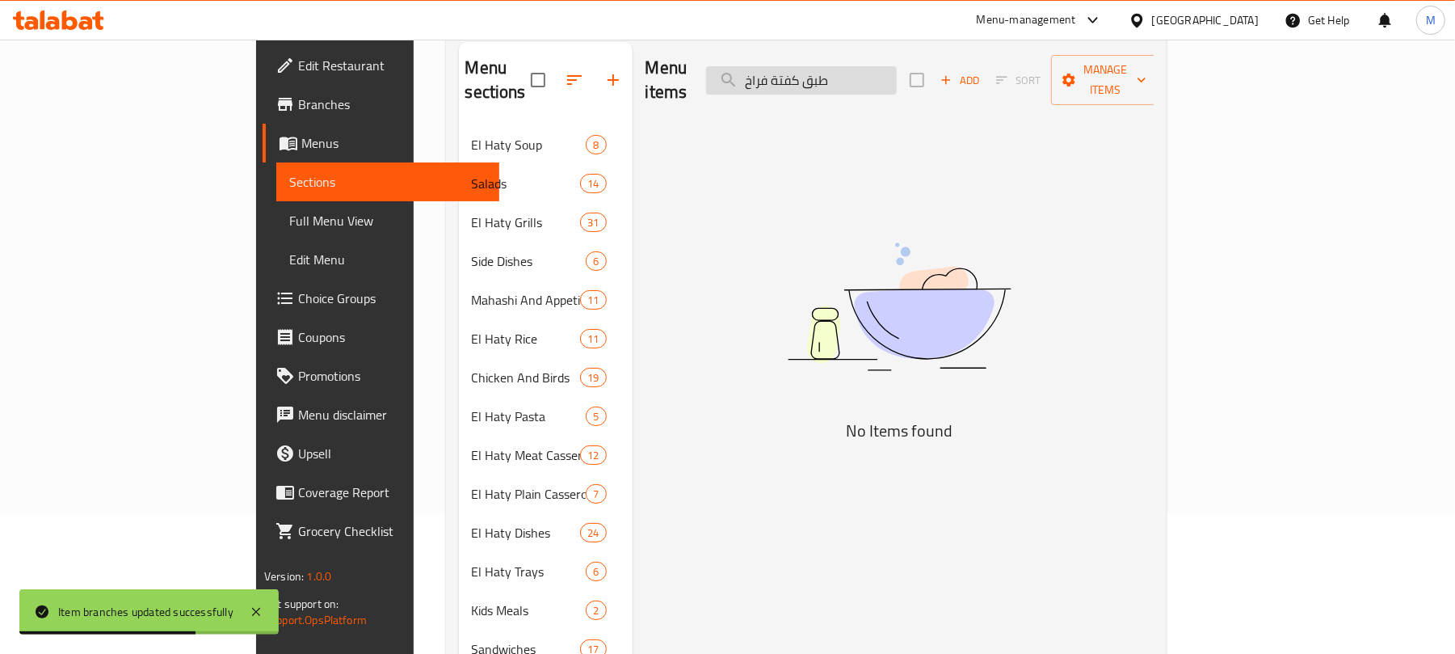
click at [858, 78] on input "طبق كفتة فراخ" at bounding box center [801, 80] width 191 height 28
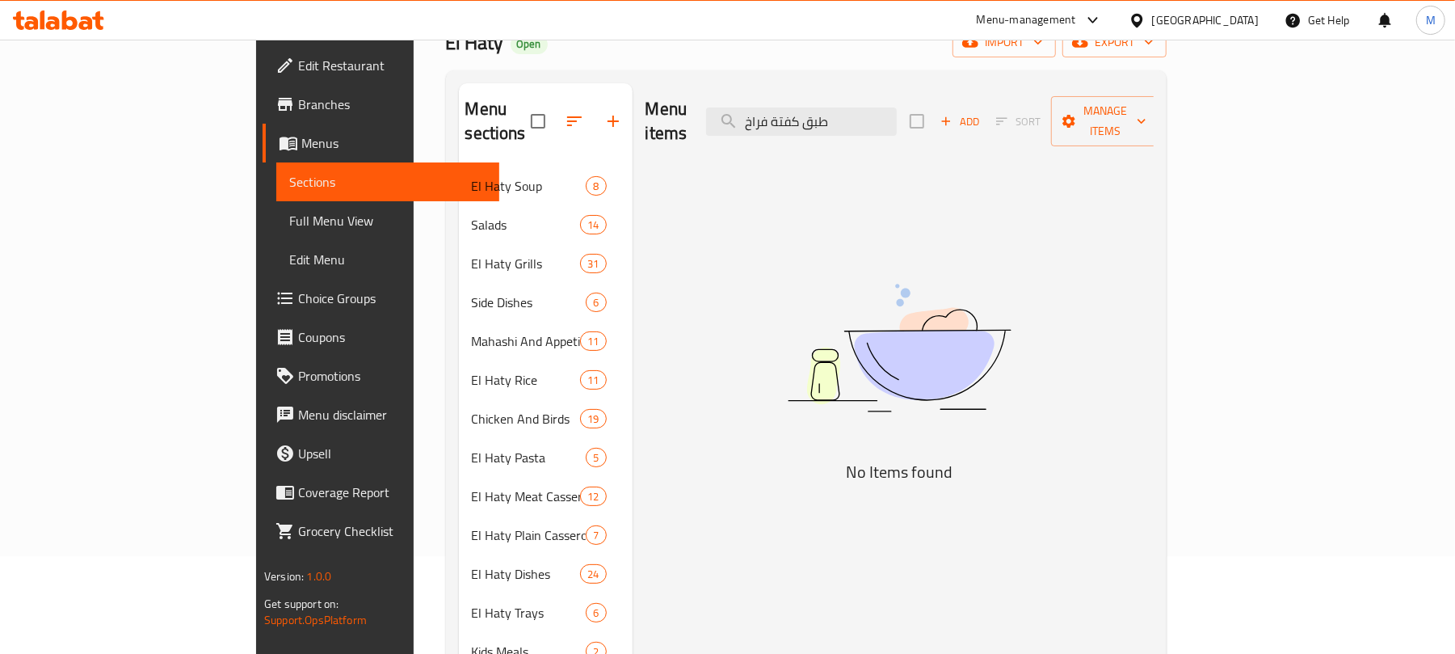
scroll to position [0, 0]
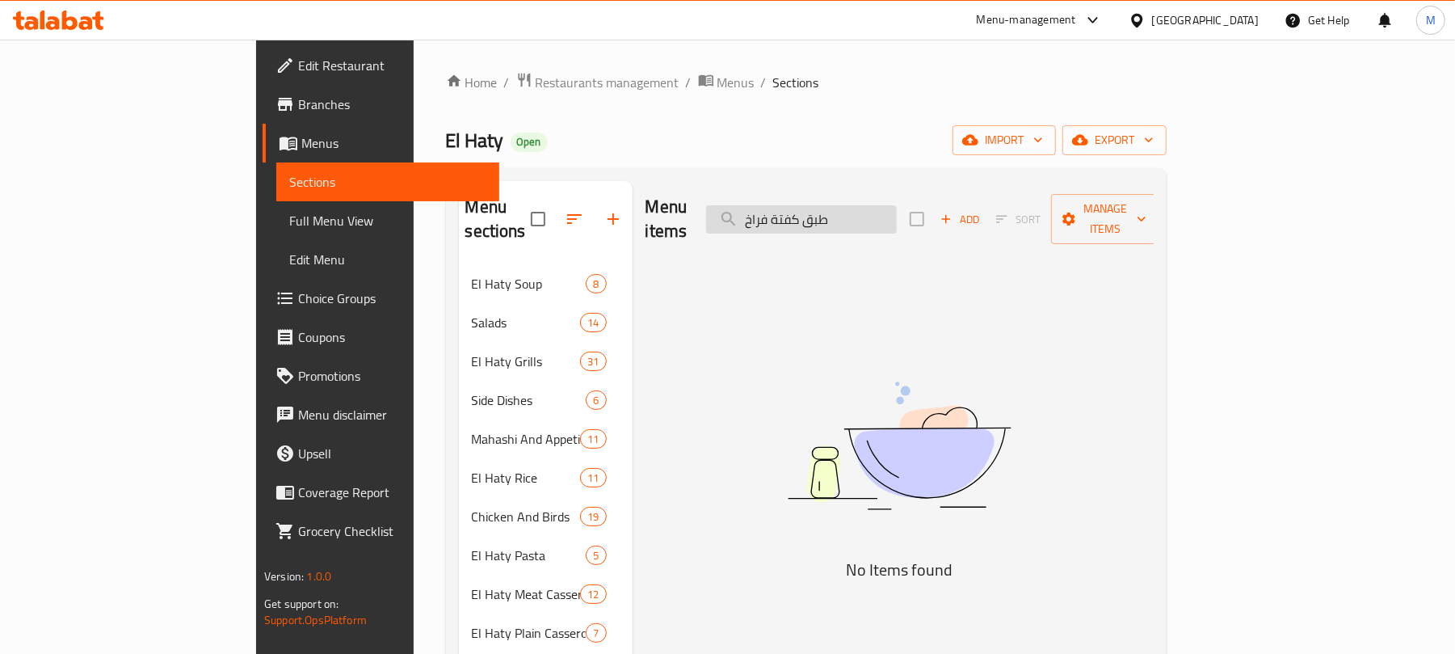
click at [897, 213] on input "طبق كفتة فراخ" at bounding box center [801, 219] width 191 height 28
paste input "وجبة"
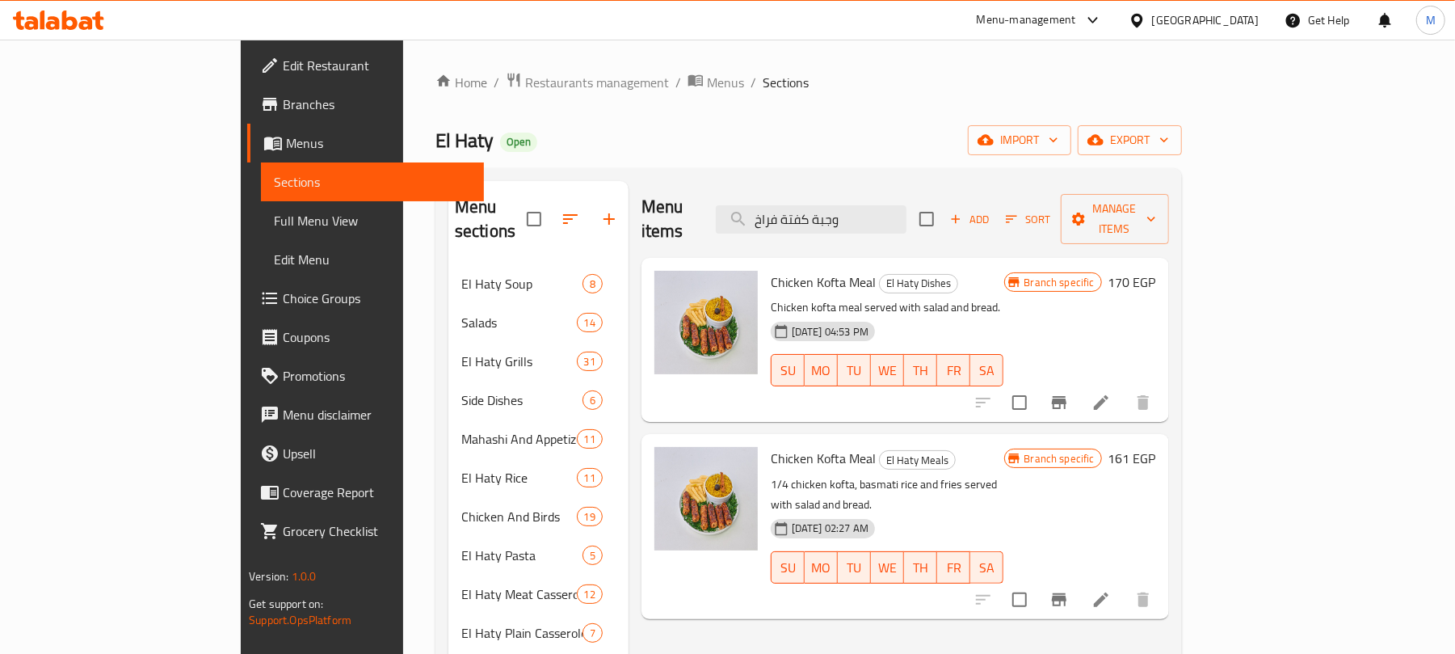
click at [1066, 396] on icon "Branch-specific-item" at bounding box center [1059, 402] width 15 height 13
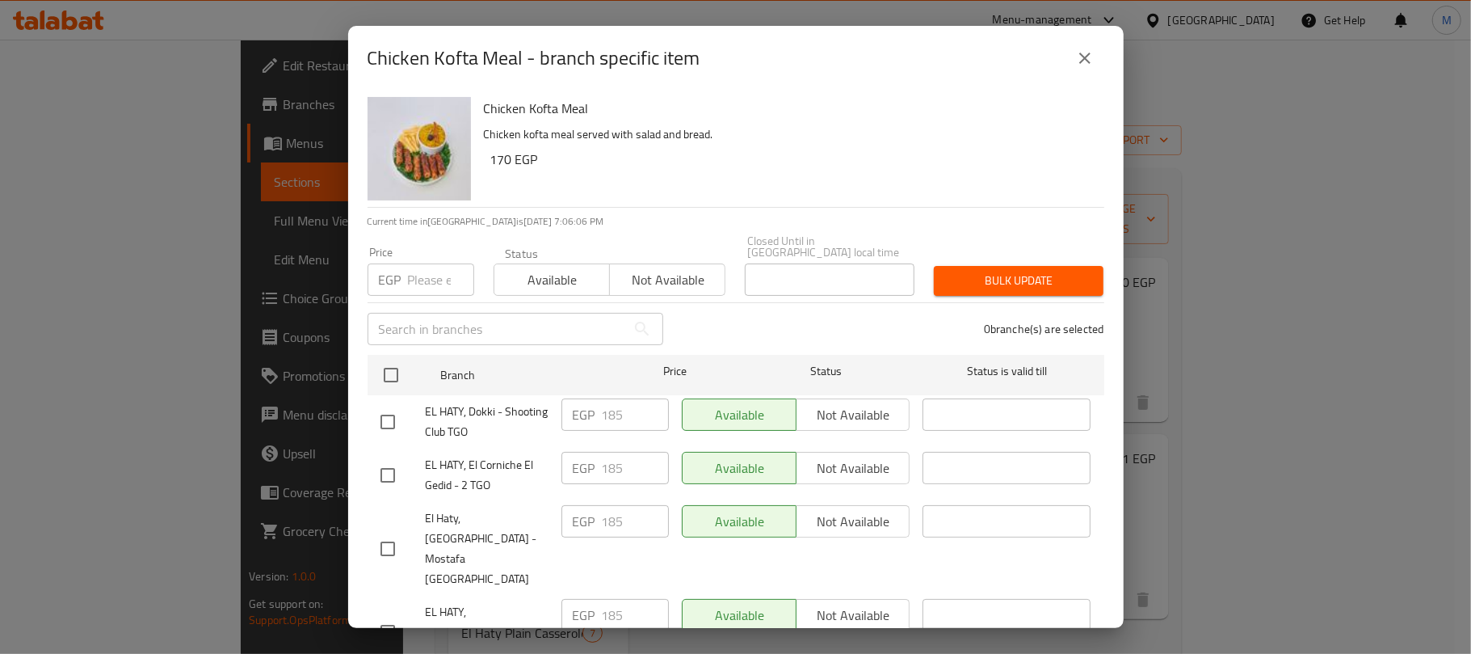
click at [423, 266] on input "number" at bounding box center [441, 279] width 66 height 32
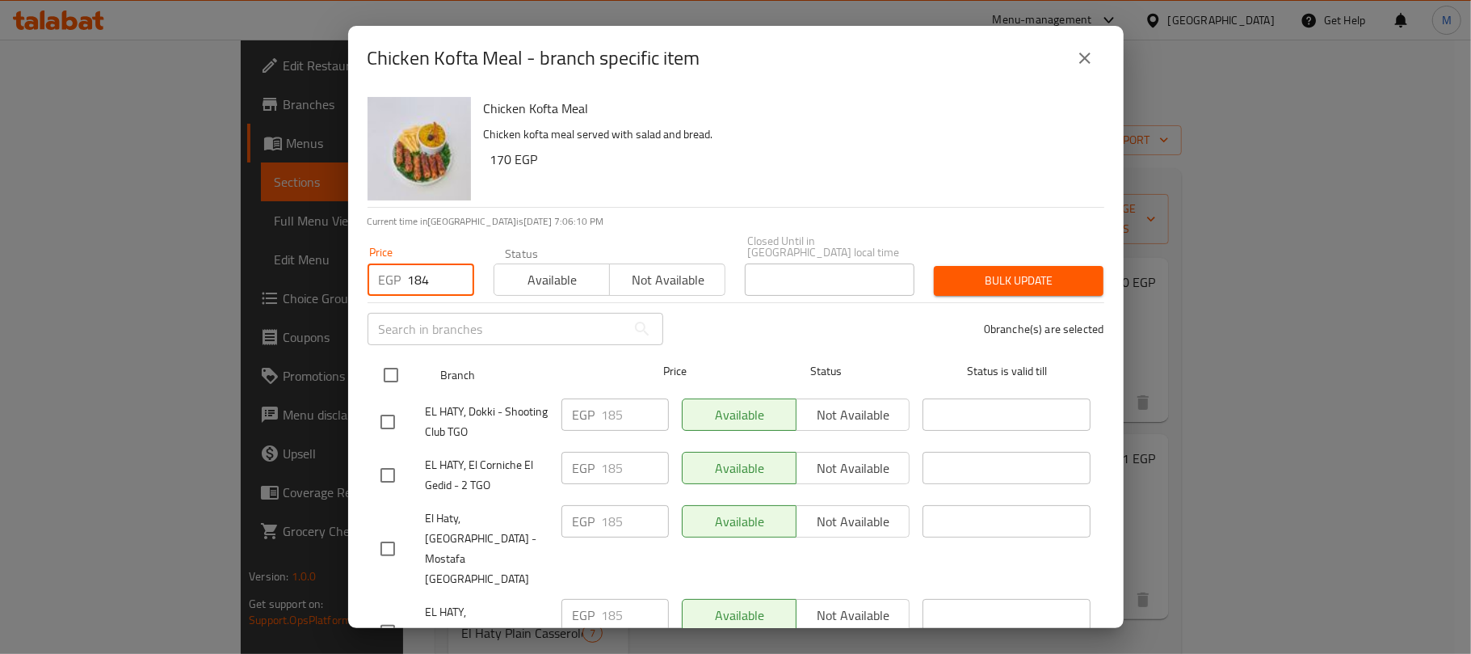
click at [391, 365] on input "checkbox" at bounding box center [391, 375] width 34 height 34
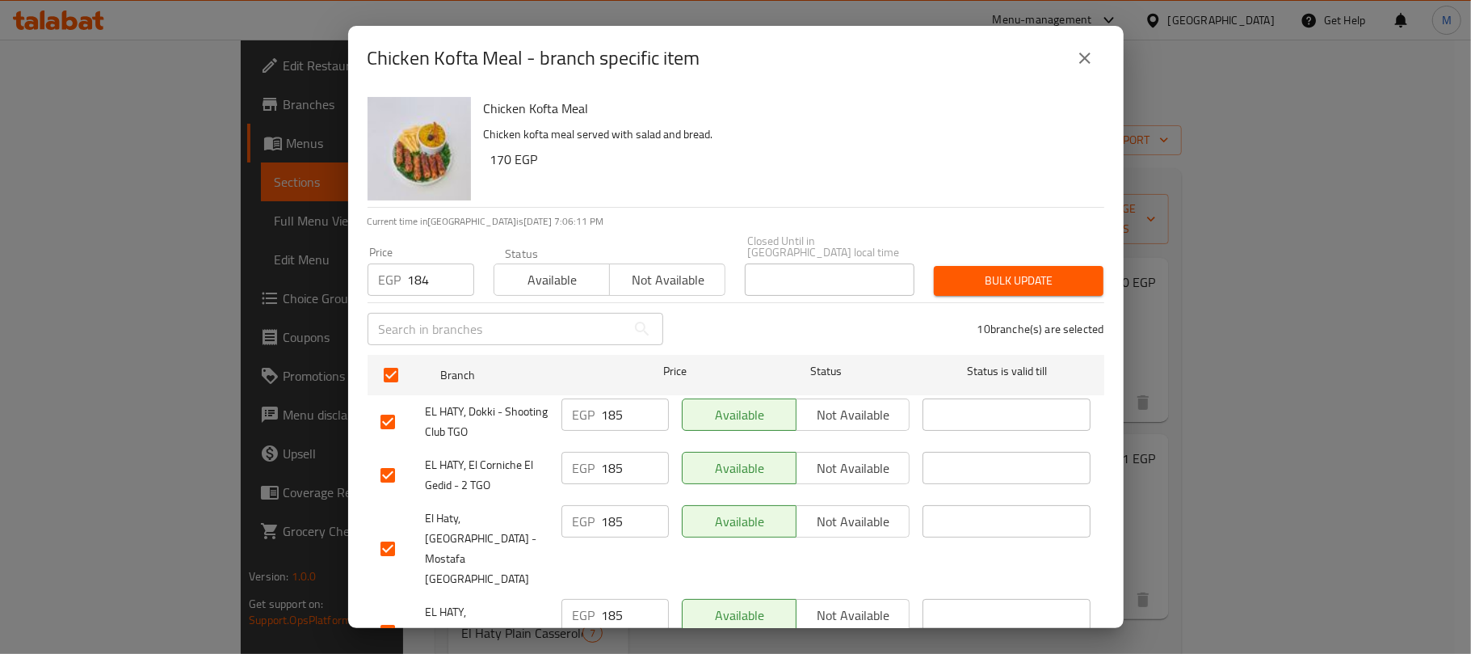
click at [1054, 285] on div "Bulk update" at bounding box center [1018, 280] width 189 height 49
click at [1045, 272] on span "Bulk update" at bounding box center [1019, 281] width 144 height 20
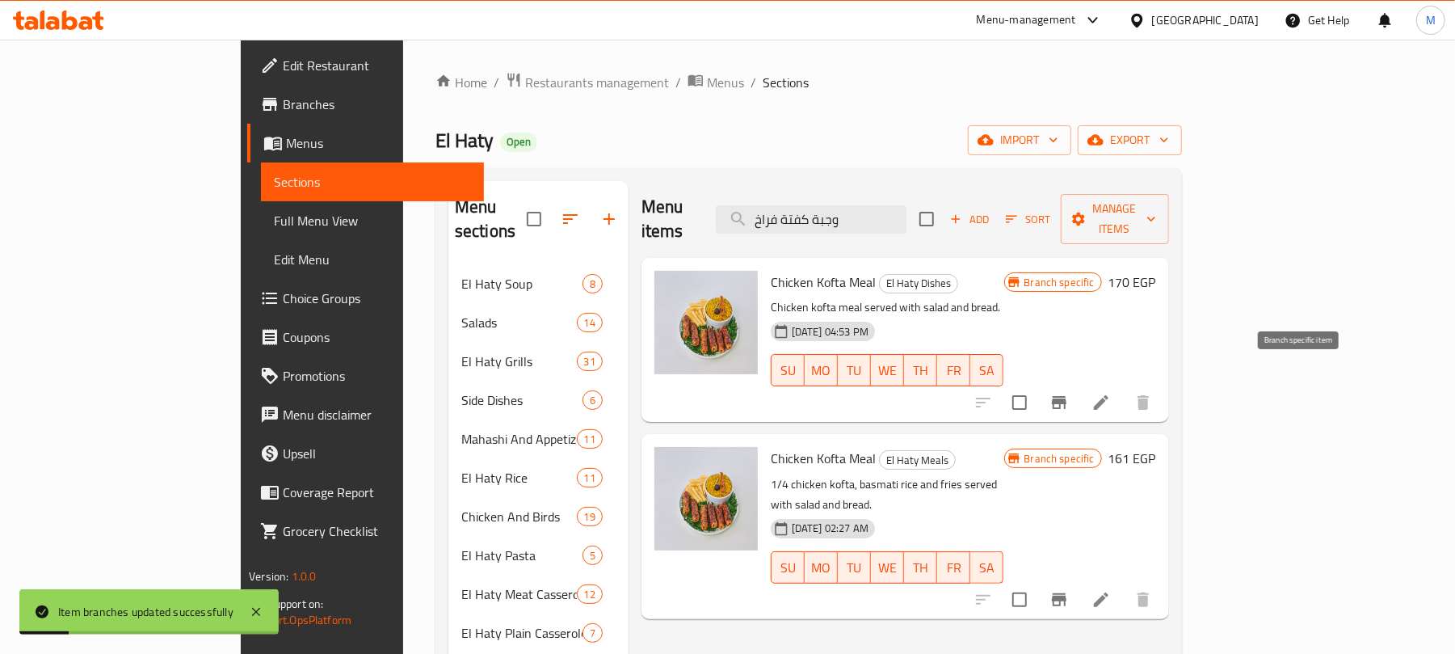
click at [1066, 396] on icon "Branch-specific-item" at bounding box center [1059, 402] width 15 height 13
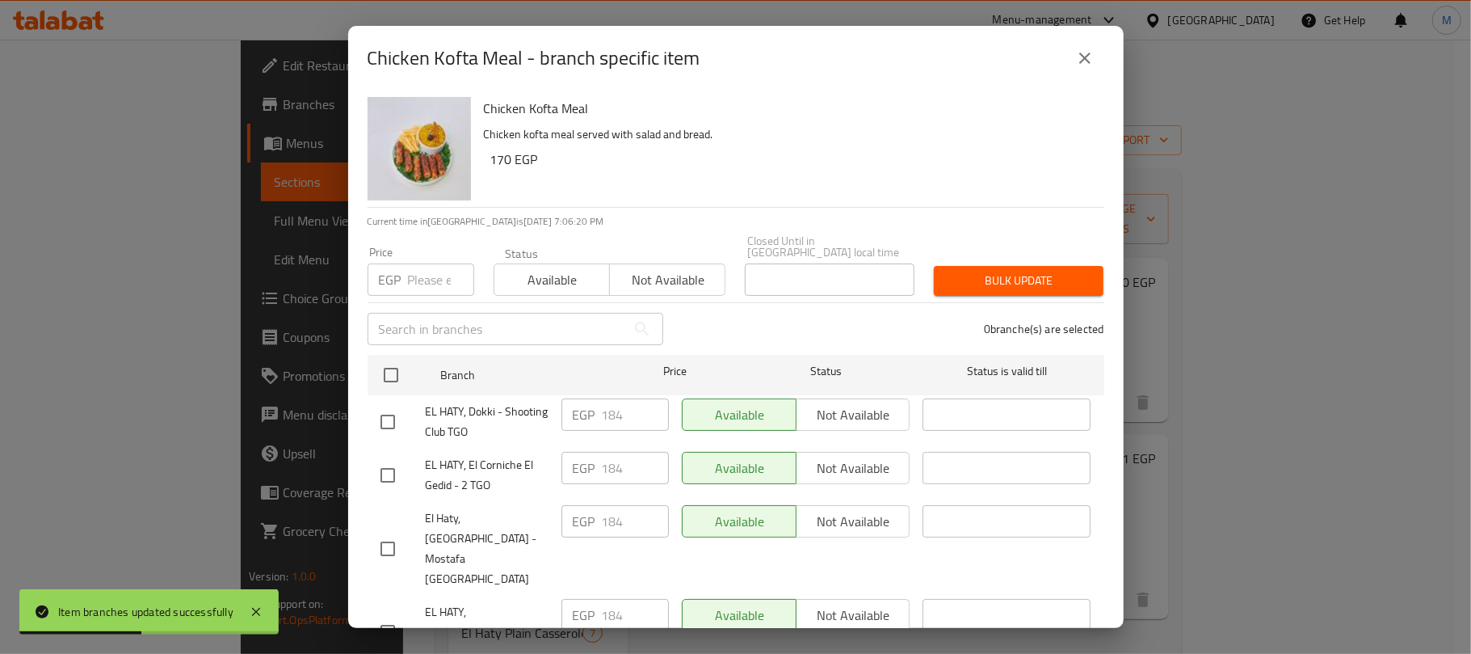
click at [1091, 60] on icon "close" at bounding box center [1084, 57] width 19 height 19
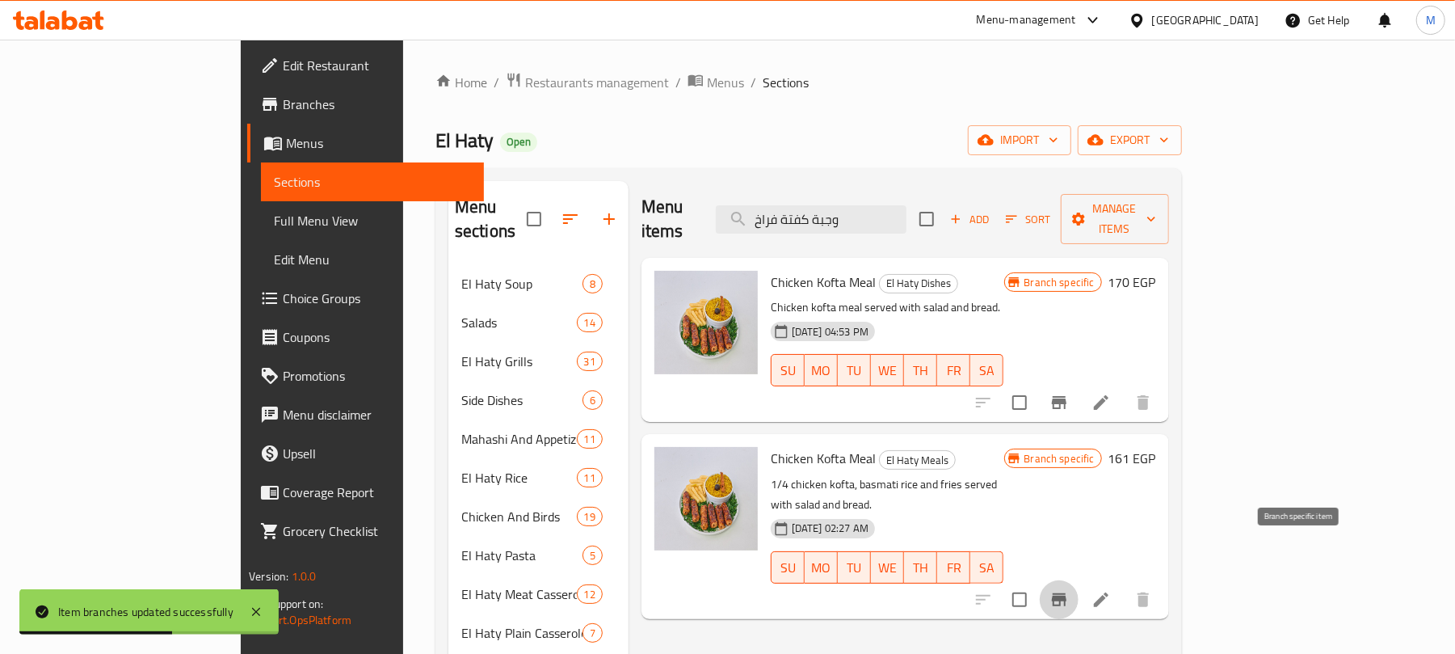
click at [1069, 590] on icon "Branch-specific-item" at bounding box center [1058, 599] width 19 height 19
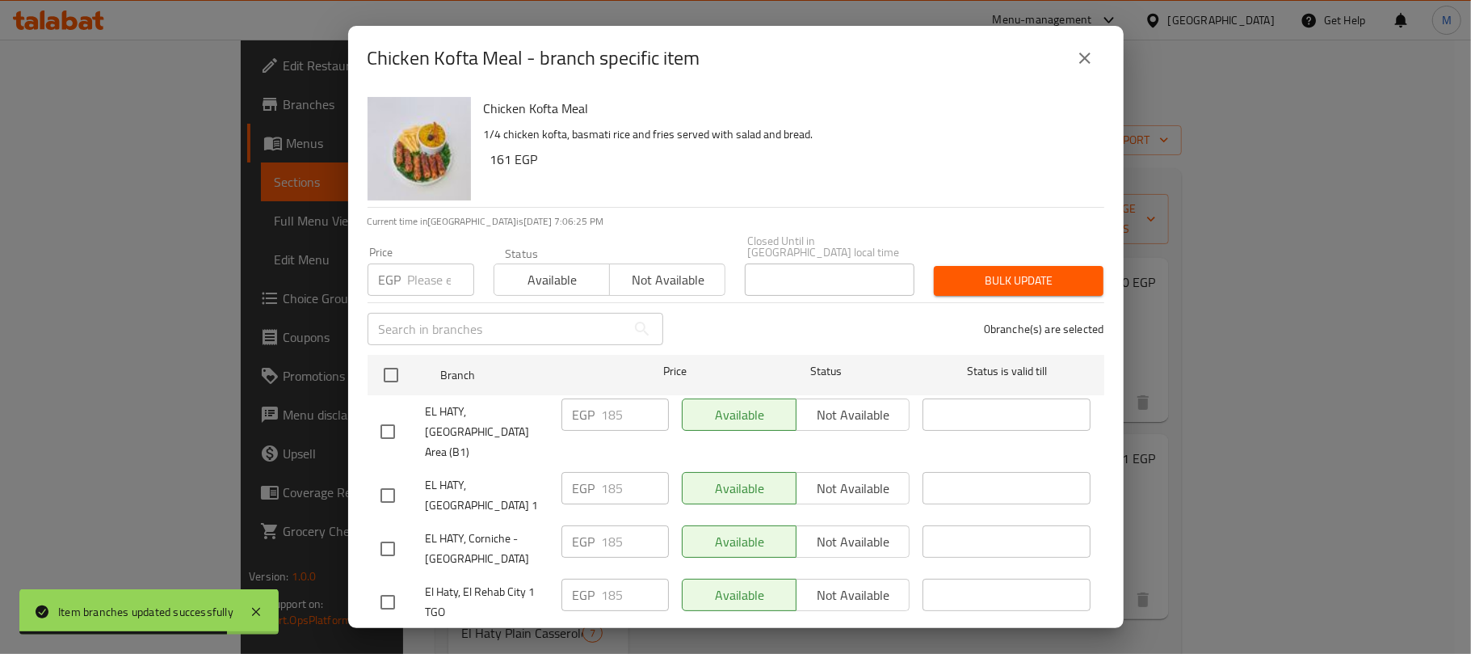
click at [417, 270] on input "number" at bounding box center [441, 279] width 66 height 32
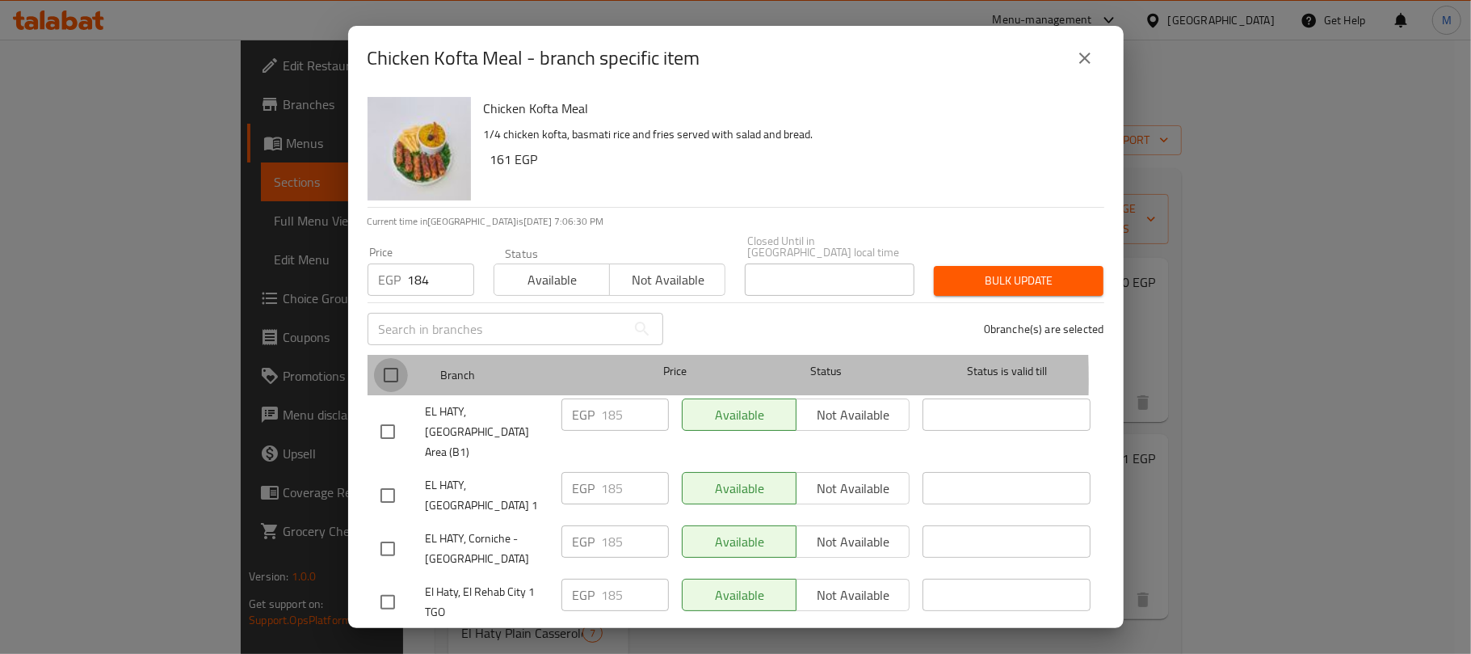
click at [389, 368] on input "checkbox" at bounding box center [391, 375] width 34 height 34
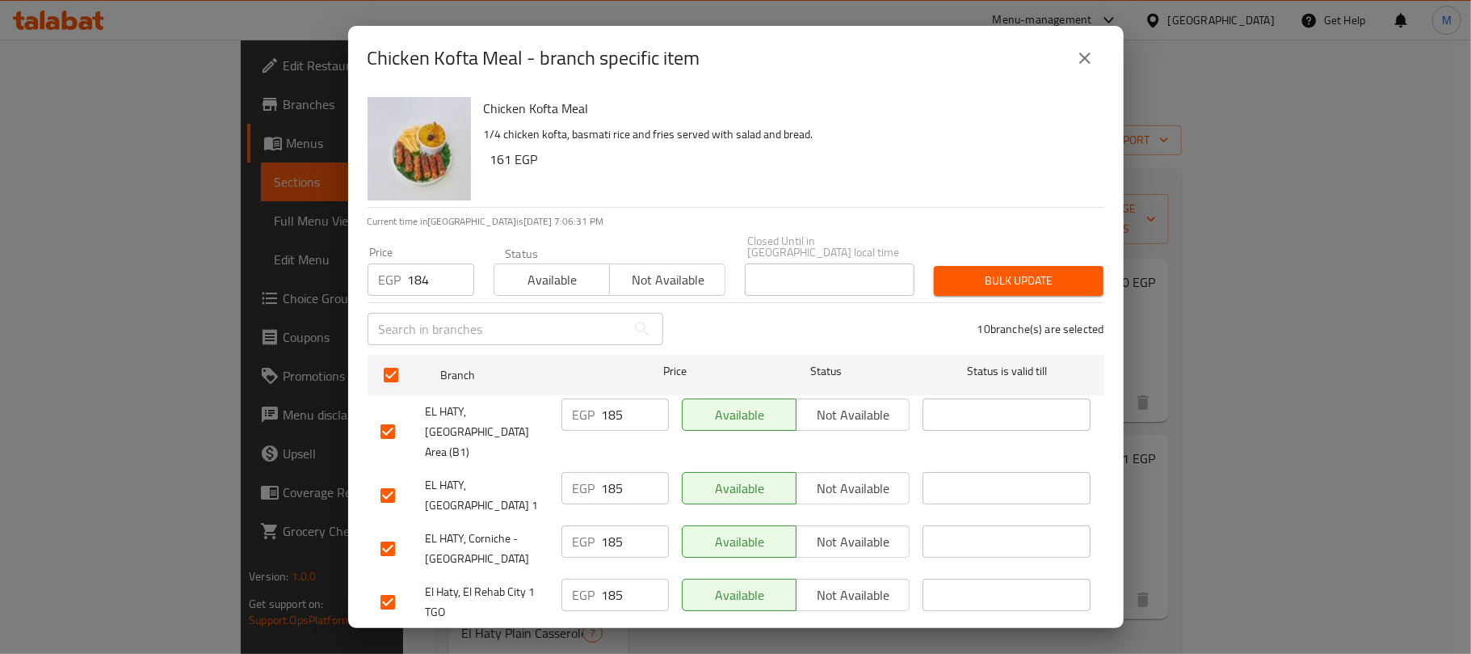
click at [1058, 271] on span "Bulk update" at bounding box center [1019, 281] width 144 height 20
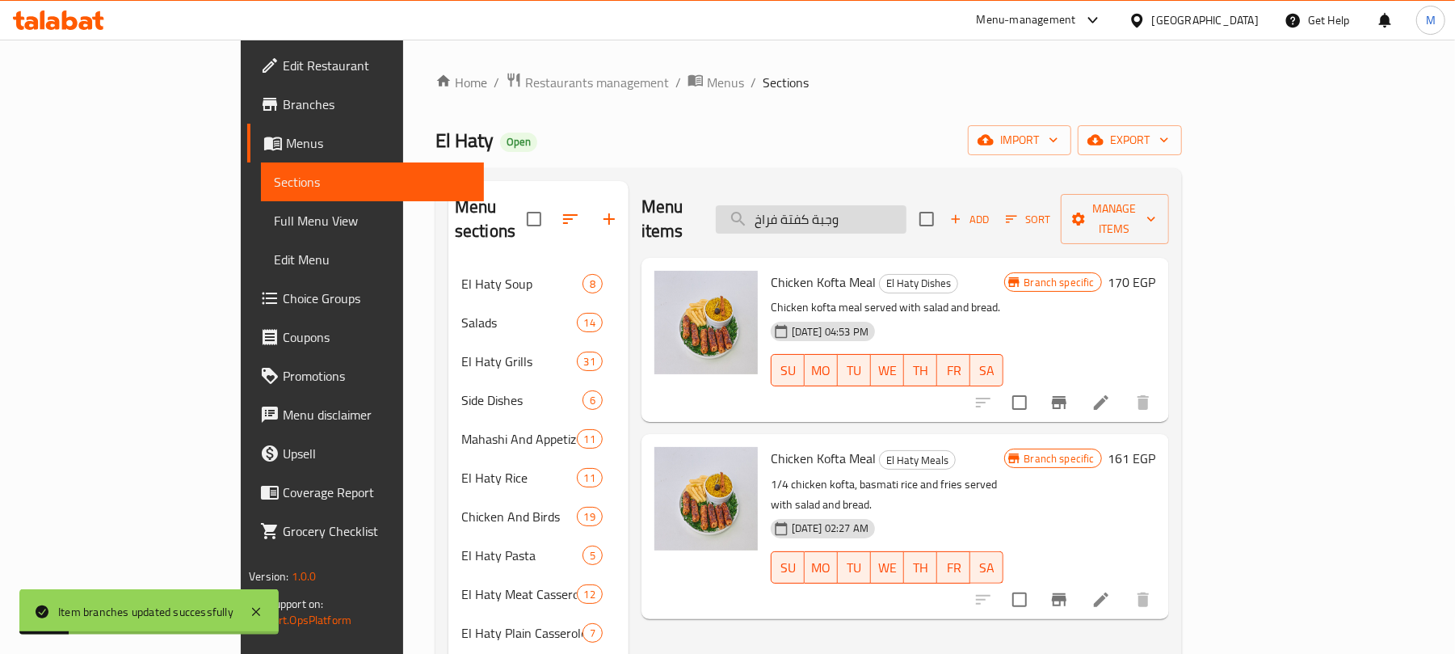
click at [906, 208] on input "وجبة كفتة فراخ" at bounding box center [811, 219] width 191 height 28
paste input "حمام وكفتة"
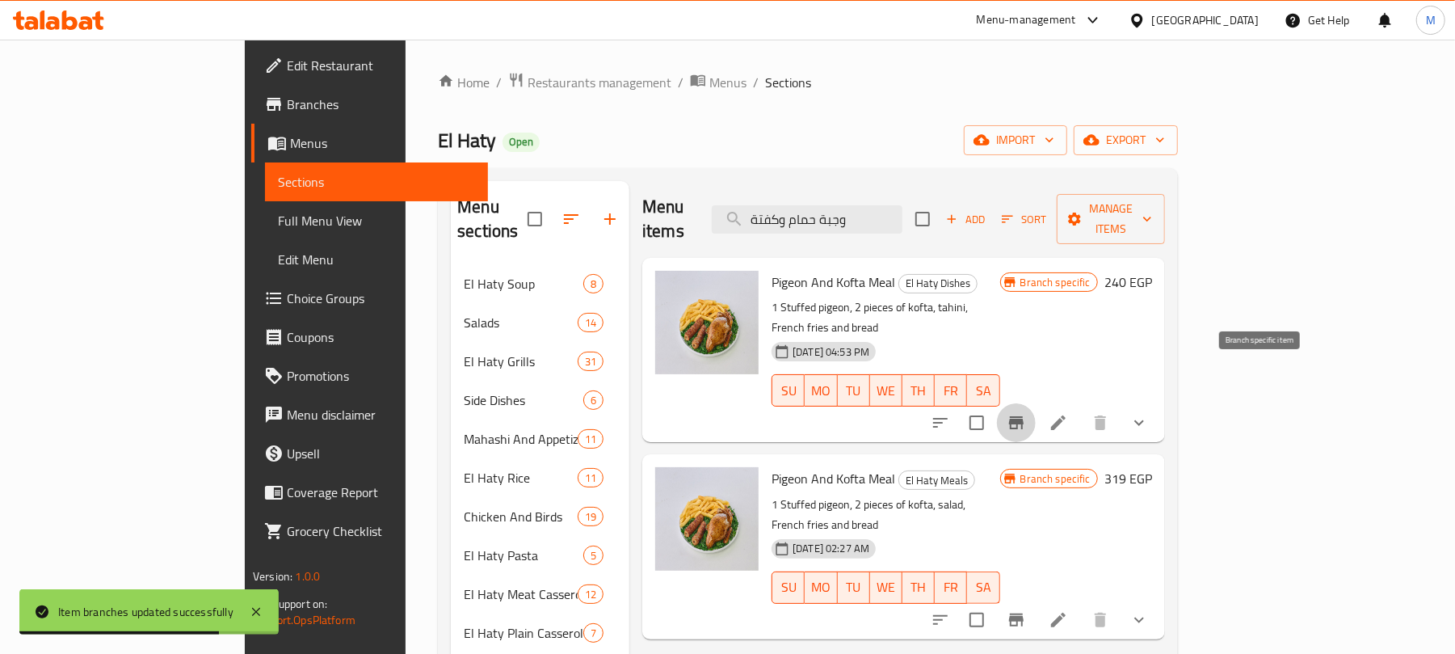
click at [1024, 416] on icon "Branch-specific-item" at bounding box center [1016, 422] width 15 height 13
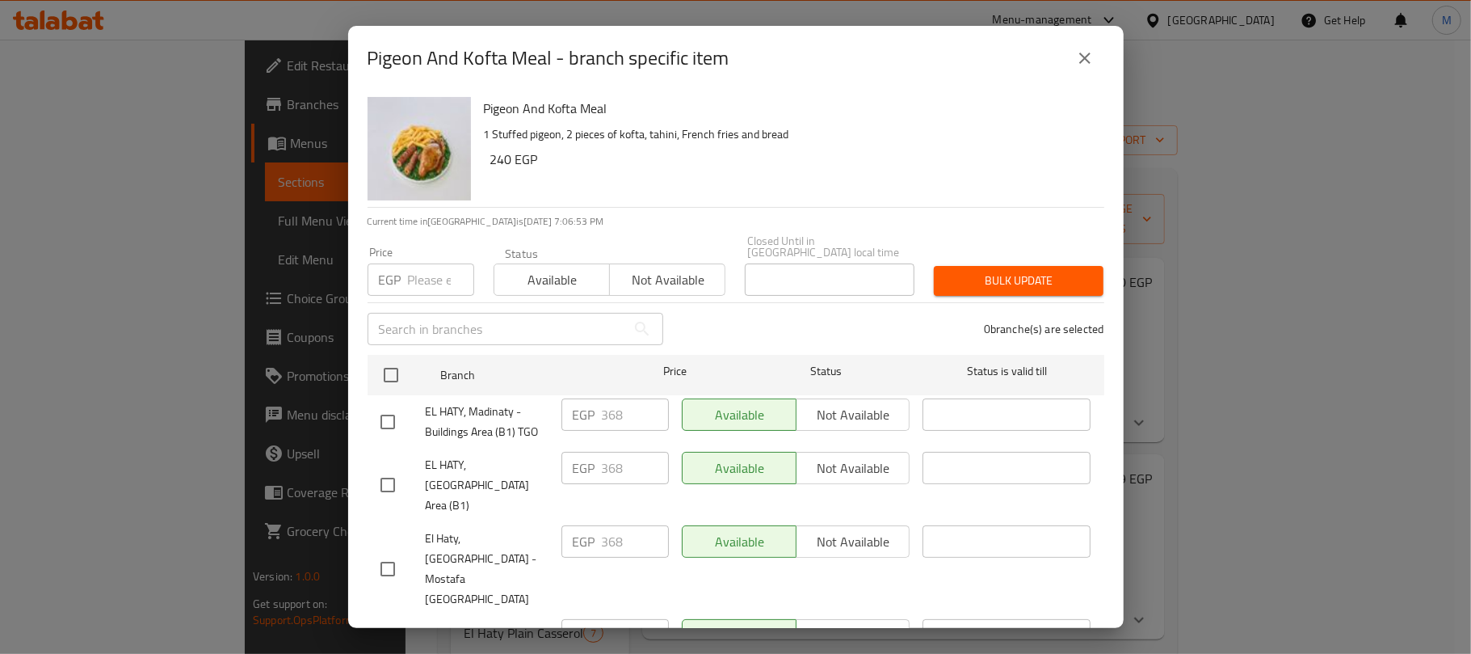
click at [1090, 58] on icon "close" at bounding box center [1084, 57] width 19 height 19
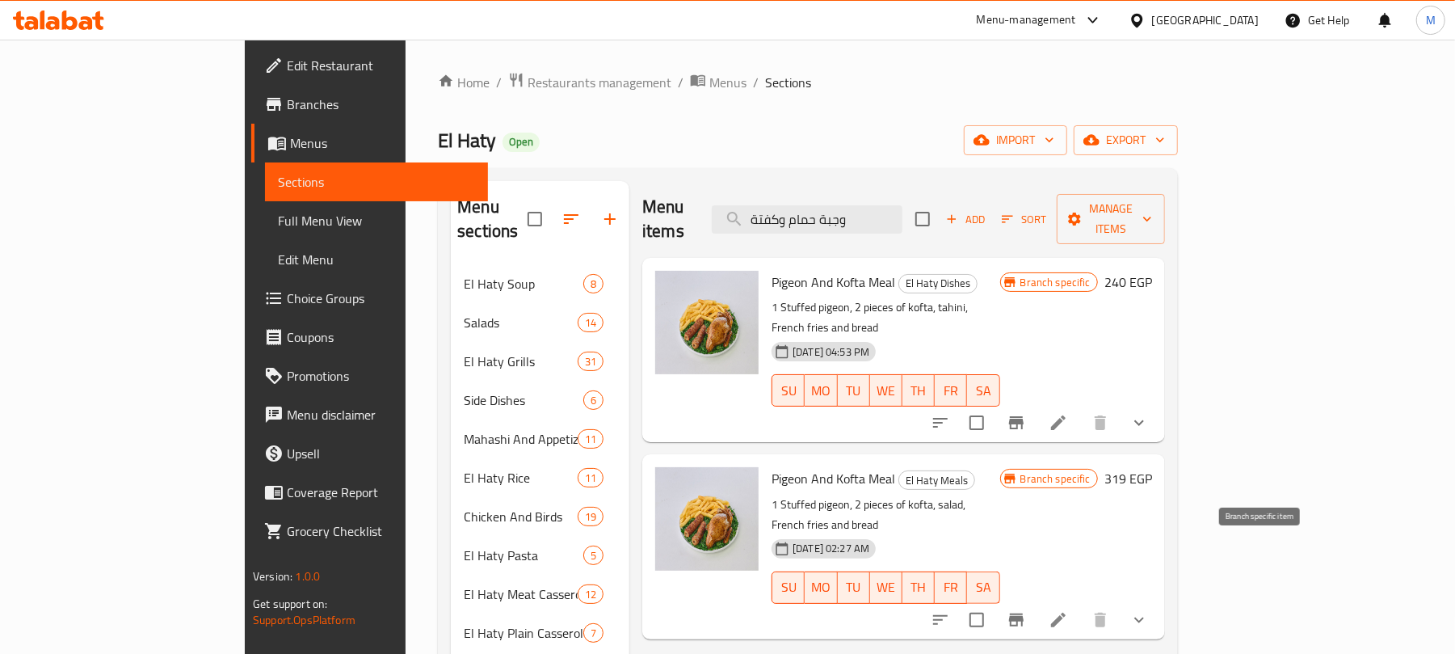
click at [1024, 613] on icon "Branch-specific-item" at bounding box center [1016, 619] width 15 height 13
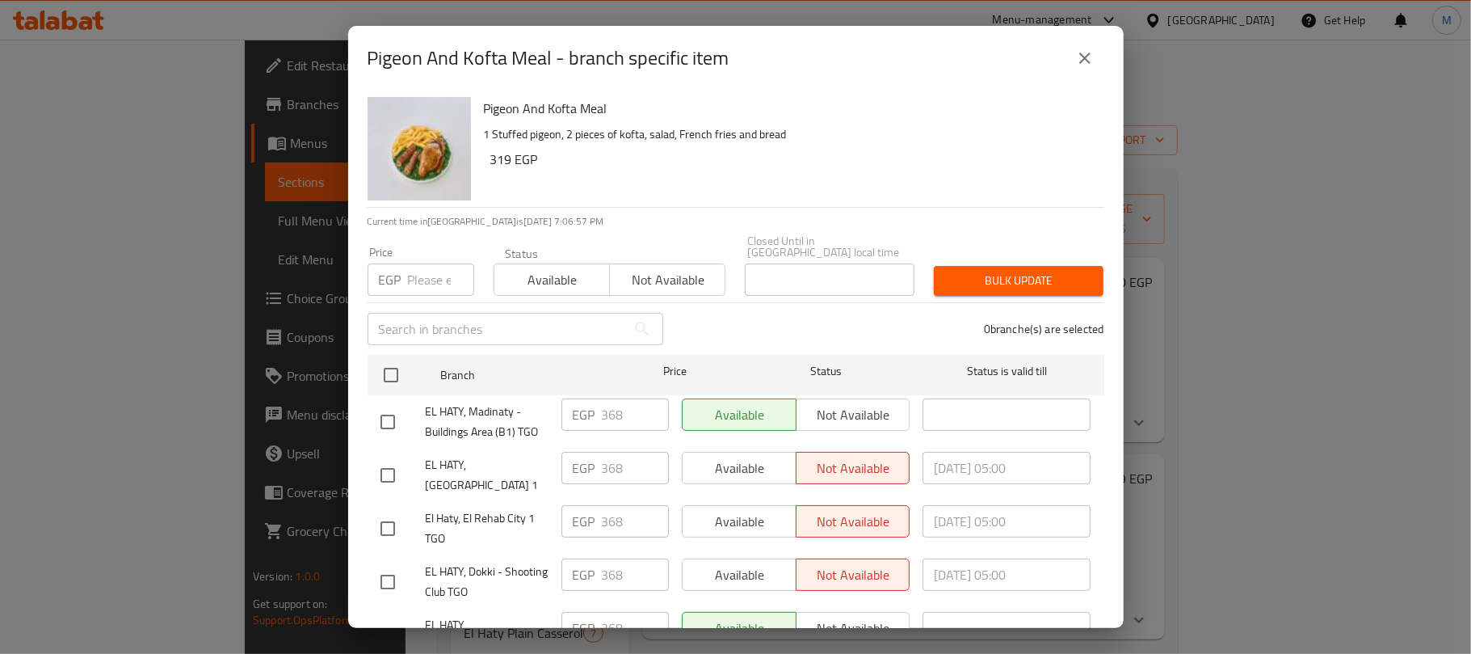
click at [1074, 62] on button "close" at bounding box center [1085, 58] width 39 height 39
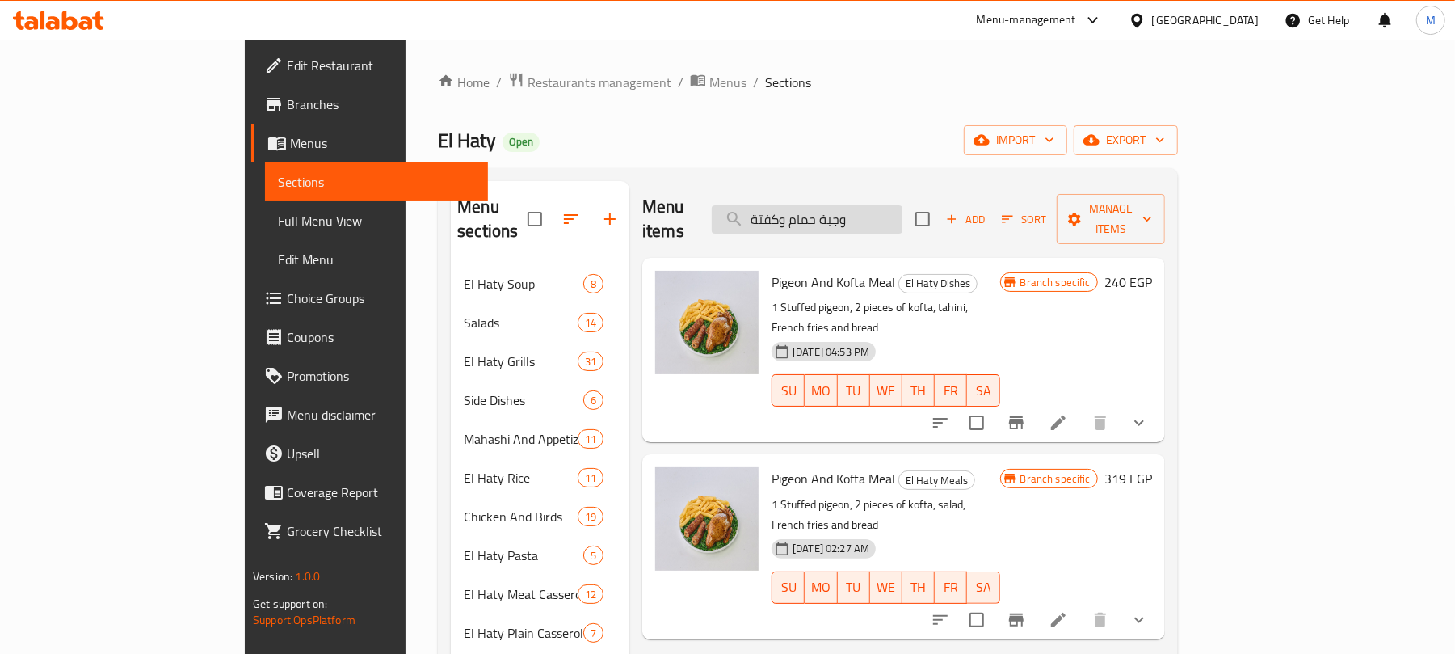
click at [902, 205] on input "وجبة حمام وكفتة" at bounding box center [807, 219] width 191 height 28
drag, startPoint x: 712, startPoint y: 256, endPoint x: 803, endPoint y: 257, distance: 91.3
click at [803, 270] on span "Pigeon And Kofta Meal" at bounding box center [834, 282] width 124 height 24
copy span "Pigeon And Kofta"
click at [902, 205] on input "وجبة حمام وكفتة" at bounding box center [807, 219] width 191 height 28
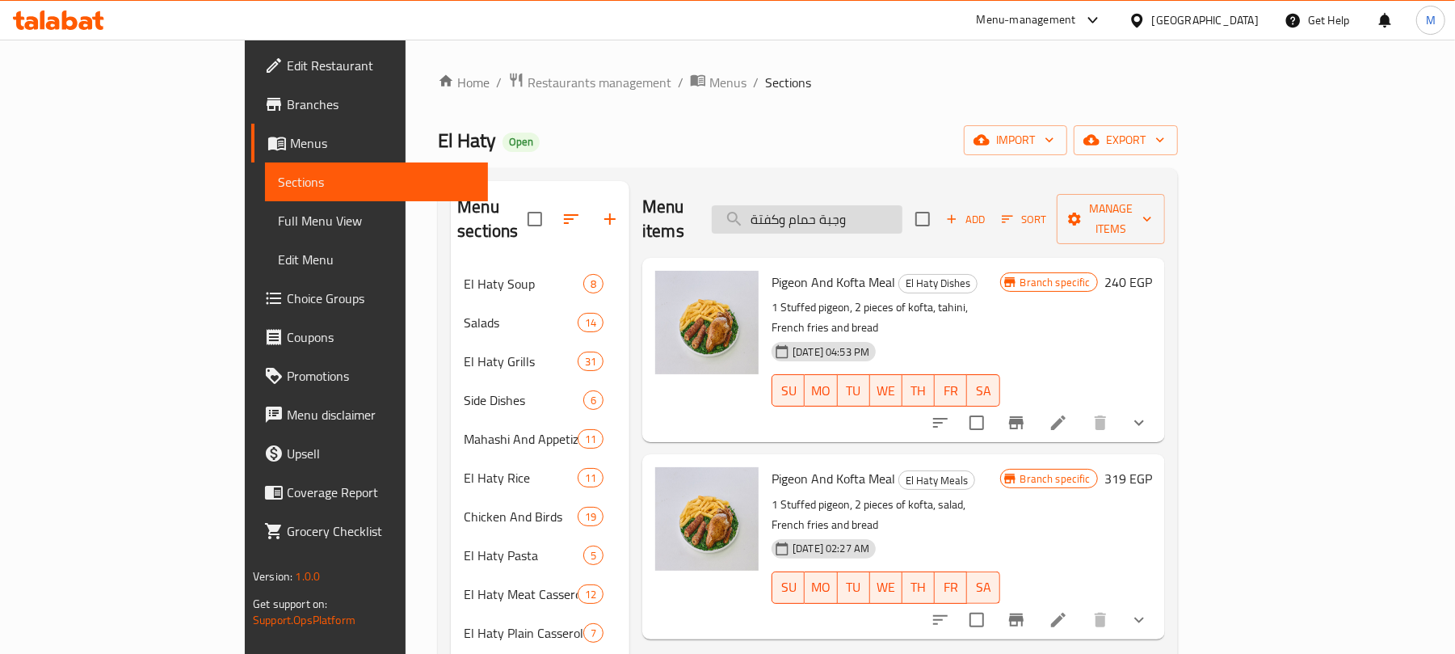
click at [902, 205] on input "وجبة حمام وكفتة" at bounding box center [807, 219] width 191 height 28
paste input "Pigeon And Kofta"
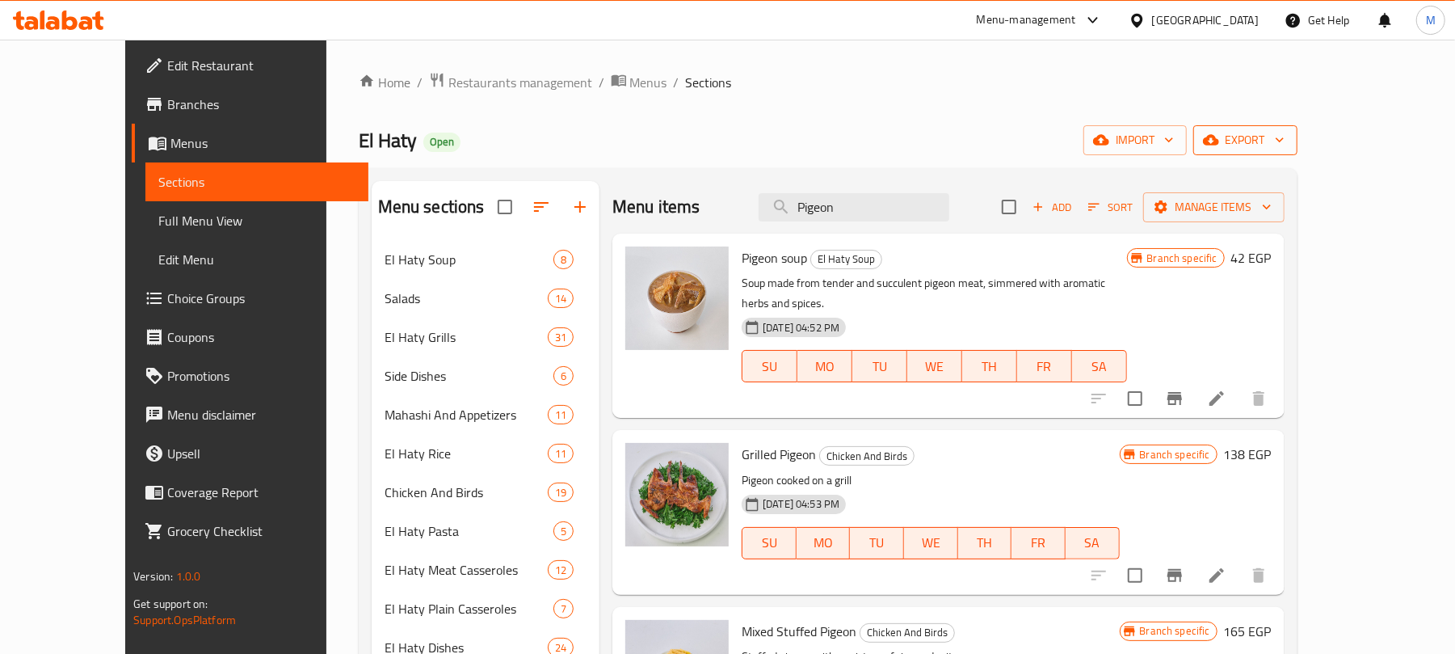
click at [1285, 141] on span "export" at bounding box center [1245, 140] width 78 height 20
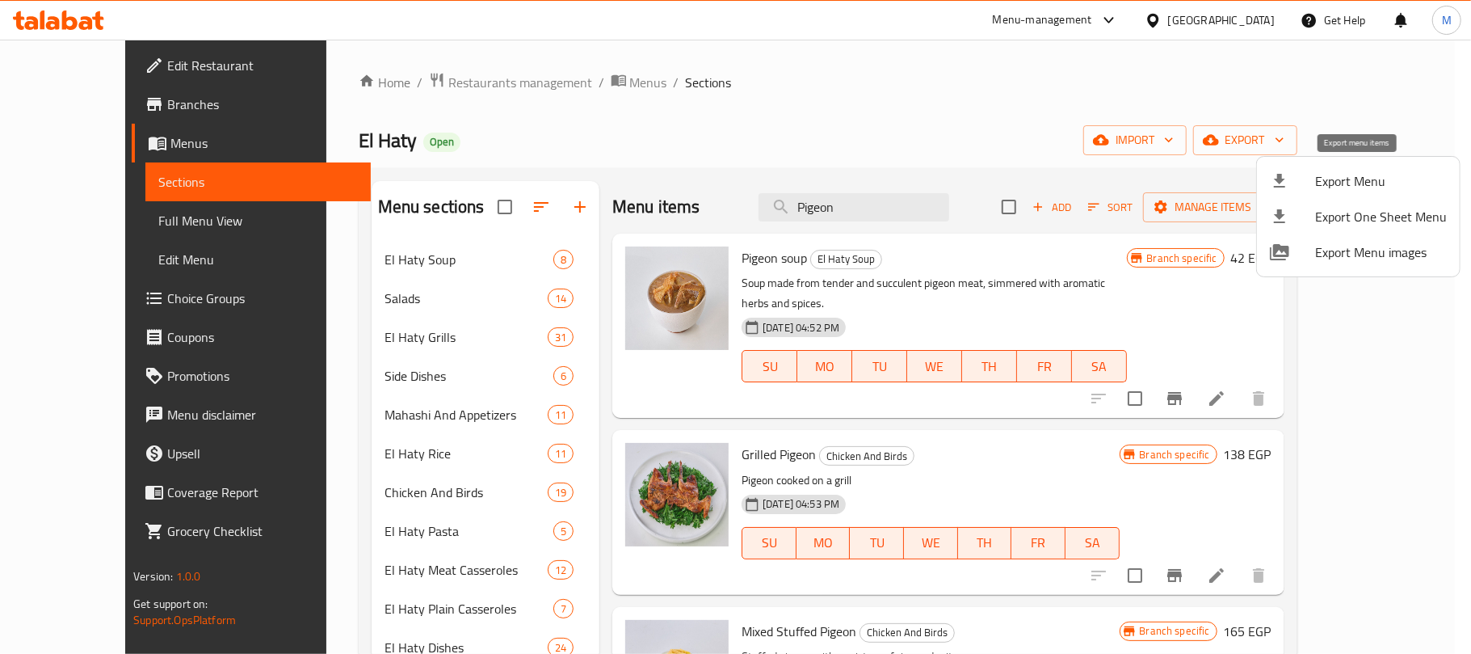
click at [1342, 178] on span "Export Menu" at bounding box center [1381, 180] width 132 height 19
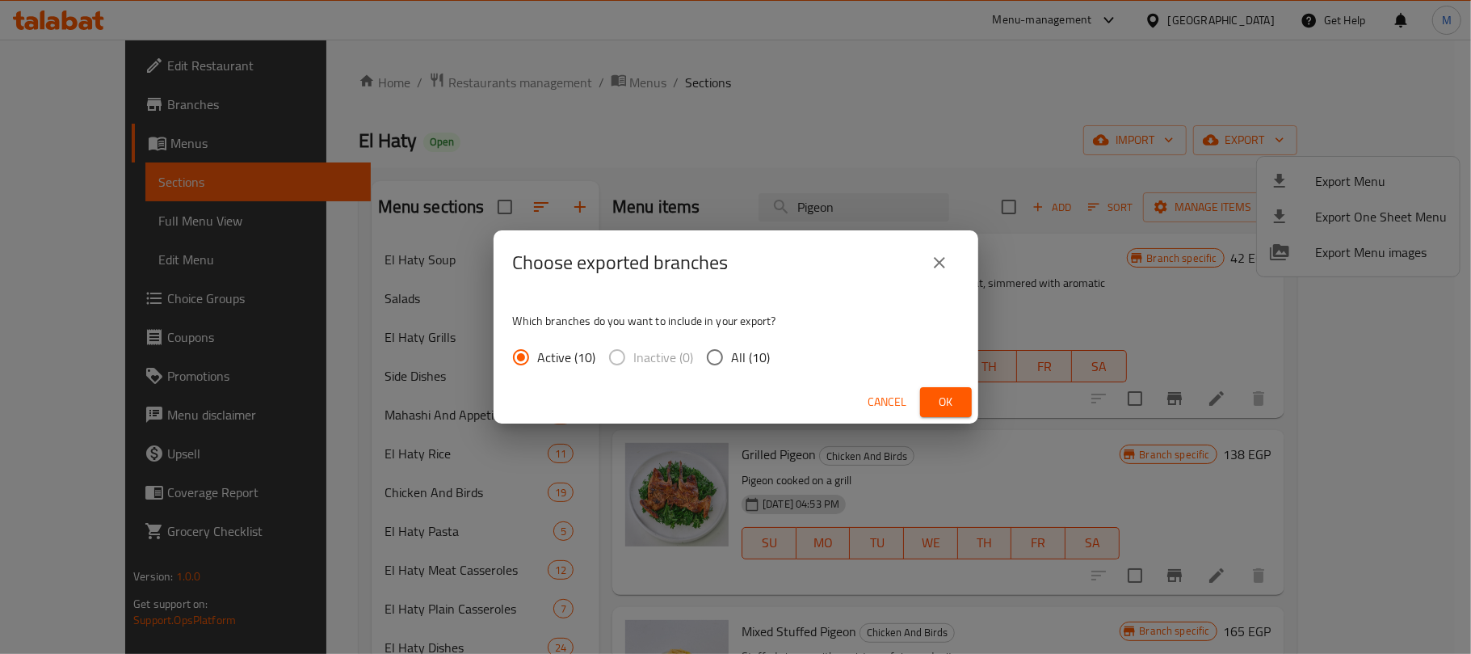
click at [716, 368] on input "All (10)" at bounding box center [715, 357] width 34 height 34
click at [945, 405] on span "Ok" at bounding box center [946, 402] width 26 height 20
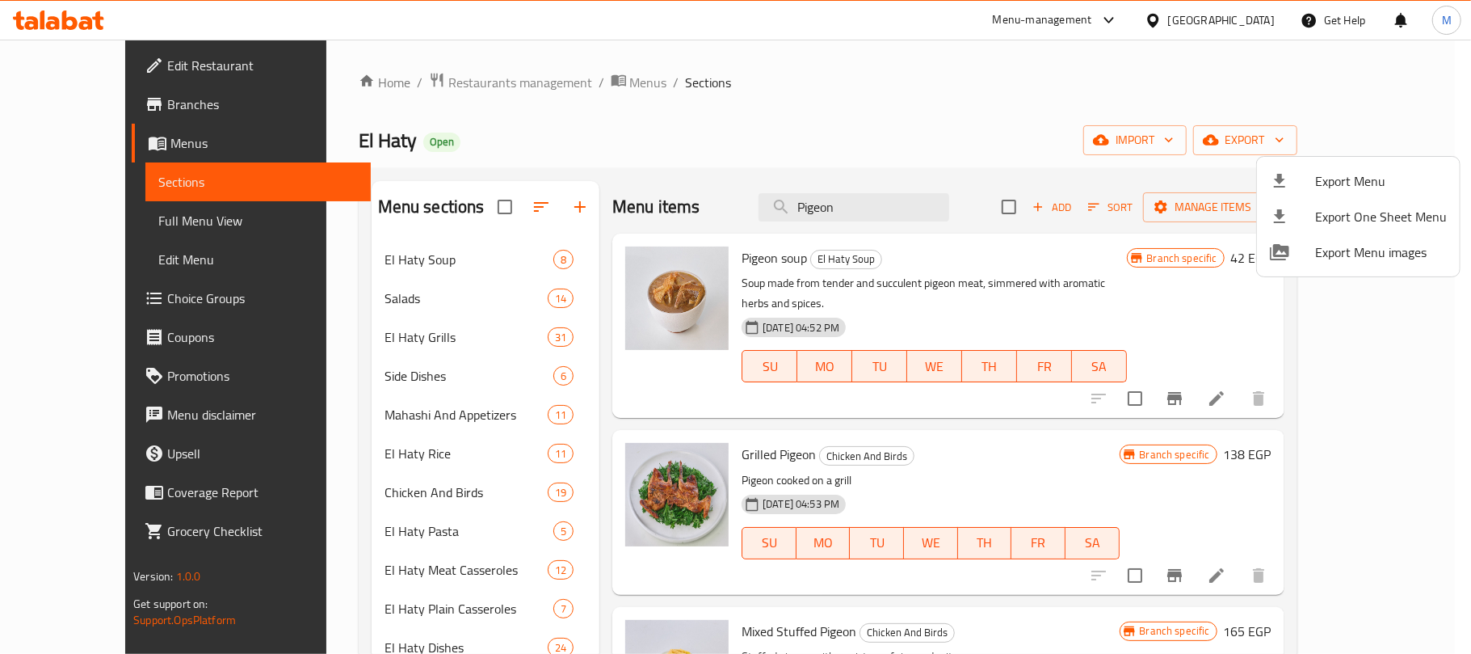
click at [472, 88] on div at bounding box center [735, 327] width 1471 height 654
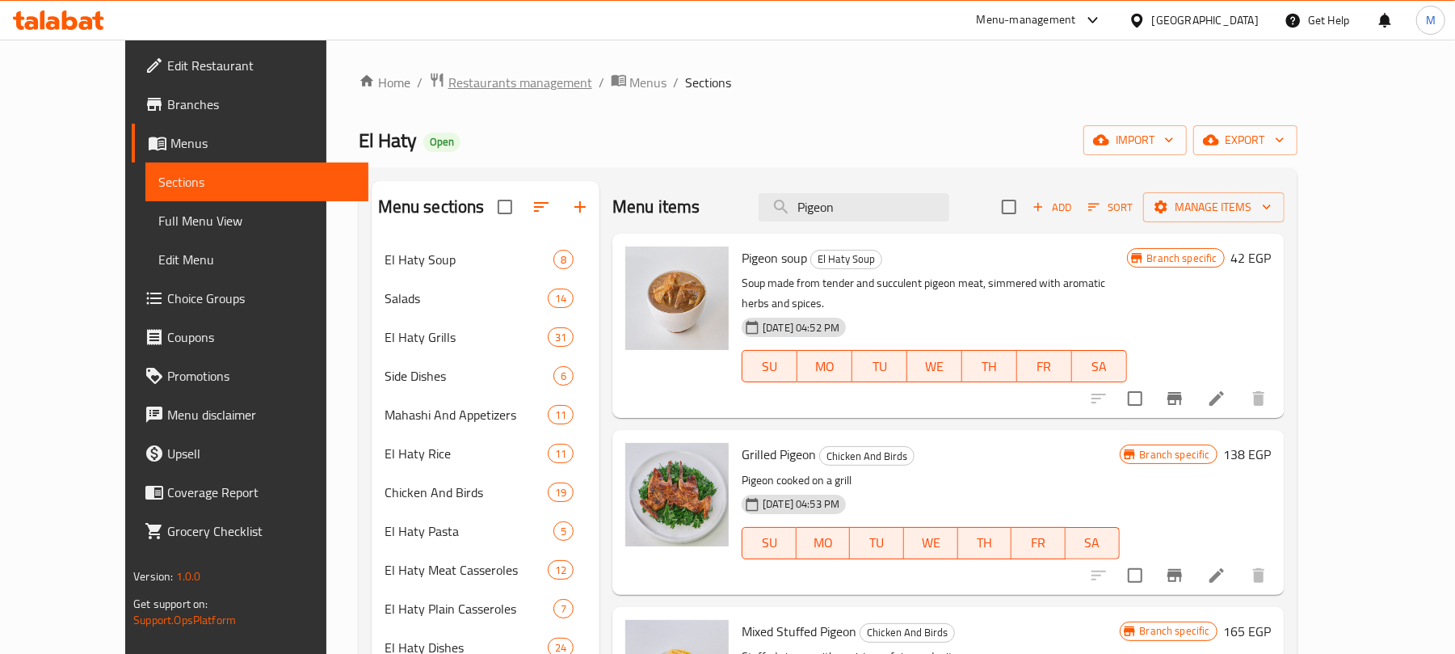
click at [469, 86] on span "Restaurants management" at bounding box center [520, 82] width 144 height 19
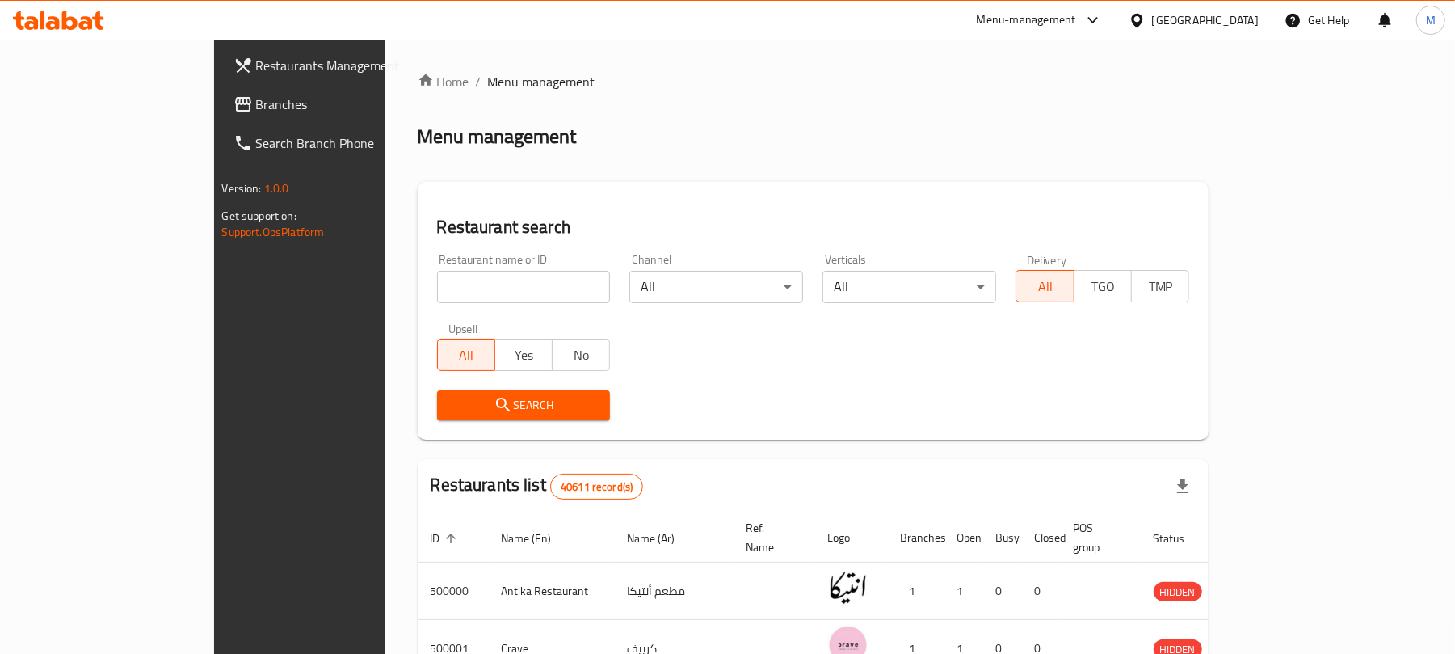
click at [437, 292] on input "search" at bounding box center [524, 287] width 174 height 32
paste input "667288"
click button "Search" at bounding box center [524, 405] width 174 height 30
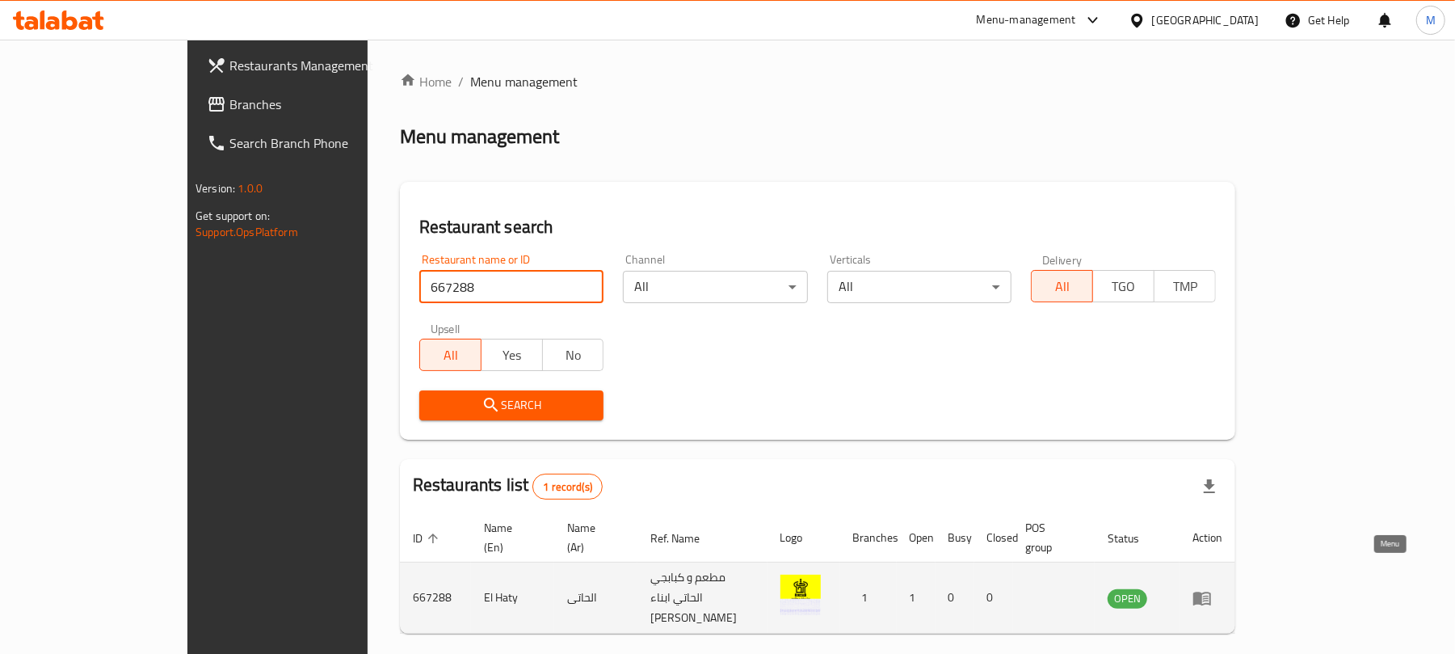
click at [1211, 591] on icon "enhanced table" at bounding box center [1202, 598] width 18 height 14
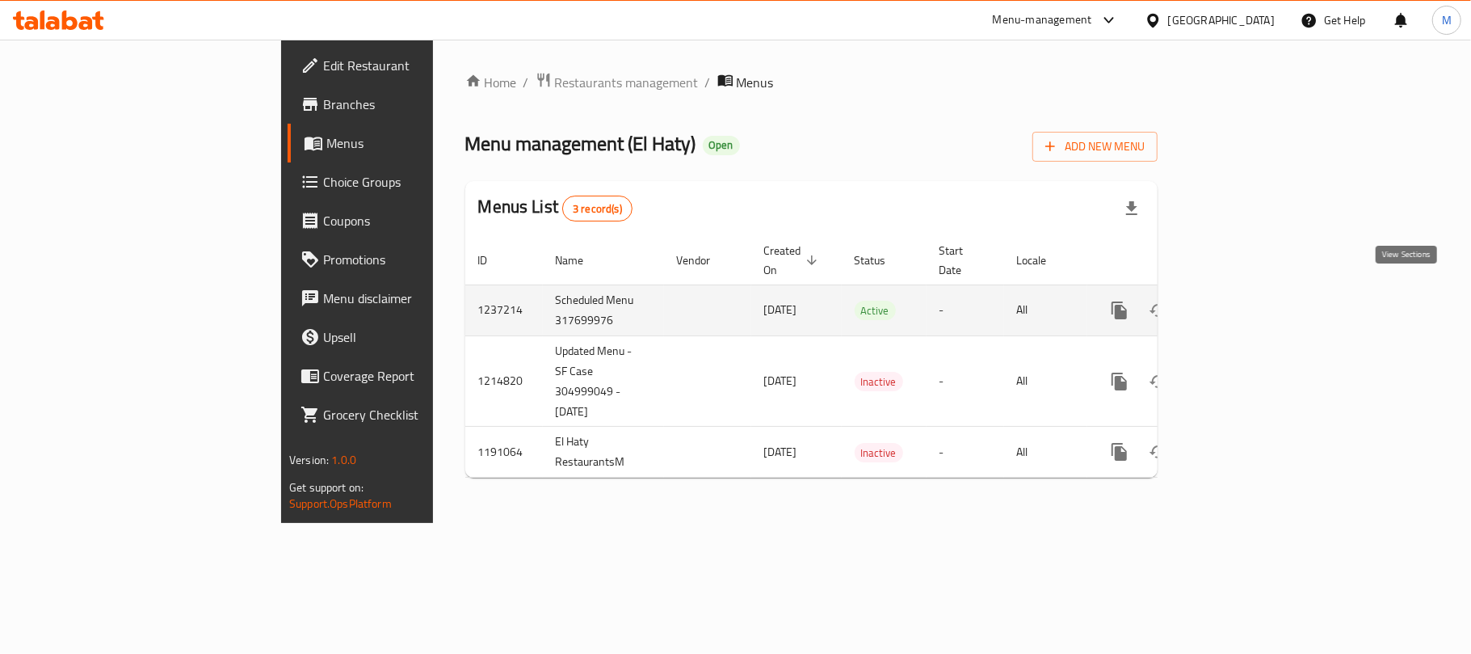
click at [1243, 303] on icon "enhanced table" at bounding box center [1236, 310] width 15 height 15
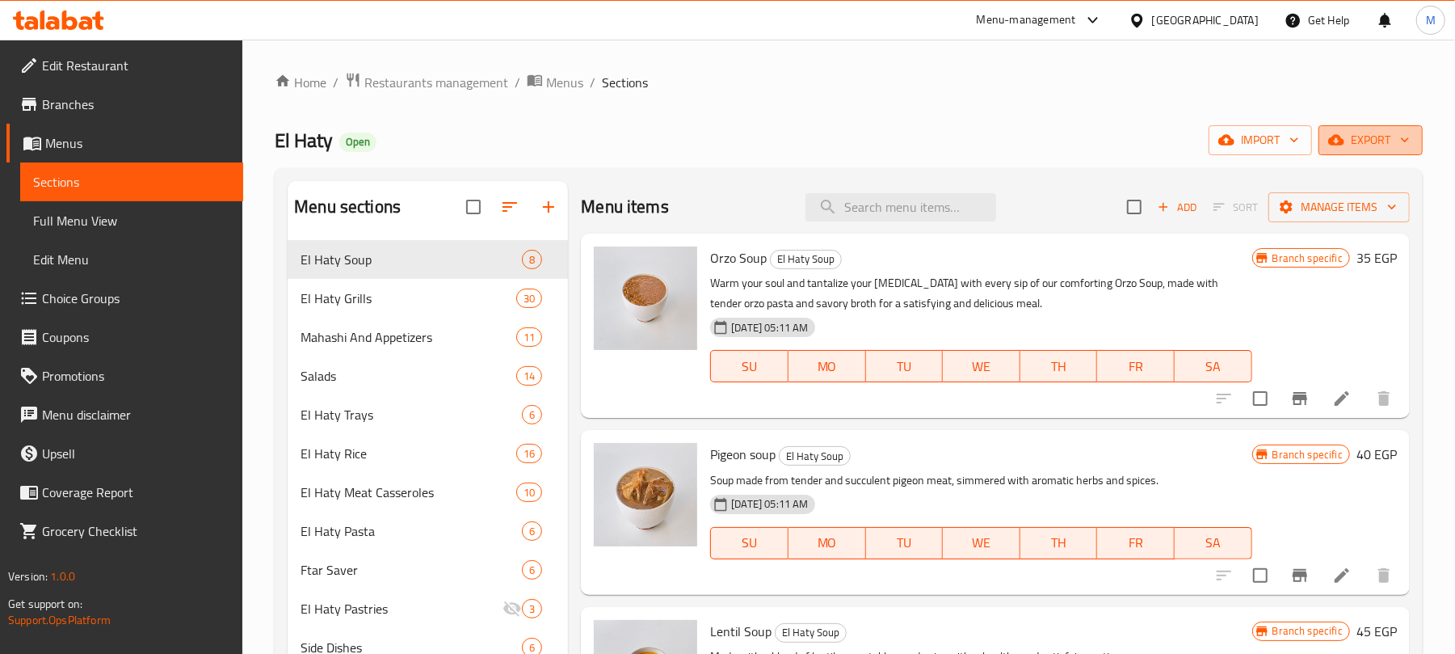
click at [1349, 142] on span "export" at bounding box center [1370, 140] width 78 height 20
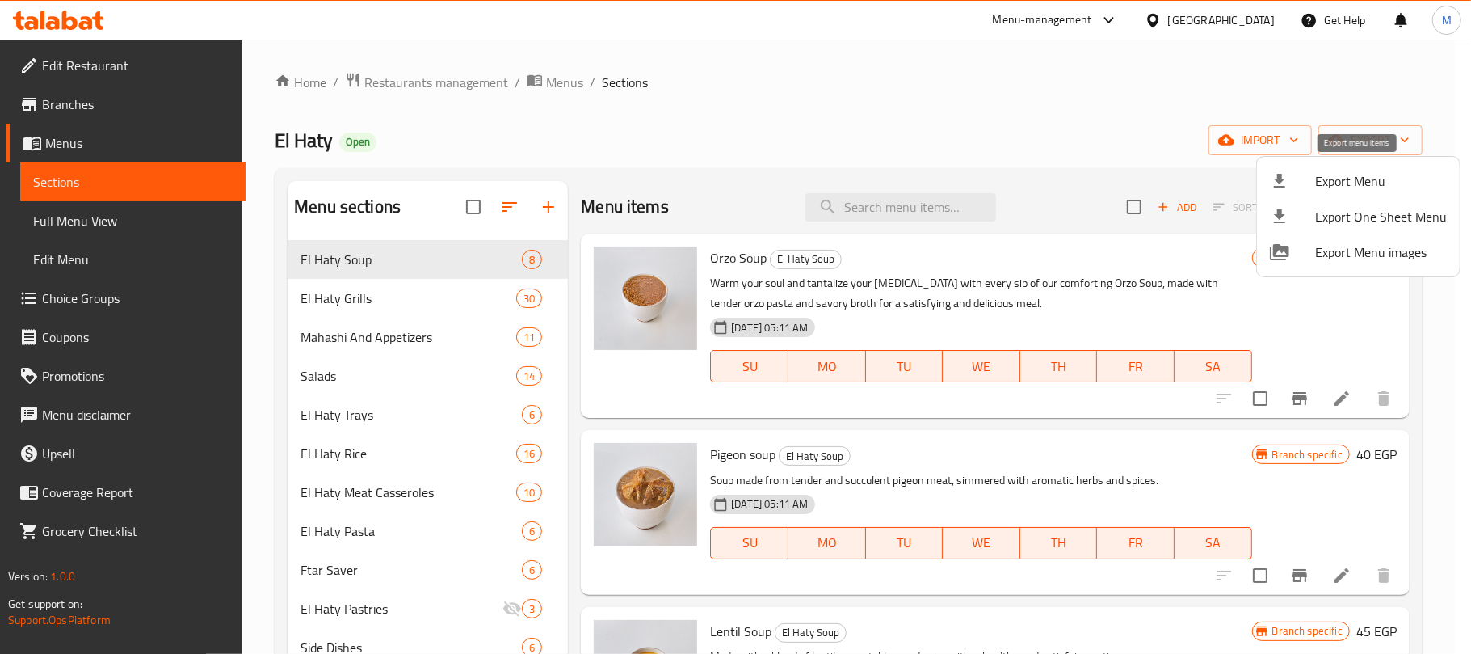
click at [1332, 179] on span "Export Menu" at bounding box center [1381, 180] width 132 height 19
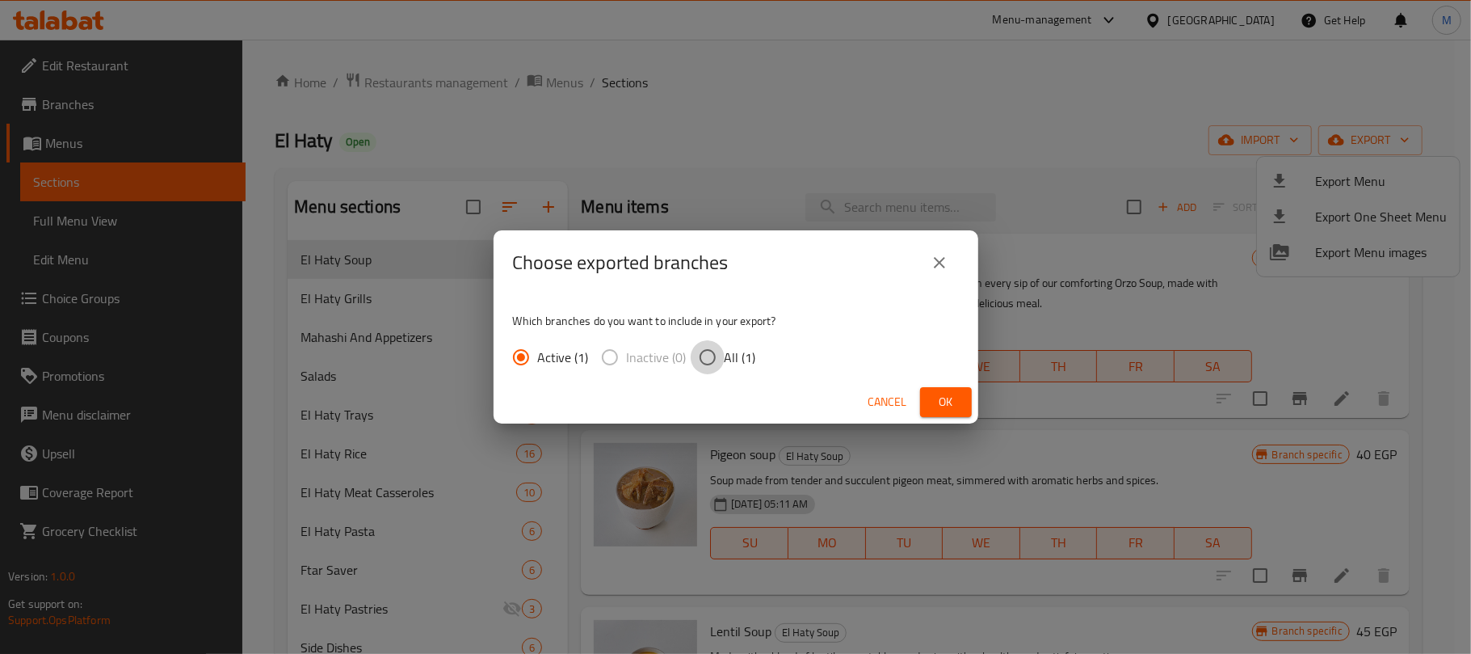
click at [696, 362] on input "All (1)" at bounding box center [708, 357] width 34 height 34
click at [950, 407] on span "Ok" at bounding box center [946, 402] width 26 height 20
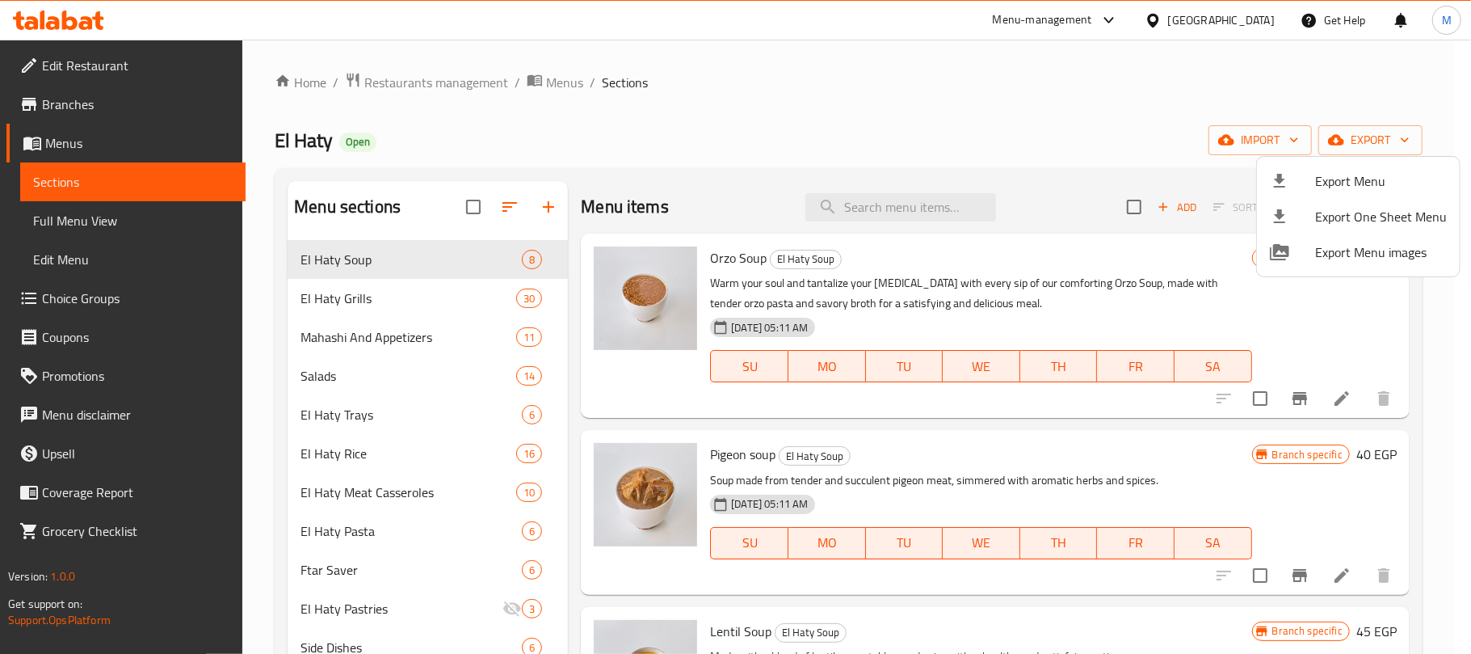
click at [1129, 99] on div at bounding box center [735, 327] width 1471 height 654
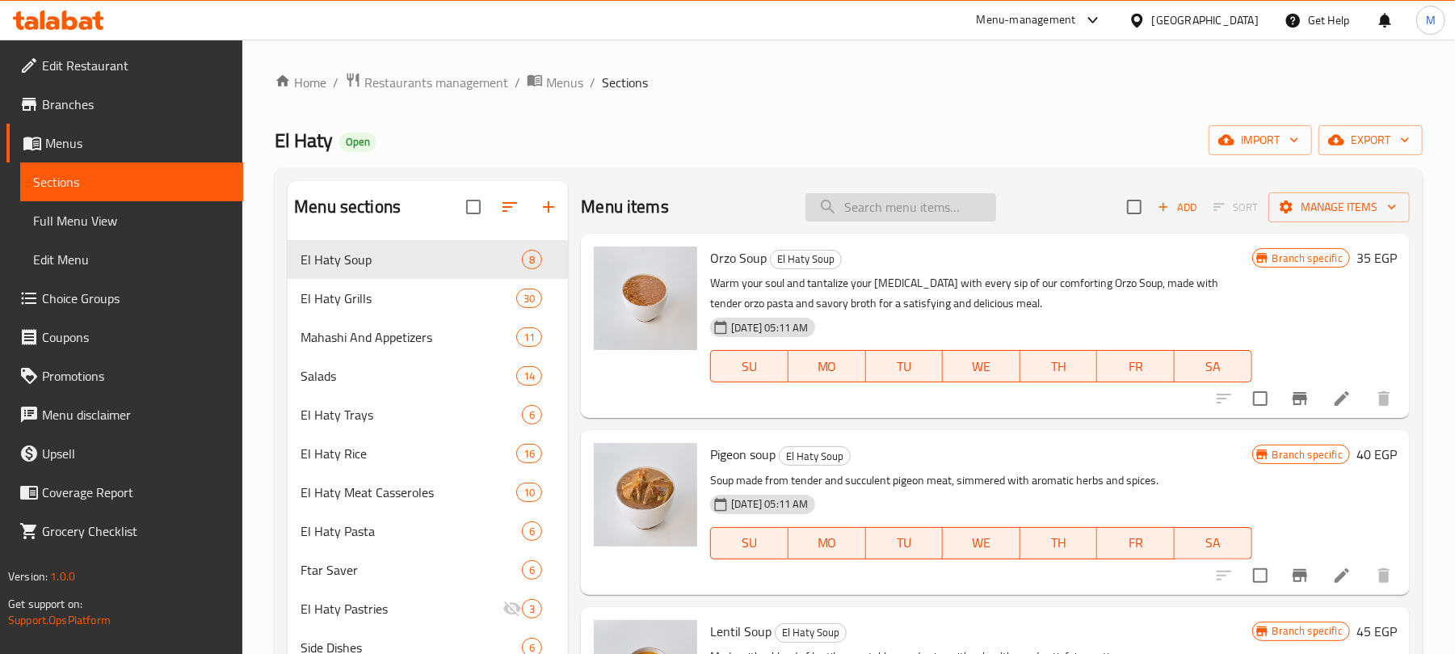
click at [863, 210] on input "search" at bounding box center [900, 207] width 191 height 28
paste input "بشاميل"
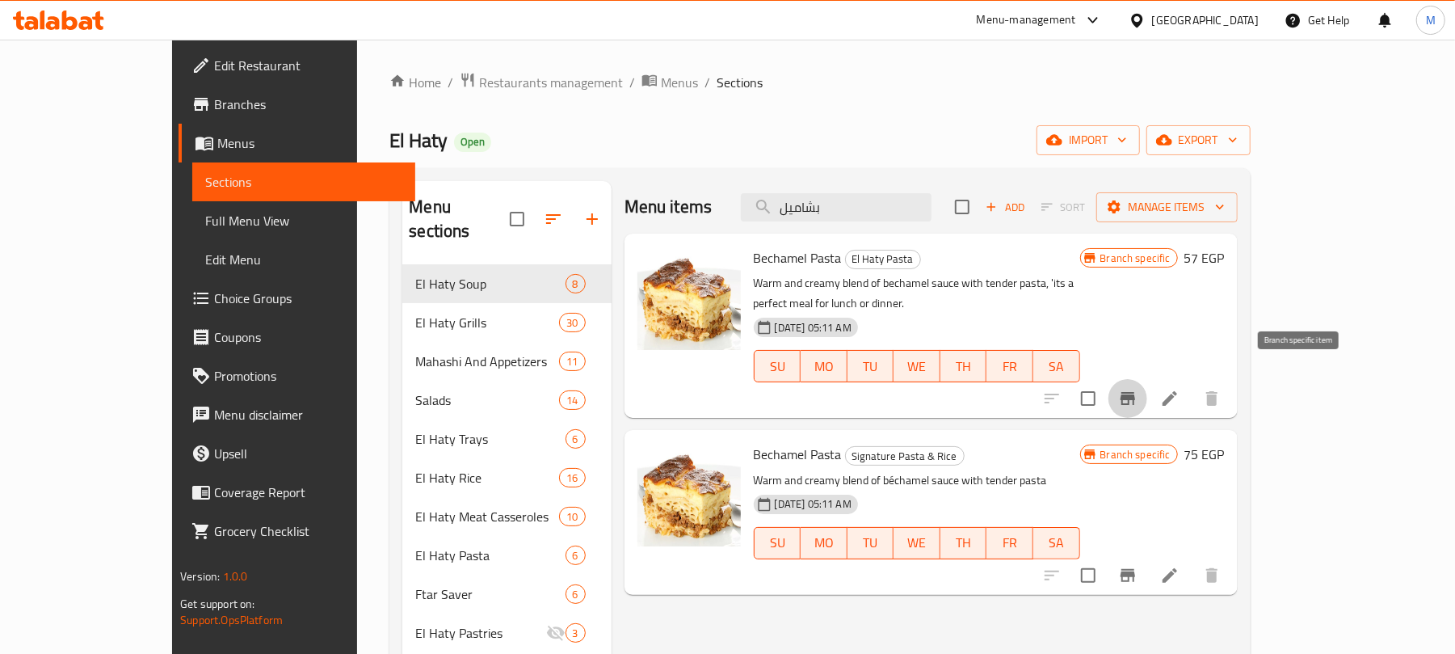
click at [1135, 392] on icon "Branch-specific-item" at bounding box center [1128, 398] width 15 height 13
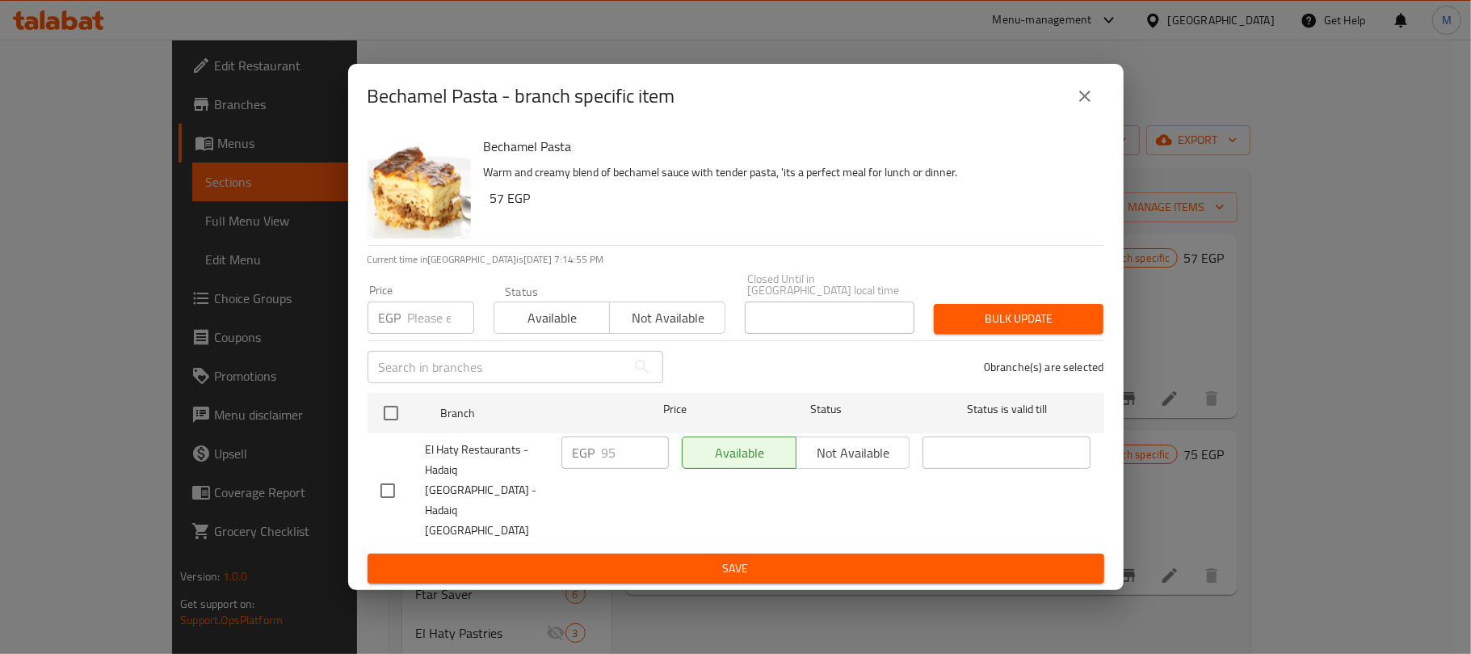
click at [1094, 116] on button "close" at bounding box center [1085, 96] width 39 height 39
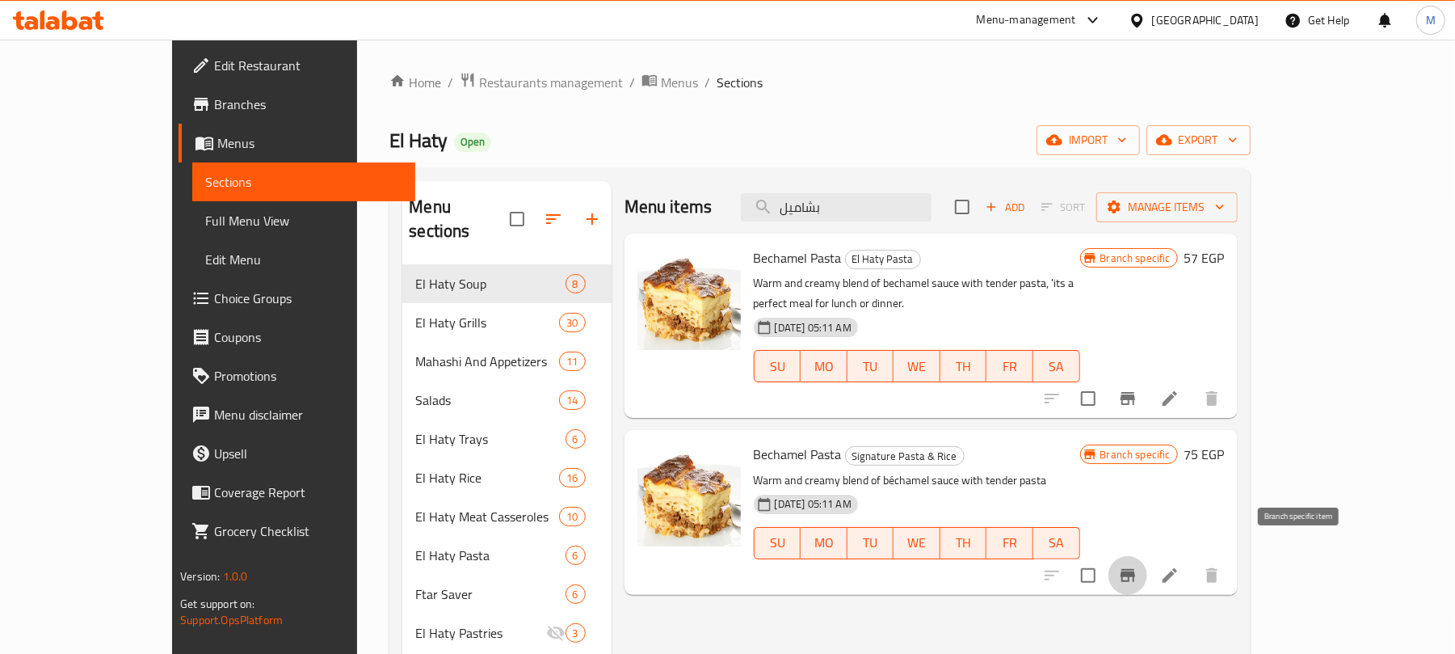
click at [1135, 569] on icon "Branch-specific-item" at bounding box center [1128, 575] width 15 height 13
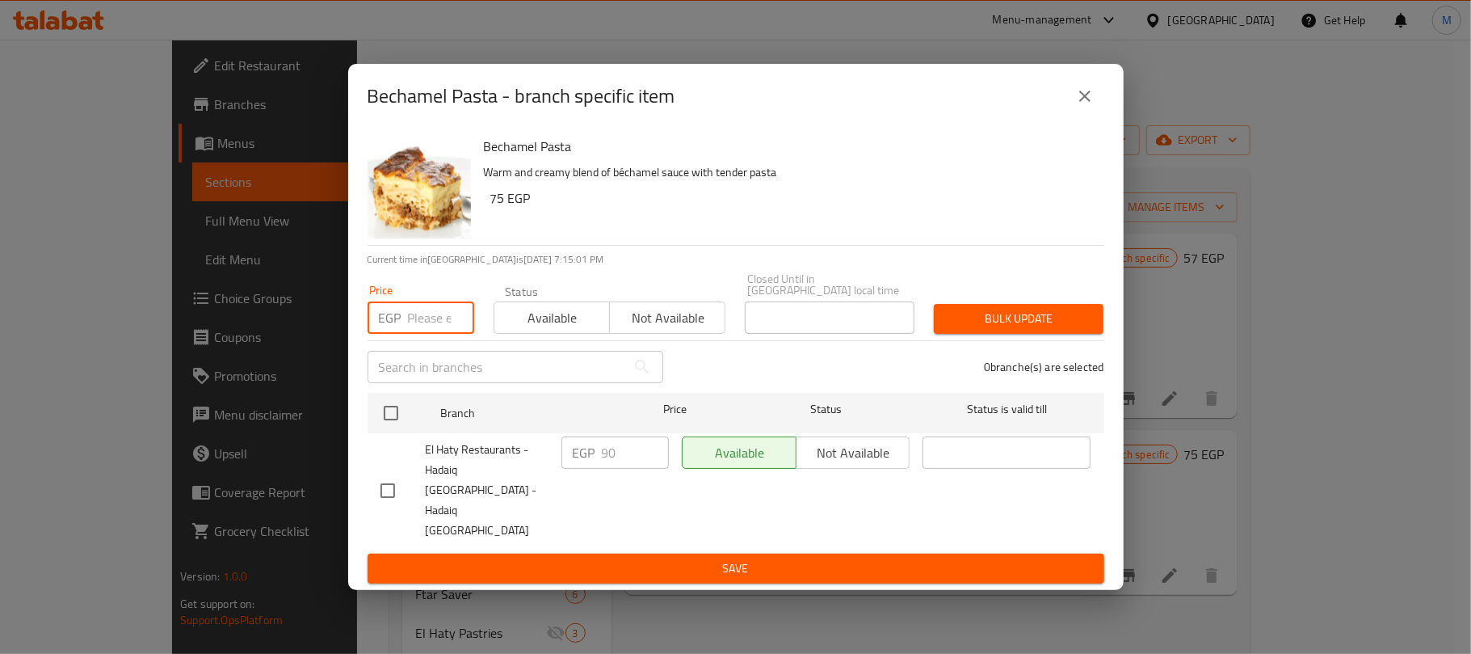
click at [435, 327] on input "number" at bounding box center [441, 317] width 66 height 32
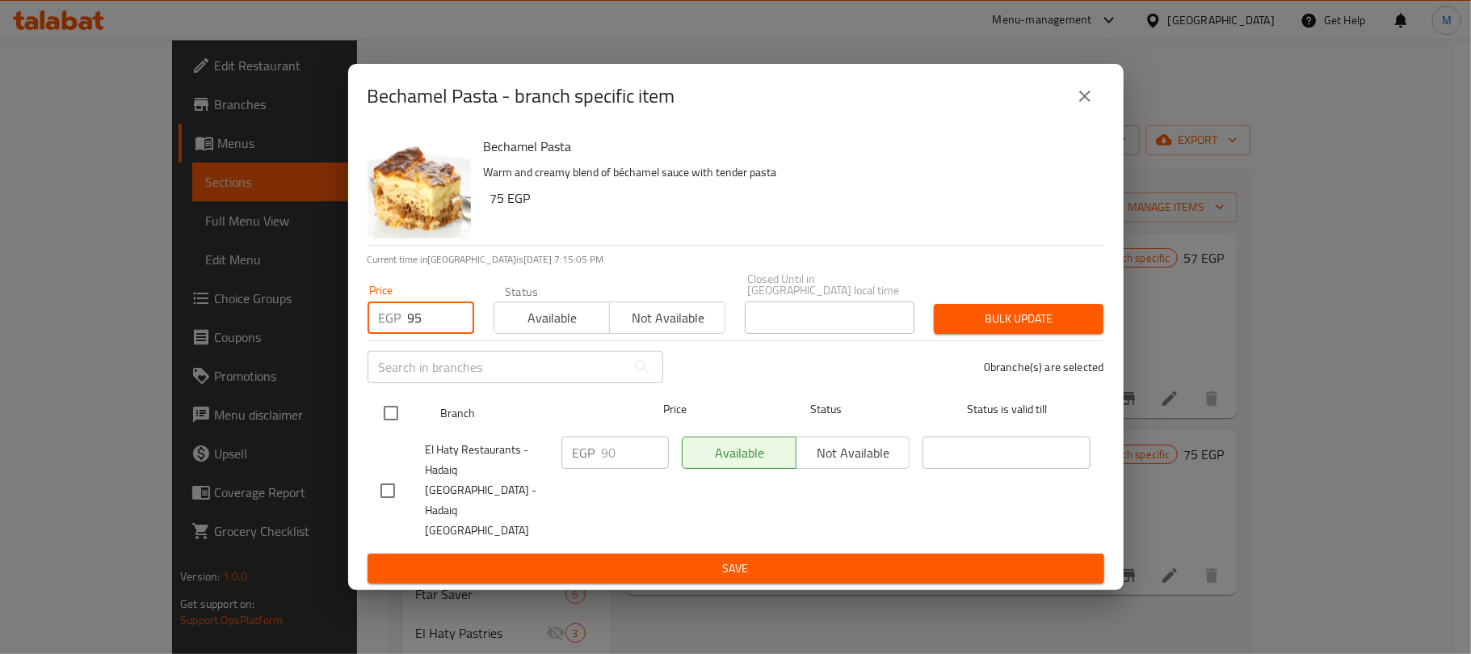
click at [394, 422] on input "checkbox" at bounding box center [391, 413] width 34 height 34
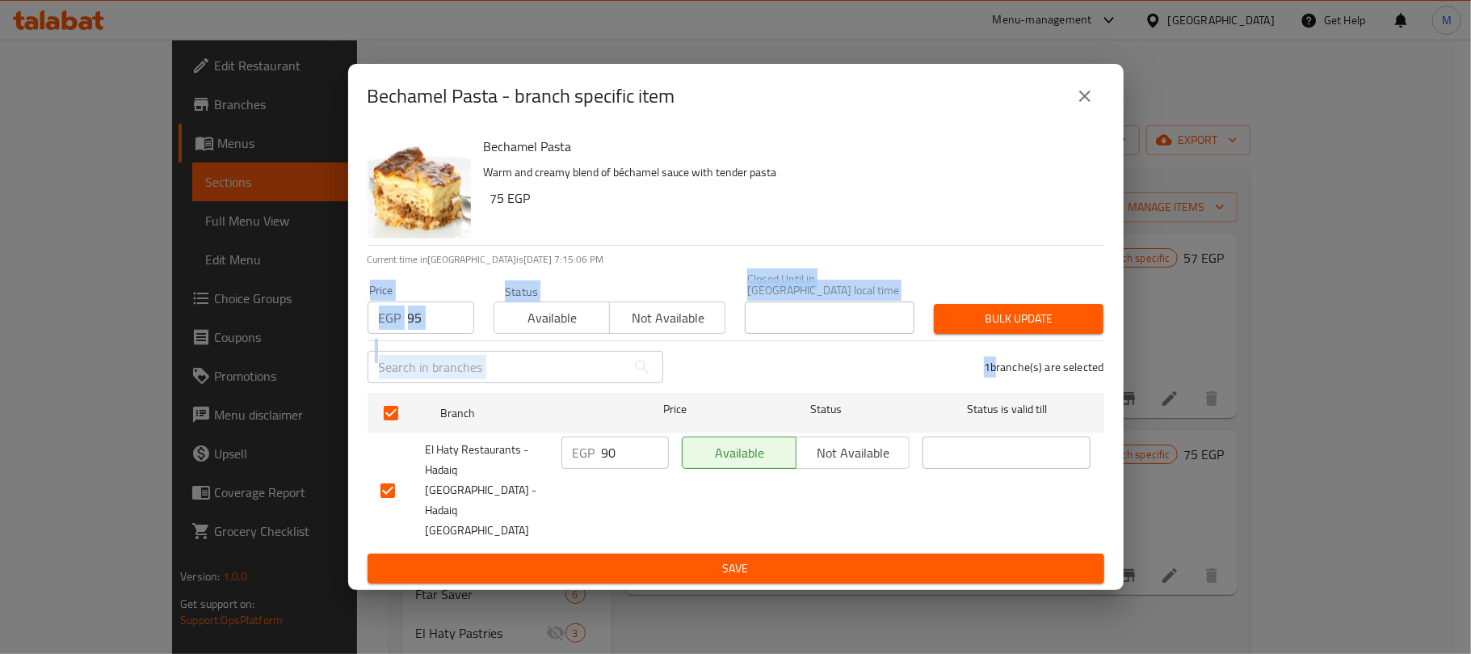
click at [990, 349] on div "Bechamel Pasta Warm and creamy blend of béchamel sauce with tender pasta 75 EGP…" at bounding box center [736, 358] width 776 height 461
click at [986, 329] on span "Bulk update" at bounding box center [1019, 319] width 144 height 20
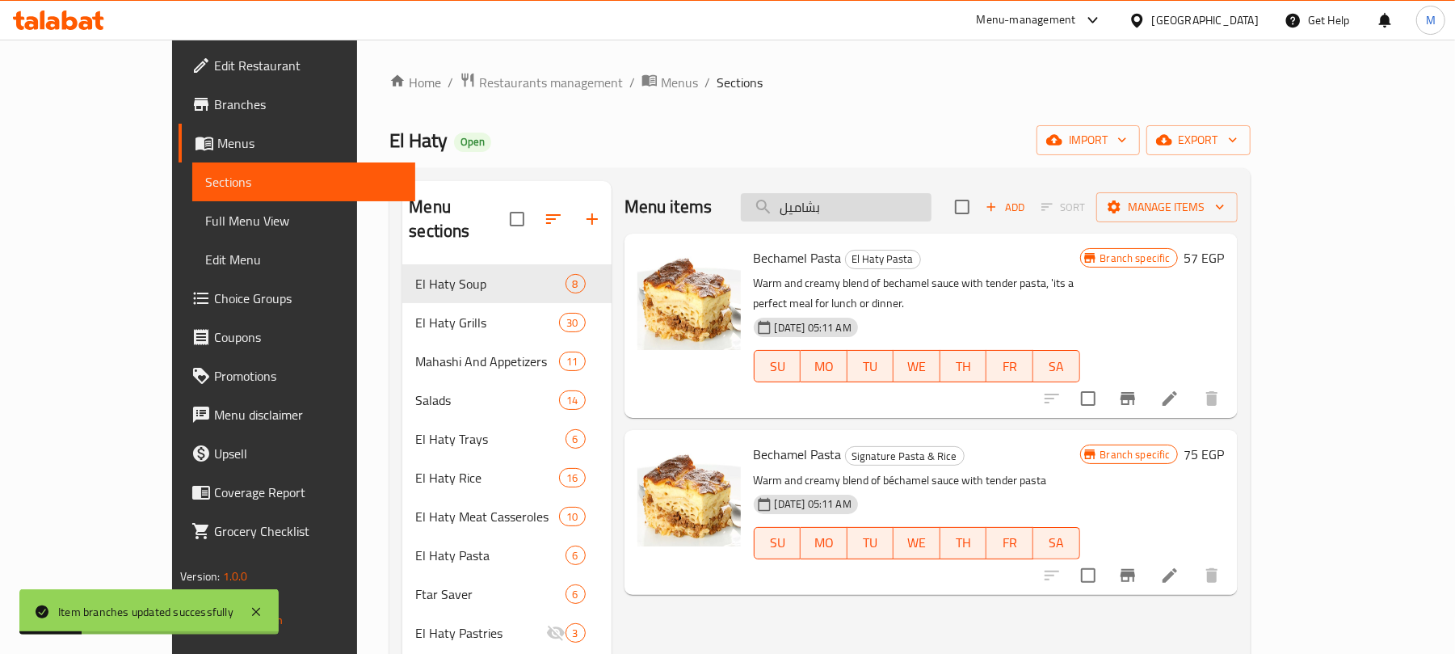
click at [932, 218] on input "بشاميل" at bounding box center [836, 207] width 191 height 28
paste input "رز بالخلطة"
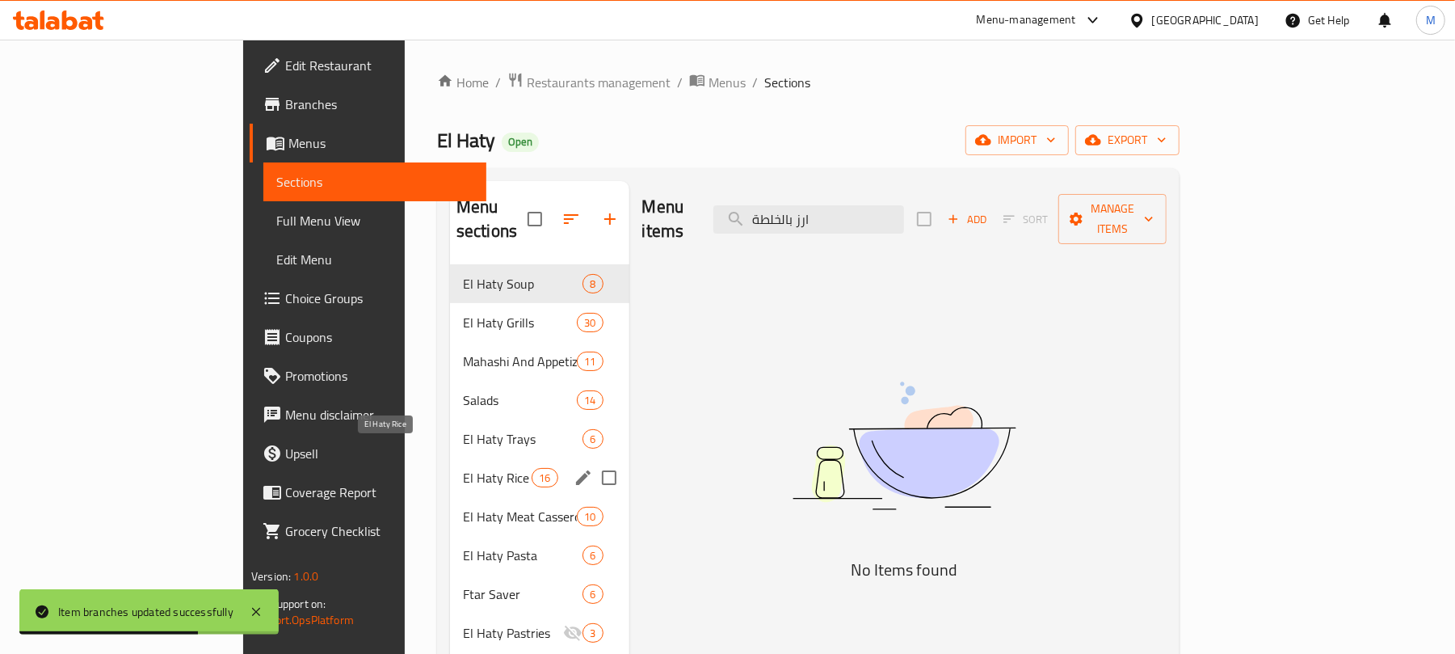
click at [463, 468] on span "El Haty Rice" at bounding box center [497, 477] width 69 height 19
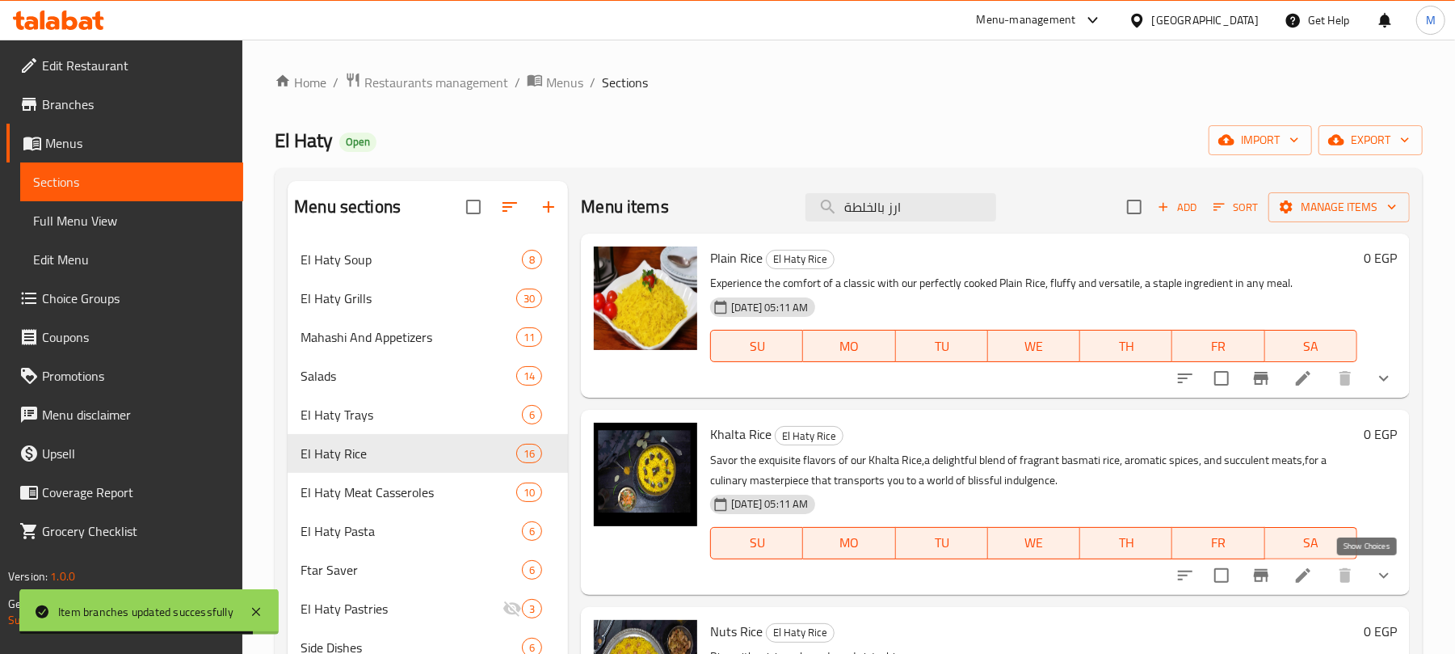
click at [1374, 577] on icon "show more" at bounding box center [1383, 575] width 19 height 19
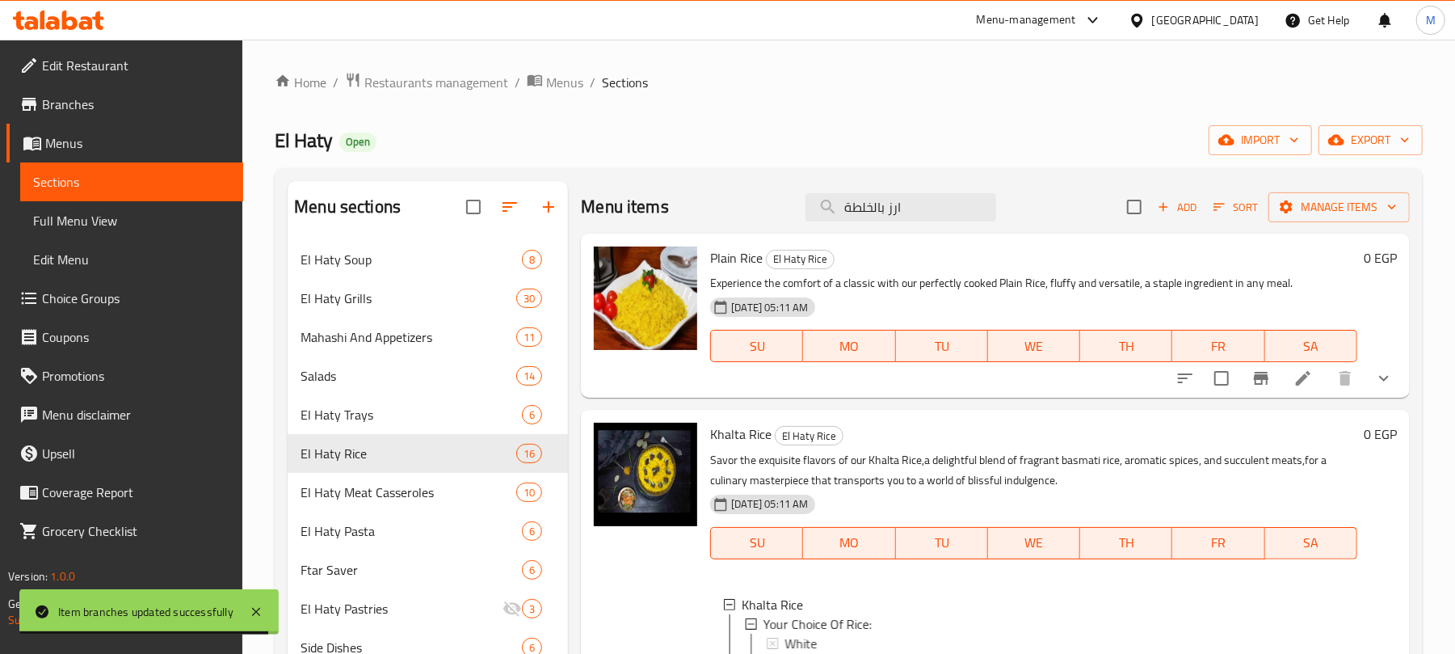
scroll to position [107, 0]
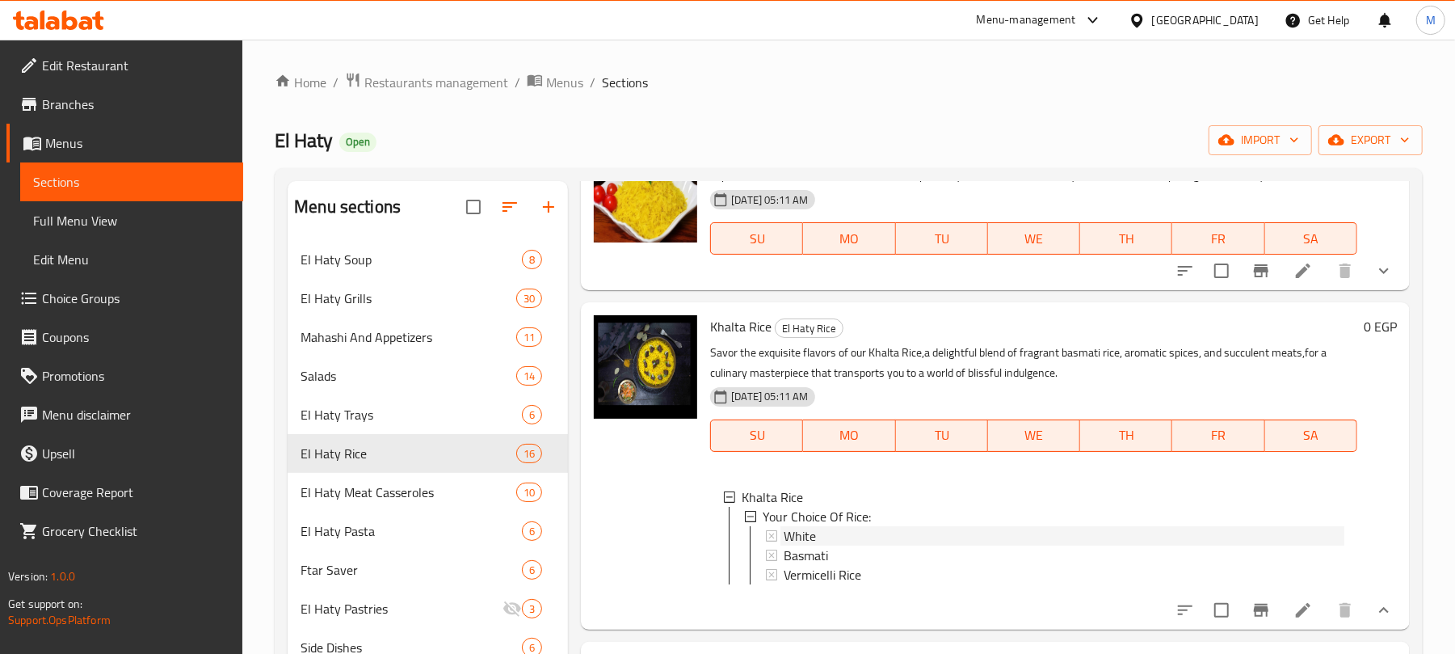
click at [808, 531] on span "White" at bounding box center [800, 535] width 32 height 19
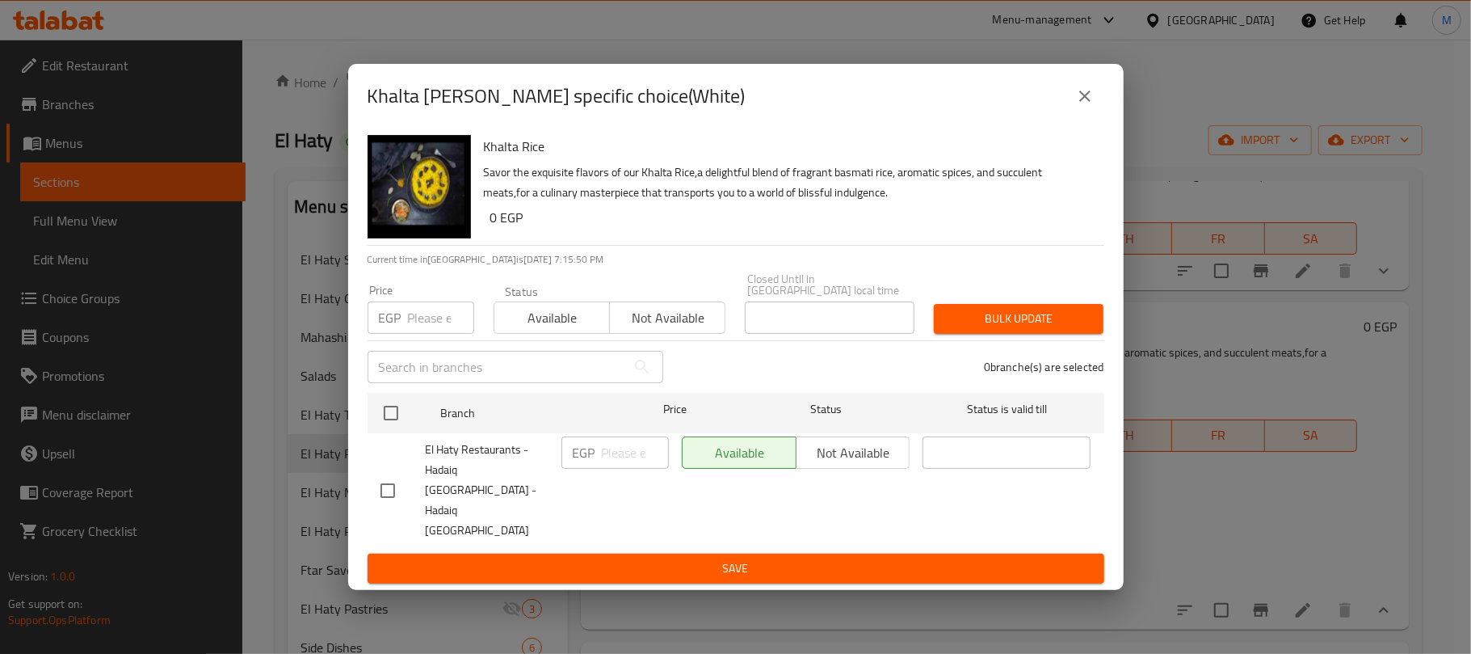
click at [1087, 106] on icon "close" at bounding box center [1084, 95] width 19 height 19
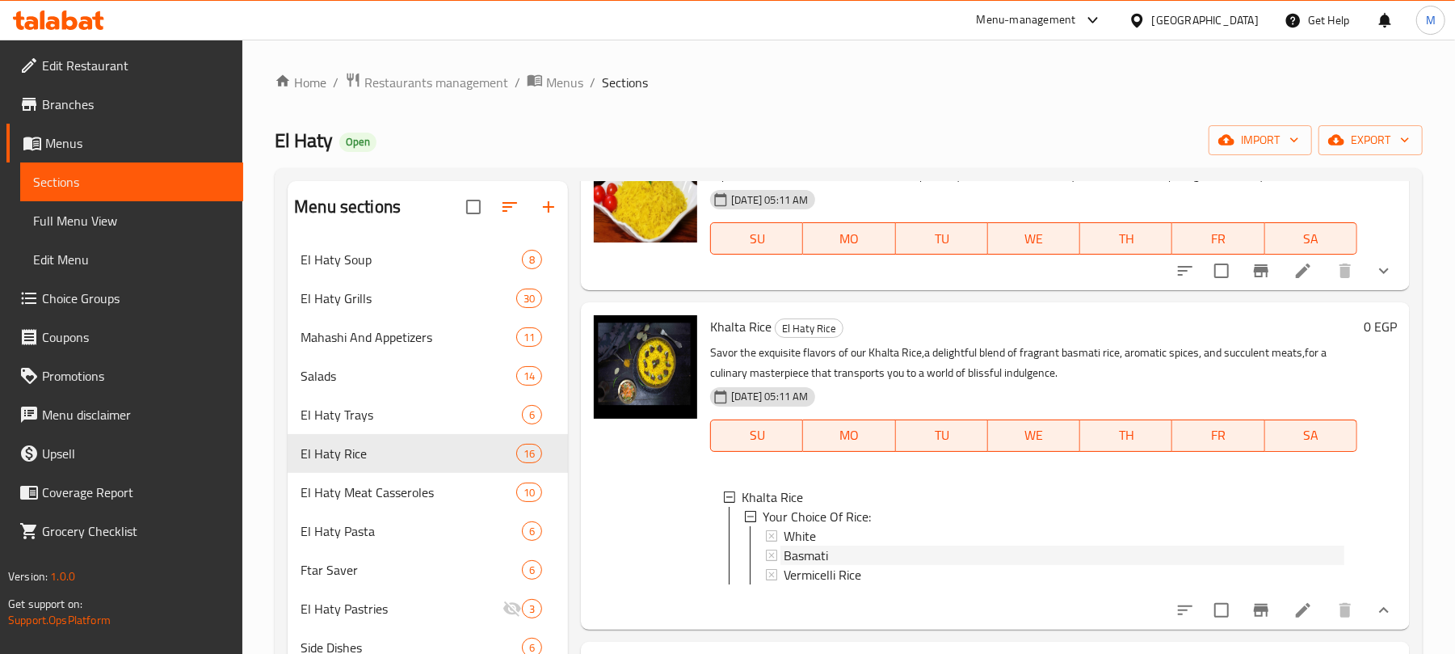
click at [857, 554] on div "Basmati" at bounding box center [1064, 554] width 561 height 19
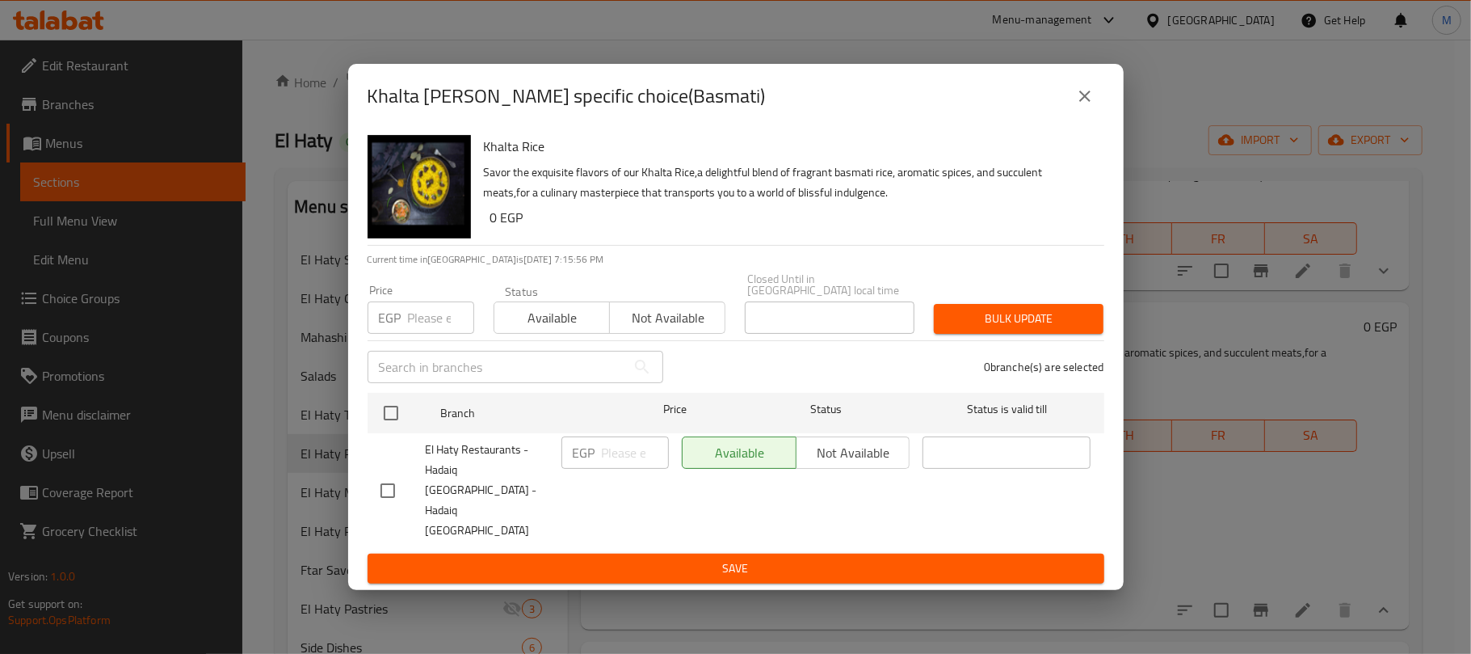
click at [1083, 106] on icon "close" at bounding box center [1084, 95] width 19 height 19
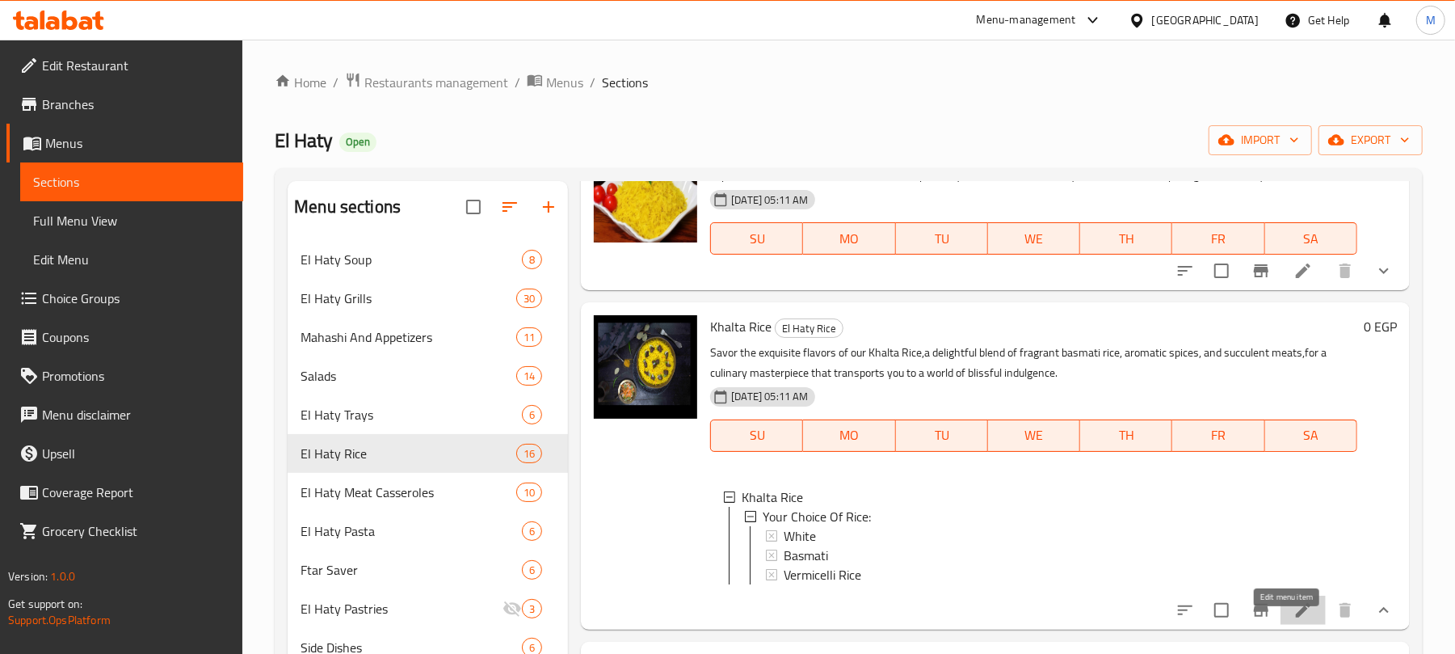
click at [1293, 620] on icon at bounding box center [1302, 609] width 19 height 19
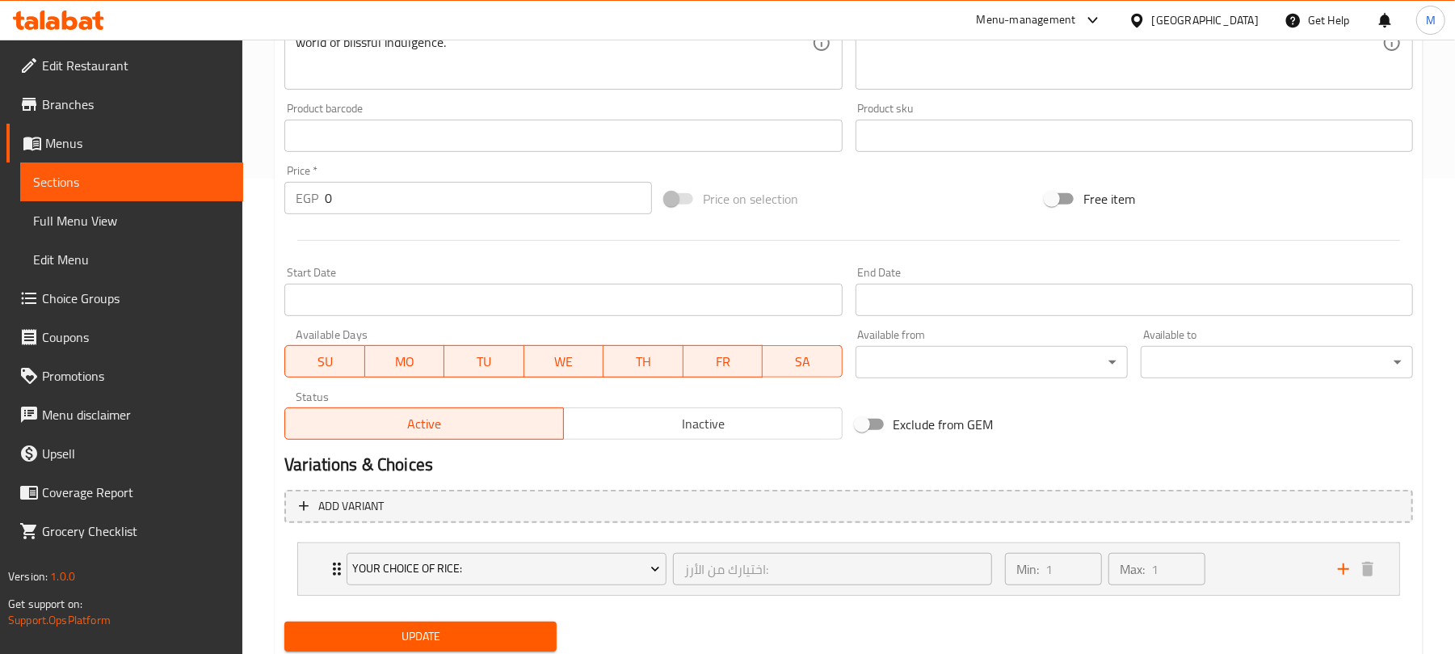
scroll to position [528, 0]
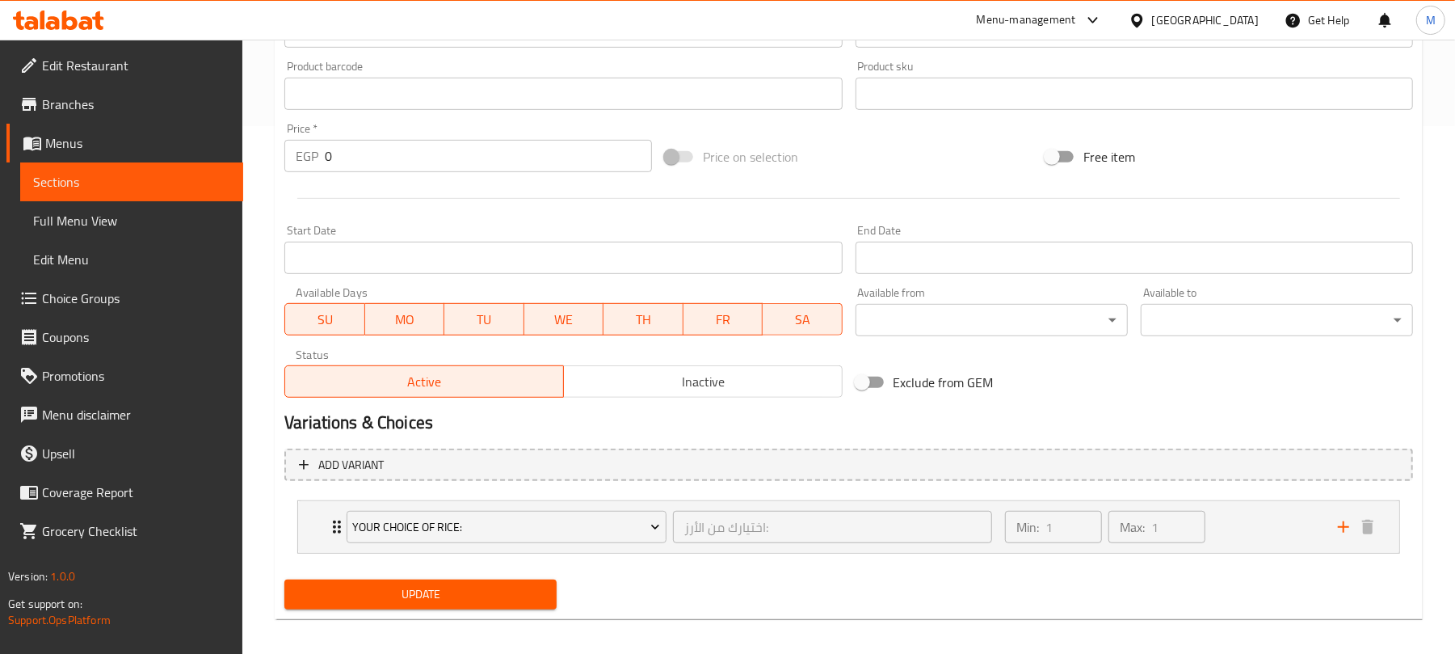
click at [292, 515] on li "Your Choice Of Rice: اختيارك من الأرز: ​ Min: 1 ​ Max: 1 ​ White (ID: 185055083…" at bounding box center [848, 527] width 1129 height 66
click at [308, 528] on div "Your Choice Of Rice: اختيارك من الأرز: ​ Min: 1 ​ Max: 1 ​" at bounding box center [848, 527] width 1101 height 52
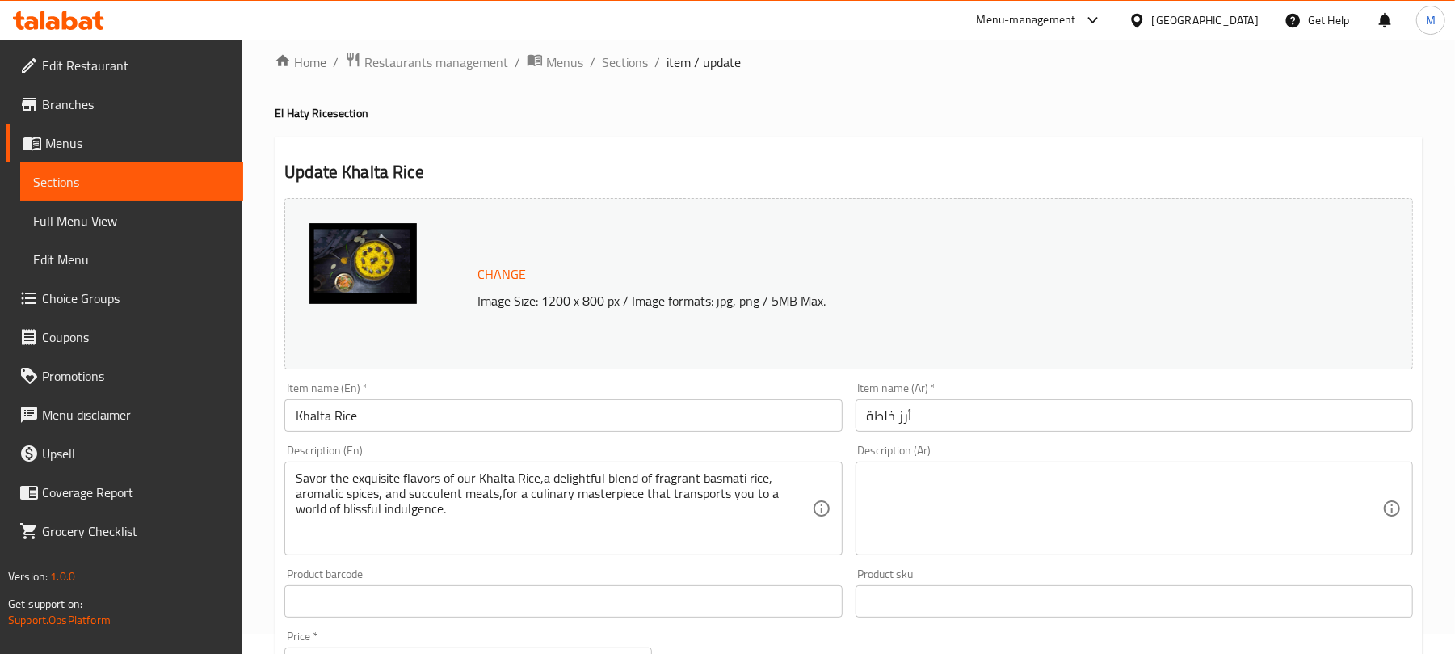
scroll to position [0, 0]
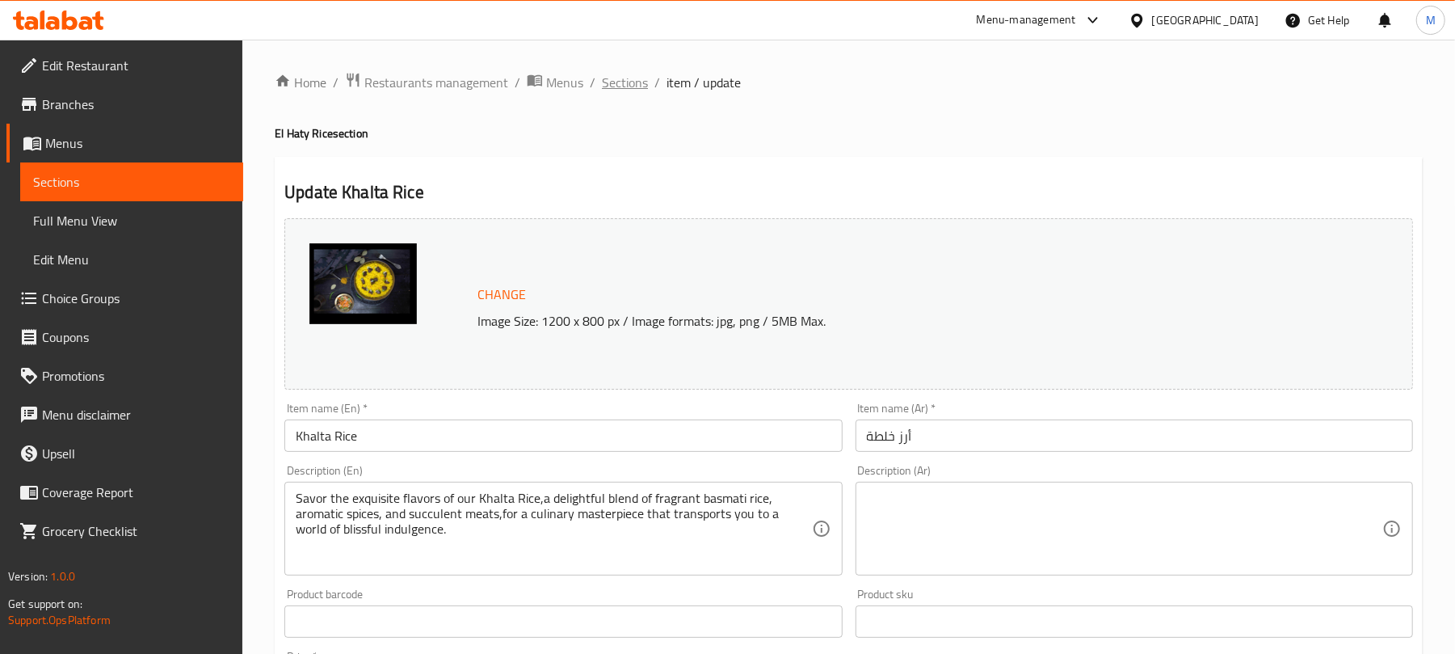
click at [637, 79] on span "Sections" at bounding box center [625, 82] width 46 height 19
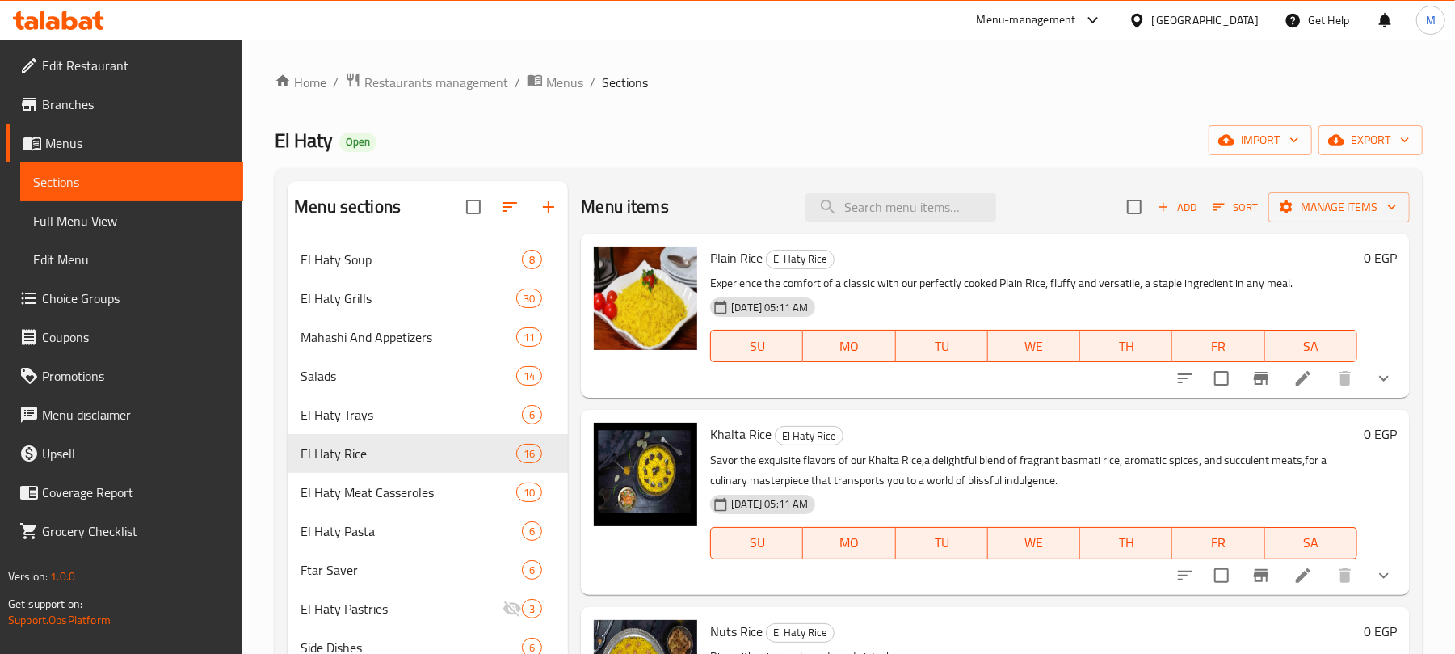
scroll to position [107, 0]
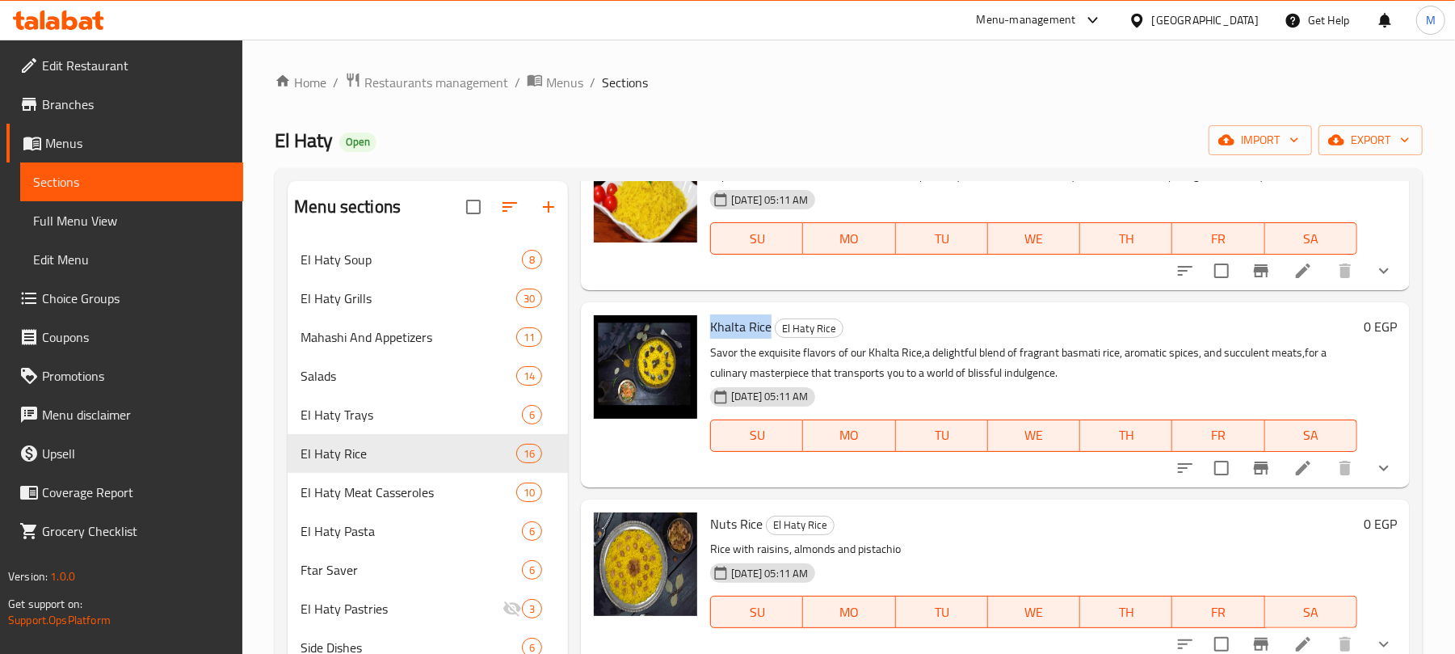
copy span "Khalta Rice"
drag, startPoint x: 712, startPoint y: 323, endPoint x: 769, endPoint y: 330, distance: 57.7
click at [769, 330] on span "Khalta Rice" at bounding box center [740, 326] width 61 height 24
click at [1377, 469] on icon "show more" at bounding box center [1383, 467] width 19 height 19
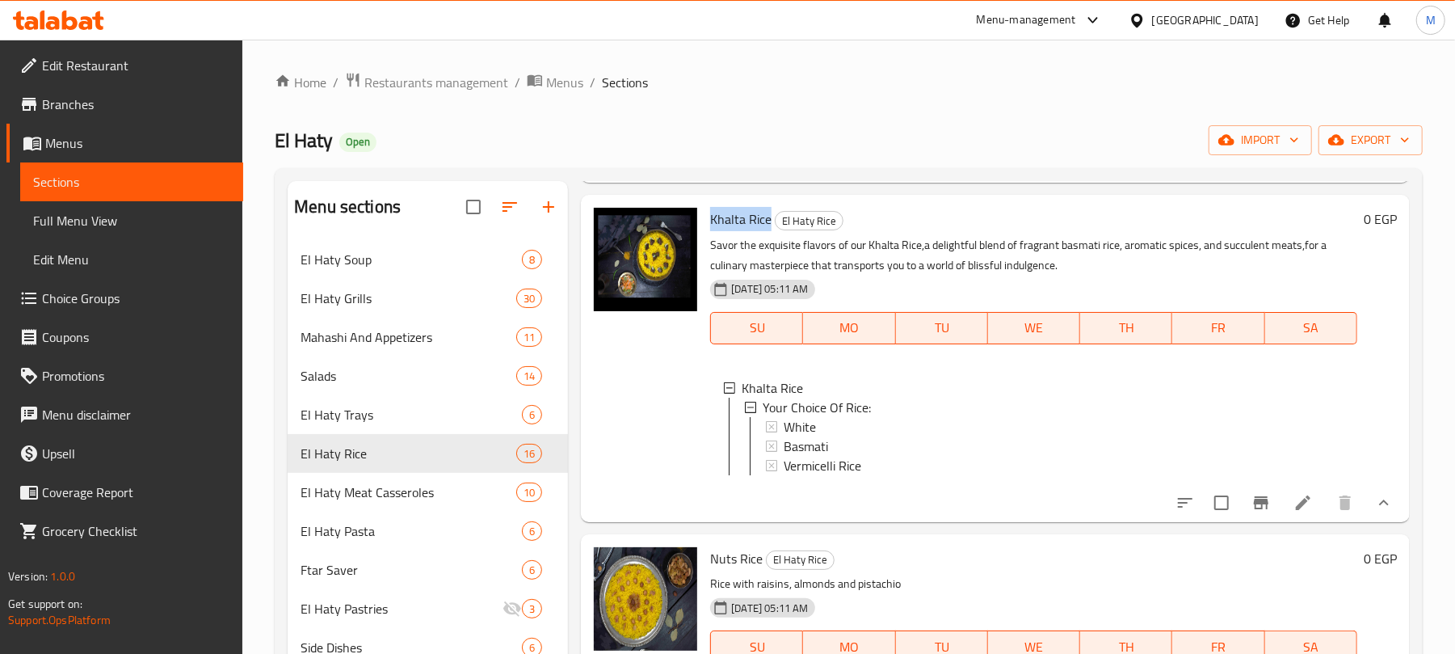
scroll to position [431, 0]
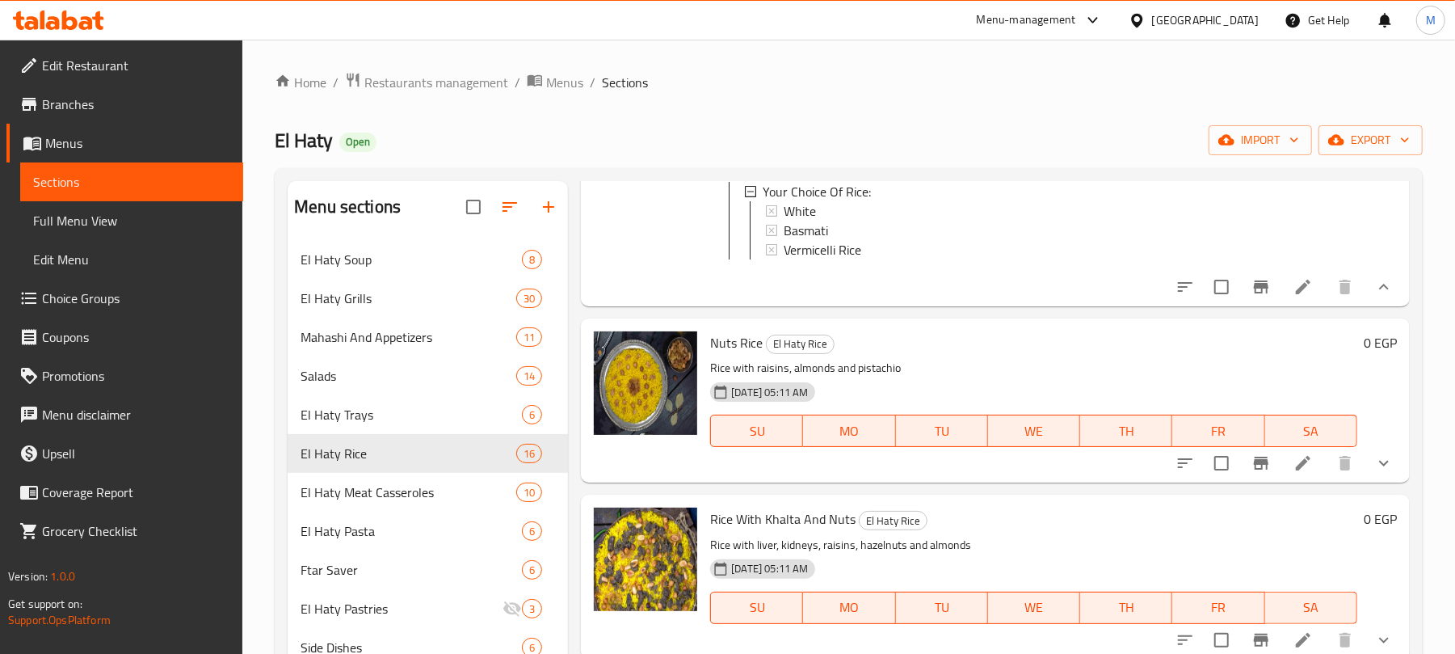
click at [1374, 473] on icon "show more" at bounding box center [1383, 462] width 19 height 19
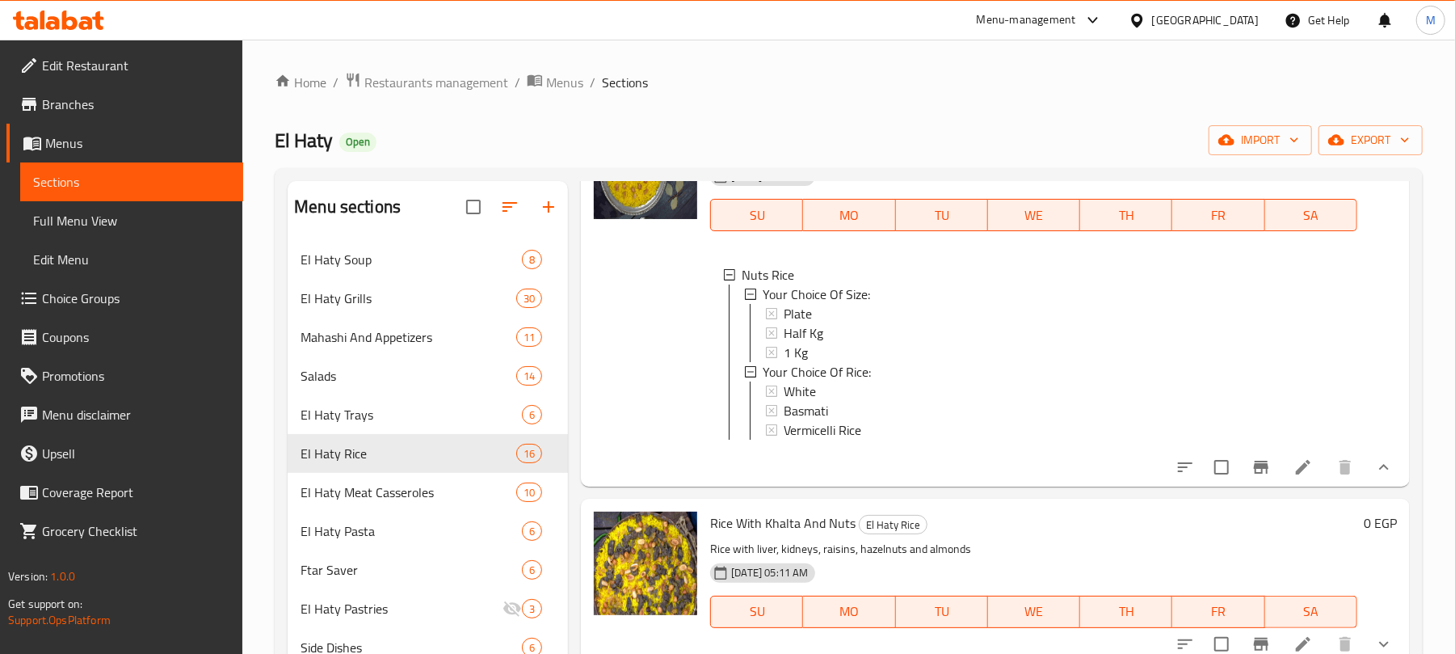
scroll to position [323, 0]
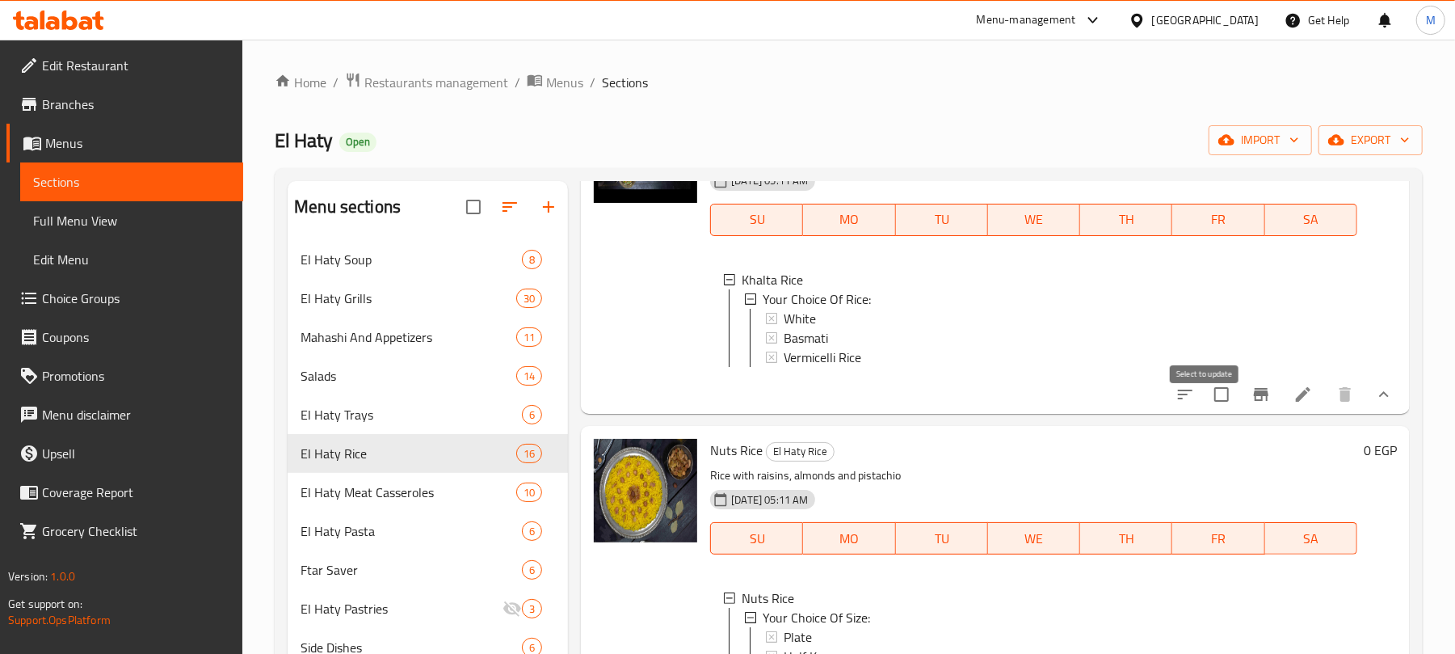
click at [1205, 409] on input "checkbox" at bounding box center [1222, 394] width 34 height 34
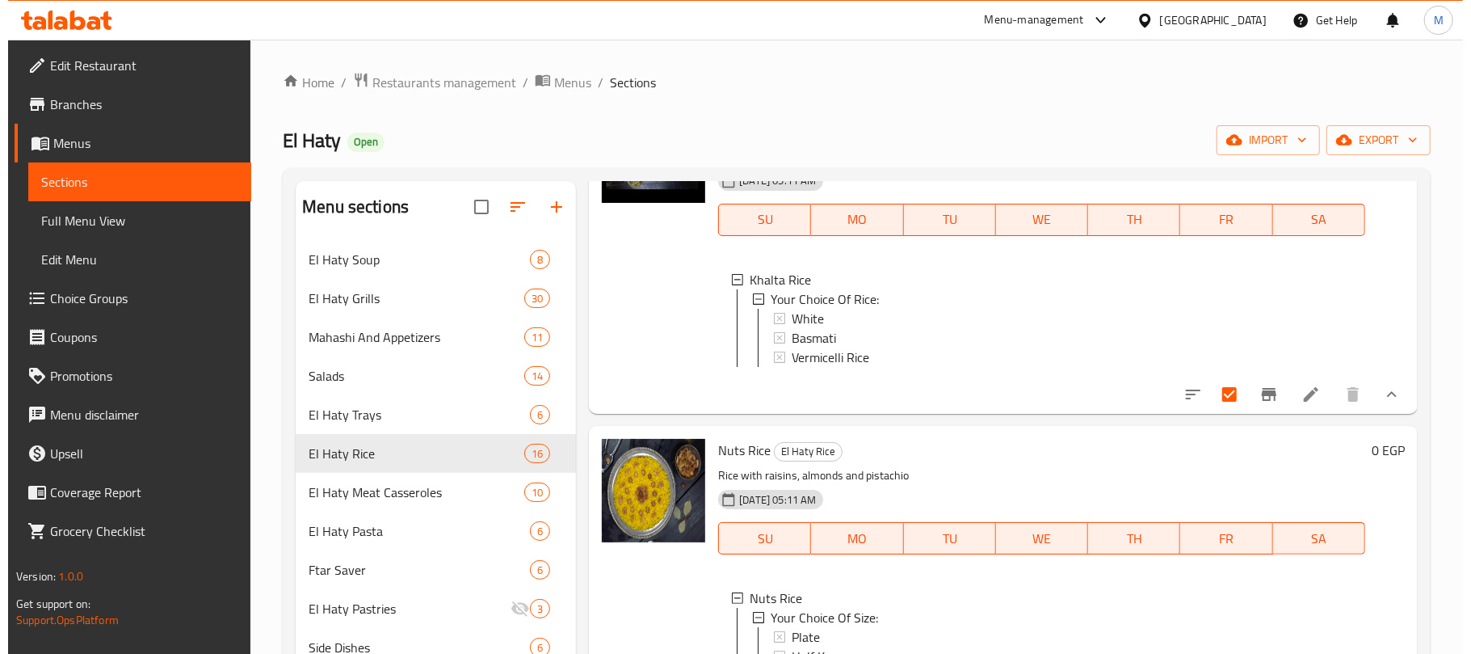
scroll to position [0, 0]
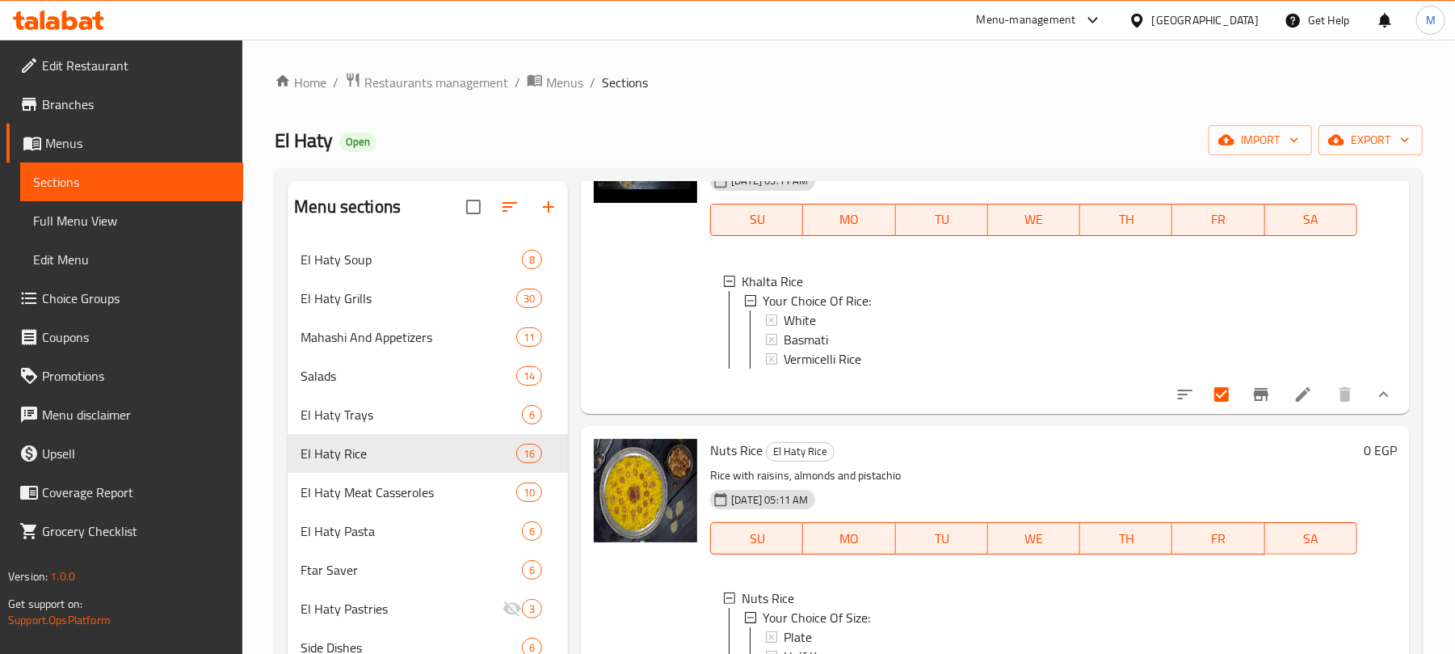
click at [1281, 409] on li at bounding box center [1303, 394] width 45 height 29
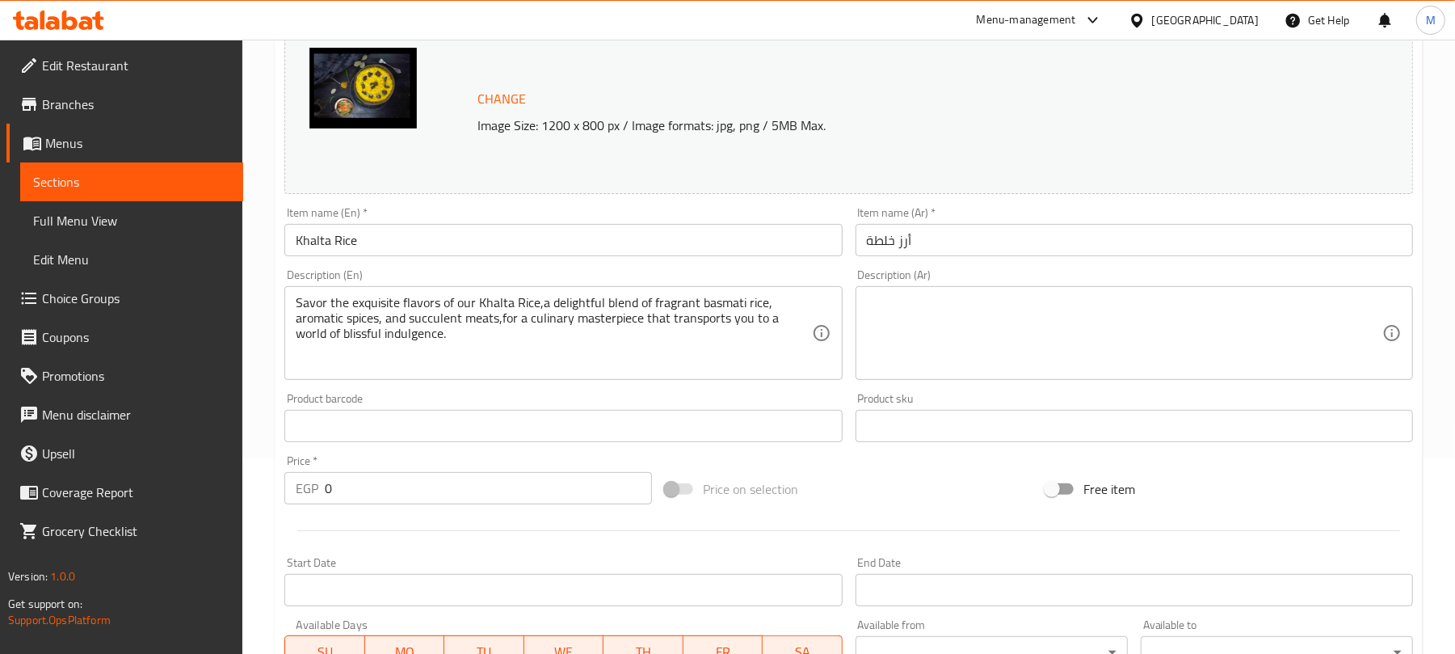
scroll to position [431, 0]
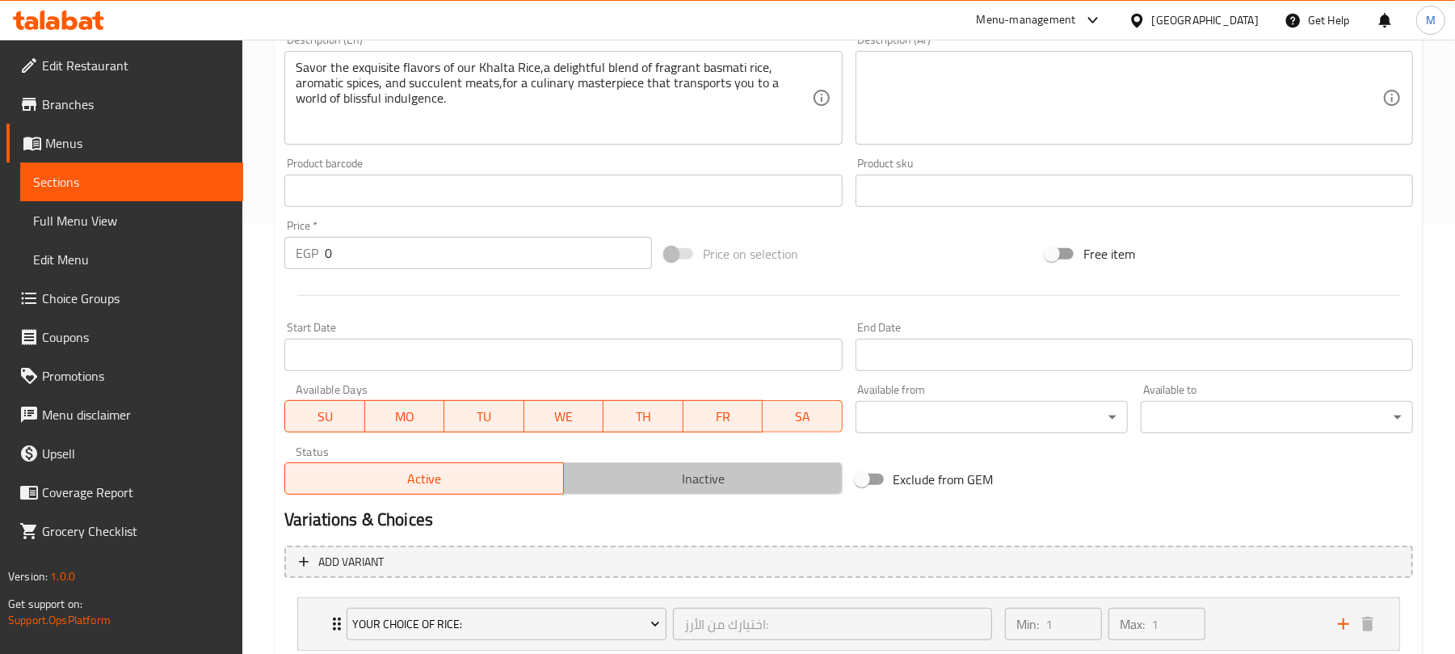
click at [776, 486] on span "Inactive" at bounding box center [703, 478] width 266 height 23
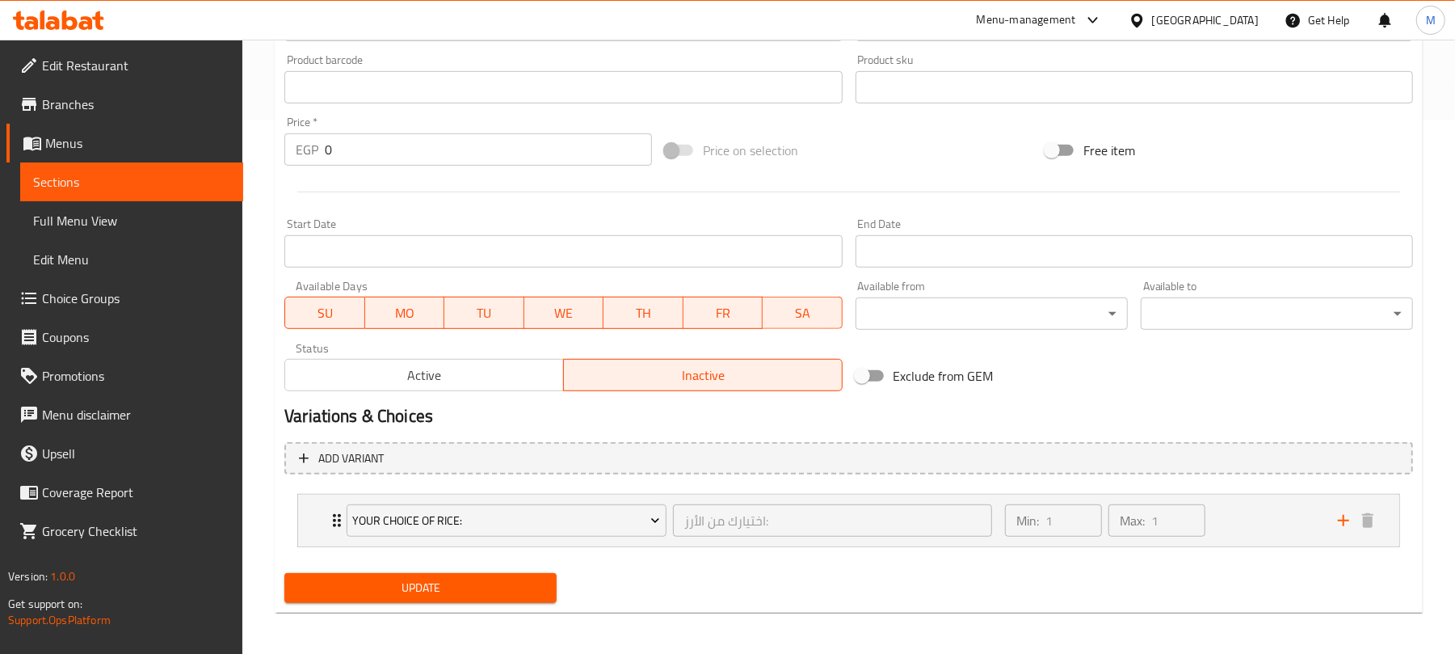
scroll to position [538, 0]
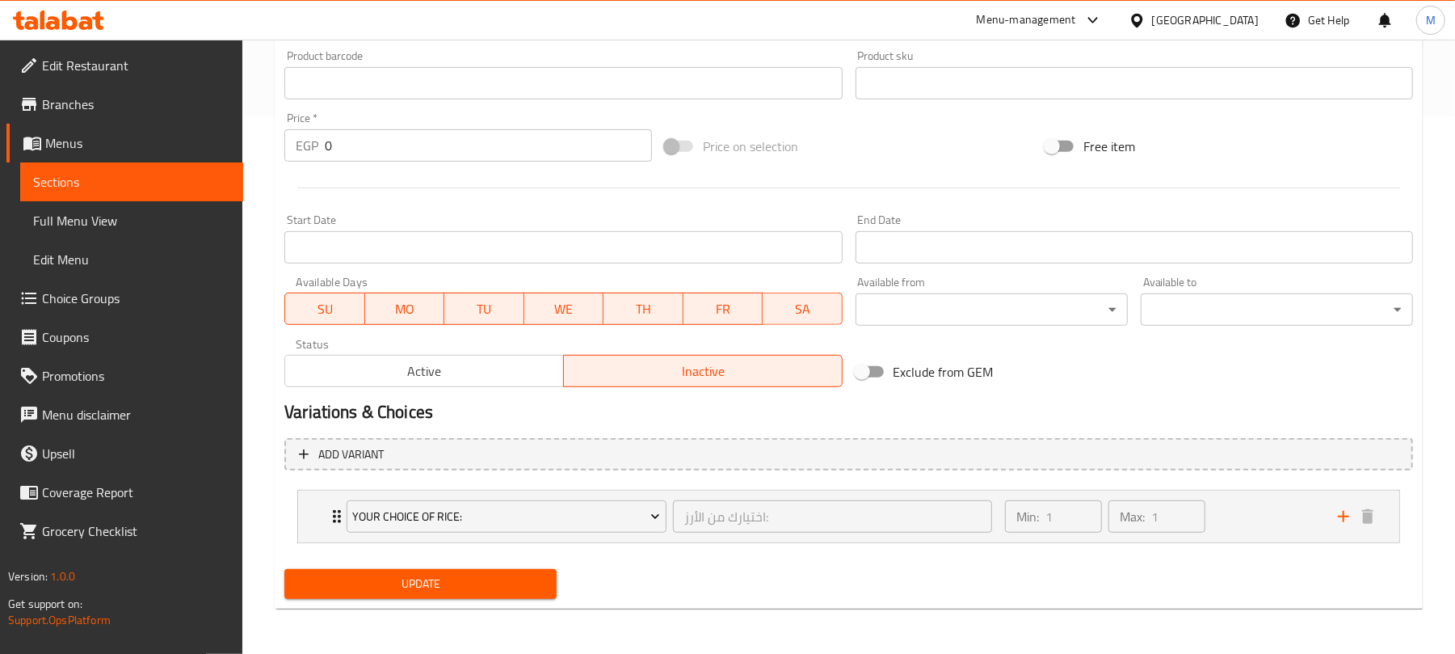
click at [540, 580] on span "Update" at bounding box center [420, 584] width 246 height 20
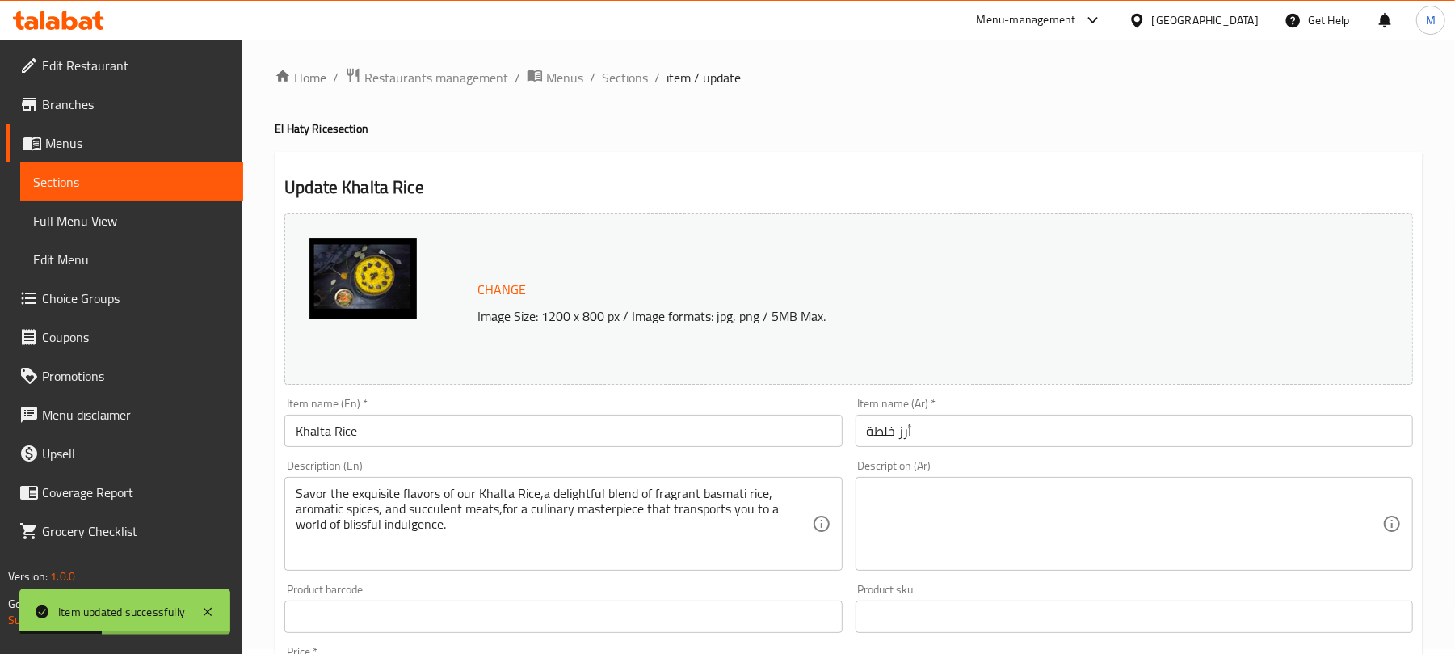
scroll to position [0, 0]
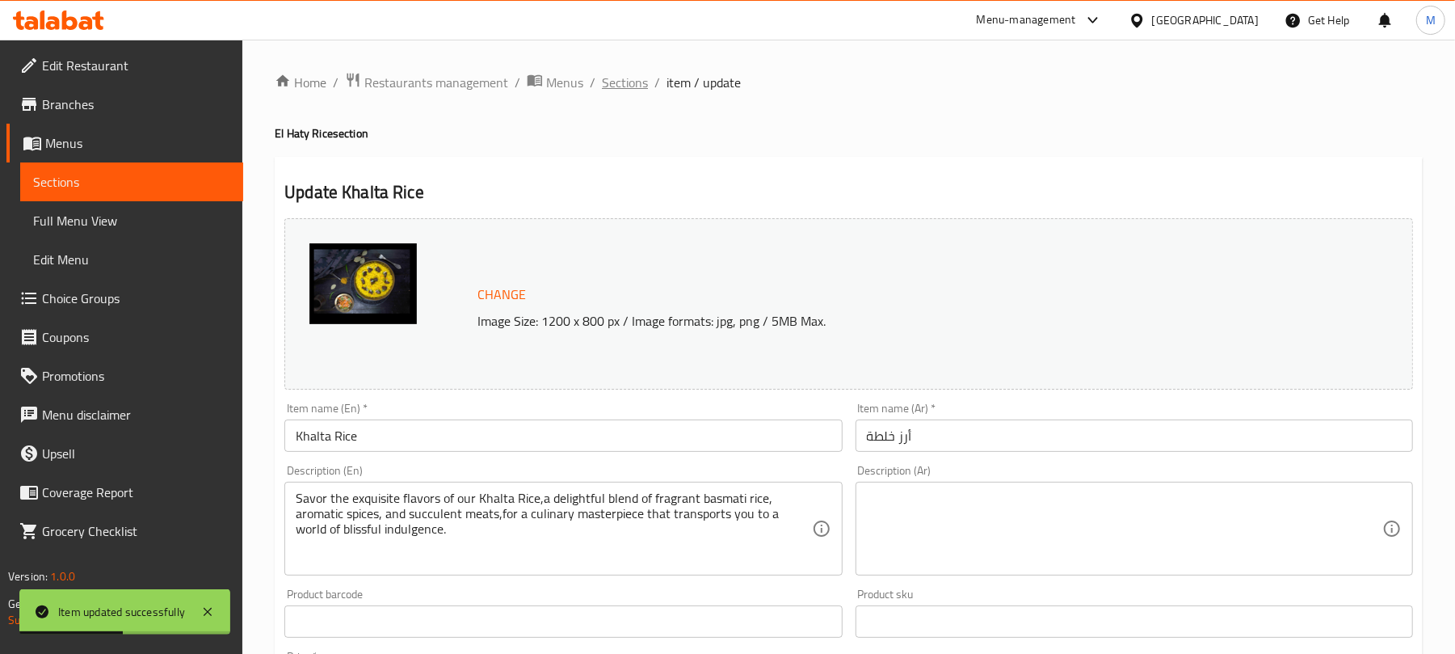
click at [625, 84] on span "Sections" at bounding box center [625, 82] width 46 height 19
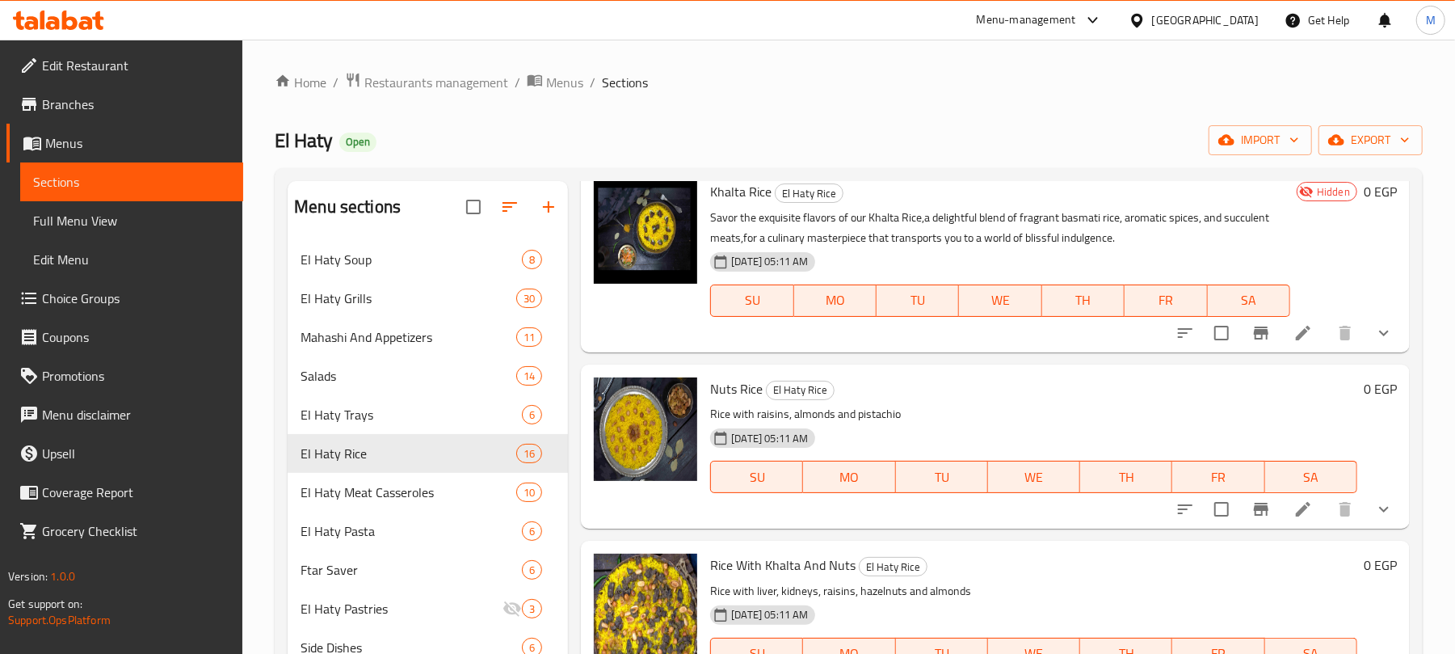
scroll to position [431, 0]
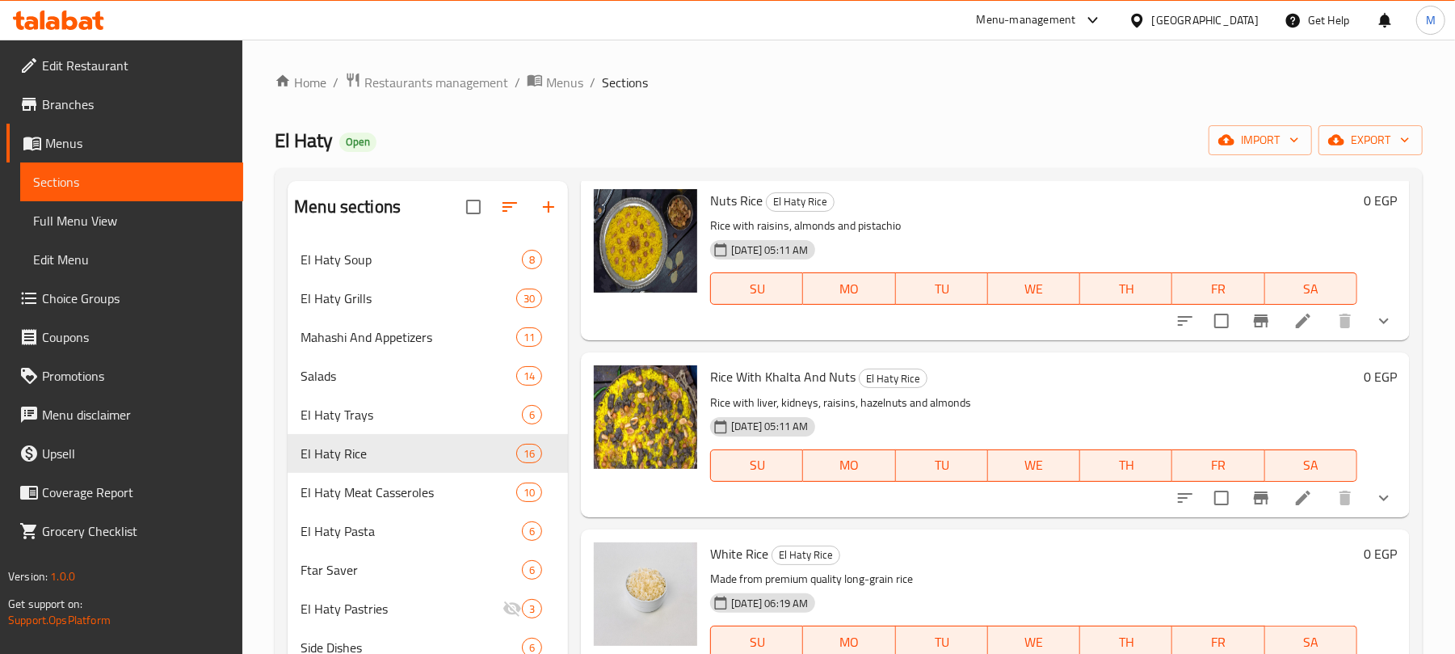
click at [1374, 321] on icon "show more" at bounding box center [1383, 320] width 19 height 19
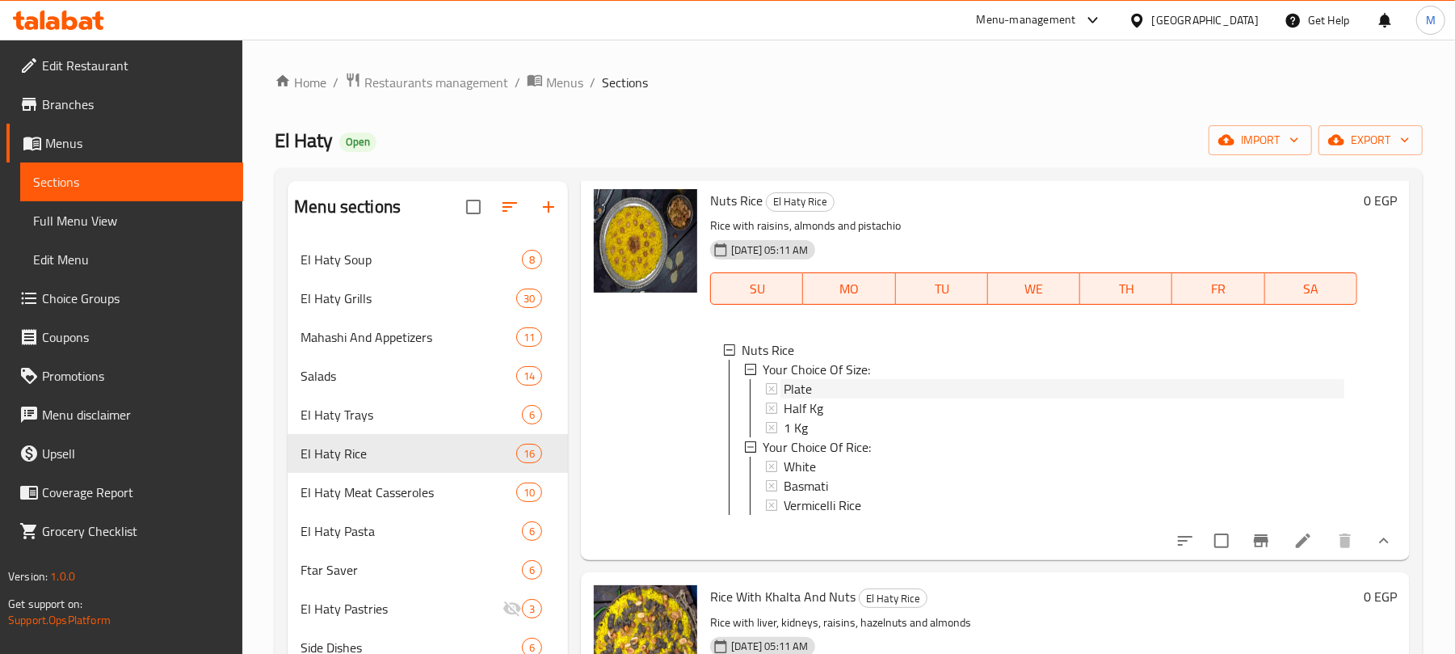
click at [811, 389] on span "Plate" at bounding box center [798, 388] width 28 height 19
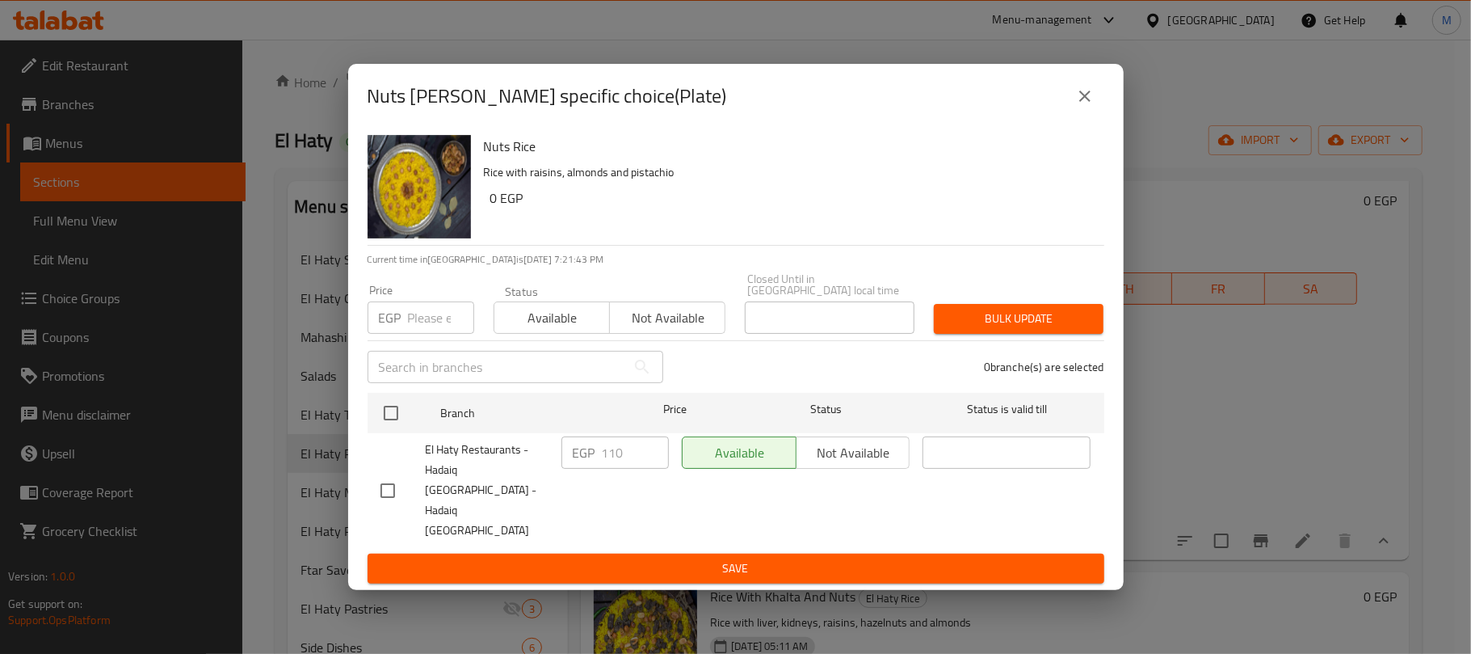
click at [1092, 106] on icon "close" at bounding box center [1084, 95] width 19 height 19
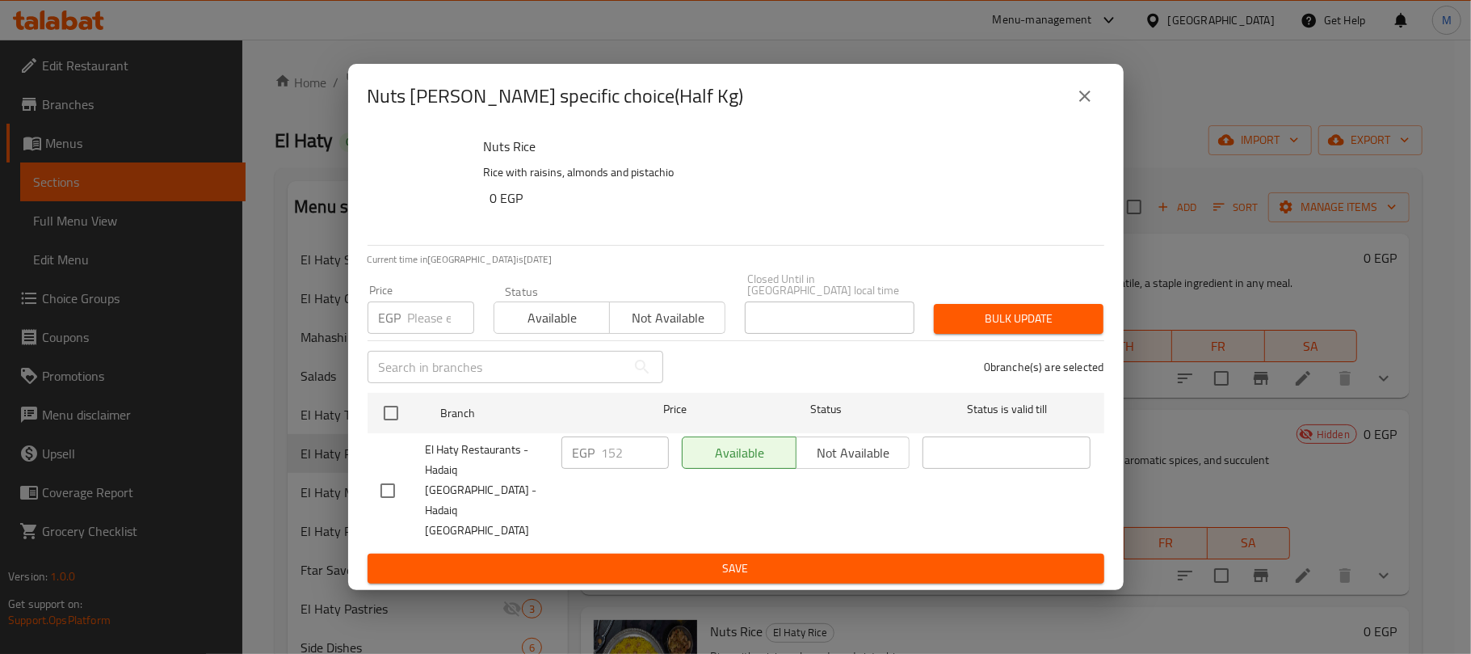
scroll to position [431, 0]
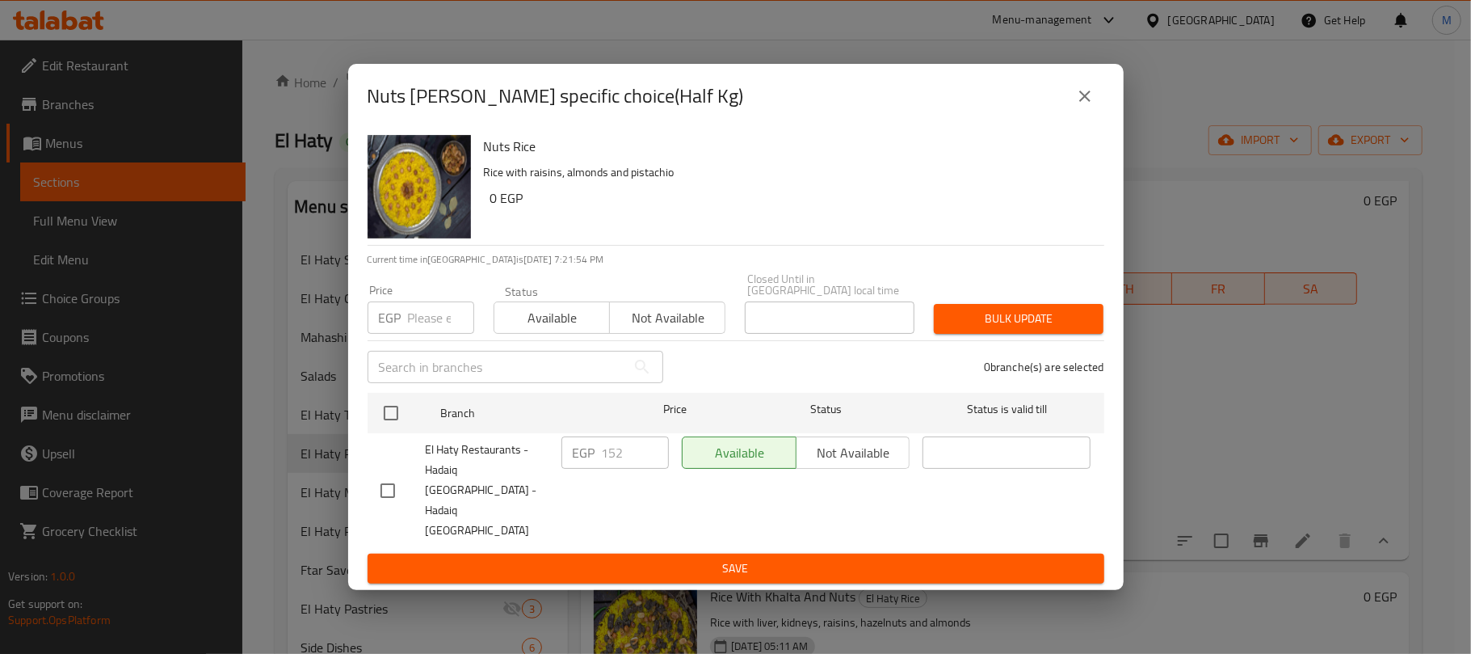
click at [1077, 106] on icon "close" at bounding box center [1084, 95] width 19 height 19
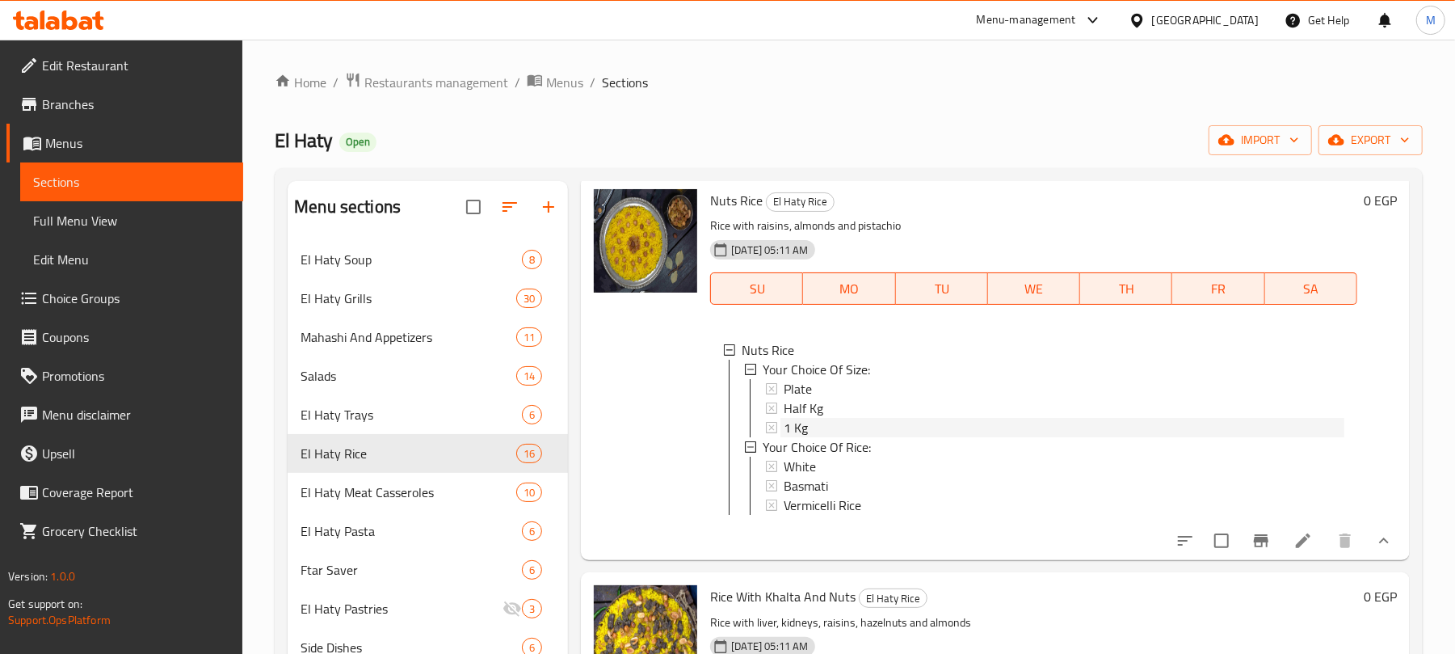
click at [802, 431] on span "1 Kg" at bounding box center [796, 427] width 24 height 19
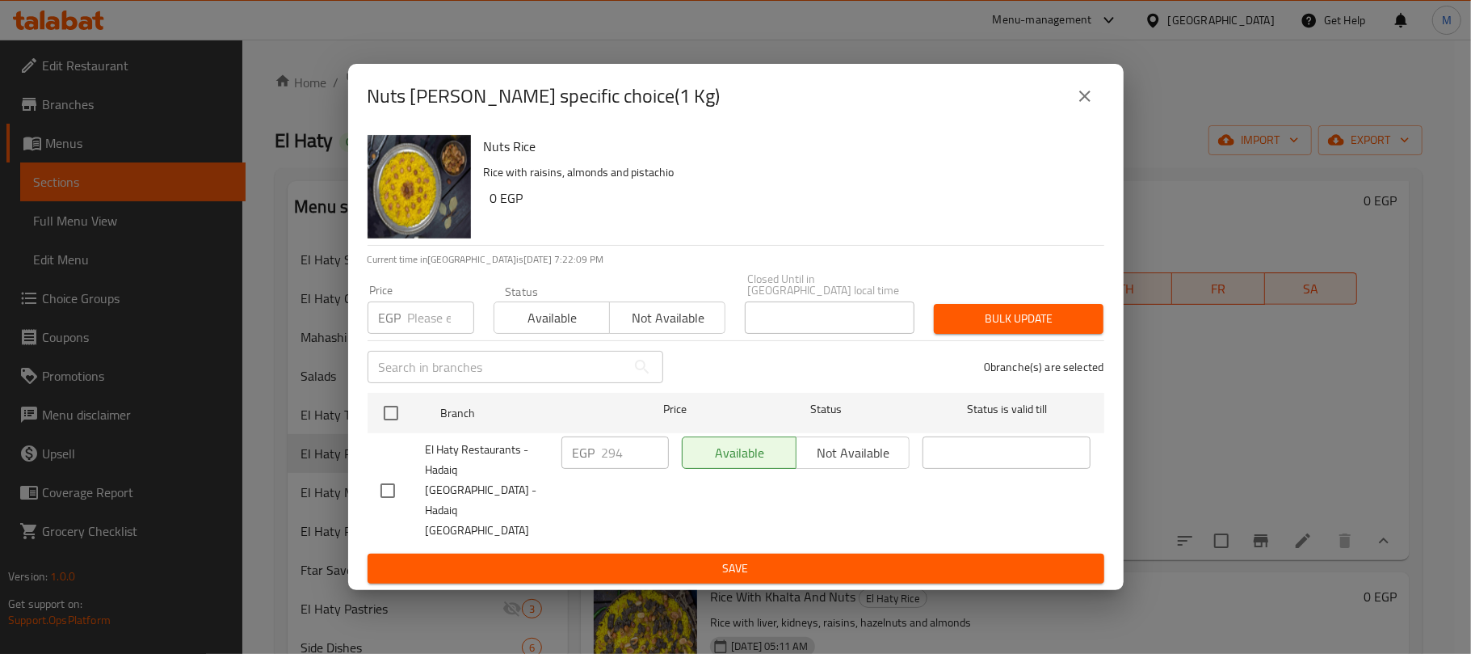
click at [436, 331] on input "number" at bounding box center [441, 317] width 66 height 32
paste input "295"
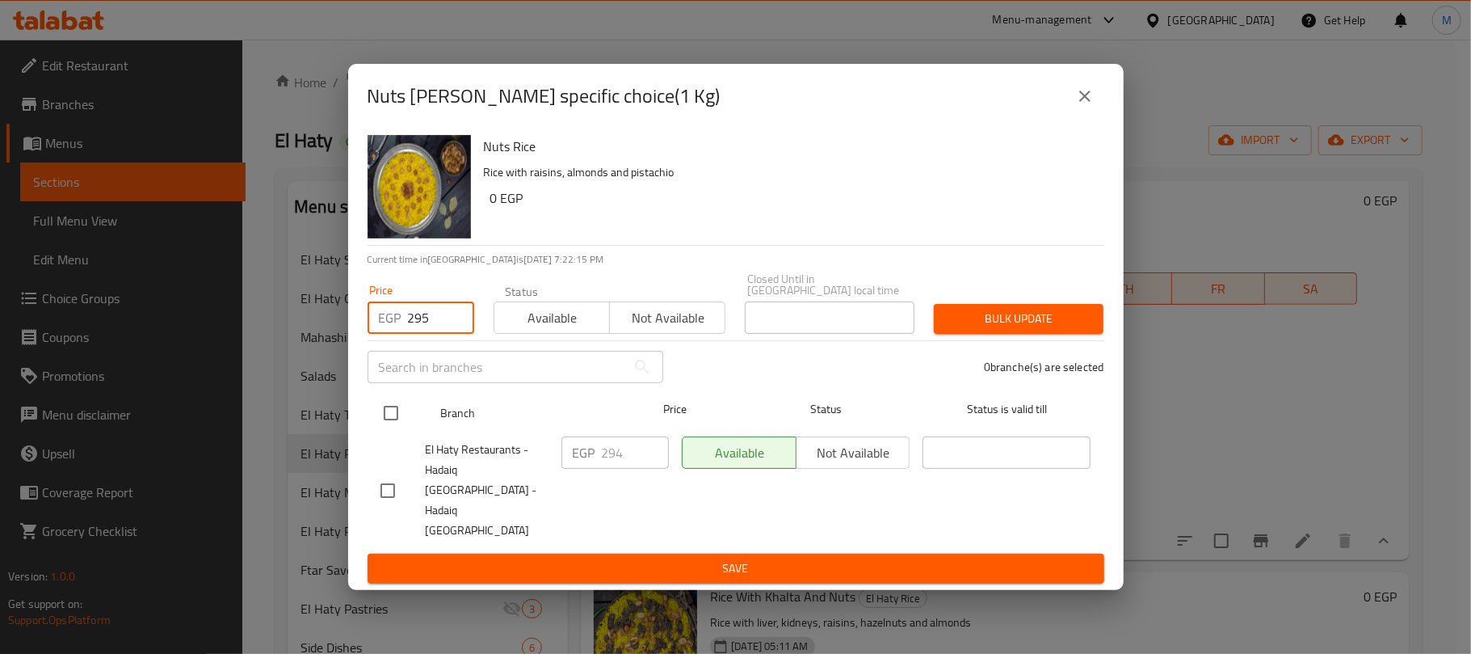
type input "295"
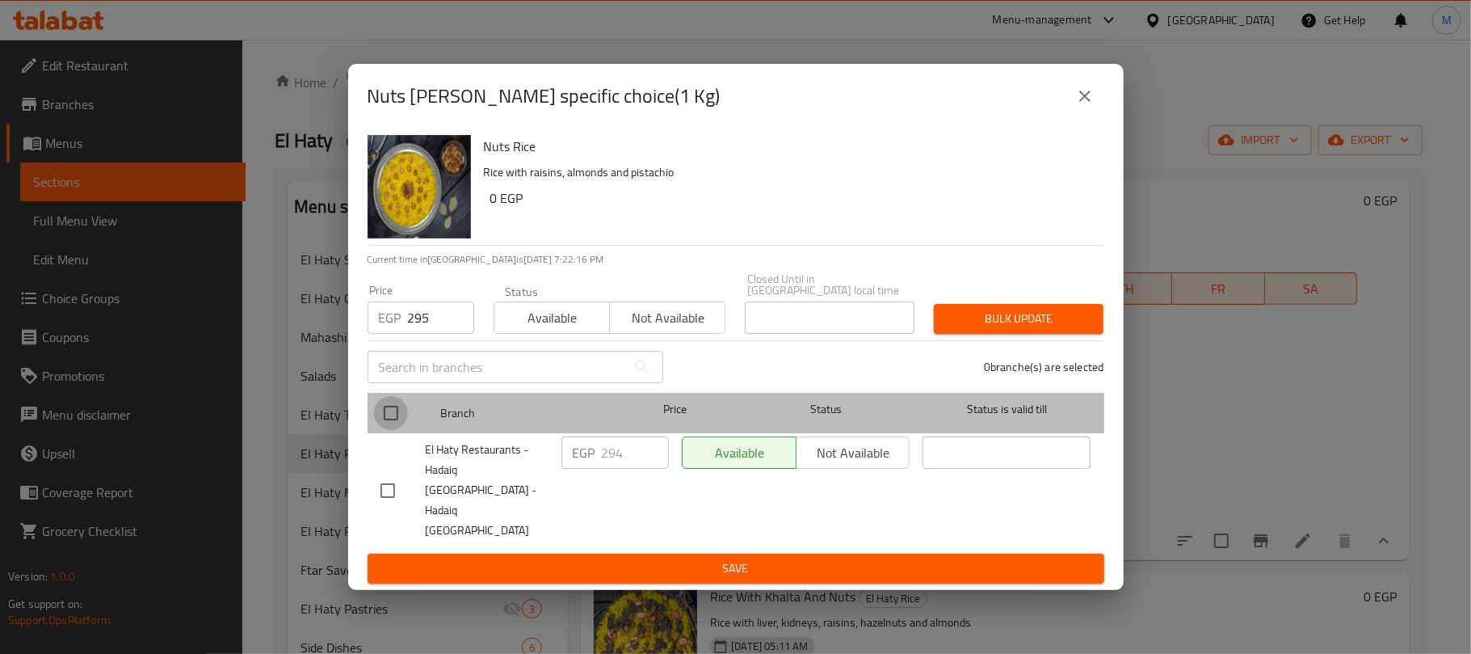
click at [389, 424] on input "checkbox" at bounding box center [391, 413] width 34 height 34
checkbox input "true"
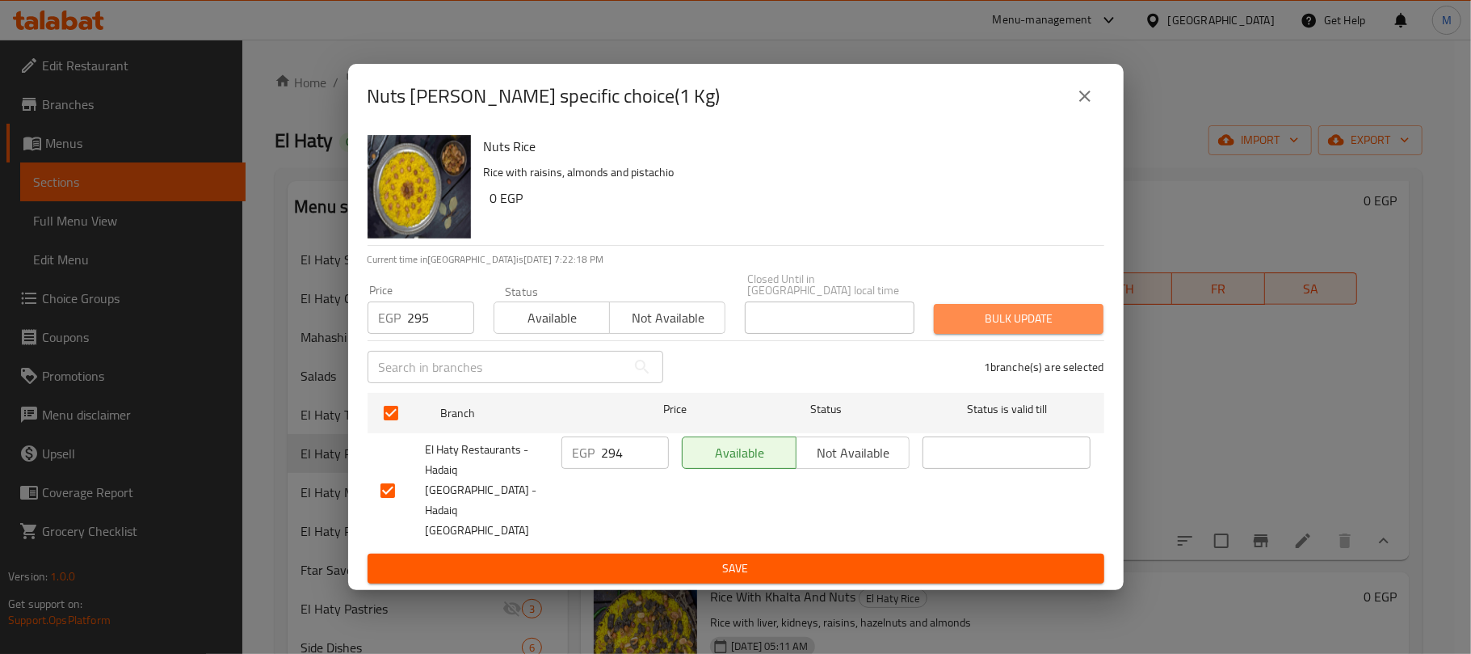
click at [969, 329] on span "Bulk update" at bounding box center [1019, 319] width 144 height 20
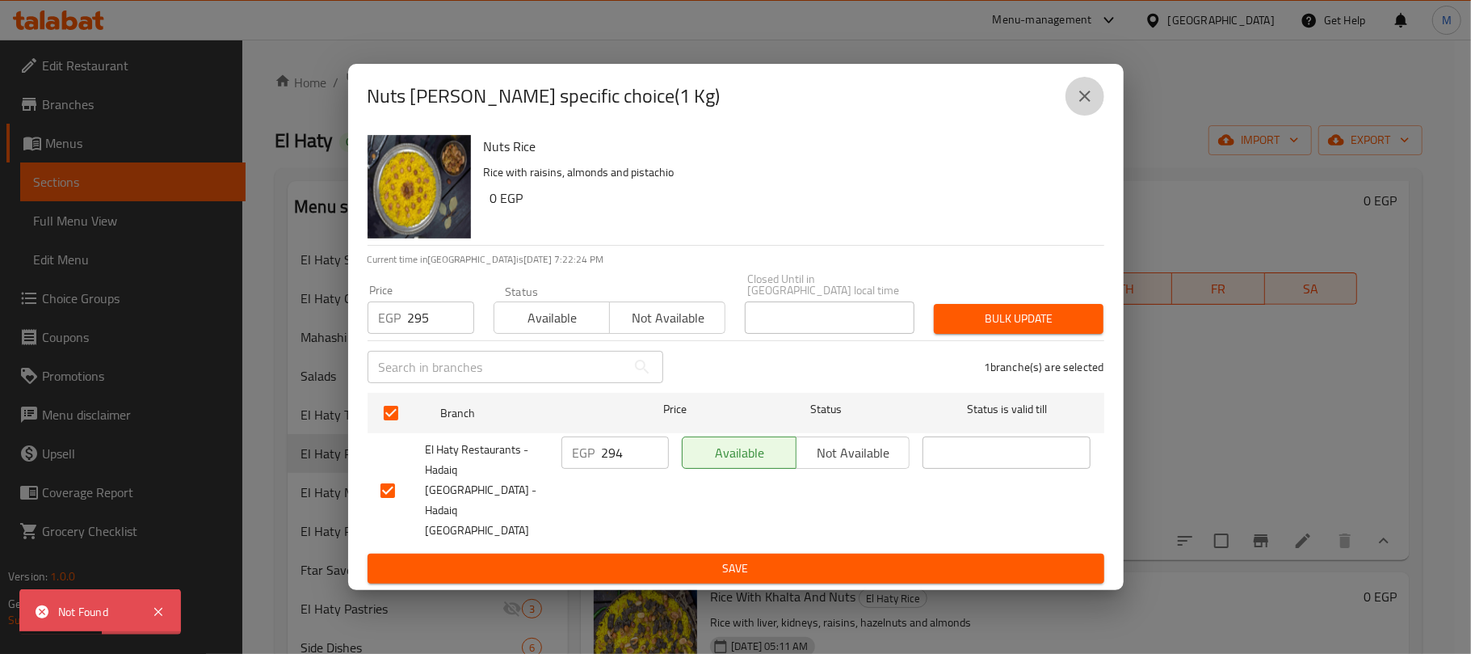
click at [1081, 102] on icon "close" at bounding box center [1084, 95] width 11 height 11
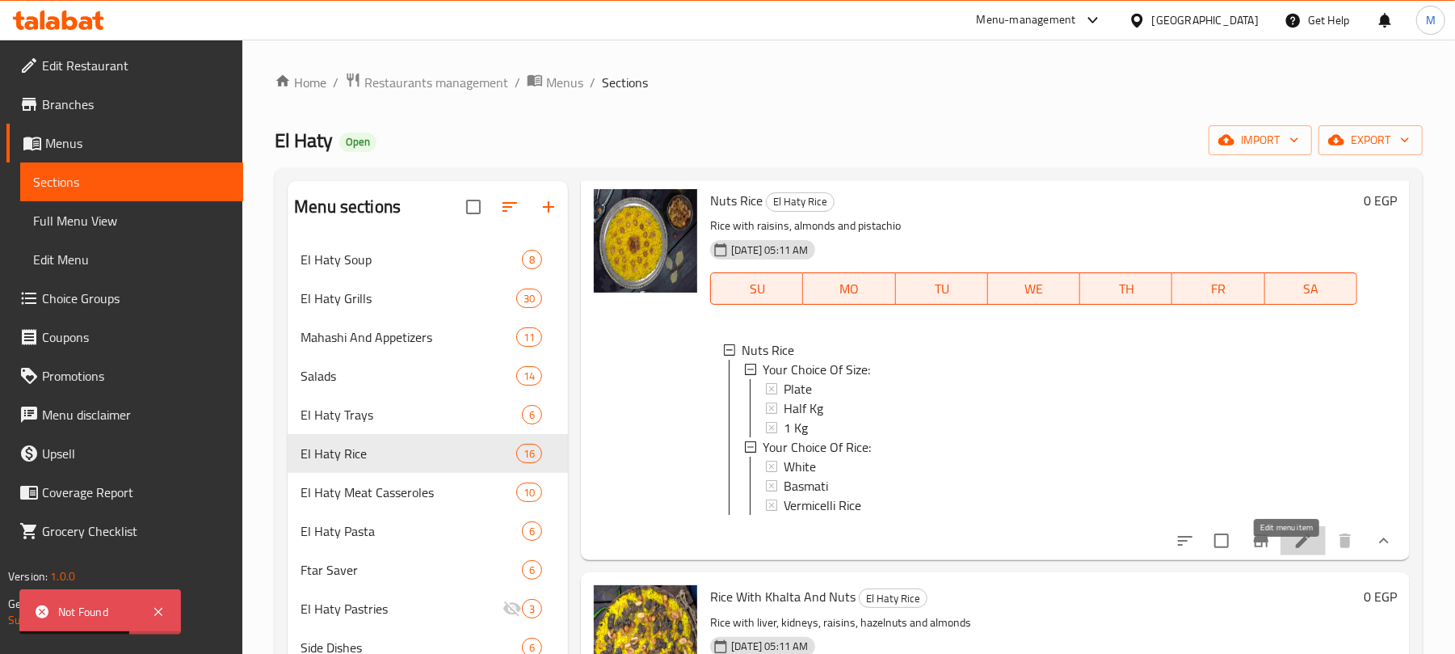
click at [1296, 548] on icon at bounding box center [1303, 540] width 15 height 15
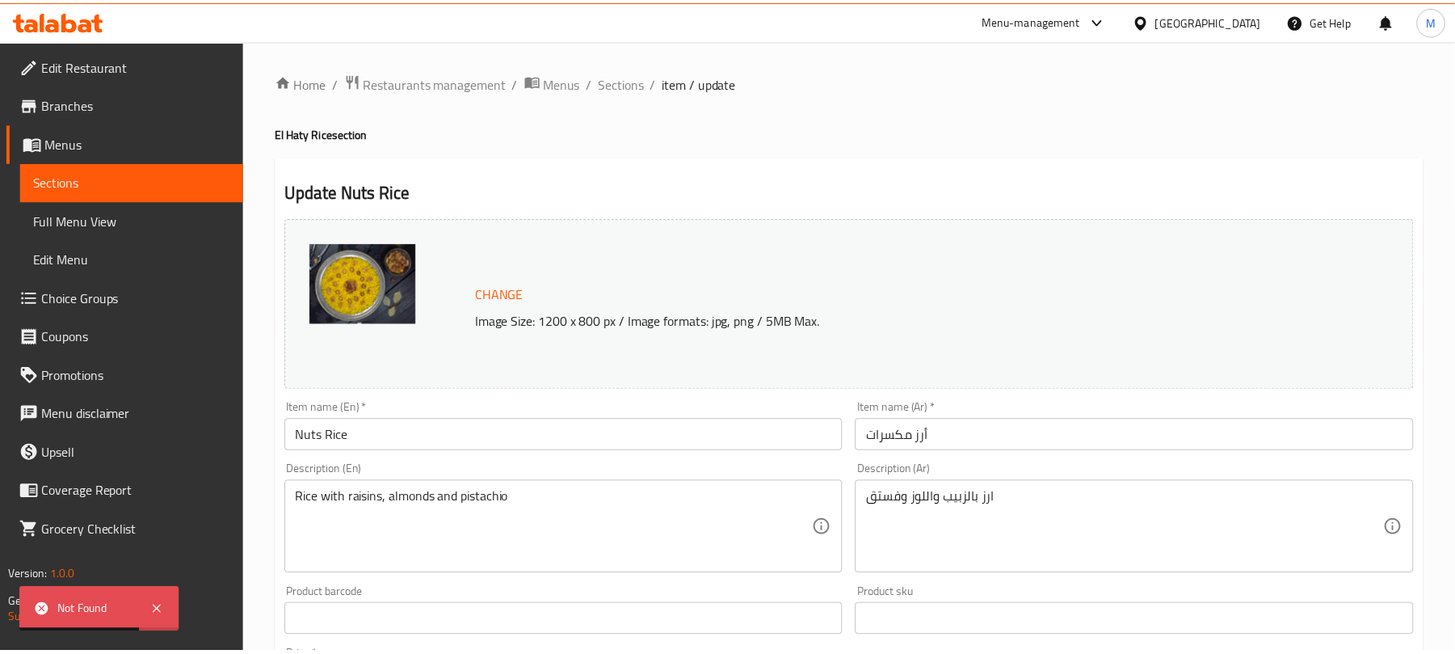
scroll to position [606, 0]
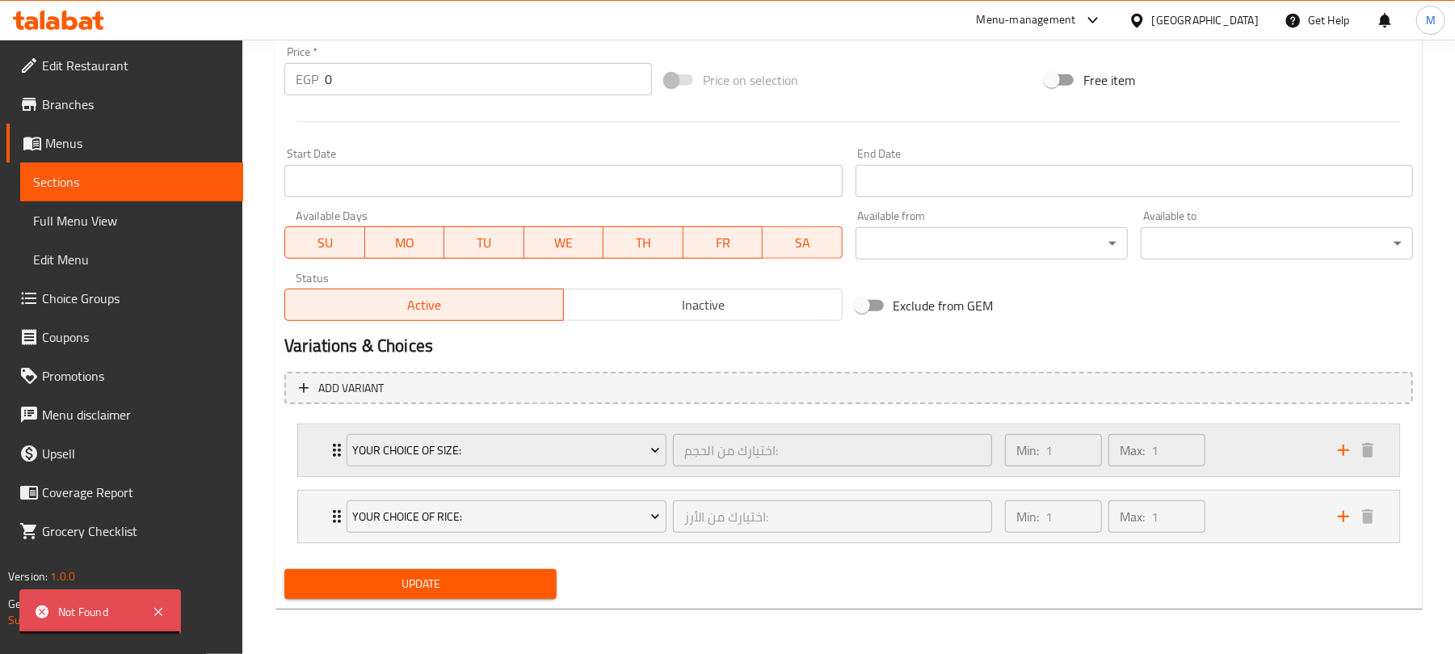
click at [313, 450] on div "Your Choice Of Size: اختيارك من الحجم: ​ Min: 1 ​ Max: 1 ​" at bounding box center [848, 450] width 1101 height 52
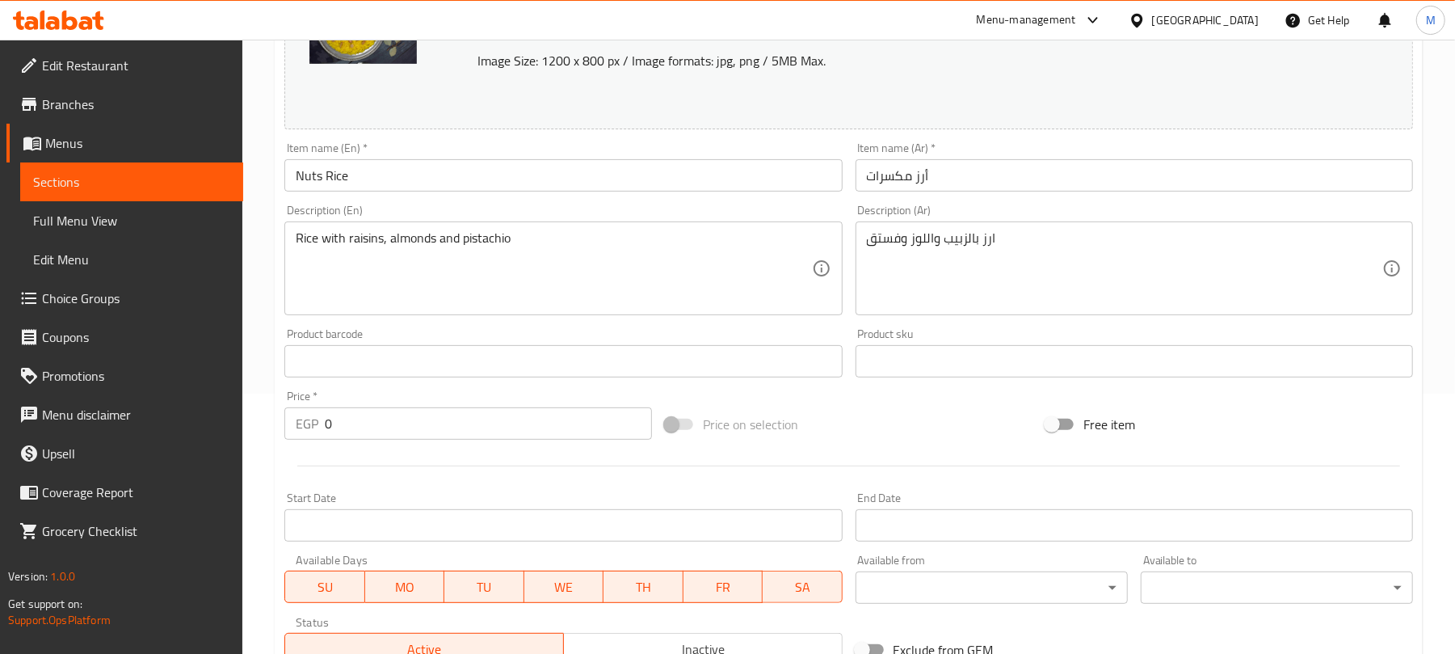
scroll to position [0, 0]
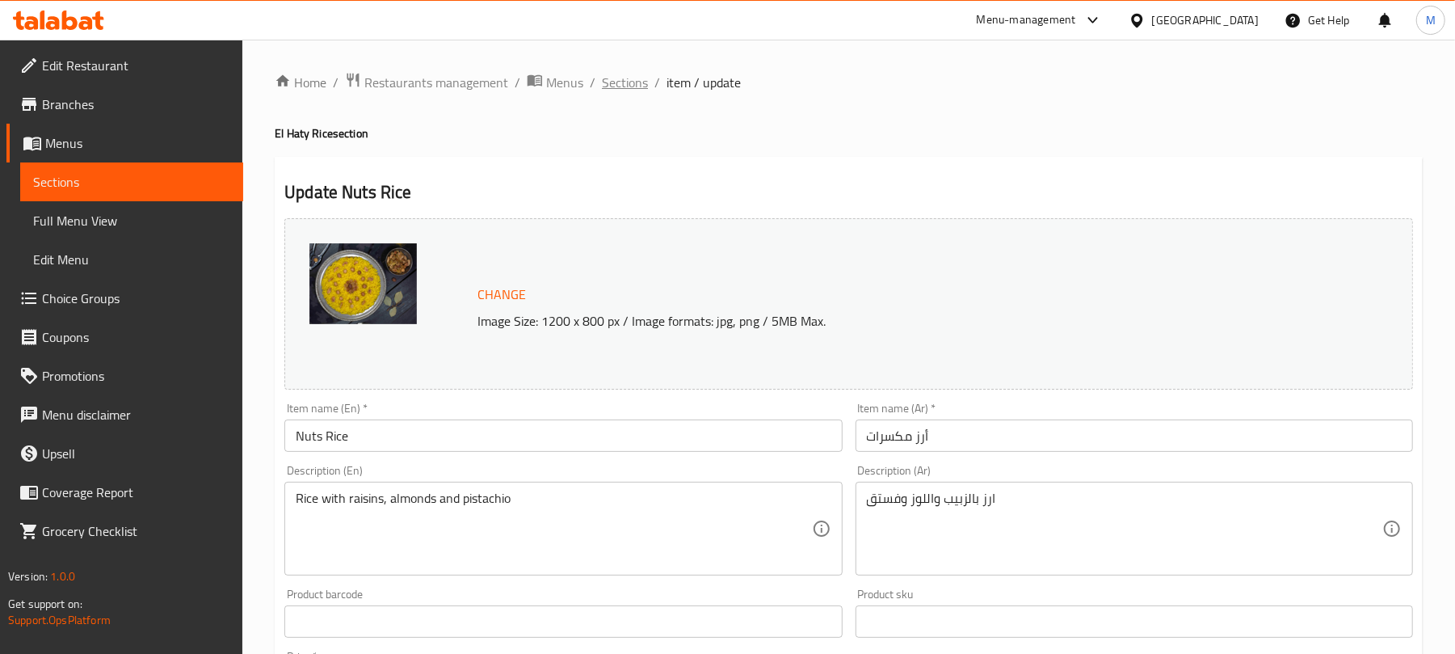
click at [631, 89] on span "Sections" at bounding box center [625, 82] width 46 height 19
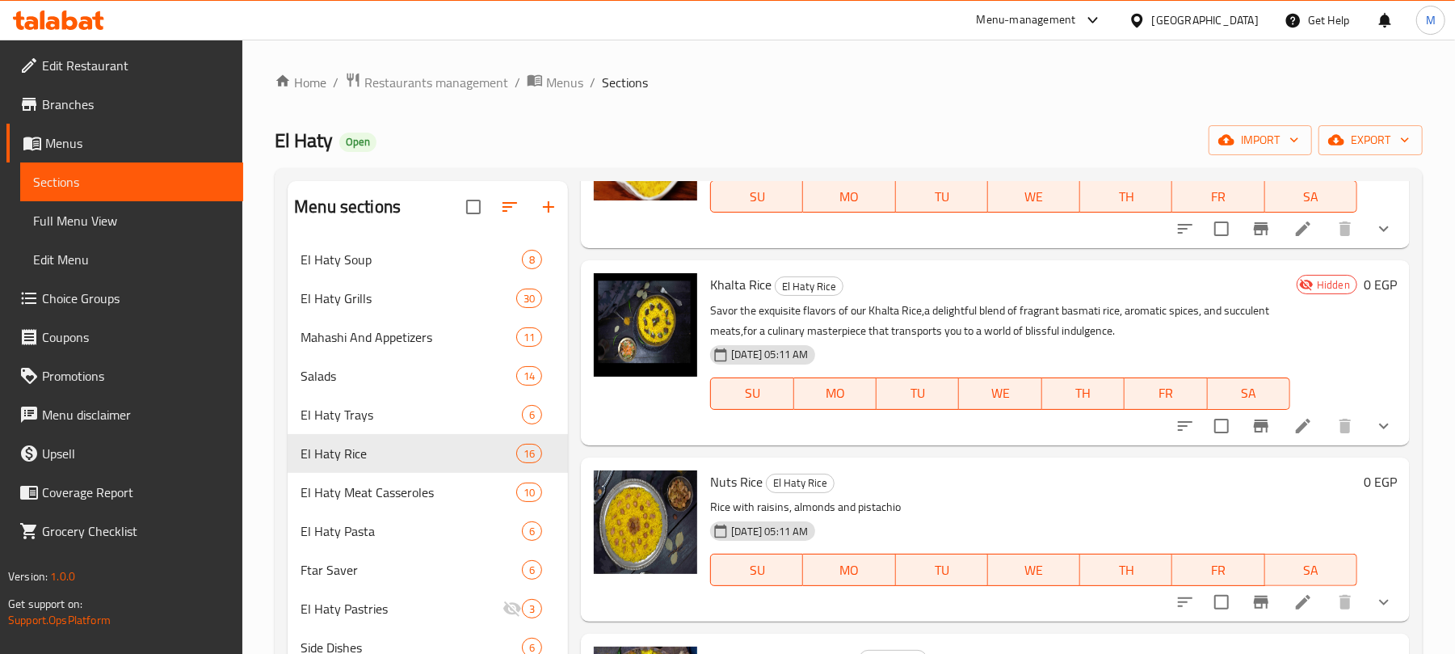
scroll to position [215, 0]
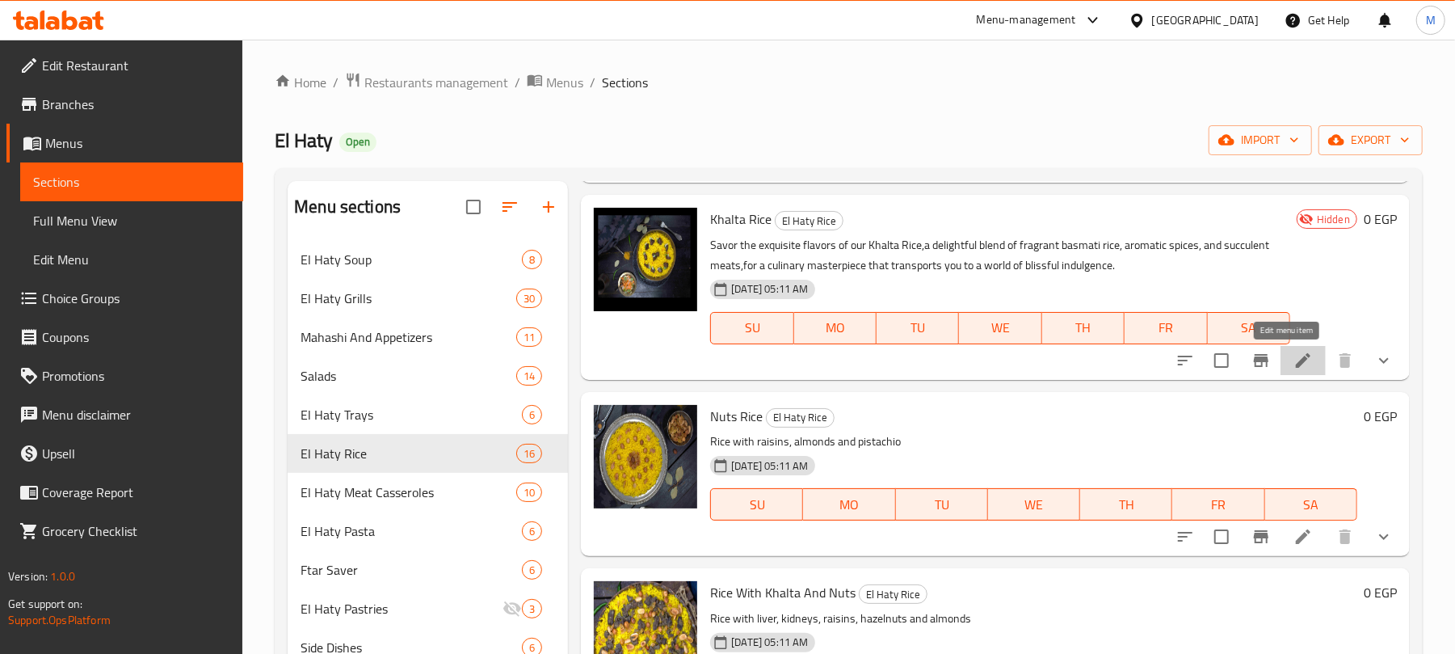
click at [1296, 356] on icon at bounding box center [1303, 360] width 15 height 15
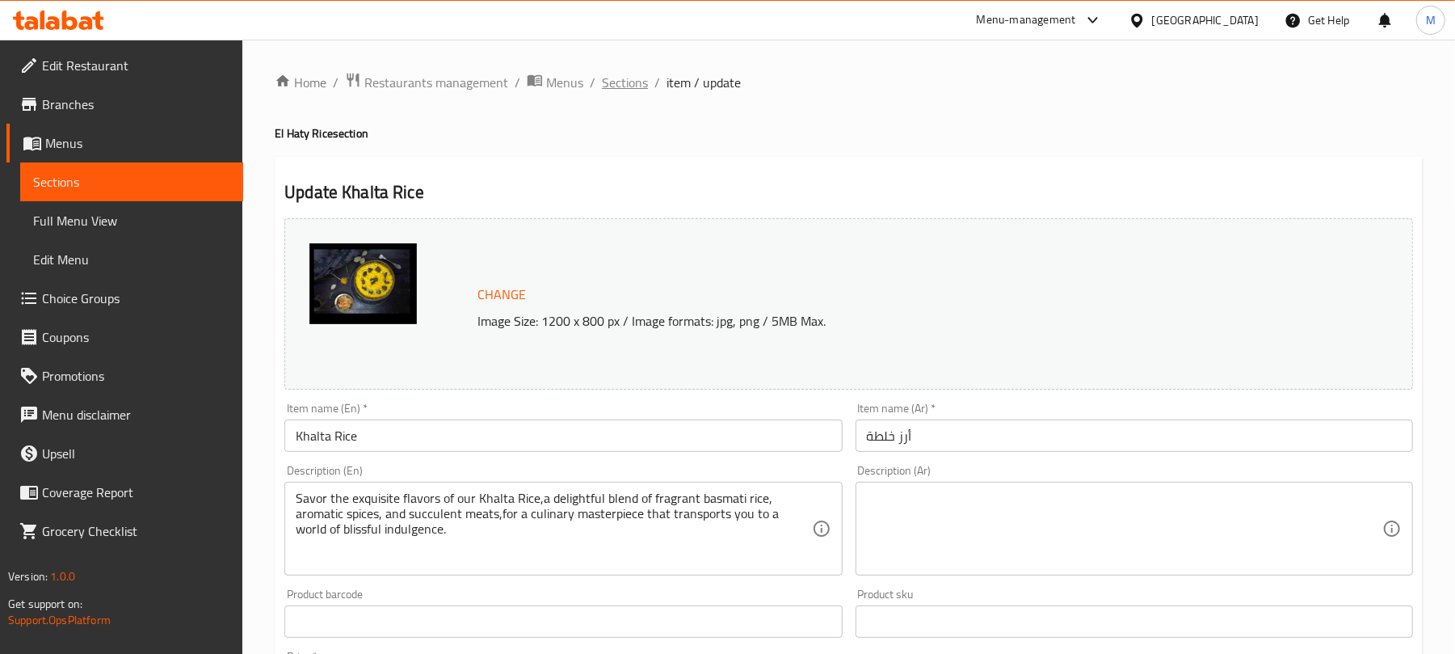
click at [625, 79] on span "Sections" at bounding box center [625, 82] width 46 height 19
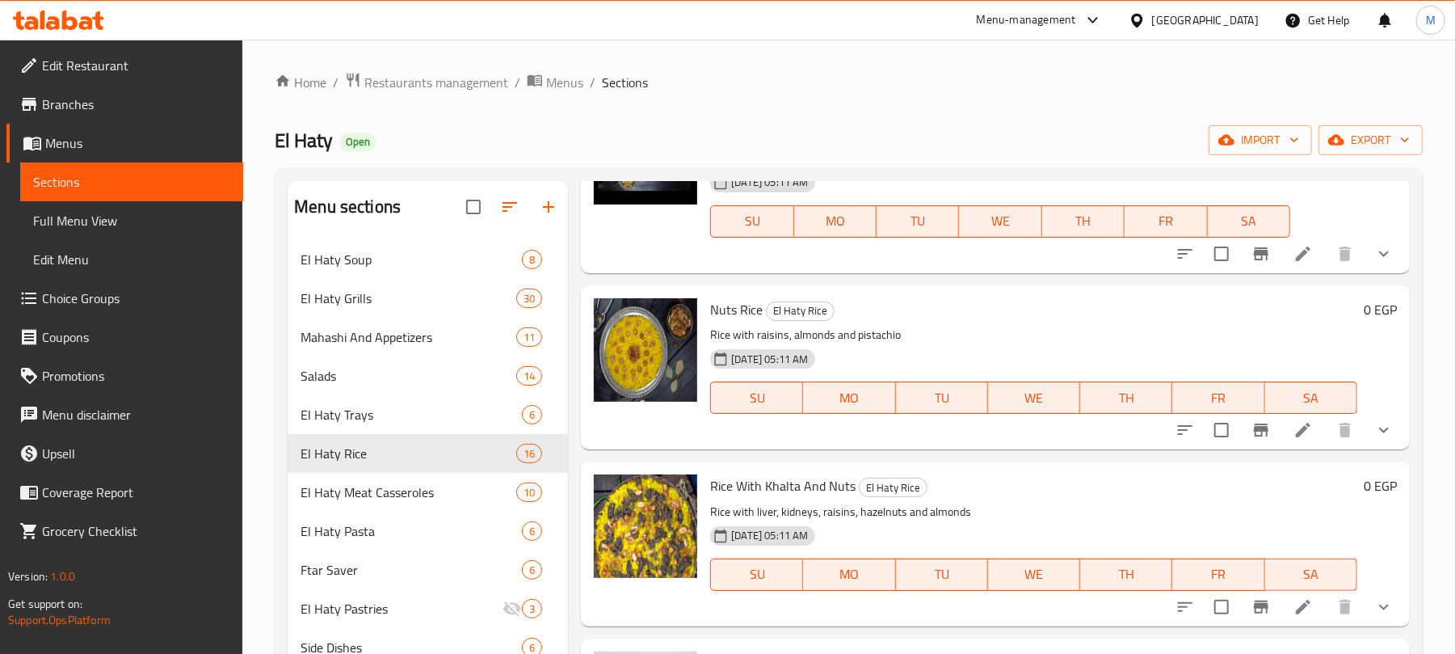
scroll to position [323, 0]
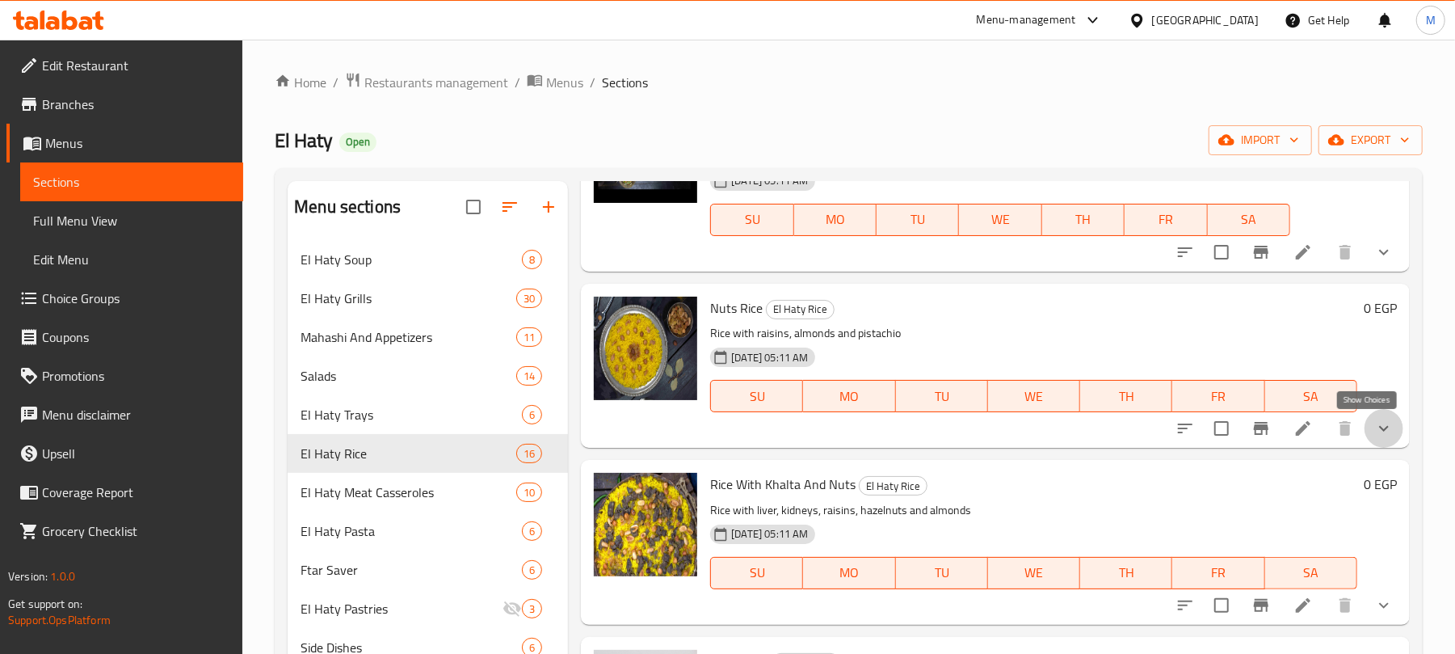
click at [1374, 433] on icon "show more" at bounding box center [1383, 427] width 19 height 19
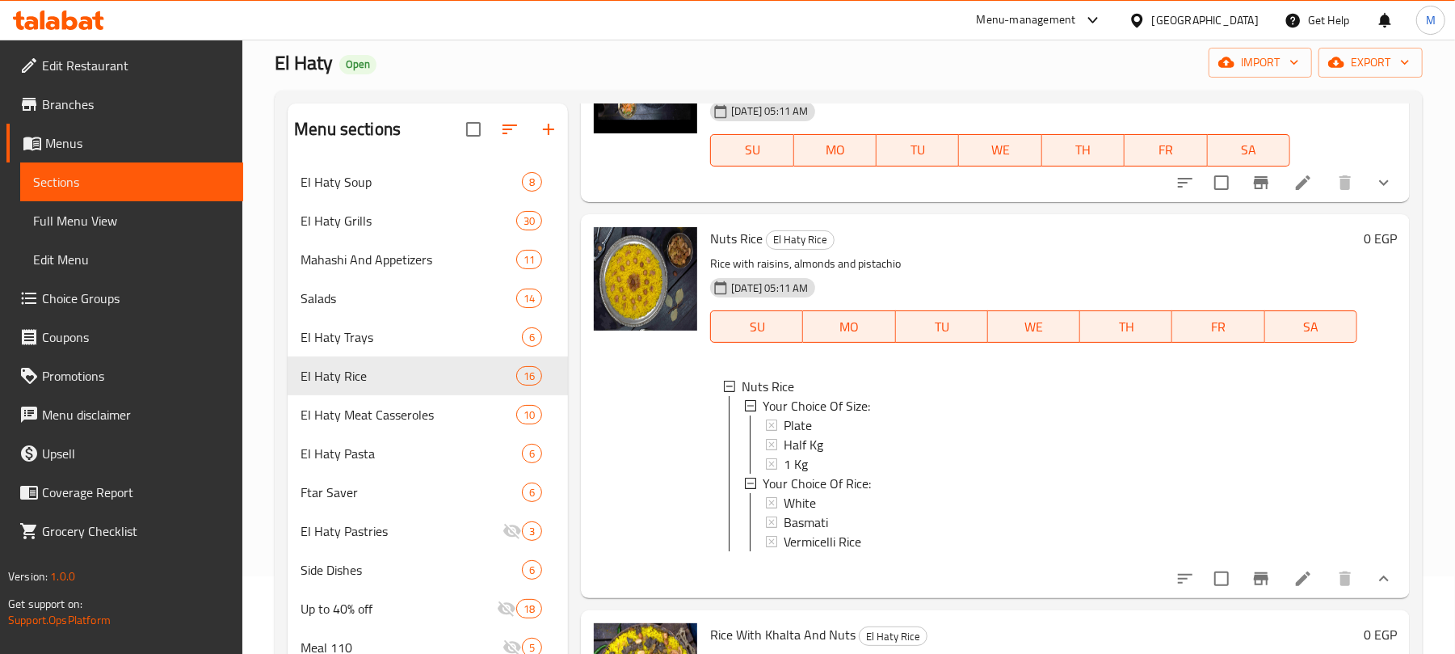
scroll to position [0, 0]
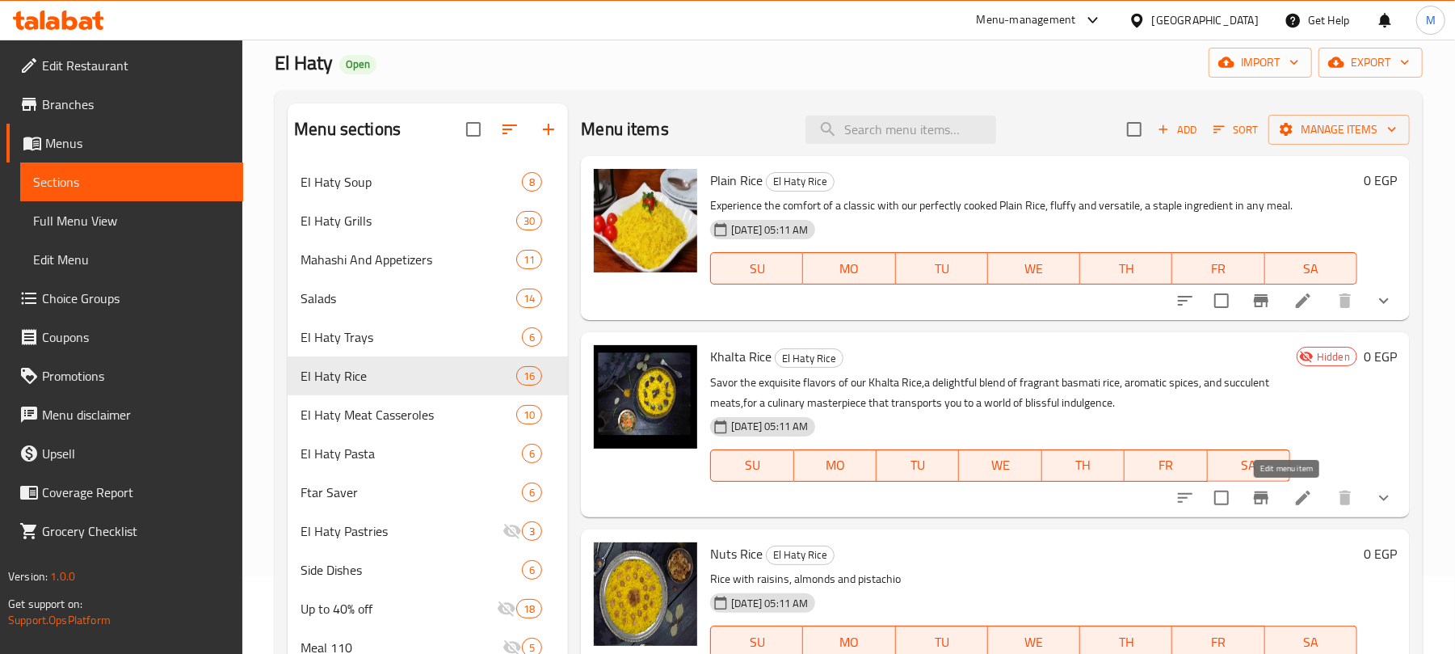
click at [1293, 492] on icon at bounding box center [1302, 497] width 19 height 19
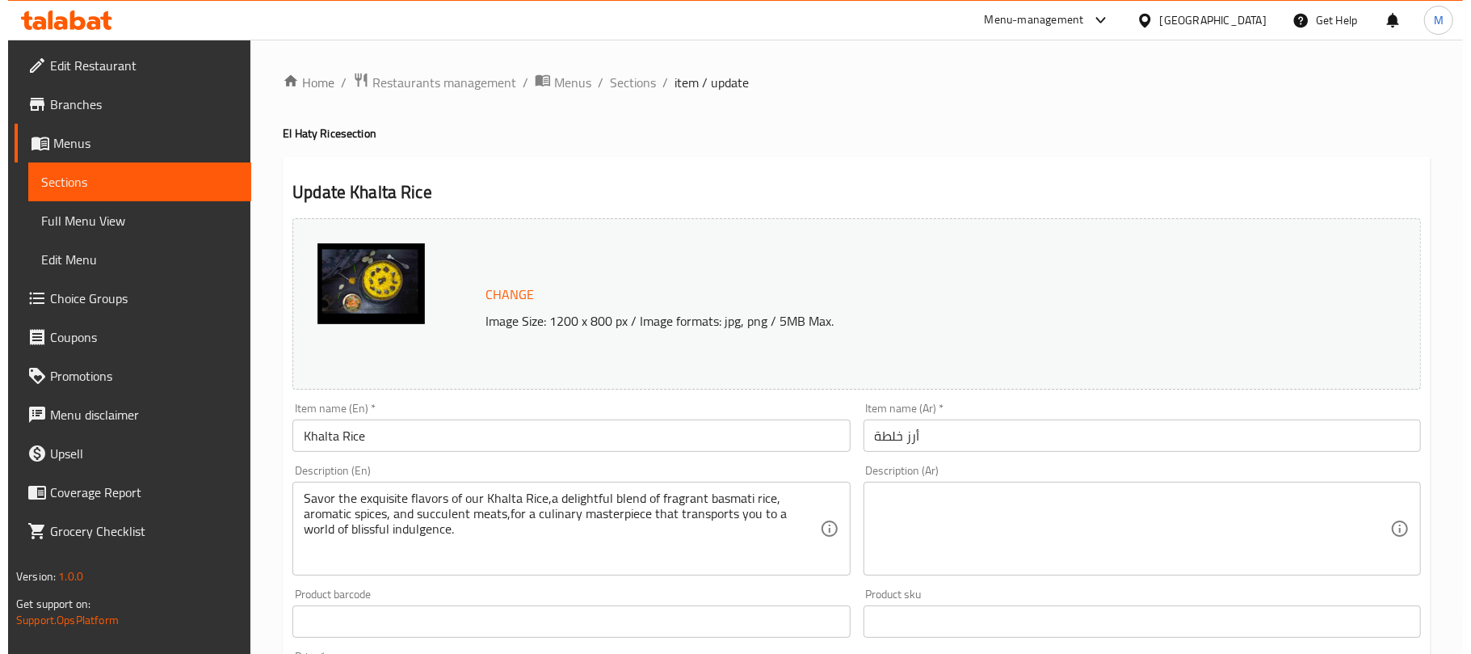
scroll to position [538, 0]
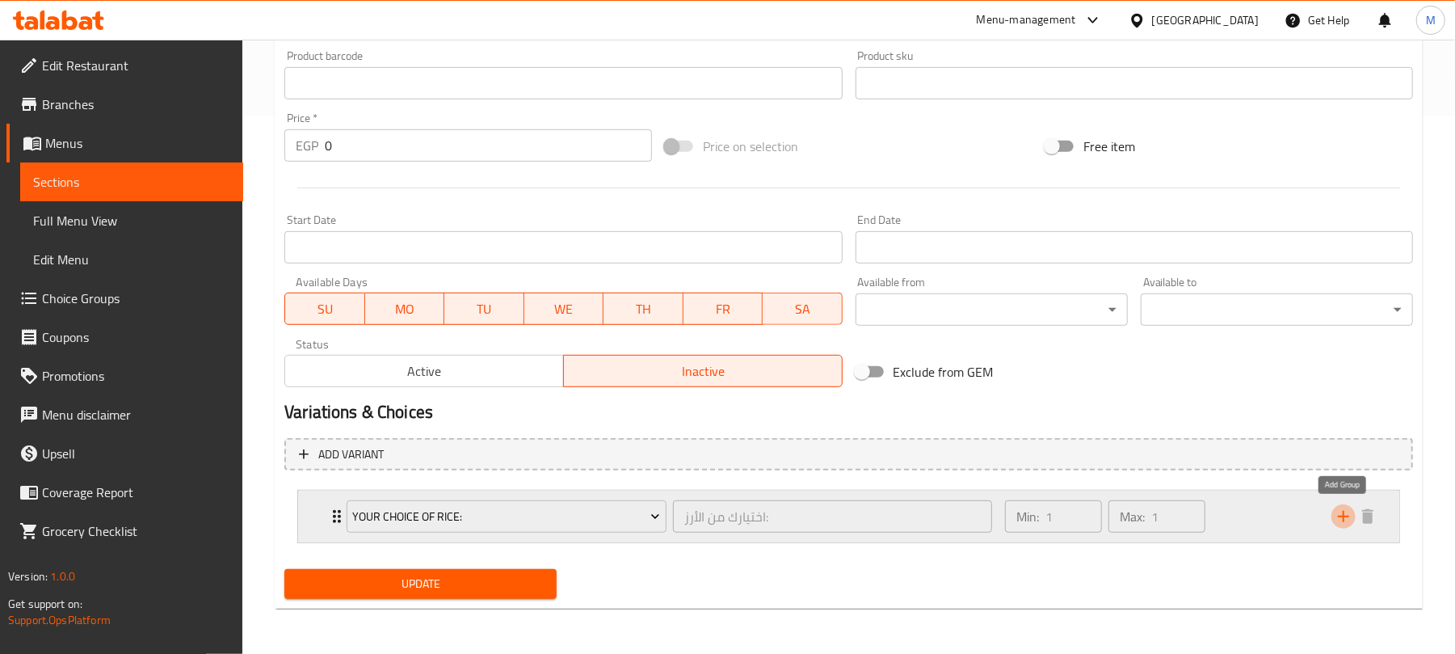
click at [1338, 515] on icon "add" at bounding box center [1343, 516] width 11 height 11
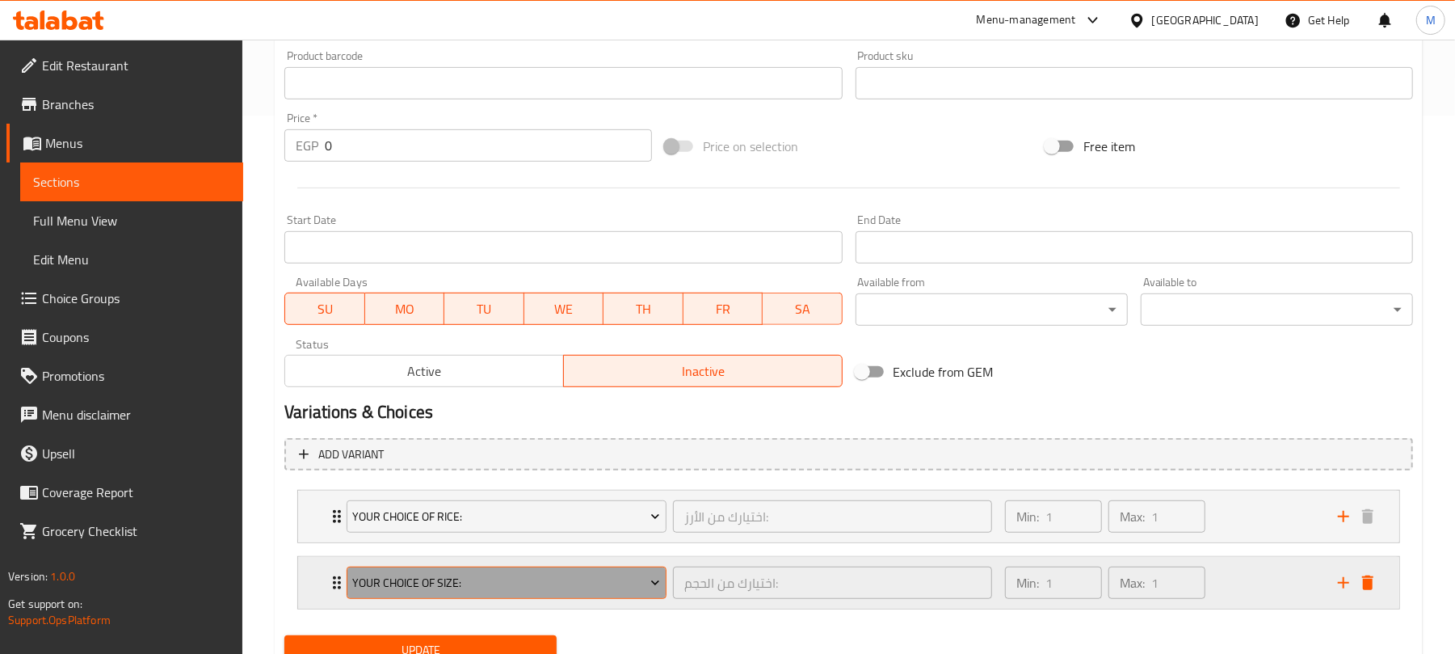
click at [483, 595] on button "Your Choice Of Size:" at bounding box center [507, 582] width 320 height 32
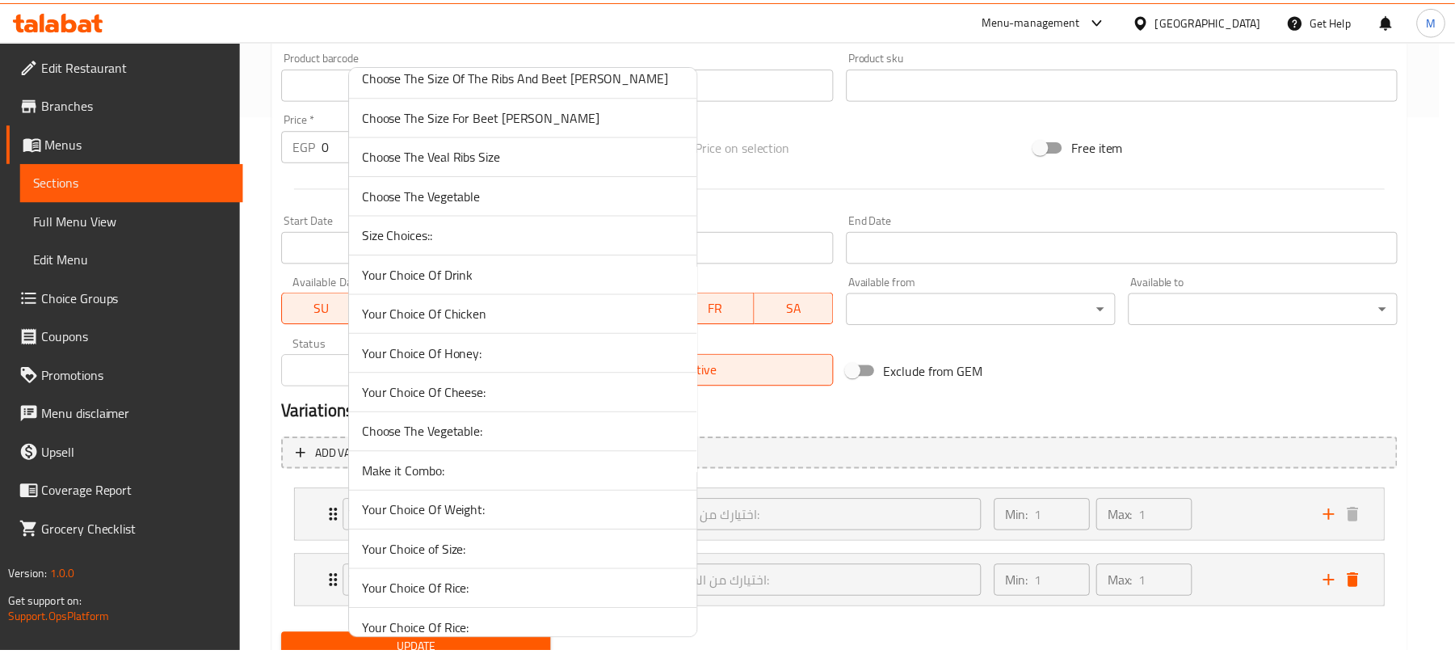
scroll to position [1071, 0]
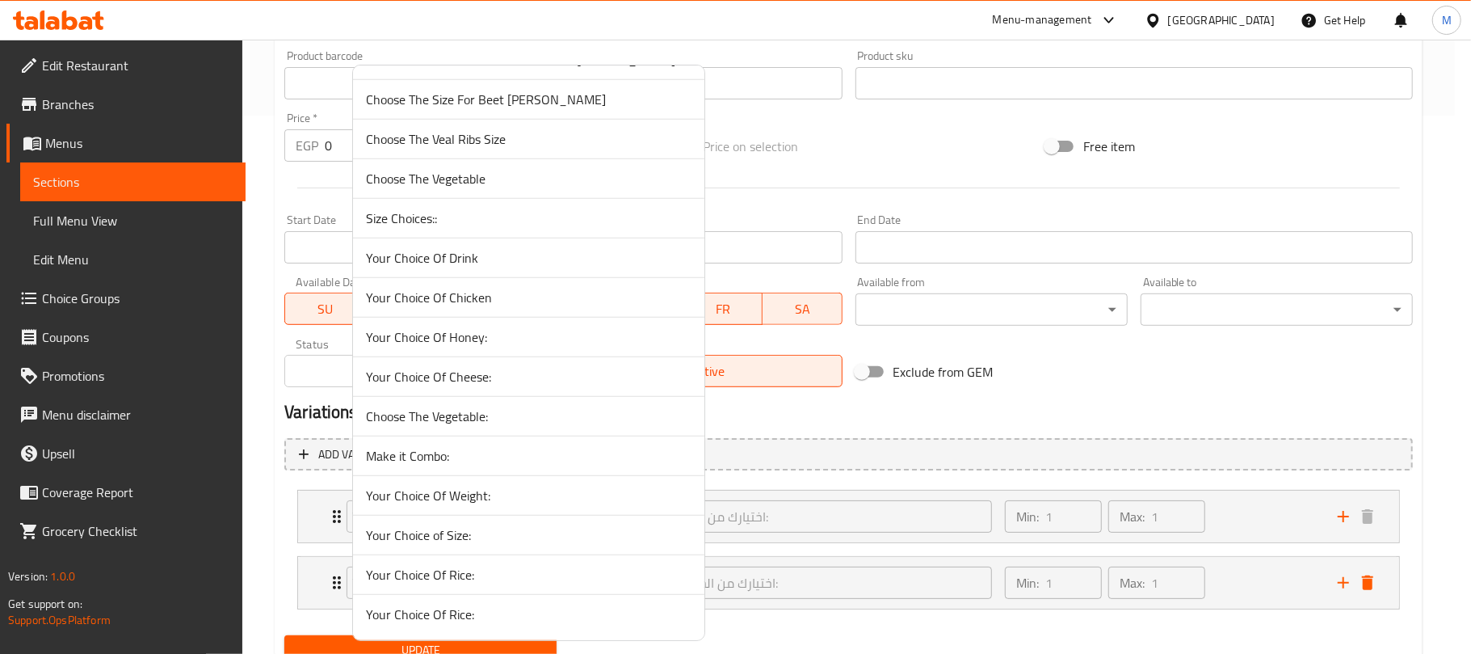
click at [460, 540] on span "Your Choice of Size:" at bounding box center [529, 534] width 326 height 19
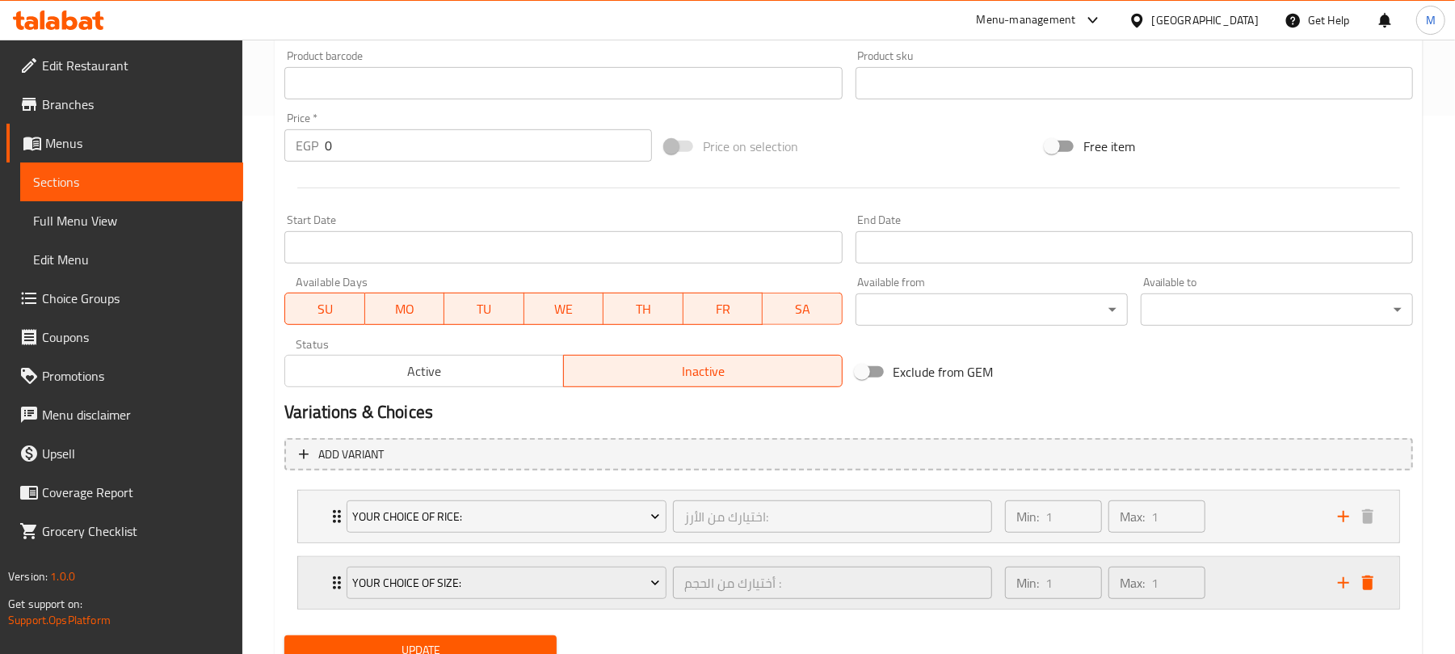
click at [325, 542] on div "Your Choice of Size: أختيارك من الحجم : ​ Min: 1 ​ Max: 1 ​" at bounding box center [848, 516] width 1101 height 52
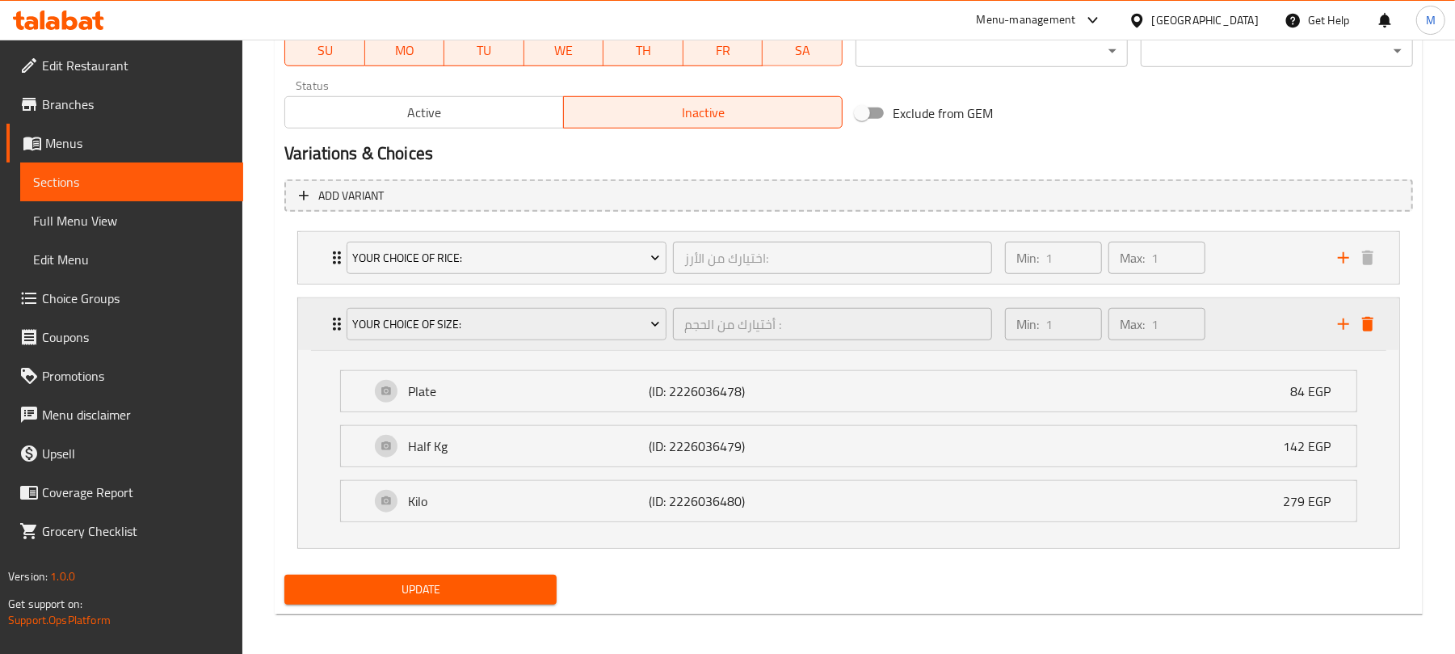
scroll to position [805, 0]
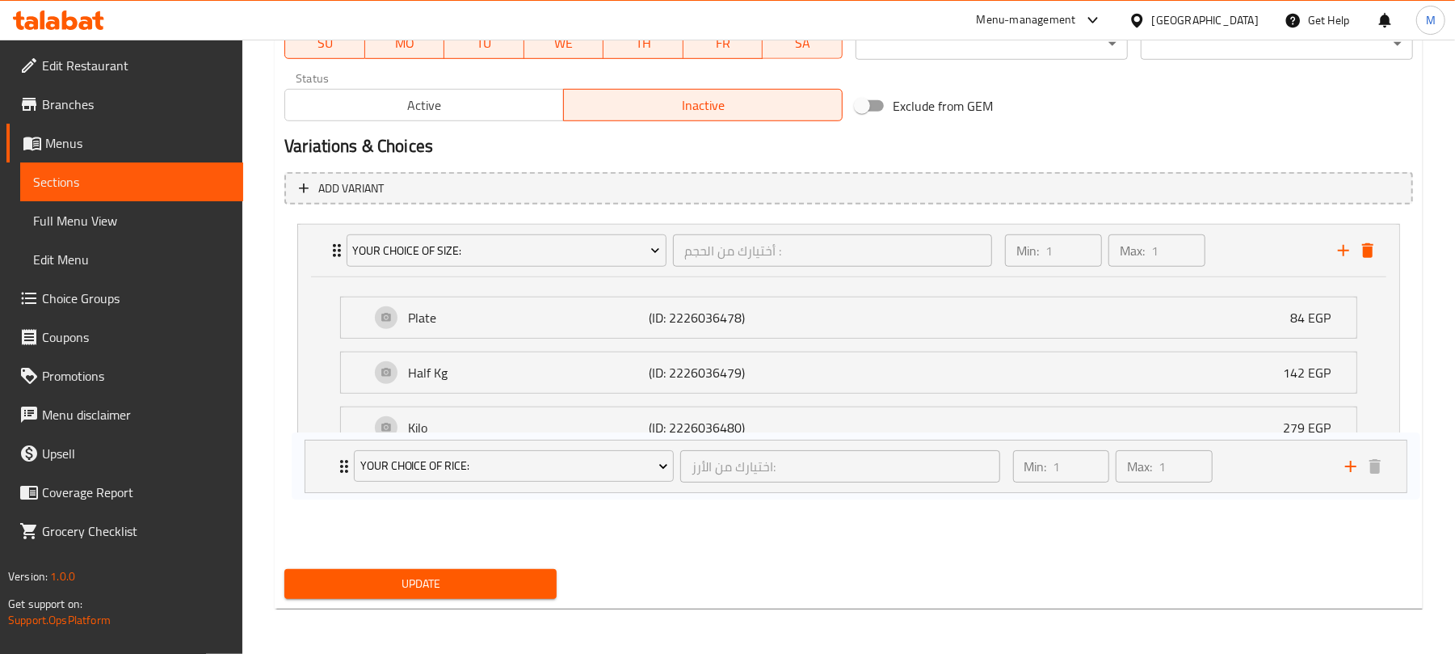
drag, startPoint x: 336, startPoint y: 246, endPoint x: 343, endPoint y: 467, distance: 220.7
click at [343, 467] on div "Your Choice Of Rice: اختيارك من الأرز: ​ Min: 1 ​ Max: 1 ​ White (ID: 185055083…" at bounding box center [848, 382] width 1129 height 331
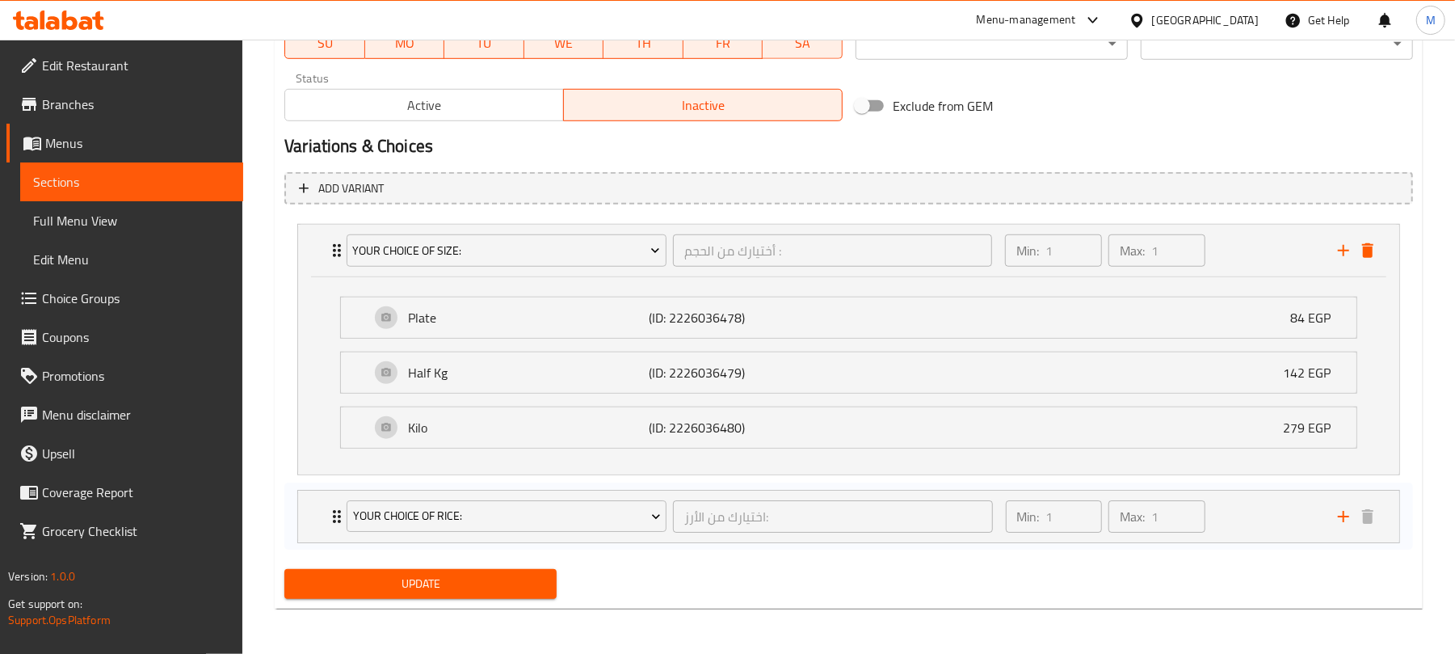
scroll to position [606, 0]
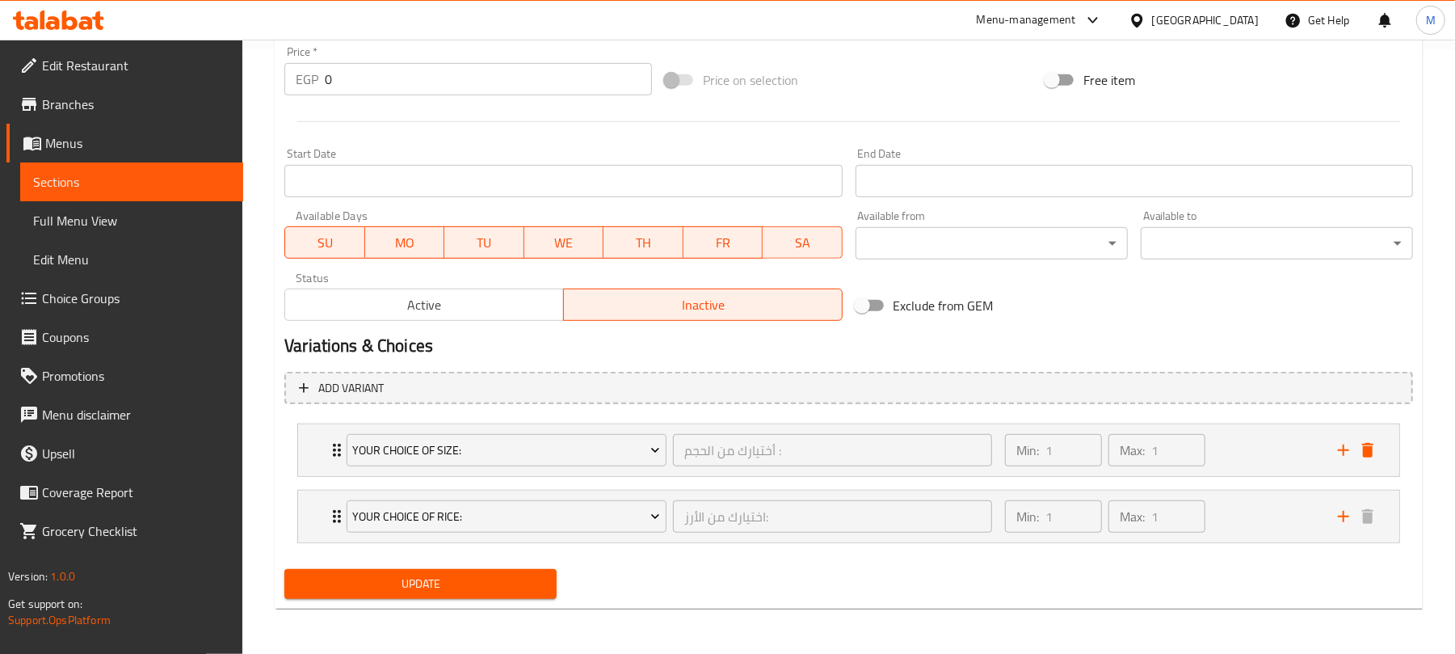
click at [421, 570] on button "Update" at bounding box center [420, 584] width 272 height 30
click at [485, 305] on span "Active" at bounding box center [425, 304] width 266 height 23
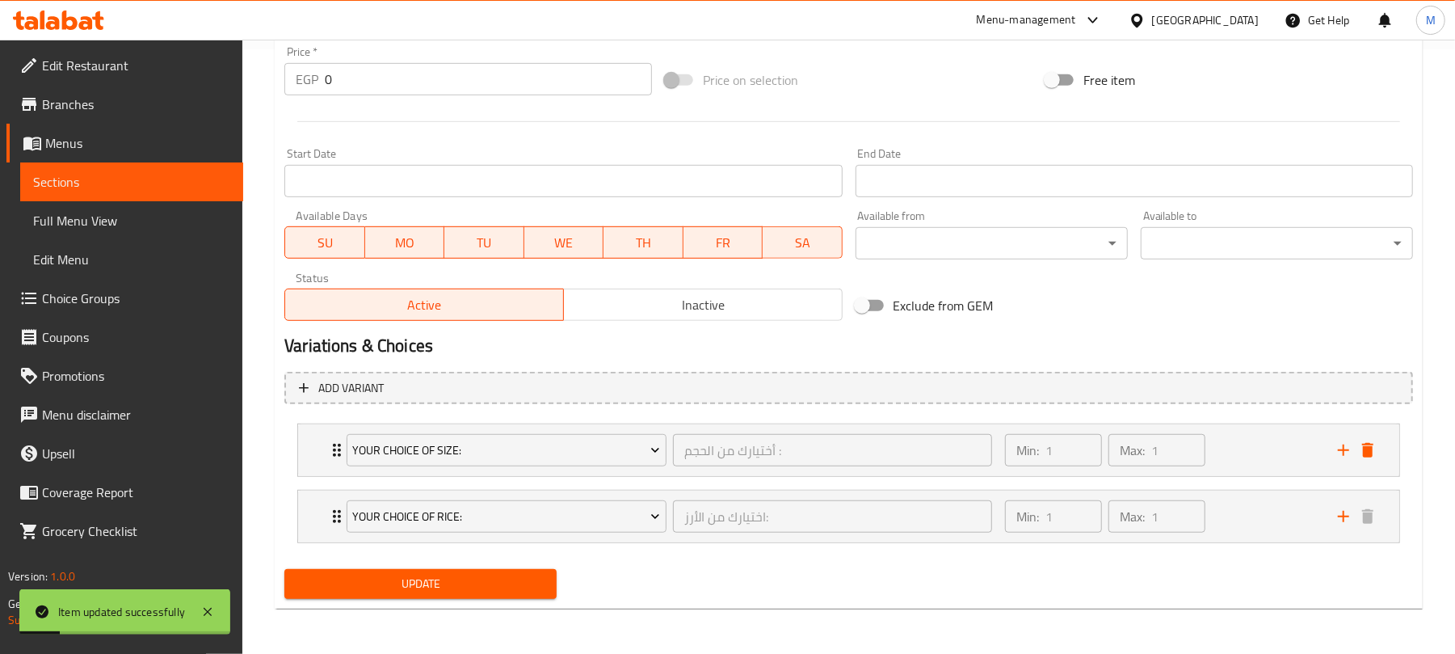
click at [459, 580] on span "Update" at bounding box center [420, 584] width 246 height 20
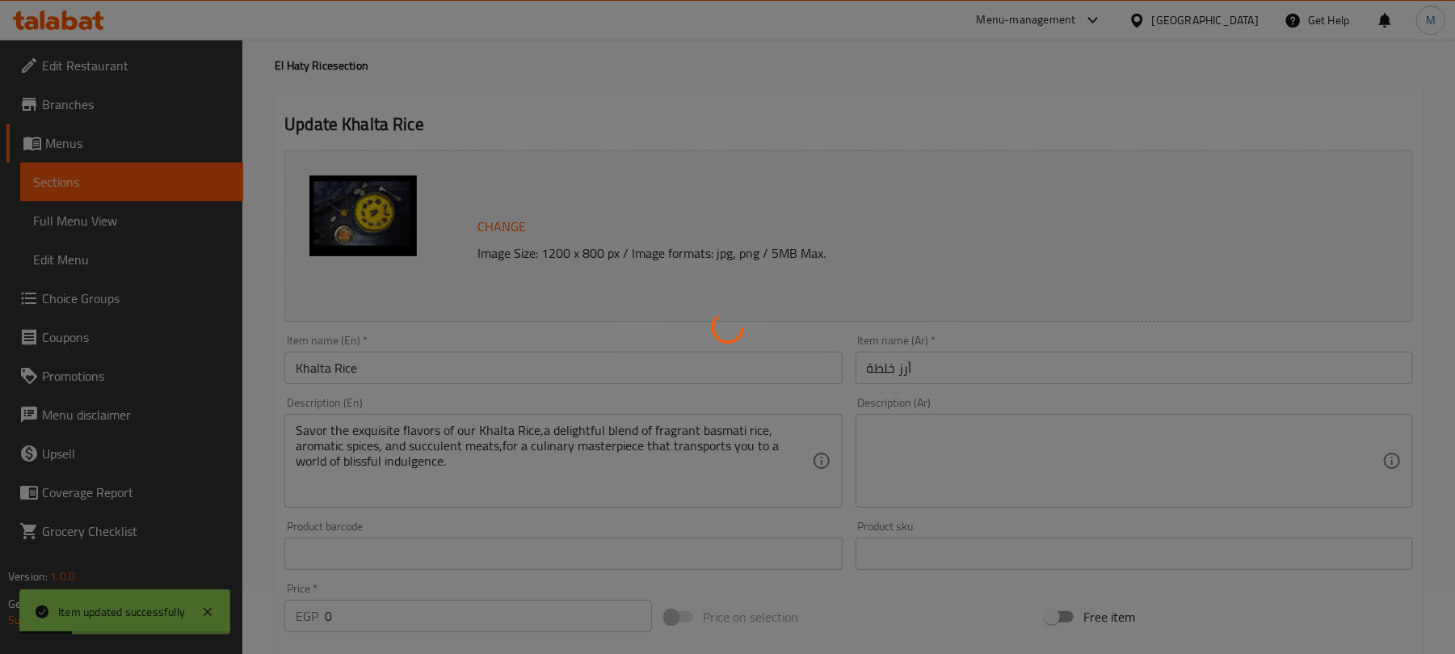
scroll to position [0, 0]
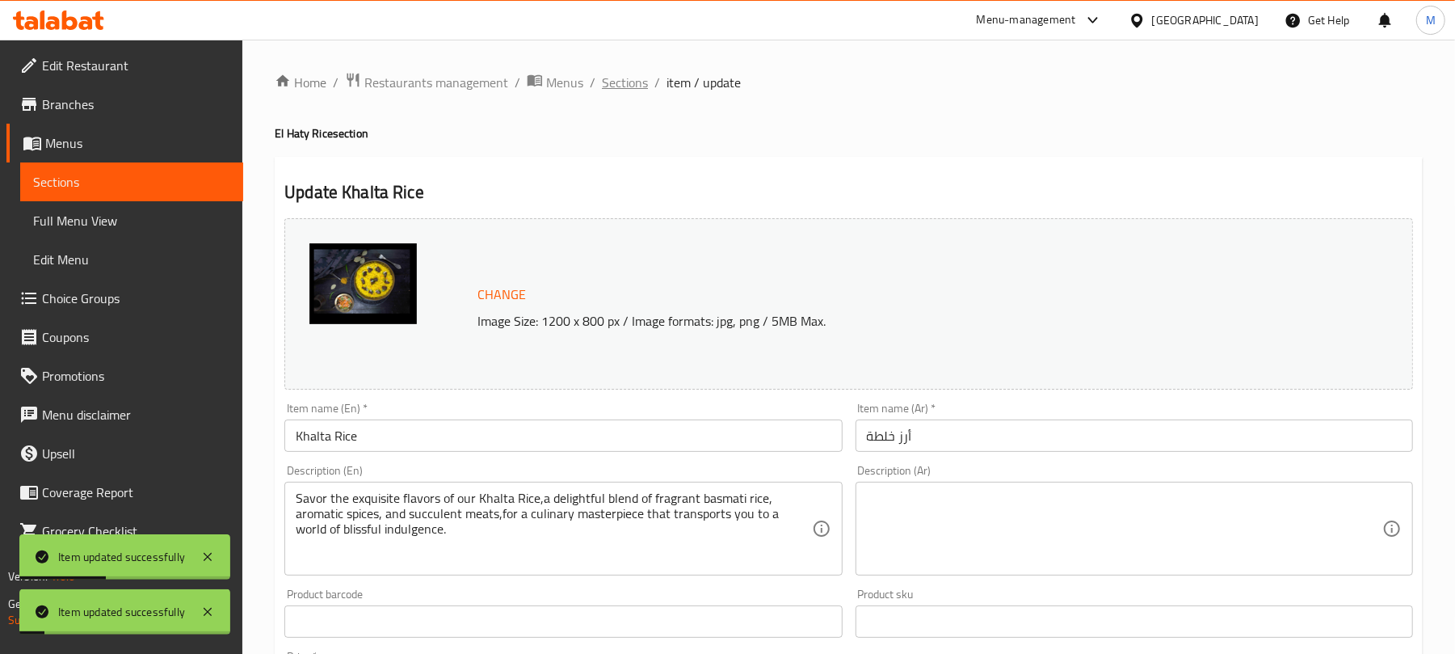
click at [641, 76] on span "Sections" at bounding box center [625, 82] width 46 height 19
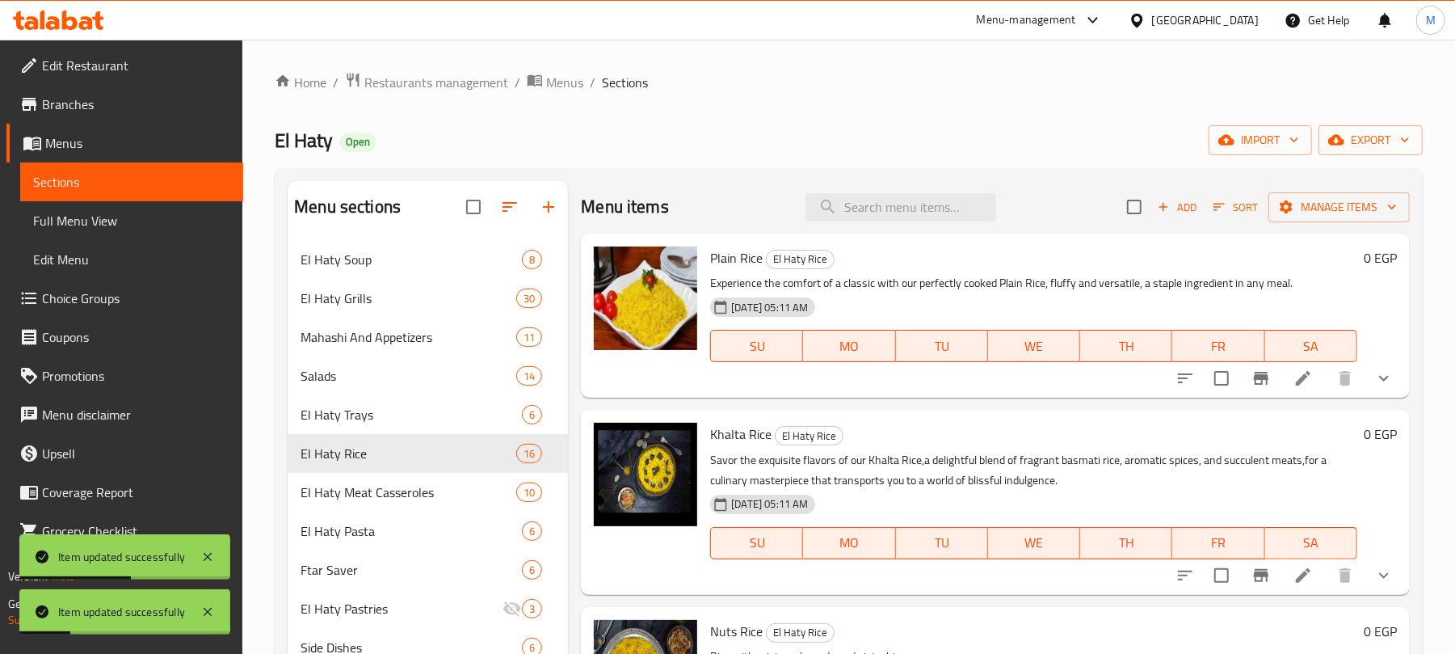
scroll to position [107, 0]
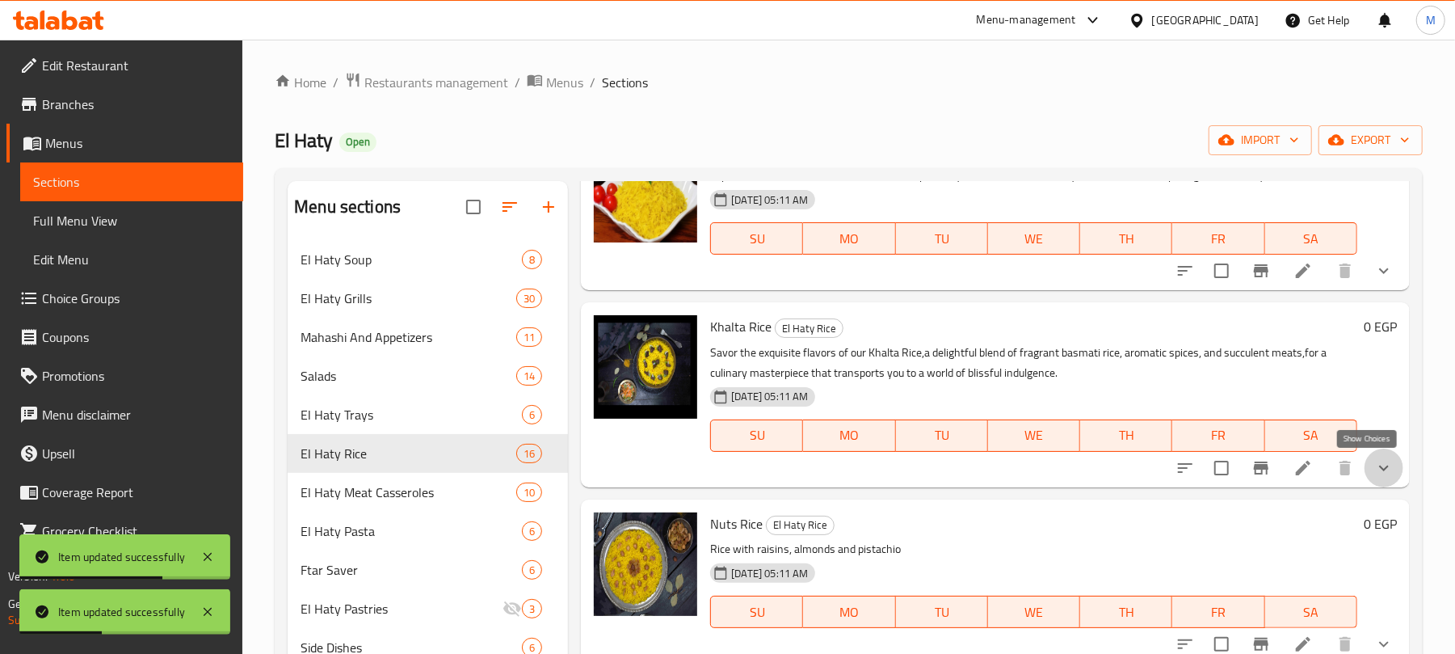
click at [1374, 469] on icon "show more" at bounding box center [1383, 467] width 19 height 19
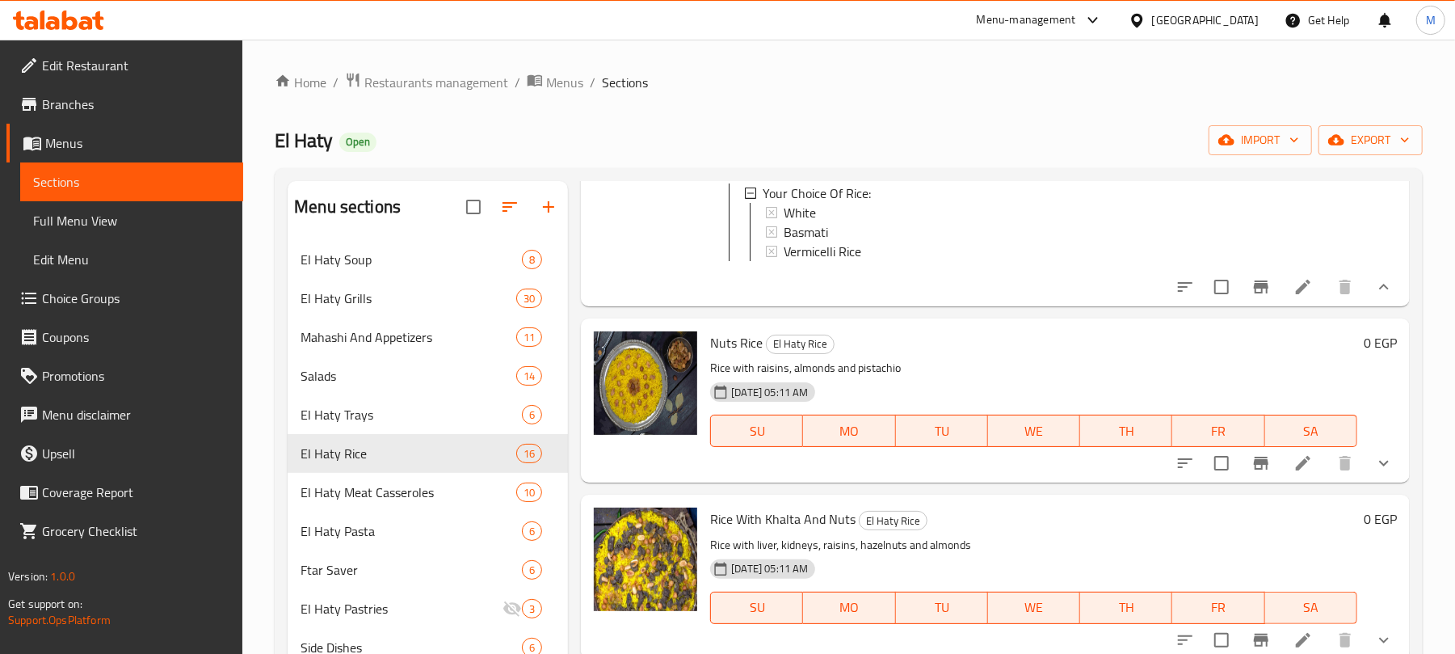
scroll to position [215, 0]
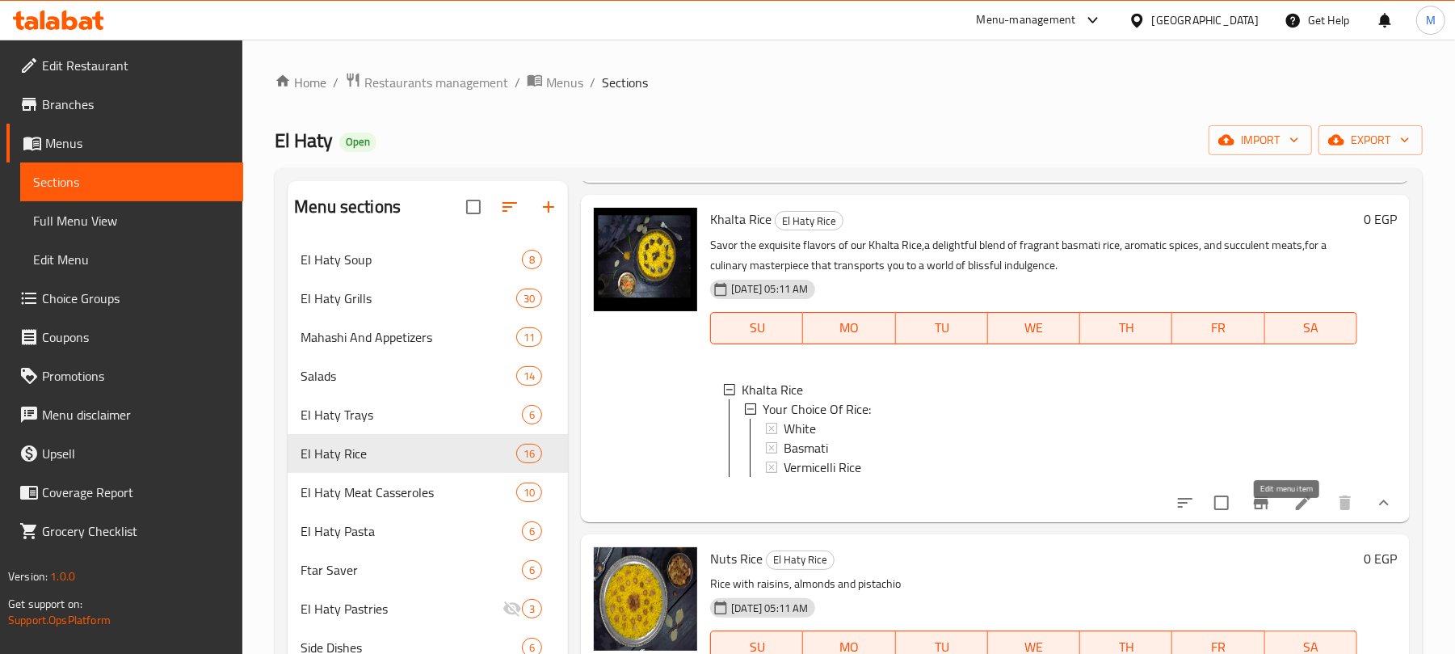
click at [1296, 510] on icon at bounding box center [1303, 502] width 15 height 15
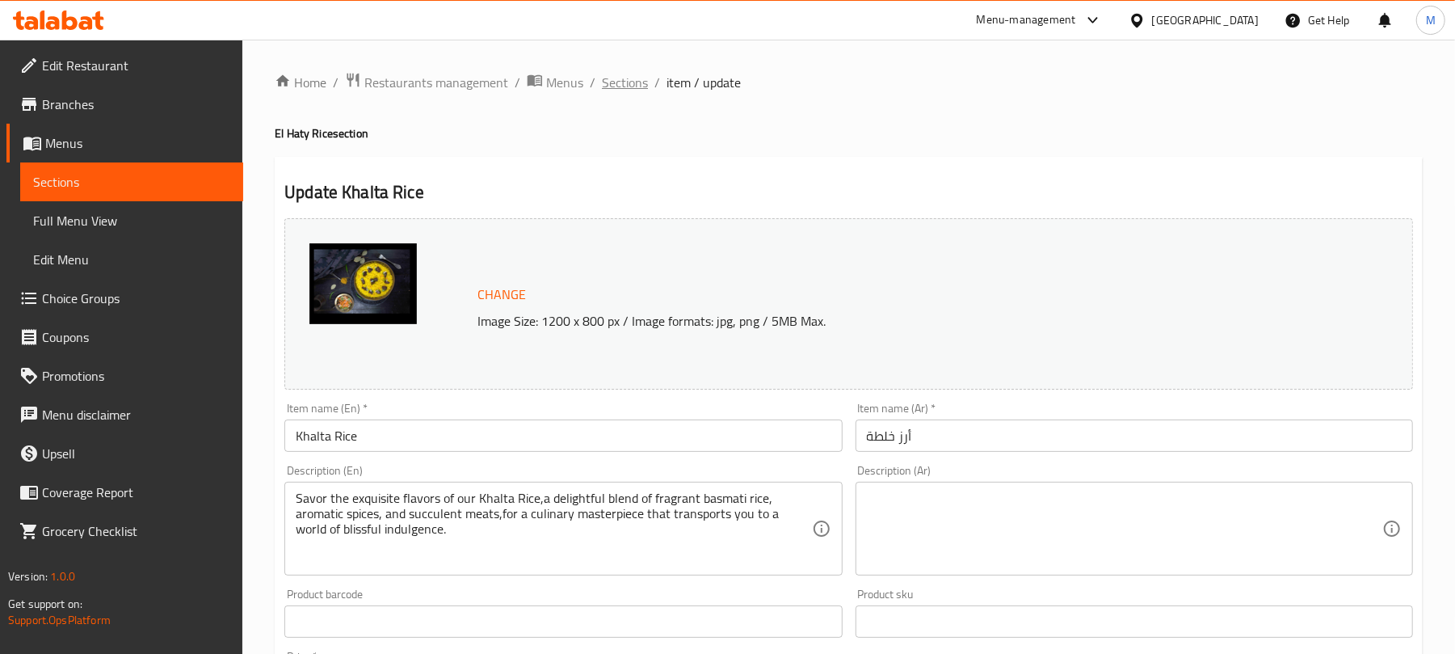
click at [618, 79] on span "Sections" at bounding box center [625, 82] width 46 height 19
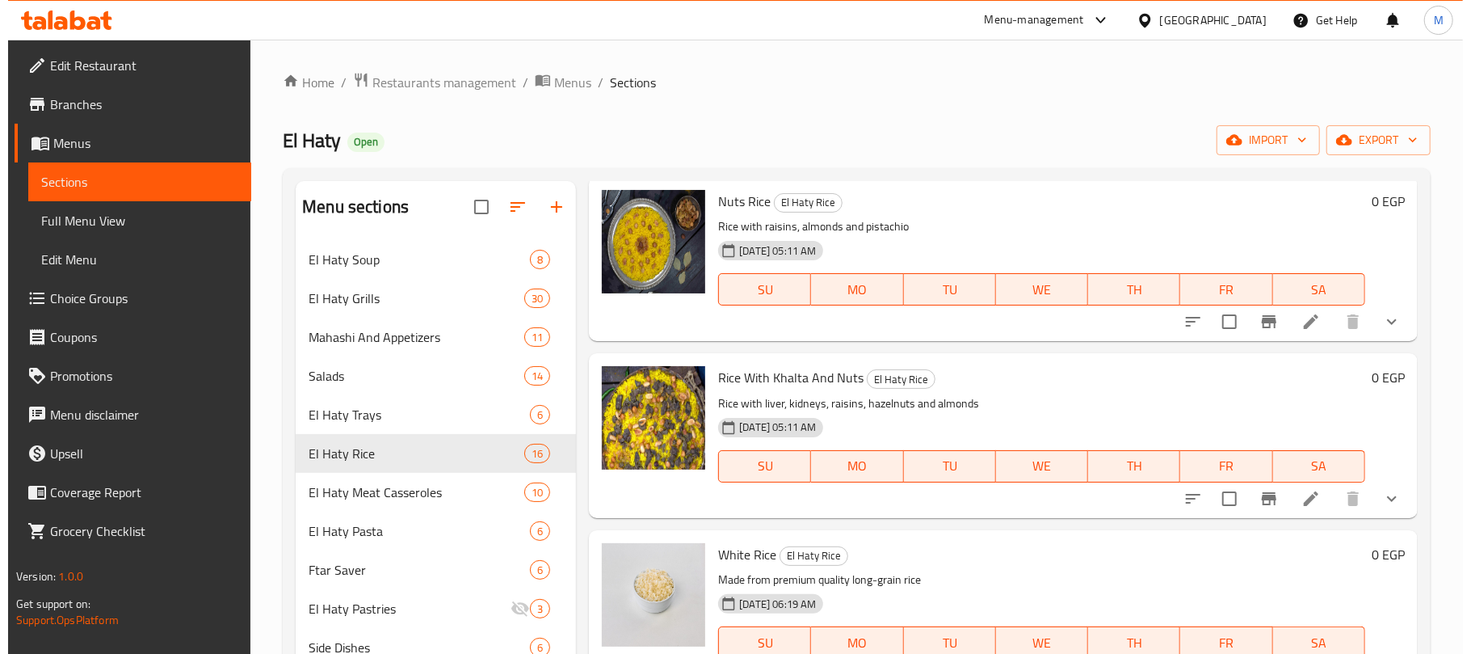
scroll to position [431, 0]
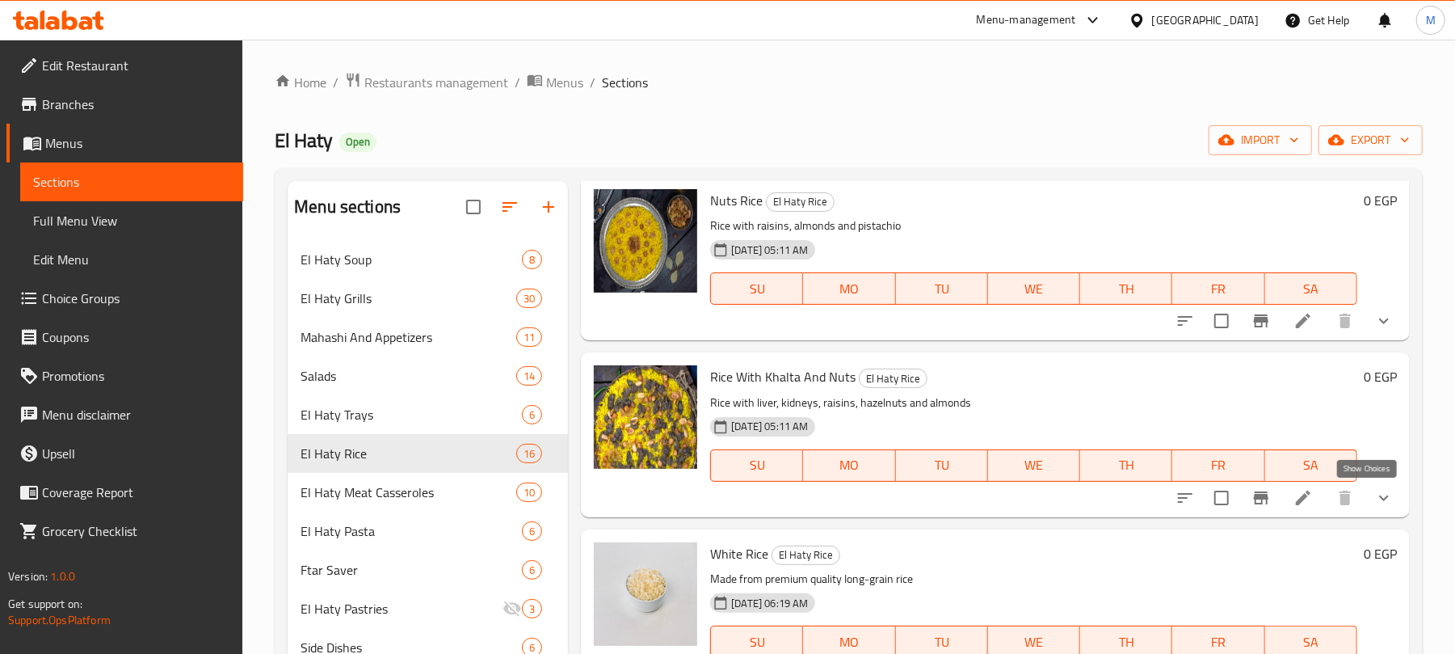
click at [1374, 496] on icon "show more" at bounding box center [1383, 497] width 19 height 19
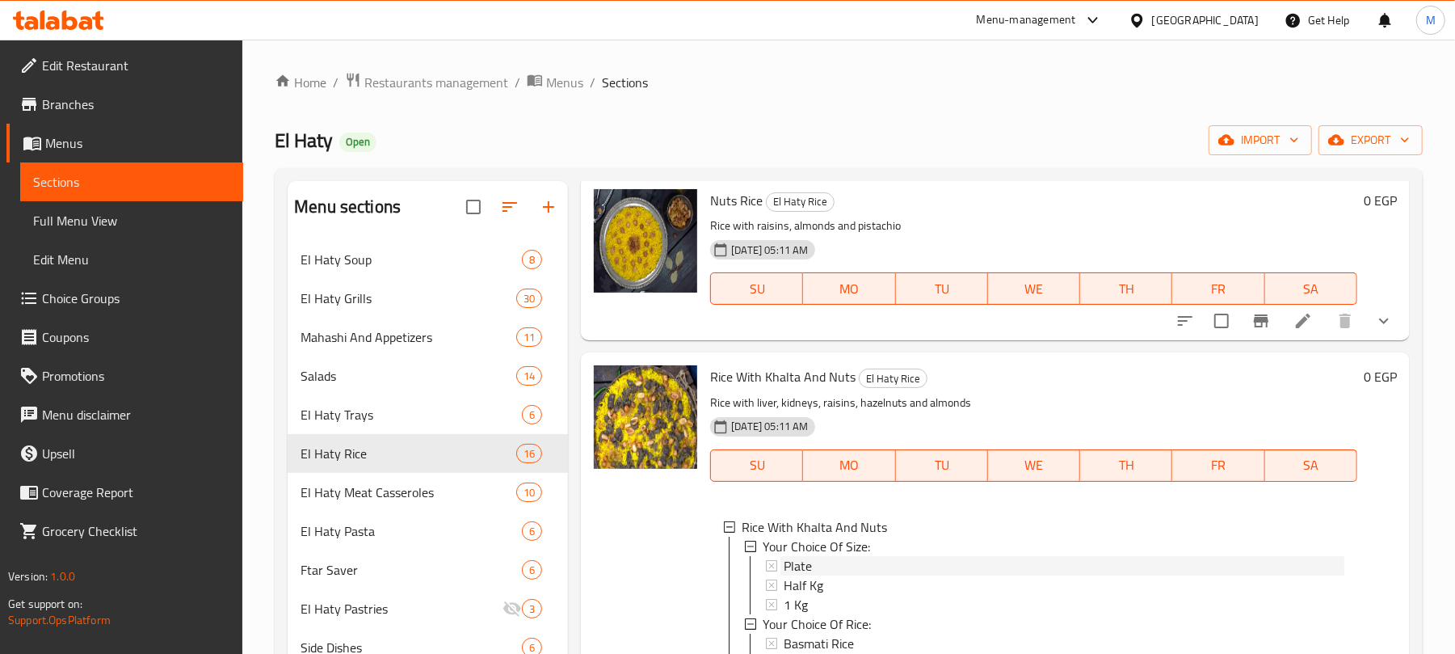
click at [814, 560] on div "Plate" at bounding box center [1064, 565] width 561 height 19
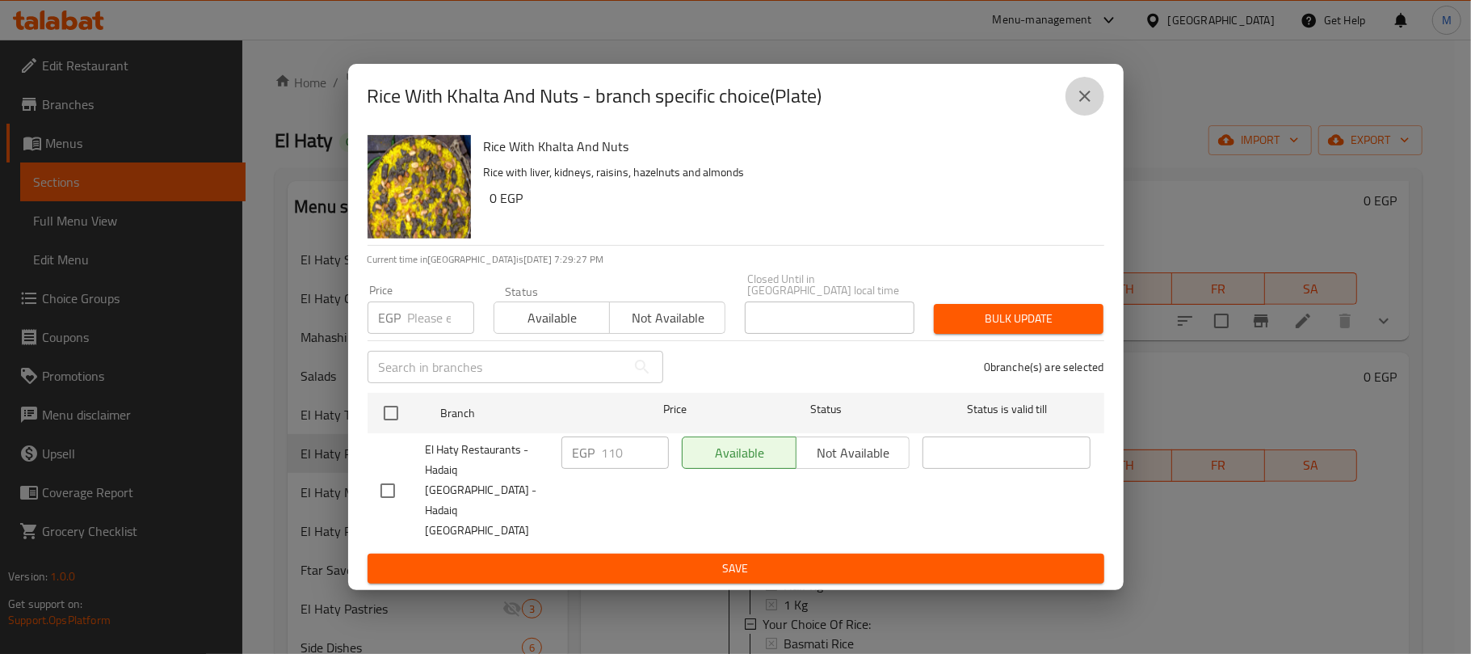
click at [1077, 106] on icon "close" at bounding box center [1084, 95] width 19 height 19
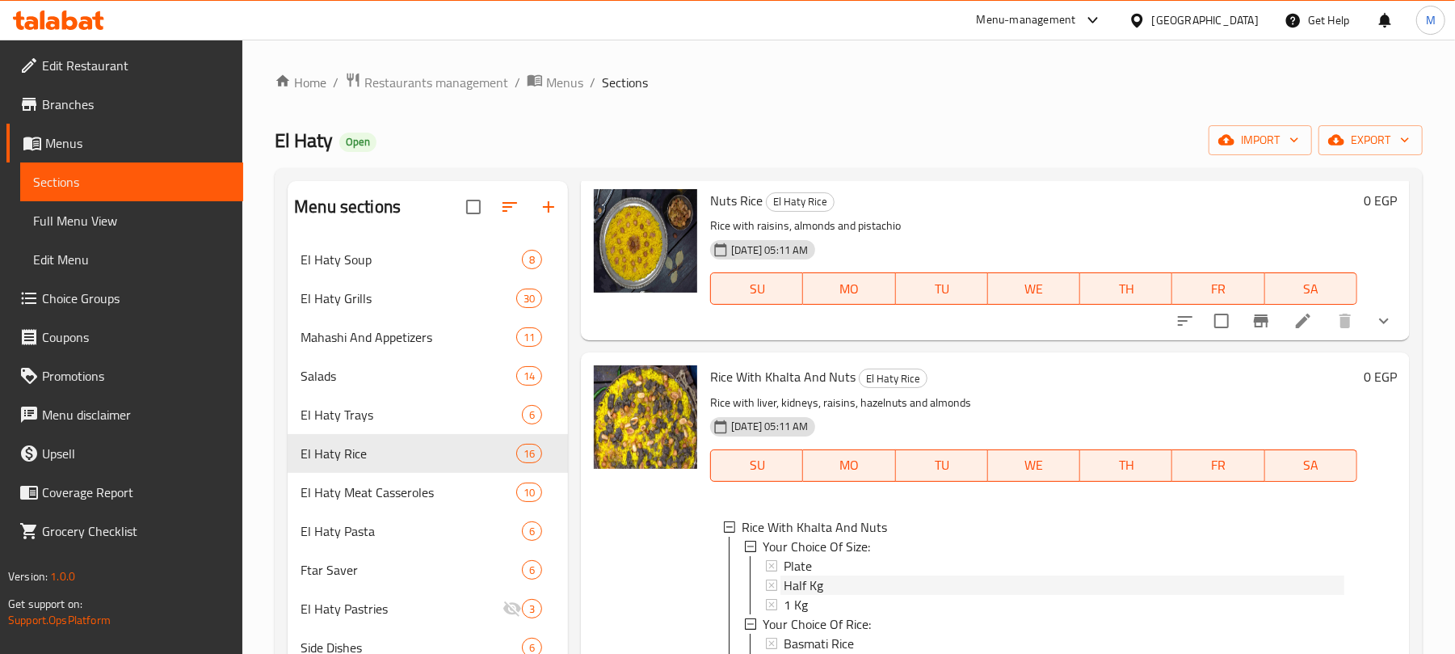
click at [806, 580] on span "Half Kg" at bounding box center [804, 584] width 40 height 19
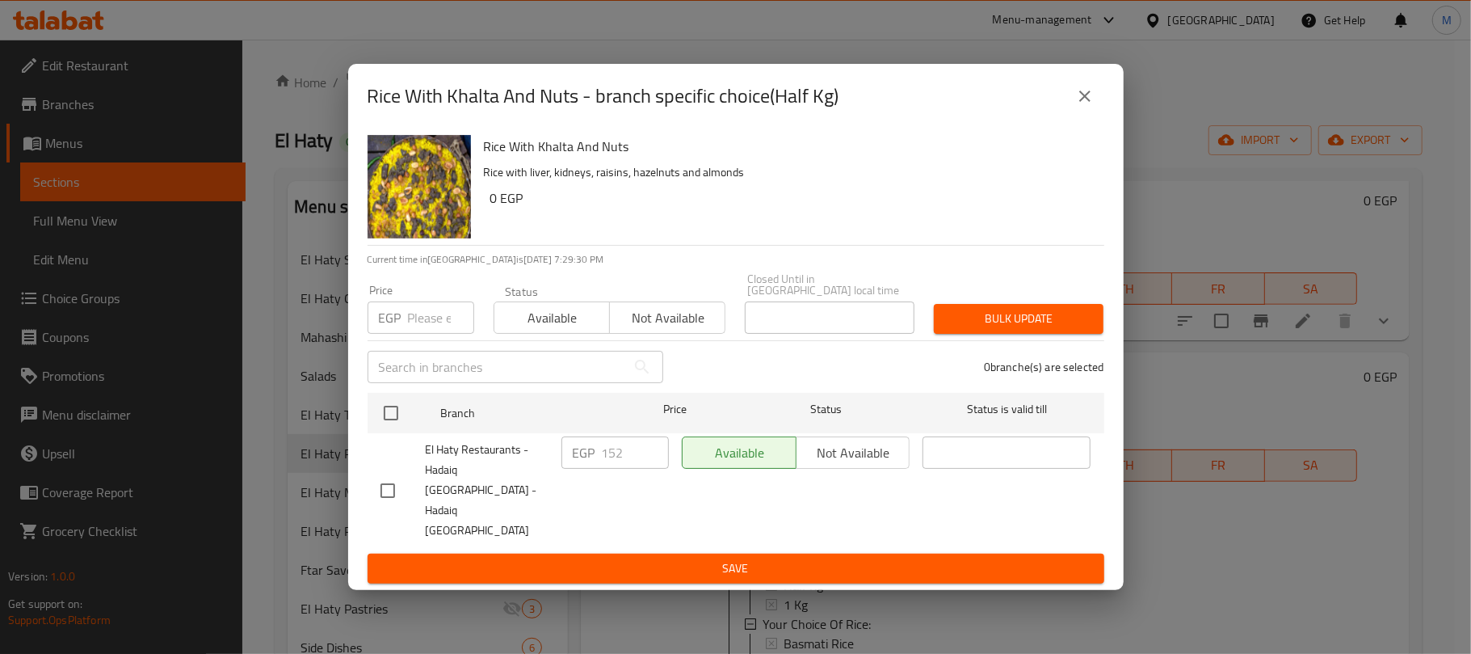
click at [1081, 106] on icon "close" at bounding box center [1084, 95] width 19 height 19
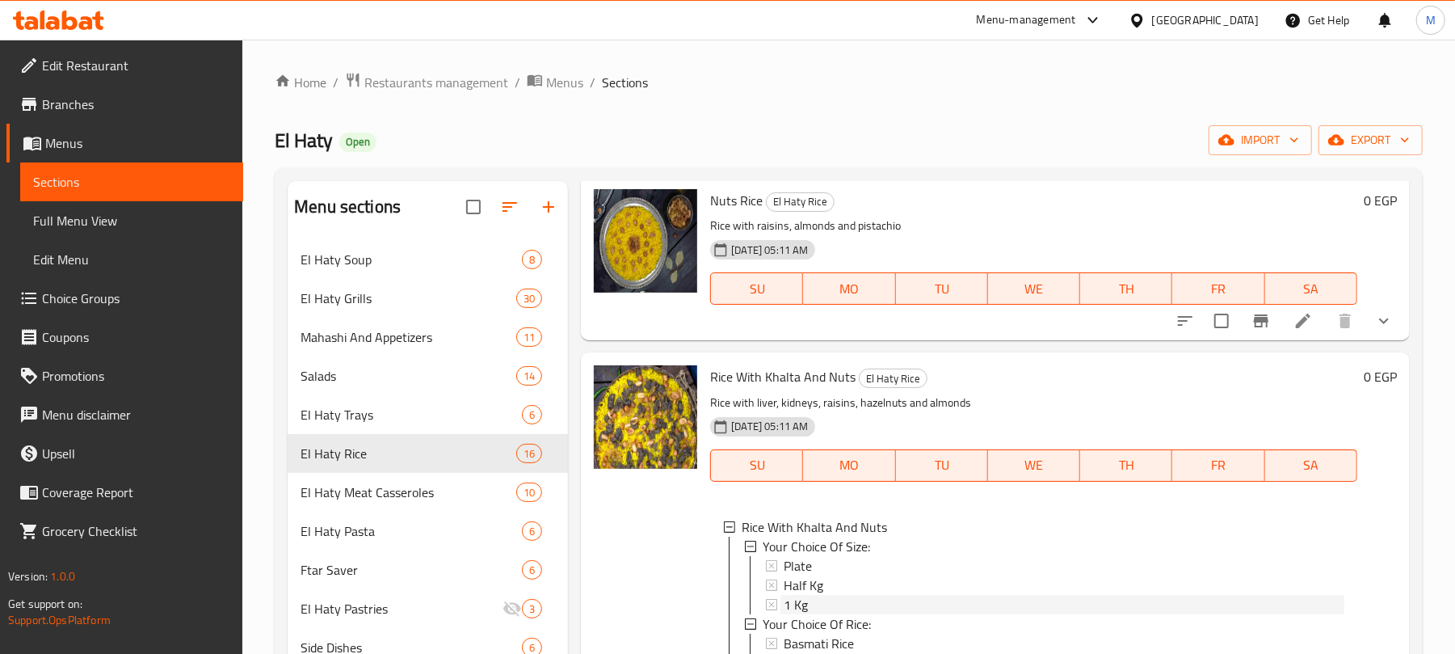
click at [808, 608] on span "1 Kg" at bounding box center [796, 604] width 24 height 19
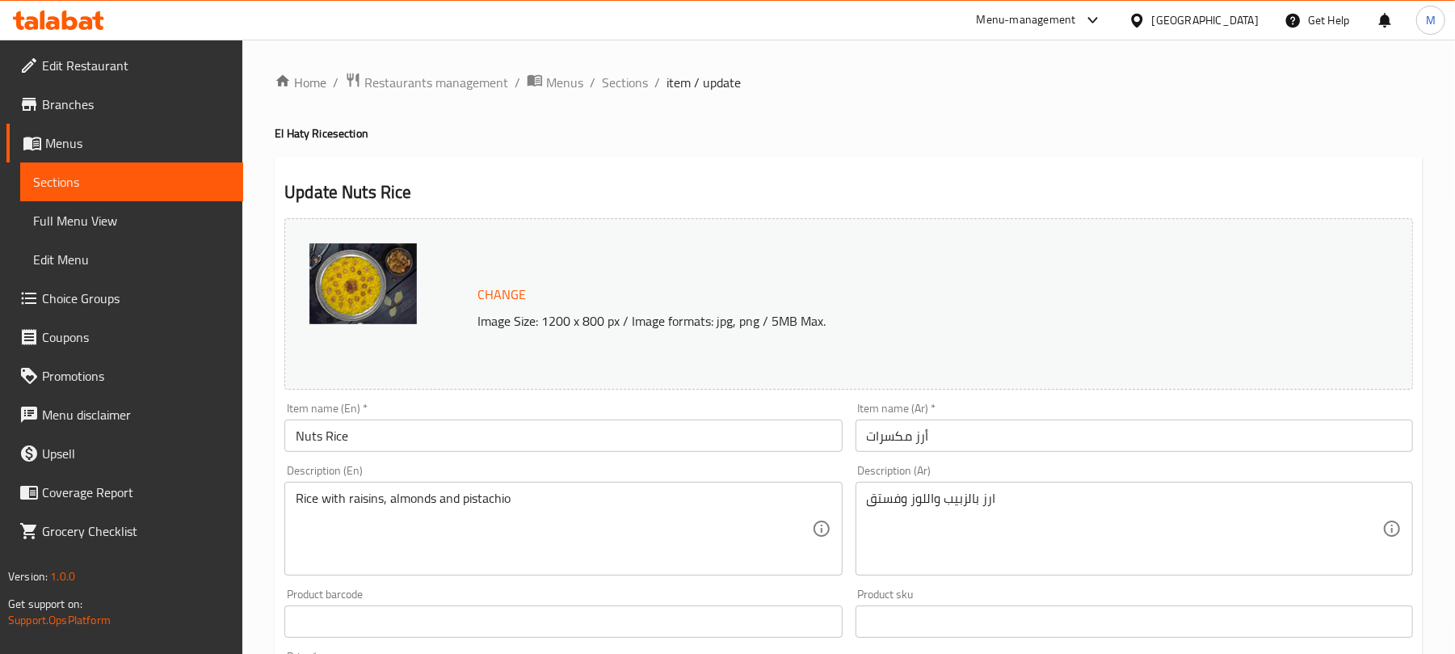
click at [107, 295] on span "Choice Groups" at bounding box center [136, 297] width 188 height 19
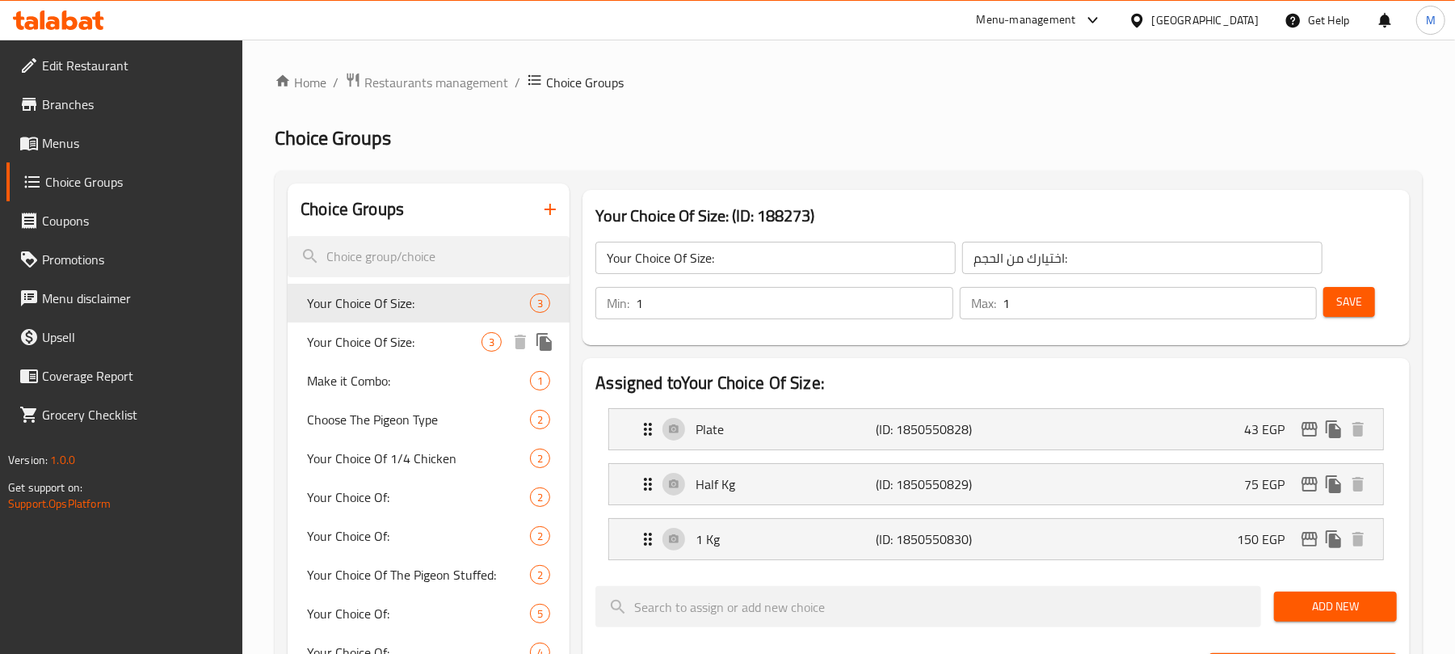
click at [386, 334] on span "Your Choice Of Size:" at bounding box center [394, 341] width 175 height 19
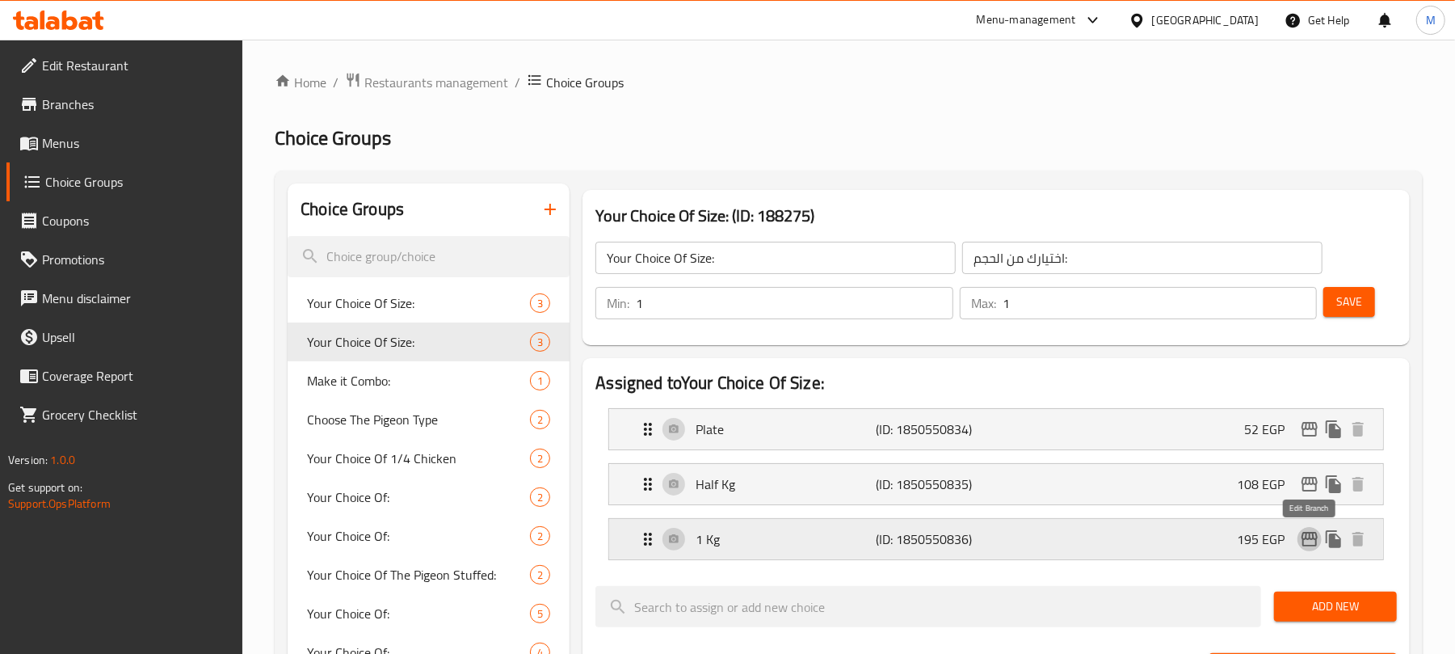
click at [1310, 543] on icon "edit" at bounding box center [1309, 538] width 19 height 19
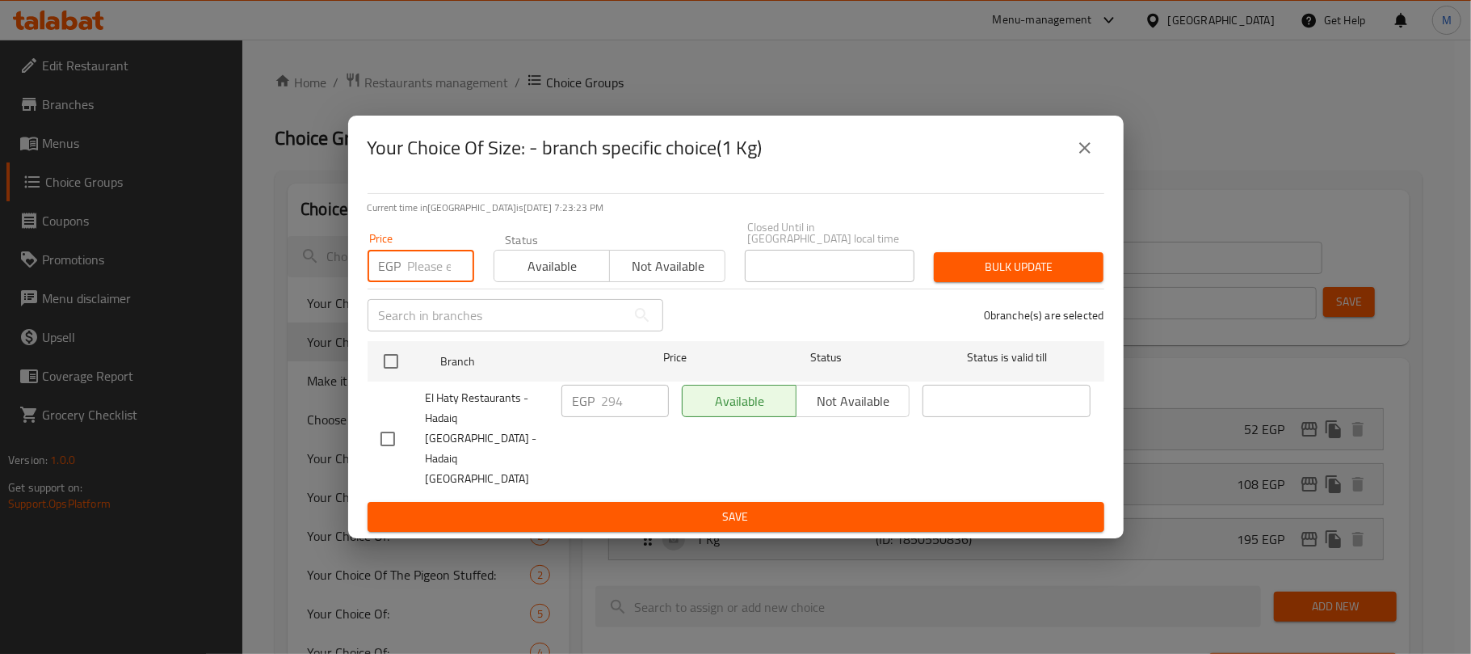
click at [420, 279] on input "number" at bounding box center [441, 266] width 66 height 32
type input "295"
click at [392, 370] on input "checkbox" at bounding box center [391, 361] width 34 height 34
checkbox input "true"
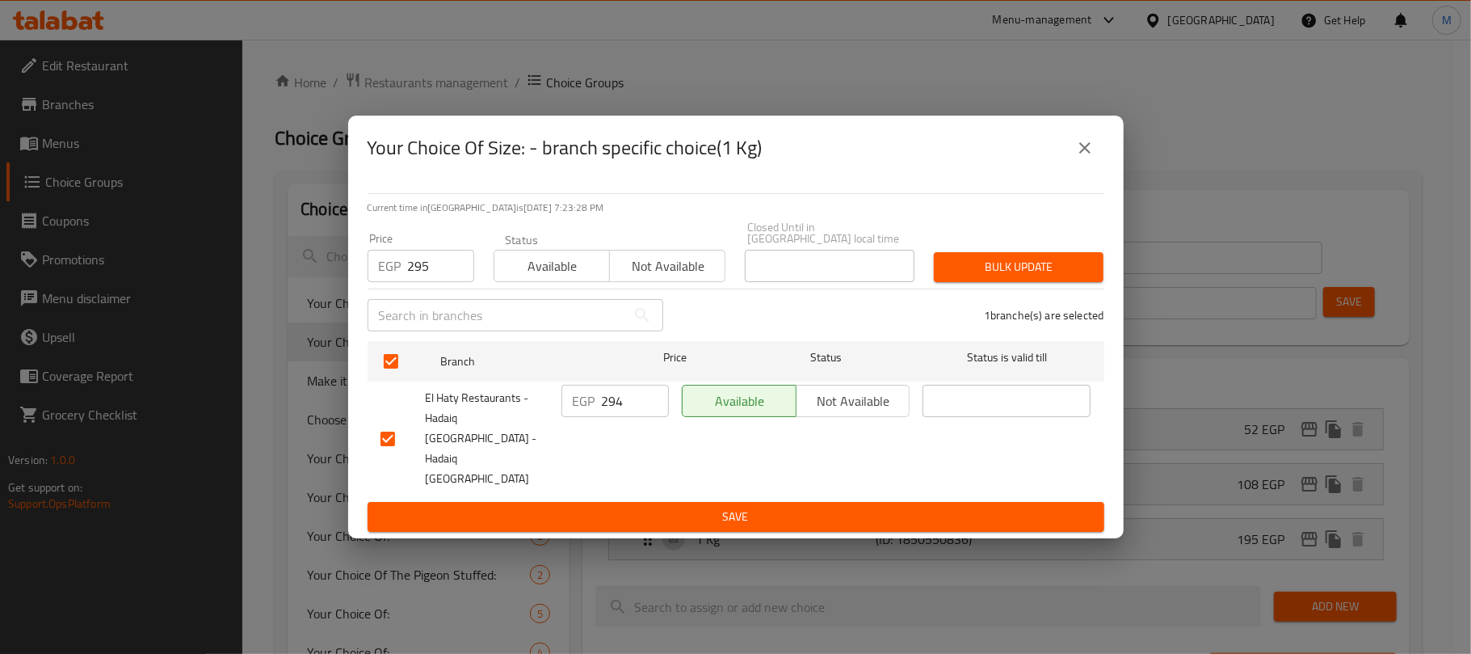
click at [1023, 276] on span "Bulk update" at bounding box center [1019, 267] width 144 height 20
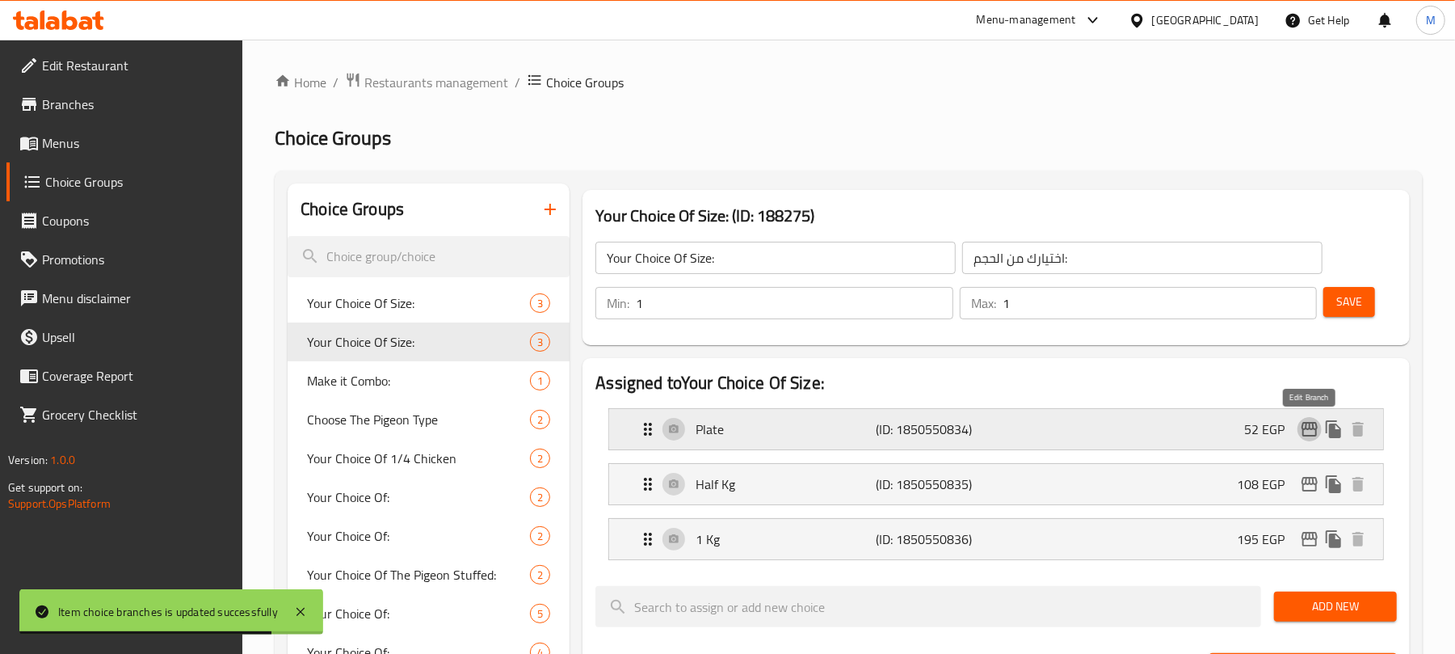
click at [1314, 431] on icon "edit" at bounding box center [1309, 428] width 19 height 19
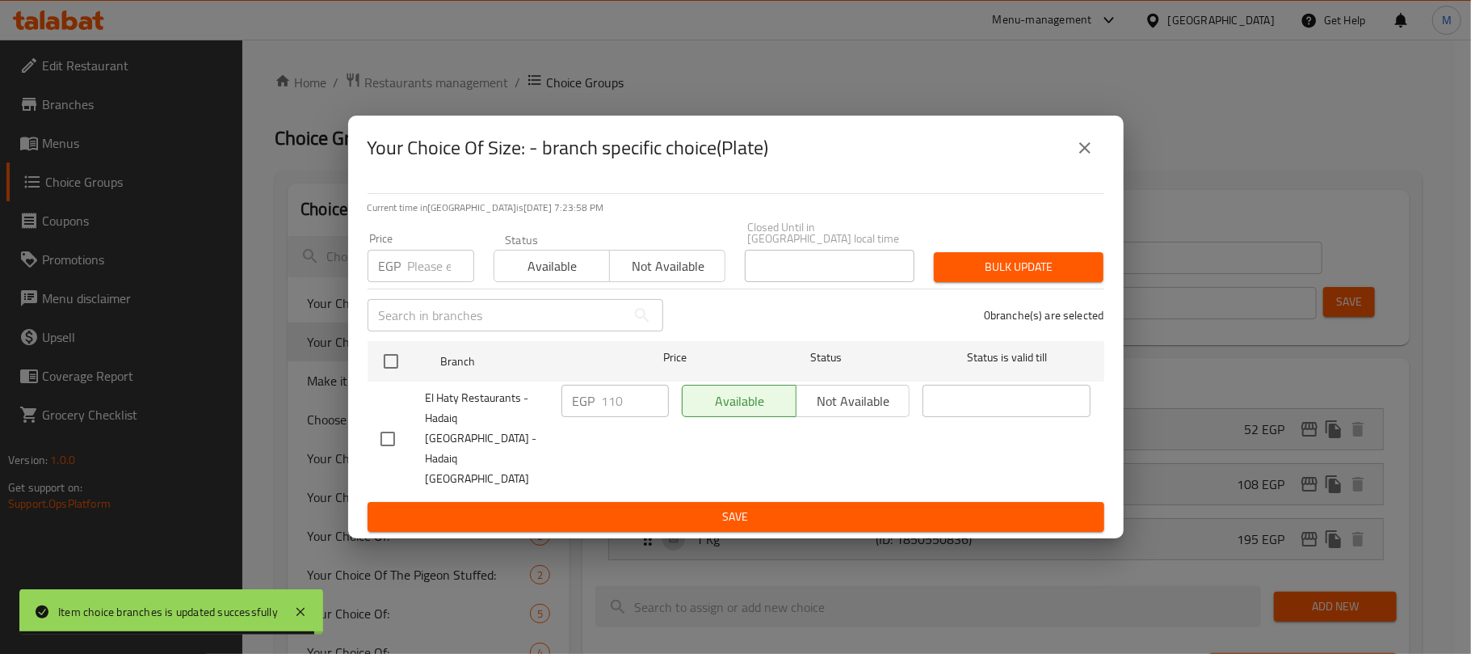
click at [1089, 158] on icon "close" at bounding box center [1084, 147] width 19 height 19
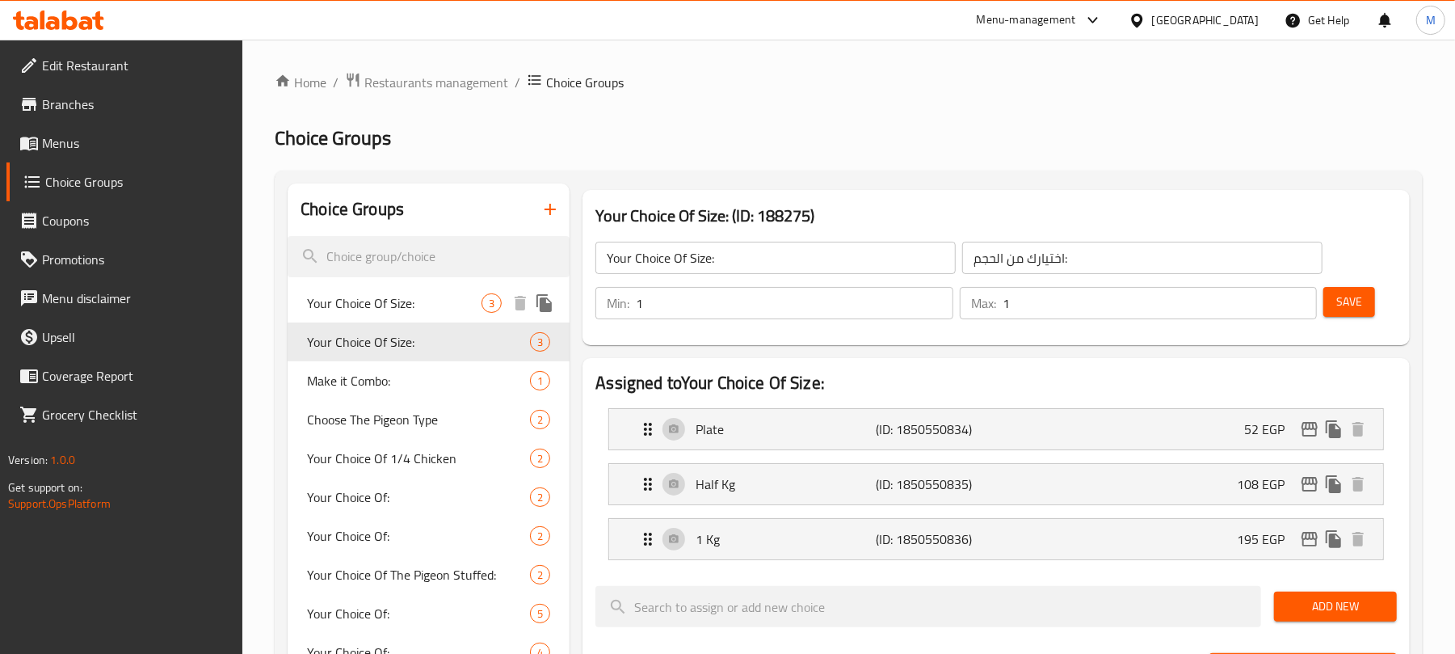
click at [344, 301] on span "Your Choice Of Size:" at bounding box center [394, 302] width 175 height 19
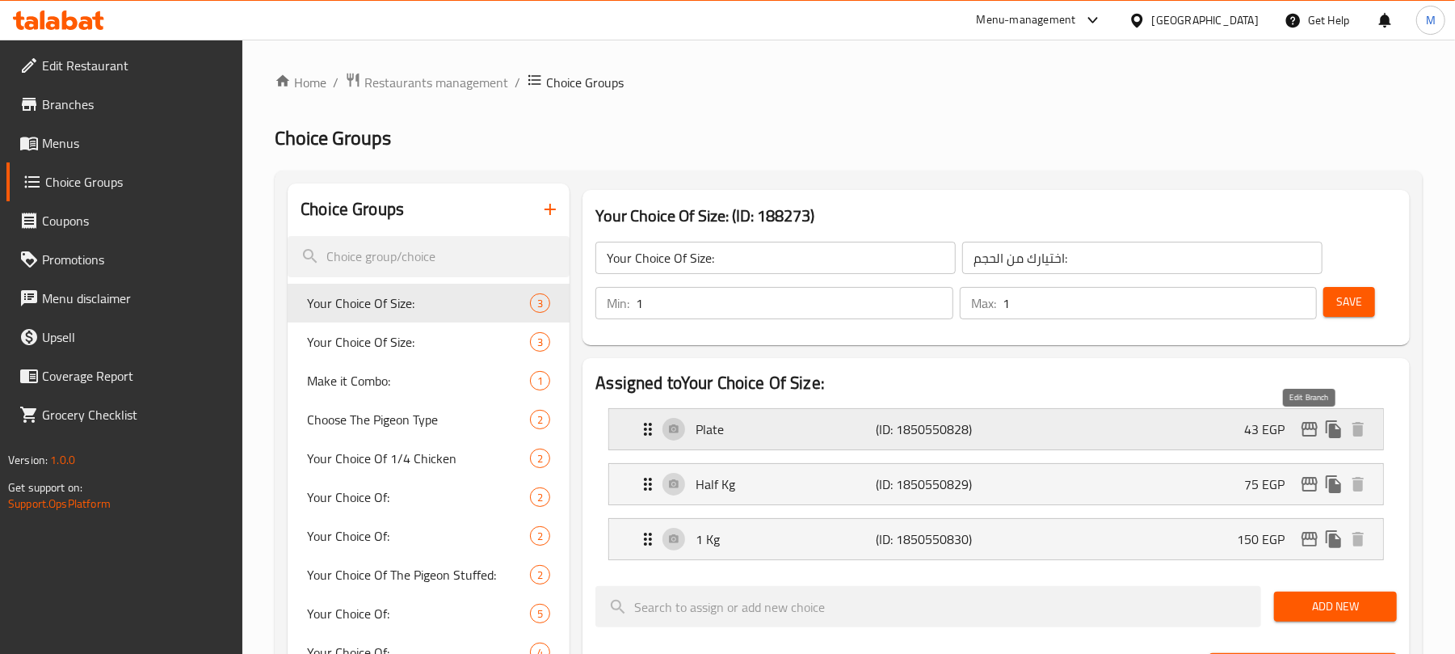
click at [1307, 430] on icon "edit" at bounding box center [1310, 429] width 16 height 15
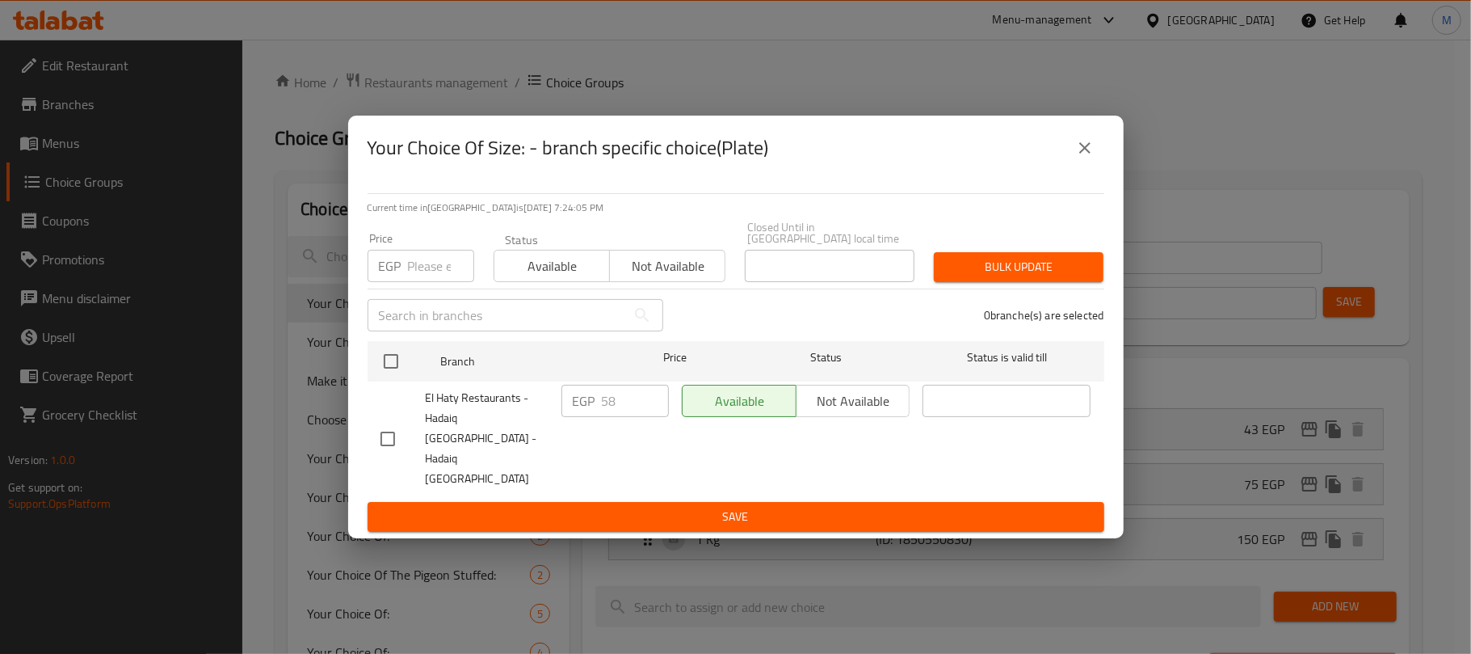
click at [1073, 167] on button "close" at bounding box center [1085, 147] width 39 height 39
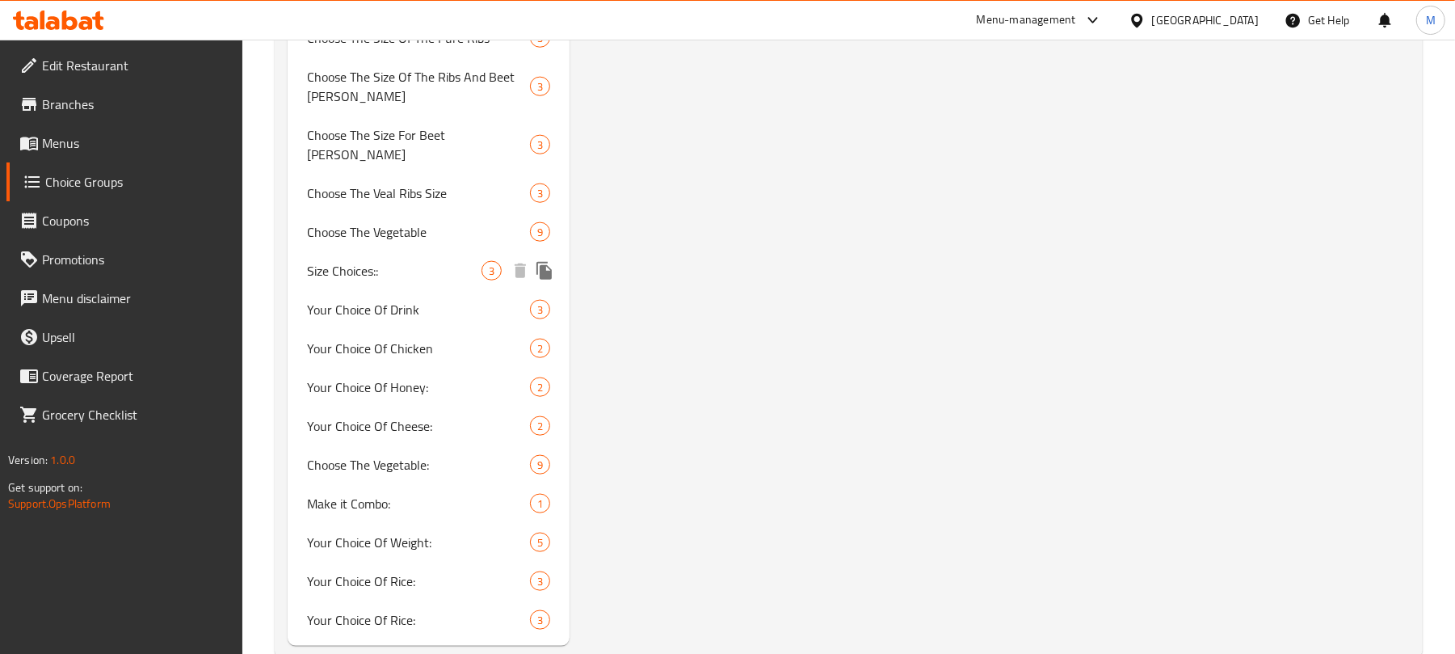
scroll to position [1272, 0]
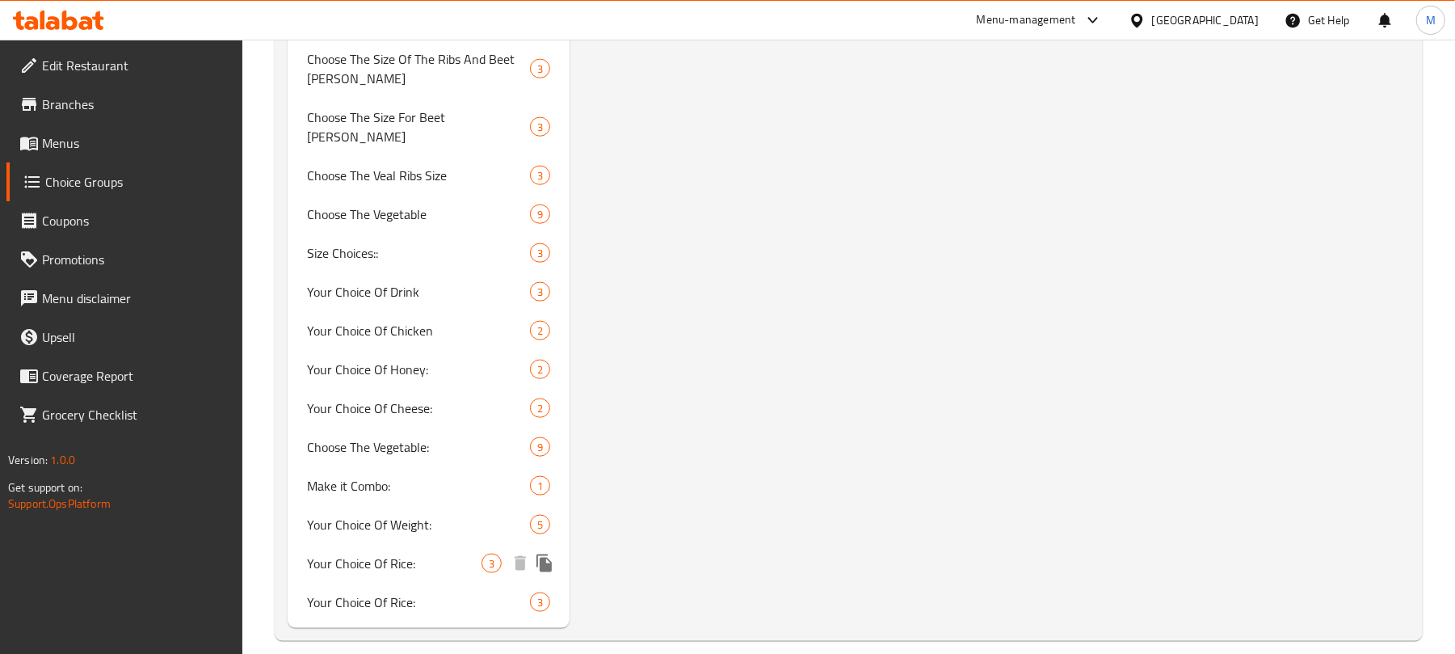
drag, startPoint x: 408, startPoint y: 543, endPoint x: 1199, endPoint y: 420, distance: 800.4
click at [406, 553] on span "Your Choice Of Rice:" at bounding box center [394, 562] width 175 height 19
type input "Your Choice Of Rice:"
type input "اختيارك من الأرز:"
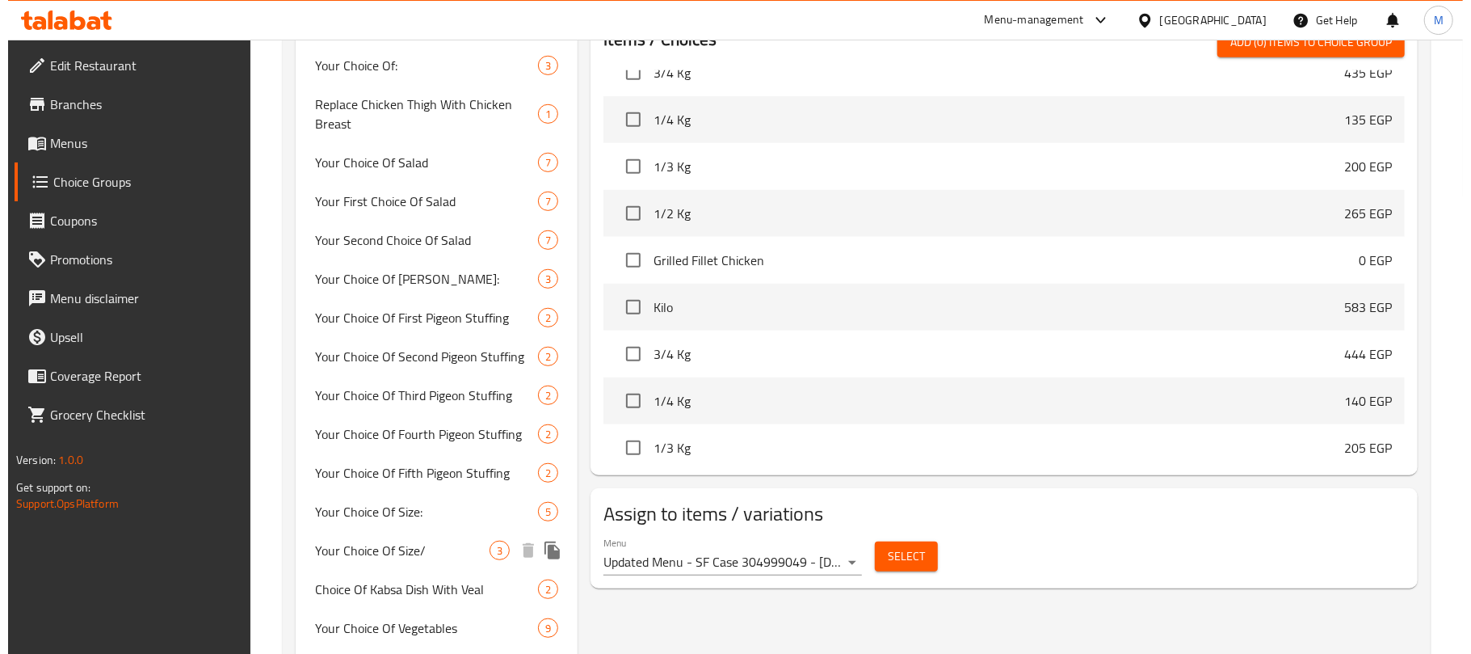
scroll to position [0, 0]
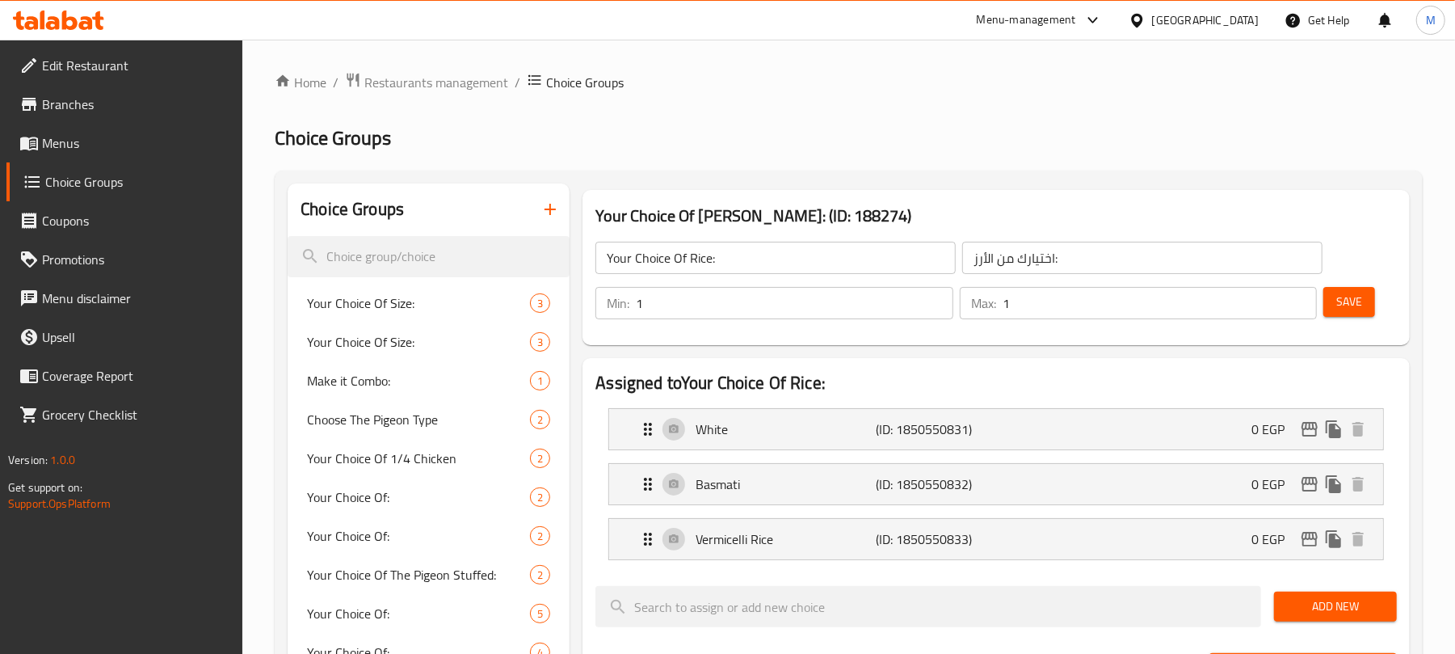
click at [551, 210] on icon "button" at bounding box center [550, 209] width 11 height 11
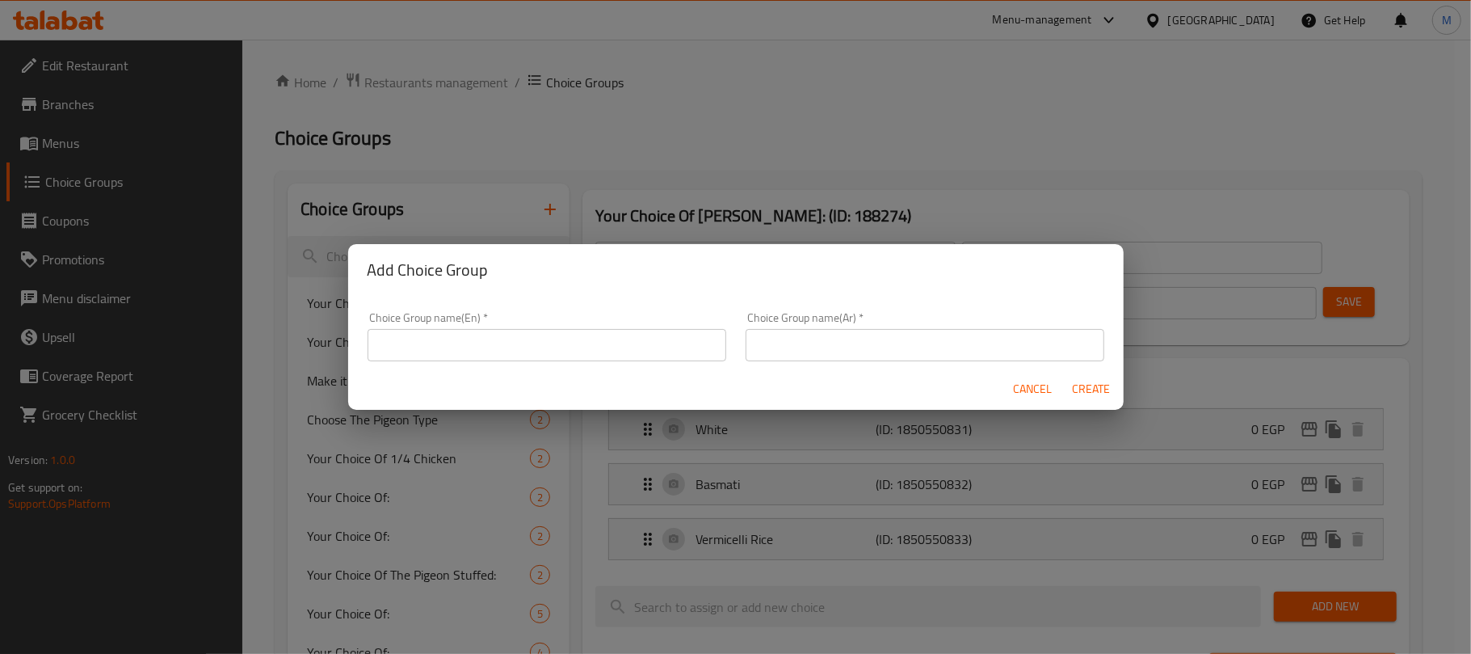
click at [625, 337] on input "text" at bounding box center [547, 345] width 359 height 32
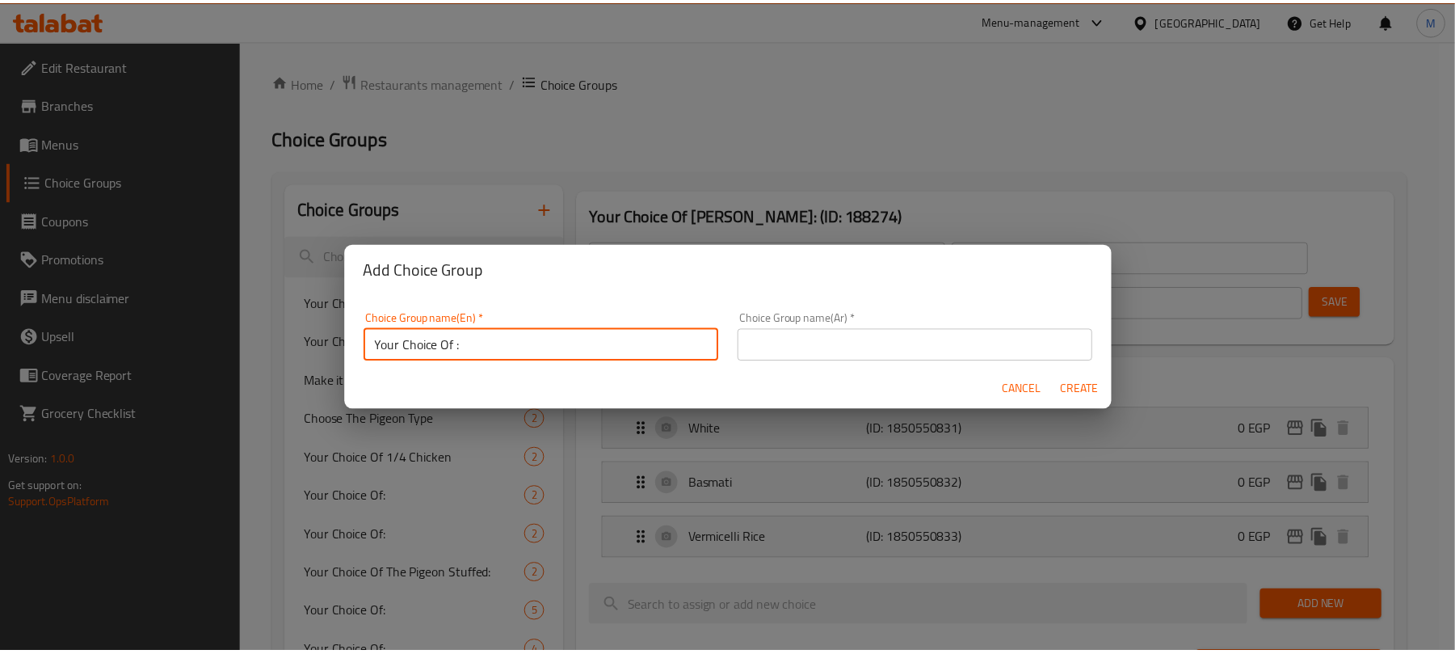
scroll to position [4, 0]
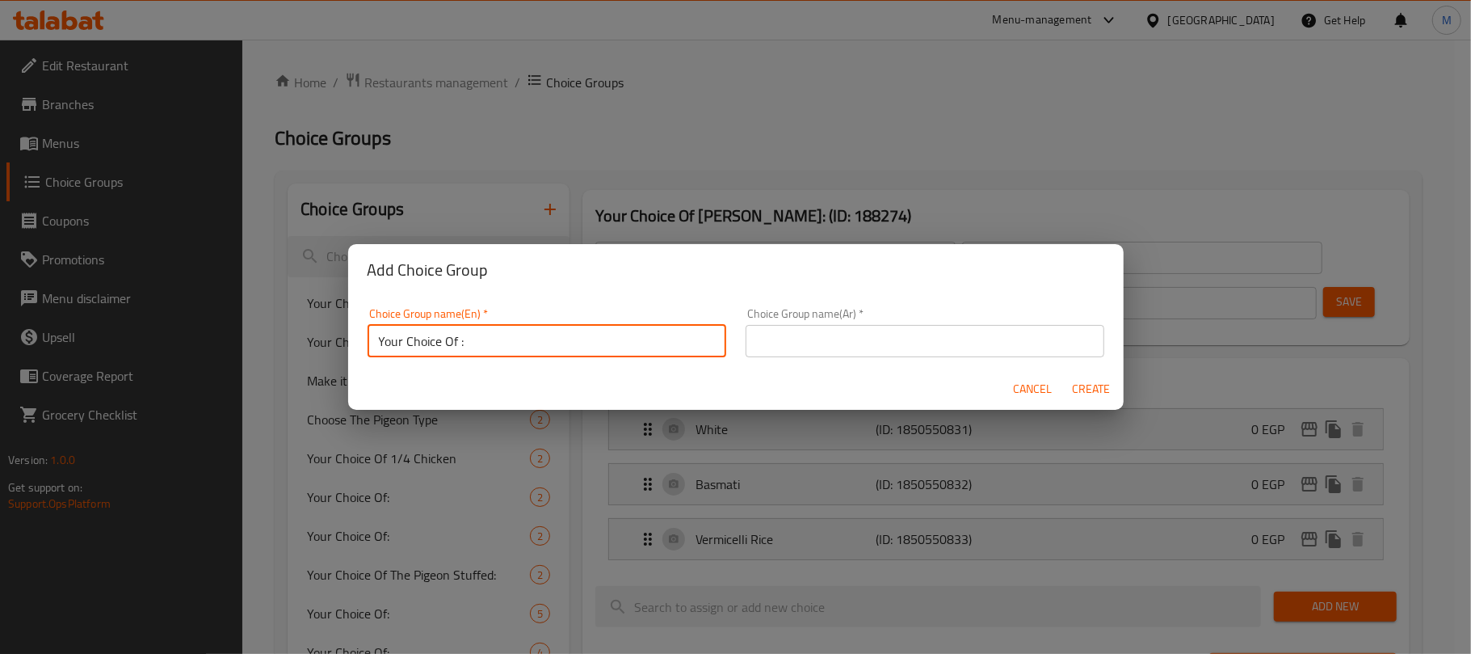
click at [450, 347] on input "Your Choice Of :" at bounding box center [547, 341] width 359 height 32
click at [456, 344] on input "Your Choice of :" at bounding box center [547, 341] width 359 height 32
type input "Your Choice of Size:"
click at [1035, 338] on input "text" at bounding box center [925, 341] width 359 height 32
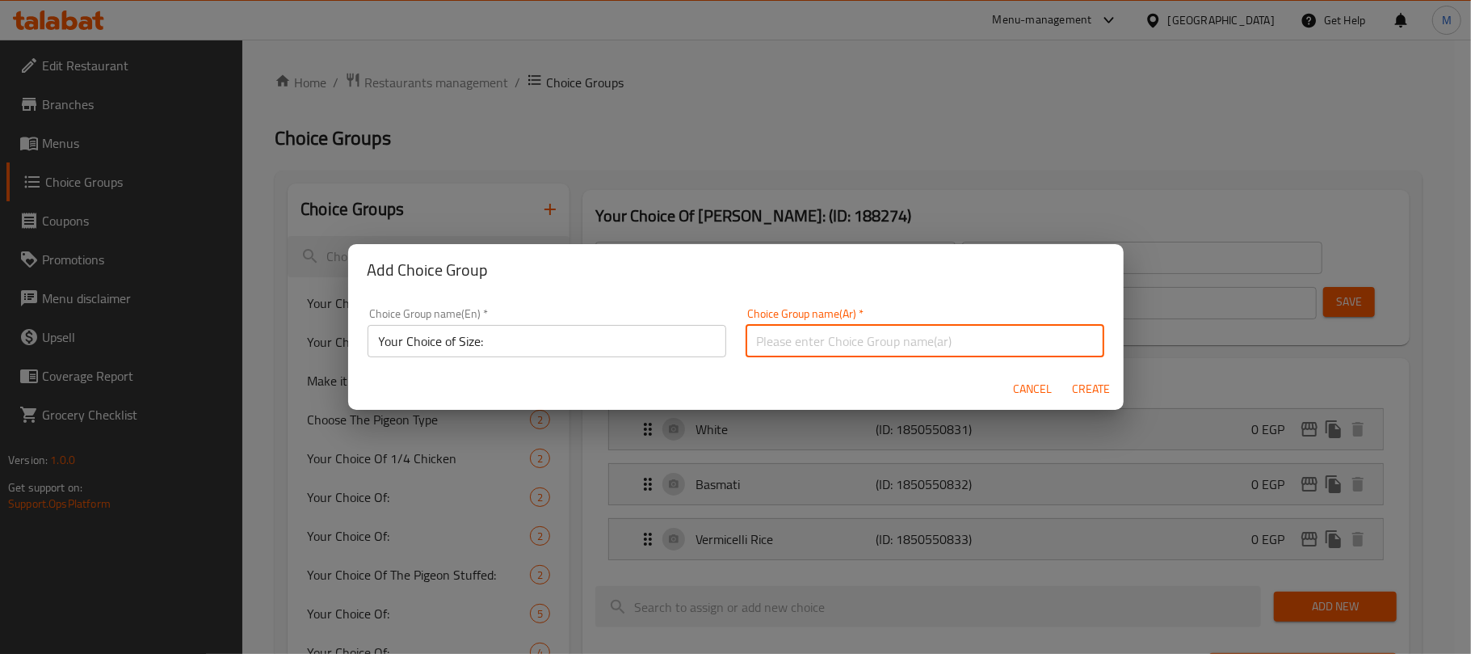
type input "أختيارك من الحجم :"
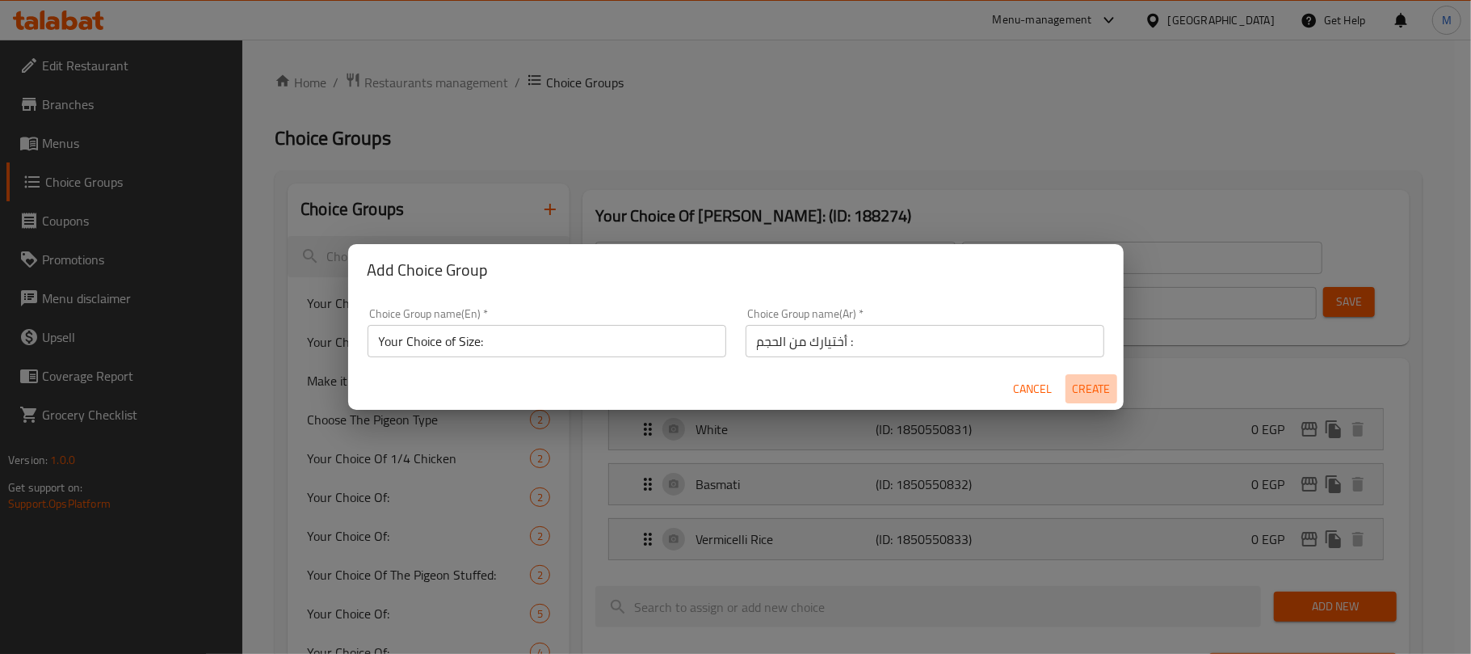
click at [1083, 389] on span "Create" at bounding box center [1091, 389] width 39 height 20
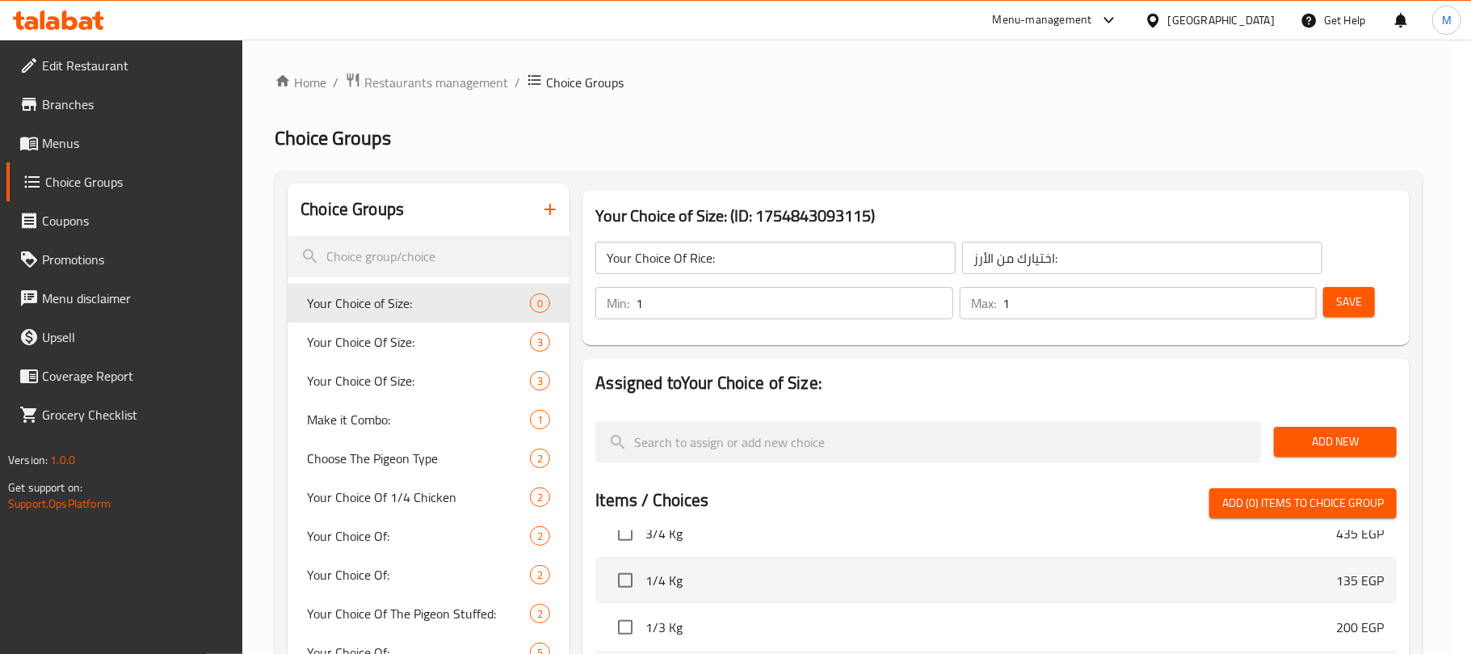
type input "Your Choice of Size:"
type input "أختيارك من الحجم :"
type input "0"
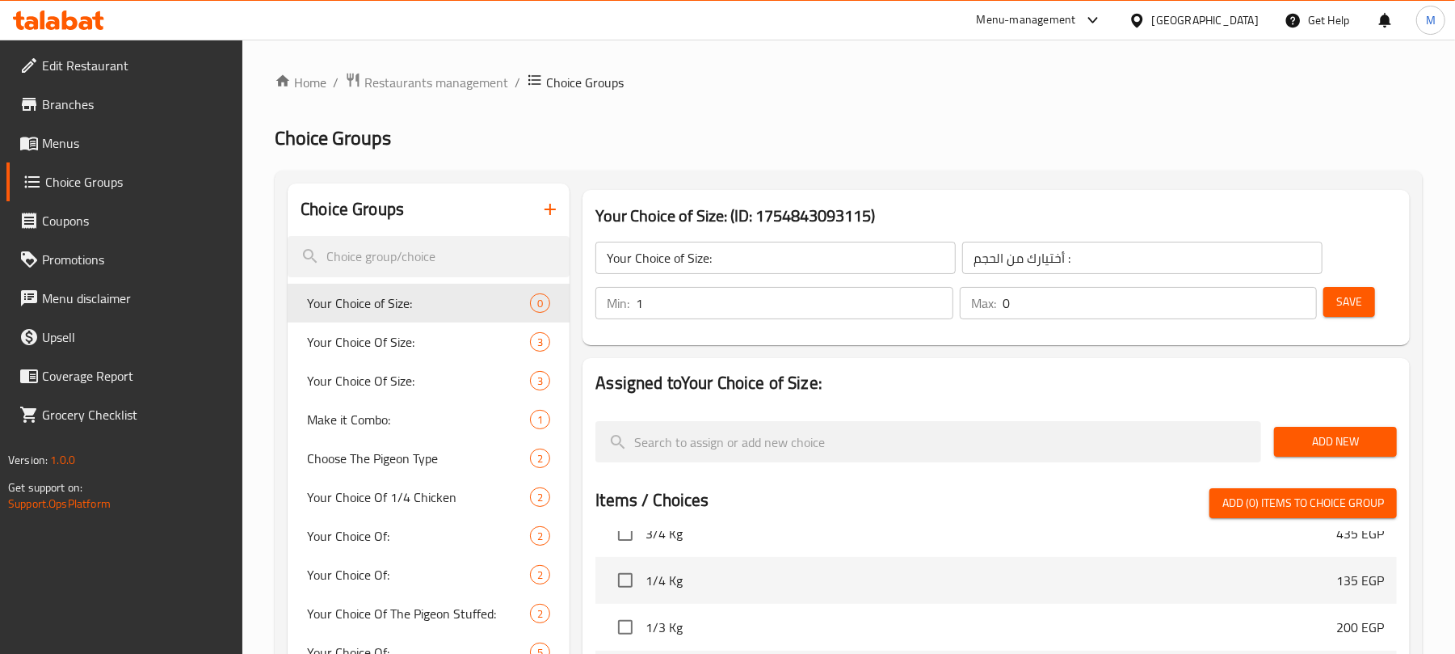
type input "1"
click at [938, 298] on input "1" at bounding box center [794, 303] width 317 height 32
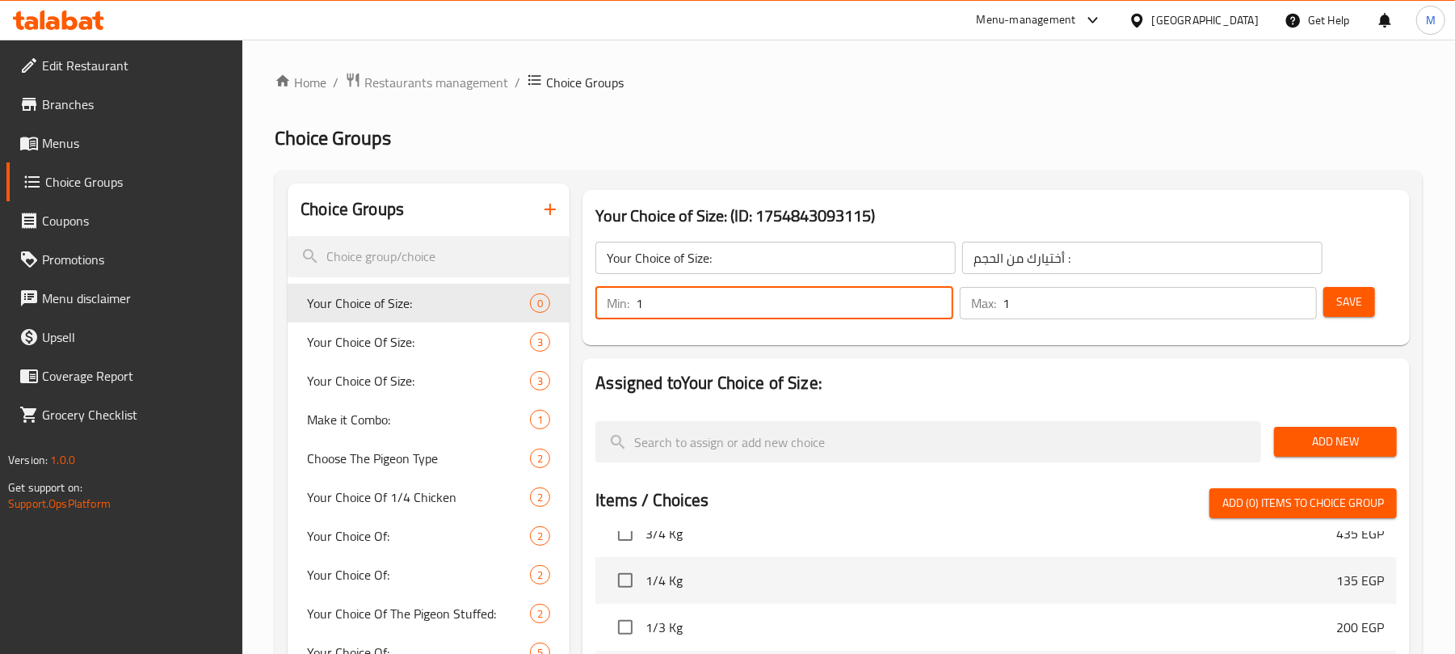
click at [1296, 298] on input "1" at bounding box center [1160, 303] width 314 height 32
click at [1335, 440] on span "Add New" at bounding box center [1335, 441] width 97 height 20
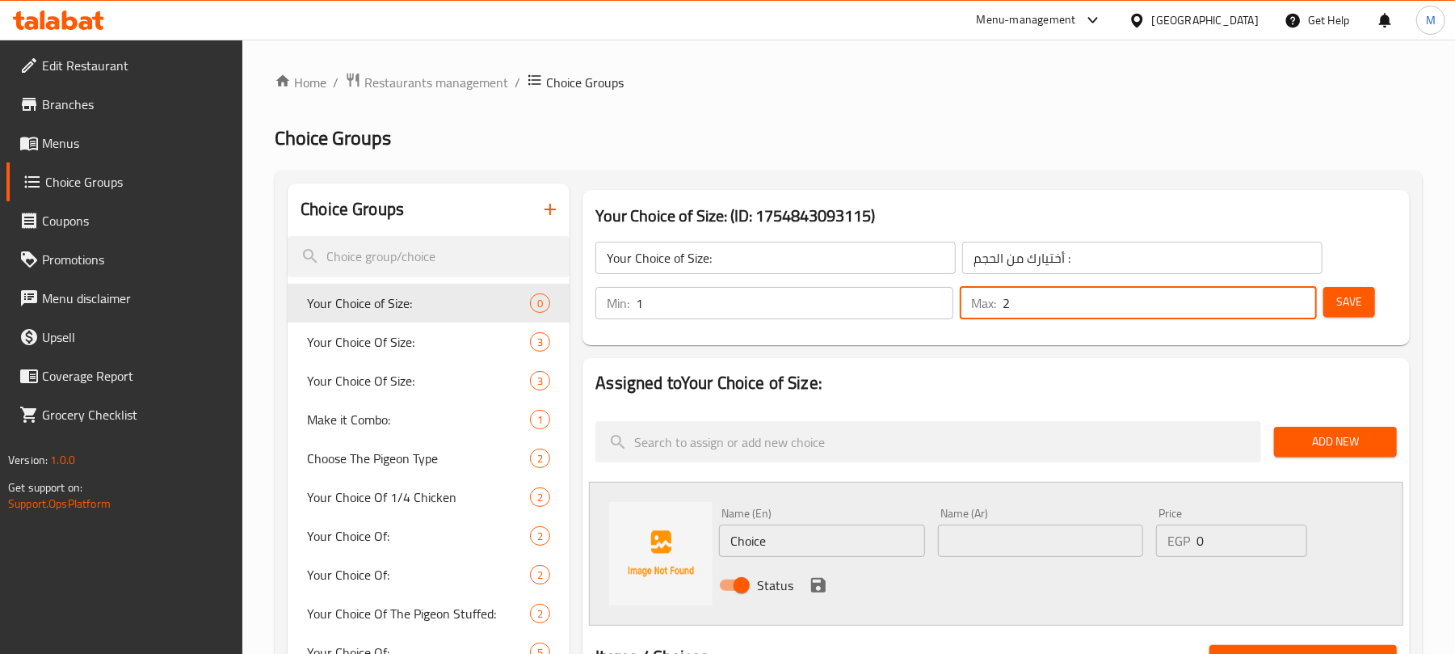
click at [1297, 296] on input "2" at bounding box center [1160, 303] width 314 height 32
type input "1"
click at [1297, 310] on input "1" at bounding box center [1160, 303] width 314 height 32
click at [797, 549] on input "Choice" at bounding box center [821, 540] width 205 height 32
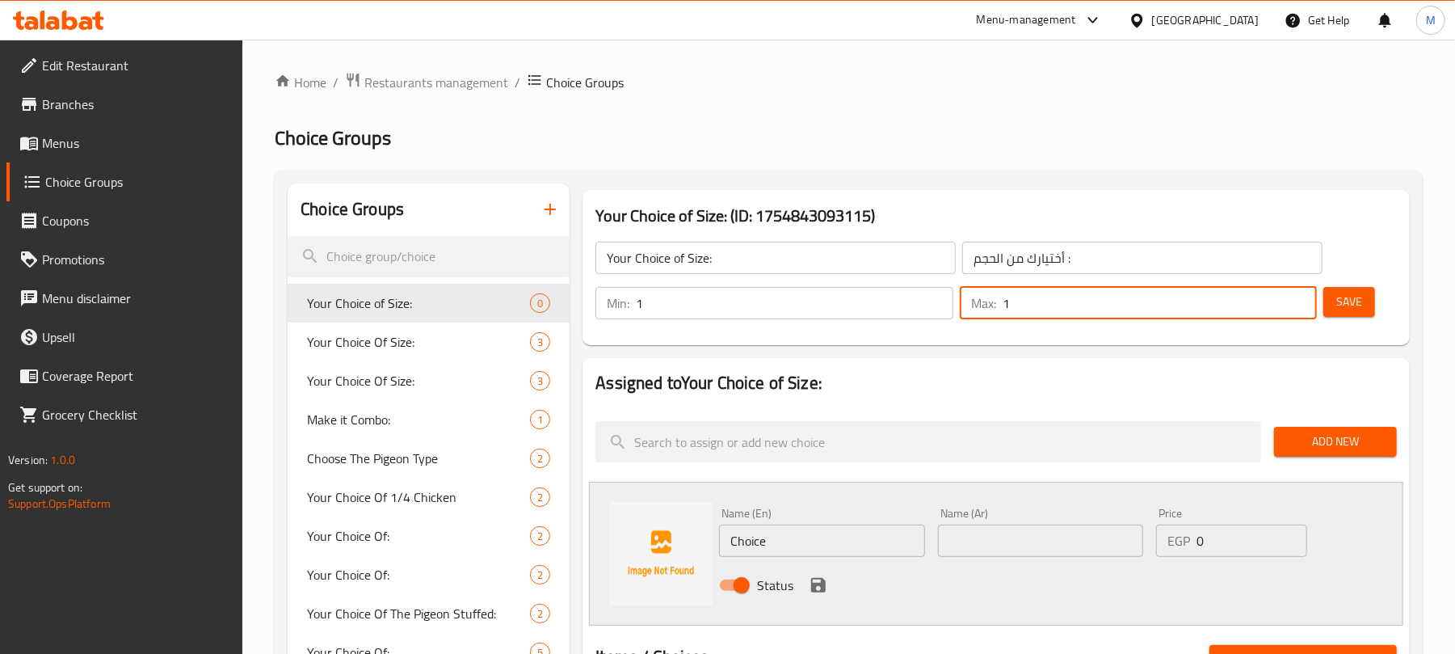
click at [797, 549] on input "Choice" at bounding box center [821, 540] width 205 height 32
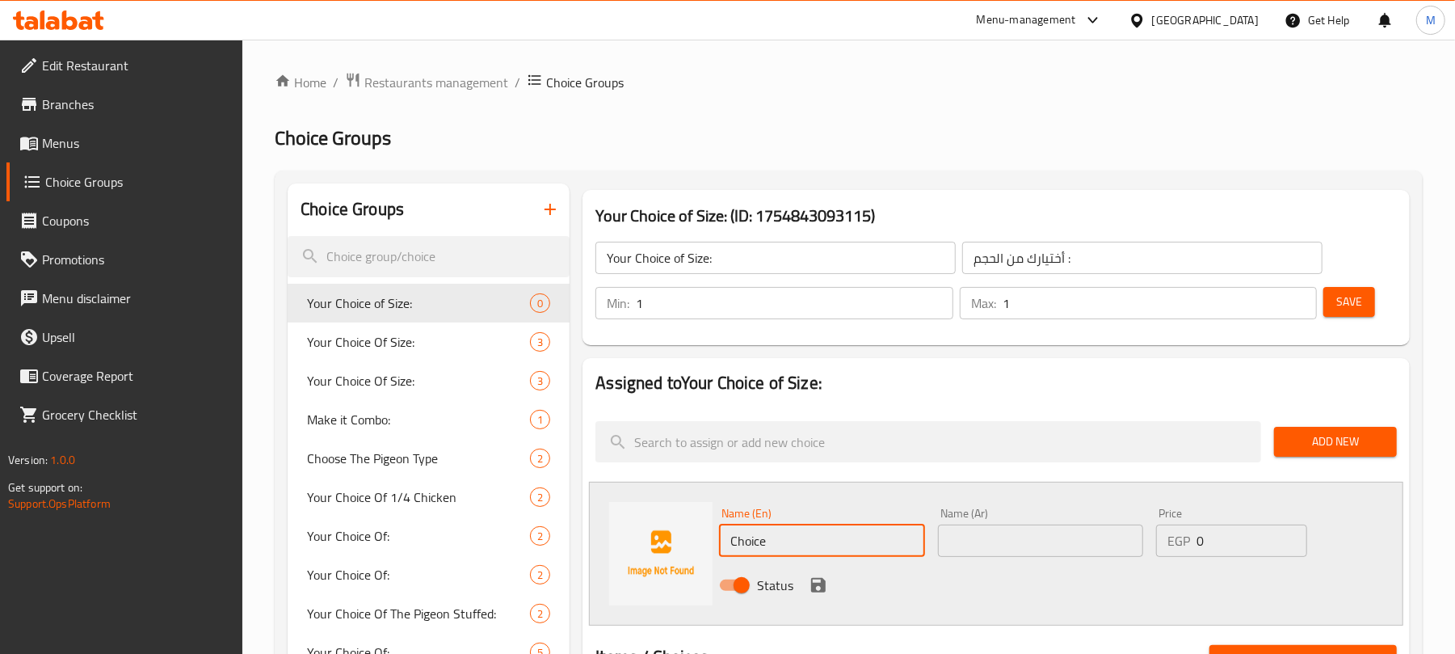
click at [789, 543] on input "Choice" at bounding box center [821, 540] width 205 height 32
type input "Plate"
click at [1116, 553] on input "text" at bounding box center [1040, 540] width 205 height 32
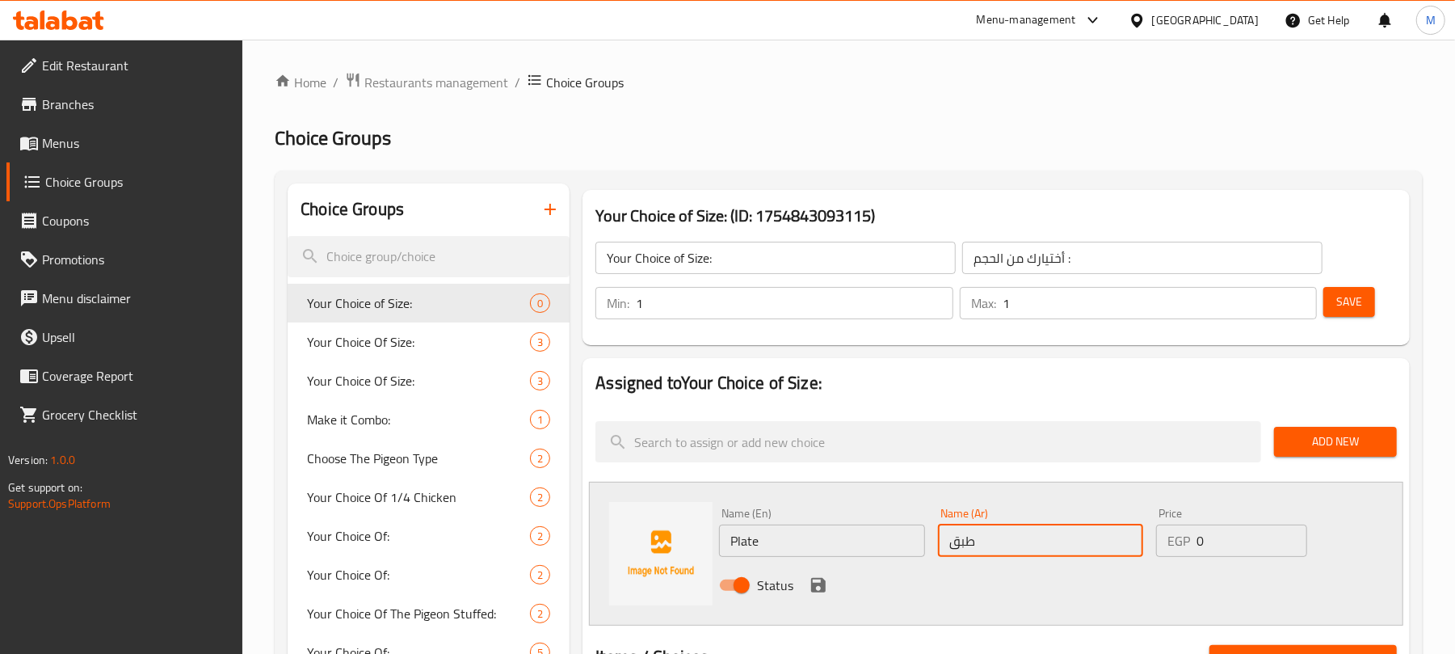
type input "طبق"
drag, startPoint x: 1209, startPoint y: 546, endPoint x: 1194, endPoint y: 544, distance: 14.7
click at [1194, 544] on div "EGP 0 Price" at bounding box center [1231, 540] width 151 height 32
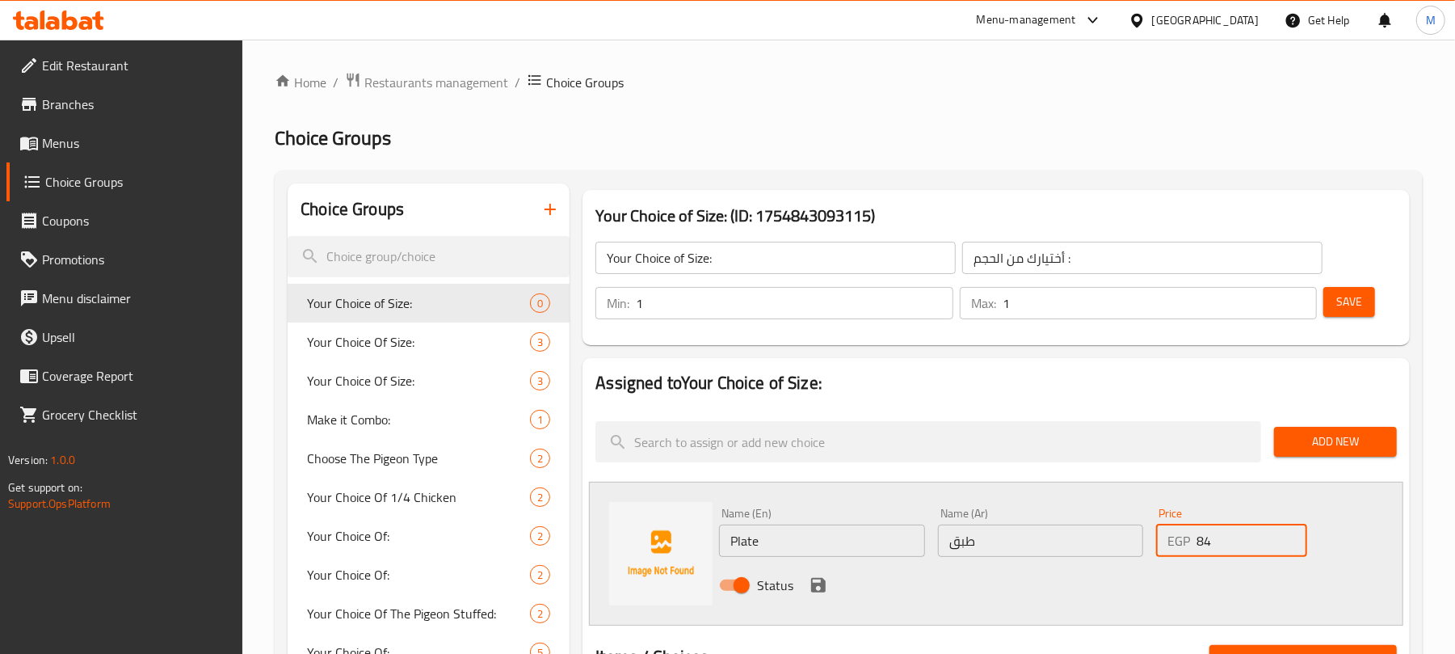
type input "84"
click at [822, 577] on icon "save" at bounding box center [818, 584] width 19 height 19
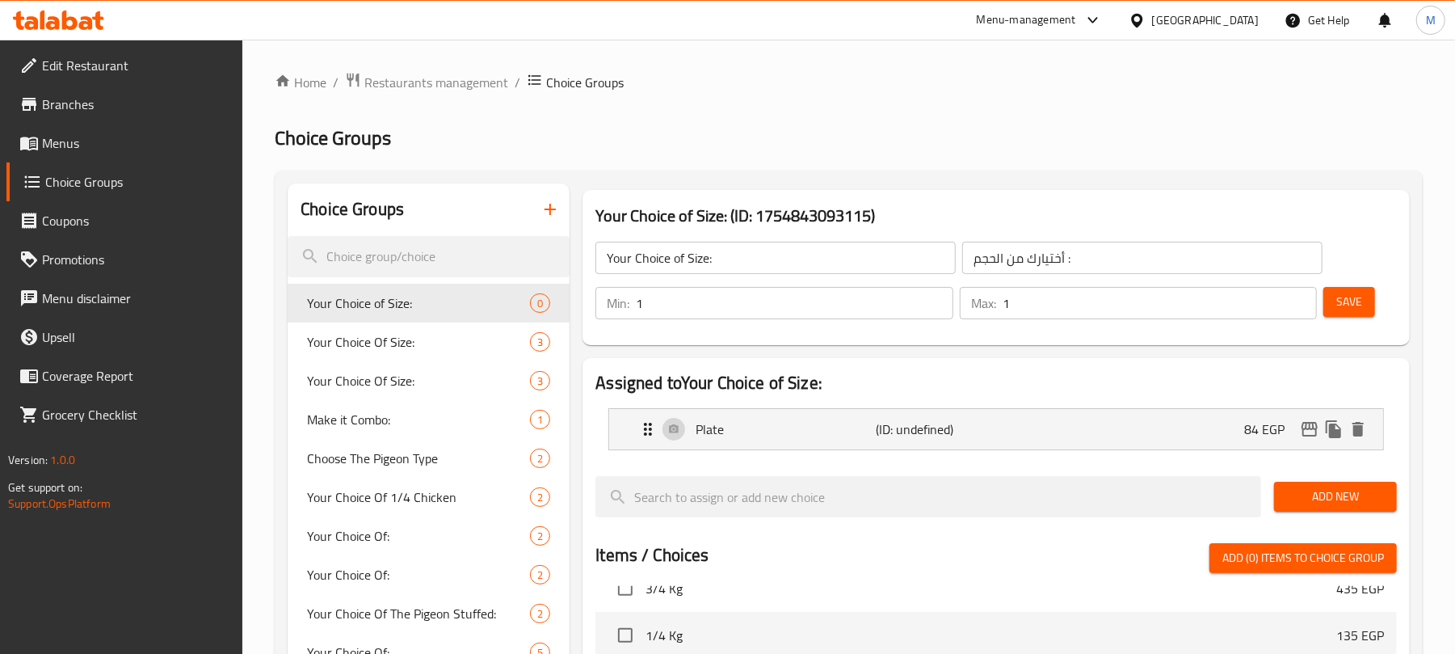
click at [1290, 490] on span "Add New" at bounding box center [1335, 496] width 97 height 20
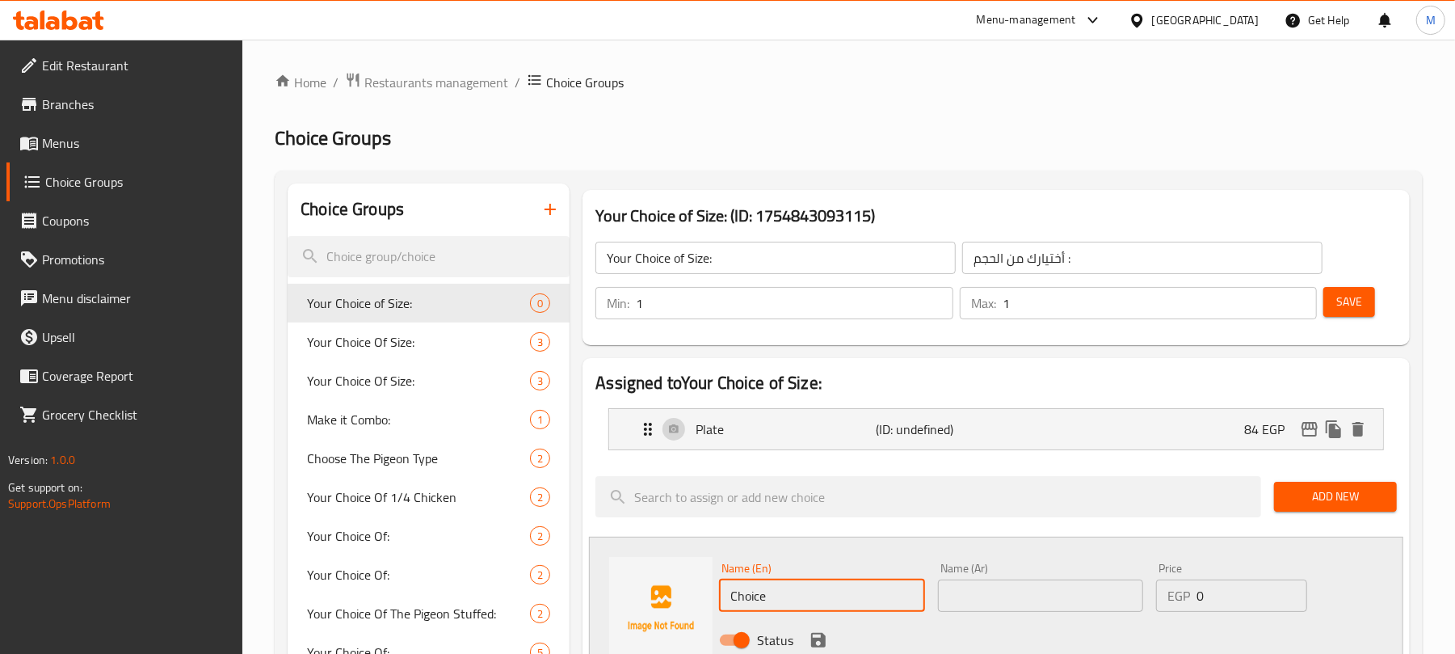
click at [793, 589] on input "Choice" at bounding box center [821, 595] width 205 height 32
type input "Half Kg"
click at [973, 599] on input "text" at bounding box center [1040, 595] width 205 height 32
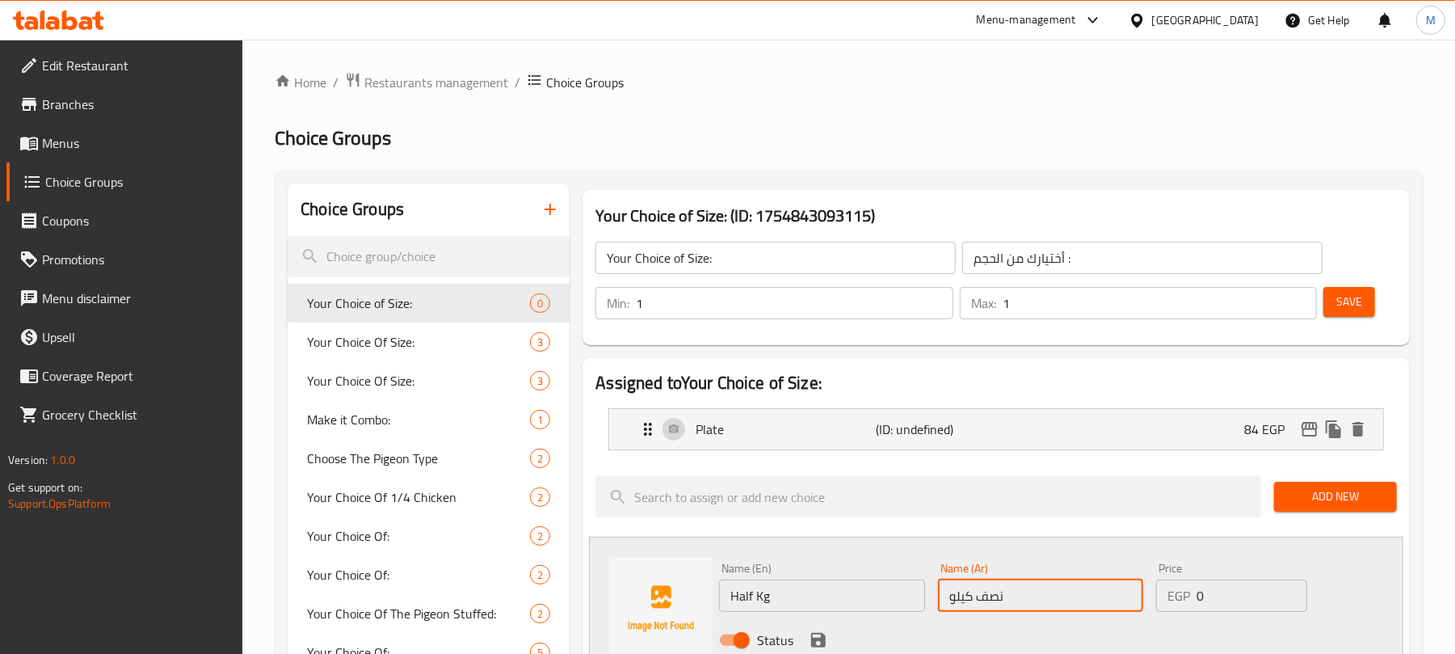
type input "نصف كيلو"
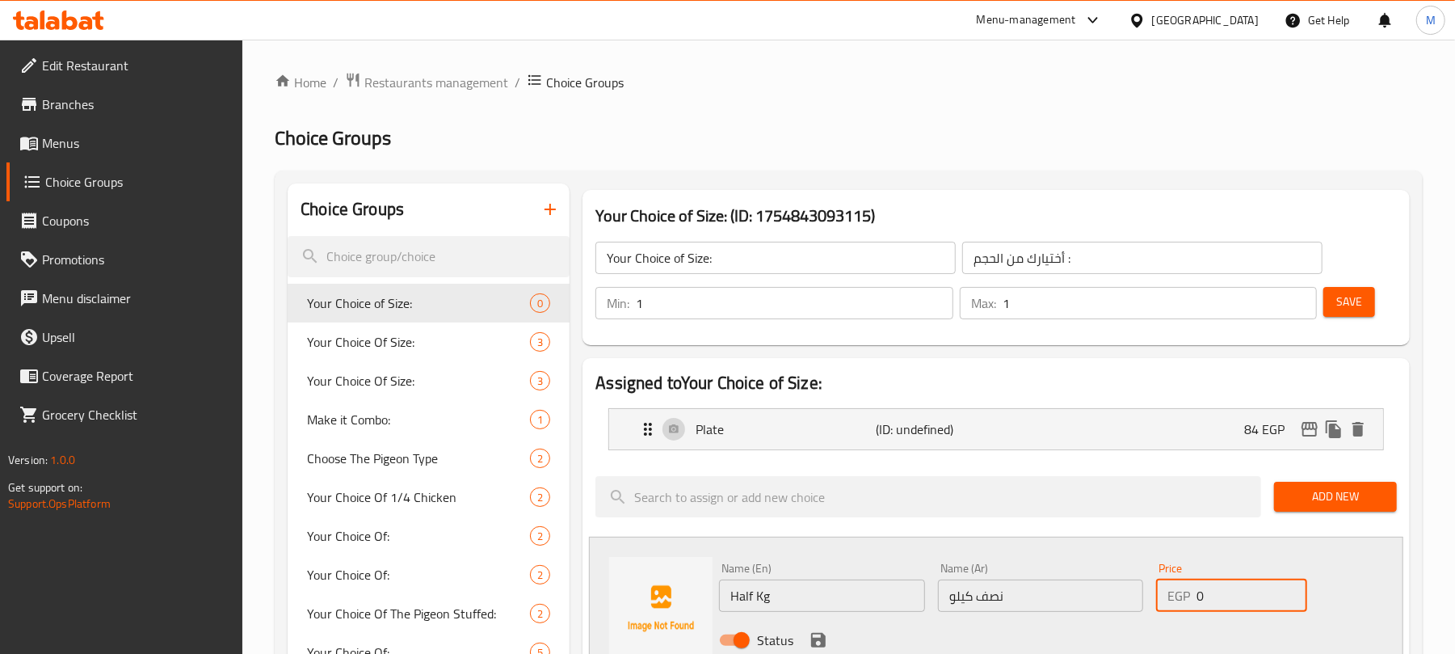
click at [1205, 591] on input "0" at bounding box center [1252, 595] width 111 height 32
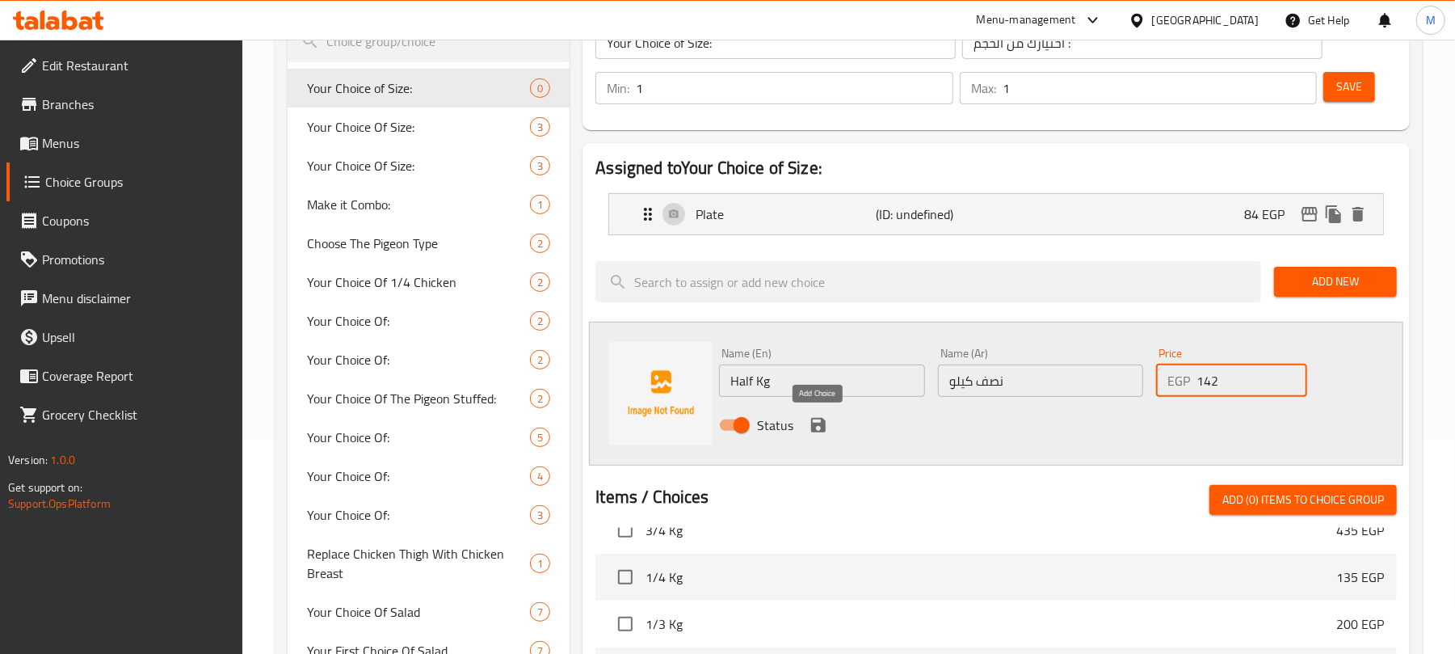
type input "142"
click at [821, 427] on icon "save" at bounding box center [818, 425] width 15 height 15
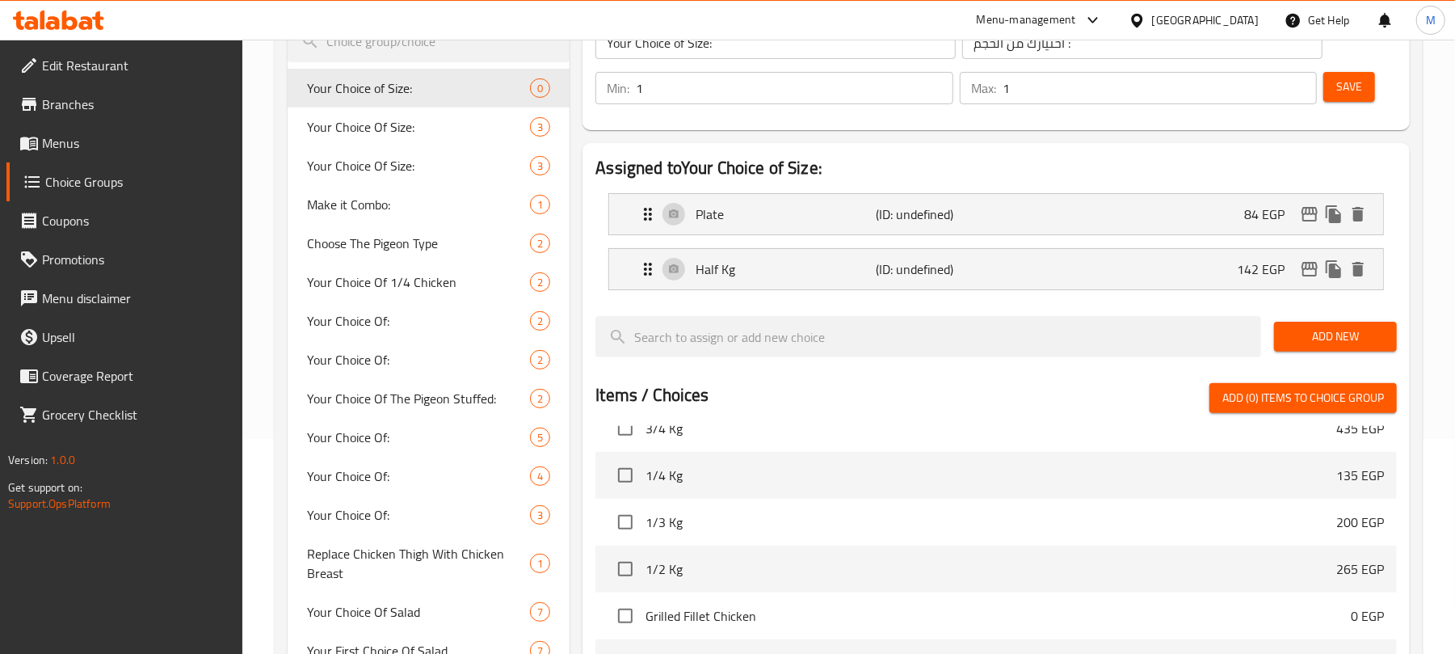
click at [1340, 330] on span "Add New" at bounding box center [1335, 336] width 97 height 20
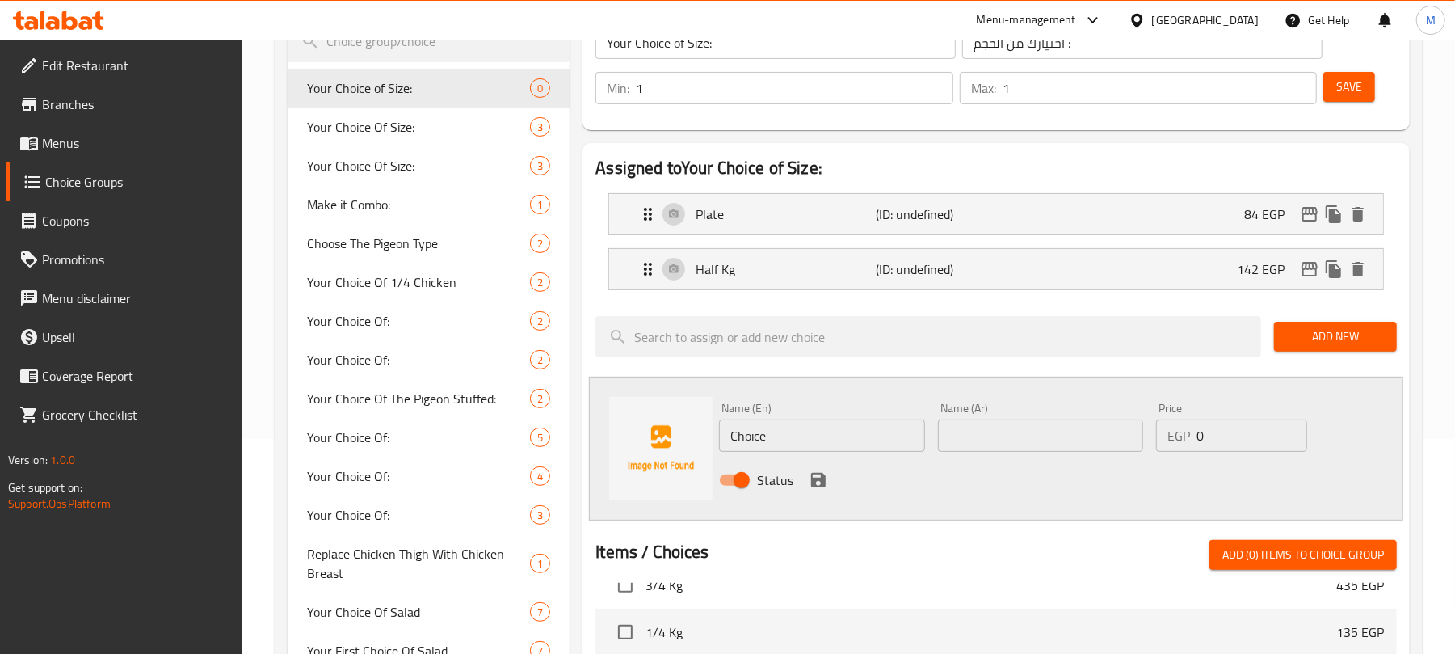
click at [845, 435] on input "Choice" at bounding box center [821, 435] width 205 height 32
click at [1094, 431] on input "text" at bounding box center [1040, 435] width 205 height 32
type input "كيلو"
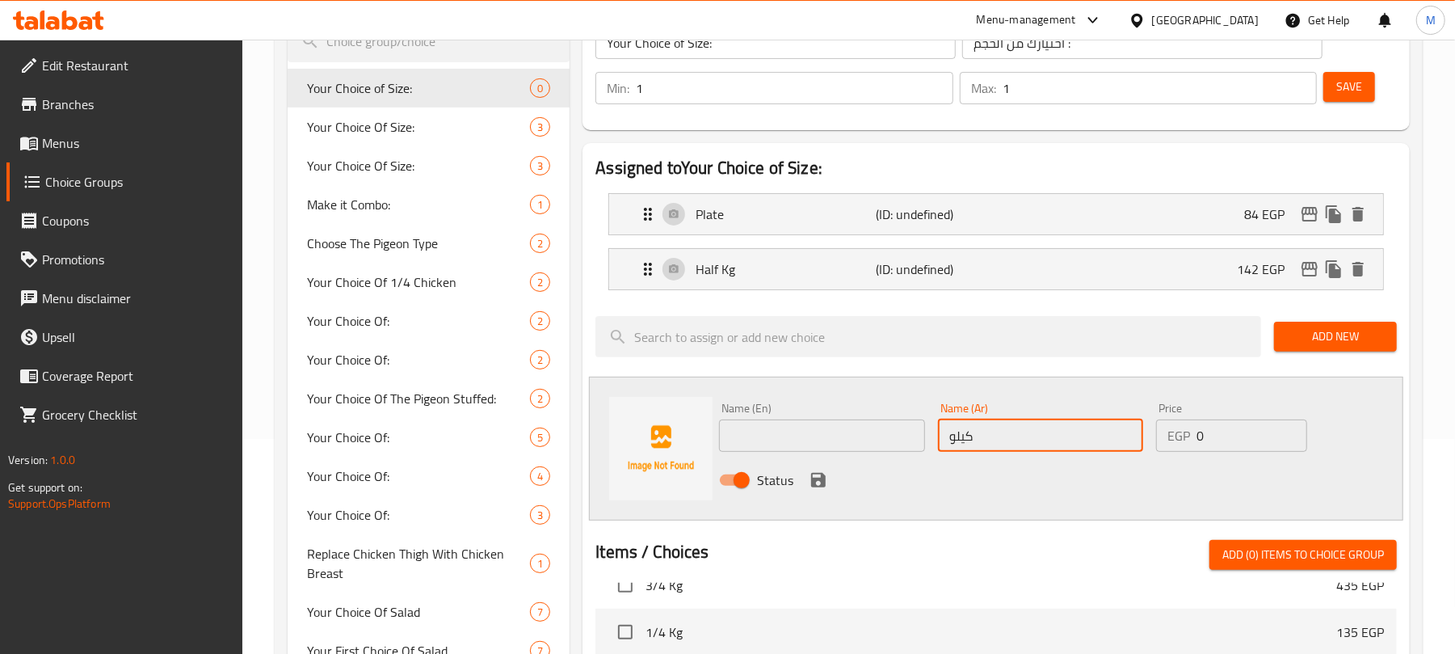
click at [782, 443] on input "text" at bounding box center [821, 435] width 205 height 32
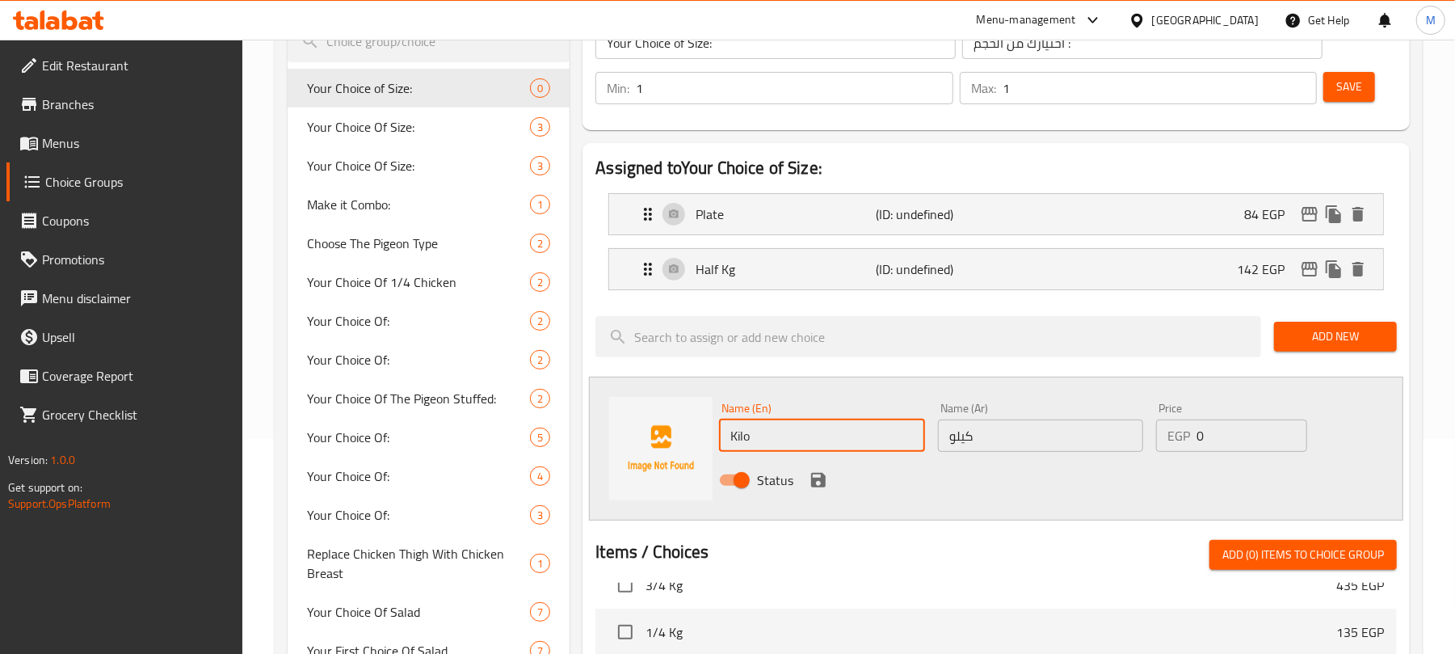
click at [735, 430] on input "Kilo" at bounding box center [821, 435] width 205 height 32
type input "Kilo"
drag, startPoint x: 1200, startPoint y: 440, endPoint x: 1212, endPoint y: 440, distance: 12.1
click at [1212, 440] on input "0" at bounding box center [1252, 435] width 111 height 32
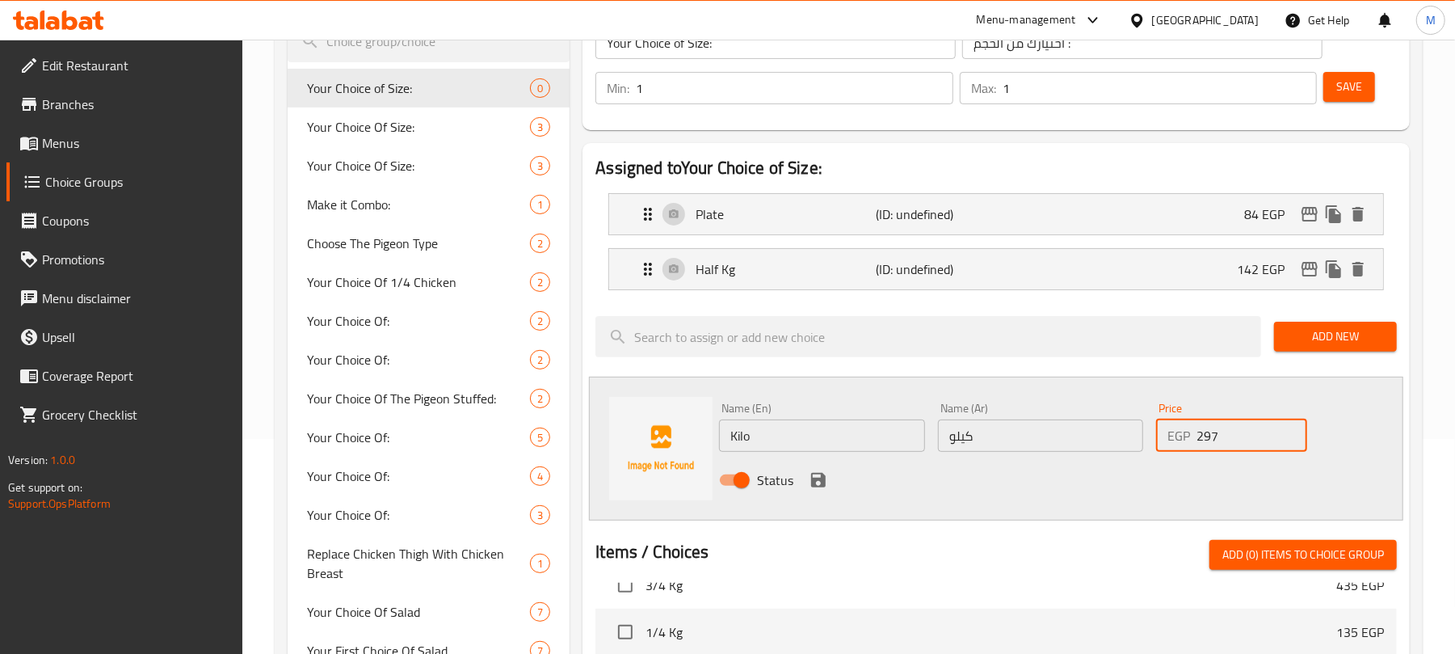
drag, startPoint x: 1230, startPoint y: 443, endPoint x: 1189, endPoint y: 443, distance: 40.4
click at [1189, 443] on div "EGP 297 Price" at bounding box center [1231, 435] width 151 height 32
type input "279"
click at [810, 486] on icon "save" at bounding box center [818, 479] width 19 height 19
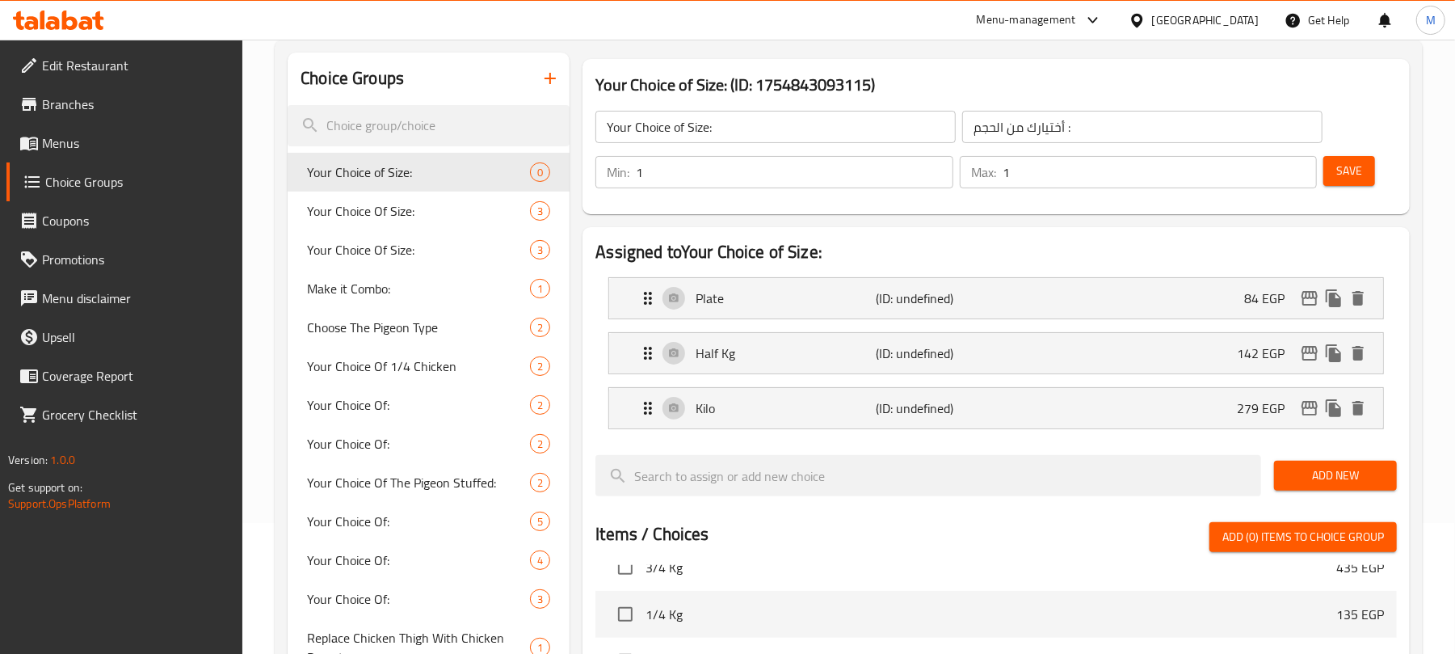
scroll to position [107, 0]
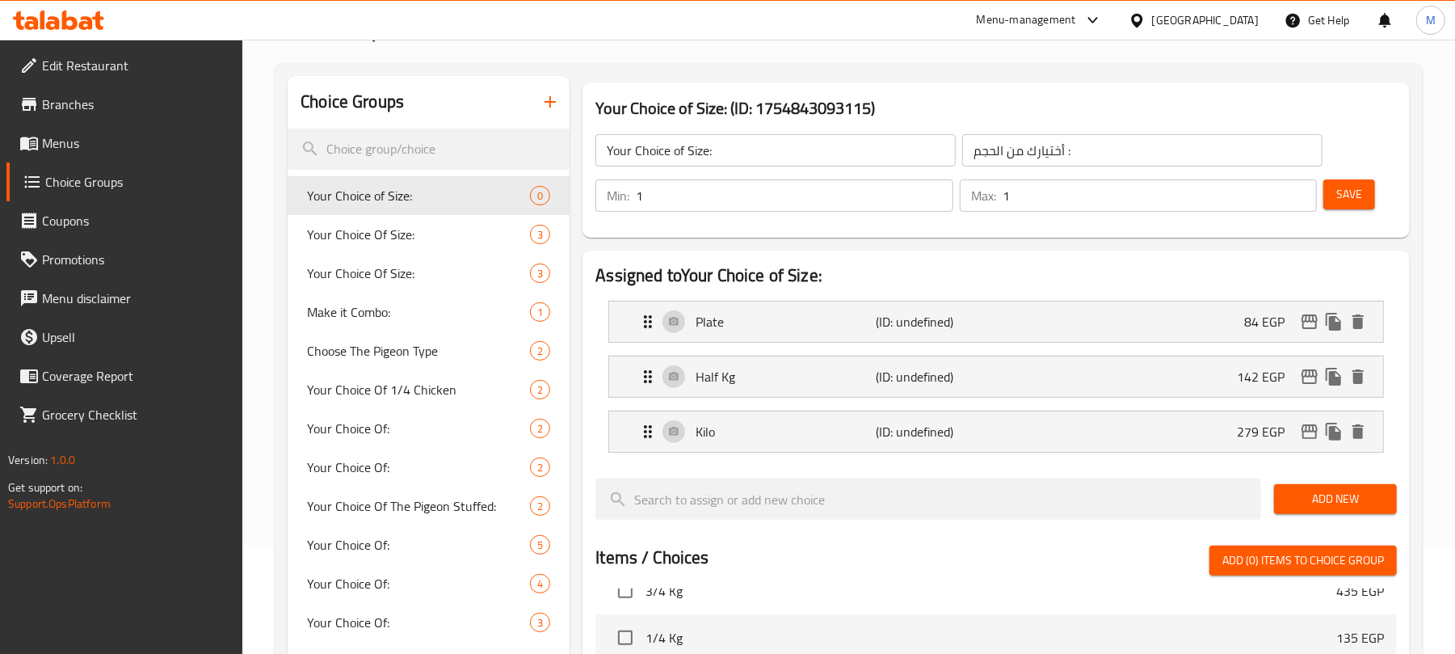
click at [1345, 179] on button "Save" at bounding box center [1349, 194] width 52 height 30
